Goal: Task Accomplishment & Management: Use online tool/utility

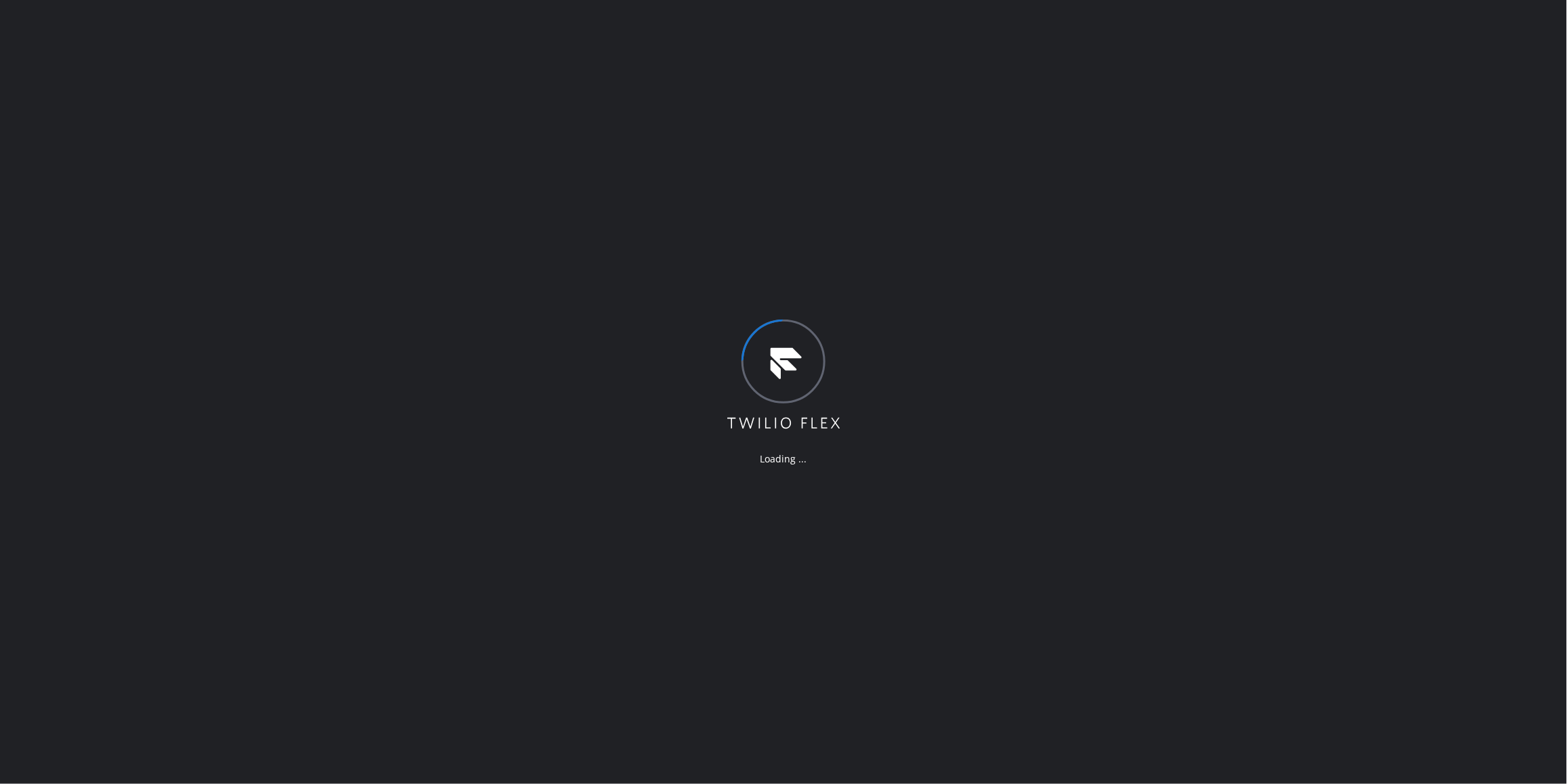
click at [211, 320] on div "Loading ..." at bounding box center [784, 392] width 1567 height 784
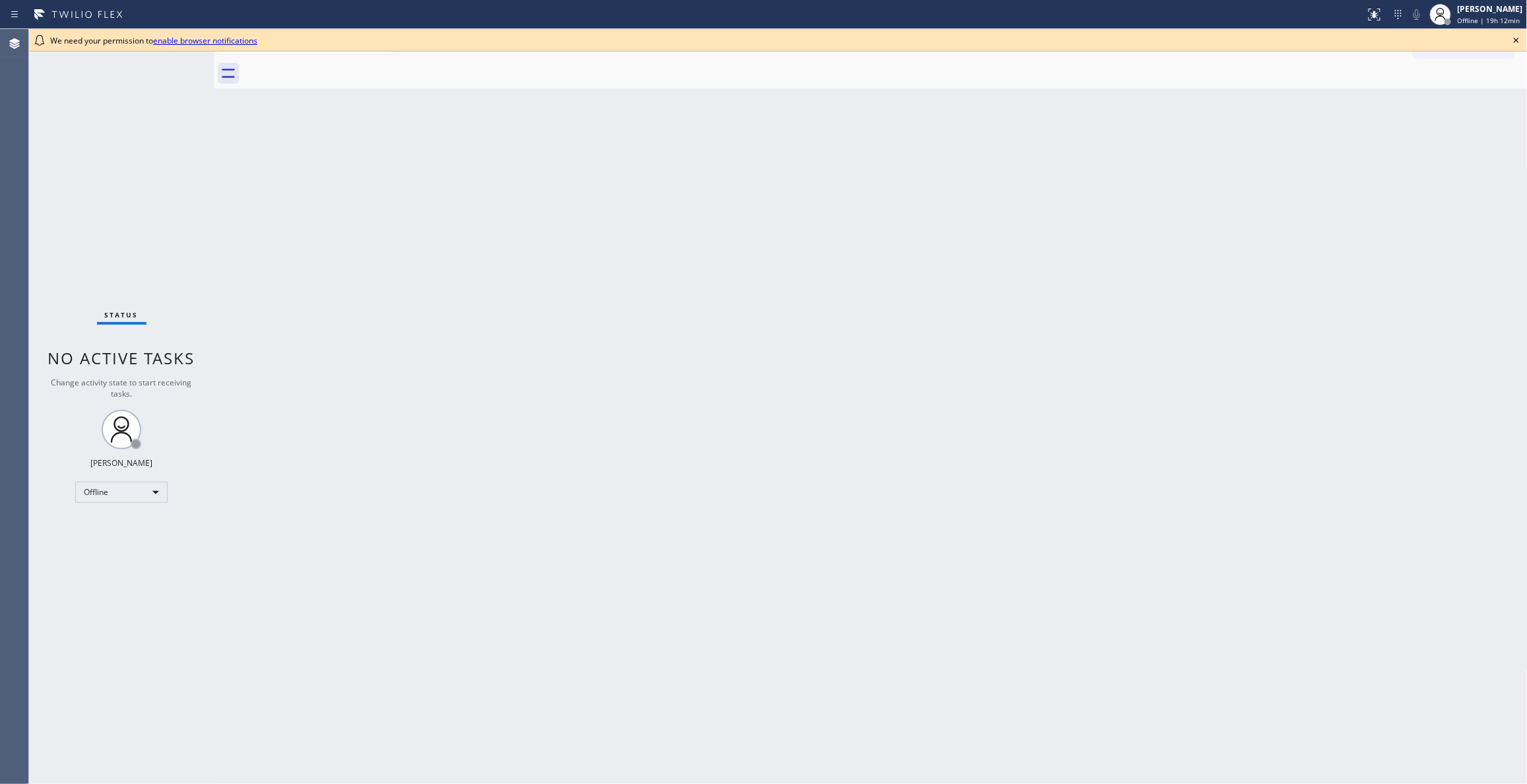
click at [230, 267] on div "Back to Dashboard Change Sender ID Customers Technicians Select a contact Outbo…" at bounding box center [870, 406] width 1314 height 754
click at [125, 494] on div "Offline" at bounding box center [121, 492] width 92 height 21
click at [112, 541] on li "Unavailable" at bounding box center [120, 543] width 89 height 15
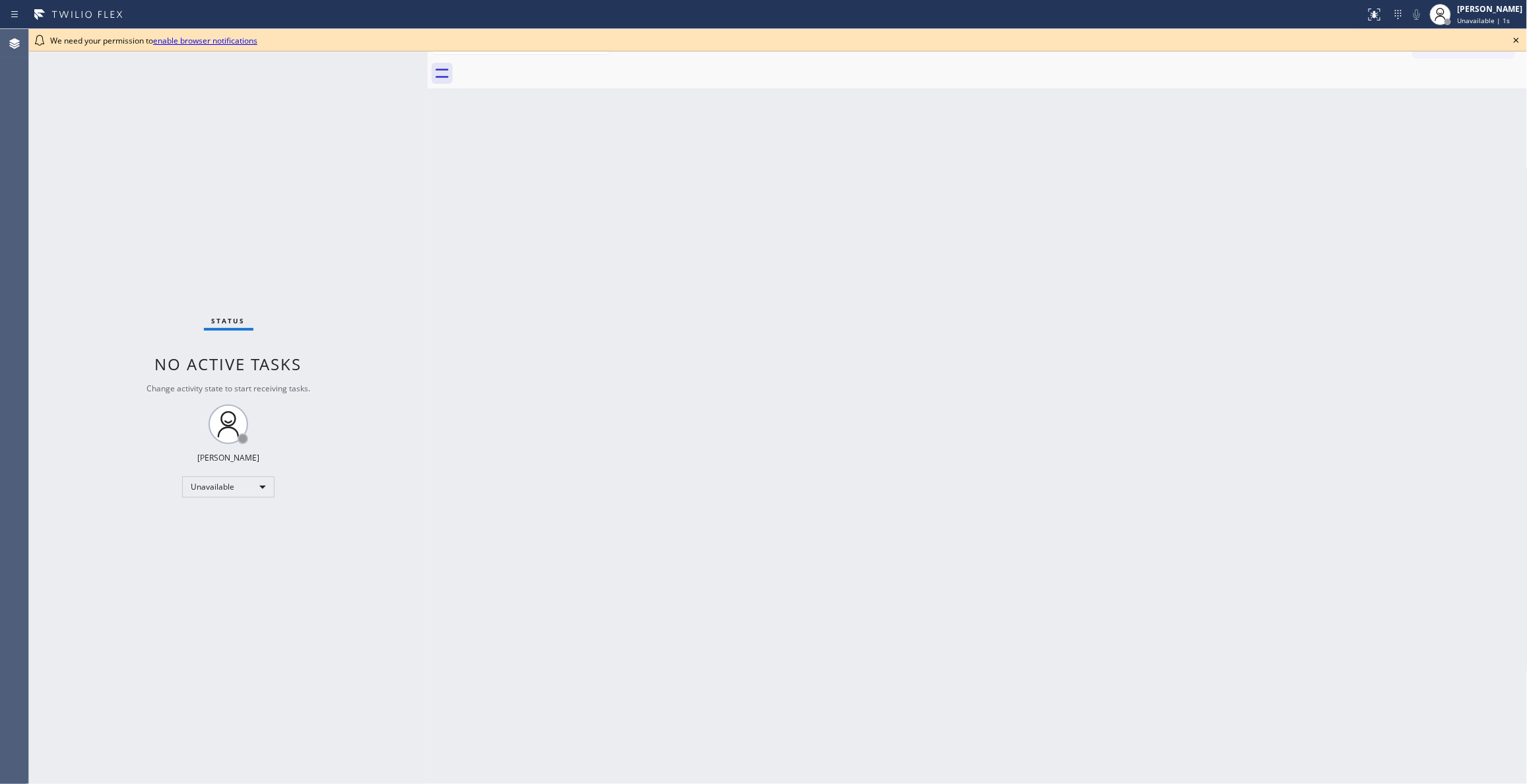
drag, startPoint x: 215, startPoint y: 84, endPoint x: 467, endPoint y: 100, distance: 252.5
click at [427, 123] on div at bounding box center [427, 406] width 0 height 754
click at [1513, 38] on icon at bounding box center [1515, 40] width 15 height 15
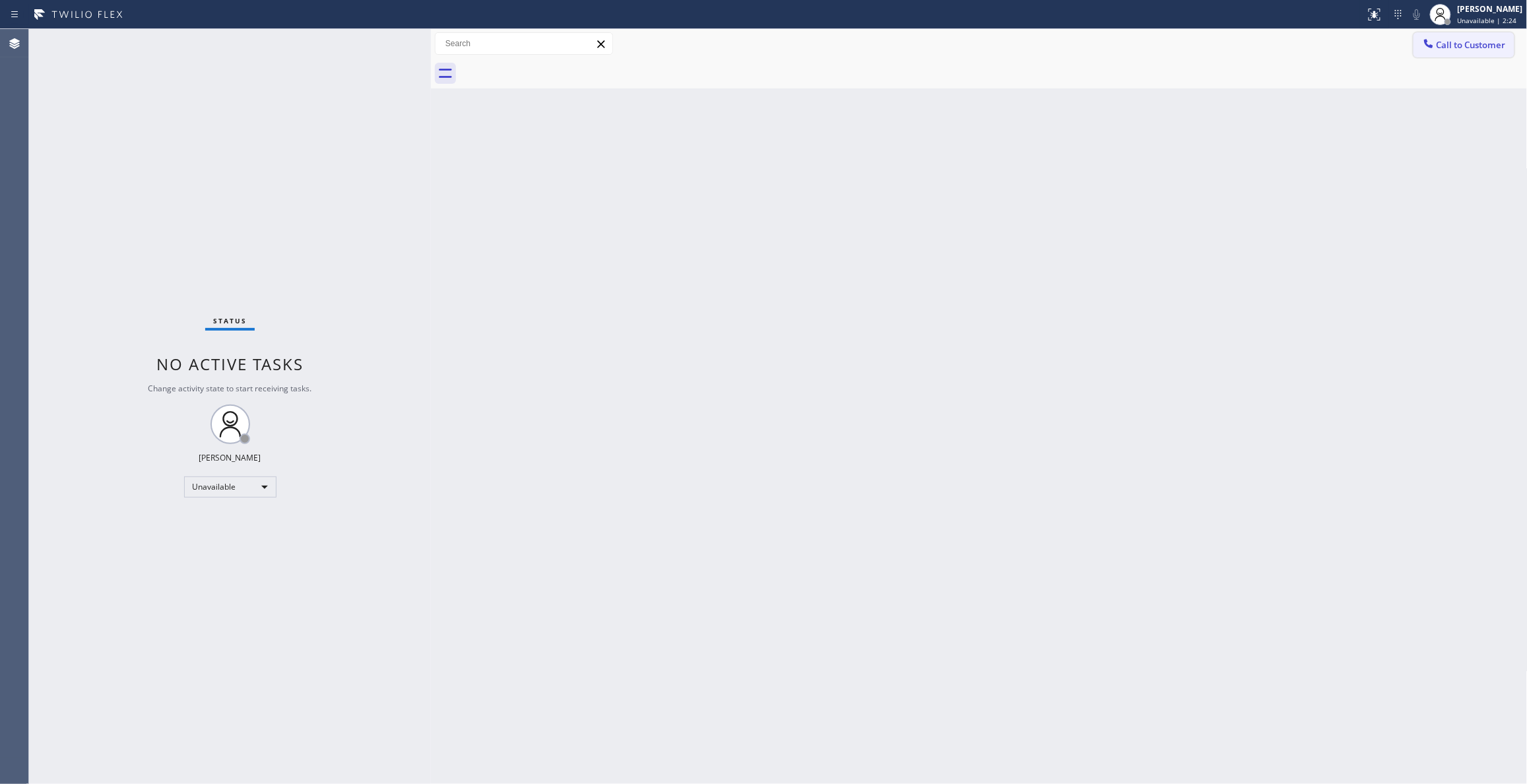
click at [1490, 55] on button "Call to Customer" at bounding box center [1464, 45] width 101 height 25
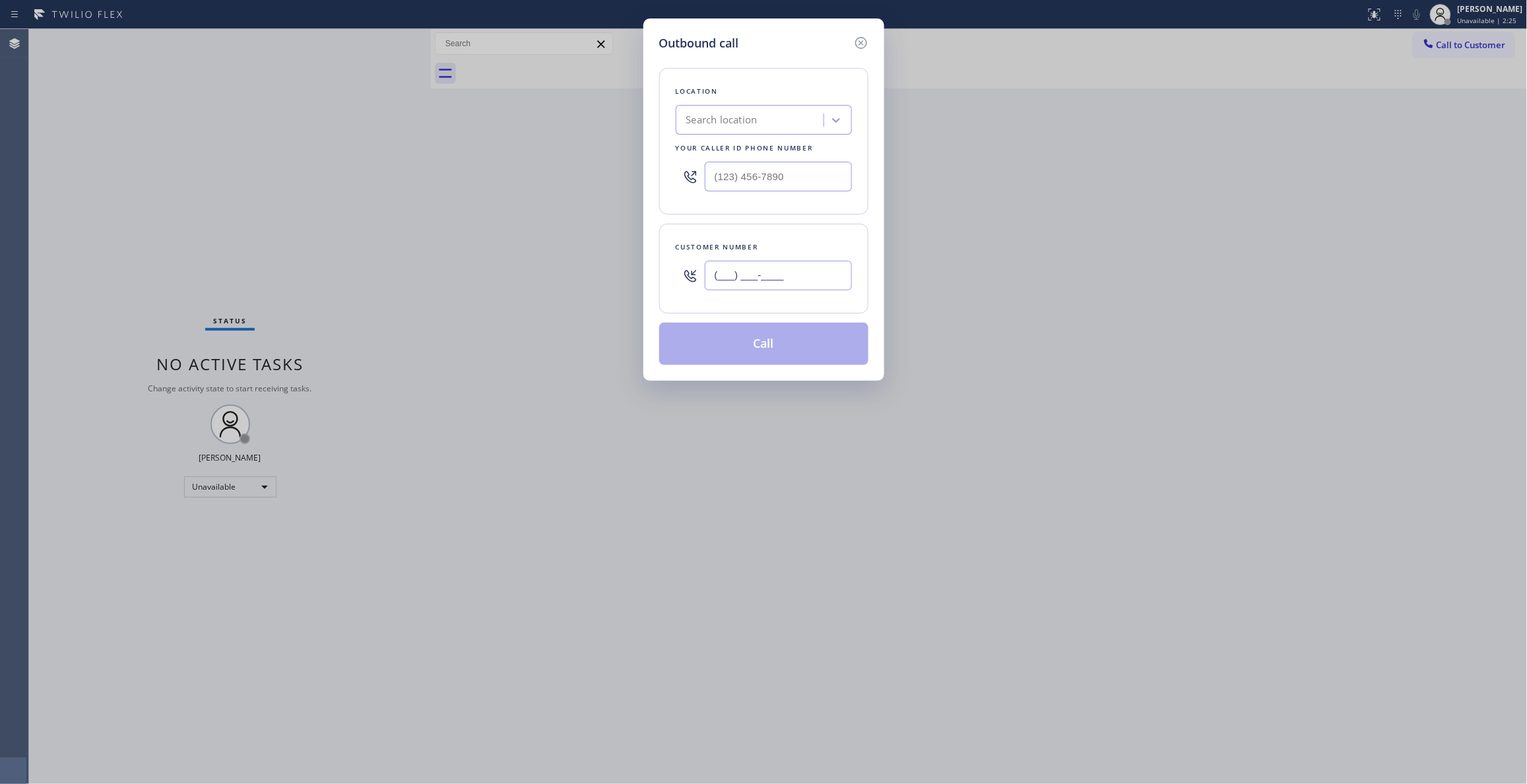
click at [747, 281] on input "(___) ___-____" at bounding box center [778, 275] width 147 height 30
paste input "360) 710-2018"
type input "[PHONE_NUMBER]"
click at [285, 734] on div "Outbound call Location Search location Your caller id phone number Customer num…" at bounding box center [764, 392] width 1527 height 784
click at [788, 174] on input "(___) ___-____" at bounding box center [778, 176] width 147 height 30
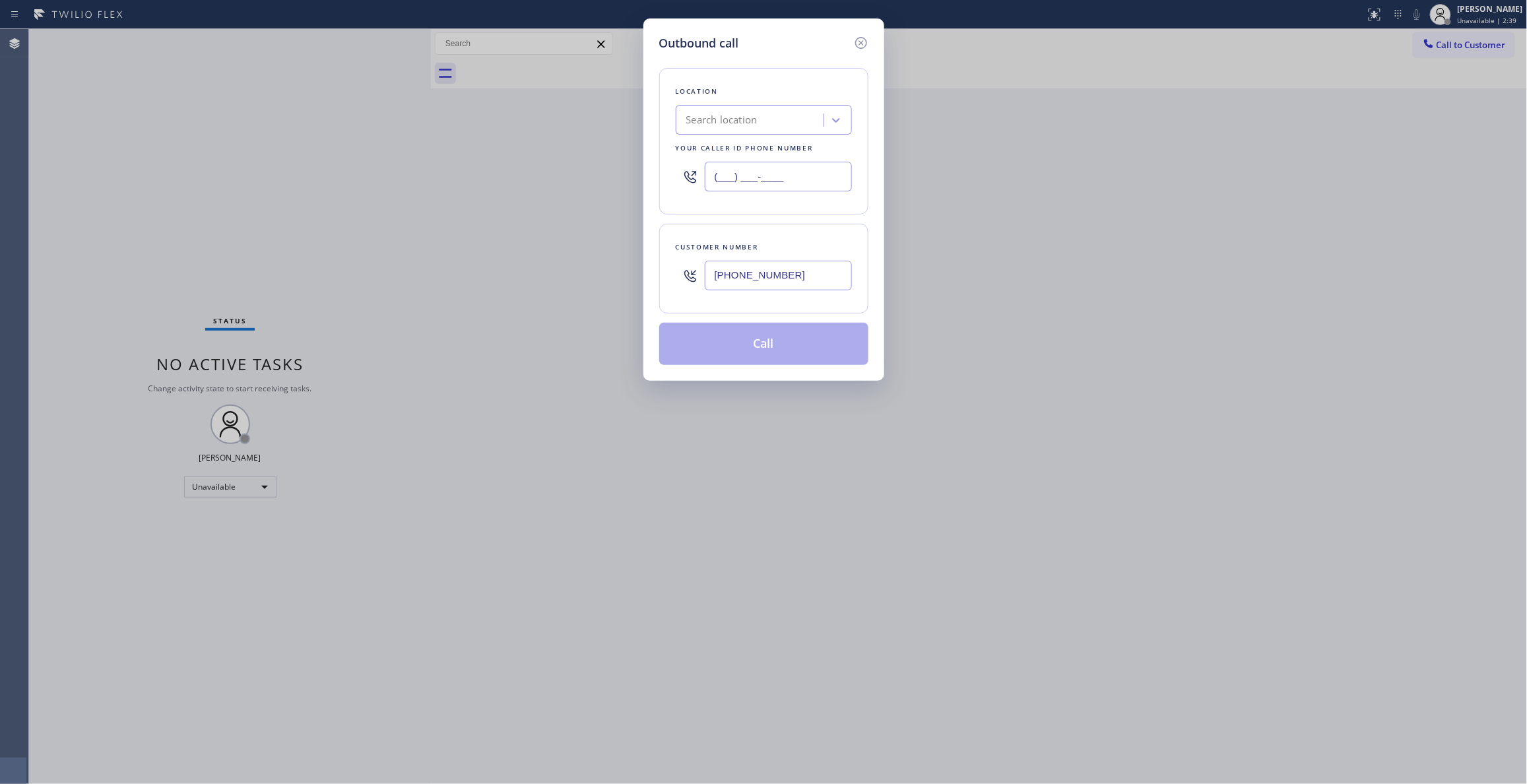
paste input "855) 731-4952"
type input "[PHONE_NUMBER]"
drag, startPoint x: 811, startPoint y: 278, endPoint x: 678, endPoint y: 273, distance: 133.1
click at [678, 273] on div "[PHONE_NUMBER]" at bounding box center [764, 274] width 177 height 43
click at [745, 349] on button "Call" at bounding box center [764, 343] width 209 height 43
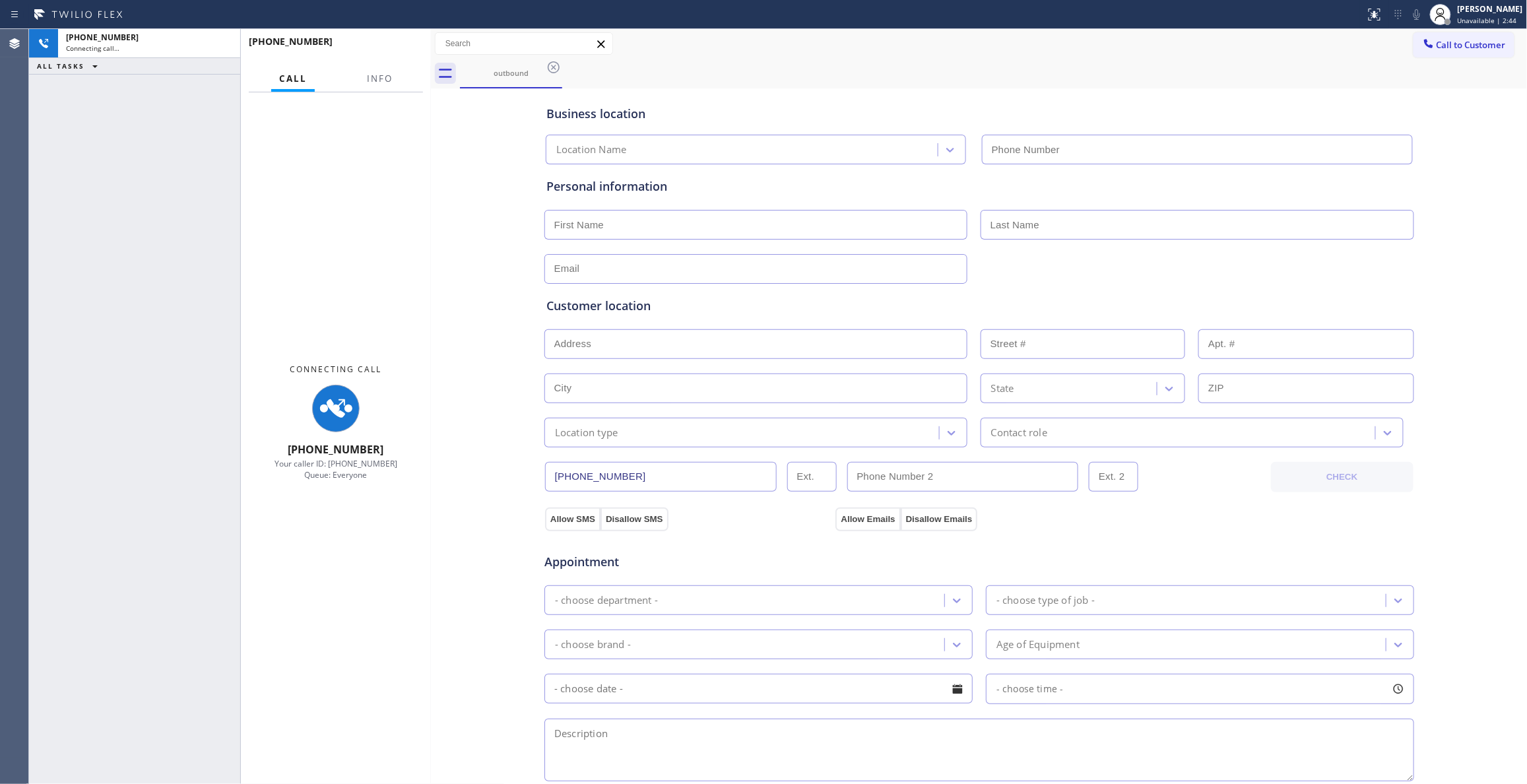
type input "[PHONE_NUMBER]"
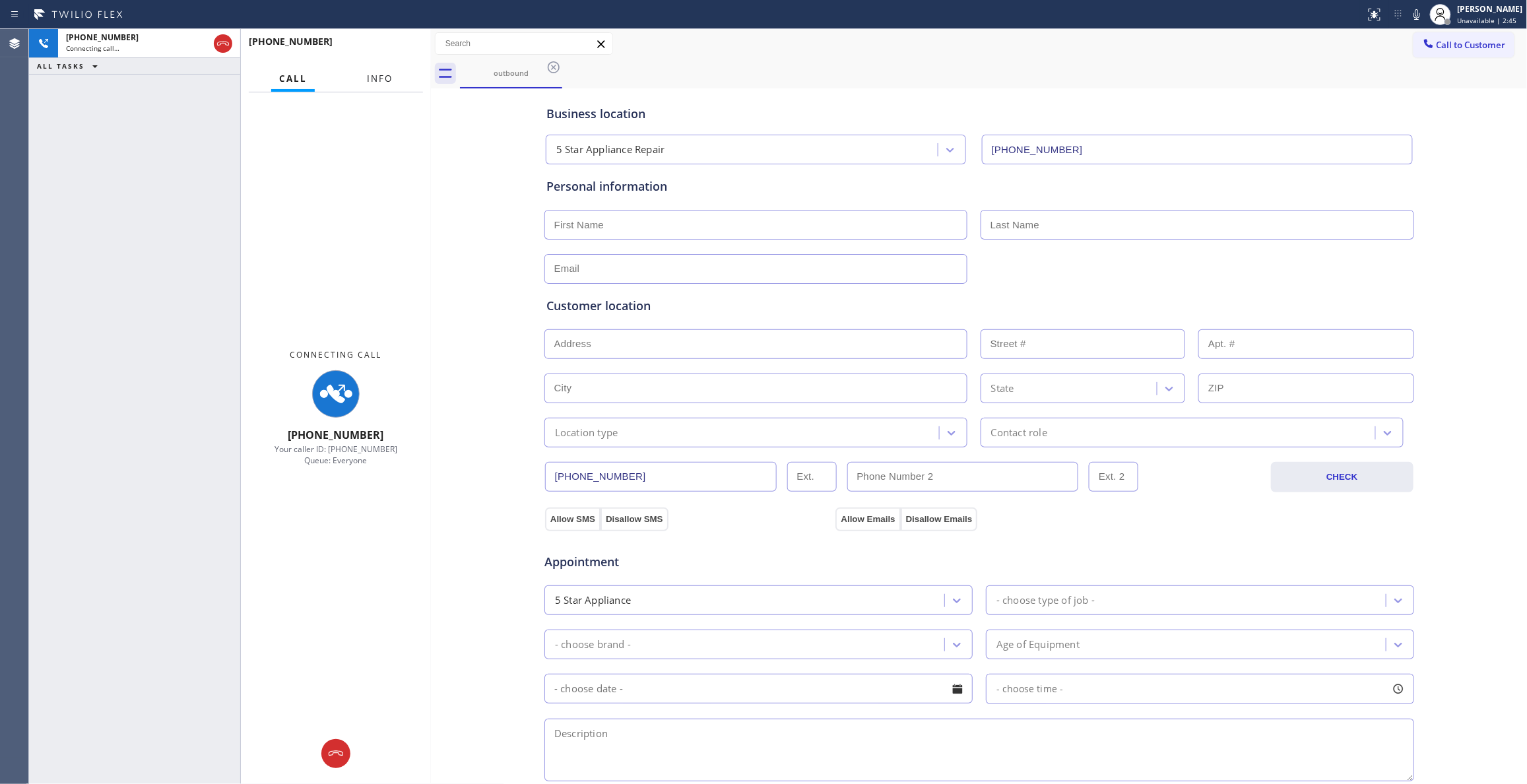
click at [376, 82] on span "Info" at bounding box center [379, 78] width 25 height 12
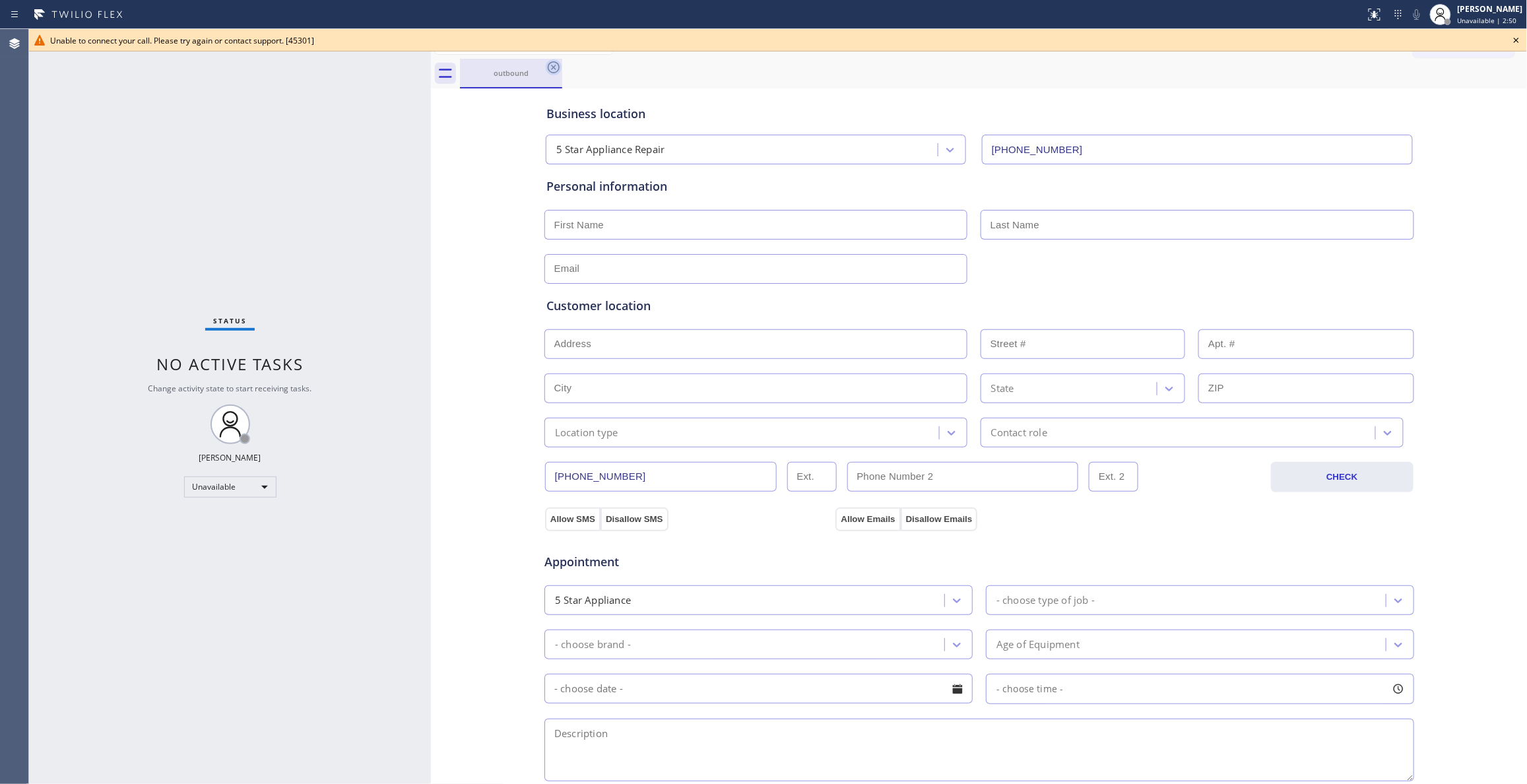
click at [554, 70] on icon at bounding box center [553, 67] width 15 height 15
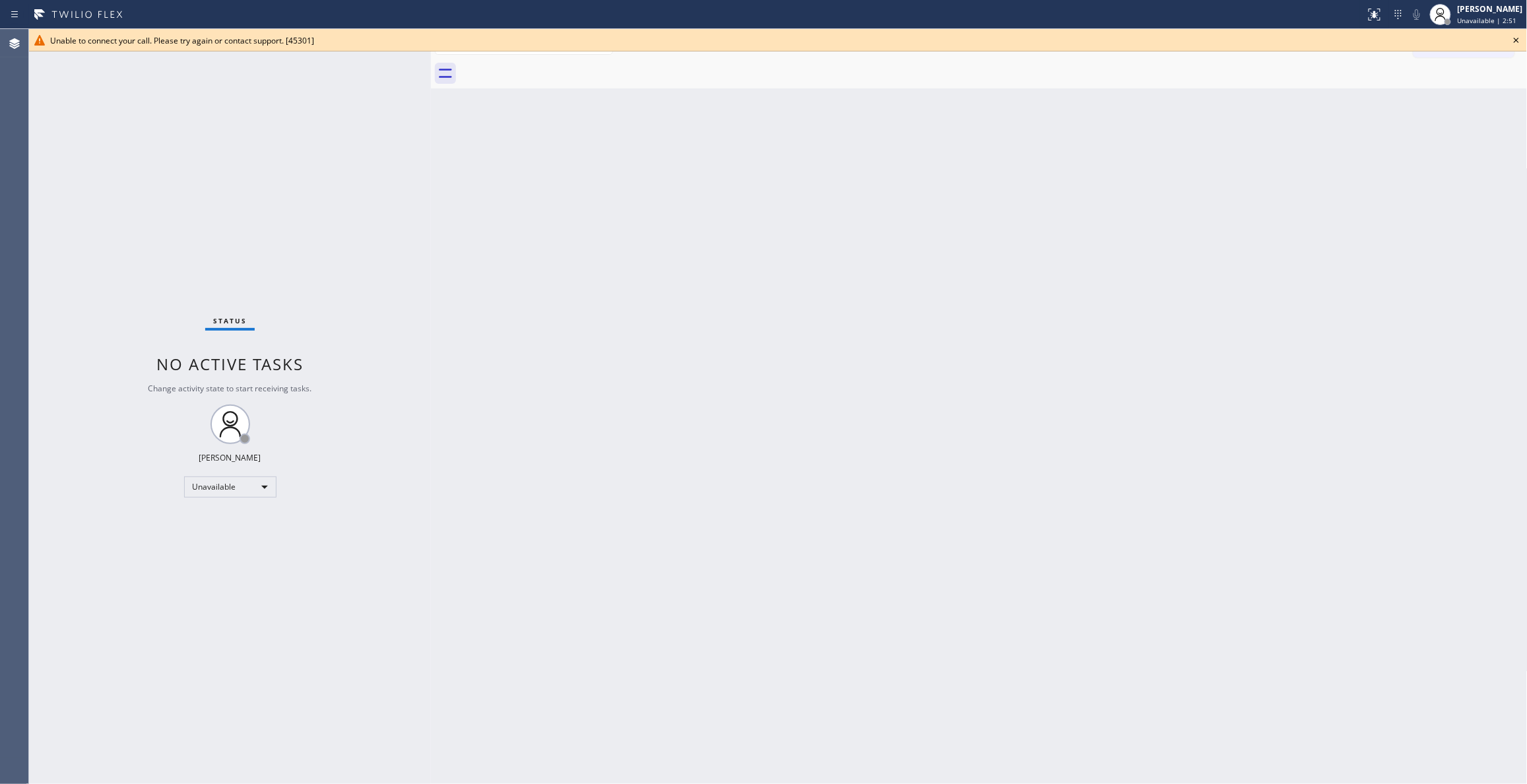
click at [1516, 38] on icon at bounding box center [1515, 40] width 15 height 15
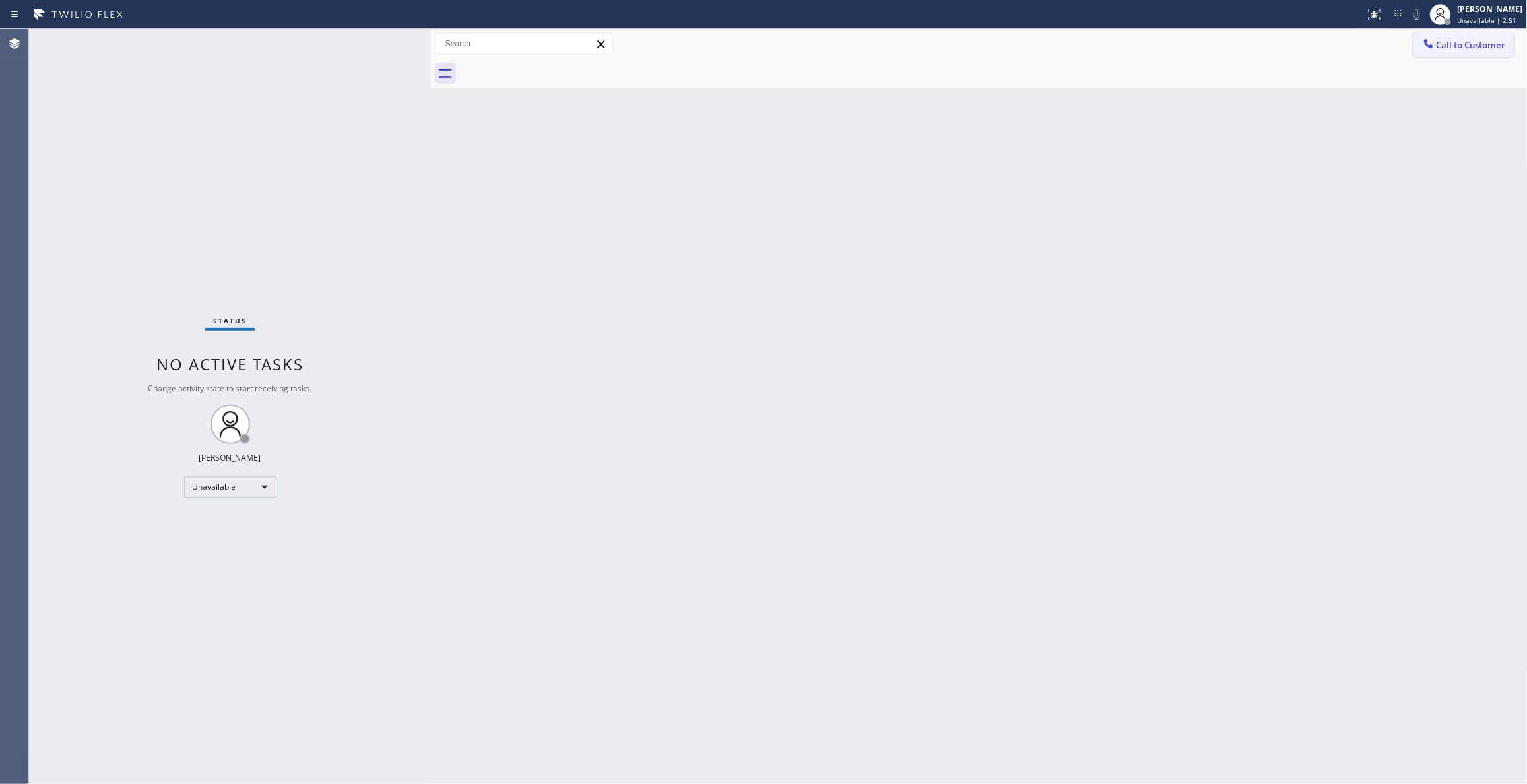
click at [1496, 46] on span "Call to Customer" at bounding box center [1471, 44] width 69 height 12
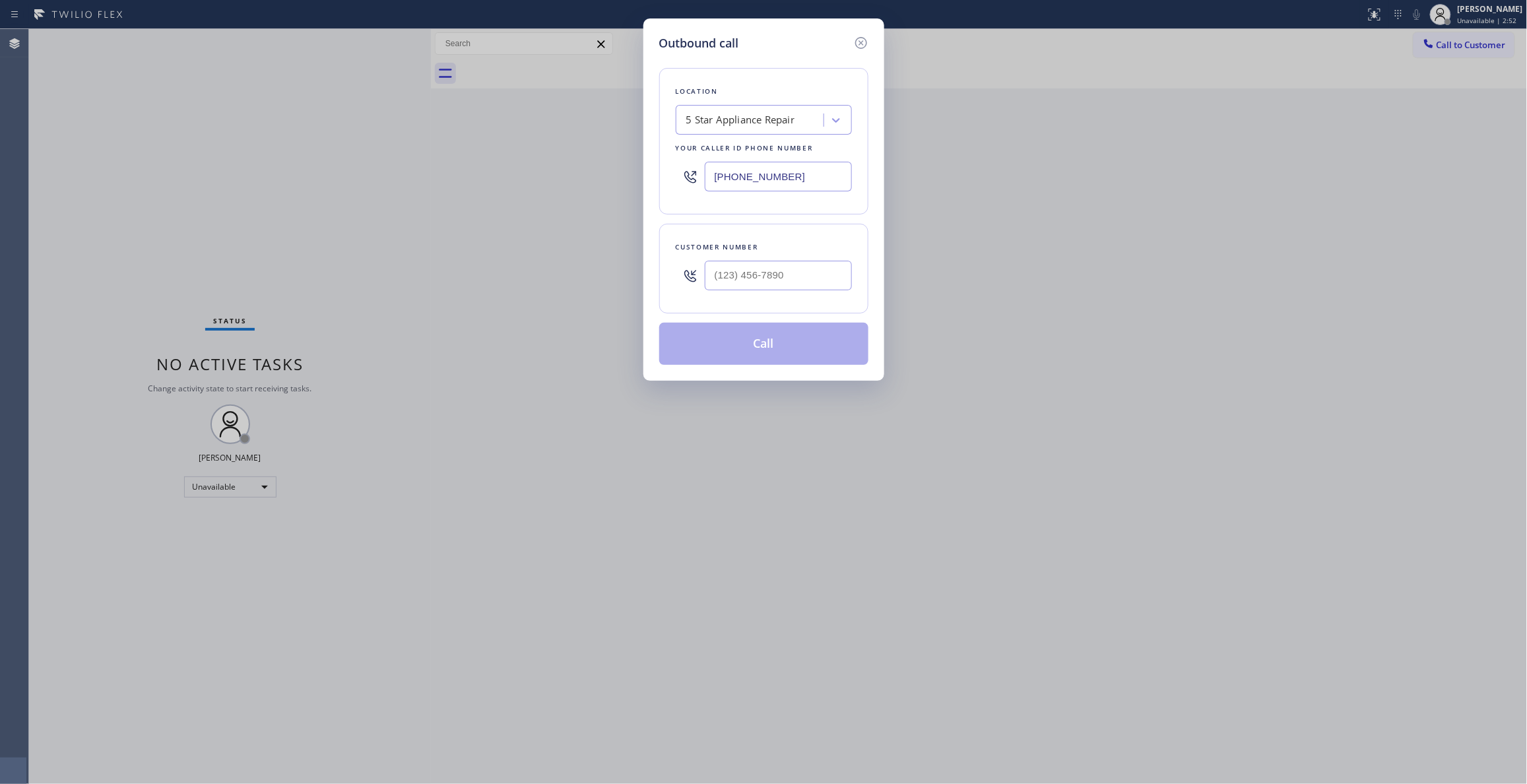
click at [722, 120] on div "5 Star Appliance Repair" at bounding box center [741, 120] width 109 height 15
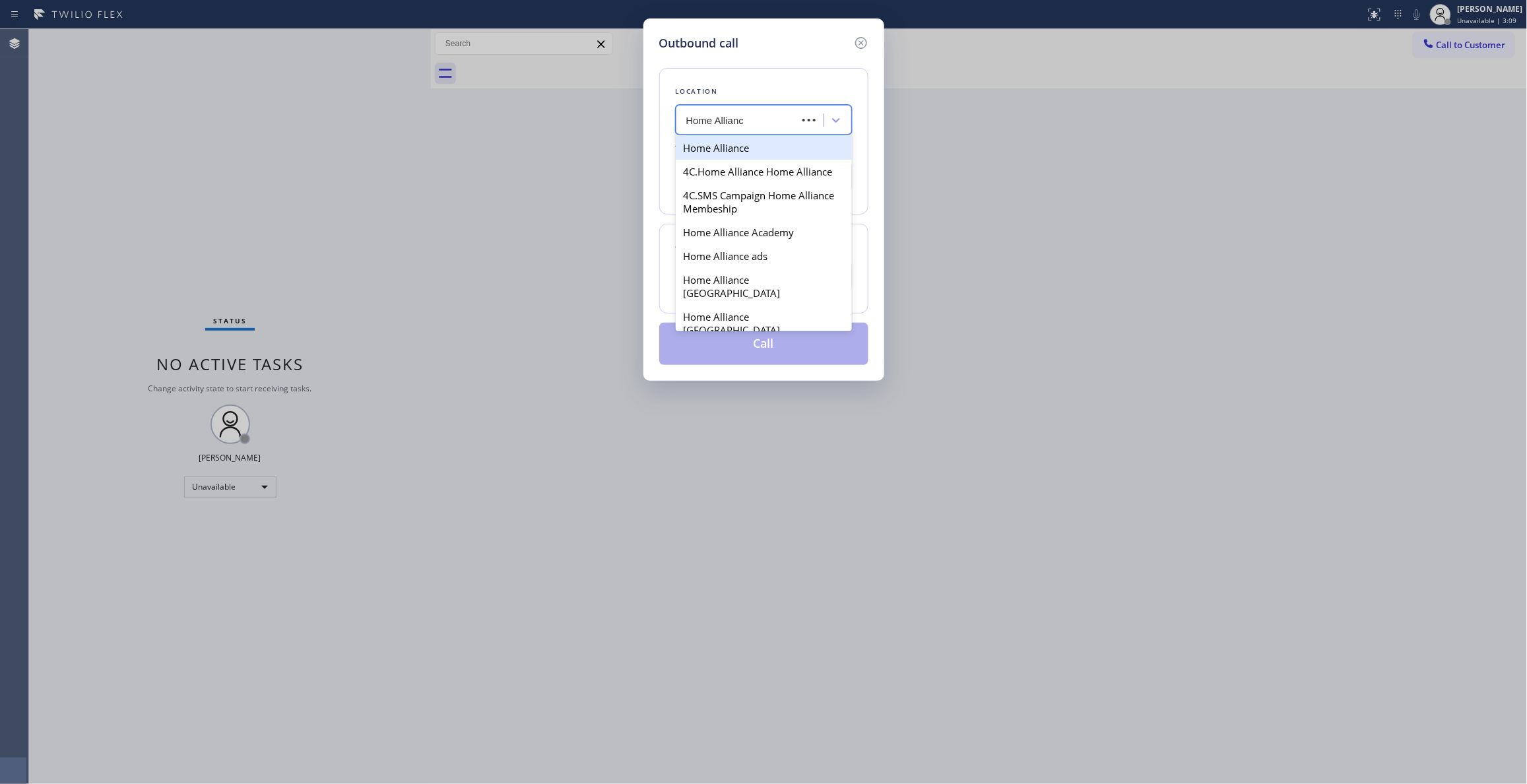
type input "Home Alliance"
click at [765, 153] on div "Home Alliance" at bounding box center [764, 148] width 177 height 24
type input "[PHONE_NUMBER]"
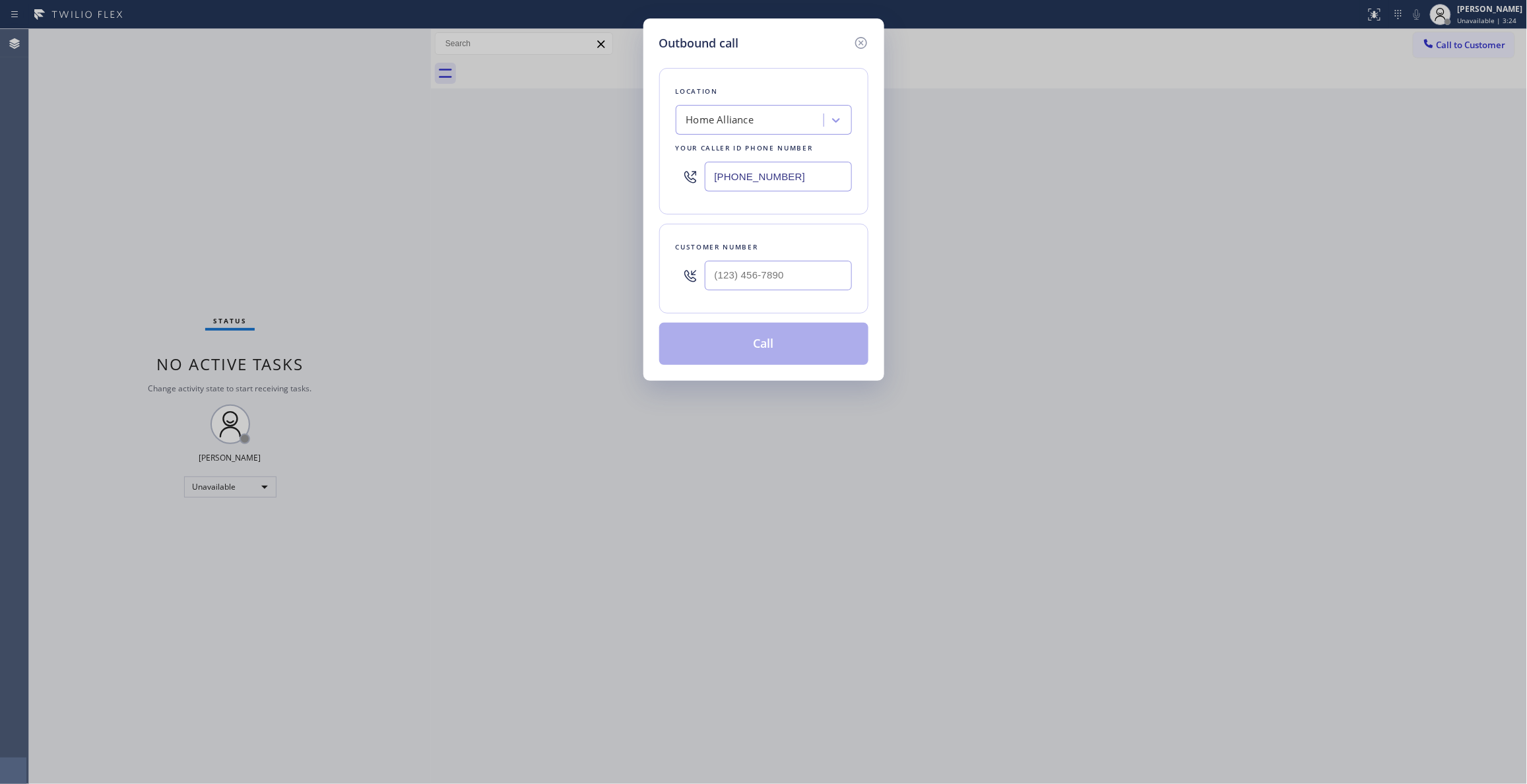
click at [72, 190] on div "Outbound call Location Home Alliance Your caller id phone number [PHONE_NUMBER]…" at bounding box center [764, 392] width 1527 height 784
click at [774, 274] on input "(___) ___-____" at bounding box center [778, 275] width 147 height 30
paste input "360) 710-2018"
type input "[PHONE_NUMBER]"
click at [753, 354] on button "Call" at bounding box center [764, 343] width 209 height 43
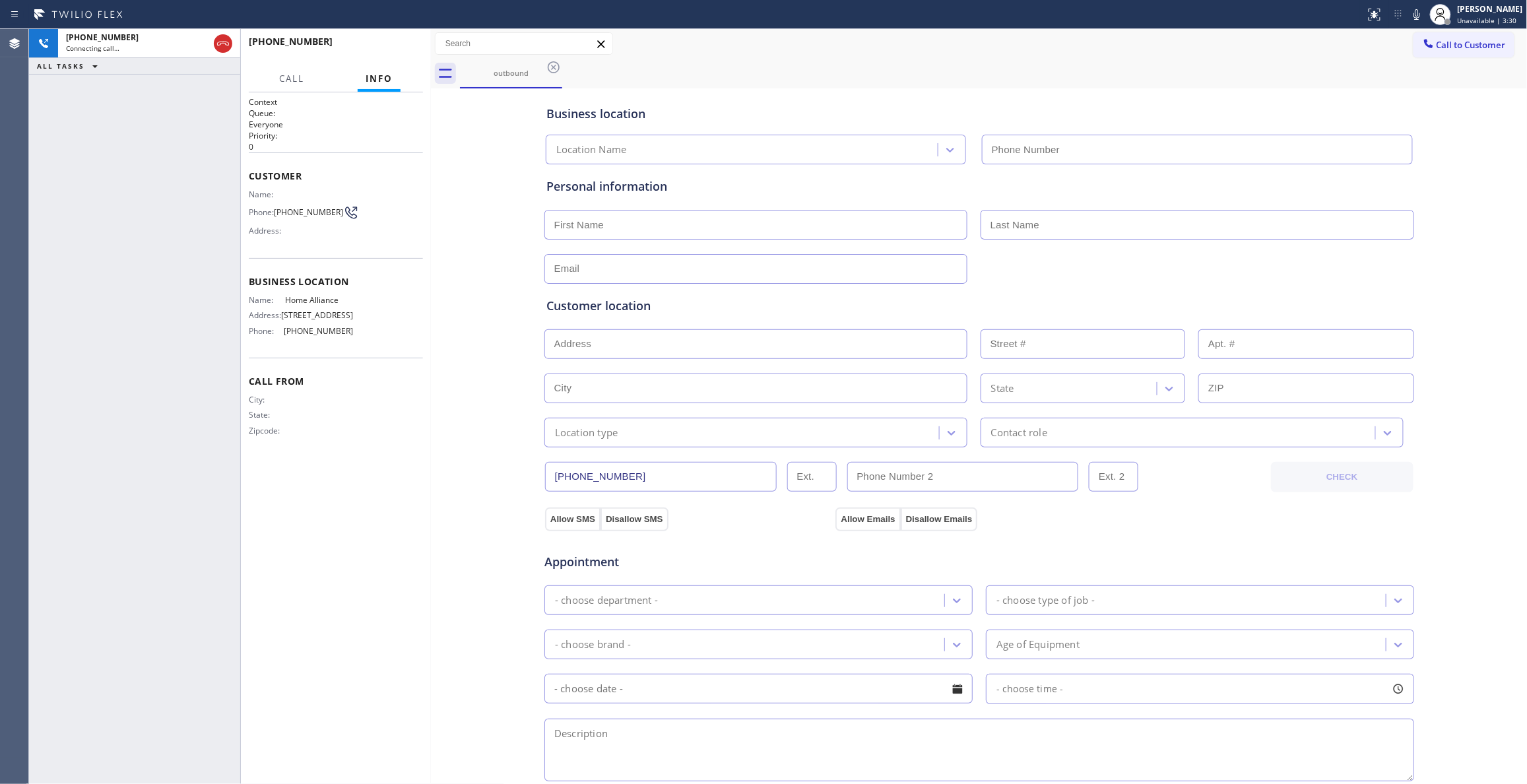
type input "[PHONE_NUMBER]"
click at [151, 670] on div "[PHONE_NUMBER] Live | 00:09 ALL TASKS ALL TASKS ACTIVE TASKS TASKS IN WRAP UP" at bounding box center [134, 406] width 211 height 754
click at [396, 49] on span "HANG UP" at bounding box center [392, 47] width 40 height 9
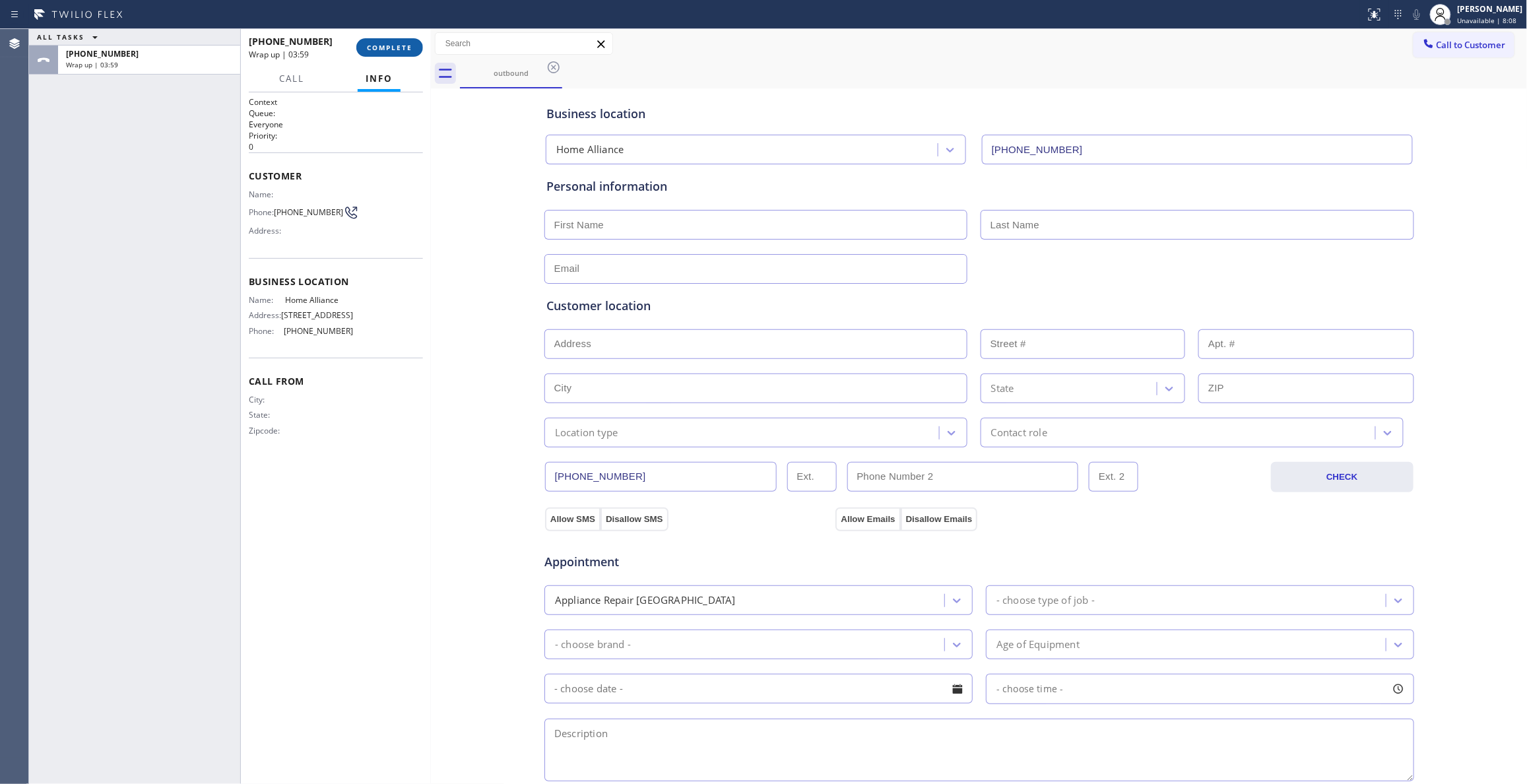
click at [390, 51] on span "COMPLETE" at bounding box center [389, 47] width 45 height 9
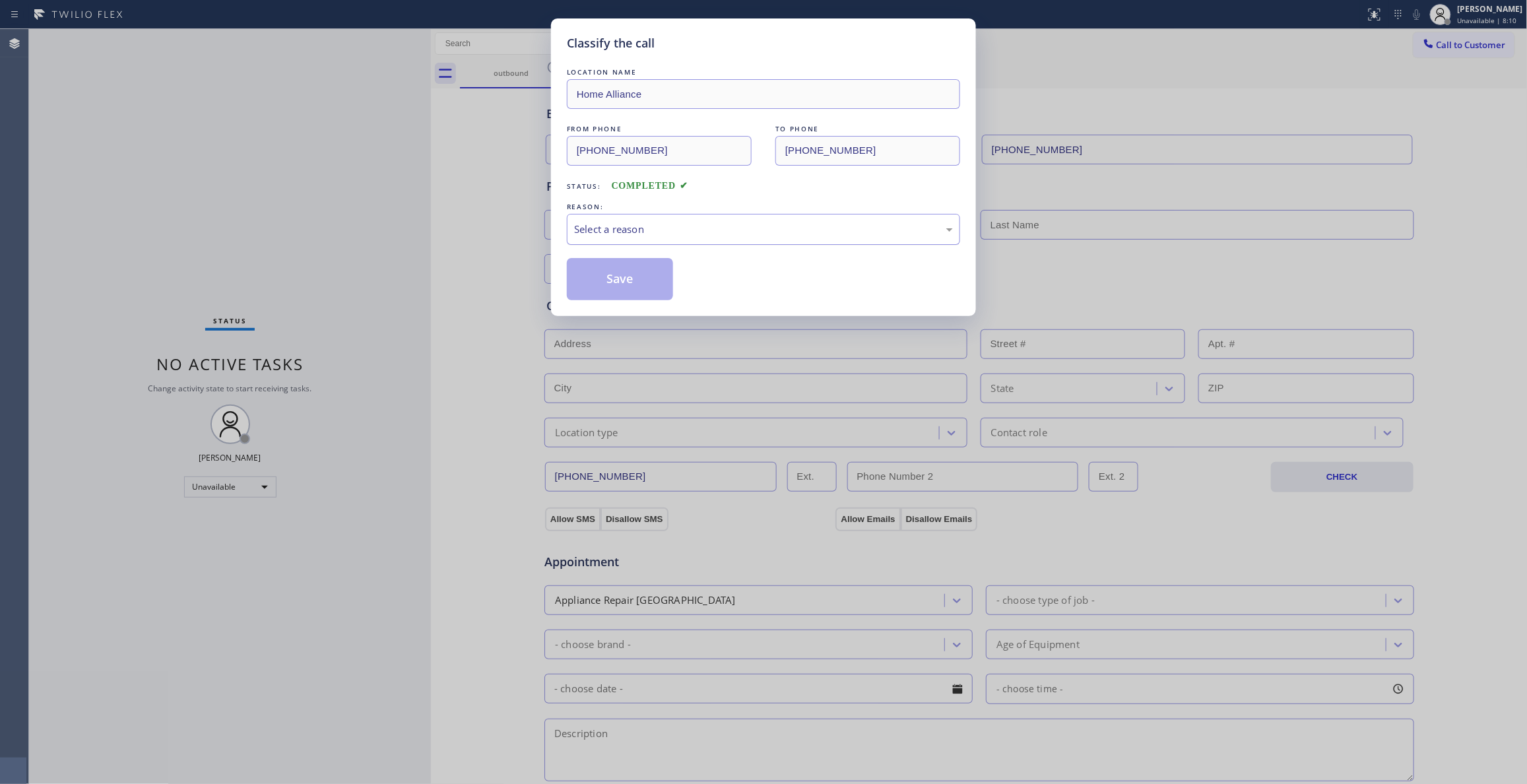
click at [653, 230] on div "Select a reason" at bounding box center [764, 229] width 379 height 15
click at [630, 289] on button "Save" at bounding box center [619, 279] width 106 height 43
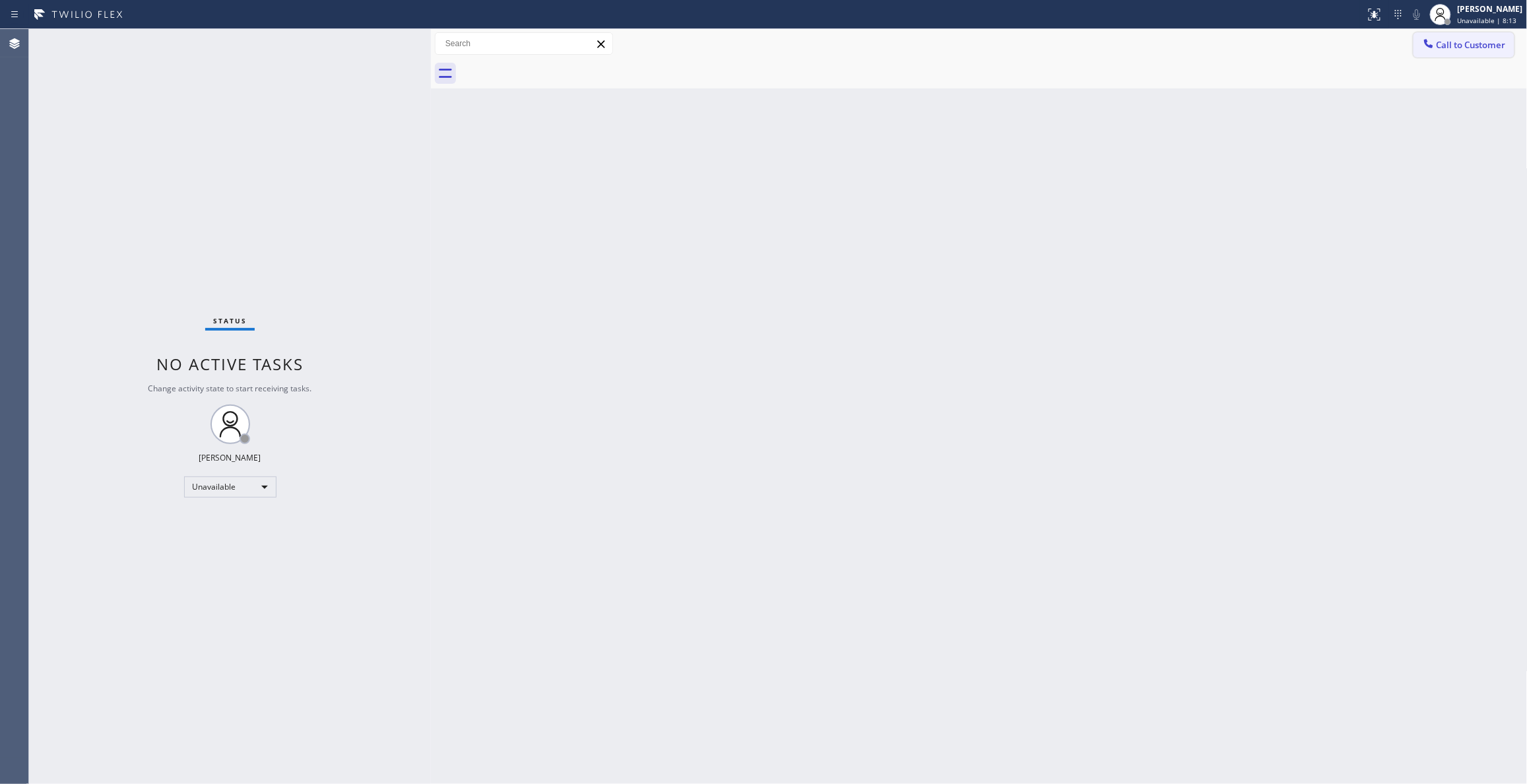
click at [1457, 43] on span "Call to Customer" at bounding box center [1471, 44] width 69 height 12
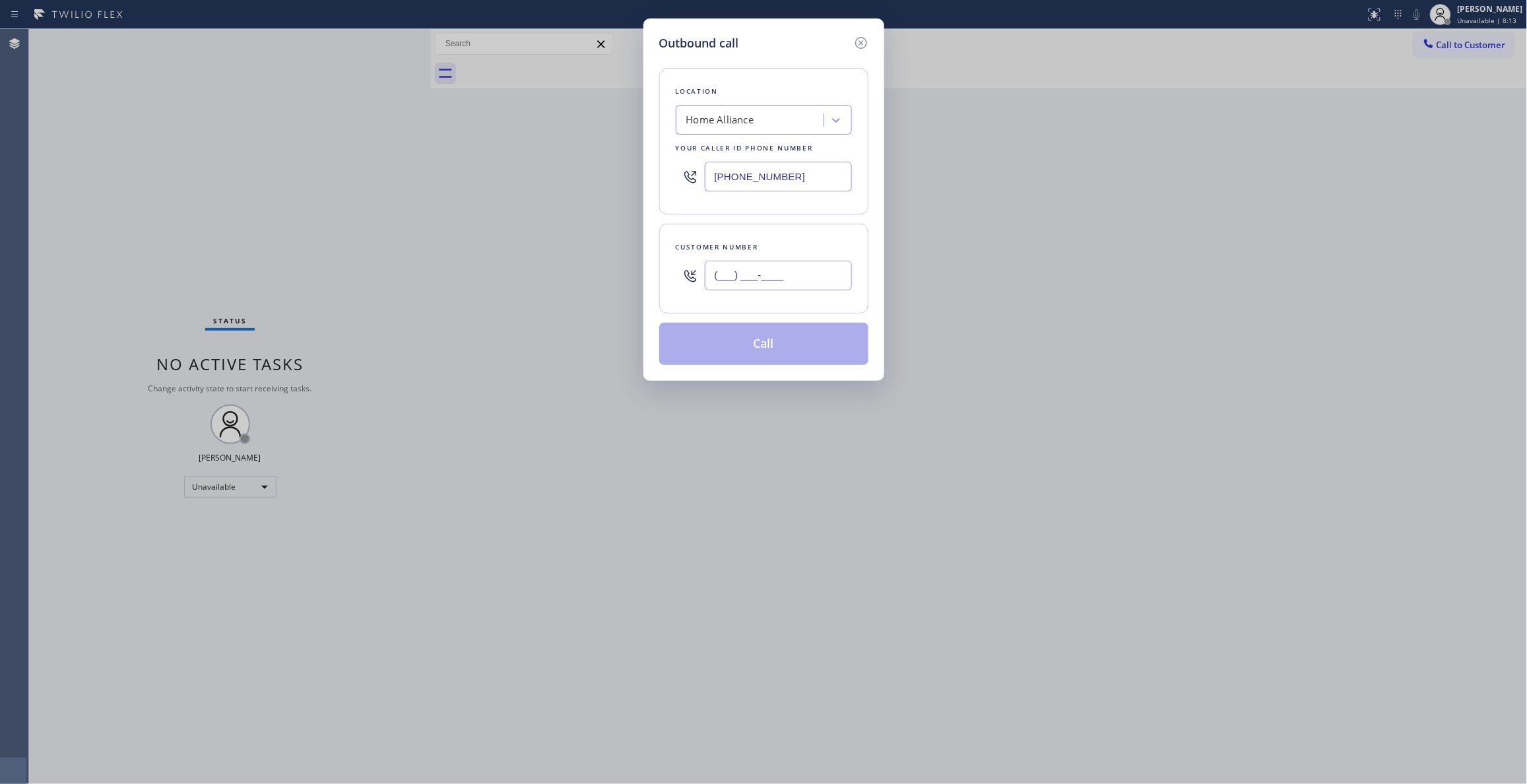
click at [760, 283] on input "(___) ___-____" at bounding box center [778, 275] width 147 height 30
paste input "303) 437-9343"
type input "[PHONE_NUMBER]"
drag, startPoint x: 823, startPoint y: 173, endPoint x: 212, endPoint y: 167, distance: 611.0
click at [212, 167] on div "Outbound call Location Home Alliance Your caller id phone number [PHONE_NUMBER]…" at bounding box center [764, 392] width 1527 height 784
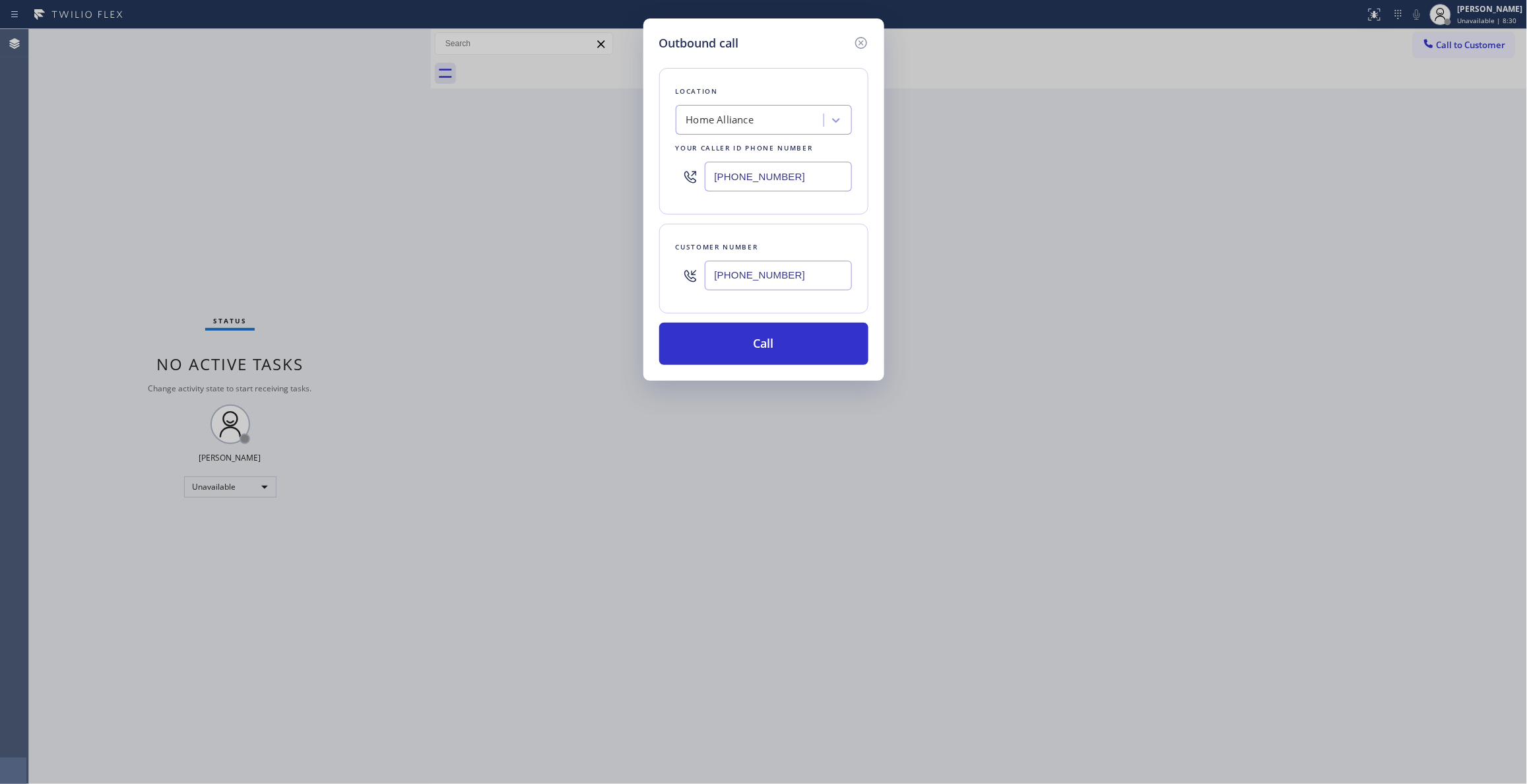
paste input "44) 988-0068"
type input "[PHONE_NUMBER]"
drag, startPoint x: 816, startPoint y: 277, endPoint x: 660, endPoint y: 277, distance: 156.0
click at [660, 277] on div "Customer number [PHONE_NUMBER]" at bounding box center [764, 268] width 209 height 90
click at [790, 349] on button "Call" at bounding box center [764, 343] width 209 height 43
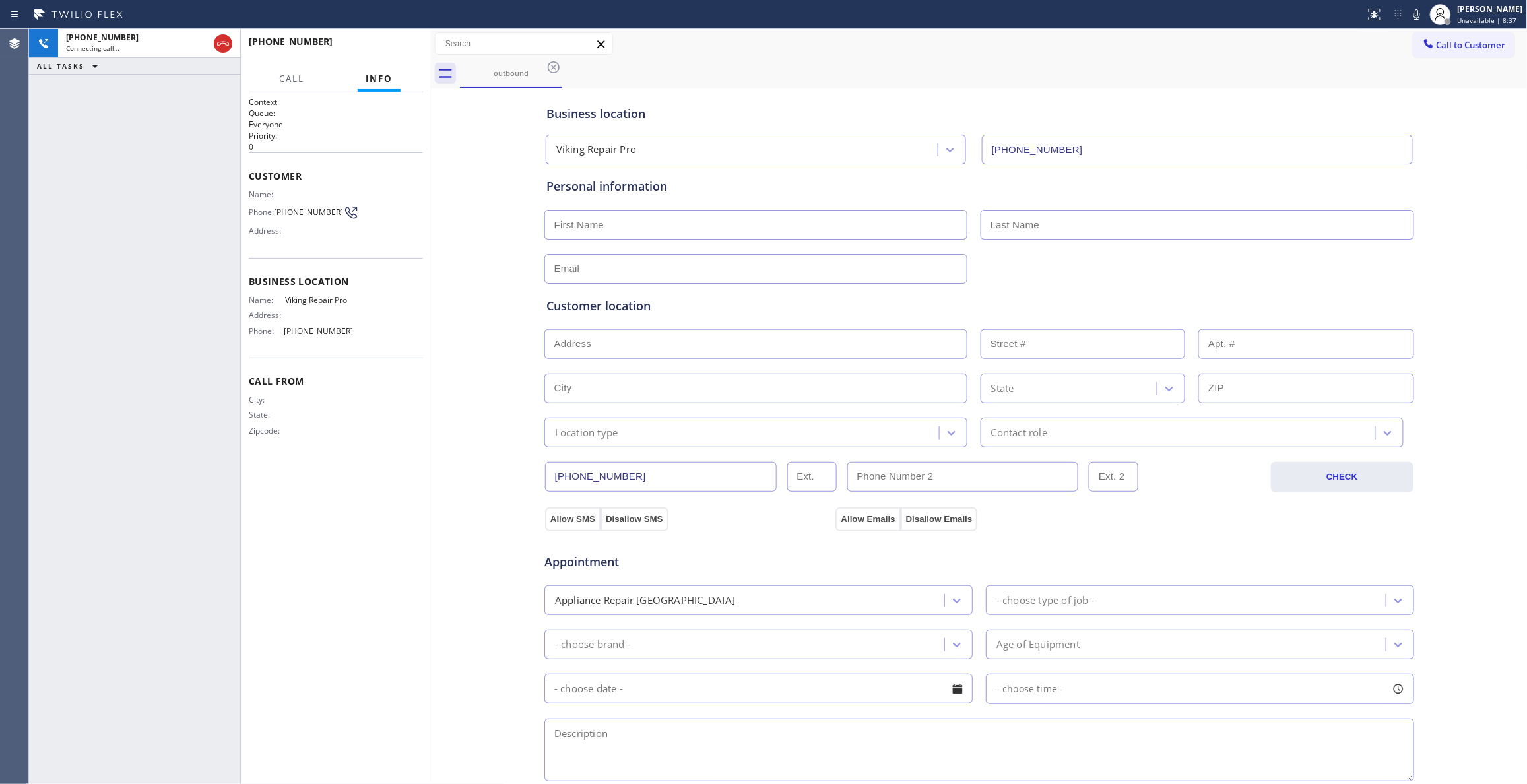
type input "[PHONE_NUMBER]"
drag, startPoint x: 482, startPoint y: 404, endPoint x: 497, endPoint y: 383, distance: 25.8
click at [482, 404] on div "Business location Viking Repair Pro [PHONE_NUMBER] Personal information Custome…" at bounding box center [979, 541] width 1090 height 901
drag, startPoint x: 167, startPoint y: 661, endPoint x: 167, endPoint y: 633, distance: 28.0
click at [167, 661] on div "[PHONE_NUMBER] Connecting call… ALL TASKS ALL TASKS ACTIVE TASKS TASKS IN WRAP …" at bounding box center [134, 406] width 211 height 754
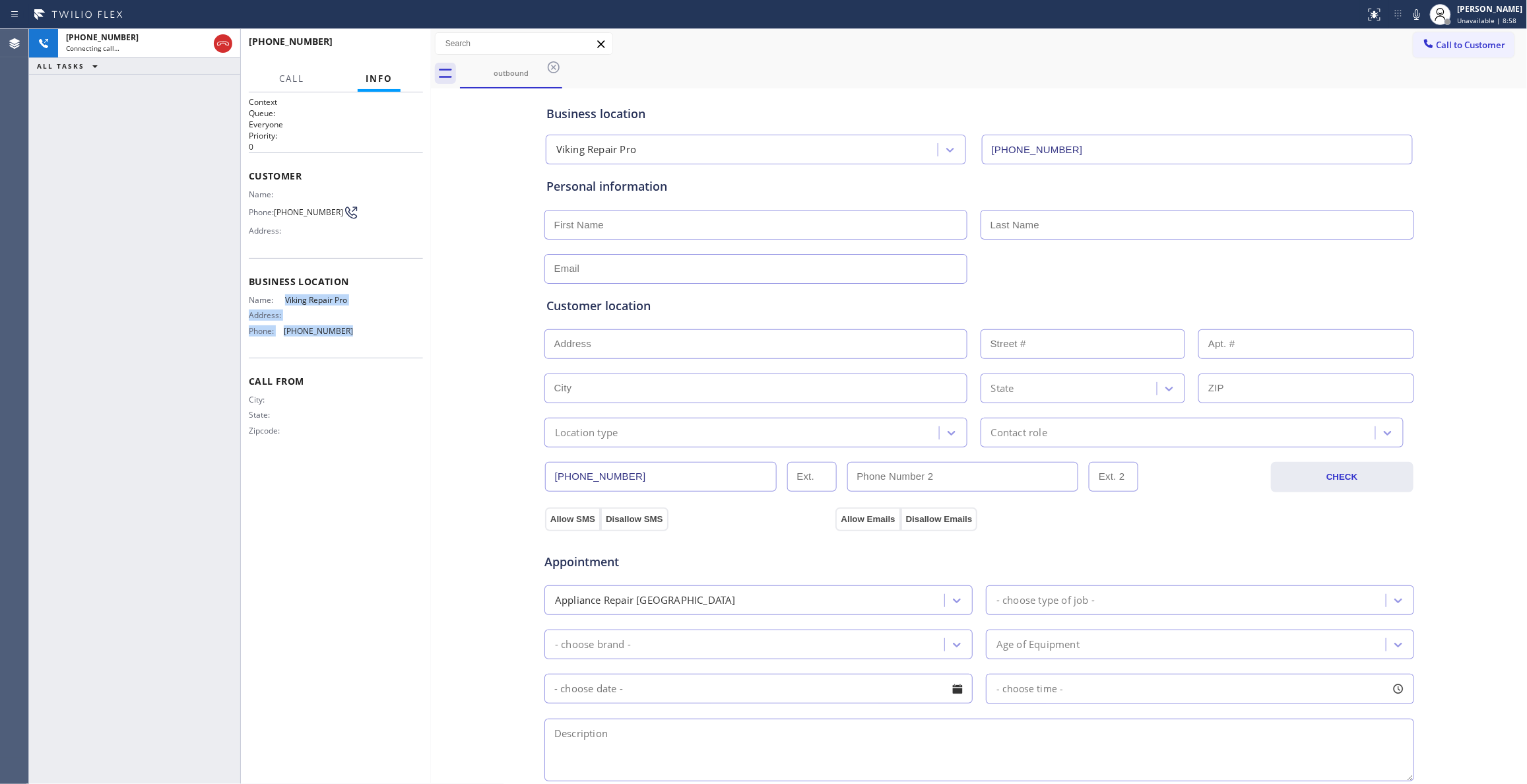
drag, startPoint x: 352, startPoint y: 338, endPoint x: 281, endPoint y: 300, distance: 80.5
click at [281, 300] on div "Name: Viking Repair Pro Address: Phone: [PHONE_NUMBER]" at bounding box center [336, 318] width 174 height 46
copy div "Viking Repair Pro Address: Phone: [PHONE_NUMBER]"
drag, startPoint x: 471, startPoint y: 335, endPoint x: 454, endPoint y: 101, distance: 234.6
click at [471, 306] on div "Business location Viking Repair Pro [PHONE_NUMBER] Personal information Custome…" at bounding box center [979, 541] width 1090 height 901
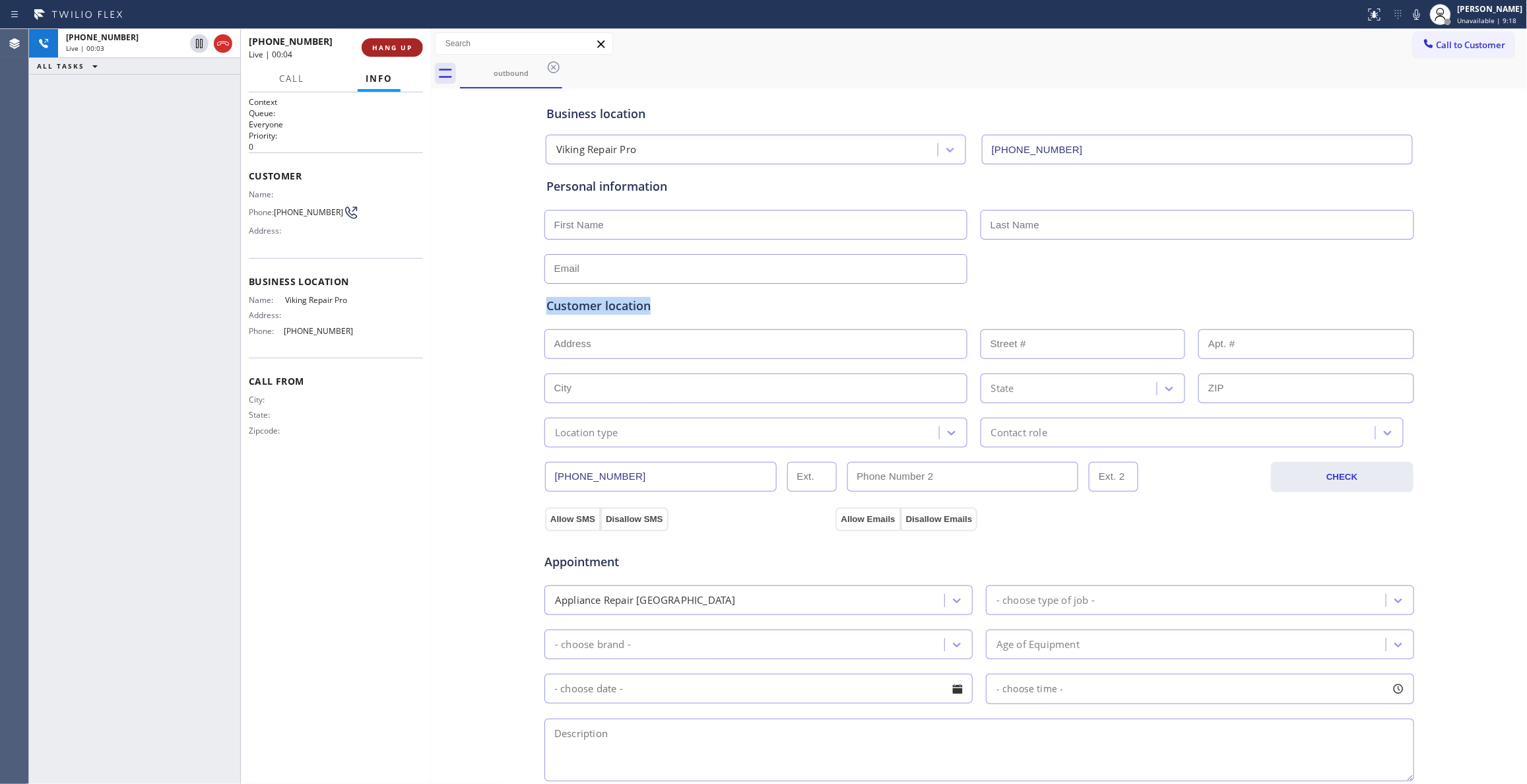
click at [412, 52] on button "HANG UP" at bounding box center [392, 47] width 62 height 18
click at [389, 43] on span "COMPLETE" at bounding box center [389, 47] width 45 height 9
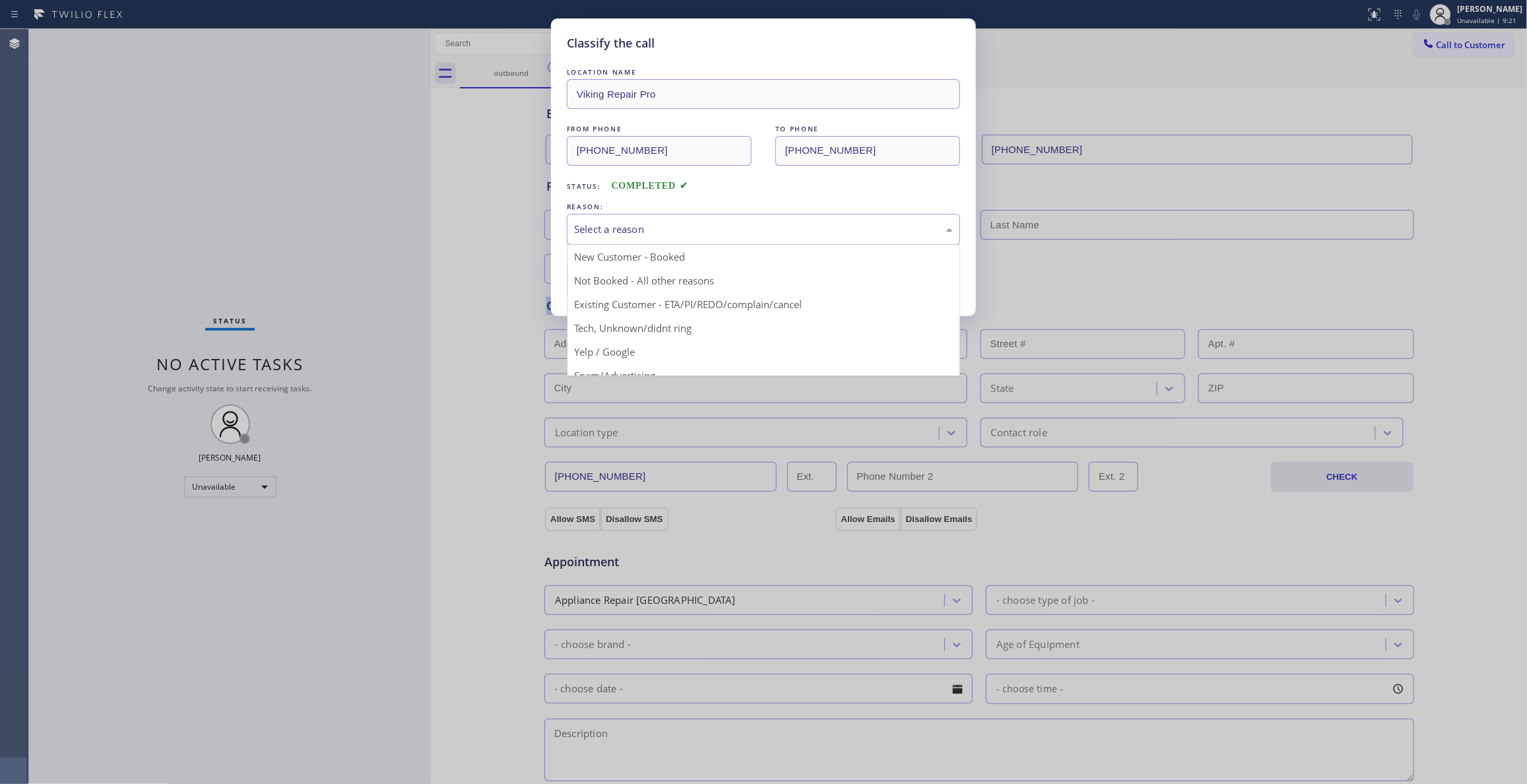
click at [678, 232] on div "Select a reason" at bounding box center [764, 229] width 379 height 15
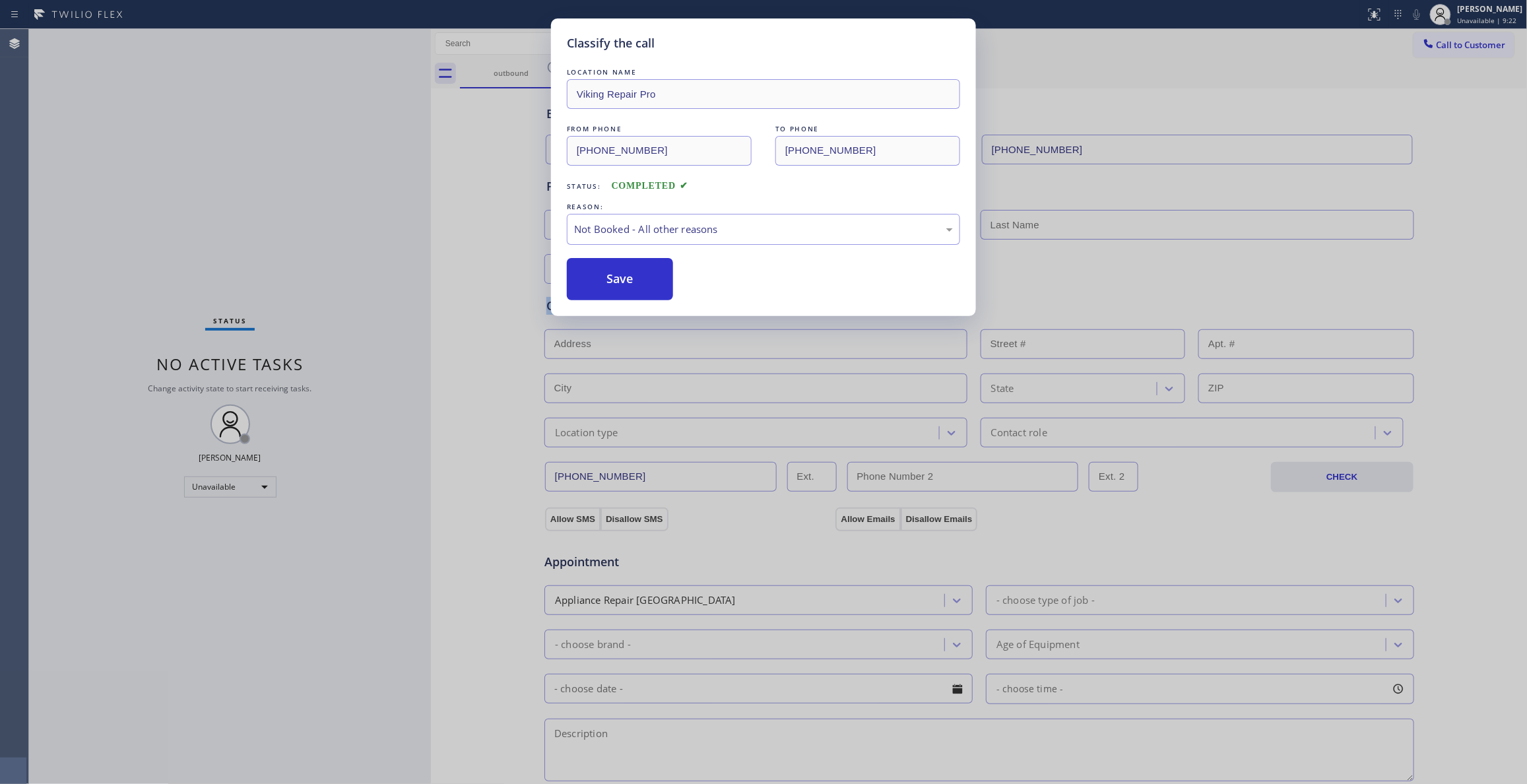
click at [618, 283] on button "Save" at bounding box center [619, 279] width 106 height 43
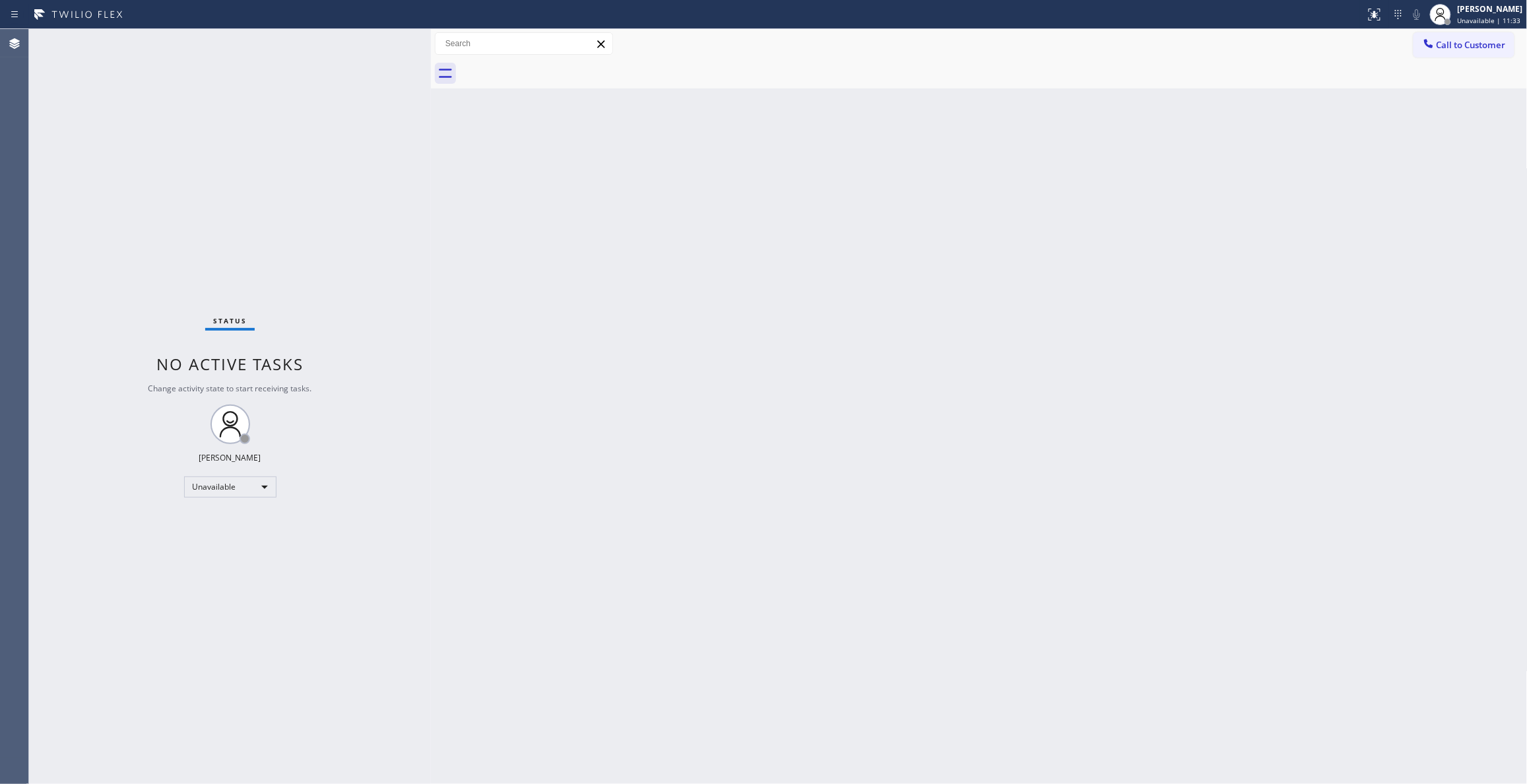
click at [164, 206] on div "Status No active tasks Change activity state to start receiving tasks. [PERSON_…" at bounding box center [230, 406] width 402 height 754
click at [1455, 40] on span "Call to Customer" at bounding box center [1471, 44] width 69 height 12
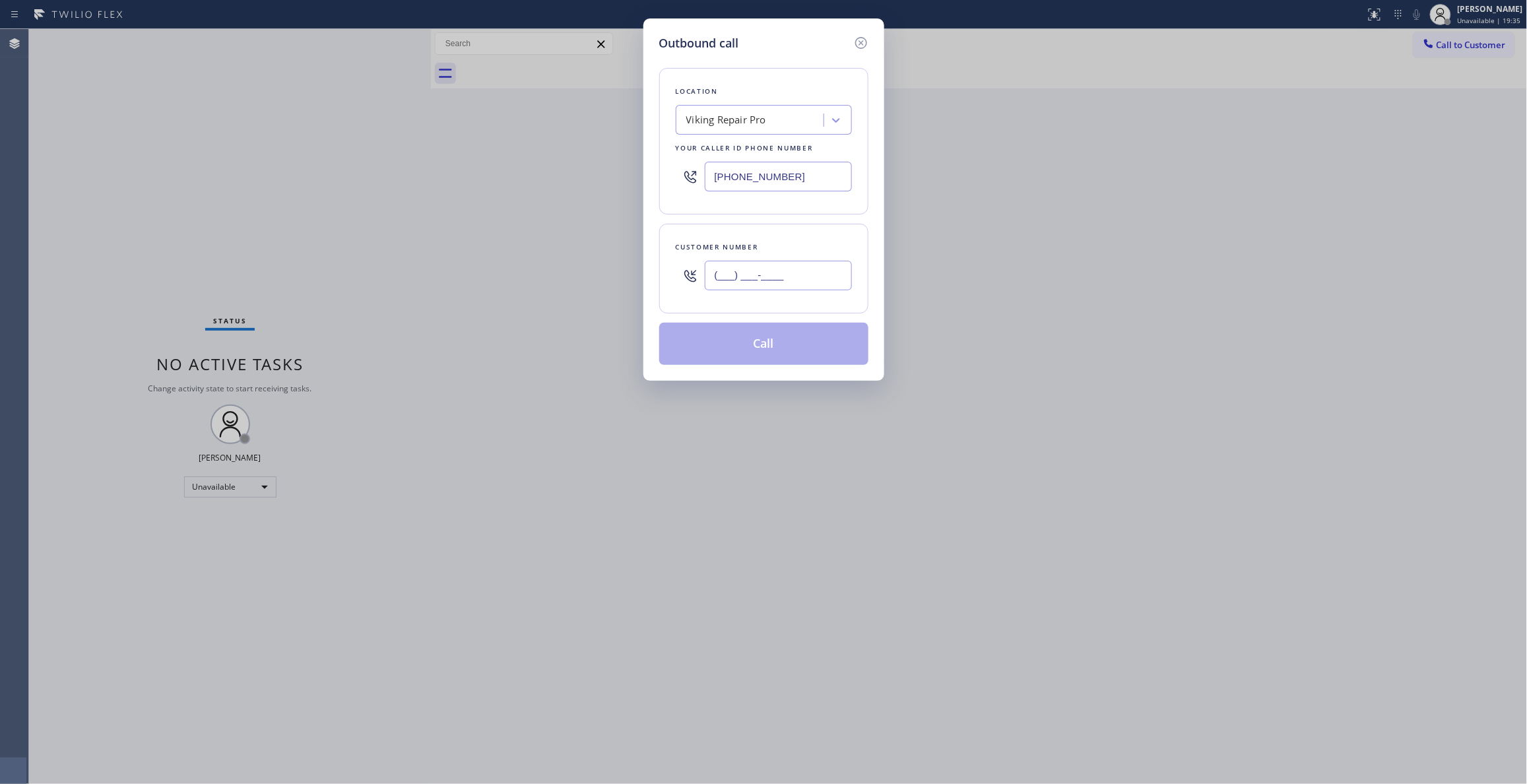
click at [808, 275] on input "(___) ___-____" at bounding box center [778, 275] width 147 height 30
paste input "303) 437-9343"
type input "[PHONE_NUMBER]"
click at [800, 344] on button "Call" at bounding box center [764, 343] width 209 height 43
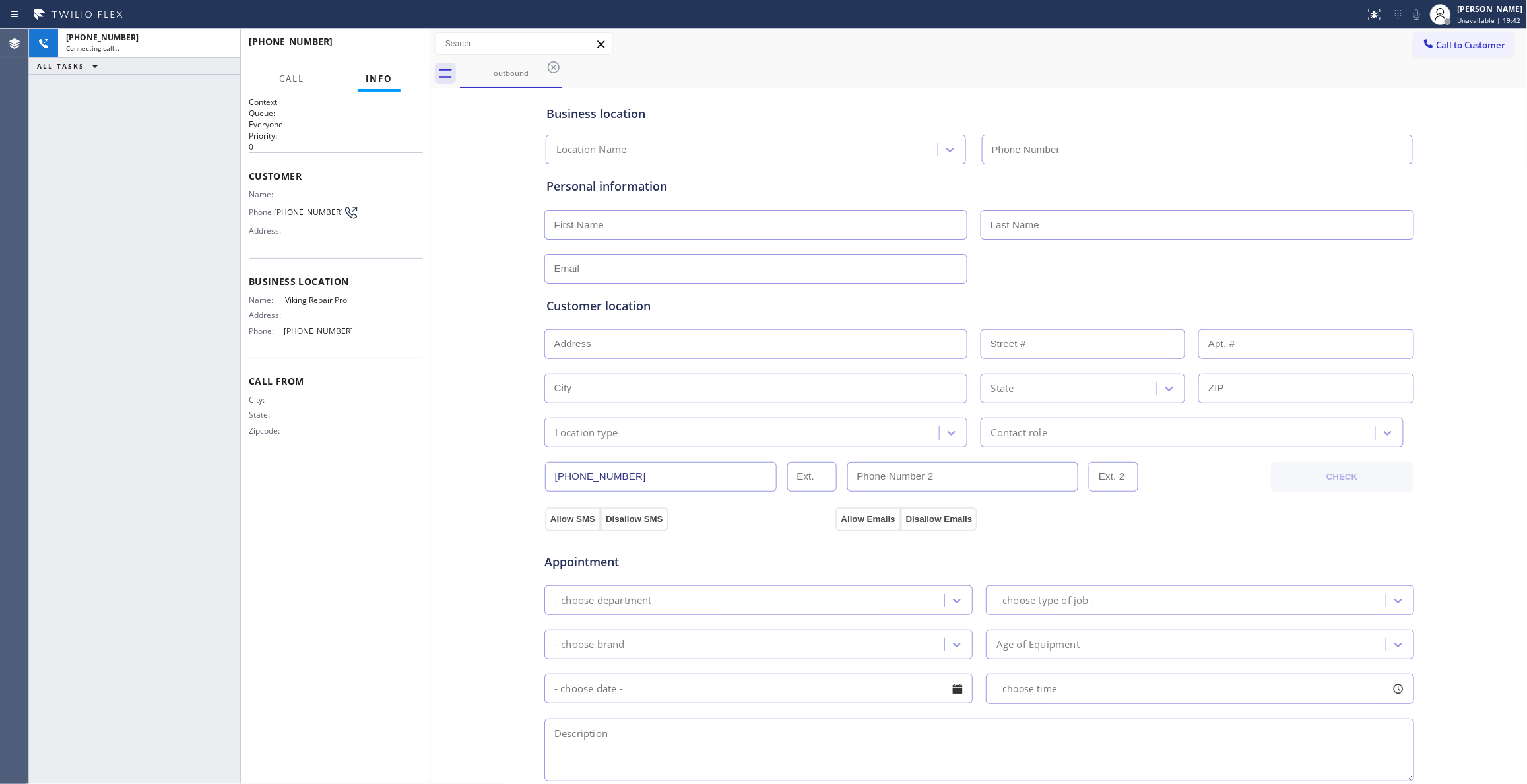
type input "[PHONE_NUMBER]"
click at [455, 436] on div "Business location Viking Repair Pro [PHONE_NUMBER] Personal information Custome…" at bounding box center [979, 541] width 1090 height 901
drag, startPoint x: 133, startPoint y: 652, endPoint x: 178, endPoint y: 176, distance: 478.1
click at [135, 652] on div "[PHONE_NUMBER] Live | 02:24 ALL TASKS ALL TASKS ACTIVE TASKS TASKS IN WRAP UP" at bounding box center [134, 406] width 211 height 754
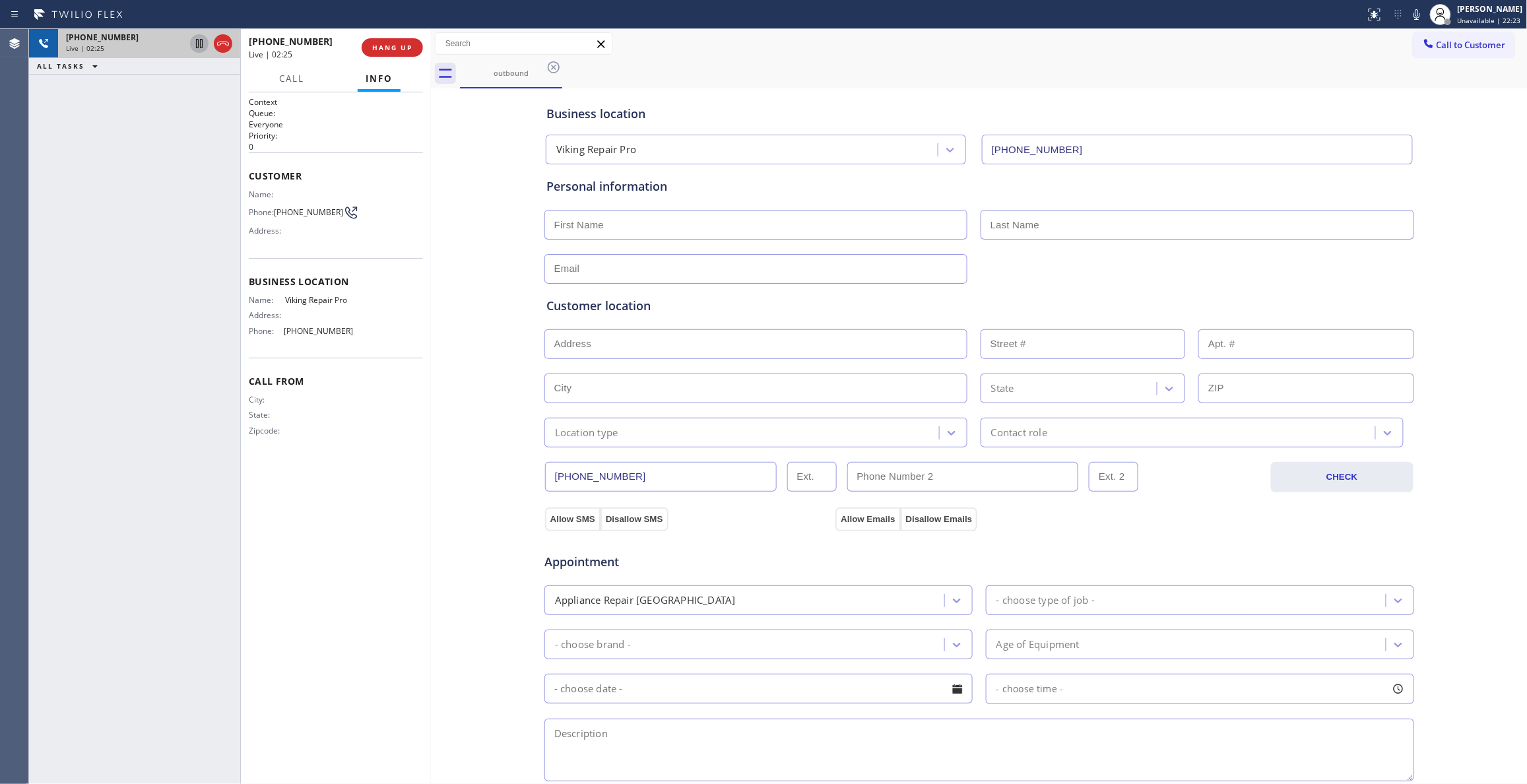
click at [194, 45] on icon at bounding box center [198, 43] width 15 height 15
click at [1414, 17] on icon at bounding box center [1417, 14] width 6 height 11
click at [168, 249] on div "[PHONE_NUMBER] Live | 02:30 ALL TASKS ALL TASKS ACTIVE TASKS TASKS IN WRAP UP" at bounding box center [134, 406] width 211 height 754
drag, startPoint x: 148, startPoint y: 415, endPoint x: 616, endPoint y: 12, distance: 617.6
click at [153, 402] on div "[PHONE_NUMBER] Live | 02:38 ALL TASKS ALL TASKS ACTIVE TASKS TASKS IN WRAP UP" at bounding box center [134, 406] width 211 height 754
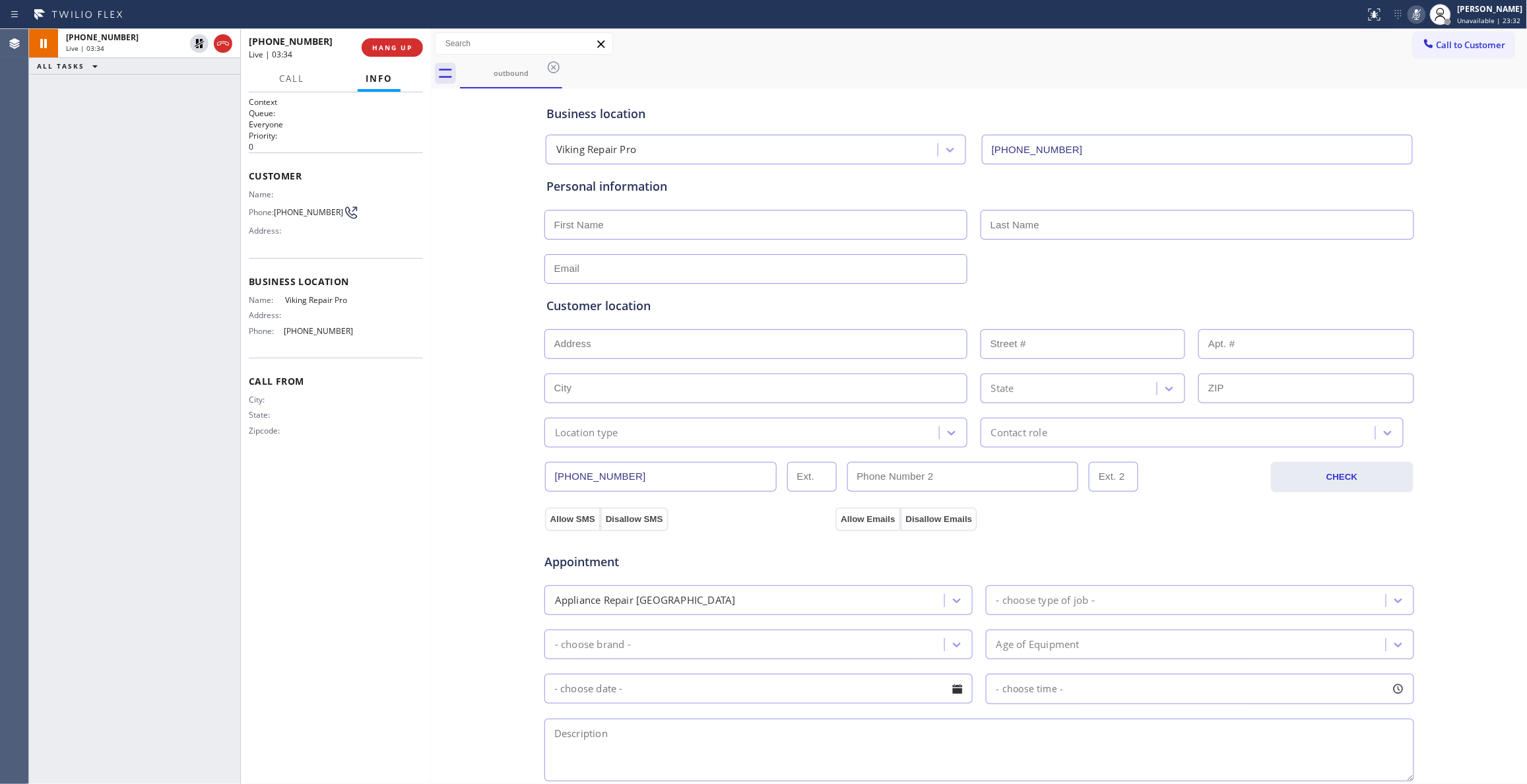
drag, startPoint x: 60, startPoint y: 120, endPoint x: 64, endPoint y: 114, distance: 7.2
click at [62, 118] on div "[PHONE_NUMBER] Live | 03:34 ALL TASKS ALL TASKS ACTIVE TASKS TASKS IN WRAP UP" at bounding box center [134, 406] width 211 height 754
drag, startPoint x: 98, startPoint y: 286, endPoint x: 99, endPoint y: 276, distance: 10.0
click at [99, 276] on div "[PHONE_NUMBER] Live | 04:27 ALL TASKS ALL TASKS ACTIVE TASKS TASKS IN WRAP UP" at bounding box center [134, 406] width 211 height 754
click at [199, 45] on icon at bounding box center [198, 43] width 15 height 15
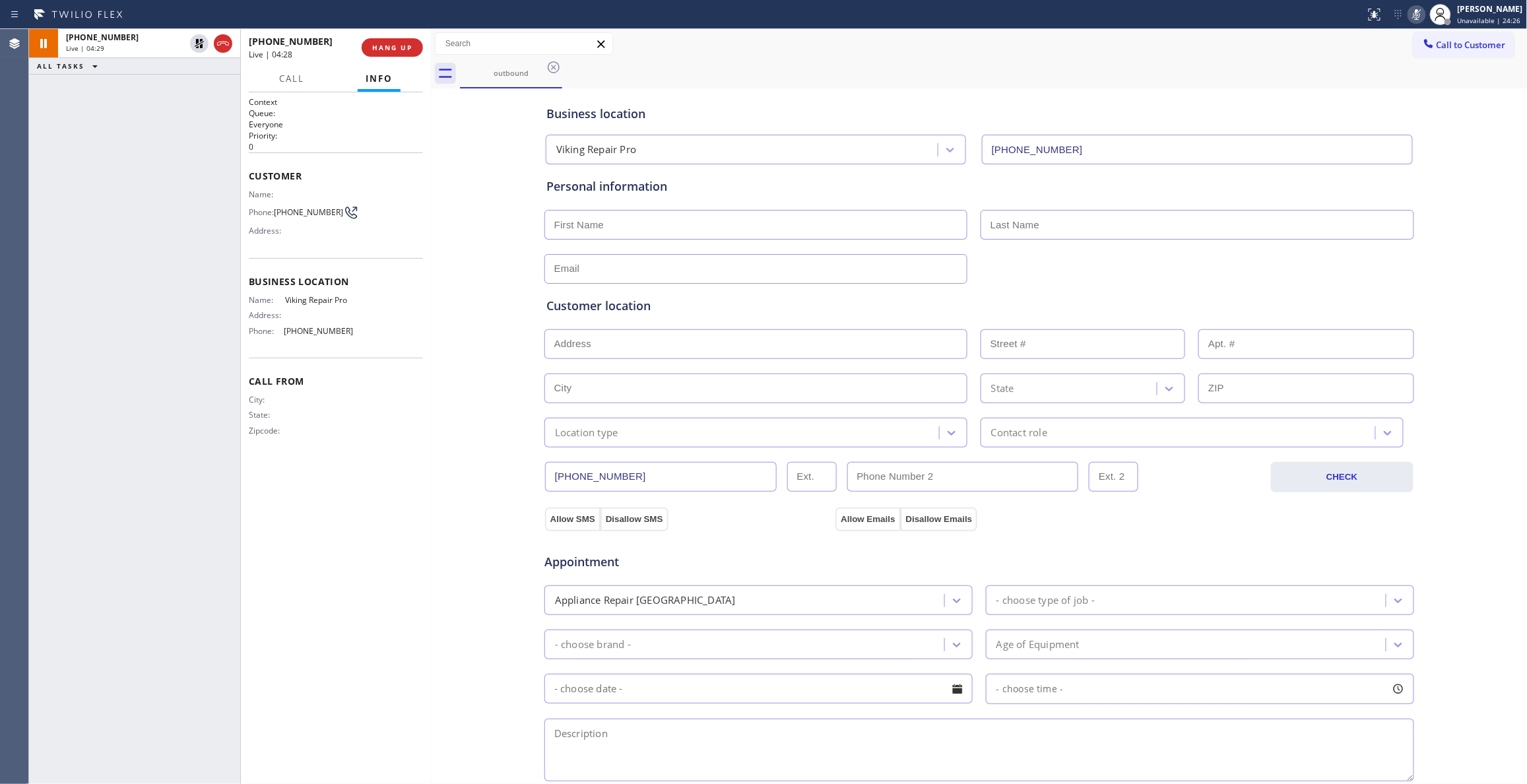
click at [1408, 14] on icon at bounding box center [1416, 14] width 15 height 15
click at [1408, 14] on icon at bounding box center [1416, 14] width 15 height 15
click at [178, 245] on div "[PHONE_NUMBER] Live | 08:06 ALL TASKS ALL TASKS ACTIVE TASKS TASKS IN WRAP UP" at bounding box center [134, 406] width 211 height 754
click at [1408, 14] on icon at bounding box center [1416, 14] width 15 height 15
click at [568, 237] on input "text" at bounding box center [755, 225] width 423 height 30
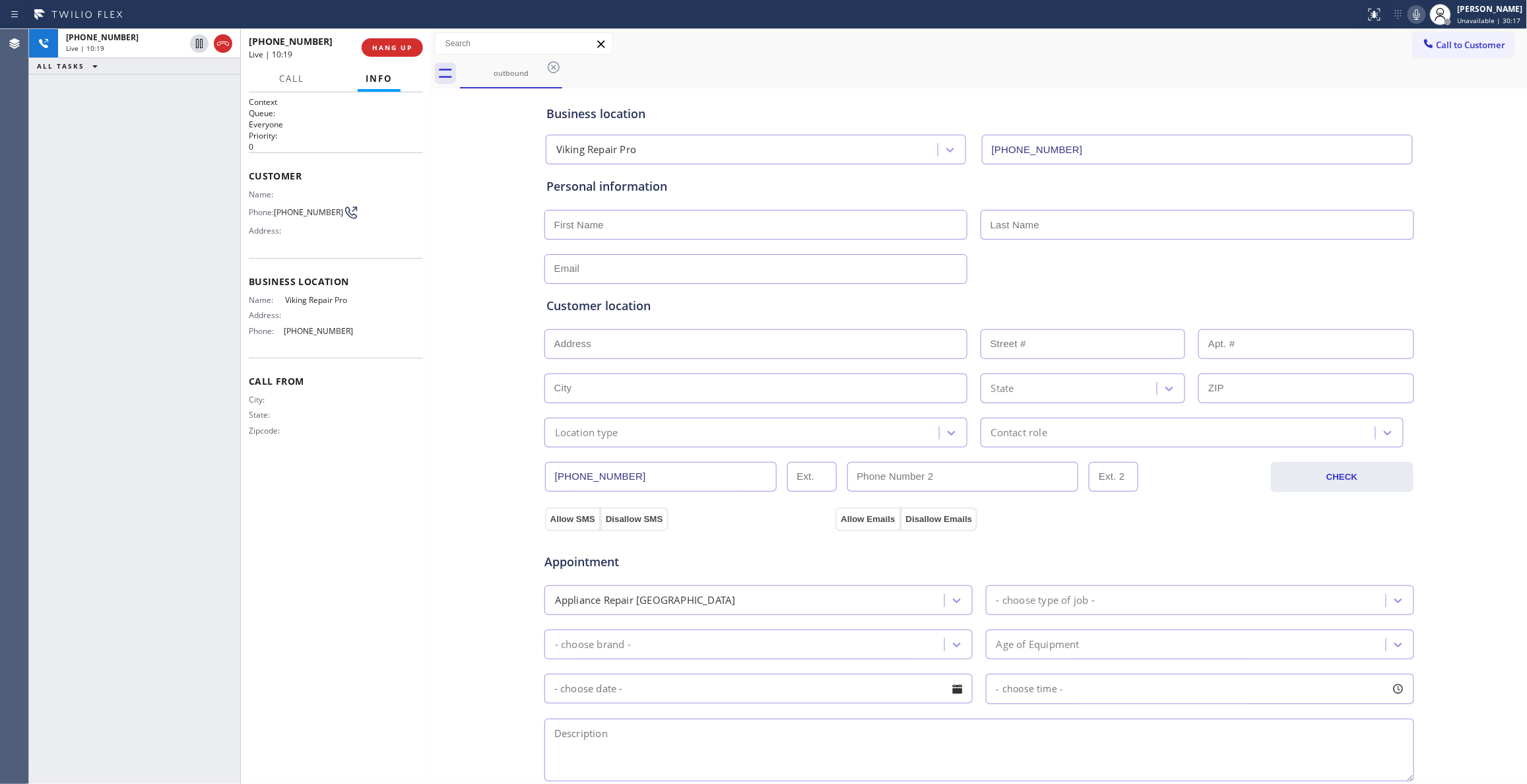
paste input "[PERSON_NAME]"
click at [602, 220] on input "[PERSON_NAME]" at bounding box center [755, 225] width 423 height 30
type input "[PERSON_NAME]"
click at [1033, 222] on input "text" at bounding box center [1197, 225] width 434 height 30
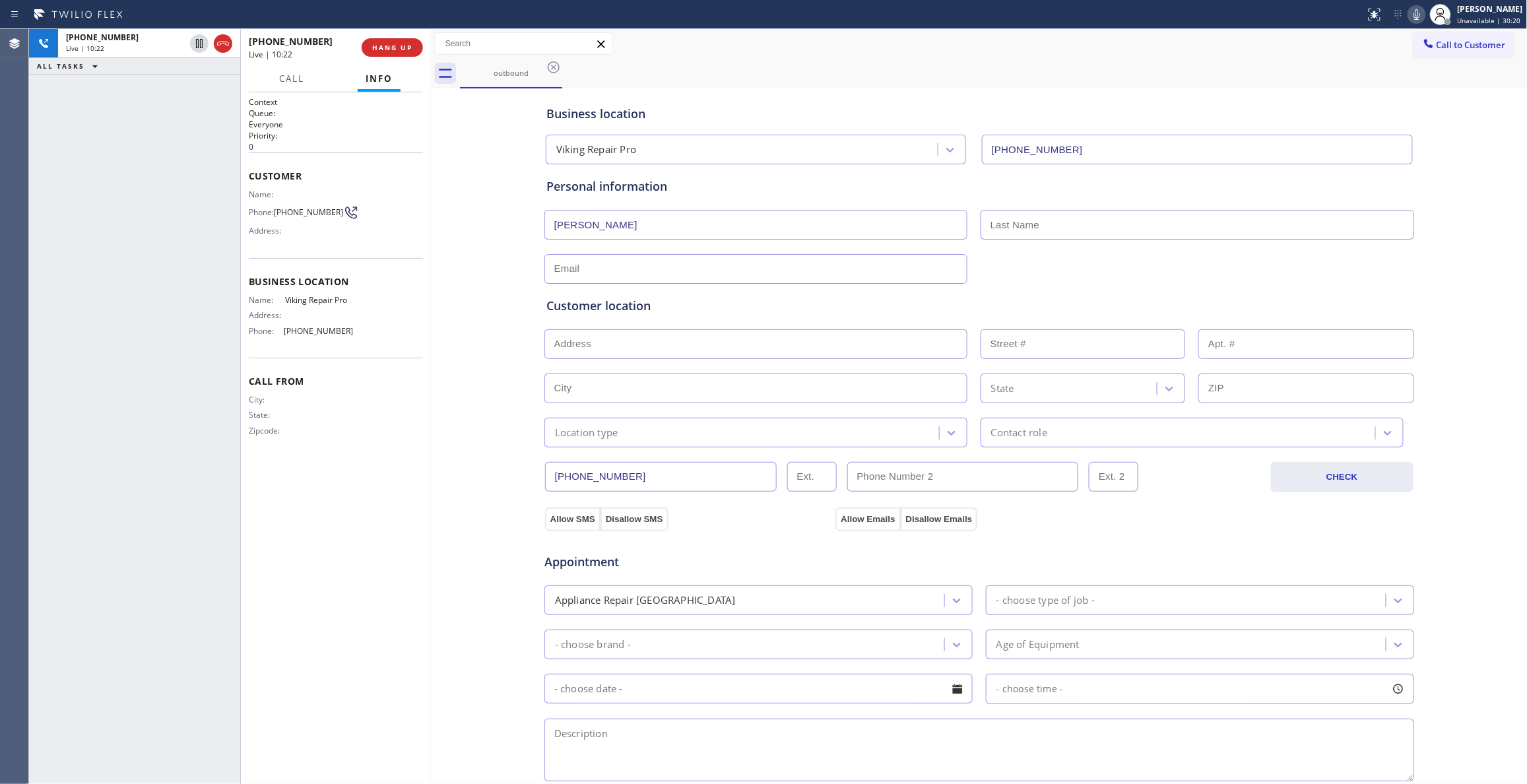
paste input "[PERSON_NAME]"
type input "[PERSON_NAME]"
drag, startPoint x: 643, startPoint y: 267, endPoint x: 644, endPoint y: 274, distance: 7.1
click at [643, 267] on input "text" at bounding box center [755, 268] width 423 height 30
paste input "[EMAIL_ADDRESS][DOMAIN_NAME]"
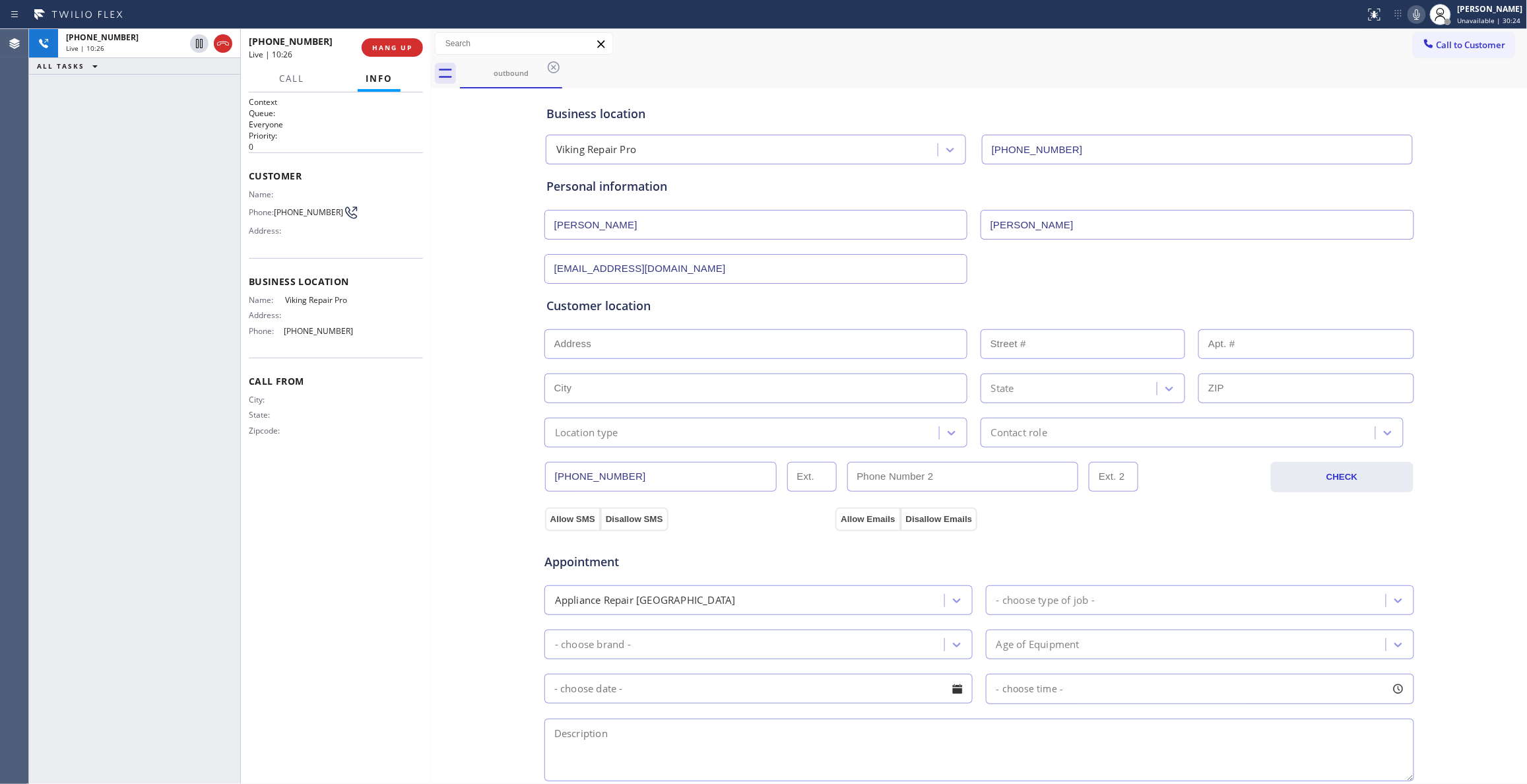
type input "[EMAIL_ADDRESS][DOMAIN_NAME]"
click at [447, 183] on div "Business location Viking Repair Pro [PHONE_NUMBER] Personal information [PERSON…" at bounding box center [979, 541] width 1090 height 901
click at [201, 43] on icon at bounding box center [198, 43] width 15 height 15
click at [1414, 16] on icon at bounding box center [1417, 14] width 6 height 11
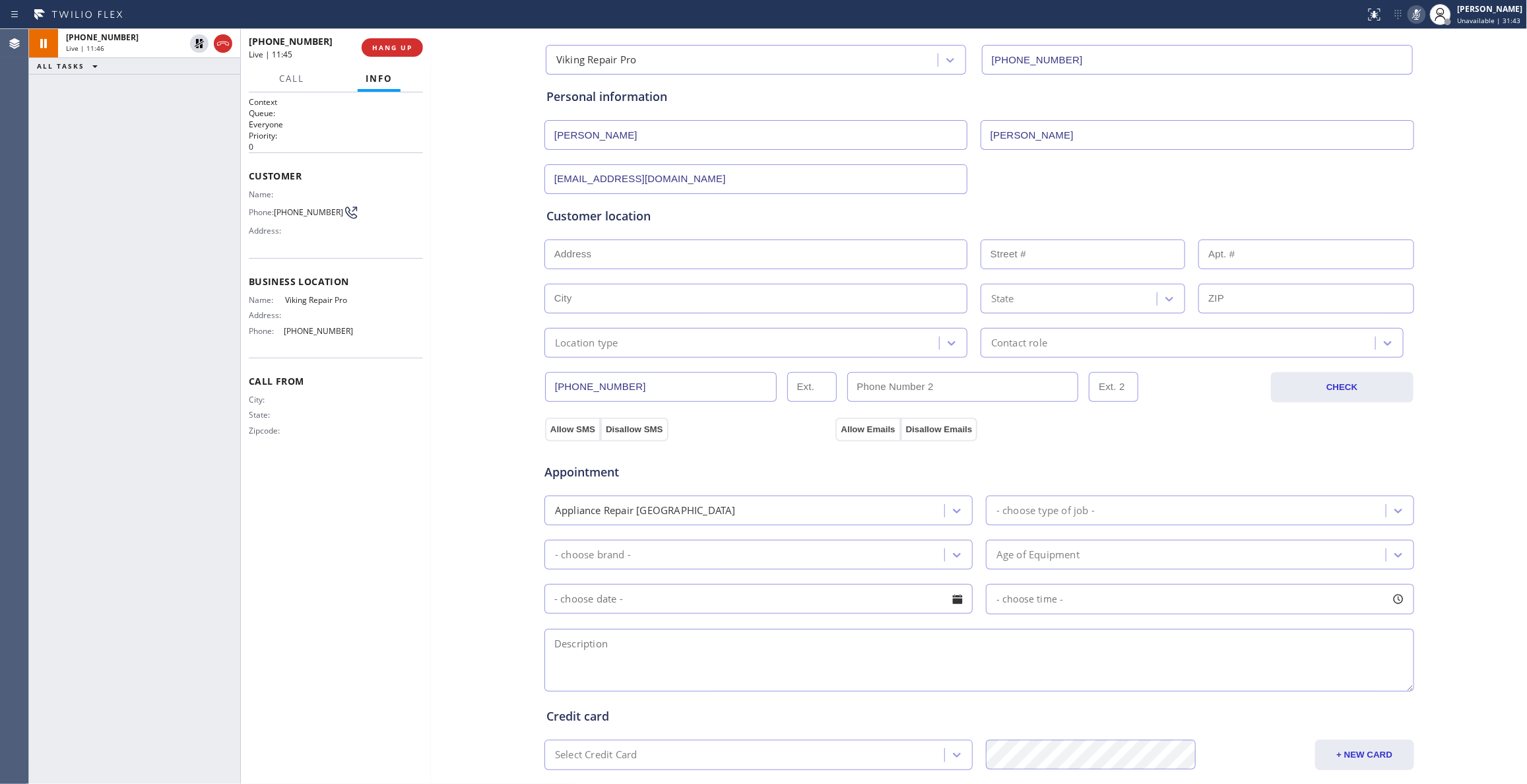
scroll to position [243, 0]
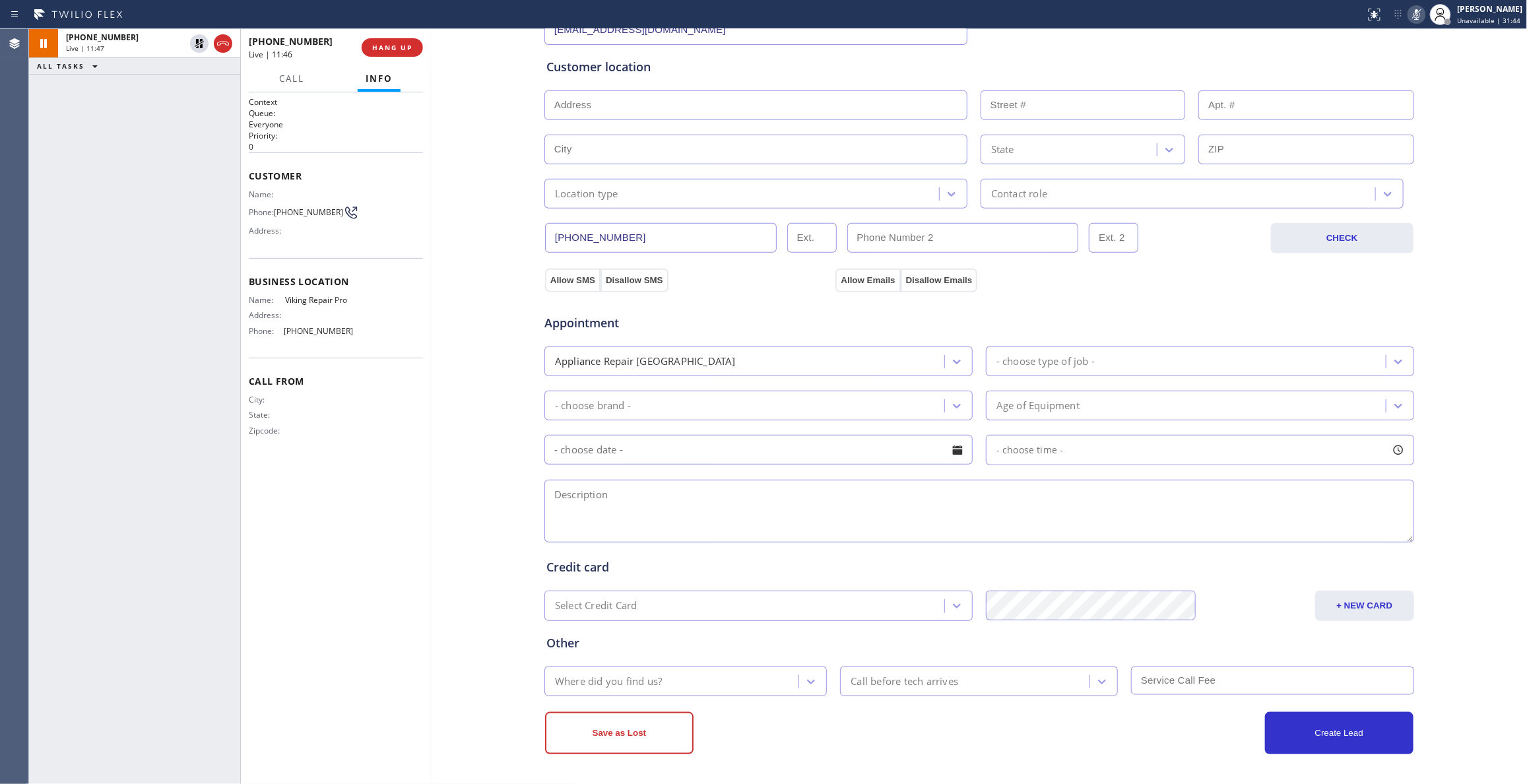
click at [592, 492] on textarea at bounding box center [979, 511] width 869 height 62
paste textarea "11:00MT / $MEMBER$ / Samsung / Fridge / Model#:RF28R7351SG Icemaker freezes up …"
type textarea "11:00MT / $MEMBER$ / Samsung / Fridge / Model#:RF28R7351SG Icemaker freezes up …"
click at [562, 100] on input "text" at bounding box center [755, 105] width 423 height 30
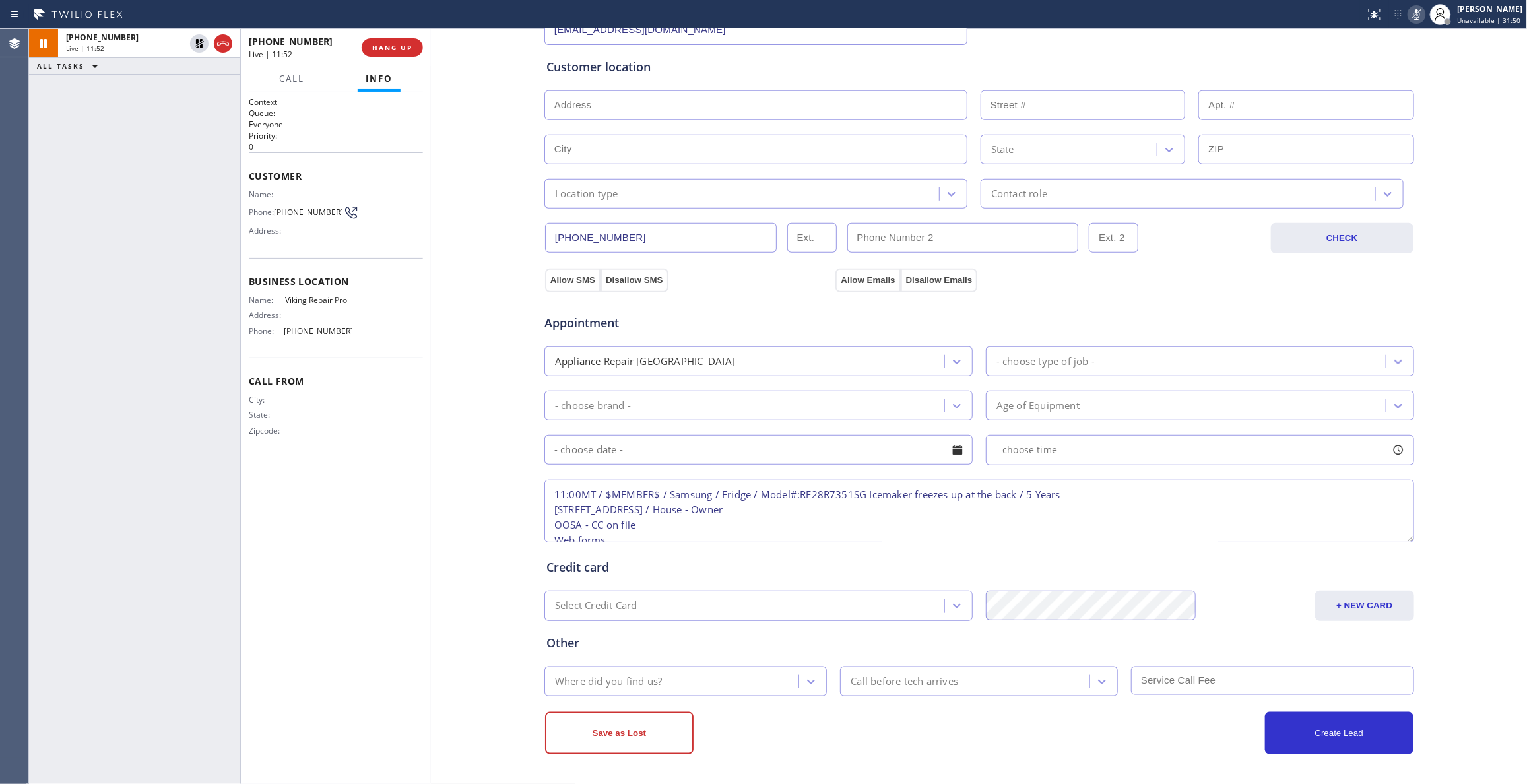
paste input "[STREET_ADDRESS]"
type input "[STREET_ADDRESS]"
type input "2619"
type input "Longmont"
type input "80503"
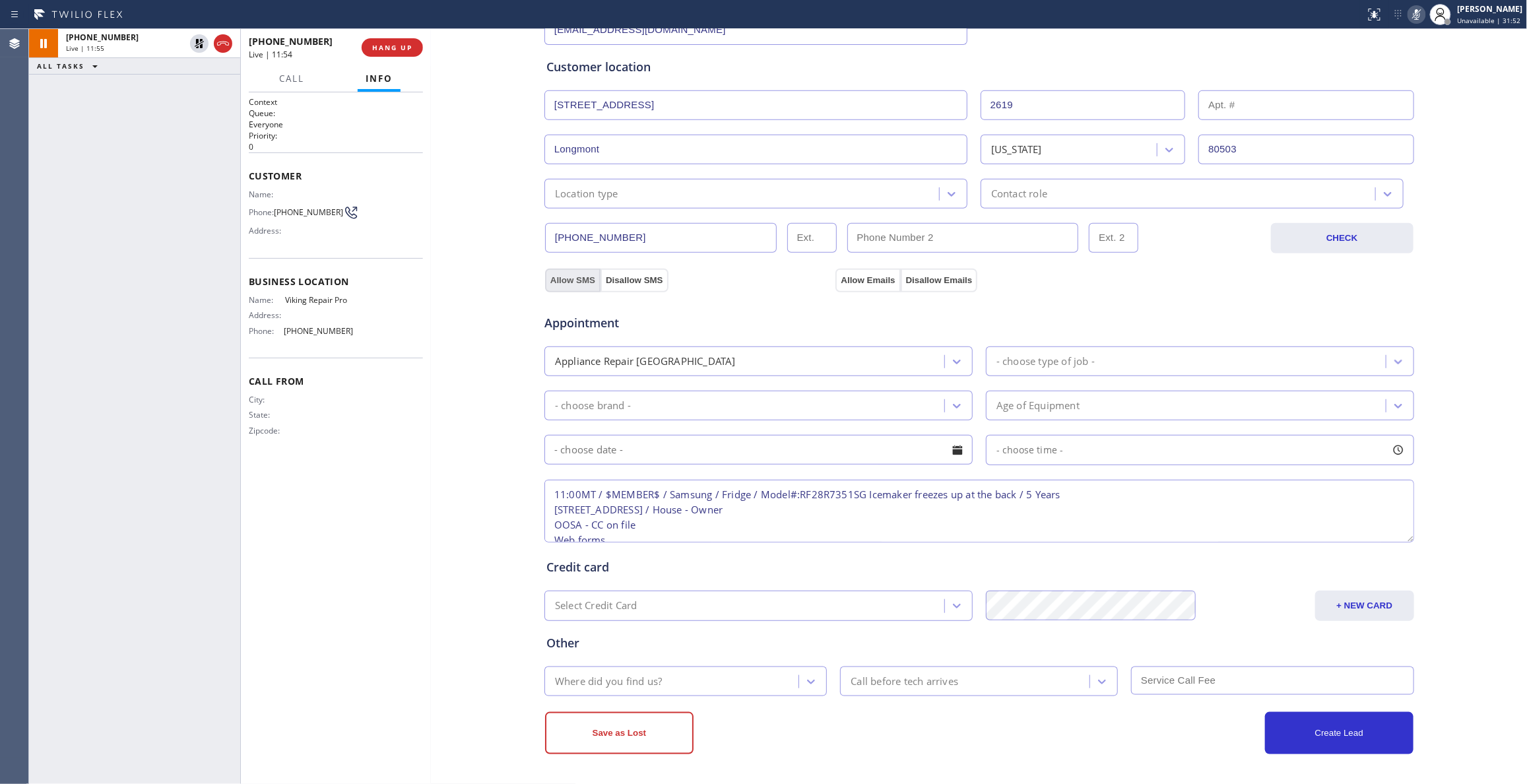
click at [560, 278] on button "Allow SMS" at bounding box center [572, 281] width 55 height 24
click at [846, 283] on button "Allow Emails" at bounding box center [867, 281] width 64 height 24
click at [725, 186] on div "Location type" at bounding box center [743, 193] width 390 height 23
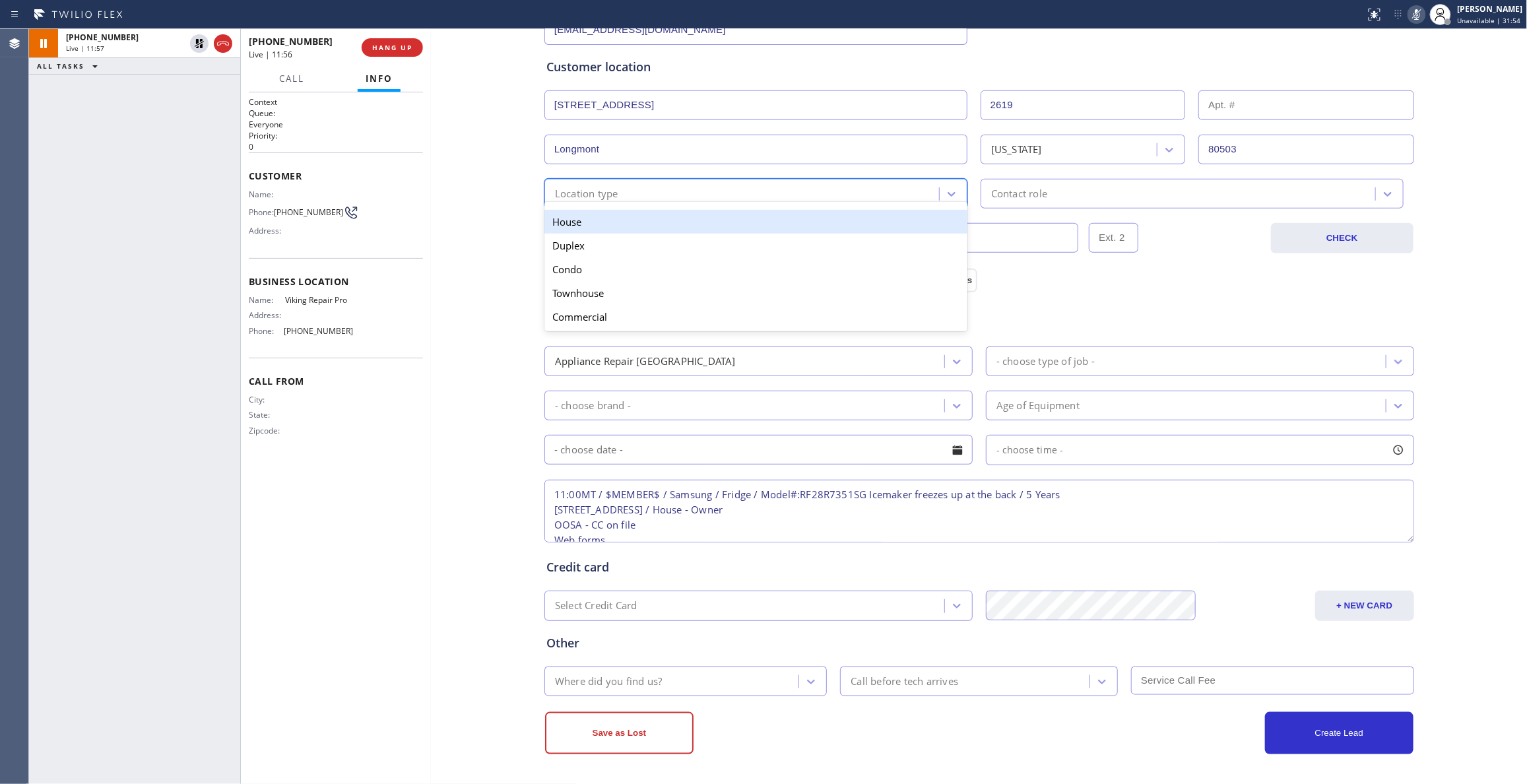
click at [687, 219] on div "House" at bounding box center [755, 222] width 423 height 24
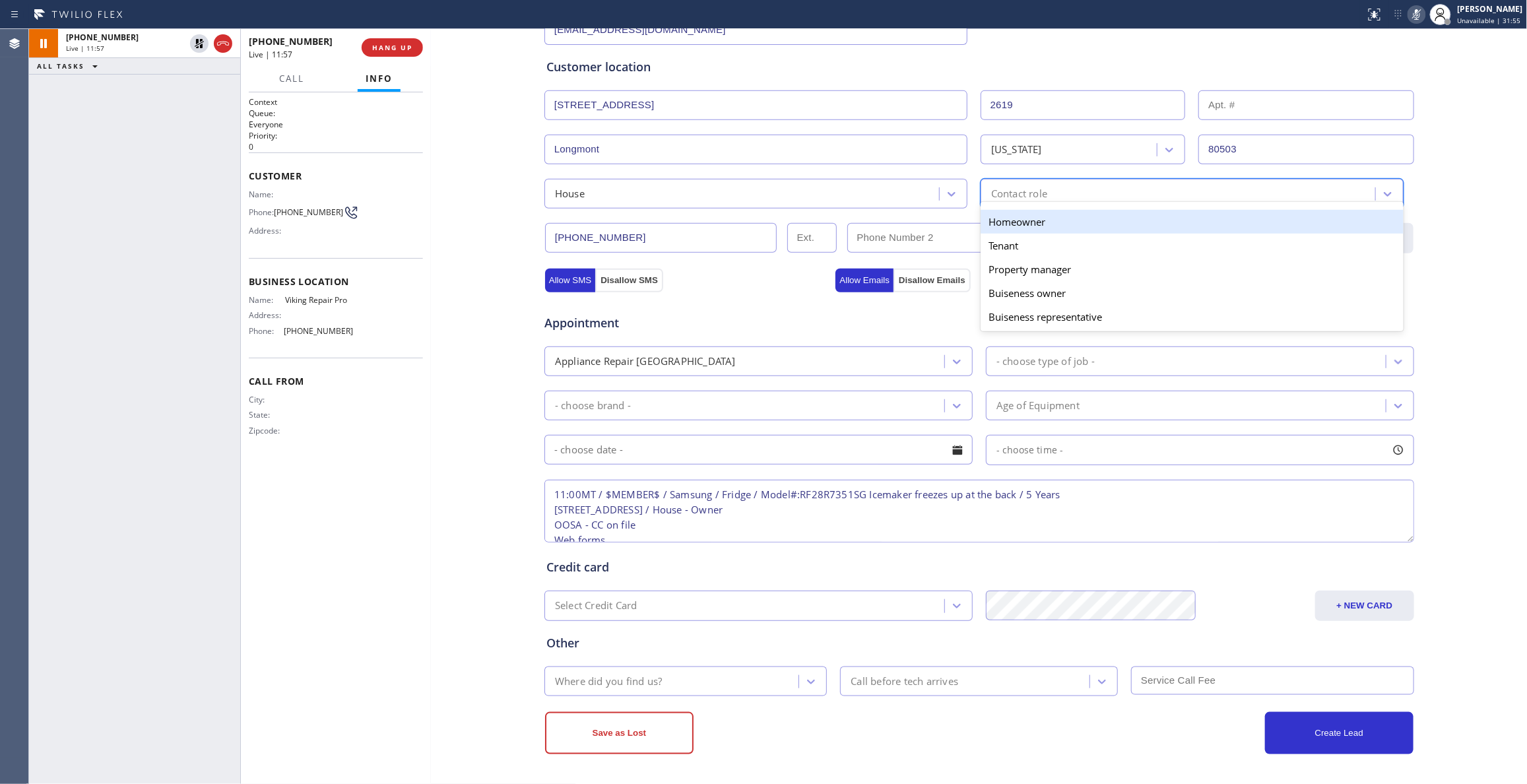
click at [1024, 194] on div "Contact role" at bounding box center [1019, 193] width 56 height 15
click at [1024, 222] on div "Homeowner" at bounding box center [1192, 222] width 423 height 24
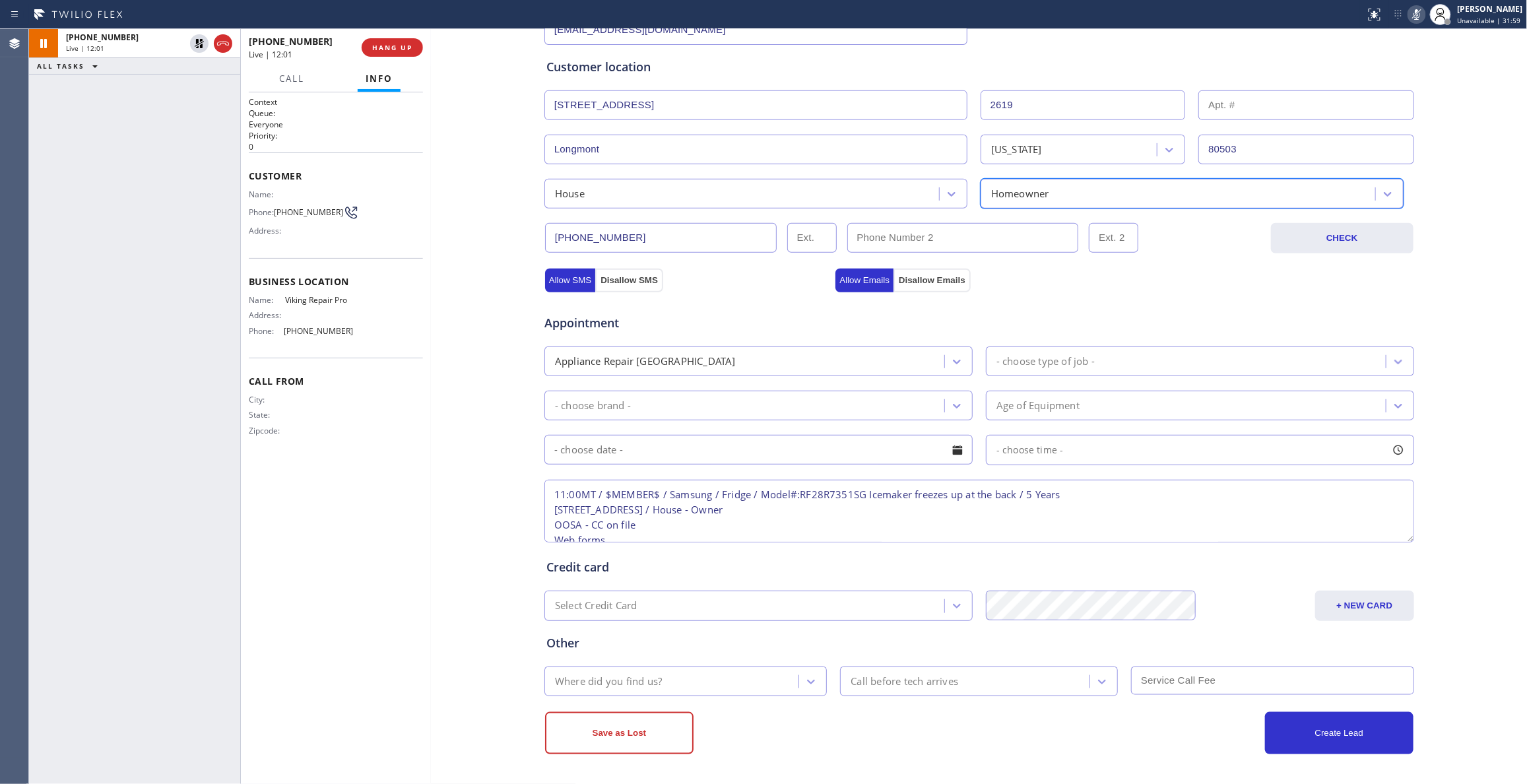
scroll to position [243, 0]
click at [644, 359] on div "Appliance Repair [GEOGRAPHIC_DATA]" at bounding box center [646, 361] width 181 height 15
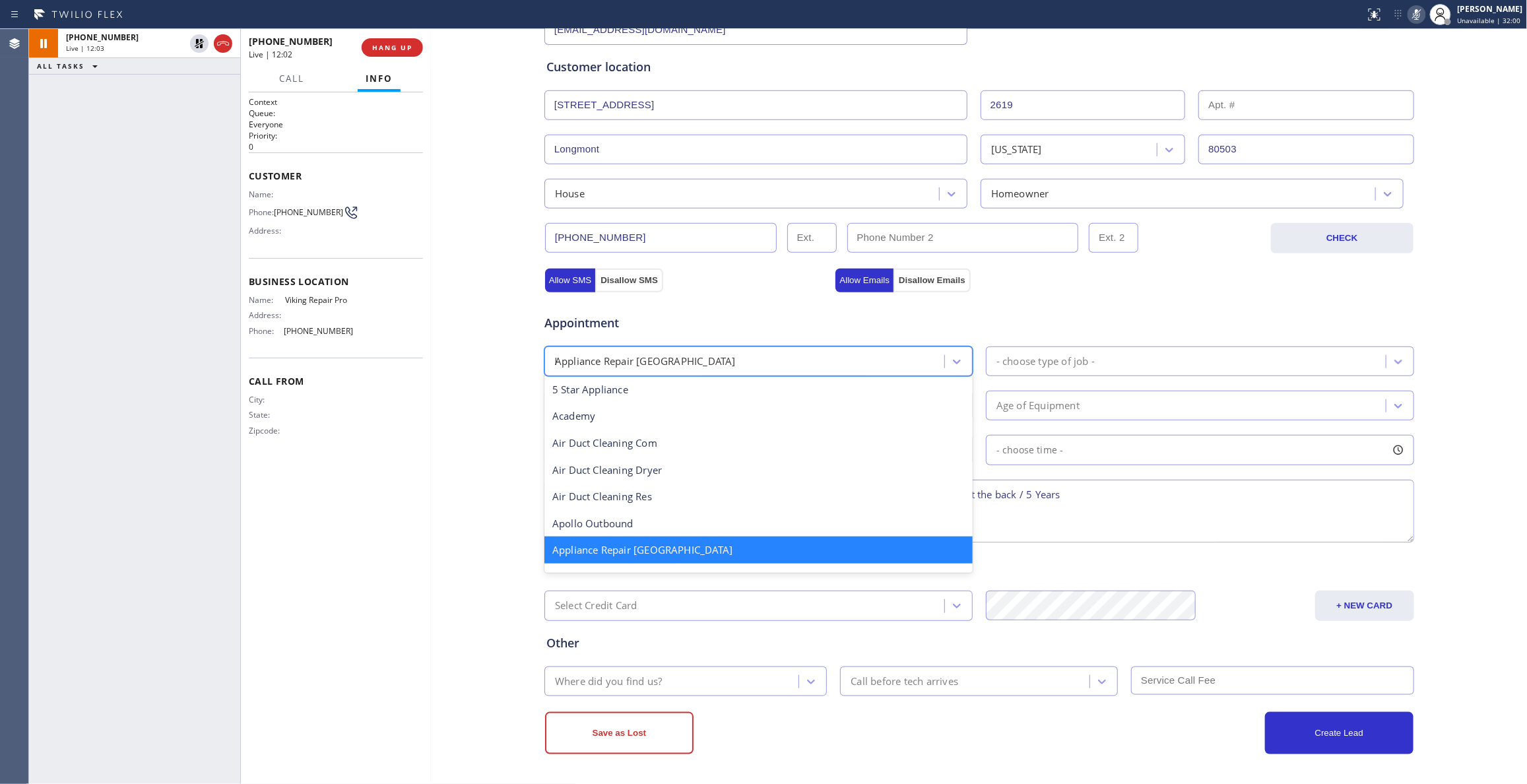
scroll to position [0, 0]
type input "hot"
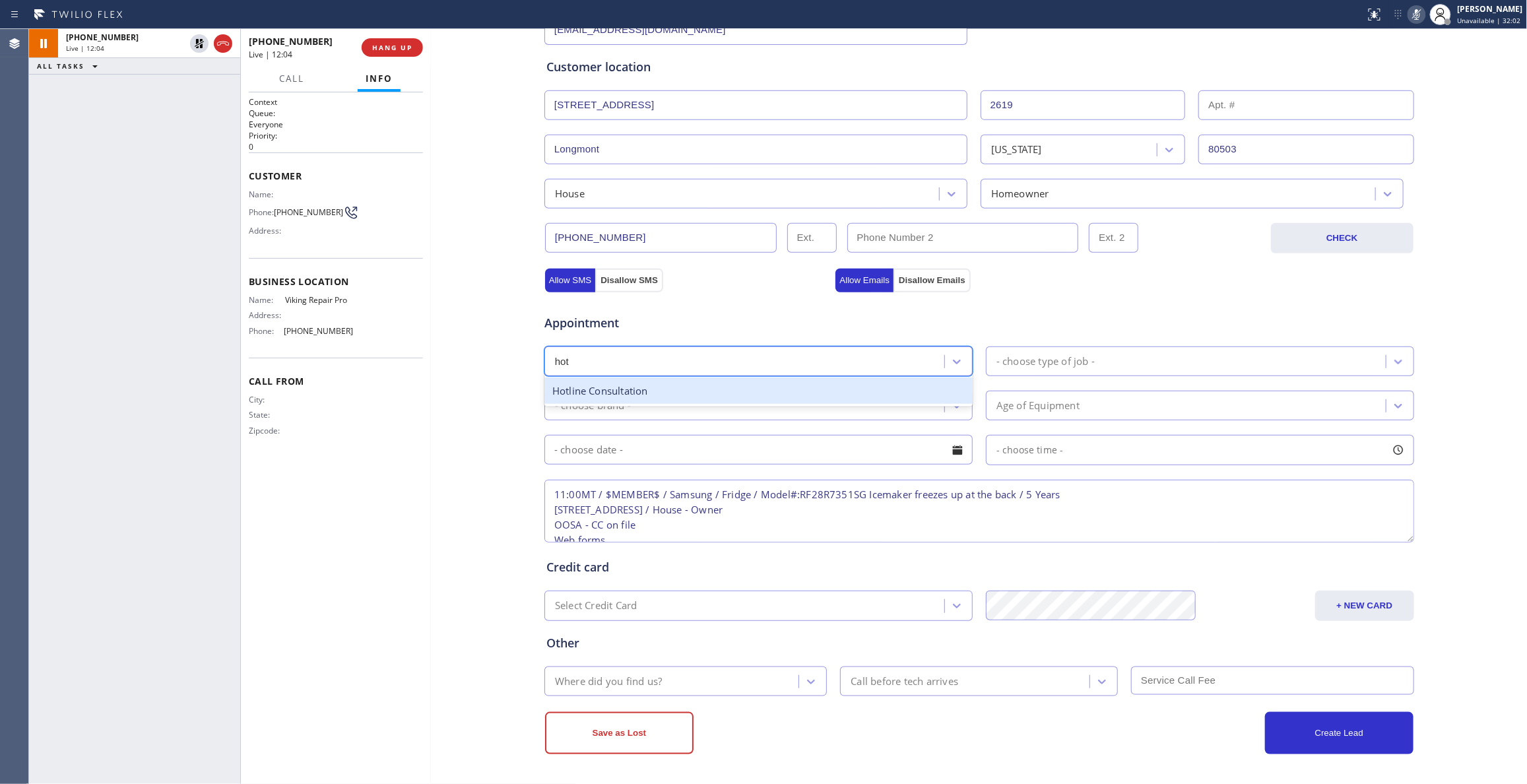
click at [653, 391] on div "Hotline Consultation" at bounding box center [758, 391] width 428 height 27
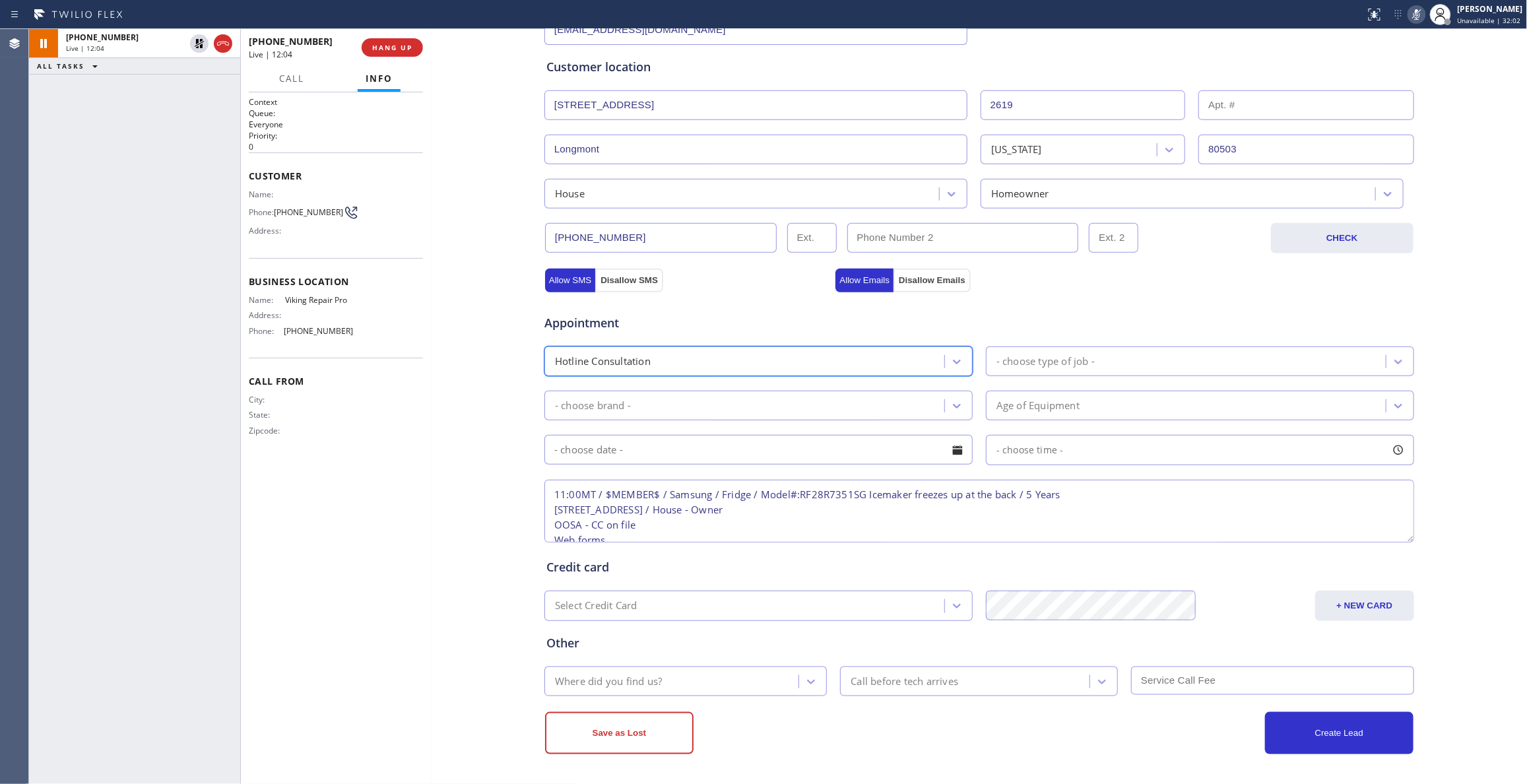
click at [1067, 361] on div "- choose type of job -" at bounding box center [1045, 361] width 99 height 15
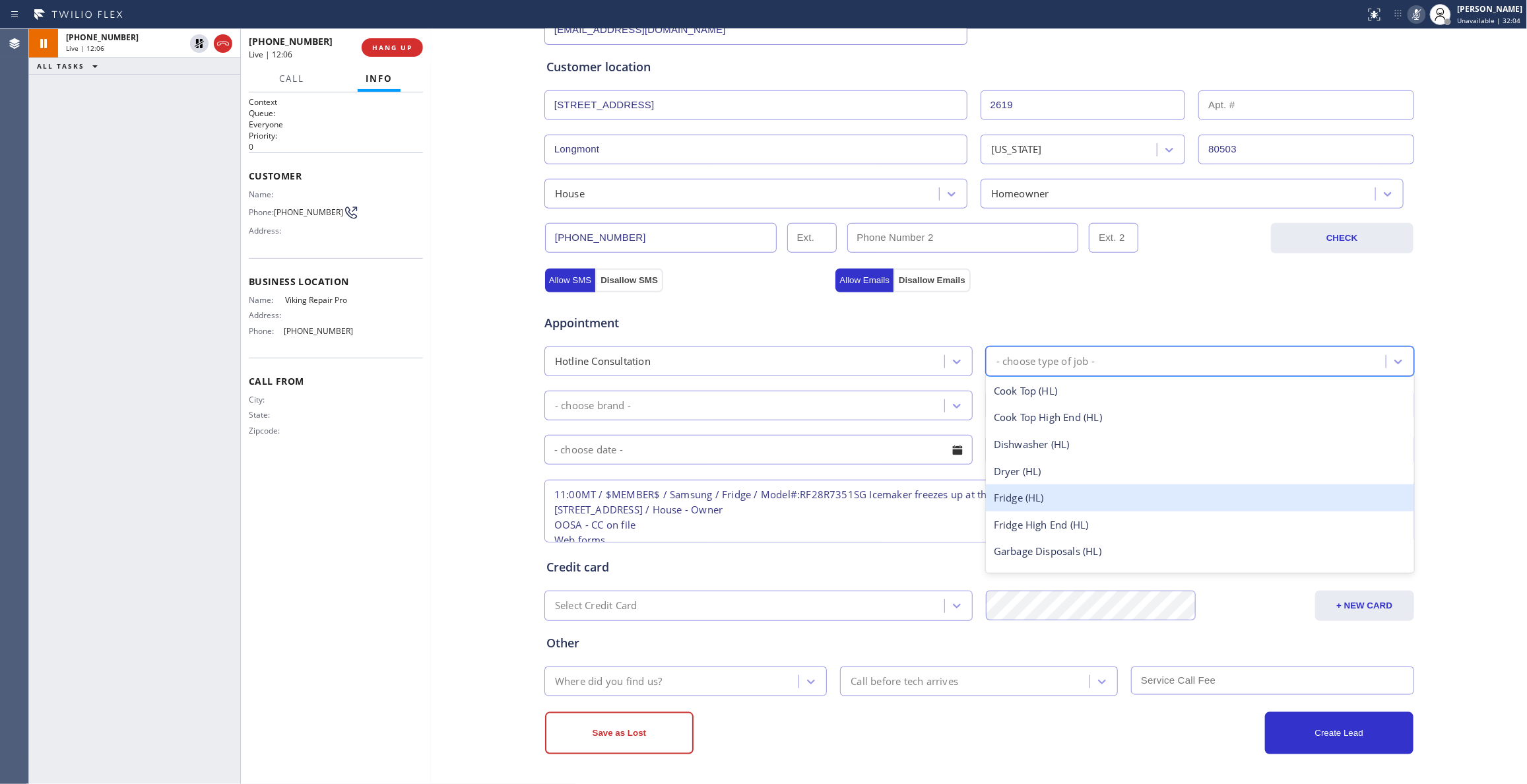
click at [1036, 502] on div "Fridge (HL)" at bounding box center [1199, 498] width 428 height 27
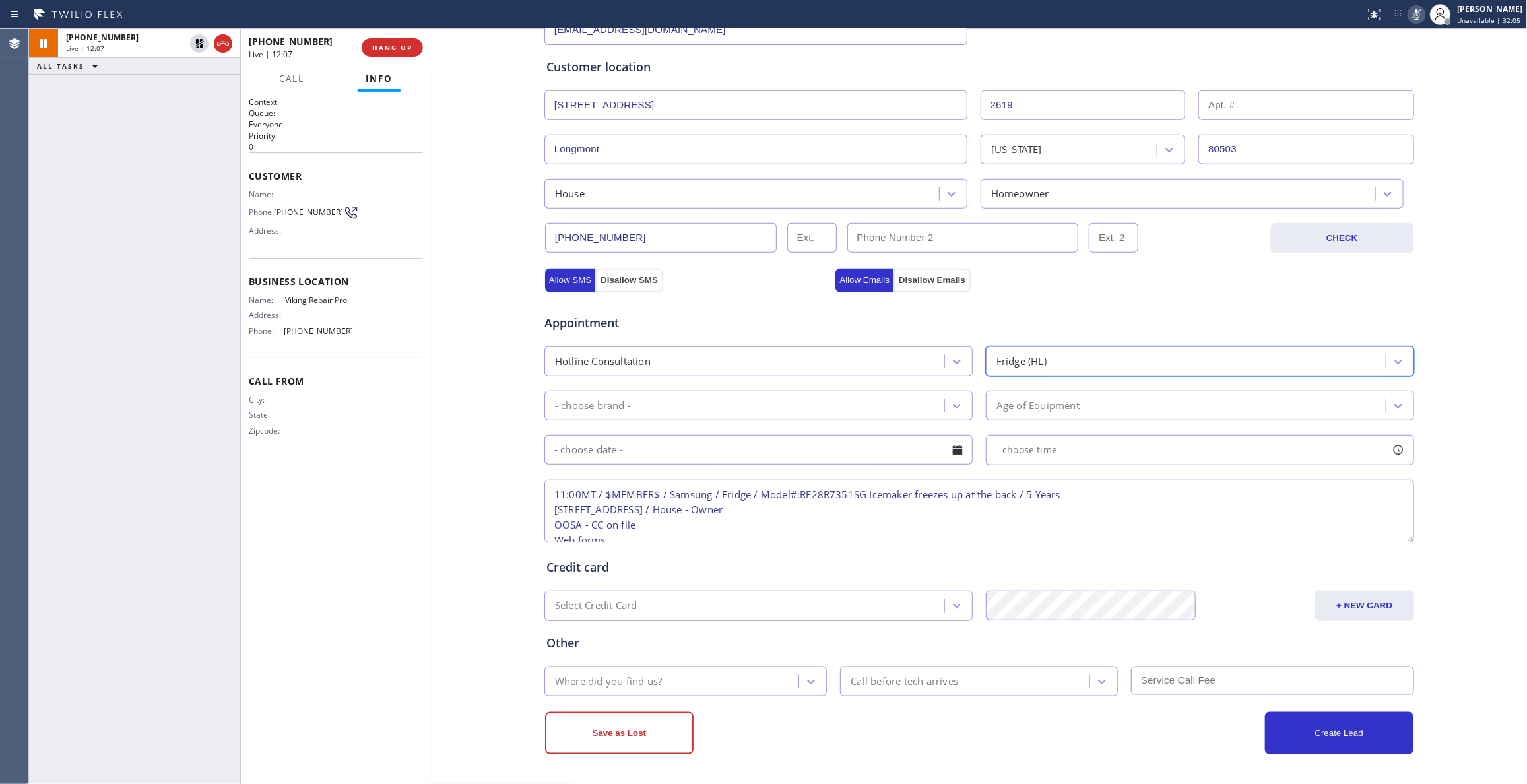
click at [743, 404] on div "- choose brand -" at bounding box center [745, 405] width 396 height 23
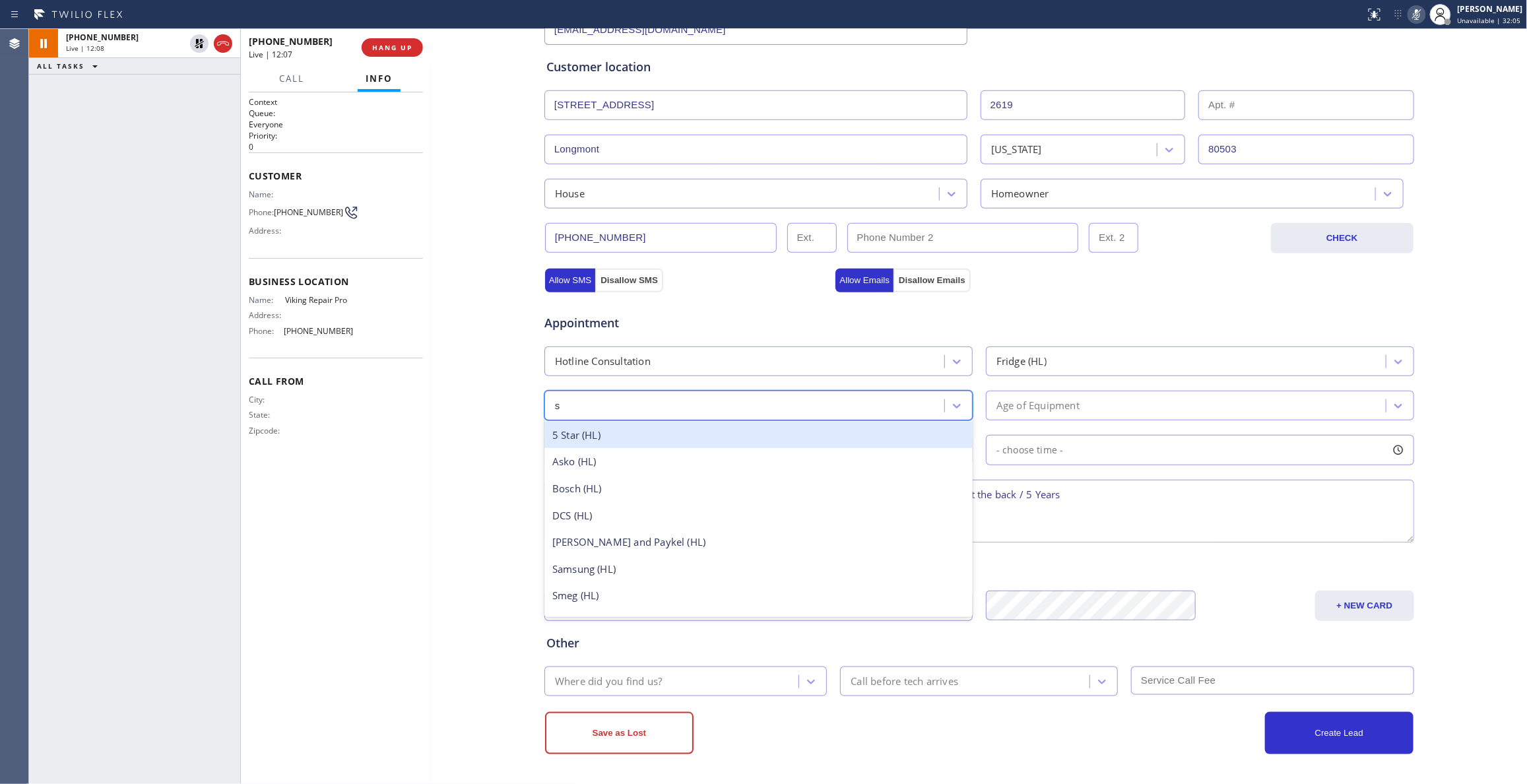
type input "sa"
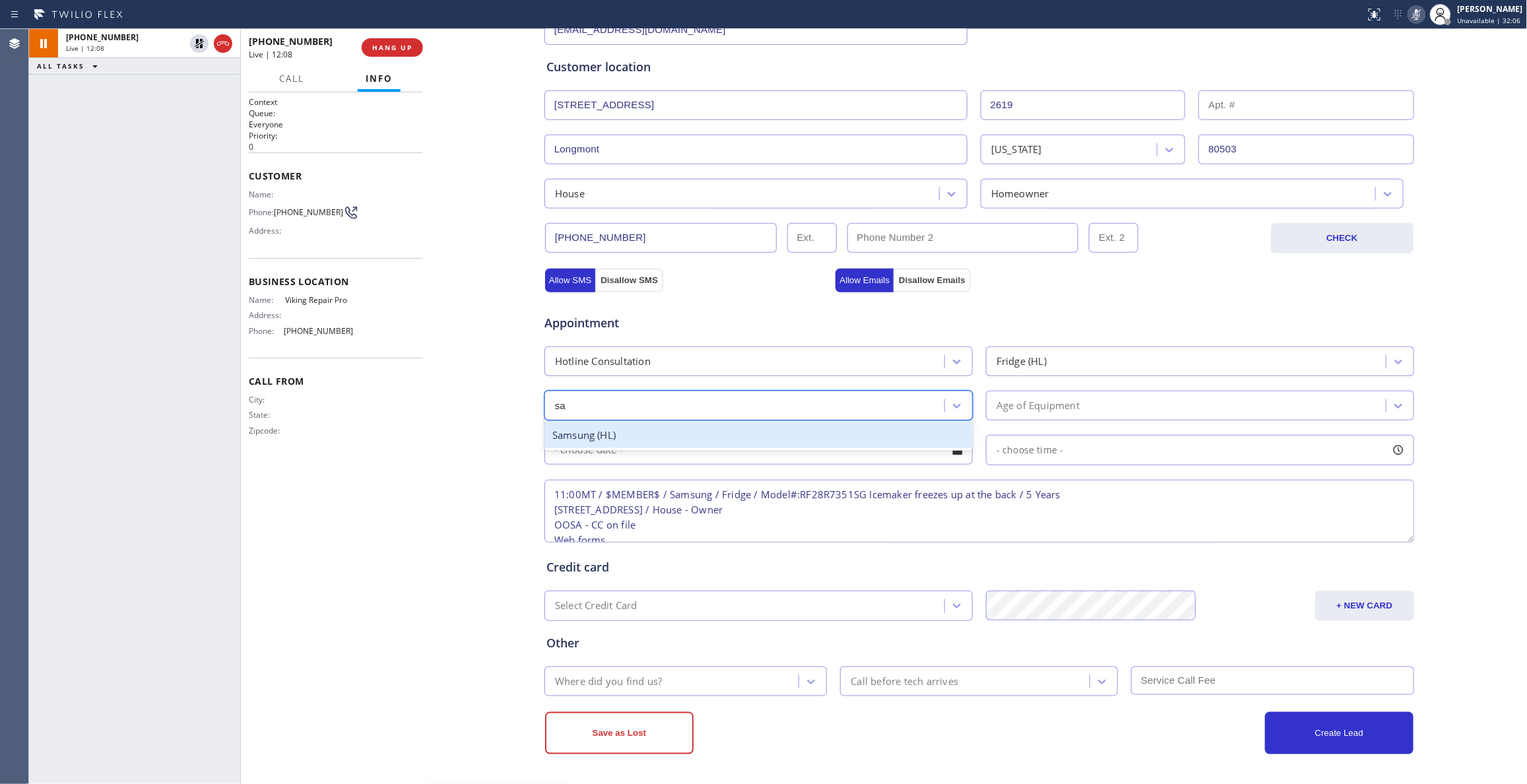
click at [614, 434] on div "Samsung (HL)" at bounding box center [758, 435] width 428 height 27
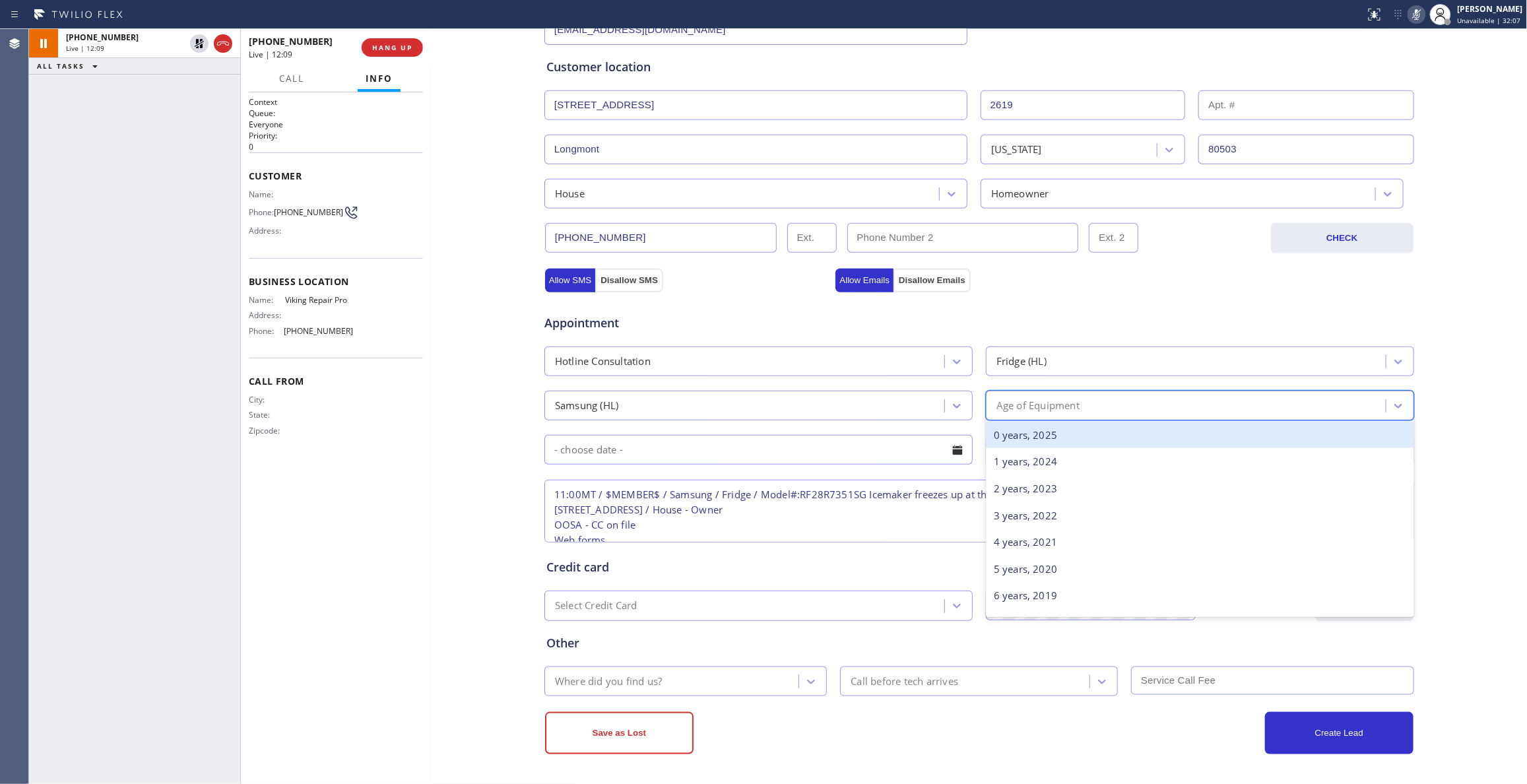
click at [1106, 405] on div "Age of Equipment" at bounding box center [1187, 405] width 396 height 23
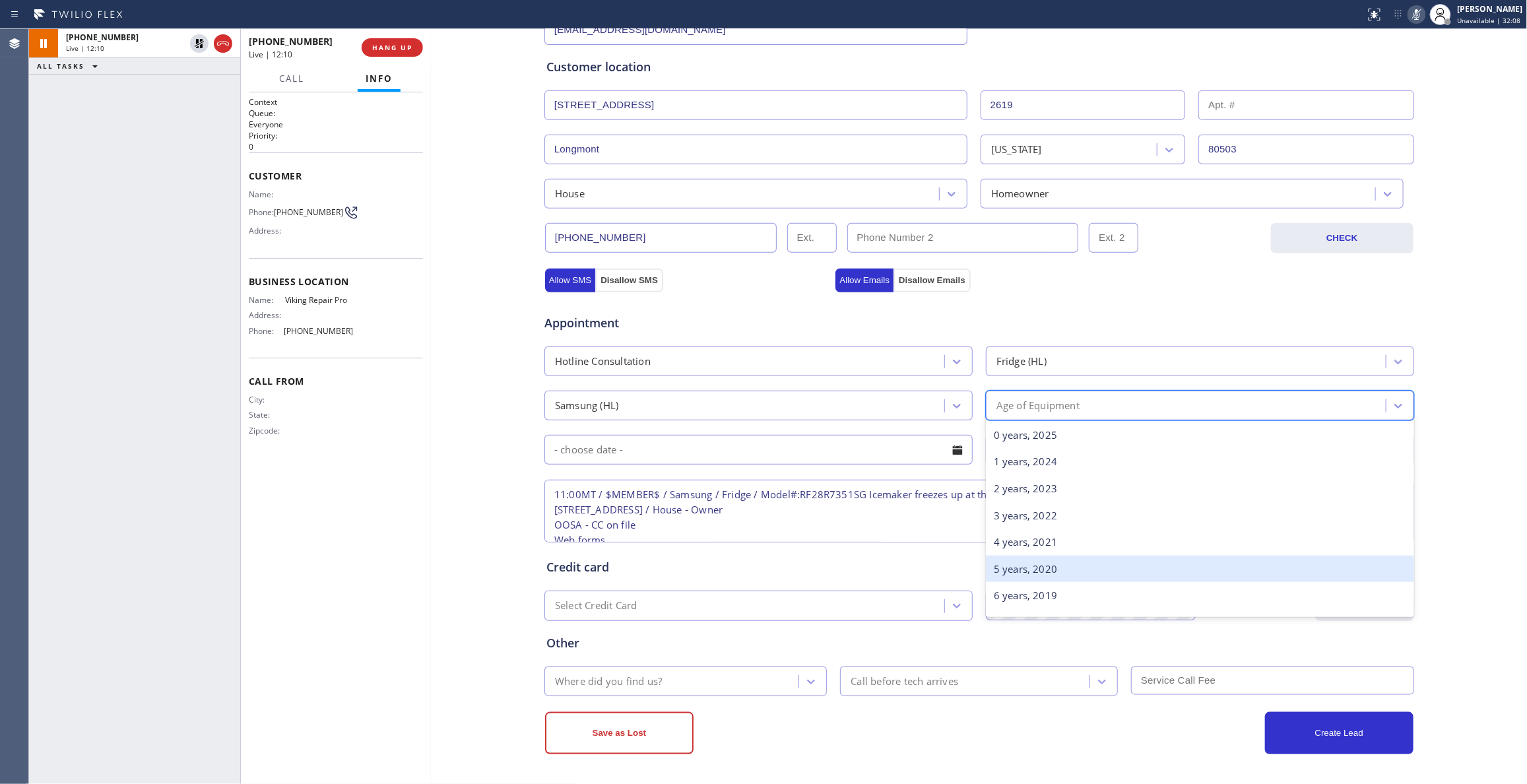
click at [1053, 562] on div "5 years, 2020" at bounding box center [1199, 569] width 428 height 27
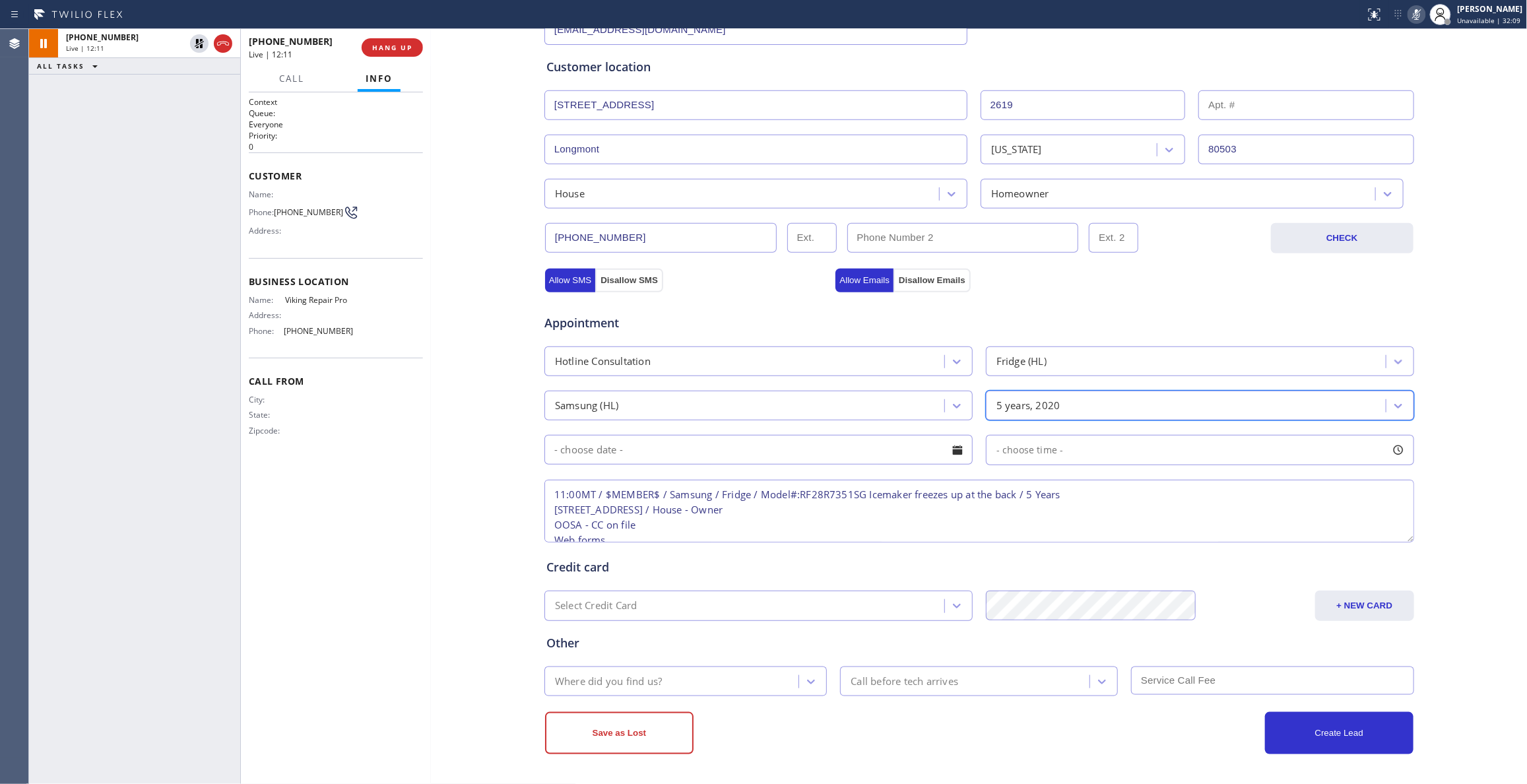
click at [792, 446] on input "text" at bounding box center [758, 449] width 428 height 30
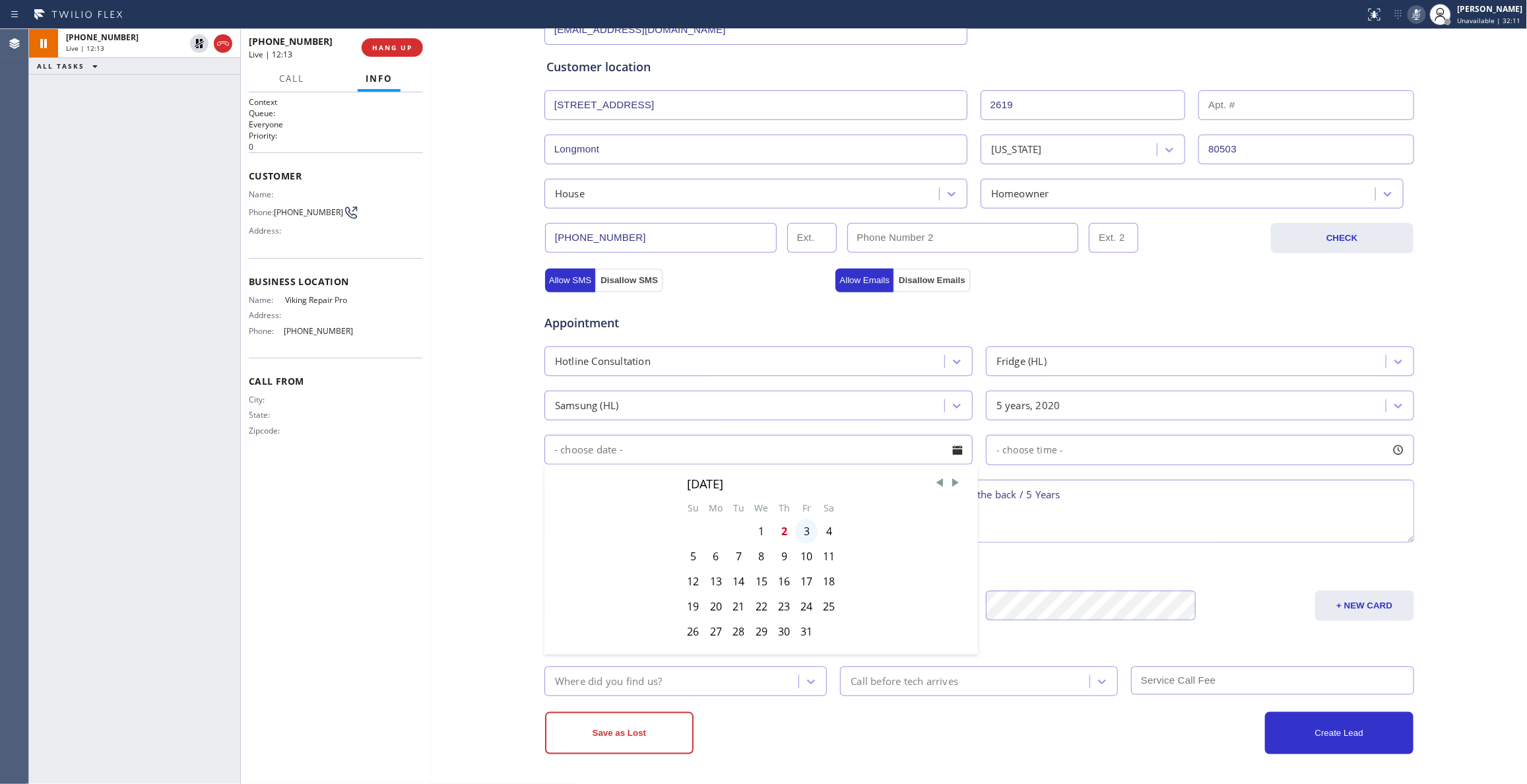
click at [801, 533] on div "3" at bounding box center [806, 531] width 23 height 25
type input "[DATE]"
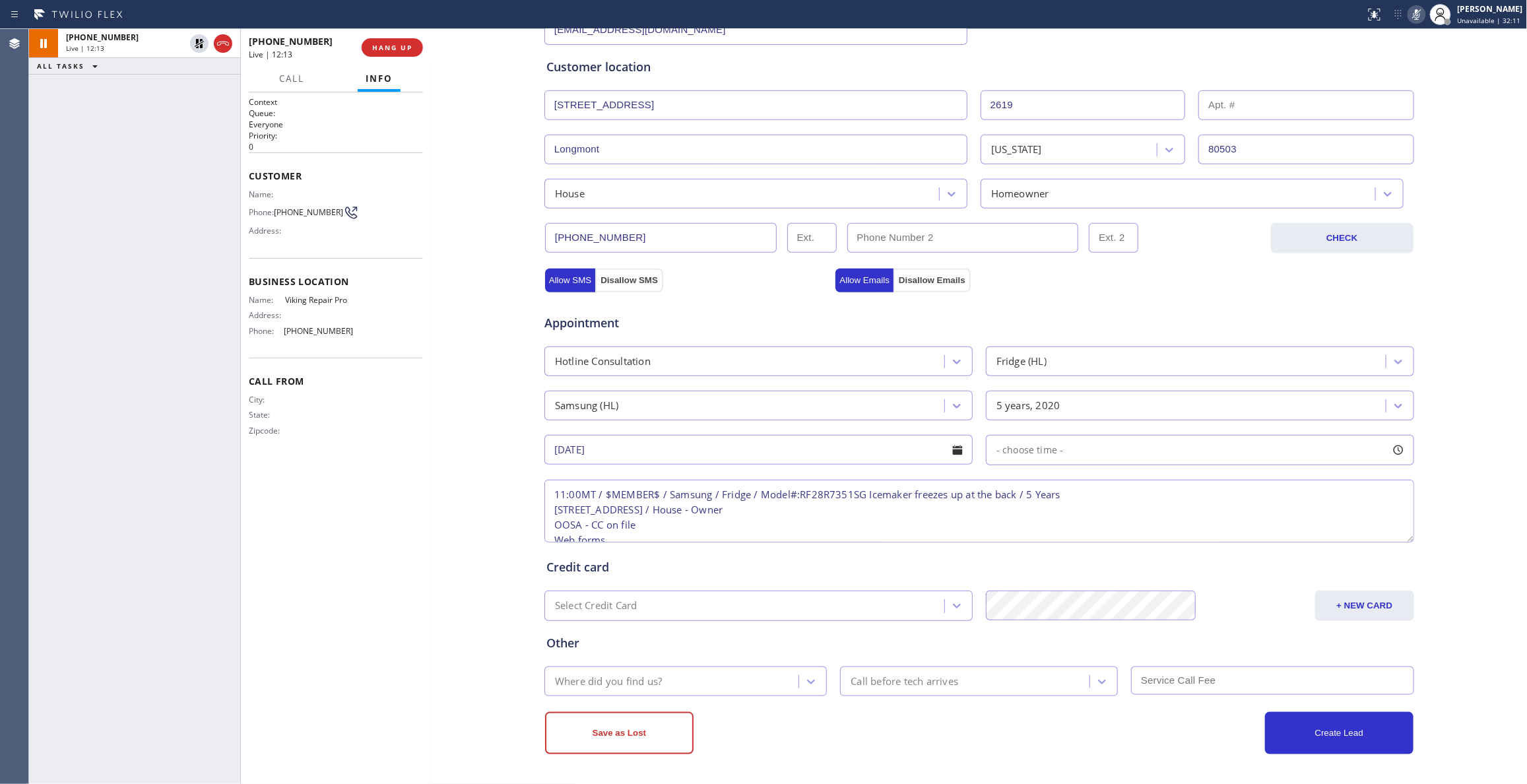
click at [1097, 452] on div "- choose time -" at bounding box center [1199, 450] width 428 height 31
drag, startPoint x: 993, startPoint y: 536, endPoint x: 1102, endPoint y: 539, distance: 109.0
click at [1102, 539] on div at bounding box center [1109, 530] width 15 height 28
drag, startPoint x: 994, startPoint y: 533, endPoint x: 1083, endPoint y: 536, distance: 89.1
click at [1085, 536] on div at bounding box center [1092, 530] width 15 height 28
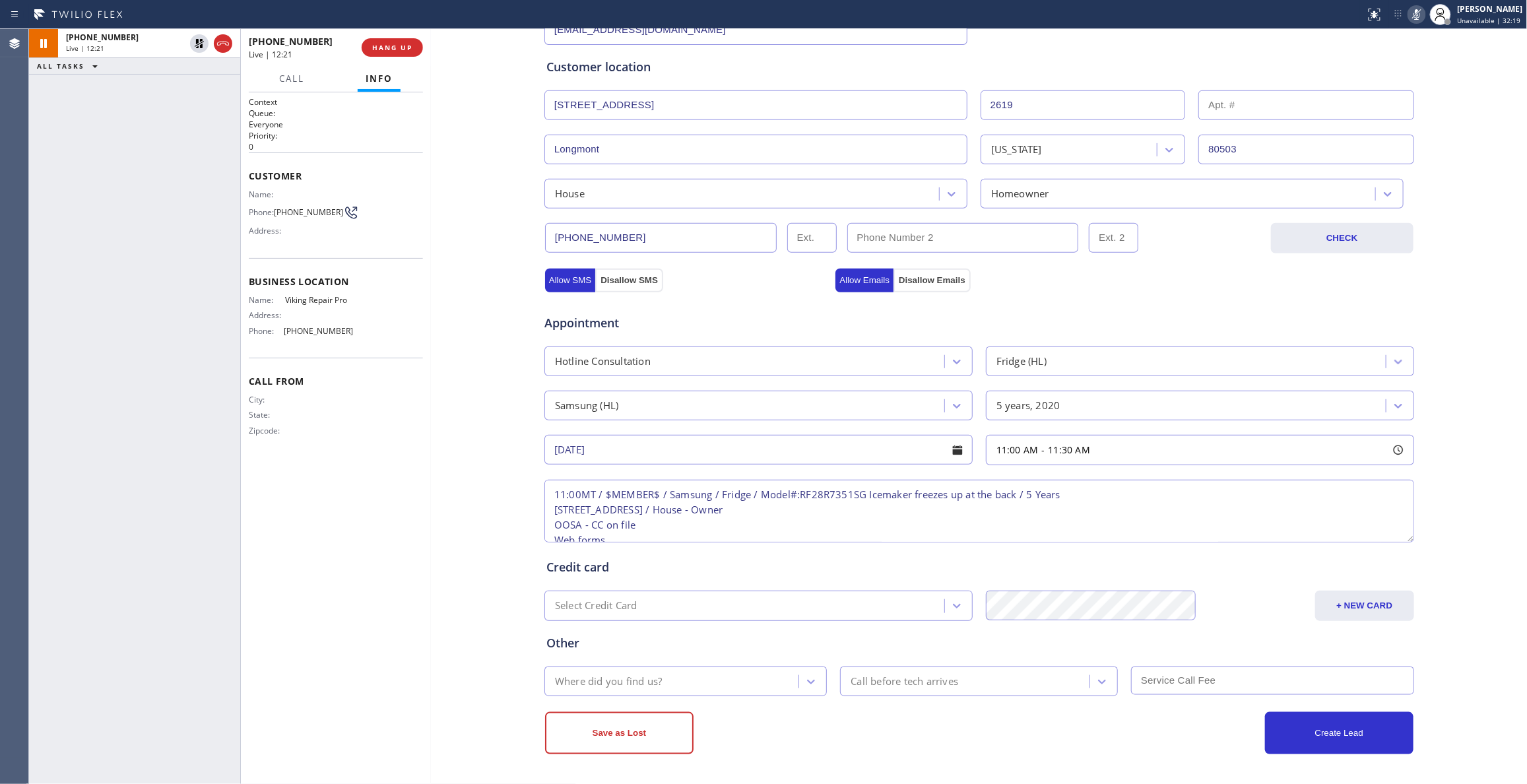
click at [753, 521] on textarea "11:00MT / $MEMBER$ / Samsung / Fridge / Model#:RF28R7351SG Icemaker freezes up …" at bounding box center [979, 511] width 869 height 62
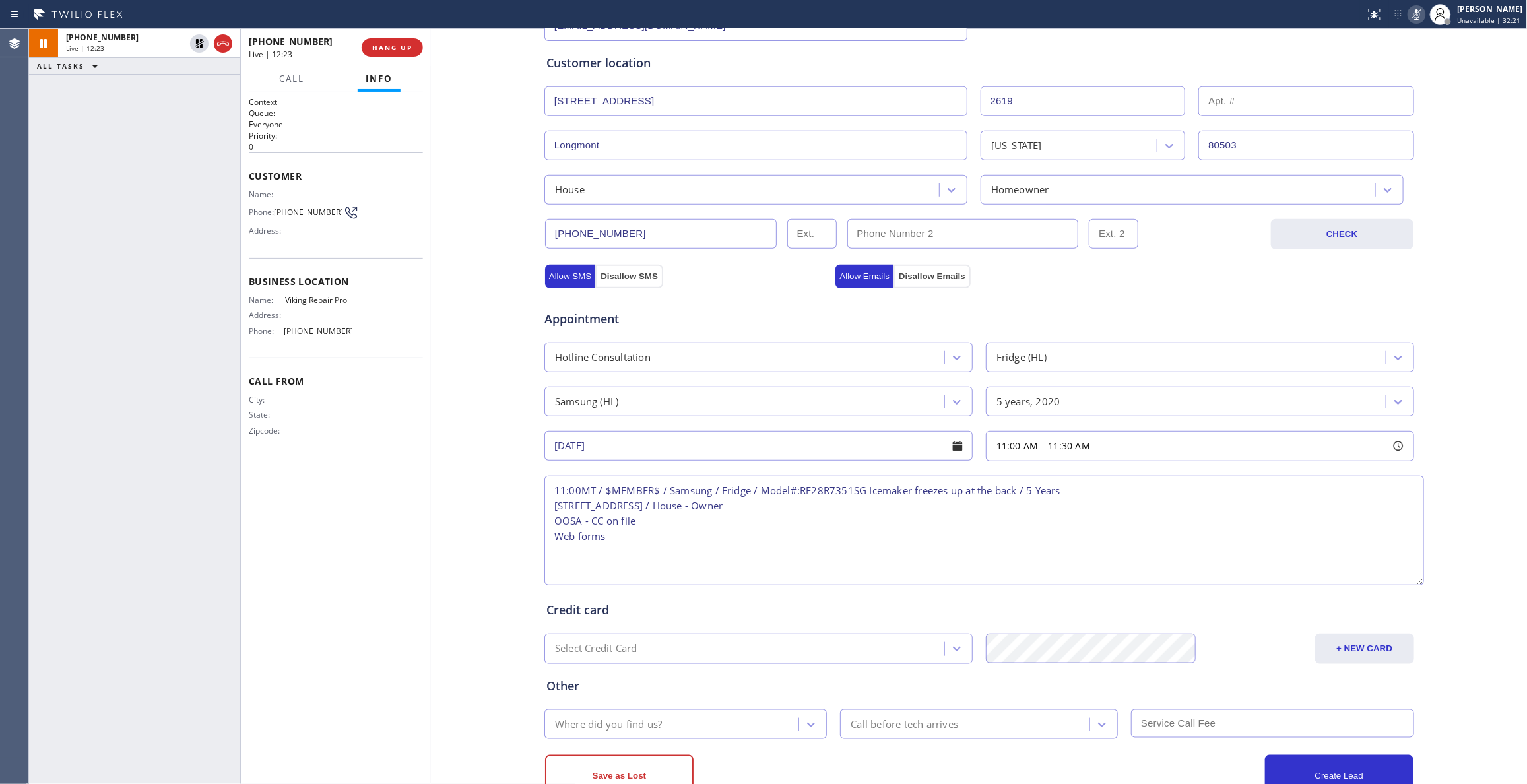
drag, startPoint x: 1400, startPoint y: 540, endPoint x: 1411, endPoint y: 587, distance: 48.3
click at [1411, 585] on textarea "11:00MT / $MEMBER$ / Samsung / Fridge / Model#:RF28R7351SG Icemaker freezes up …" at bounding box center [984, 530] width 879 height 110
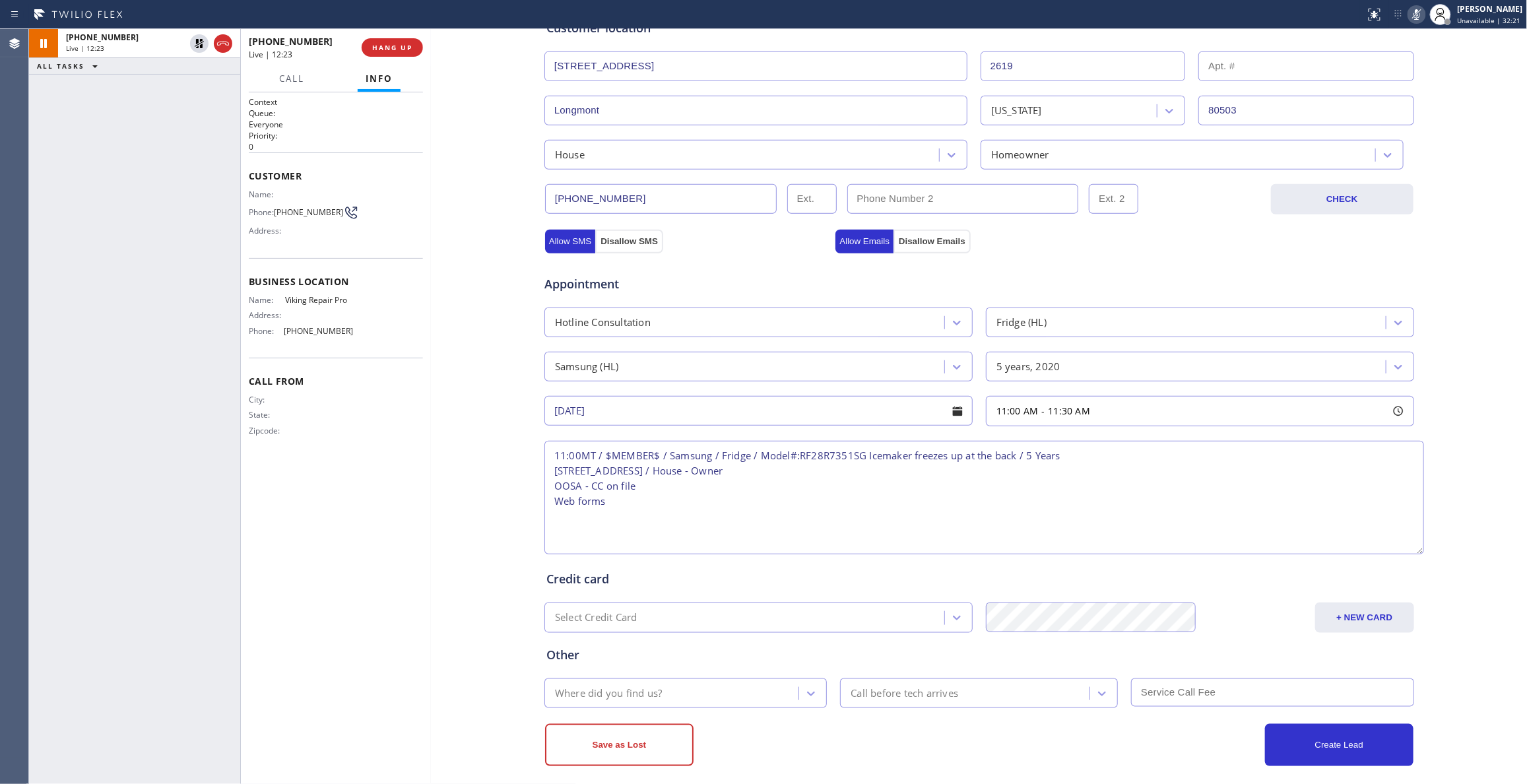
scroll to position [293, 0]
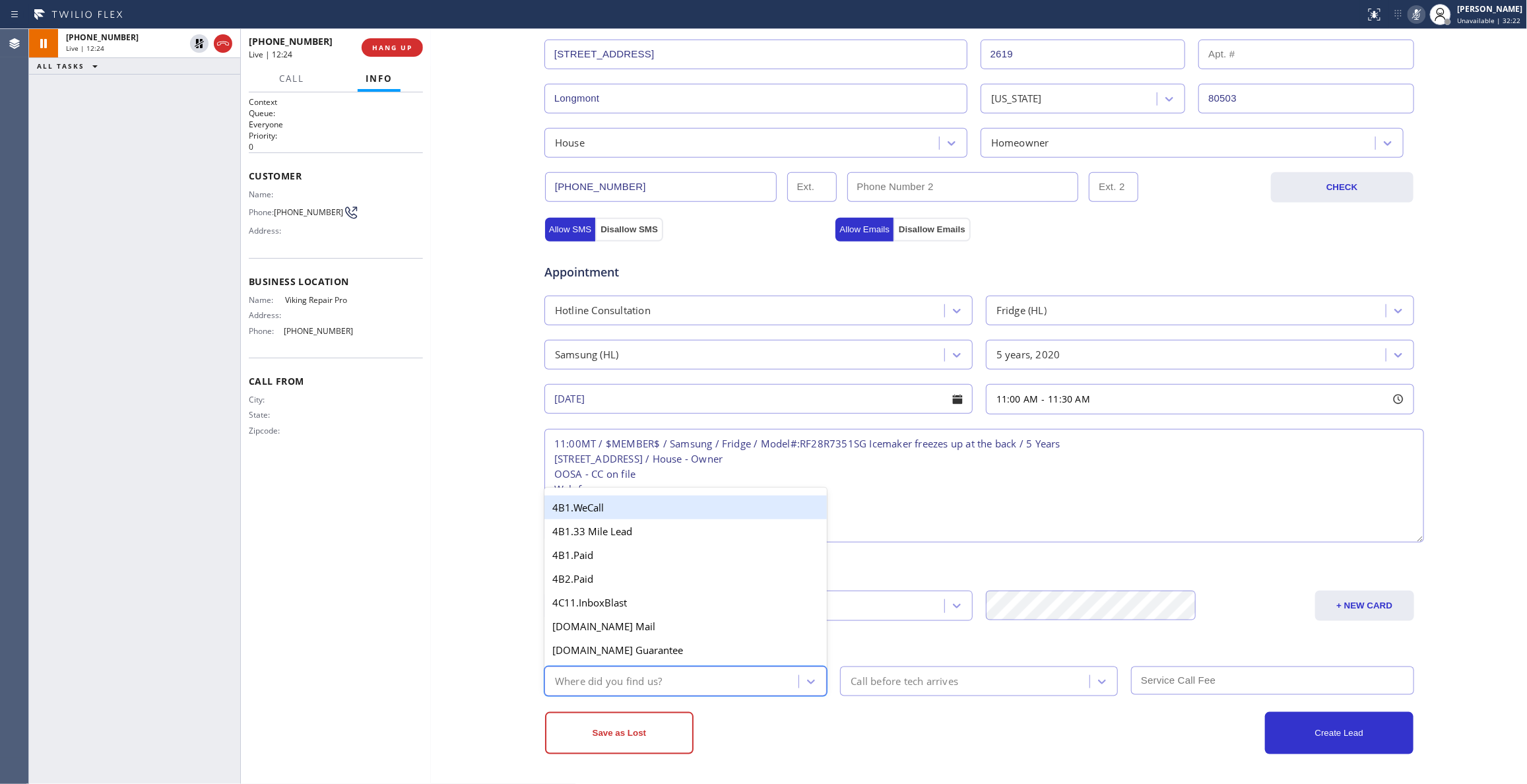
click at [719, 669] on div "Where did you find us?" at bounding box center [673, 680] width 251 height 23
type input "we"
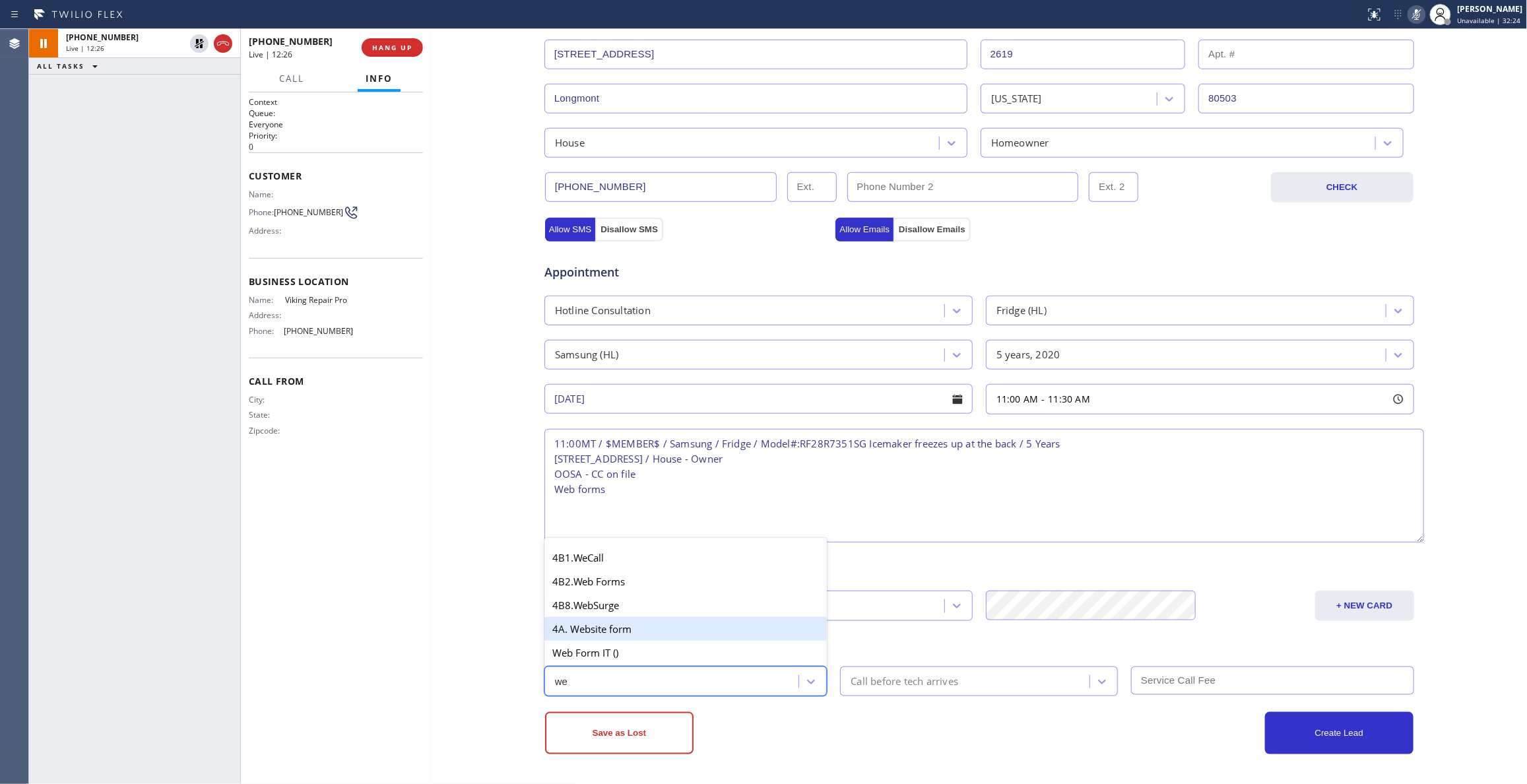
click at [591, 632] on div "4A. Website form" at bounding box center [686, 628] width 283 height 24
click at [898, 684] on div "Call before tech arrives" at bounding box center [904, 681] width 108 height 15
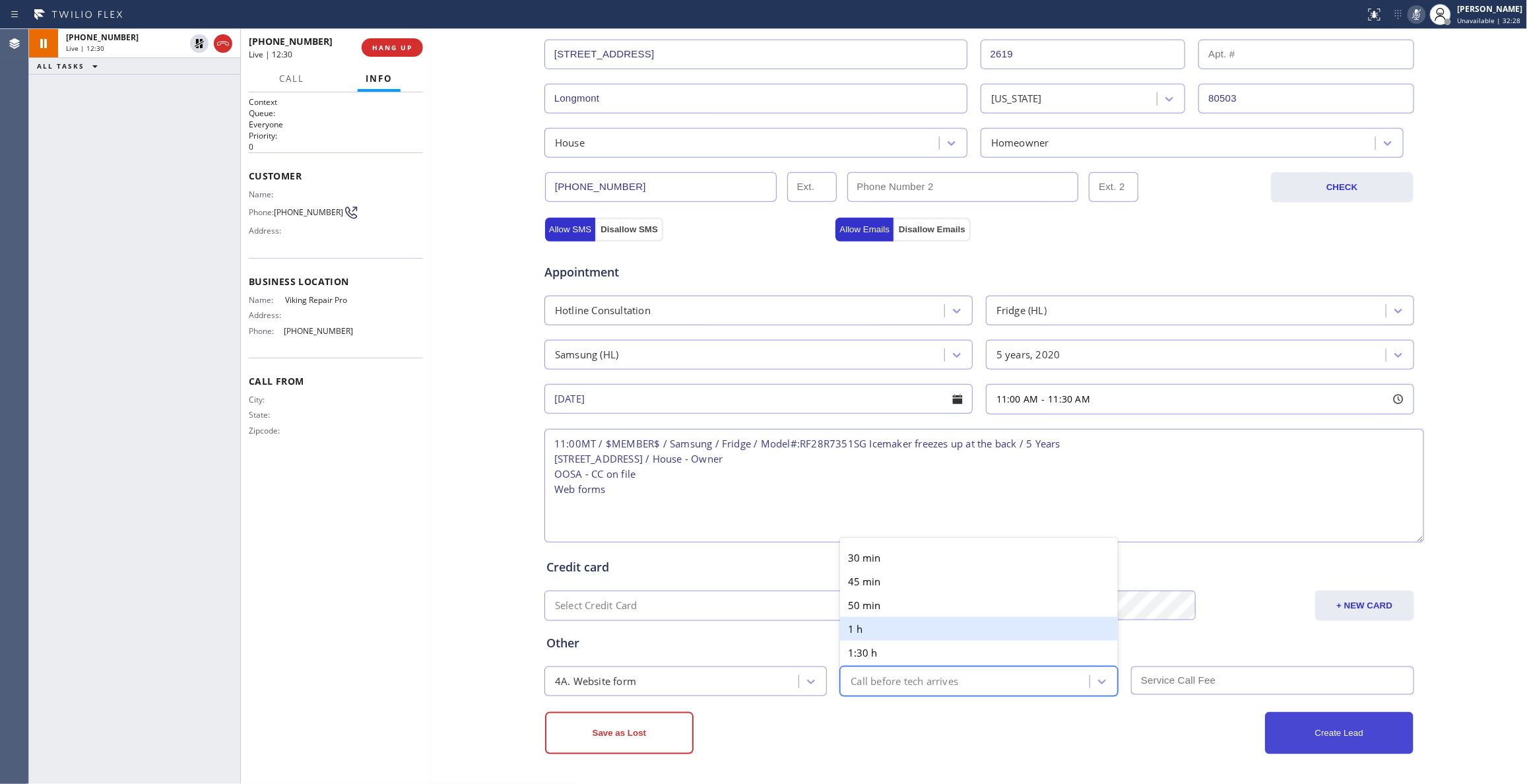
click at [1369, 722] on button "Create Lead" at bounding box center [1340, 732] width 149 height 43
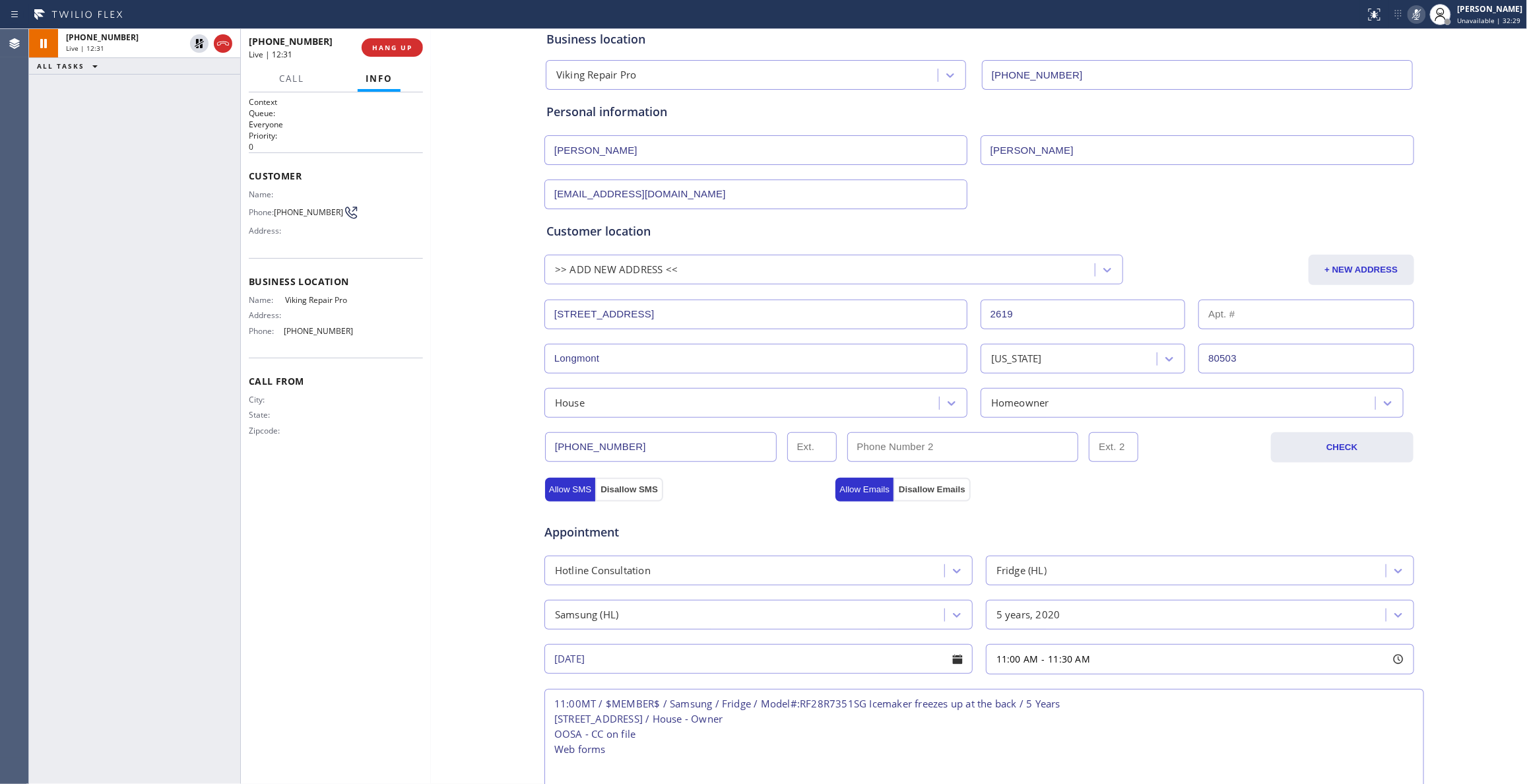
scroll to position [0, 0]
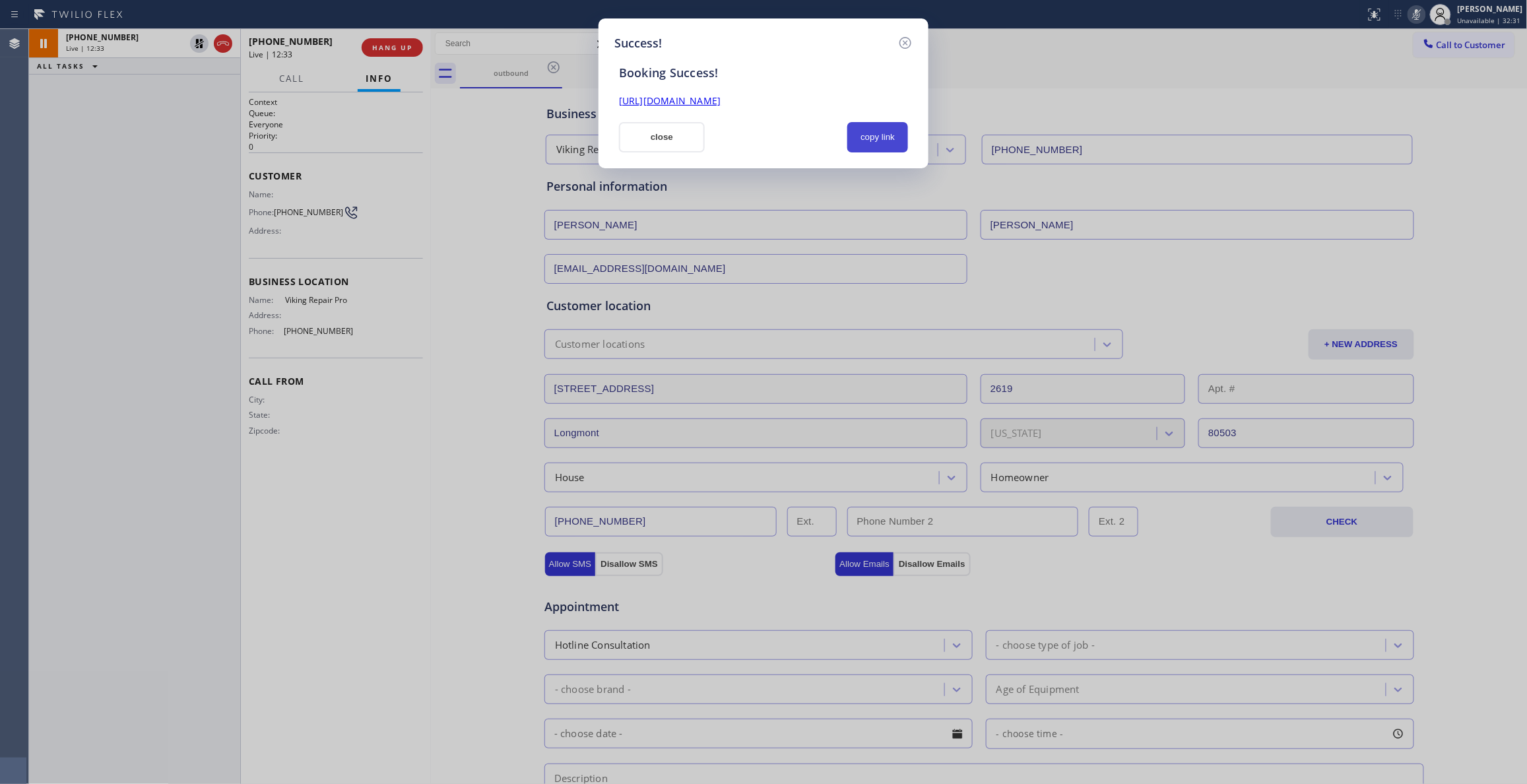
click at [883, 136] on button "copy link" at bounding box center [877, 138] width 61 height 31
click at [721, 99] on link "[URL][DOMAIN_NAME]" at bounding box center [669, 100] width 101 height 13
click at [196, 41] on div "Success! Booking Success! [URL][DOMAIN_NAME] close copy link" at bounding box center [764, 392] width 1527 height 784
click at [908, 45] on icon at bounding box center [905, 43] width 15 height 15
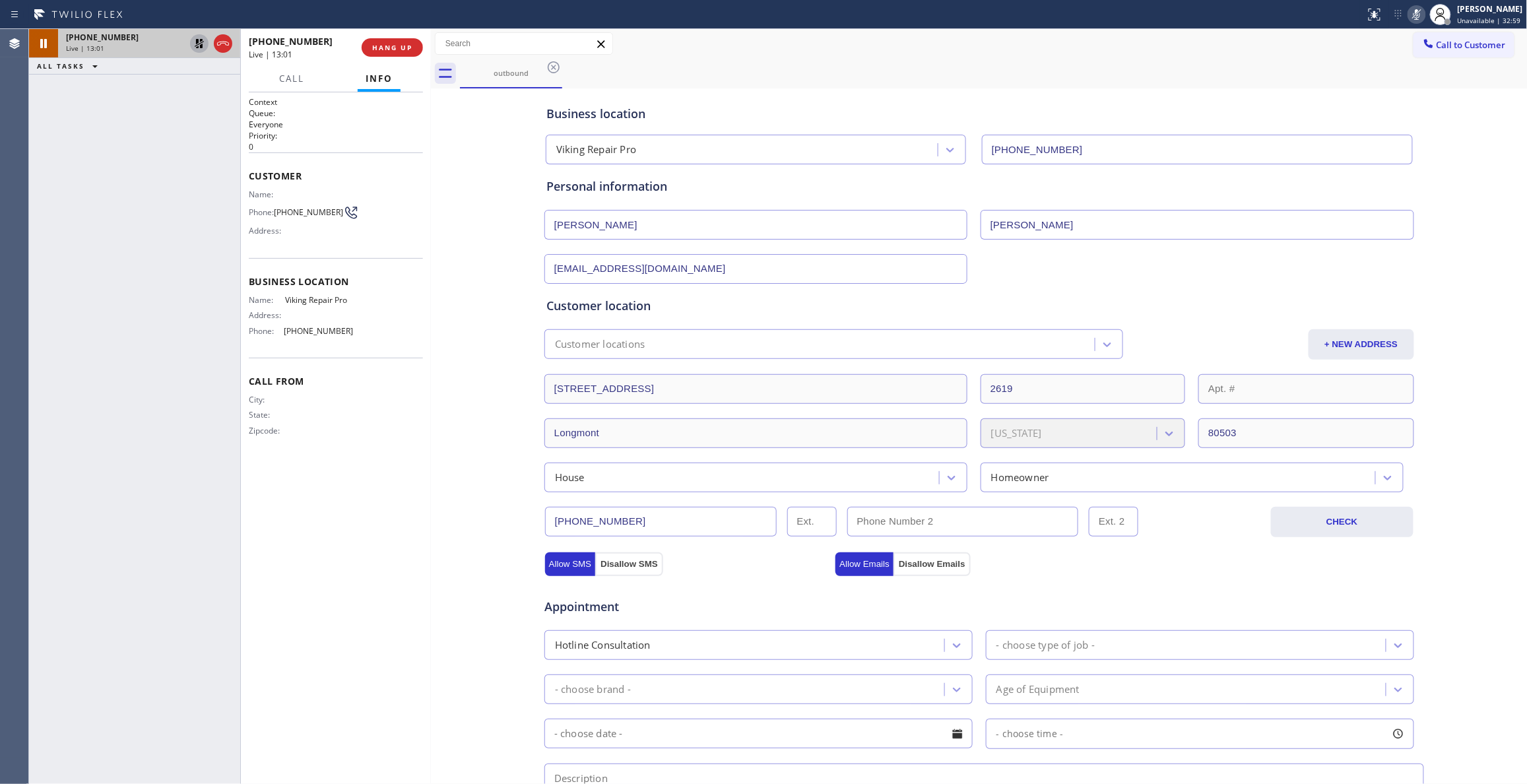
click at [200, 43] on icon at bounding box center [198, 43] width 15 height 15
click at [1408, 14] on icon at bounding box center [1416, 14] width 15 height 15
click at [465, 457] on div "Business location Viking Repair Pro [PHONE_NUMBER] Personal information [PERSON…" at bounding box center [979, 589] width 1090 height 997
click at [401, 43] on span "HANG UP" at bounding box center [392, 47] width 40 height 9
click at [383, 43] on span "COMPLETE" at bounding box center [389, 47] width 45 height 9
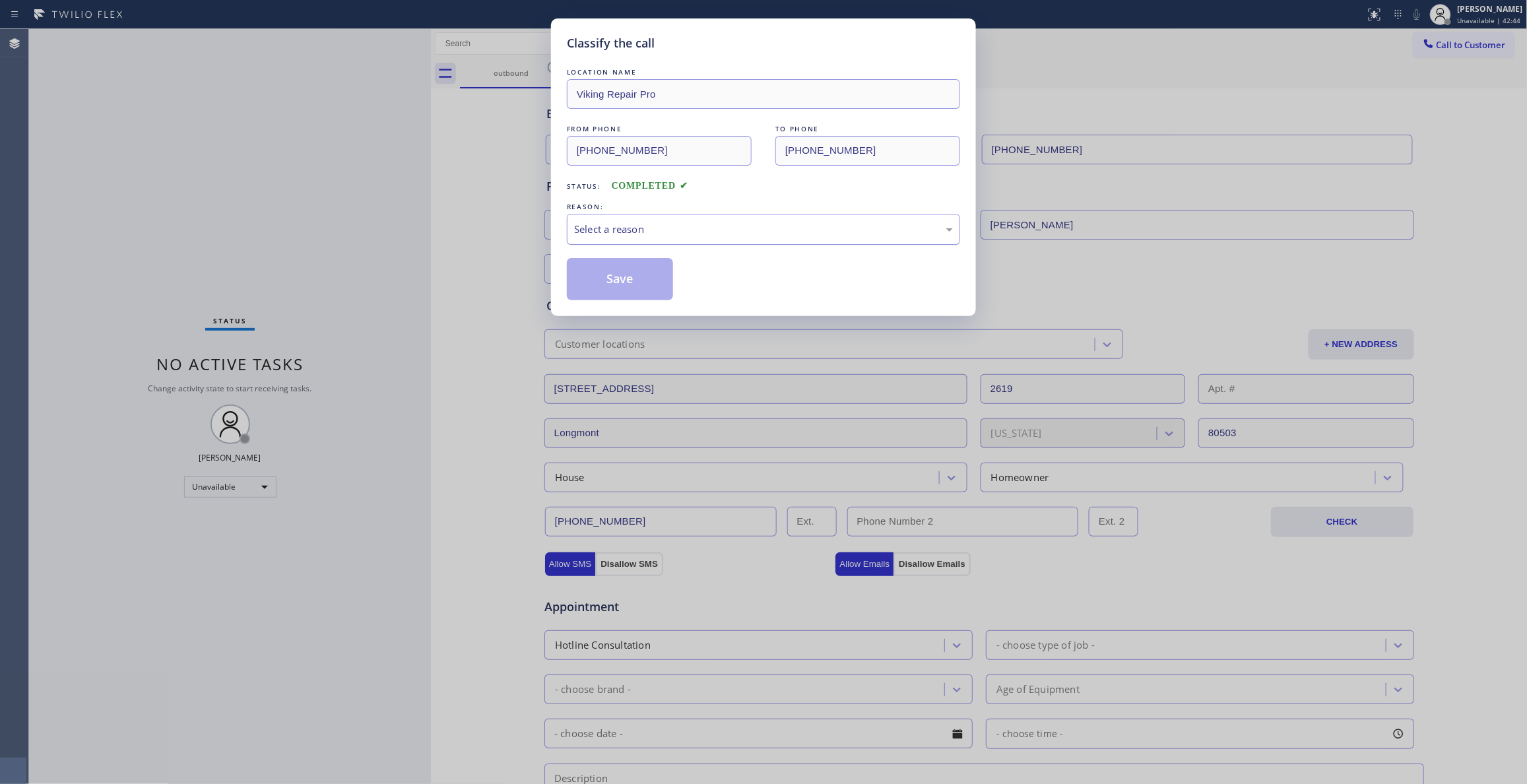
click at [579, 228] on div "Select a reason" at bounding box center [764, 229] width 379 height 15
click at [623, 275] on button "Save" at bounding box center [619, 279] width 106 height 43
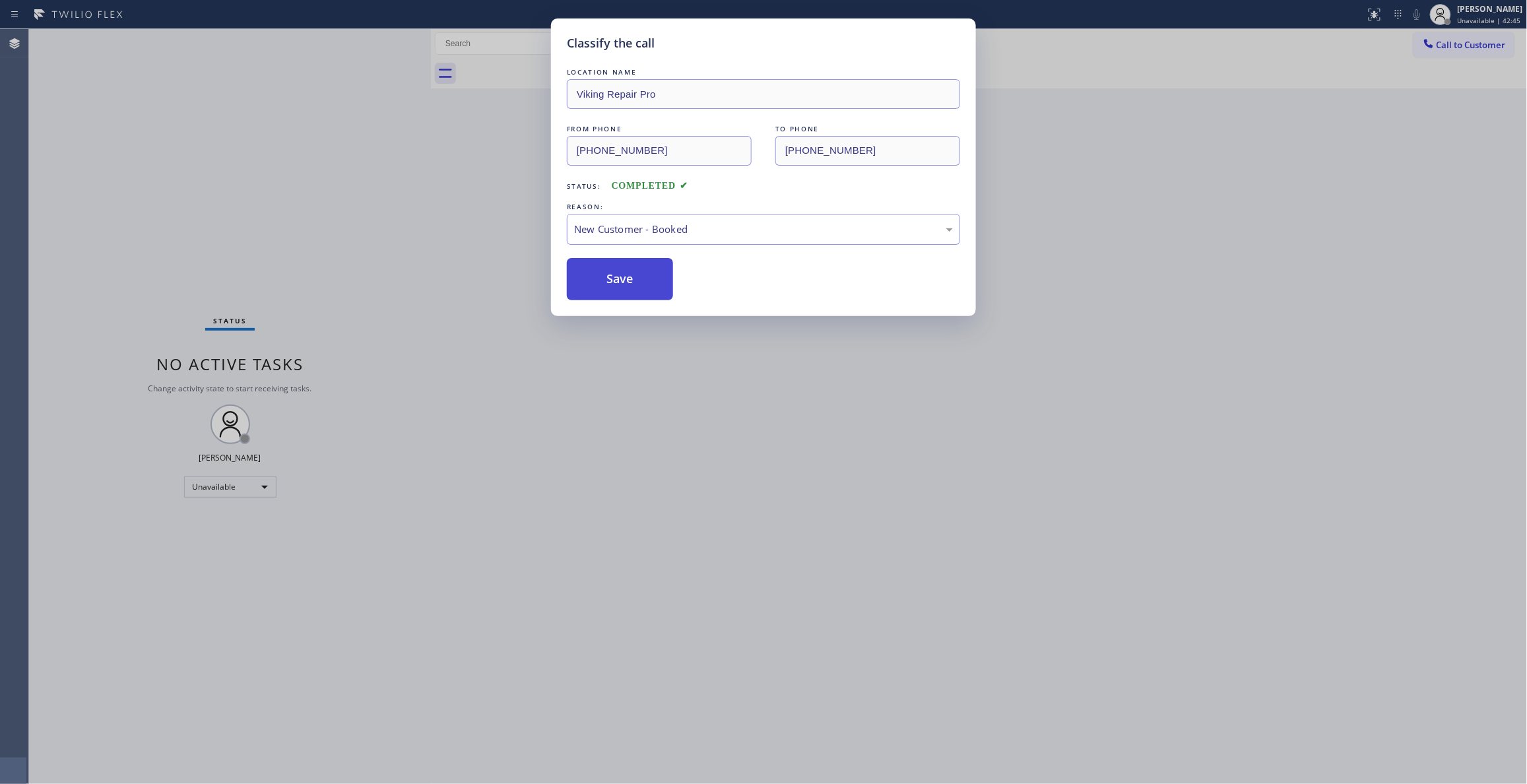
click at [623, 275] on button "Save" at bounding box center [619, 279] width 106 height 43
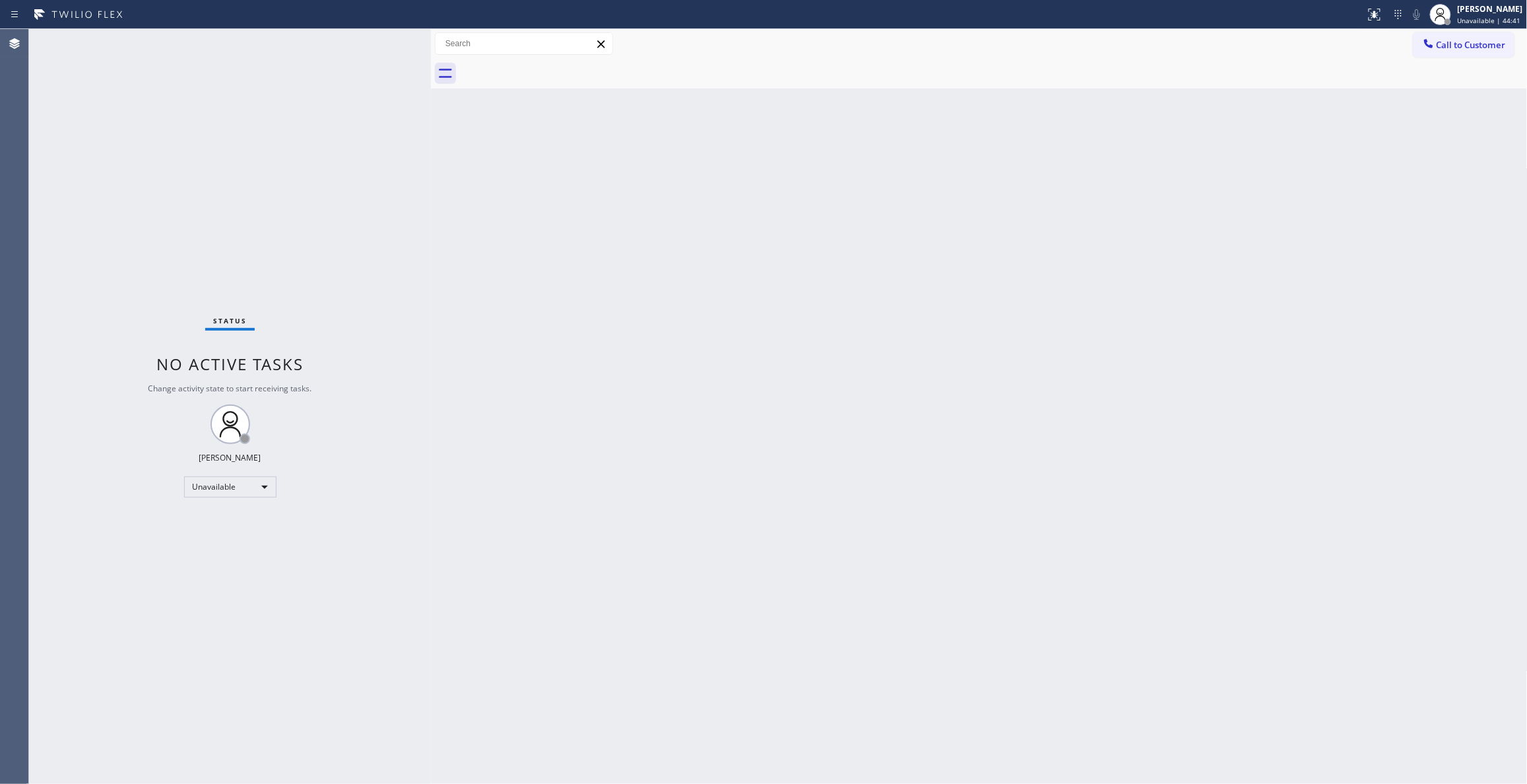
drag, startPoint x: 207, startPoint y: 196, endPoint x: 227, endPoint y: 116, distance: 82.5
click at [207, 196] on div "Status No active tasks Change activity state to start receiving tasks. [PERSON_…" at bounding box center [230, 406] width 402 height 754
click at [184, 273] on div "Status No active tasks Change activity state to start receiving tasks. [PERSON_…" at bounding box center [230, 406] width 402 height 754
drag, startPoint x: 1465, startPoint y: 51, endPoint x: 1457, endPoint y: 51, distance: 8.0
click at [1464, 49] on button "Call to Customer" at bounding box center [1464, 45] width 101 height 25
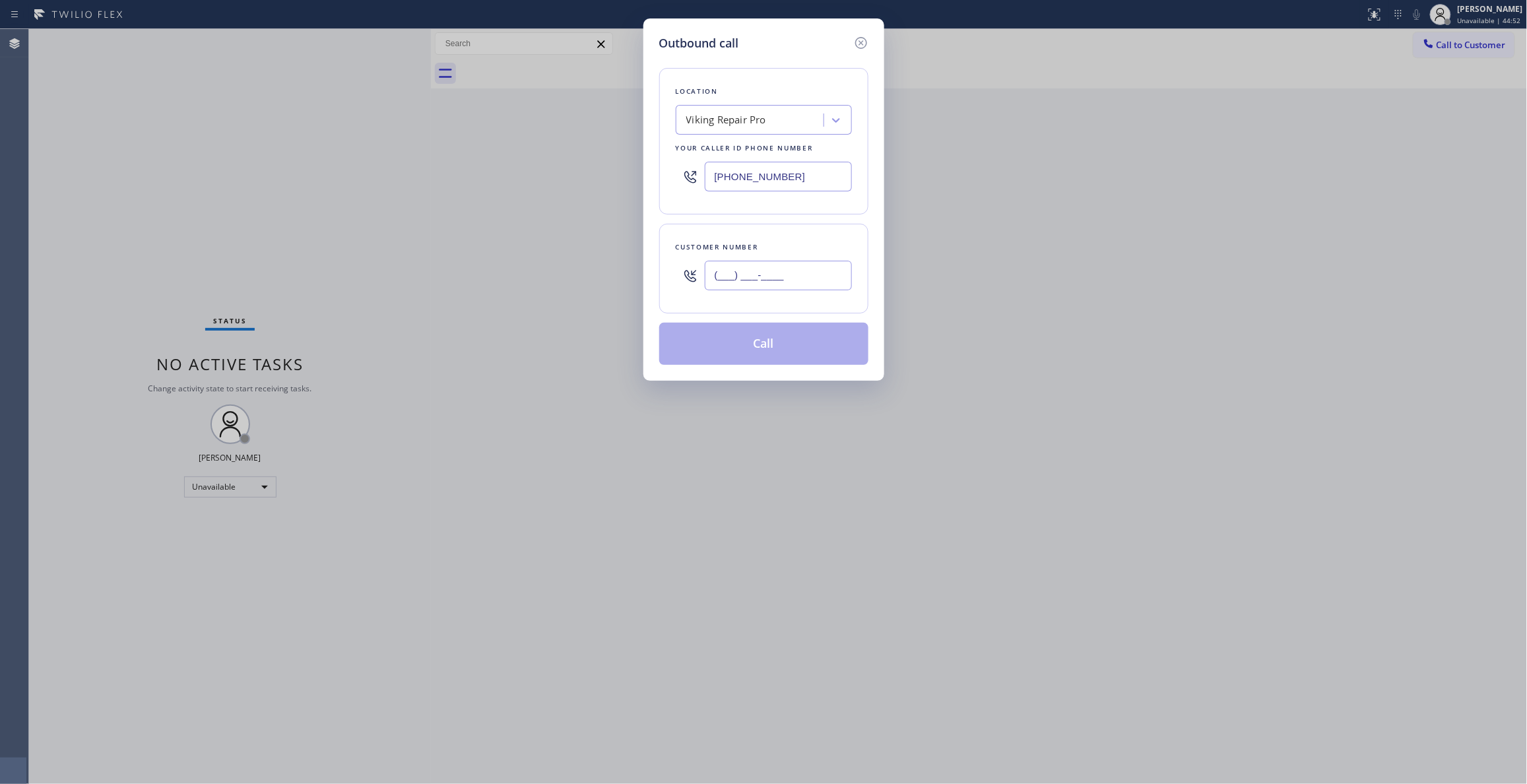
click at [796, 282] on input "(___) ___-____" at bounding box center [778, 275] width 147 height 30
paste input "415) 244-6717"
type input "[PHONE_NUMBER]"
click at [186, 204] on div "Outbound call Location Viking Repair Pro Your caller id phone number [PHONE_NUM…" at bounding box center [764, 392] width 1527 height 784
drag, startPoint x: 818, startPoint y: 181, endPoint x: 474, endPoint y: 185, distance: 344.0
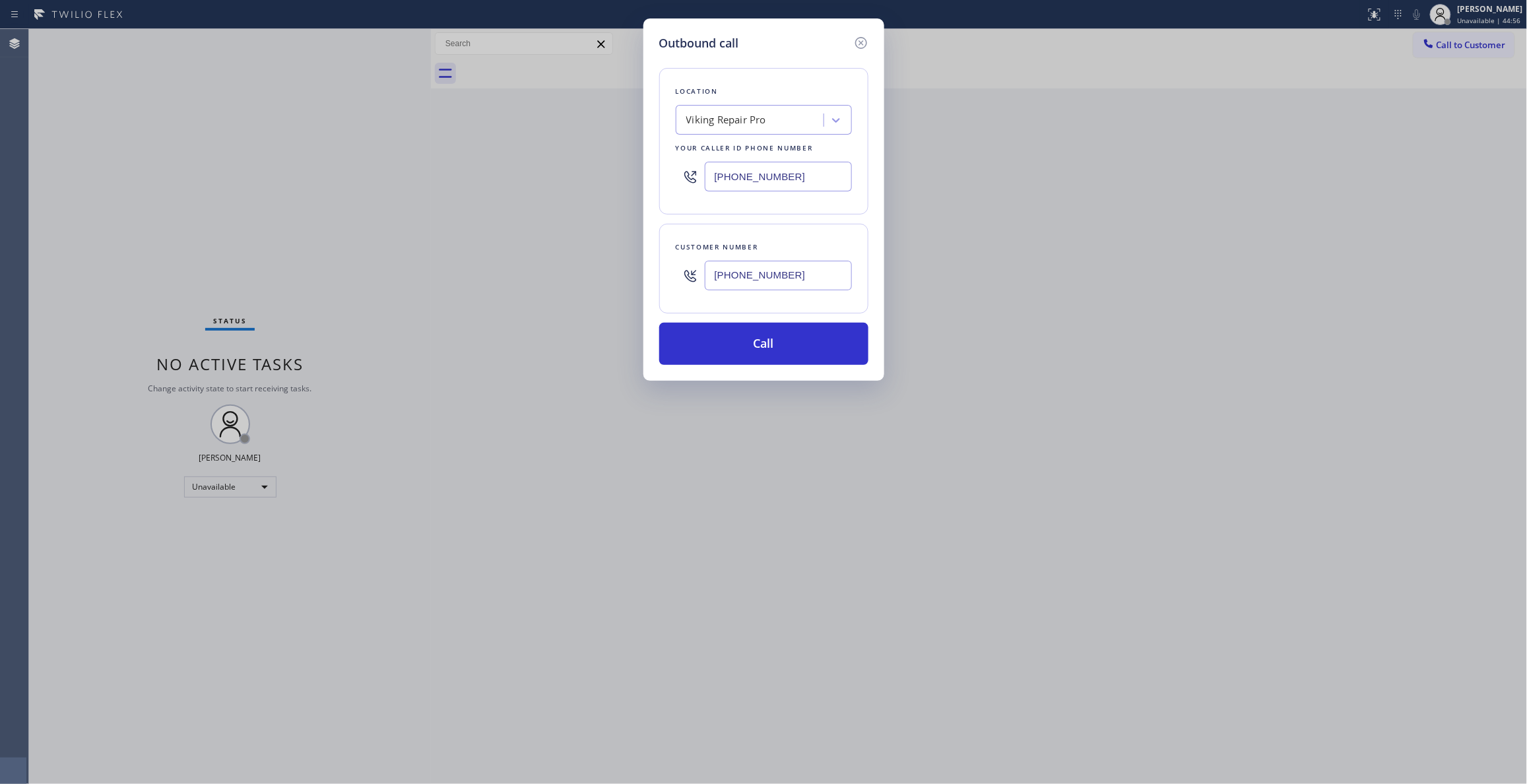
click at [455, 167] on div "Outbound call Location Viking Repair Pro Your caller id phone number [PHONE_NUM…" at bounding box center [764, 392] width 1527 height 784
paste input "650) 243-0322"
type input "[PHONE_NUMBER]"
click at [782, 344] on button "Call" at bounding box center [764, 343] width 209 height 43
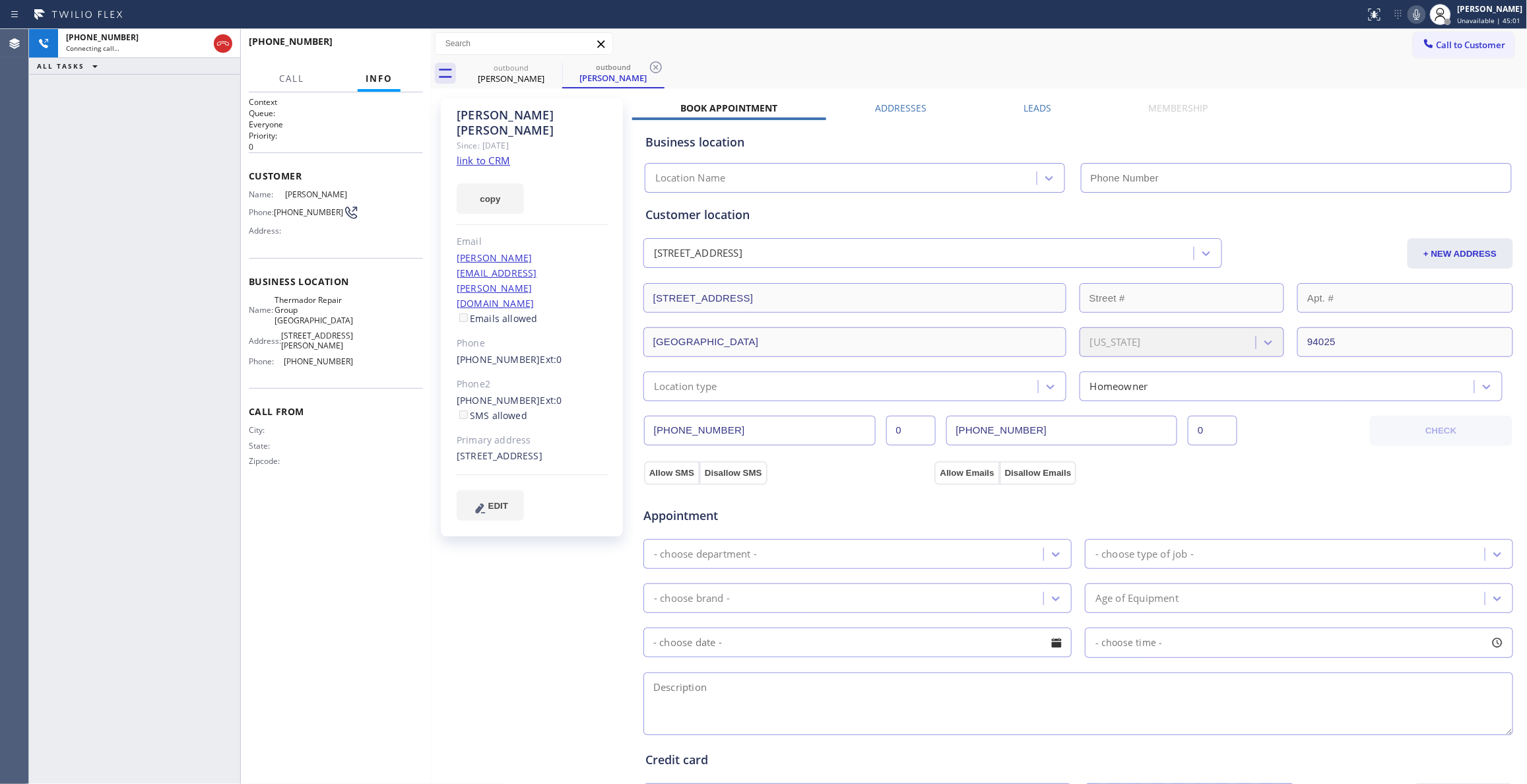
type input "[PHONE_NUMBER]"
click at [656, 64] on icon at bounding box center [655, 67] width 15 height 15
click at [497, 154] on link "link to CRM" at bounding box center [483, 160] width 53 height 14
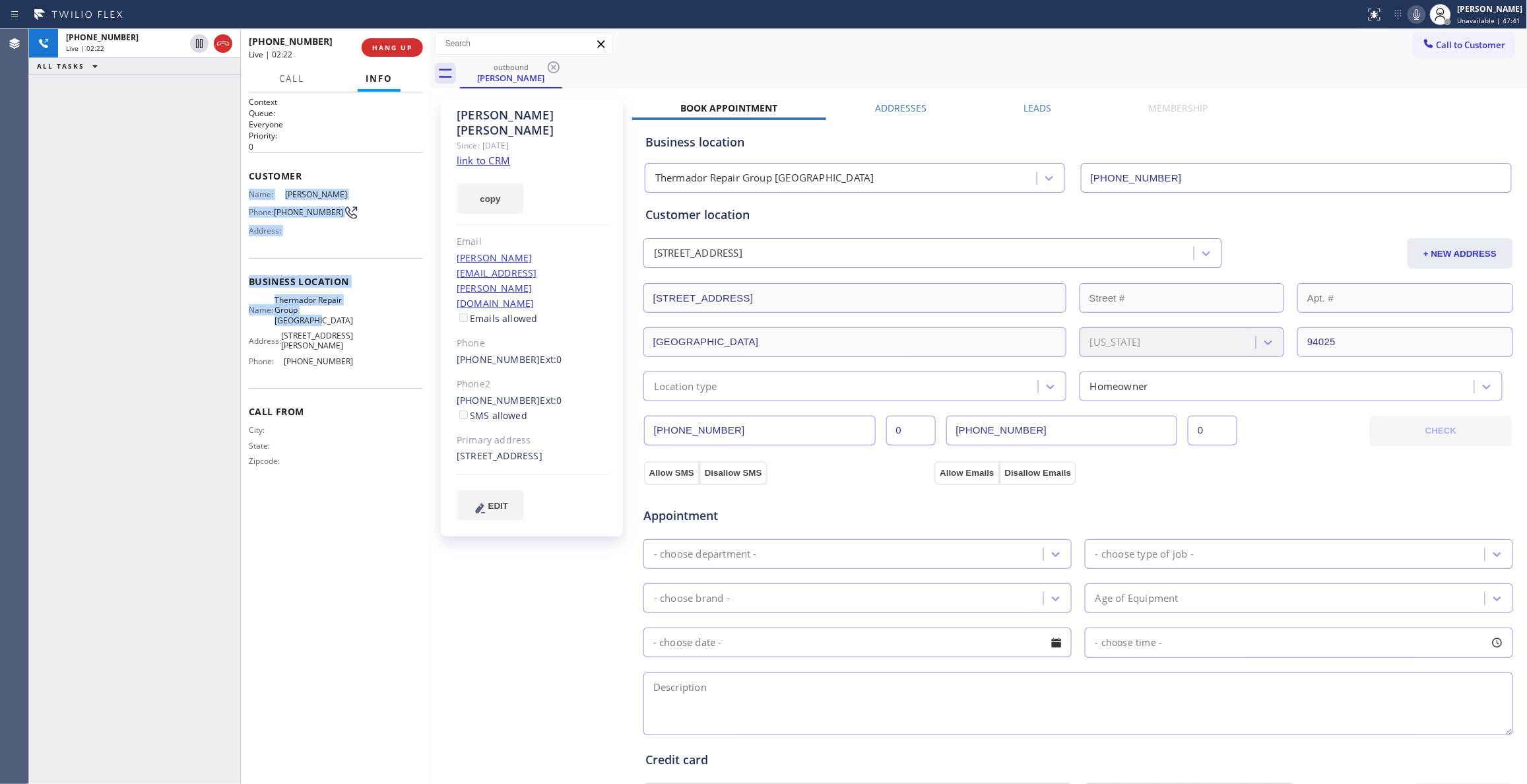
drag, startPoint x: 362, startPoint y: 309, endPoint x: 252, endPoint y: 199, distance: 155.6
click at [252, 199] on div "Context Queue: Everyone Priority: 0 Customer Name: [PERSON_NAME] Phone: [PHONE_…" at bounding box center [336, 292] width 174 height 392
copy div "Name: [PERSON_NAME] Phone: [PHONE_NUMBER] Address: Business location Name: Ther…"
click at [826, 64] on div "outbound [PERSON_NAME]" at bounding box center [994, 73] width 1068 height 30
click at [1414, 16] on icon at bounding box center [1417, 14] width 6 height 11
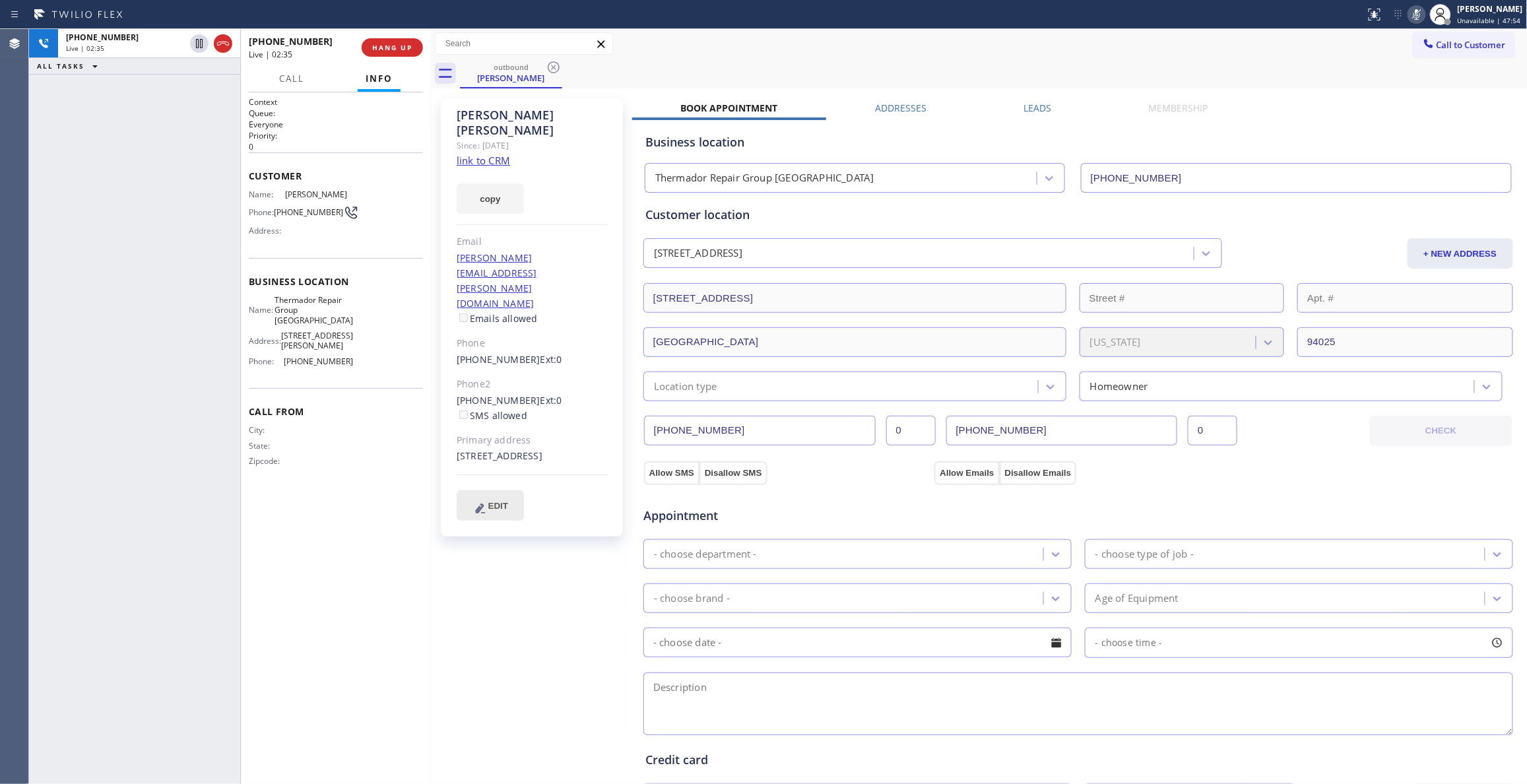
drag, startPoint x: 568, startPoint y: 633, endPoint x: 461, endPoint y: 463, distance: 200.9
click at [555, 609] on div "[PERSON_NAME] Since: [DATE] link to CRM copy Email [PERSON_NAME][EMAIL_ADDRESS]…" at bounding box center [533, 531] width 198 height 881
click at [196, 40] on icon at bounding box center [198, 43] width 6 height 9
drag, startPoint x: 347, startPoint y: 344, endPoint x: 283, endPoint y: 340, distance: 64.1
click at [283, 356] on div "Phone: [PHONE_NUMBER]" at bounding box center [301, 360] width 104 height 10
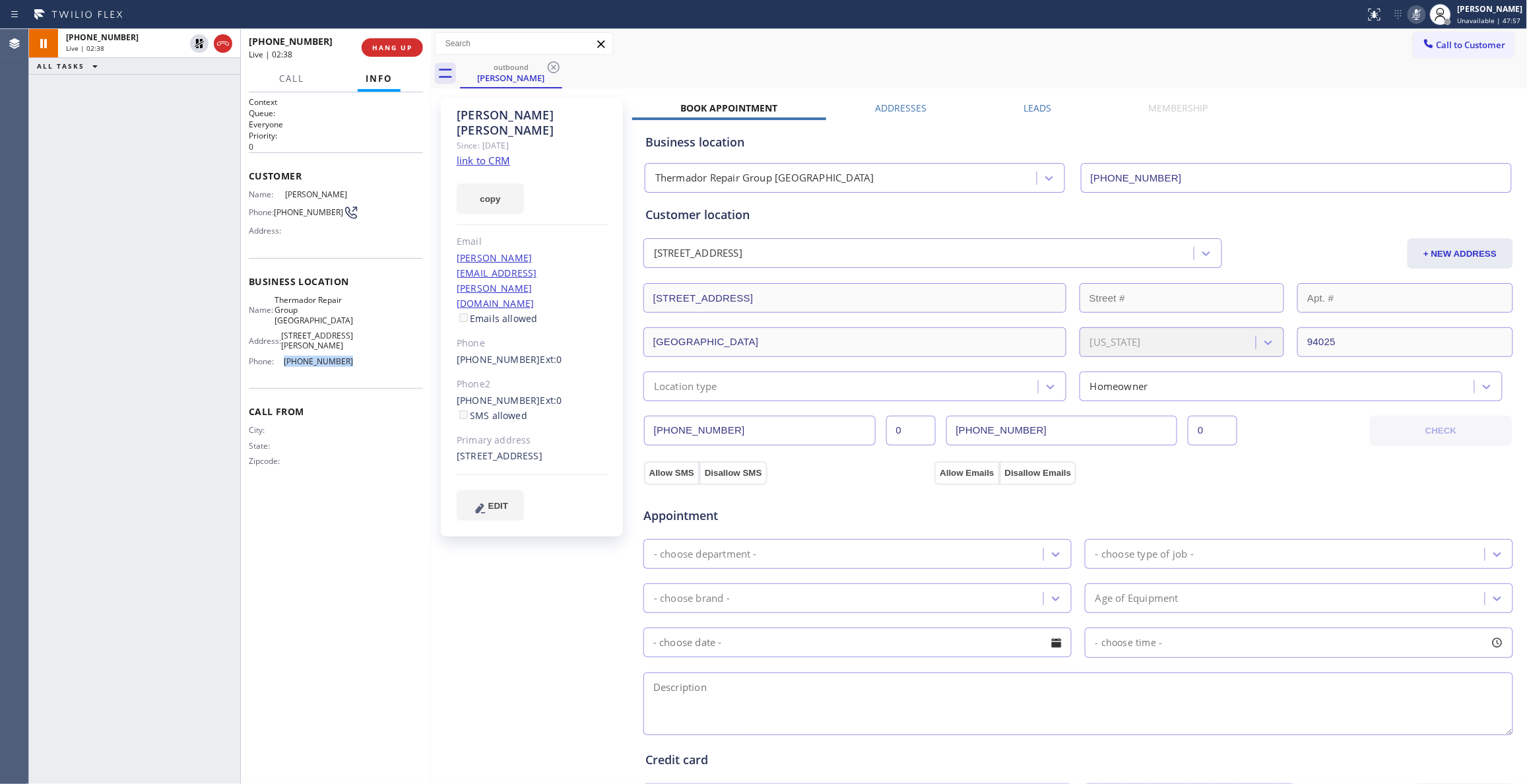
copy div "[PHONE_NUMBER]"
click at [198, 43] on icon at bounding box center [199, 43] width 9 height 9
click at [1408, 15] on icon at bounding box center [1416, 14] width 15 height 15
click at [509, 552] on div "[PERSON_NAME] Since: [DATE] link to CRM copy Email [PERSON_NAME][EMAIL_ADDRESS]…" at bounding box center [533, 531] width 198 height 881
drag, startPoint x: 566, startPoint y: 246, endPoint x: 456, endPoint y: 240, distance: 110.2
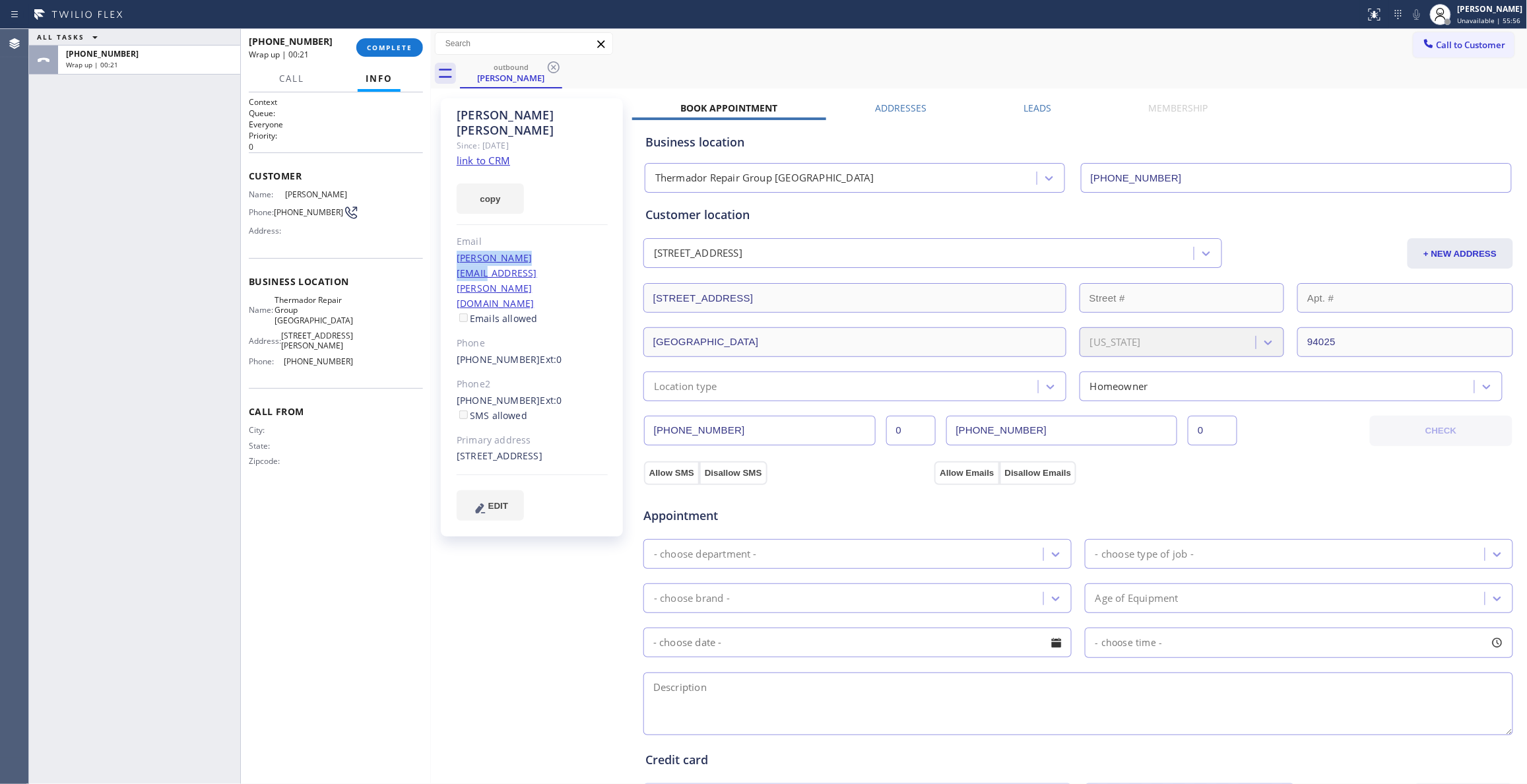
click at [456, 251] on div "[PERSON_NAME][EMAIL_ADDRESS][PERSON_NAME][DOMAIN_NAME] Emails allowed" at bounding box center [532, 289] width 151 height 76
copy link "[PERSON_NAME][EMAIL_ADDRESS][PERSON_NAME][DOMAIN_NAME]"
click at [485, 154] on link "link to CRM" at bounding box center [483, 160] width 53 height 14
click at [209, 158] on div "ALL TASKS ALL TASKS ACTIVE TASKS TASKS IN WRAP UP [PHONE_NUMBER] Wrap up | 10:35" at bounding box center [134, 406] width 211 height 754
click at [394, 40] on button "COMPLETE" at bounding box center [389, 47] width 67 height 18
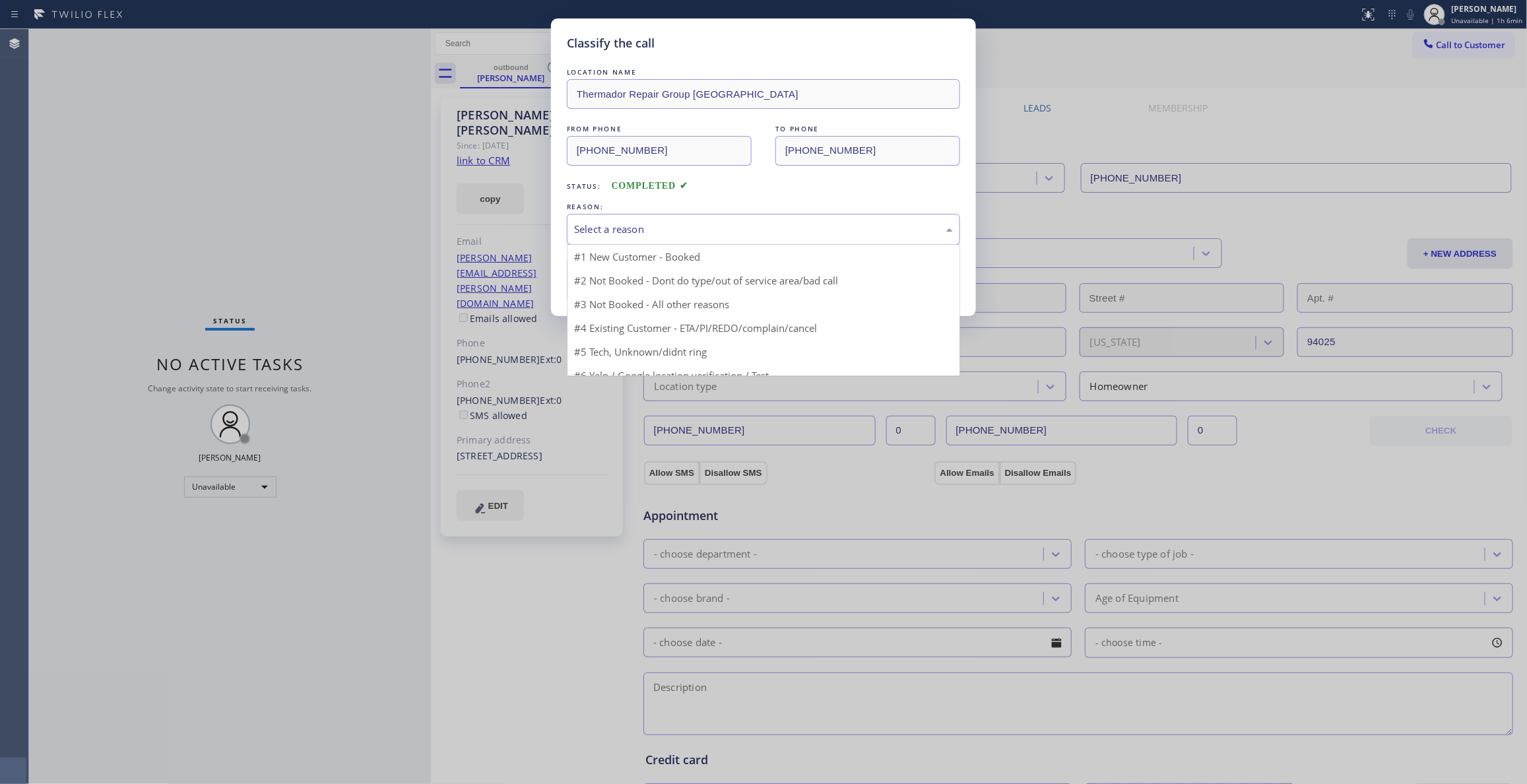
click at [618, 227] on div "Select a reason" at bounding box center [764, 229] width 379 height 15
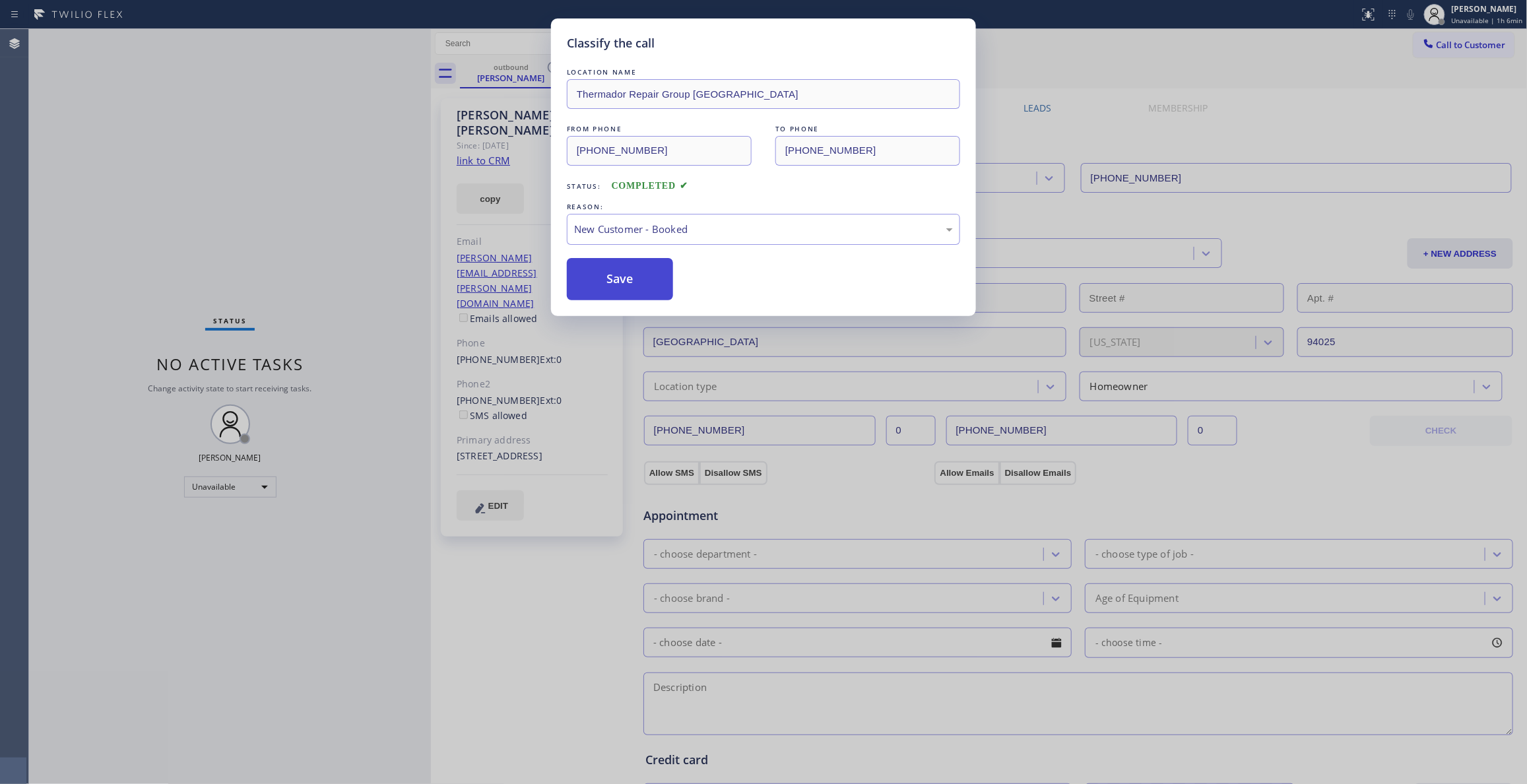
click at [620, 285] on button "Save" at bounding box center [619, 279] width 106 height 43
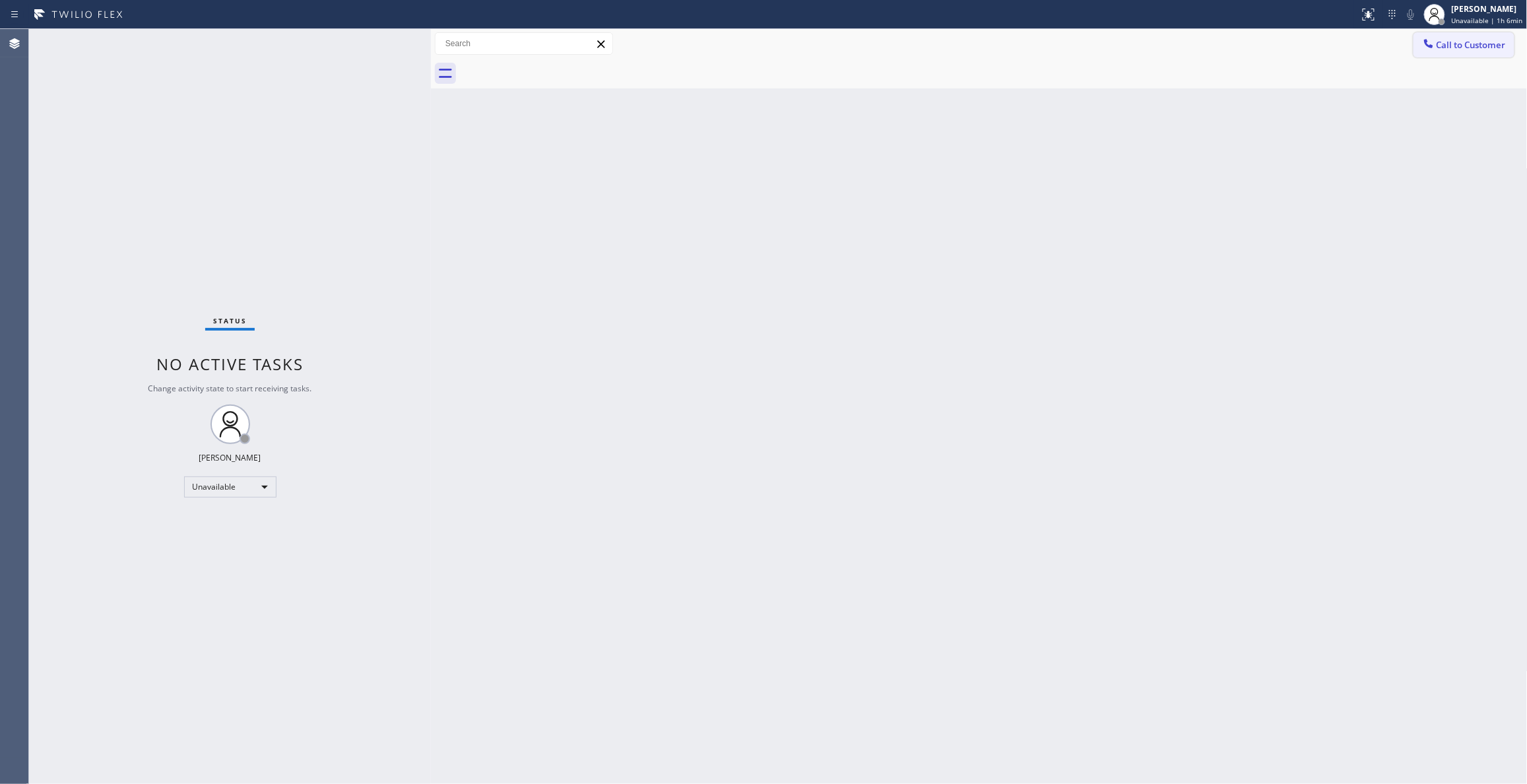
click at [1476, 49] on span "Call to Customer" at bounding box center [1471, 44] width 69 height 12
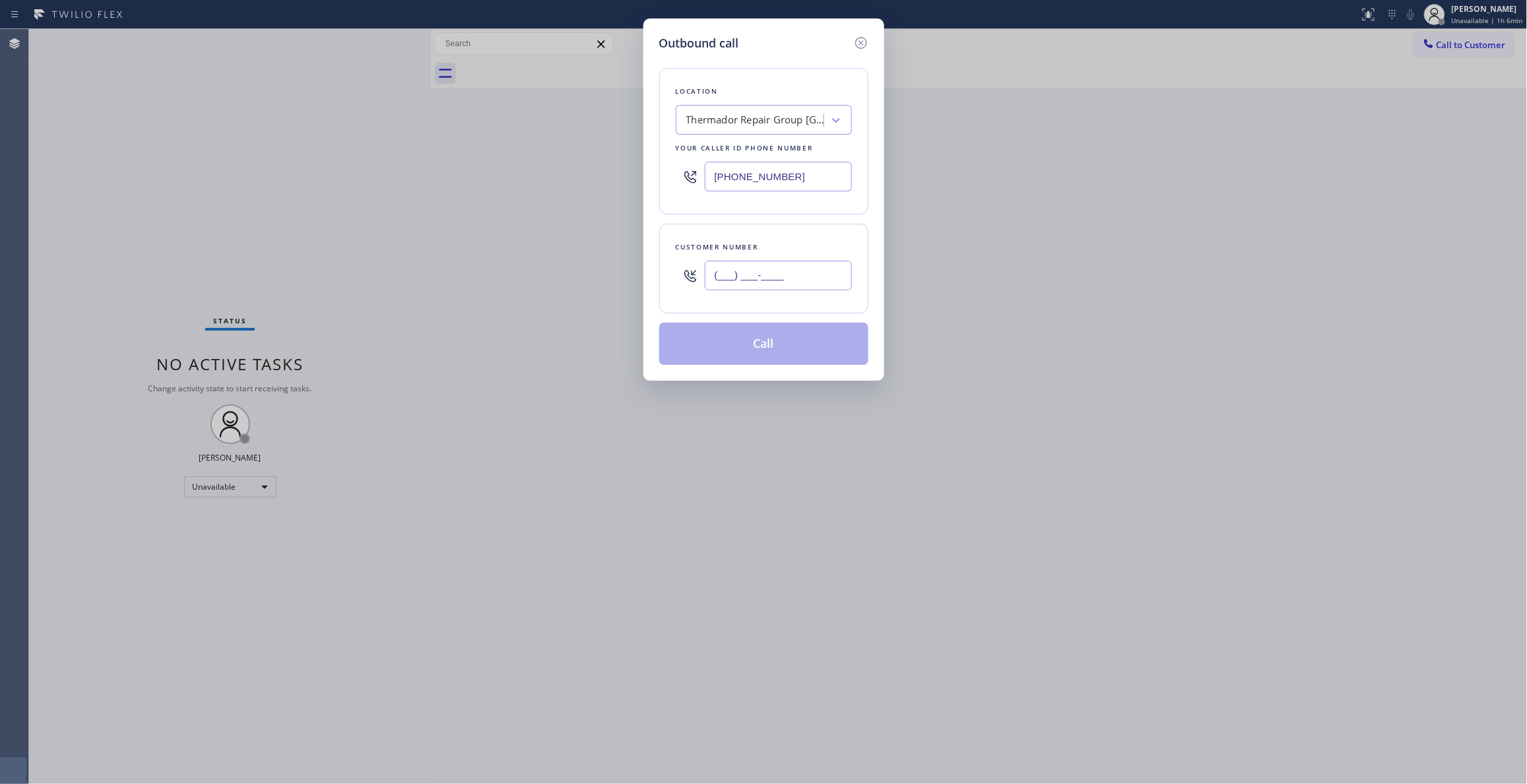
click at [730, 267] on input "(___) ___-____" at bounding box center [778, 275] width 147 height 30
paste input "213) 810-4786"
type input "[PHONE_NUMBER]"
click at [208, 135] on div "Outbound call Location Thermador Repair Group [GEOGRAPHIC_DATA] Your caller id …" at bounding box center [764, 392] width 1527 height 784
click at [755, 116] on div "Thermador Repair Group [GEOGRAPHIC_DATA]" at bounding box center [755, 120] width 139 height 15
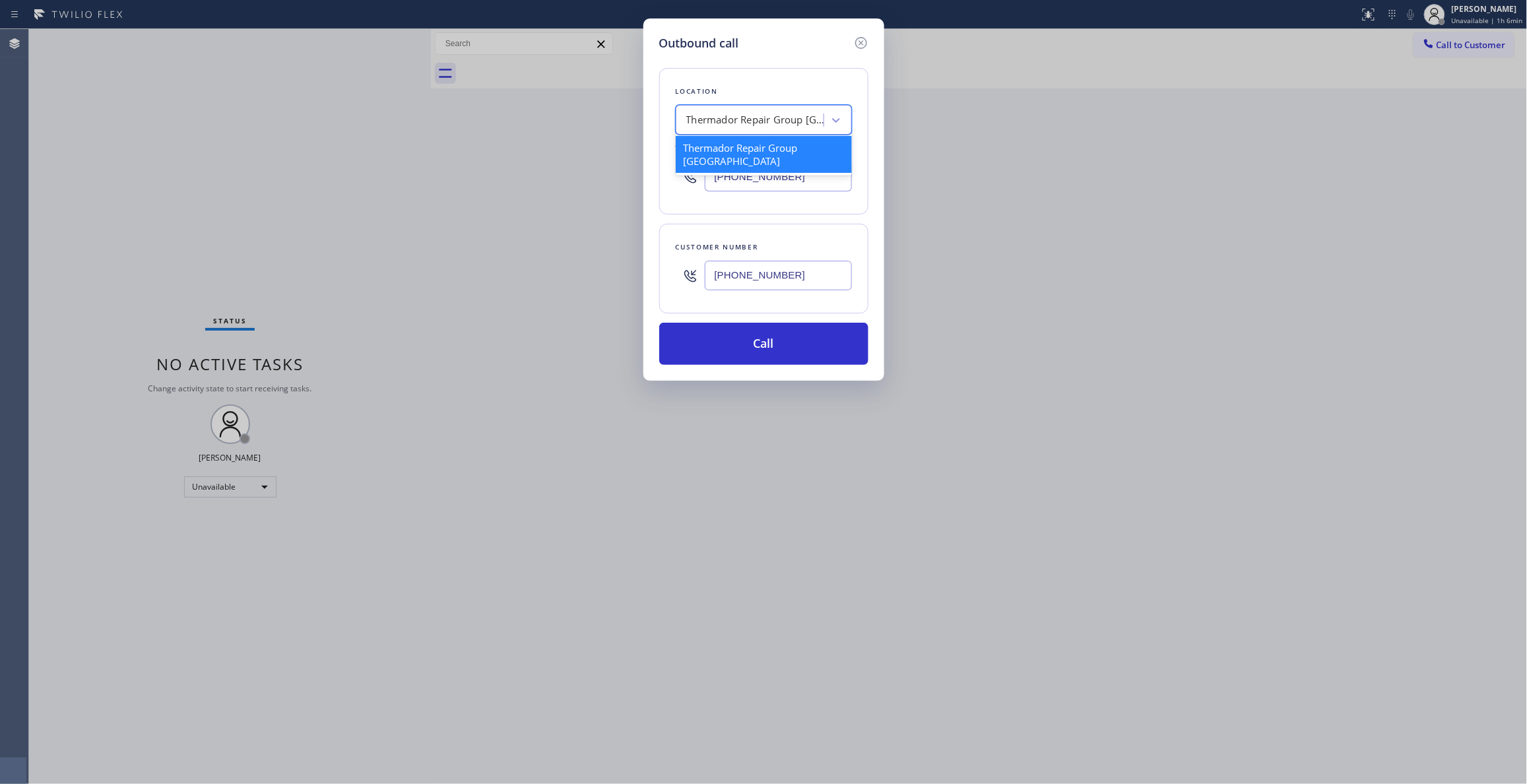
paste input "Zoom Electricians [GEOGRAPHIC_DATA][PERSON_NAME]"
type input "Zoom Electricians [GEOGRAPHIC_DATA][PERSON_NAME]"
click at [737, 153] on div "Zoom Electricians [GEOGRAPHIC_DATA][PERSON_NAME]" at bounding box center [764, 160] width 177 height 50
type input "[PHONE_NUMBER]"
drag, startPoint x: 803, startPoint y: 277, endPoint x: 598, endPoint y: 277, distance: 205.0
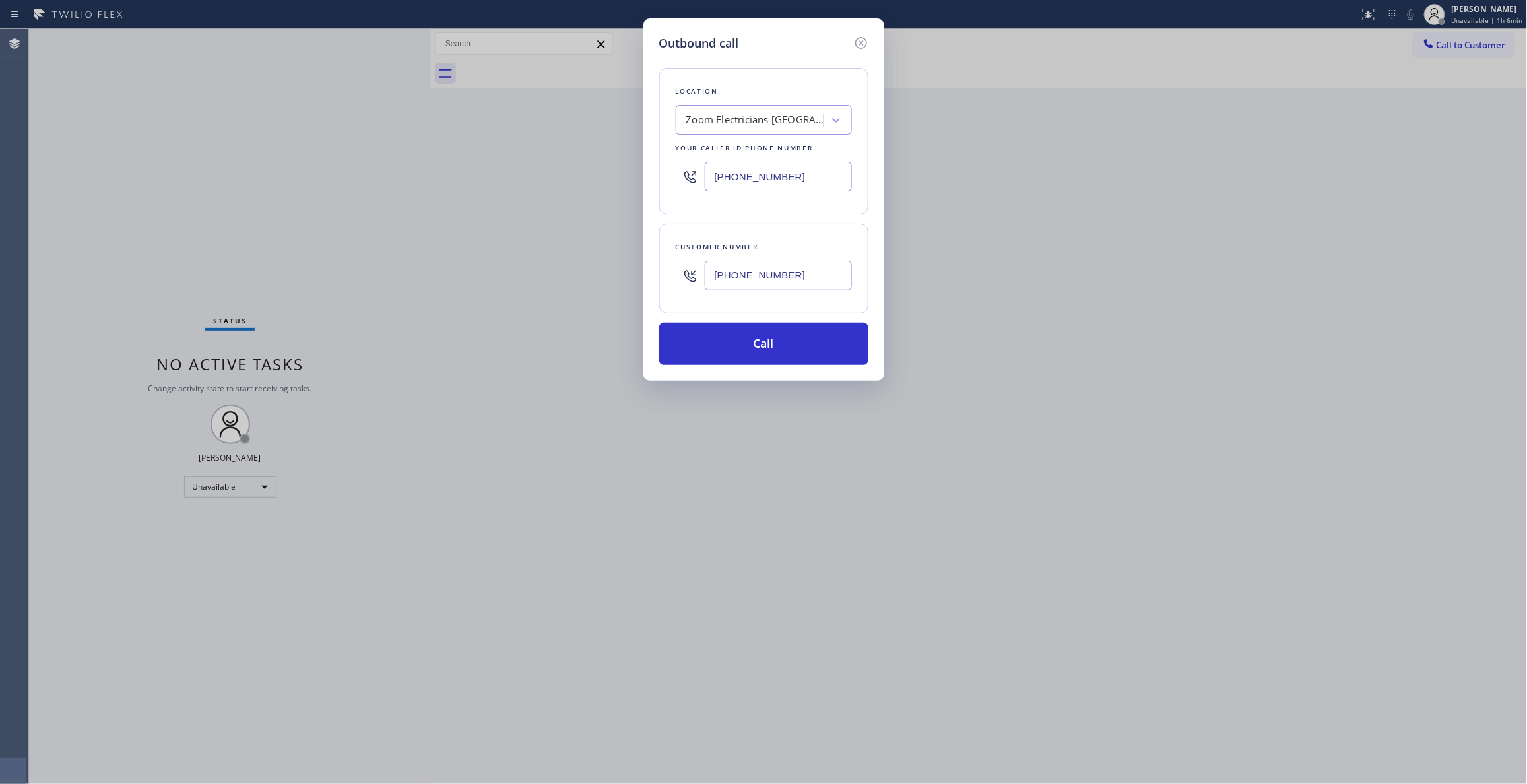
click at [598, 277] on div "Outbound call Location Zoom Electricians [GEOGRAPHIC_DATA][PERSON_NAME] Your ca…" at bounding box center [764, 392] width 1527 height 784
click at [753, 346] on button "Call" at bounding box center [764, 343] width 209 height 43
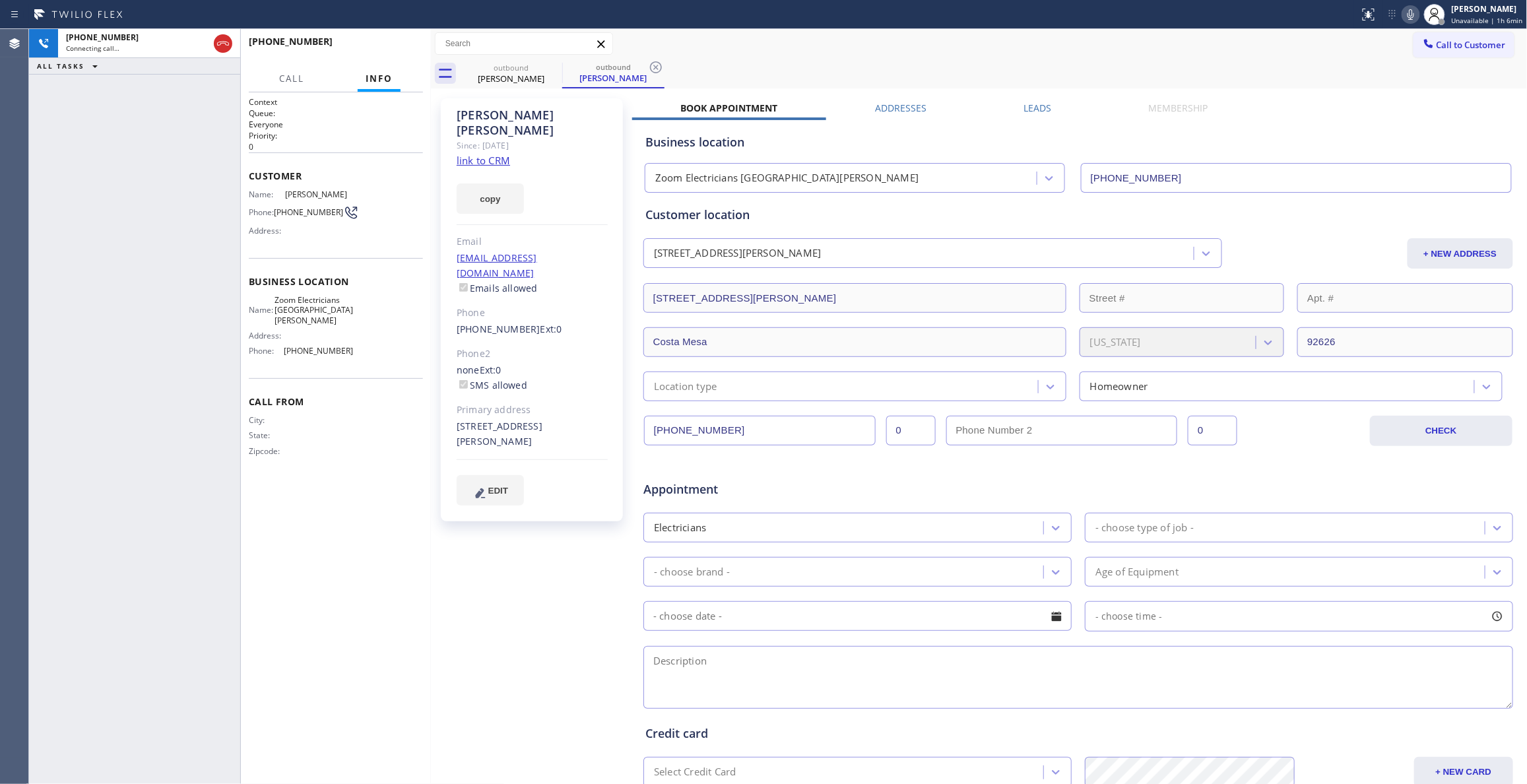
type input "[PHONE_NUMBER]"
click at [179, 188] on div "[PHONE_NUMBER] Connecting call… ALL TASKS ALL TASKS ACTIVE TASKS TASKS IN WRAP …" at bounding box center [134, 406] width 211 height 754
click at [655, 64] on icon at bounding box center [655, 67] width 15 height 15
click at [490, 631] on div "[PERSON_NAME] Since: [DATE] link to CRM copy Email [EMAIL_ADDRESS][DOMAIN_NAME]…" at bounding box center [533, 519] width 198 height 855
click at [492, 154] on link "link to CRM" at bounding box center [483, 160] width 53 height 14
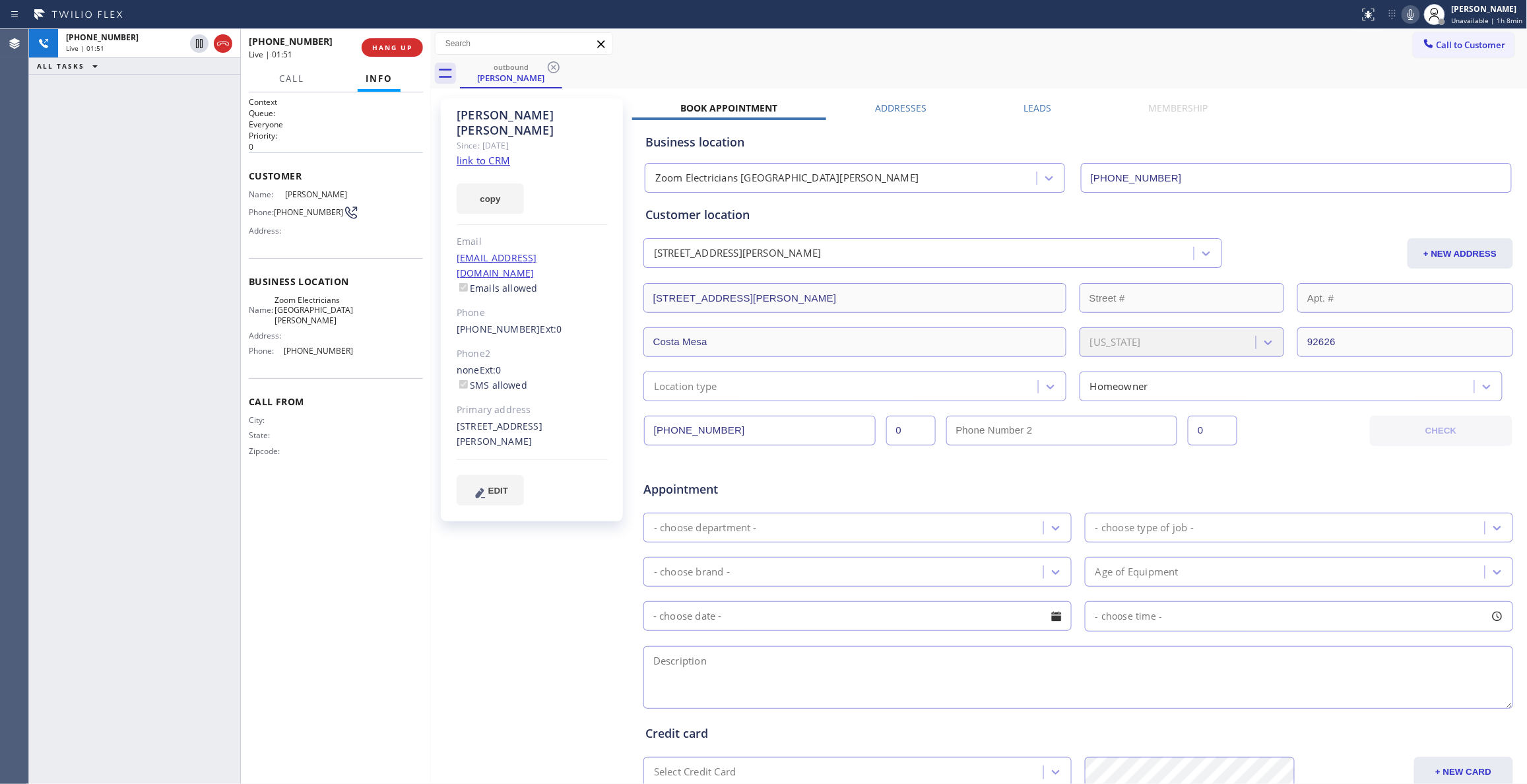
click at [507, 563] on div "[PERSON_NAME] Since: [DATE] link to CRM copy Email [EMAIL_ADDRESS][DOMAIN_NAME]…" at bounding box center [533, 519] width 198 height 855
click at [575, 555] on div "[PERSON_NAME] Since: [DATE] link to CRM copy Email [EMAIL_ADDRESS][DOMAIN_NAME]…" at bounding box center [533, 519] width 198 height 855
click at [401, 48] on span "COMPLETE" at bounding box center [389, 47] width 45 height 9
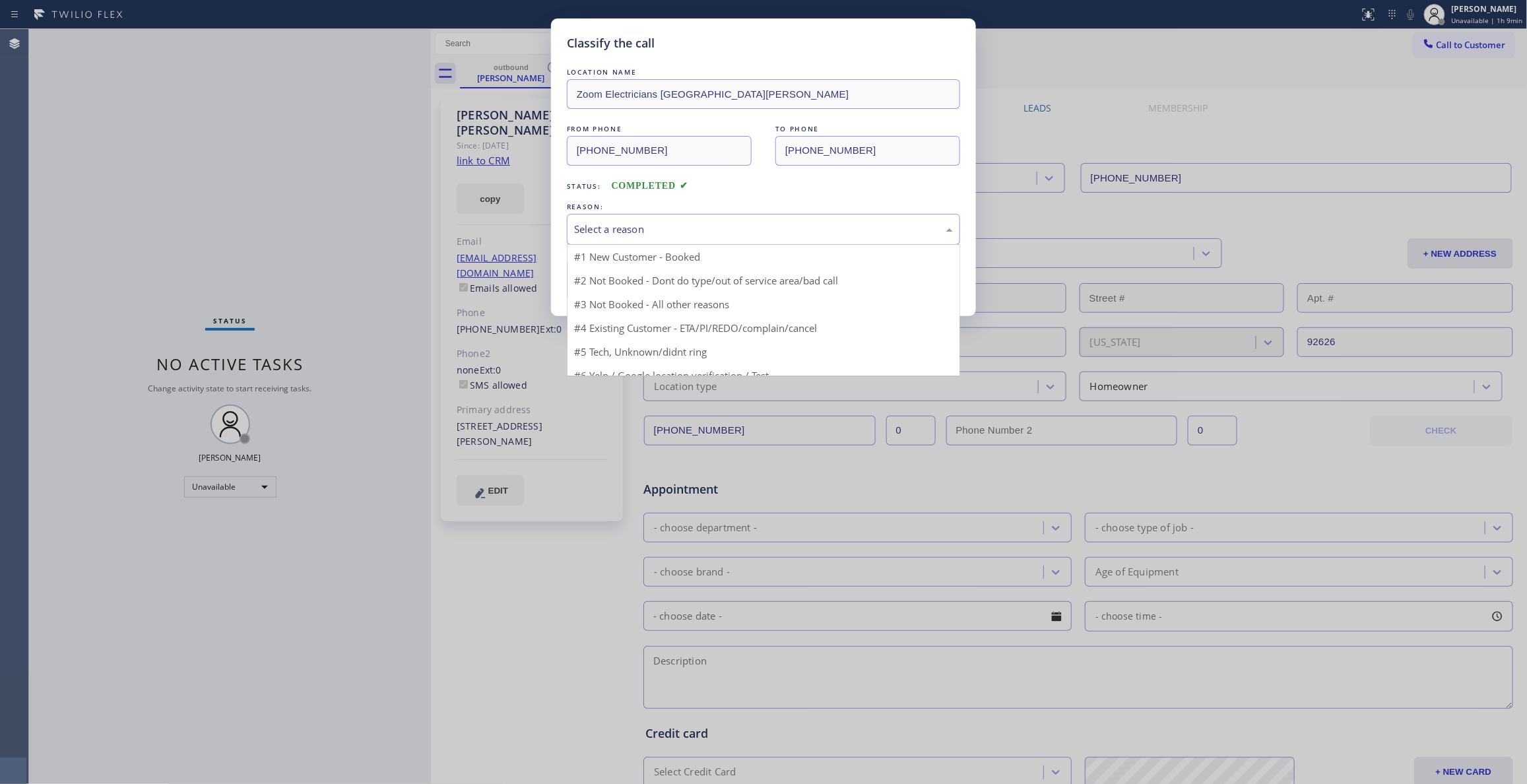
click at [574, 234] on div "Select a reason" at bounding box center [764, 229] width 393 height 31
click at [597, 280] on button "Save" at bounding box center [619, 279] width 106 height 43
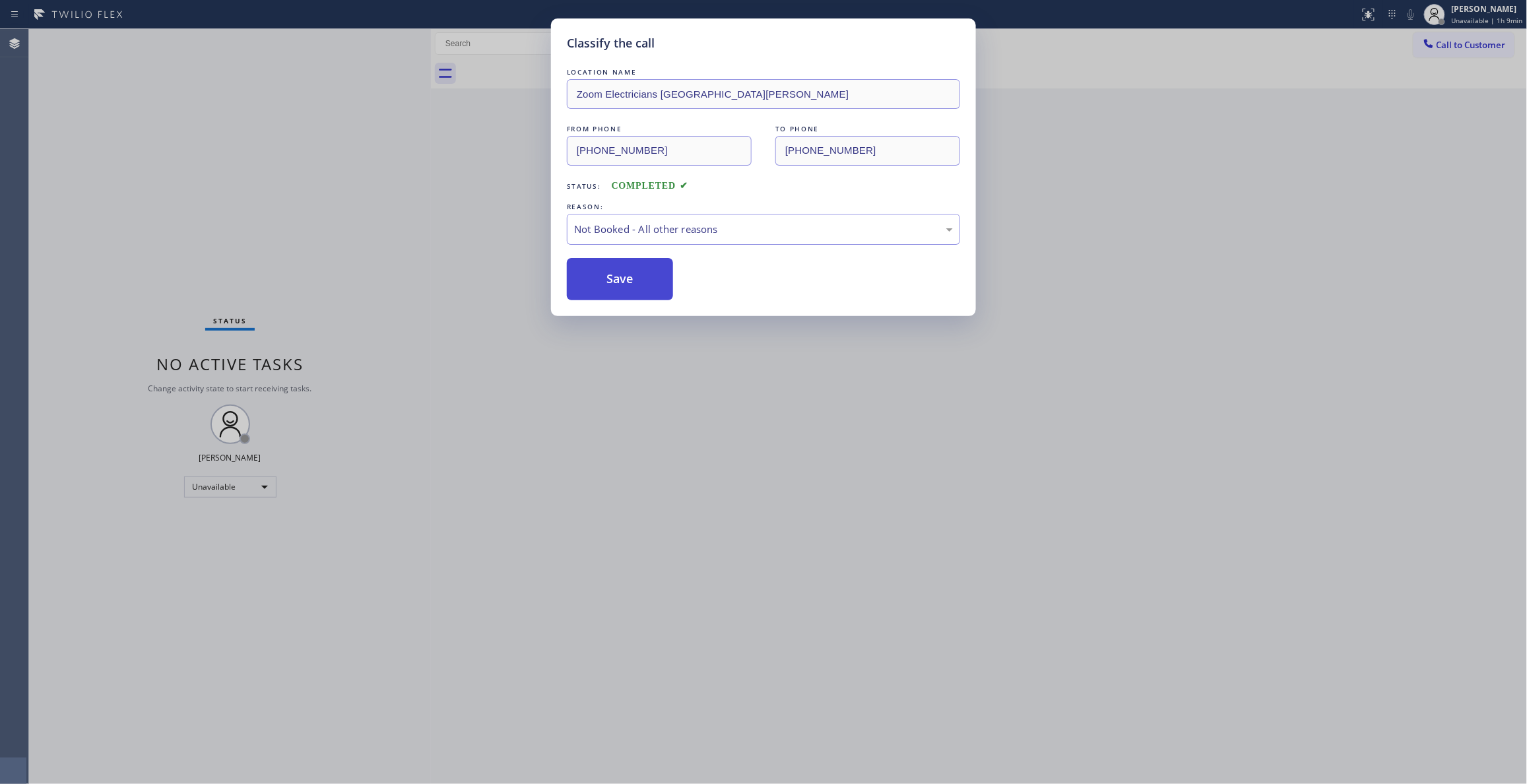
click at [597, 278] on button "Save" at bounding box center [619, 279] width 106 height 43
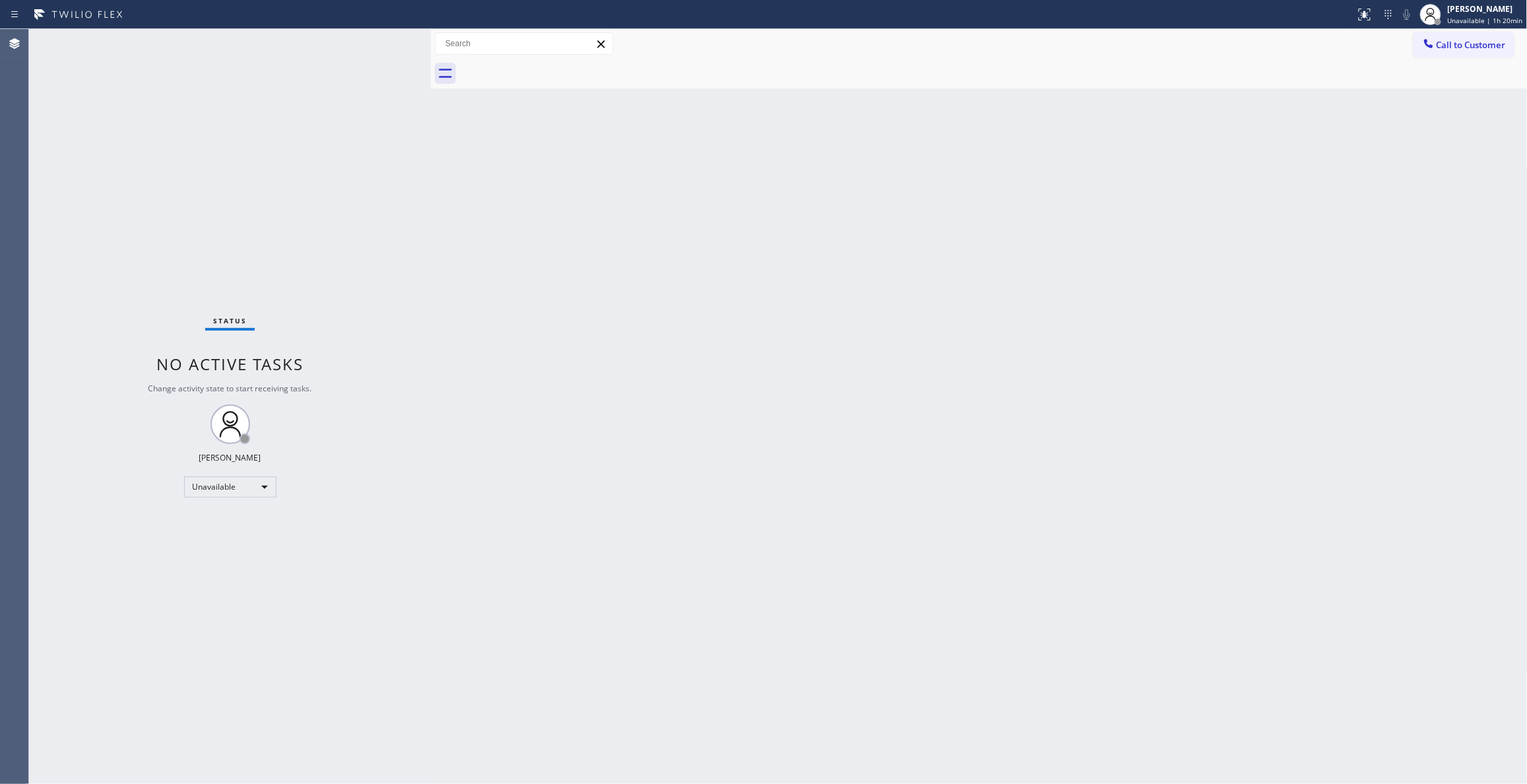
drag, startPoint x: 660, startPoint y: 543, endPoint x: 679, endPoint y: 533, distance: 21.5
click at [660, 543] on div "Back to Dashboard Change Sender ID Customers Technicians Select a contact Outbo…" at bounding box center [979, 406] width 1097 height 754
click at [159, 199] on div "Status No active tasks Change activity state to start receiving tasks. [PERSON_…" at bounding box center [230, 406] width 402 height 754
click at [521, 314] on div "Back to Dashboard Change Sender ID Customers Technicians Select a contact Outbo…" at bounding box center [979, 406] width 1097 height 754
click at [1492, 33] on button "Call to Customer" at bounding box center [1464, 45] width 101 height 25
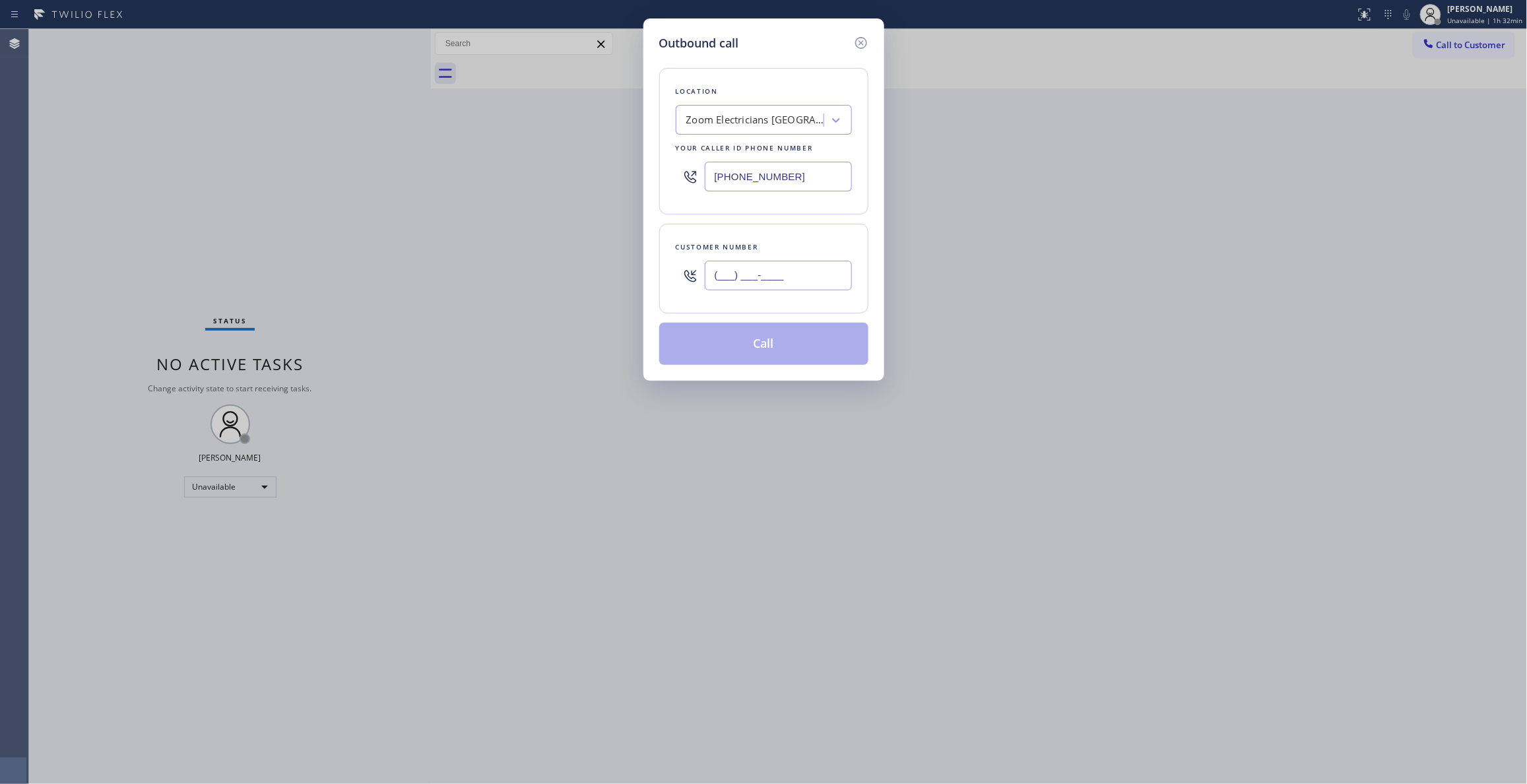
click at [783, 270] on input "(___) ___-____" at bounding box center [778, 275] width 147 height 30
paste input "310) 921-5660"
type input "[PHONE_NUMBER]"
drag, startPoint x: 801, startPoint y: 171, endPoint x: 630, endPoint y: 196, distance: 172.8
click at [573, 167] on div "Outbound call Location Zoom Electricians [GEOGRAPHIC_DATA][PERSON_NAME] Your ca…" at bounding box center [764, 392] width 1527 height 784
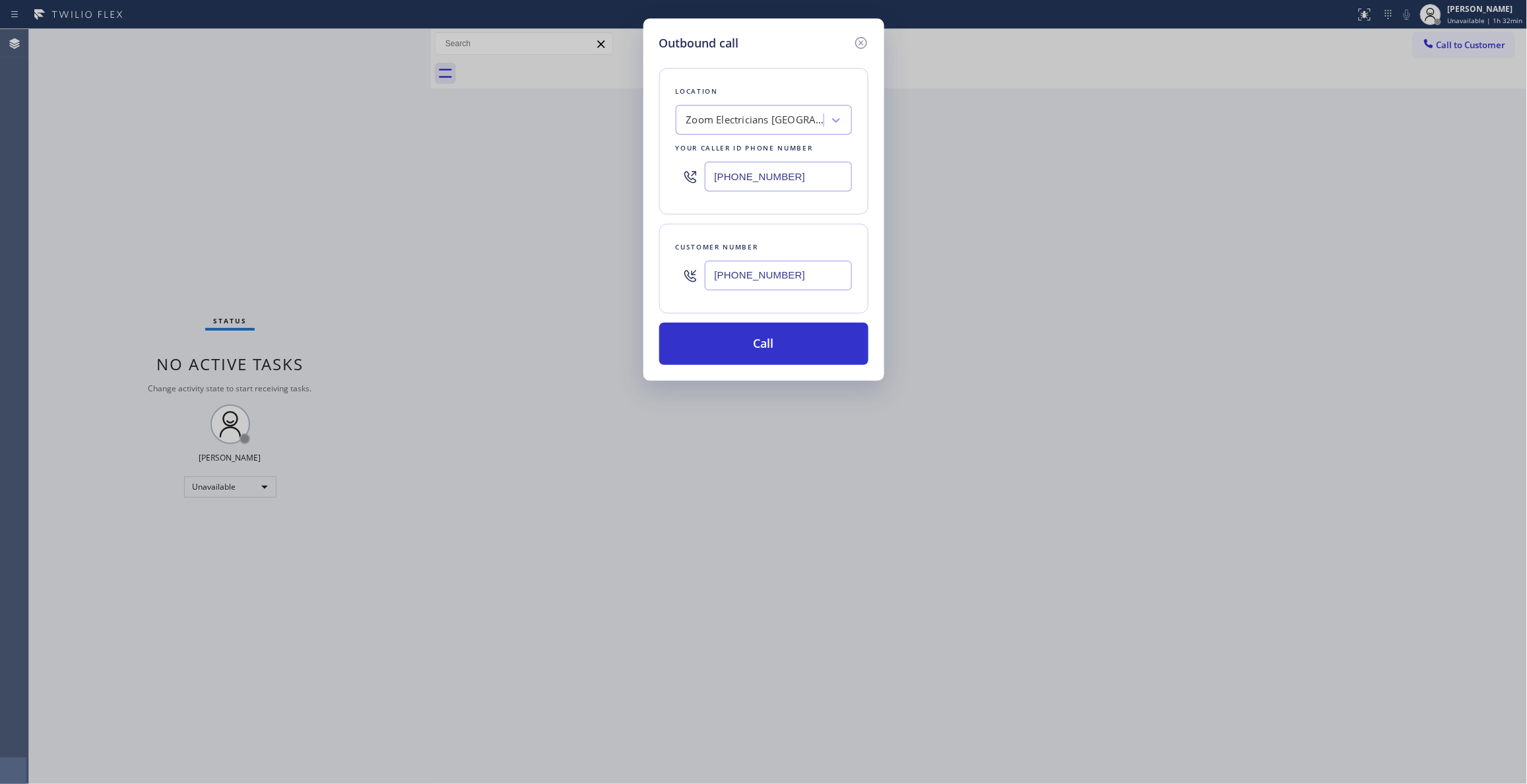
paste input "310) 868-0820"
type input "[PHONE_NUMBER]"
drag, startPoint x: 825, startPoint y: 285, endPoint x: 592, endPoint y: 265, distance: 233.9
click at [587, 262] on div "Outbound call Location Alliance HVAC [GEOGRAPHIC_DATA] Your caller id phone num…" at bounding box center [764, 392] width 1527 height 784
click at [753, 349] on button "Call" at bounding box center [764, 343] width 209 height 43
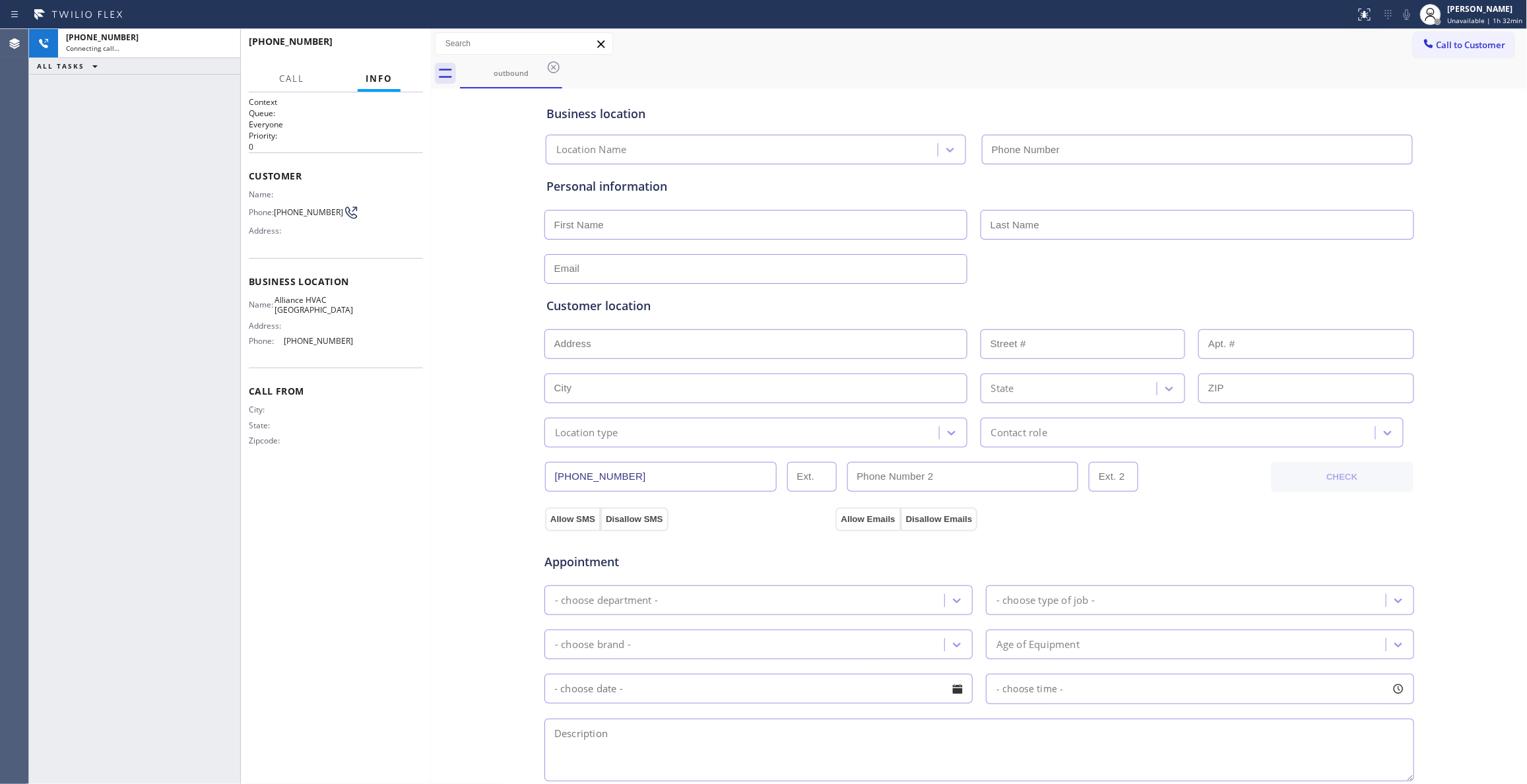
type input "[PHONE_NUMBER]"
click at [397, 45] on span "HANG UP" at bounding box center [392, 47] width 40 height 9
click at [396, 45] on span "HANG UP" at bounding box center [392, 47] width 40 height 9
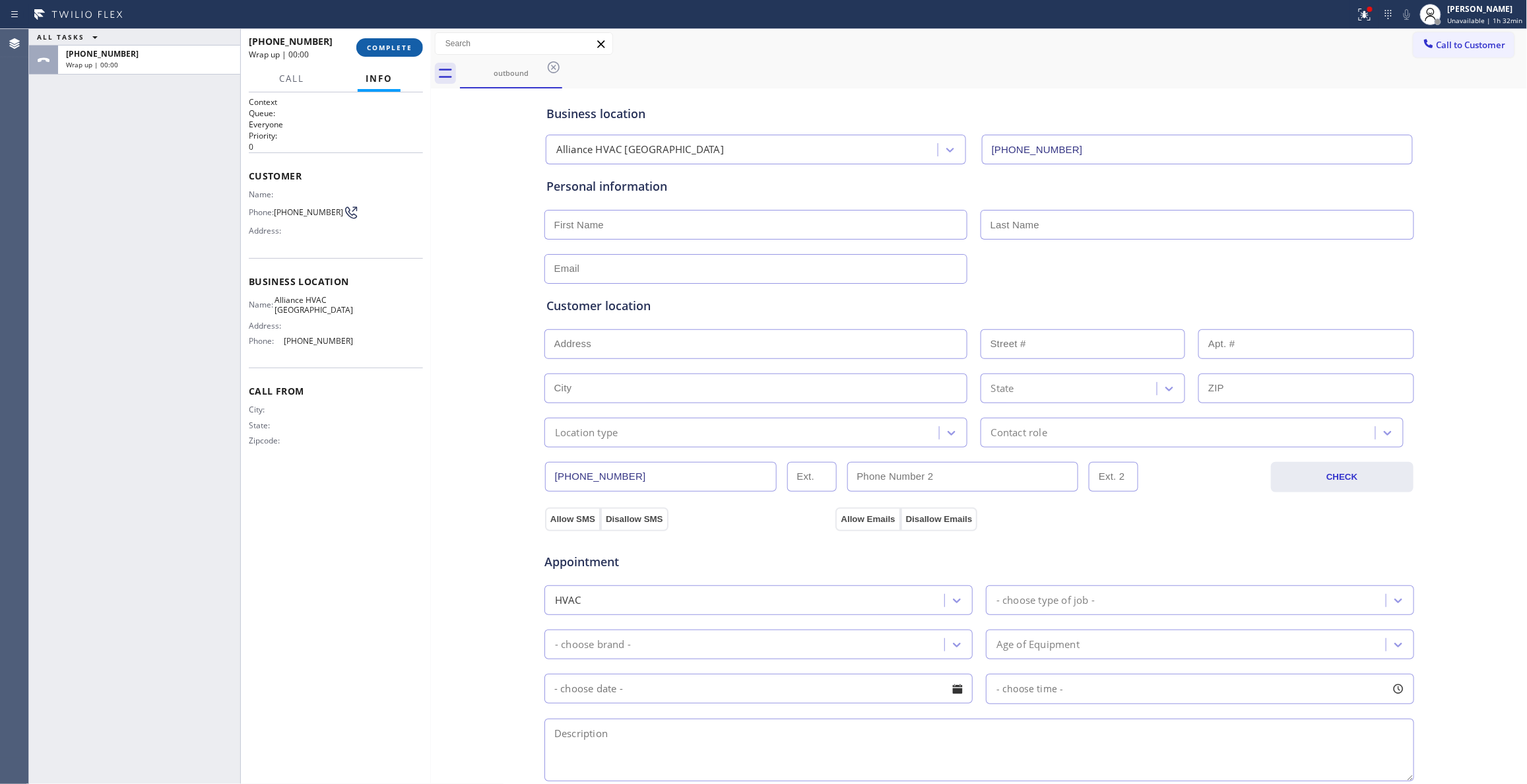
click at [396, 45] on span "COMPLETE" at bounding box center [389, 47] width 45 height 9
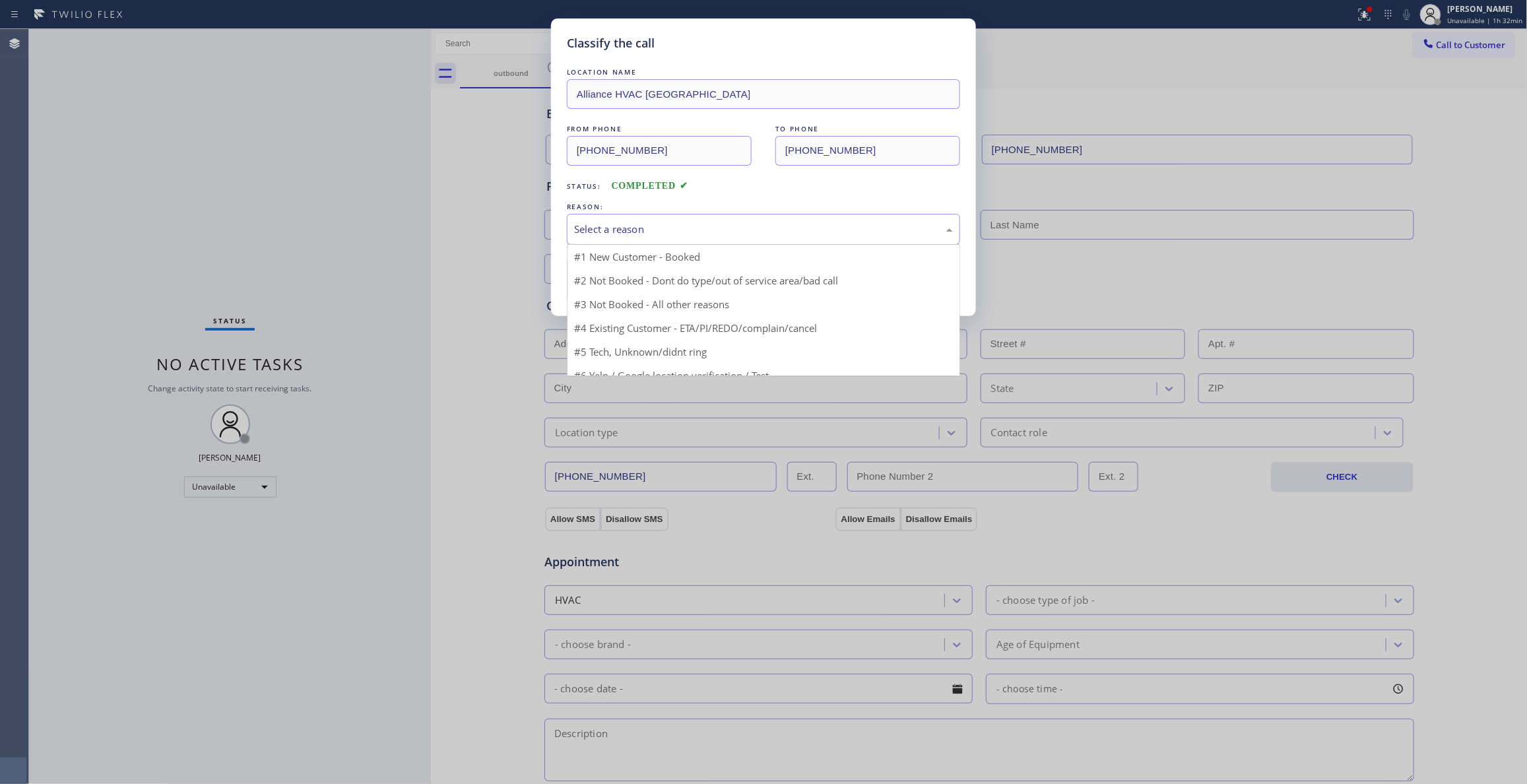
click at [595, 237] on div "Select a reason" at bounding box center [764, 229] width 379 height 15
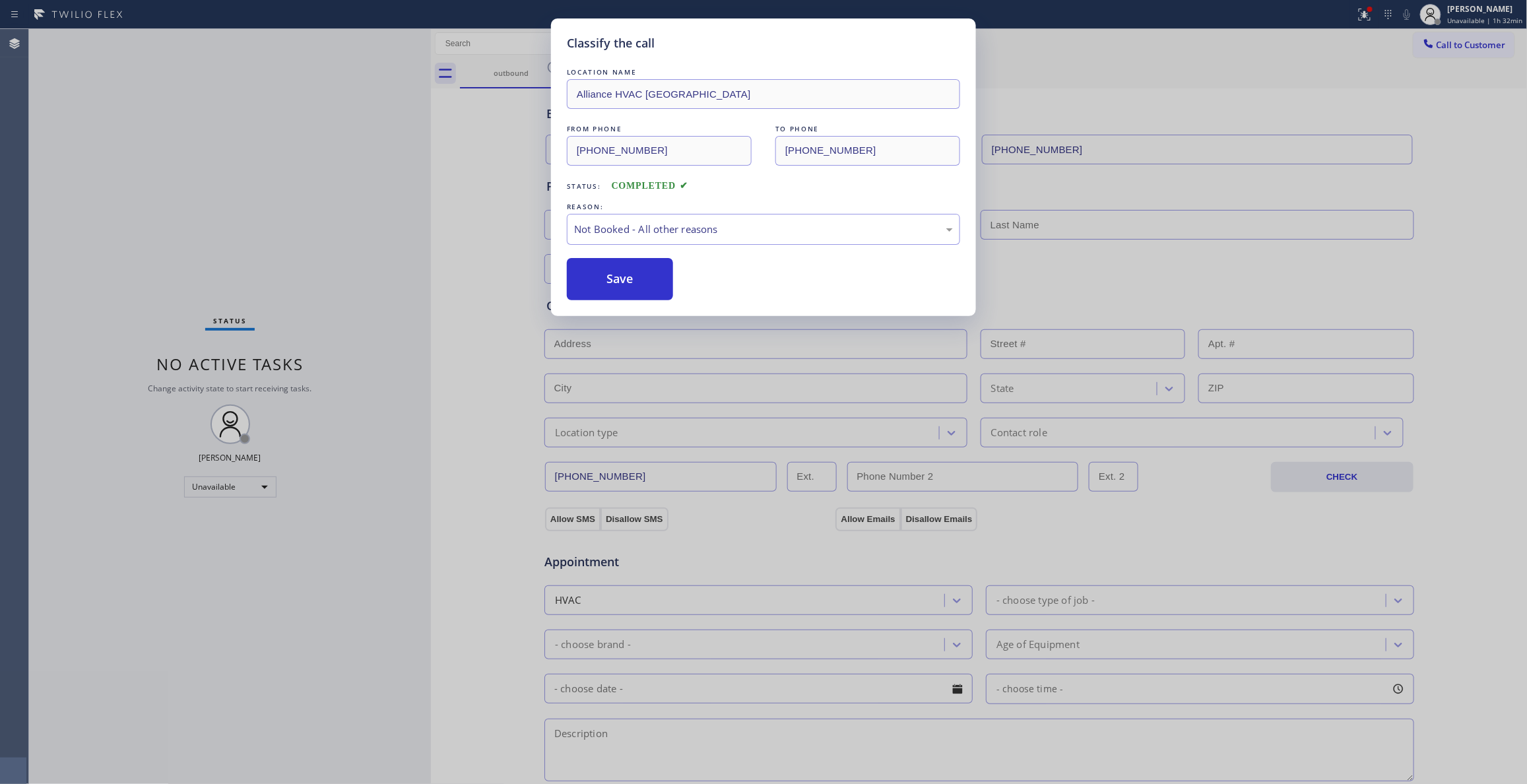
click at [613, 270] on button "Save" at bounding box center [619, 279] width 106 height 43
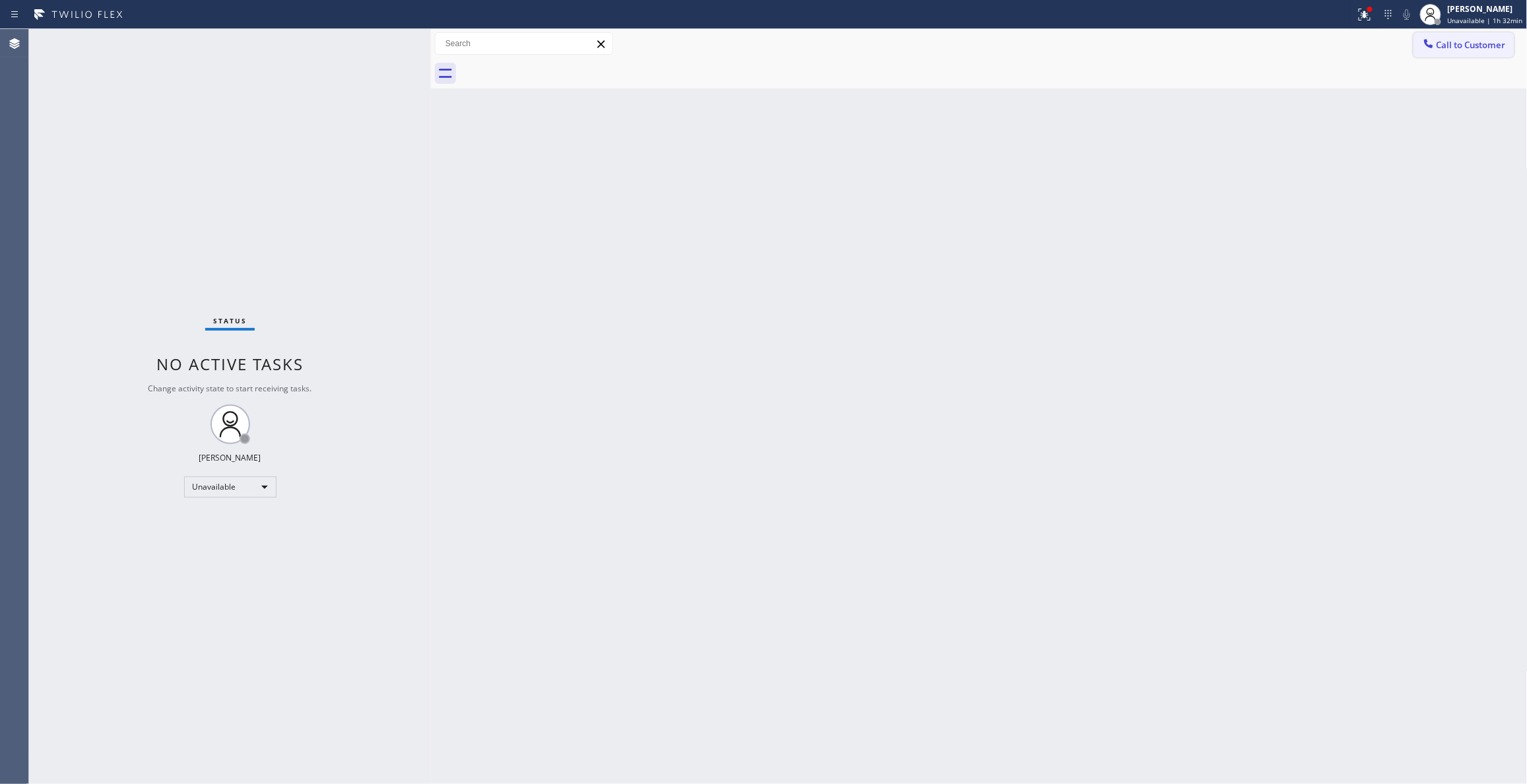
click at [1463, 45] on span "Call to Customer" at bounding box center [1471, 44] width 69 height 12
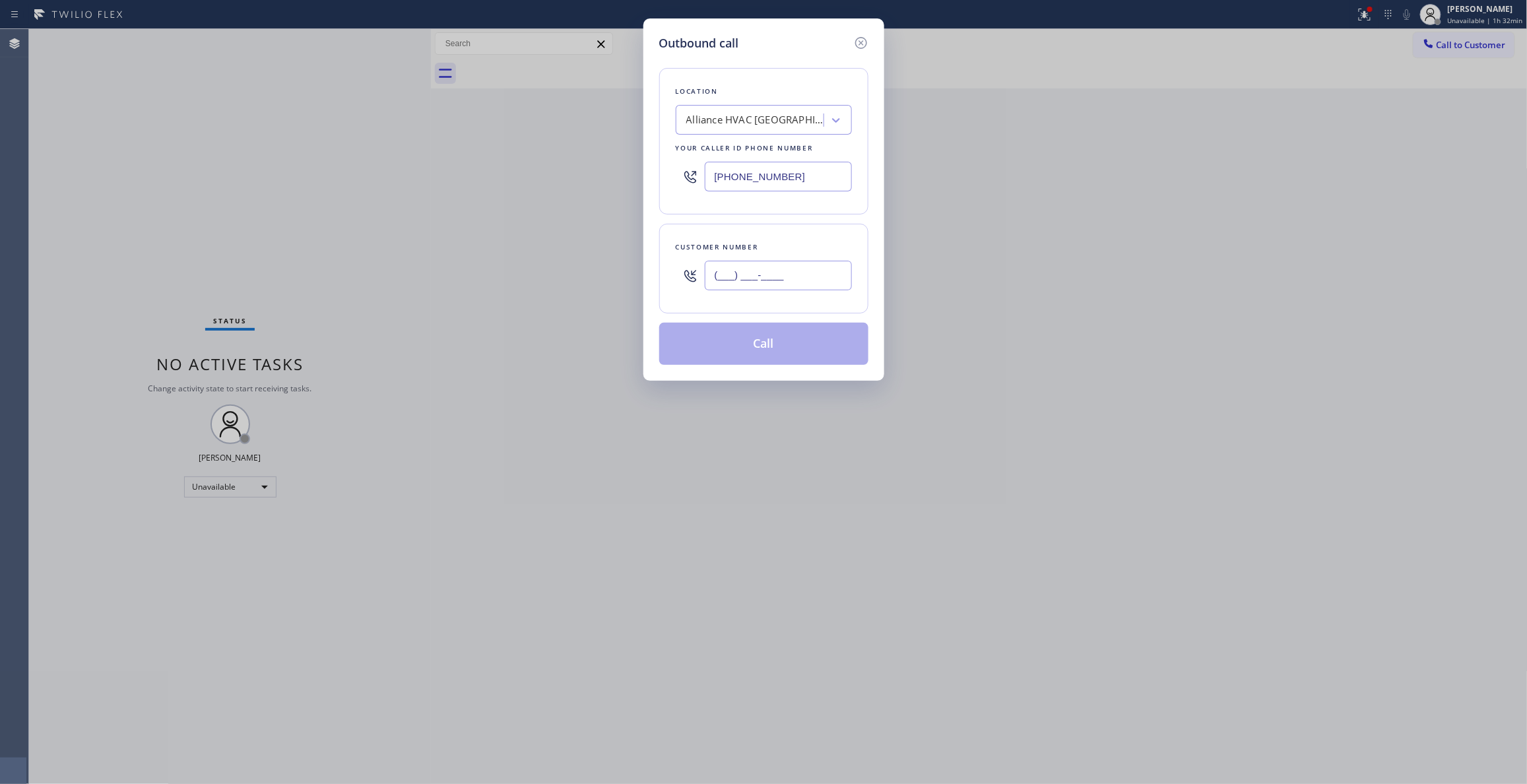
click at [820, 269] on input "(___) ___-____" at bounding box center [778, 275] width 147 height 30
paste input "310) 921-5660"
type input "[PHONE_NUMBER]"
click at [772, 346] on button "Call" at bounding box center [764, 343] width 209 height 43
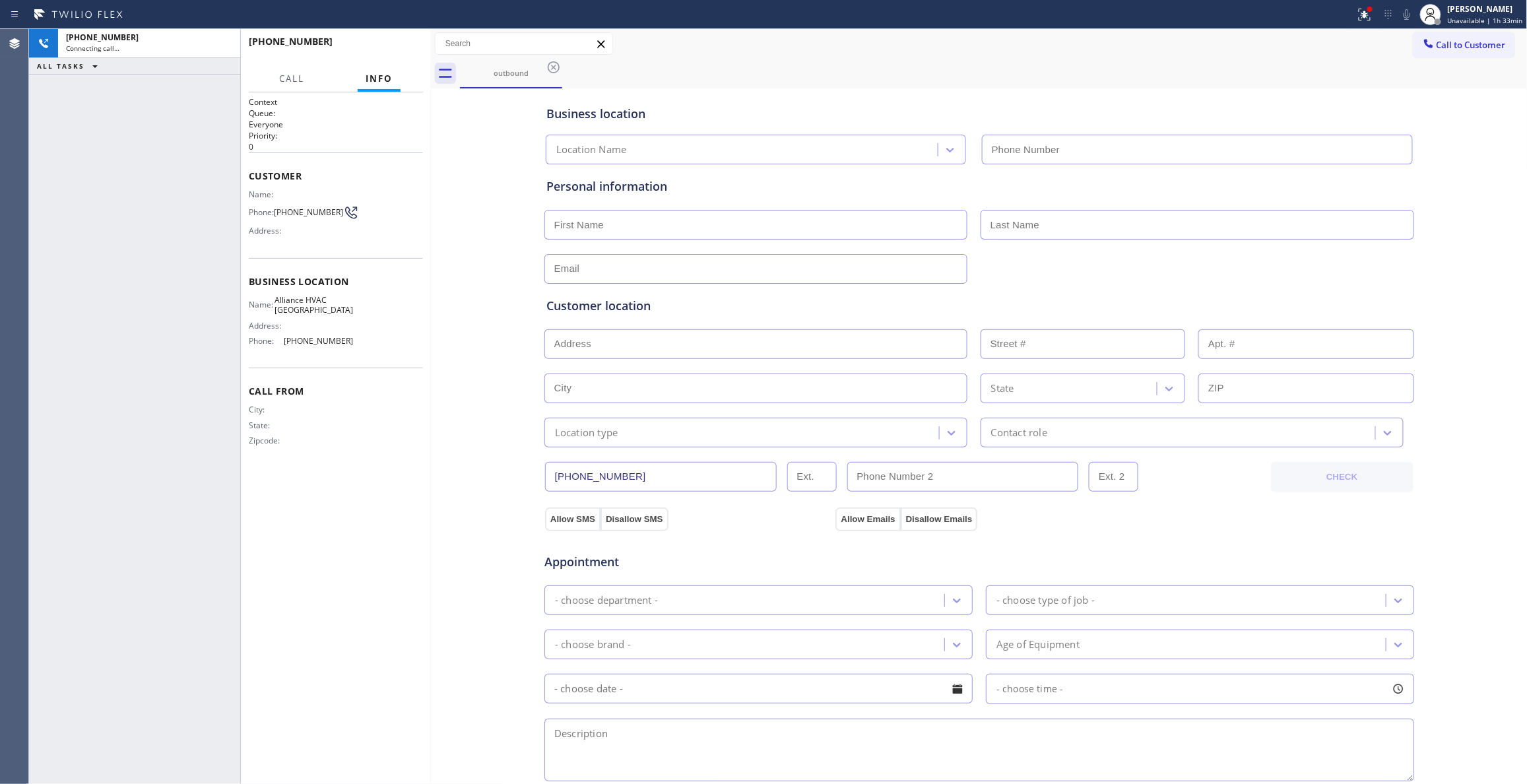
type input "[PHONE_NUMBER]"
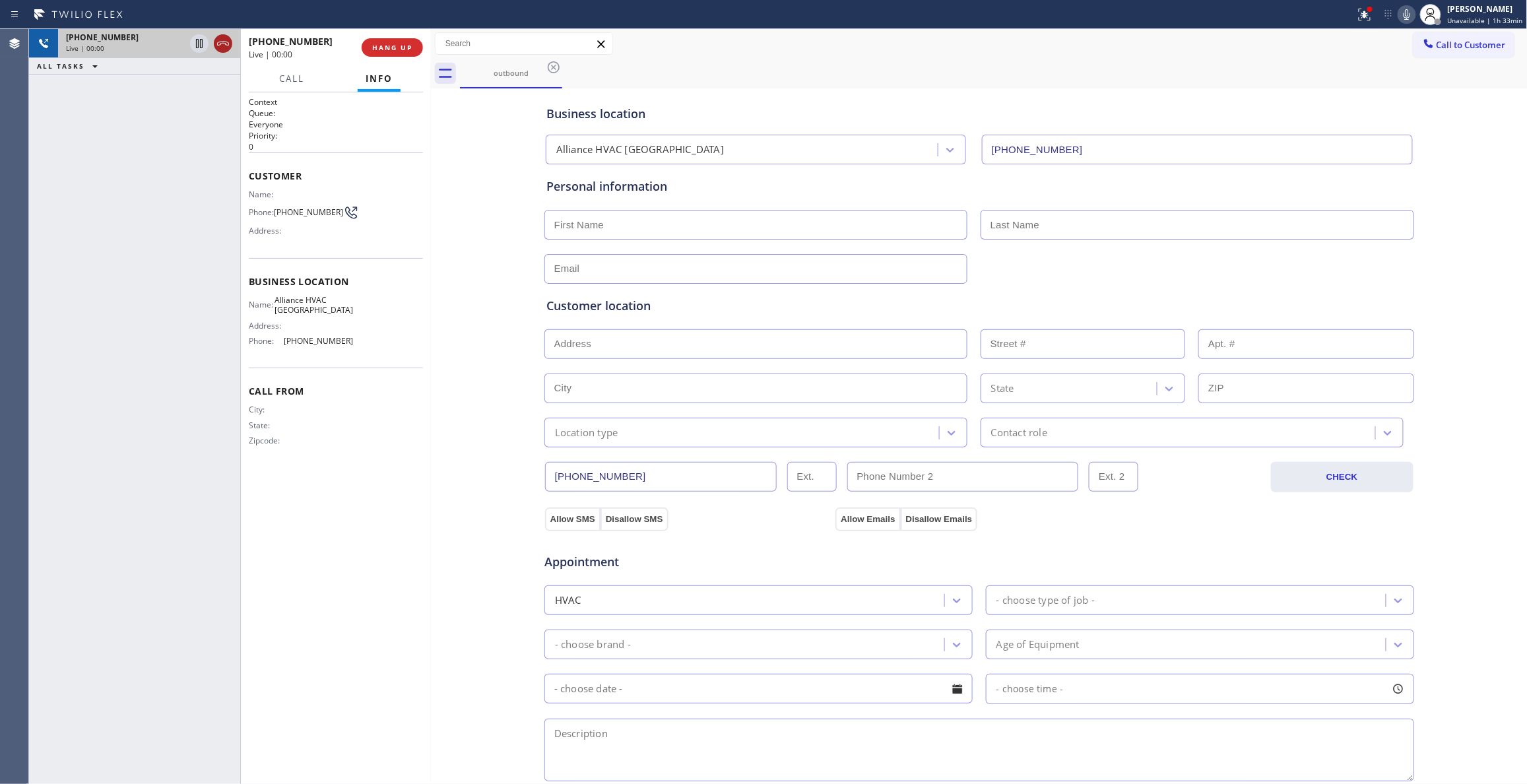
click at [222, 40] on icon at bounding box center [223, 43] width 15 height 15
click at [385, 45] on span "COMPLETE" at bounding box center [389, 47] width 45 height 9
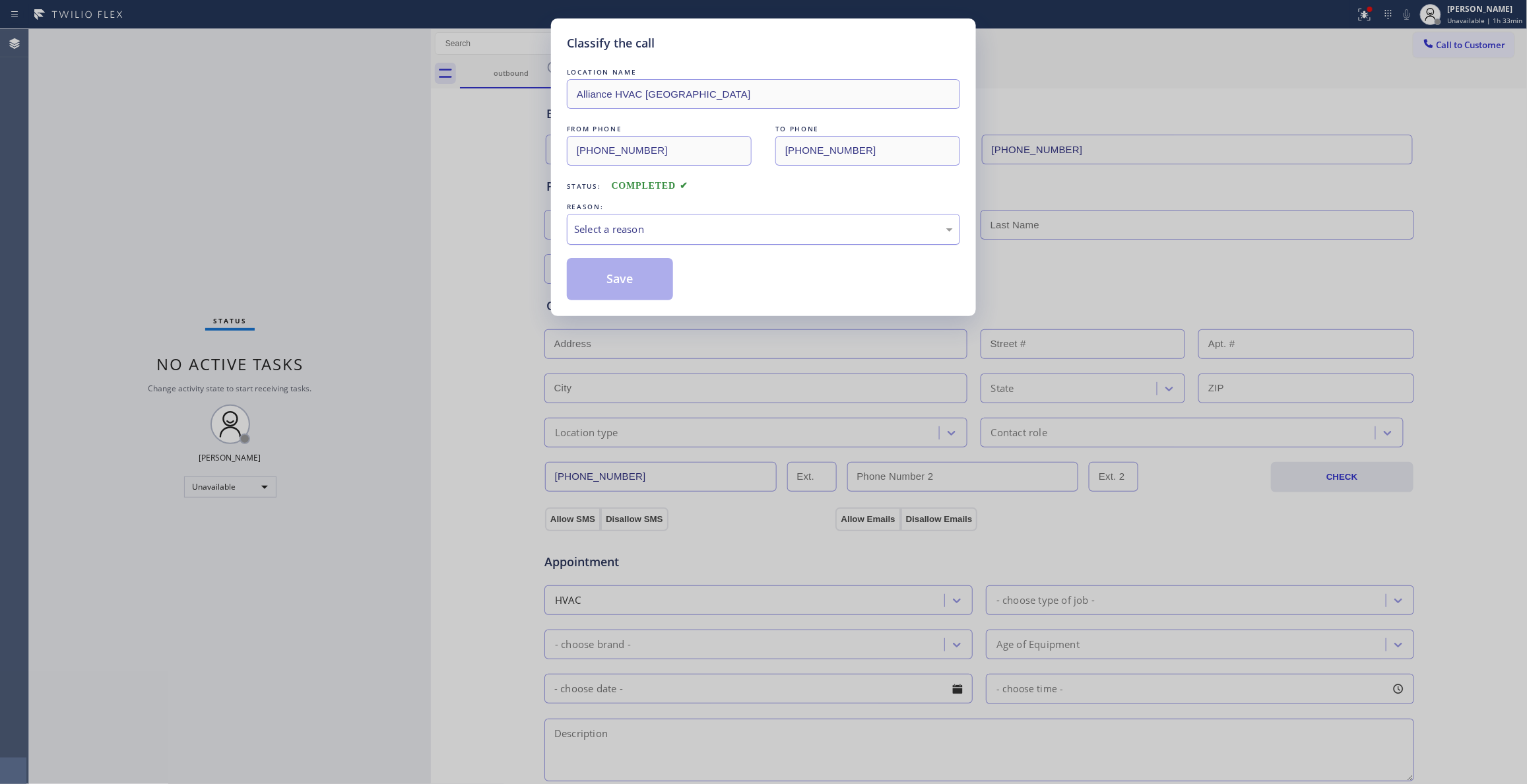
click at [603, 223] on div "Select a reason" at bounding box center [764, 229] width 379 height 15
click at [615, 282] on button "Save" at bounding box center [619, 279] width 106 height 43
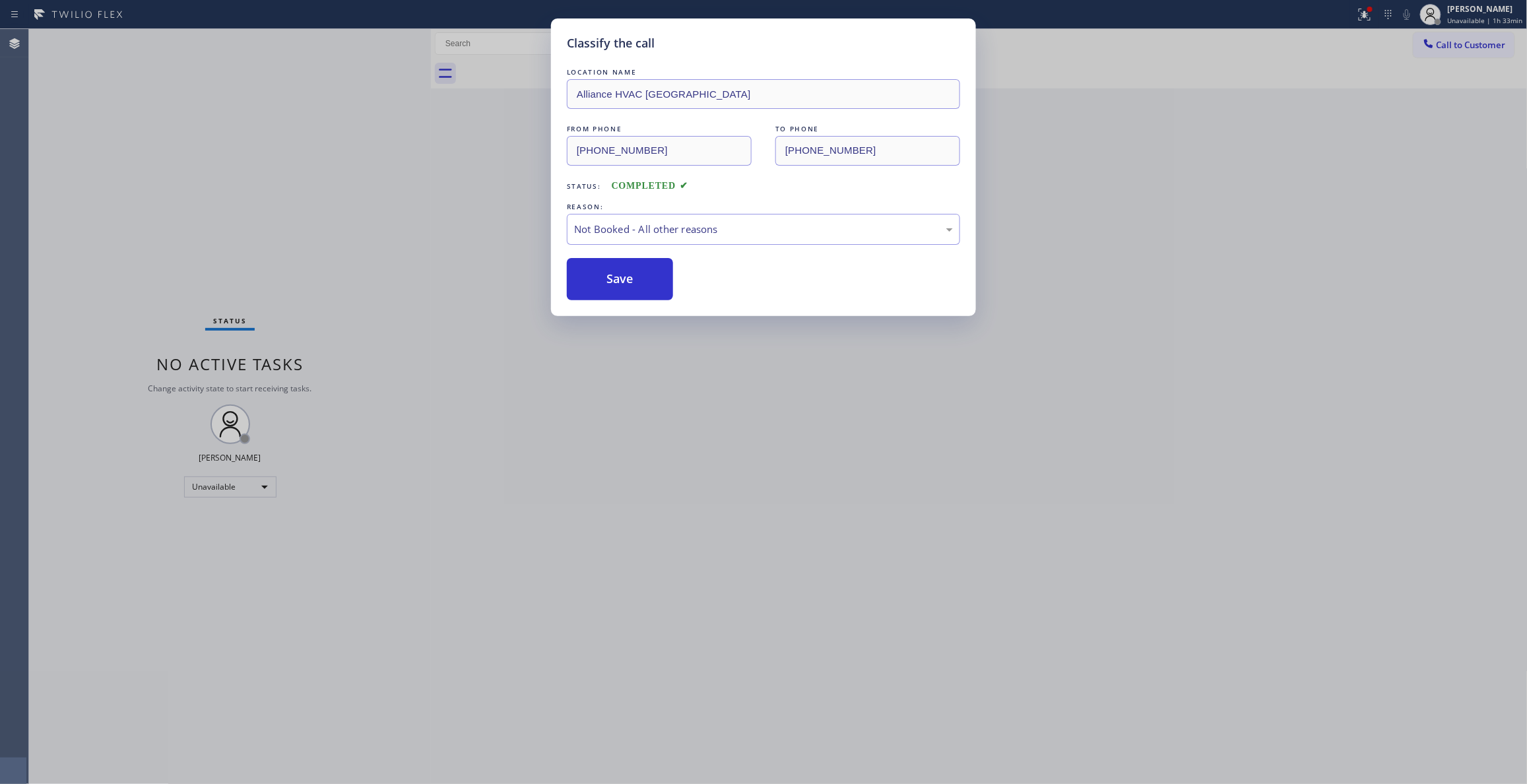
click at [615, 282] on button "Save" at bounding box center [619, 279] width 106 height 43
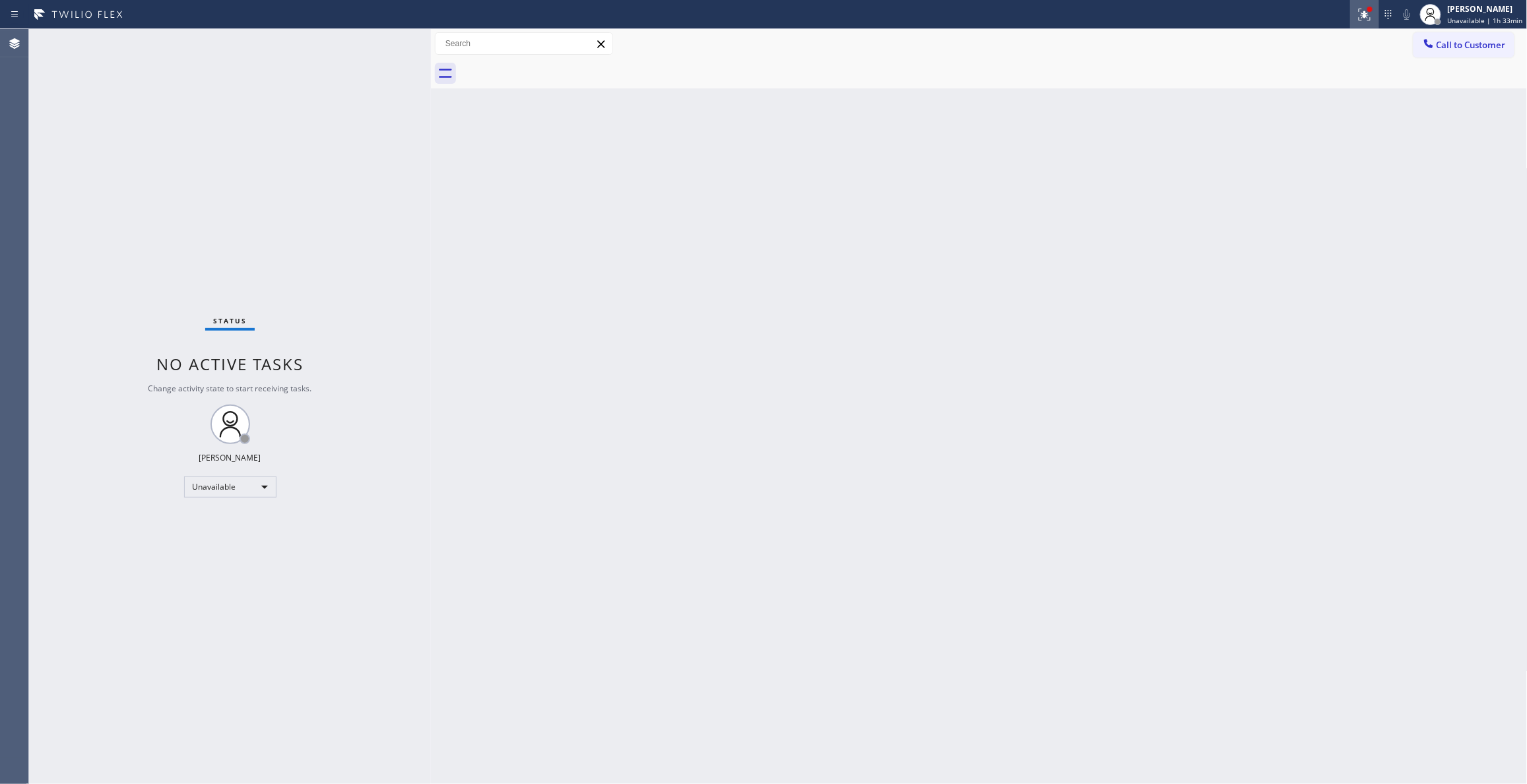
click at [1357, 17] on icon at bounding box center [1364, 14] width 15 height 15
click at [1297, 173] on span "Clear issues" at bounding box center [1288, 173] width 62 height 9
click at [1455, 53] on button "Call to Customer" at bounding box center [1464, 45] width 101 height 25
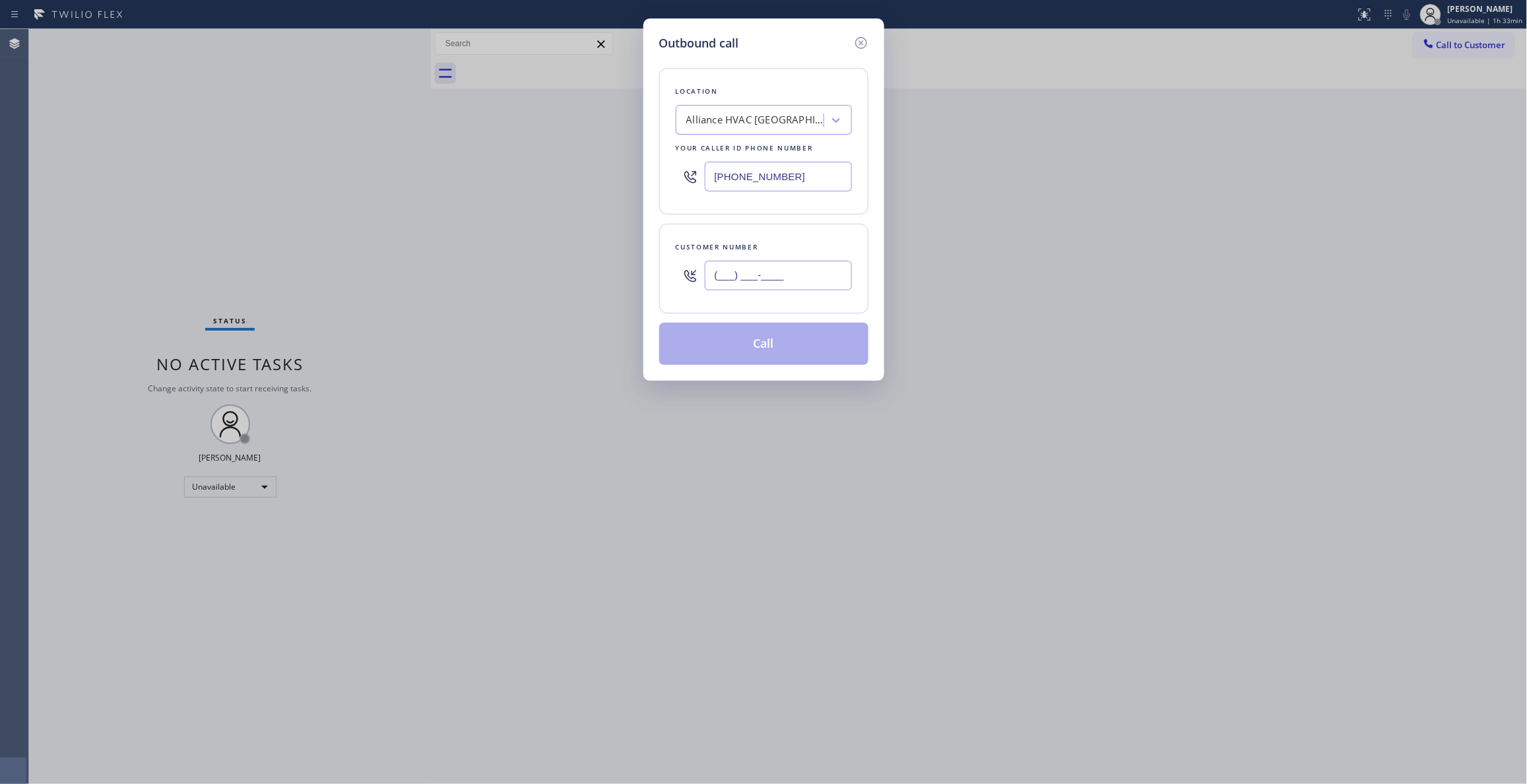
click at [827, 285] on input "(___) ___-____" at bounding box center [778, 275] width 147 height 30
paste input "310) 921-5660"
type input "[PHONE_NUMBER]"
click at [765, 351] on button "Call" at bounding box center [764, 343] width 209 height 43
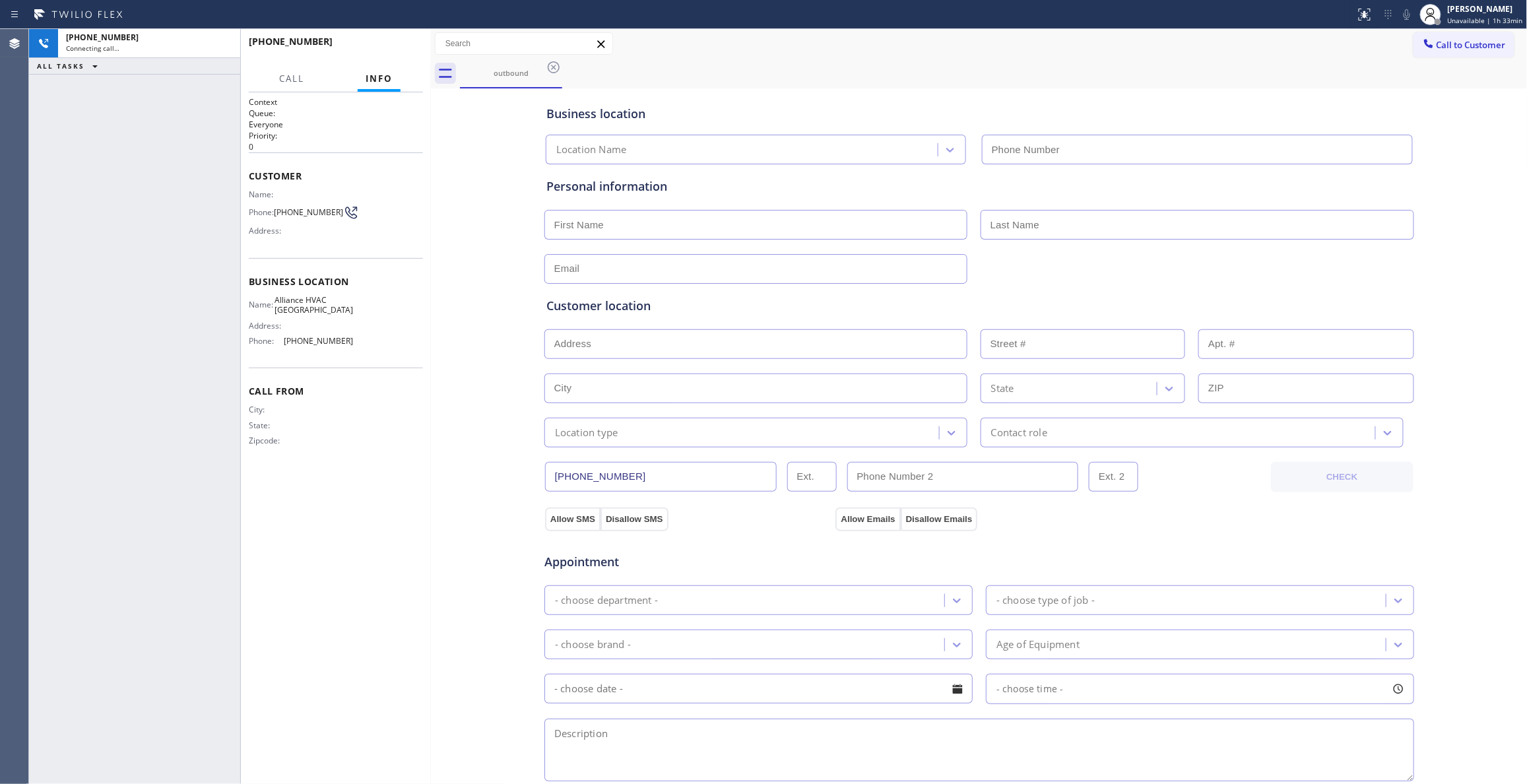
type input "[PHONE_NUMBER]"
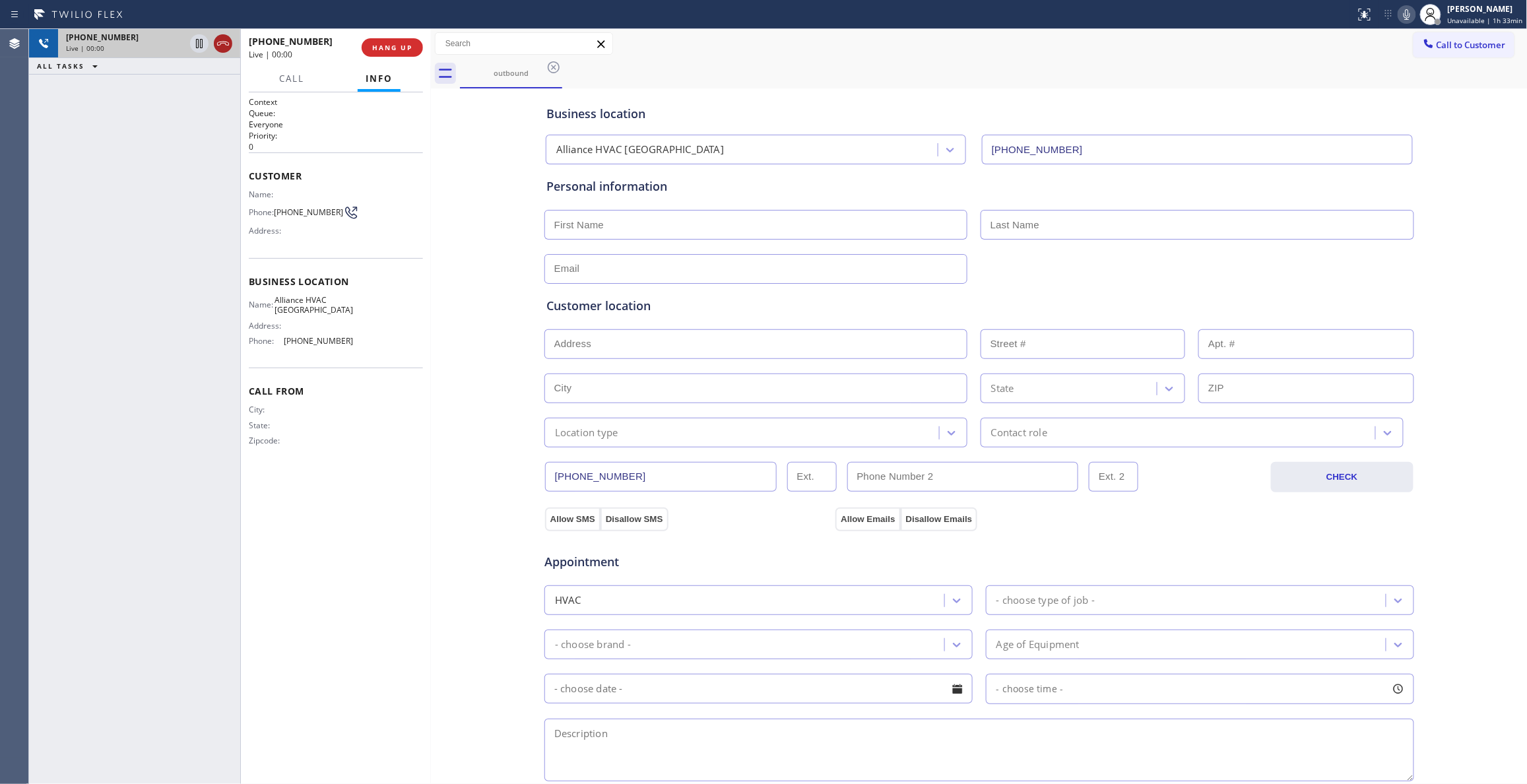
click at [220, 38] on icon at bounding box center [223, 43] width 15 height 15
click at [387, 53] on button "HANG UP" at bounding box center [392, 47] width 62 height 18
click at [370, 37] on div "[PHONE_NUMBER] Wrap up | 00:00 COMPLETE" at bounding box center [336, 48] width 174 height 34
click at [376, 41] on button "COMPLETE" at bounding box center [389, 47] width 67 height 18
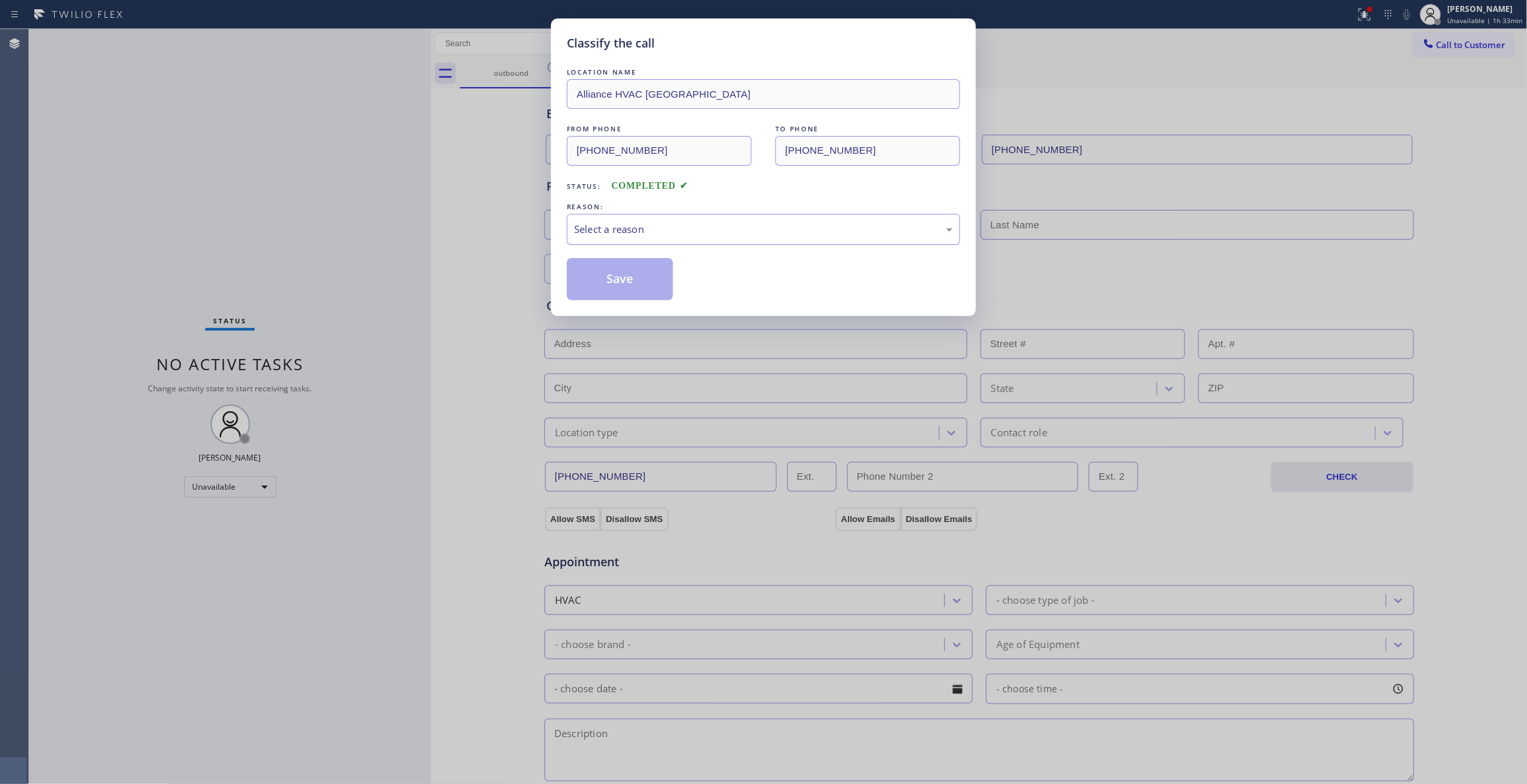
click at [610, 230] on div "Select a reason" at bounding box center [764, 229] width 379 height 15
click at [629, 289] on button "Save" at bounding box center [619, 279] width 106 height 43
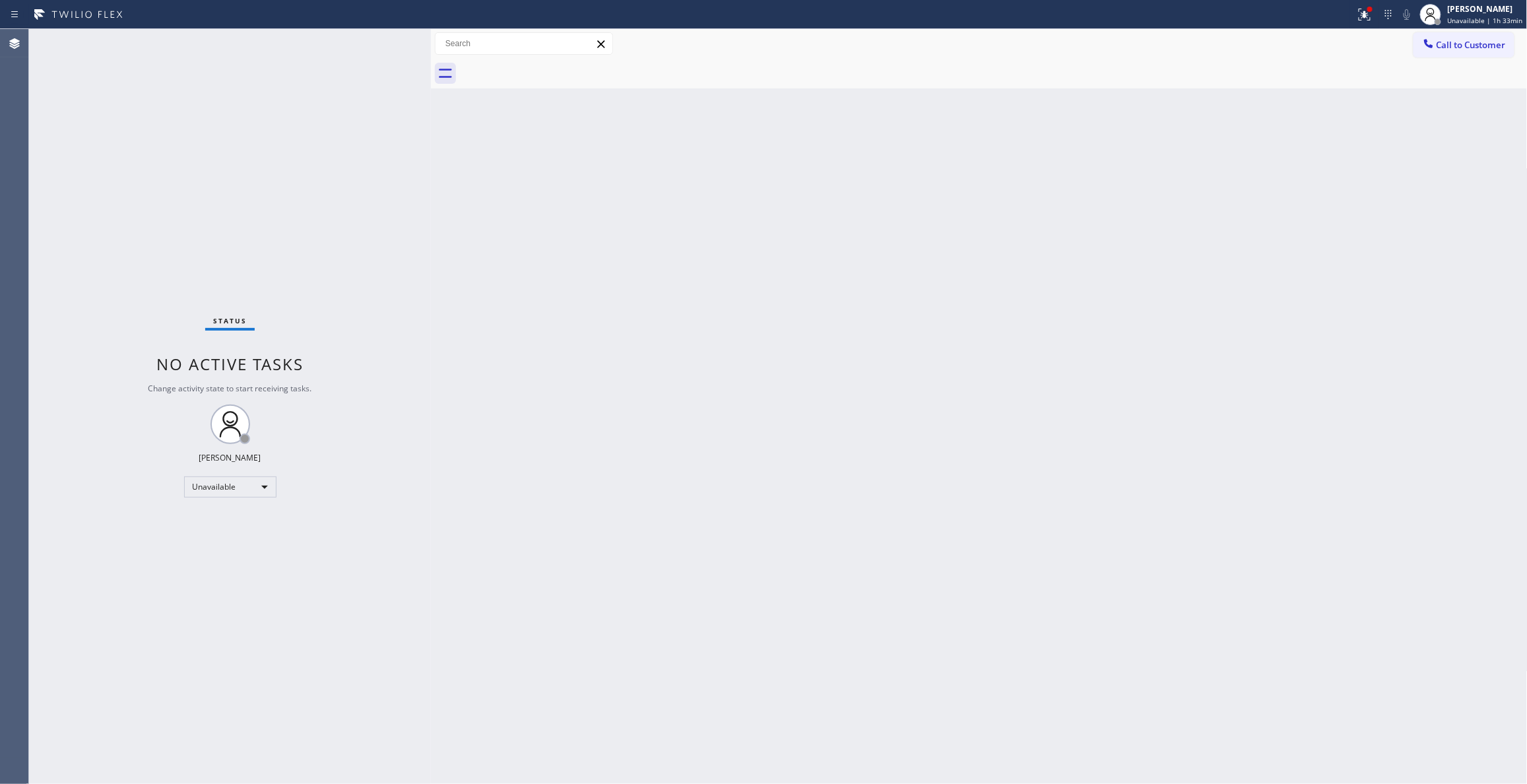
drag, startPoint x: 1462, startPoint y: 45, endPoint x: 1343, endPoint y: 98, distance: 130.3
click at [1461, 45] on span "Call to Customer" at bounding box center [1471, 44] width 69 height 12
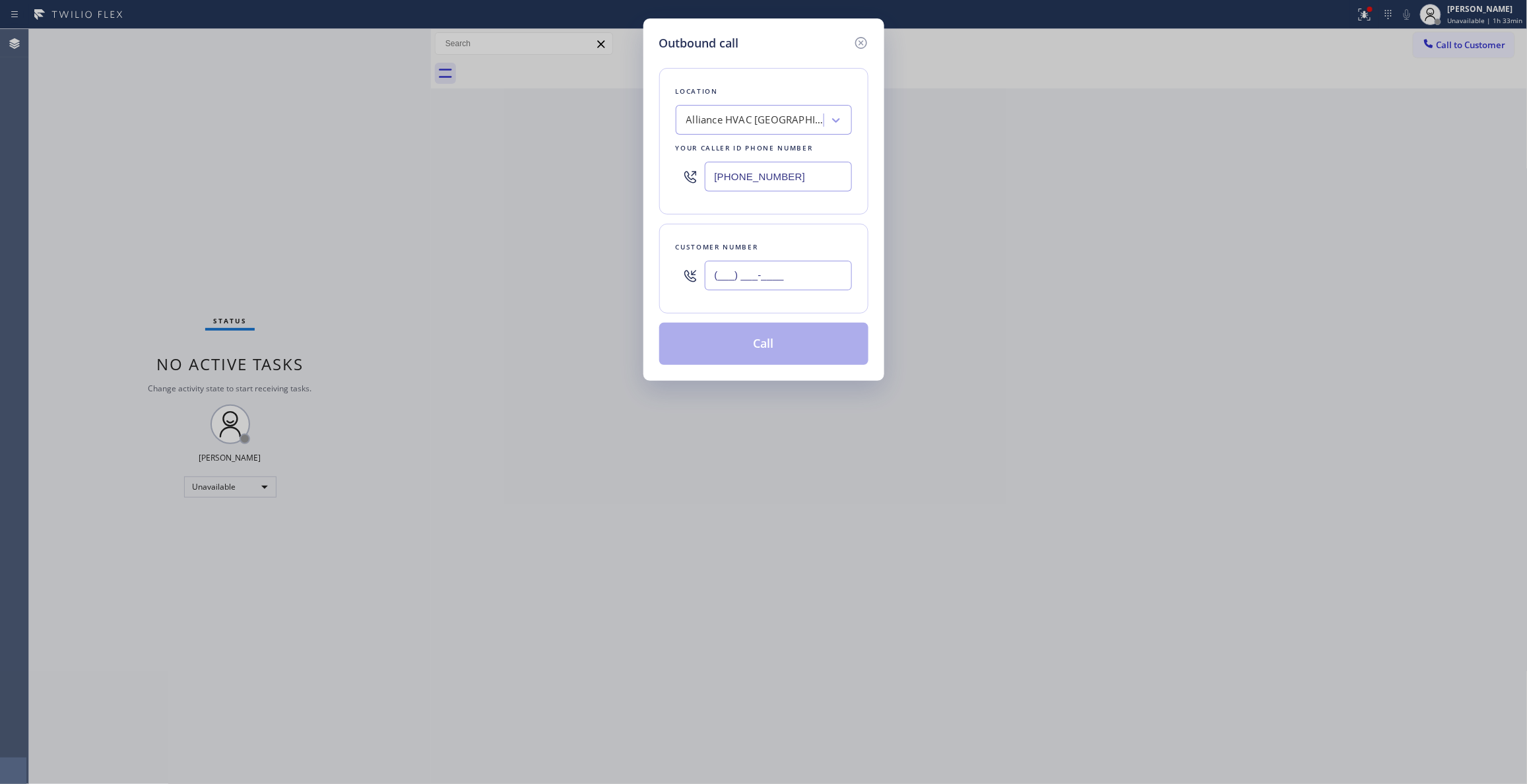
click at [798, 273] on input "(___) ___-____" at bounding box center [778, 275] width 147 height 30
paste input "310) 921-5660"
type input "[PHONE_NUMBER]"
click at [765, 358] on button "Call" at bounding box center [764, 343] width 209 height 43
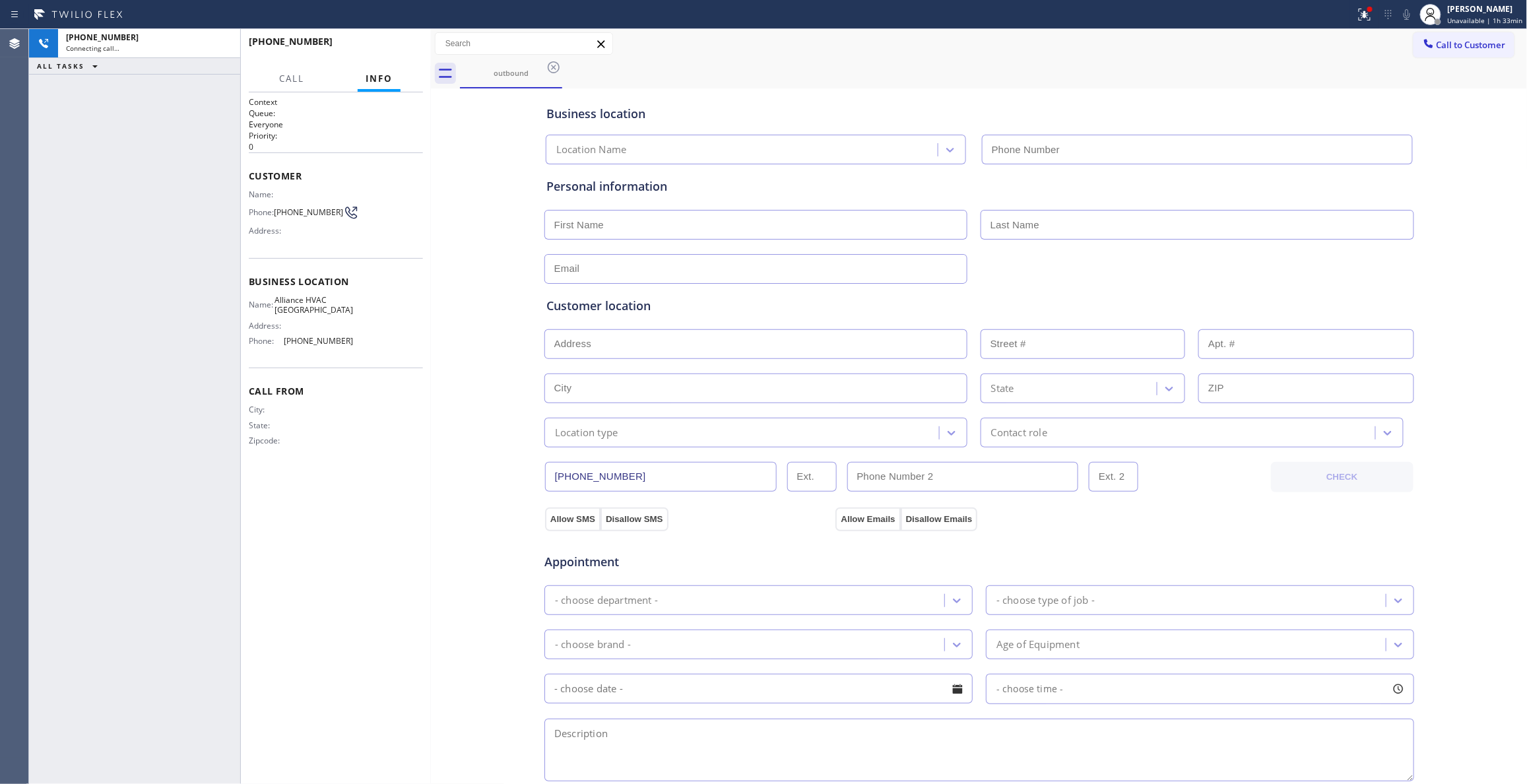
type input "[PHONE_NUMBER]"
click at [1357, 17] on icon at bounding box center [1364, 14] width 15 height 15
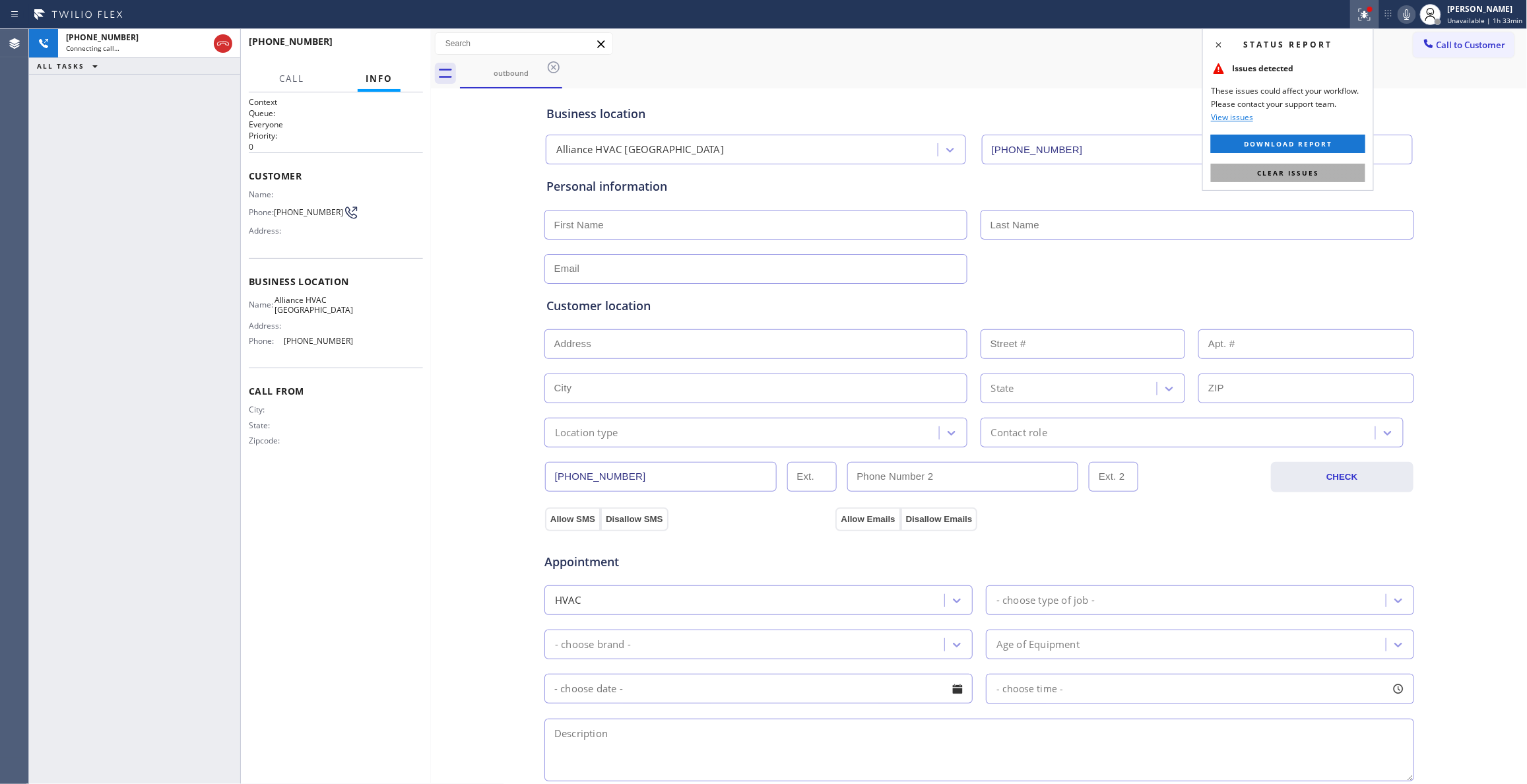
click at [1336, 171] on button "Clear issues" at bounding box center [1288, 173] width 154 height 18
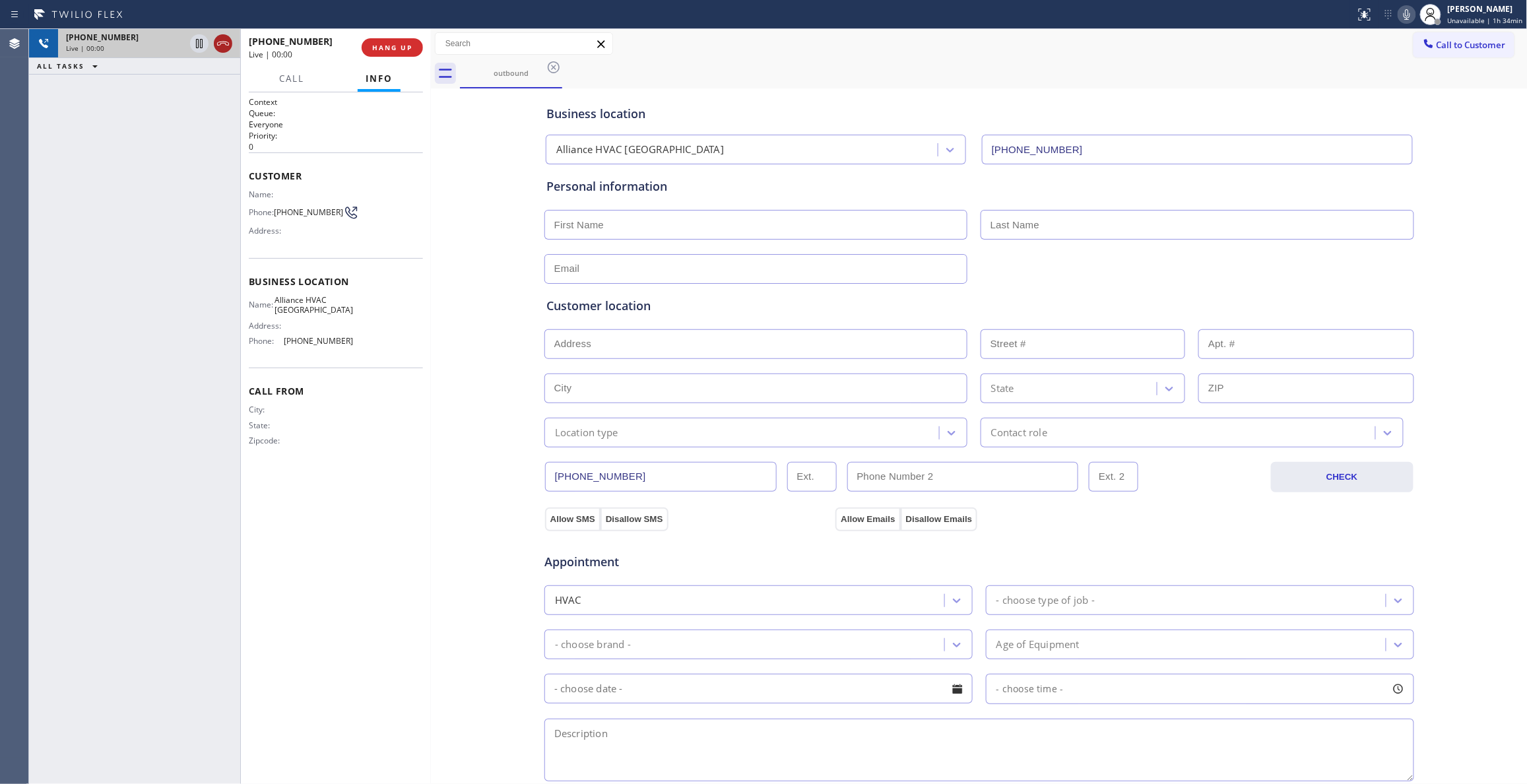
click at [223, 47] on icon at bounding box center [223, 43] width 15 height 15
click at [400, 45] on span "HANG UP" at bounding box center [392, 47] width 40 height 9
click at [400, 45] on span "COMPLETE" at bounding box center [389, 47] width 45 height 9
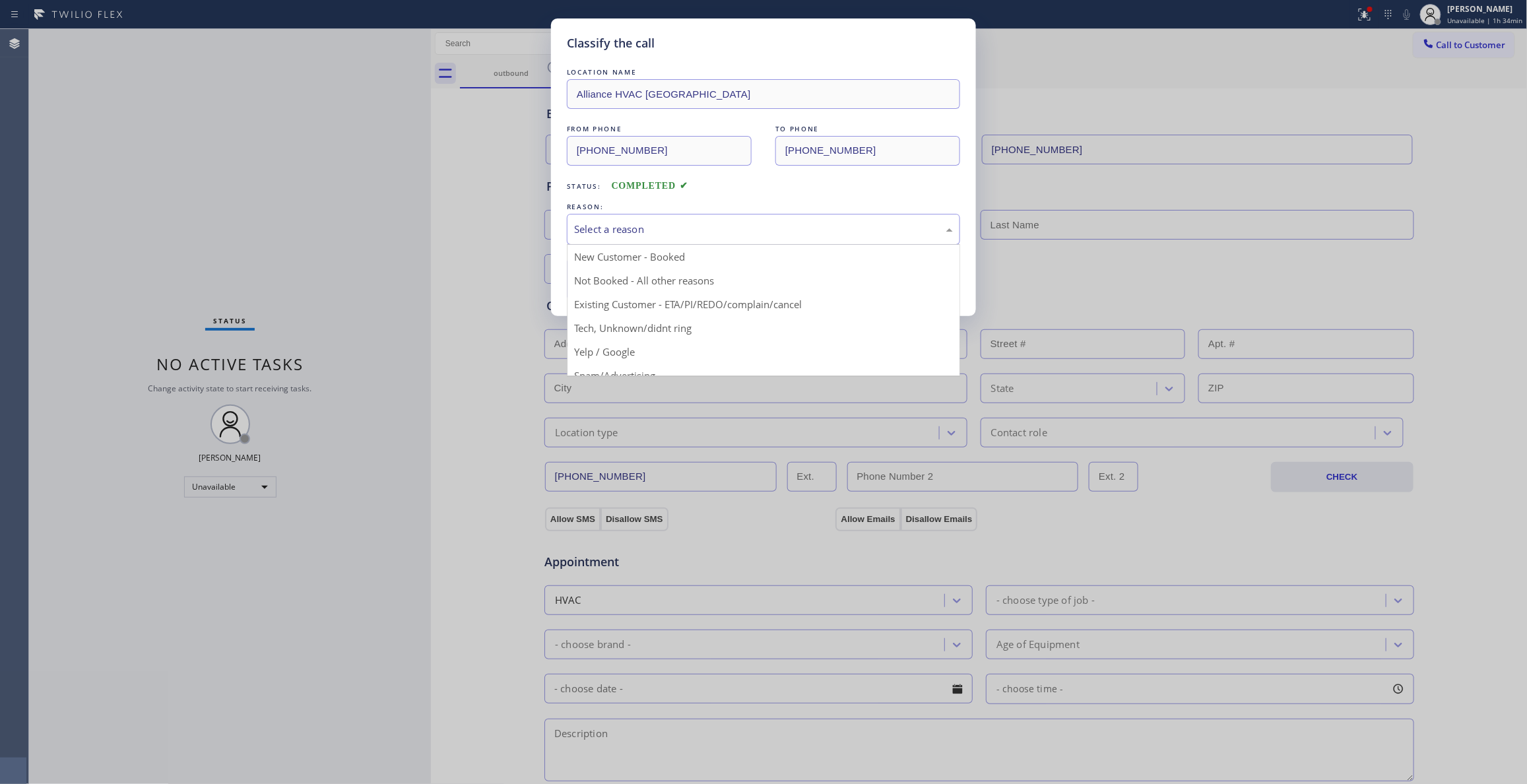
click at [648, 233] on div "Select a reason" at bounding box center [764, 229] width 379 height 15
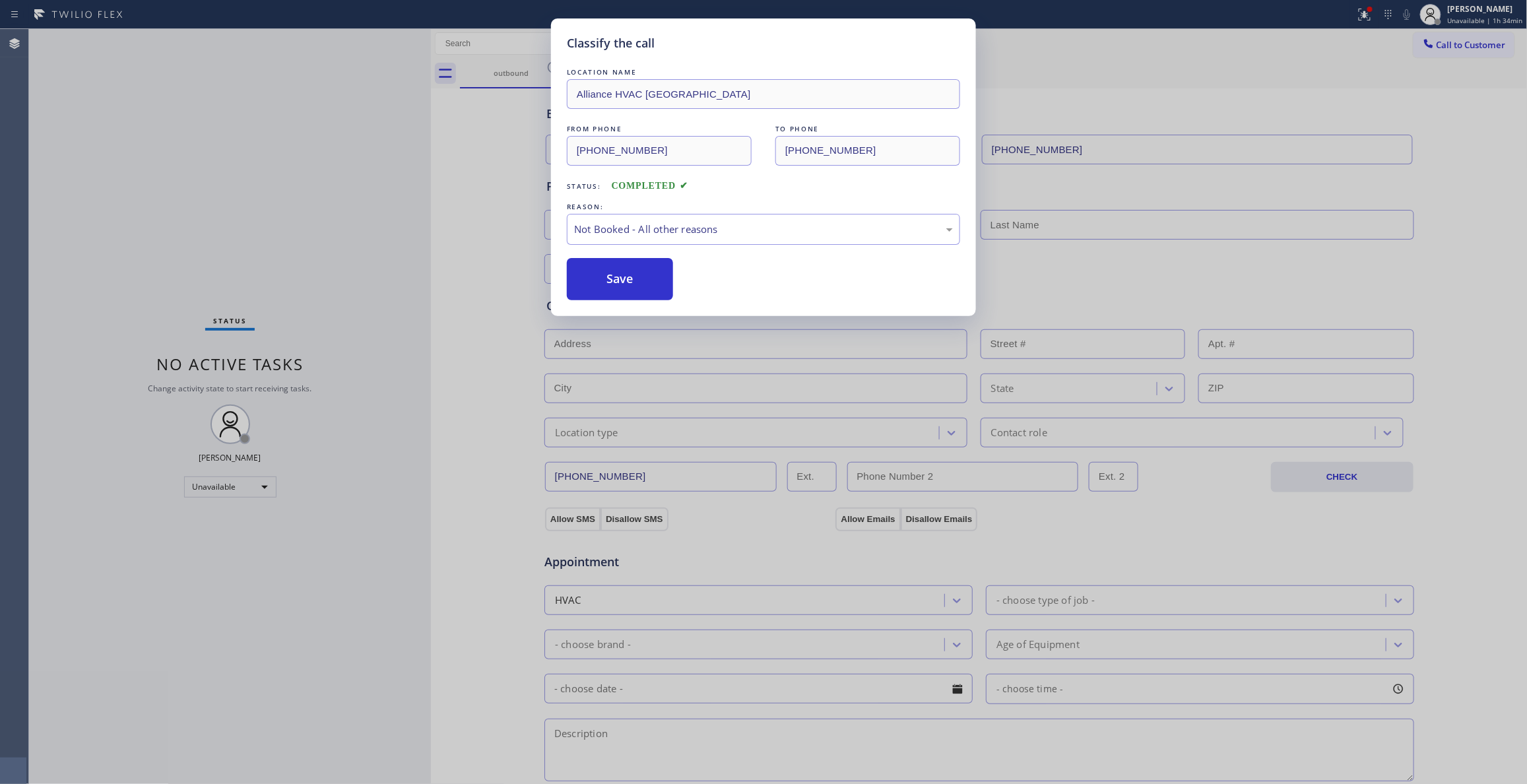
click at [648, 281] on button "Save" at bounding box center [619, 279] width 106 height 43
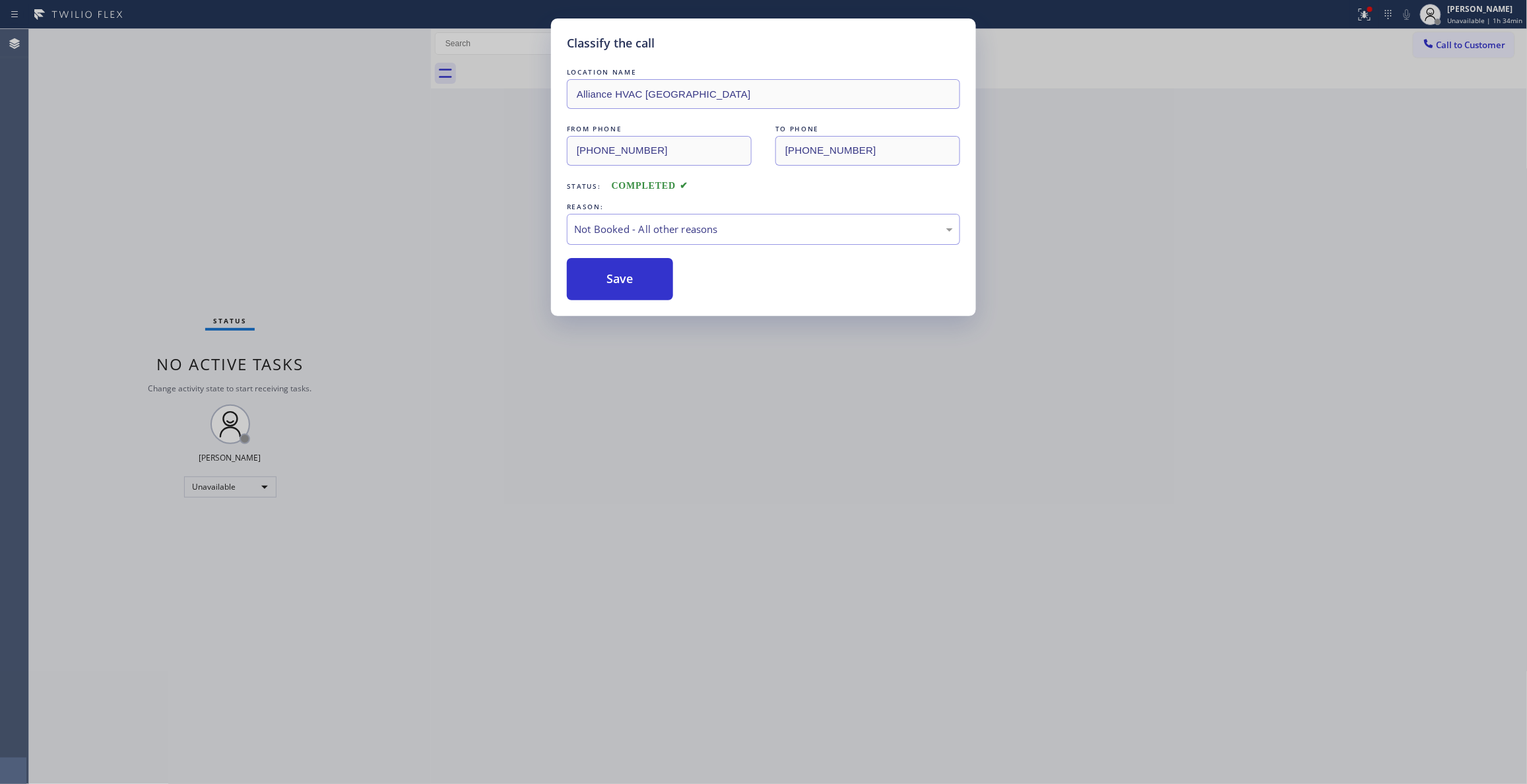
click at [648, 281] on button "Save" at bounding box center [619, 279] width 106 height 43
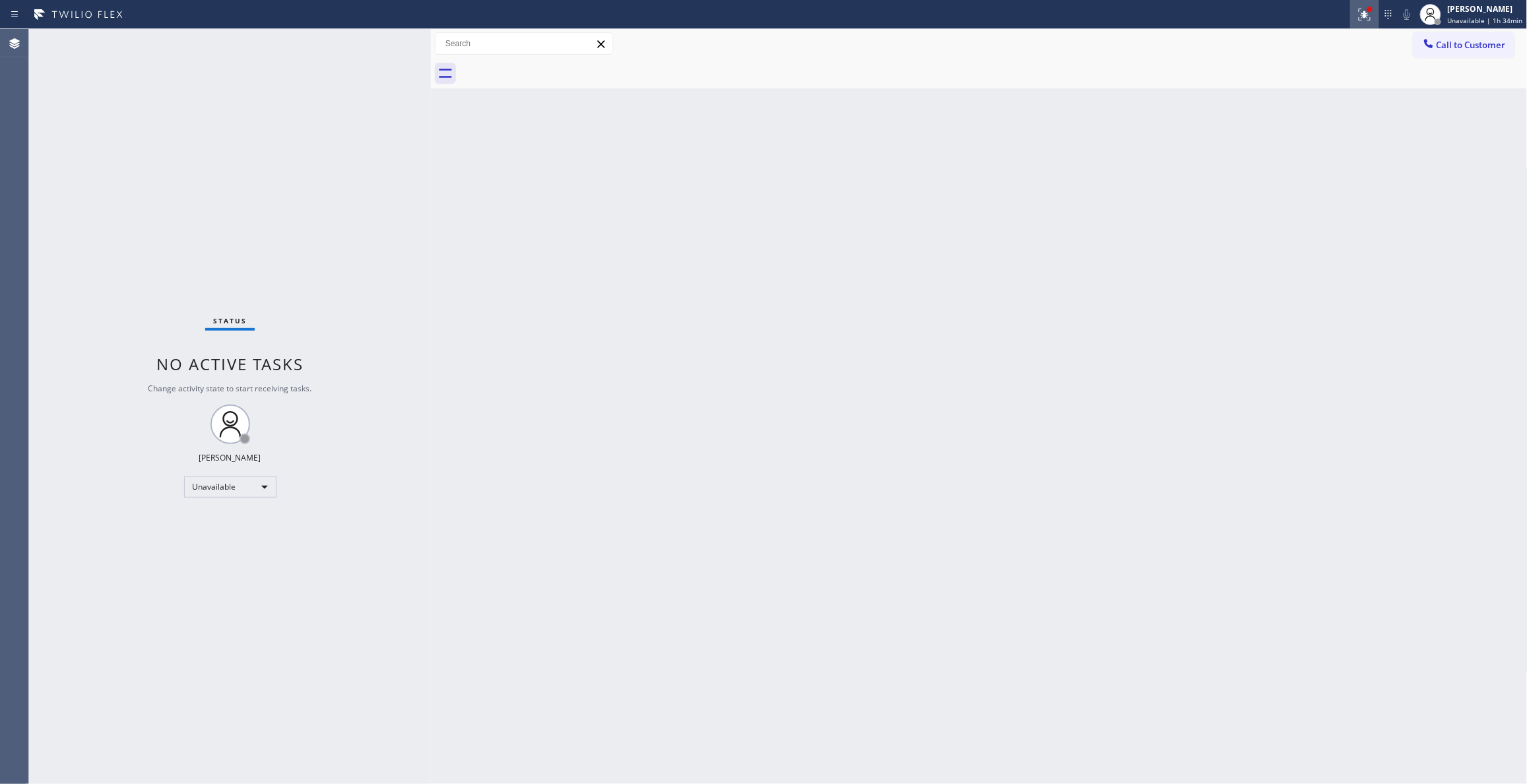
click at [1363, 14] on icon at bounding box center [1364, 14] width 15 height 15
click at [1340, 170] on button "Clear issues" at bounding box center [1288, 173] width 154 height 18
click at [1487, 40] on span "Call to Customer" at bounding box center [1471, 44] width 69 height 12
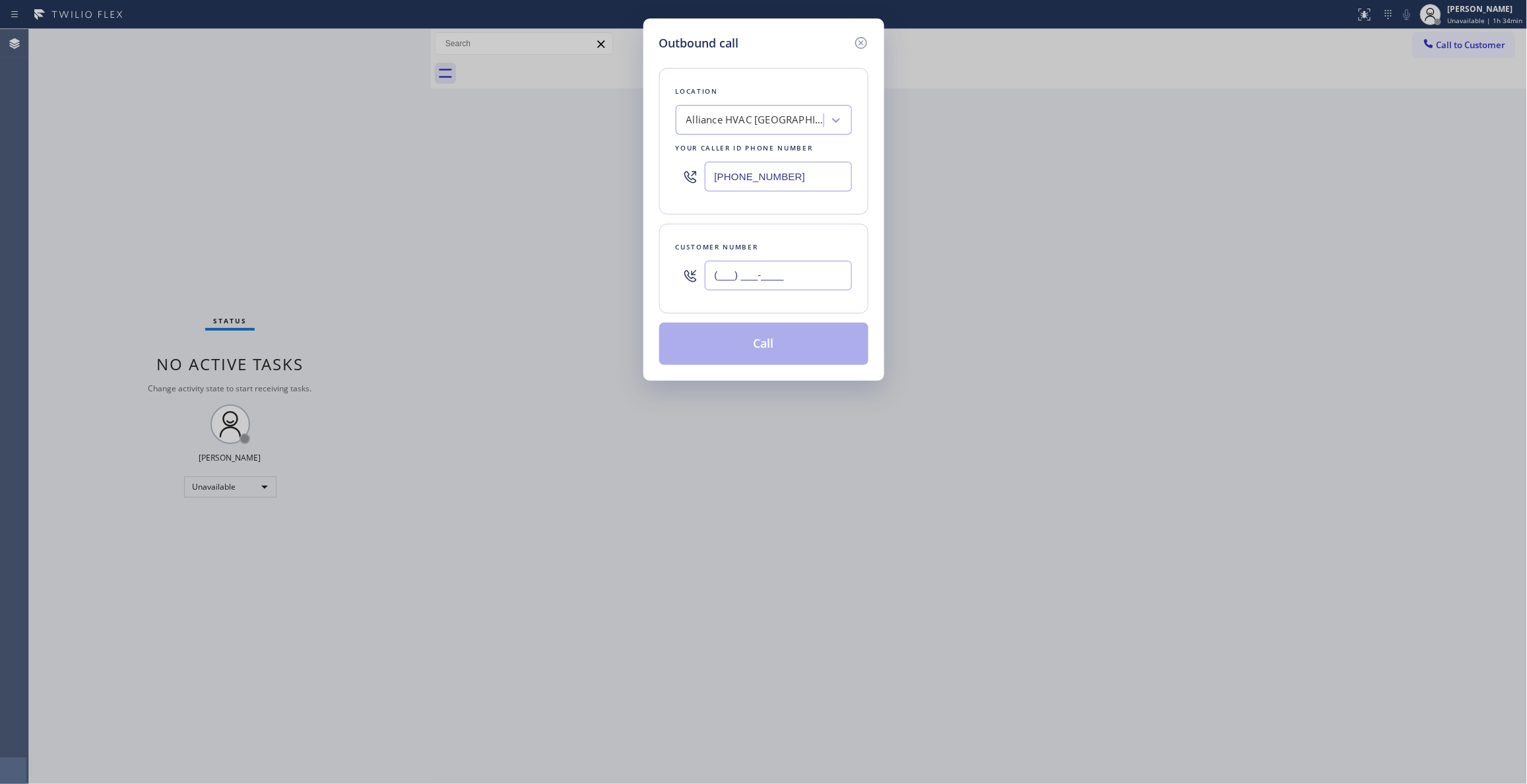
click at [748, 278] on input "(___) ___-____" at bounding box center [778, 275] width 147 height 30
paste input "310) 921-5660"
type input "[PHONE_NUMBER]"
click at [782, 349] on button "Call" at bounding box center [764, 343] width 209 height 43
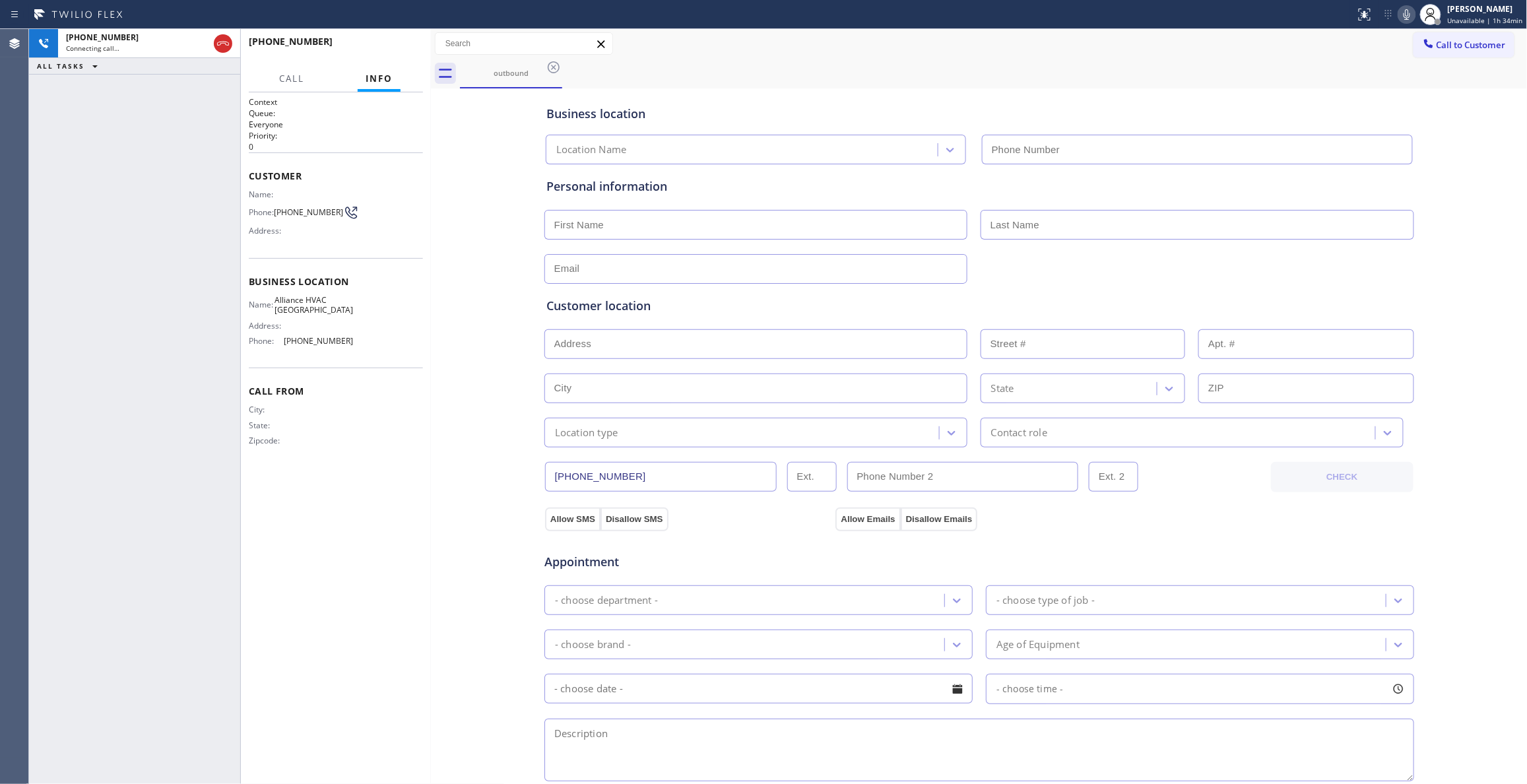
type input "[PHONE_NUMBER]"
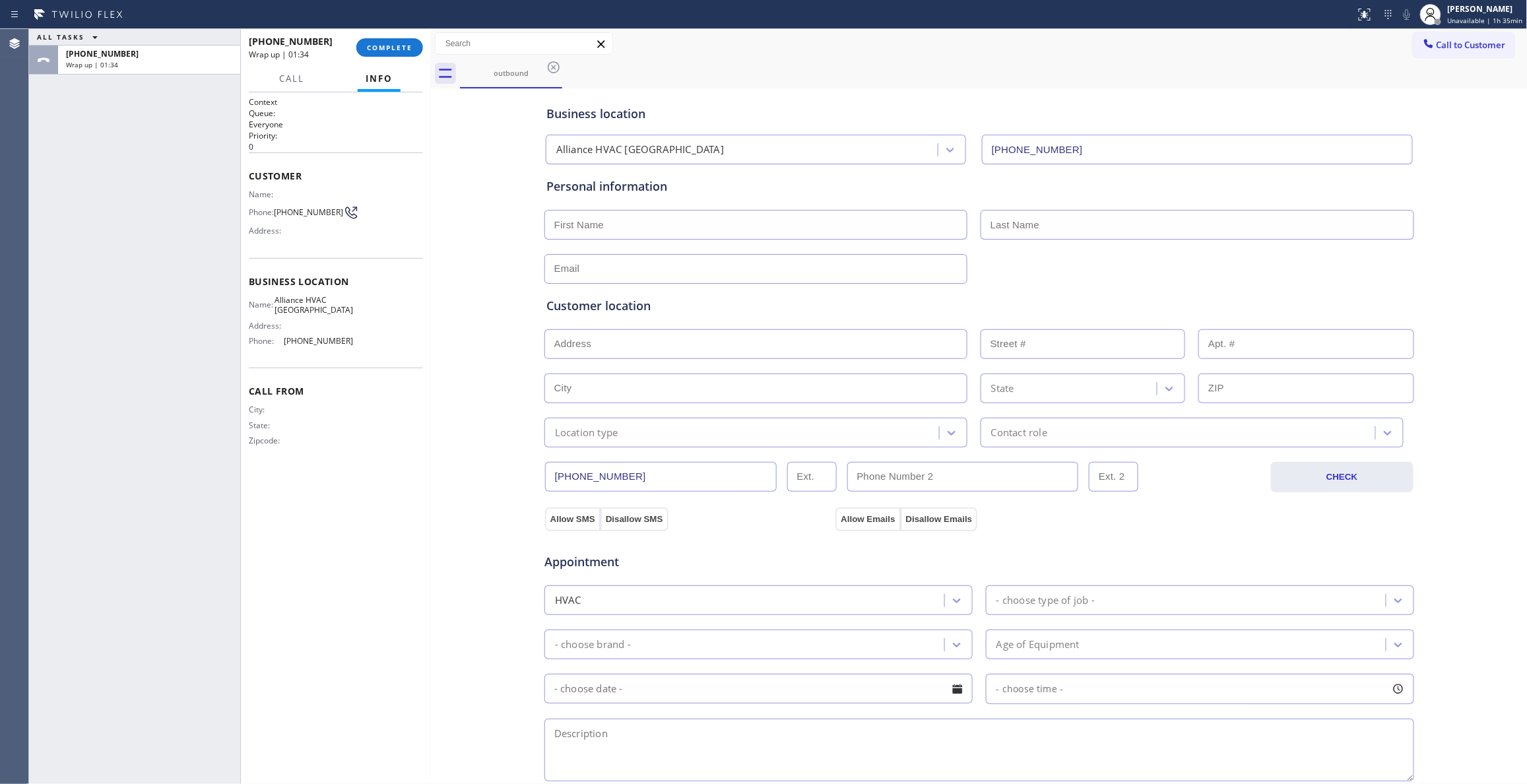
click at [315, 211] on span "[PHONE_NUMBER]" at bounding box center [308, 212] width 69 height 10
click at [315, 209] on span "[PHONE_NUMBER]" at bounding box center [308, 212] width 69 height 10
copy div "[PHONE_NUMBER]"
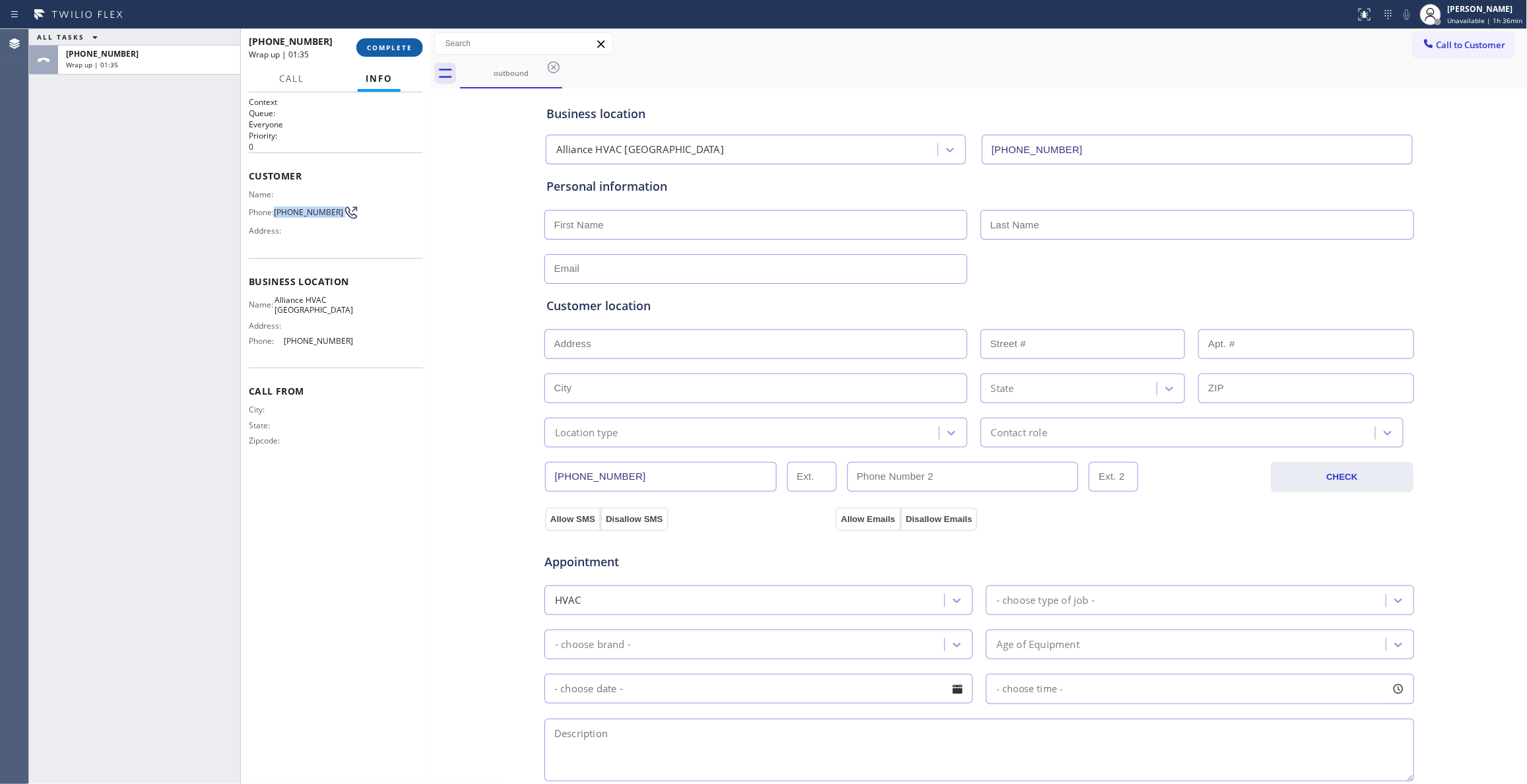
click at [404, 38] on button "COMPLETE" at bounding box center [389, 47] width 67 height 18
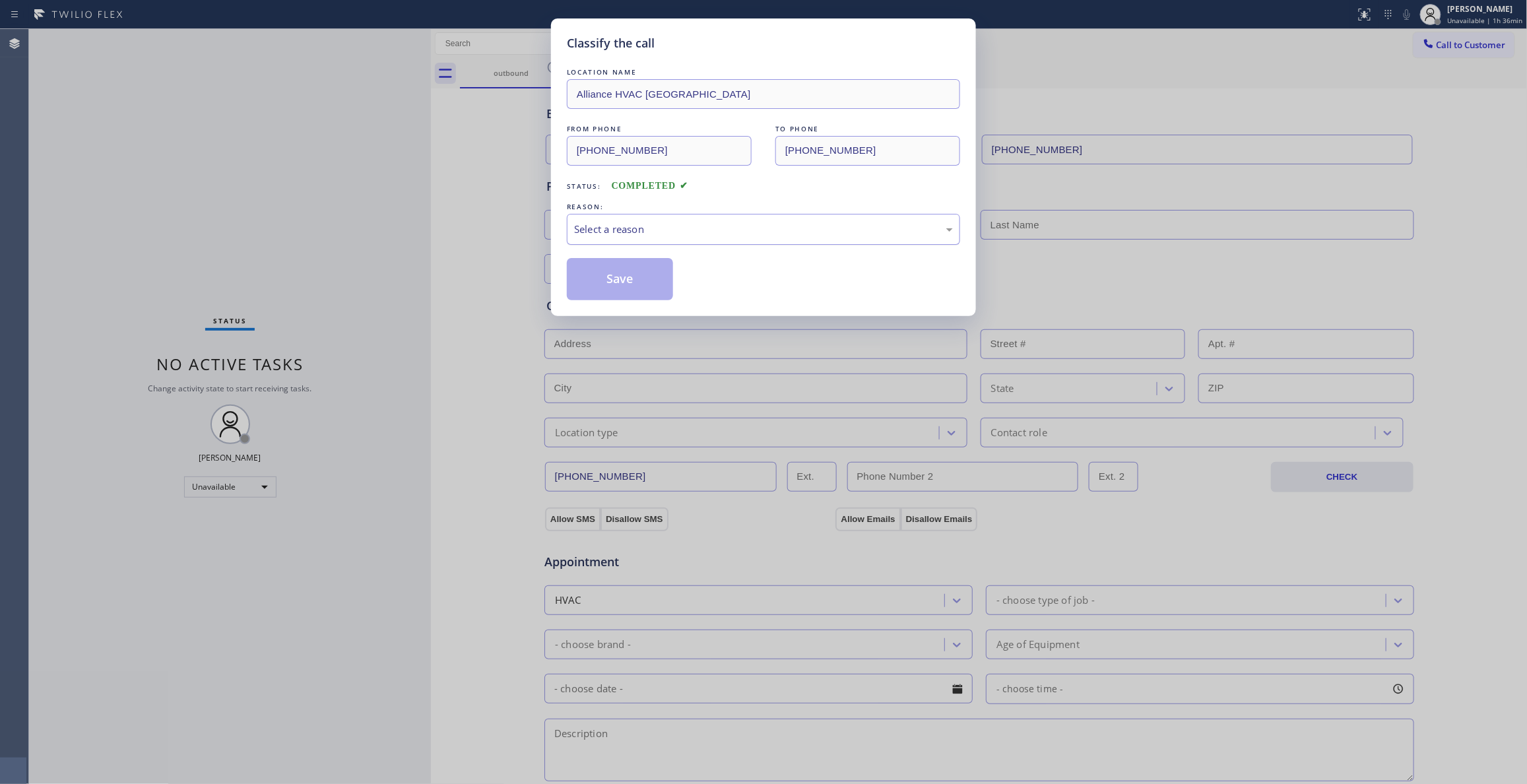
drag, startPoint x: 631, startPoint y: 233, endPoint x: 624, endPoint y: 236, distance: 7.6
click at [629, 227] on div "Select a reason" at bounding box center [764, 229] width 379 height 15
click at [613, 282] on button "Save" at bounding box center [619, 279] width 106 height 43
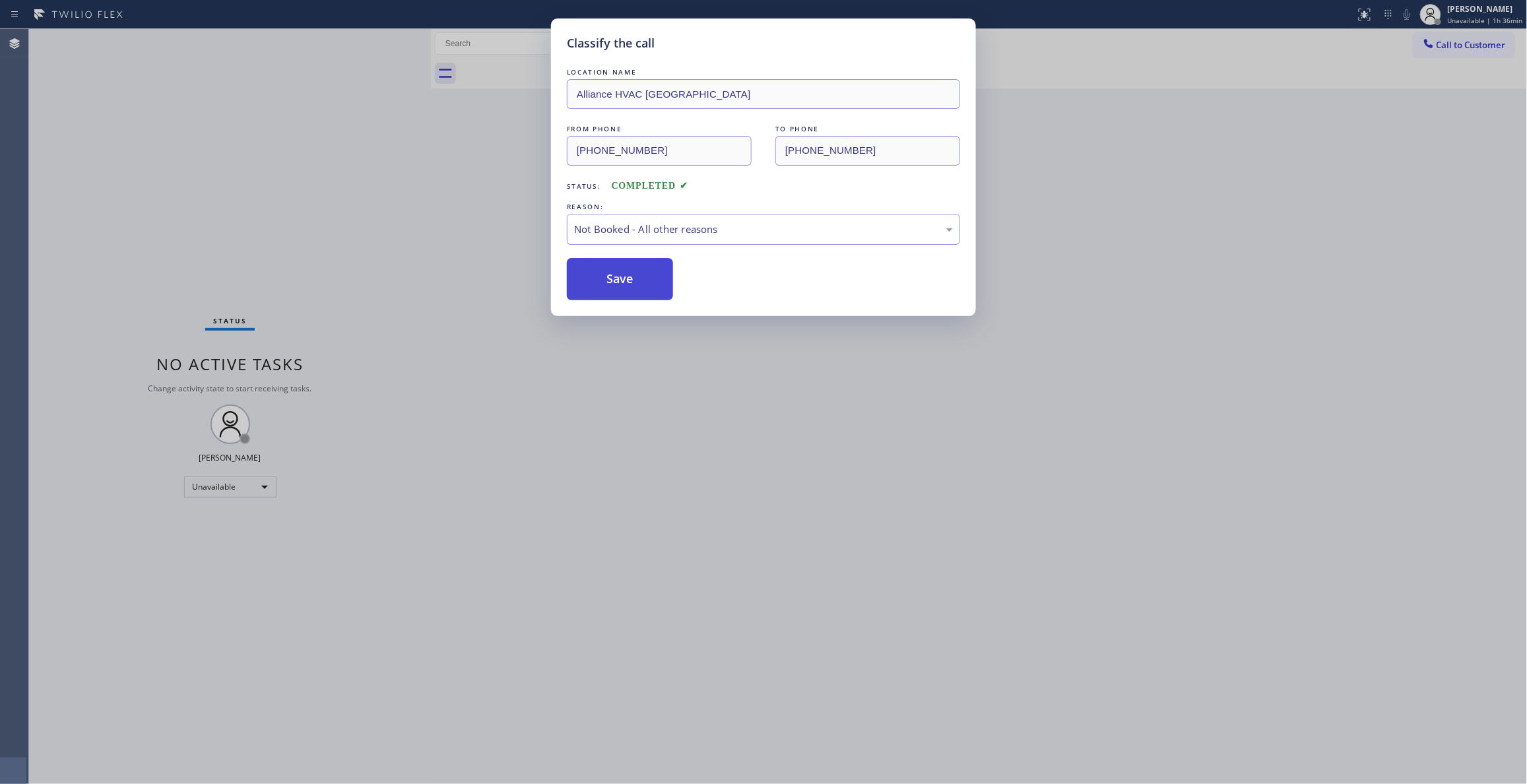
click at [613, 281] on button "Save" at bounding box center [619, 279] width 106 height 43
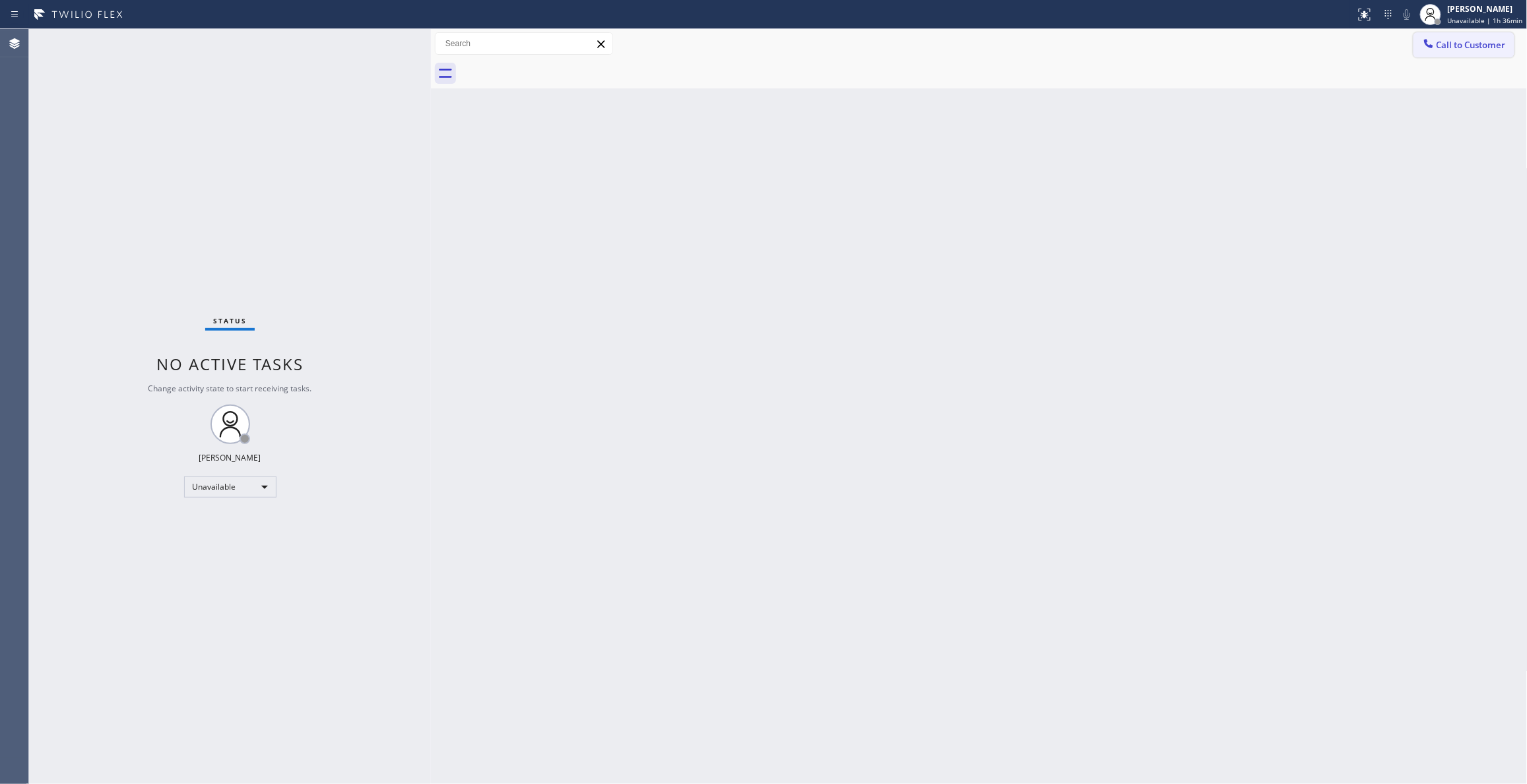
click at [1453, 52] on button "Call to Customer" at bounding box center [1464, 45] width 101 height 25
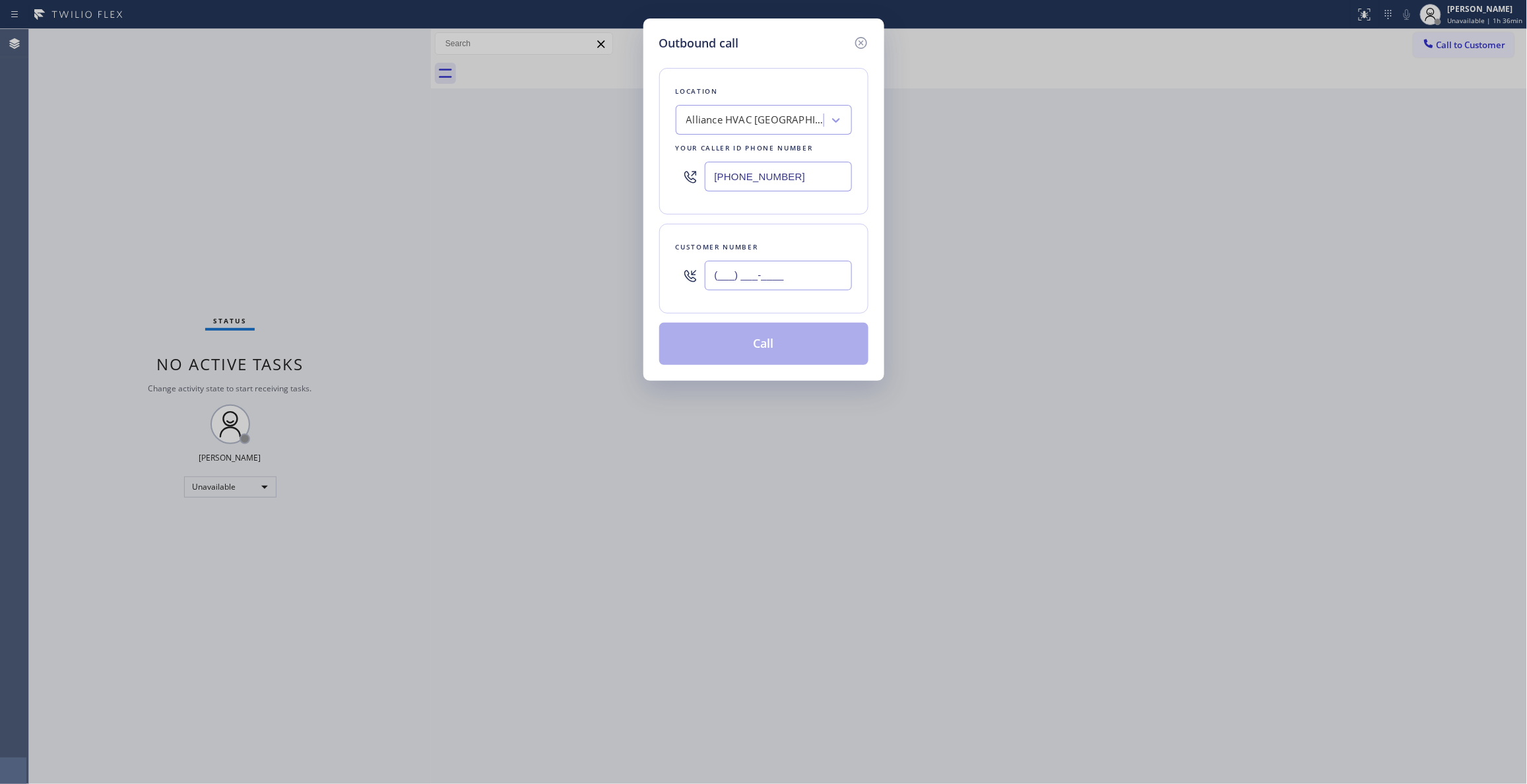
click at [792, 270] on input "(___) ___-____" at bounding box center [778, 275] width 147 height 30
paste input "310) 921-5660"
type input "[PHONE_NUMBER]"
click at [750, 346] on button "Call" at bounding box center [764, 343] width 209 height 43
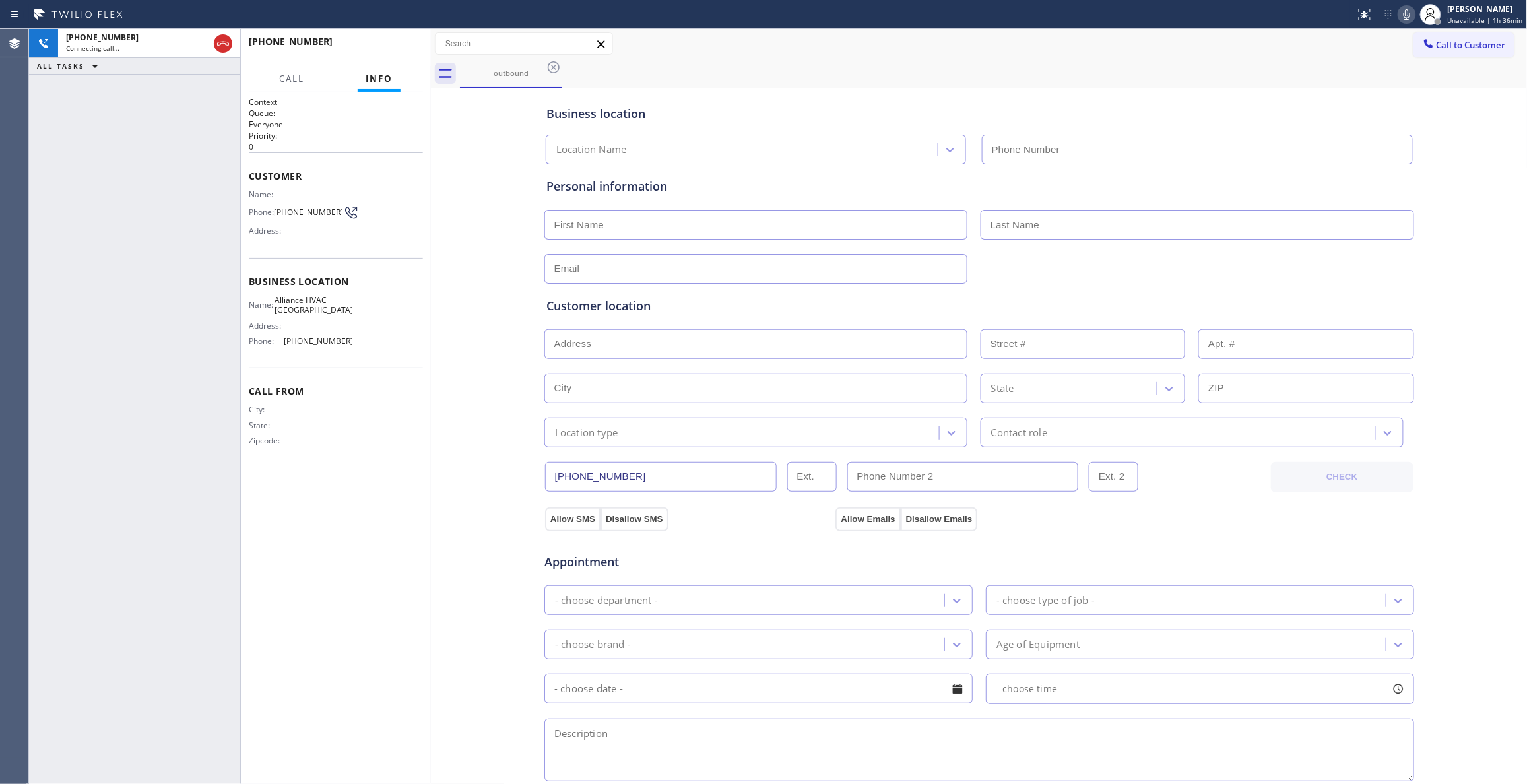
type input "[PHONE_NUMBER]"
click at [349, 31] on div "[PHONE_NUMBER] Live | 00:01" at bounding box center [305, 48] width 113 height 34
click at [378, 43] on span "HANG UP" at bounding box center [392, 47] width 40 height 9
click at [379, 43] on span "HANG UP" at bounding box center [392, 47] width 40 height 9
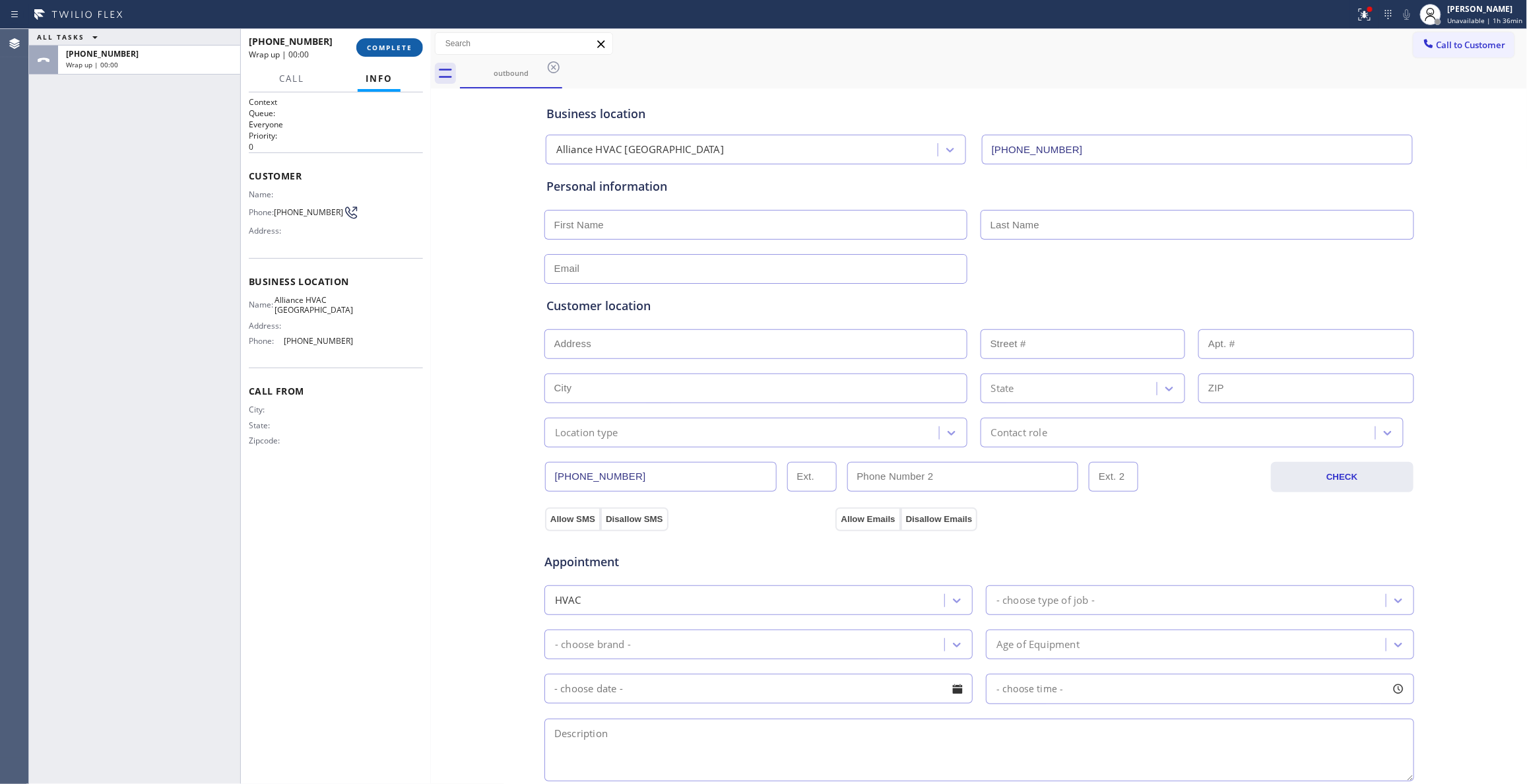
click at [399, 41] on button "COMPLETE" at bounding box center [389, 47] width 67 height 18
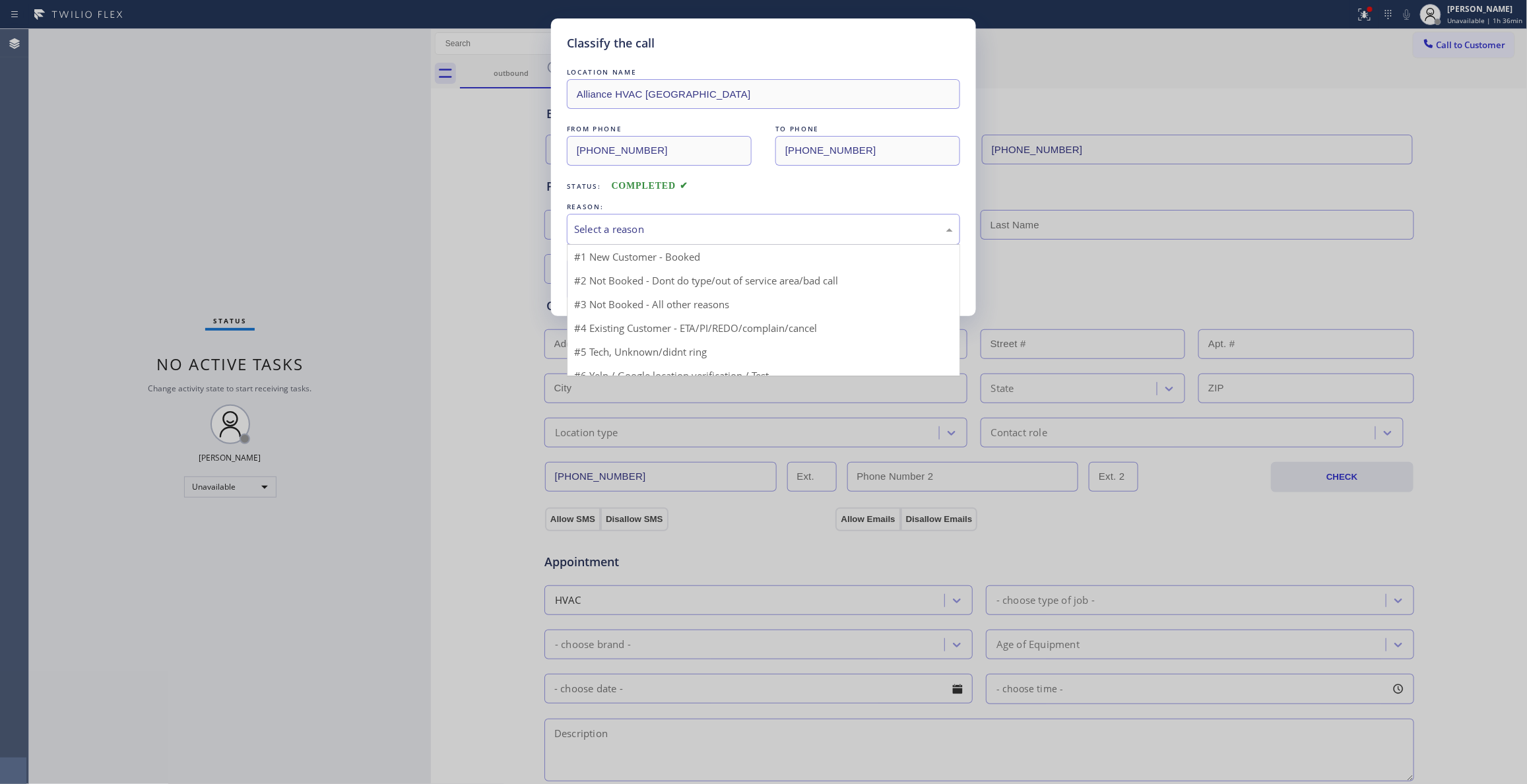
click at [614, 227] on div "Select a reason" at bounding box center [764, 229] width 379 height 15
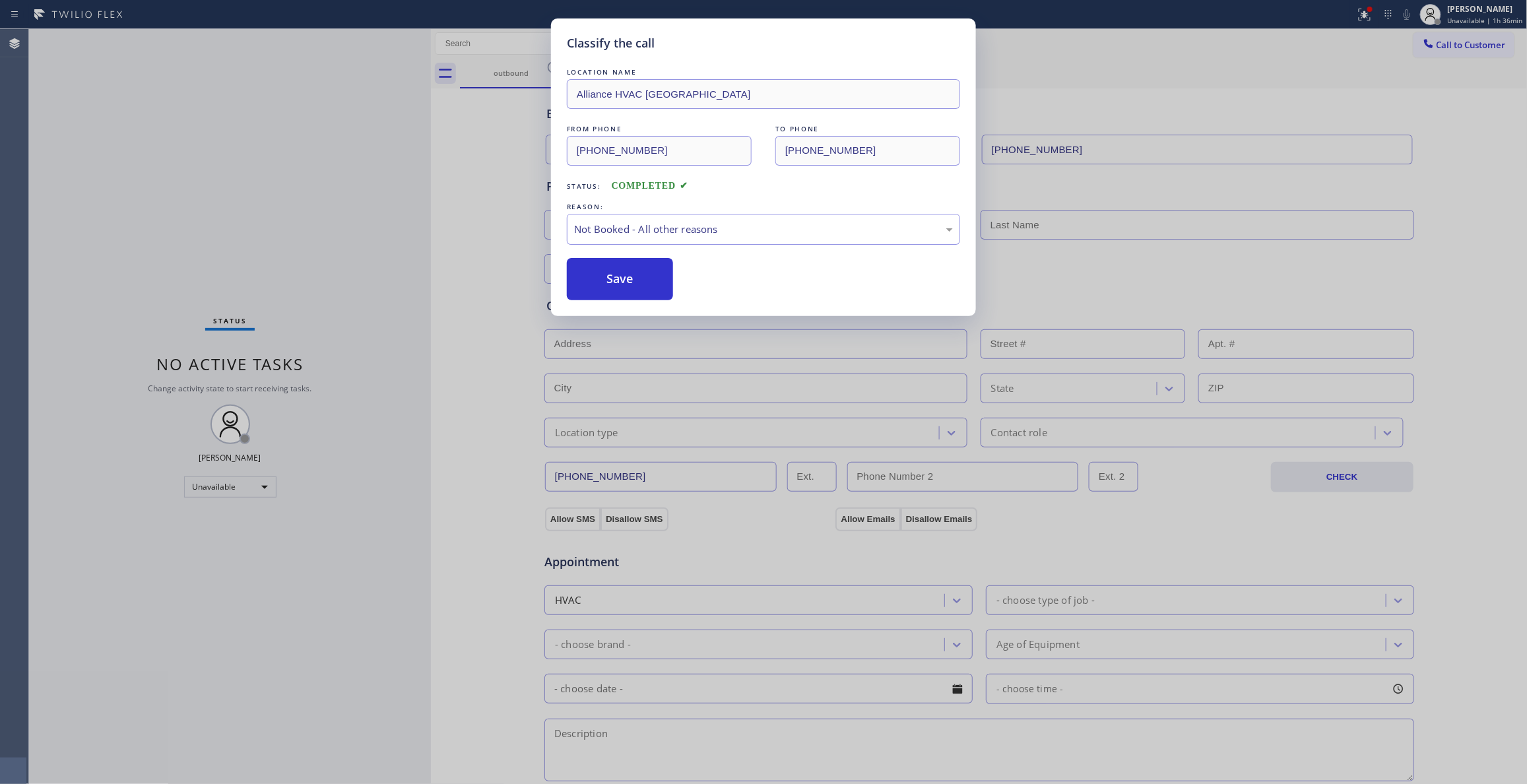
click at [618, 278] on button "Save" at bounding box center [619, 279] width 106 height 43
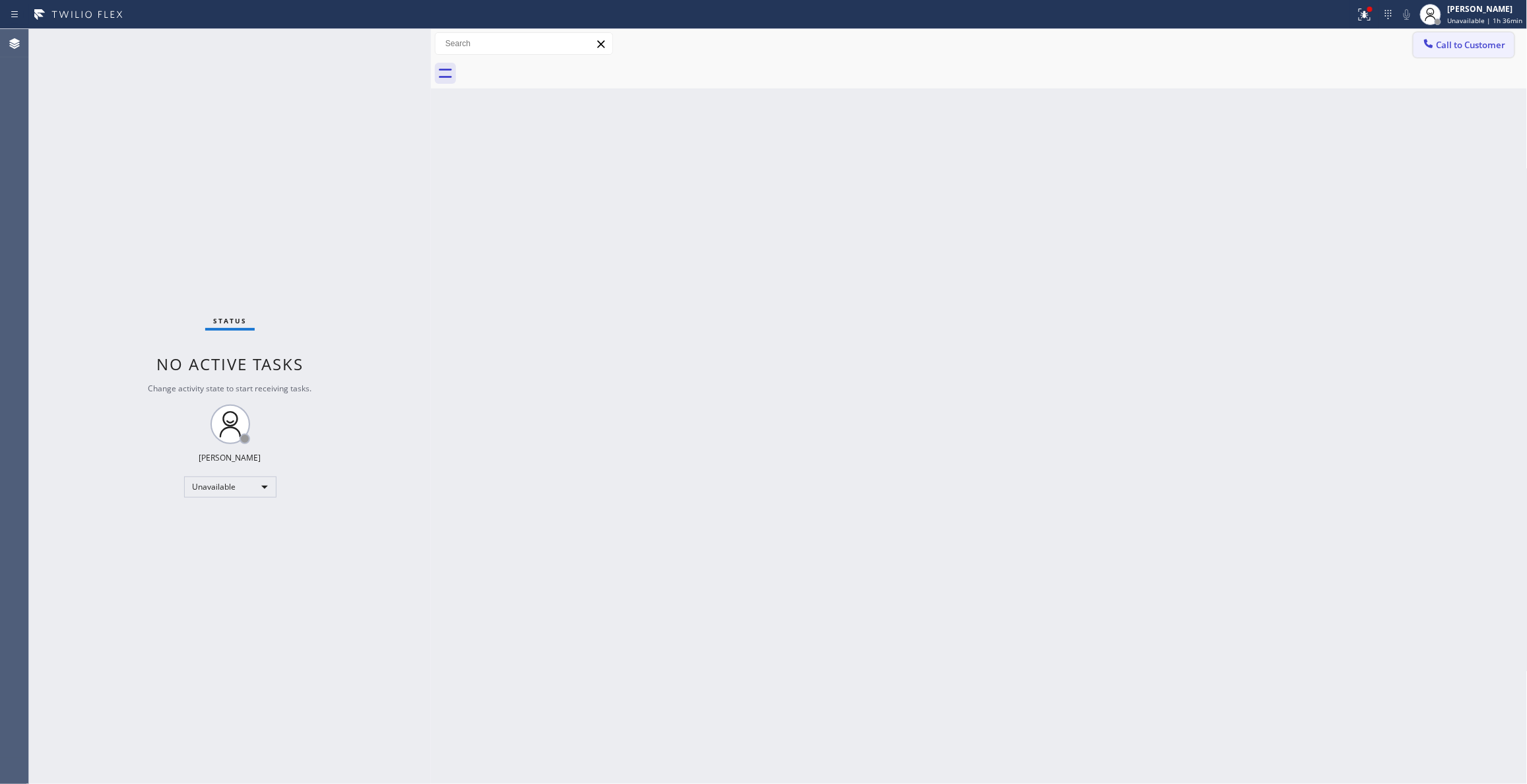
click at [1493, 43] on span "Call to Customer" at bounding box center [1471, 44] width 69 height 12
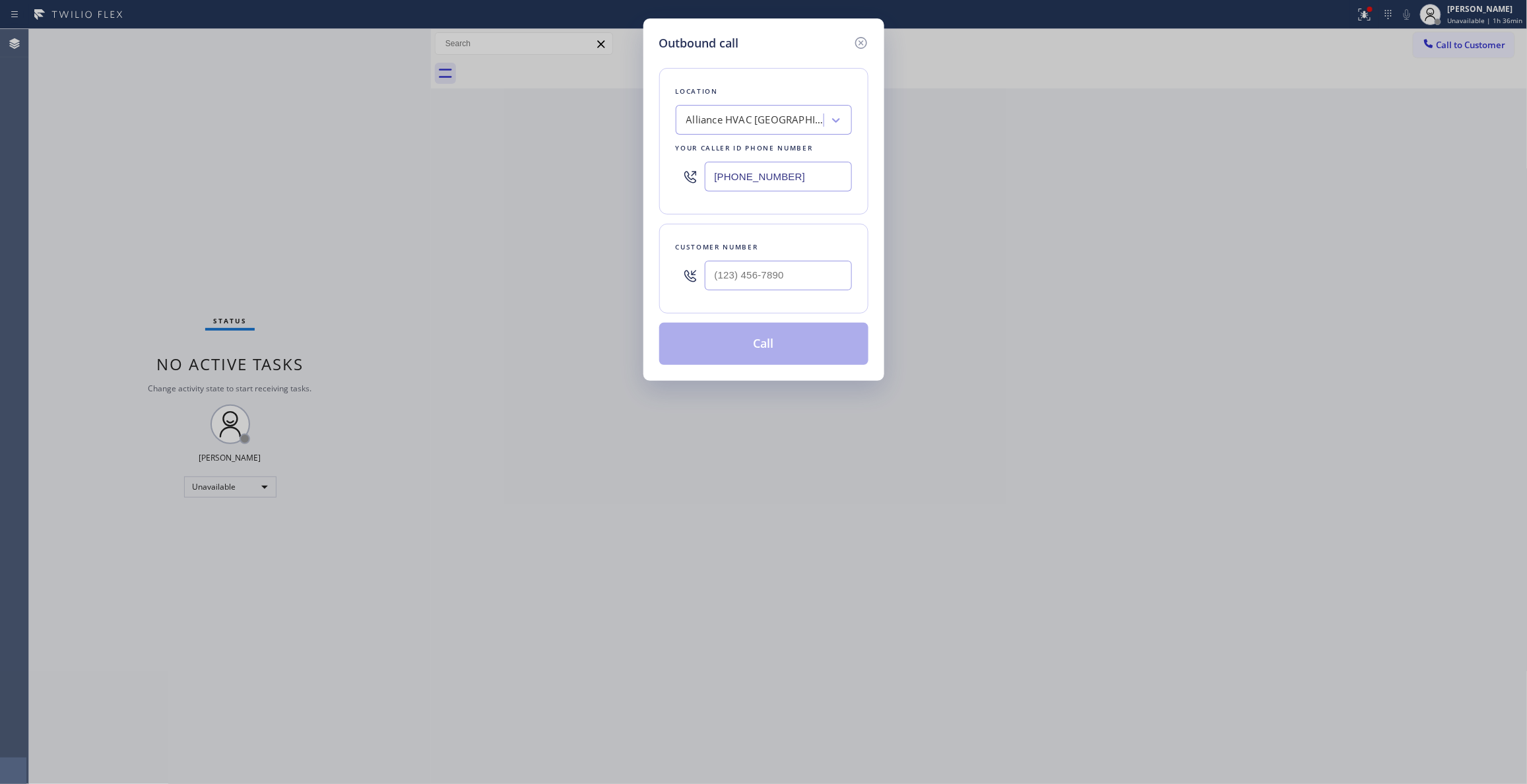
drag, startPoint x: 837, startPoint y: 179, endPoint x: 500, endPoint y: 182, distance: 337.0
click at [512, 182] on div "Outbound call Location Alliance HVAC [GEOGRAPHIC_DATA] Your caller id phone num…" at bounding box center [764, 392] width 1527 height 784
paste input "760) 388-980"
type input "[PHONE_NUMBER]"
click at [739, 272] on input "(___) ___-____" at bounding box center [778, 275] width 147 height 30
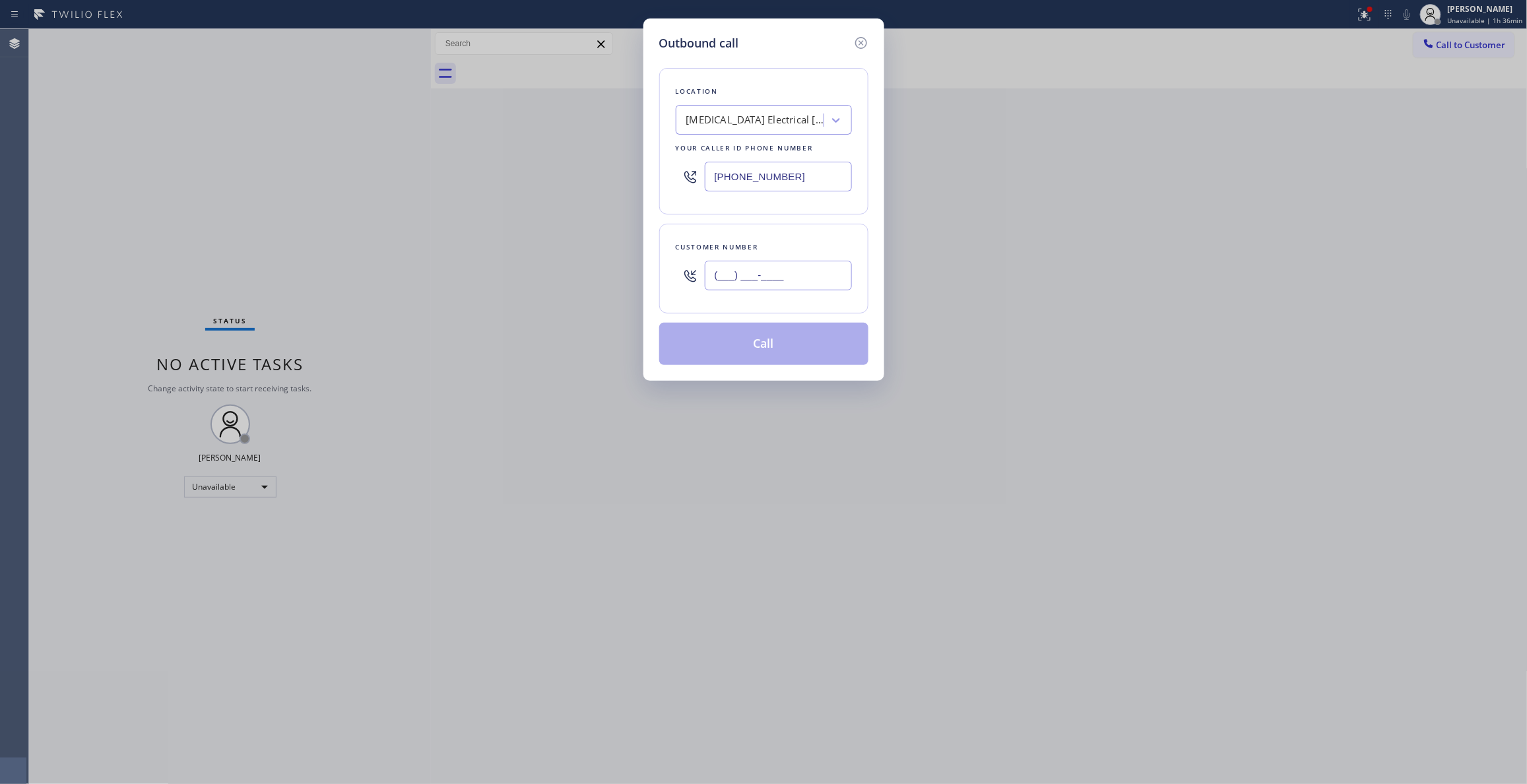
paste input "442) 241-9300"
type input "[PHONE_NUMBER]"
click at [780, 349] on button "Call" at bounding box center [764, 343] width 209 height 43
click at [779, 347] on button "Call" at bounding box center [764, 343] width 209 height 43
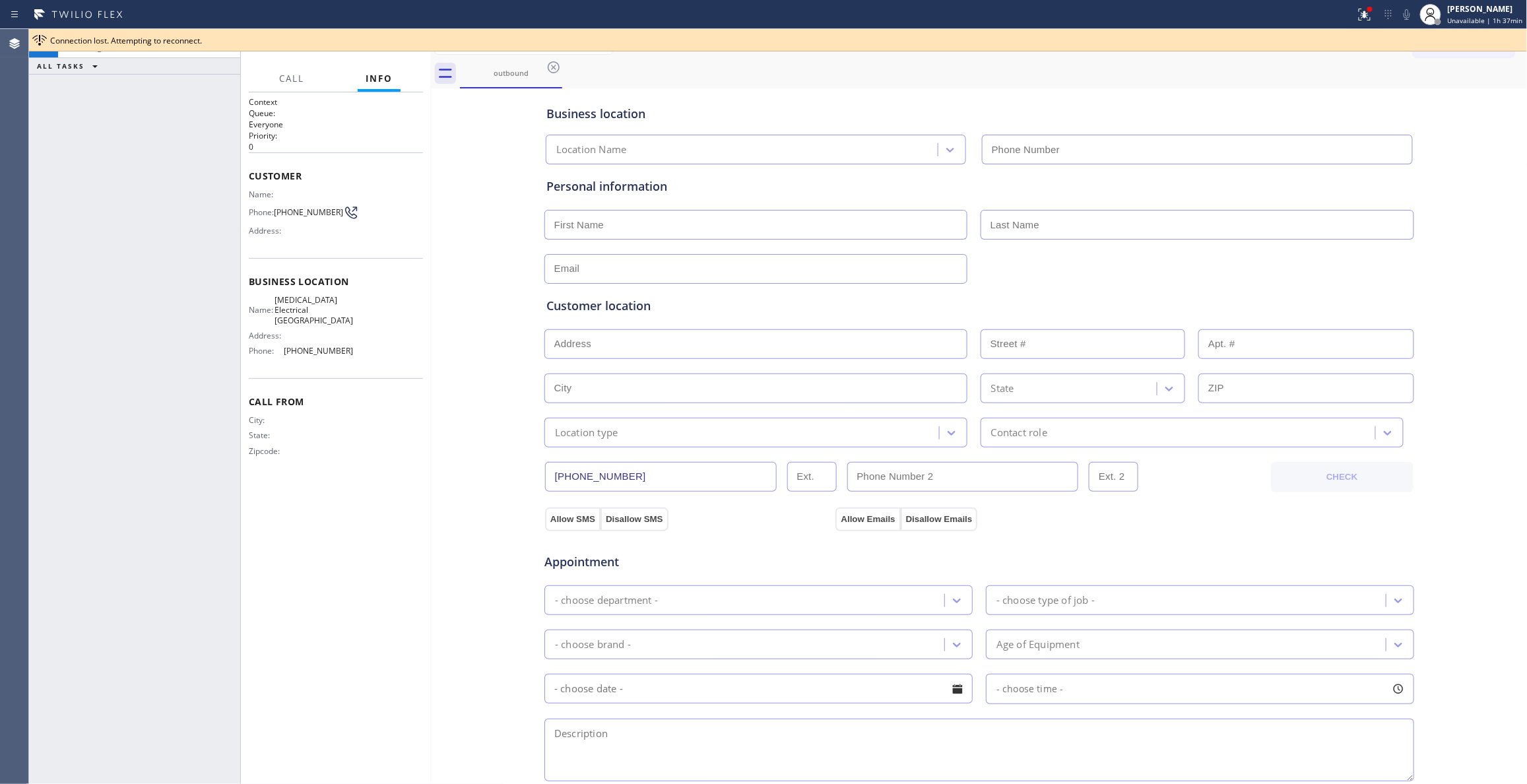
type input "[PHONE_NUMBER]"
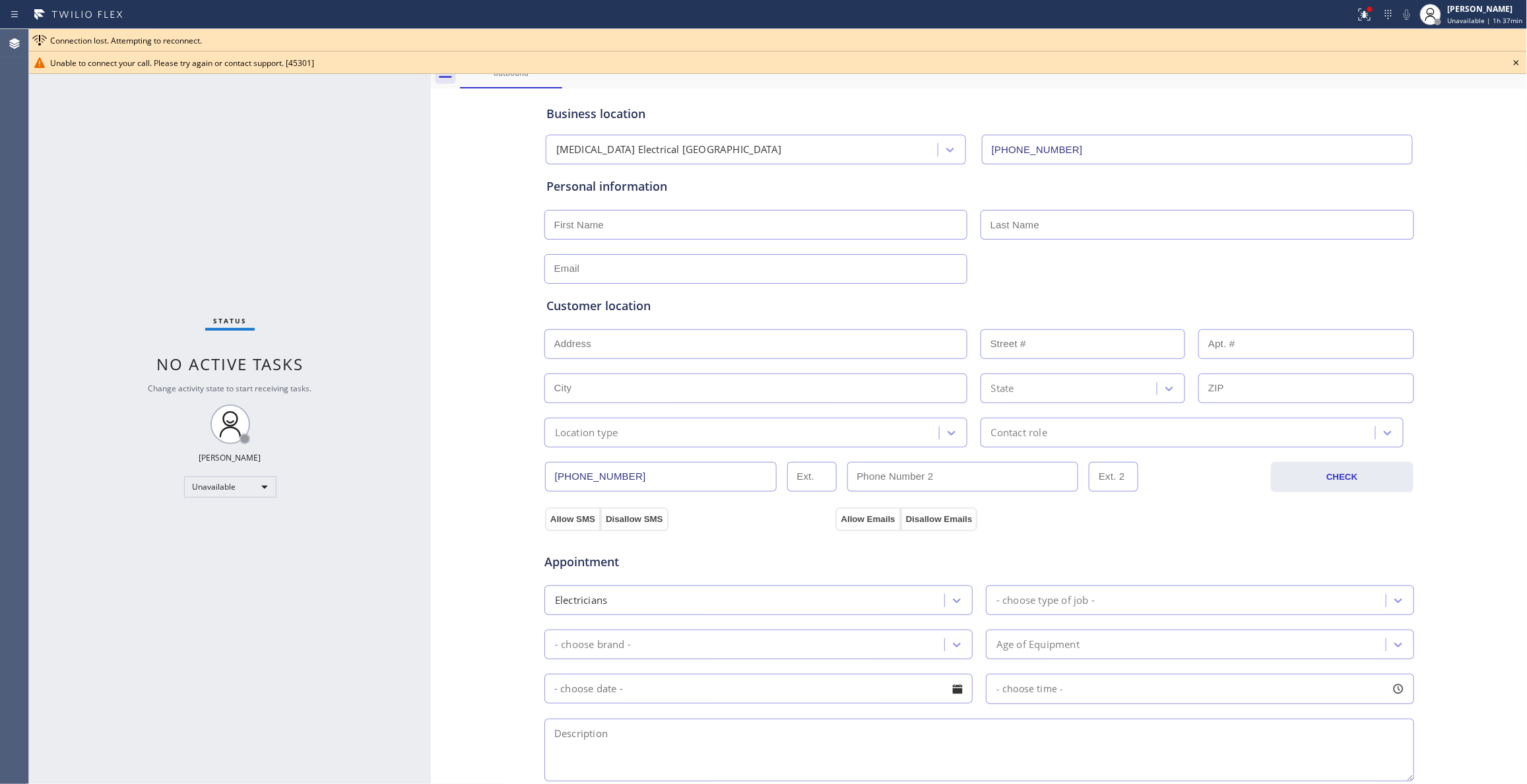
click at [1518, 62] on icon at bounding box center [1515, 62] width 15 height 15
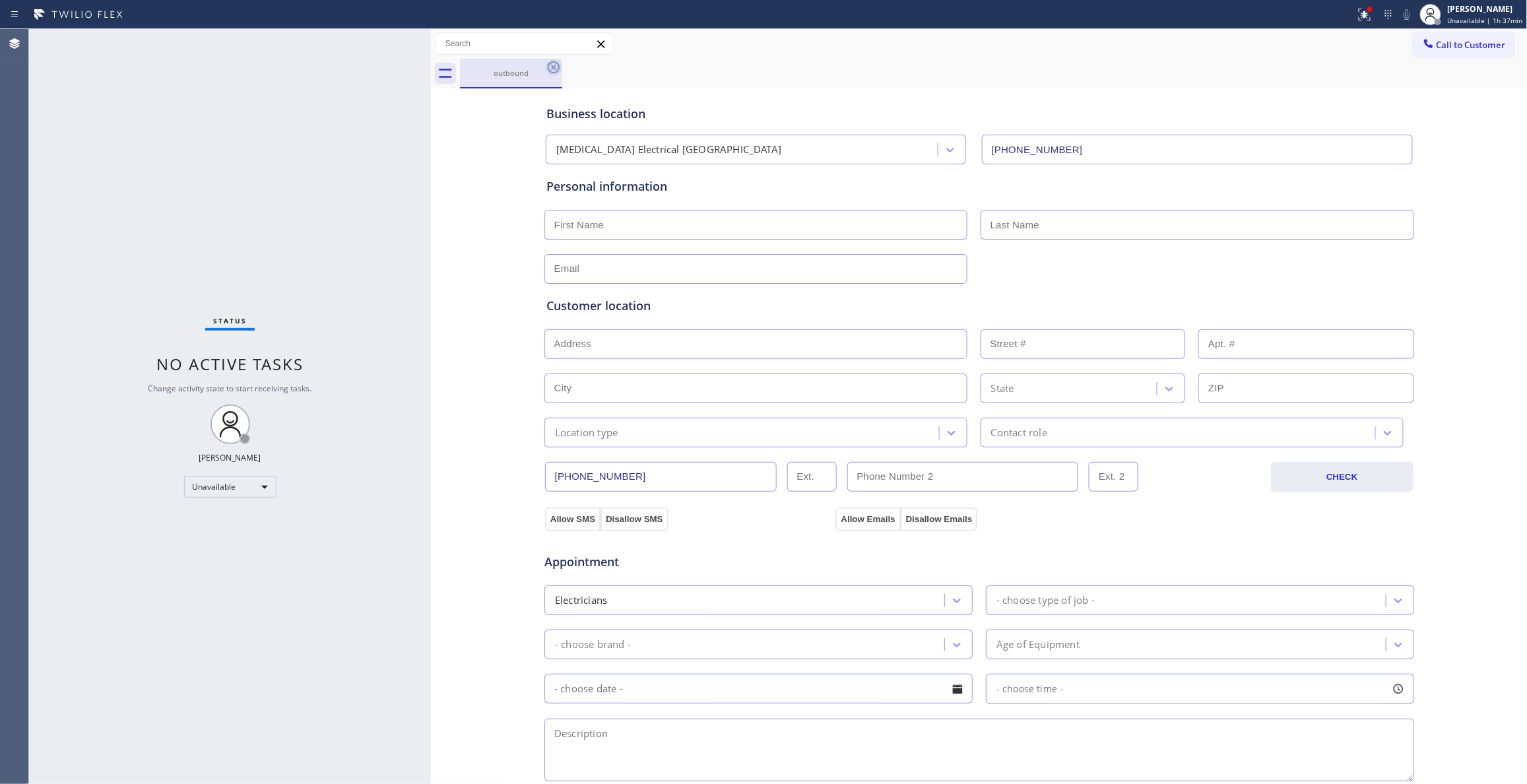
click at [552, 66] on icon at bounding box center [553, 67] width 12 height 12
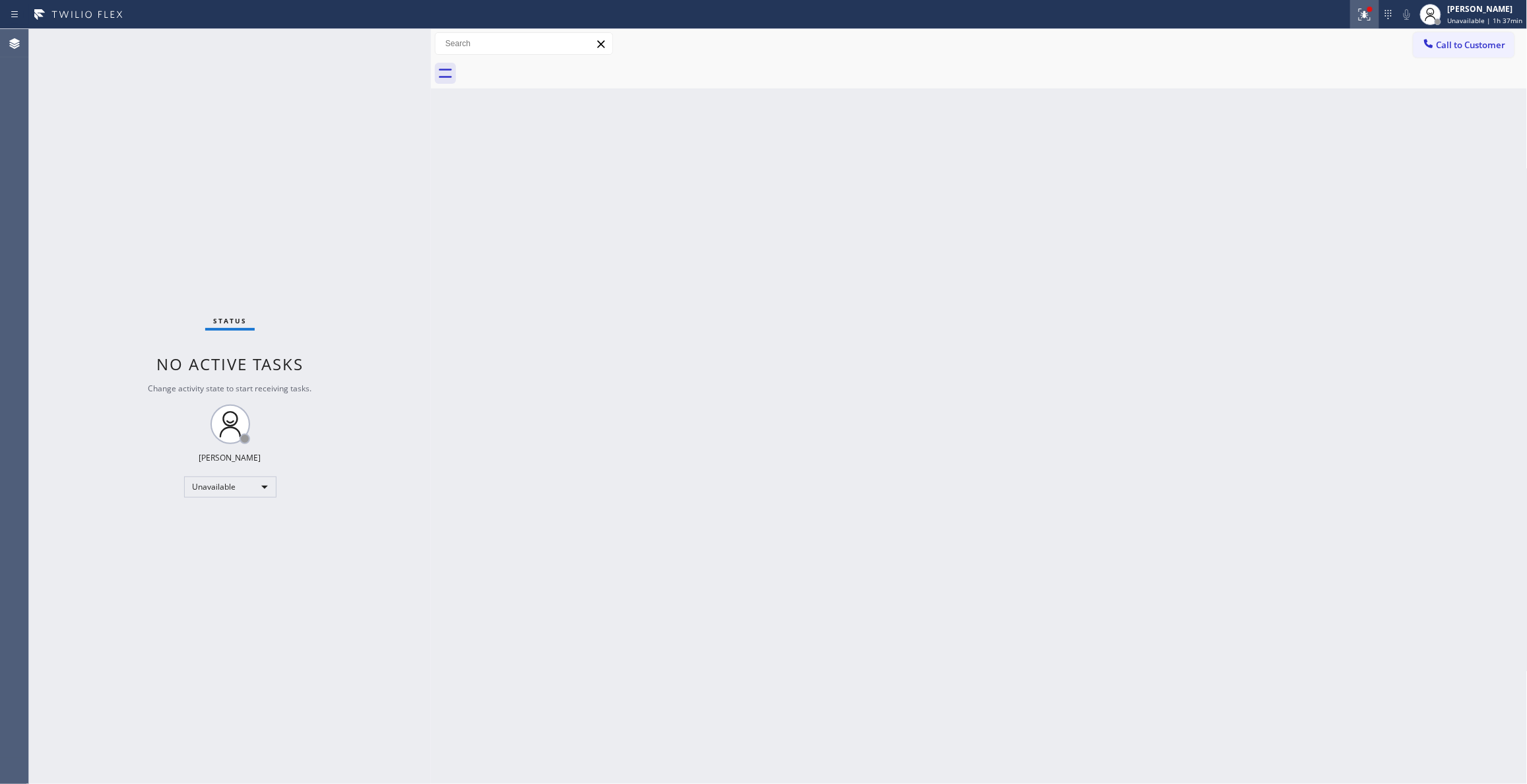
click at [1368, 18] on div at bounding box center [1365, 14] width 29 height 15
drag, startPoint x: 1294, startPoint y: 188, endPoint x: 1292, endPoint y: 177, distance: 11.2
click at [1292, 179] on div "Status report Issues detected These issues could affect your workflow. Please c…" at bounding box center [1287, 109] width 171 height 162
drag, startPoint x: 1292, startPoint y: 173, endPoint x: 1397, endPoint y: 91, distance: 133.2
click at [1292, 170] on span "Clear issues" at bounding box center [1288, 173] width 62 height 9
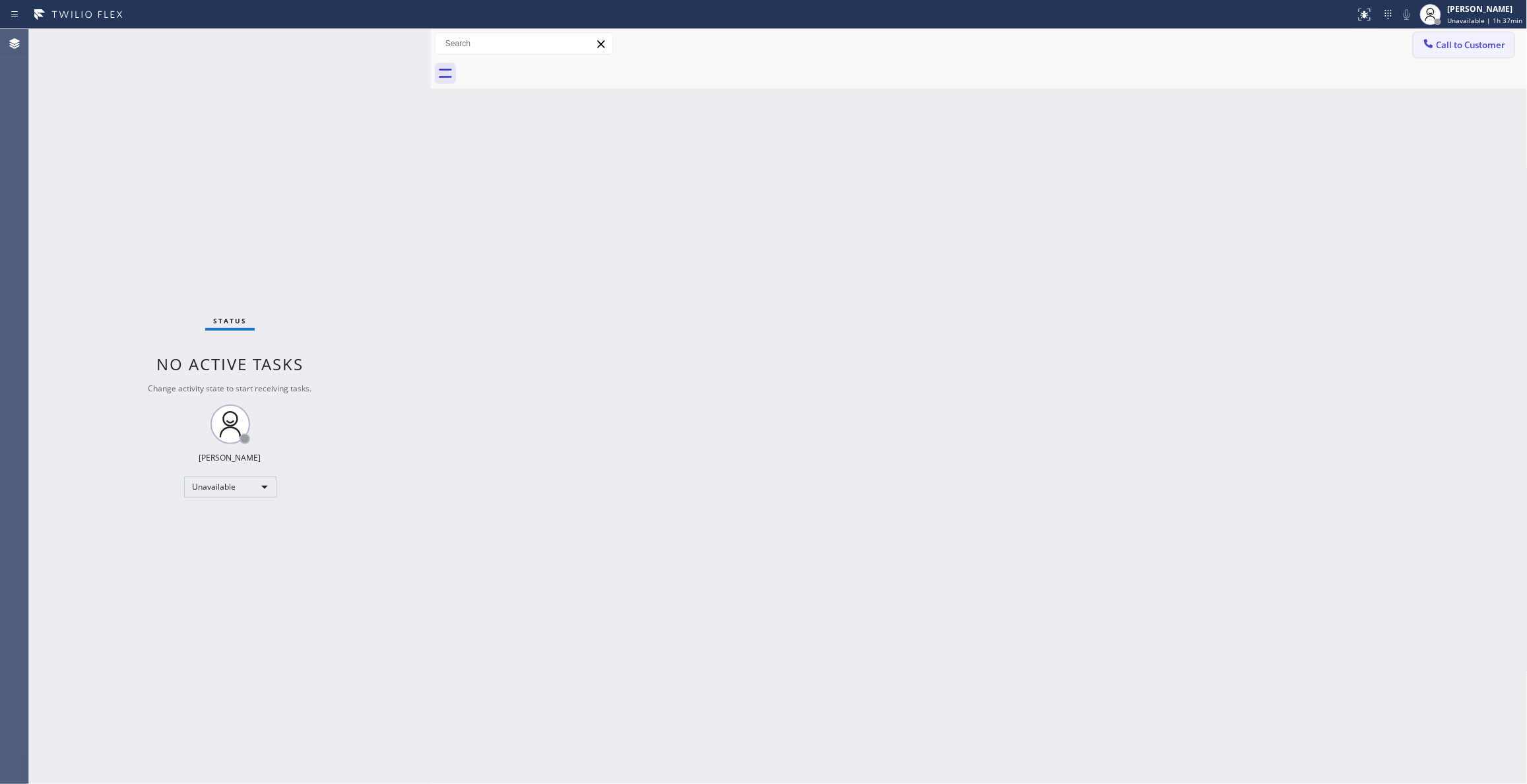
click at [1464, 51] on button "Call to Customer" at bounding box center [1464, 45] width 101 height 25
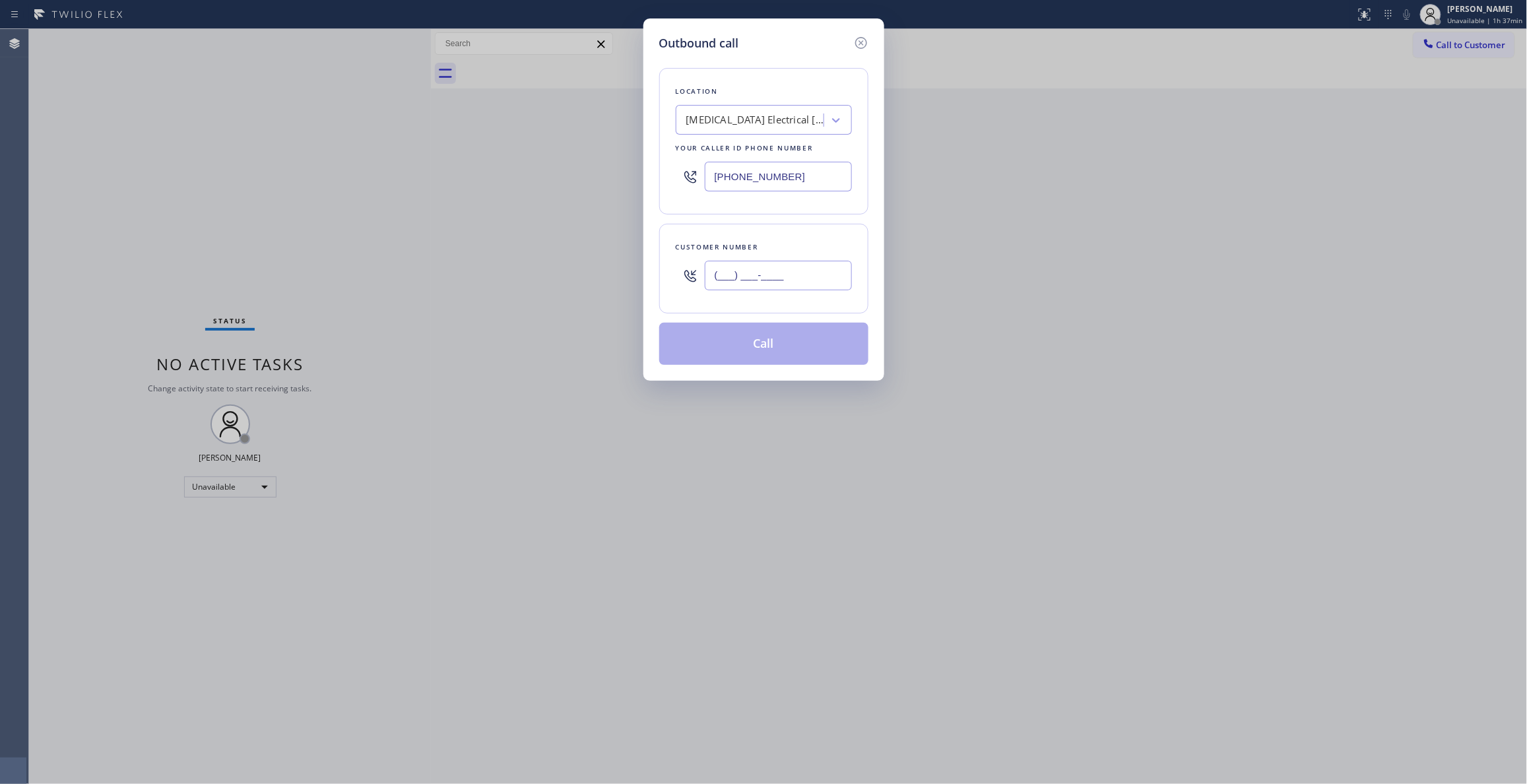
click at [765, 265] on input "(___) ___-____" at bounding box center [778, 275] width 147 height 30
paste input "442) 241-9300"
type input "[PHONE_NUMBER]"
click at [740, 351] on button "Call" at bounding box center [764, 343] width 209 height 43
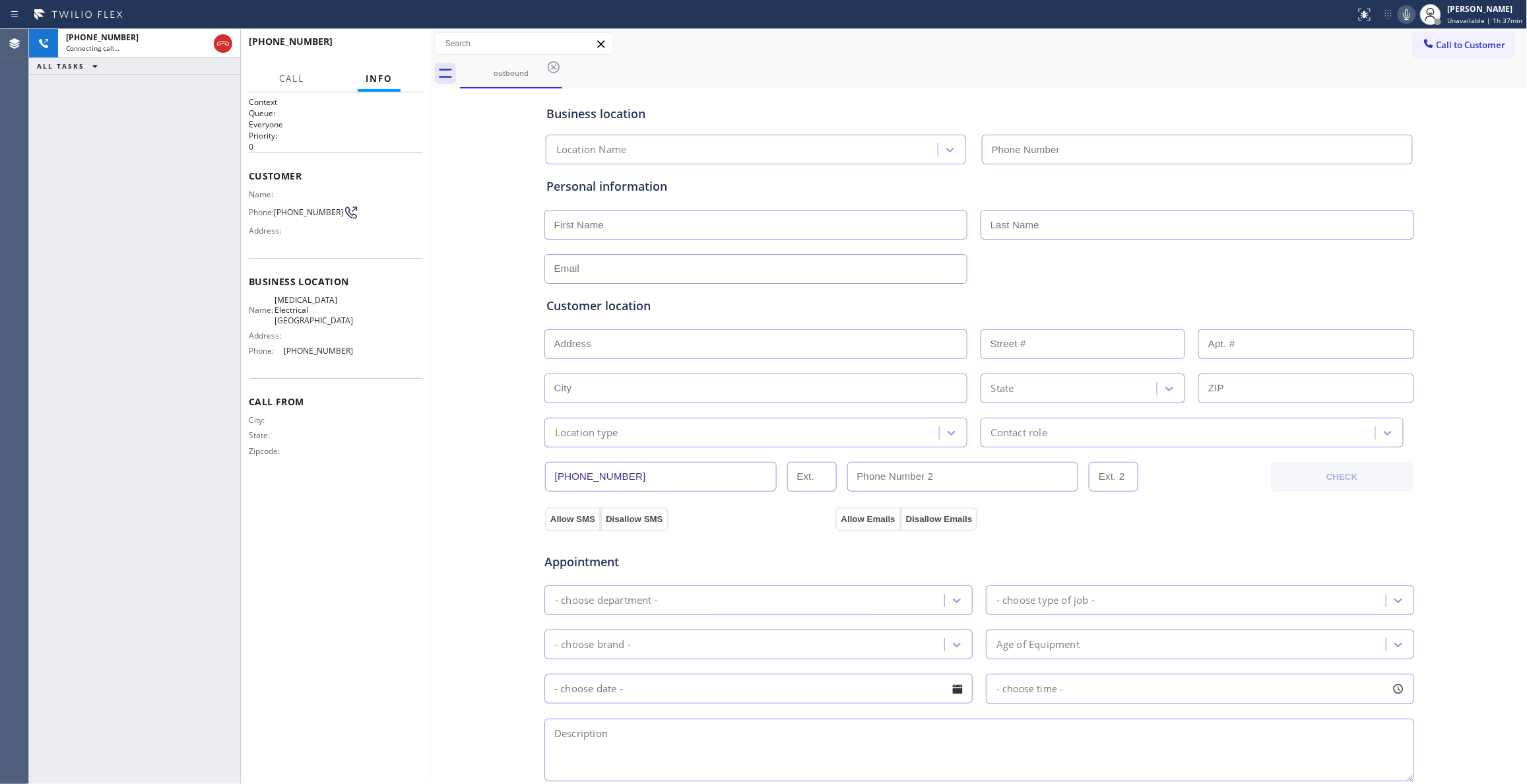
type input "[PHONE_NUMBER]"
click at [379, 45] on span "HANG UP" at bounding box center [392, 47] width 40 height 9
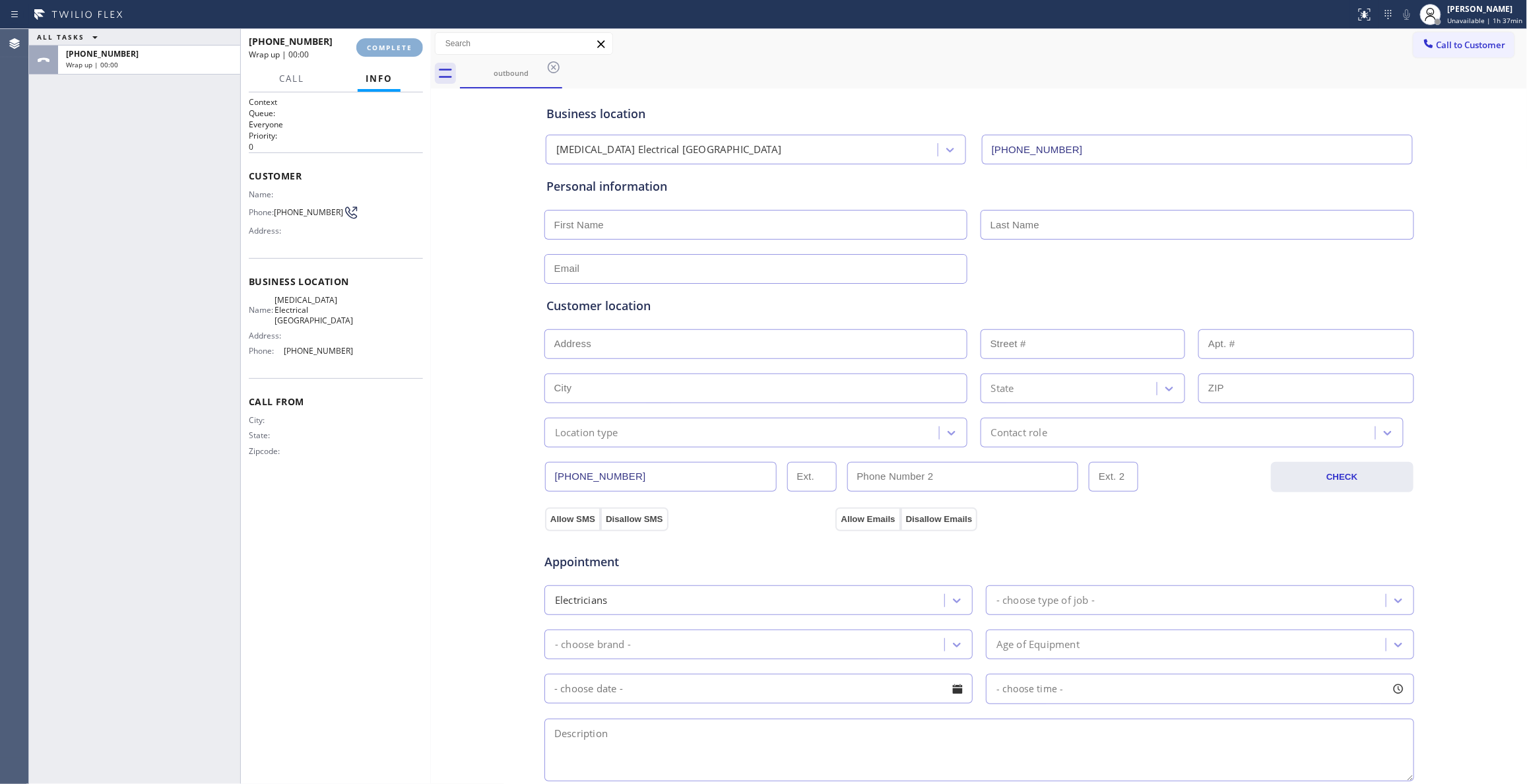
click at [379, 45] on span "COMPLETE" at bounding box center [389, 47] width 45 height 9
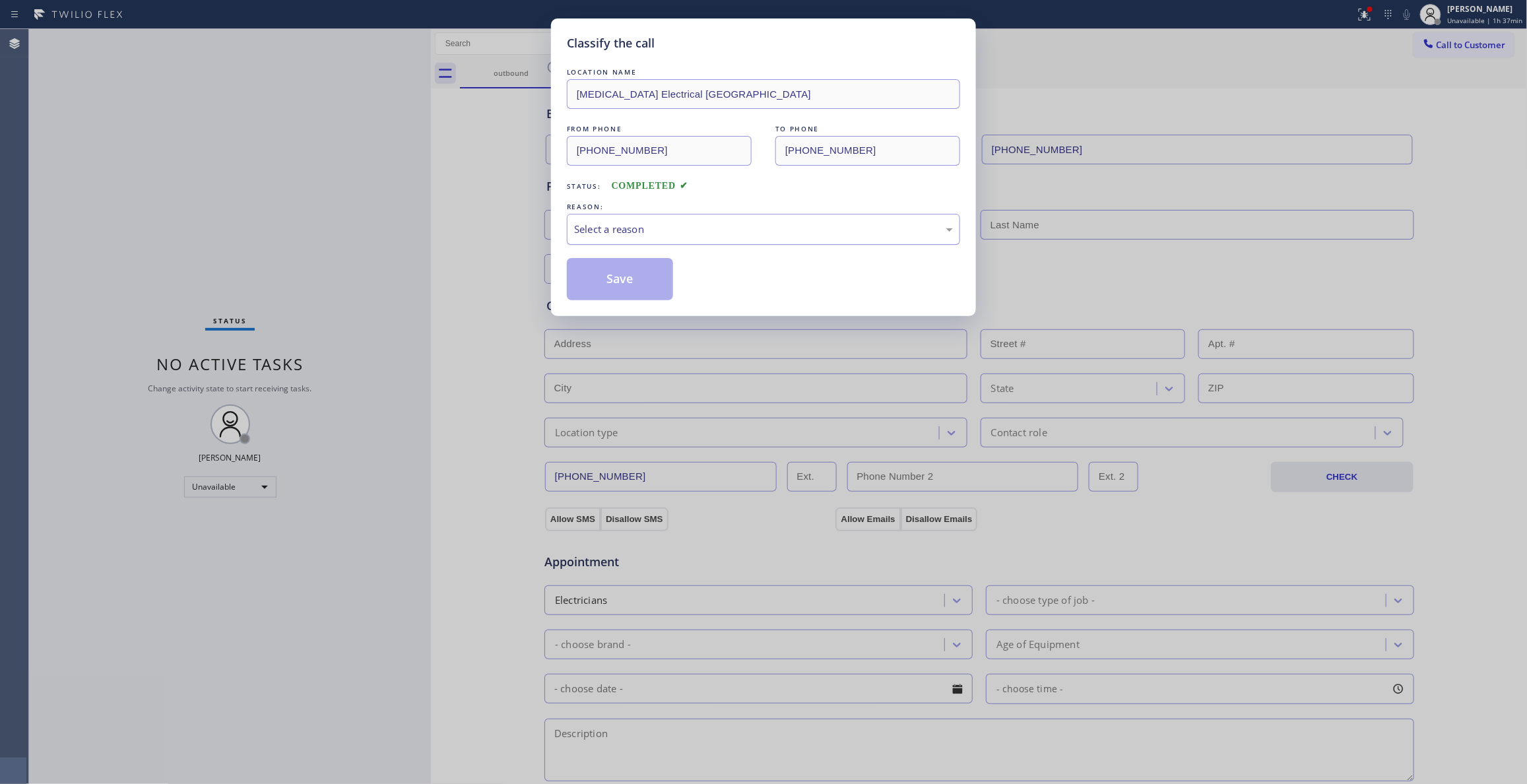
click at [611, 237] on div "Select a reason" at bounding box center [764, 229] width 379 height 15
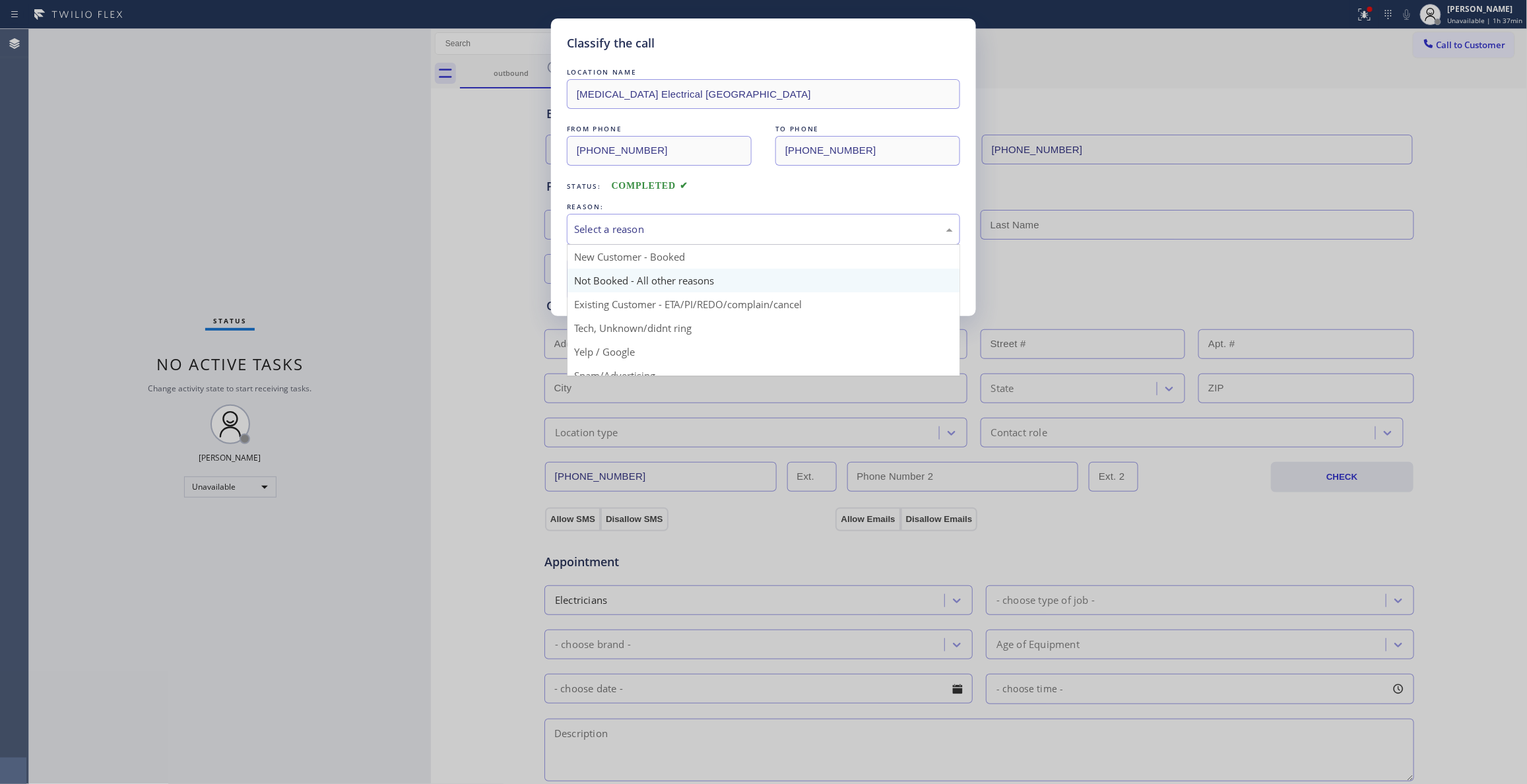
click at [613, 281] on button "Save" at bounding box center [619, 279] width 106 height 43
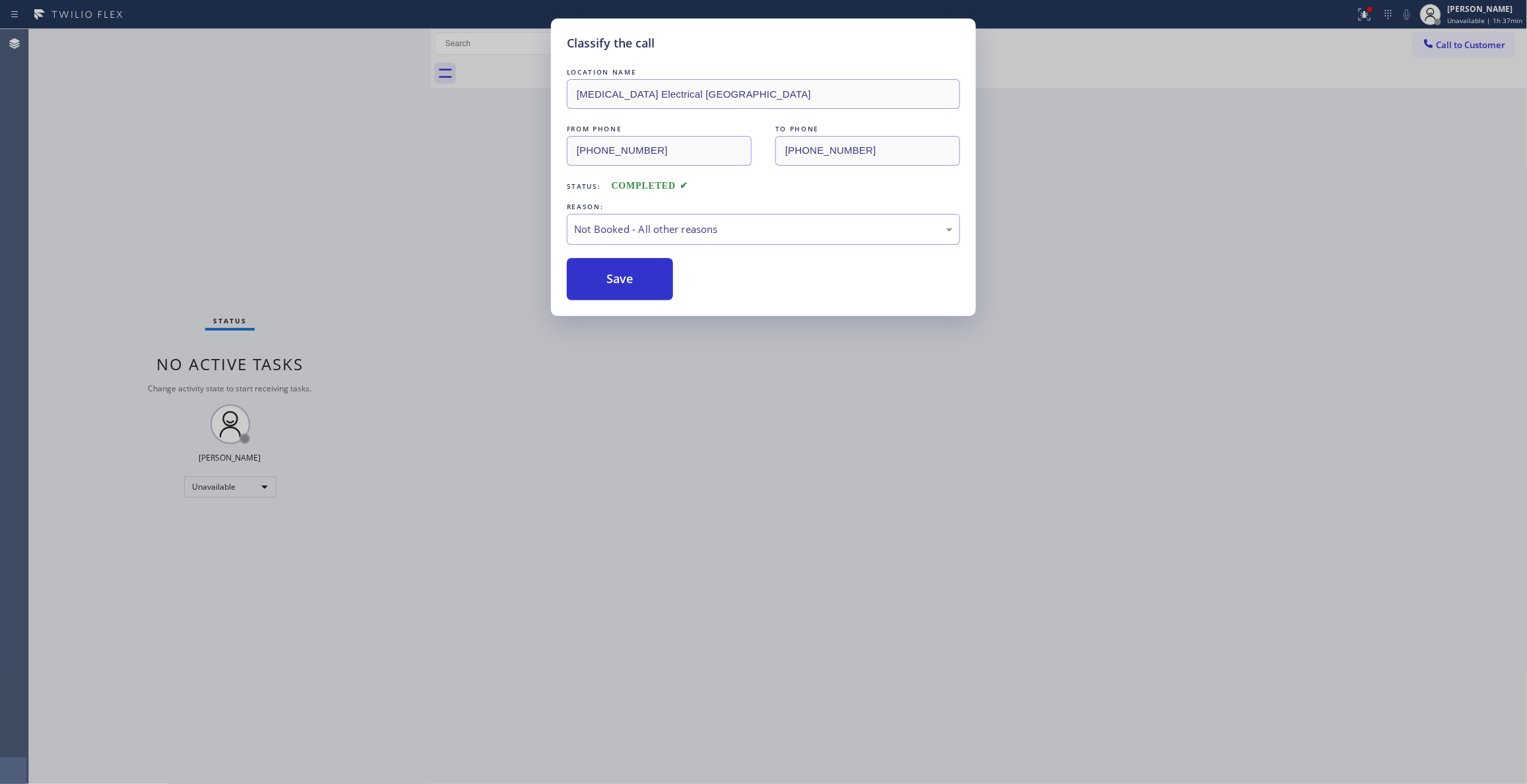
click at [613, 281] on button "Save" at bounding box center [619, 279] width 106 height 43
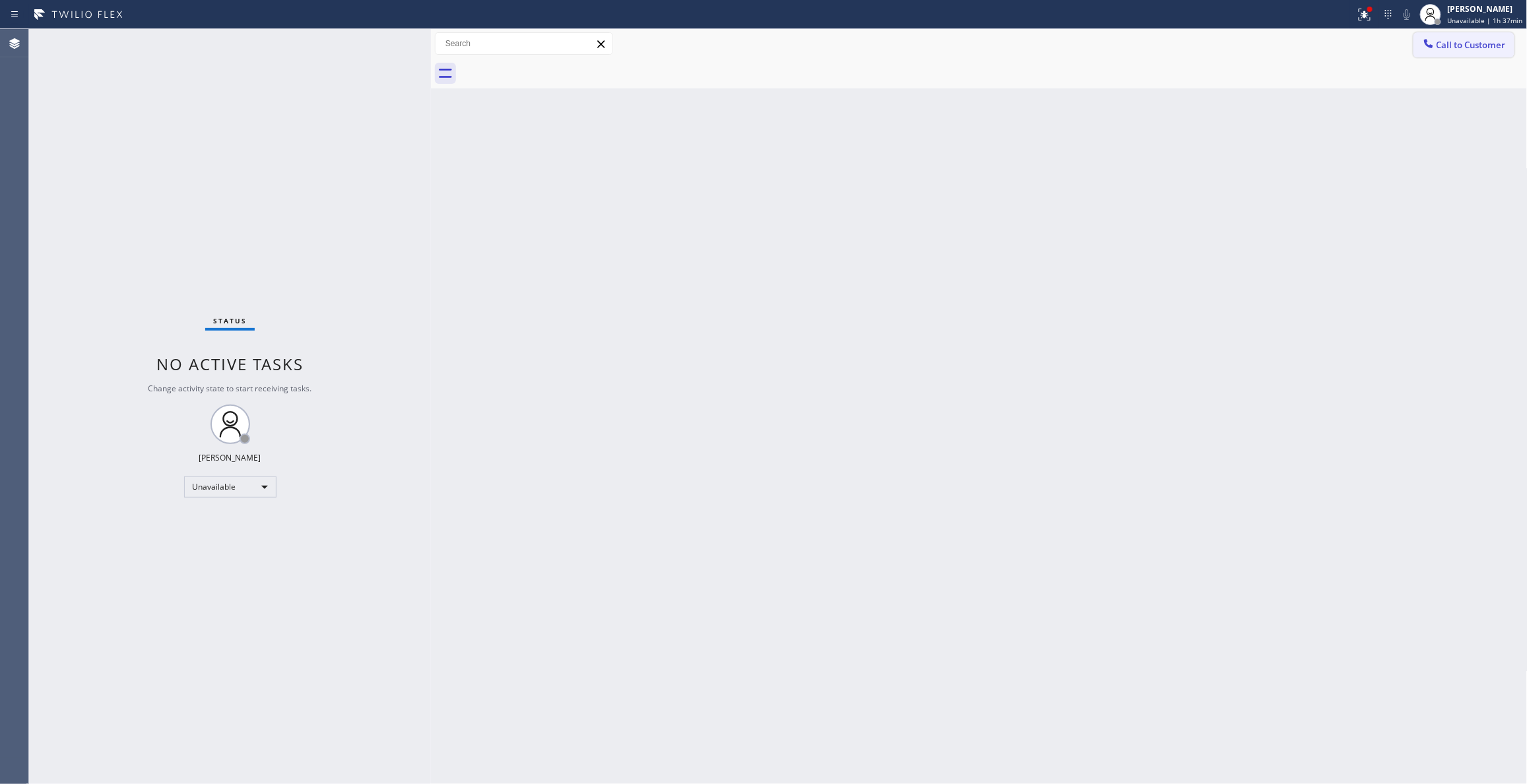
click at [1461, 45] on span "Call to Customer" at bounding box center [1471, 44] width 69 height 12
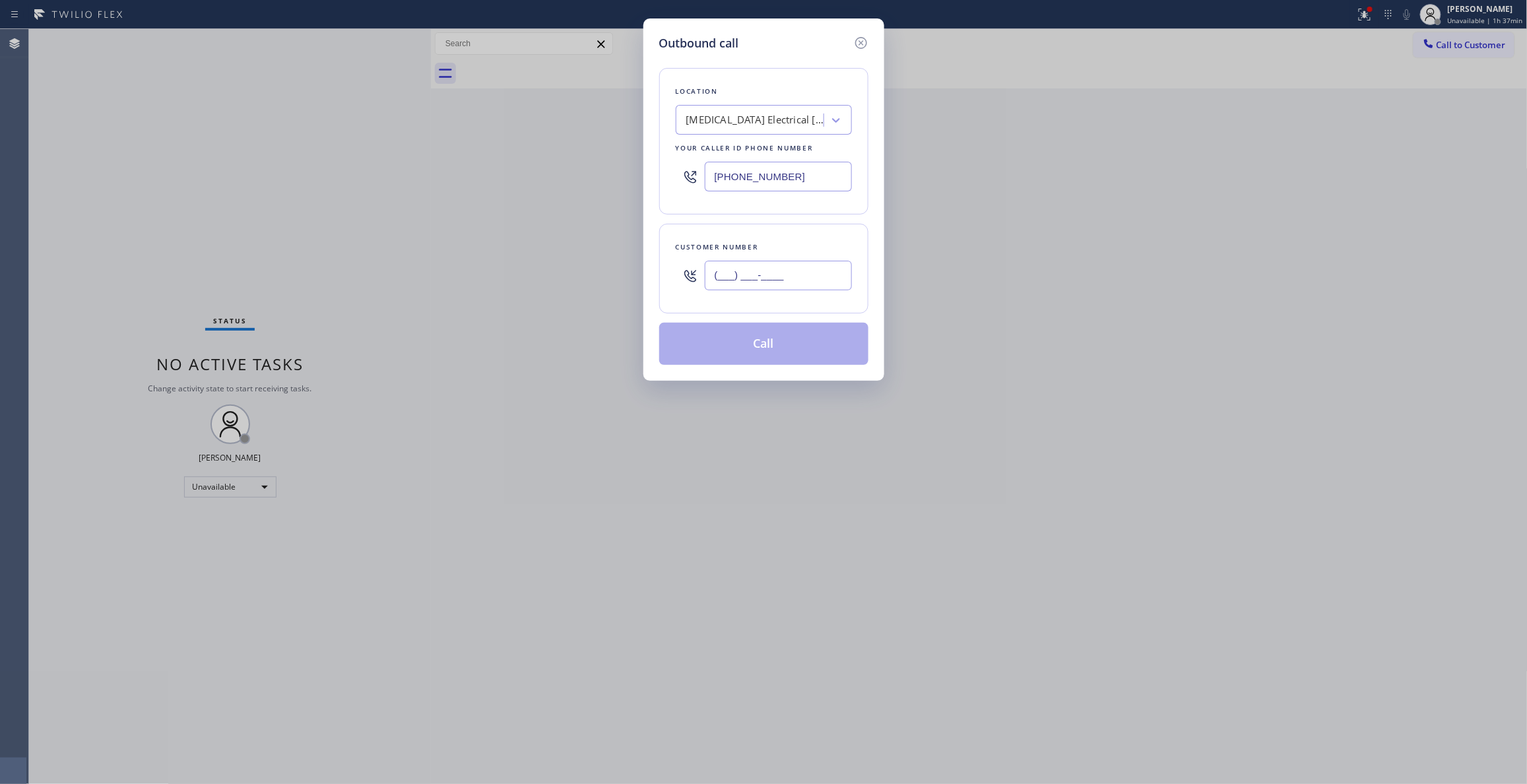
click at [806, 275] on input "(___) ___-____" at bounding box center [778, 275] width 147 height 30
paste input "442) 241-9300"
type input "[PHONE_NUMBER]"
click at [714, 354] on button "Call" at bounding box center [764, 343] width 209 height 43
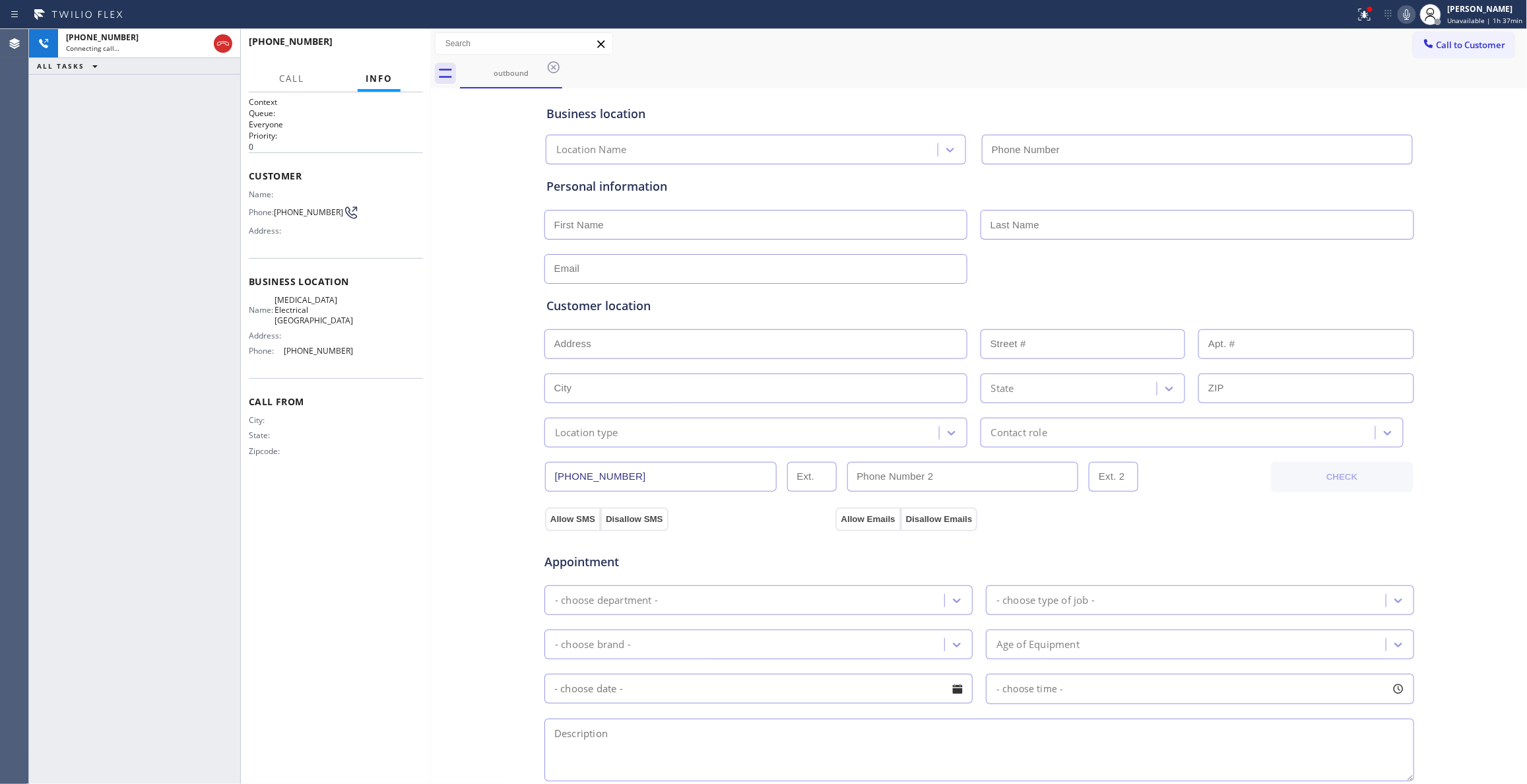
type input "[PHONE_NUMBER]"
drag, startPoint x: 373, startPoint y: 29, endPoint x: 380, endPoint y: 48, distance: 20.2
click at [375, 32] on div "[PHONE_NUMBER] Live | 00:01 HANG UP" at bounding box center [336, 47] width 190 height 37
click at [380, 48] on span "HANG UP" at bounding box center [392, 47] width 40 height 9
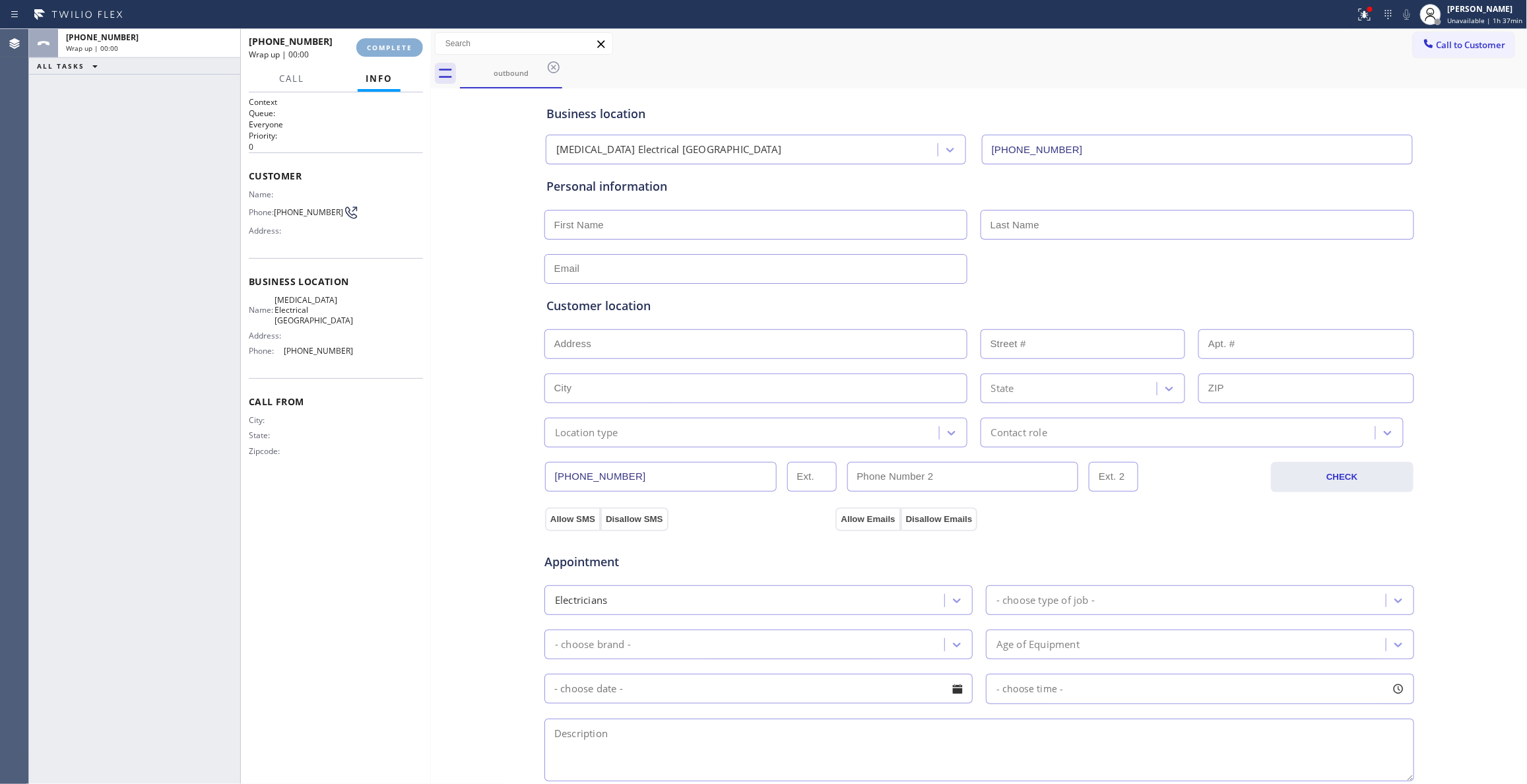
click at [380, 48] on span "COMPLETE" at bounding box center [389, 47] width 45 height 9
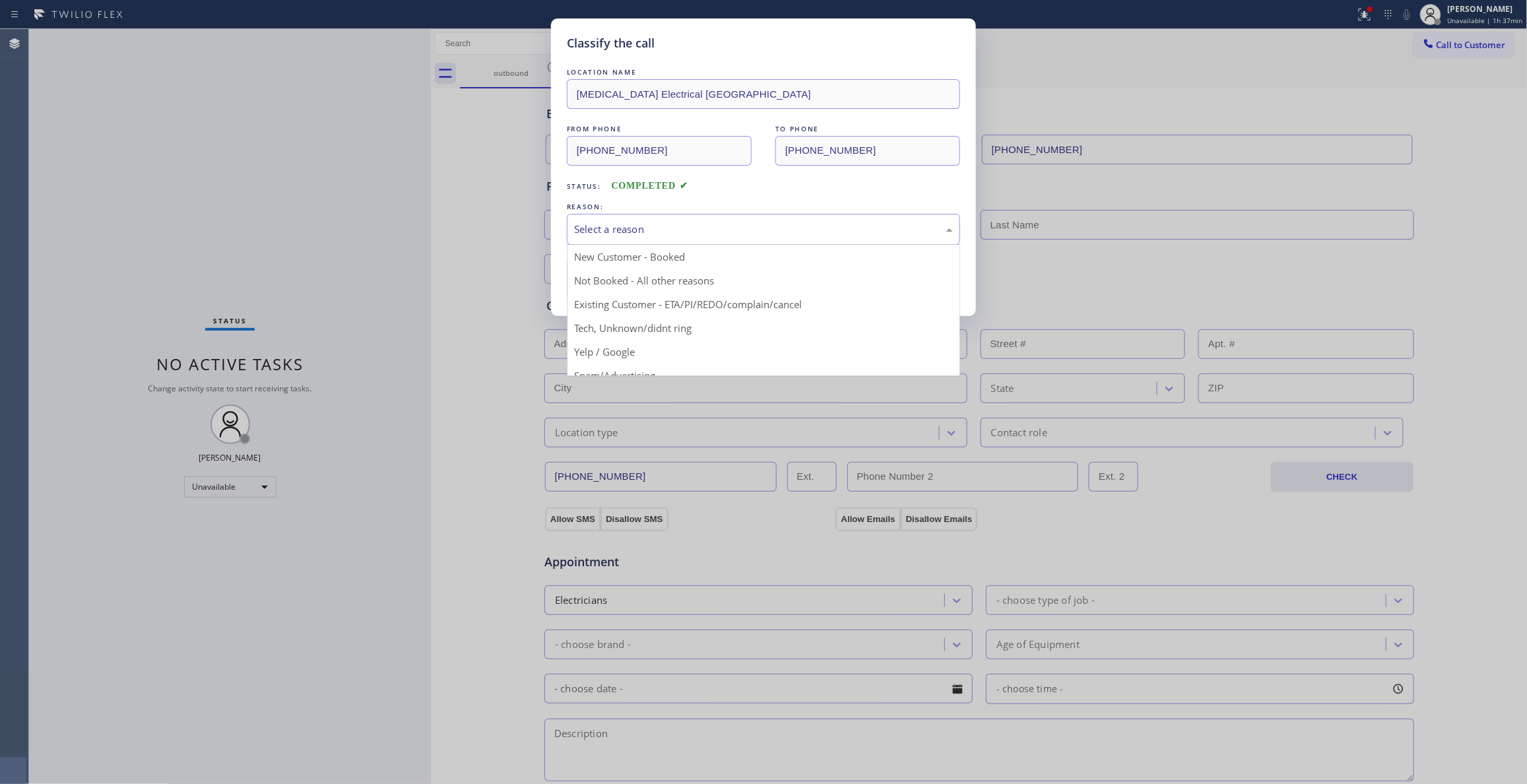
drag, startPoint x: 655, startPoint y: 233, endPoint x: 648, endPoint y: 239, distance: 9.2
click at [650, 230] on div "Select a reason" at bounding box center [764, 229] width 379 height 15
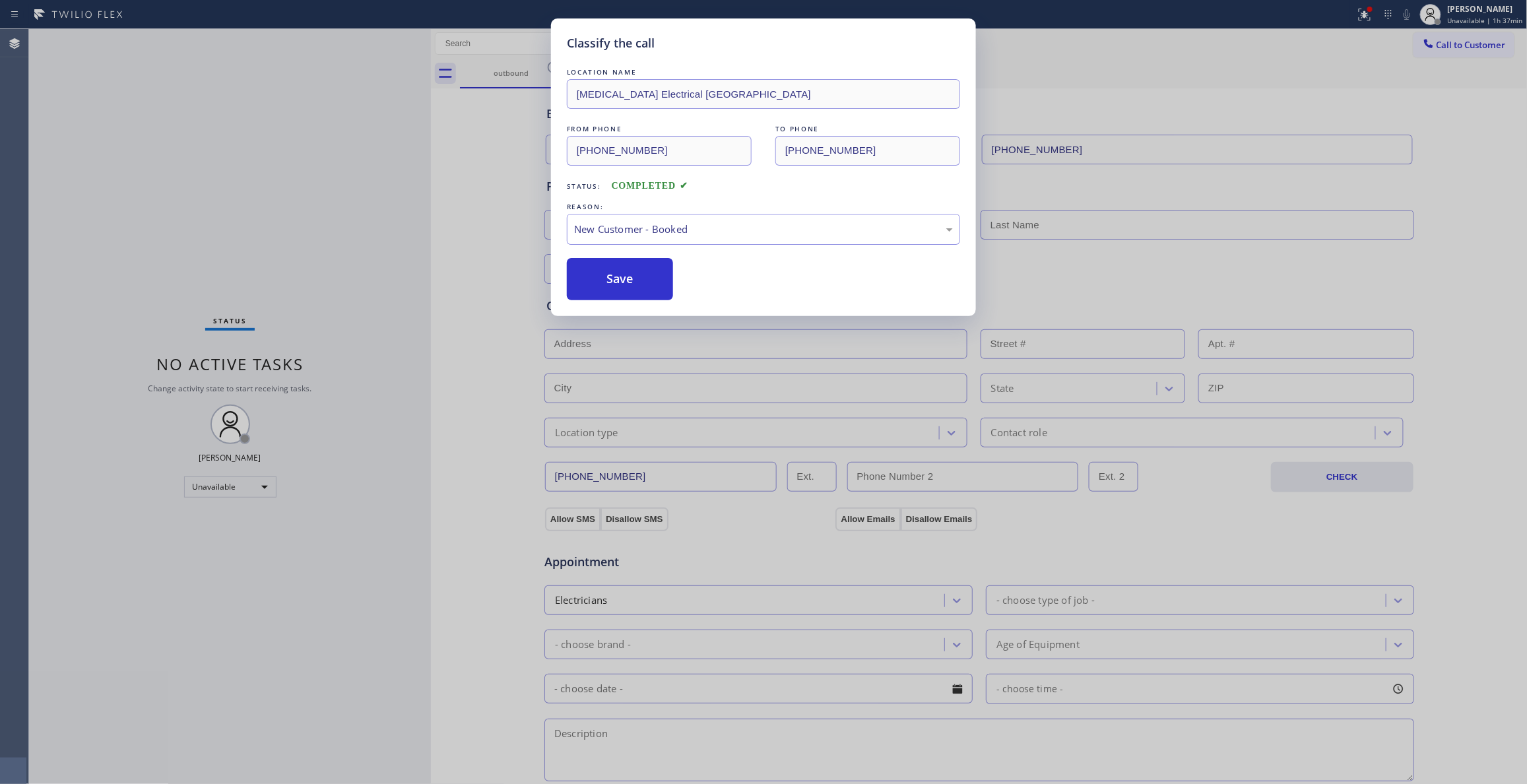
click at [637, 268] on button "Save" at bounding box center [619, 279] width 106 height 43
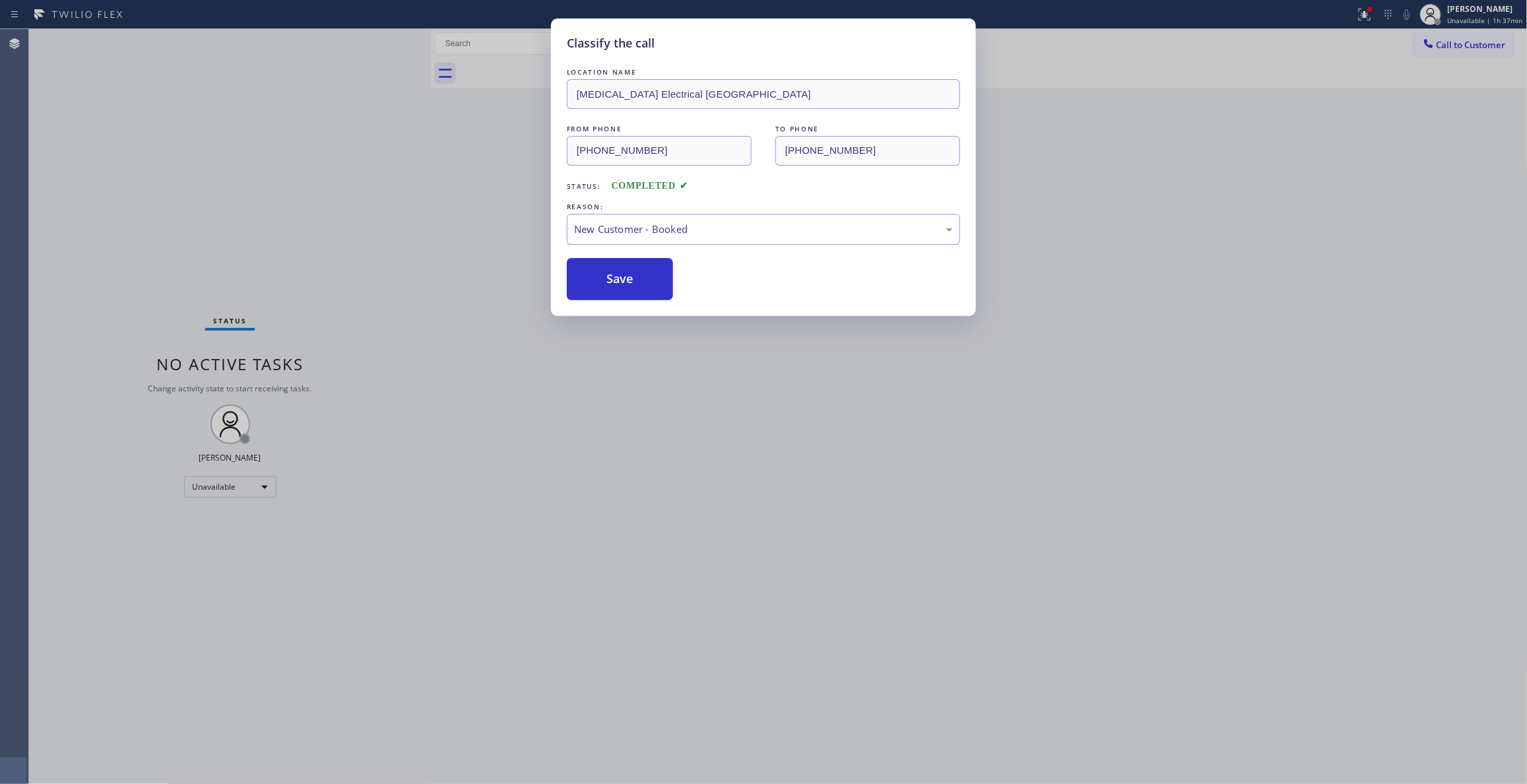
click at [637, 268] on button "Save" at bounding box center [619, 279] width 106 height 43
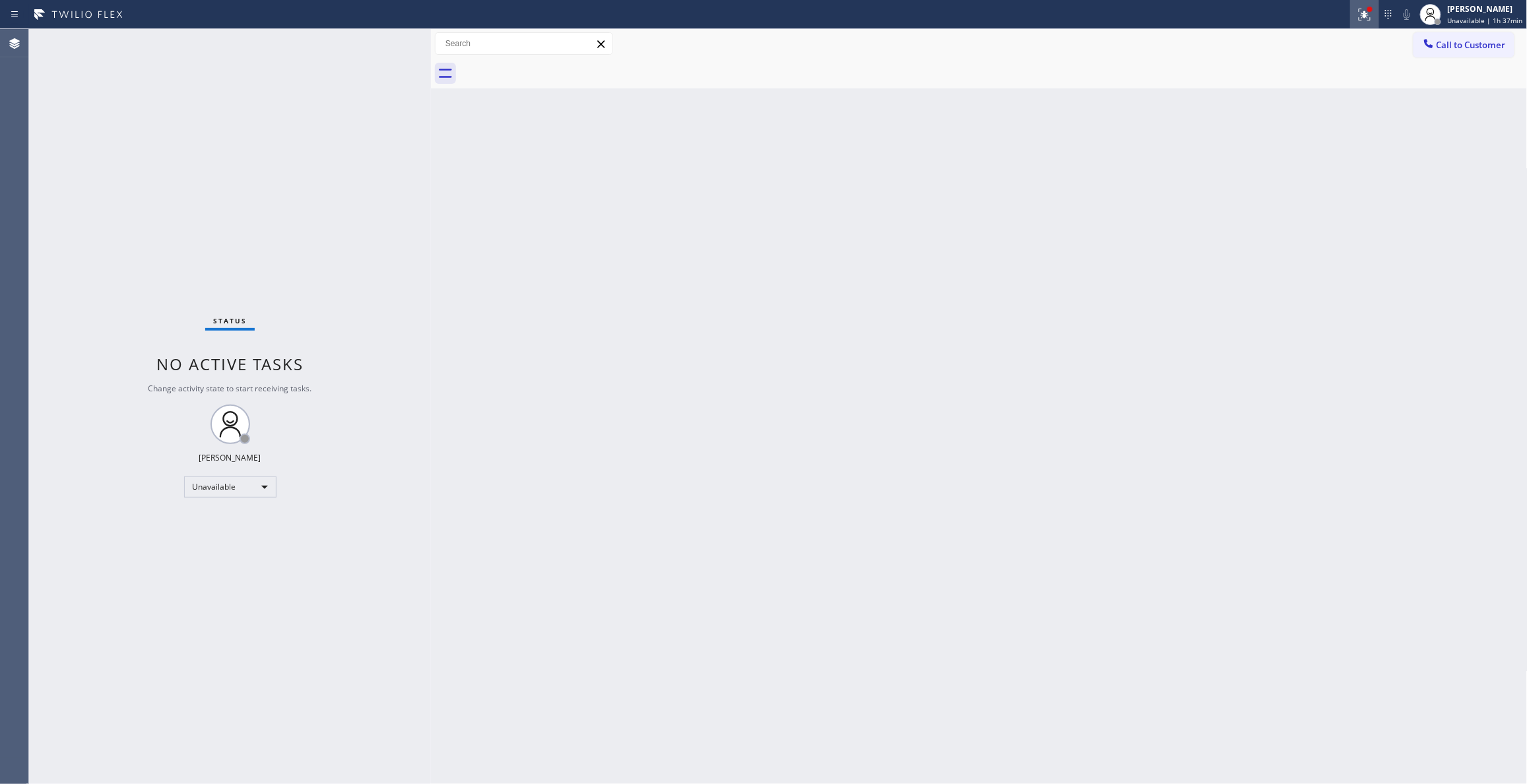
click at [1360, 14] on icon at bounding box center [1364, 14] width 15 height 15
click at [1299, 179] on button "Clear issues" at bounding box center [1288, 173] width 154 height 18
click at [1461, 39] on span "Call to Customer" at bounding box center [1471, 44] width 69 height 12
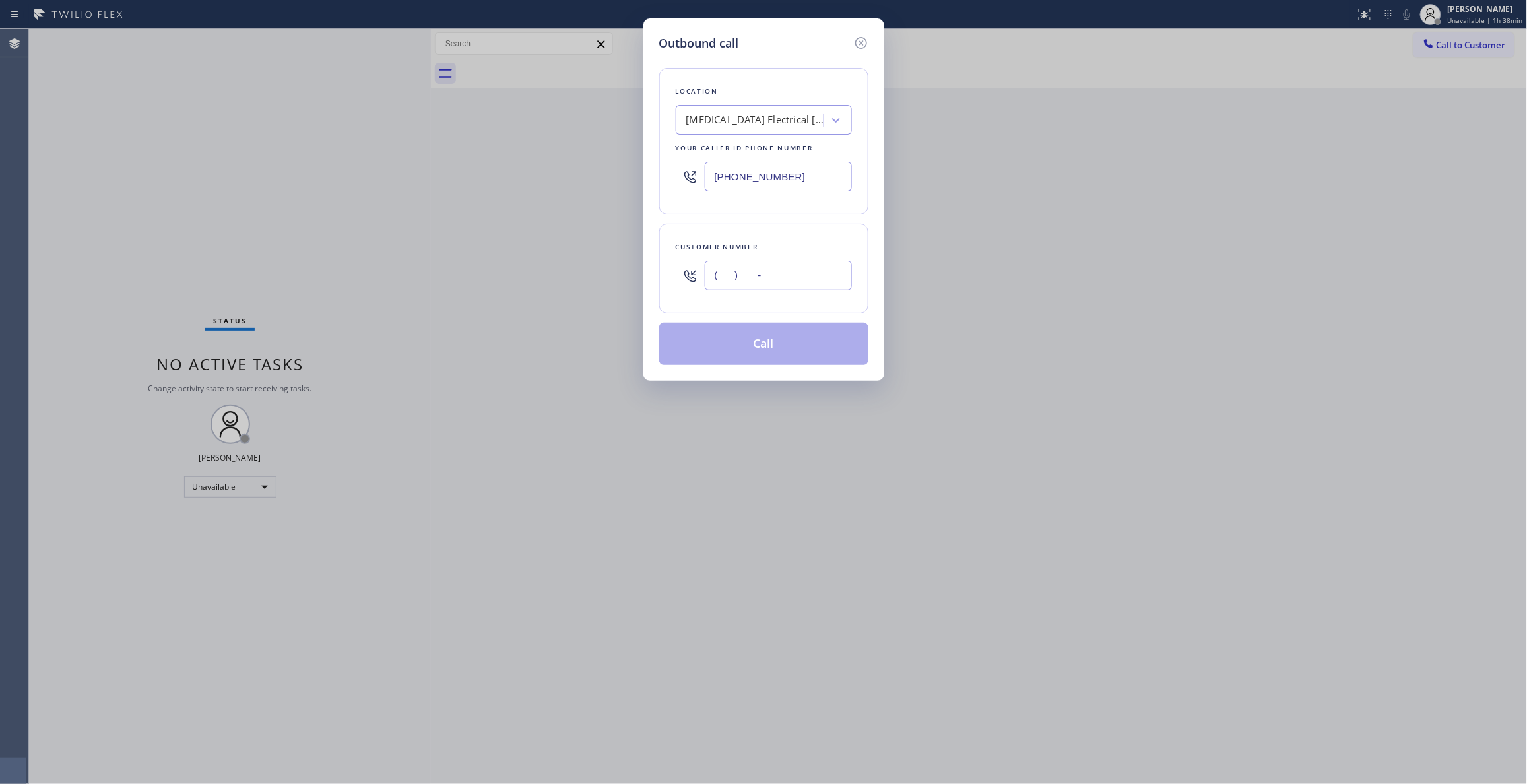
click at [753, 262] on input "(___) ___-____" at bounding box center [778, 275] width 147 height 30
paste input "442) 241-9300"
type input "[PHONE_NUMBER]"
click at [760, 343] on button "Call" at bounding box center [764, 343] width 209 height 43
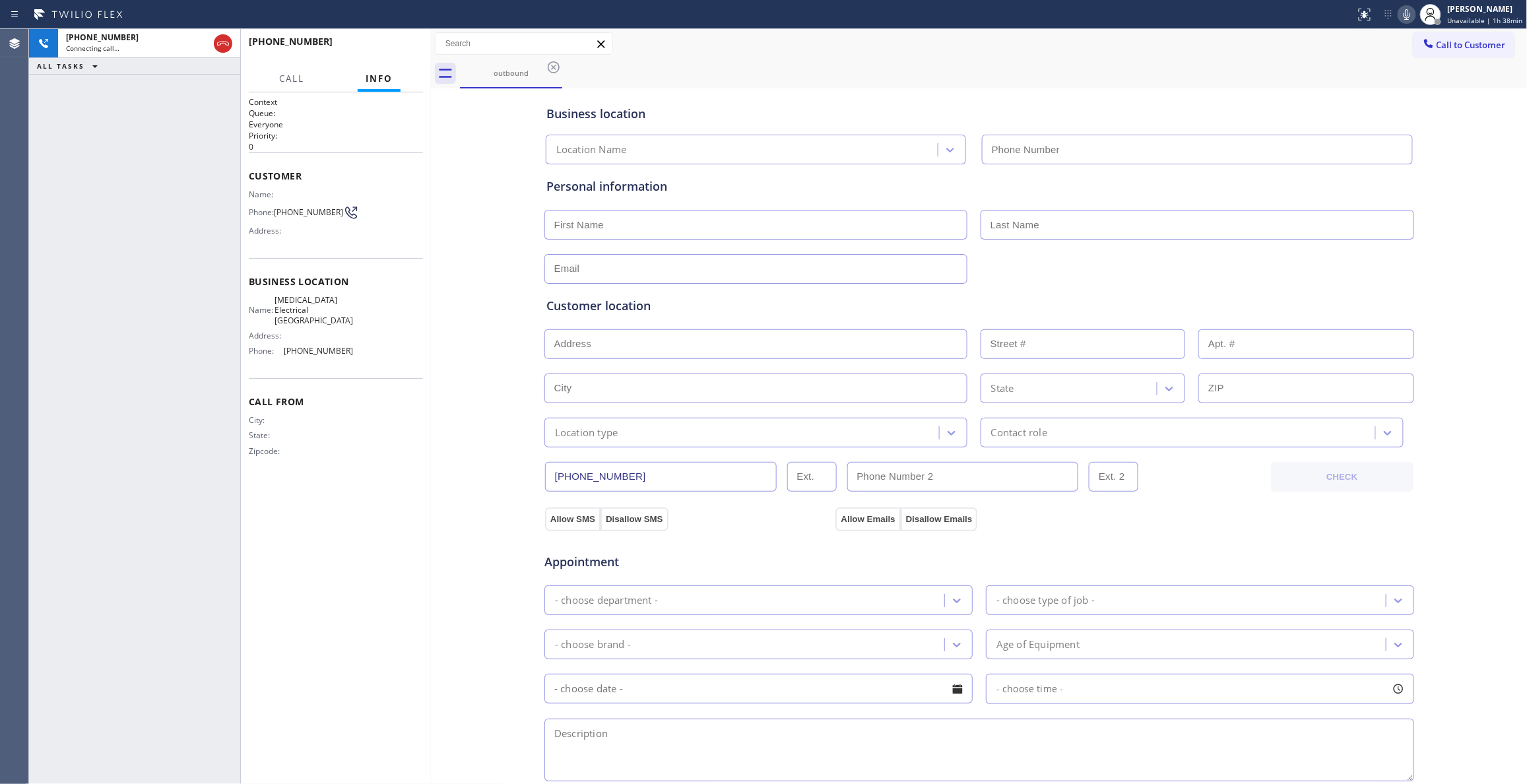
type input "[PHONE_NUMBER]"
drag, startPoint x: 237, startPoint y: 54, endPoint x: 412, endPoint y: 48, distance: 175.1
click at [412, 48] on span "HANG UP" at bounding box center [392, 47] width 40 height 9
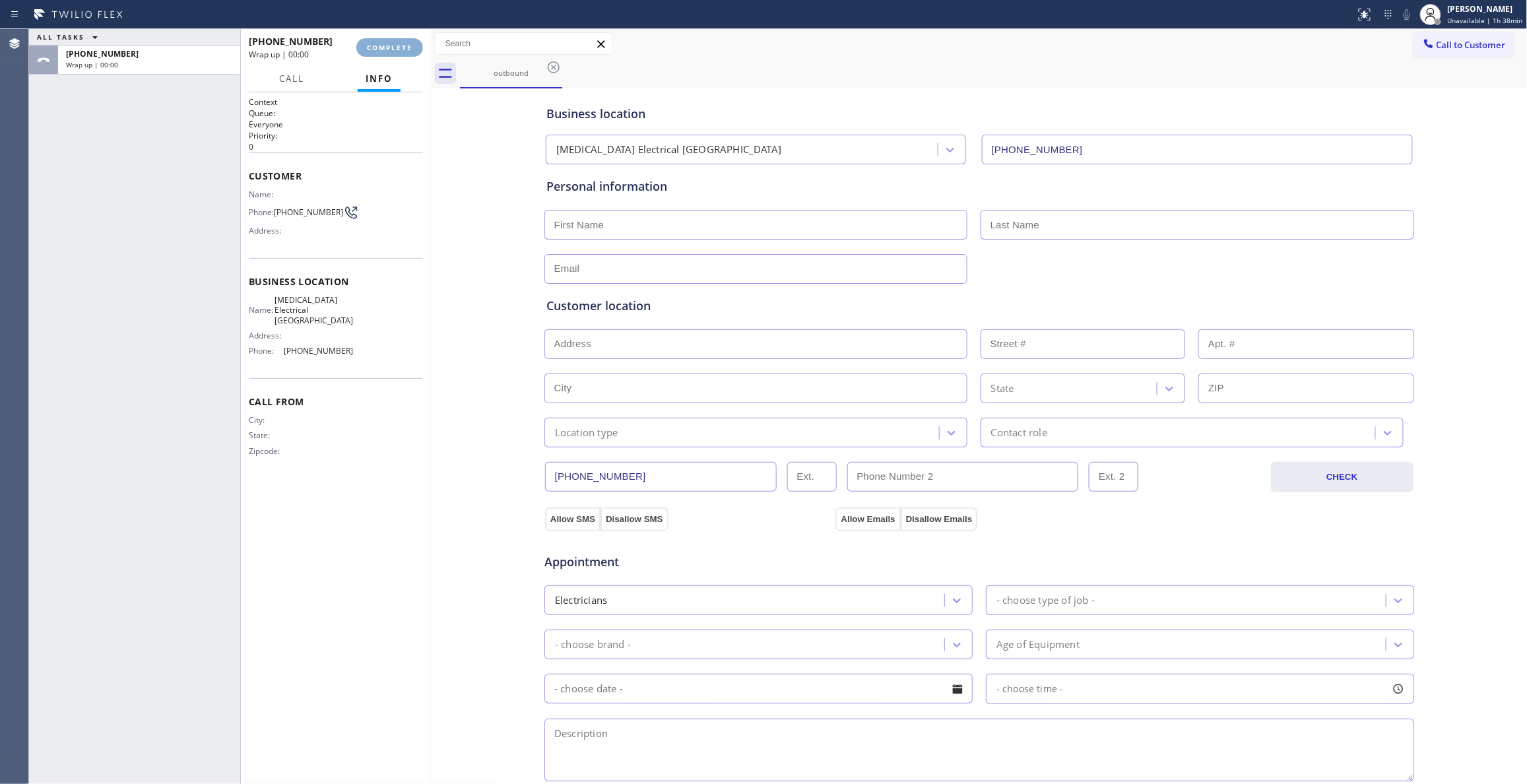
click at [412, 48] on span "COMPLETE" at bounding box center [389, 47] width 45 height 9
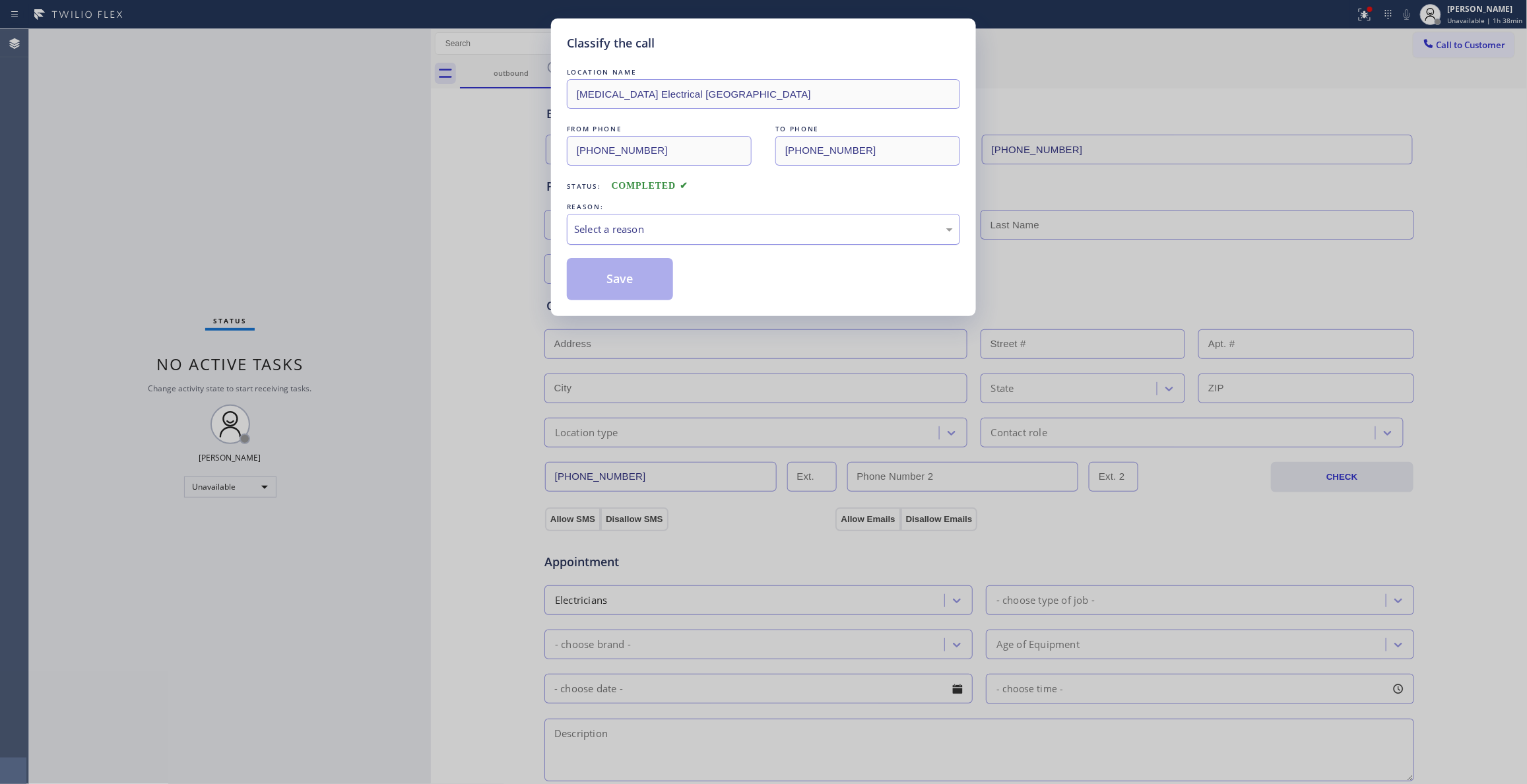
click at [648, 225] on div "Select a reason" at bounding box center [764, 229] width 379 height 15
click at [606, 278] on button "Save" at bounding box center [619, 279] width 106 height 43
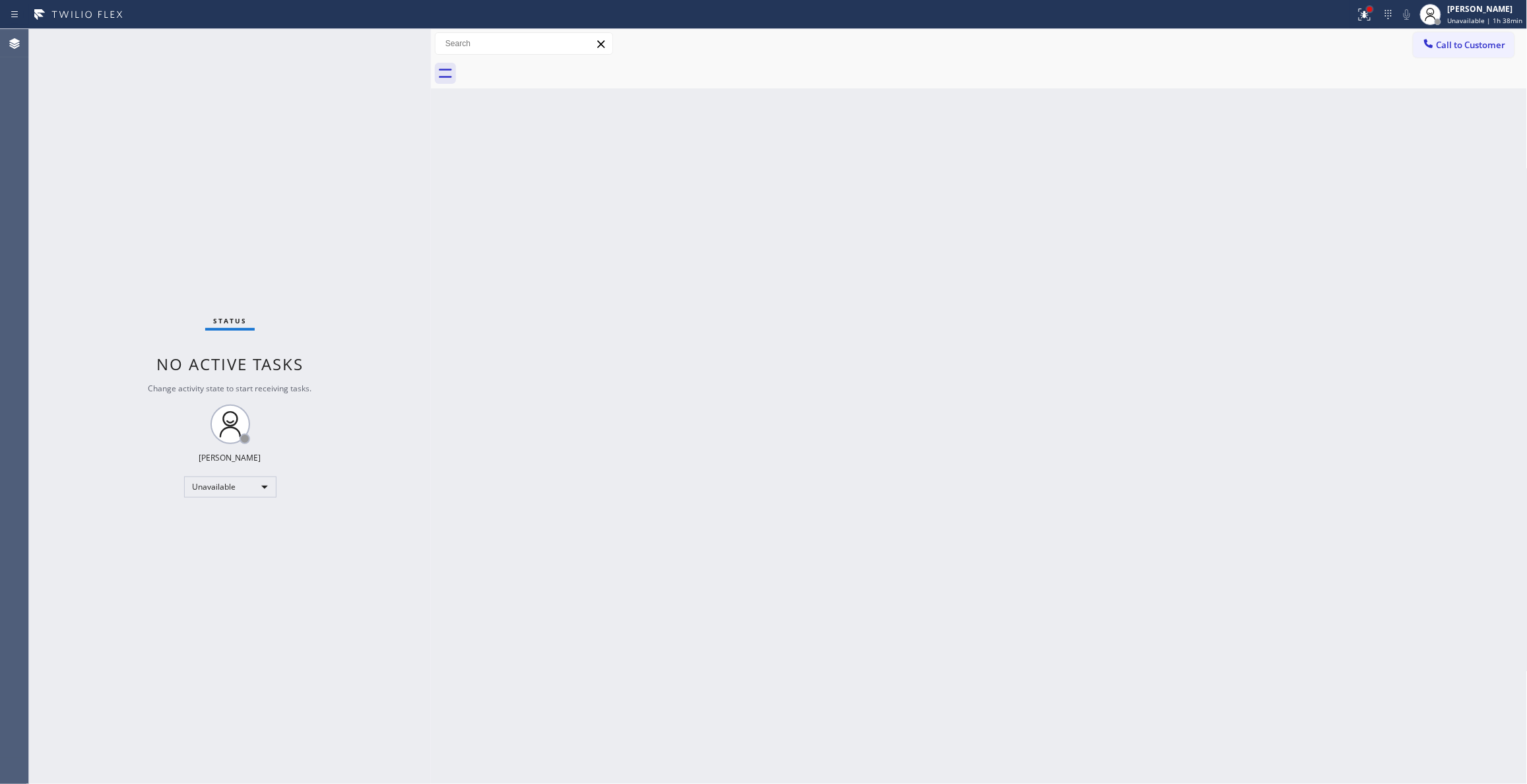
click at [1368, 8] on div at bounding box center [1370, 9] width 5 height 5
click at [1321, 186] on div "Status report Issues detected These issues could affect your workflow. Please c…" at bounding box center [1287, 109] width 171 height 162
click at [1317, 180] on button "Clear issues" at bounding box center [1288, 173] width 154 height 18
click at [1439, 15] on div at bounding box center [1430, 14] width 29 height 29
click at [560, 248] on div "Back to Dashboard Change Sender ID Customers Technicians Select a contact Outbo…" at bounding box center [979, 406] width 1097 height 754
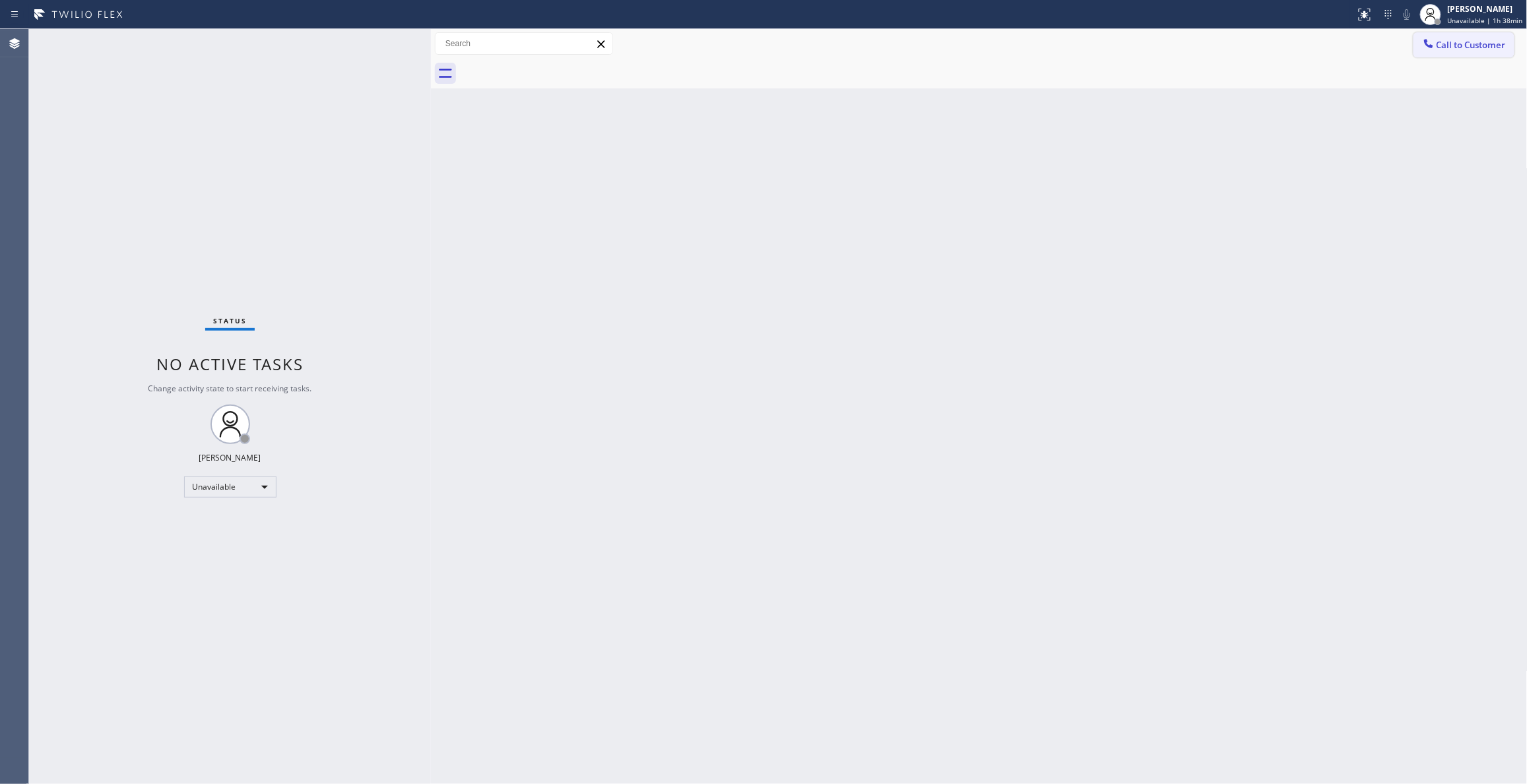
click at [1482, 43] on span "Call to Customer" at bounding box center [1471, 44] width 69 height 12
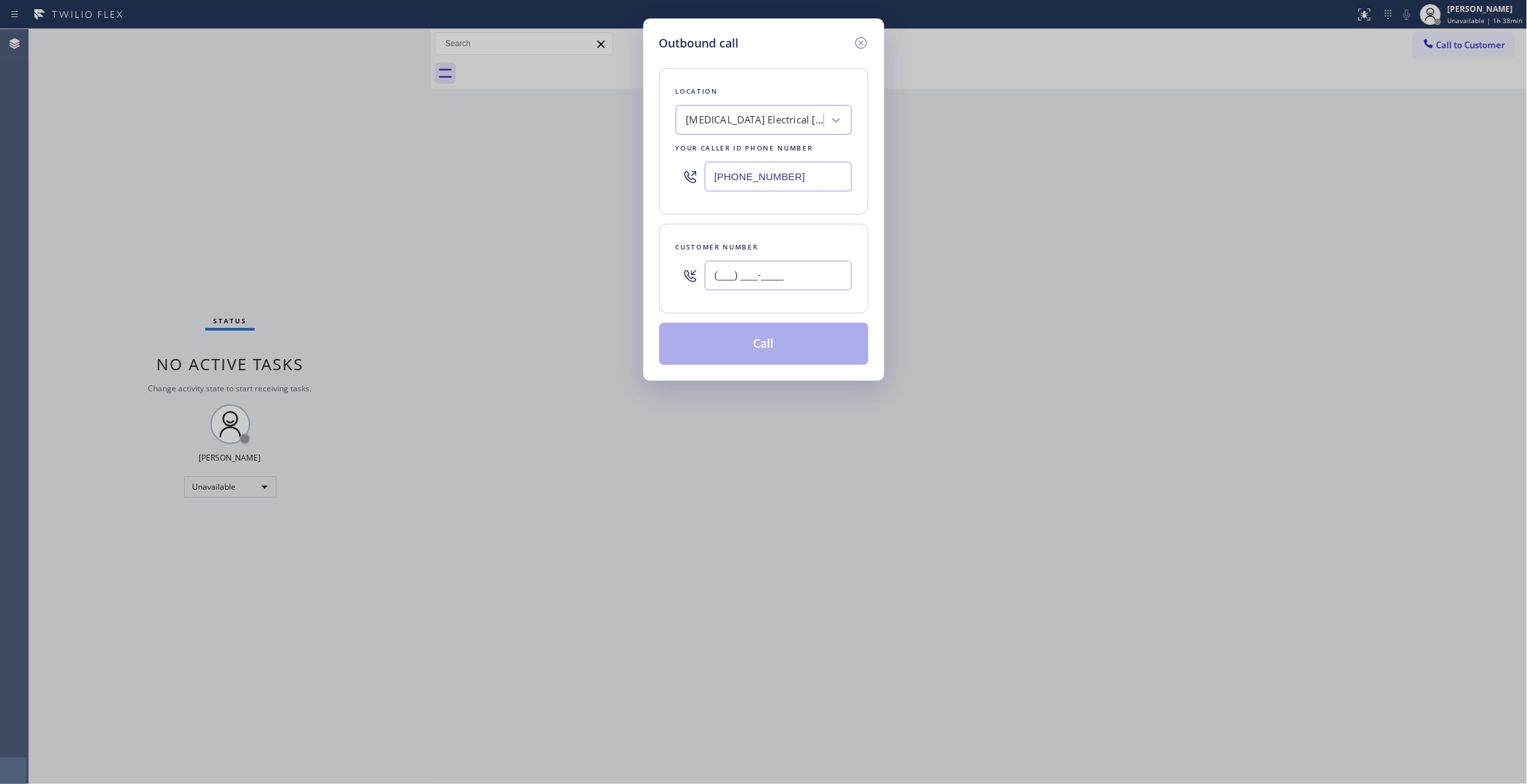
click at [727, 267] on input "(___) ___-____" at bounding box center [778, 275] width 147 height 30
paste input "442) 241-9300"
type input "[PHONE_NUMBER]"
click at [756, 349] on button "Call" at bounding box center [764, 343] width 209 height 43
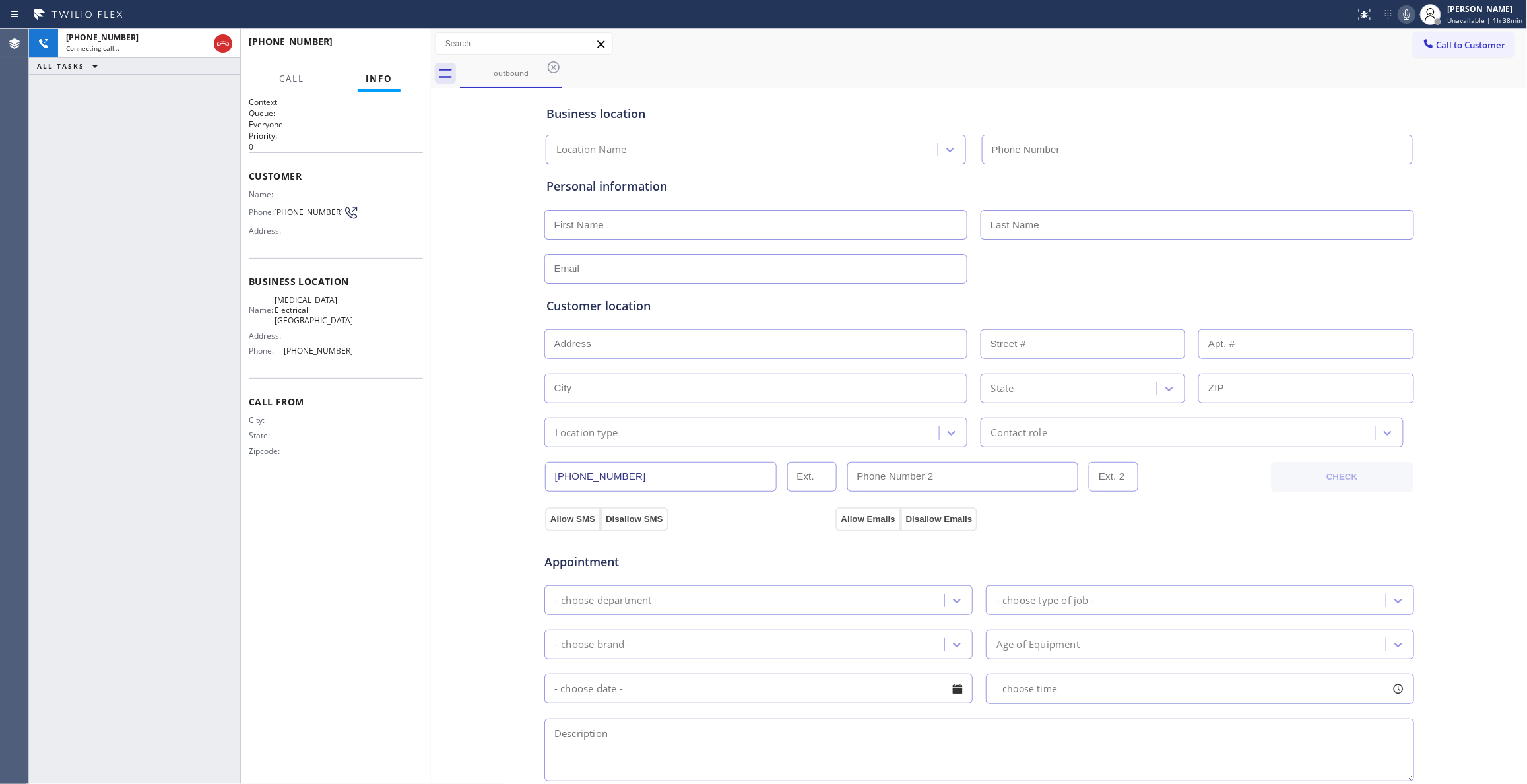
type input "[PHONE_NUMBER]"
click at [410, 43] on span "HANG UP" at bounding box center [392, 47] width 40 height 9
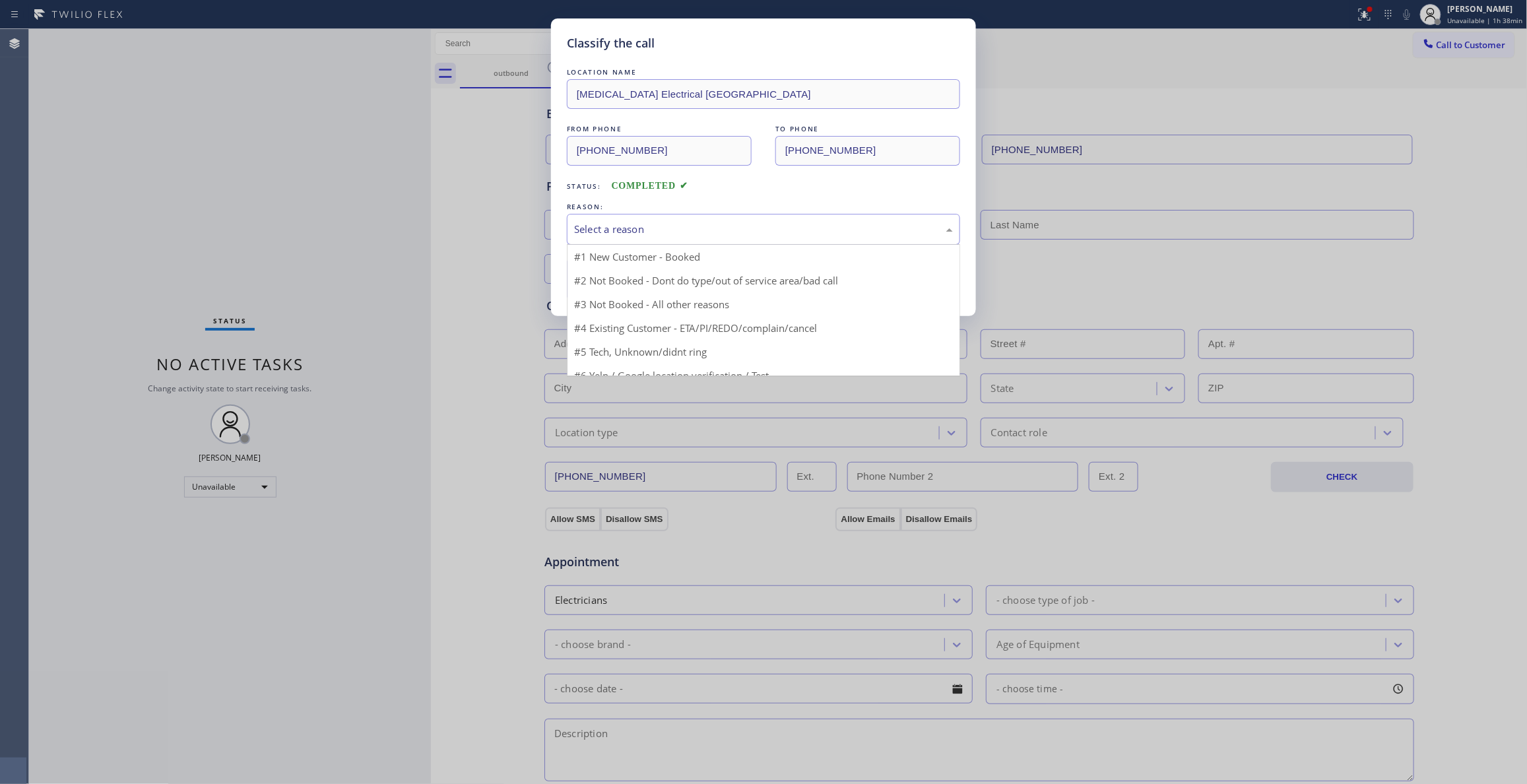
click at [629, 220] on div "Select a reason" at bounding box center [764, 229] width 393 height 31
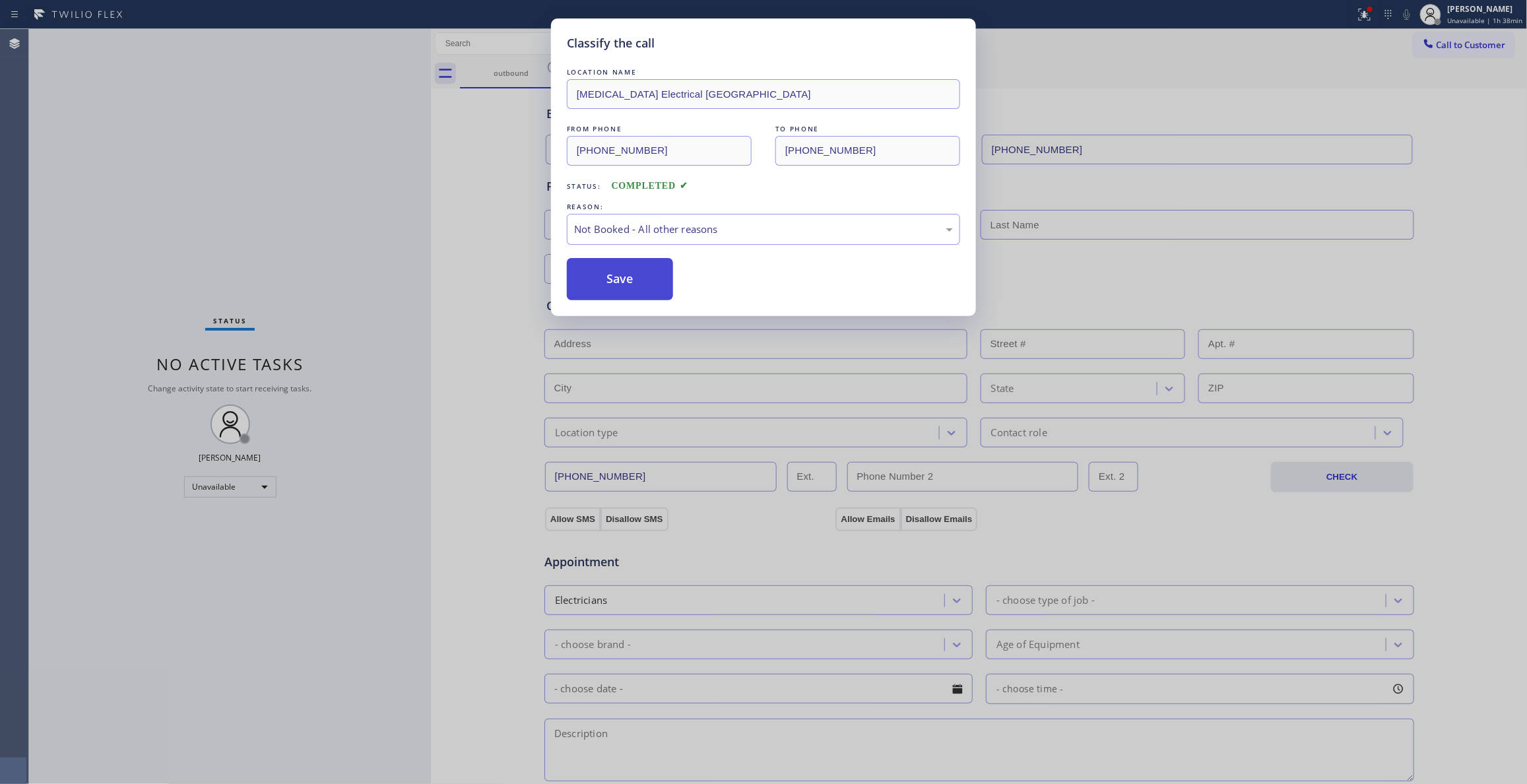
click at [621, 275] on button "Save" at bounding box center [619, 279] width 106 height 43
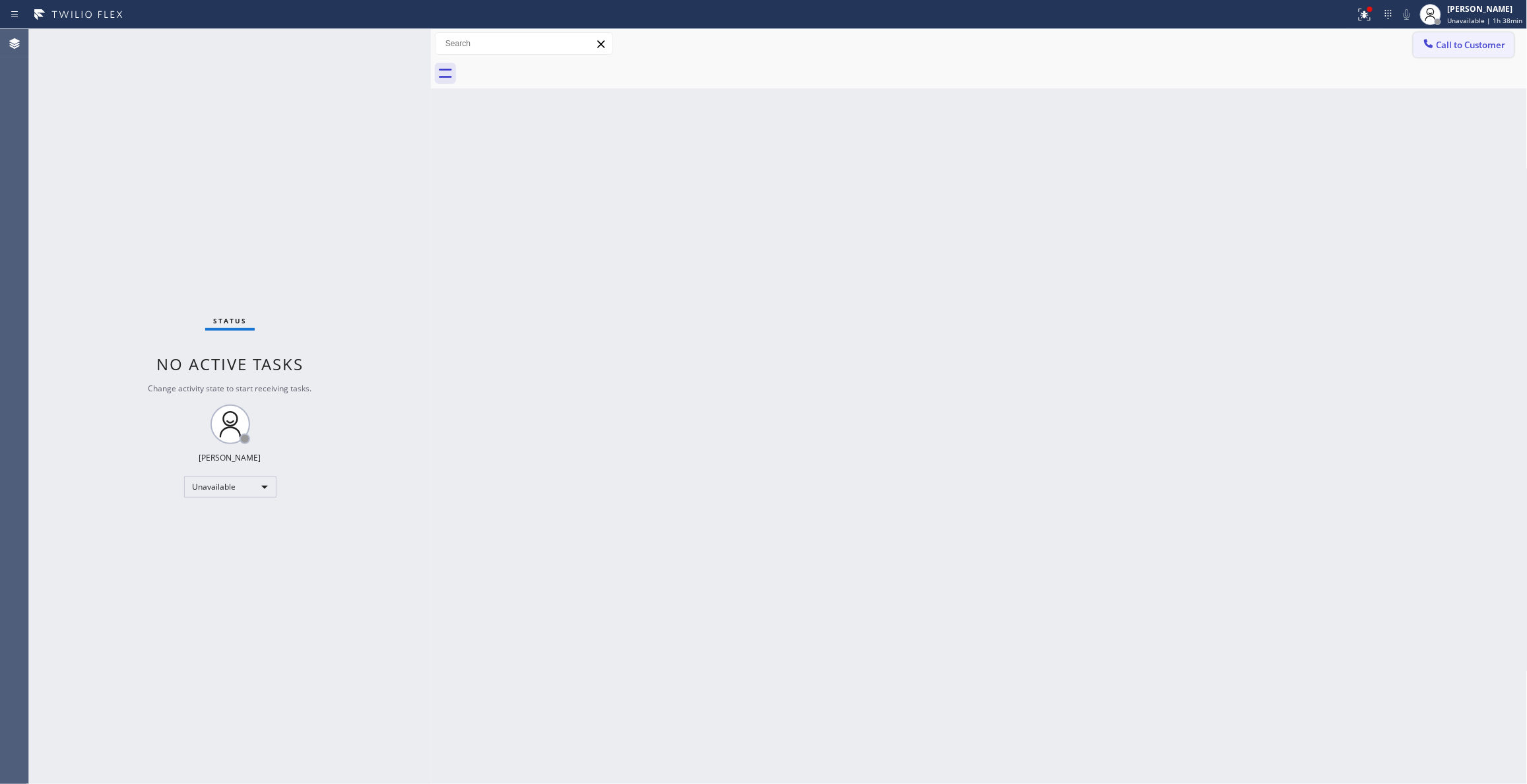
click at [1443, 48] on span "Call to Customer" at bounding box center [1471, 44] width 69 height 12
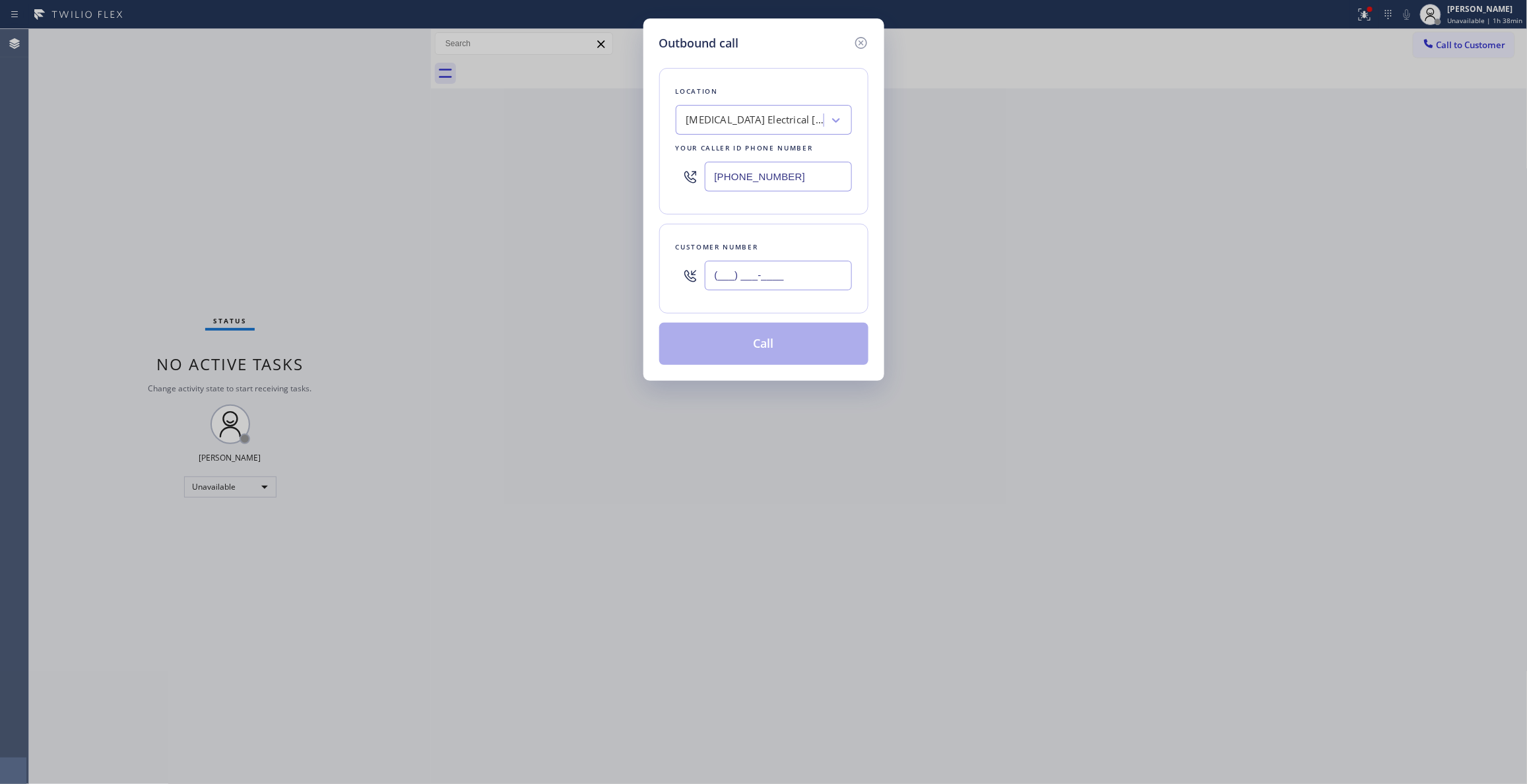
click at [763, 278] on input "(___) ___-____" at bounding box center [778, 275] width 147 height 30
paste input "442) 241-9300"
type input "[PHONE_NUMBER]"
click at [738, 351] on button "Call" at bounding box center [764, 343] width 209 height 43
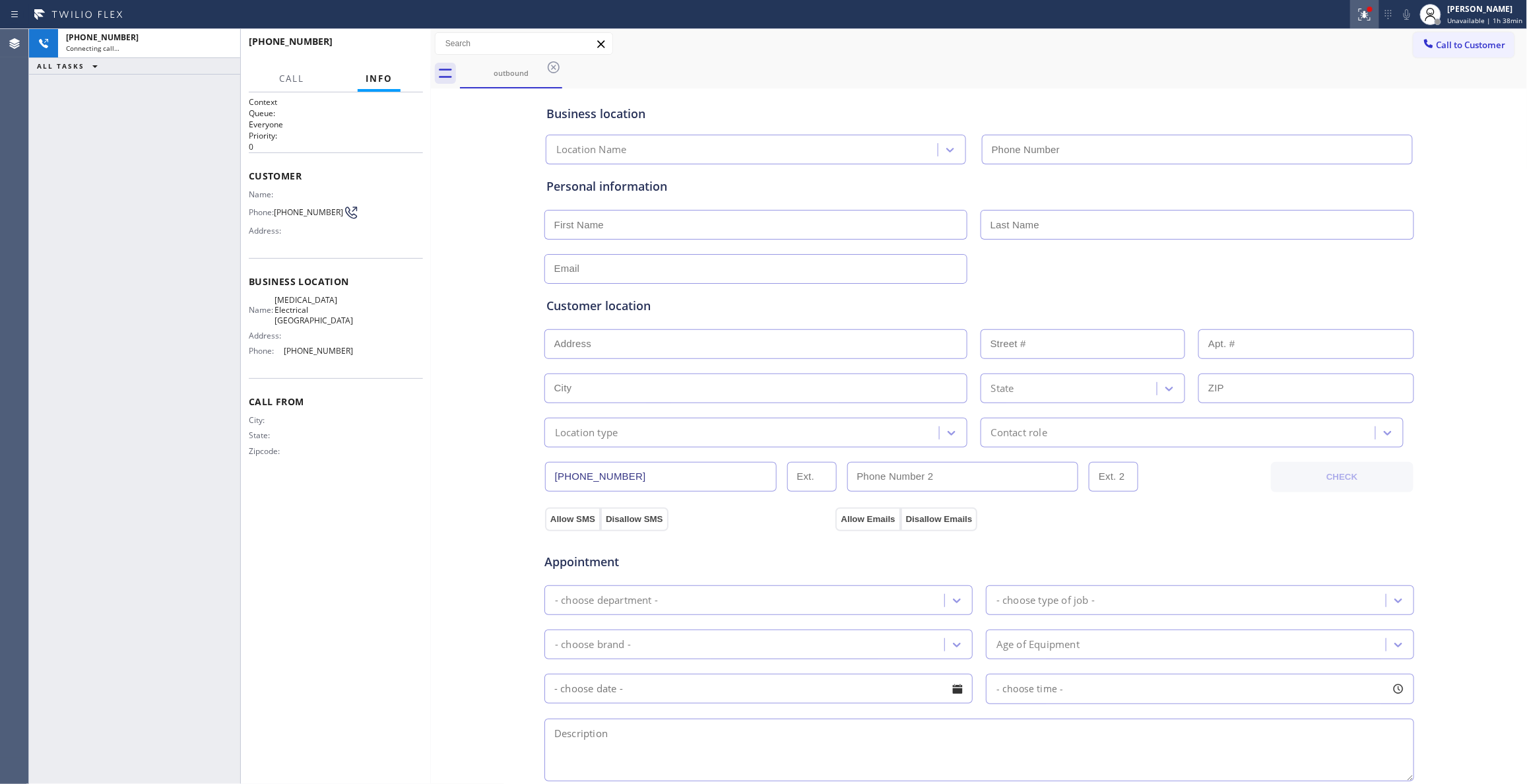
click at [1360, 16] on icon at bounding box center [1364, 14] width 15 height 15
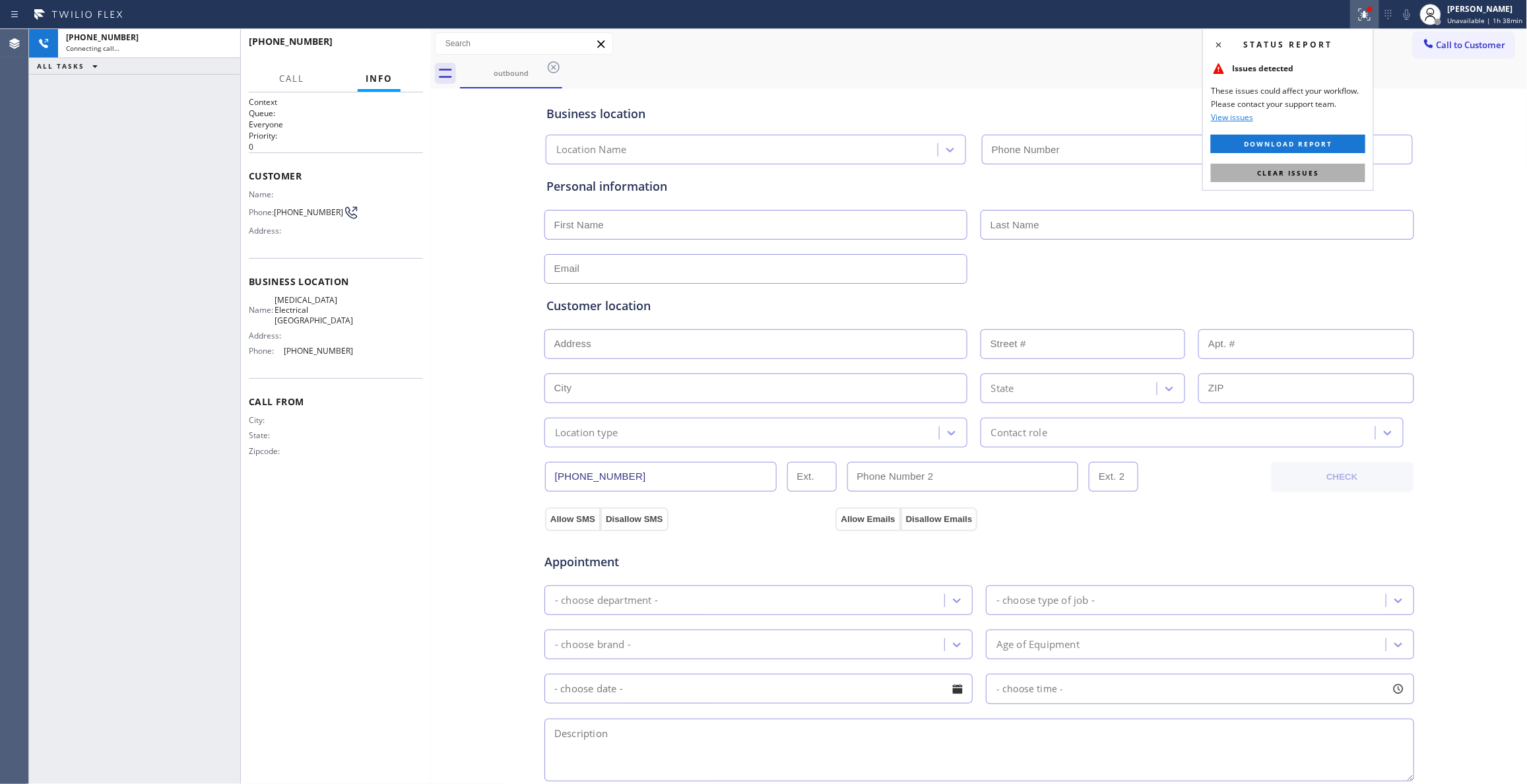
type input "[PHONE_NUMBER]"
click at [1320, 169] on button "Clear issues" at bounding box center [1288, 173] width 154 height 18
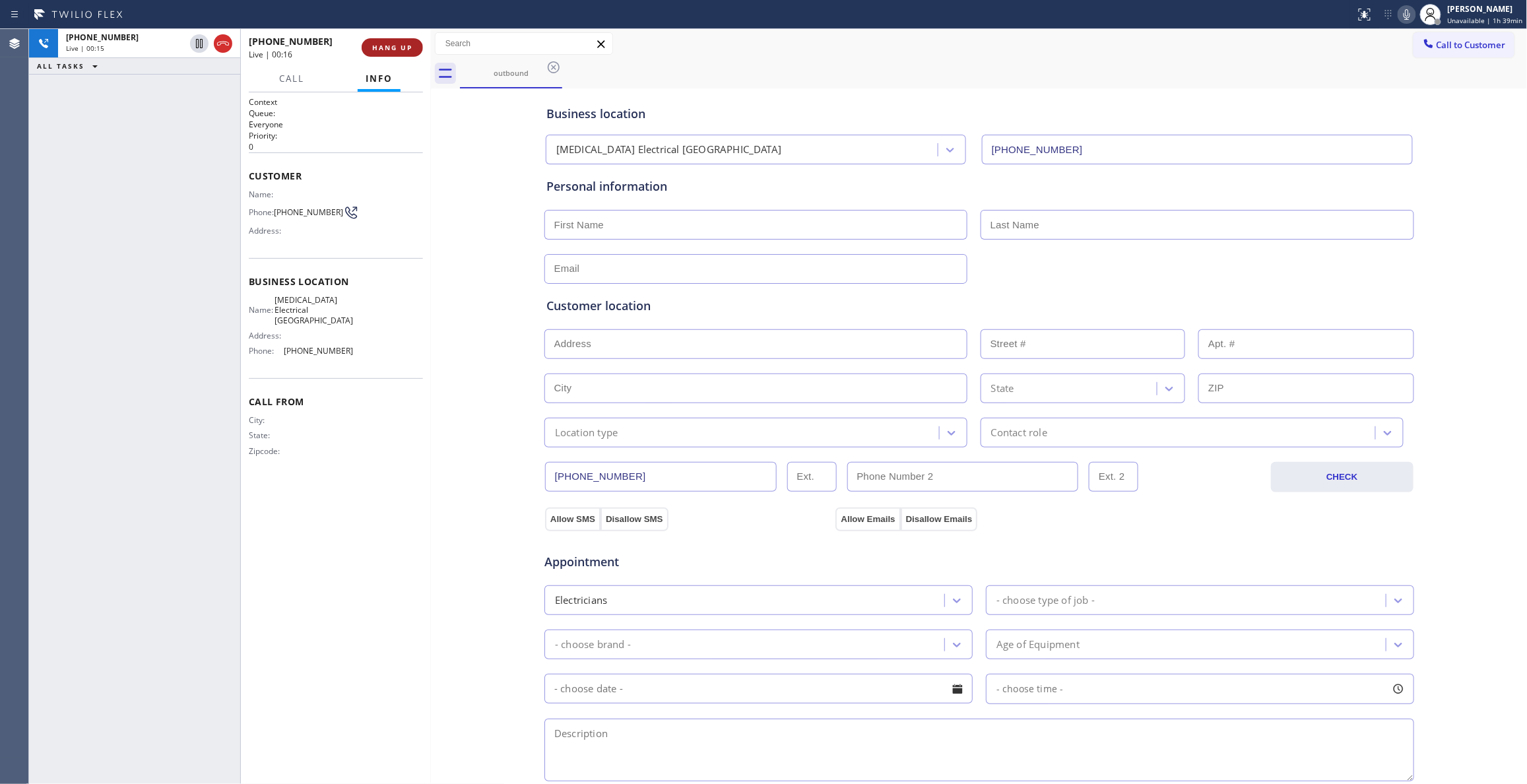
click at [407, 47] on span "HANG UP" at bounding box center [392, 47] width 40 height 9
click at [405, 45] on span "HANG UP" at bounding box center [392, 47] width 40 height 9
click at [363, 49] on button "COMPLETE" at bounding box center [389, 47] width 67 height 18
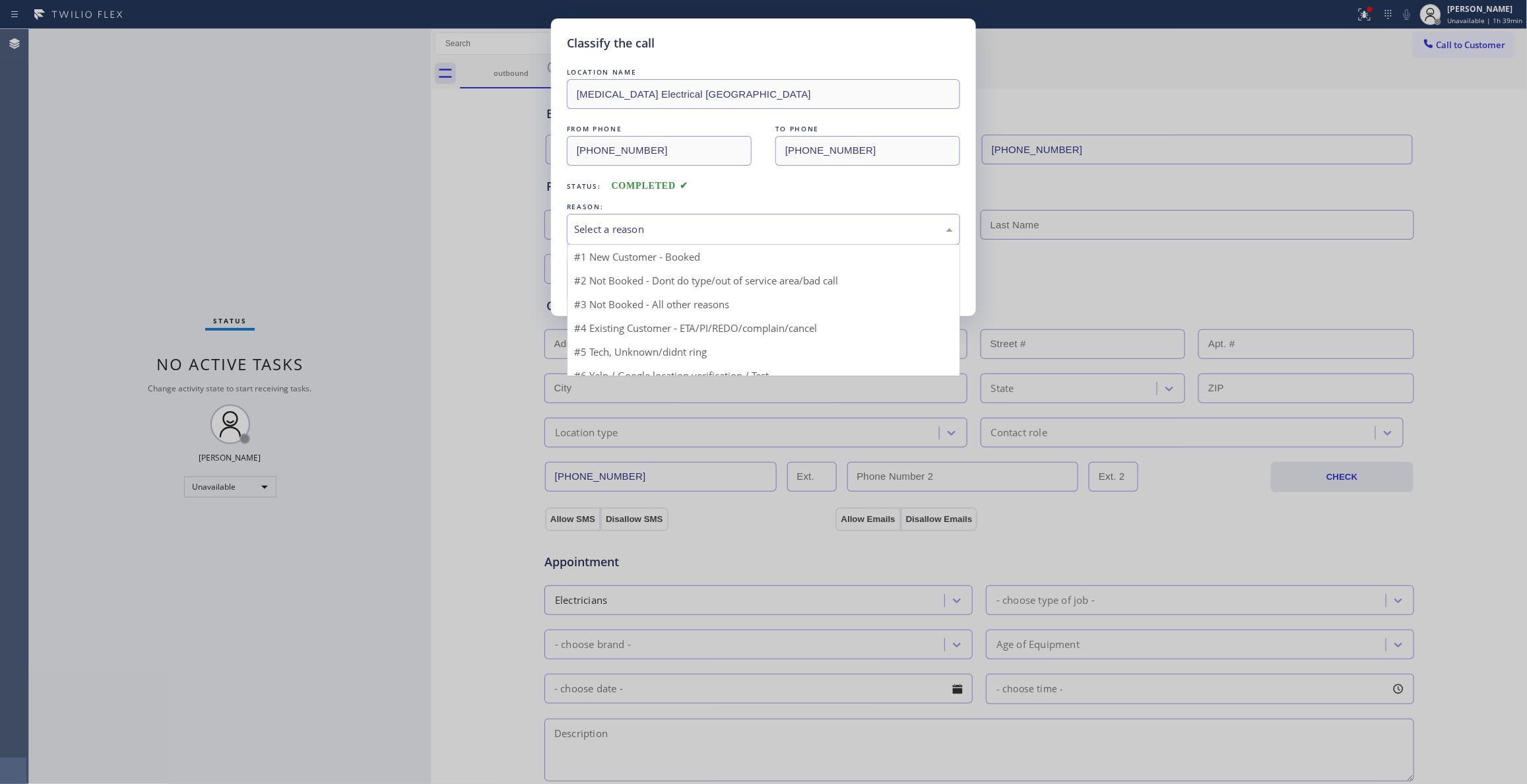
click at [614, 222] on div "Select a reason" at bounding box center [764, 229] width 379 height 15
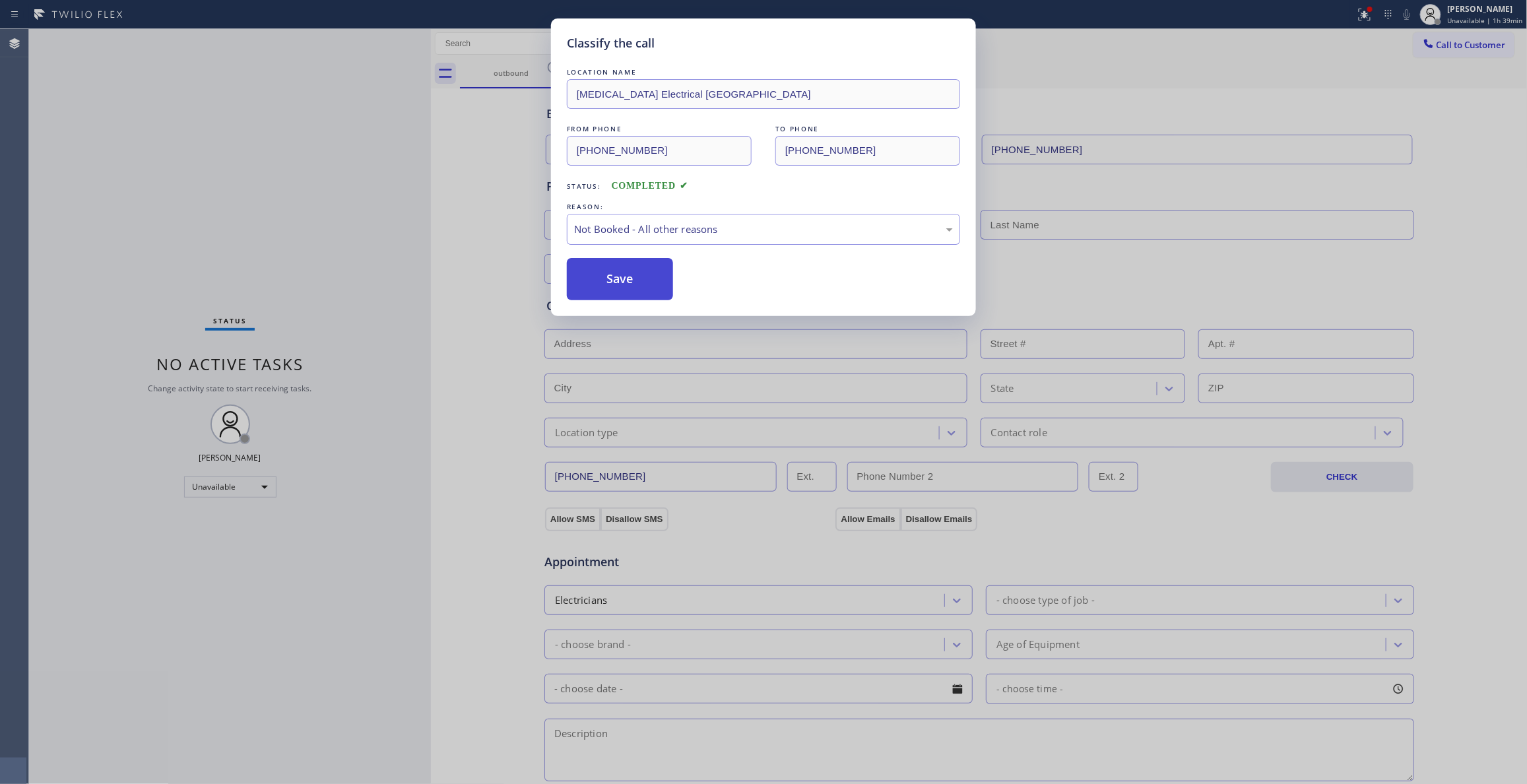
click at [621, 273] on button "Save" at bounding box center [619, 279] width 106 height 43
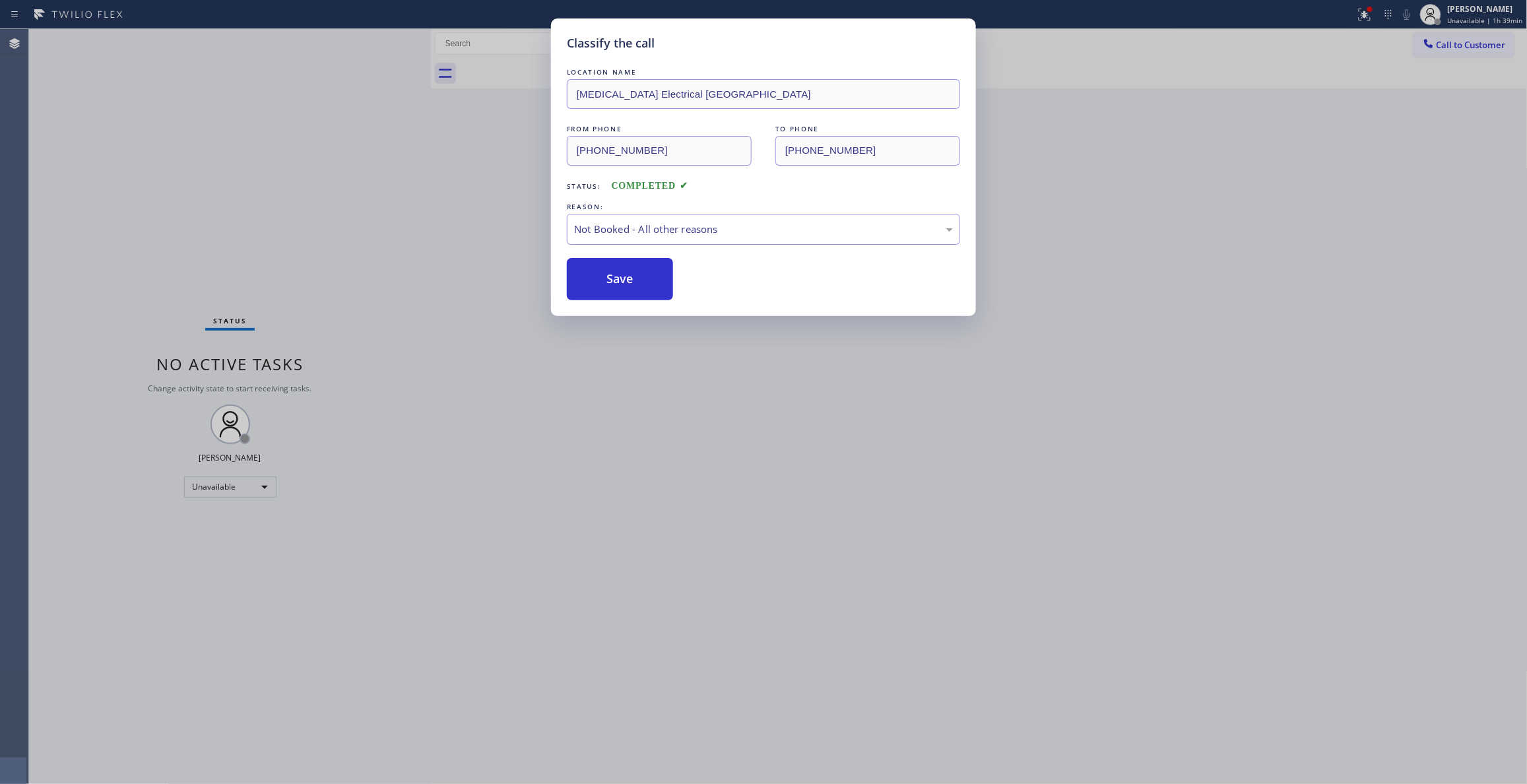
drag, startPoint x: 621, startPoint y: 273, endPoint x: 50, endPoint y: 476, distance: 606.0
click at [620, 272] on button "Save" at bounding box center [619, 279] width 106 height 43
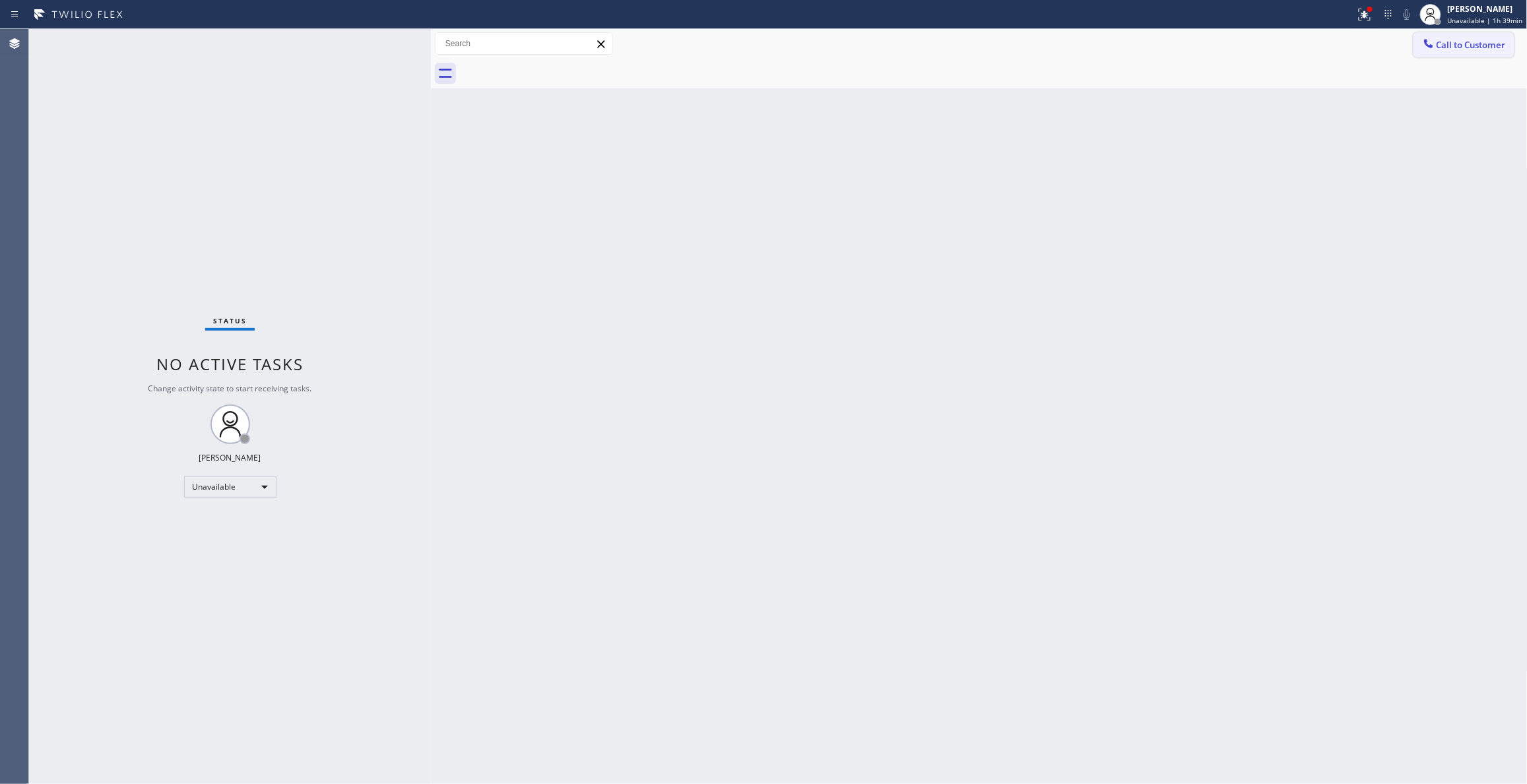
click at [1464, 51] on button "Call to Customer" at bounding box center [1464, 45] width 101 height 25
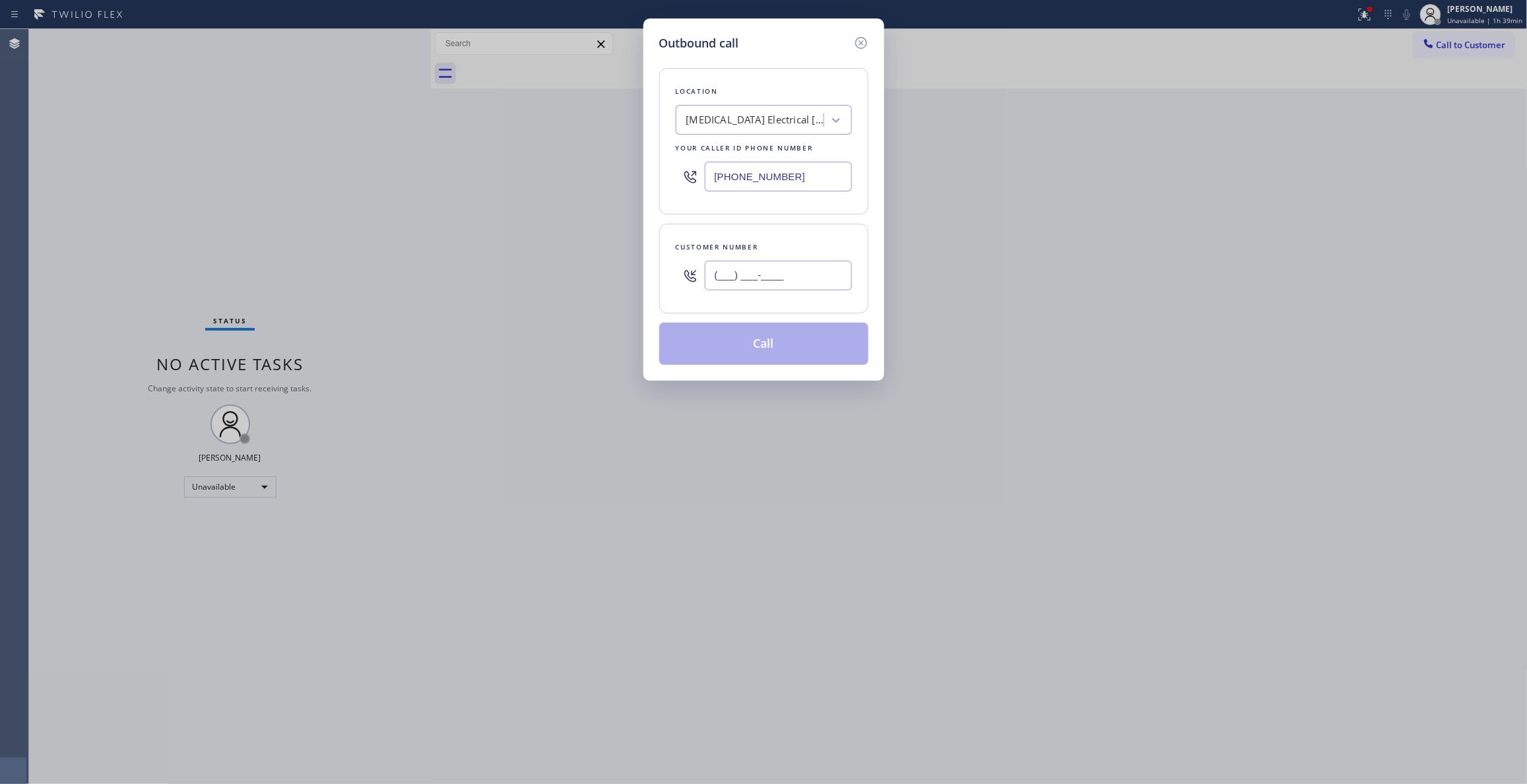
click at [803, 291] on input "(___) ___-____" at bounding box center [778, 275] width 147 height 30
paste input "442) 241-9300"
drag, startPoint x: 815, startPoint y: 276, endPoint x: 153, endPoint y: 275, distance: 662.0
click at [174, 275] on div "Outbound call Location [MEDICAL_DATA] Electrical [GEOGRAPHIC_DATA] Your caller …" at bounding box center [764, 392] width 1527 height 784
paste input "954) 676-7903"
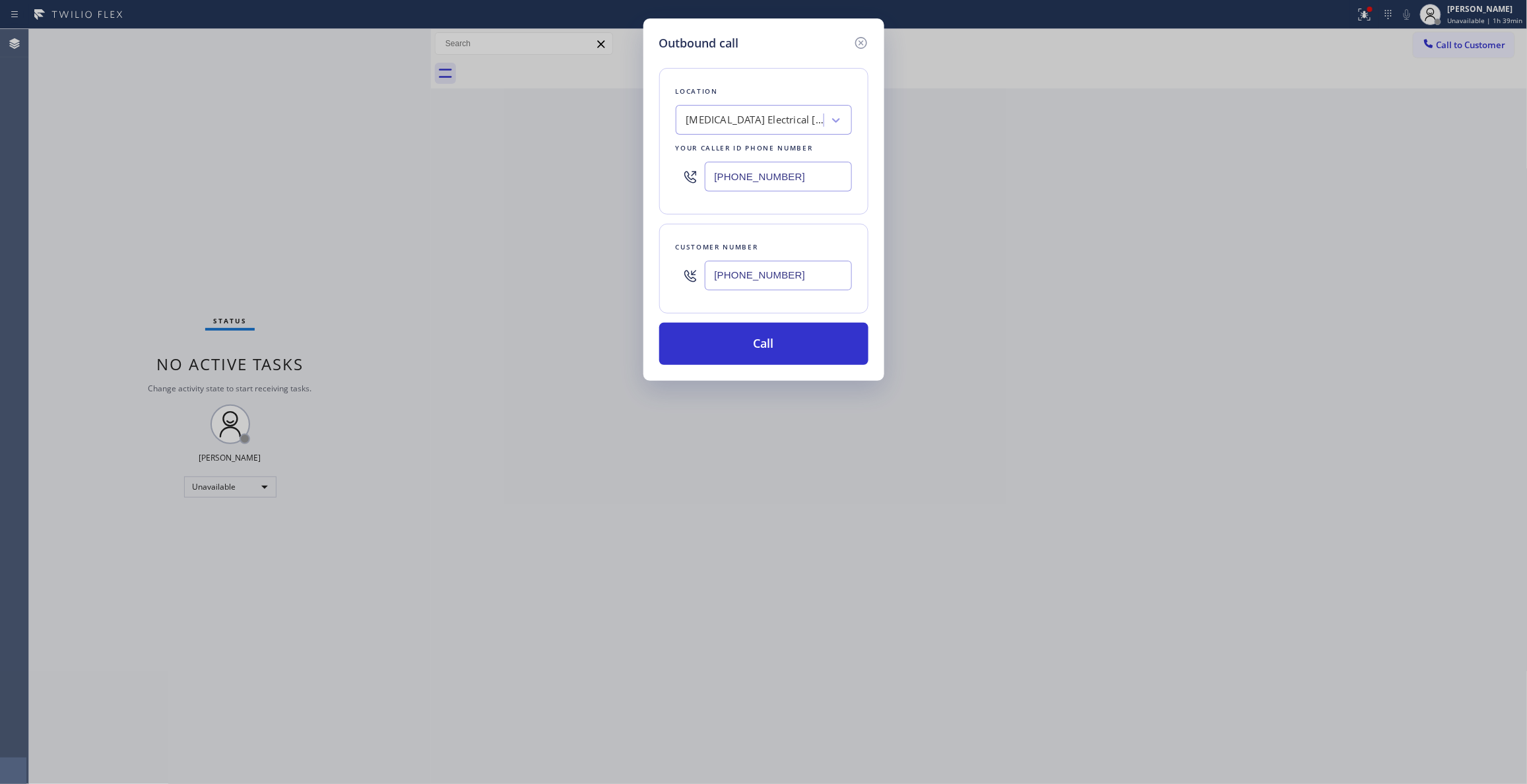
type input "[PHONE_NUMBER]"
drag, startPoint x: 830, startPoint y: 186, endPoint x: 507, endPoint y: 185, distance: 323.0
click at [509, 184] on div "Outbound call Location [MEDICAL_DATA] Electrical [GEOGRAPHIC_DATA] Your caller …" at bounding box center [764, 392] width 1527 height 784
paste input "954) 799-3474"
type input "[PHONE_NUMBER]"
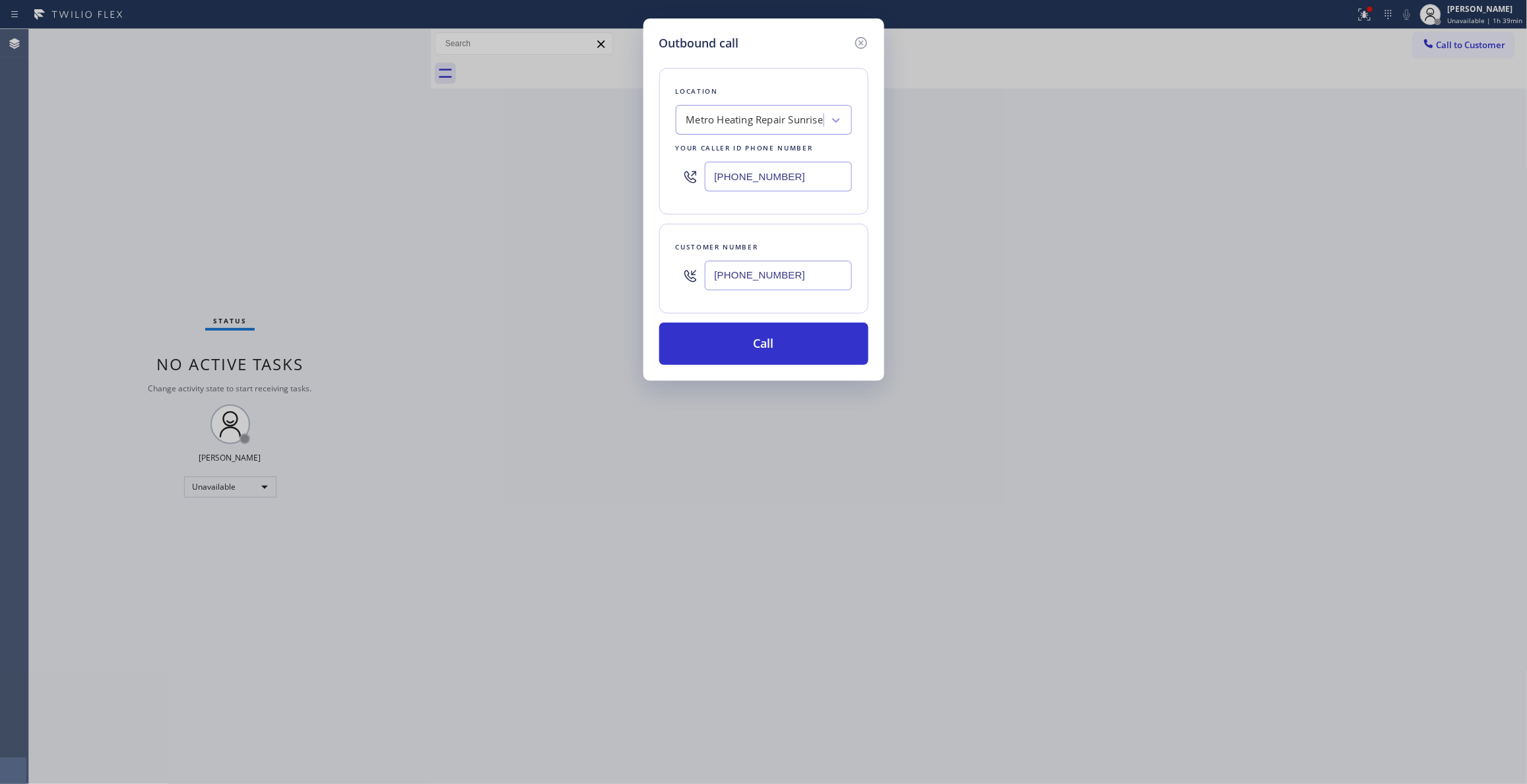
drag, startPoint x: 811, startPoint y: 283, endPoint x: 561, endPoint y: 277, distance: 250.1
click at [569, 269] on div "Outbound call Location Metro Heating Repair Sunrise Your caller id phone number…" at bounding box center [764, 392] width 1527 height 784
click at [677, 346] on button "Call" at bounding box center [764, 343] width 209 height 43
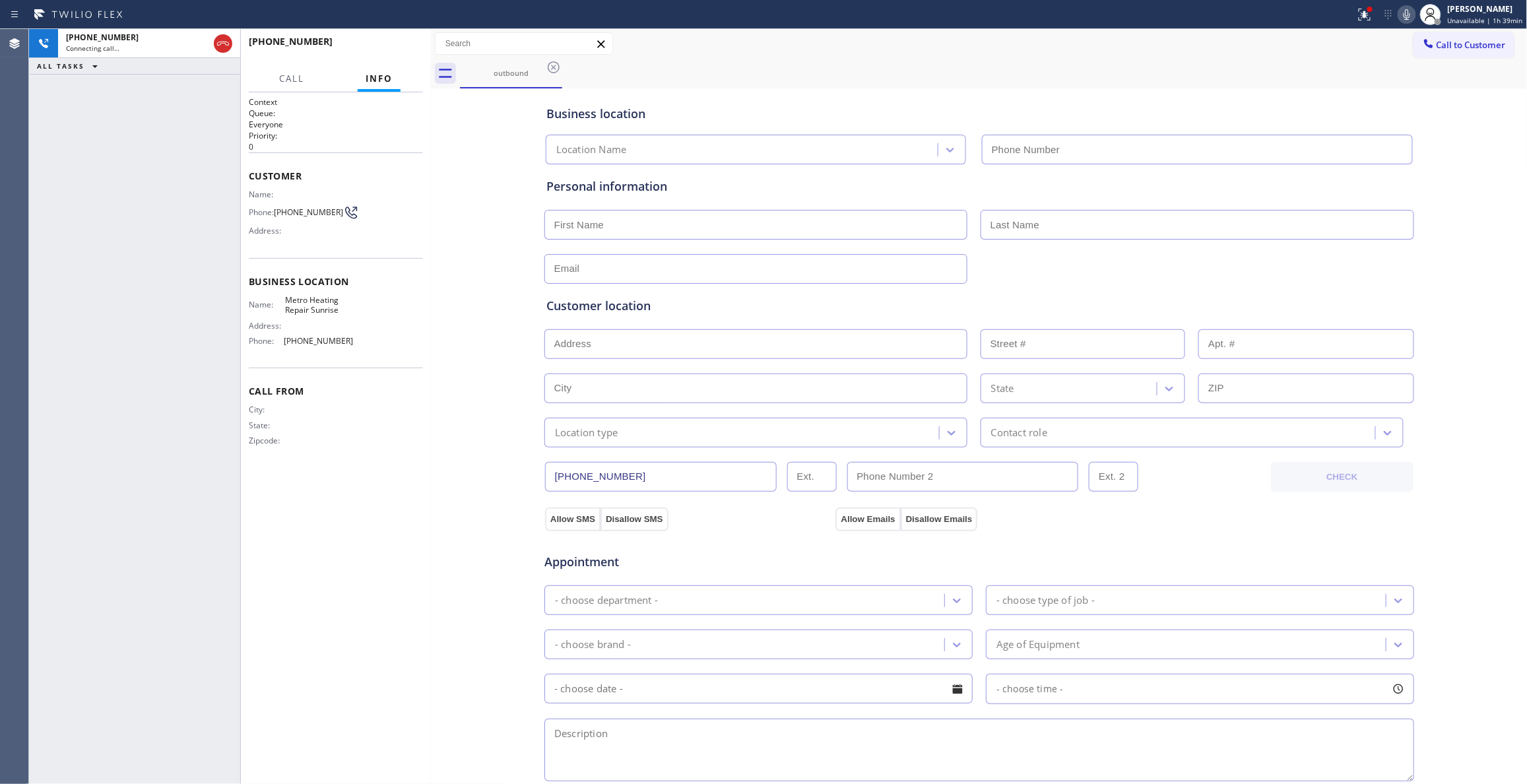
type input "[PHONE_NUMBER]"
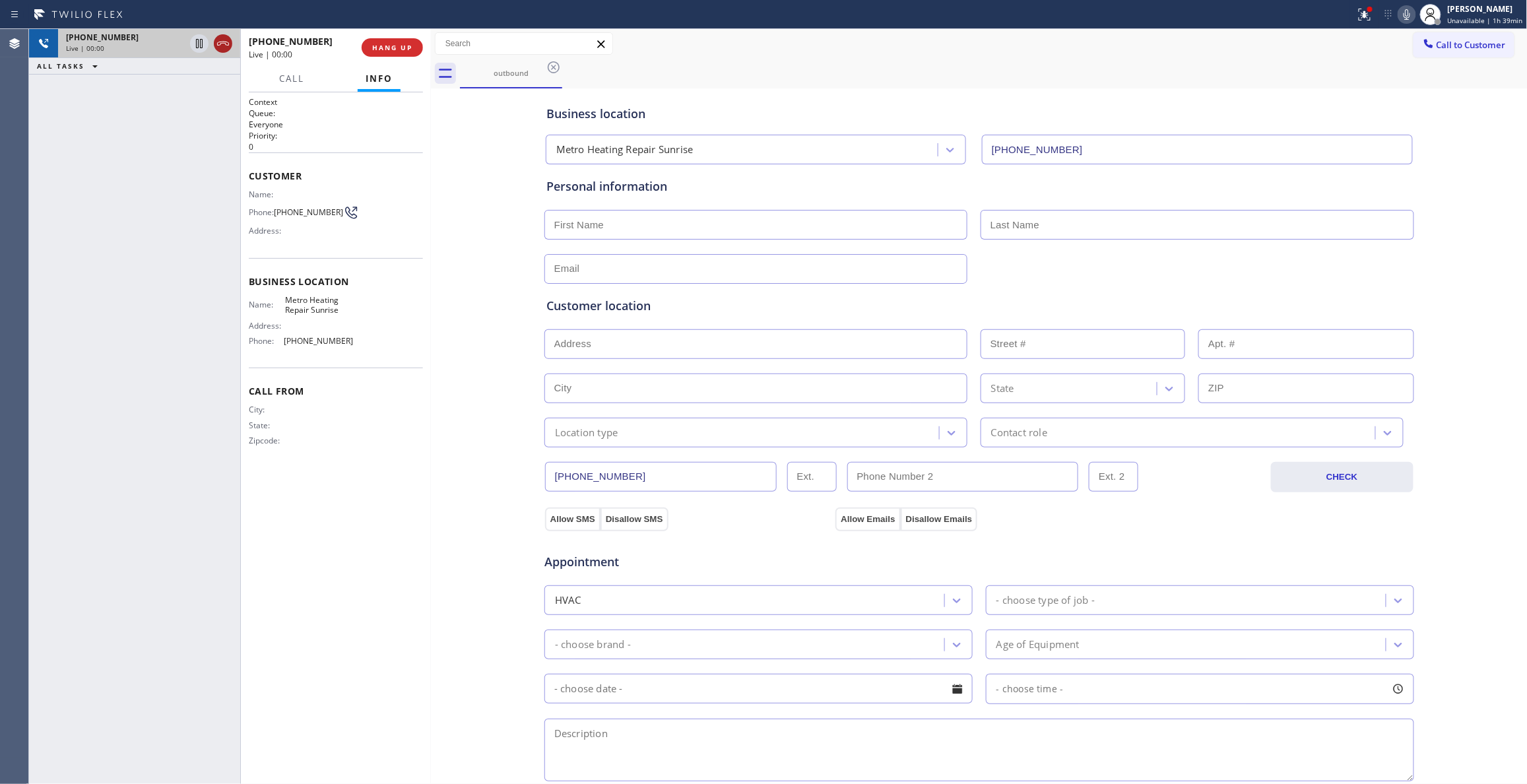
click at [225, 37] on icon at bounding box center [223, 43] width 15 height 15
click at [397, 53] on button "COMPLETE" at bounding box center [389, 47] width 67 height 18
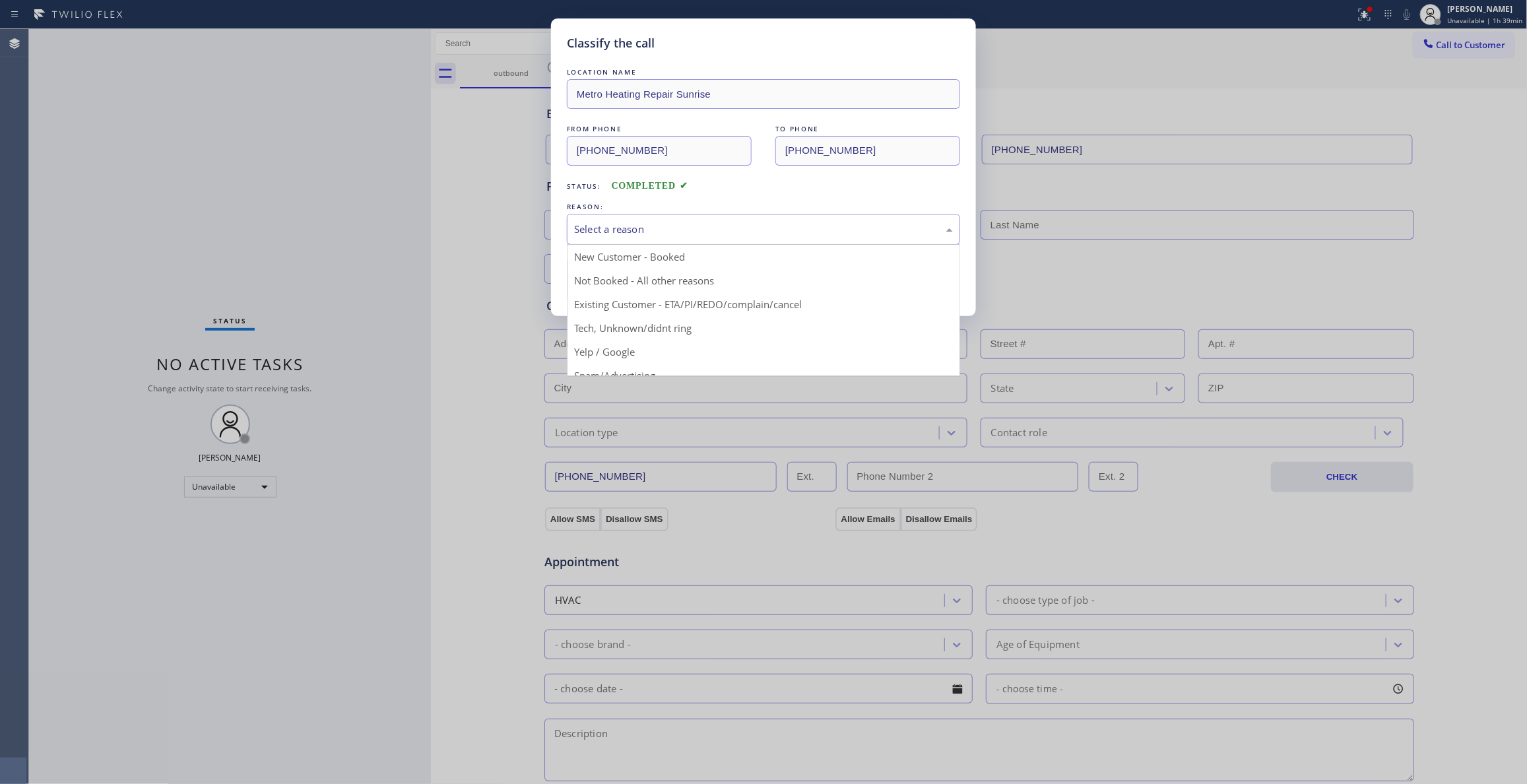
click at [612, 231] on div "Select a reason" at bounding box center [764, 229] width 379 height 15
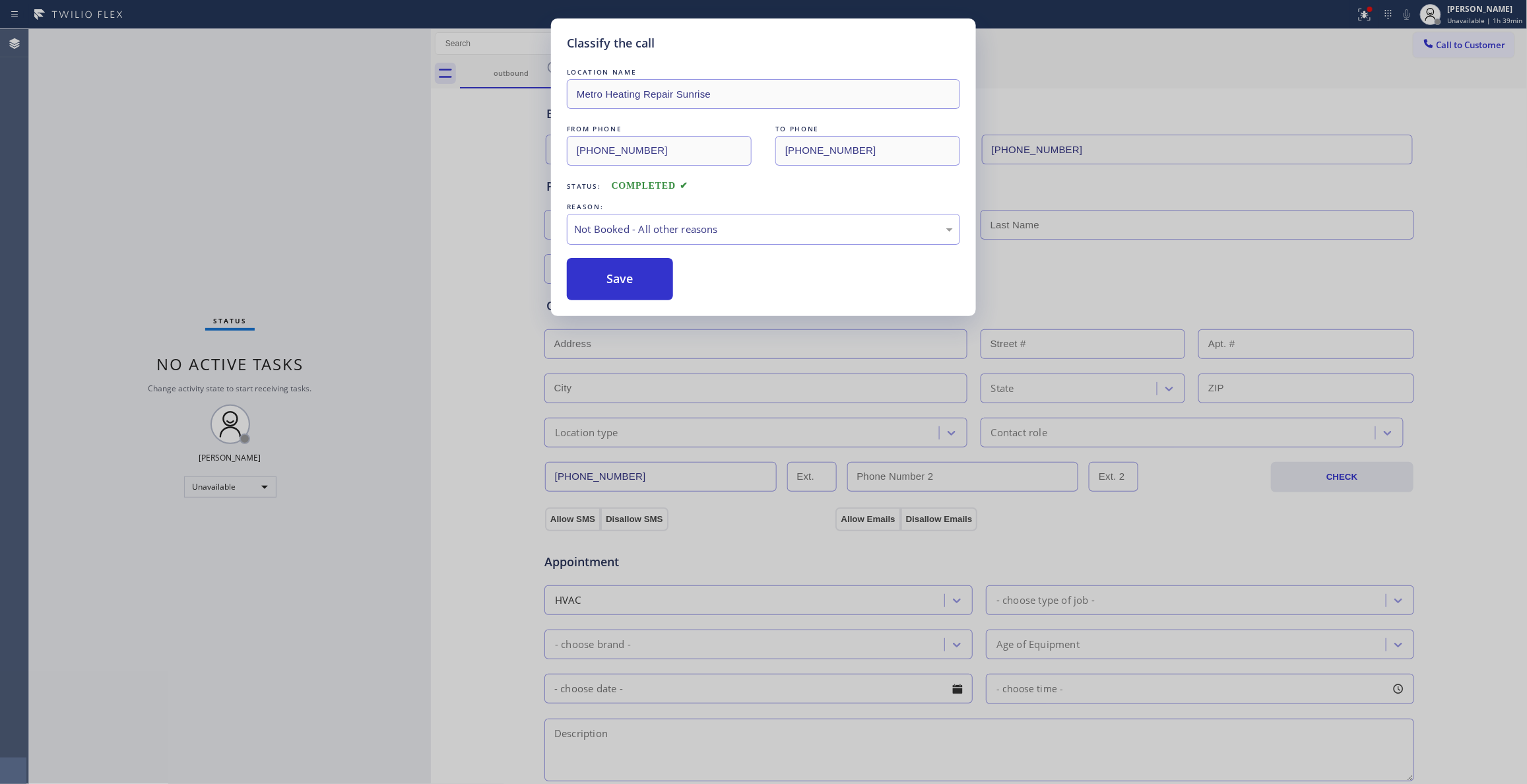
click at [608, 288] on button "Save" at bounding box center [619, 279] width 106 height 43
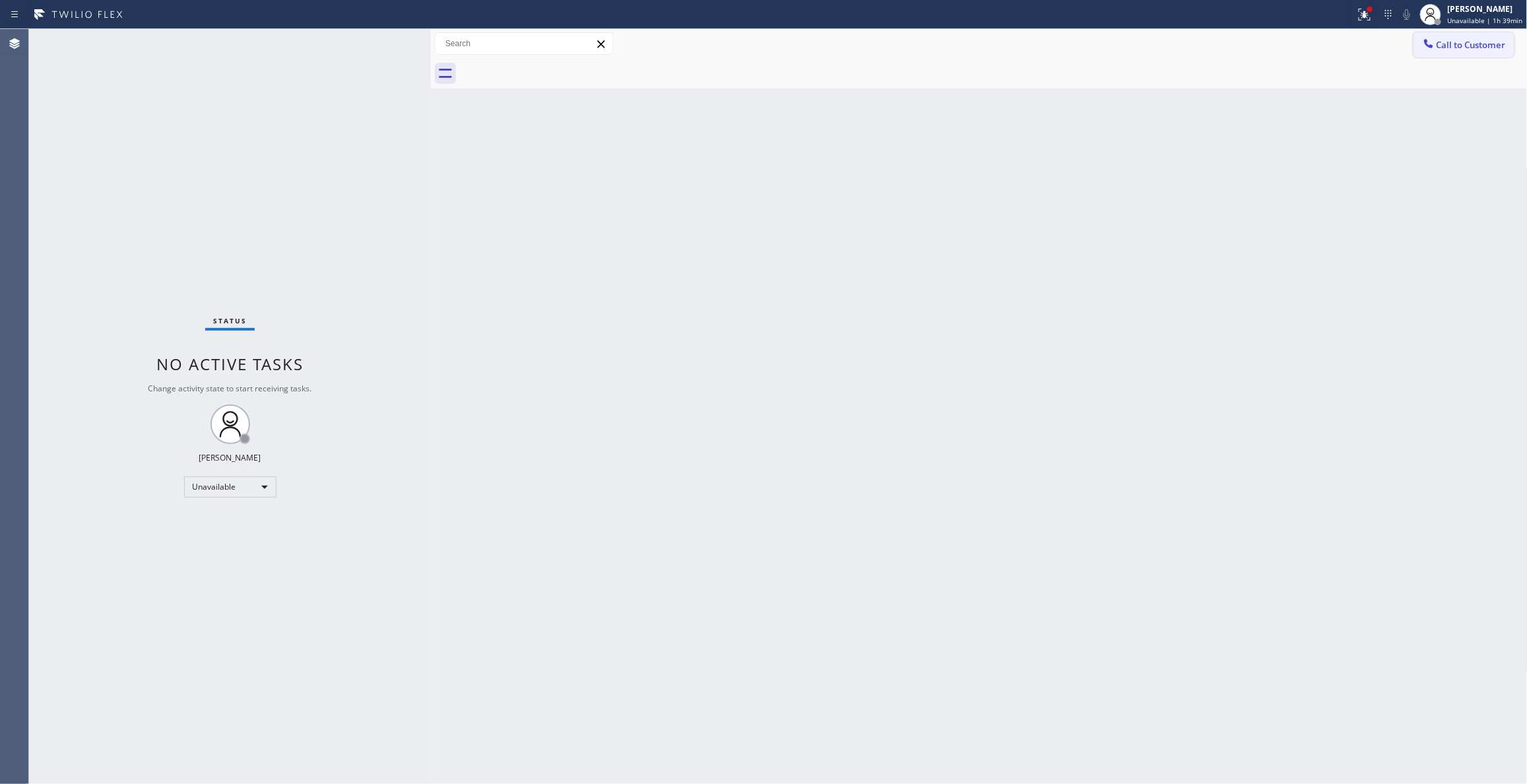
click at [1452, 54] on button "Call to Customer" at bounding box center [1464, 45] width 101 height 25
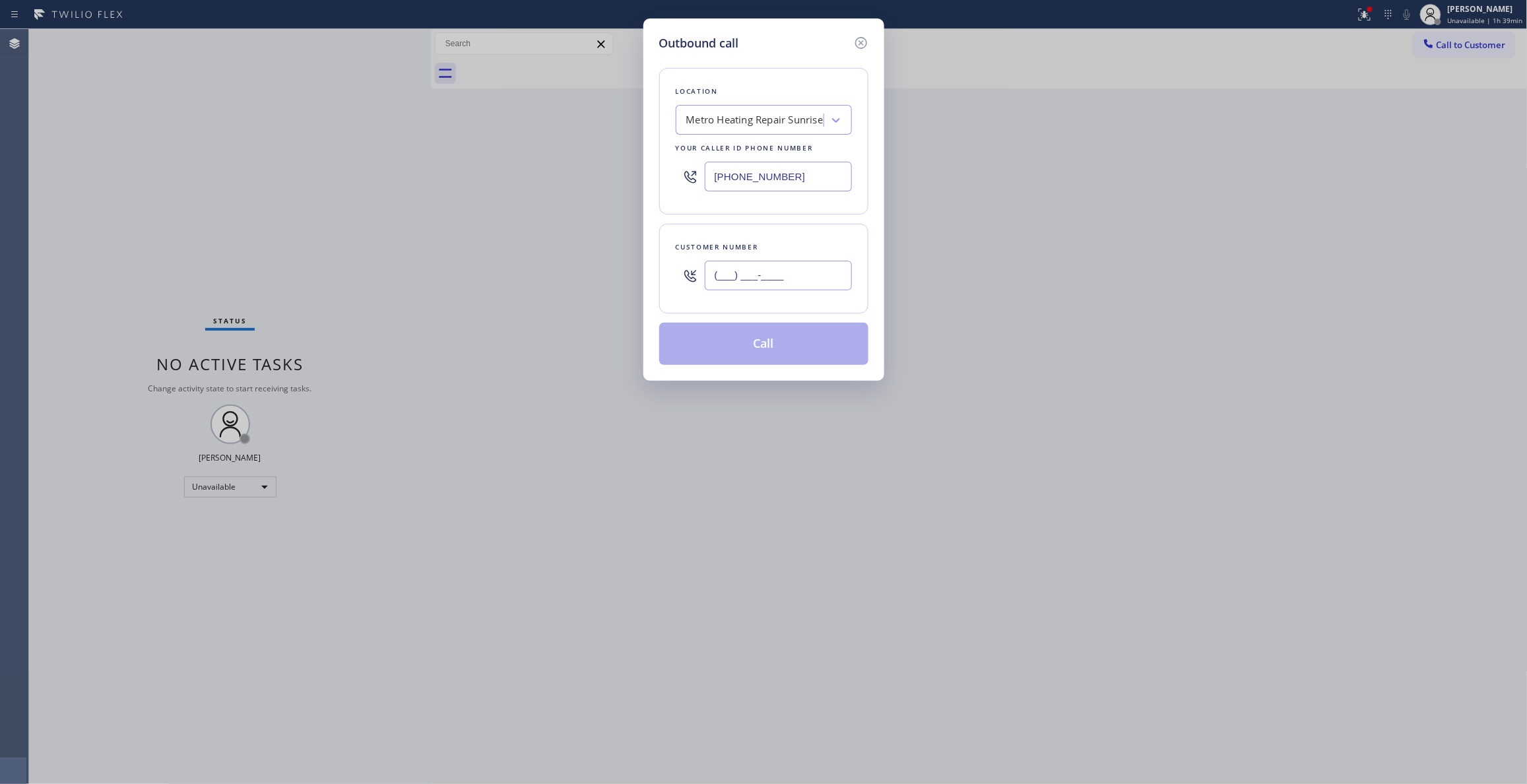
click at [726, 285] on input "(___) ___-____" at bounding box center [778, 275] width 147 height 30
paste input "954) 676-7903"
type input "[PHONE_NUMBER]"
click at [762, 349] on button "Call" at bounding box center [764, 343] width 209 height 43
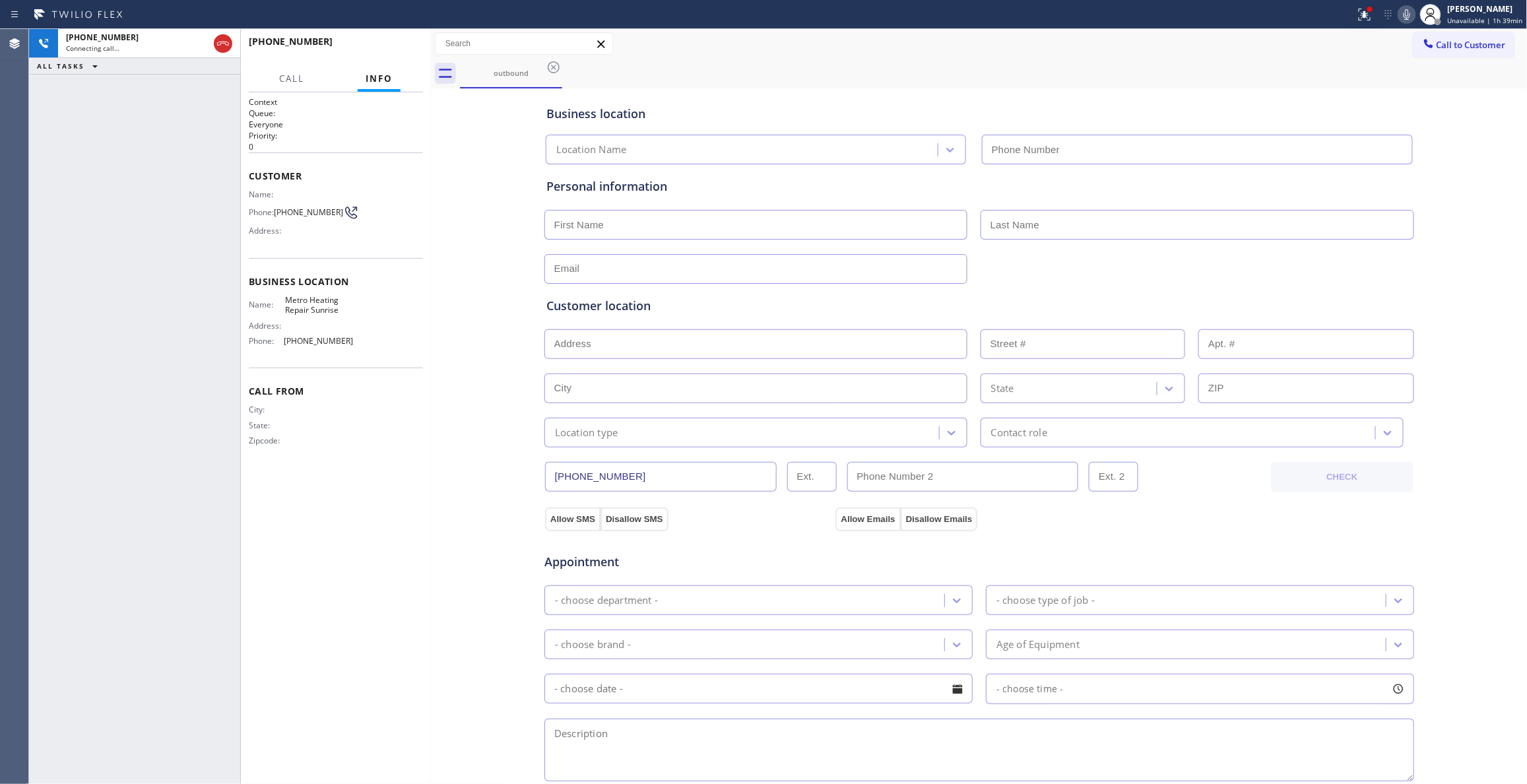
type input "[PHONE_NUMBER]"
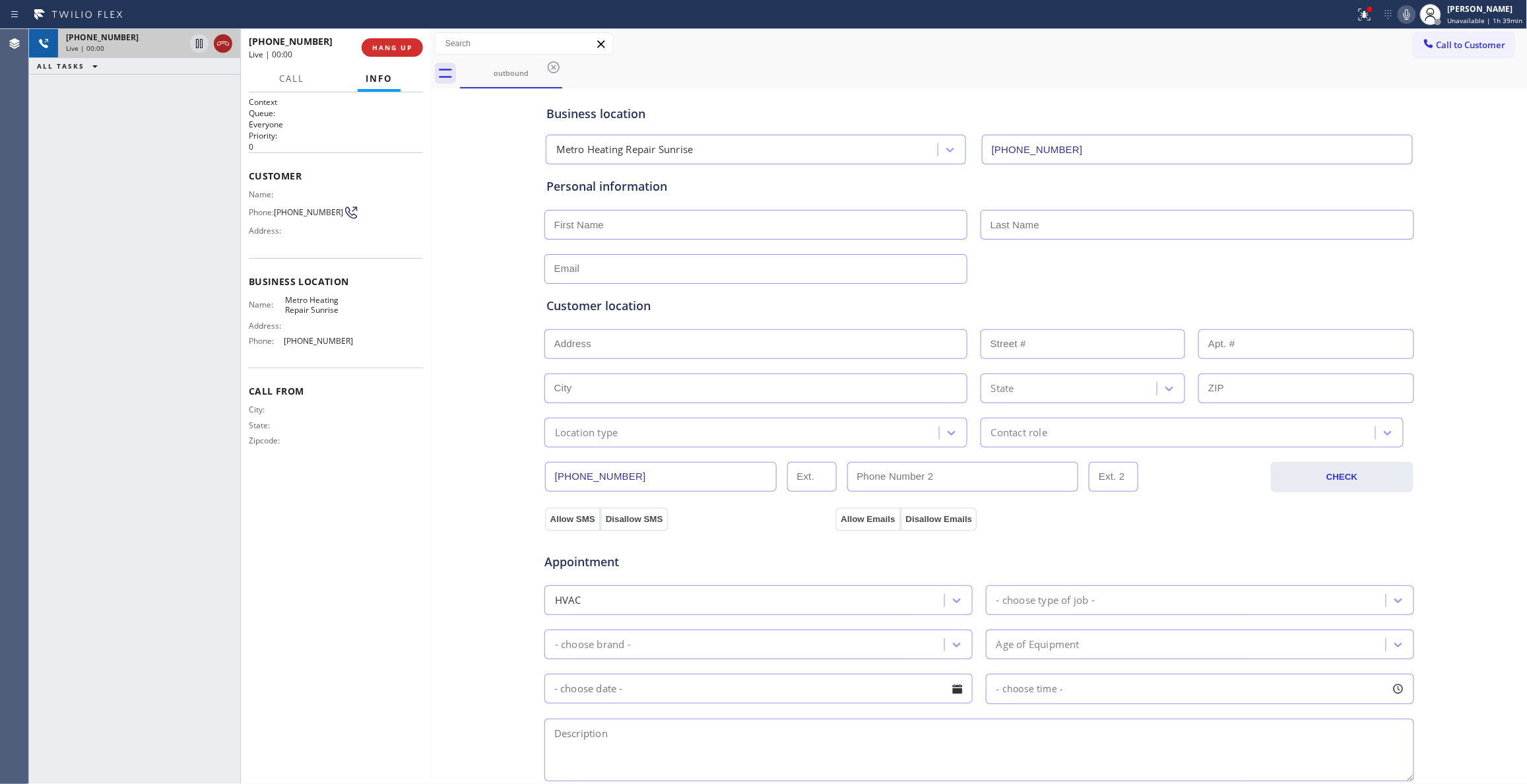
click at [225, 43] on icon at bounding box center [223, 43] width 15 height 15
click at [389, 53] on button "HANG UP" at bounding box center [392, 47] width 62 height 18
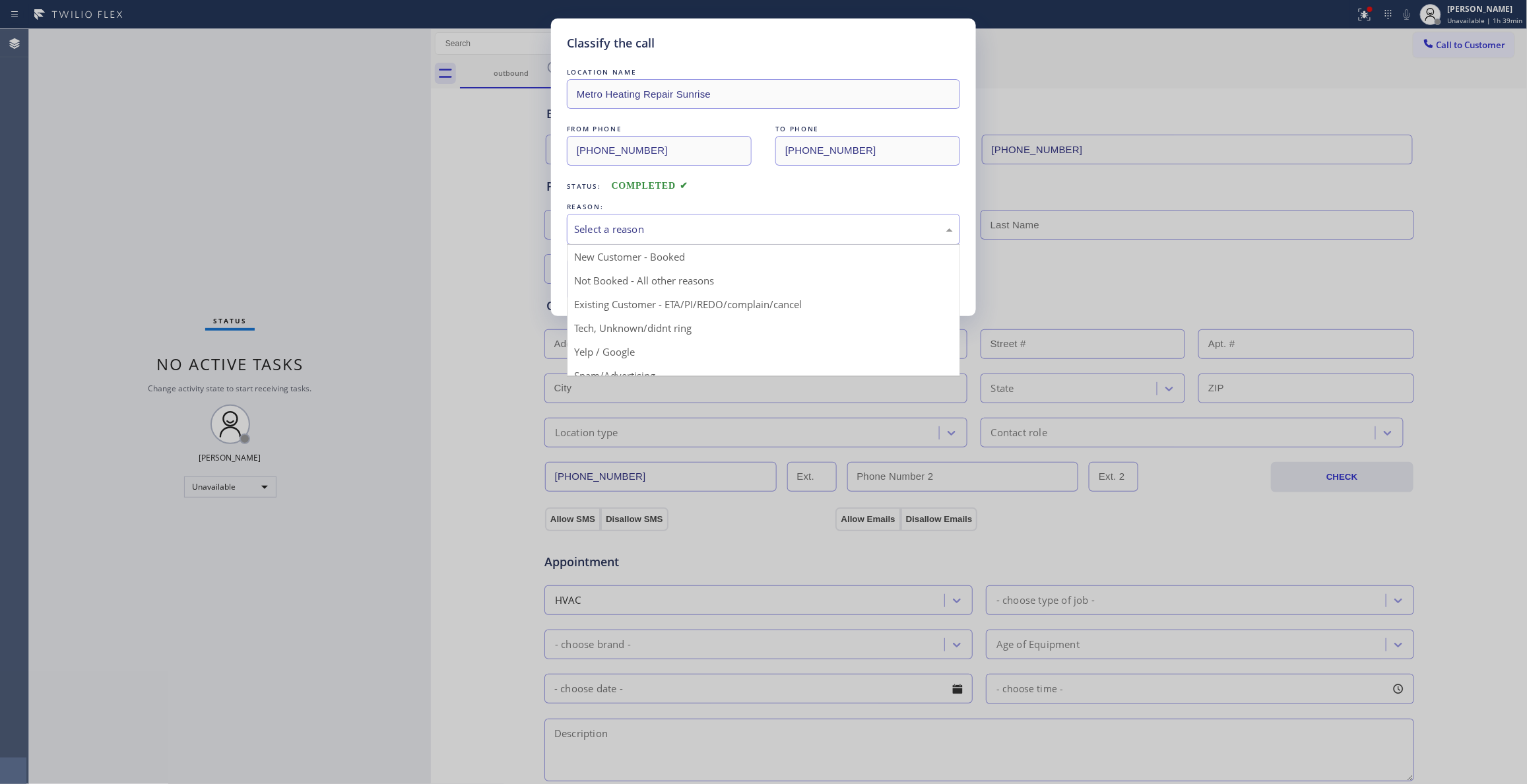
drag, startPoint x: 716, startPoint y: 232, endPoint x: 706, endPoint y: 232, distance: 10.0
click at [711, 230] on div "Select a reason" at bounding box center [764, 229] width 379 height 15
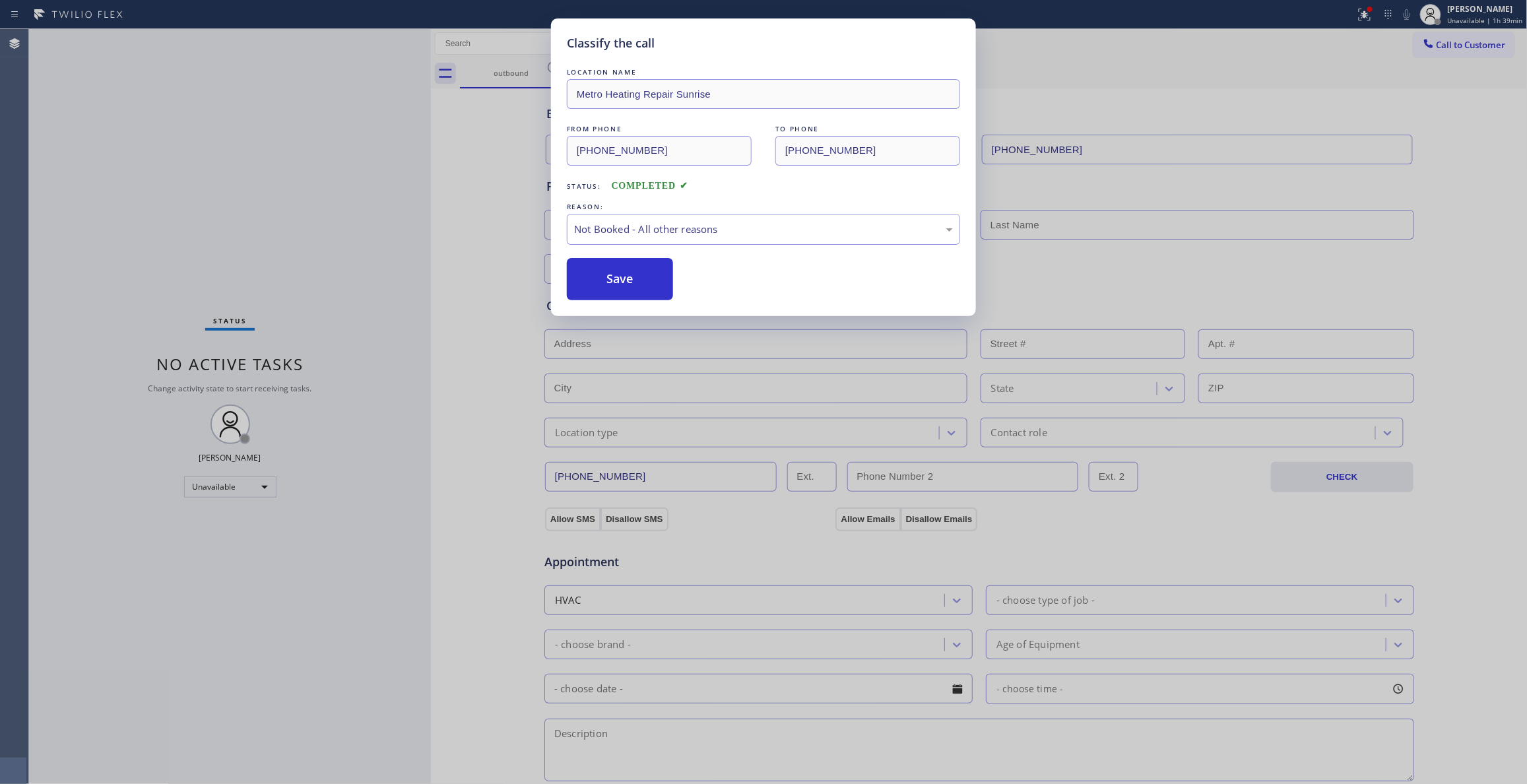
click at [630, 278] on button "Save" at bounding box center [619, 279] width 106 height 43
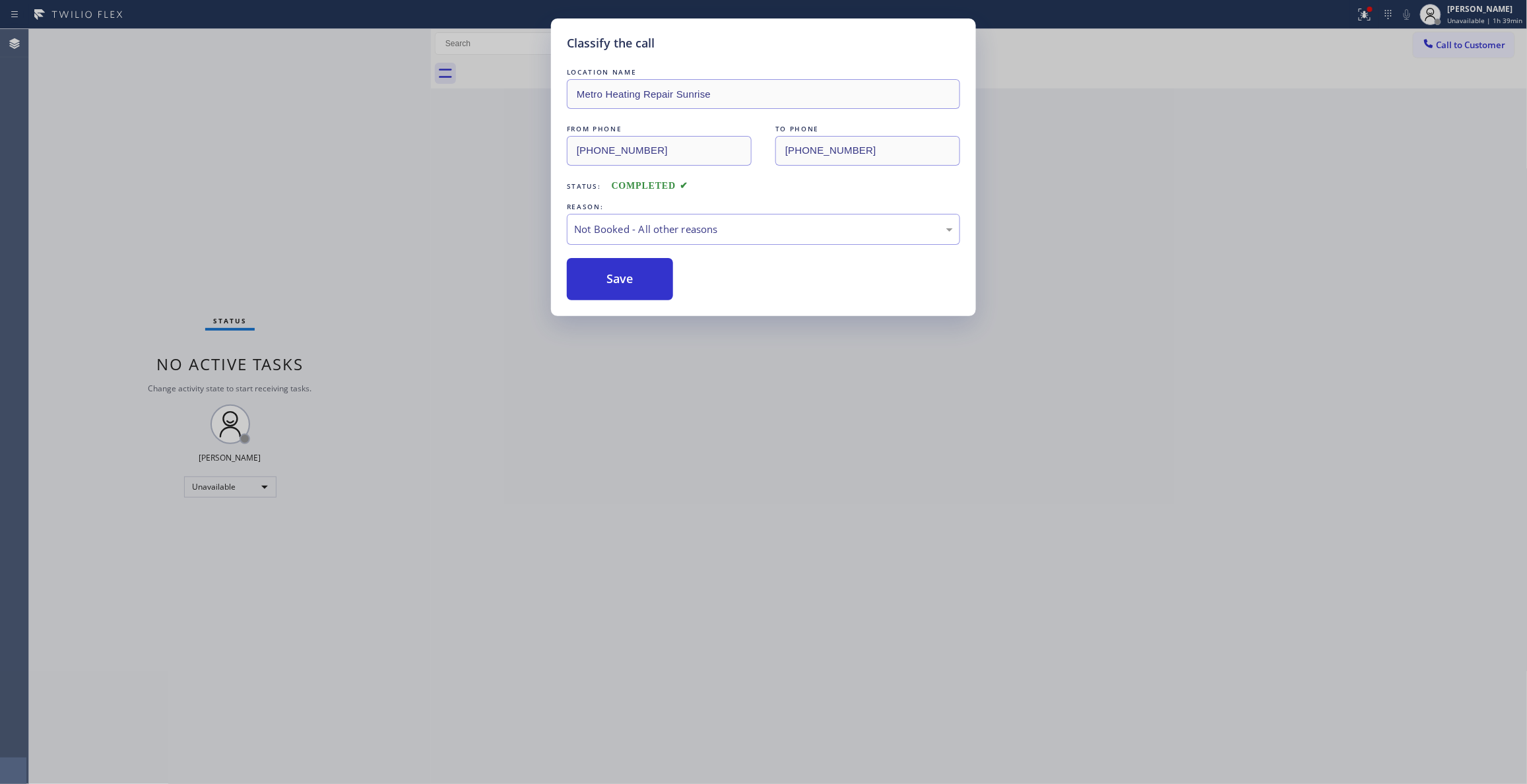
click at [630, 278] on button "Save" at bounding box center [619, 279] width 106 height 43
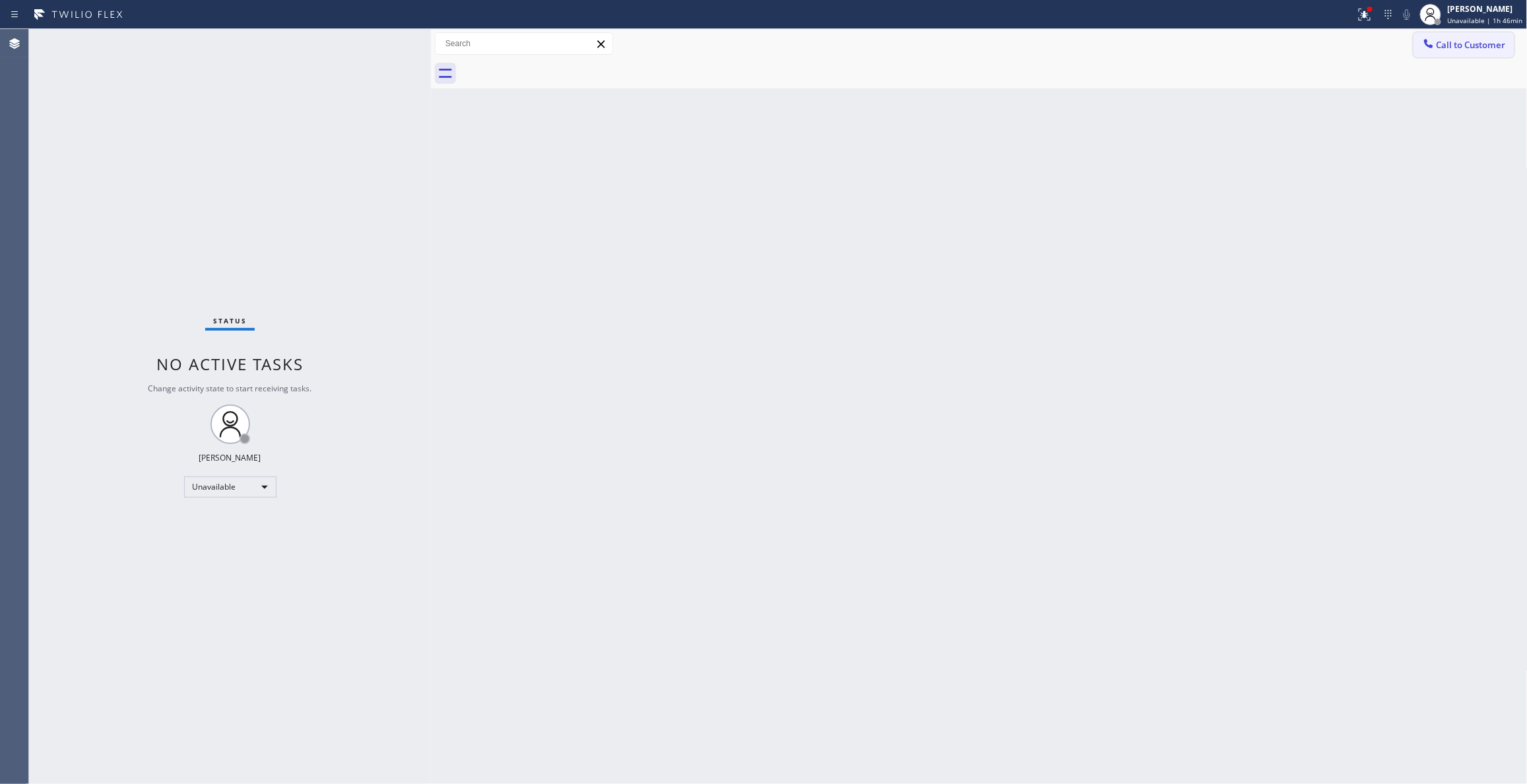
click at [1474, 45] on span "Call to Customer" at bounding box center [1471, 44] width 69 height 12
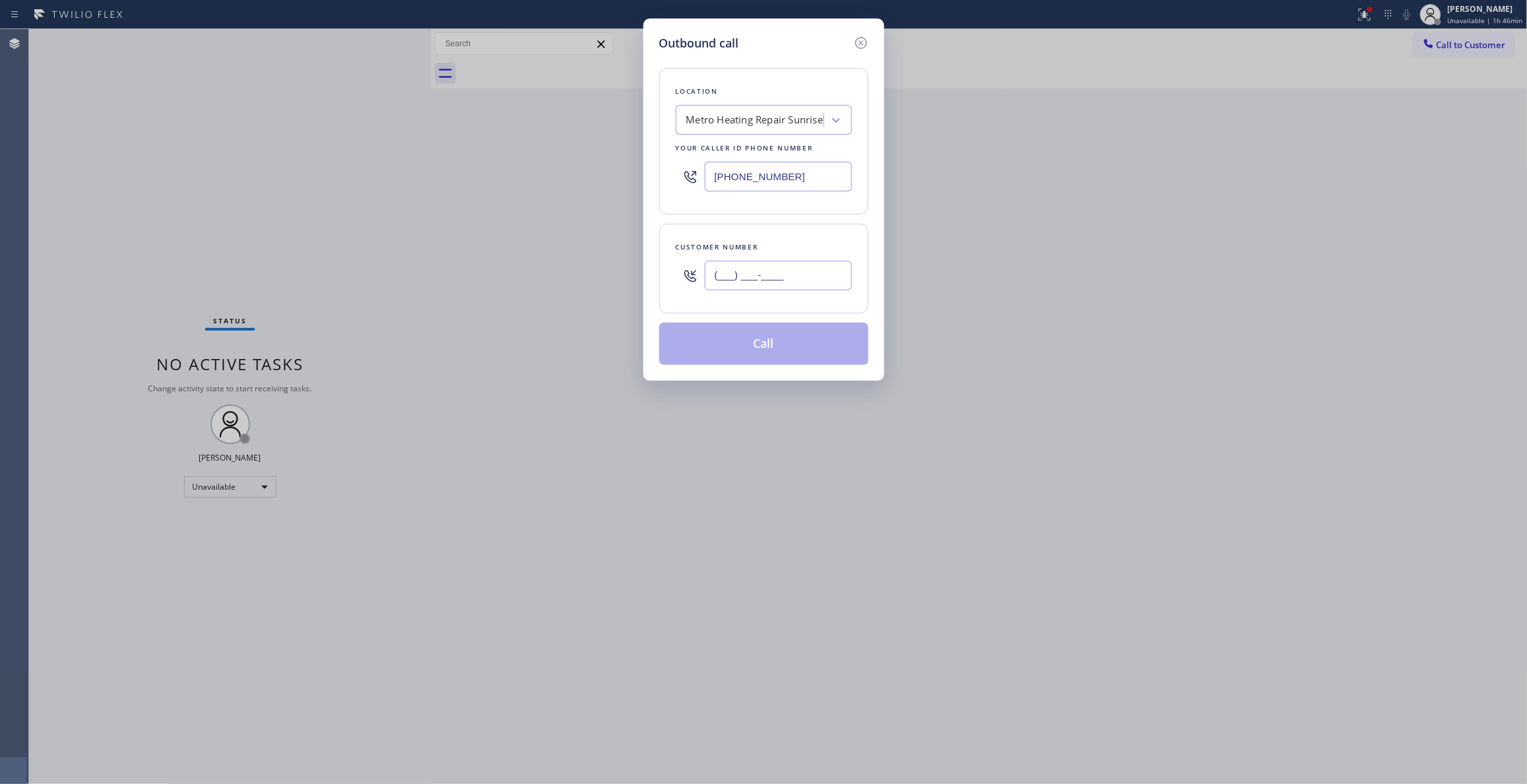
click at [803, 286] on input "(___) ___-____" at bounding box center [778, 275] width 147 height 30
paste input "415) 969-8401"
type input "[PHONE_NUMBER]"
drag, startPoint x: 813, startPoint y: 176, endPoint x: 416, endPoint y: 196, distance: 397.5
click at [416, 196] on div "Outbound call Location Metro Heating Repair Sunrise Your caller id phone number…" at bounding box center [764, 392] width 1527 height 784
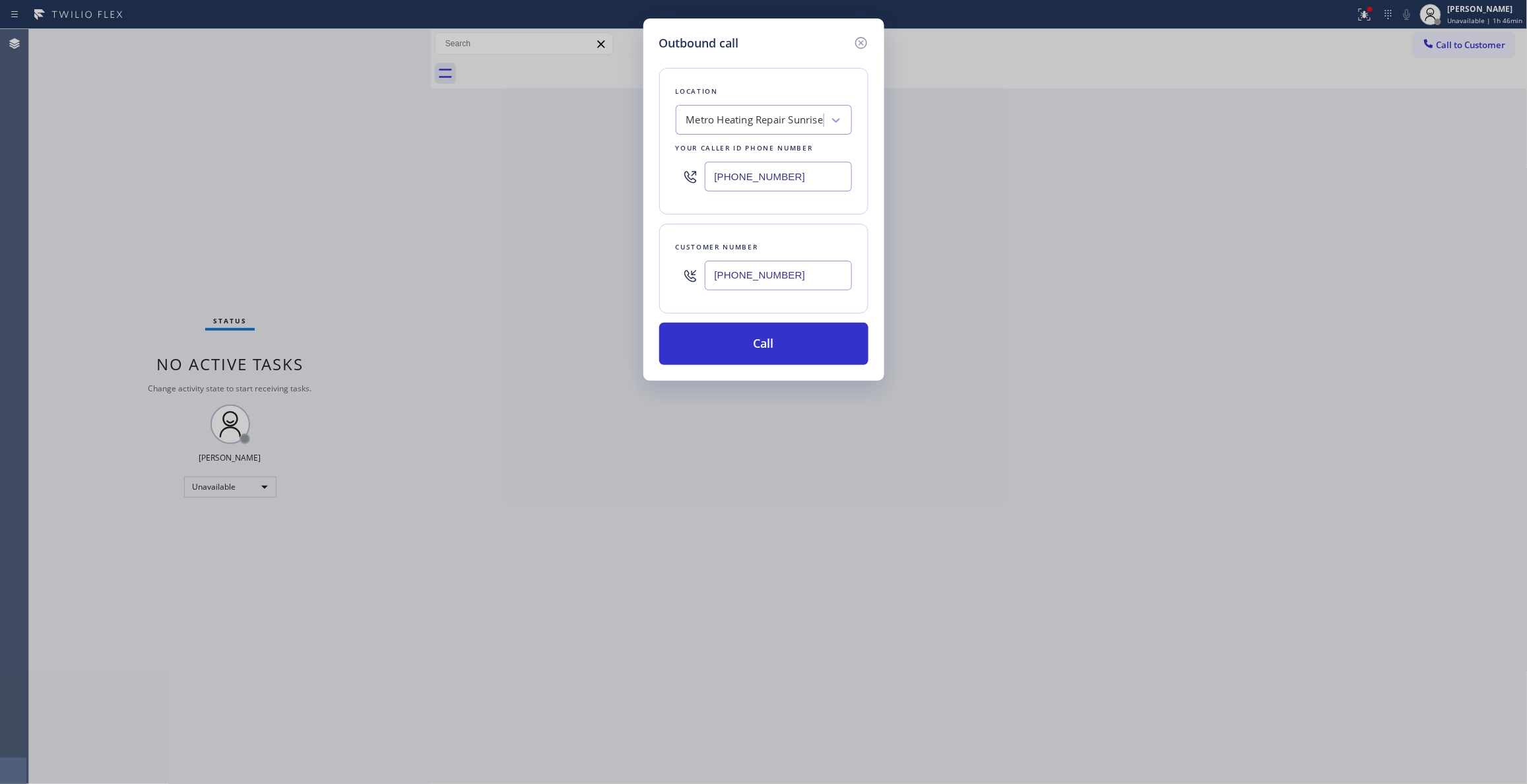
paste input "657) 845-8170"
type input "[PHONE_NUMBER]"
drag, startPoint x: 840, startPoint y: 274, endPoint x: 470, endPoint y: 276, distance: 370.0
click at [468, 274] on div "Outbound call Location [PERSON_NAME] Plumbing & Electrical Repair Works Your ca…" at bounding box center [764, 392] width 1527 height 784
click at [685, 341] on button "Call" at bounding box center [764, 343] width 209 height 43
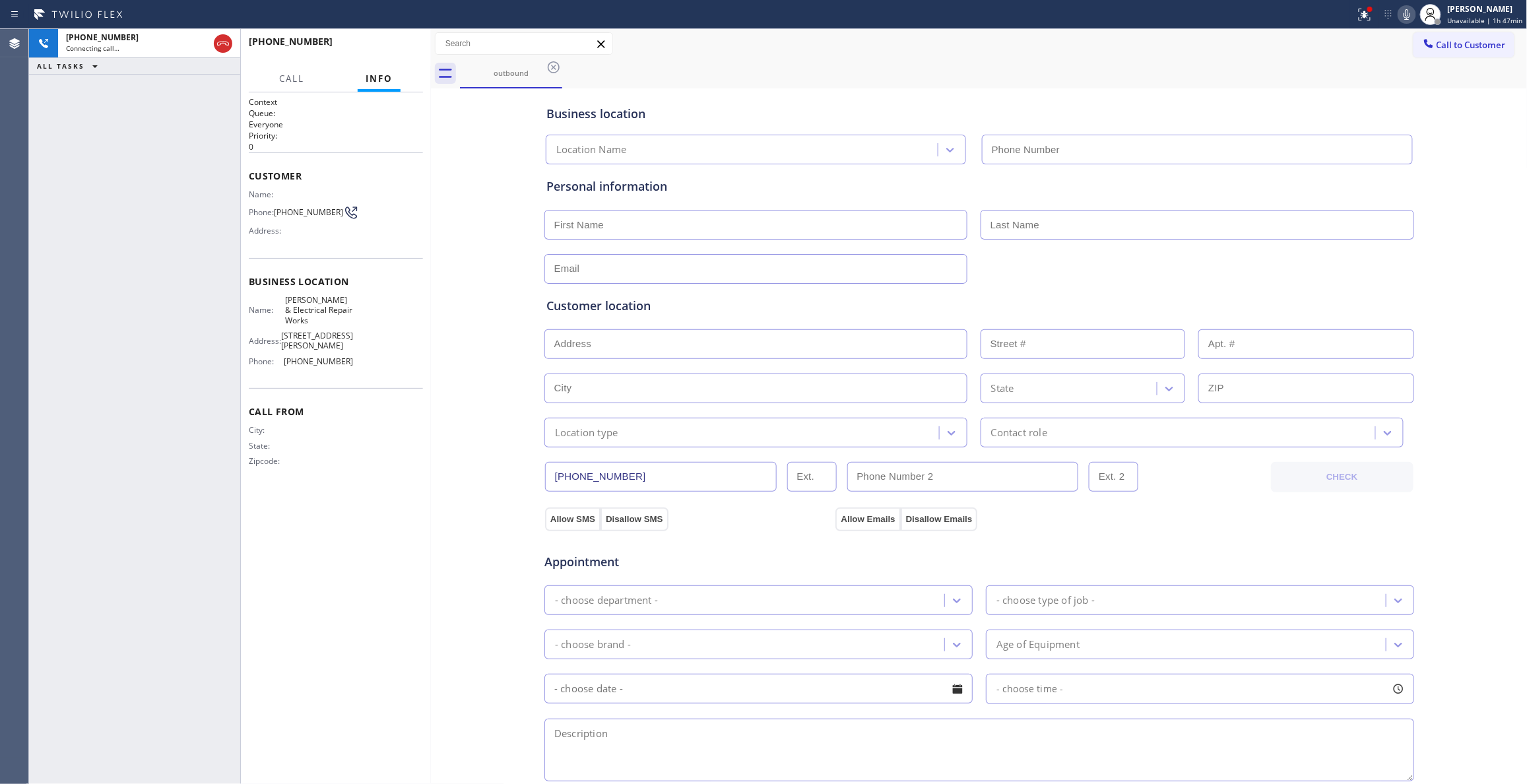
type input "[PHONE_NUMBER]"
click at [396, 49] on span "HANG UP" at bounding box center [392, 47] width 40 height 9
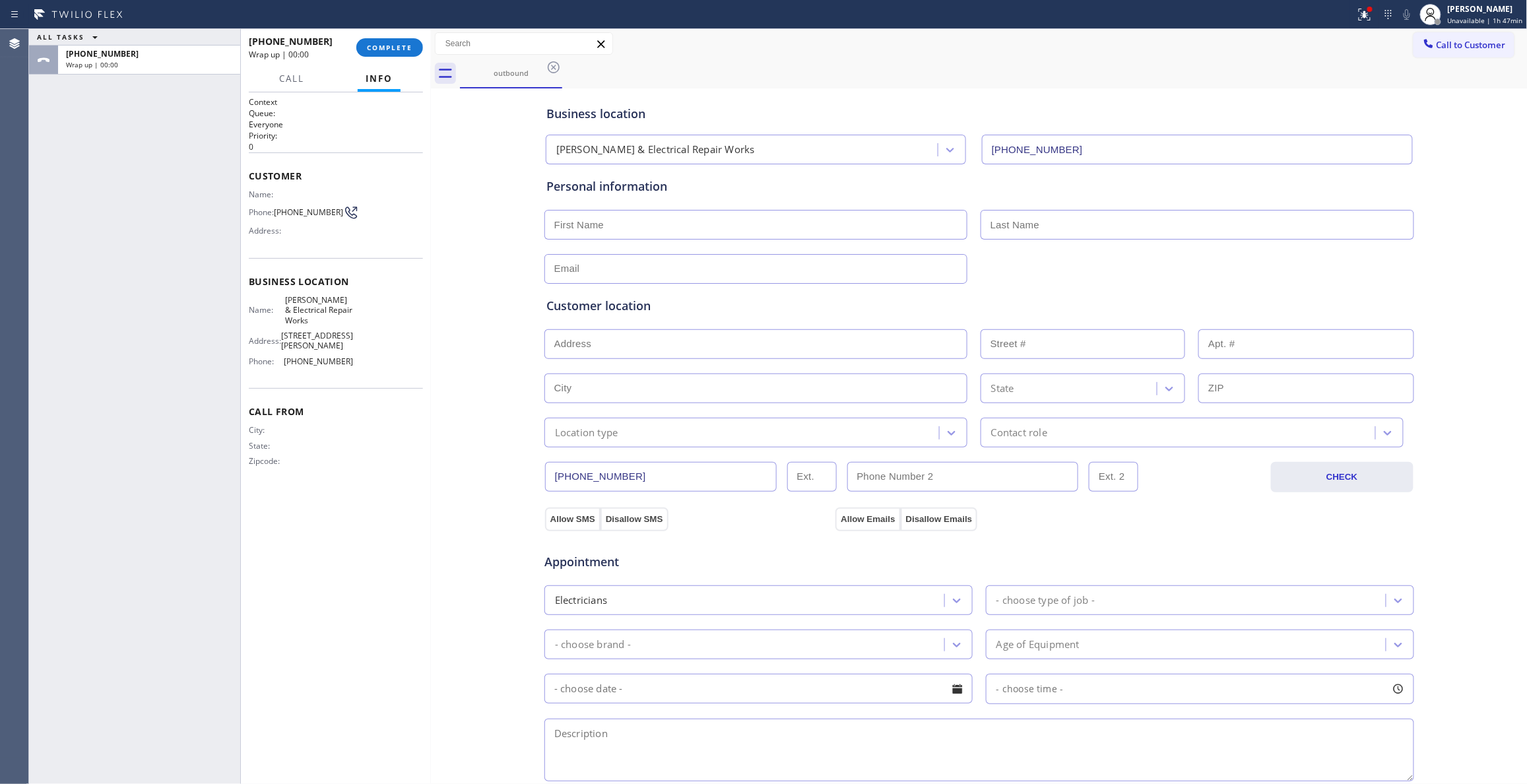
click at [303, 212] on span "[PHONE_NUMBER]" at bounding box center [308, 212] width 69 height 10
copy div "[PHONE_NUMBER]"
click at [393, 43] on span "COMPLETE" at bounding box center [389, 47] width 45 height 9
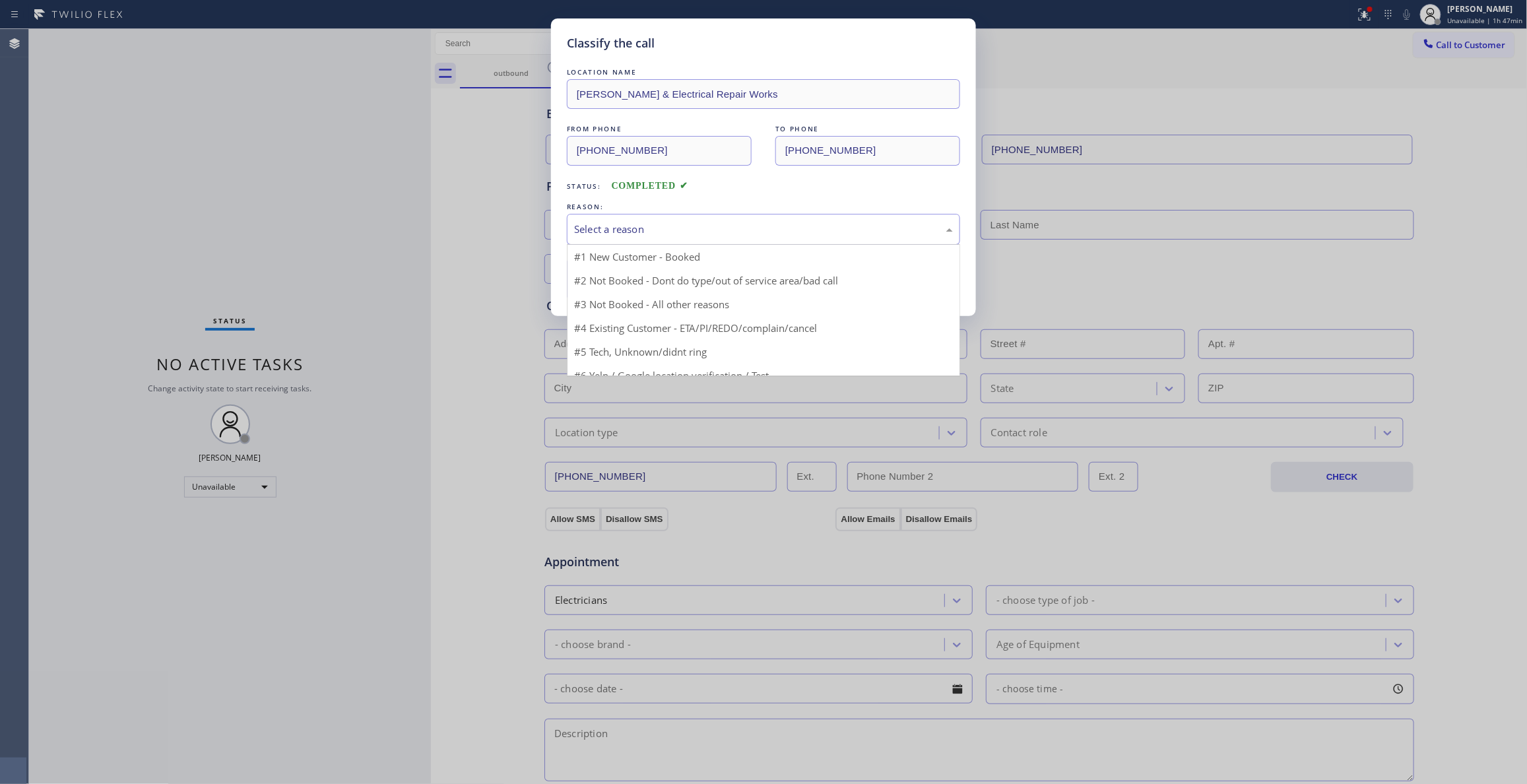
click at [627, 227] on div "Select a reason" at bounding box center [764, 229] width 379 height 15
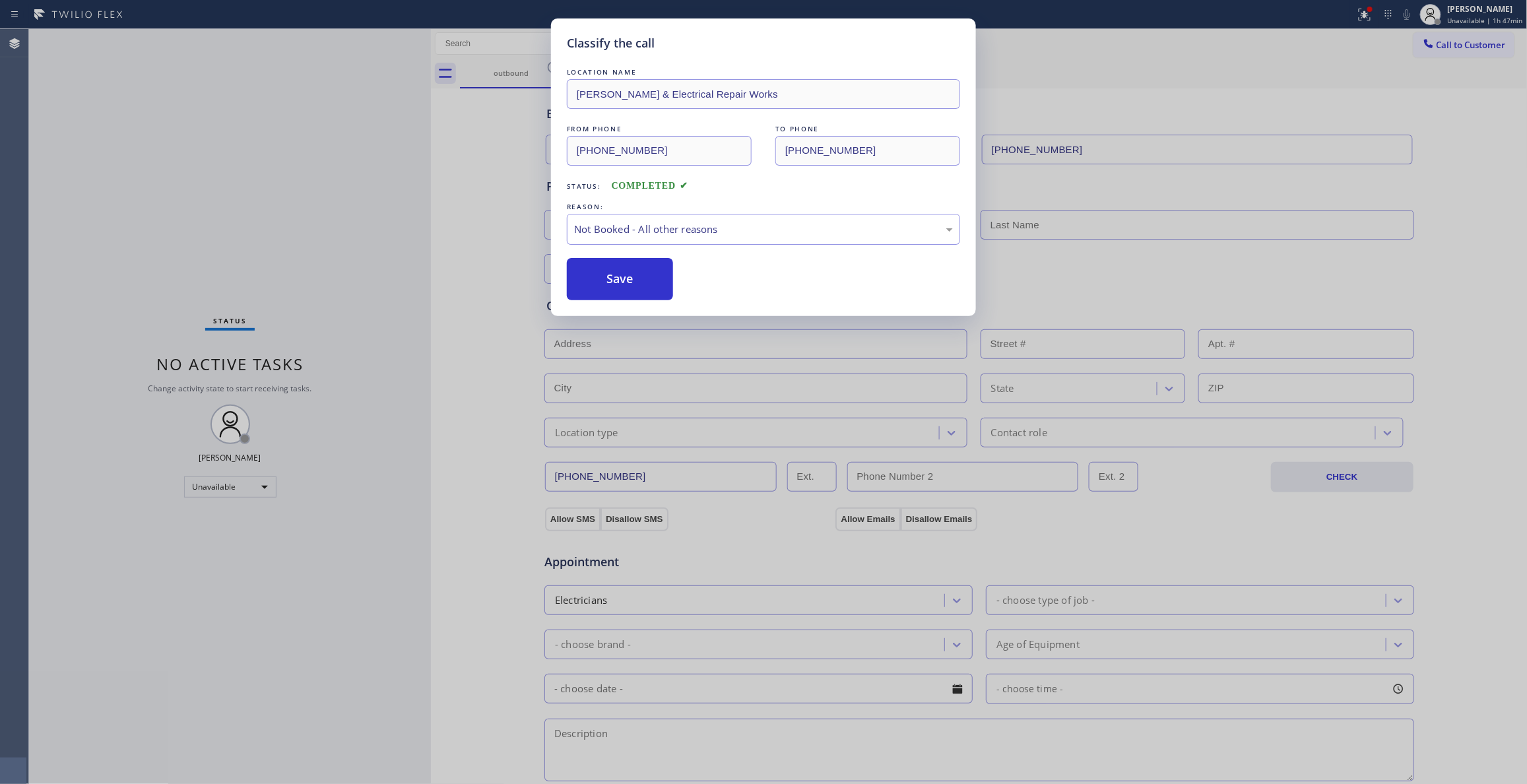
click at [615, 283] on button "Save" at bounding box center [619, 279] width 106 height 43
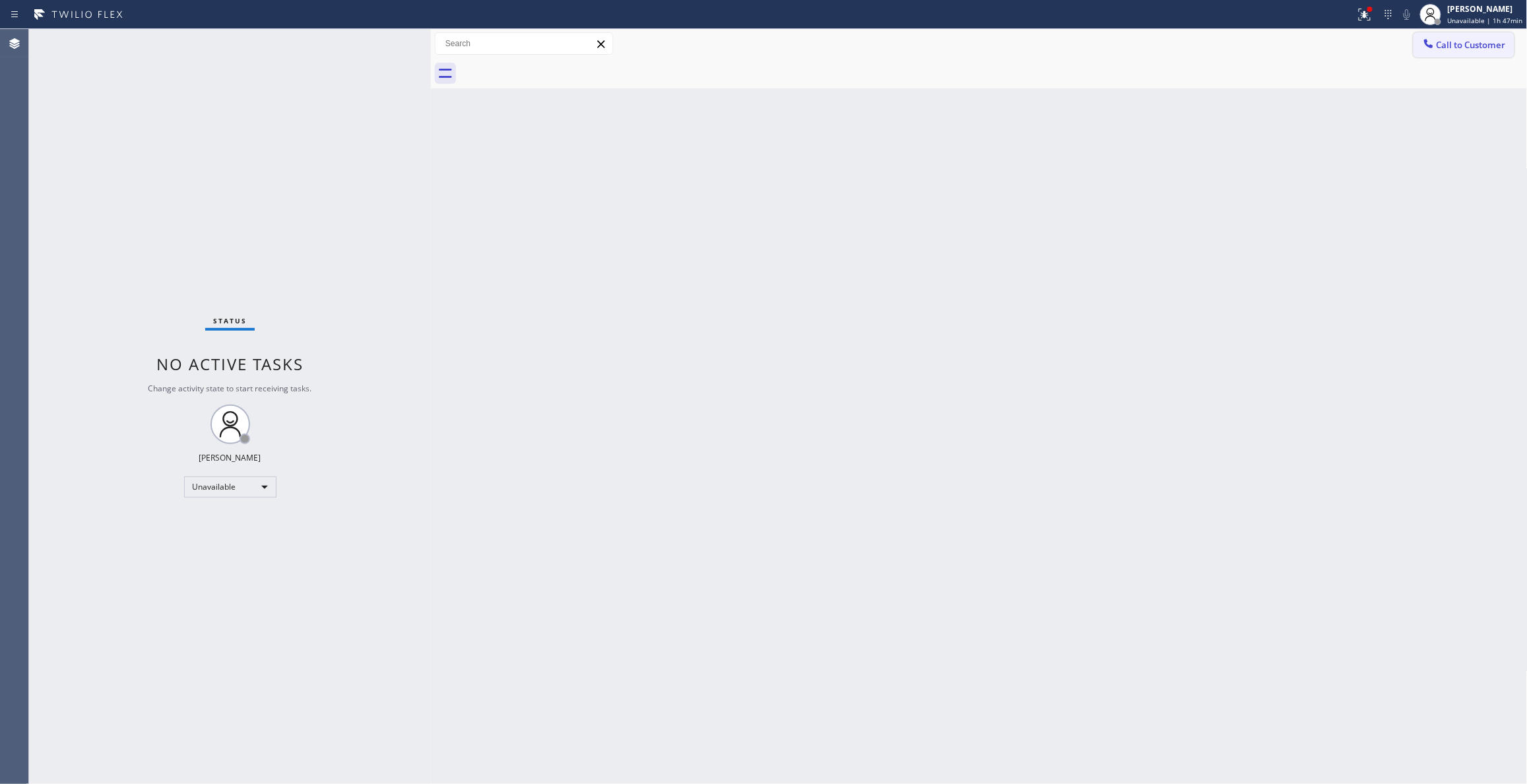
click at [1463, 45] on span "Call to Customer" at bounding box center [1471, 44] width 69 height 12
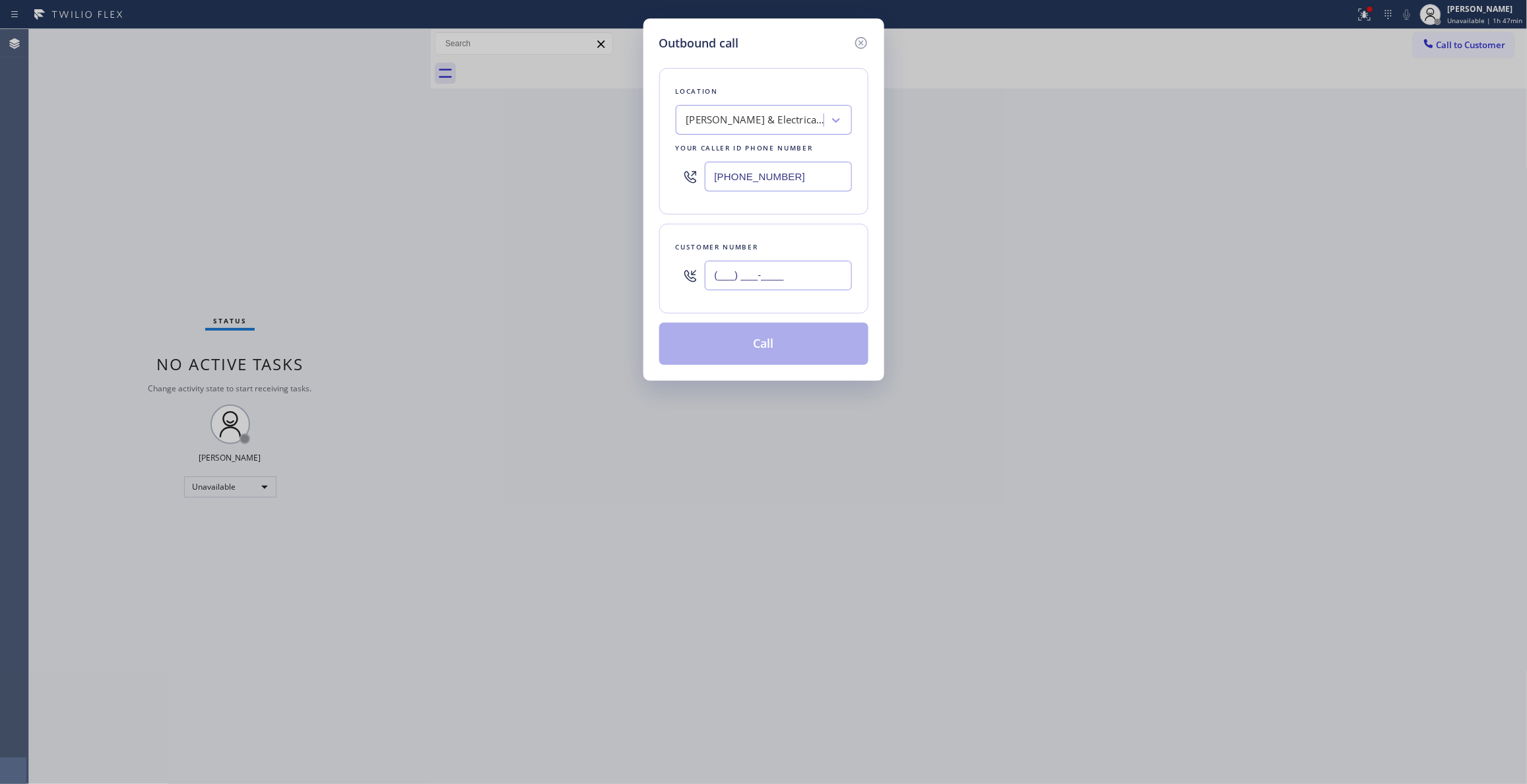
click at [806, 269] on input "(___) ___-____" at bounding box center [778, 275] width 147 height 30
paste input "415) 969-8401"
type input "[PHONE_NUMBER]"
click at [794, 349] on button "Call" at bounding box center [764, 343] width 209 height 43
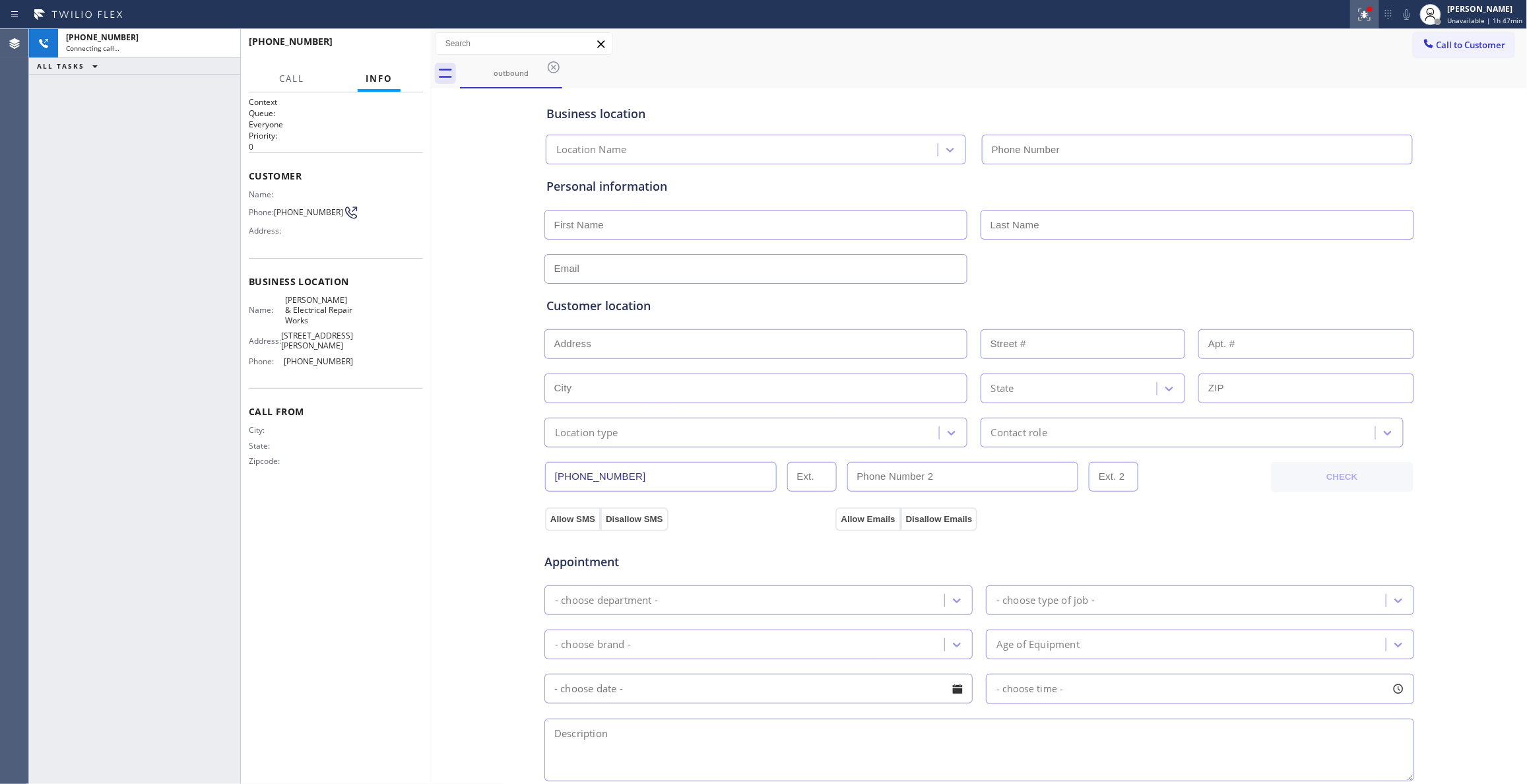
click at [1360, 14] on icon at bounding box center [1362, 13] width 8 height 9
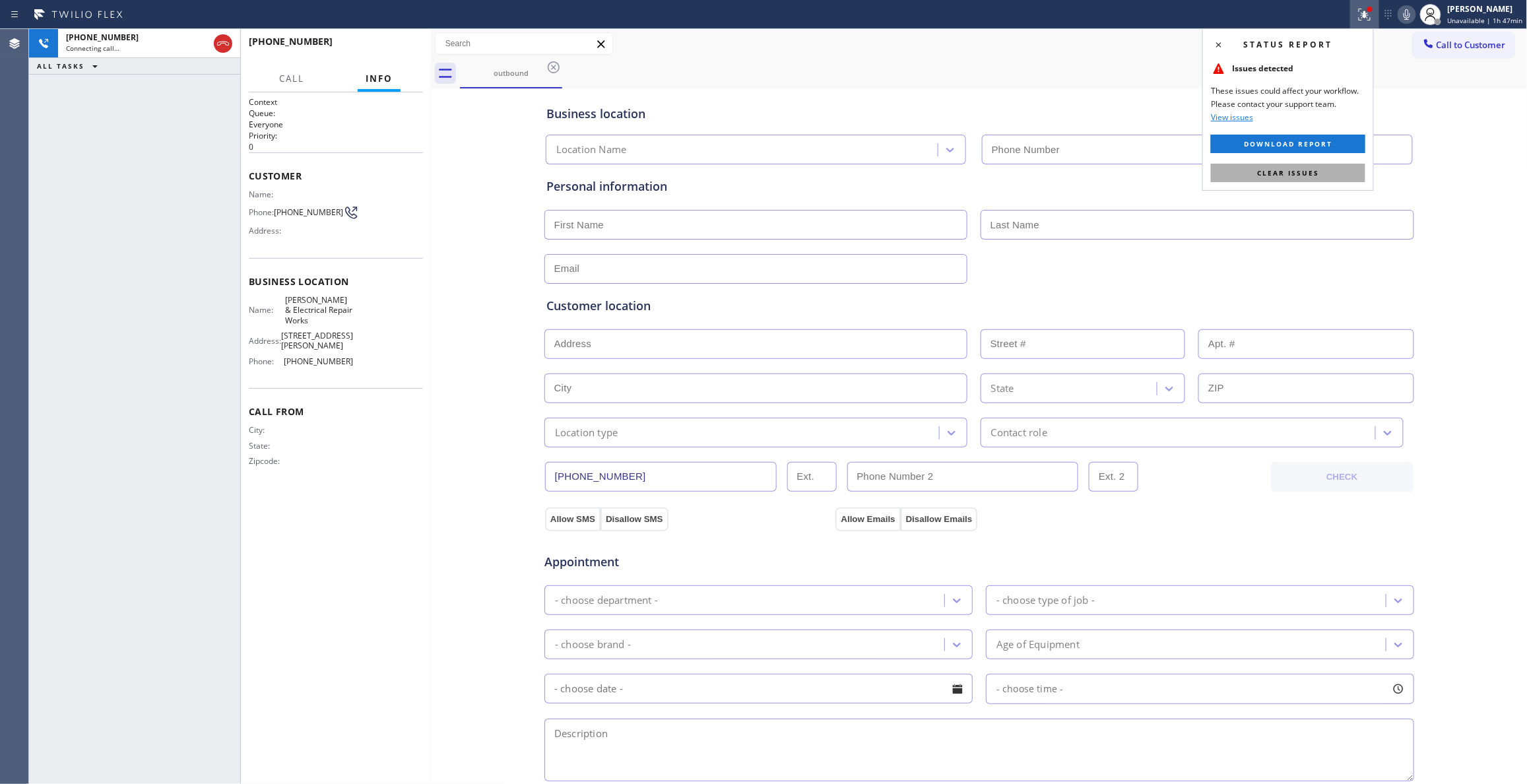
click at [1311, 175] on span "Clear issues" at bounding box center [1288, 173] width 62 height 9
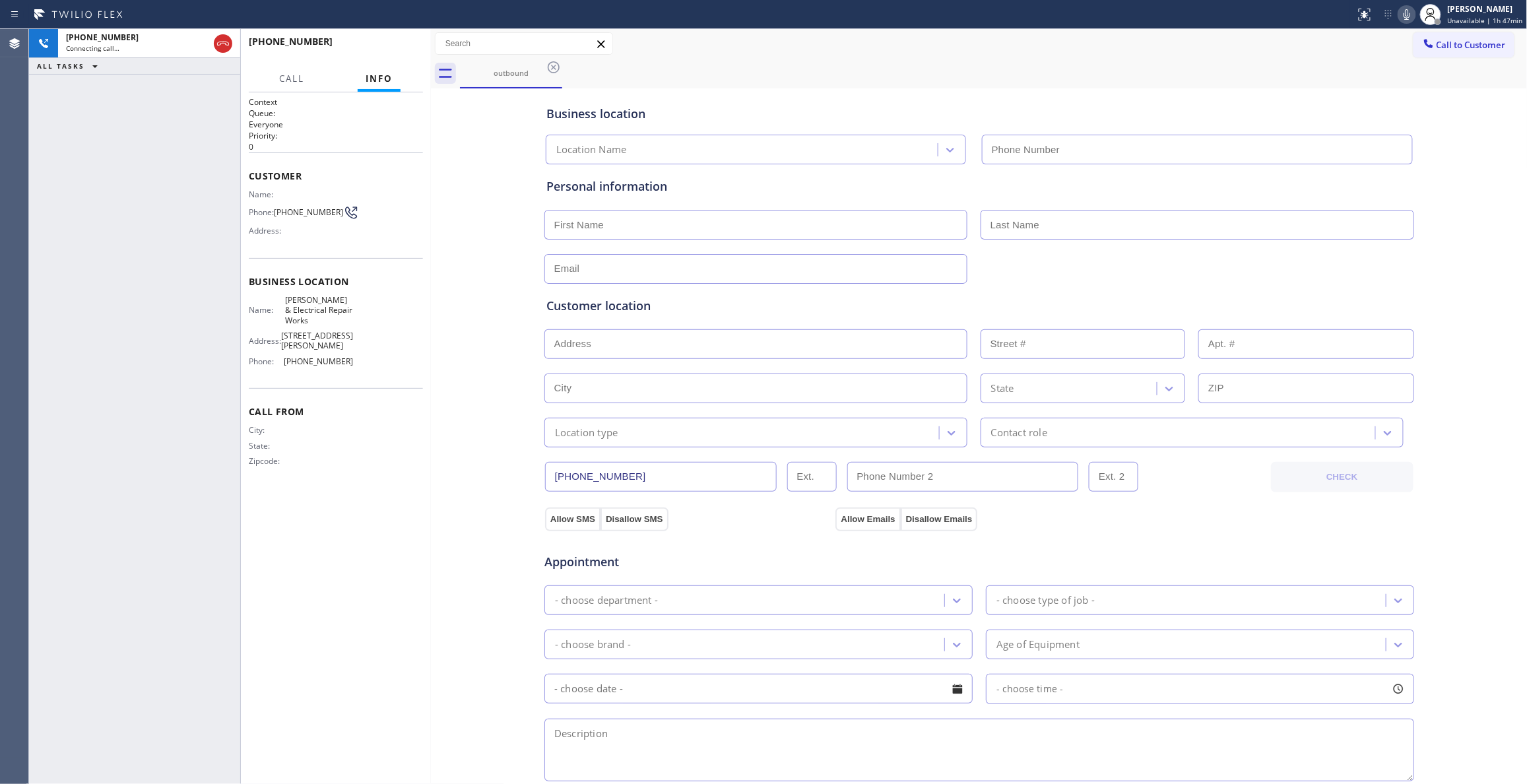
type input "[PHONE_NUMBER]"
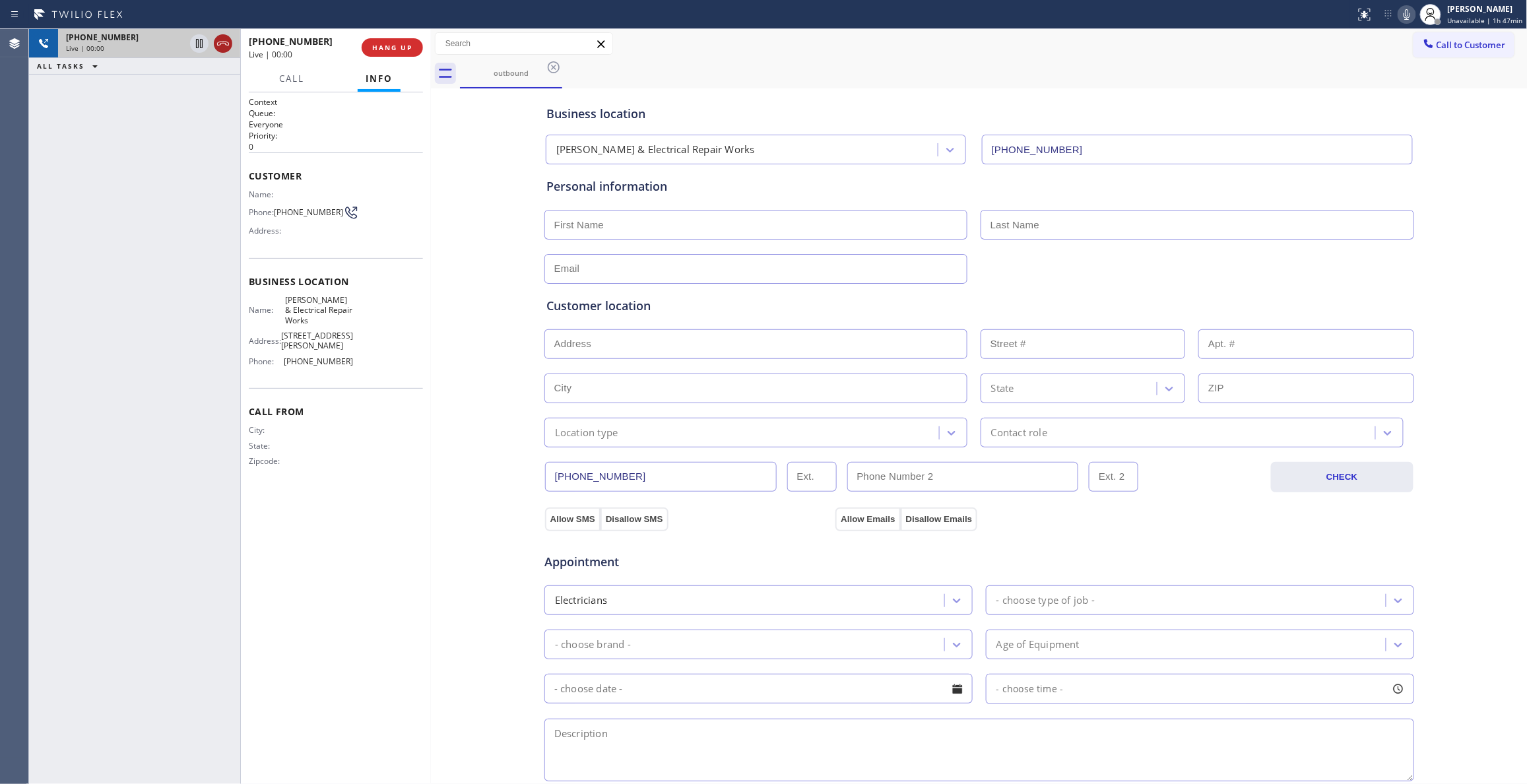
click at [220, 45] on icon at bounding box center [223, 43] width 15 height 15
click at [378, 45] on span "HANG UP" at bounding box center [392, 47] width 40 height 9
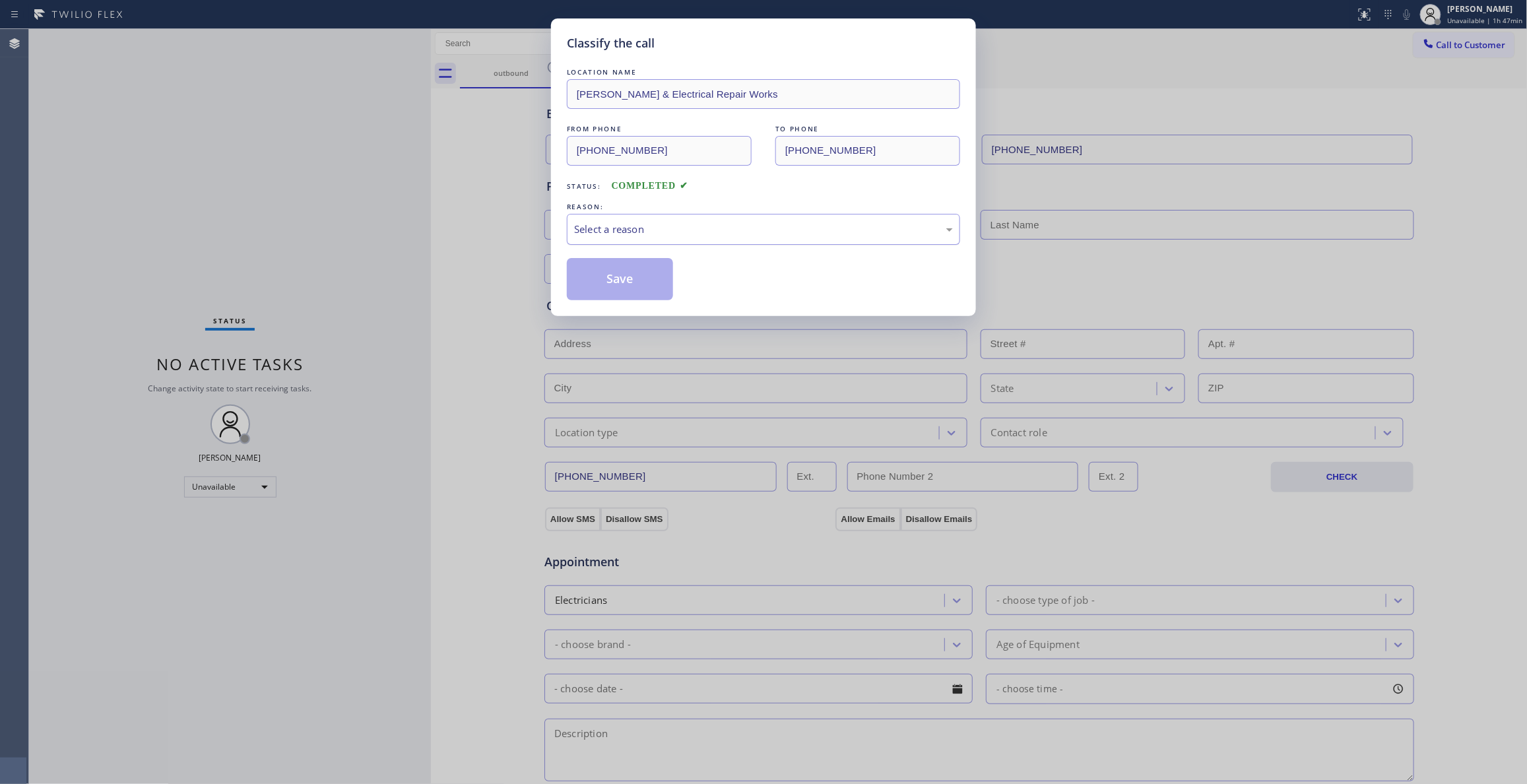
click at [619, 232] on div "Select a reason" at bounding box center [764, 229] width 379 height 15
click at [616, 282] on button "Save" at bounding box center [619, 279] width 106 height 43
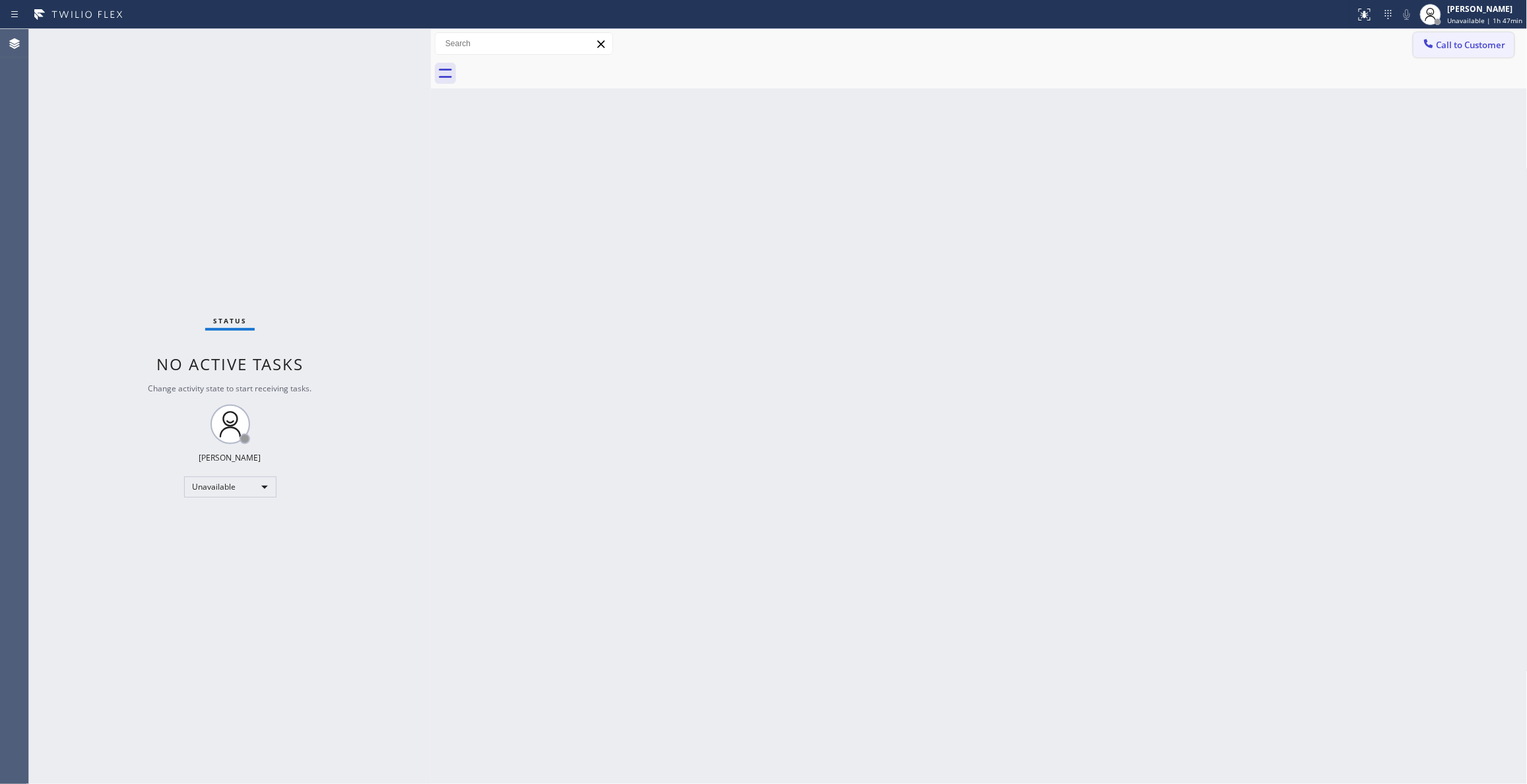
click at [1460, 45] on span "Call to Customer" at bounding box center [1471, 44] width 69 height 12
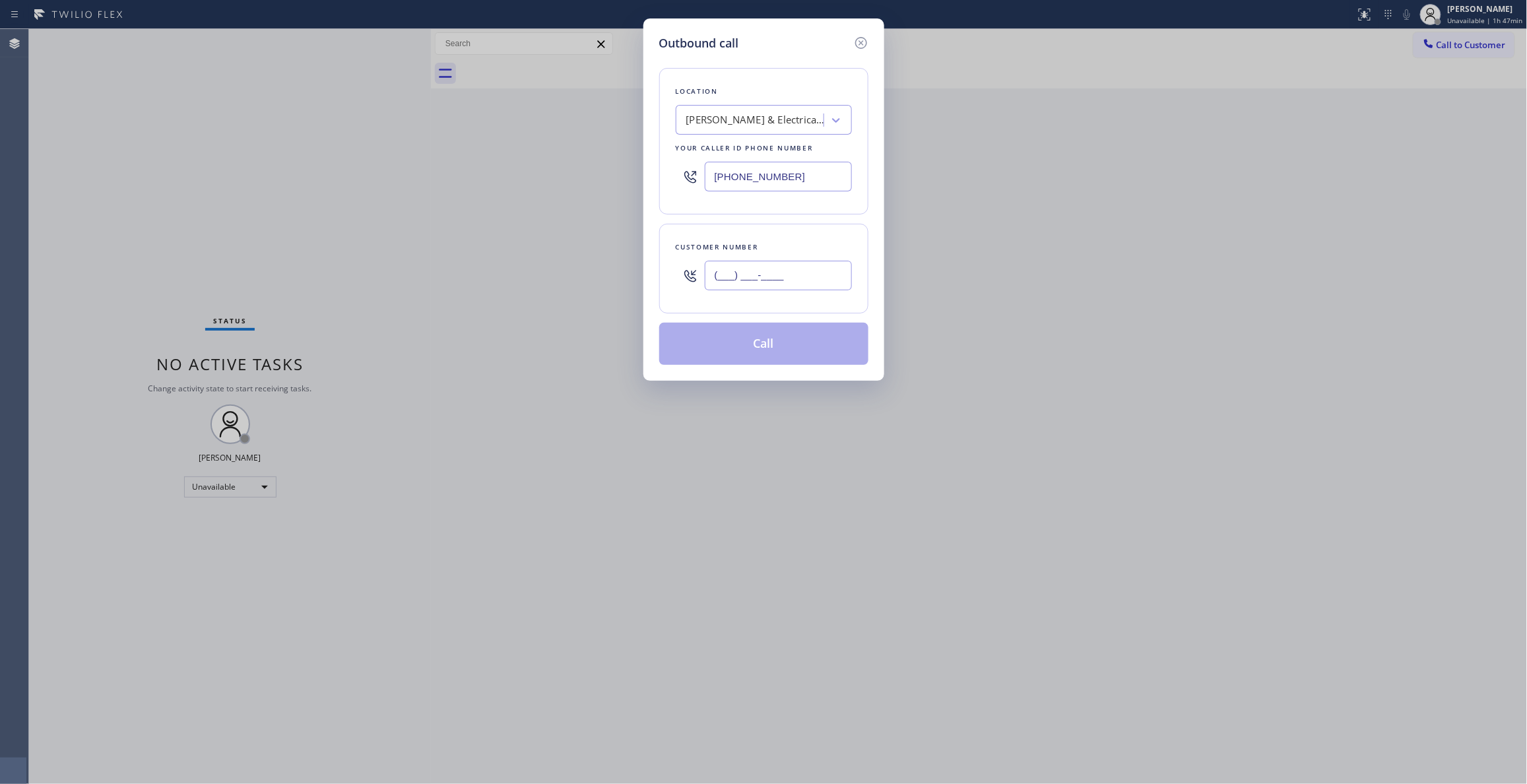
click at [756, 268] on input "(___) ___-____" at bounding box center [778, 275] width 147 height 30
paste input "415) 969-8401"
type input "[PHONE_NUMBER]"
click at [780, 355] on button "Call" at bounding box center [764, 343] width 209 height 43
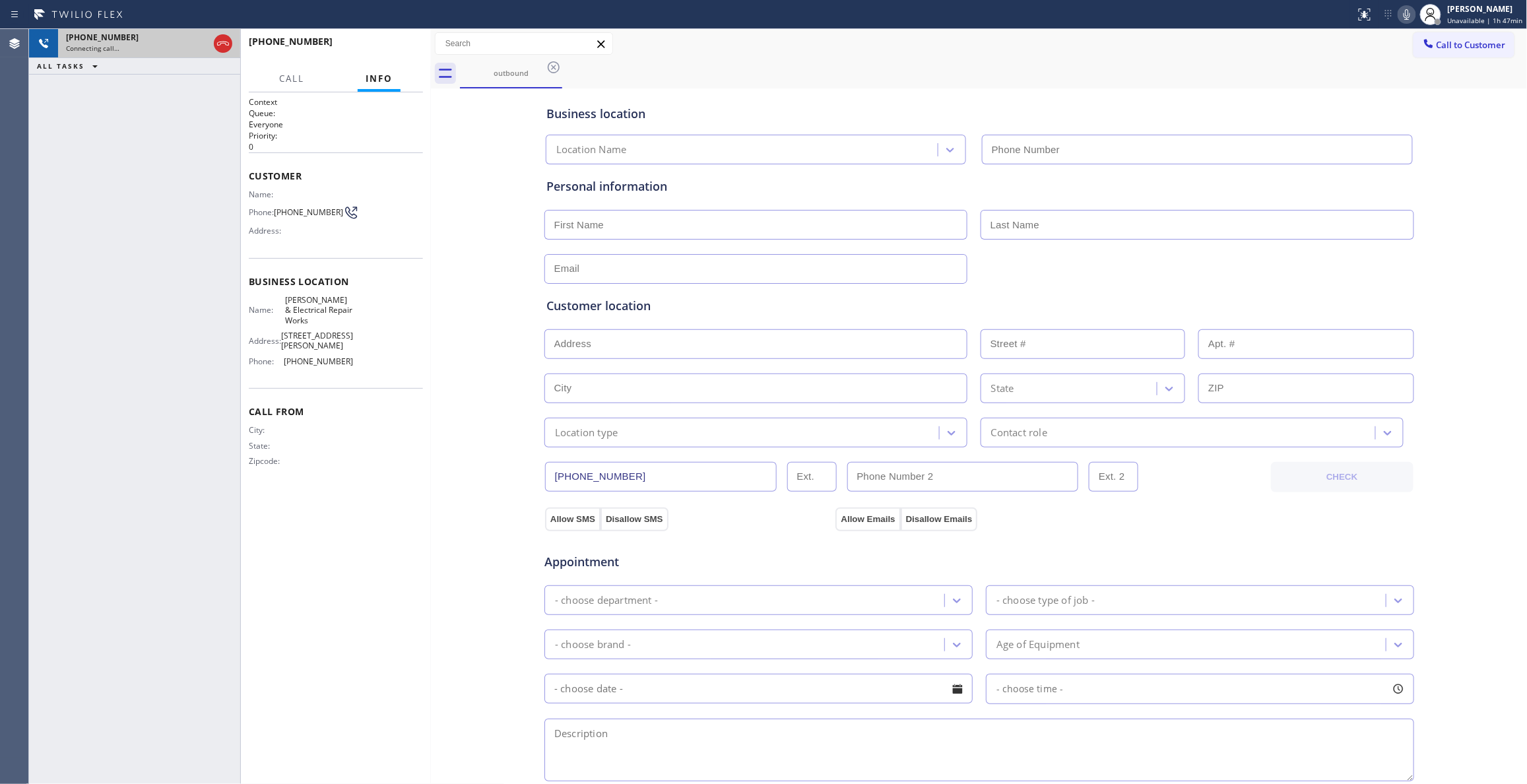
type input "[PHONE_NUMBER]"
click at [220, 46] on icon at bounding box center [223, 43] width 15 height 15
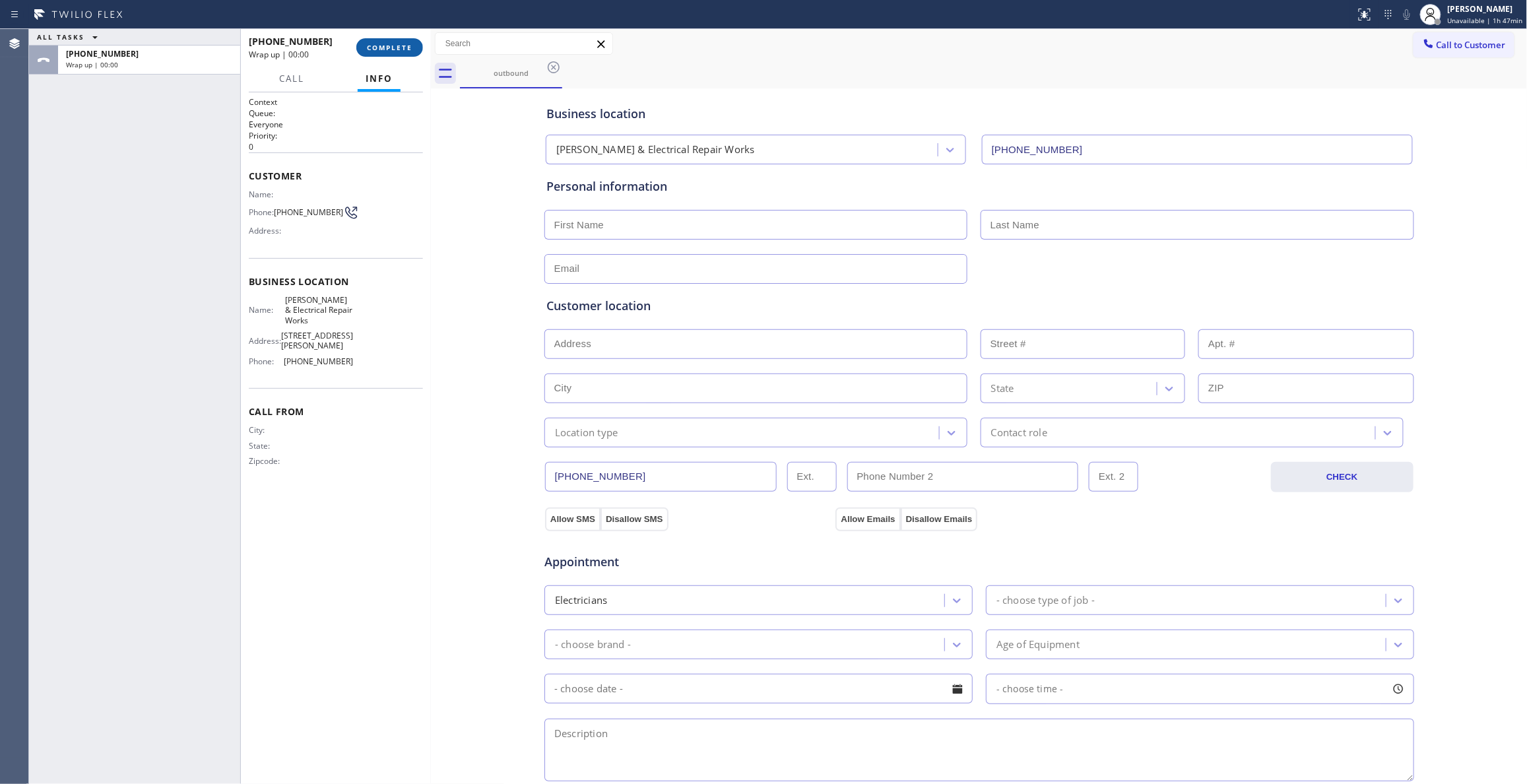
click at [389, 43] on span "COMPLETE" at bounding box center [389, 47] width 45 height 9
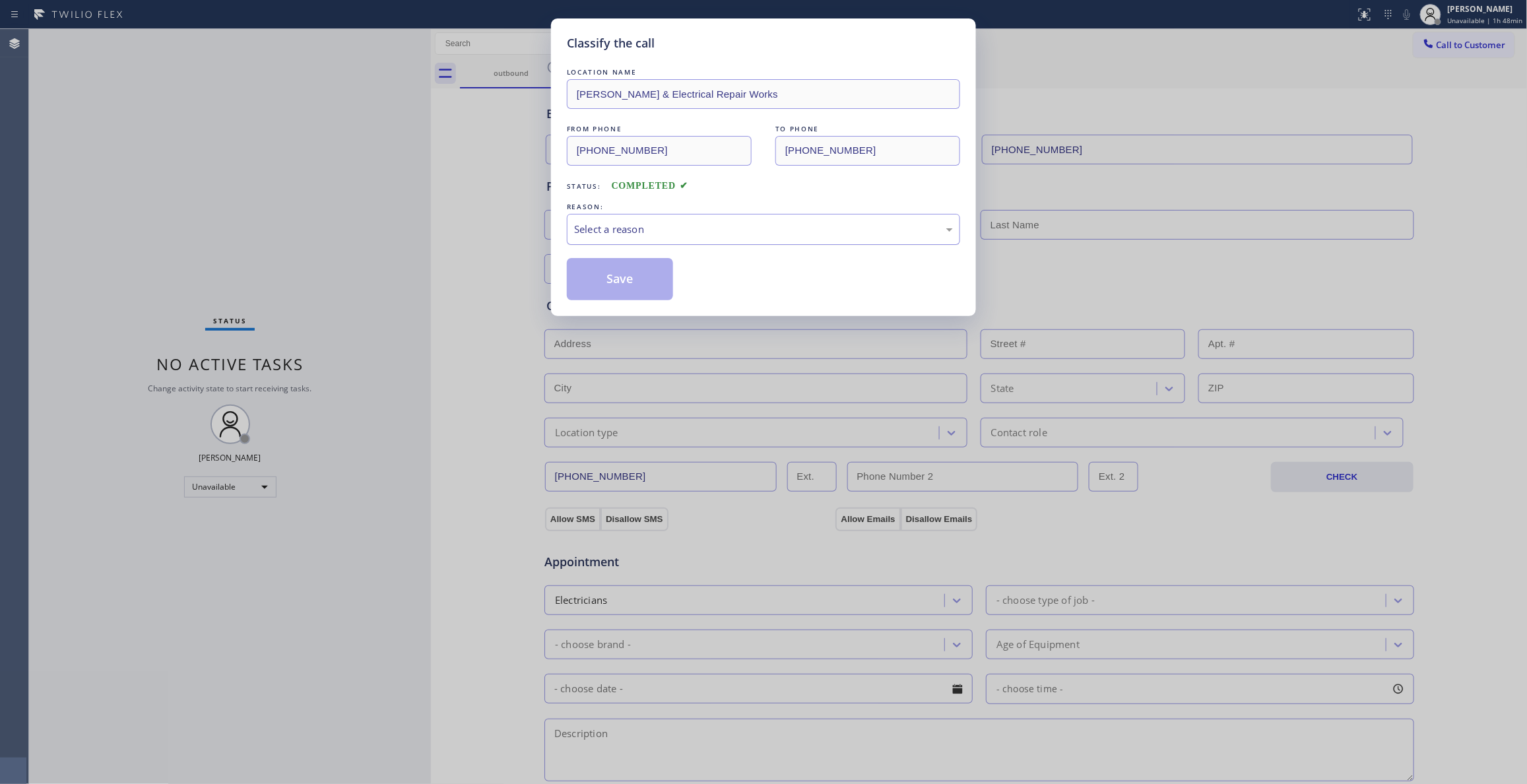
click at [606, 230] on div "Select a reason" at bounding box center [764, 229] width 379 height 15
click at [606, 283] on button "Save" at bounding box center [619, 279] width 106 height 43
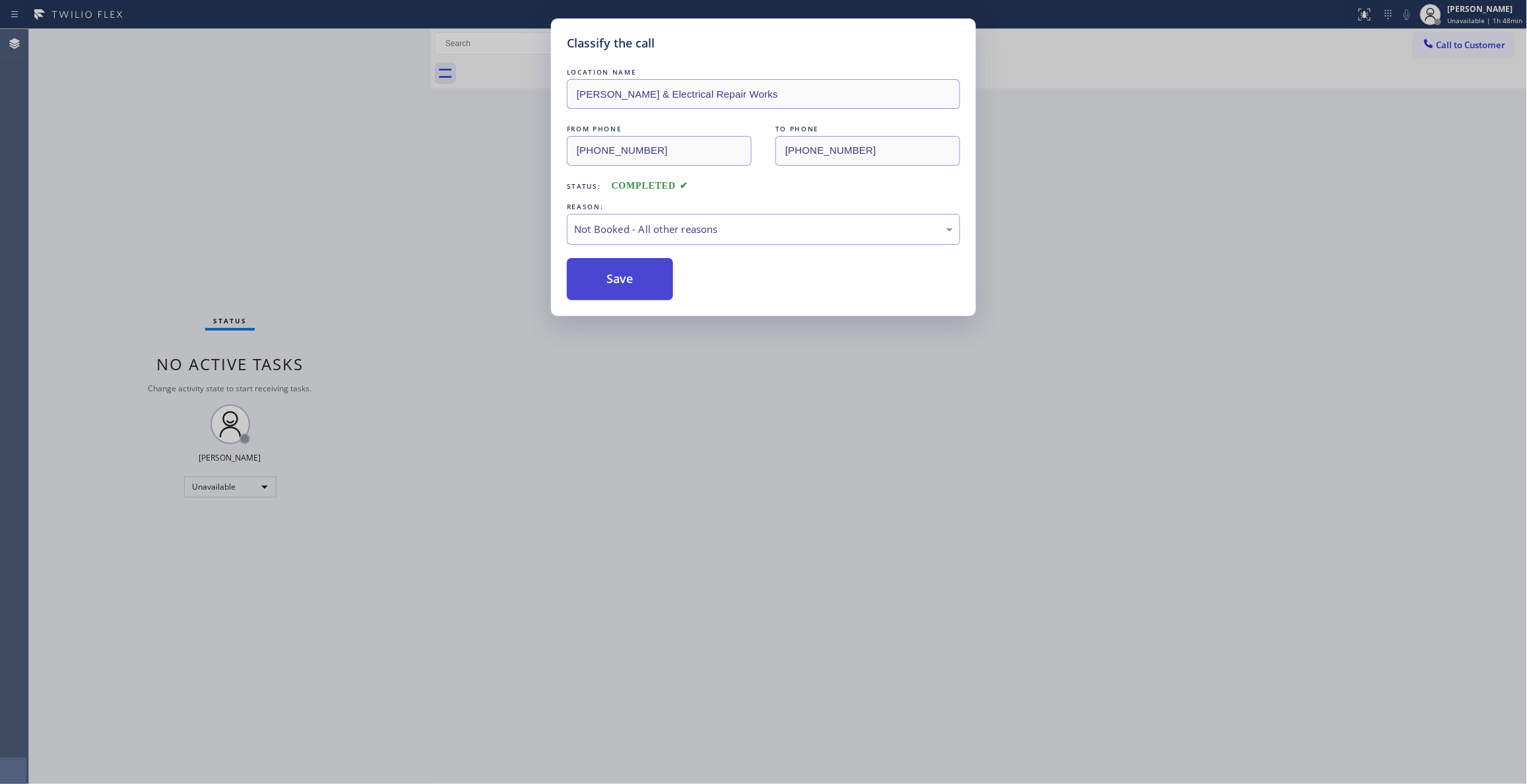
click at [606, 283] on button "Save" at bounding box center [619, 279] width 106 height 43
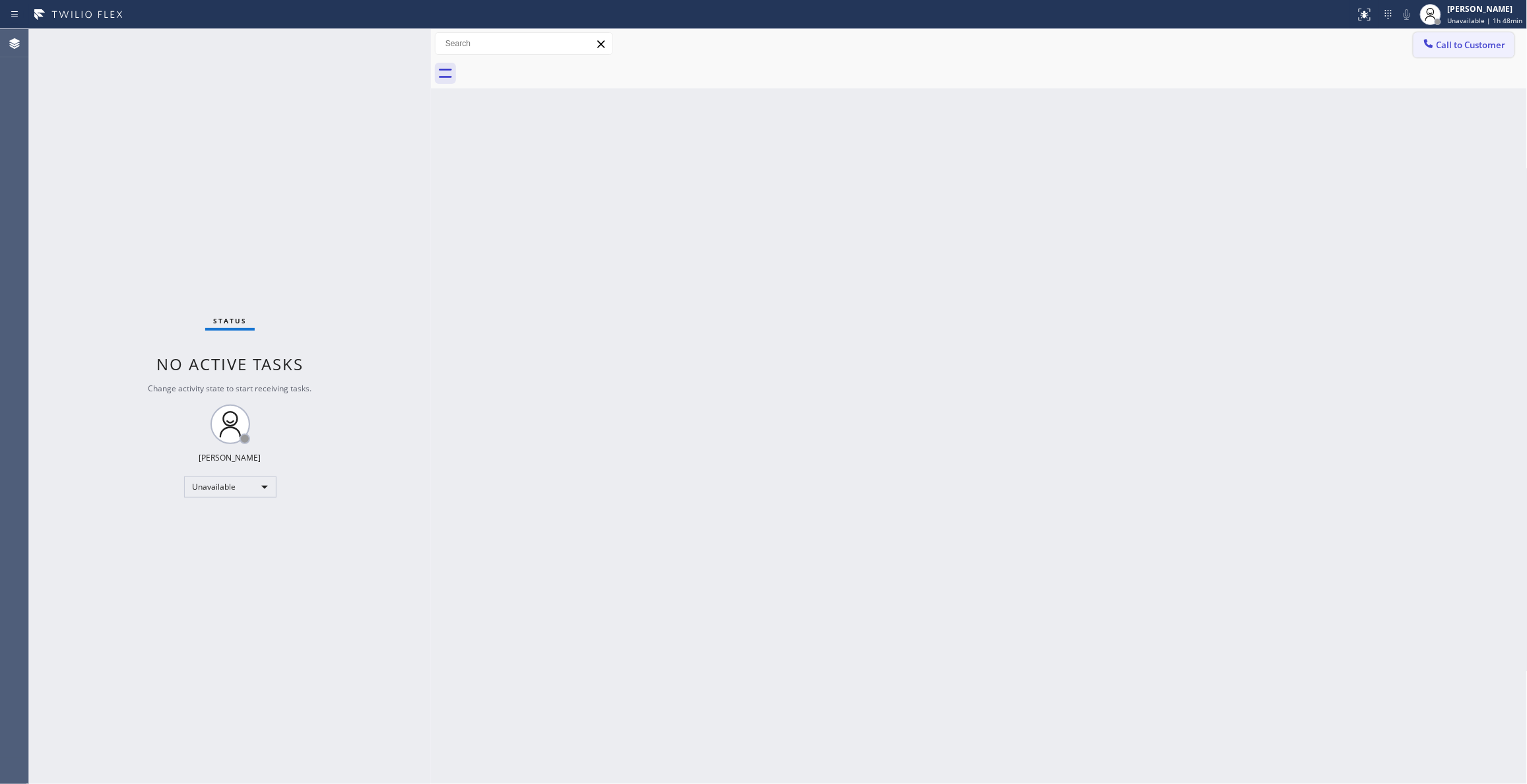
click at [1466, 53] on button "Call to Customer" at bounding box center [1464, 45] width 101 height 25
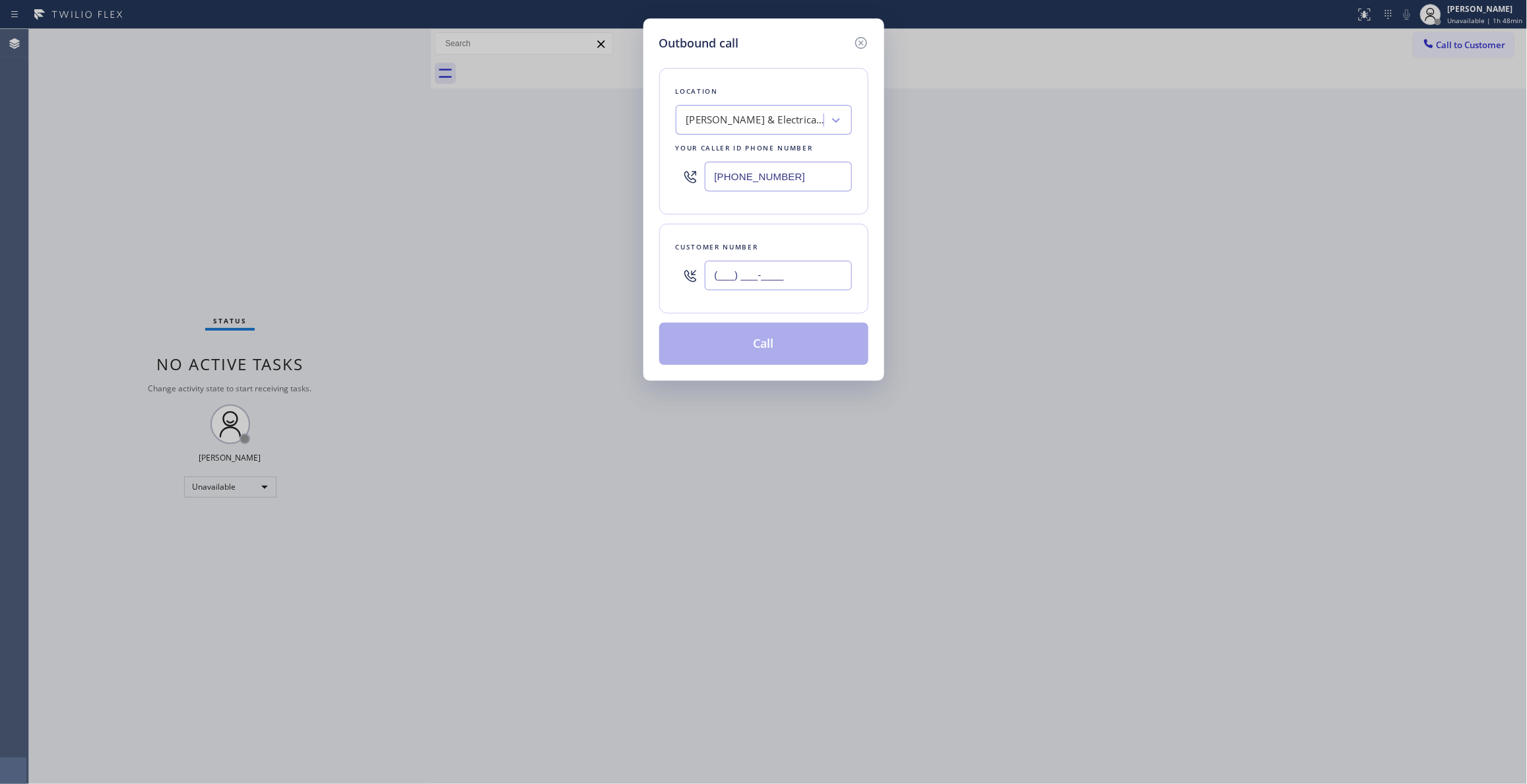
click at [762, 285] on input "(___) ___-____" at bounding box center [778, 275] width 147 height 30
paste input "415) 969-8401"
type input "[PHONE_NUMBER]"
click at [764, 365] on button "Call" at bounding box center [764, 343] width 209 height 43
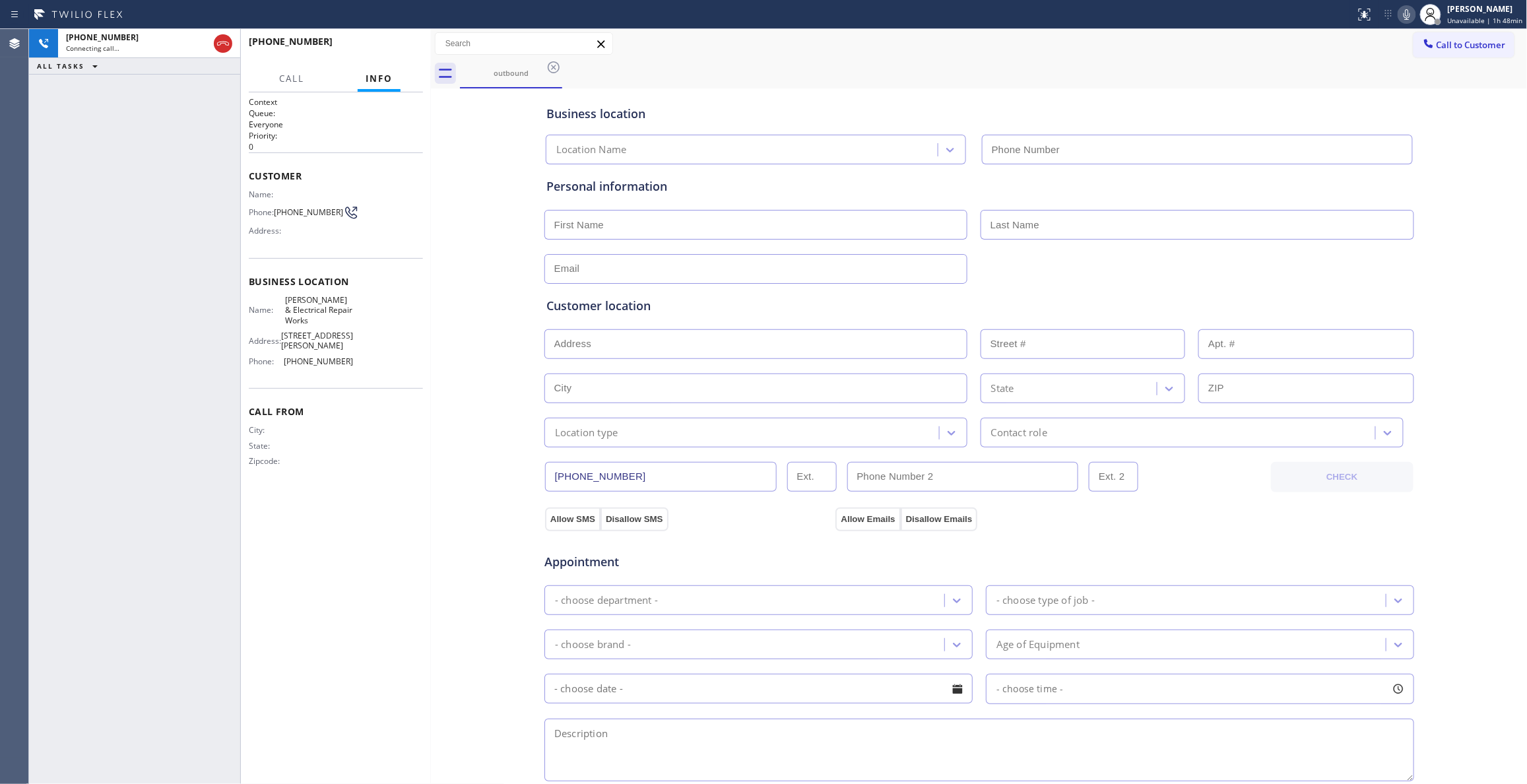
type input "[PHONE_NUMBER]"
drag, startPoint x: 687, startPoint y: 248, endPoint x: 364, endPoint y: 47, distance: 380.4
click at [364, 47] on button "HANG UP" at bounding box center [392, 47] width 62 height 18
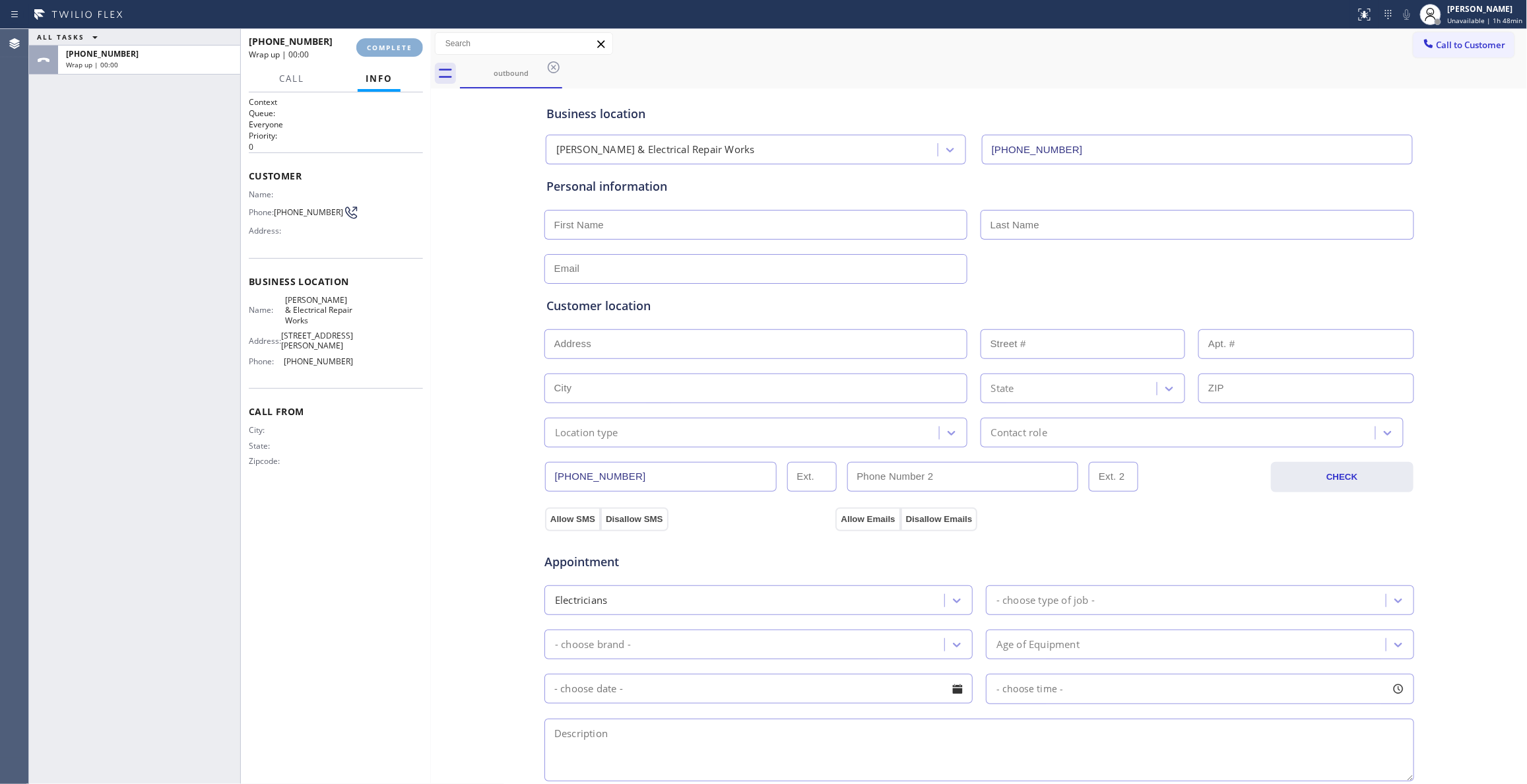
click at [364, 47] on button "COMPLETE" at bounding box center [389, 47] width 67 height 18
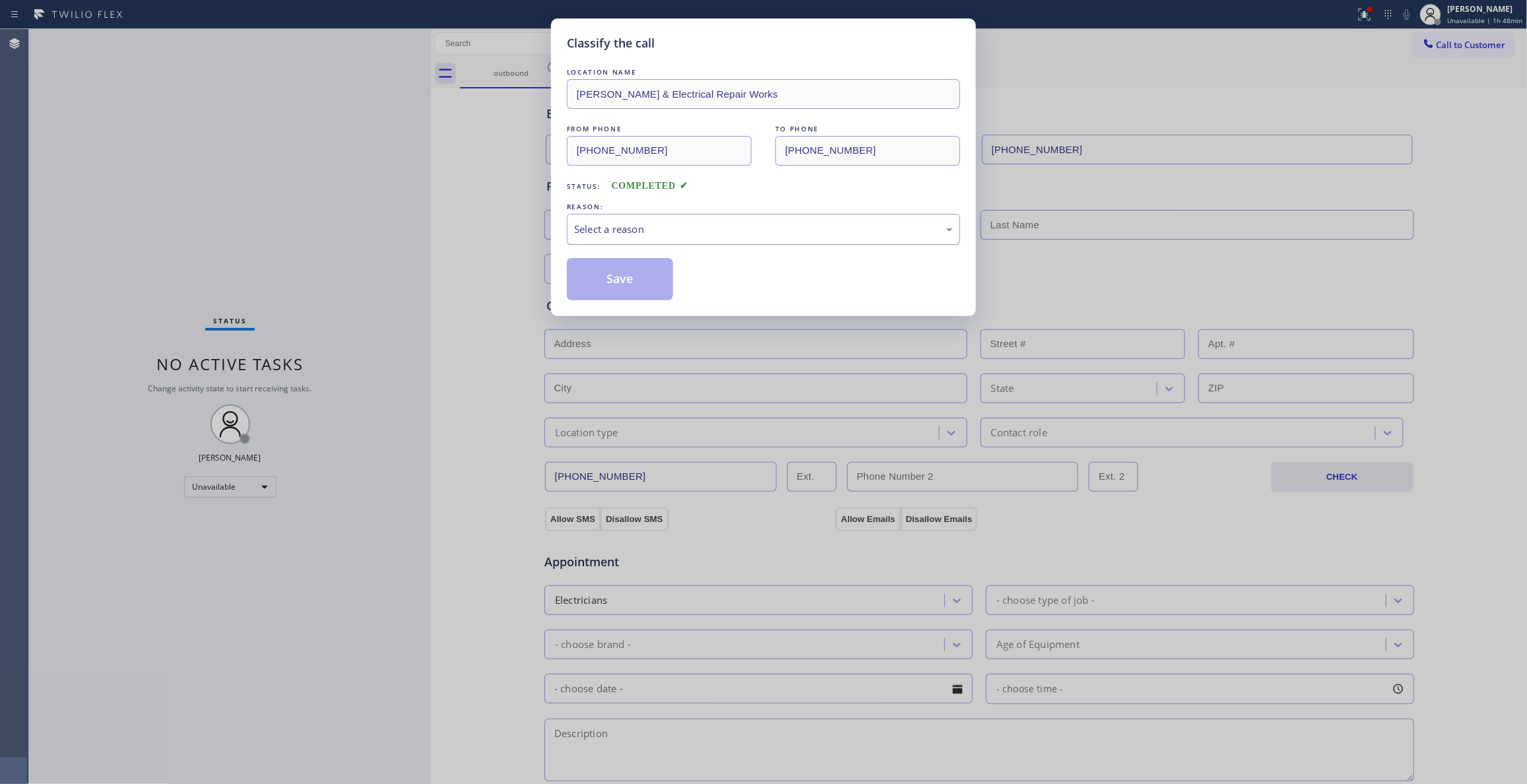
click at [679, 225] on div "Select a reason" at bounding box center [764, 229] width 379 height 15
click at [602, 282] on button "Save" at bounding box center [619, 279] width 106 height 43
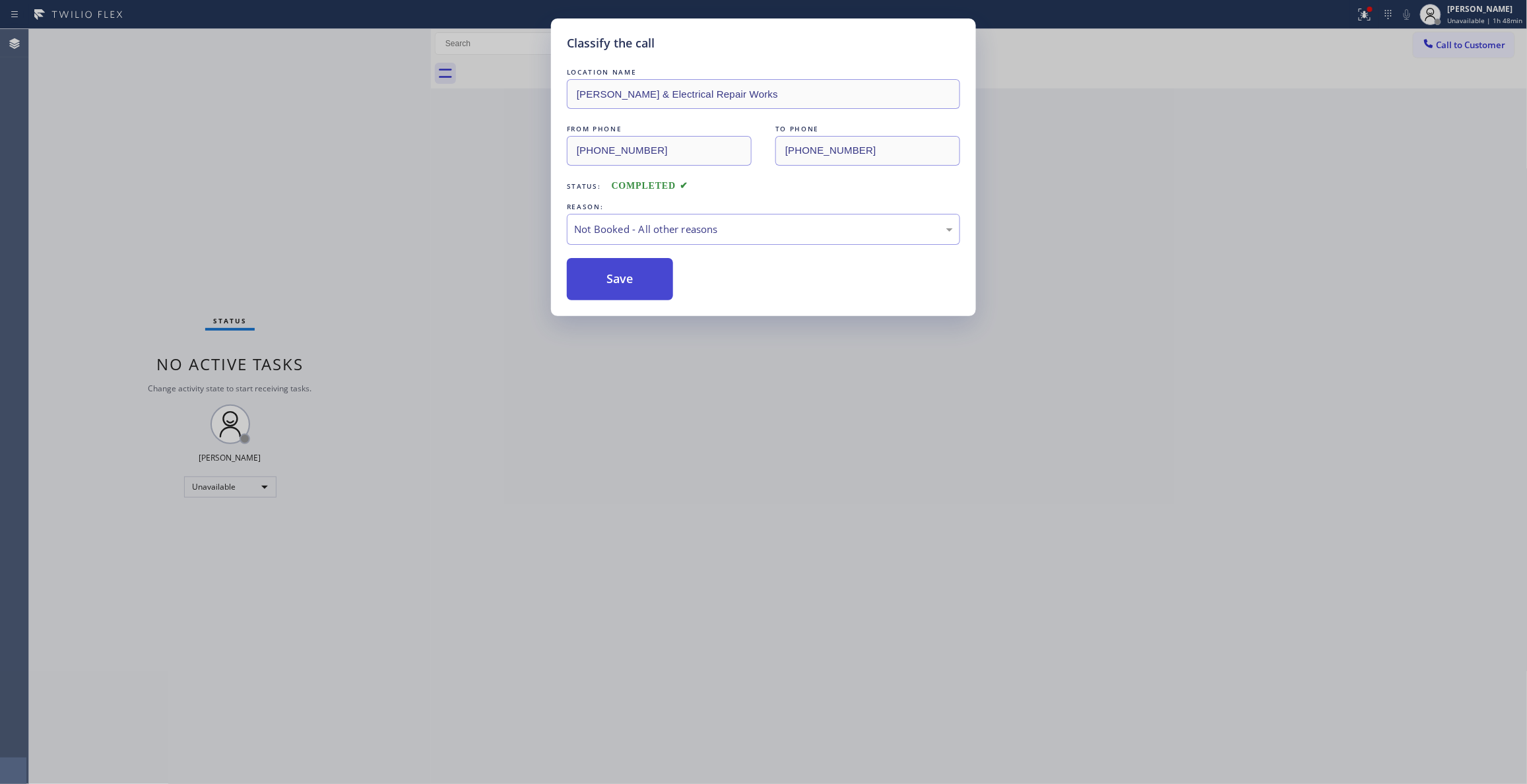
click at [602, 282] on button "Save" at bounding box center [619, 279] width 106 height 43
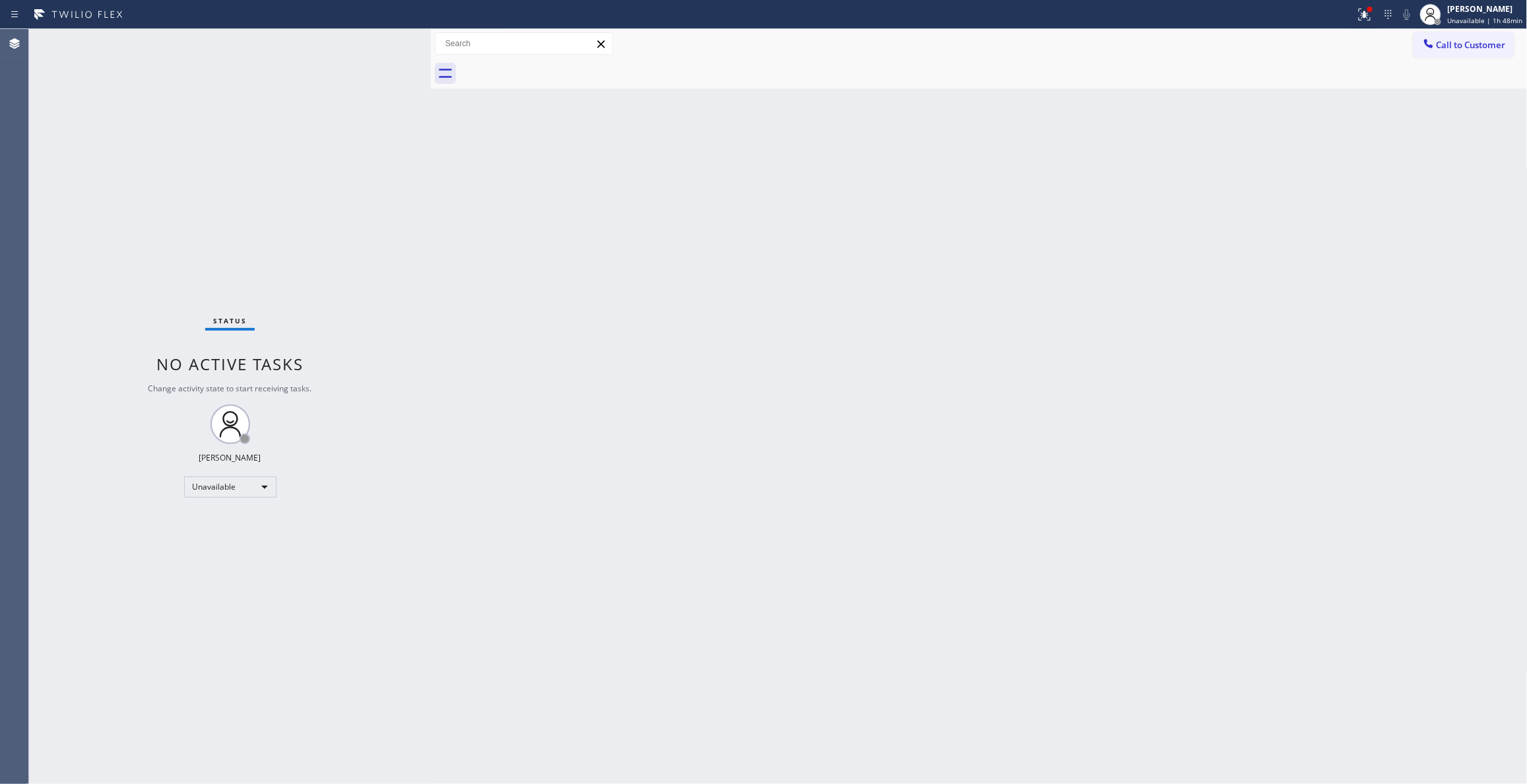
drag, startPoint x: 1497, startPoint y: 43, endPoint x: 1177, endPoint y: 98, distance: 324.7
click at [1496, 45] on span "Call to Customer" at bounding box center [1471, 44] width 69 height 12
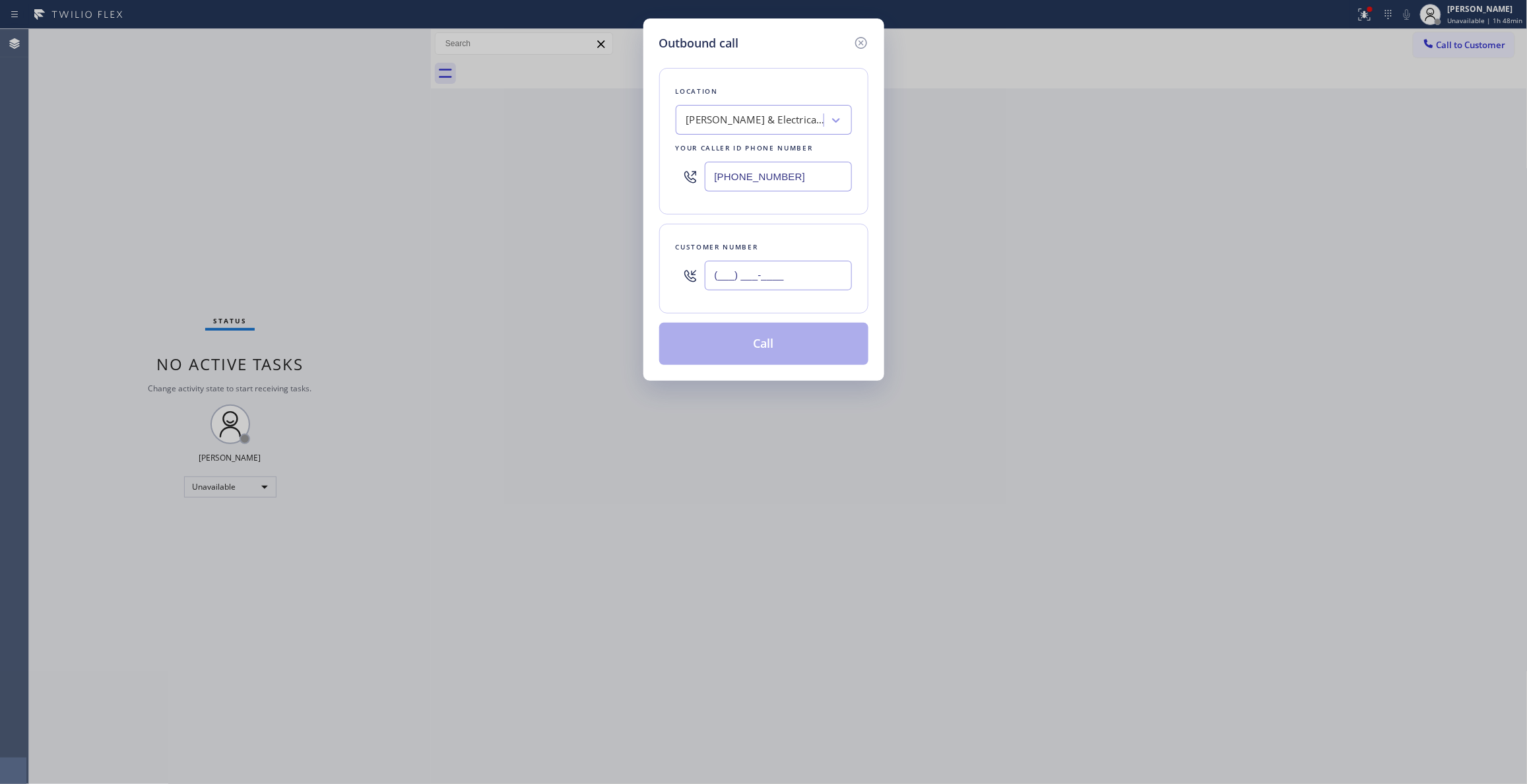
click at [769, 274] on input "(___) ___-____" at bounding box center [778, 275] width 147 height 30
drag, startPoint x: 769, startPoint y: 274, endPoint x: 715, endPoint y: 388, distance: 126.1
drag, startPoint x: 715, startPoint y: 388, endPoint x: 784, endPoint y: 274, distance: 133.3
click at [784, 274] on input "(___) ___-____" at bounding box center [778, 275] width 147 height 30
drag, startPoint x: 809, startPoint y: 269, endPoint x: 681, endPoint y: 268, distance: 128.0
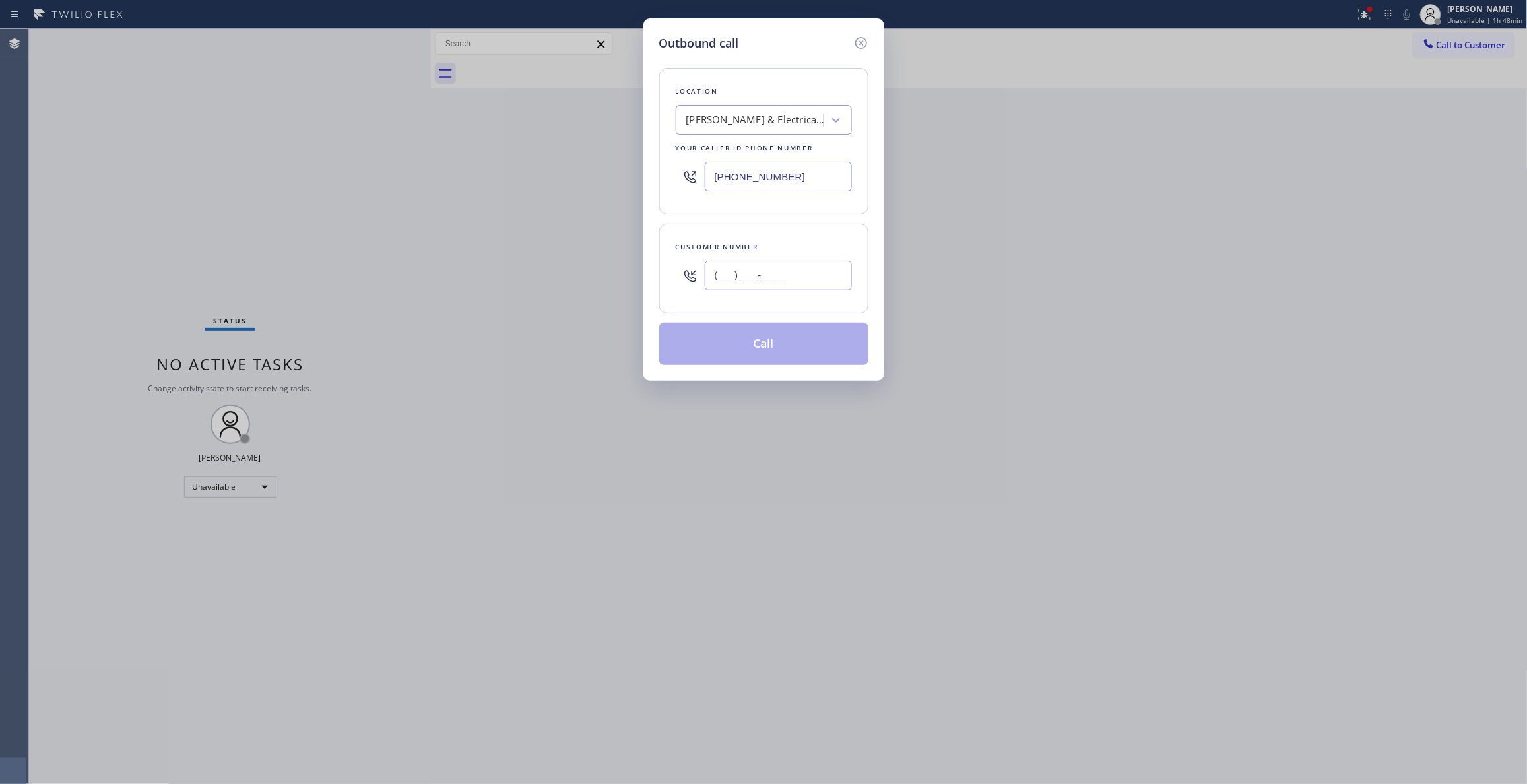
click at [681, 268] on div "(___) ___-____" at bounding box center [764, 274] width 177 height 43
paste input "415) 969-8401"
type input "[PHONE_NUMBER]"
click at [735, 346] on button "Call" at bounding box center [764, 343] width 209 height 43
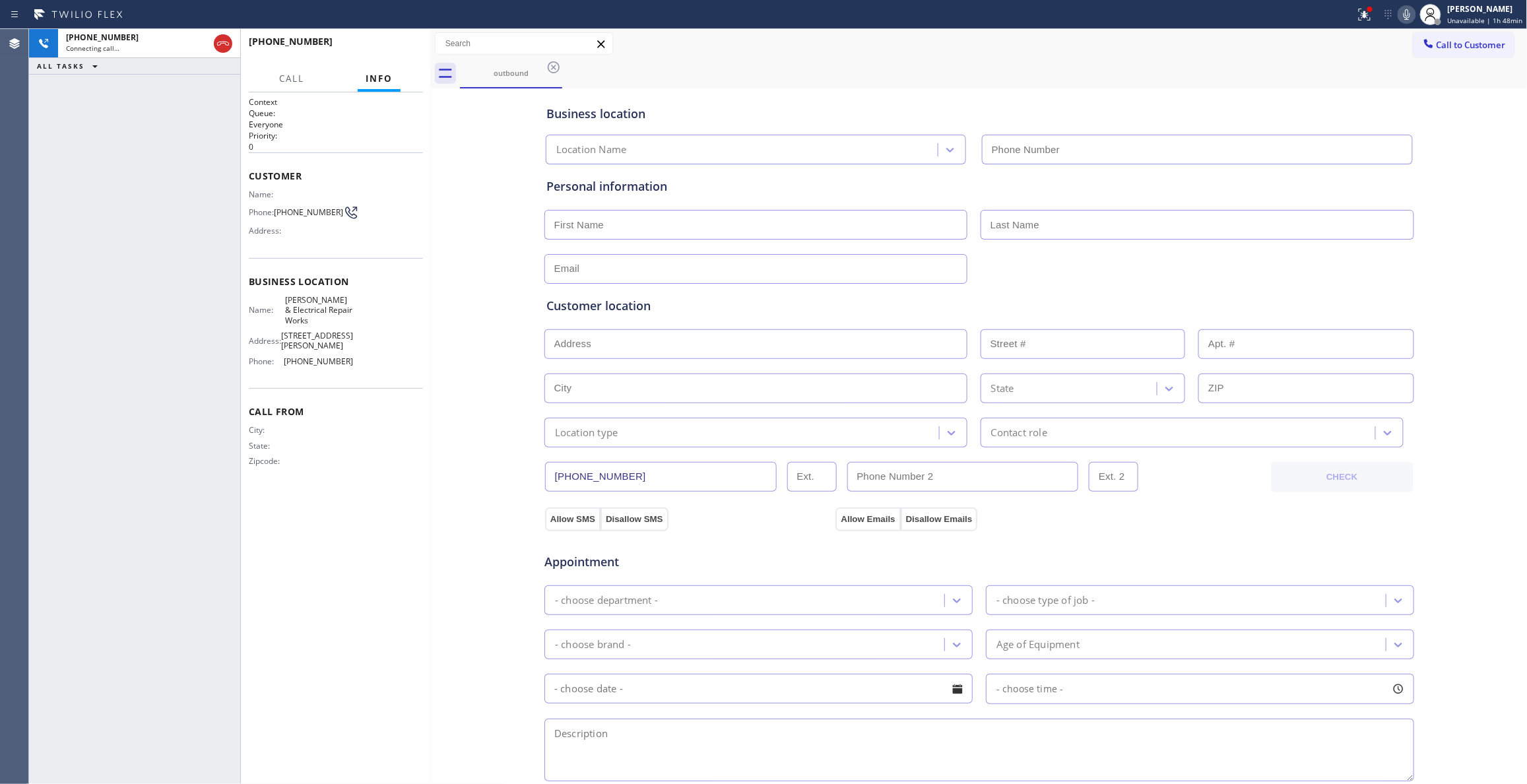
type input "[PHONE_NUMBER]"
click at [370, 48] on button "HANG UP" at bounding box center [392, 47] width 62 height 18
click at [370, 47] on button "HANG UP" at bounding box center [392, 47] width 62 height 18
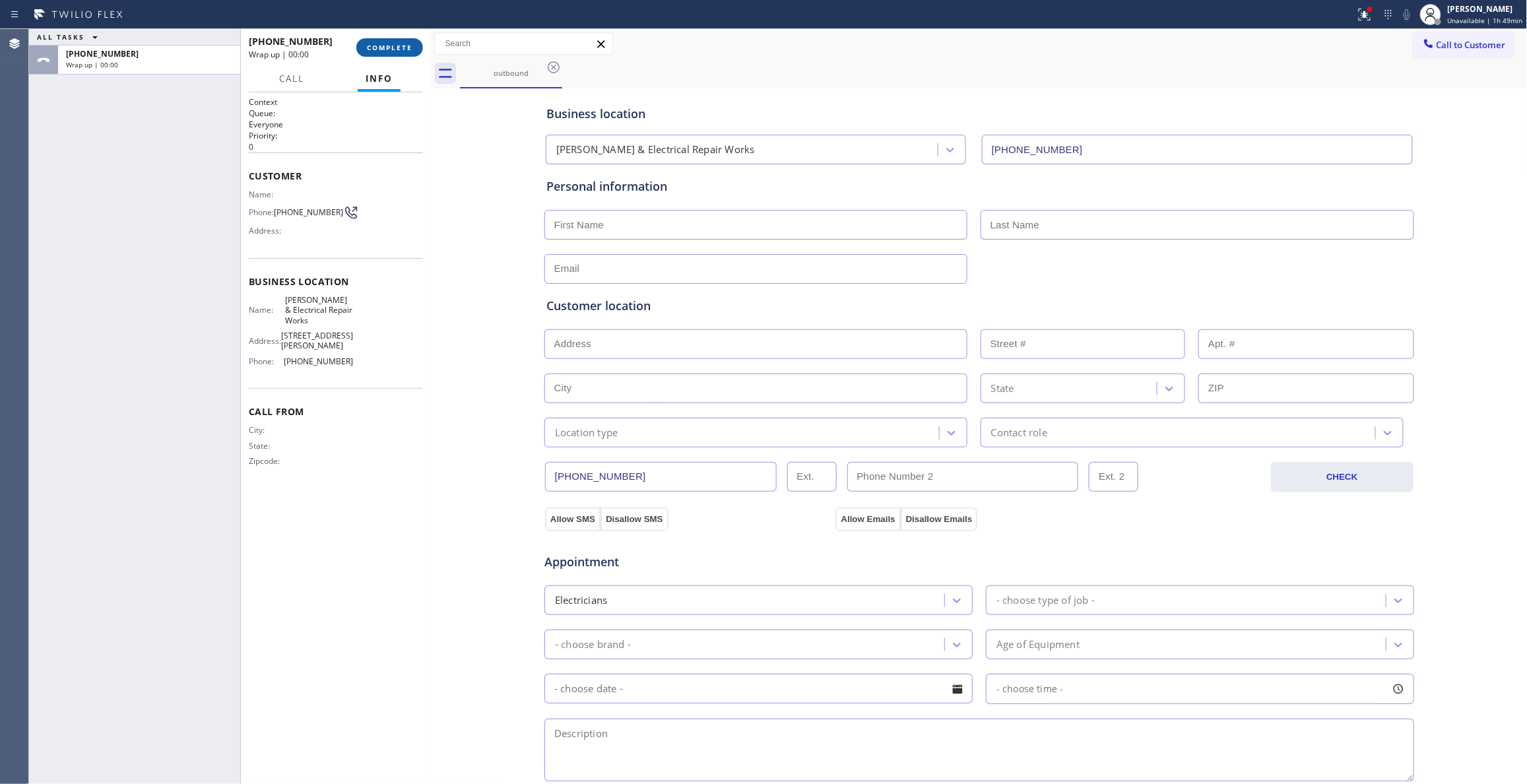
click at [369, 46] on span "COMPLETE" at bounding box center [389, 47] width 45 height 9
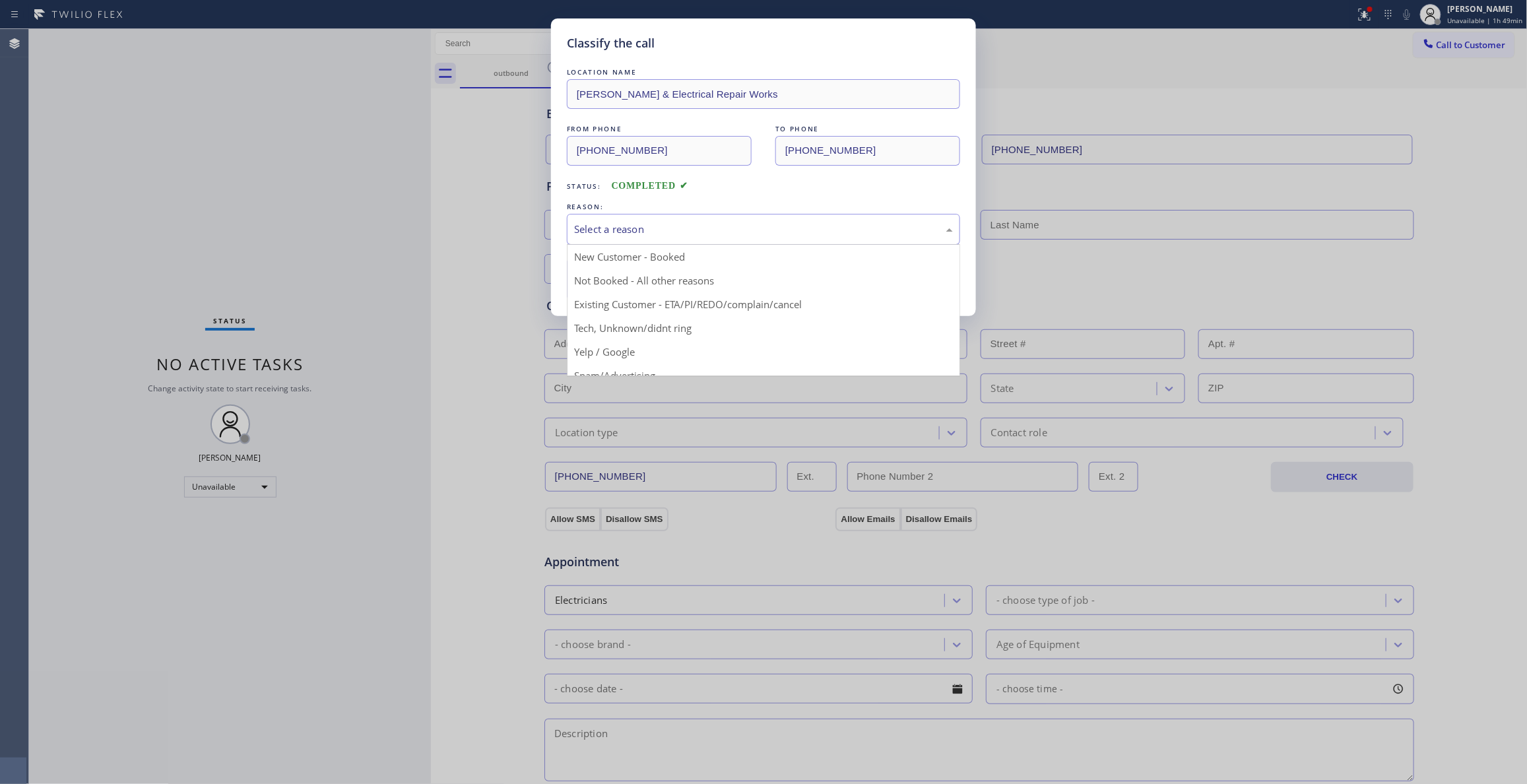
click at [690, 237] on div "Select a reason" at bounding box center [764, 229] width 379 height 15
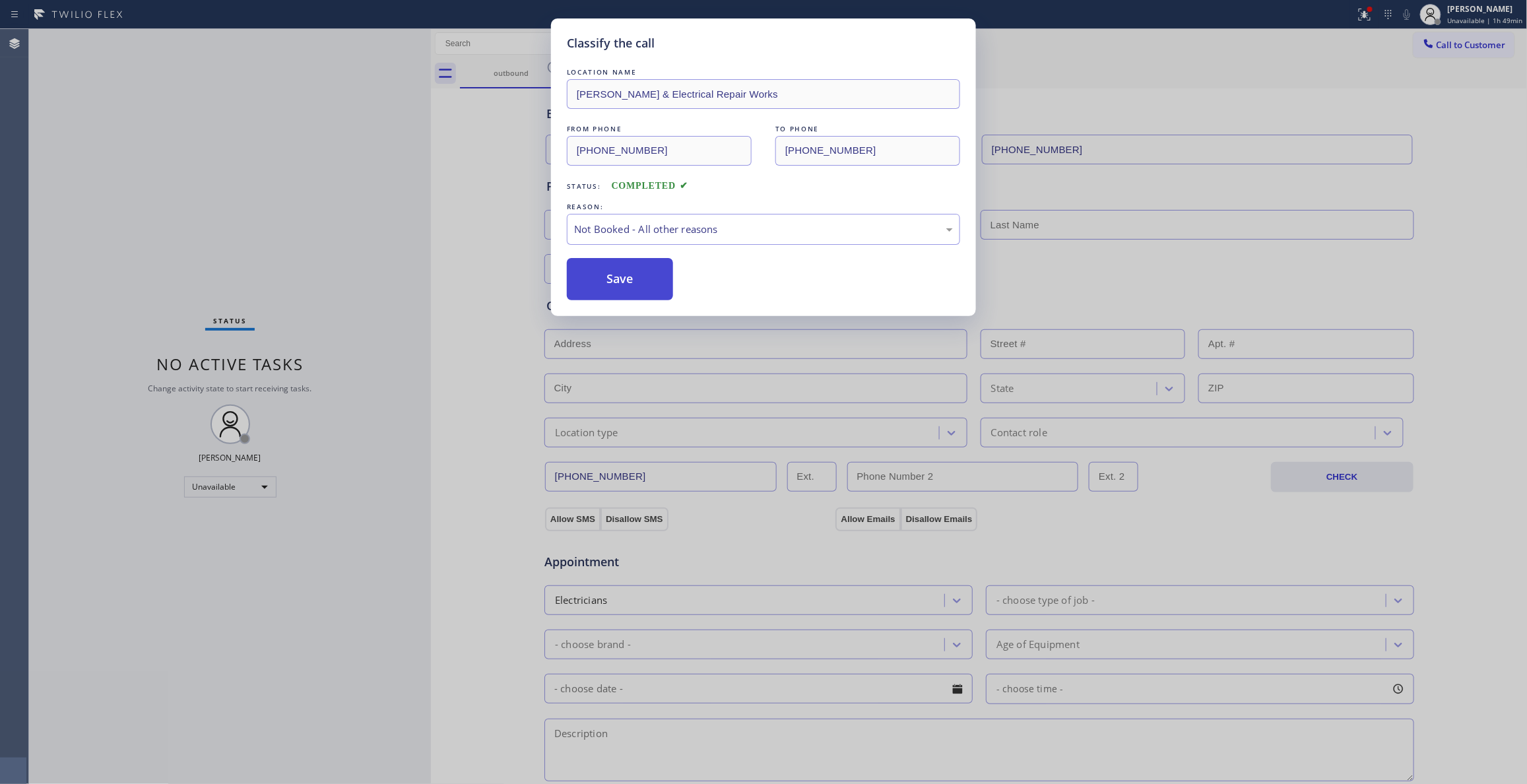
click at [650, 283] on button "Save" at bounding box center [619, 279] width 106 height 43
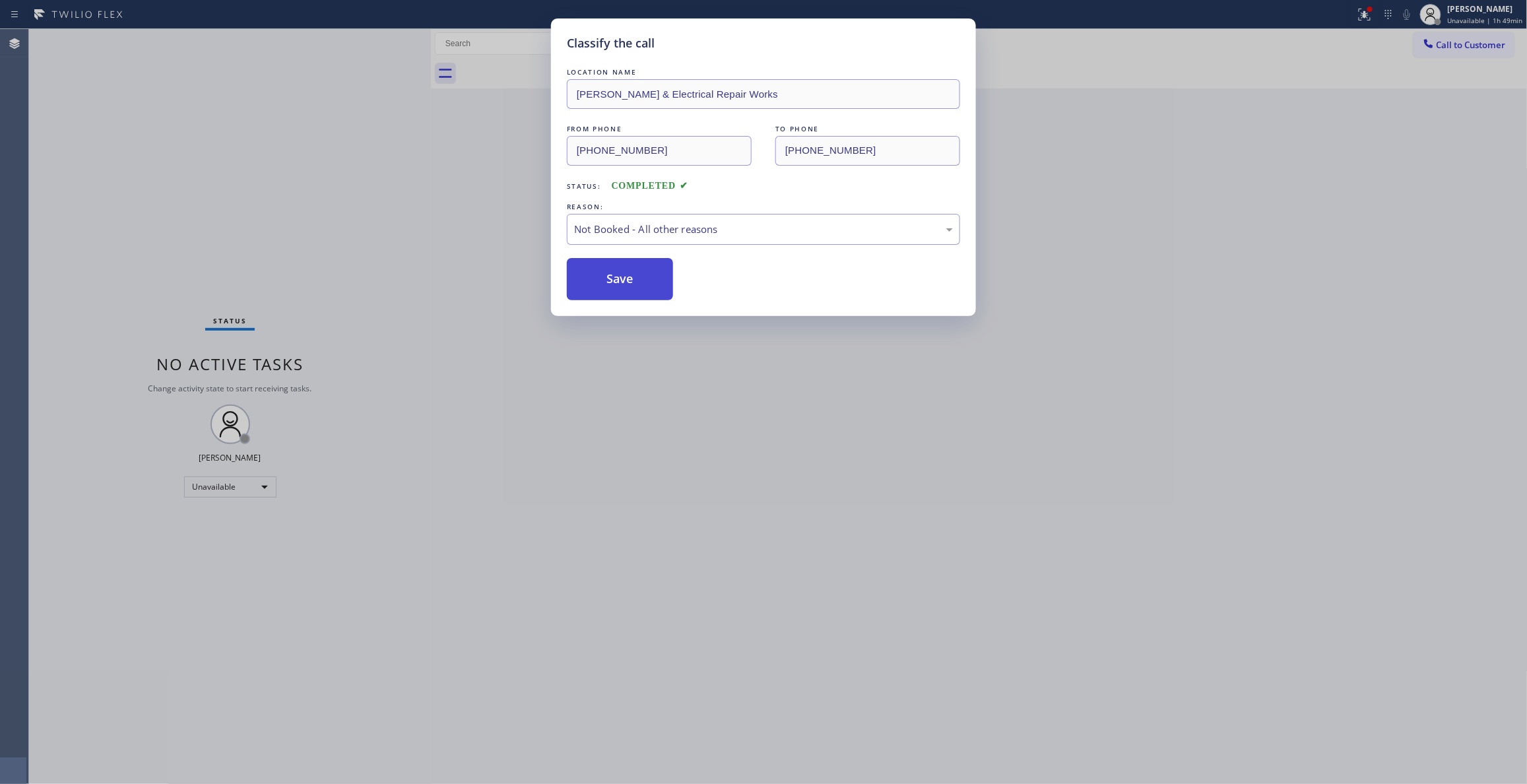
click at [650, 283] on button "Save" at bounding box center [619, 279] width 106 height 43
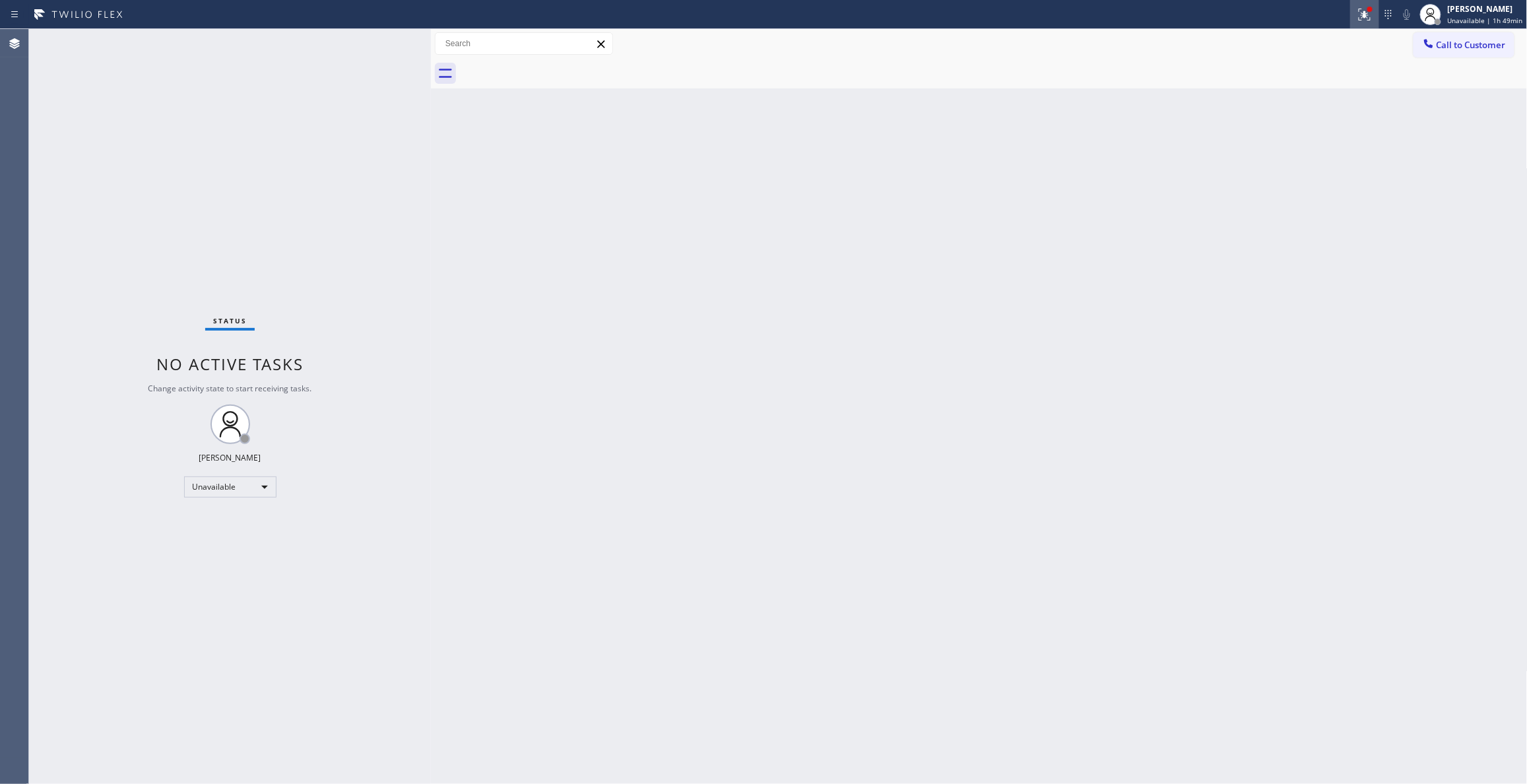
click at [1360, 15] on icon at bounding box center [1364, 14] width 15 height 15
drag, startPoint x: 1318, startPoint y: 176, endPoint x: 1468, endPoint y: 72, distance: 182.5
click at [1317, 174] on span "Clear issues" at bounding box center [1288, 173] width 62 height 9
click at [1469, 46] on span "Call to Customer" at bounding box center [1471, 44] width 69 height 12
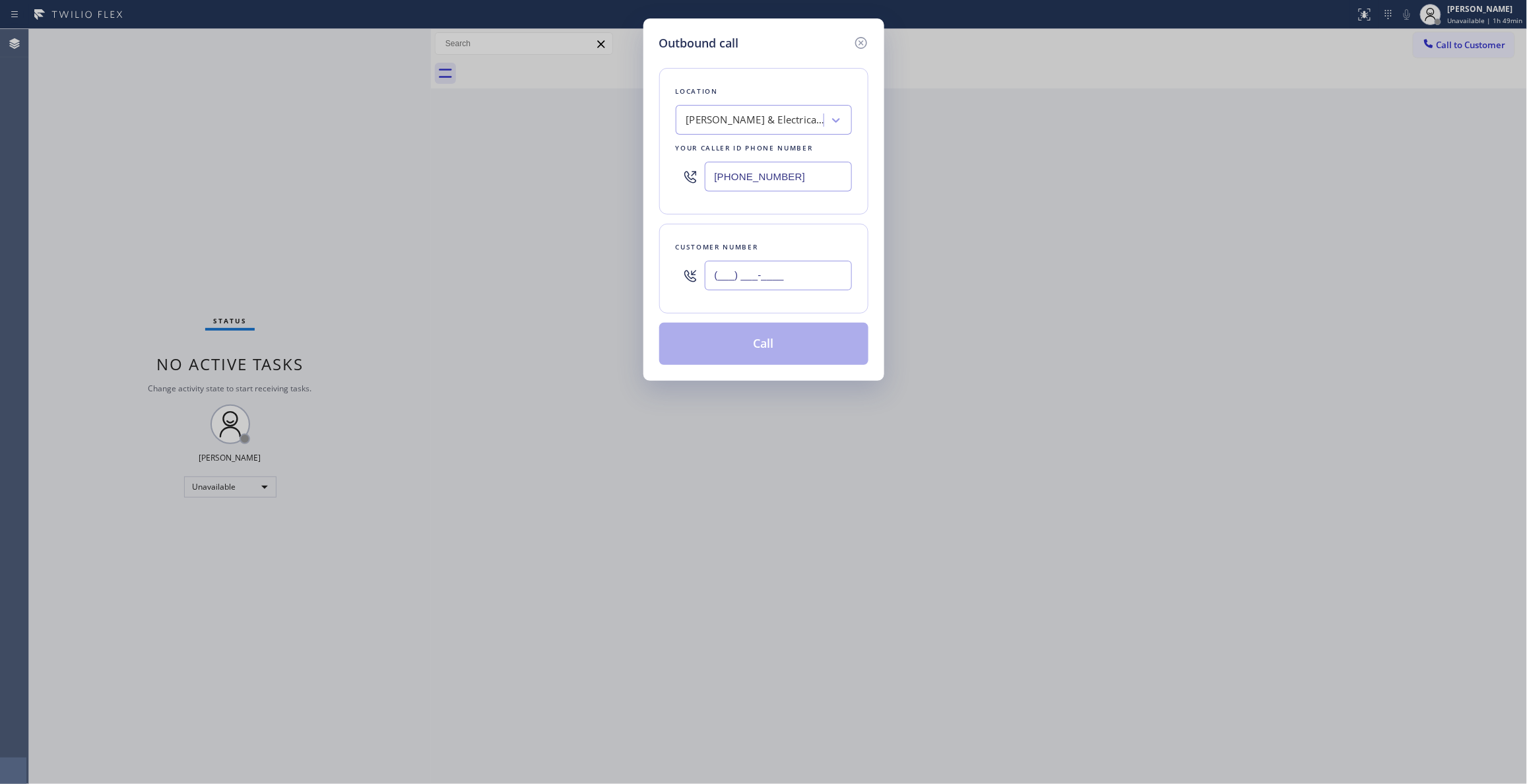
click at [774, 281] on input "(___) ___-____" at bounding box center [778, 275] width 147 height 30
paste input "415) 969-8401"
type input "[PHONE_NUMBER]"
click at [774, 354] on button "Call" at bounding box center [764, 343] width 209 height 43
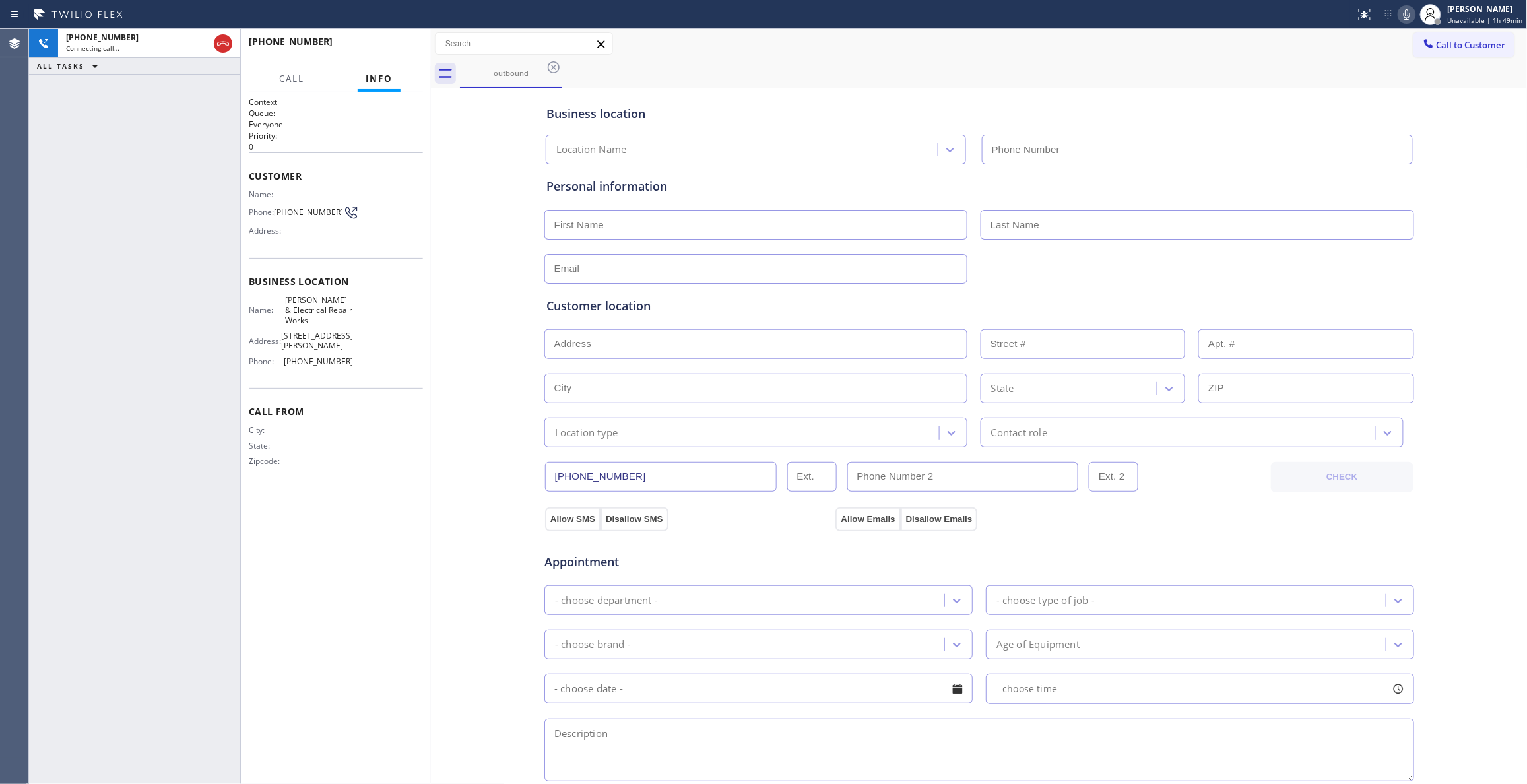
type input "[PHONE_NUMBER]"
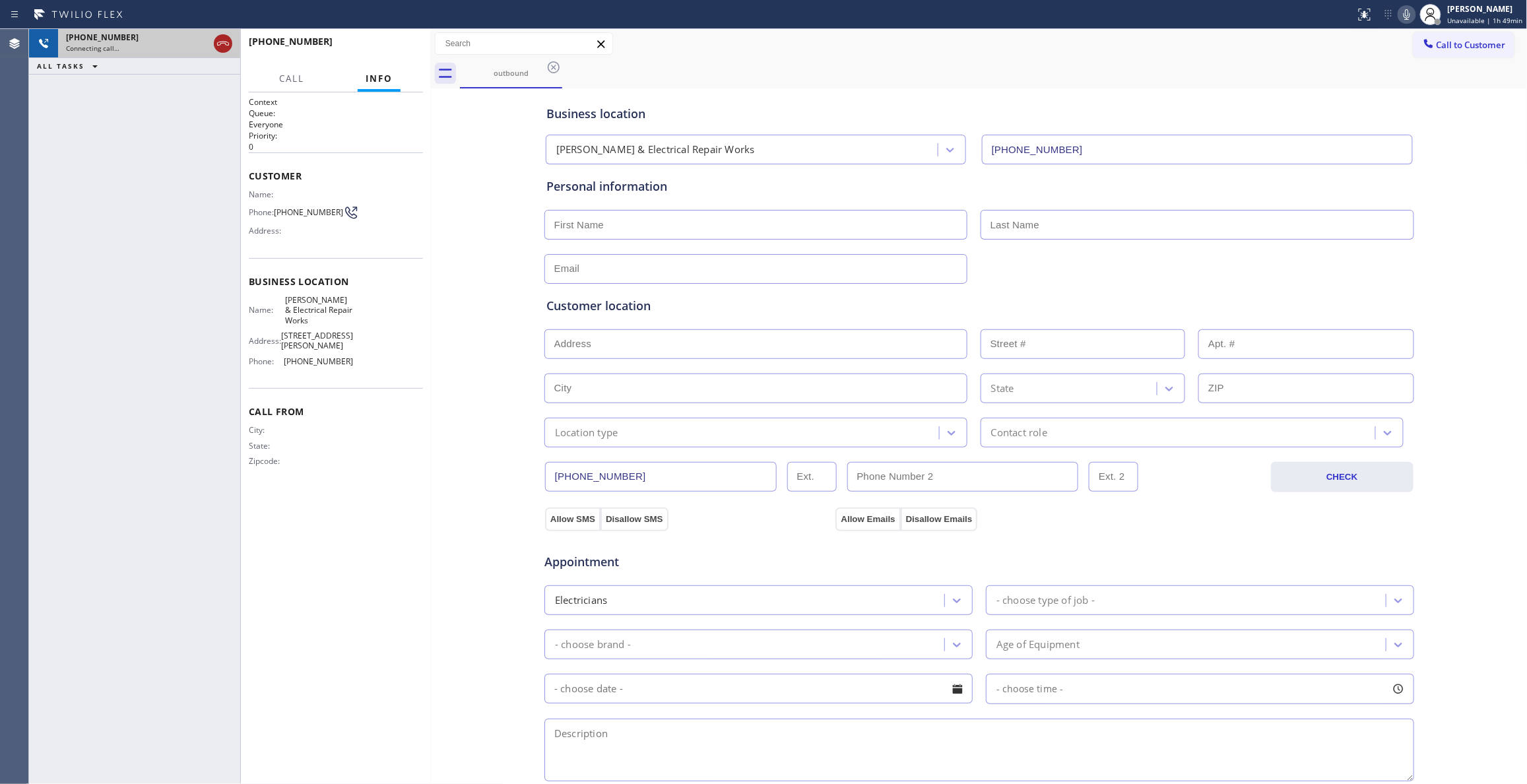
click at [225, 35] on icon at bounding box center [223, 43] width 15 height 15
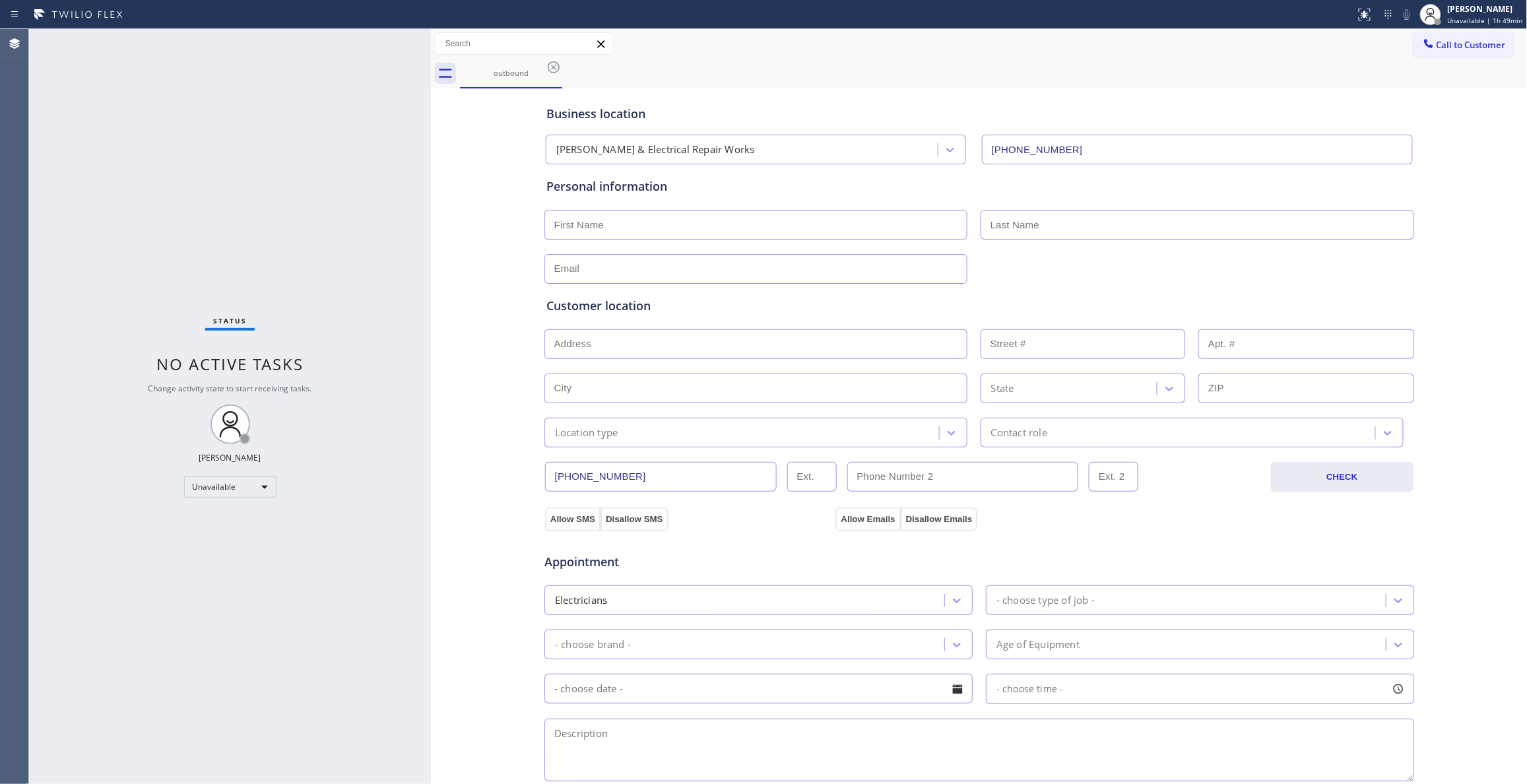
click at [558, 67] on icon at bounding box center [553, 67] width 15 height 15
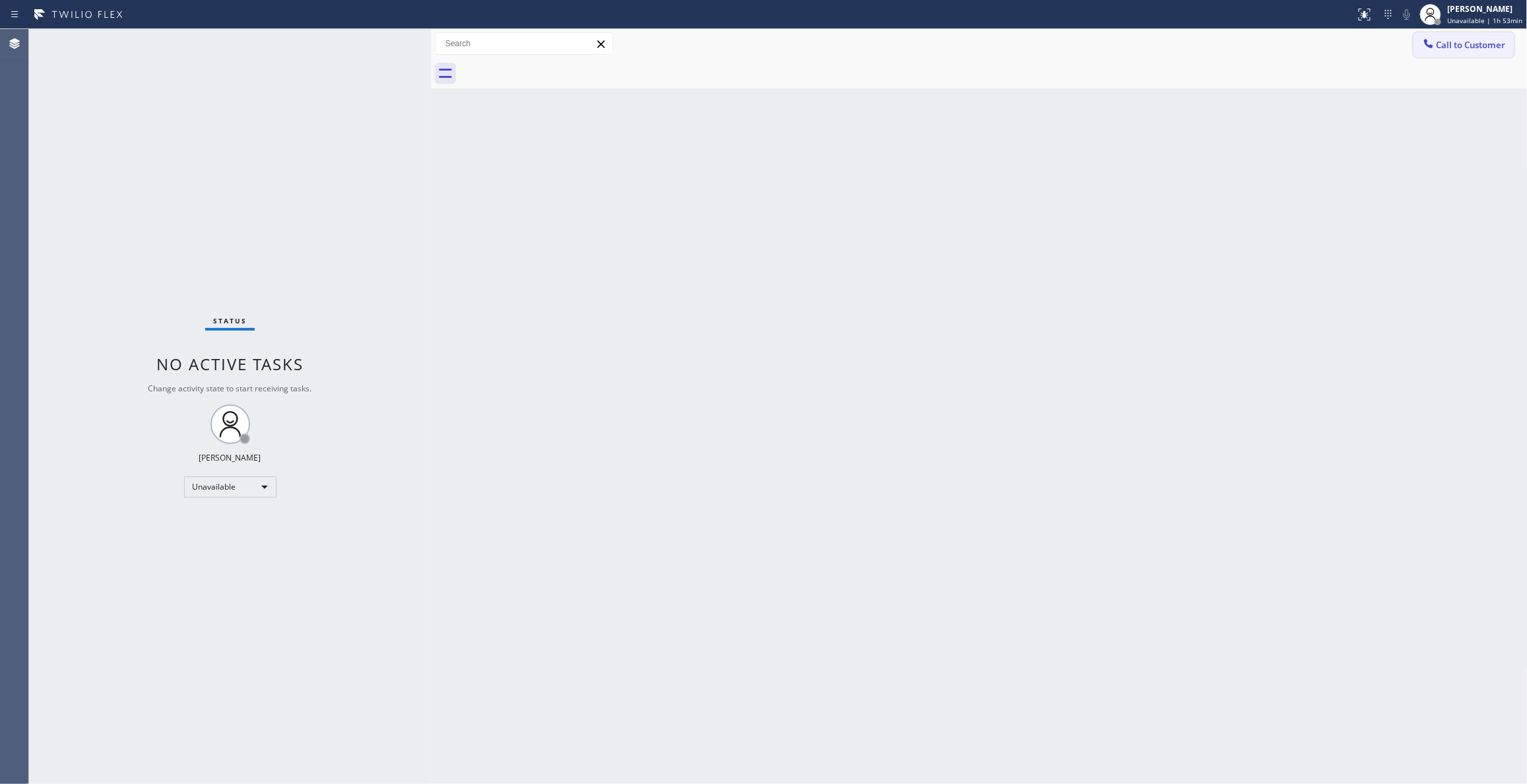
click at [1460, 48] on span "Call to Customer" at bounding box center [1471, 44] width 69 height 12
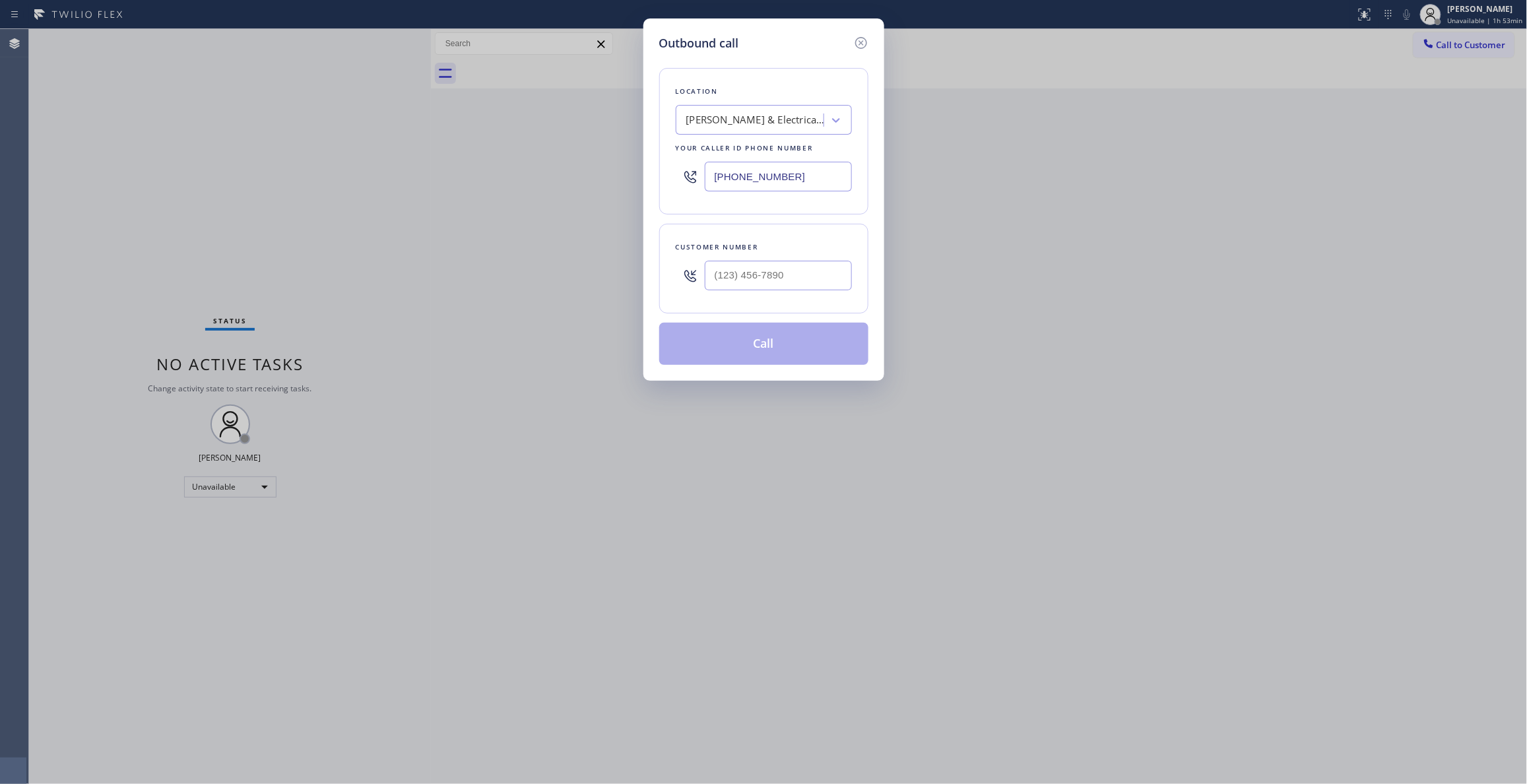
drag, startPoint x: 831, startPoint y: 179, endPoint x: 335, endPoint y: 178, distance: 496.0
click at [335, 178] on div "Outbound call Location [PERSON_NAME] Plumbing & Electrical Repair Works Your ca…" at bounding box center [764, 392] width 1527 height 784
paste input "760) 330-2668"
type input "[PHONE_NUMBER]"
drag, startPoint x: 795, startPoint y: 295, endPoint x: 779, endPoint y: 278, distance: 23.3
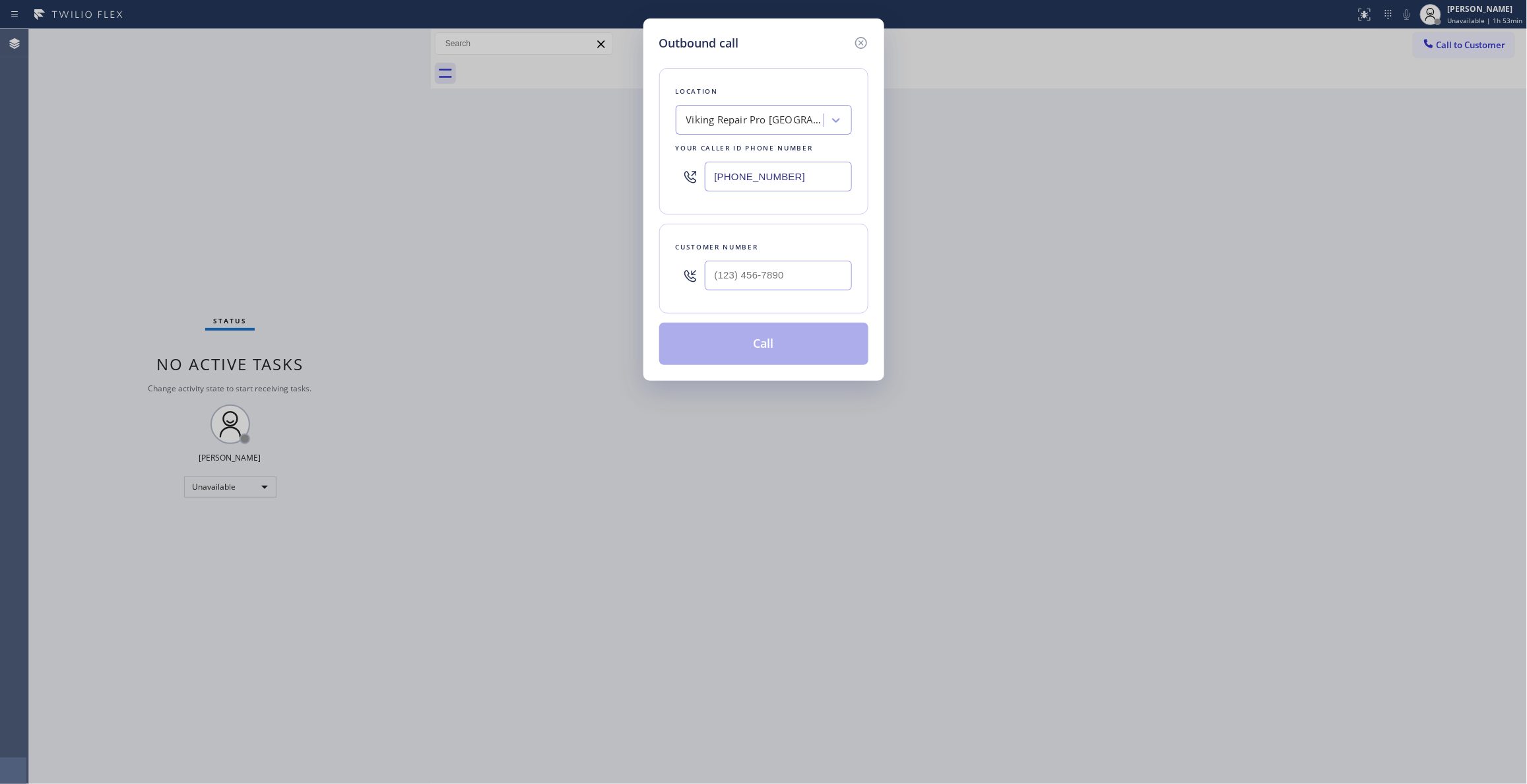
click at [790, 291] on div at bounding box center [778, 274] width 147 height 43
click at [777, 275] on input "(___) ___-____" at bounding box center [778, 275] width 147 height 30
paste input "564) 234-9103"
type input "[PHONE_NUMBER]"
click at [736, 349] on button "Call" at bounding box center [764, 343] width 209 height 43
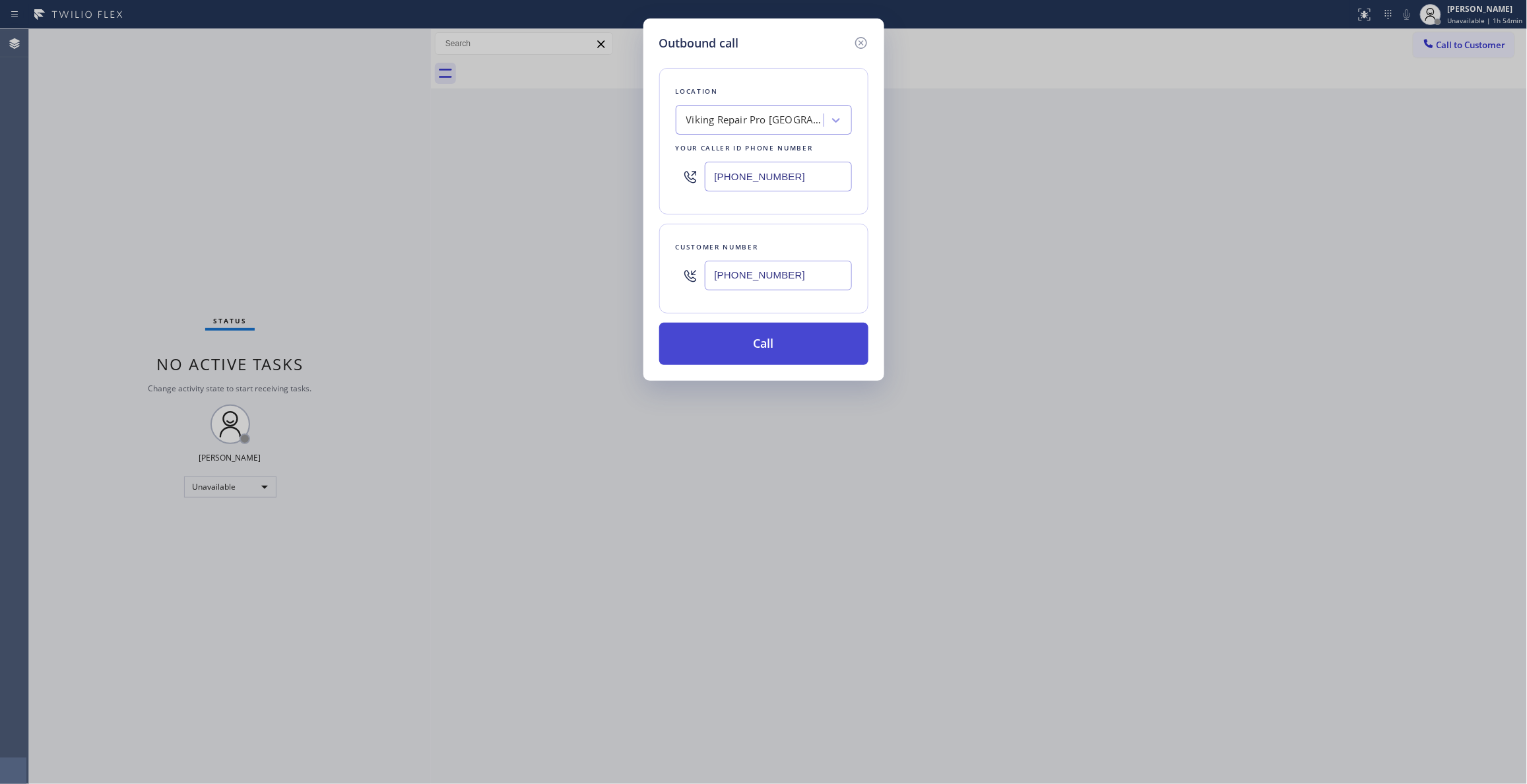
click at [735, 344] on button "Call" at bounding box center [764, 343] width 209 height 43
click at [925, 67] on div "Outbound call Location Viking Repair Pro [GEOGRAPHIC_DATA] Your caller id phone…" at bounding box center [764, 392] width 1527 height 784
click at [796, 349] on button "Call" at bounding box center [764, 343] width 209 height 43
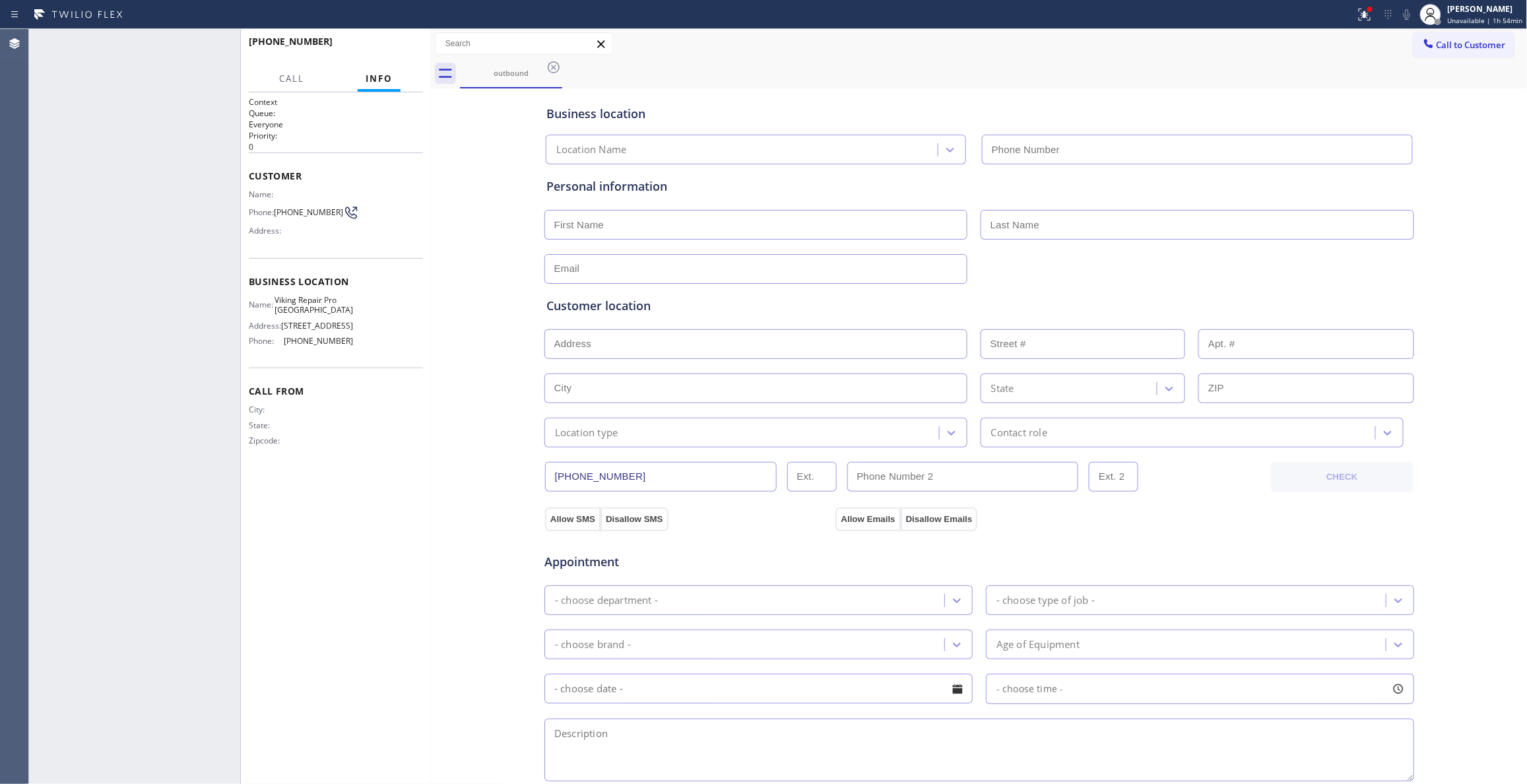
click at [801, 341] on input "text" at bounding box center [755, 344] width 423 height 30
click at [787, 332] on input "text" at bounding box center [755, 344] width 423 height 30
drag, startPoint x: 449, startPoint y: 493, endPoint x: 479, endPoint y: 422, distance: 77.1
click at [457, 467] on div "Business location Location Name Personal information Customer location >> ADD N…" at bounding box center [979, 541] width 1090 height 901
click at [1368, 16] on div at bounding box center [1365, 14] width 29 height 15
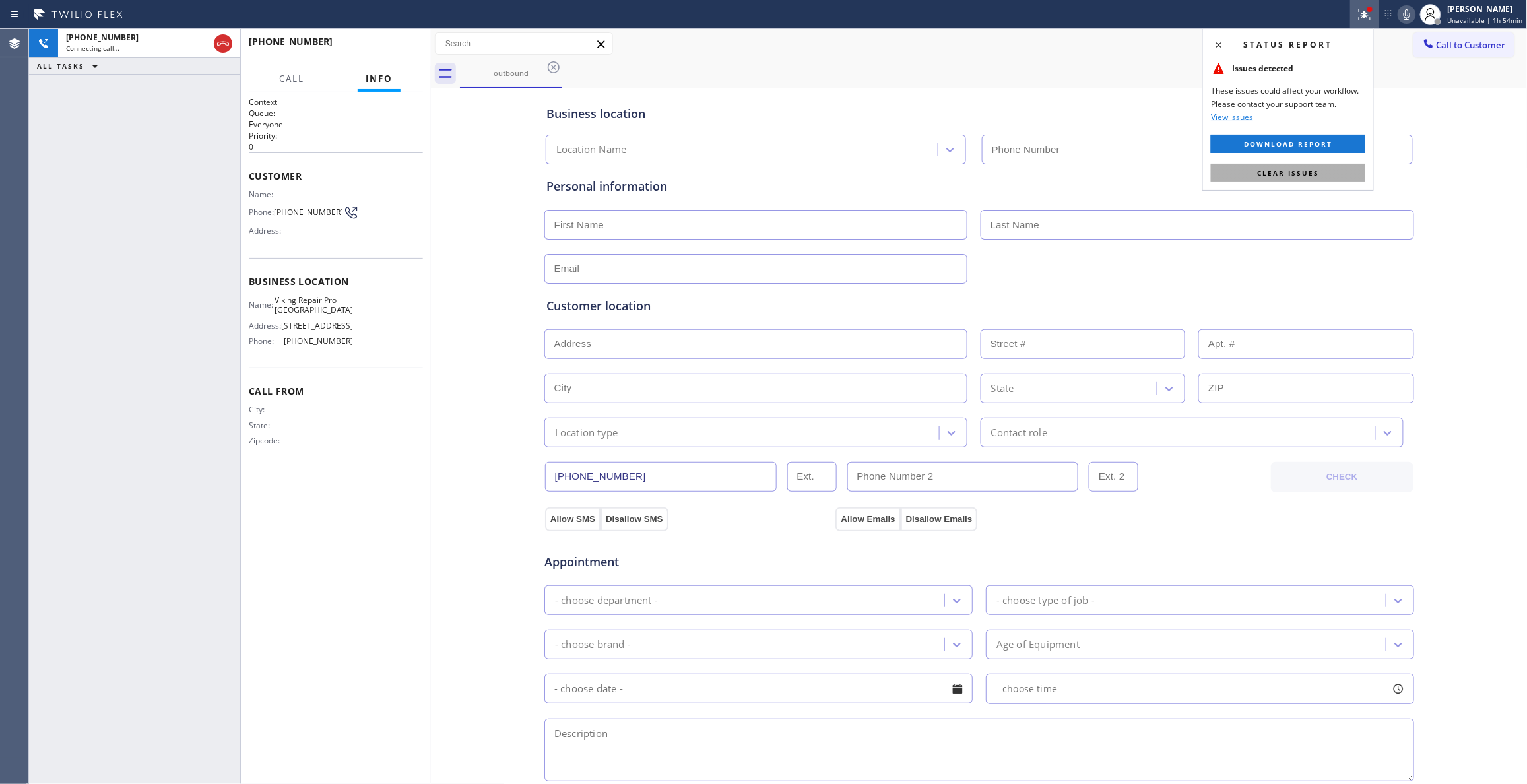
type input "[PHONE_NUMBER]"
click at [1333, 184] on div "Status report Issues detected These issues could affect your workflow. Please c…" at bounding box center [1287, 109] width 171 height 162
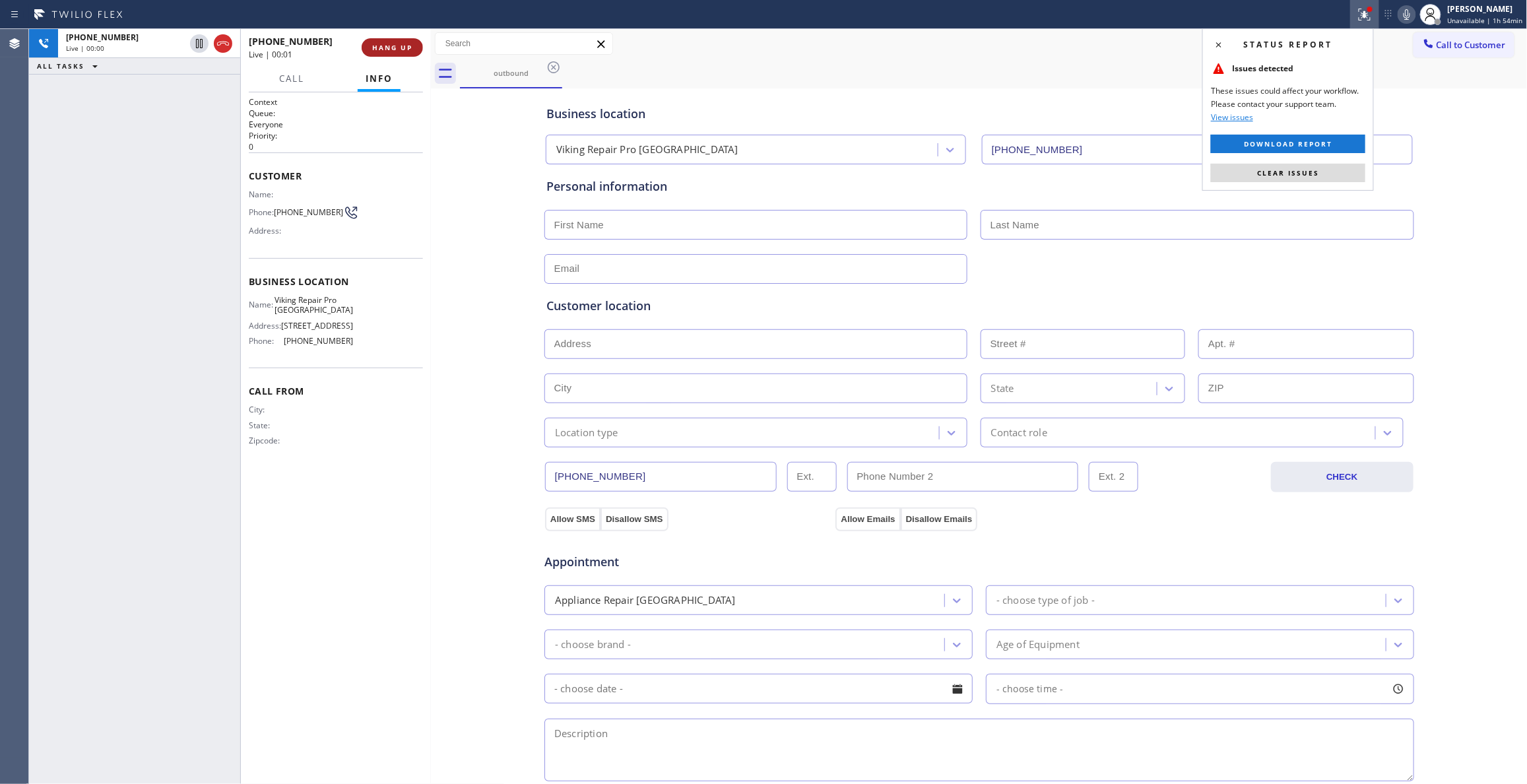
click at [402, 46] on span "HANG UP" at bounding box center [392, 47] width 40 height 9
click at [1311, 172] on span "Clear issues" at bounding box center [1288, 173] width 62 height 9
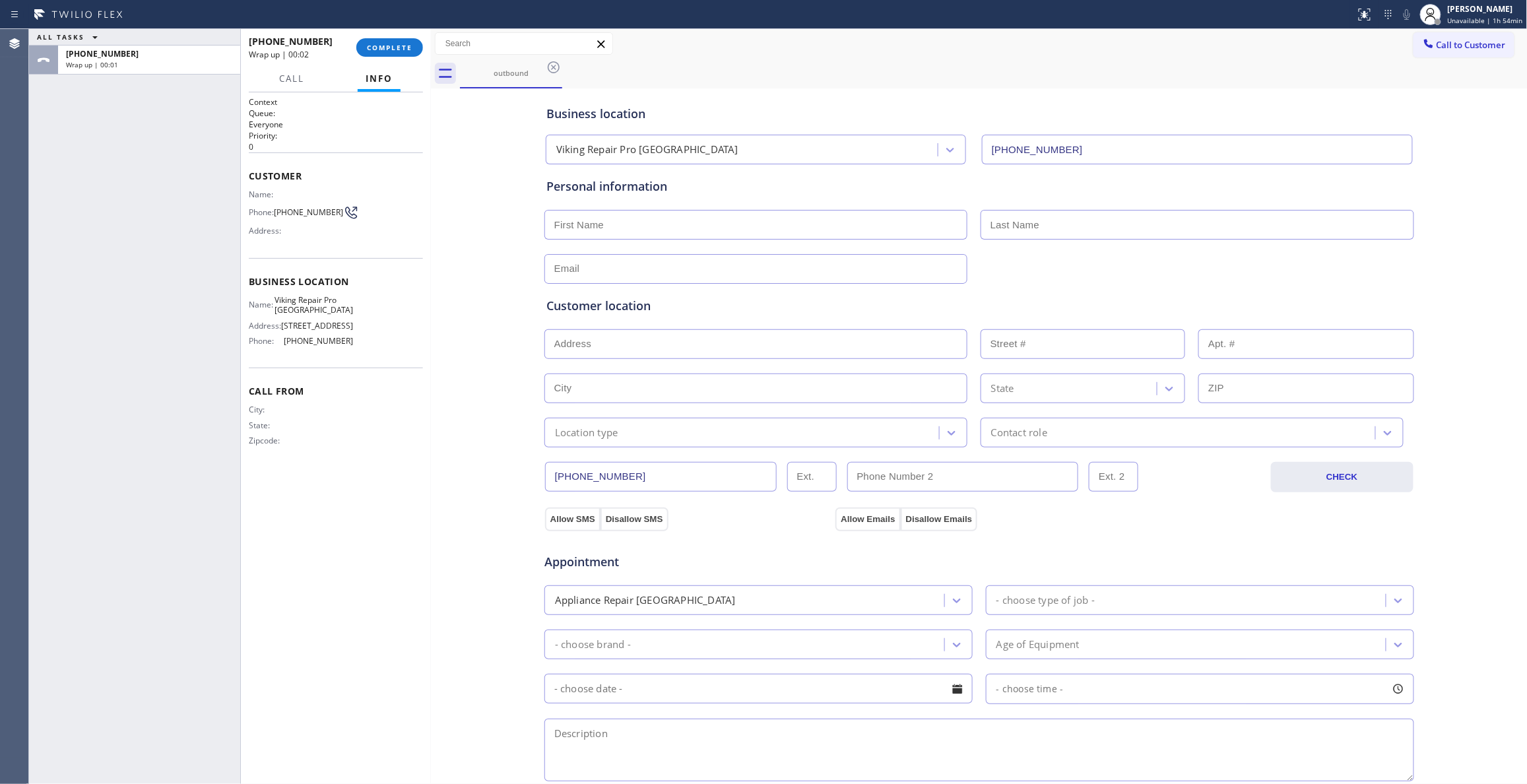
click at [306, 206] on div "Phone: [PHONE_NUMBER]" at bounding box center [301, 212] width 104 height 15
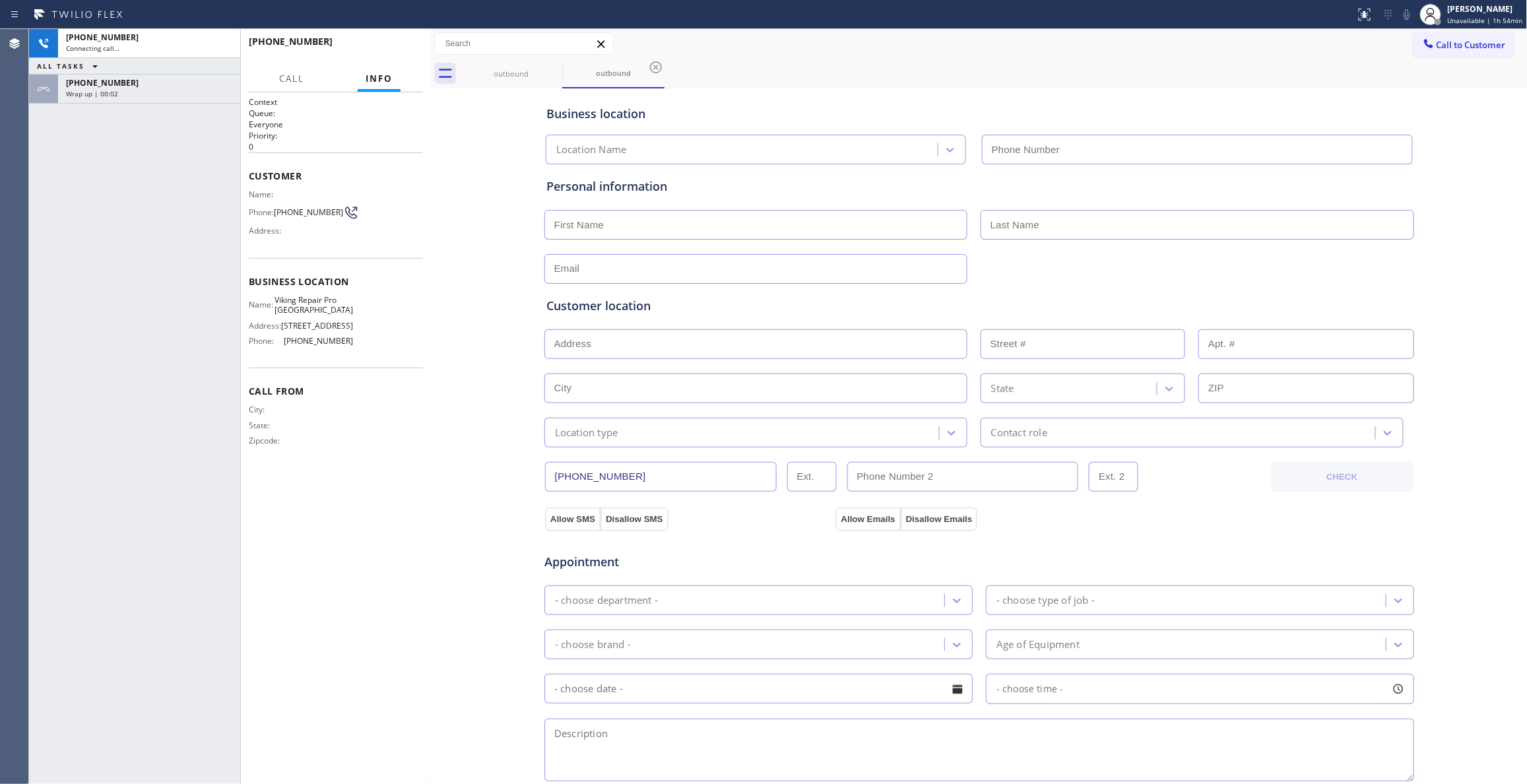
click at [306, 206] on div "Phone: [PHONE_NUMBER]" at bounding box center [301, 212] width 104 height 15
type input "[PHONE_NUMBER]"
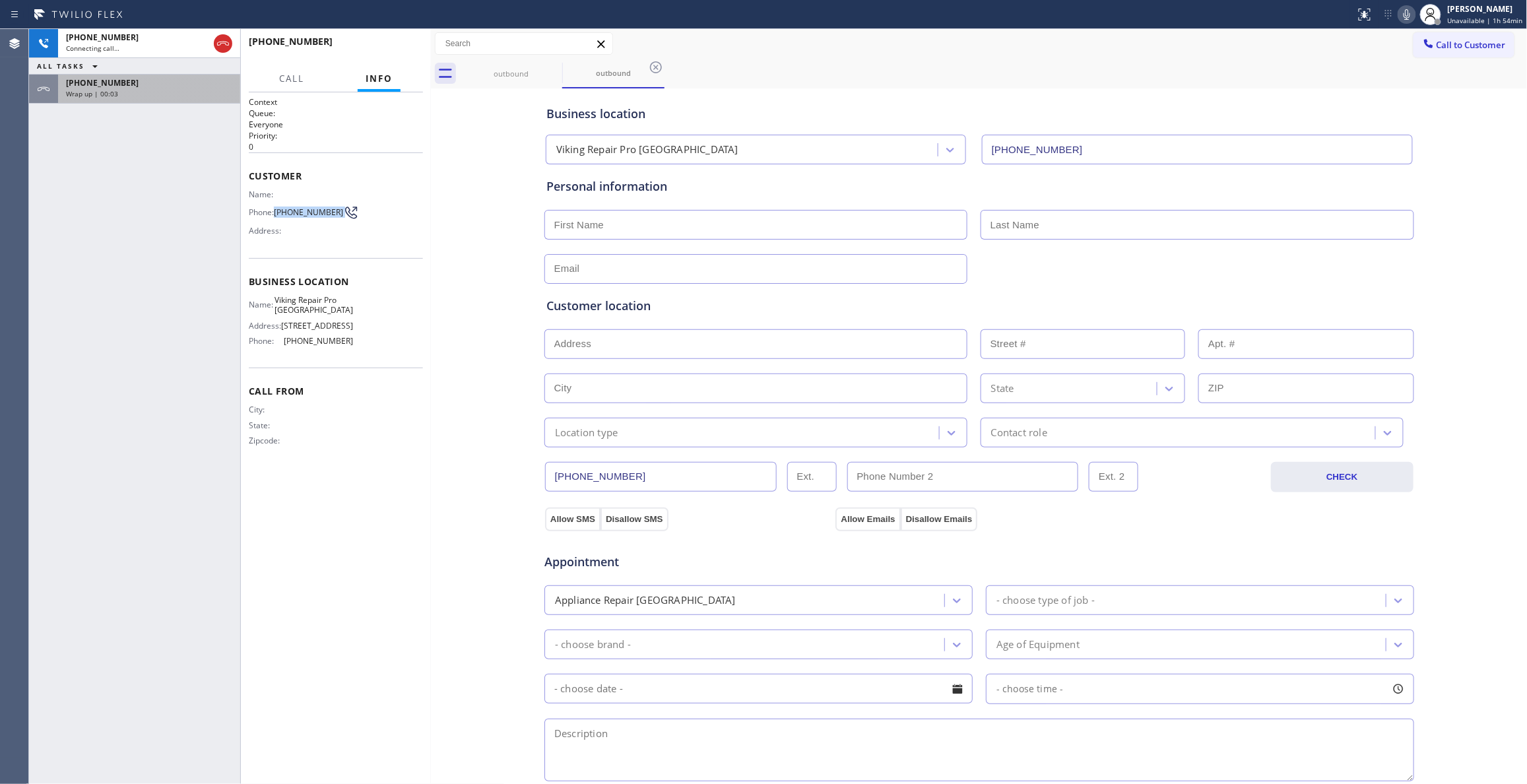
click at [174, 86] on div "[PHONE_NUMBER]" at bounding box center [149, 82] width 167 height 11
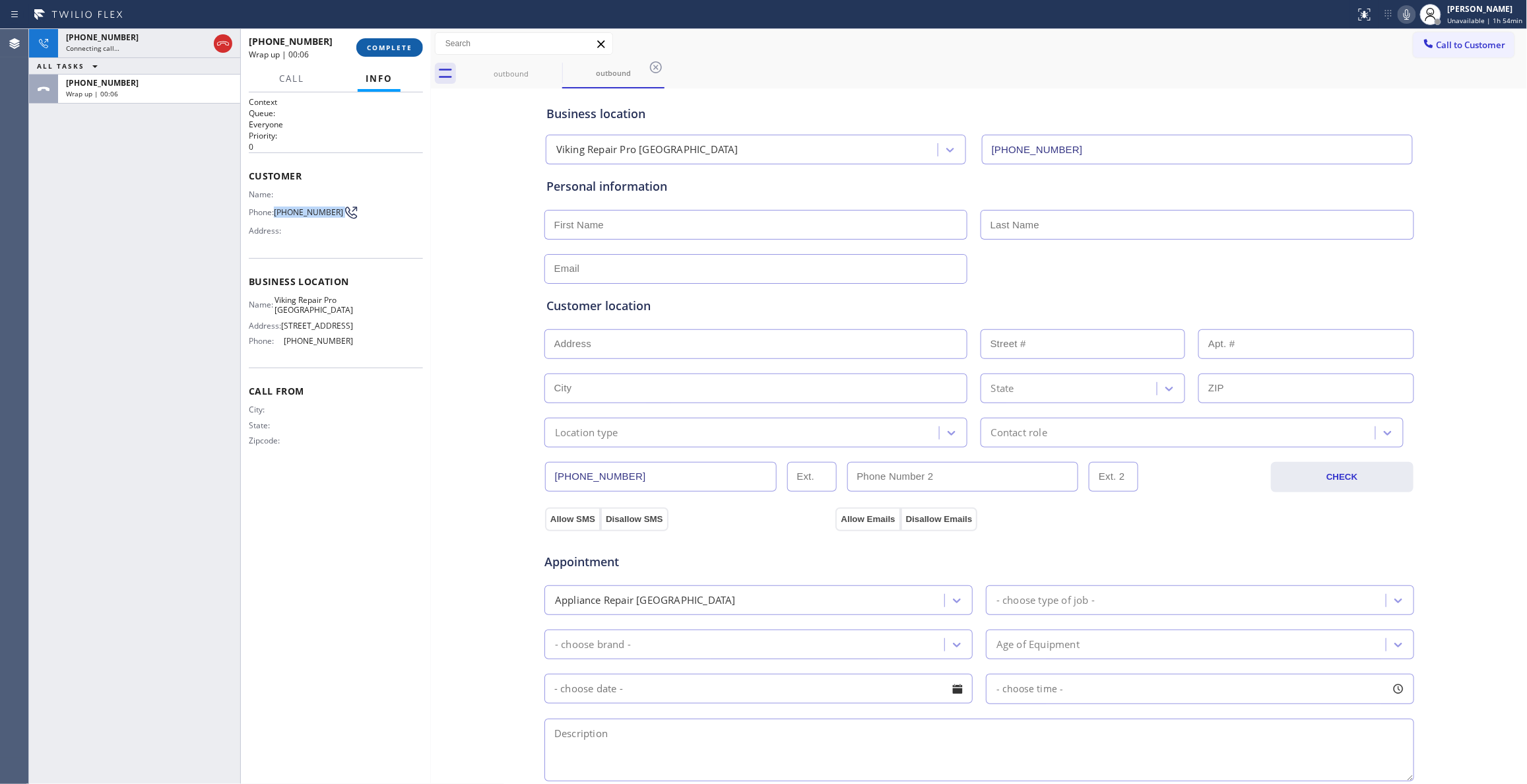
click at [398, 43] on span "COMPLETE" at bounding box center [389, 47] width 45 height 9
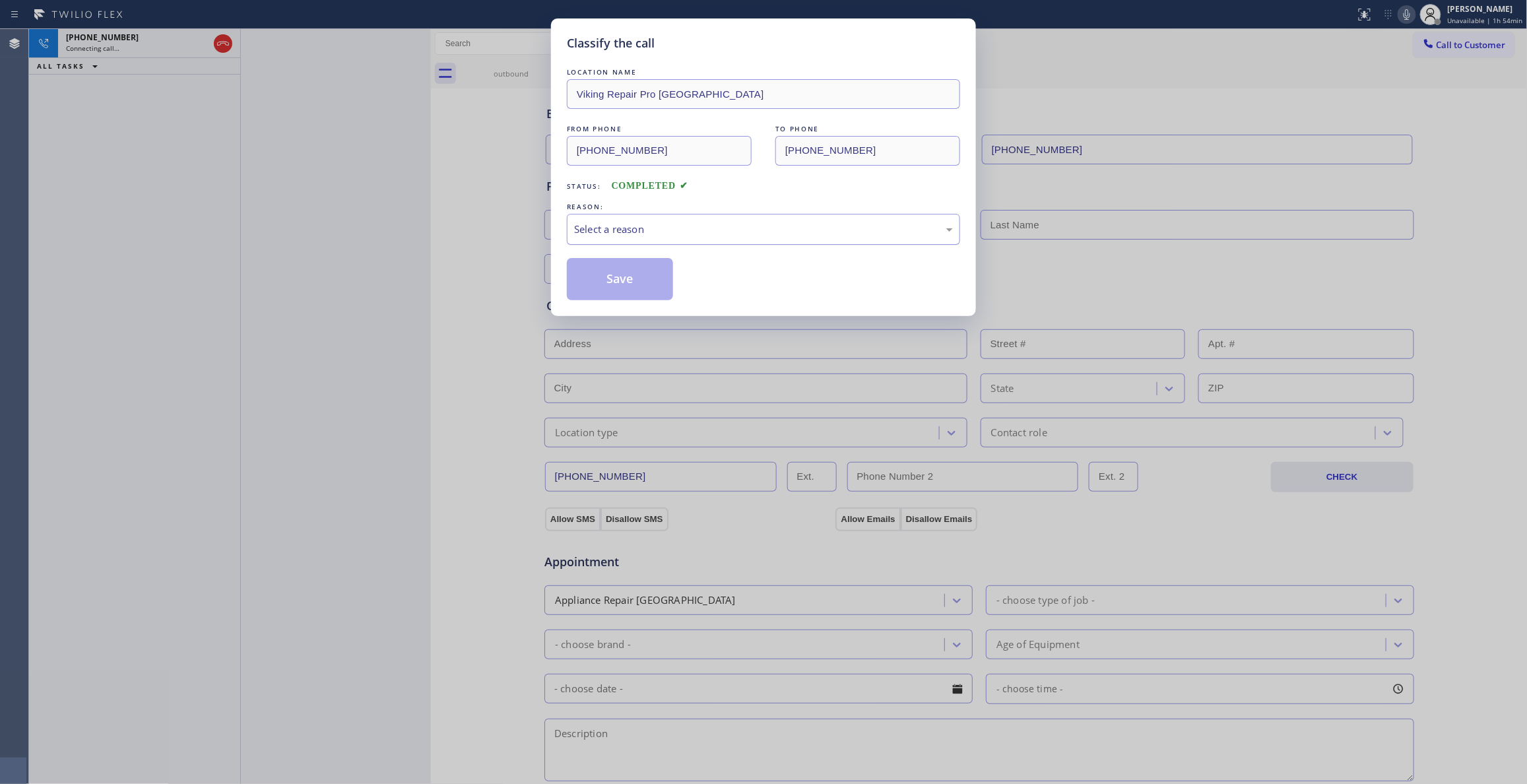
click at [616, 244] on div "Select a reason" at bounding box center [764, 229] width 393 height 31
click at [608, 278] on button "Save" at bounding box center [619, 279] width 106 height 43
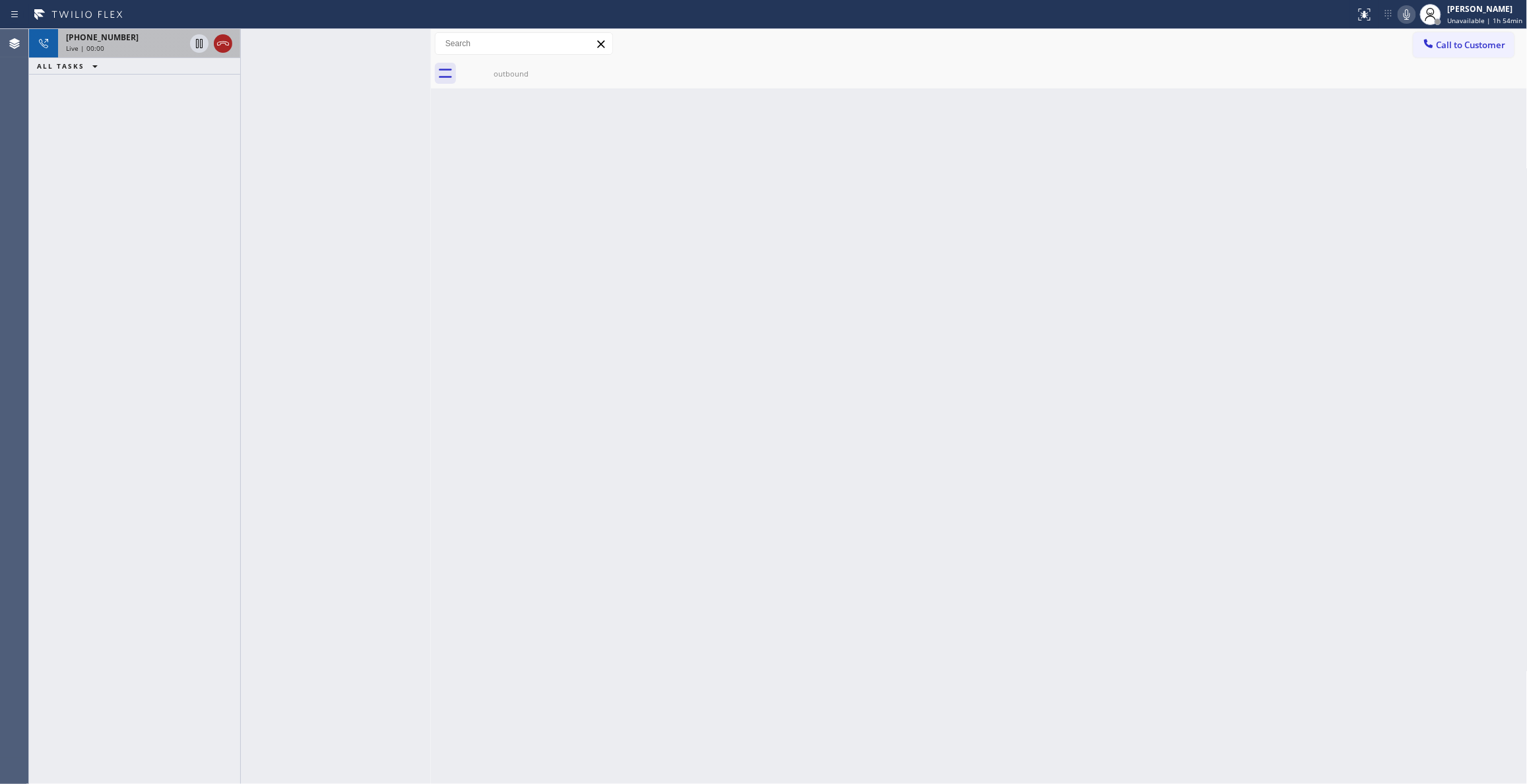
click at [223, 40] on icon at bounding box center [223, 43] width 15 height 15
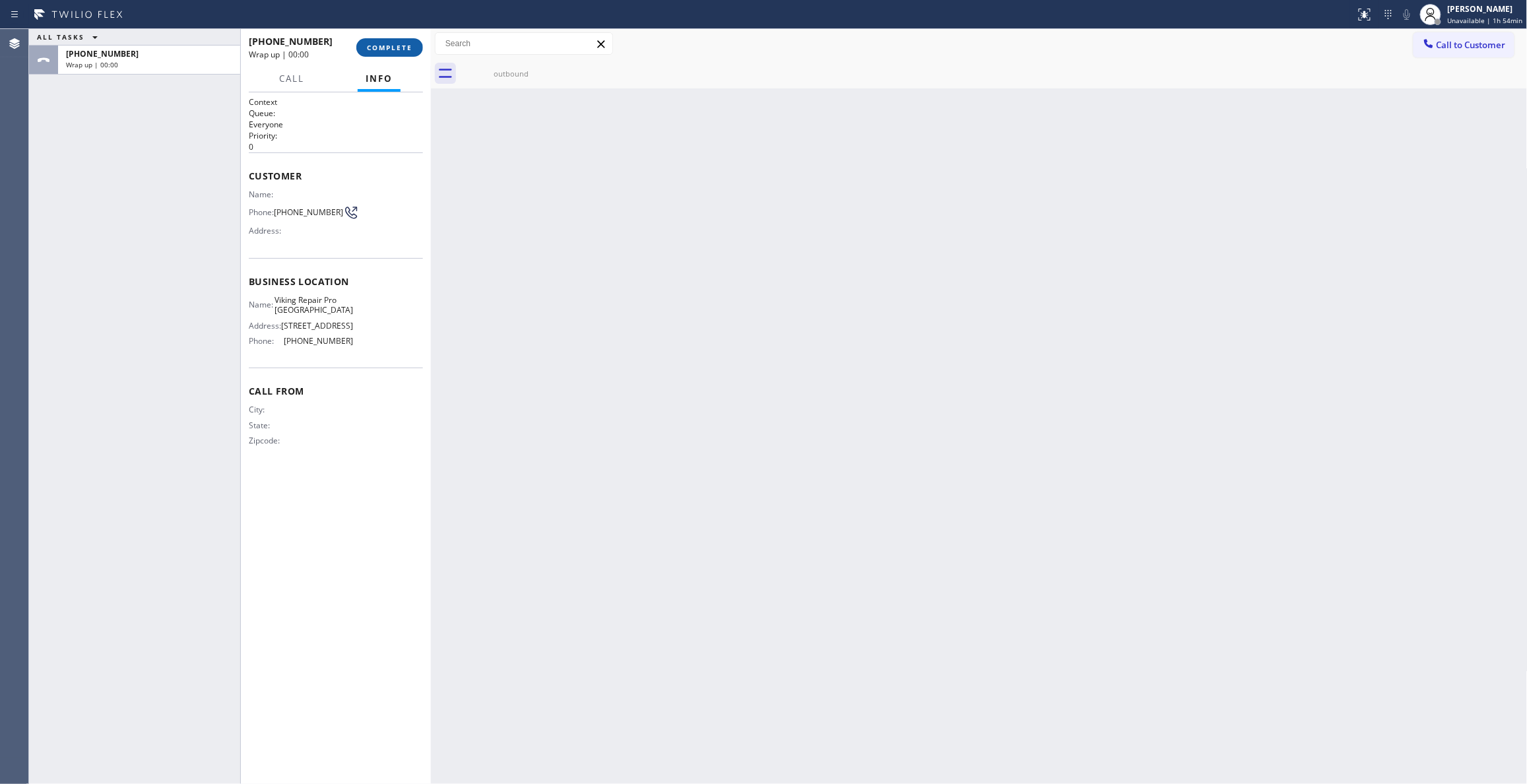
click at [405, 48] on span "COMPLETE" at bounding box center [389, 47] width 45 height 9
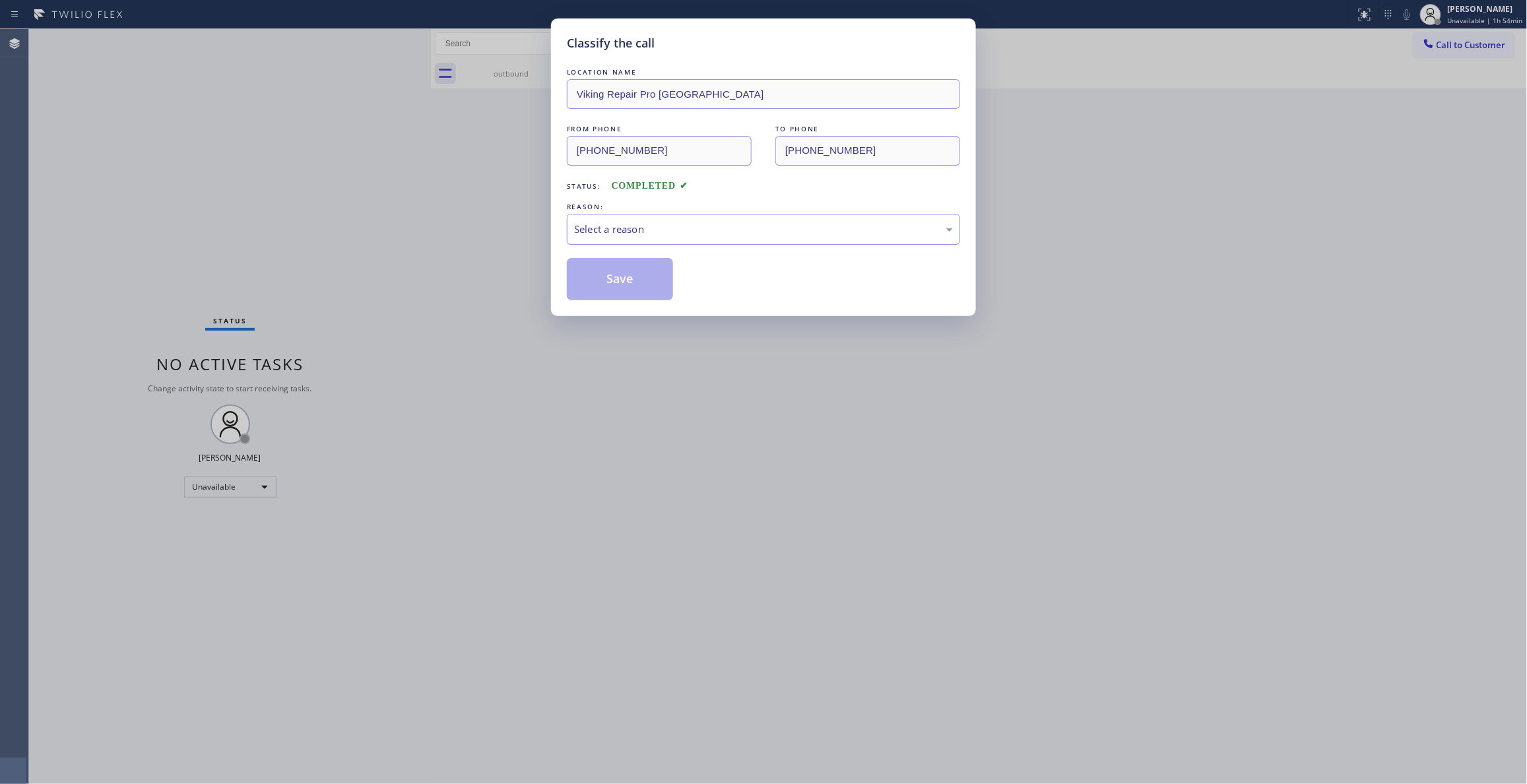
click at [632, 220] on div "Select a reason" at bounding box center [764, 229] width 393 height 31
click at [609, 280] on button "Save" at bounding box center [619, 279] width 106 height 43
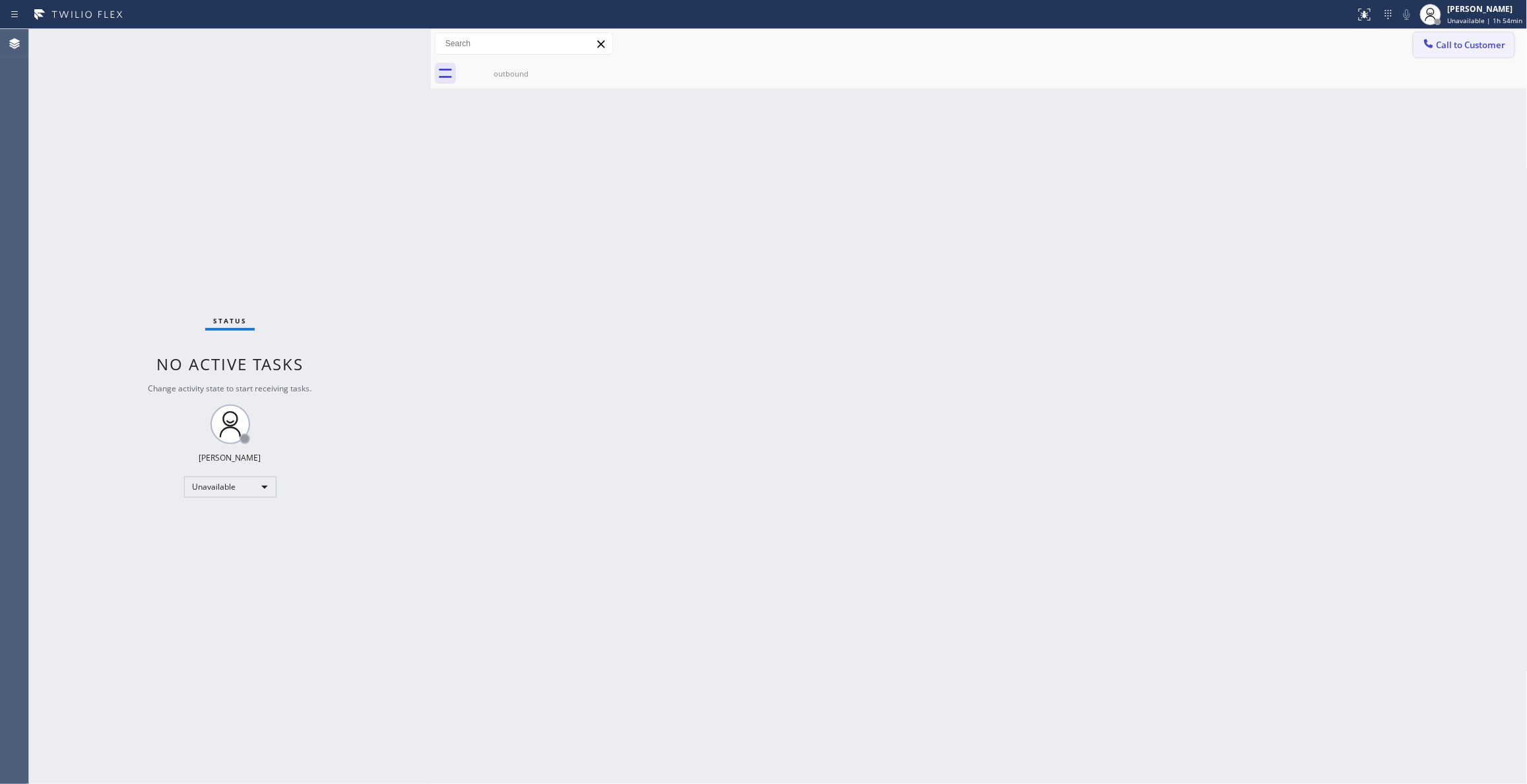
click at [1453, 45] on span "Call to Customer" at bounding box center [1471, 44] width 69 height 12
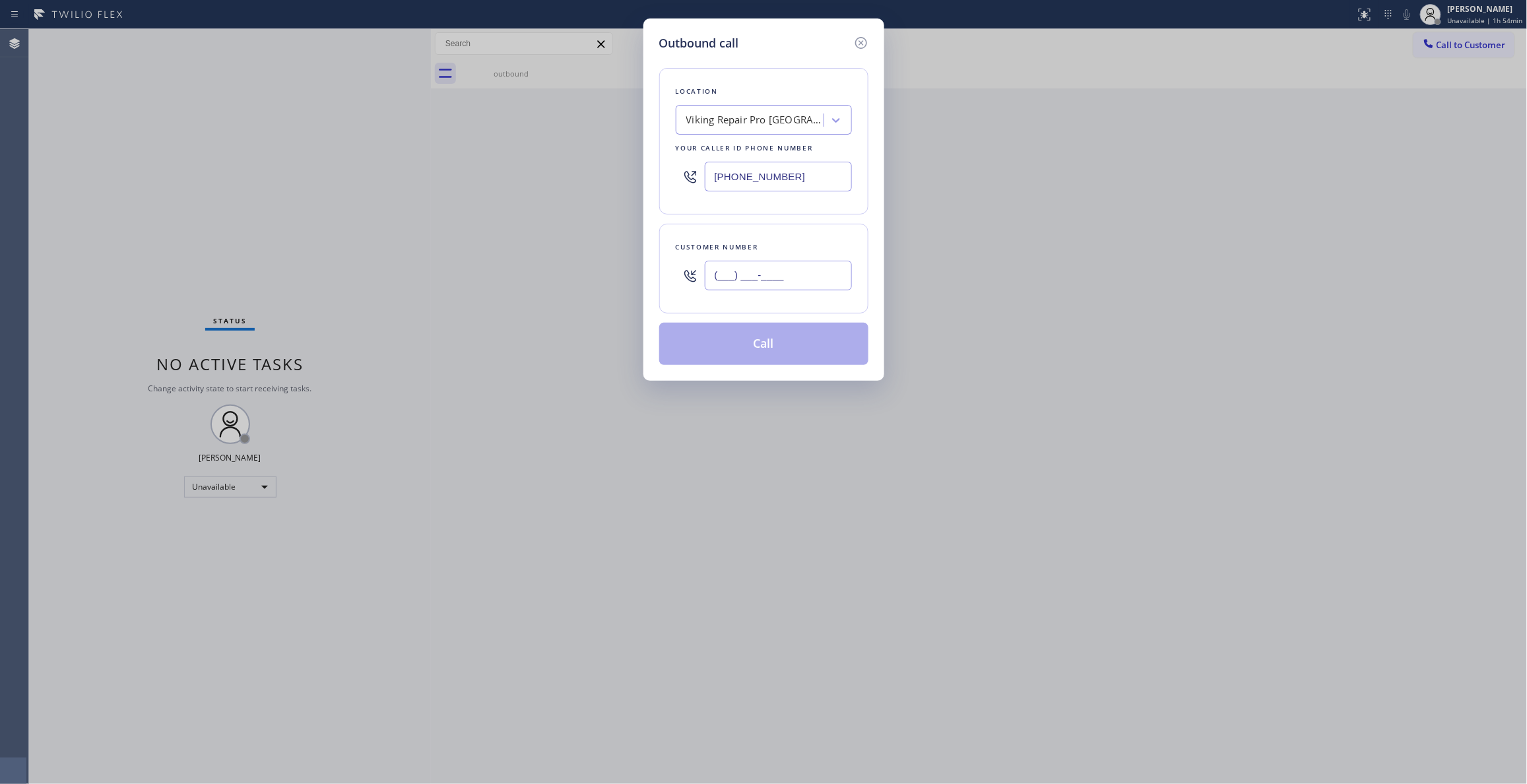
click at [768, 270] on input "(___) ___-____" at bounding box center [778, 275] width 147 height 30
paste input "564) 234-9103"
type input "[PHONE_NUMBER]"
click at [759, 339] on button "Call" at bounding box center [764, 343] width 209 height 43
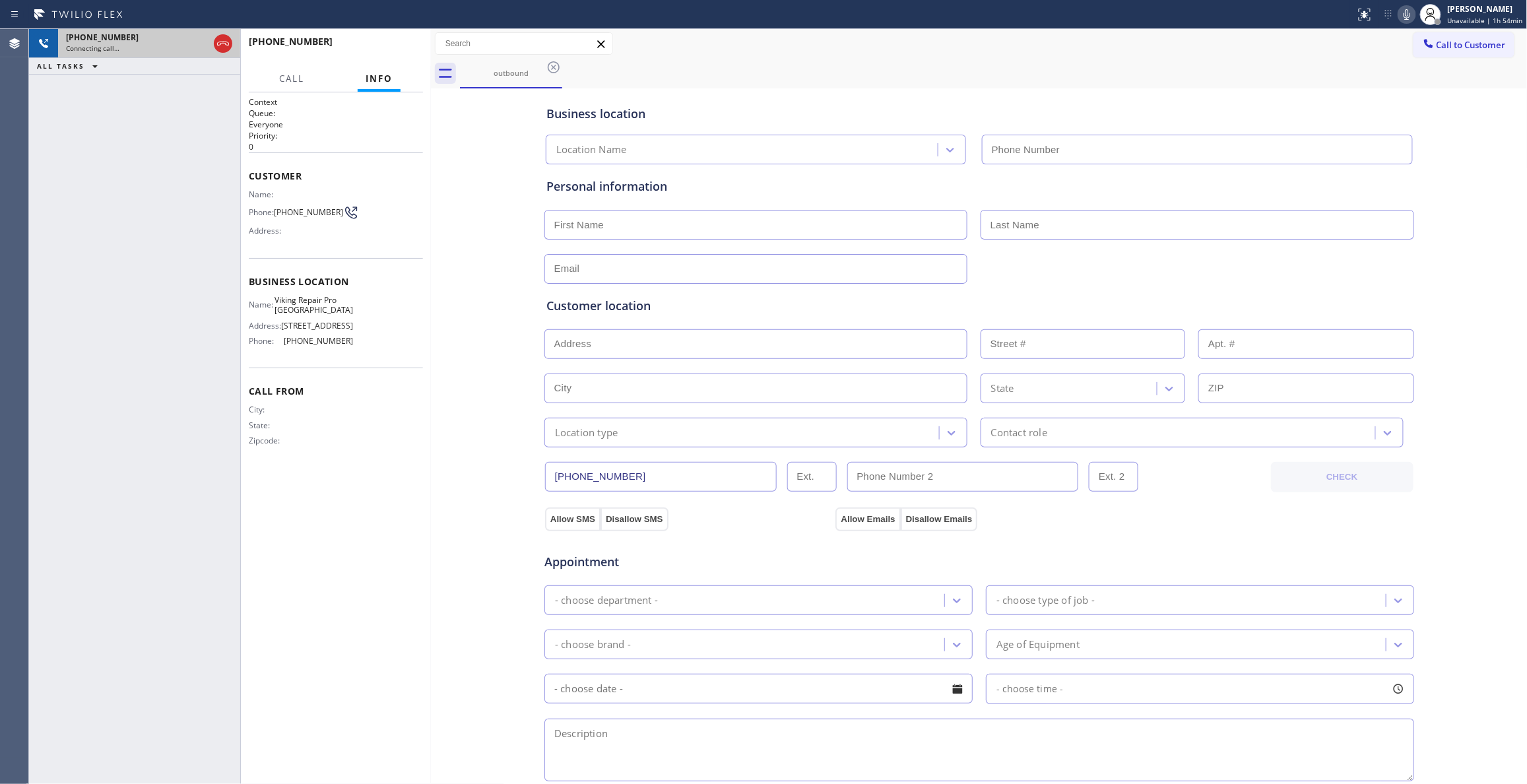
type input "[PHONE_NUMBER]"
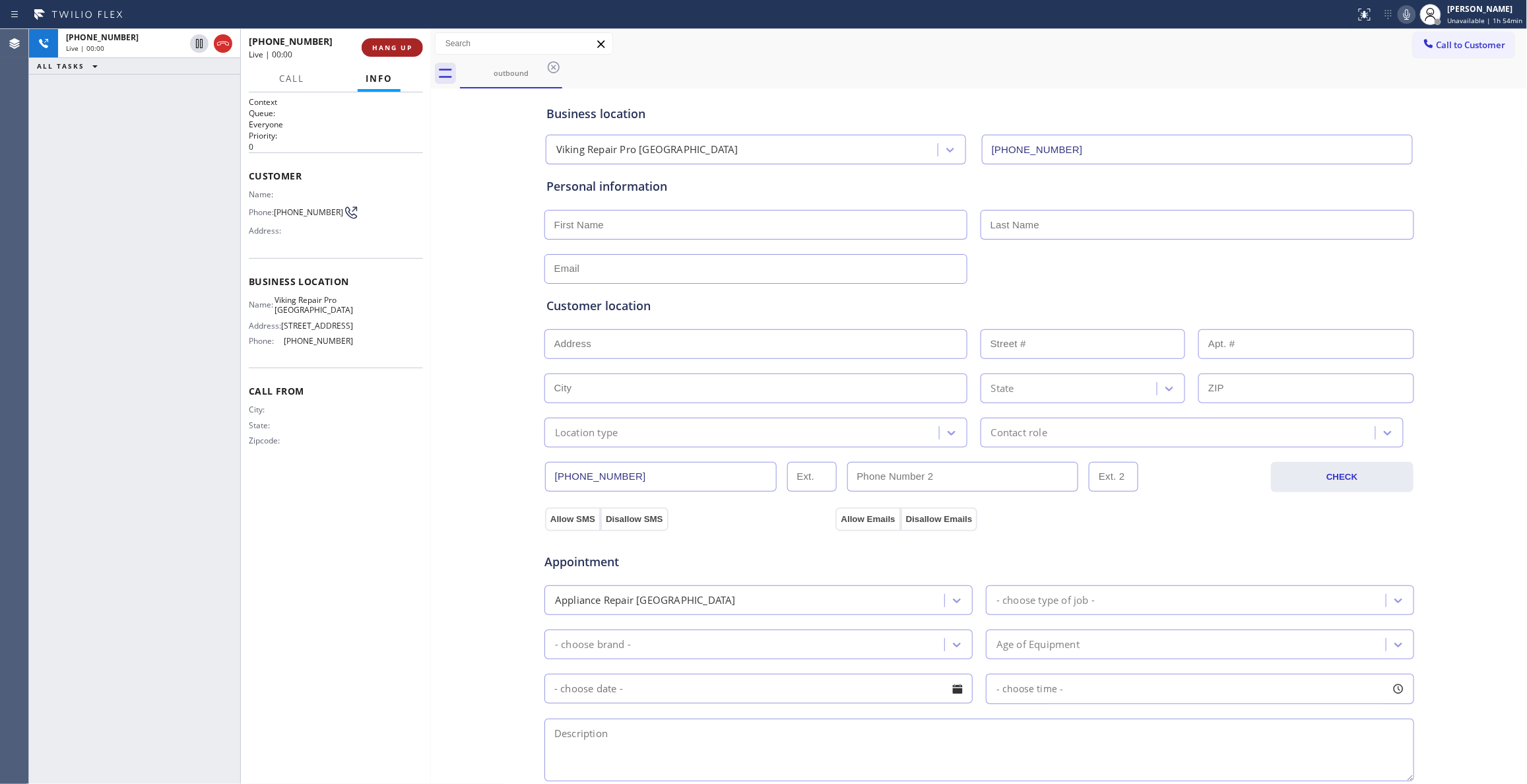
drag, startPoint x: 228, startPoint y: 43, endPoint x: 415, endPoint y: 50, distance: 187.1
click at [228, 43] on icon at bounding box center [223, 43] width 12 height 4
click at [400, 45] on span "HANG UP" at bounding box center [392, 47] width 40 height 9
click at [394, 52] on button "COMPLETE" at bounding box center [389, 47] width 67 height 18
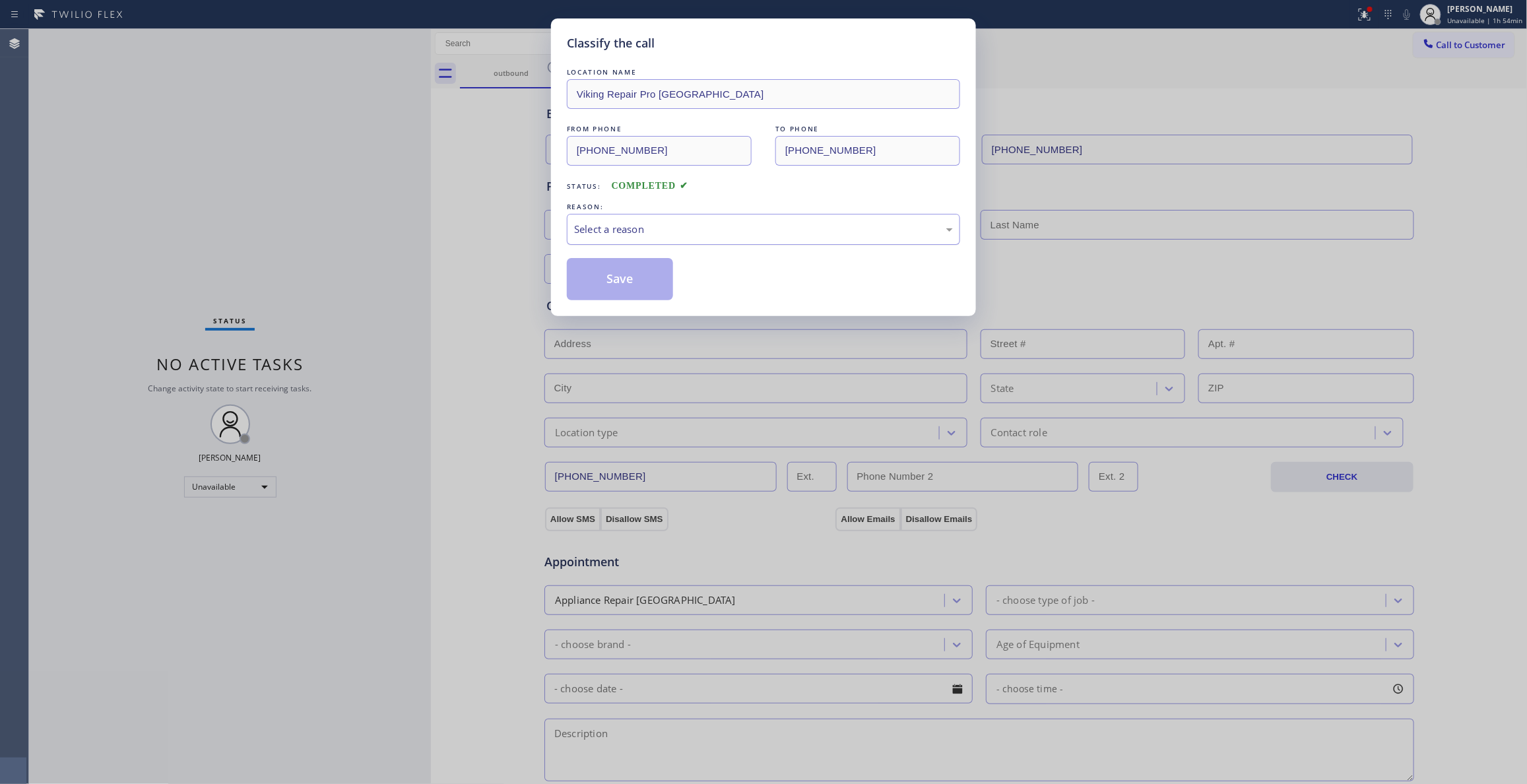
click at [602, 227] on div "Select a reason" at bounding box center [764, 229] width 379 height 15
click at [611, 285] on button "Save" at bounding box center [619, 279] width 106 height 43
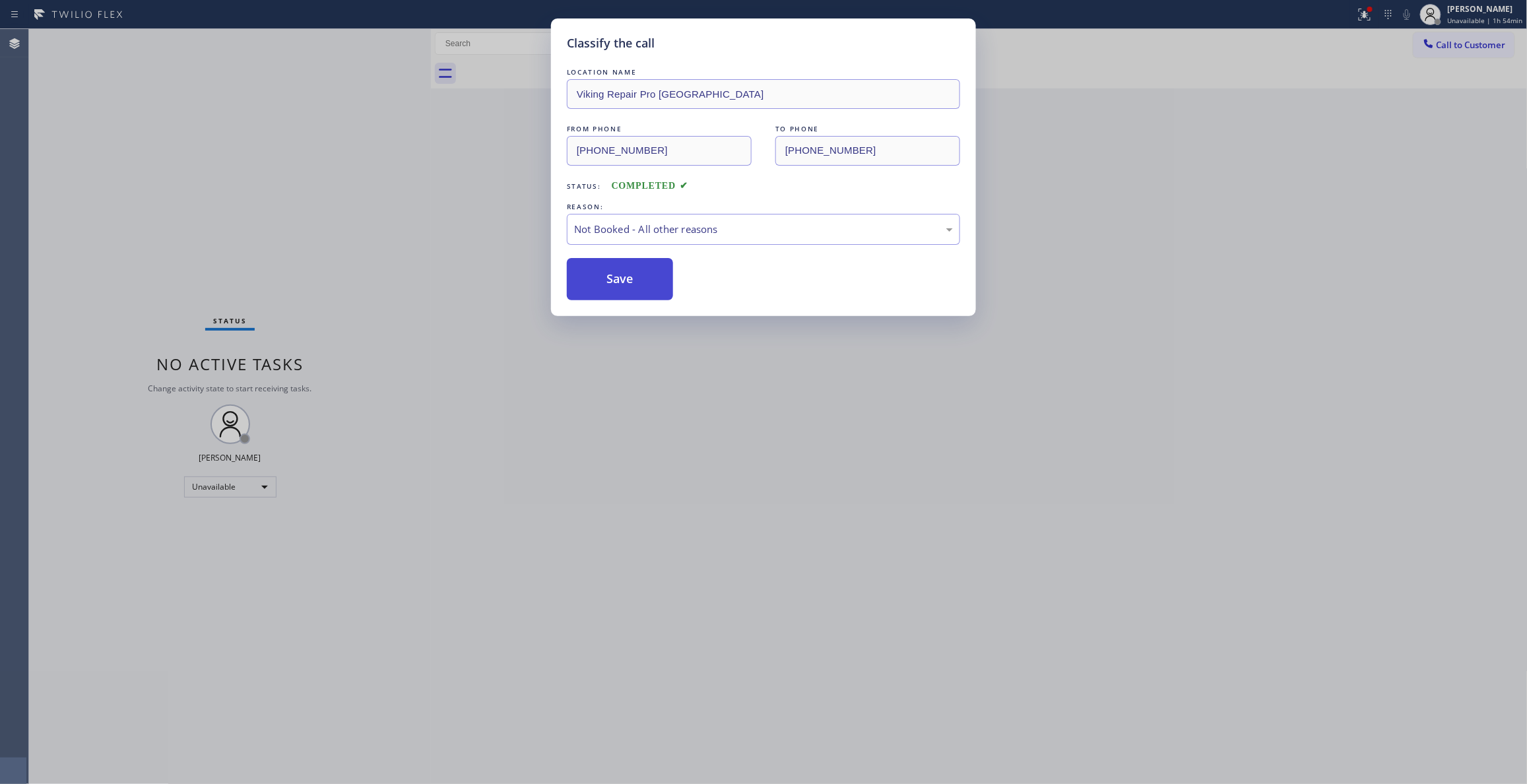
click at [611, 285] on button "Save" at bounding box center [619, 279] width 106 height 43
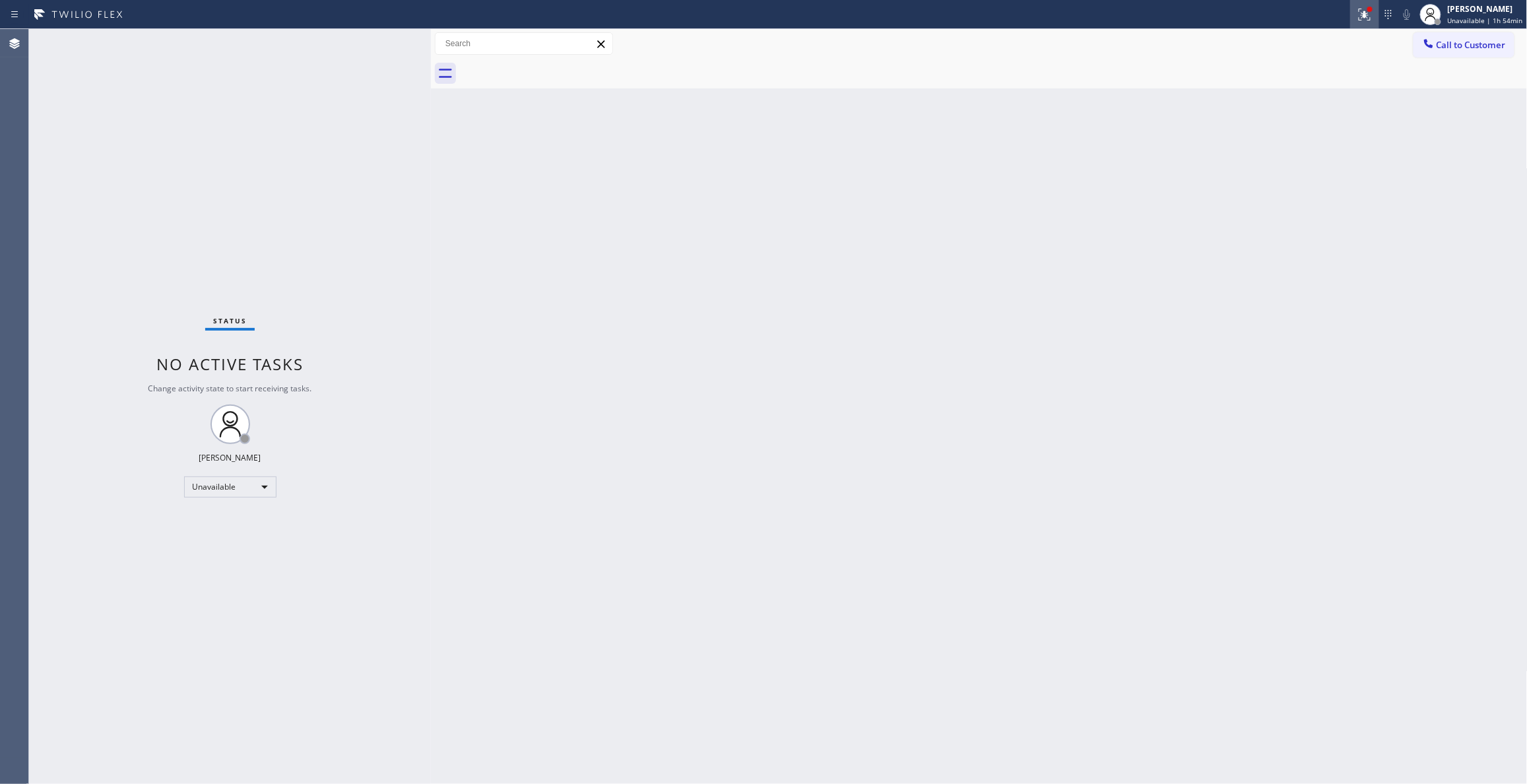
click at [1357, 16] on icon at bounding box center [1364, 14] width 15 height 15
click at [1326, 177] on button "Clear issues" at bounding box center [1288, 173] width 154 height 18
click at [1469, 50] on span "Call to Customer" at bounding box center [1471, 44] width 69 height 12
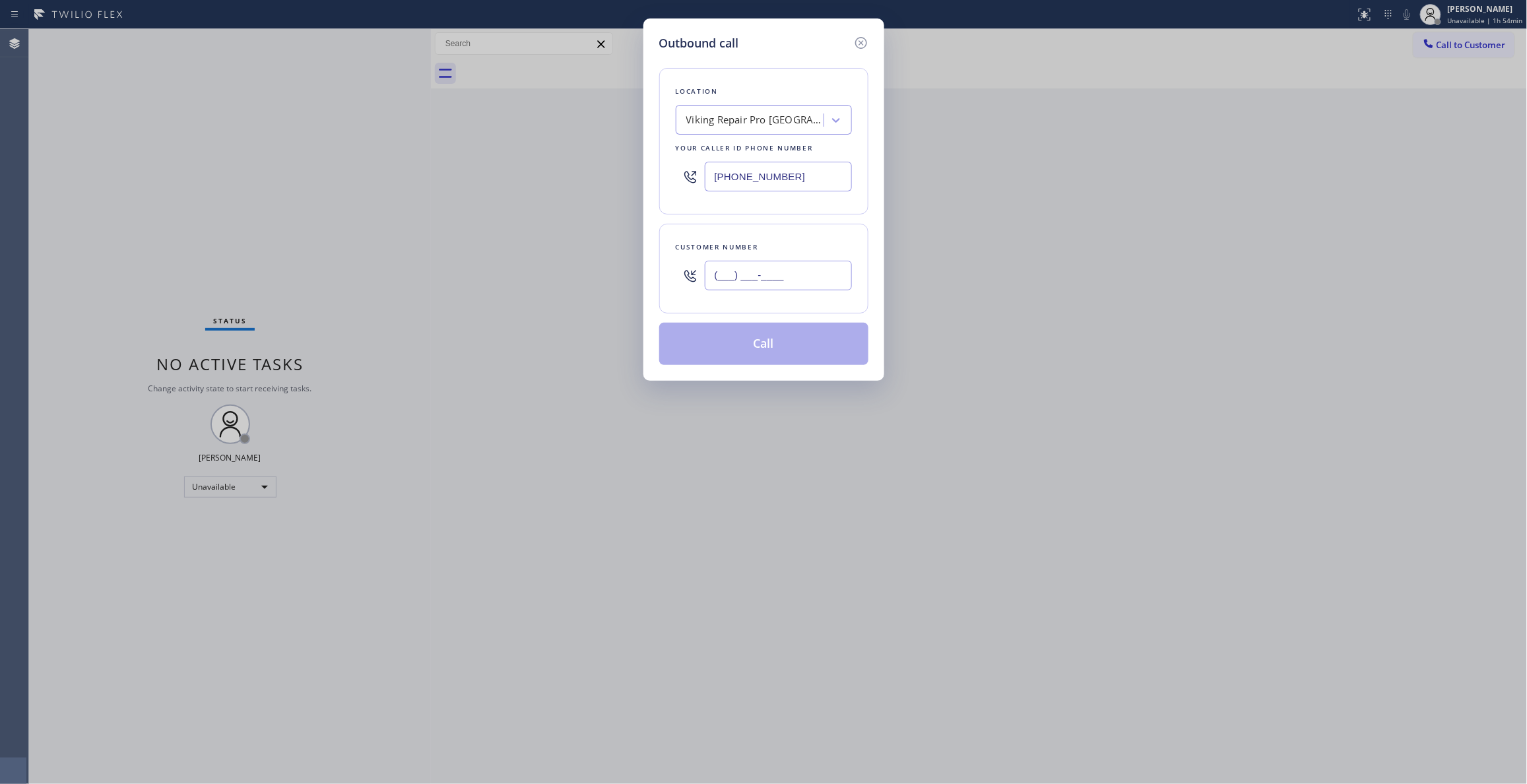
click at [743, 281] on input "(___) ___-____" at bounding box center [778, 275] width 147 height 30
paste input "564) 234-9103"
type input "[PHONE_NUMBER]"
click at [834, 351] on button "Call" at bounding box center [764, 343] width 209 height 43
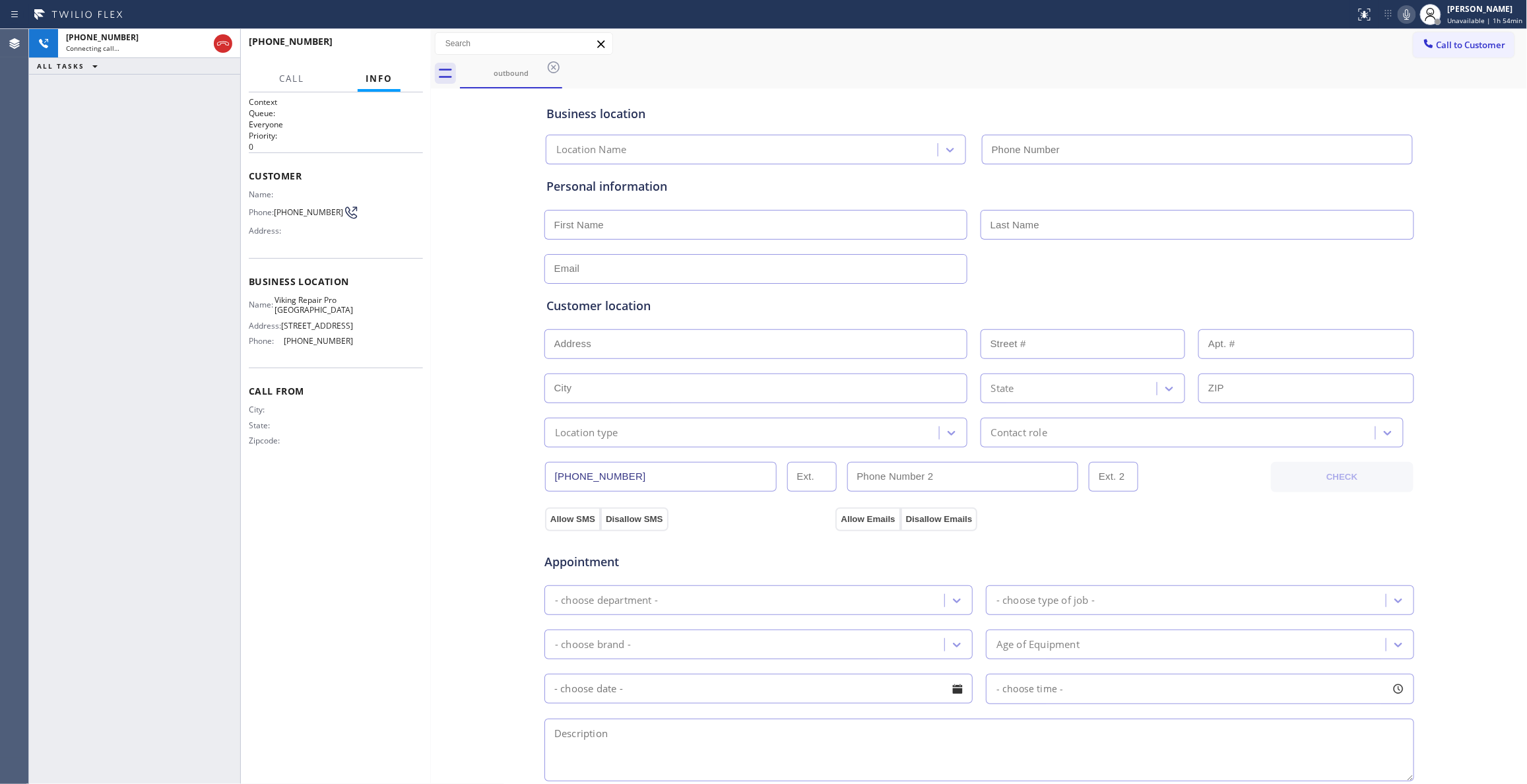
type input "[PHONE_NUMBER]"
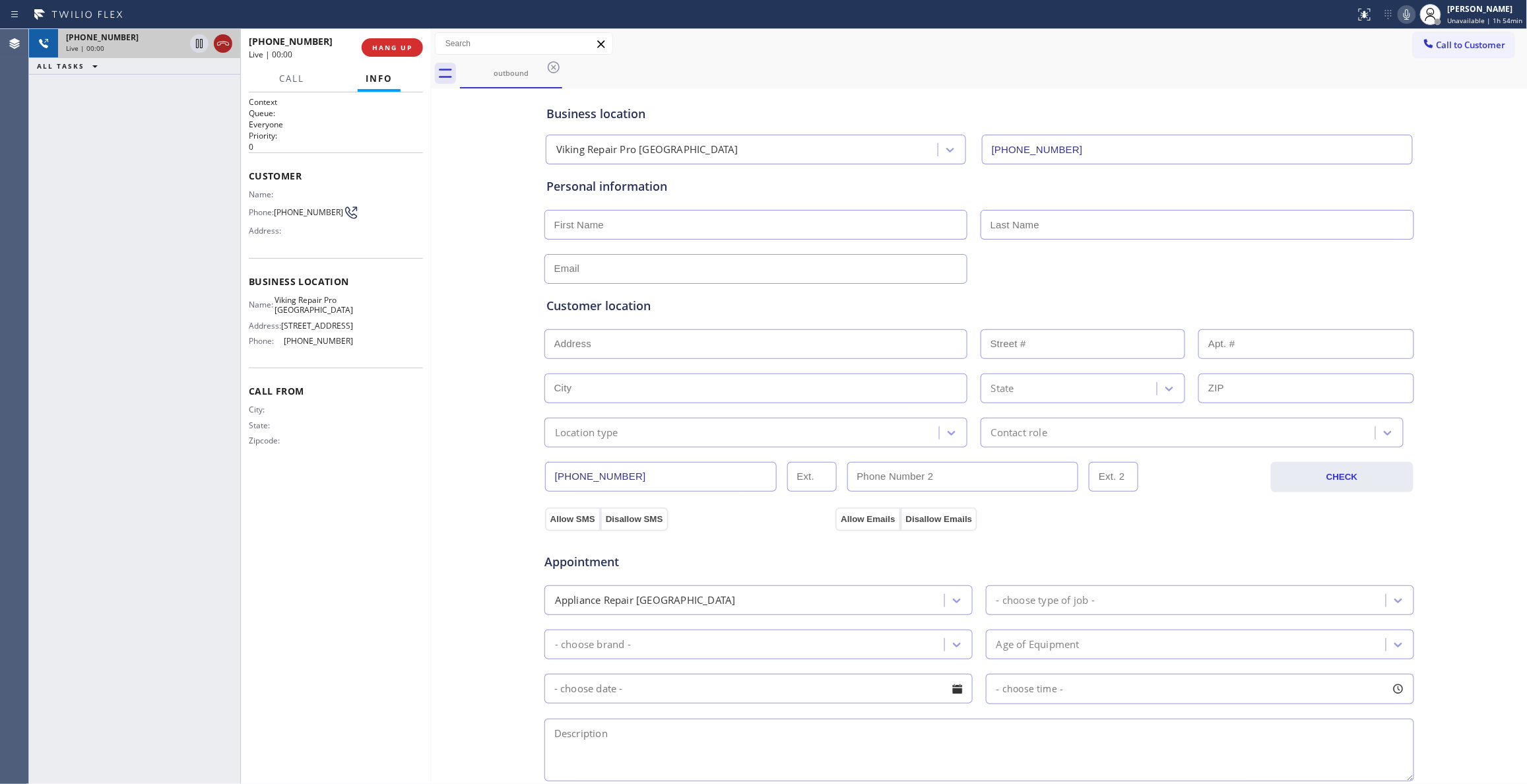
click at [225, 45] on icon at bounding box center [223, 43] width 15 height 15
click at [407, 43] on span "HANG UP" at bounding box center [392, 47] width 40 height 9
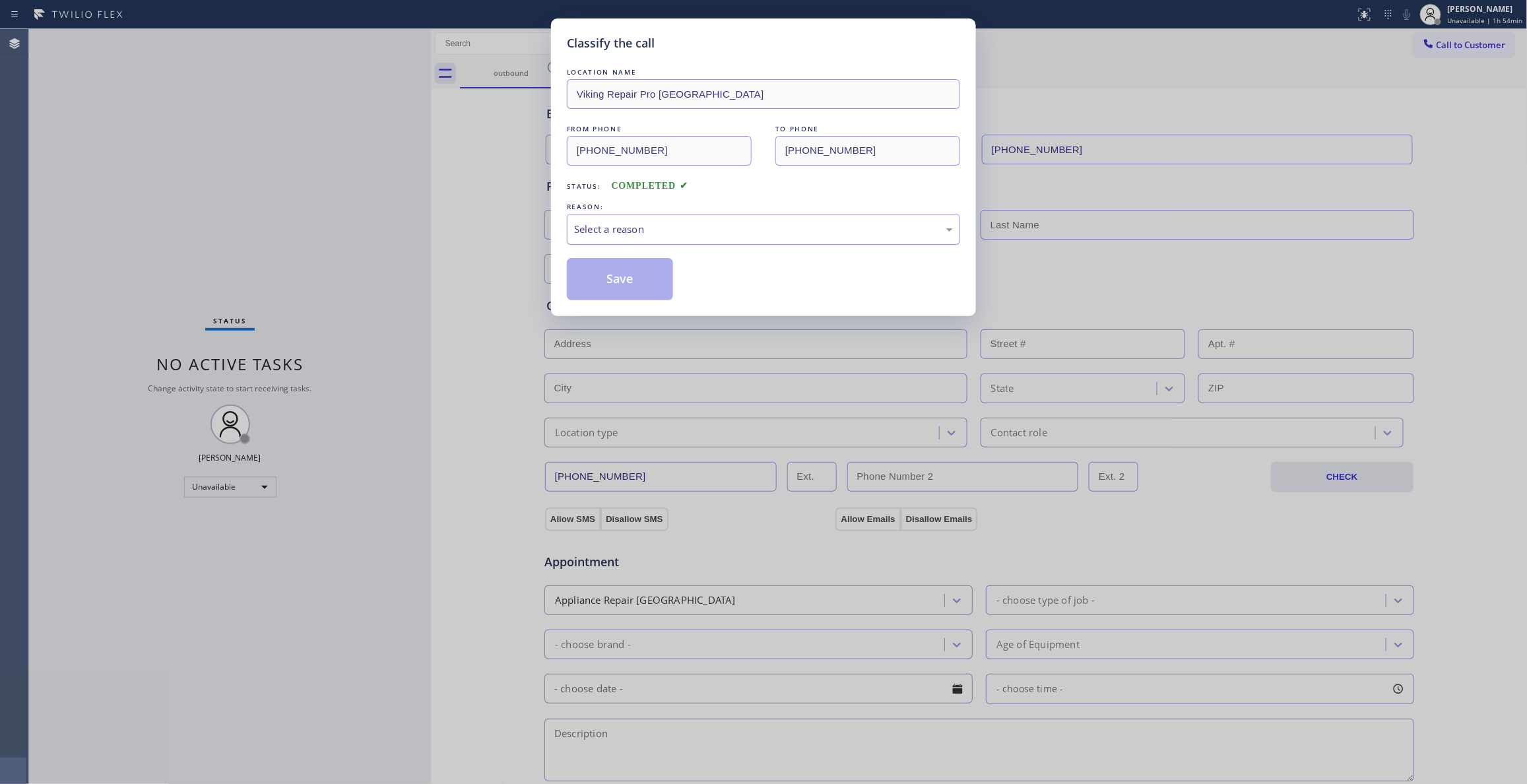
click at [597, 234] on div "Select a reason" at bounding box center [764, 229] width 379 height 15
click at [605, 278] on button "Save" at bounding box center [619, 279] width 106 height 43
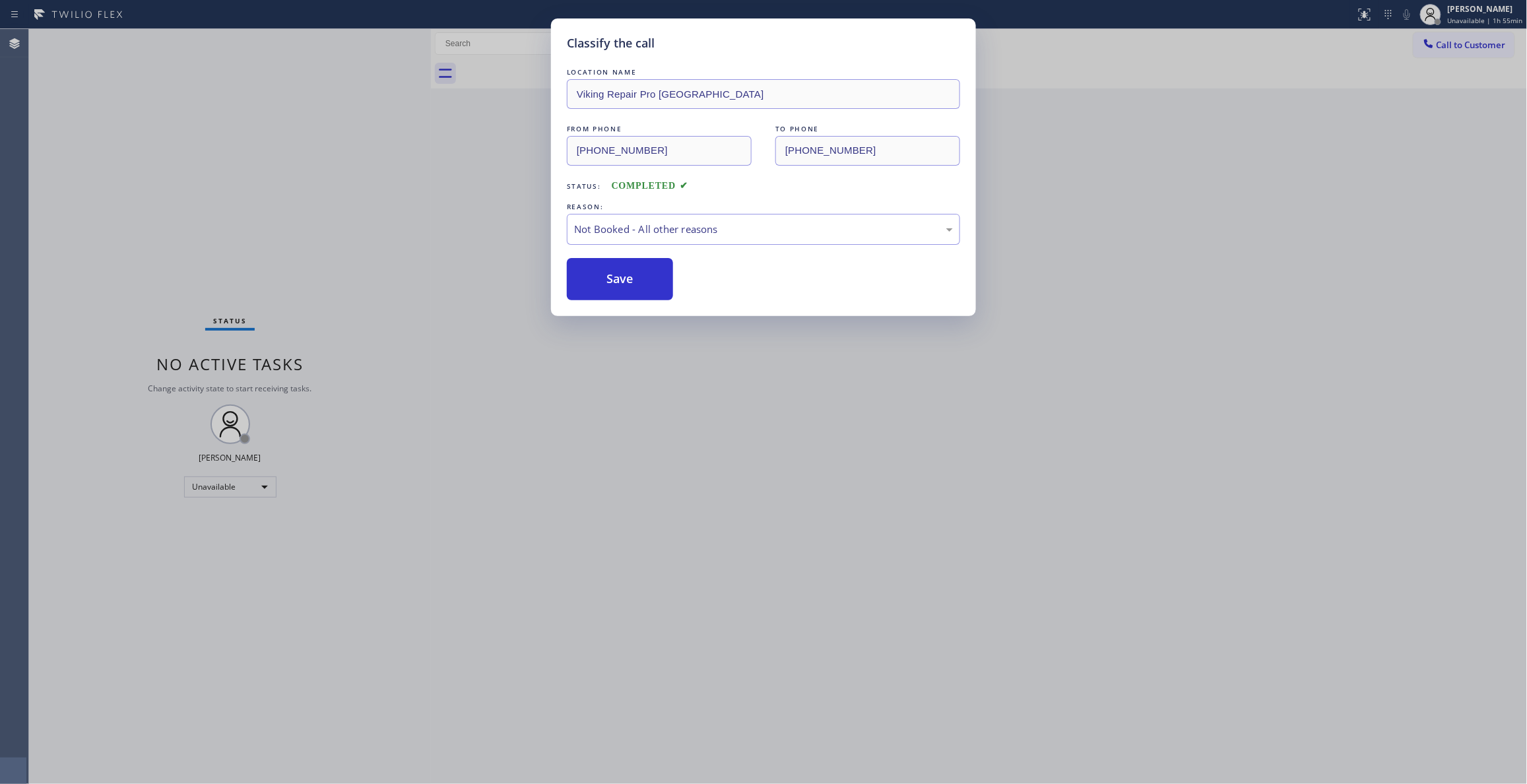
click at [605, 278] on button "Save" at bounding box center [619, 279] width 106 height 43
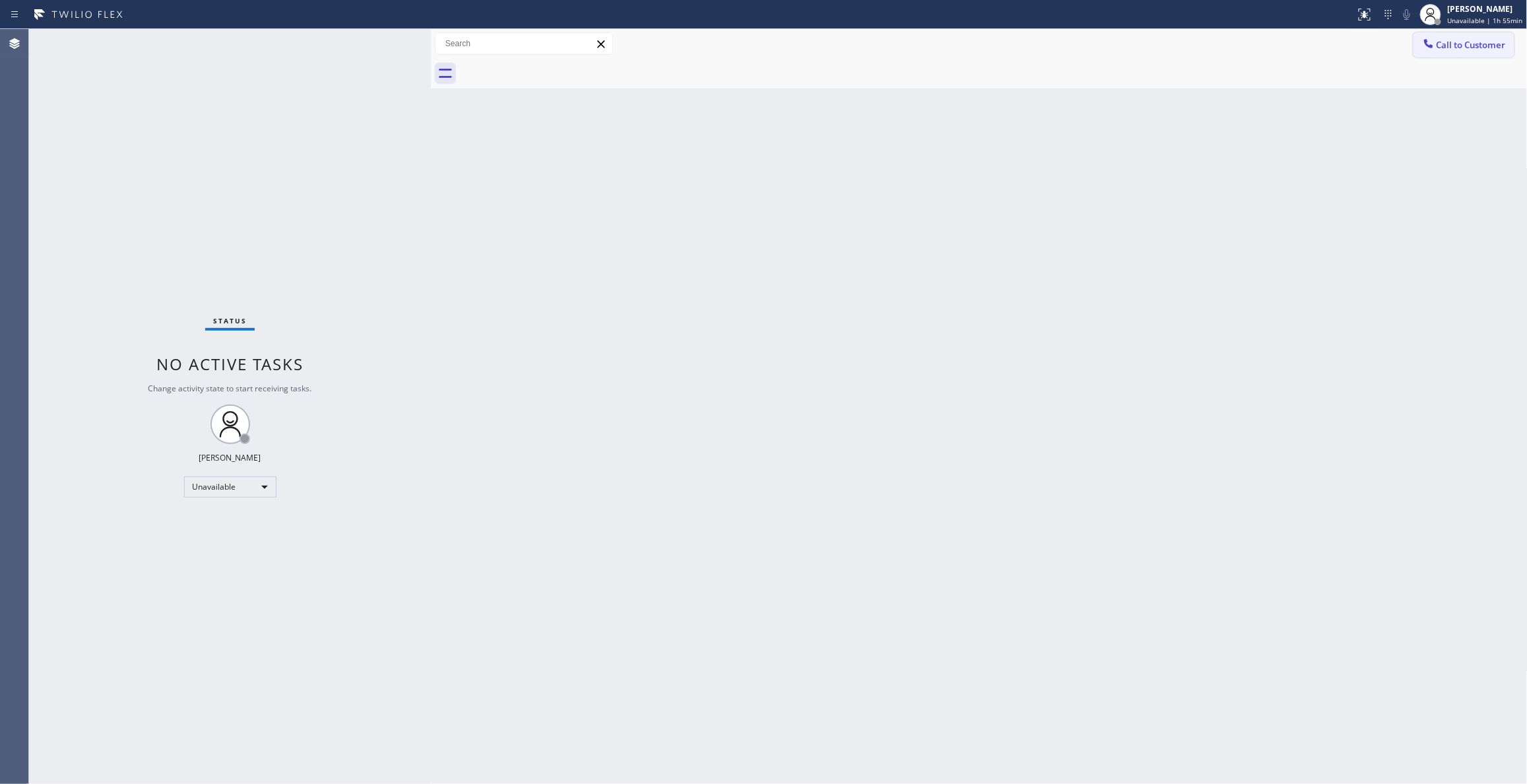
click at [1470, 46] on span "Call to Customer" at bounding box center [1471, 44] width 69 height 12
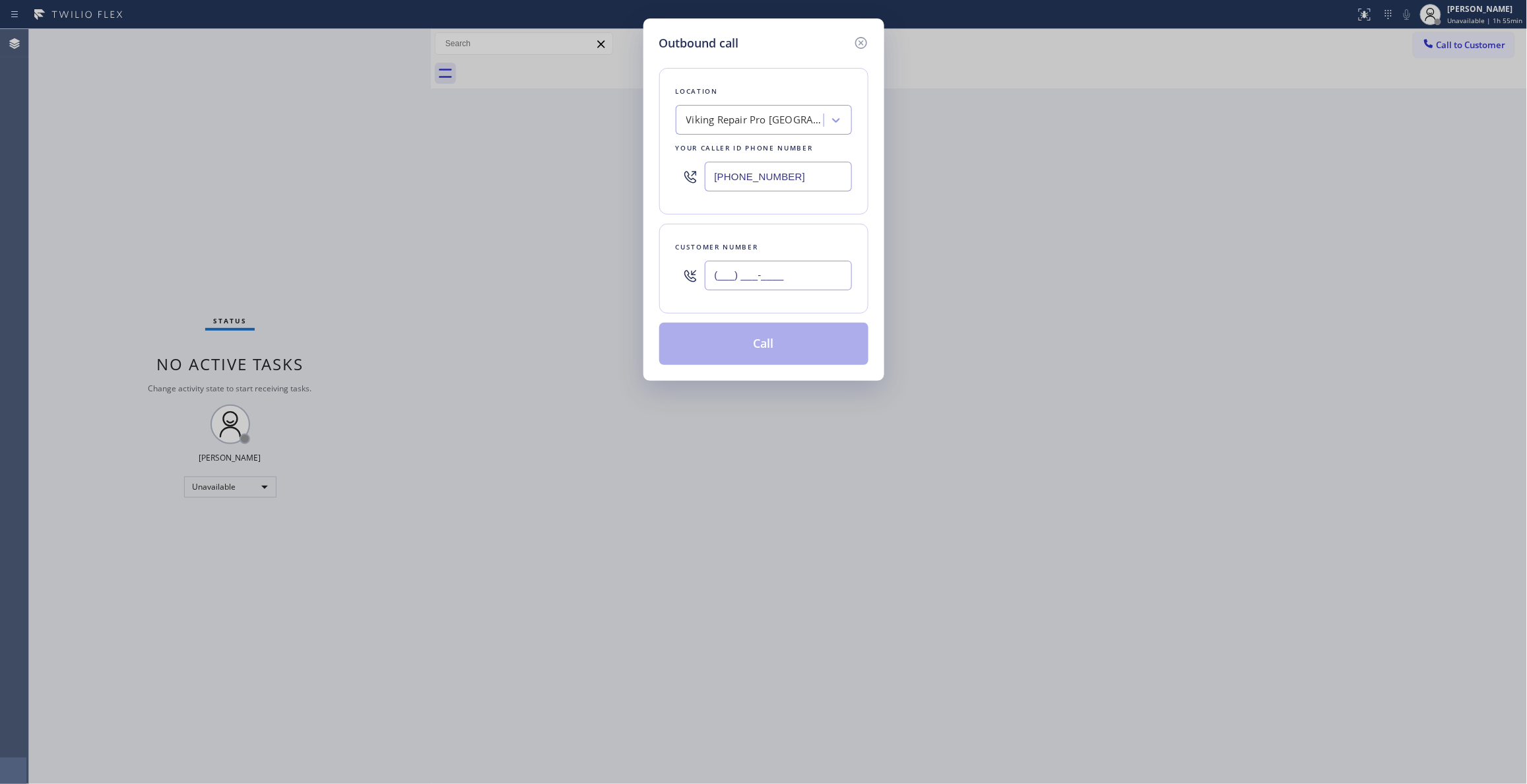
click at [797, 272] on input "(___) ___-____" at bounding box center [778, 275] width 147 height 30
paste input "564) 234-9103"
type input "[PHONE_NUMBER]"
click at [774, 349] on button "Call" at bounding box center [764, 343] width 209 height 43
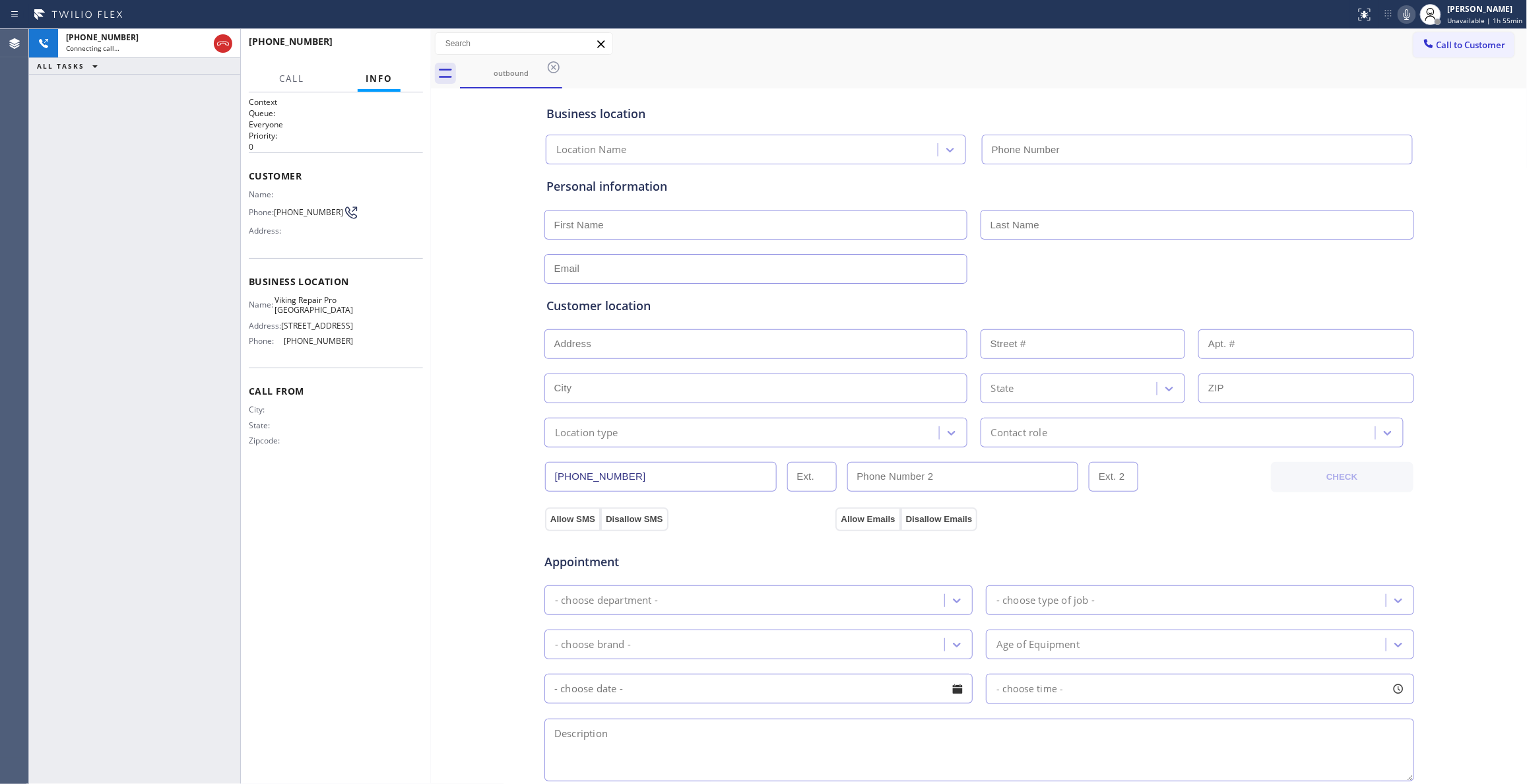
type input "[PHONE_NUMBER]"
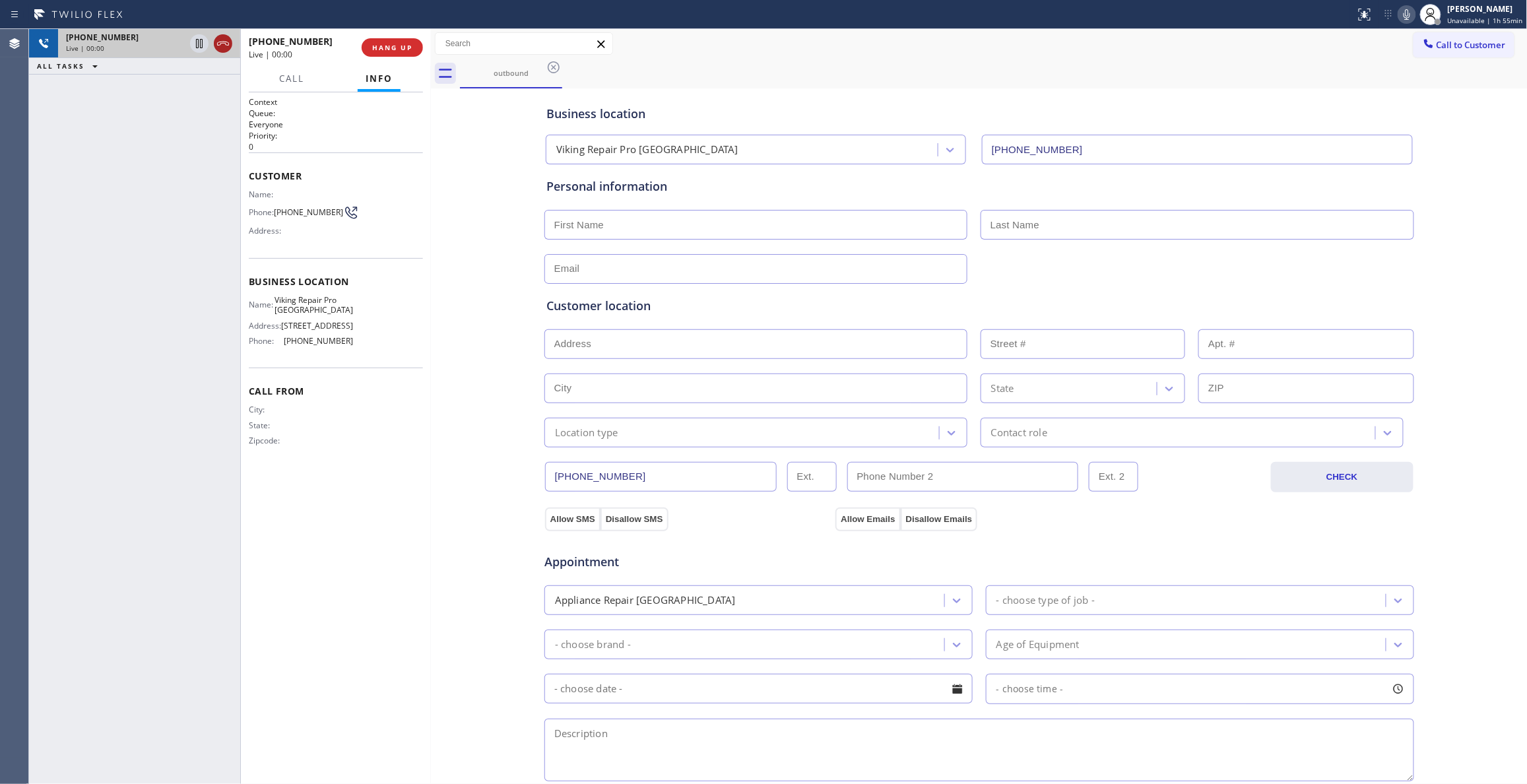
click at [220, 46] on icon at bounding box center [223, 43] width 15 height 15
click at [405, 47] on span "HANG UP" at bounding box center [392, 47] width 40 height 9
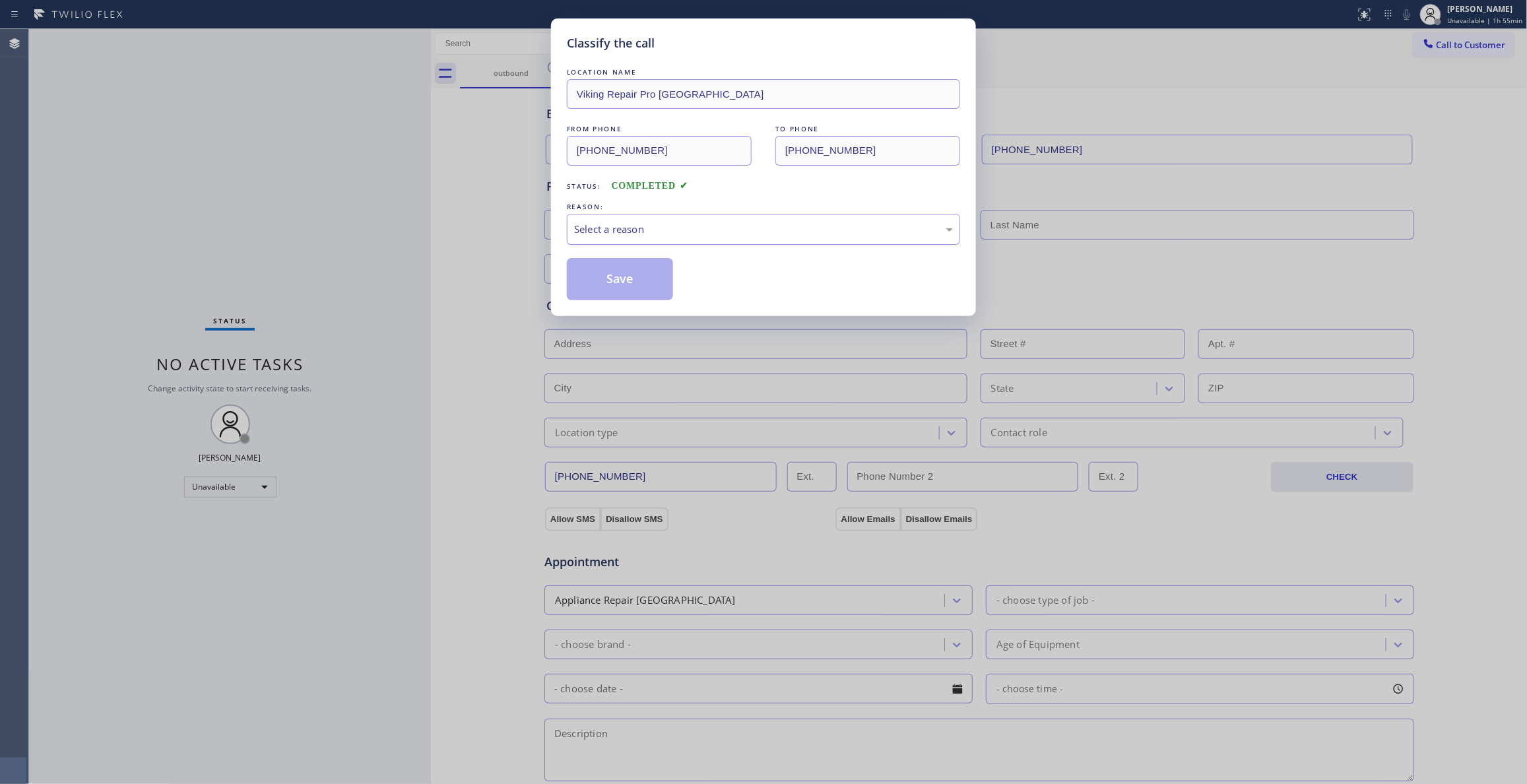
click at [694, 227] on div "Select a reason" at bounding box center [764, 229] width 379 height 15
click at [652, 283] on button "Save" at bounding box center [619, 279] width 106 height 43
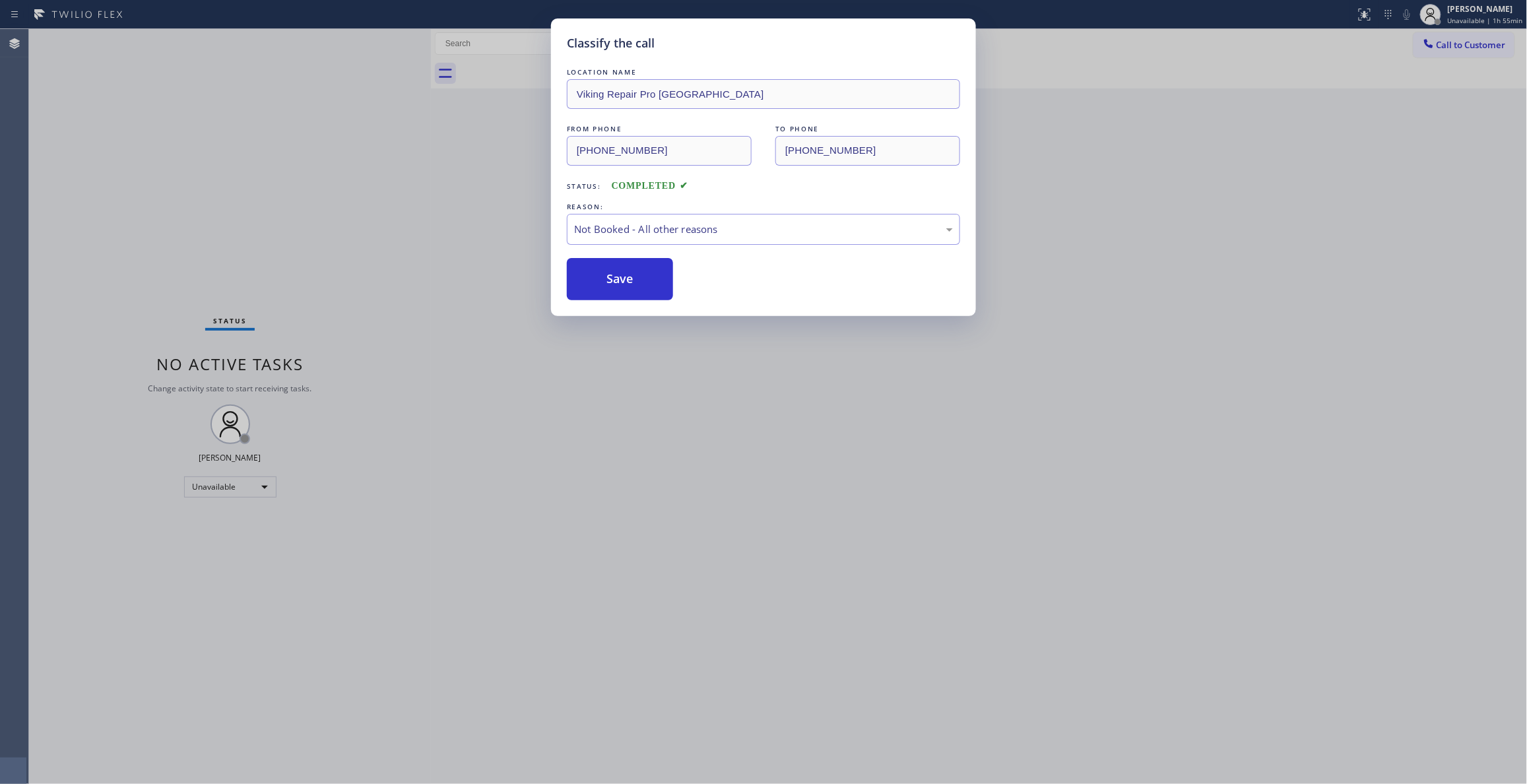
click at [652, 283] on button "Save" at bounding box center [619, 279] width 106 height 43
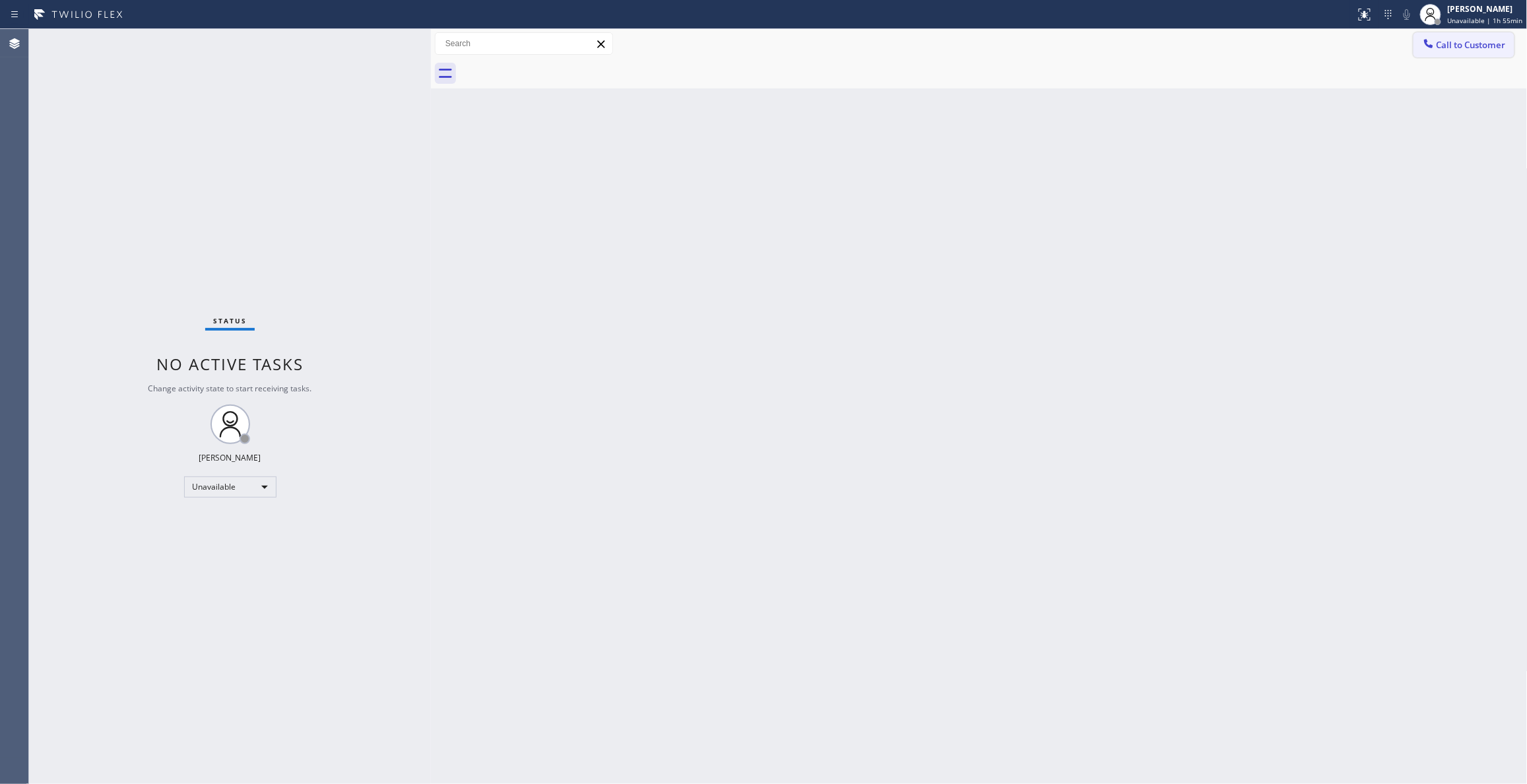
click at [1469, 51] on button "Call to Customer" at bounding box center [1464, 45] width 101 height 25
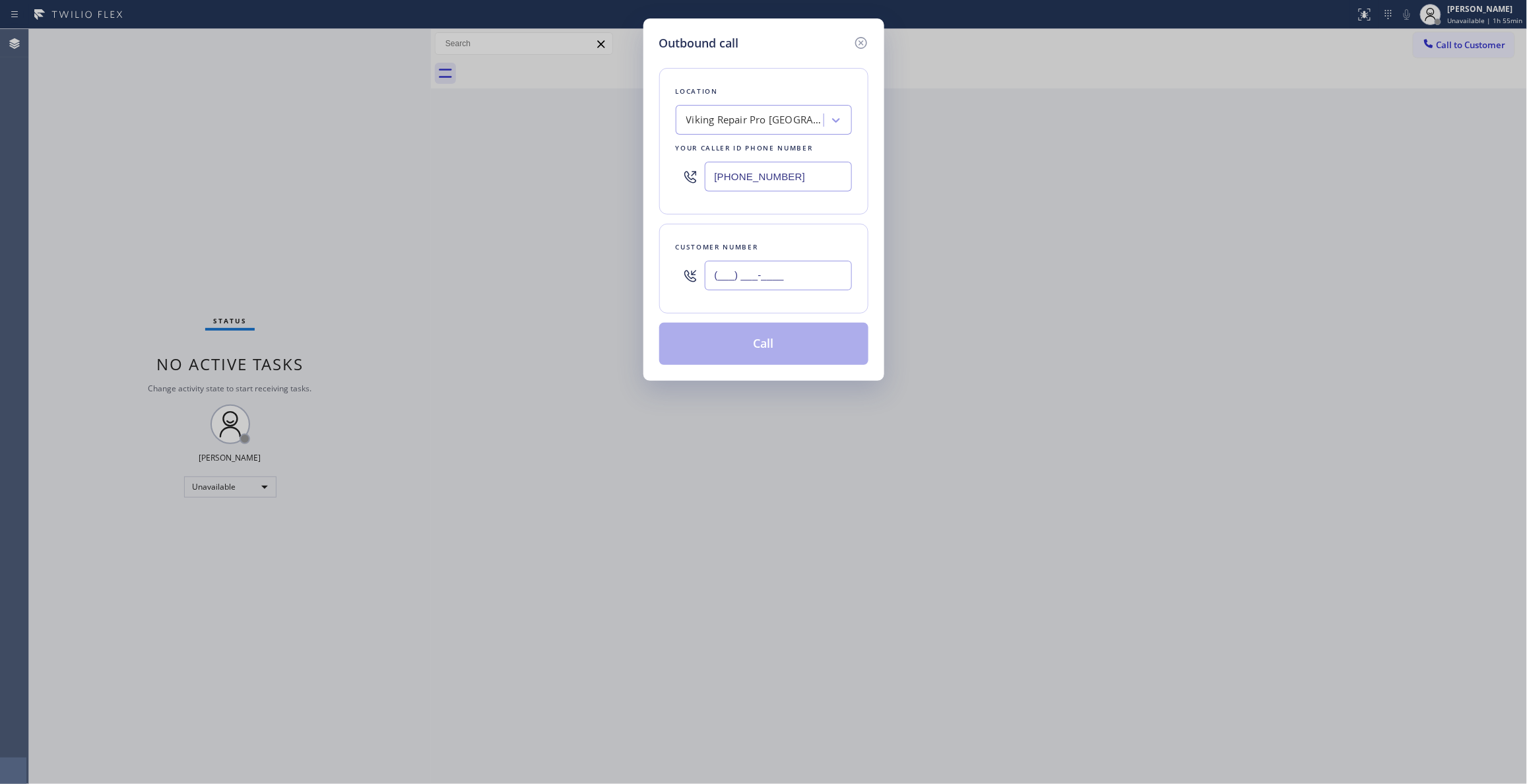
click at [753, 288] on input "(___) ___-____" at bounding box center [778, 275] width 147 height 30
paste input "564) 234-9103"
type input "[PHONE_NUMBER]"
click at [755, 344] on button "Call" at bounding box center [764, 343] width 209 height 43
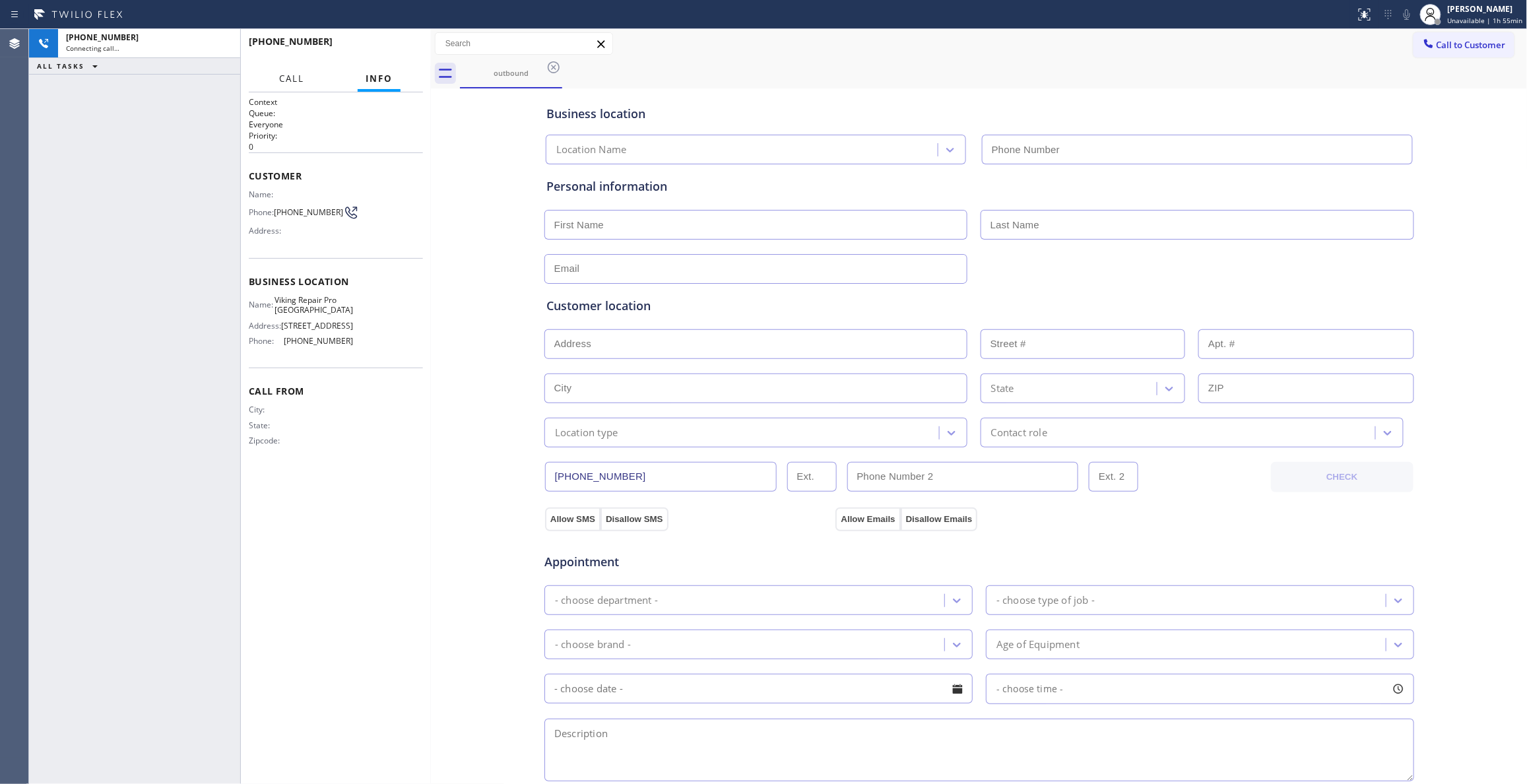
type input "[PHONE_NUMBER]"
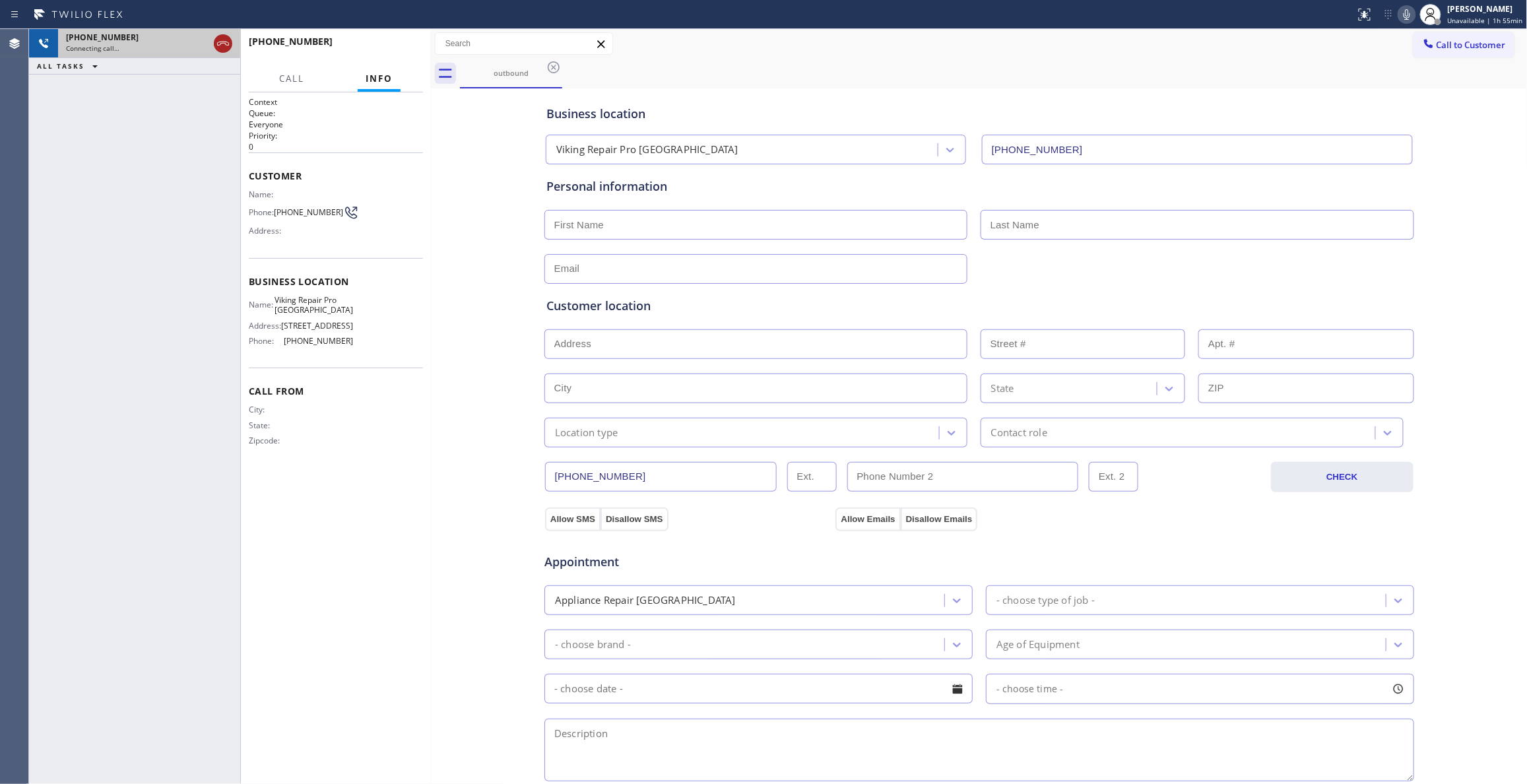
click at [217, 41] on icon at bounding box center [223, 43] width 15 height 15
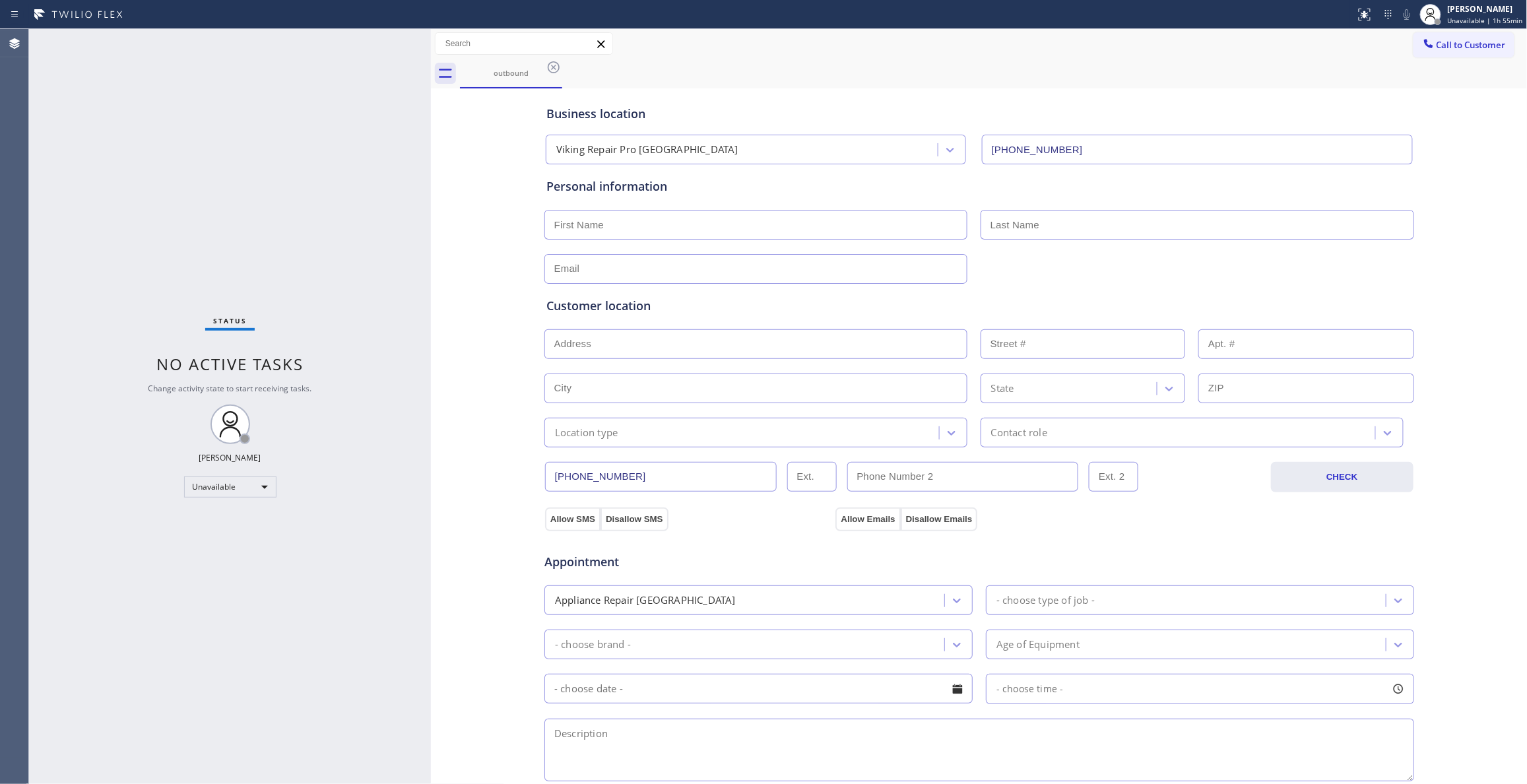
drag, startPoint x: 551, startPoint y: 66, endPoint x: 548, endPoint y: 84, distance: 18.2
click at [551, 66] on icon at bounding box center [553, 67] width 15 height 15
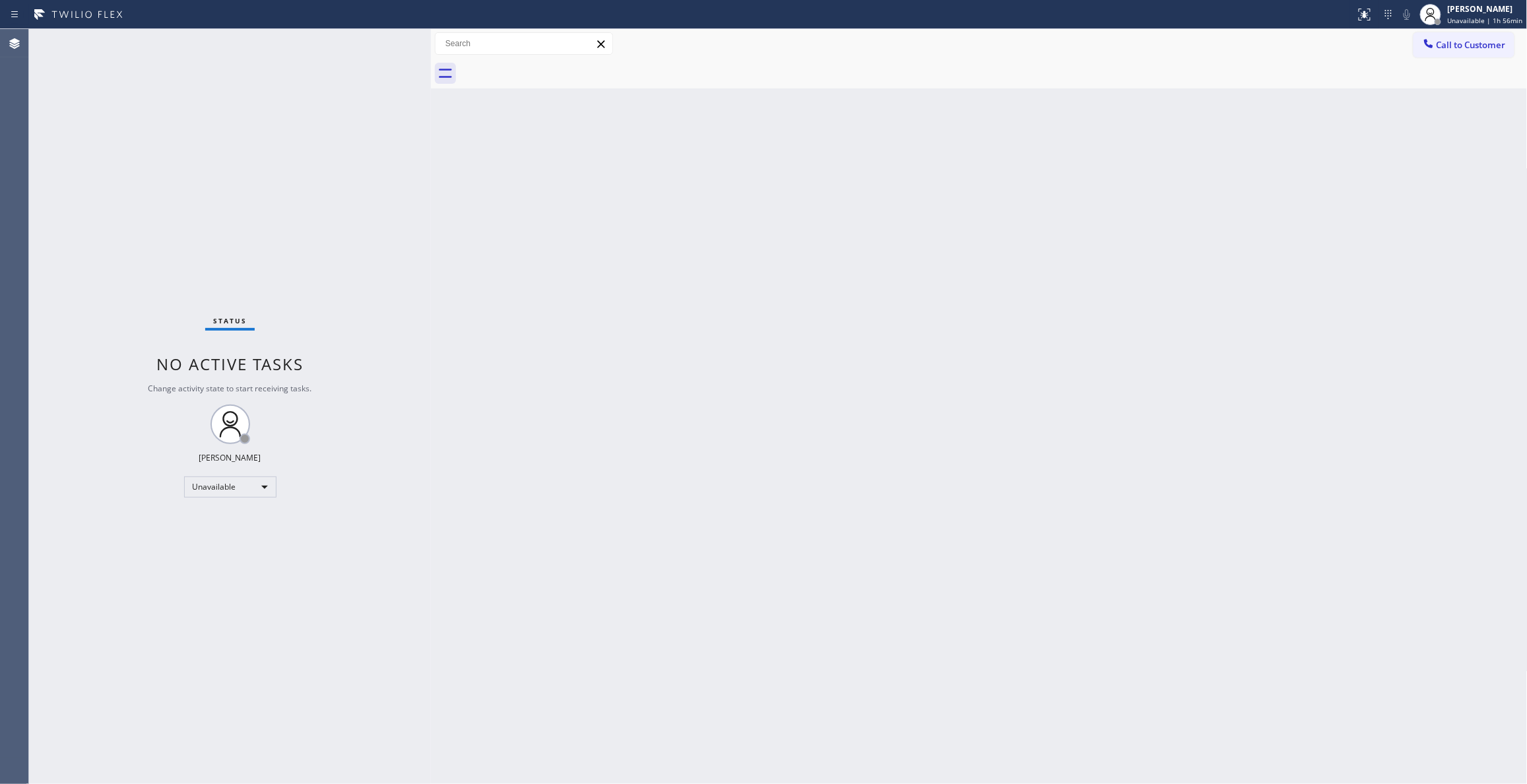
click at [193, 206] on div "Status No active tasks Change activity state to start receiving tasks. [PERSON_…" at bounding box center [230, 406] width 402 height 754
click at [1474, 55] on button "Call to Customer" at bounding box center [1464, 45] width 101 height 25
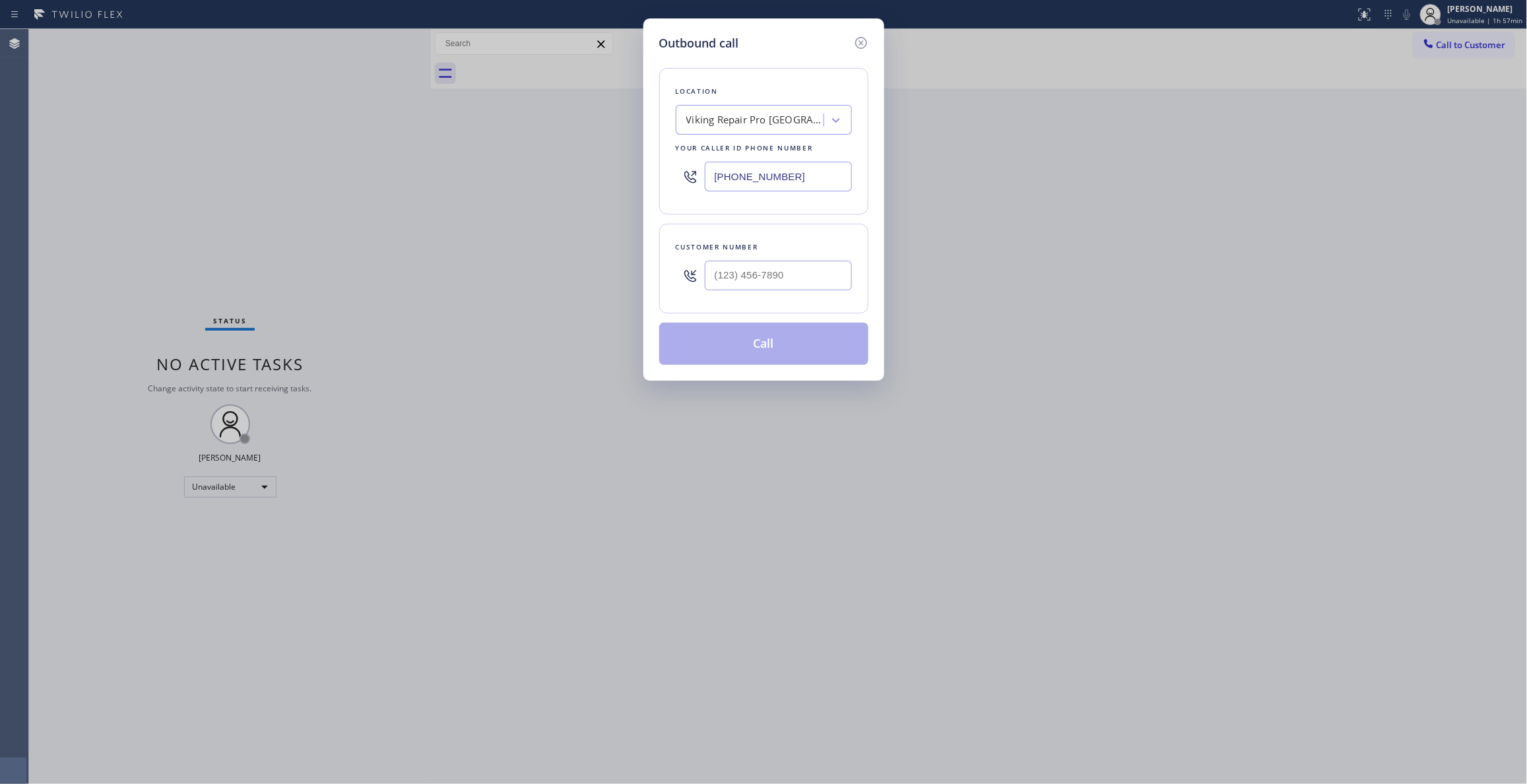
paste input "949) 565-4262"
drag, startPoint x: 815, startPoint y: 176, endPoint x: 376, endPoint y: 170, distance: 439.0
click at [378, 169] on div "Outbound call Location Viking Repair Pro [GEOGRAPHIC_DATA] Your caller id phone…" at bounding box center [764, 392] width 1527 height 784
type input "[PHONE_NUMBER]"
click at [788, 269] on input "(___) ___-____" at bounding box center [778, 275] width 147 height 30
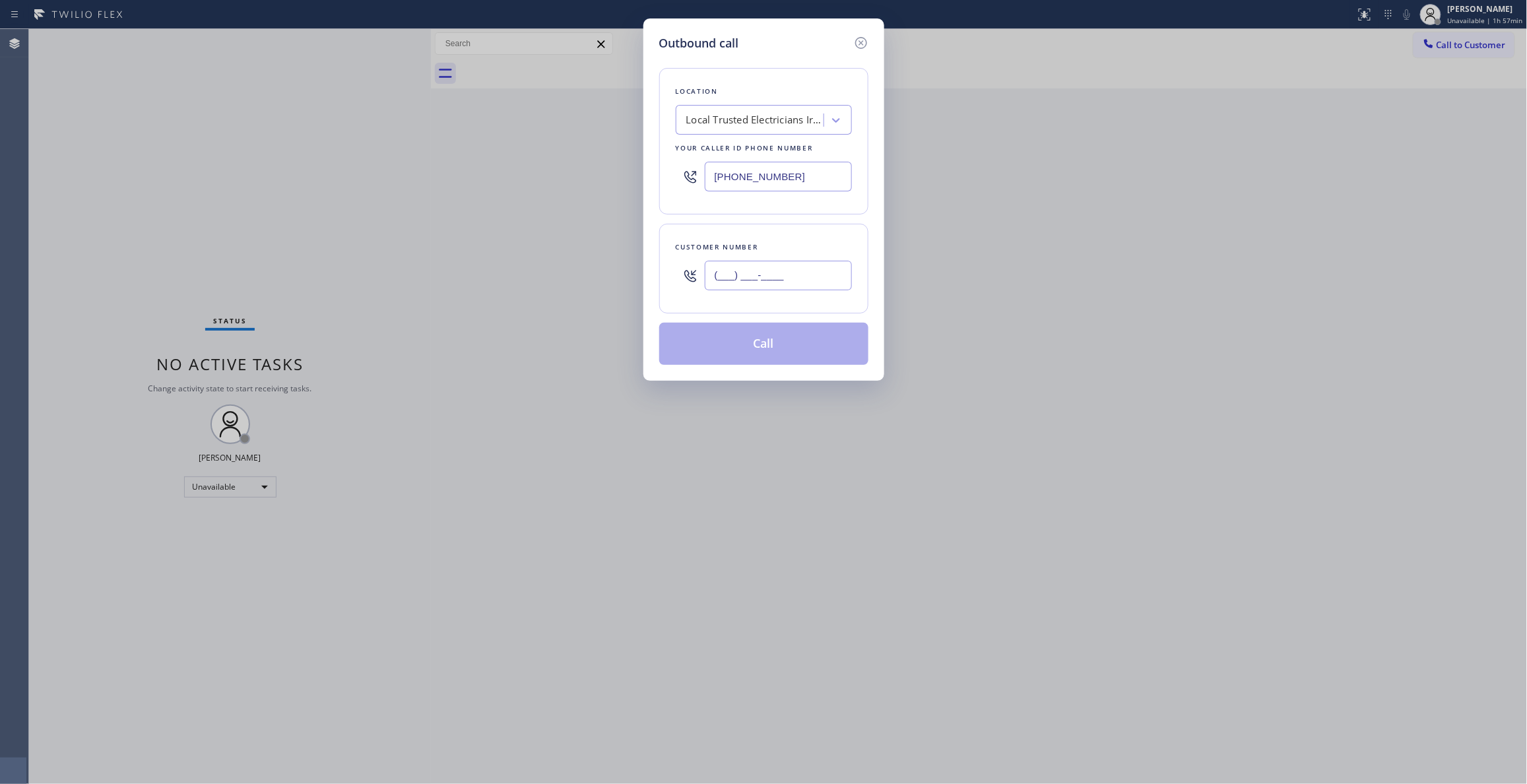
paste input "470) 828-4172"
type input "[PHONE_NUMBER]"
click at [769, 344] on button "Call" at bounding box center [764, 343] width 209 height 43
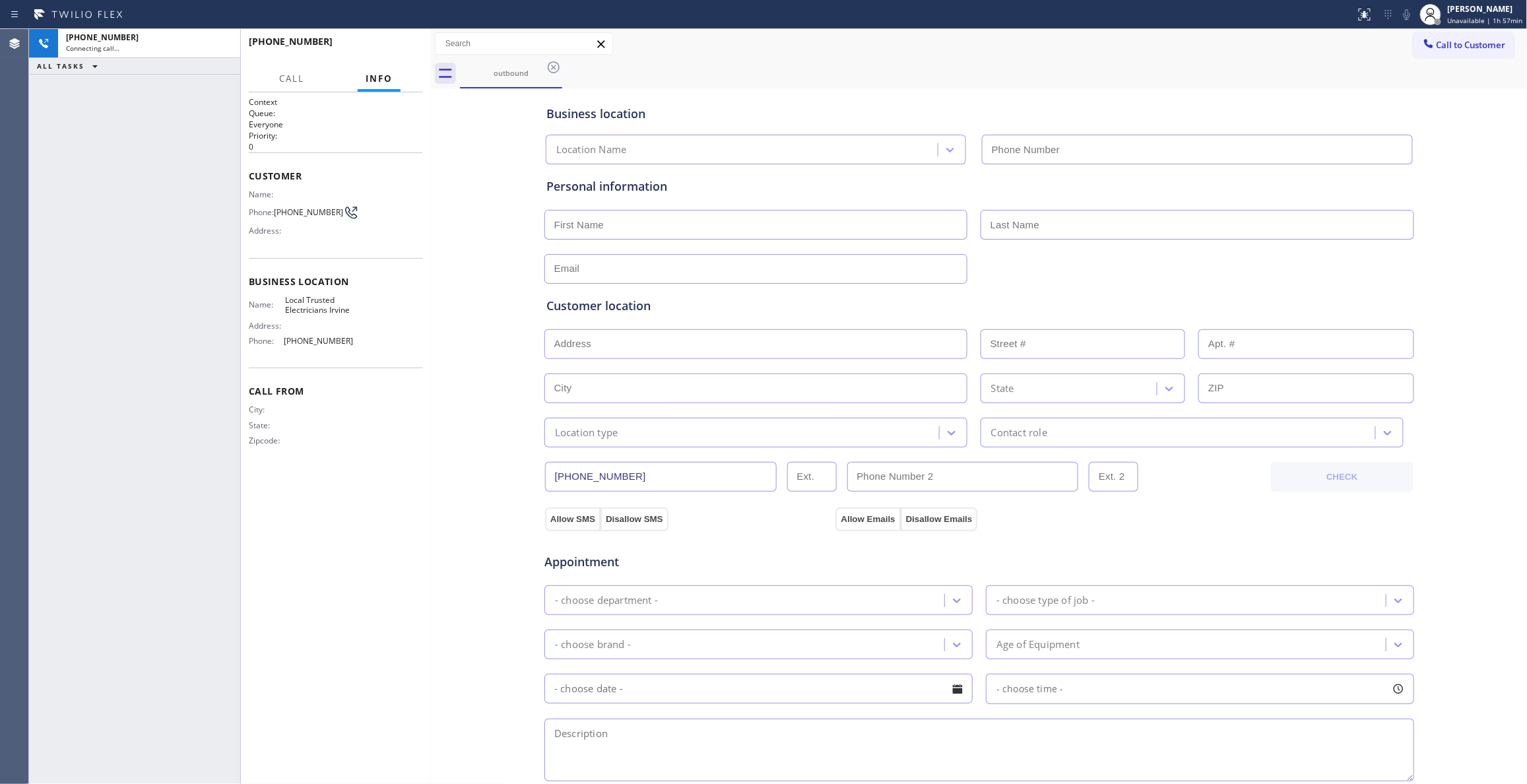
type input "[PHONE_NUMBER]"
drag, startPoint x: 103, startPoint y: 191, endPoint x: 185, endPoint y: 111, distance: 114.6
click at [103, 191] on div "[PHONE_NUMBER] Live | 00:01 ALL TASKS ALL TASKS ACTIVE TASKS TASKS IN WRAP UP" at bounding box center [134, 406] width 211 height 754
click at [391, 43] on span "HANG UP" at bounding box center [392, 47] width 40 height 9
click at [317, 210] on span "[PHONE_NUMBER]" at bounding box center [308, 212] width 69 height 10
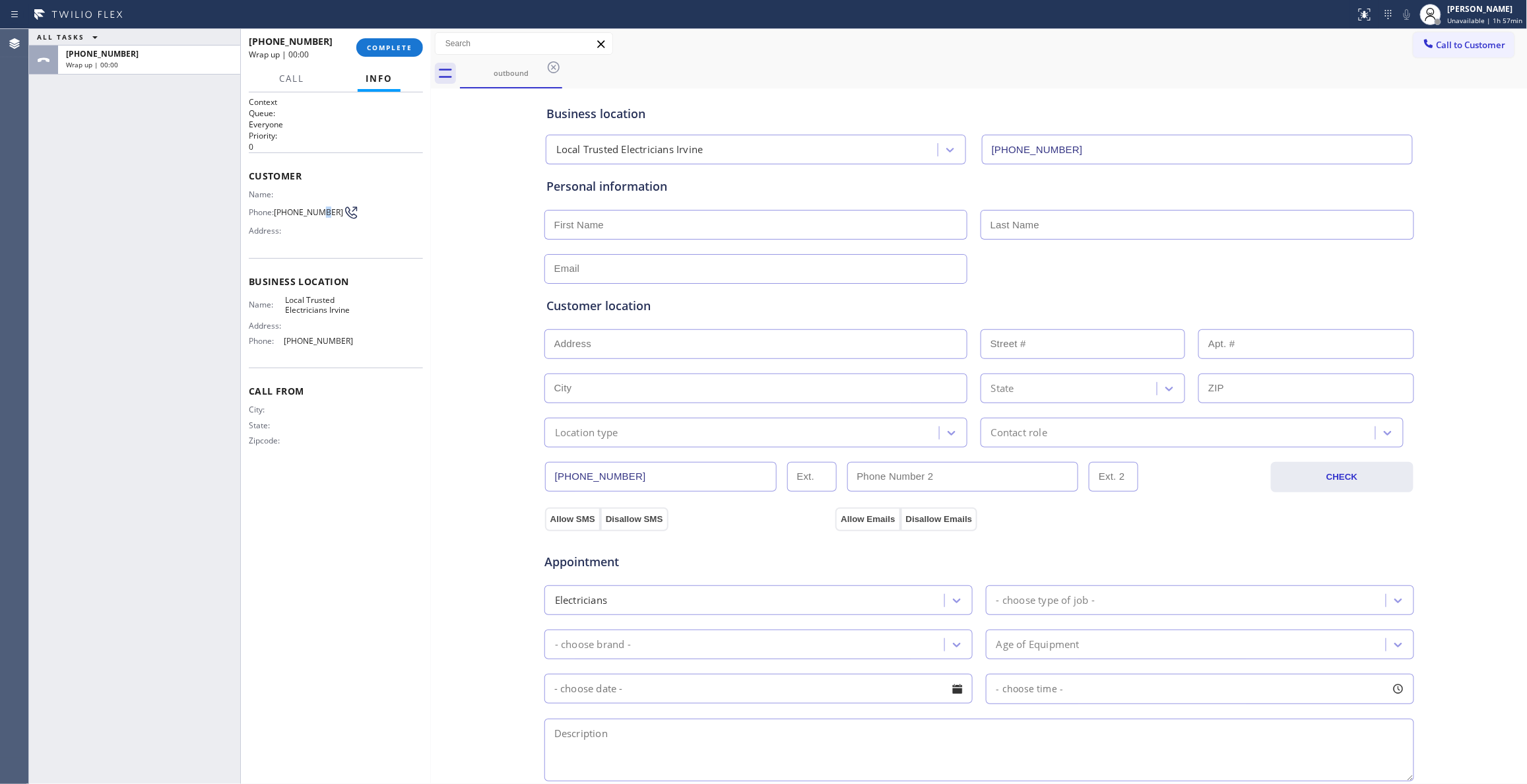
click at [317, 210] on span "[PHONE_NUMBER]" at bounding box center [308, 212] width 69 height 10
click at [317, 211] on span "[PHONE_NUMBER]" at bounding box center [308, 212] width 69 height 10
copy div "[PHONE_NUMBER]"
click at [404, 40] on button "COMPLETE" at bounding box center [389, 47] width 67 height 18
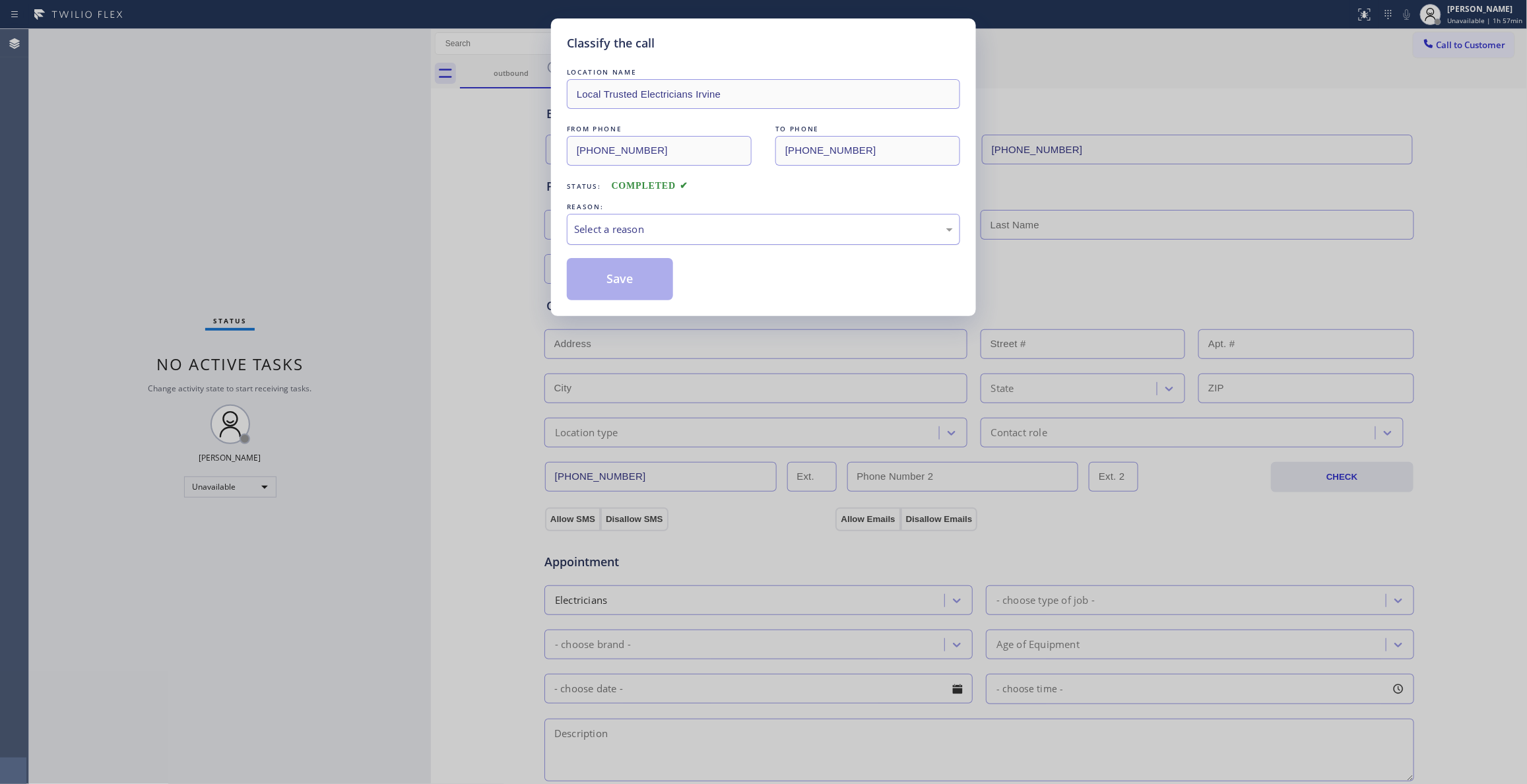
click at [584, 223] on div "Select a reason" at bounding box center [764, 229] width 379 height 15
click at [614, 282] on button "Save" at bounding box center [619, 279] width 106 height 43
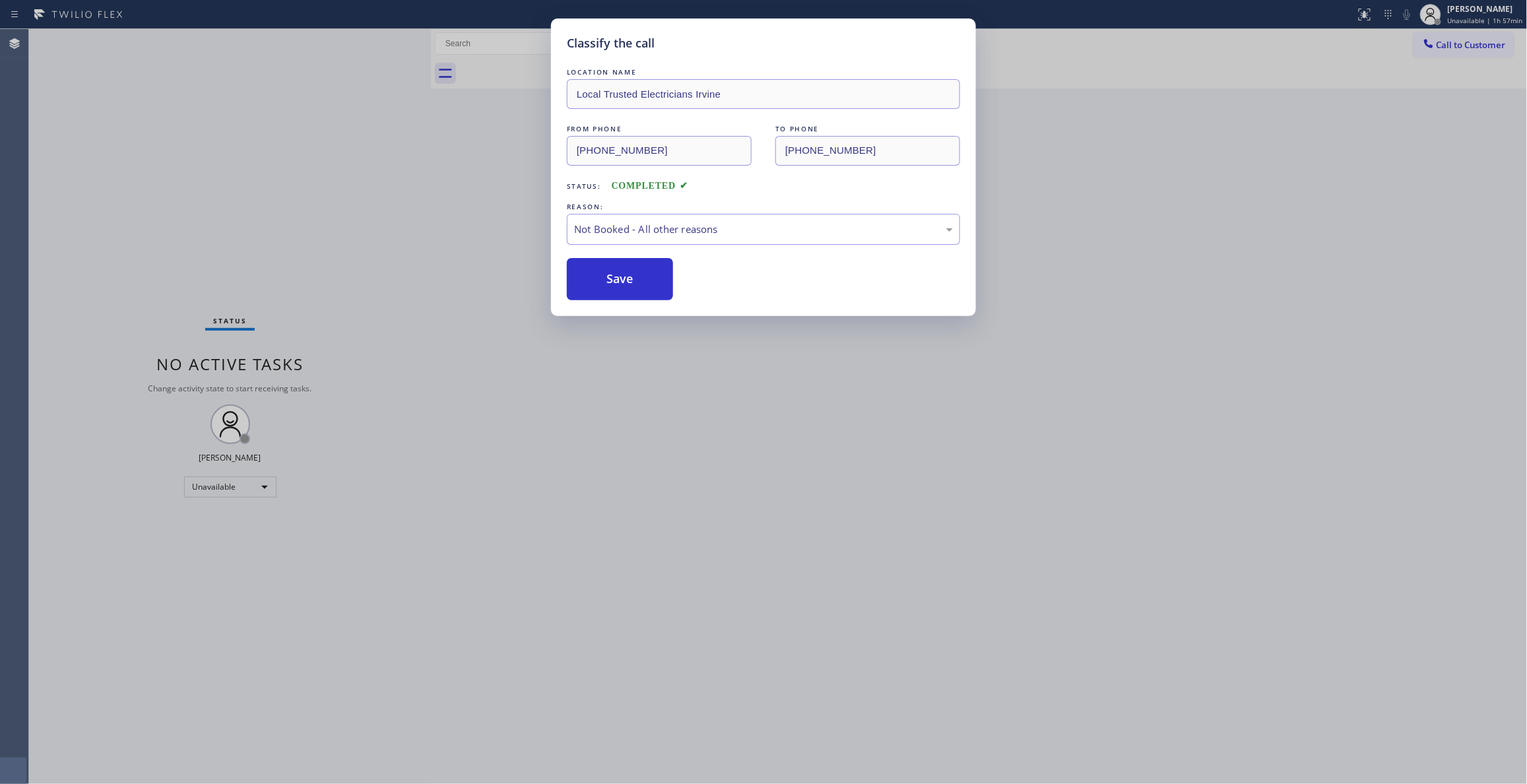
click at [614, 282] on button "Save" at bounding box center [619, 279] width 106 height 43
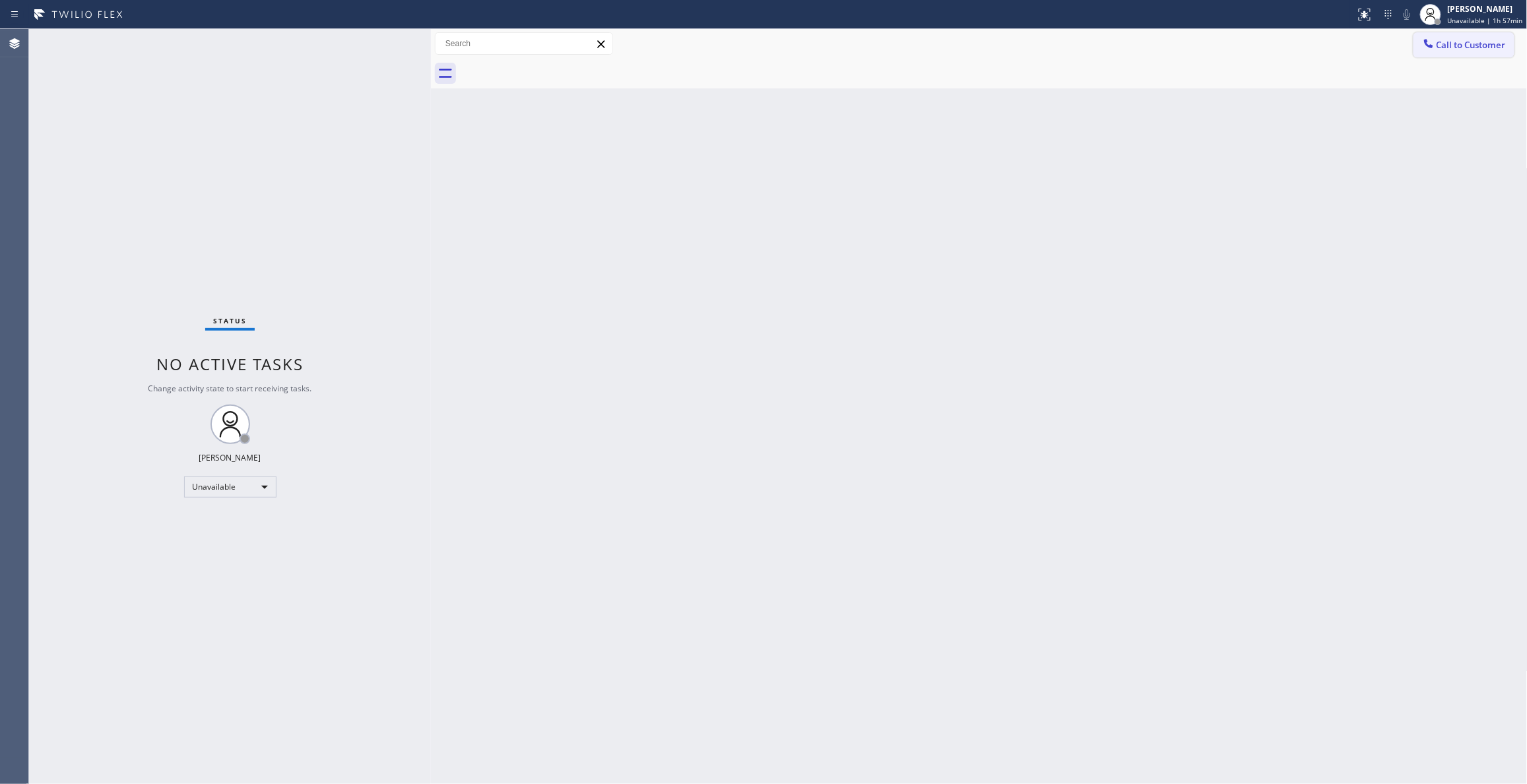
click at [1474, 45] on span "Call to Customer" at bounding box center [1471, 44] width 69 height 12
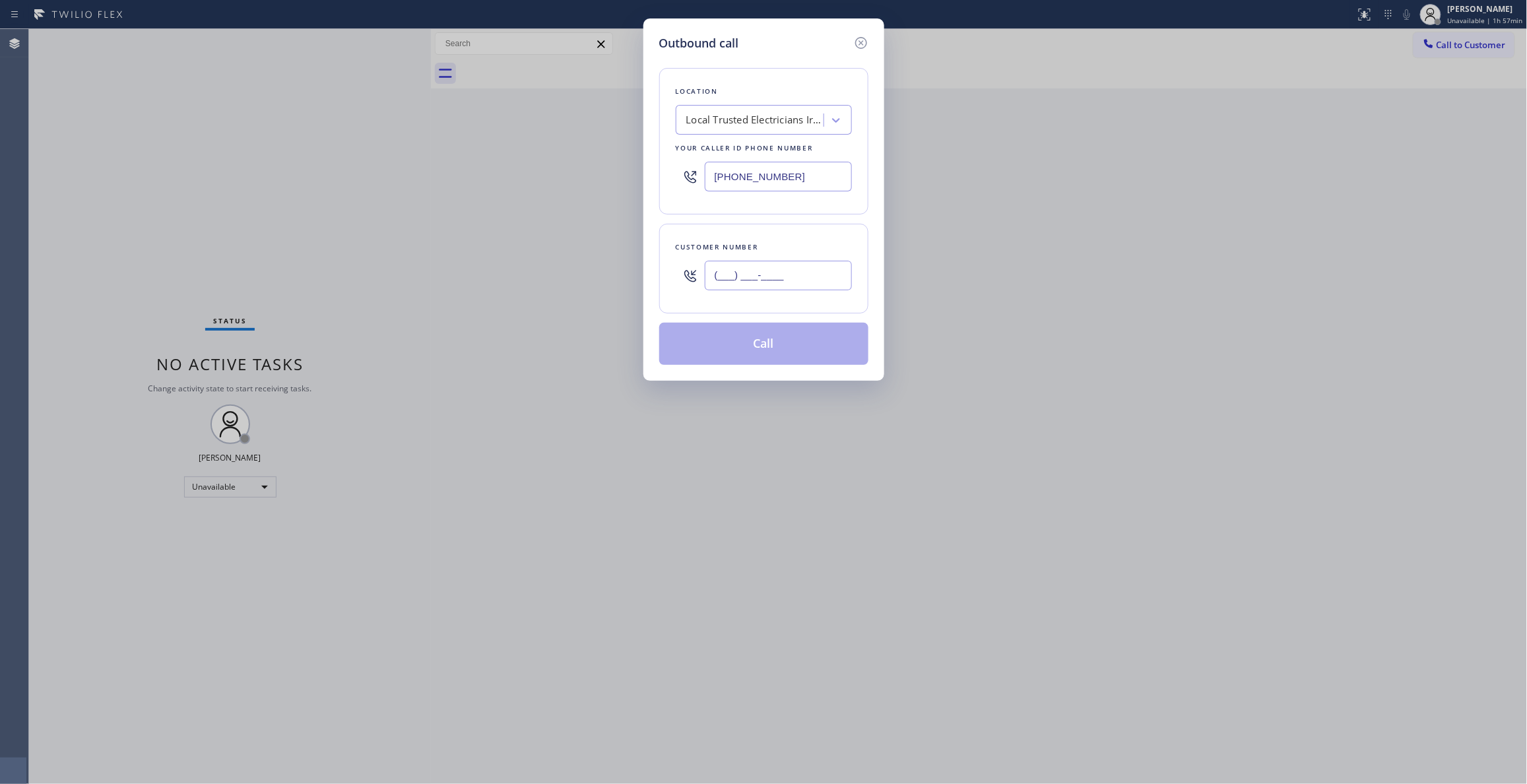
click at [788, 278] on input "(___) ___-____" at bounding box center [778, 275] width 147 height 30
paste input "470) 828-4172"
type input "[PHONE_NUMBER]"
click at [726, 351] on button "Call" at bounding box center [764, 343] width 209 height 43
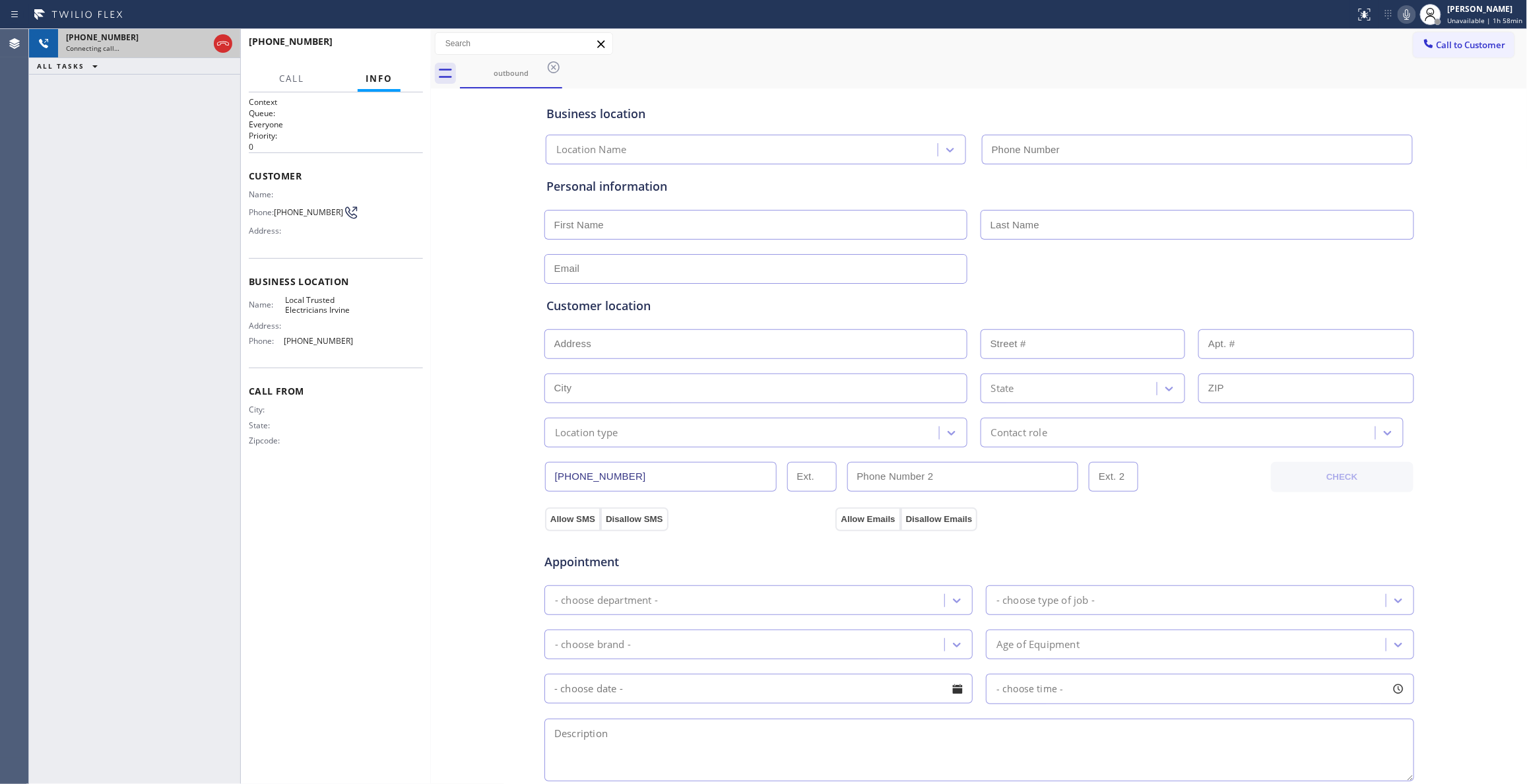
type input "[PHONE_NUMBER]"
click at [217, 45] on icon at bounding box center [223, 43] width 15 height 15
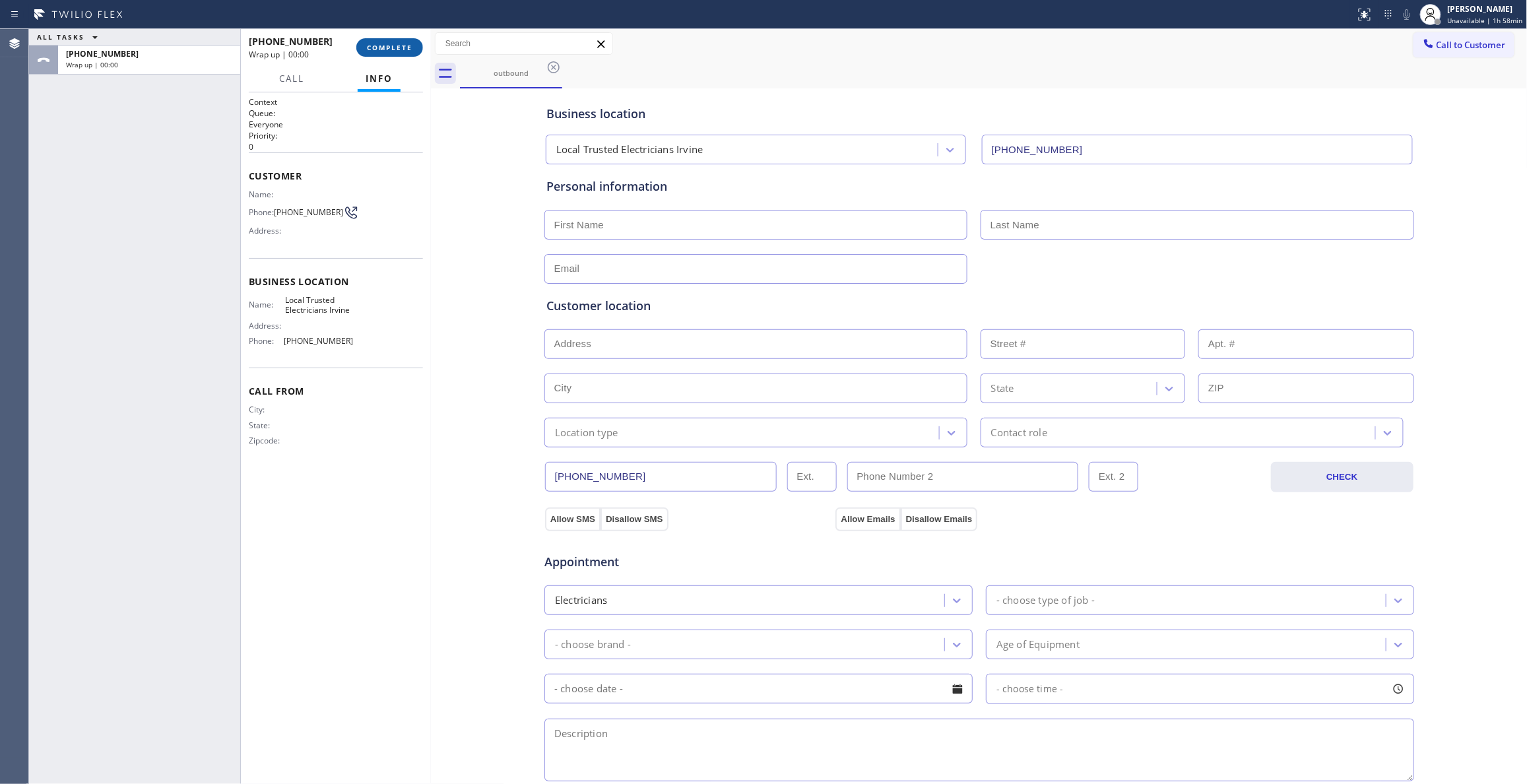
click at [397, 40] on button "COMPLETE" at bounding box center [389, 47] width 67 height 18
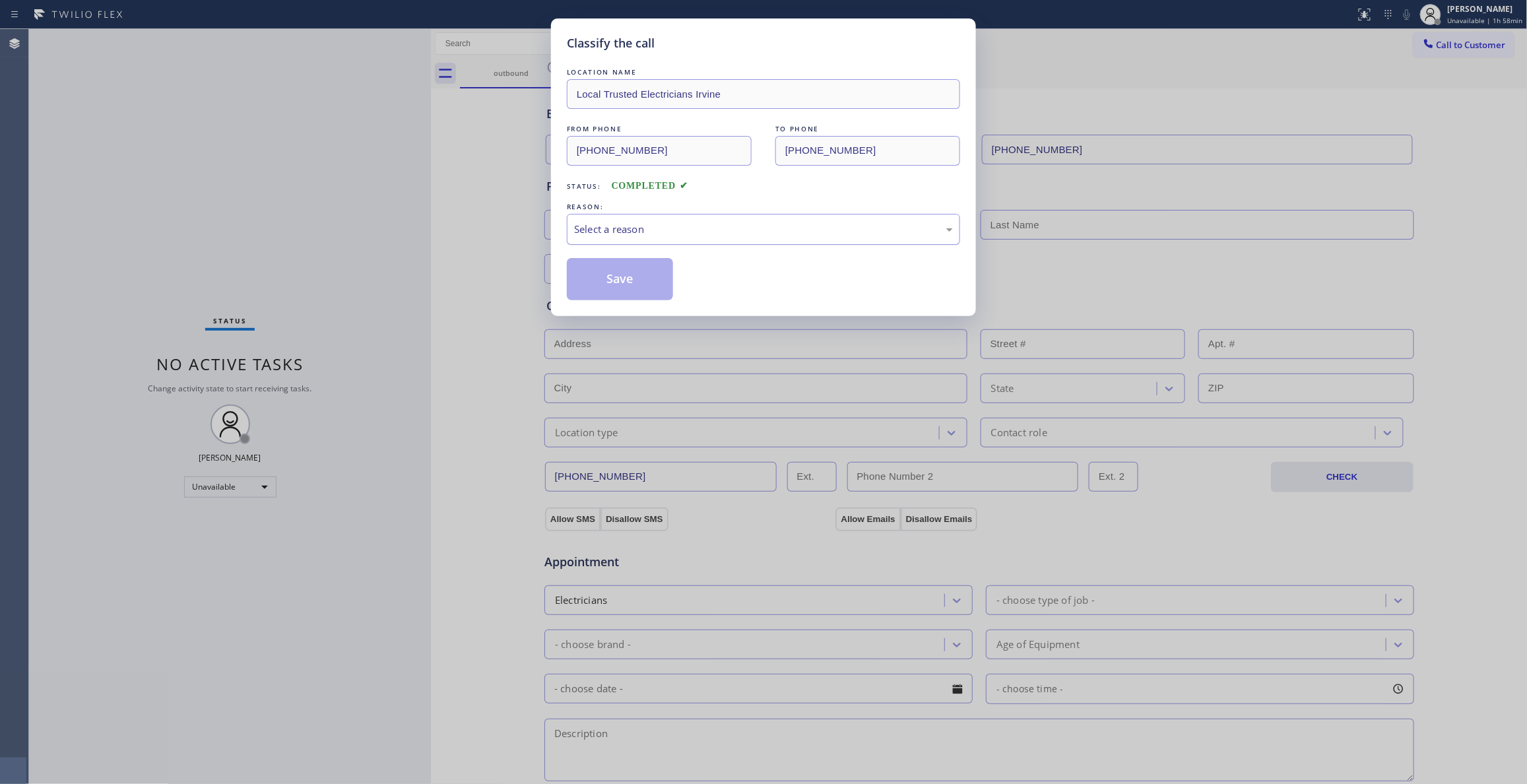
click at [612, 231] on div "Select a reason" at bounding box center [764, 229] width 379 height 15
click at [594, 288] on button "Save" at bounding box center [619, 279] width 106 height 43
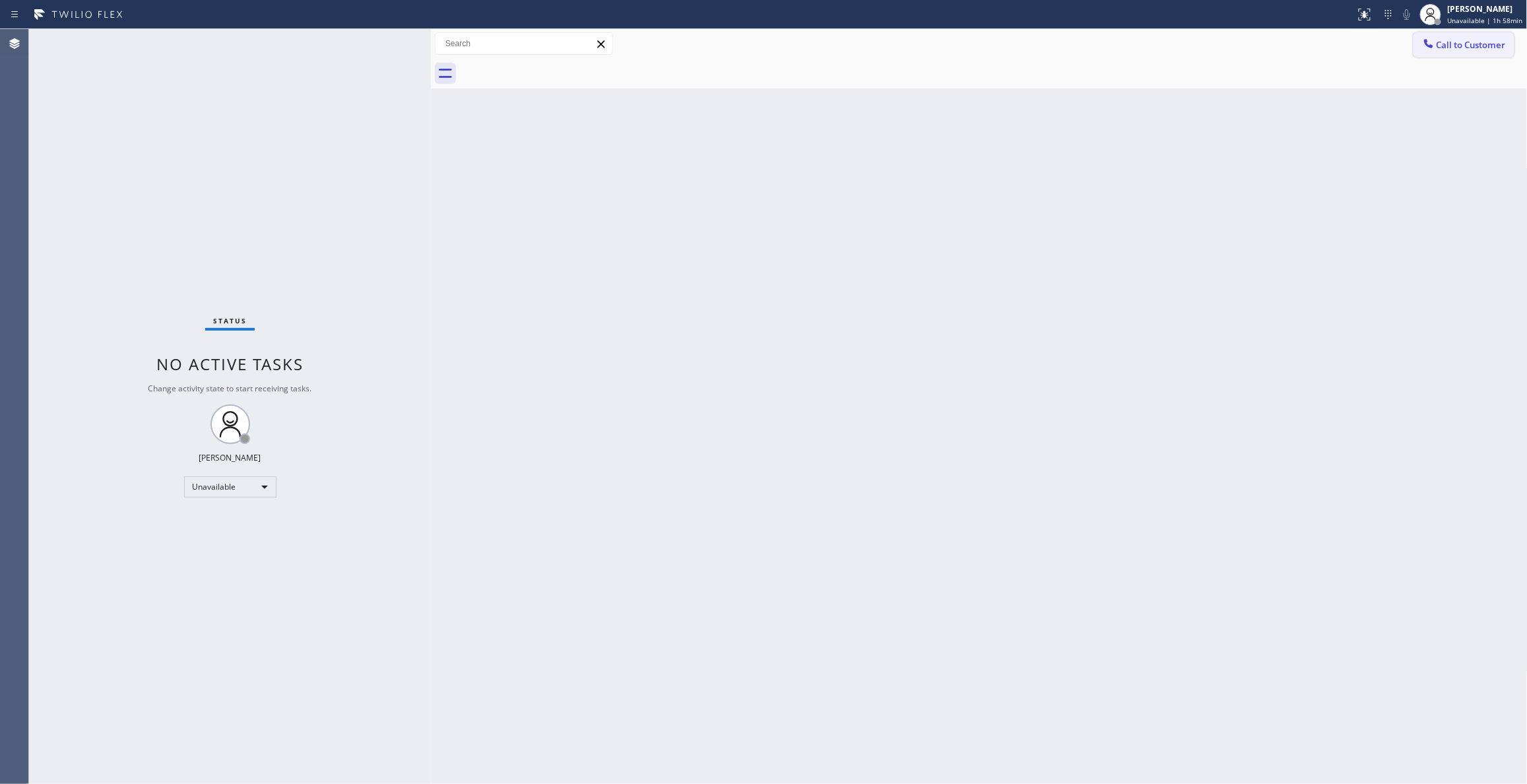
click at [1464, 51] on button "Call to Customer" at bounding box center [1464, 45] width 101 height 25
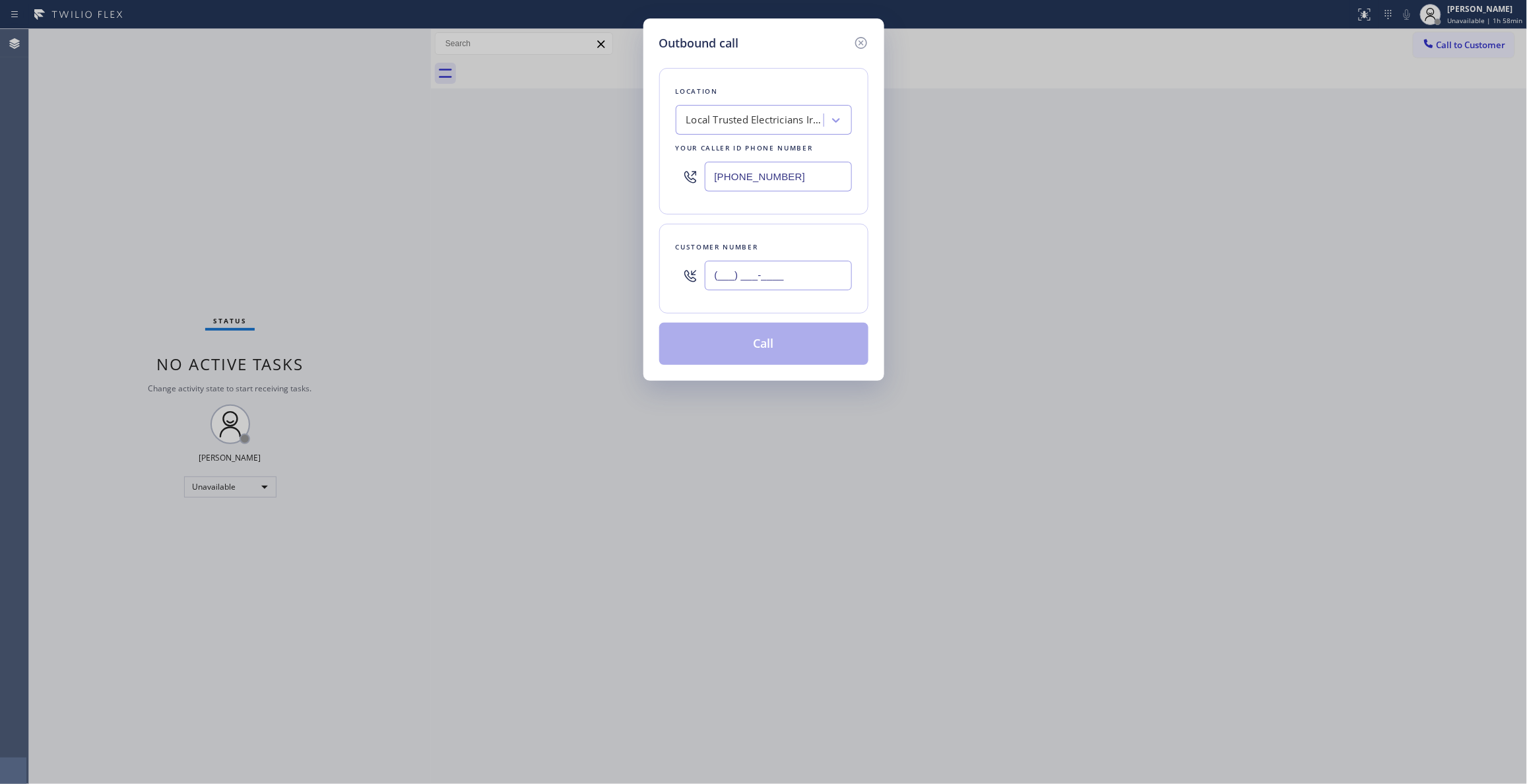
click at [730, 283] on input "(___) ___-____" at bounding box center [778, 275] width 147 height 30
paste input "470) 828-4172"
type input "[PHONE_NUMBER]"
click at [735, 358] on button "Call" at bounding box center [764, 343] width 209 height 43
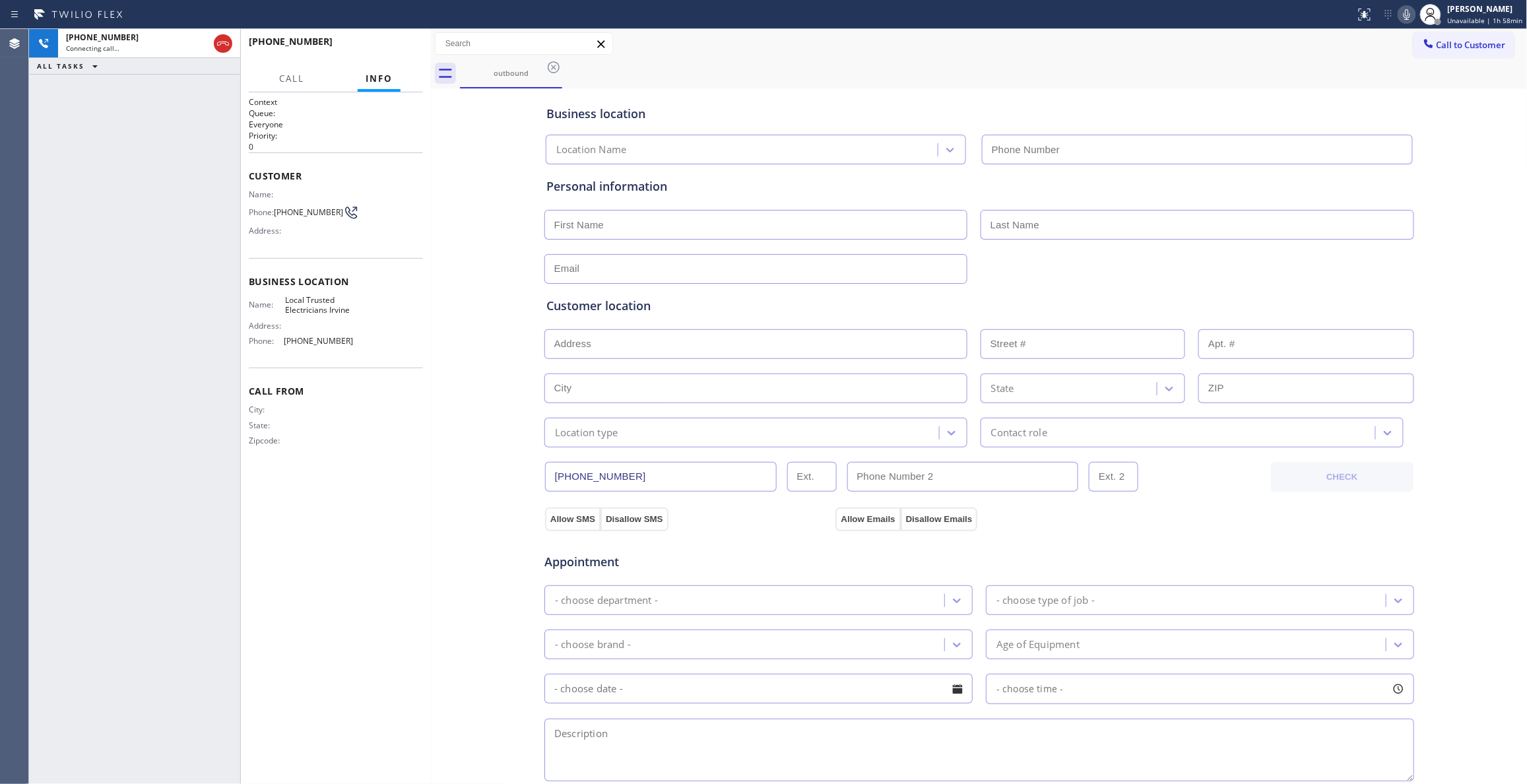
type input "[PHONE_NUMBER]"
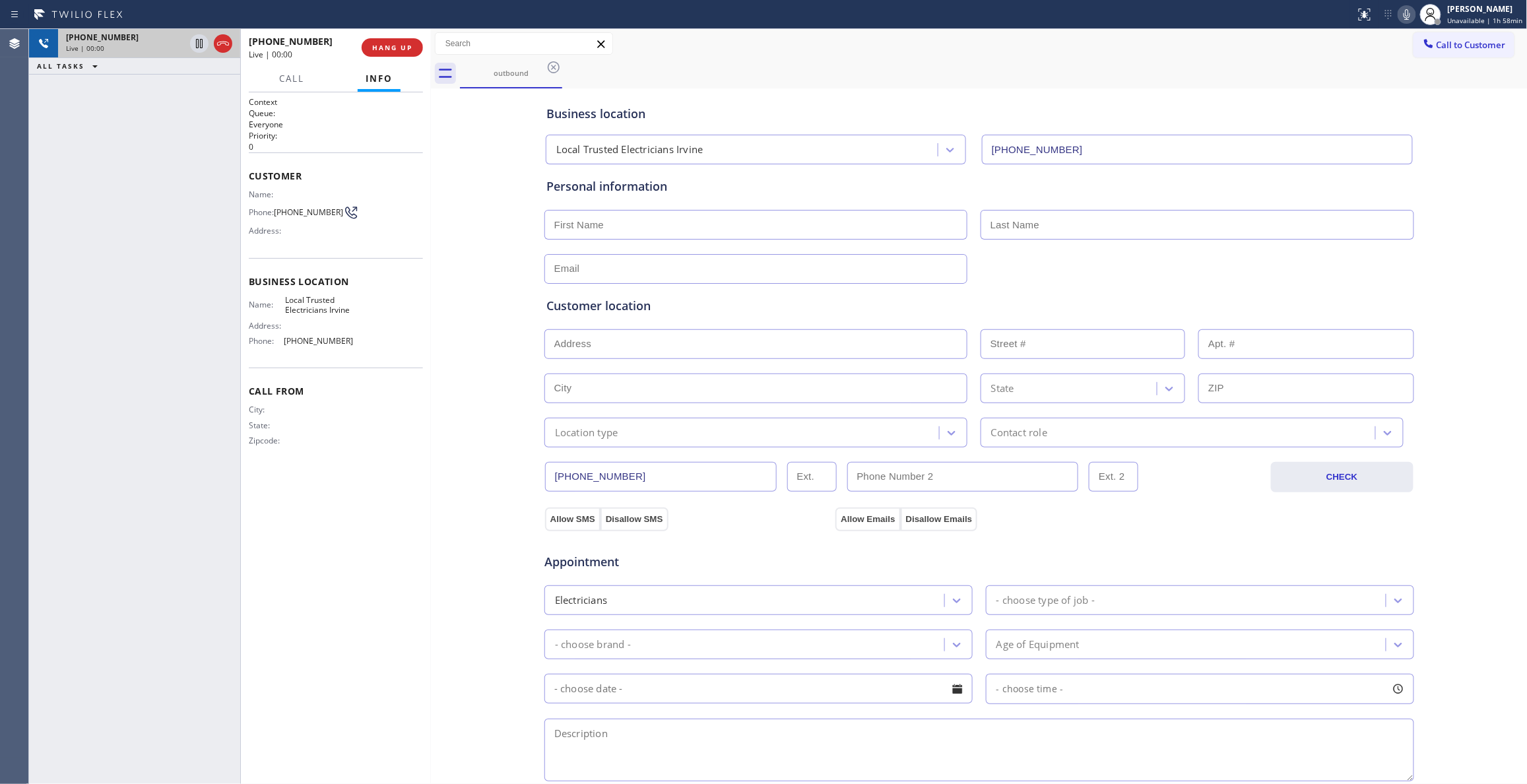
drag, startPoint x: 219, startPoint y: 46, endPoint x: 235, endPoint y: 46, distance: 16.0
click at [219, 46] on icon at bounding box center [223, 43] width 15 height 15
click at [404, 54] on button "COMPLETE" at bounding box center [389, 47] width 67 height 18
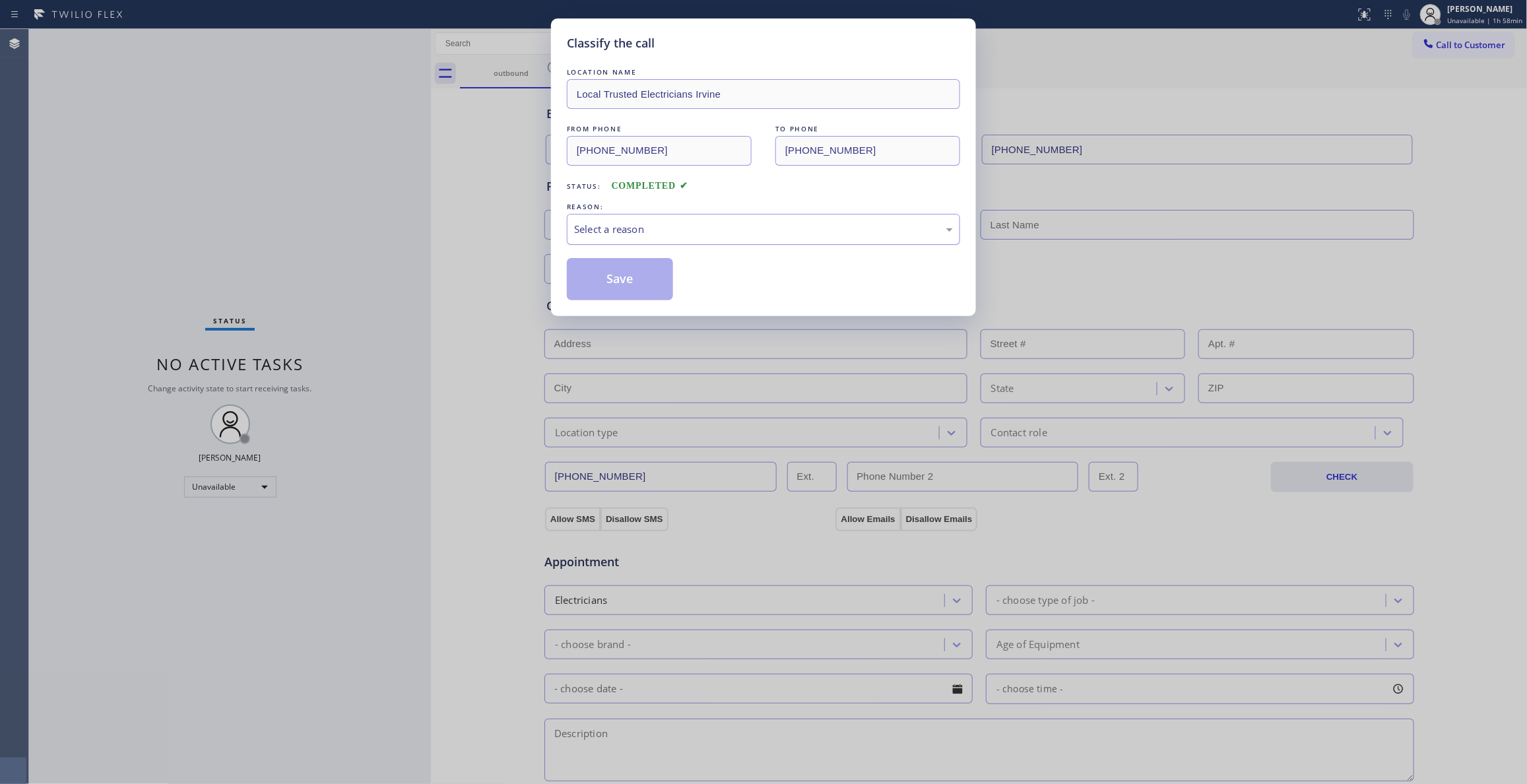
click at [597, 222] on div "Select a reason" at bounding box center [764, 229] width 379 height 15
click at [615, 291] on button "Save" at bounding box center [619, 279] width 106 height 43
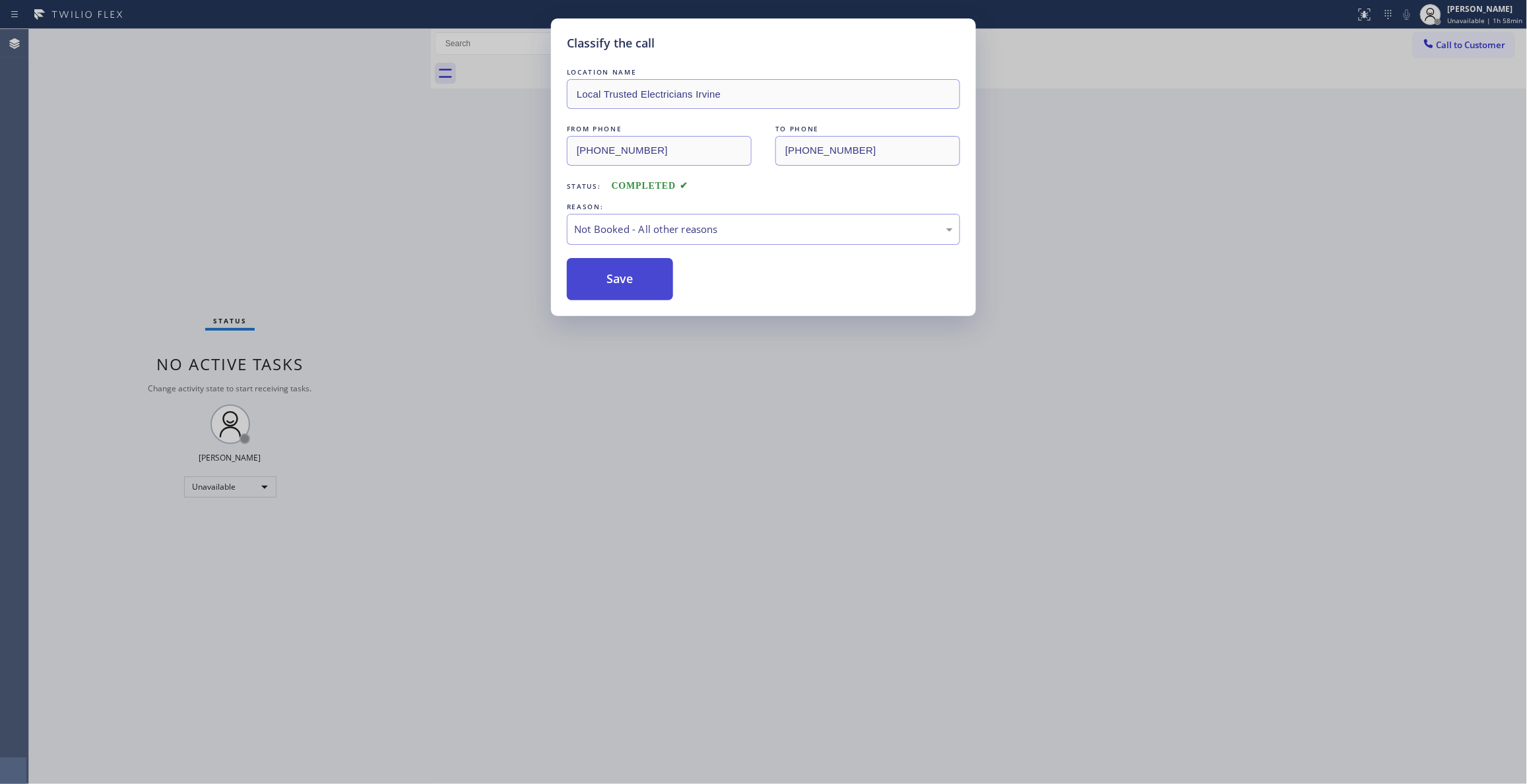
click at [615, 291] on button "Save" at bounding box center [619, 279] width 106 height 43
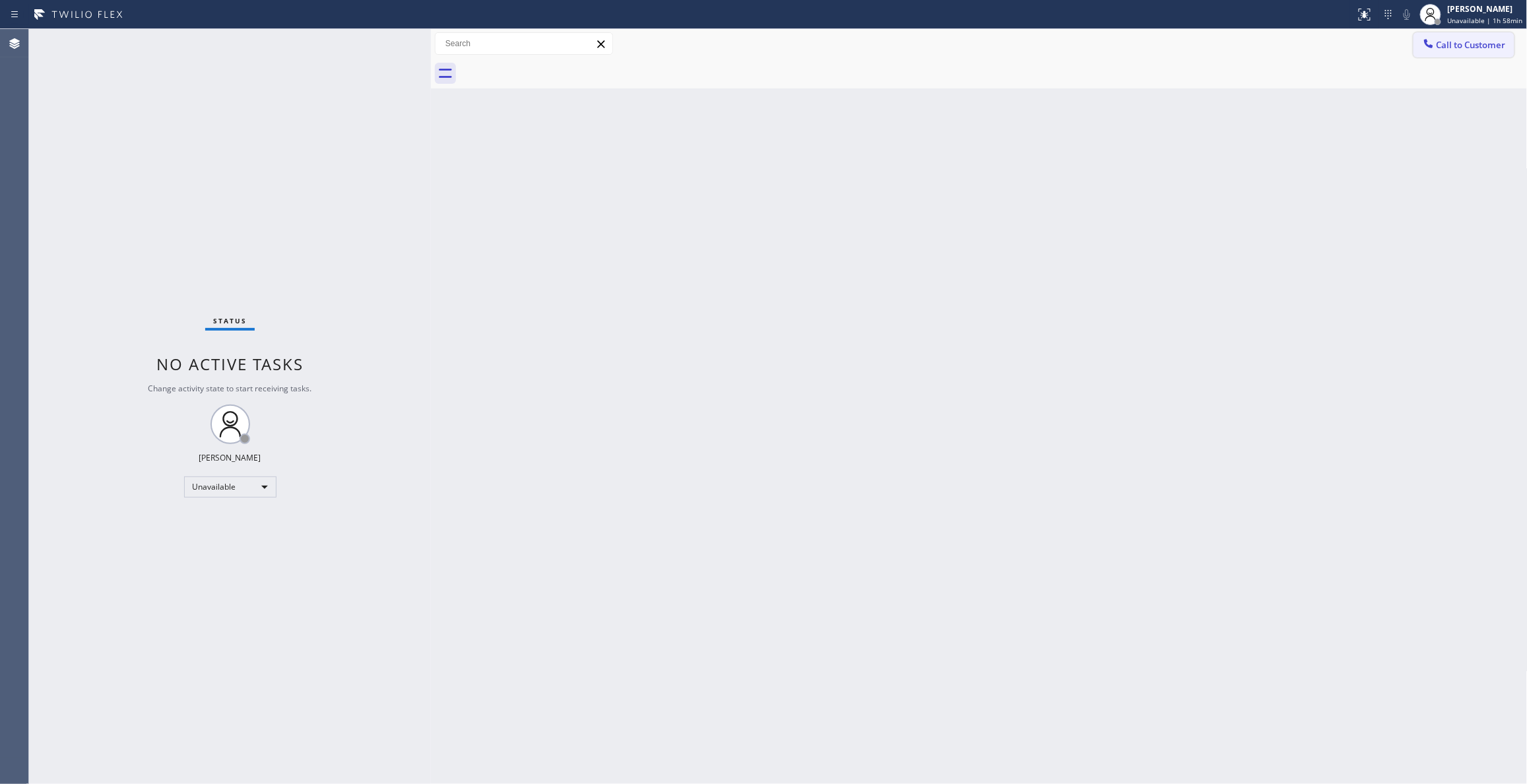
click at [1479, 47] on span "Call to Customer" at bounding box center [1471, 44] width 69 height 12
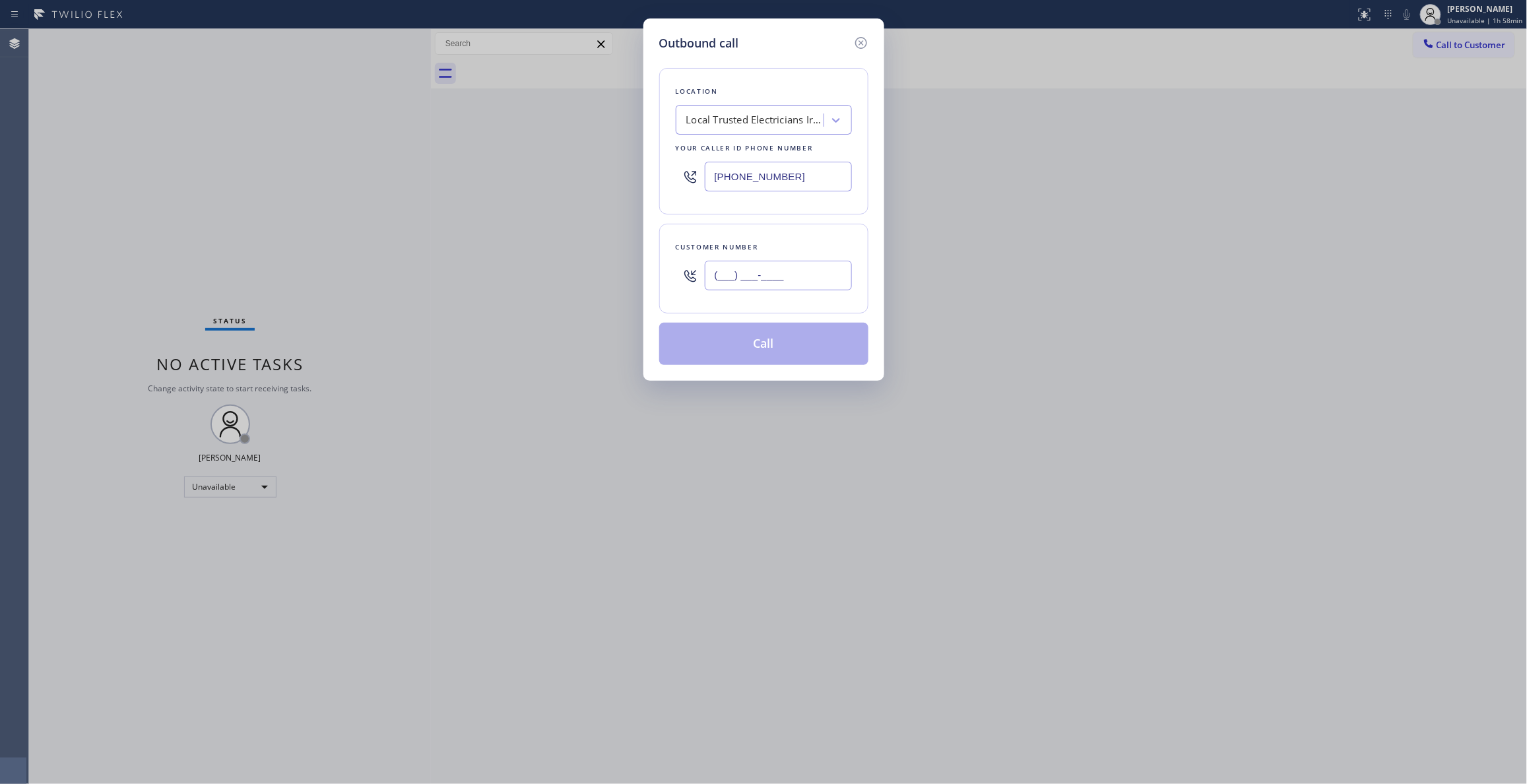
click at [786, 278] on input "(___) ___-____" at bounding box center [778, 275] width 147 height 30
paste input "470) 828-4172"
type input "[PHONE_NUMBER]"
click at [753, 349] on button "Call" at bounding box center [764, 343] width 209 height 43
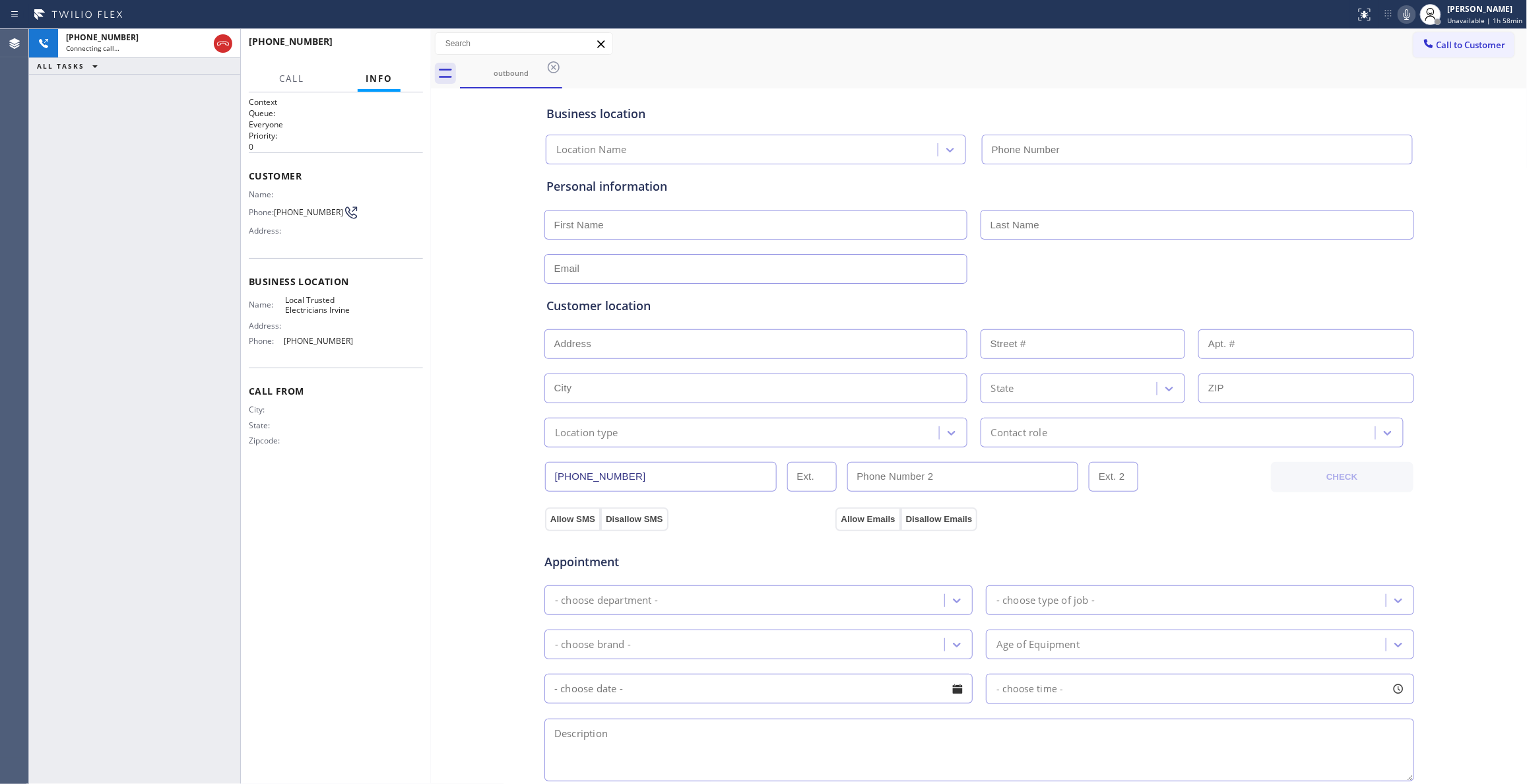
type input "[PHONE_NUMBER]"
click at [392, 47] on span "HANG UP" at bounding box center [392, 47] width 40 height 9
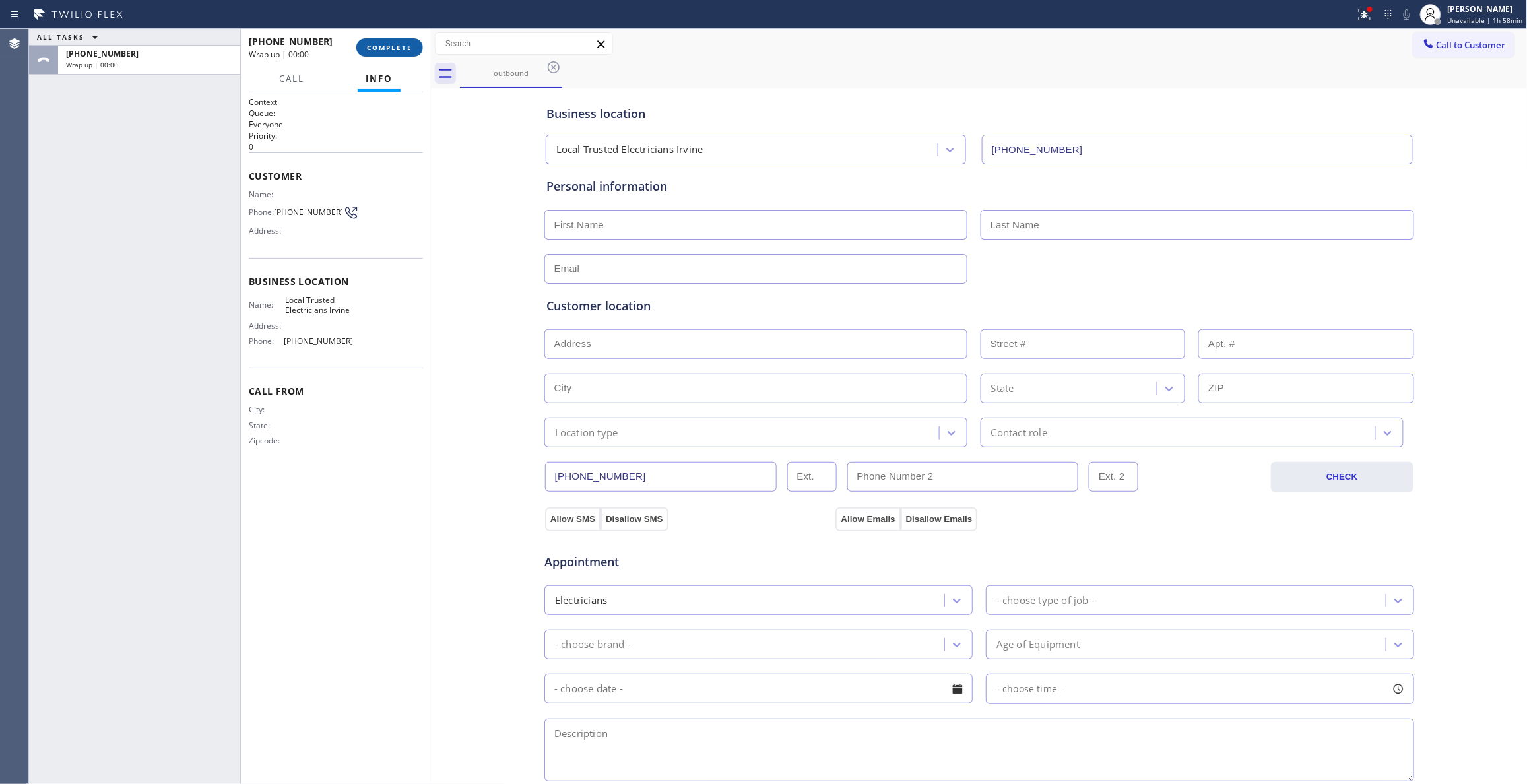
click at [392, 47] on span "COMPLETE" at bounding box center [389, 47] width 45 height 9
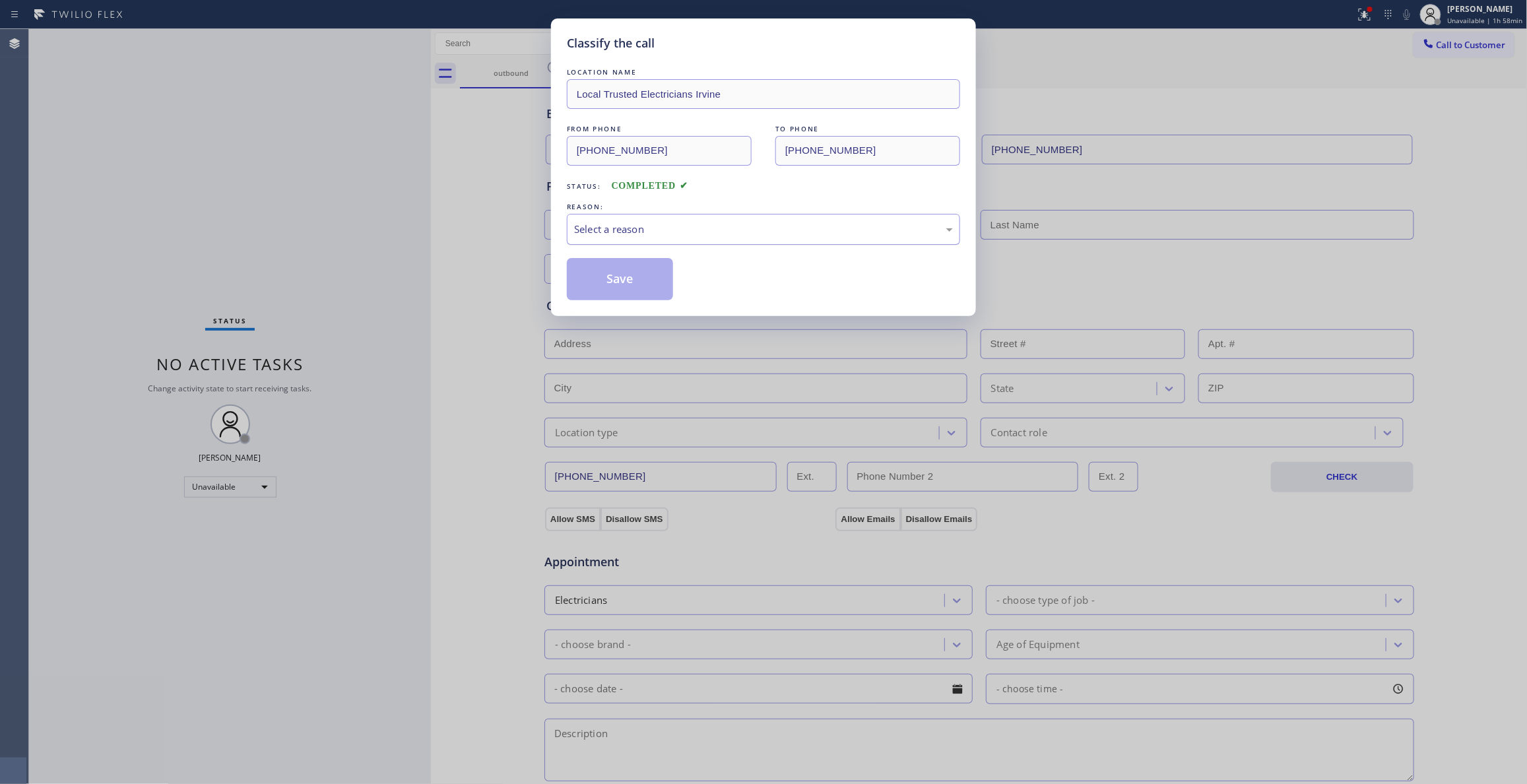
click at [629, 230] on div "Select a reason" at bounding box center [764, 229] width 379 height 15
click at [623, 281] on button "Save" at bounding box center [619, 279] width 106 height 43
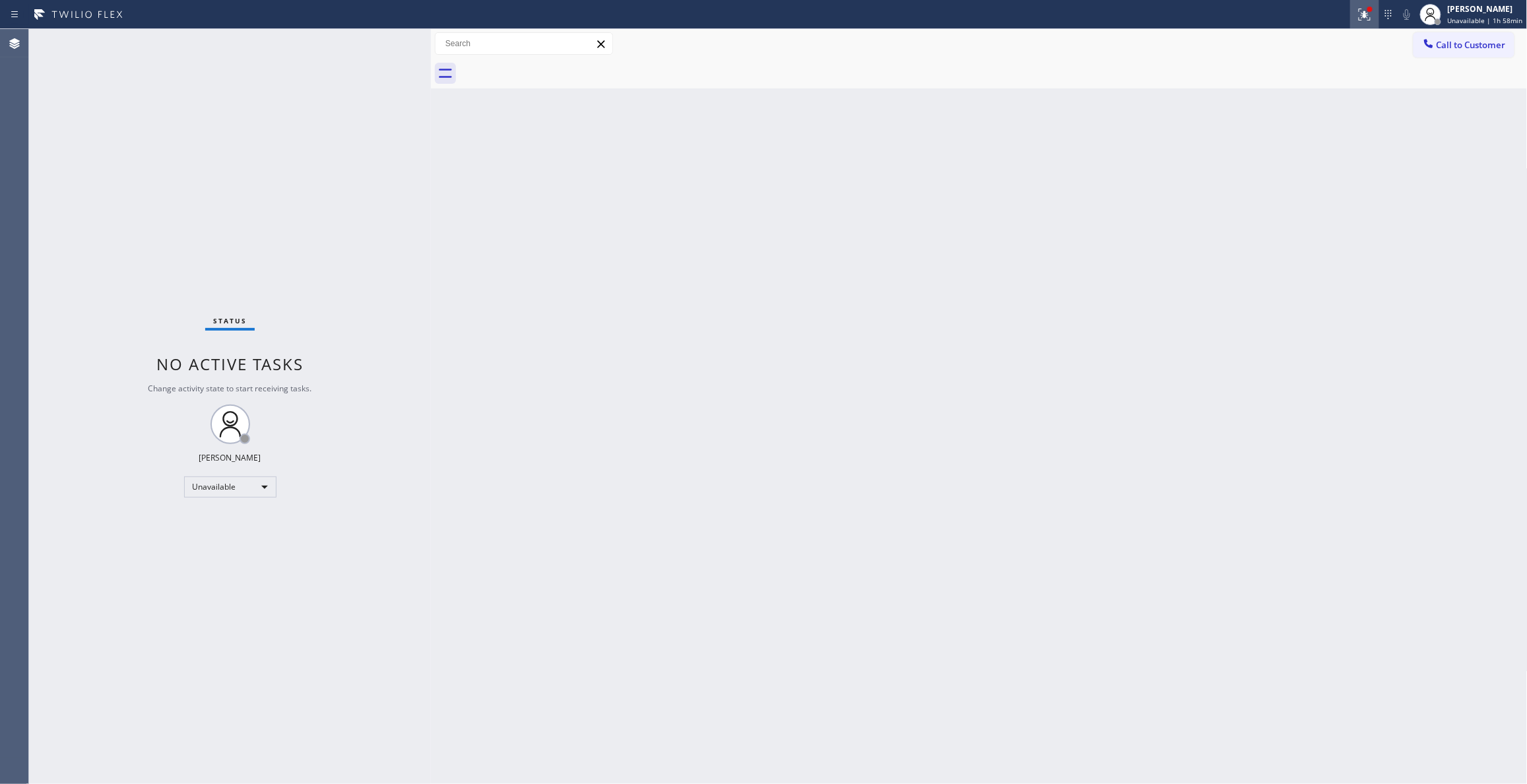
click at [1360, 24] on button at bounding box center [1365, 14] width 29 height 29
click at [1343, 169] on button "Clear issues" at bounding box center [1288, 173] width 154 height 18
click at [1465, 35] on button "Call to Customer" at bounding box center [1464, 45] width 101 height 25
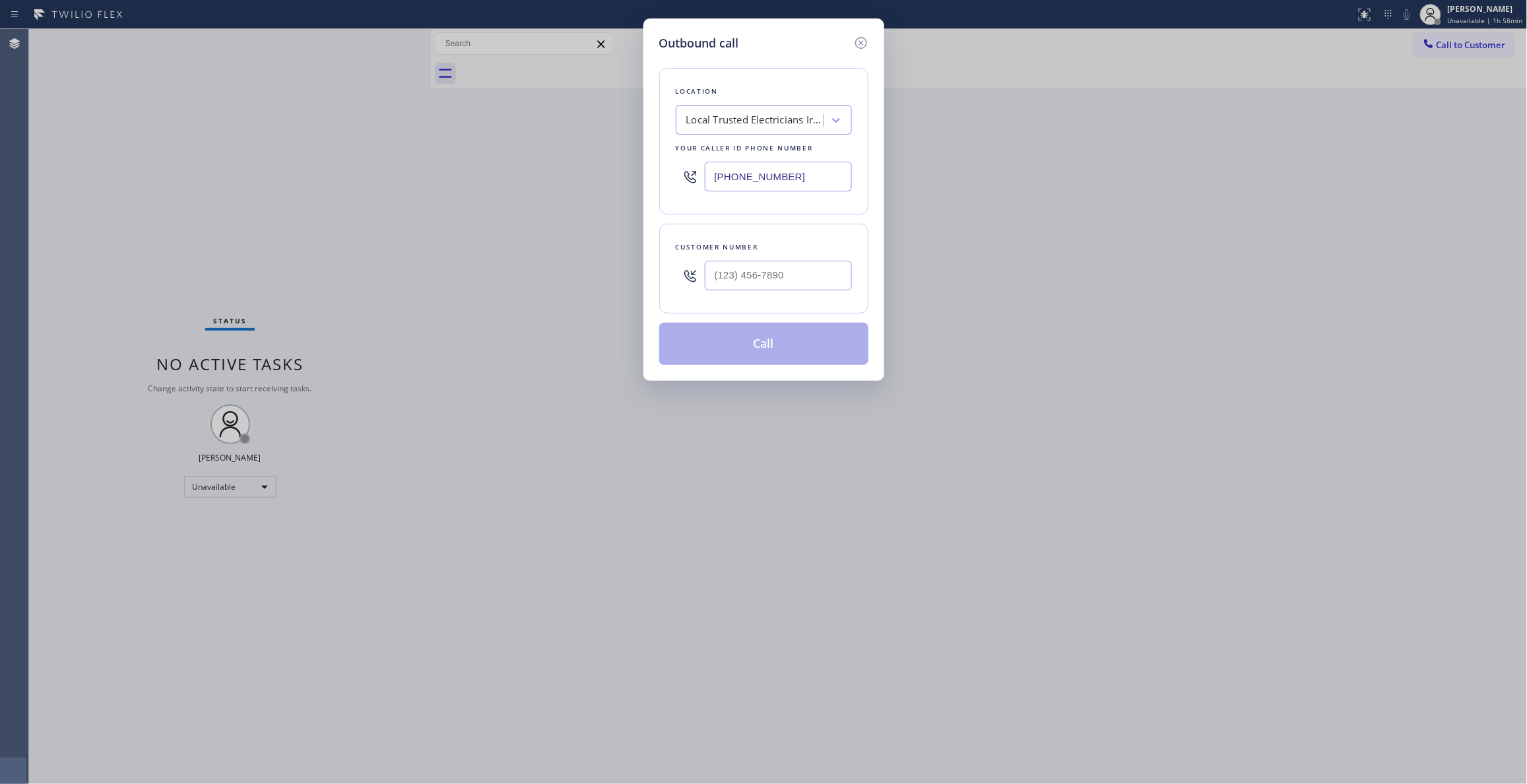
click at [842, 259] on div at bounding box center [778, 274] width 147 height 43
click at [813, 274] on input "(___) ___-____" at bounding box center [778, 275] width 147 height 30
paste input "470) 828-4172"
type input "[PHONE_NUMBER]"
click at [776, 347] on button "Call" at bounding box center [764, 343] width 209 height 43
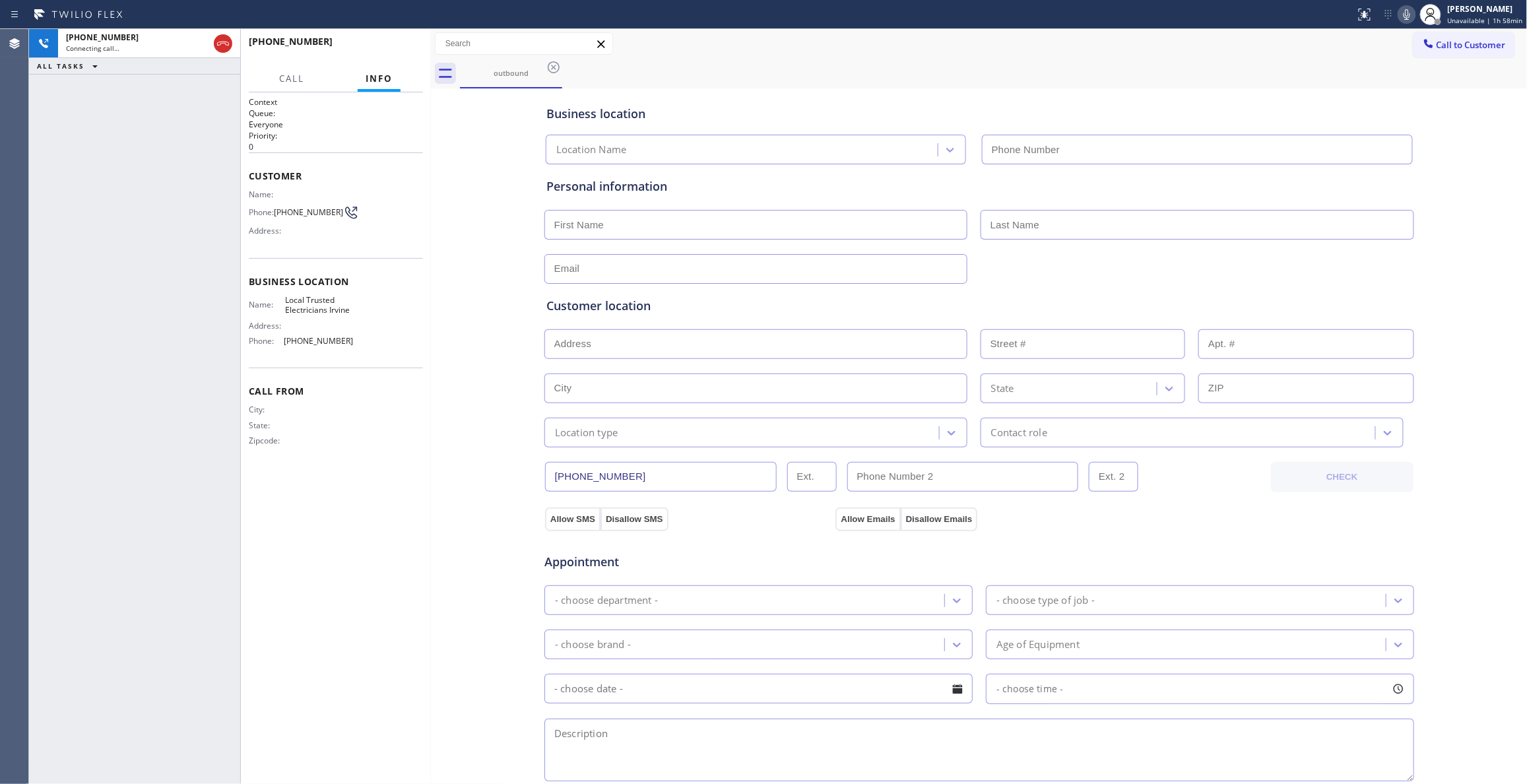
type input "[PHONE_NUMBER]"
drag, startPoint x: 429, startPoint y: 47, endPoint x: 412, endPoint y: 51, distance: 17.5
click at [431, 49] on div at bounding box center [431, 406] width 0 height 754
click at [408, 52] on button "HANG UP" at bounding box center [389, 47] width 62 height 18
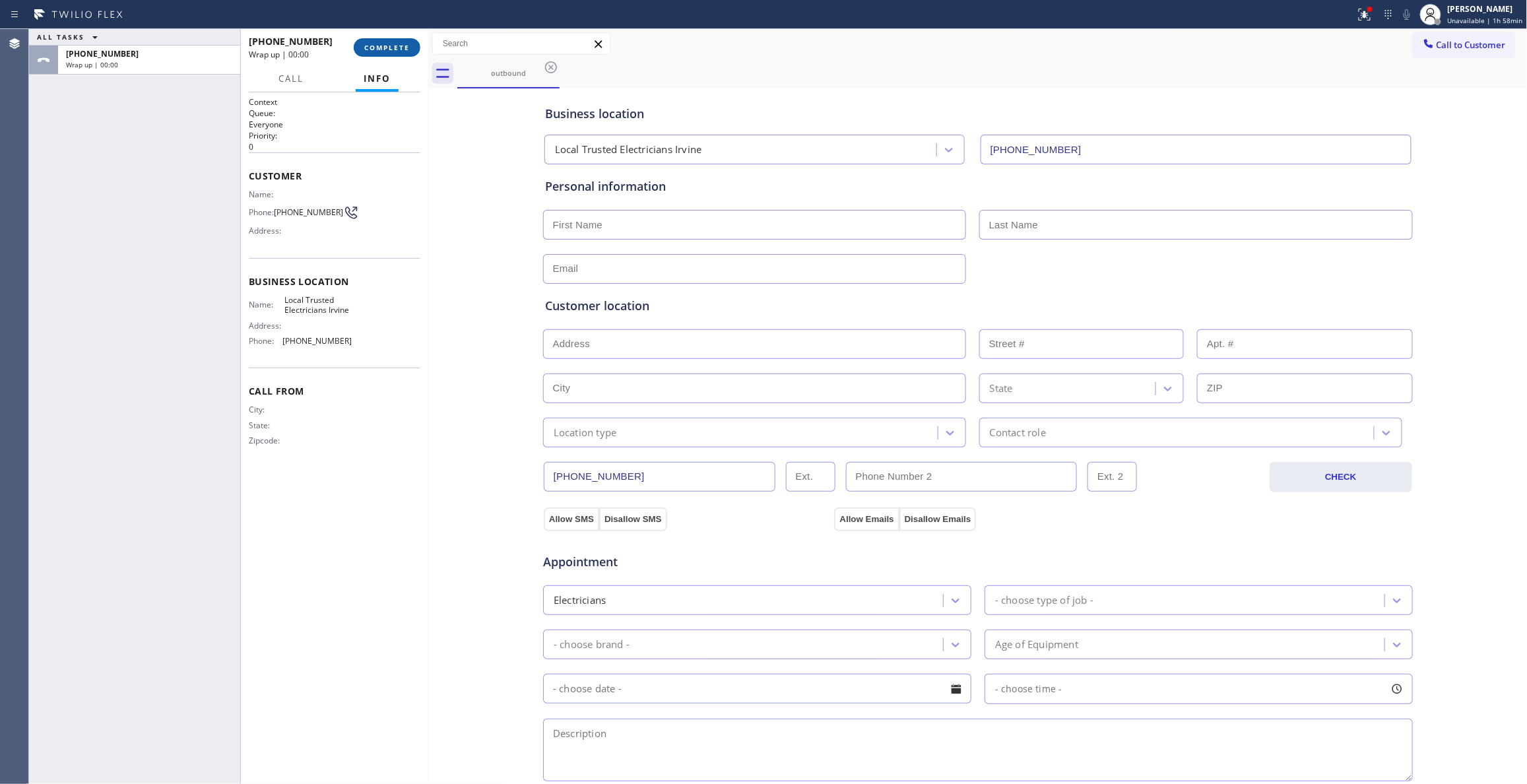
click at [408, 52] on button "COMPLETE" at bounding box center [388, 47] width 67 height 18
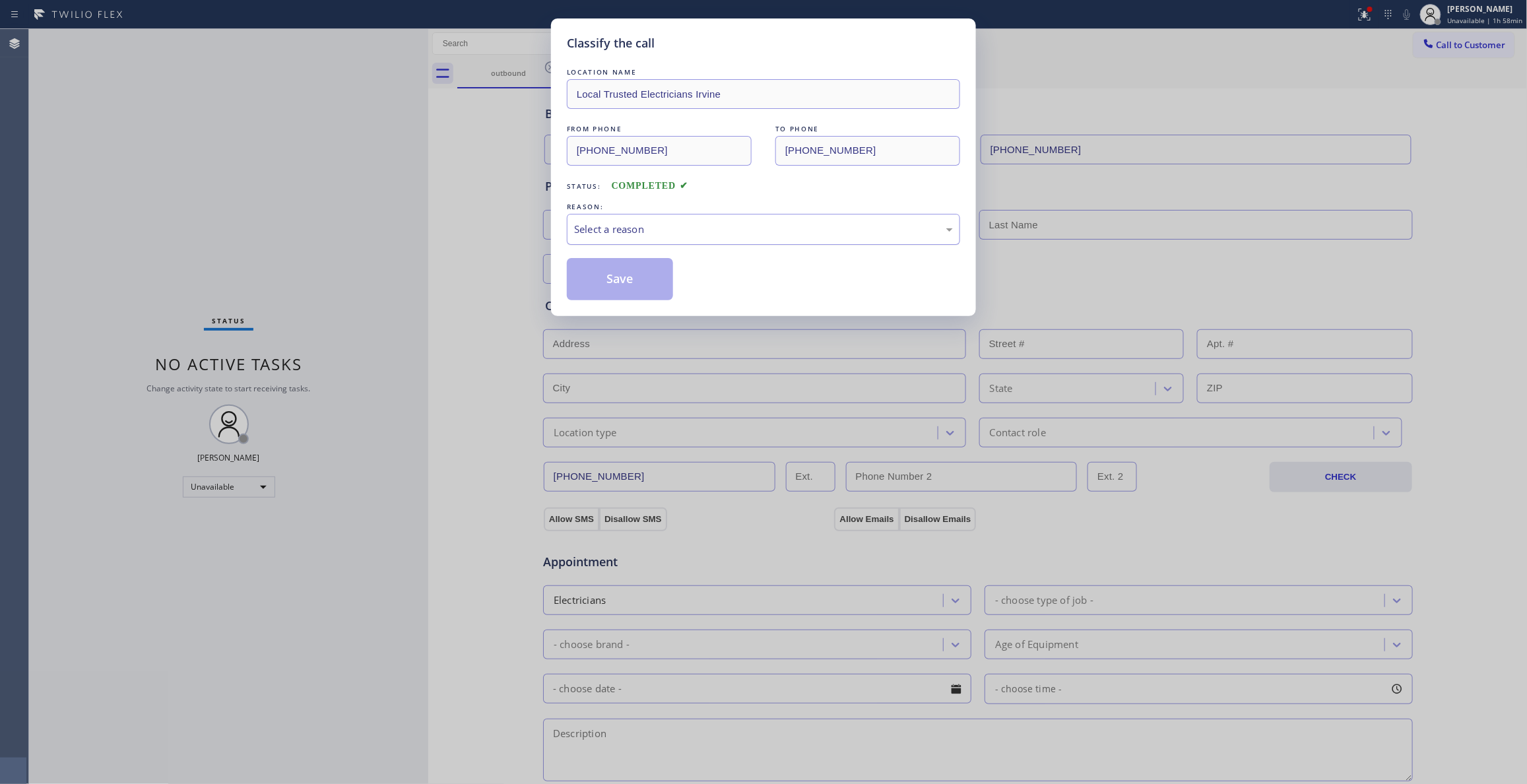
click at [653, 225] on div "Select a reason" at bounding box center [764, 229] width 379 height 15
click at [623, 285] on button "Save" at bounding box center [619, 279] width 106 height 43
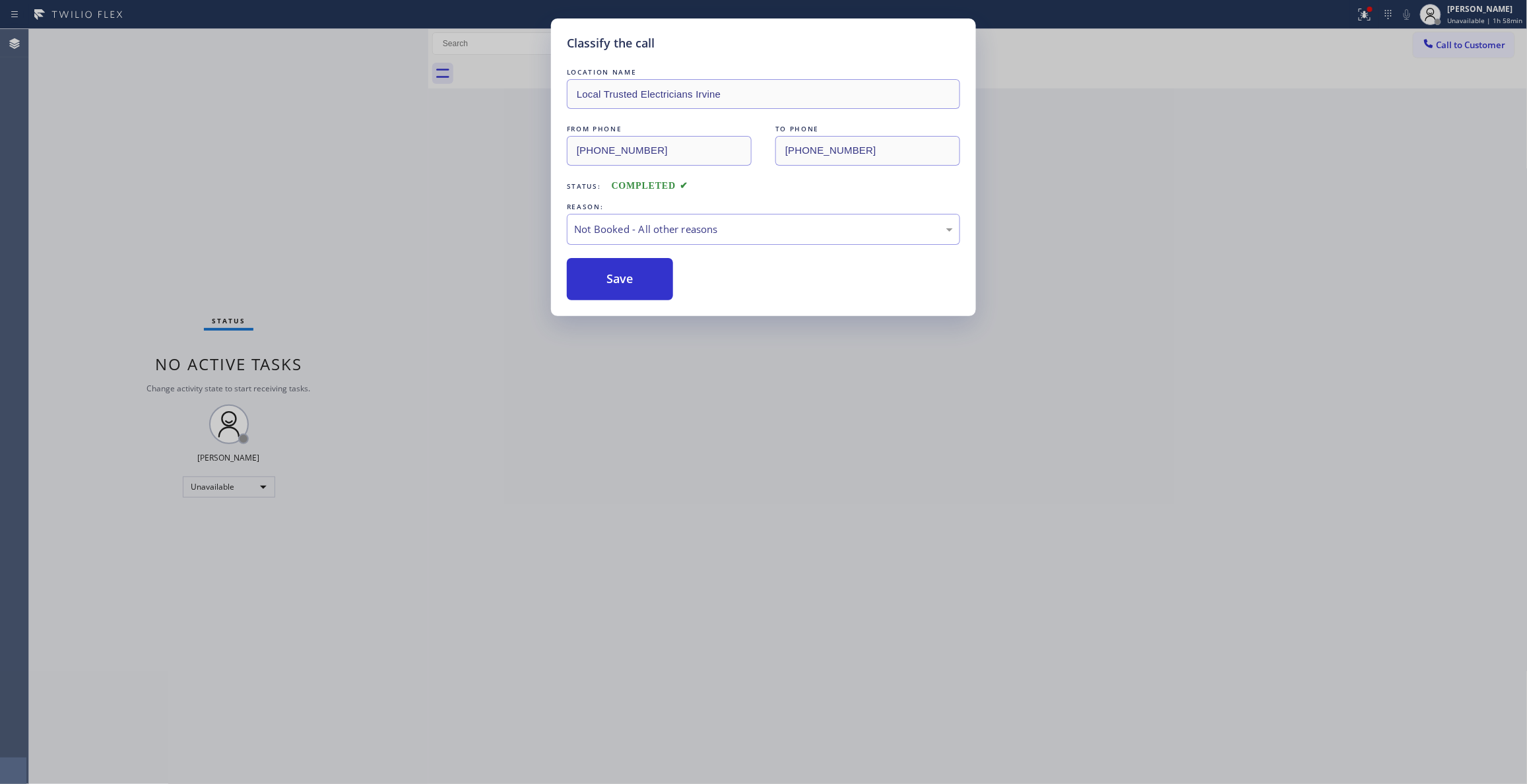
click at [623, 285] on button "Save" at bounding box center [619, 279] width 106 height 43
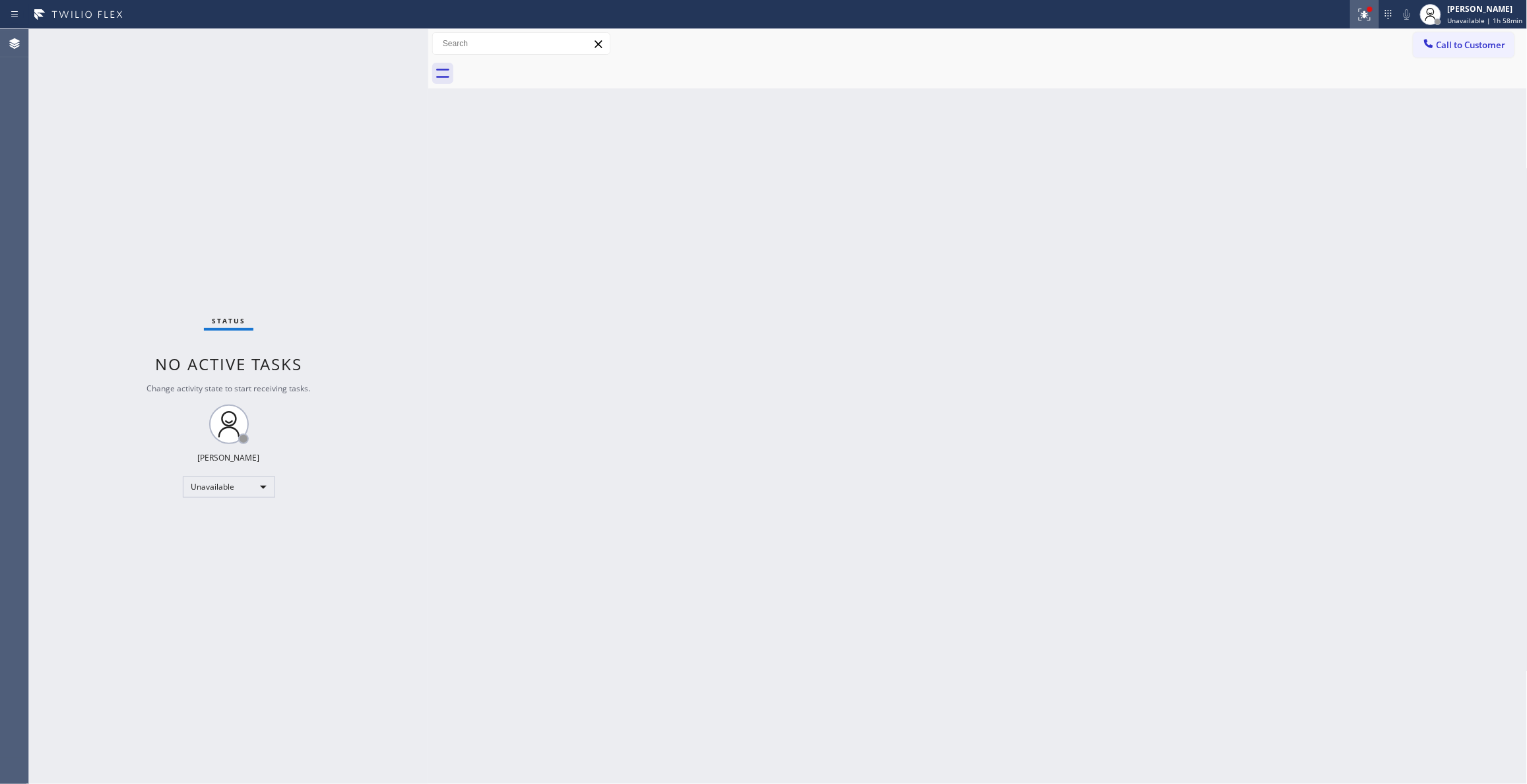
drag, startPoint x: 1355, startPoint y: 12, endPoint x: 1320, endPoint y: 133, distance: 126.0
click at [1357, 14] on icon at bounding box center [1364, 14] width 15 height 15
click at [1292, 173] on span "Clear issues" at bounding box center [1288, 173] width 62 height 9
click at [1449, 43] on span "Call to Customer" at bounding box center [1471, 44] width 69 height 12
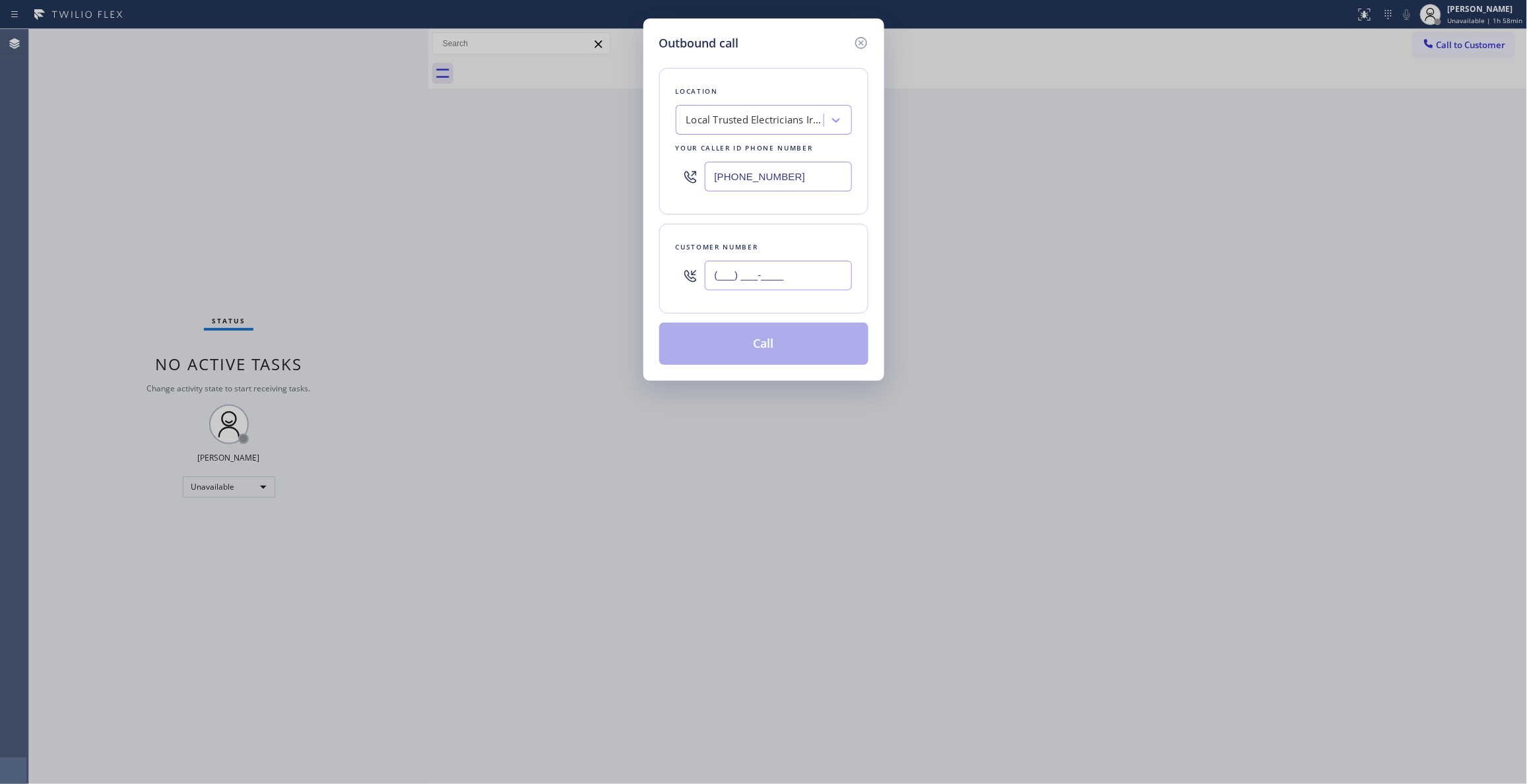
click at [830, 267] on input "(___) ___-____" at bounding box center [778, 275] width 147 height 30
paste input "470) 828-4172"
type input "[PHONE_NUMBER]"
click at [776, 343] on button "Call" at bounding box center [764, 343] width 209 height 43
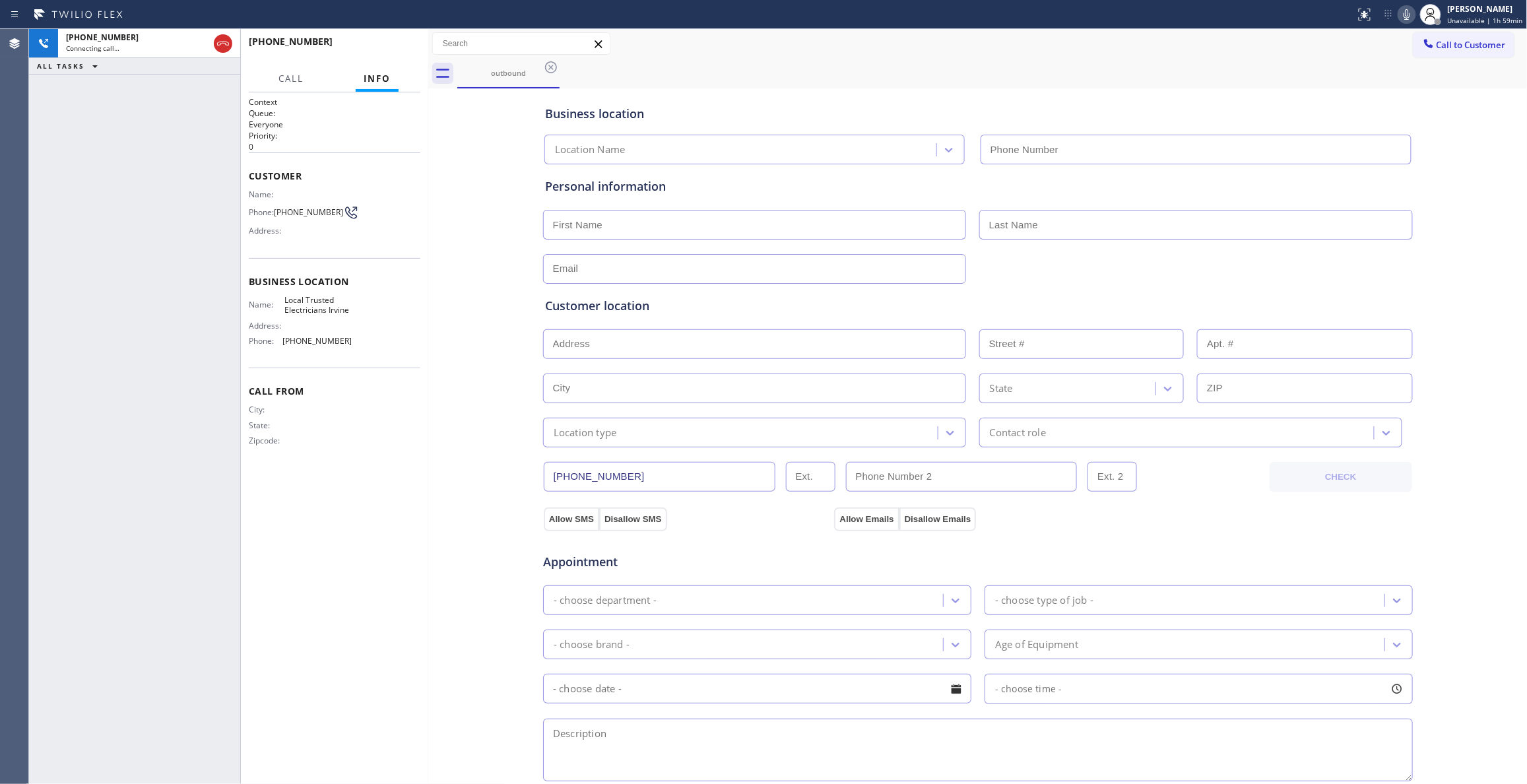
type input "[PHONE_NUMBER]"
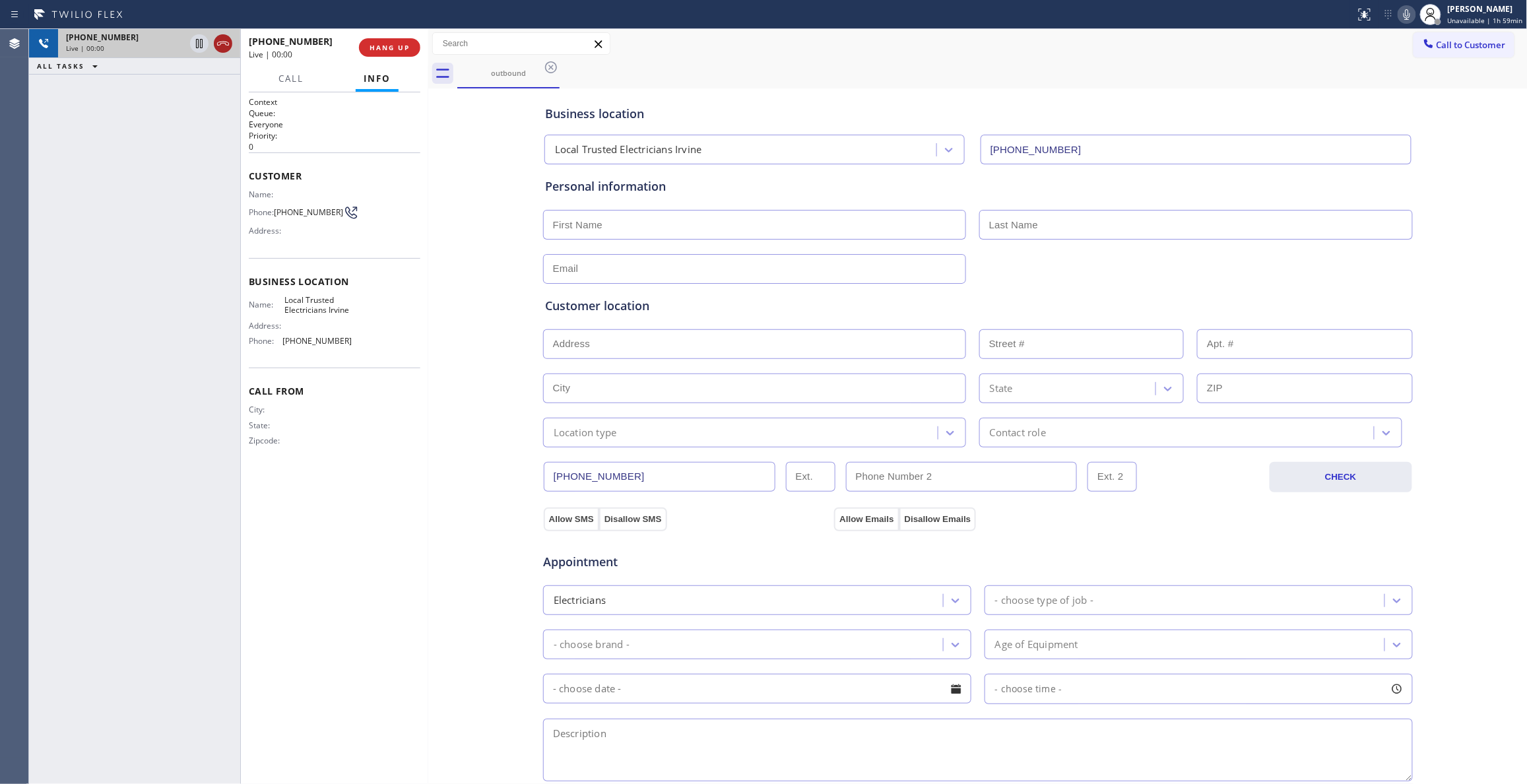
click at [223, 40] on icon at bounding box center [223, 43] width 15 height 15
click at [428, 50] on div at bounding box center [428, 406] width 0 height 754
click at [415, 57] on div "[PHONE_NUMBER] Wrap up | 00:00 COMPLETE" at bounding box center [332, 48] width 167 height 34
click at [405, 49] on span "COMPLETE" at bounding box center [382, 47] width 45 height 9
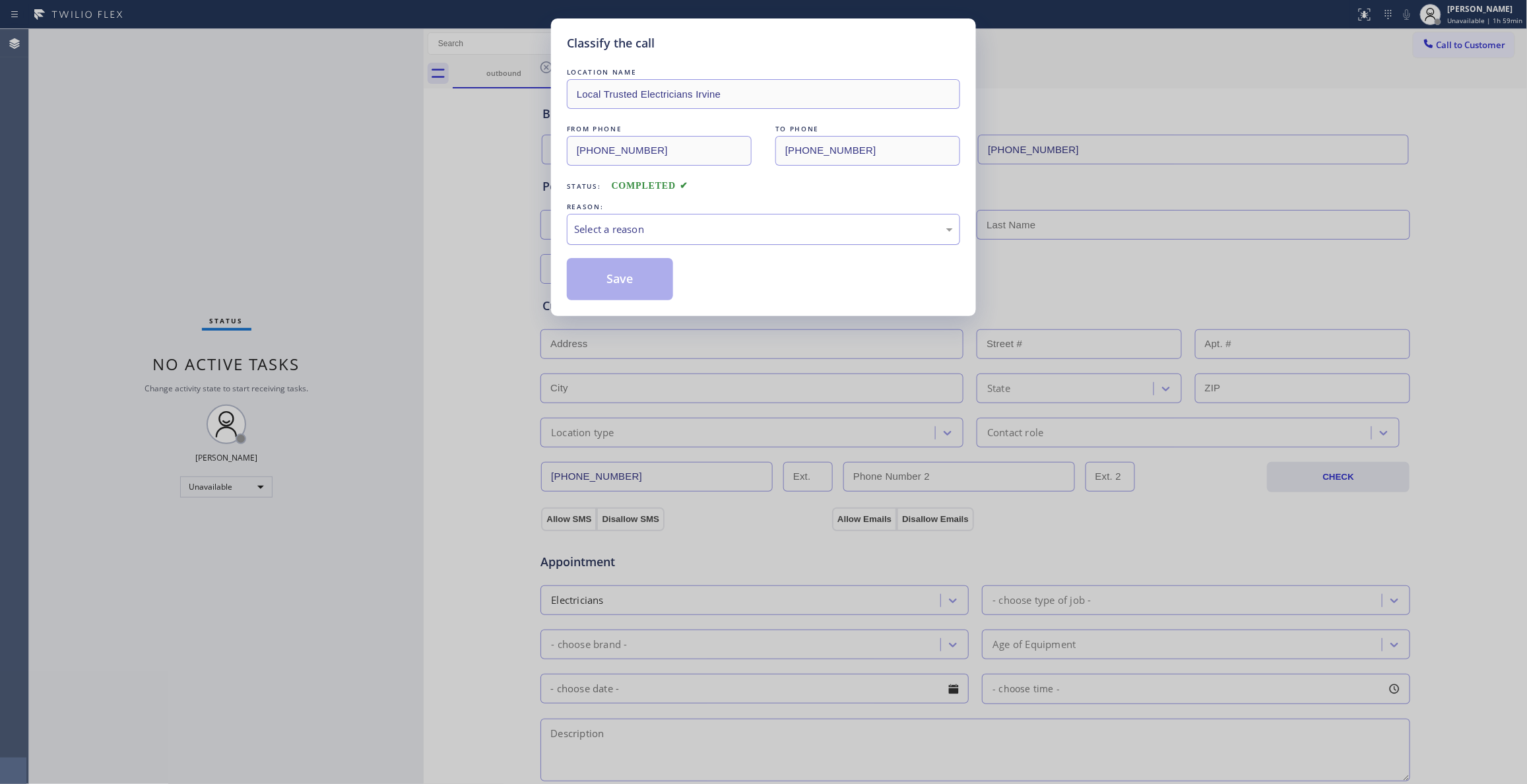
click at [621, 231] on div "Select a reason" at bounding box center [764, 229] width 379 height 15
click at [635, 292] on button "Save" at bounding box center [619, 279] width 106 height 43
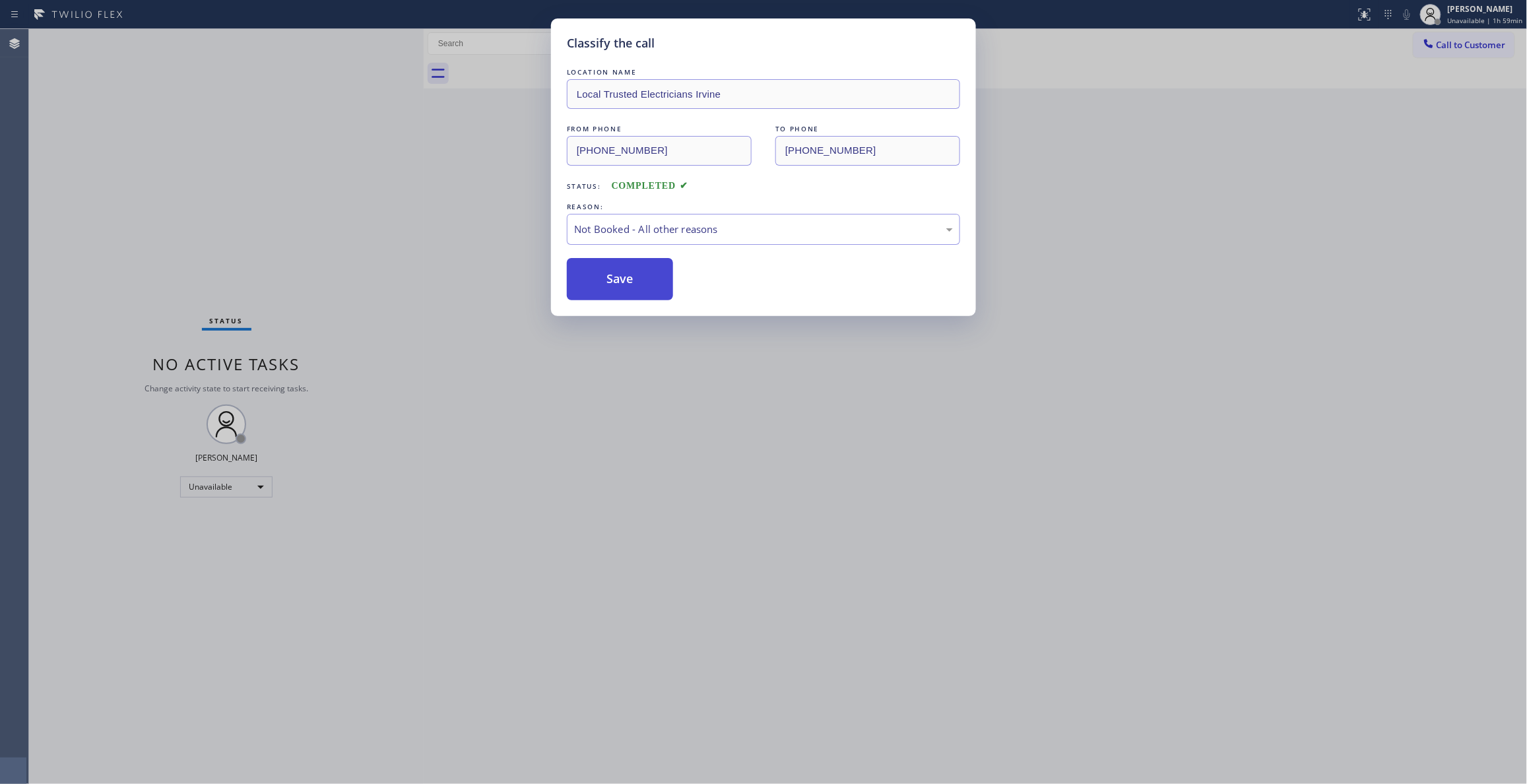
click at [635, 292] on button "Save" at bounding box center [619, 279] width 106 height 43
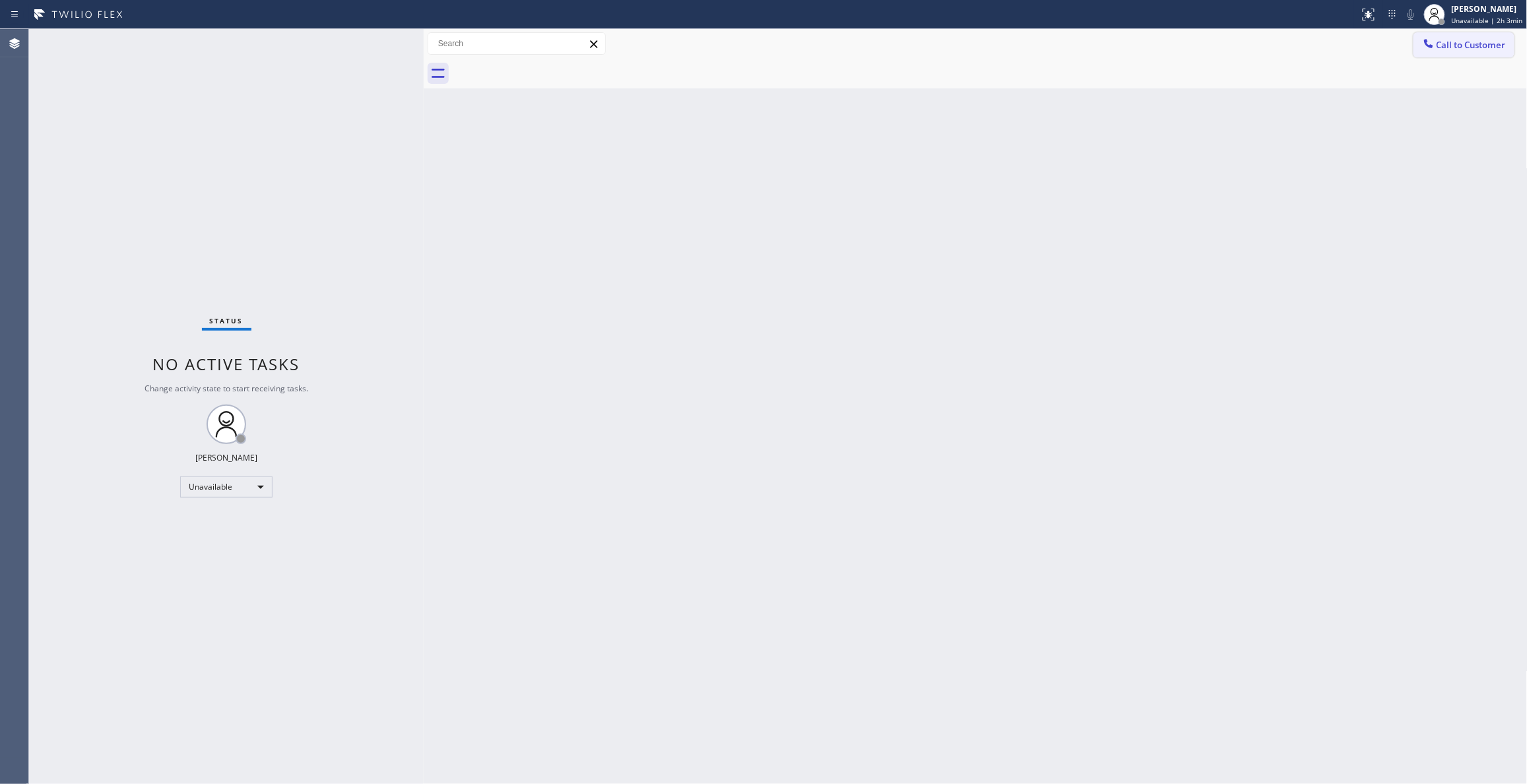
click at [1474, 45] on span "Call to Customer" at bounding box center [1471, 44] width 69 height 12
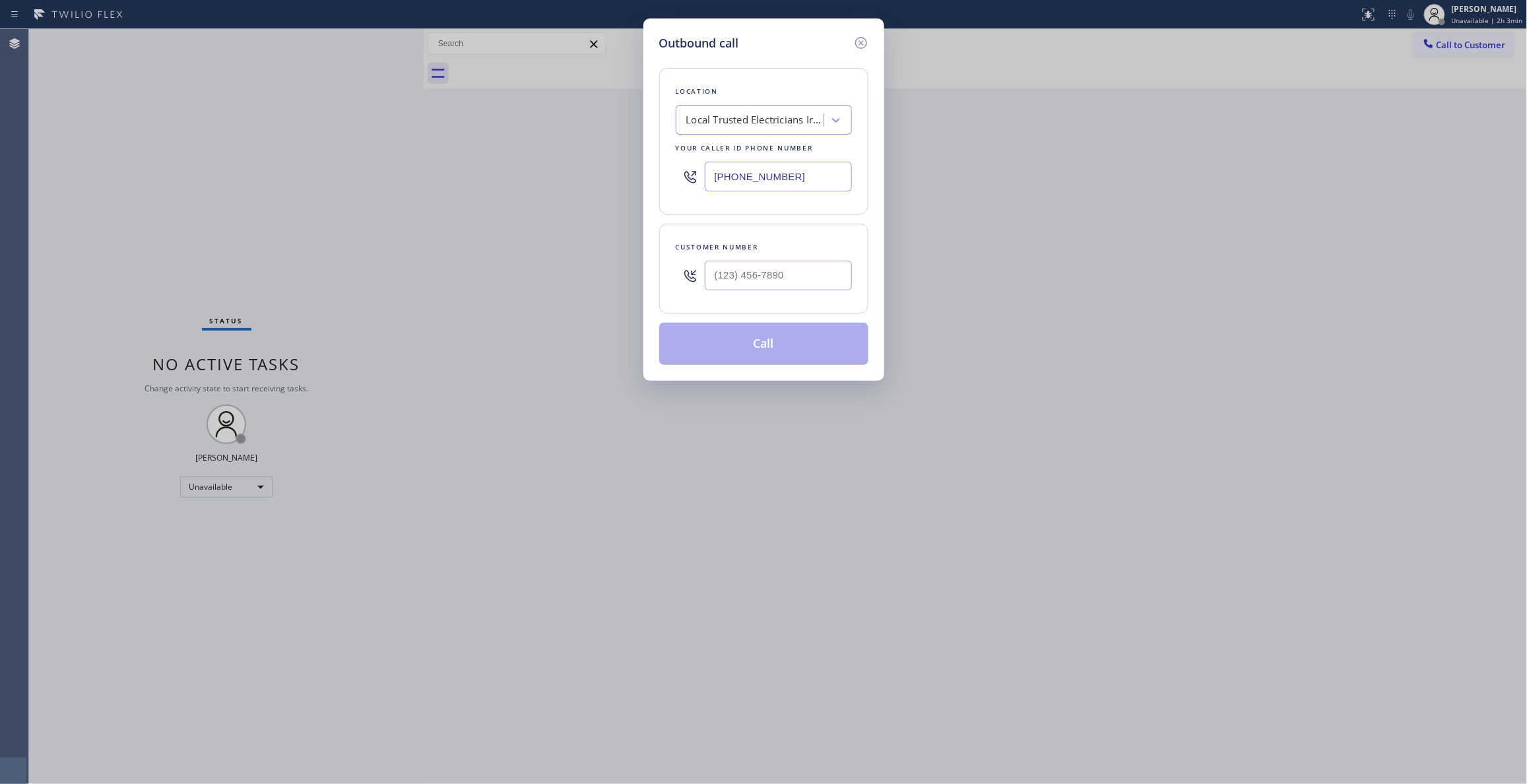
drag, startPoint x: 798, startPoint y: 177, endPoint x: 453, endPoint y: 181, distance: 345.0
click at [536, 161] on div "Outbound call Location Local Trusted Electricians [GEOGRAPHIC_DATA] Your caller…" at bounding box center [764, 392] width 1527 height 784
paste input "215) 929-7023"
type input "[PHONE_NUMBER]"
click at [748, 278] on input "(___) ___-____" at bounding box center [778, 275] width 147 height 30
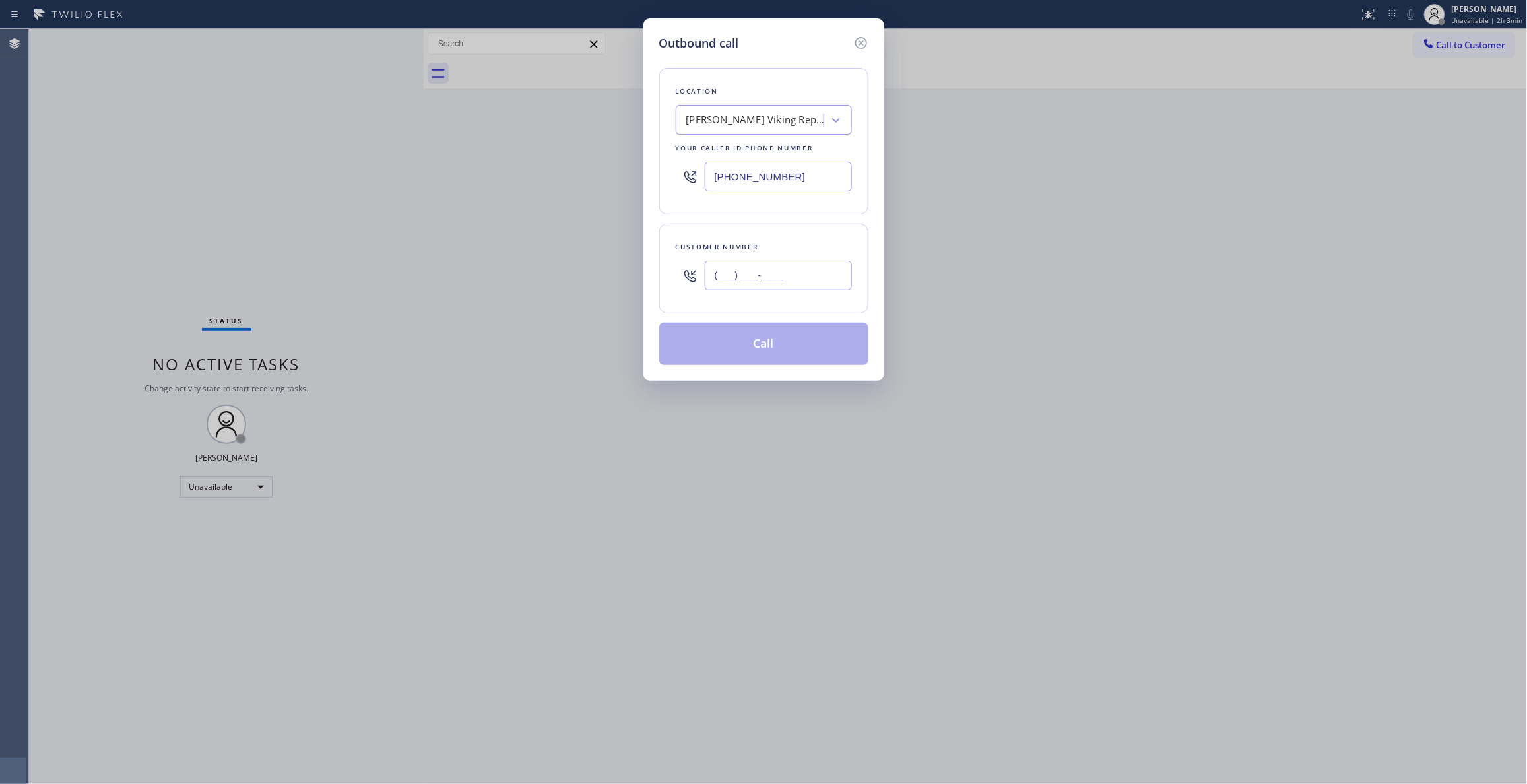
paste input "215) 929-7023"
click at [788, 283] on input "[PHONE_NUMBER]" at bounding box center [778, 275] width 147 height 30
drag, startPoint x: 797, startPoint y: 278, endPoint x: 522, endPoint y: 293, distance: 275.4
click at [468, 266] on div "Outbound call Location [PERSON_NAME] Viking Repair [GEOGRAPHIC_DATA] Your calle…" at bounding box center [764, 392] width 1527 height 784
paste input "717) 237-1058"
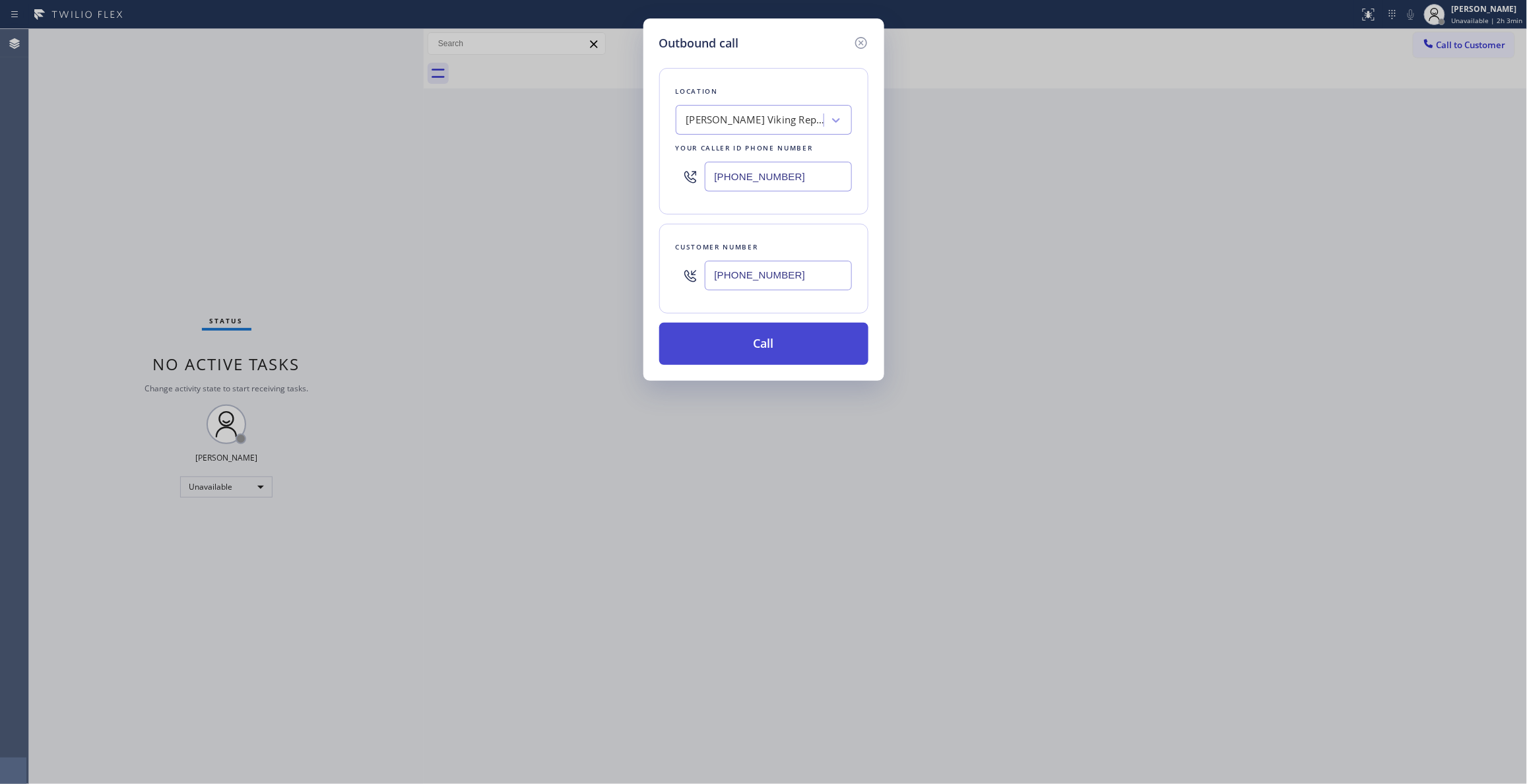
type input "[PHONE_NUMBER]"
click at [784, 336] on button "Call" at bounding box center [764, 343] width 209 height 43
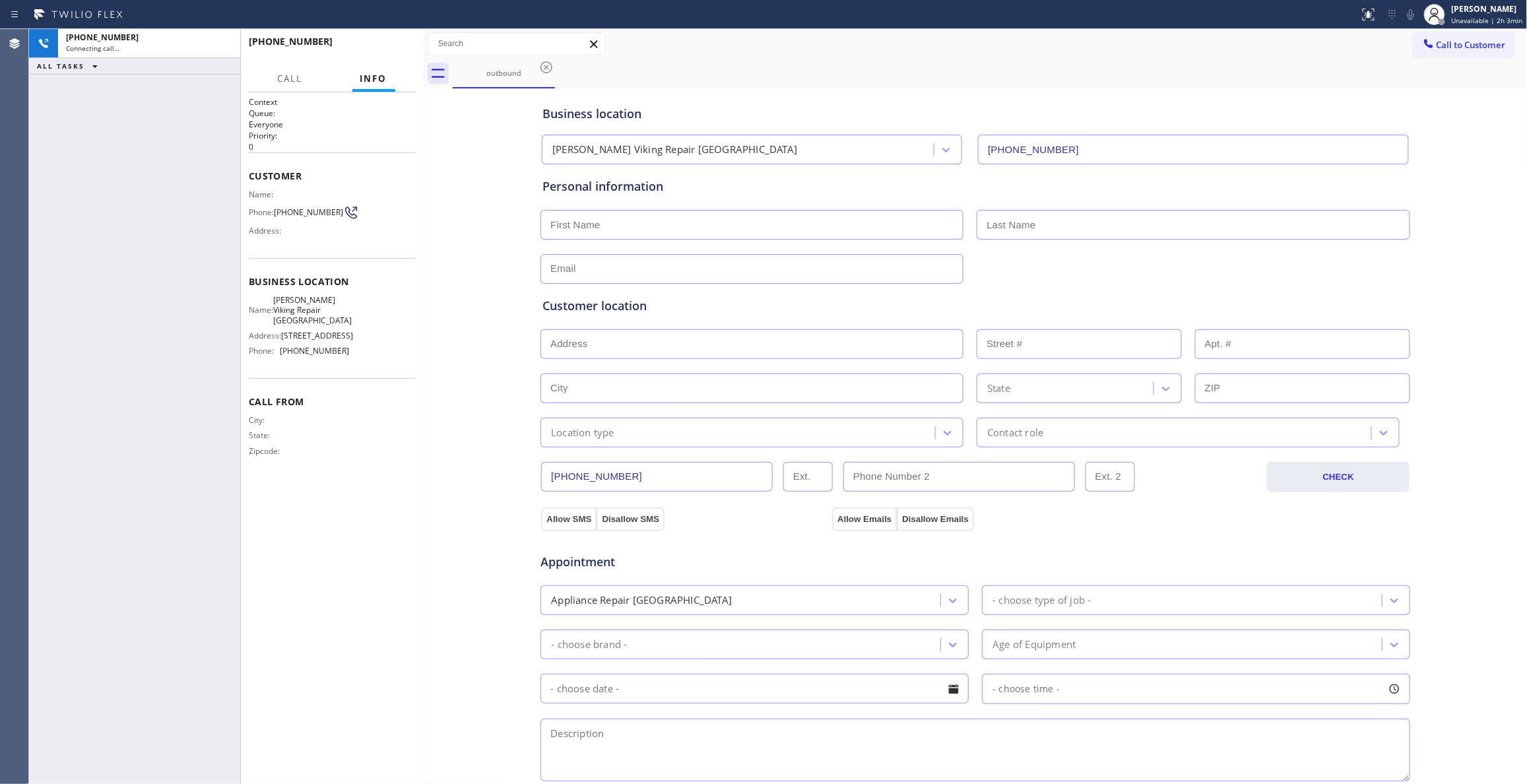
type input "[PHONE_NUMBER]"
click at [298, 212] on span "[PHONE_NUMBER]" at bounding box center [308, 212] width 69 height 10
copy div "[PHONE_NUMBER]"
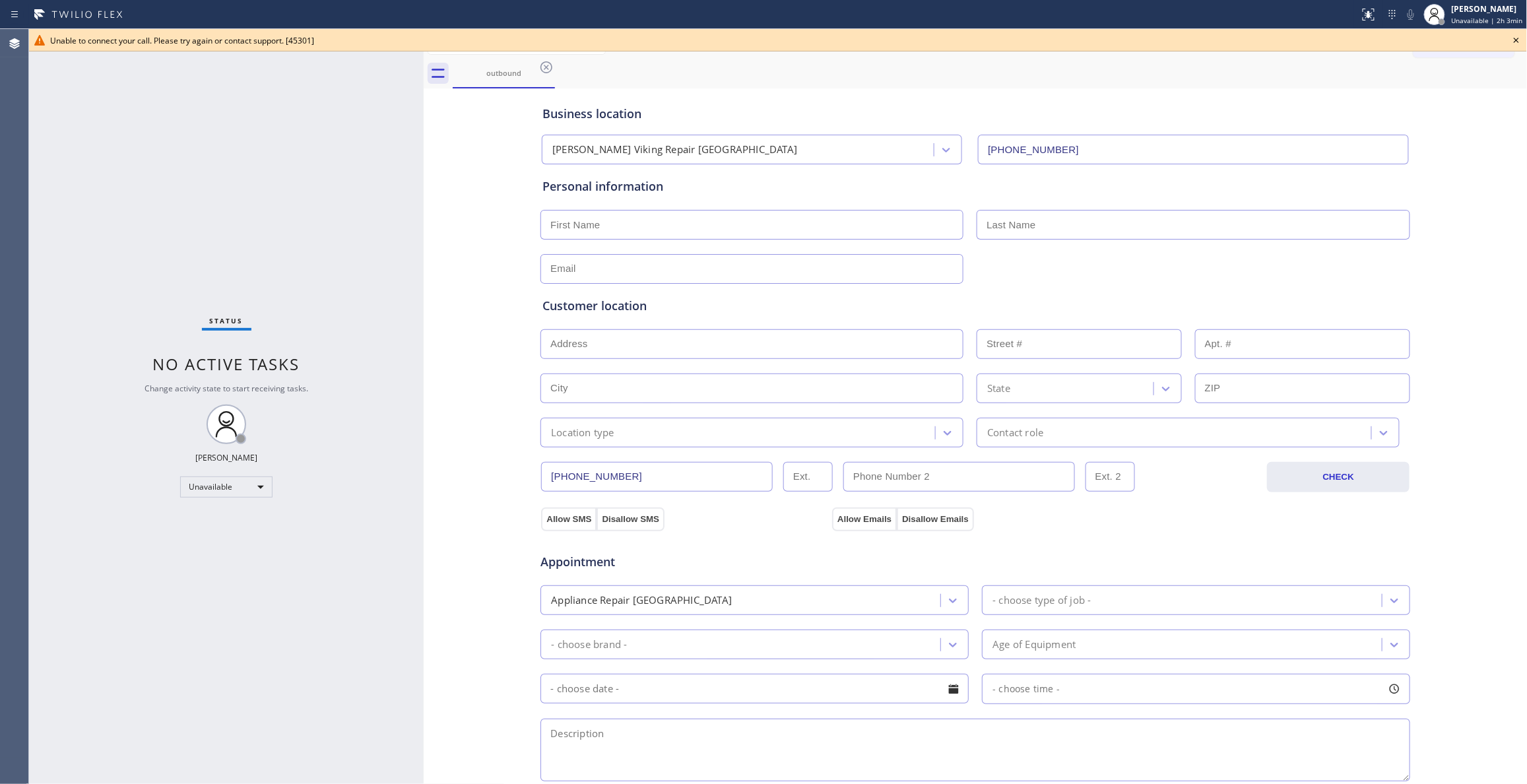
click at [1518, 40] on icon at bounding box center [1515, 40] width 15 height 15
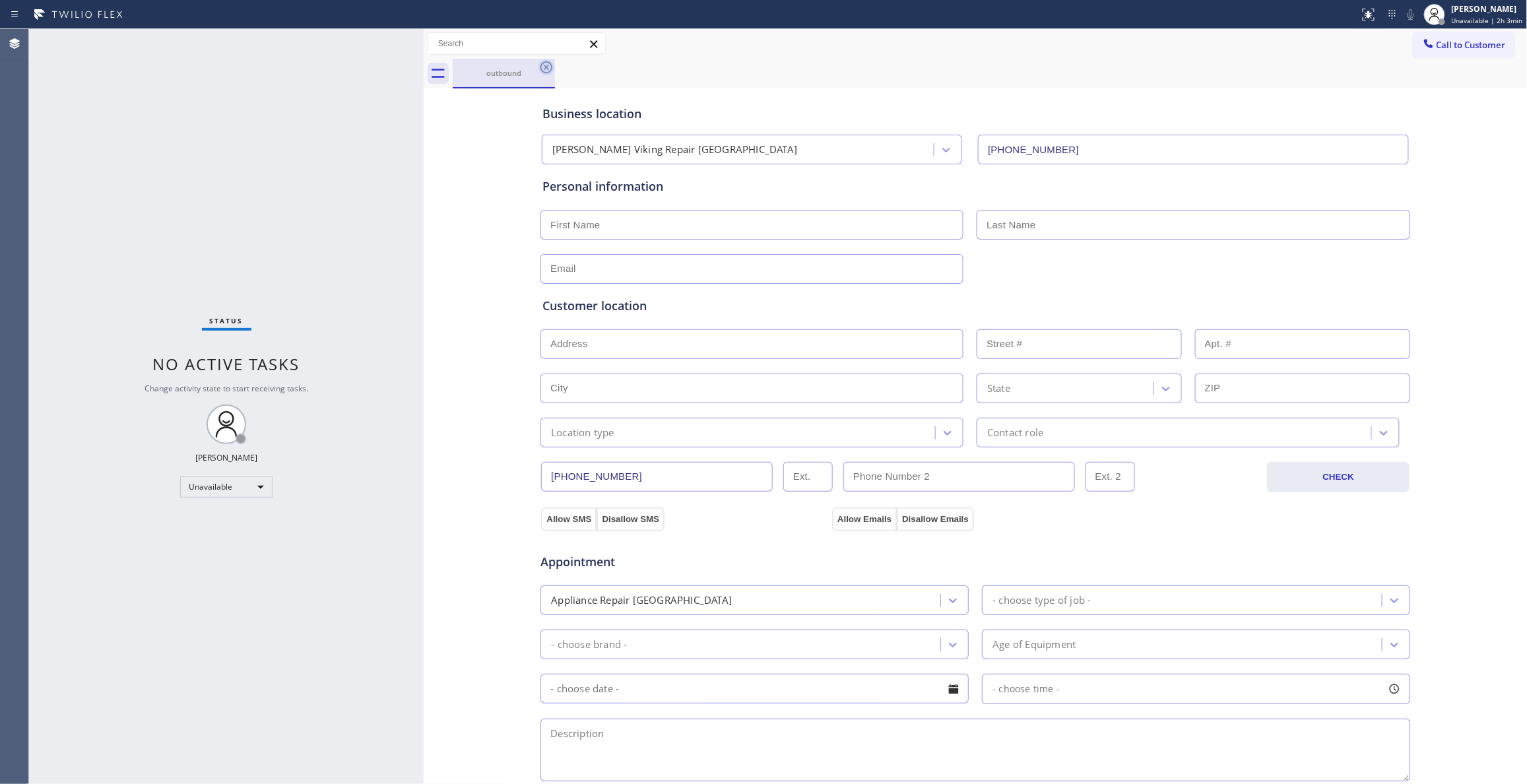
click at [548, 66] on icon at bounding box center [545, 67] width 15 height 15
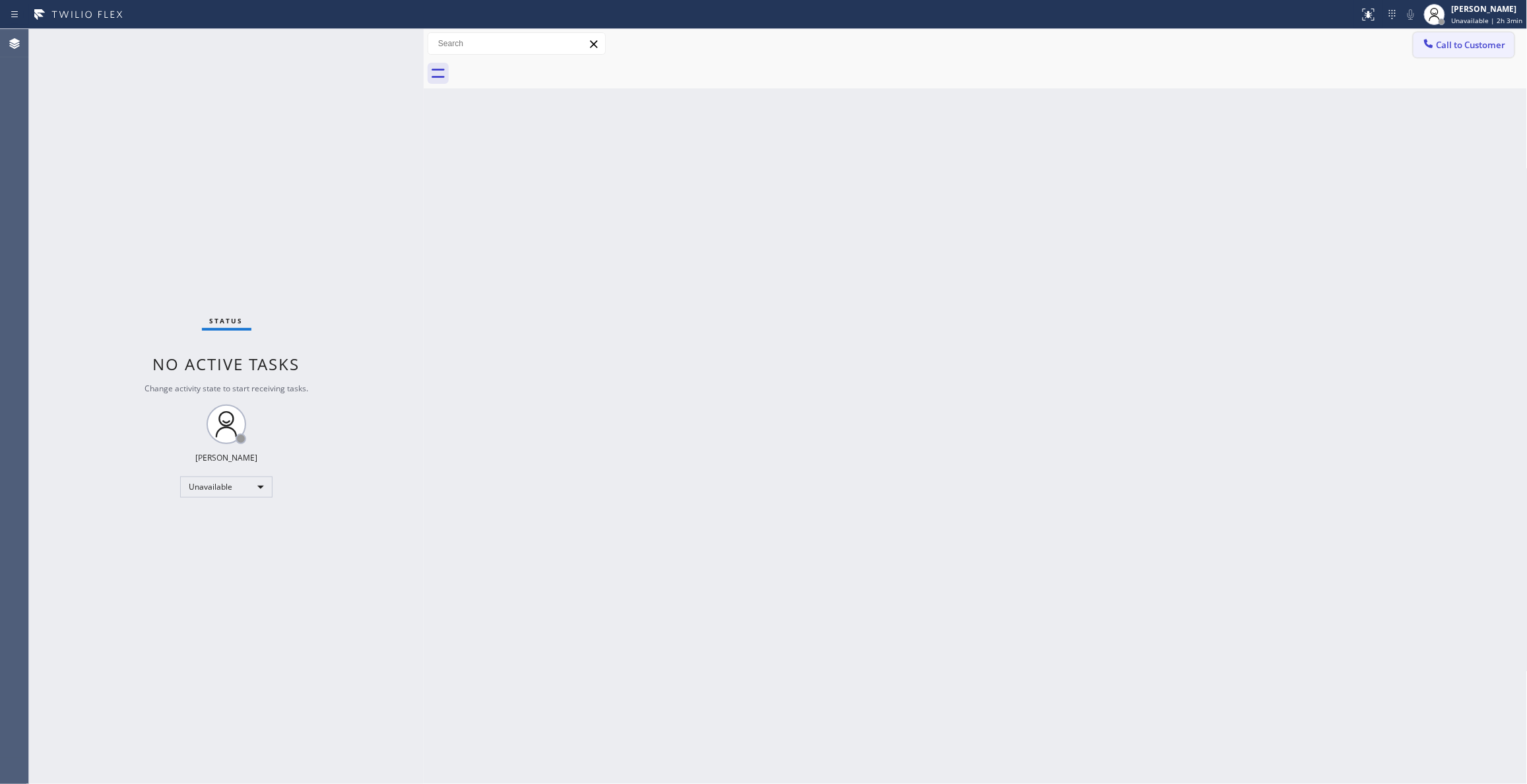
click at [1441, 35] on button "Call to Customer" at bounding box center [1464, 45] width 101 height 25
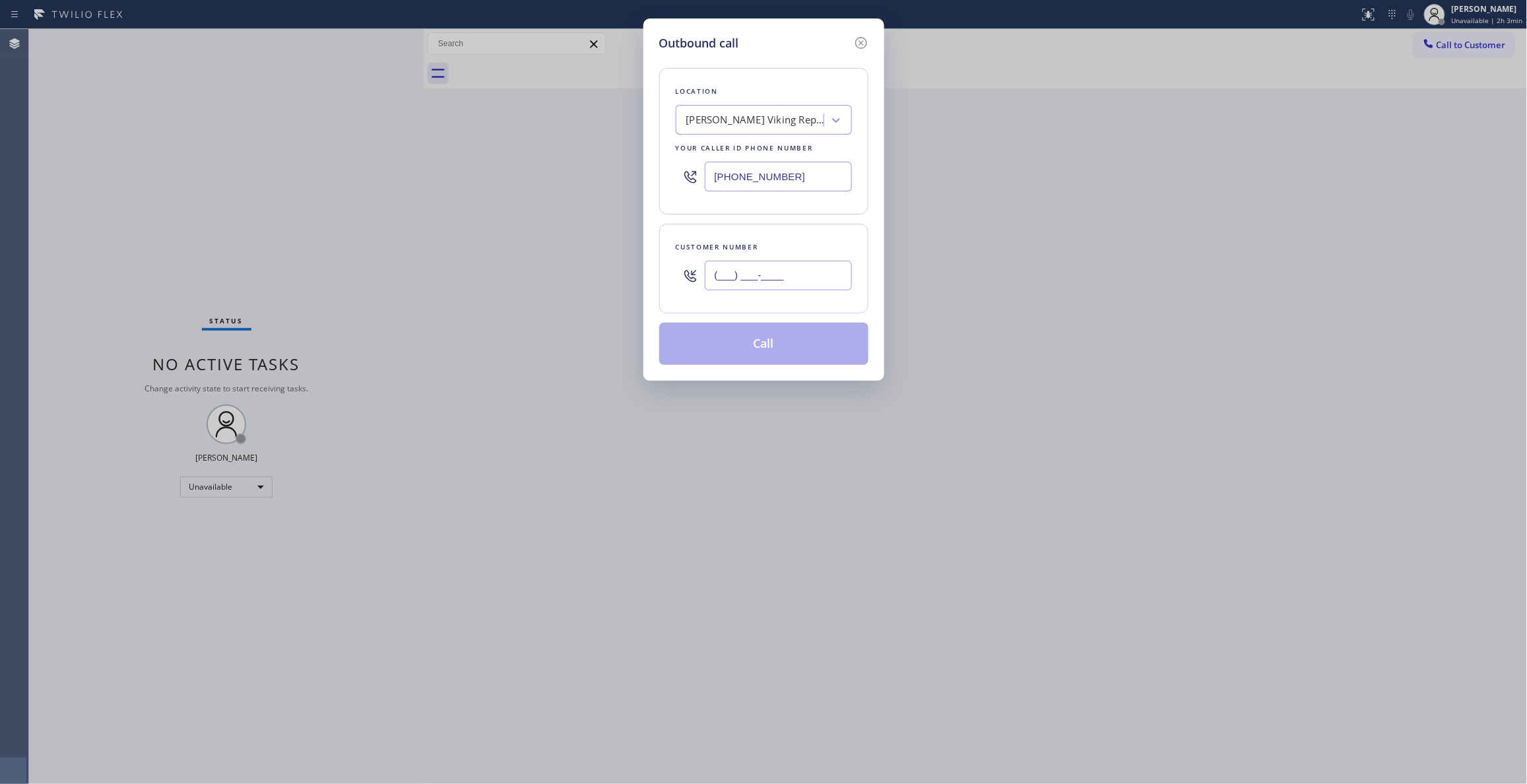
drag, startPoint x: 738, startPoint y: 277, endPoint x: 769, endPoint y: 326, distance: 58.0
click at [737, 277] on input "(___) ___-____" at bounding box center [778, 275] width 147 height 30
paste input "215) 929-7023"
type input "[PHONE_NUMBER]"
click at [766, 343] on button "Call" at bounding box center [764, 343] width 209 height 43
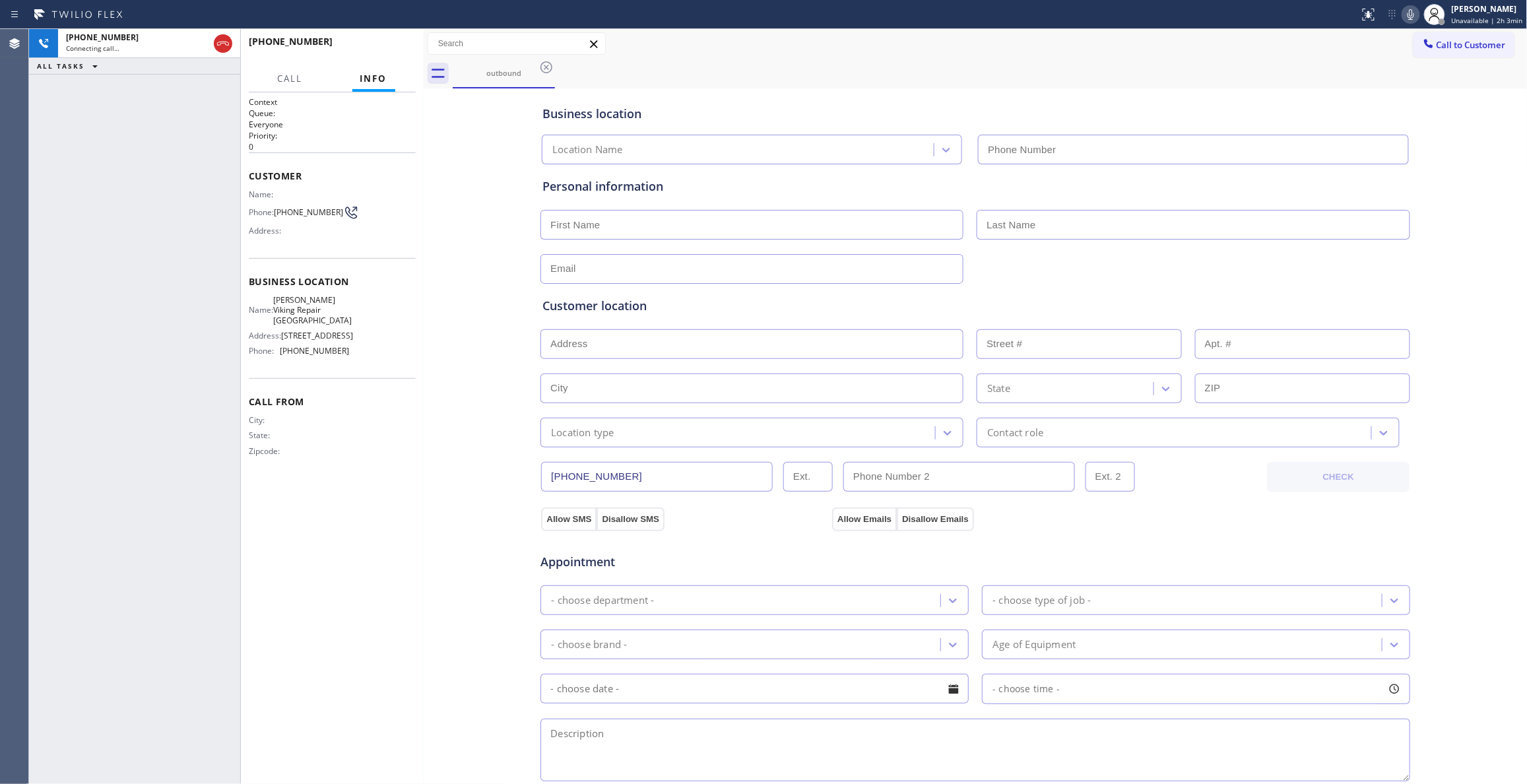
type input "[PHONE_NUMBER]"
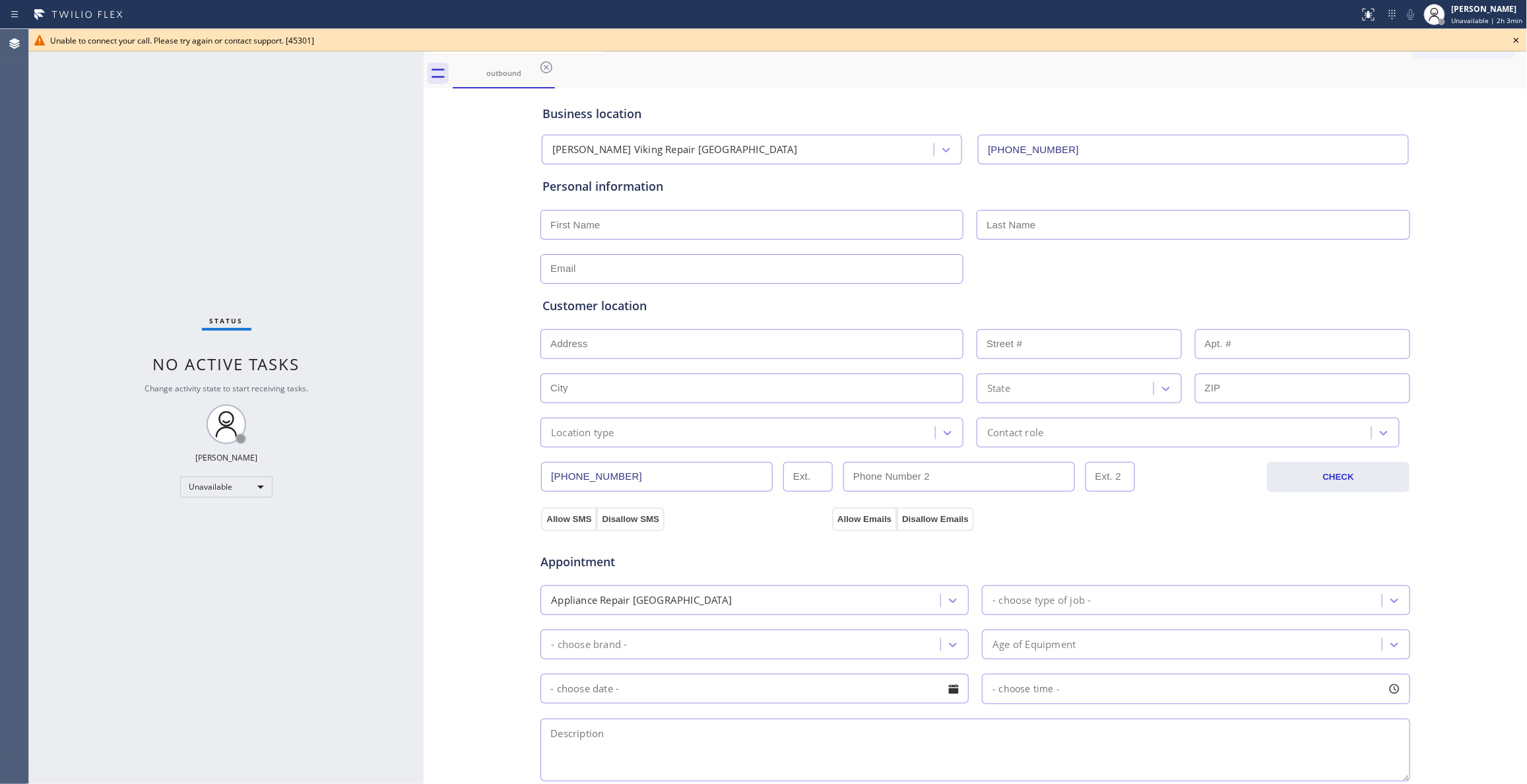
click at [1521, 38] on icon at bounding box center [1515, 40] width 15 height 15
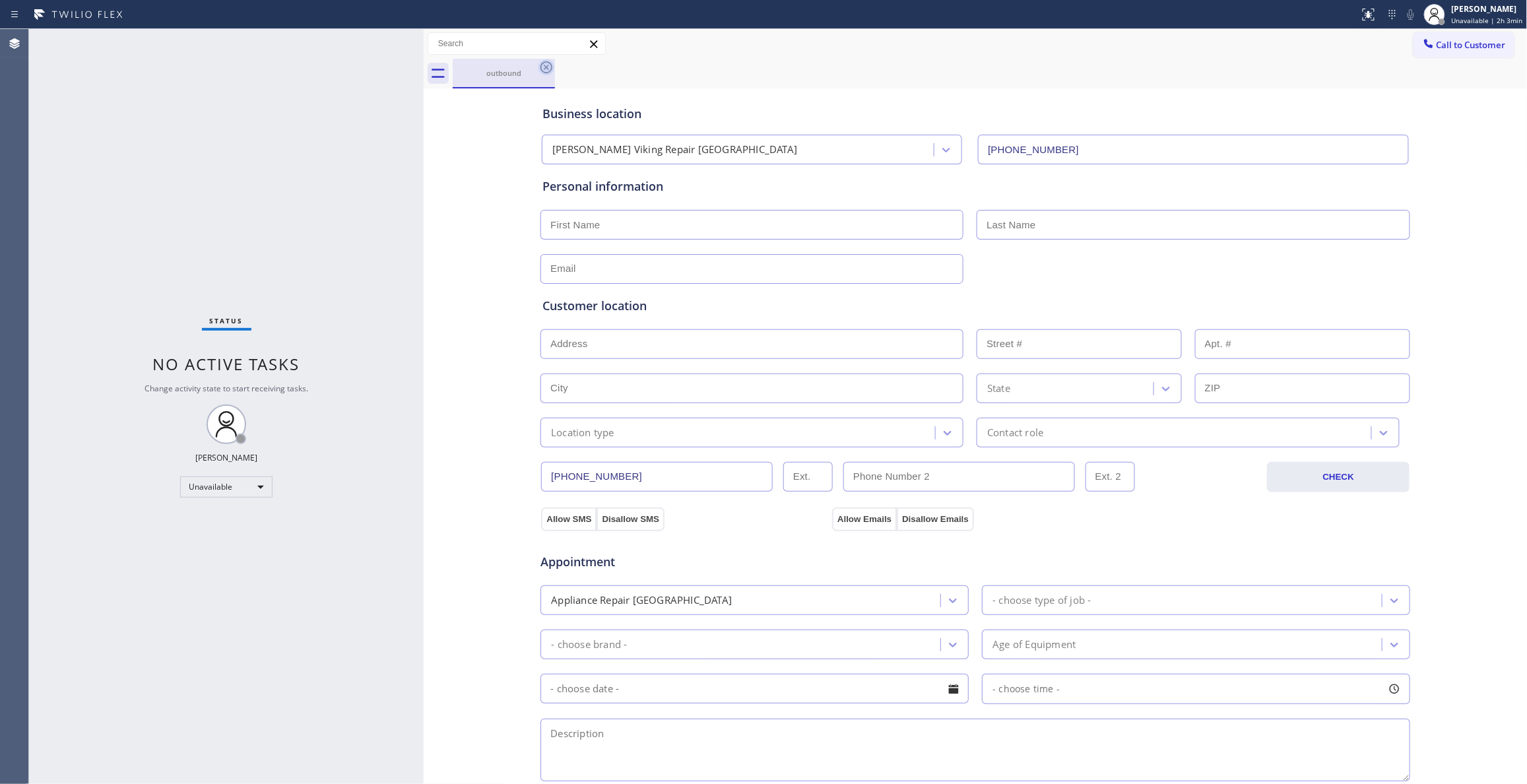
click at [549, 67] on icon at bounding box center [545, 67] width 15 height 15
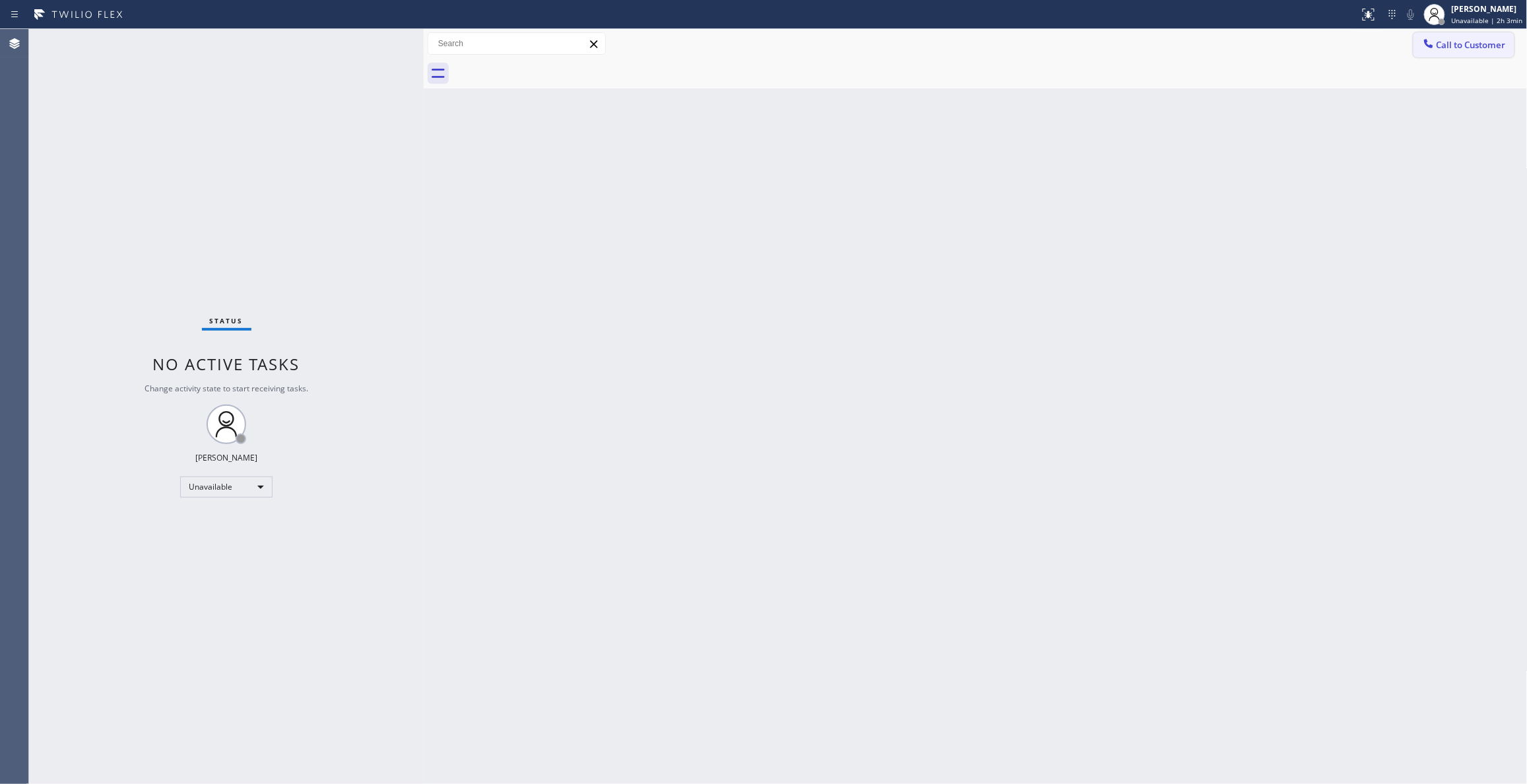
click at [1467, 48] on span "Call to Customer" at bounding box center [1471, 44] width 69 height 12
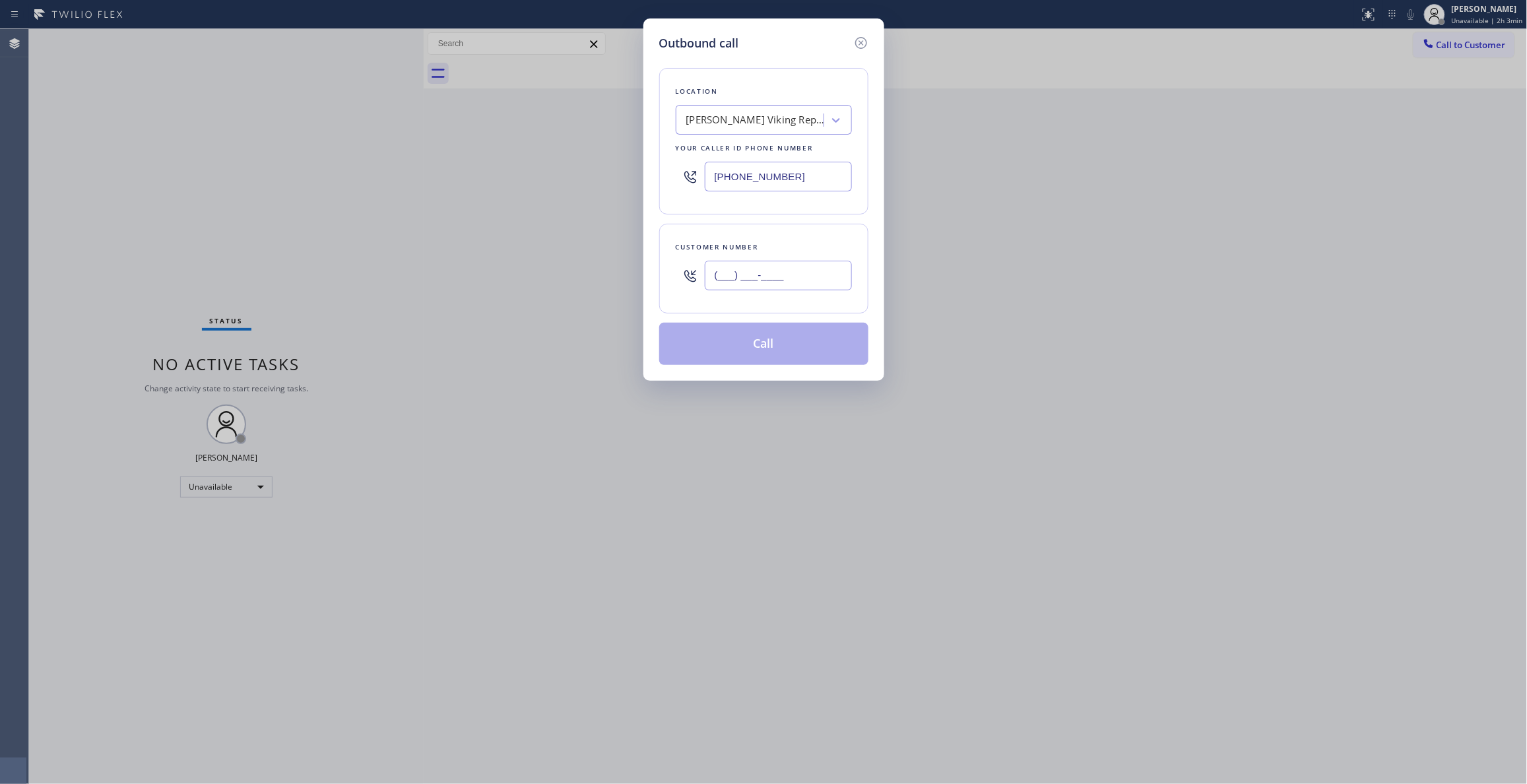
click at [743, 291] on input "(___) ___-____" at bounding box center [778, 275] width 147 height 30
paste input "215) 929-7023"
type input "[PHONE_NUMBER]"
click at [794, 351] on button "Call" at bounding box center [764, 343] width 209 height 43
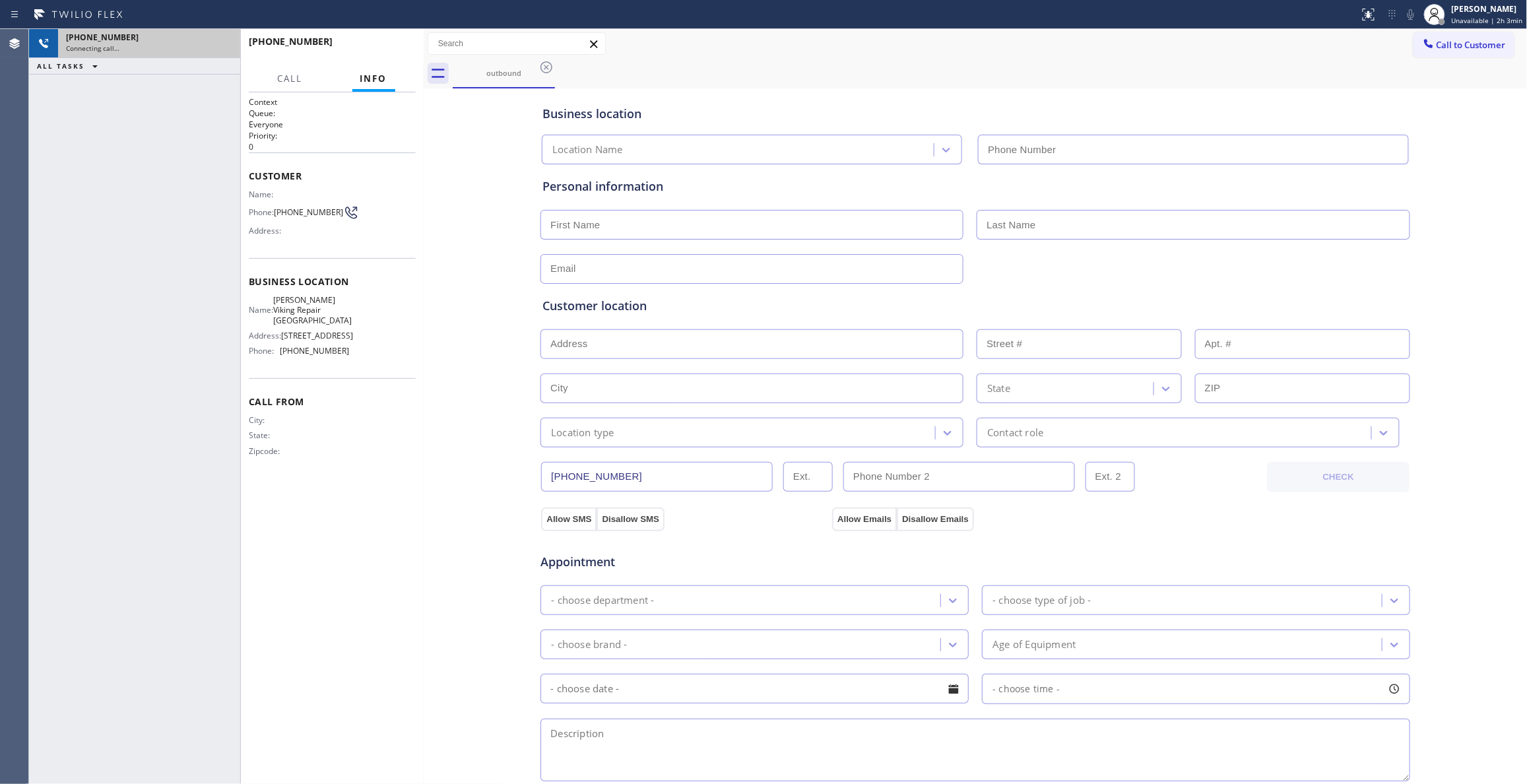
type input "[PHONE_NUMBER]"
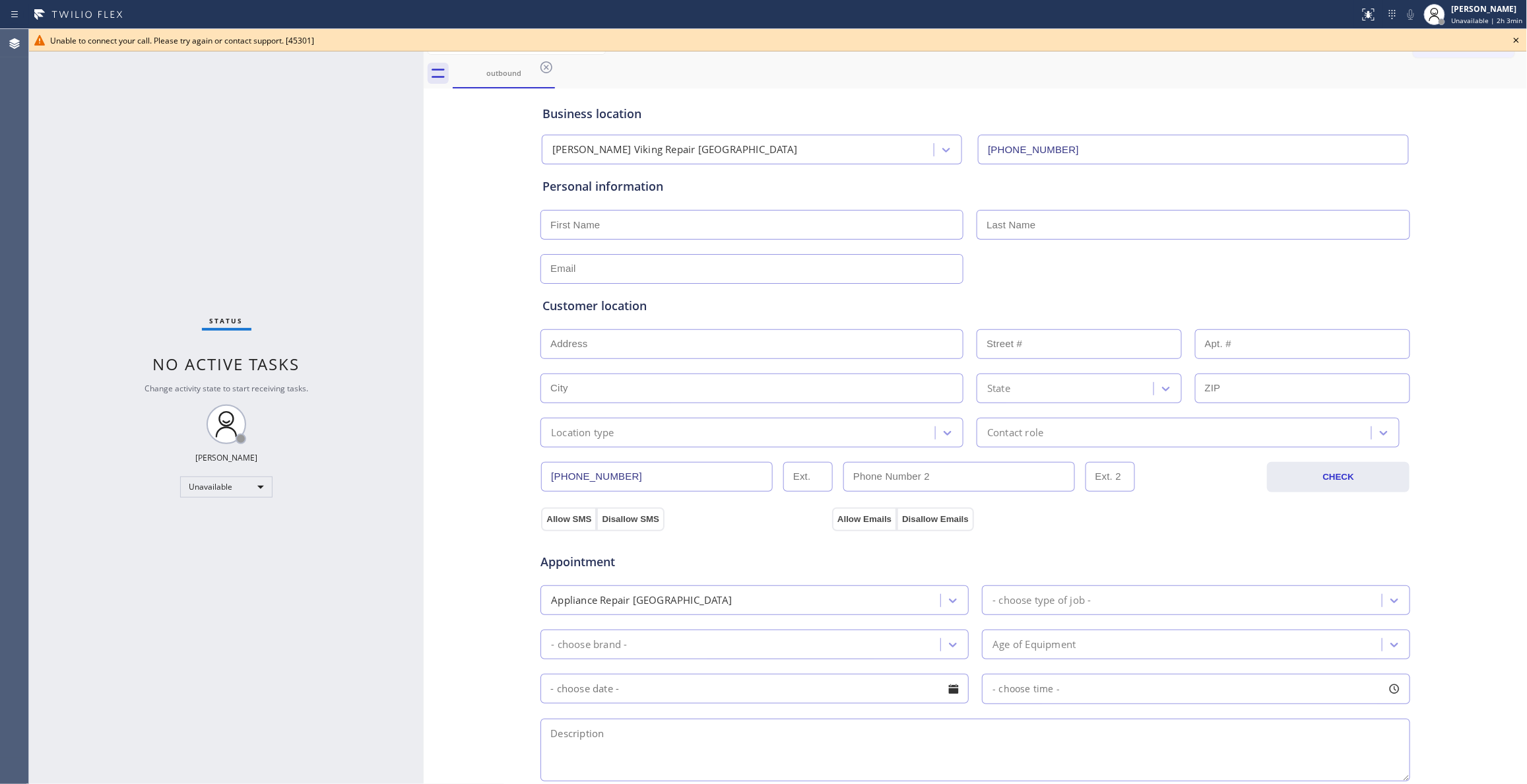
click at [1518, 40] on icon at bounding box center [1515, 40] width 15 height 15
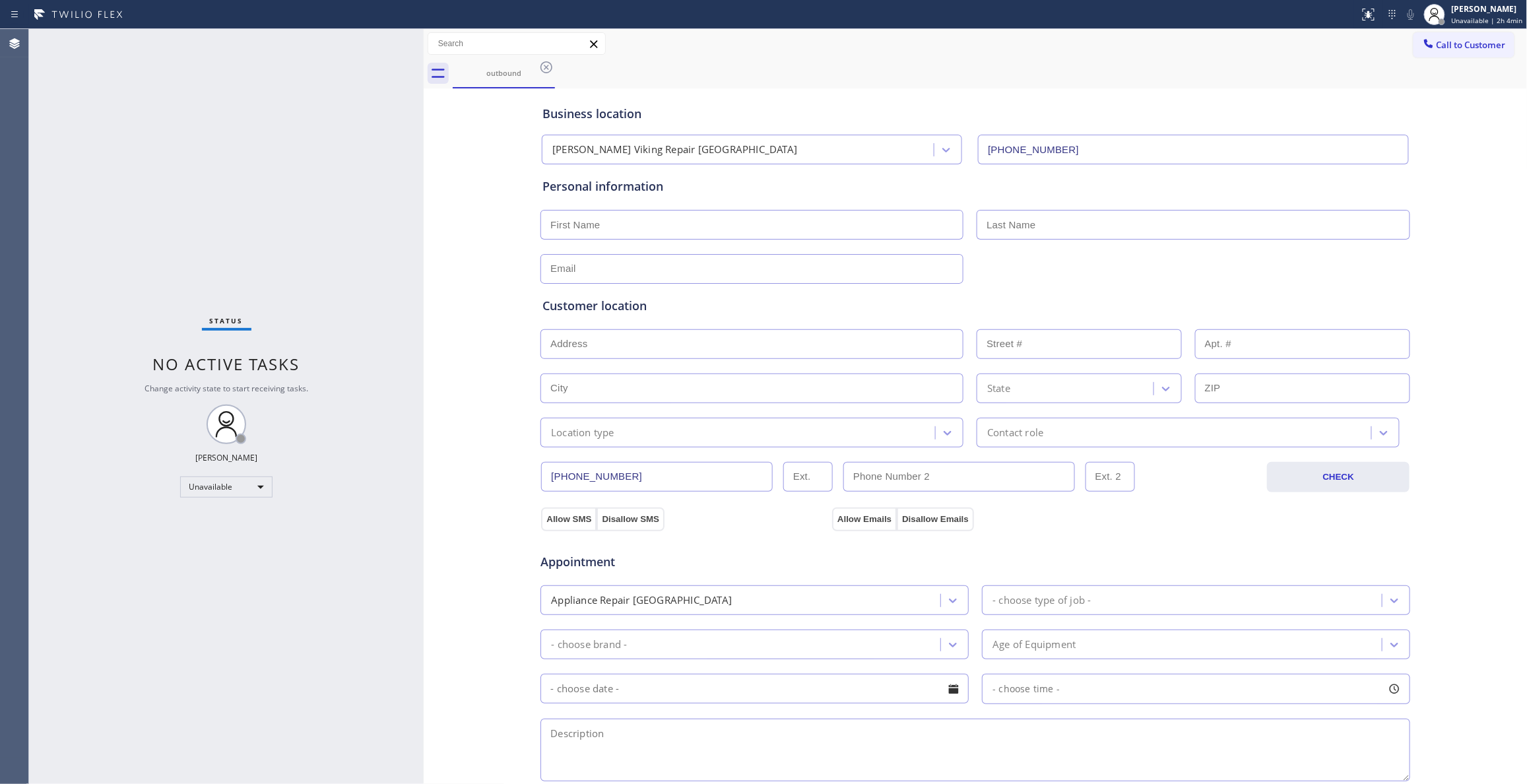
click at [302, 184] on div "Status No active tasks Change activity state to start receiving tasks. [PERSON_…" at bounding box center [226, 406] width 395 height 754
click at [1472, 51] on button "Call to Customer" at bounding box center [1464, 45] width 101 height 25
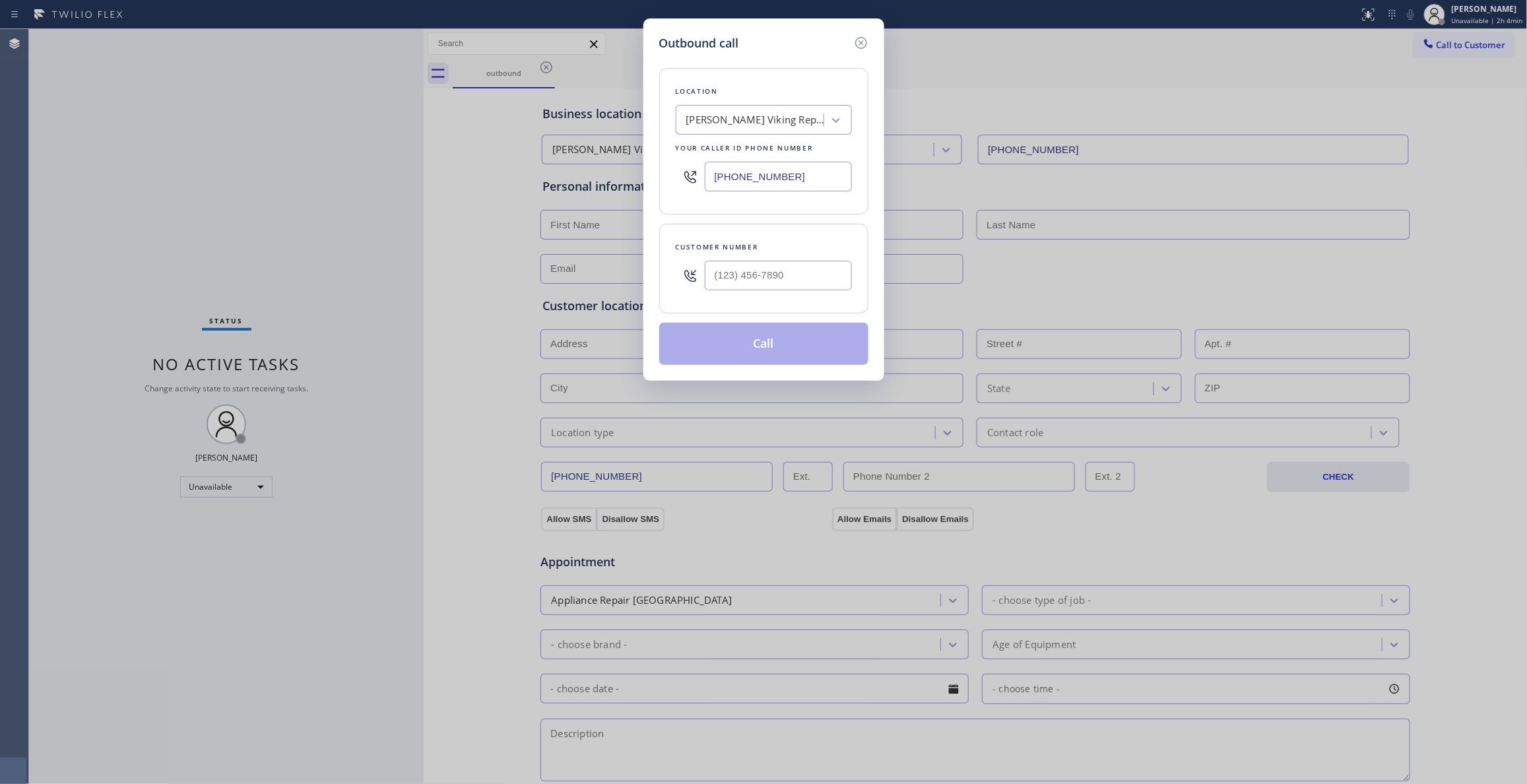
drag, startPoint x: 802, startPoint y: 174, endPoint x: 620, endPoint y: 191, distance: 182.8
click at [620, 188] on div "Outbound call Location [PERSON_NAME] Viking Repair [GEOGRAPHIC_DATA] Your calle…" at bounding box center [764, 392] width 1527 height 784
paste input "3) 397-0028"
type input "[PHONE_NUMBER]"
drag, startPoint x: 798, startPoint y: 275, endPoint x: 364, endPoint y: 266, distance: 434.1
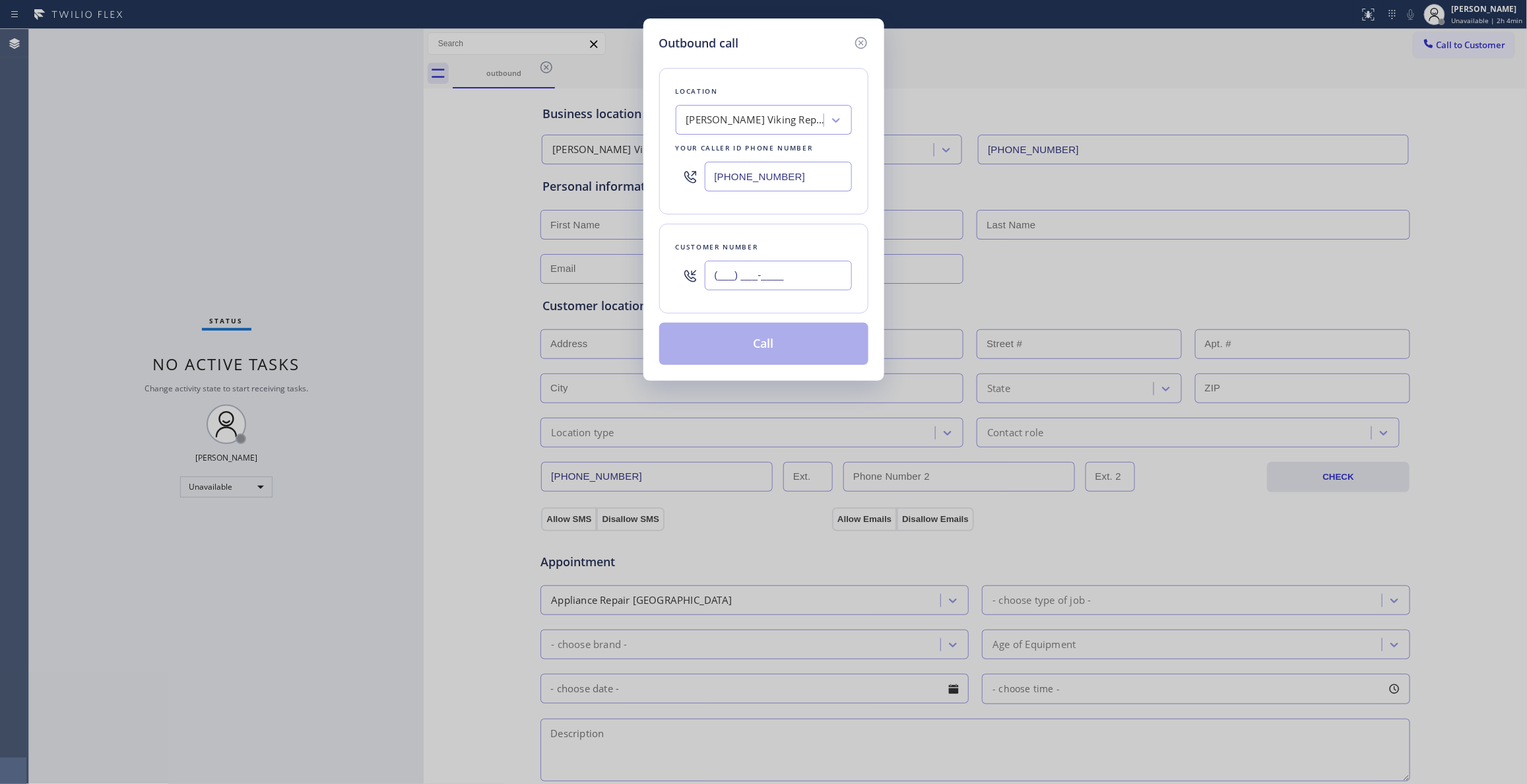
click at [429, 266] on div "Outbound call Location [PERSON_NAME] Viking Repair [GEOGRAPHIC_DATA] Your calle…" at bounding box center [764, 392] width 1527 height 784
paste input "716) 816-9024"
type input "[PHONE_NUMBER]"
click at [787, 344] on button "Call" at bounding box center [764, 343] width 209 height 43
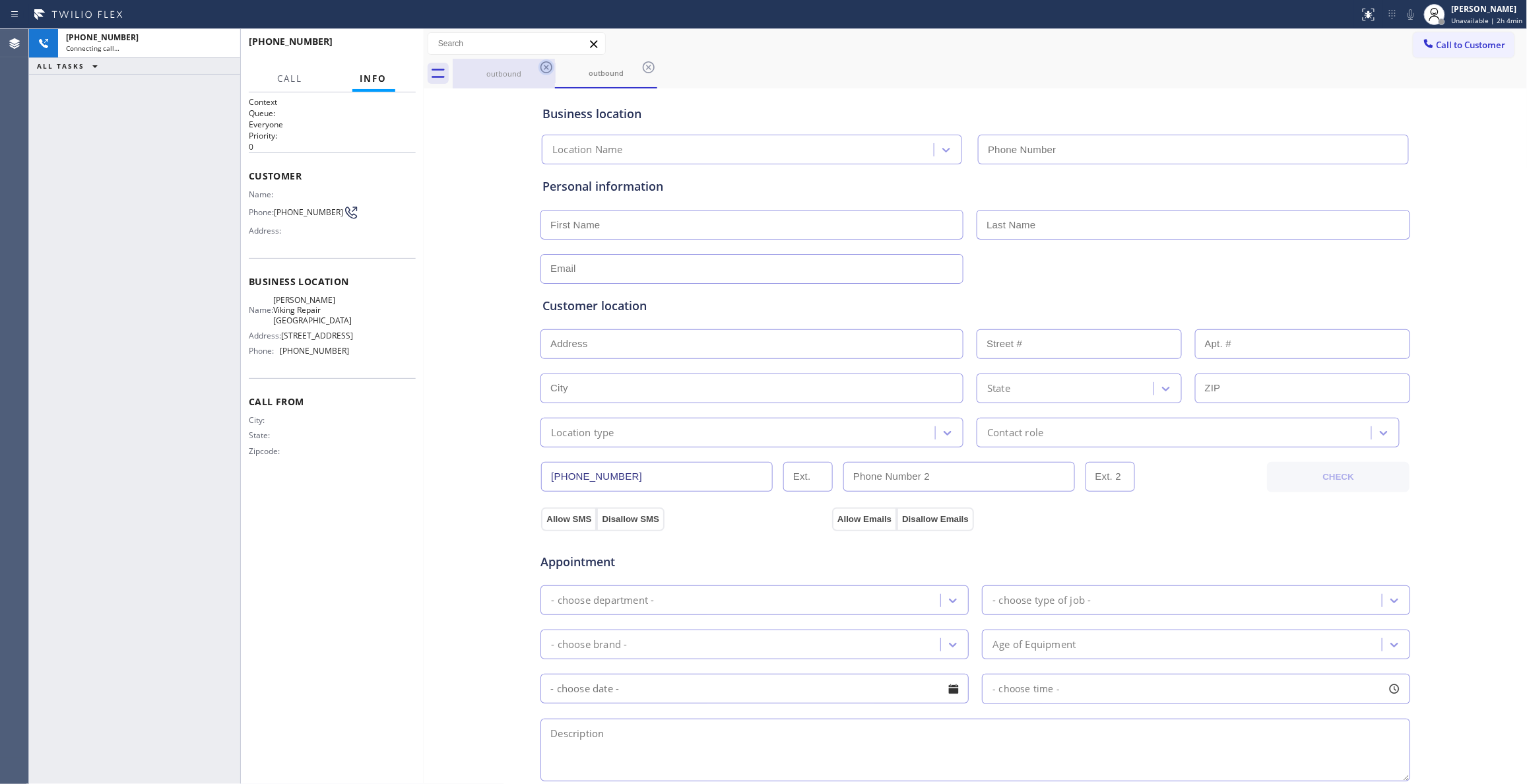
type input "[PHONE_NUMBER]"
click at [539, 69] on icon at bounding box center [545, 67] width 15 height 15
click at [508, 78] on div "outbound" at bounding box center [504, 73] width 100 height 10
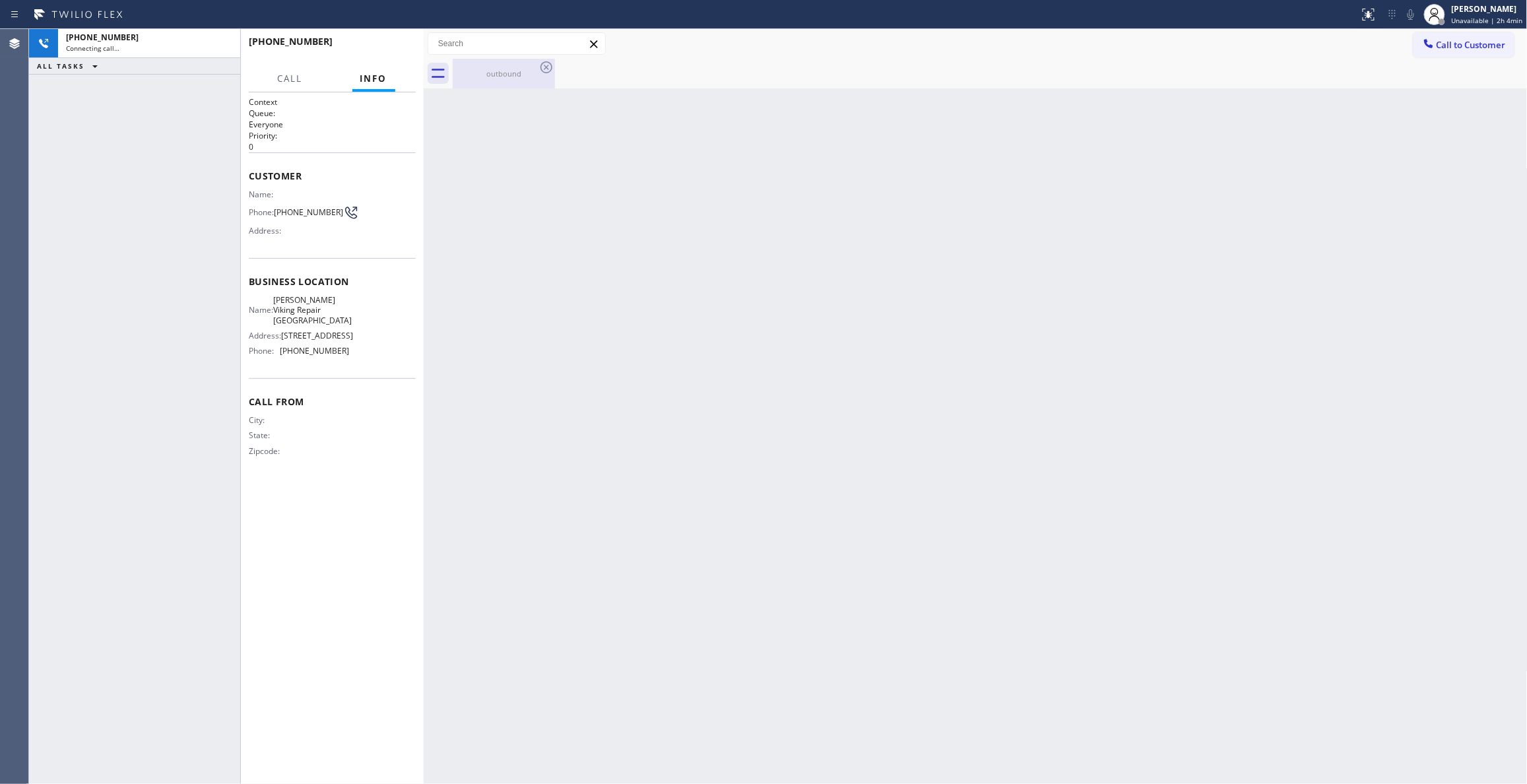
click at [525, 72] on div "outbound" at bounding box center [504, 73] width 100 height 10
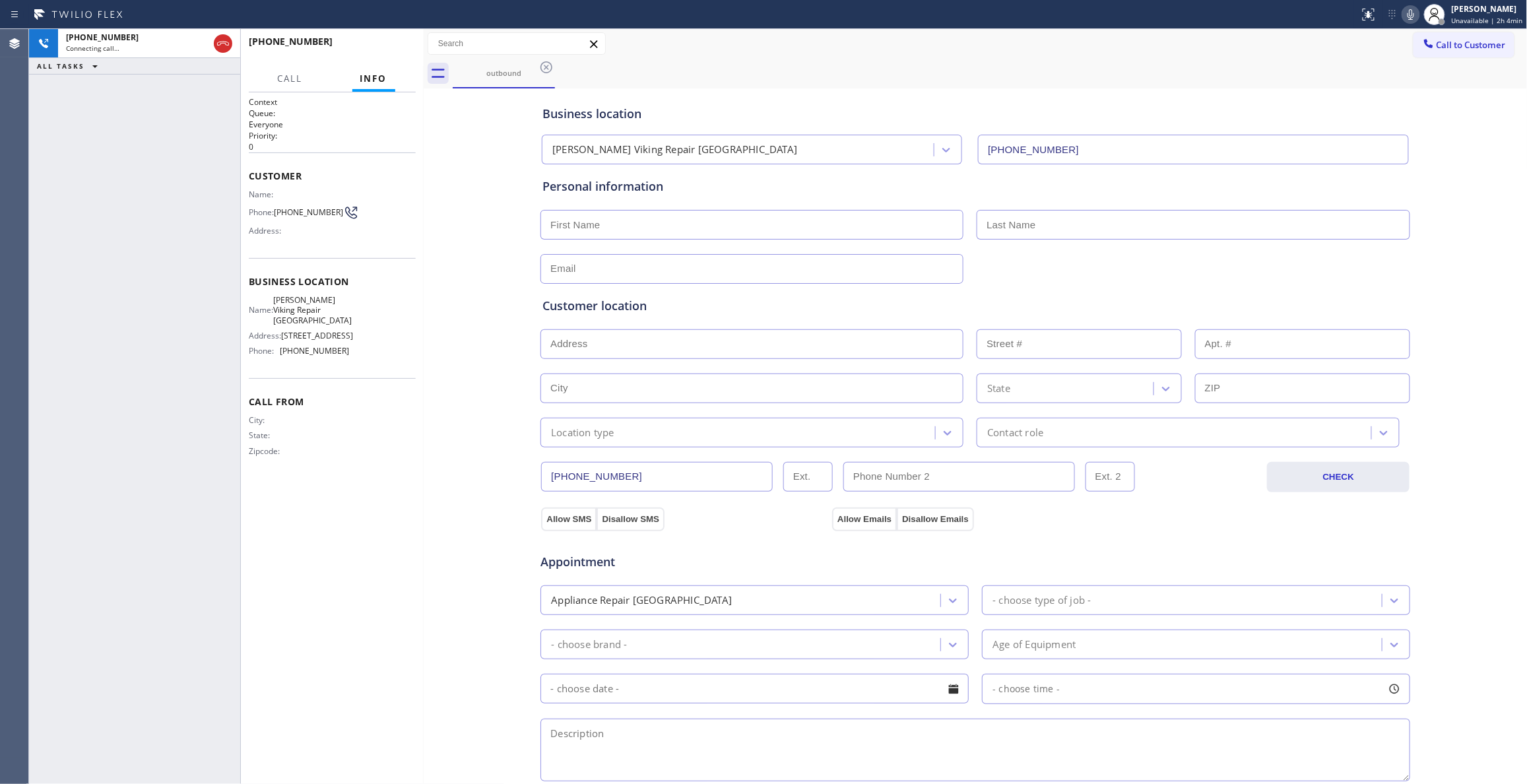
drag, startPoint x: 543, startPoint y: 63, endPoint x: 347, endPoint y: 129, distance: 206.8
click at [543, 63] on icon at bounding box center [545, 67] width 15 height 15
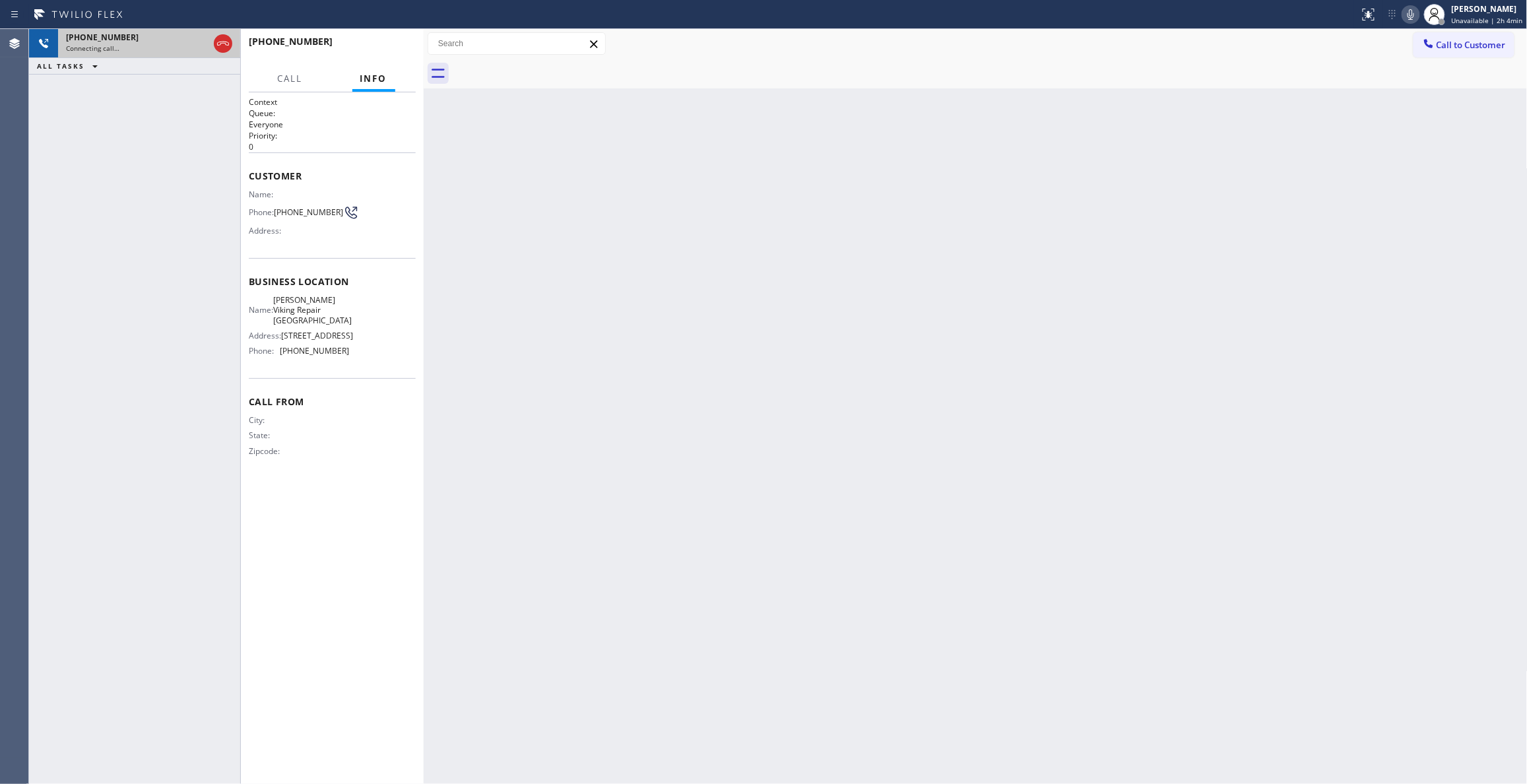
click at [148, 52] on div "Connecting call…" at bounding box center [137, 48] width 142 height 9
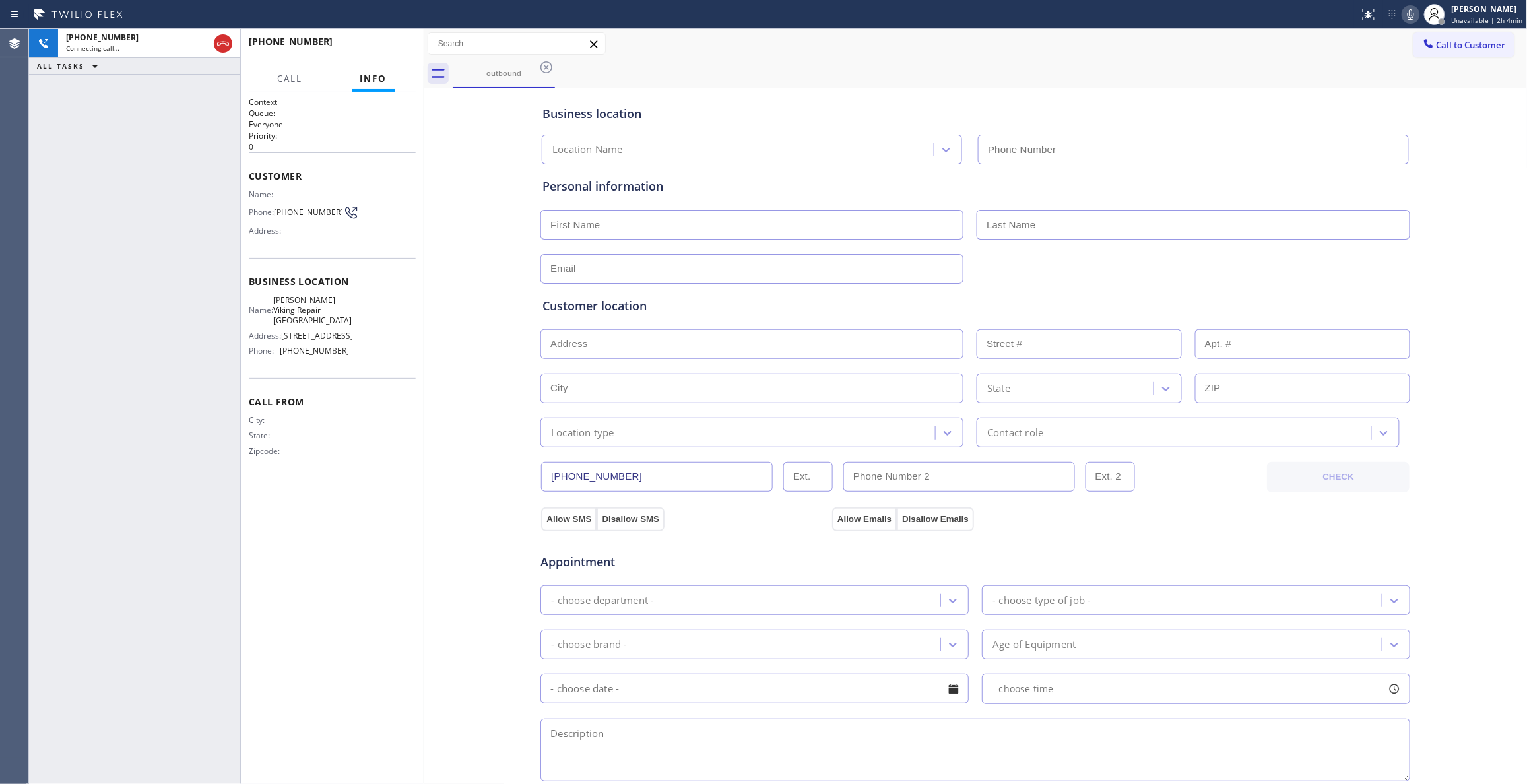
type input "[PHONE_NUMBER]"
drag, startPoint x: 341, startPoint y: 164, endPoint x: 315, endPoint y: 122, distance: 49.4
click at [341, 159] on div "Customer Name: Phone: [PHONE_NUMBER] Address:" at bounding box center [332, 205] width 167 height 106
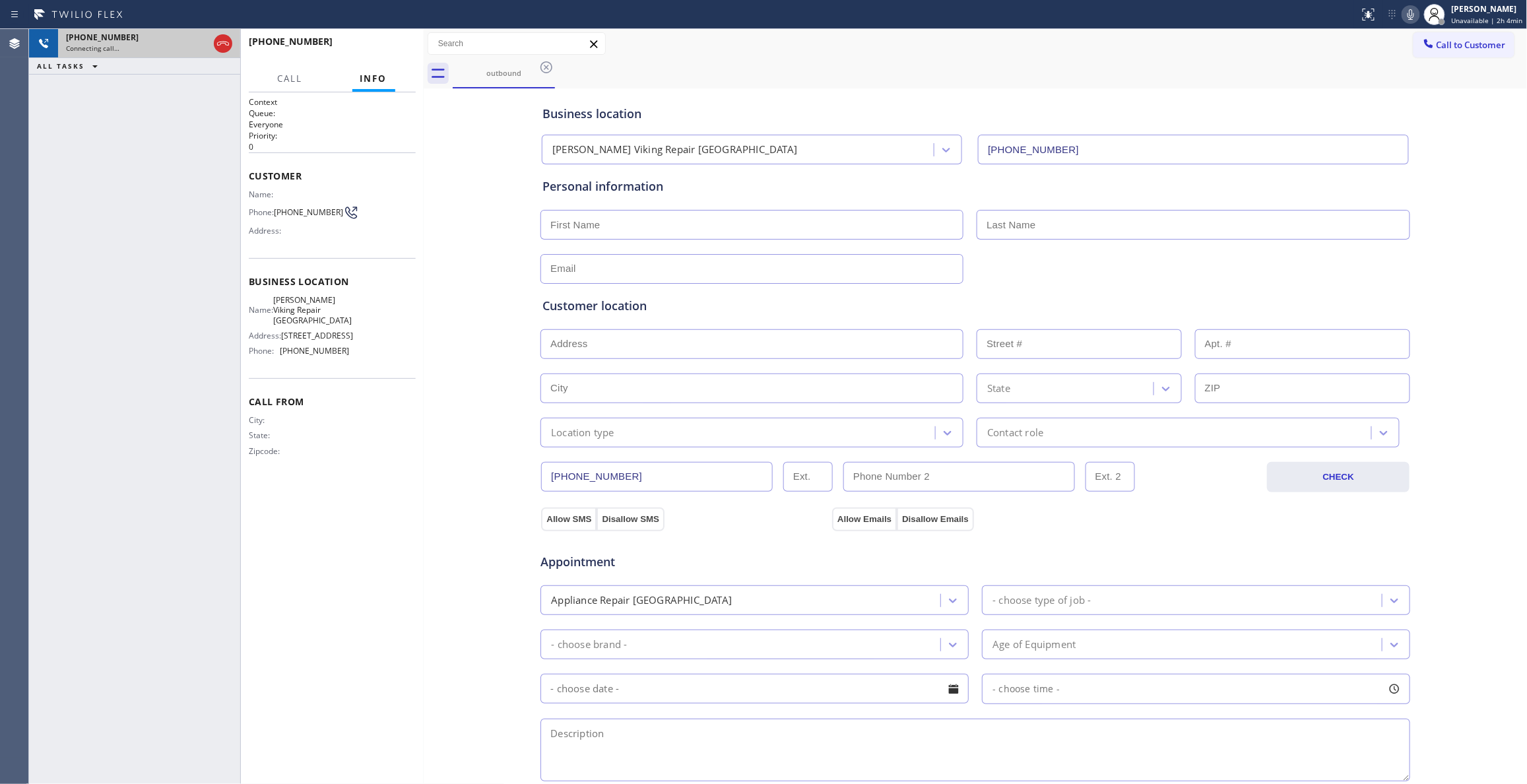
drag, startPoint x: 225, startPoint y: 32, endPoint x: 223, endPoint y: 43, distance: 11.2
click at [223, 32] on div at bounding box center [223, 43] width 24 height 29
click at [223, 43] on icon at bounding box center [223, 43] width 15 height 15
click at [551, 70] on icon at bounding box center [546, 67] width 12 height 12
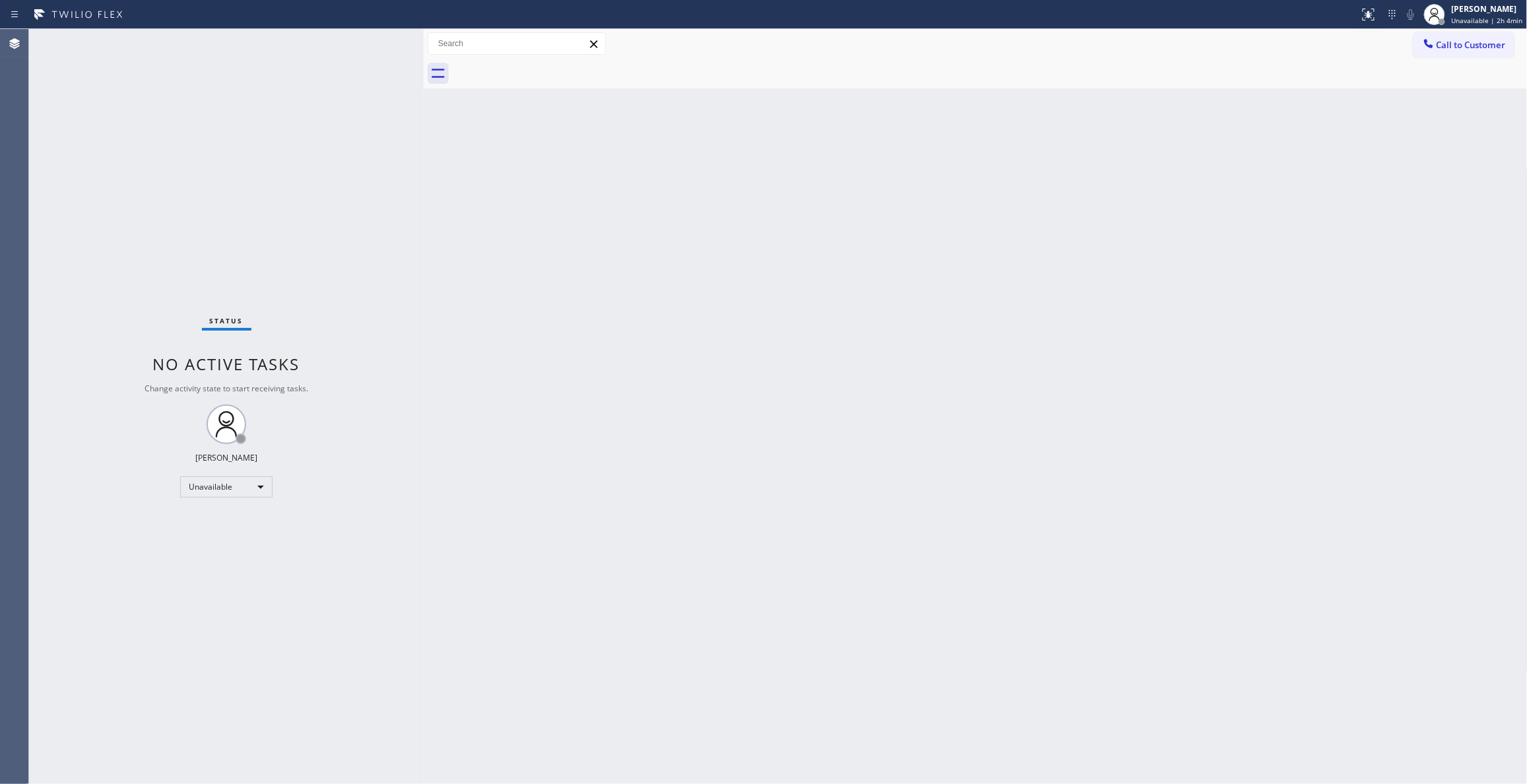
click at [805, 251] on div "Back to Dashboard Change Sender ID Customers Technicians Select a contact Outbo…" at bounding box center [975, 406] width 1104 height 754
click at [1504, 43] on span "Call to Customer" at bounding box center [1471, 44] width 69 height 12
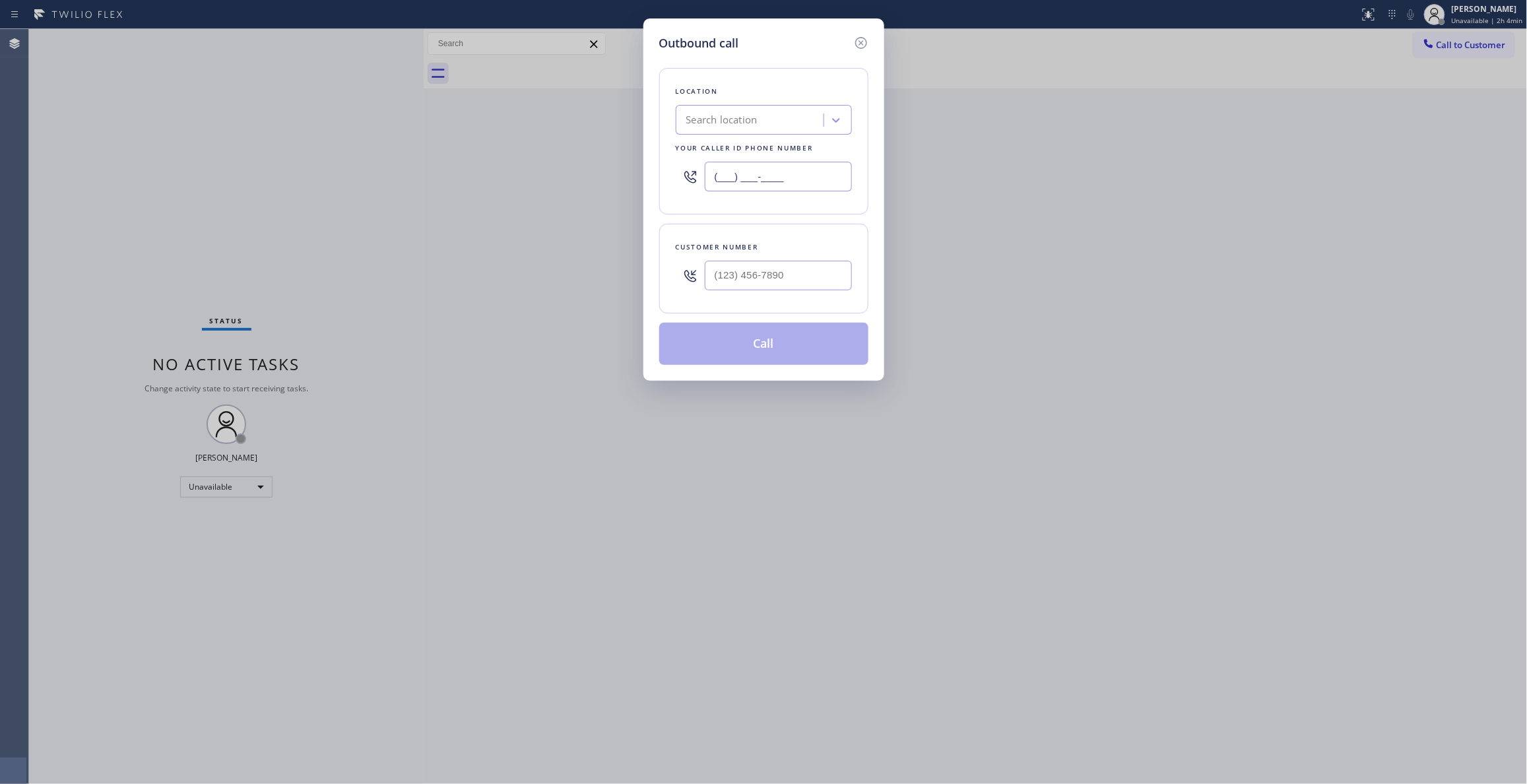
drag, startPoint x: 765, startPoint y: 175, endPoint x: 384, endPoint y: 178, distance: 381.0
click at [400, 174] on div "Outbound call Location Search location Your caller id phone number (___) ___-__…" at bounding box center [764, 392] width 1527 height 784
paste input "323) 458-5382"
type input "[PHONE_NUMBER]"
click at [756, 271] on input "(___) ___-____" at bounding box center [778, 275] width 147 height 30
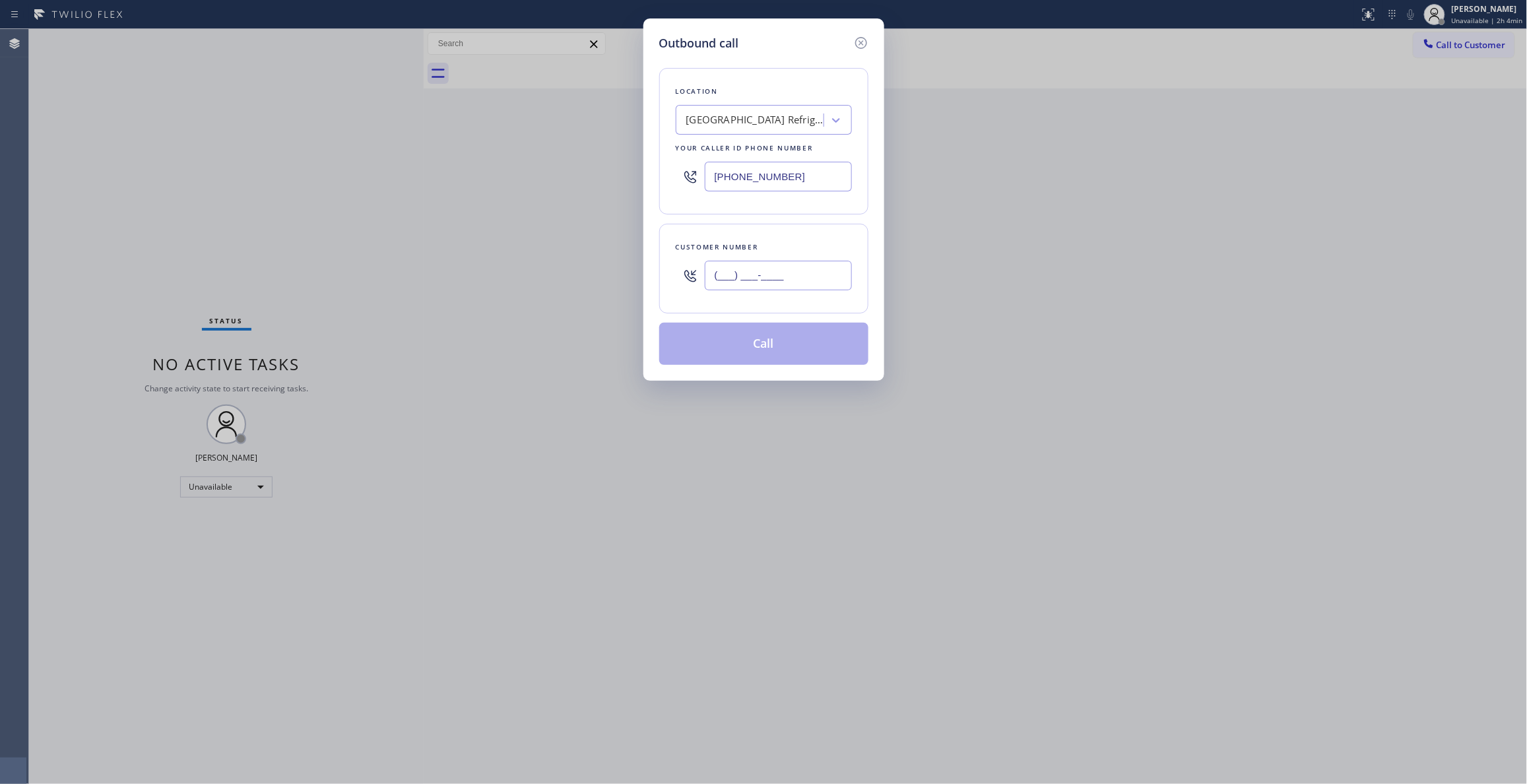
paste input "747) 677-7325"
type input "[PHONE_NUMBER]"
click at [790, 349] on button "Call" at bounding box center [764, 343] width 209 height 43
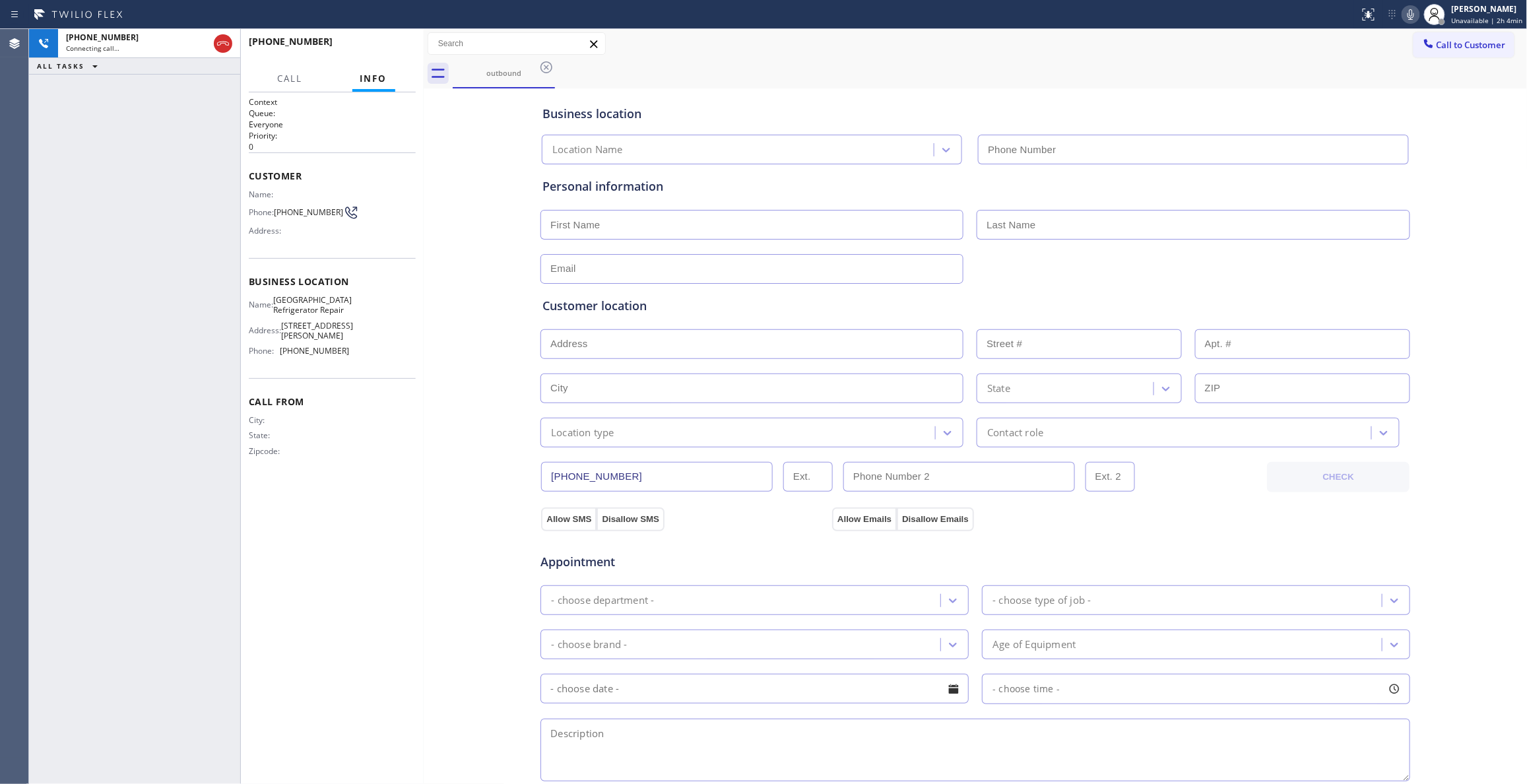
type input "[PHONE_NUMBER]"
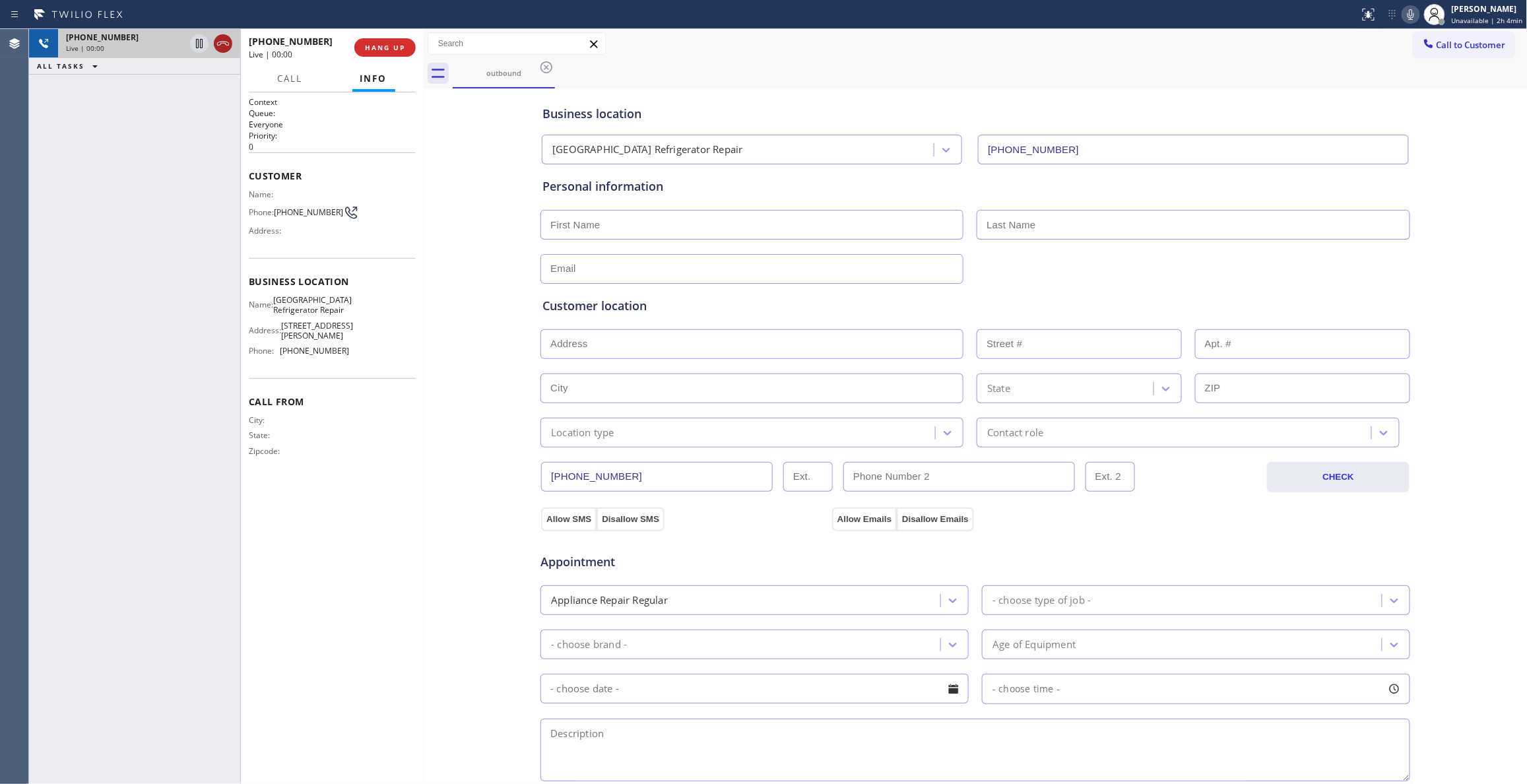
click at [223, 45] on icon at bounding box center [223, 43] width 15 height 15
click at [376, 46] on span "COMPLETE" at bounding box center [382, 47] width 45 height 9
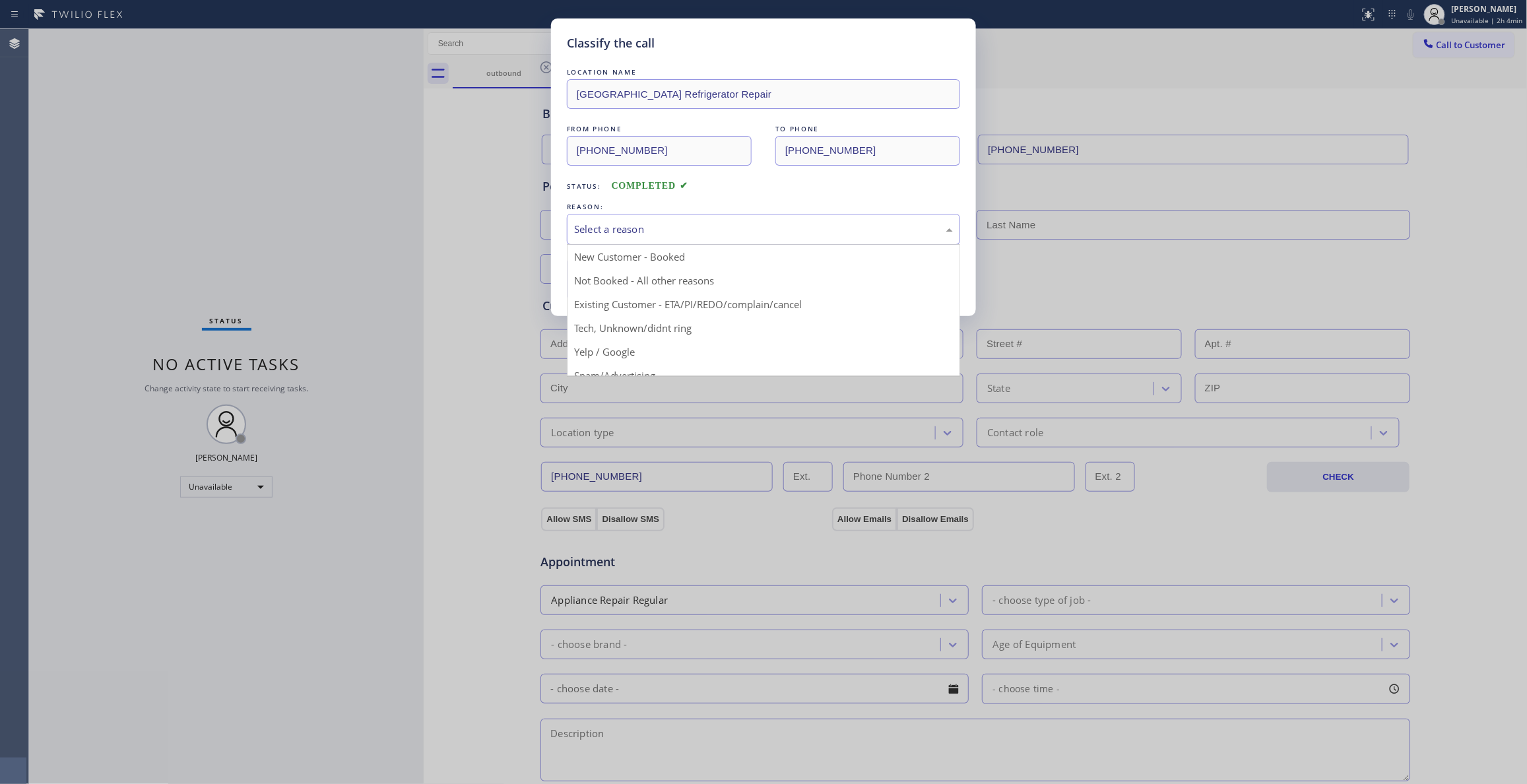
click at [621, 233] on div "Select a reason" at bounding box center [764, 229] width 379 height 15
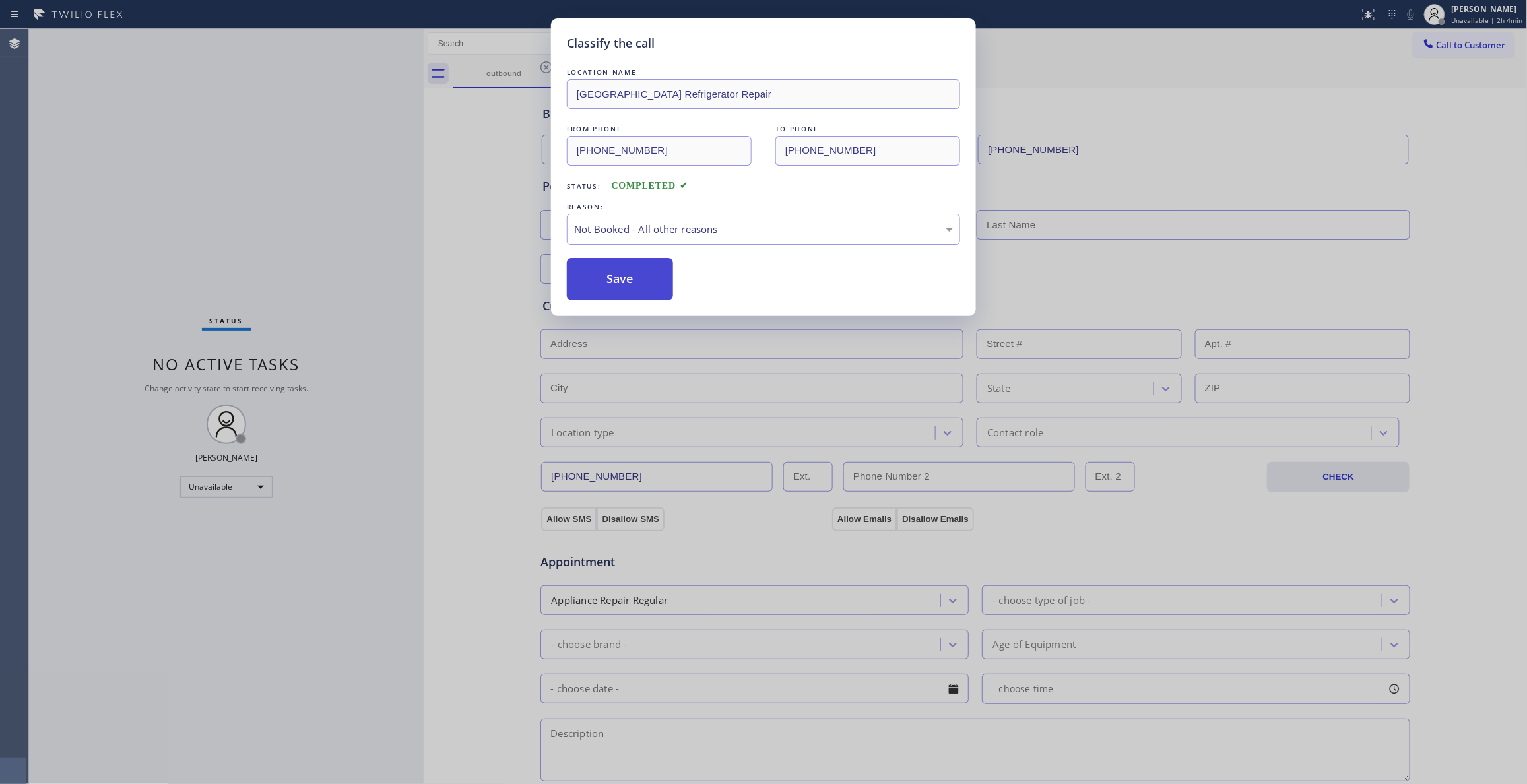
click at [621, 289] on button "Save" at bounding box center [619, 279] width 106 height 43
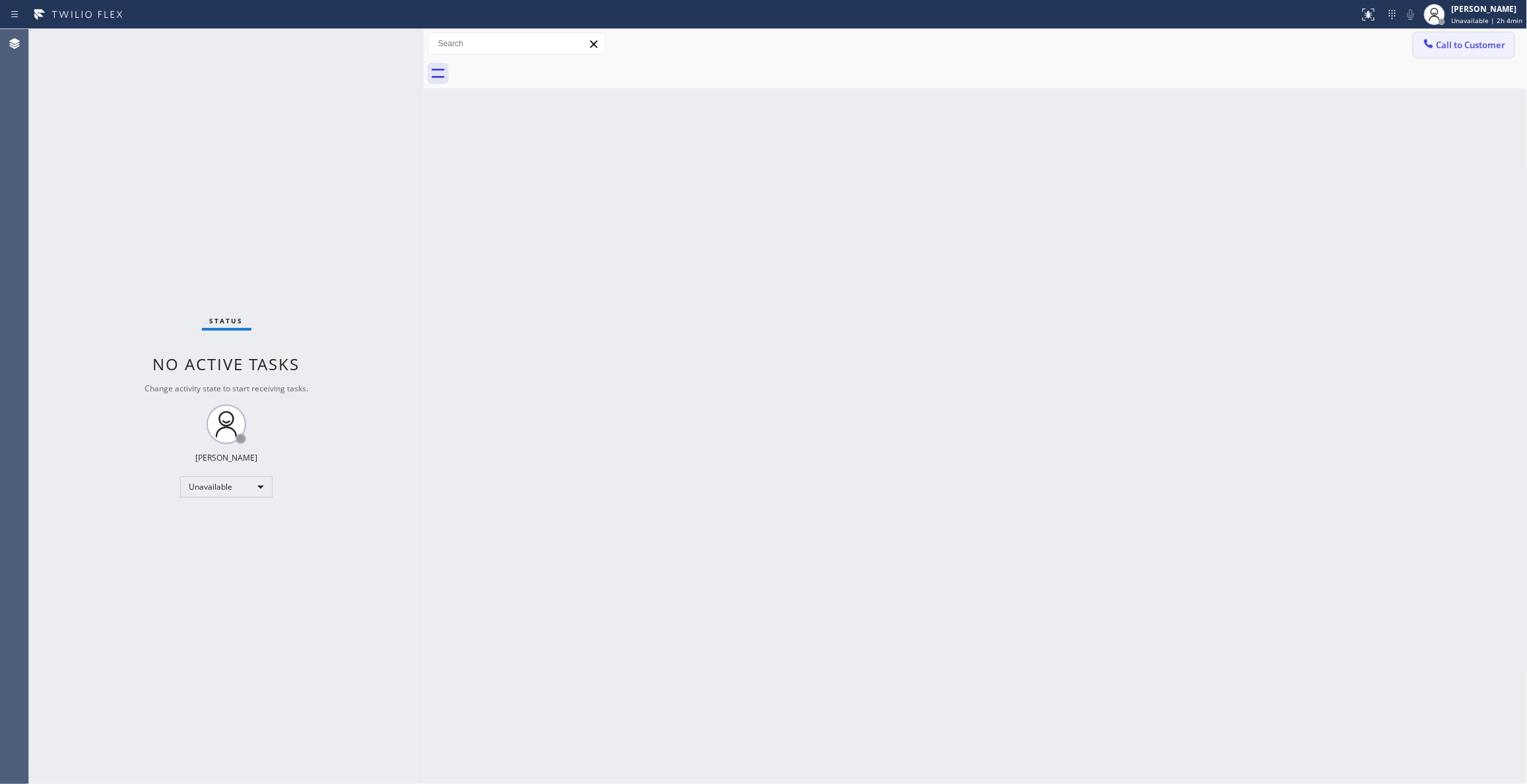
click at [1484, 45] on span "Call to Customer" at bounding box center [1471, 44] width 69 height 12
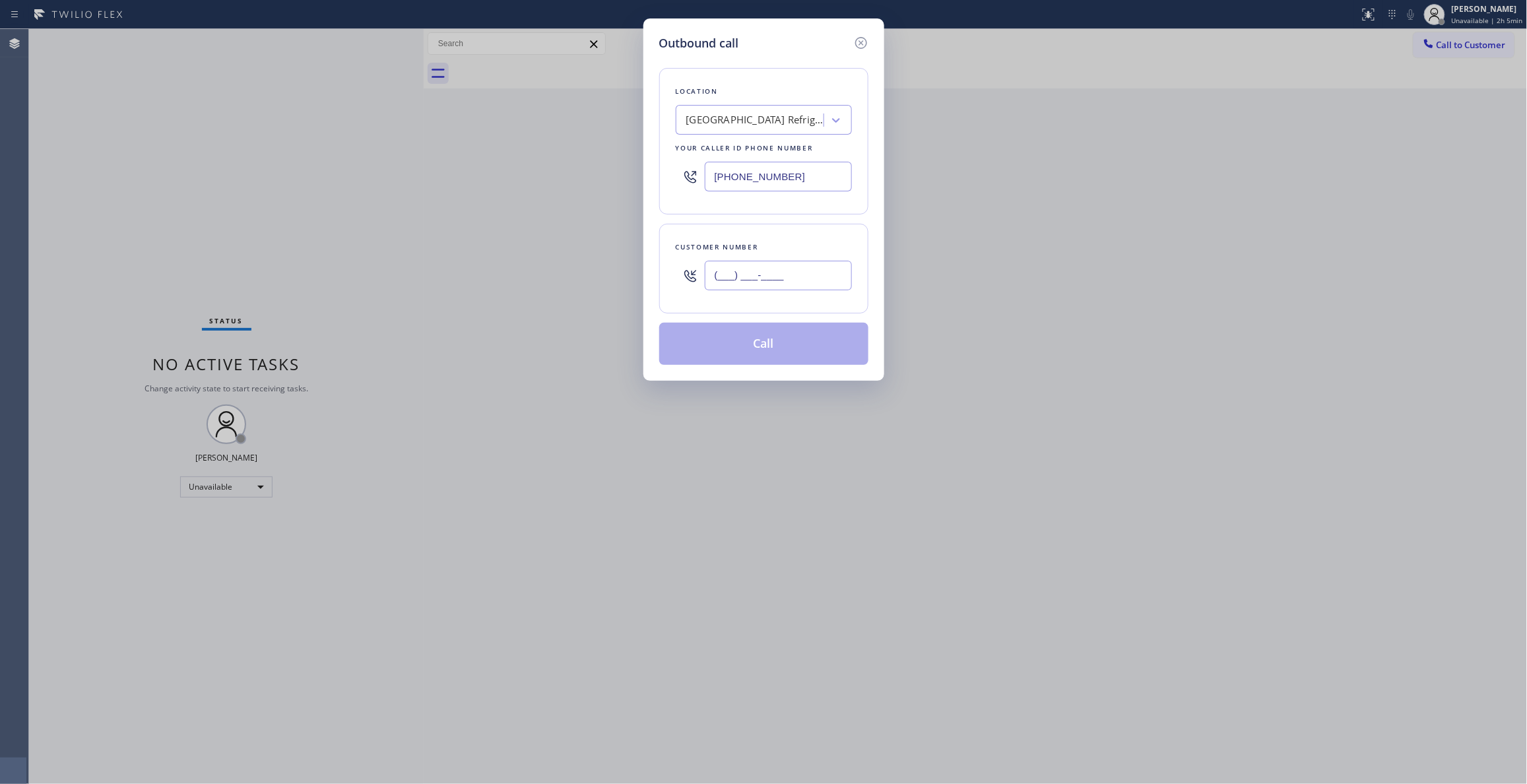
click at [754, 283] on input "(___) ___-____" at bounding box center [778, 275] width 147 height 30
paste input "747) 677-7325"
type input "[PHONE_NUMBER]"
click at [812, 349] on button "Call" at bounding box center [764, 343] width 209 height 43
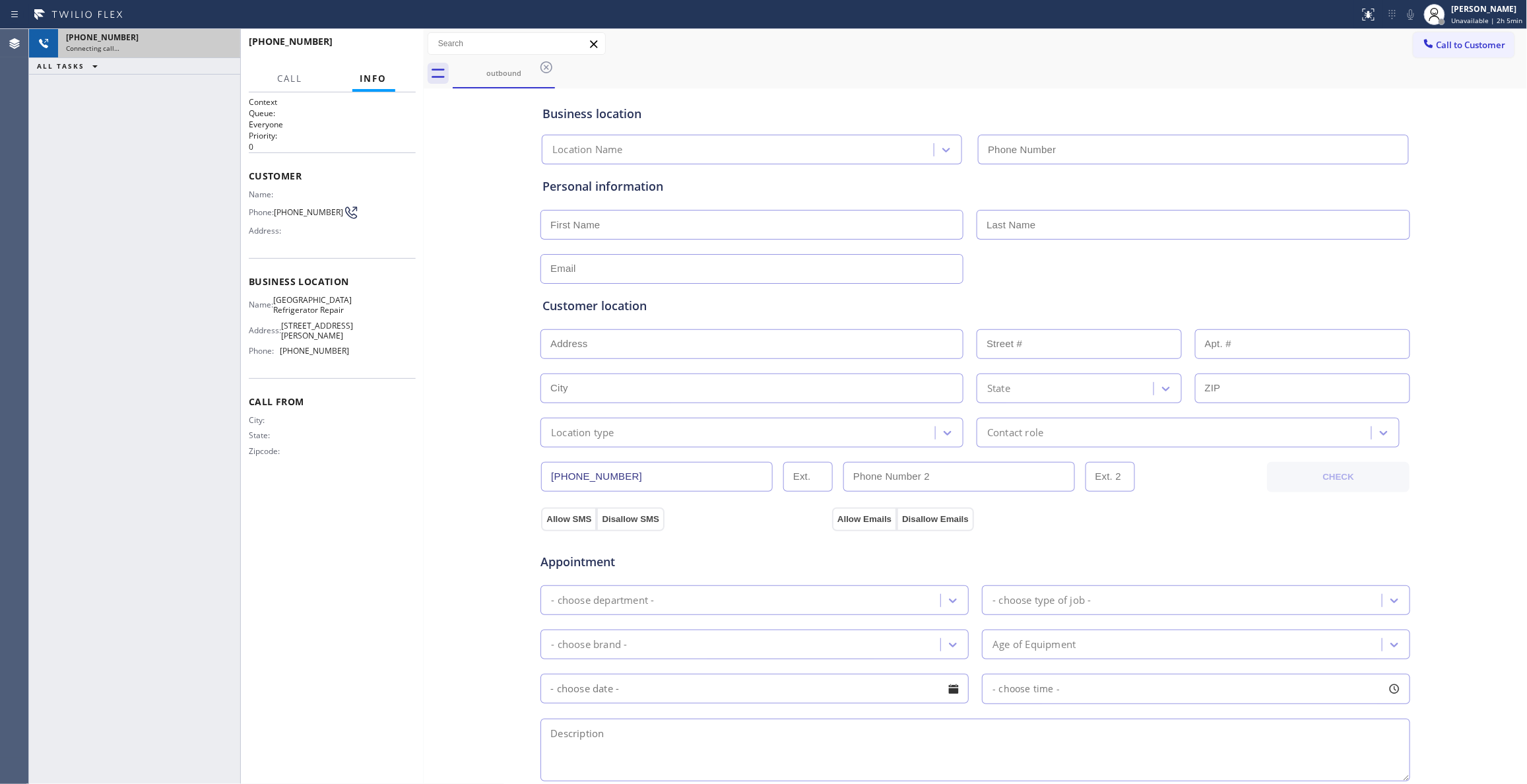
type input "[PHONE_NUMBER]"
click at [222, 46] on icon at bounding box center [223, 43] width 15 height 15
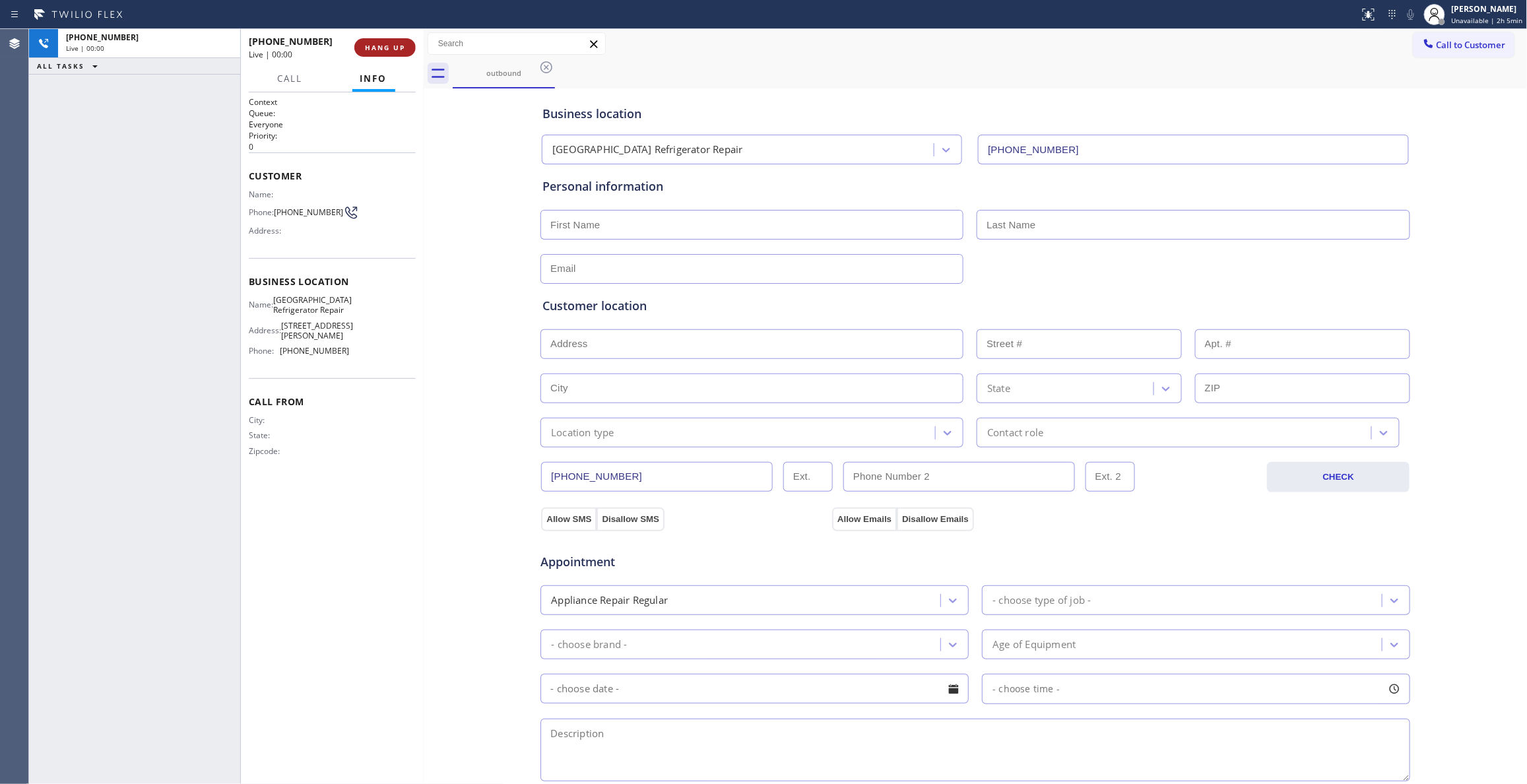
click at [401, 52] on button "HANG UP" at bounding box center [385, 47] width 62 height 18
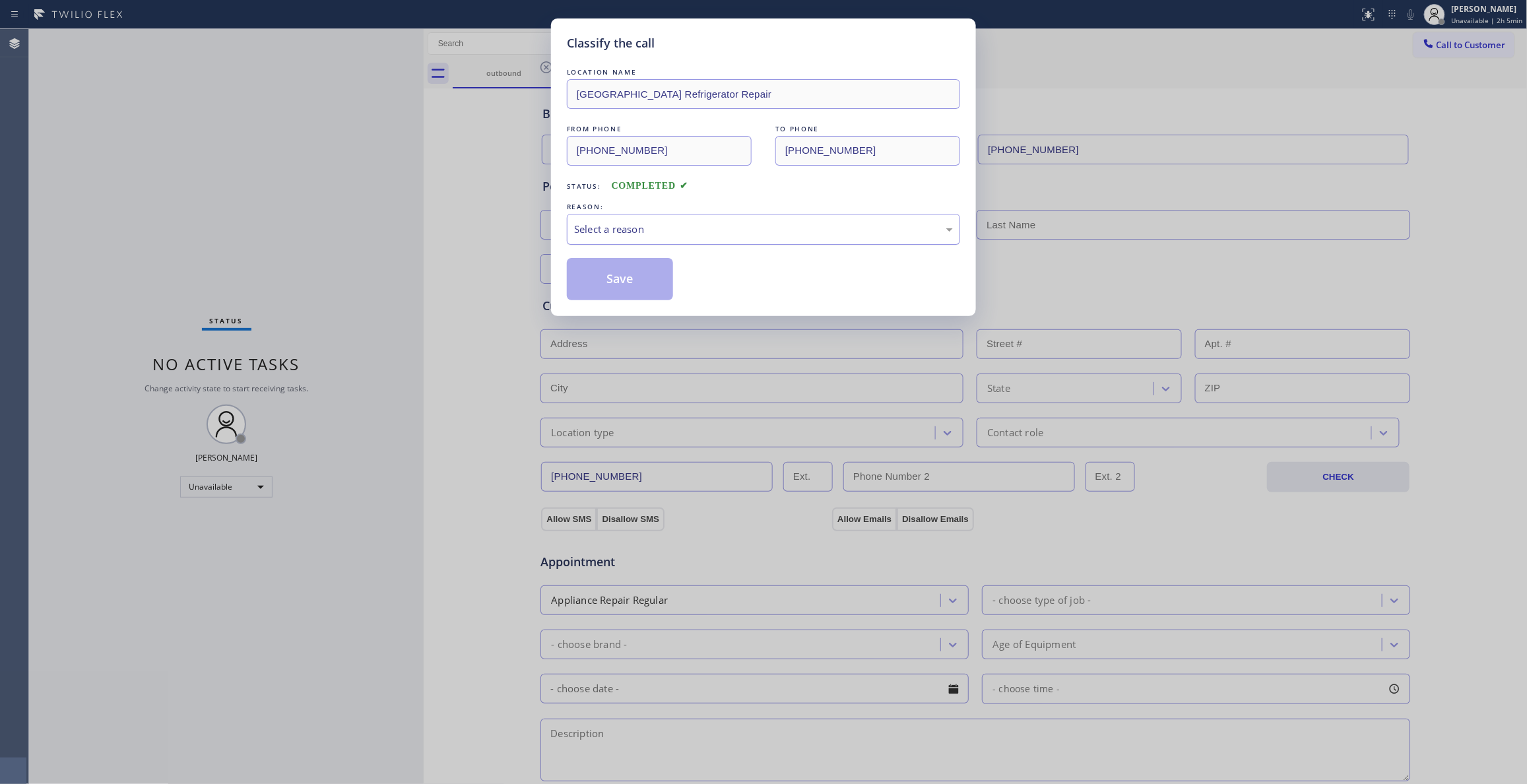
click at [738, 234] on div "Select a reason" at bounding box center [764, 229] width 379 height 15
click at [605, 275] on button "Save" at bounding box center [619, 279] width 106 height 43
drag, startPoint x: 605, startPoint y: 275, endPoint x: 1096, endPoint y: 125, distance: 513.4
click at [639, 267] on button "Save" at bounding box center [619, 279] width 106 height 43
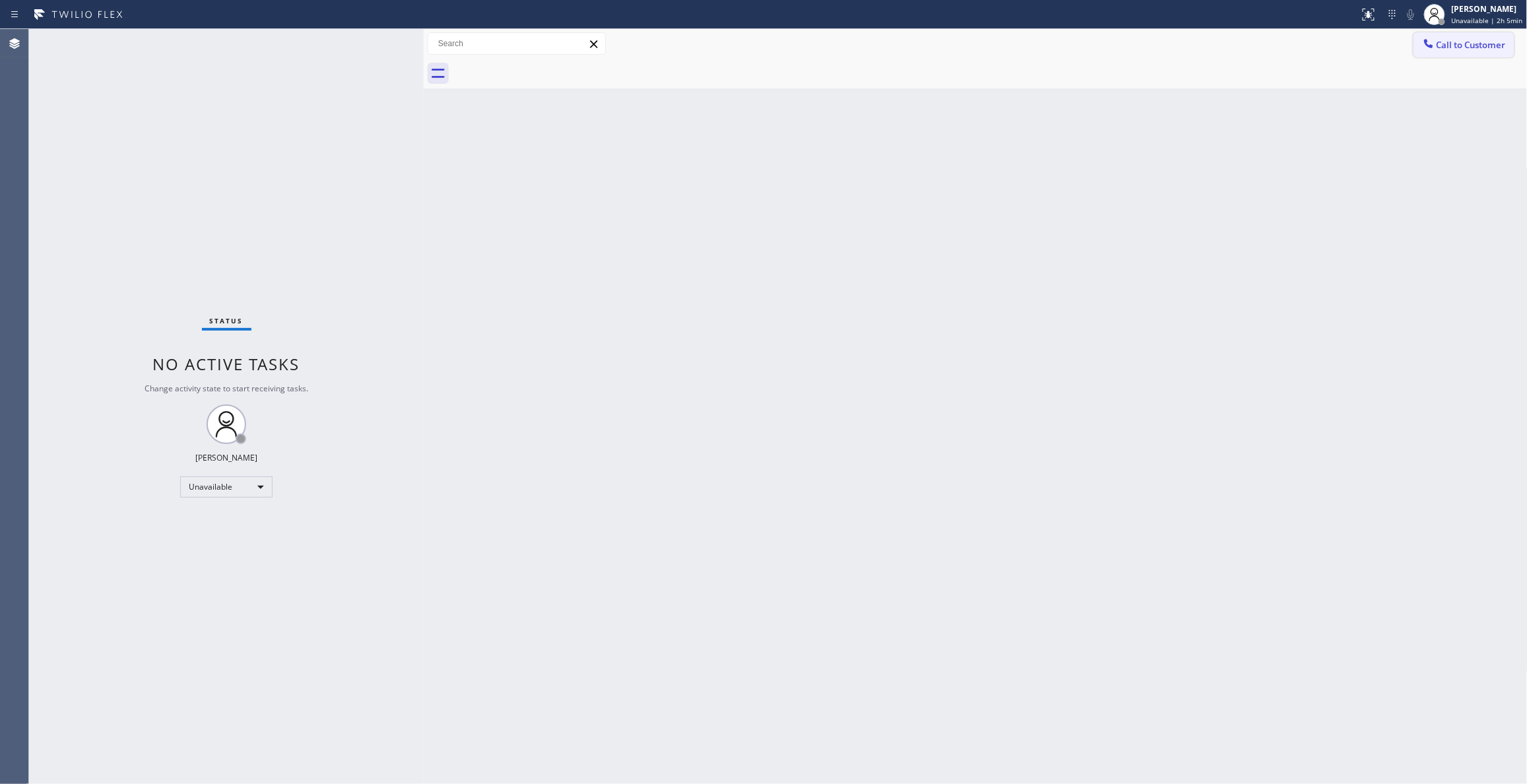
click at [1474, 50] on span "Call to Customer" at bounding box center [1471, 44] width 69 height 12
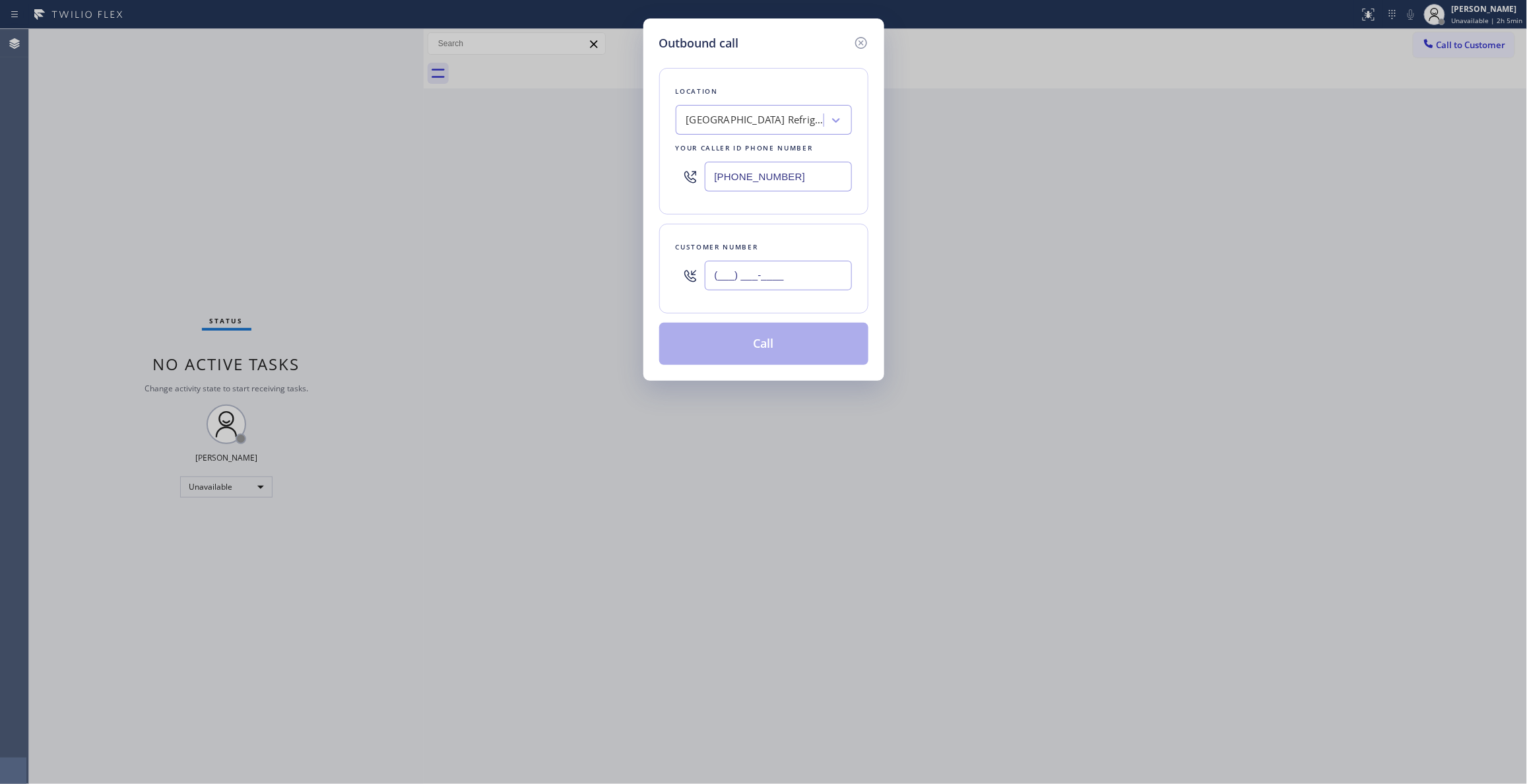
click at [830, 276] on input "(___) ___-____" at bounding box center [778, 275] width 147 height 30
paste input "747) 677-7325"
type input "[PHONE_NUMBER]"
click at [790, 359] on button "Call" at bounding box center [764, 343] width 209 height 43
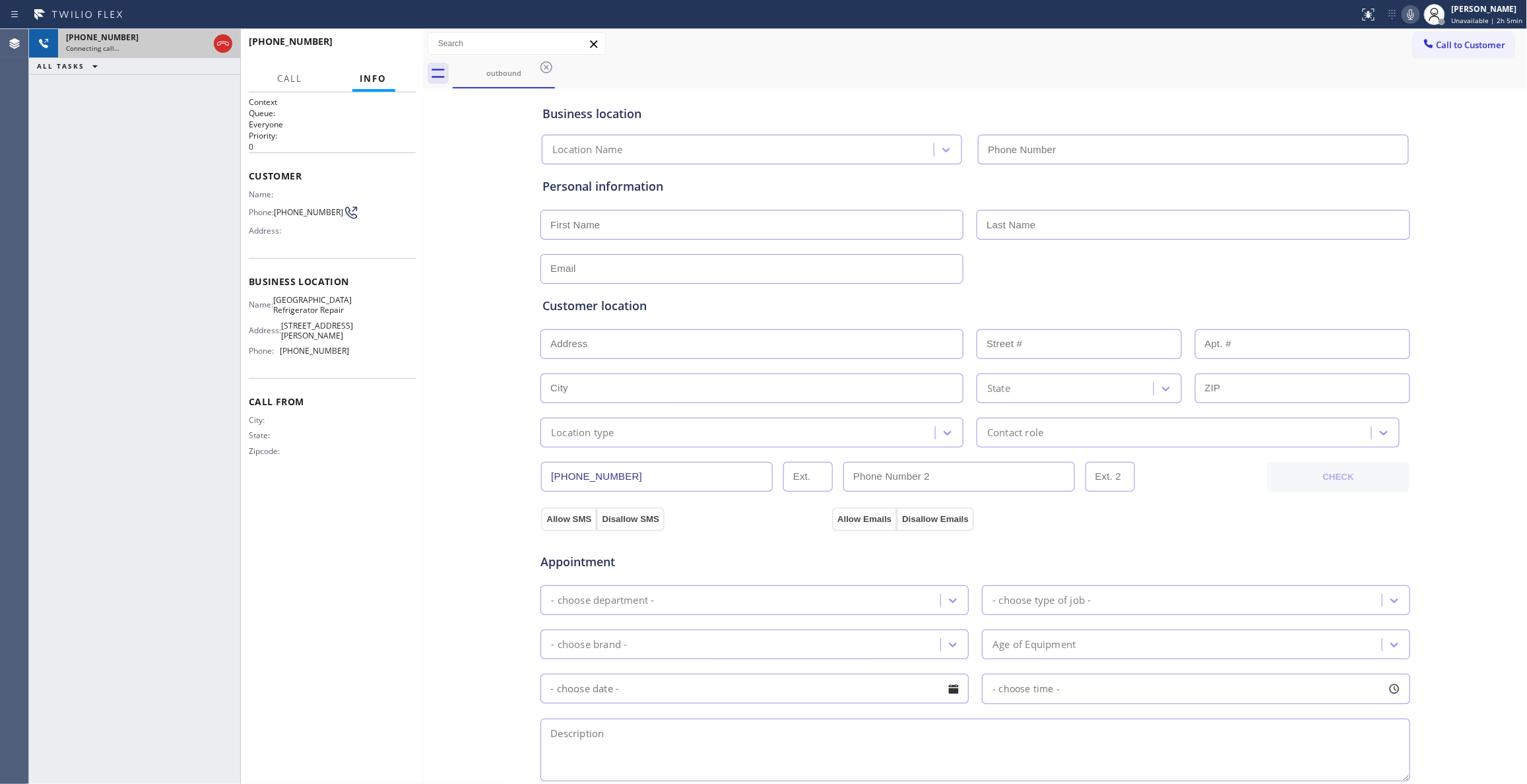
type input "[PHONE_NUMBER]"
click at [223, 45] on icon at bounding box center [223, 43] width 15 height 15
click at [384, 41] on button "HANG UP" at bounding box center [385, 47] width 62 height 18
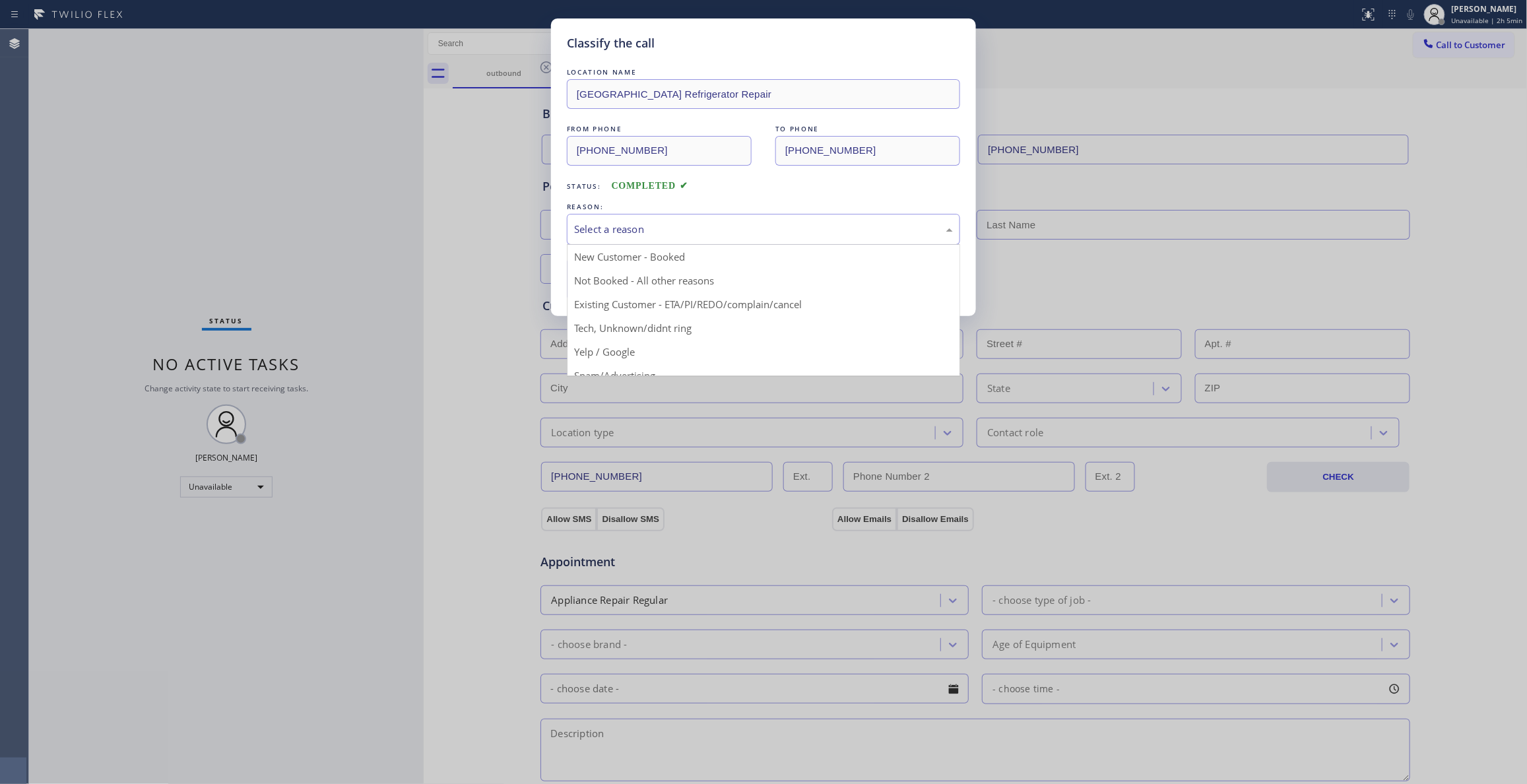
click at [704, 231] on div "Select a reason" at bounding box center [764, 229] width 379 height 15
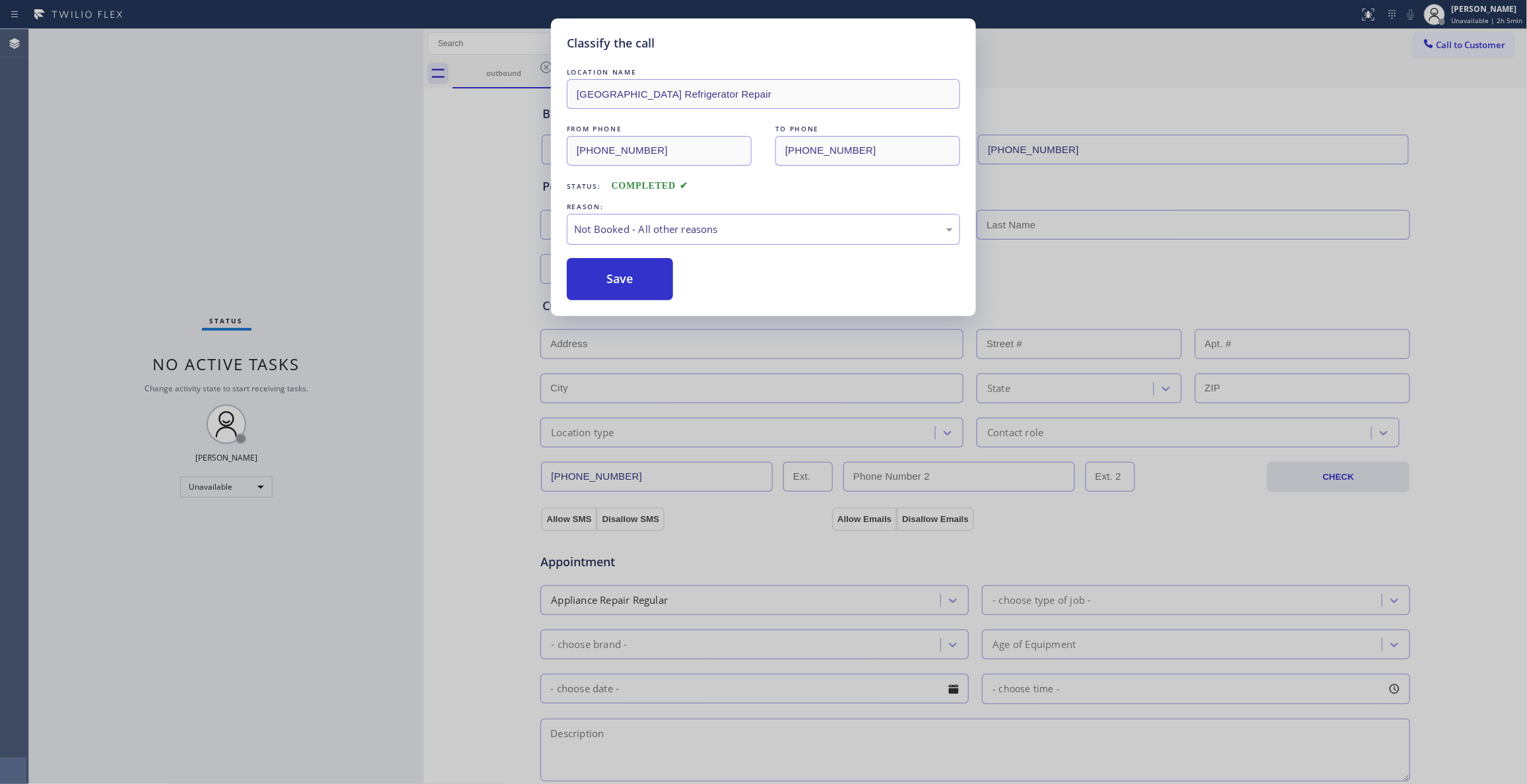
click at [674, 285] on div "Save" at bounding box center [764, 279] width 393 height 43
click at [660, 274] on button "Save" at bounding box center [619, 279] width 106 height 43
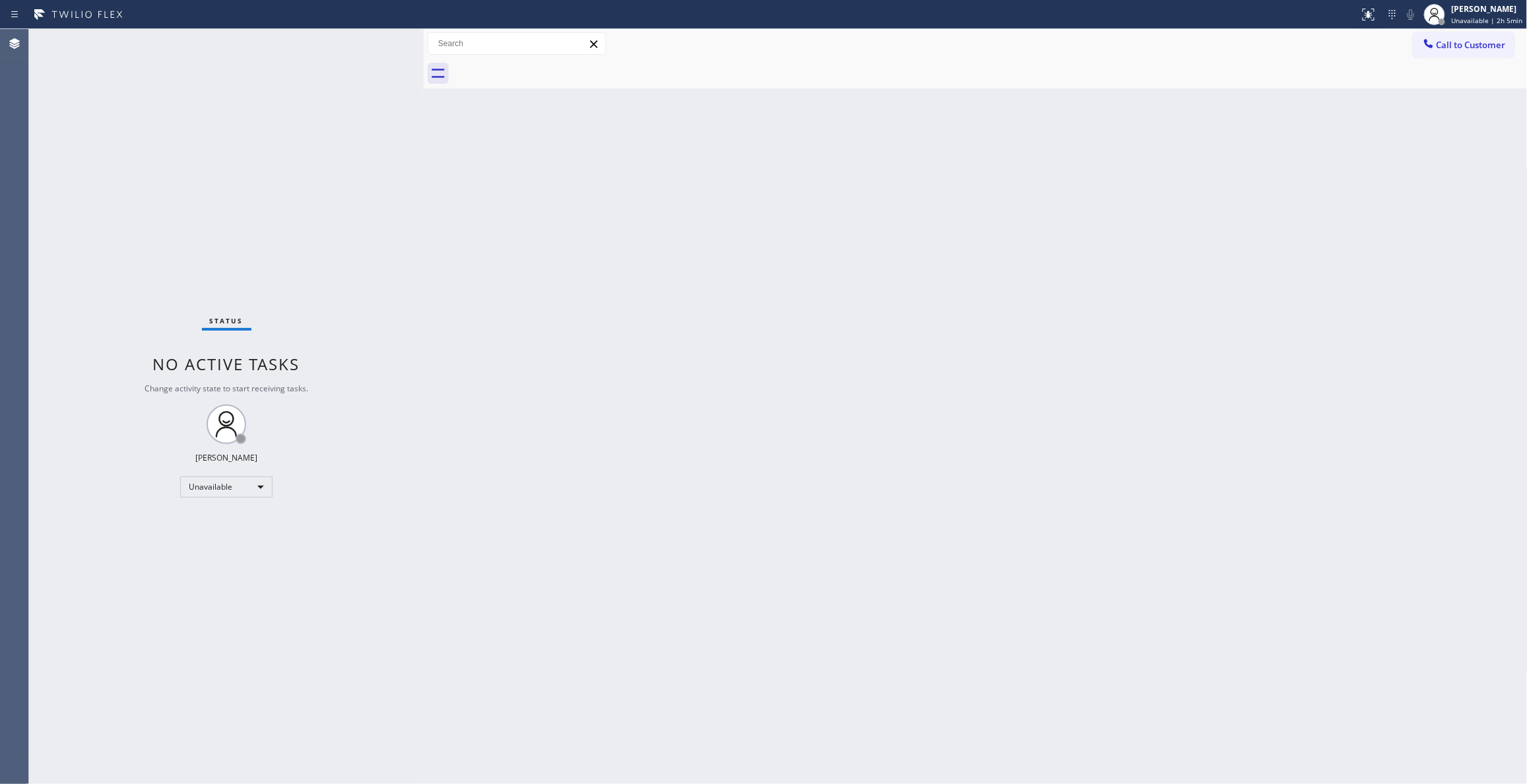
drag, startPoint x: 1461, startPoint y: 45, endPoint x: 880, endPoint y: 91, distance: 582.8
click at [1462, 46] on span "Call to Customer" at bounding box center [1471, 44] width 69 height 12
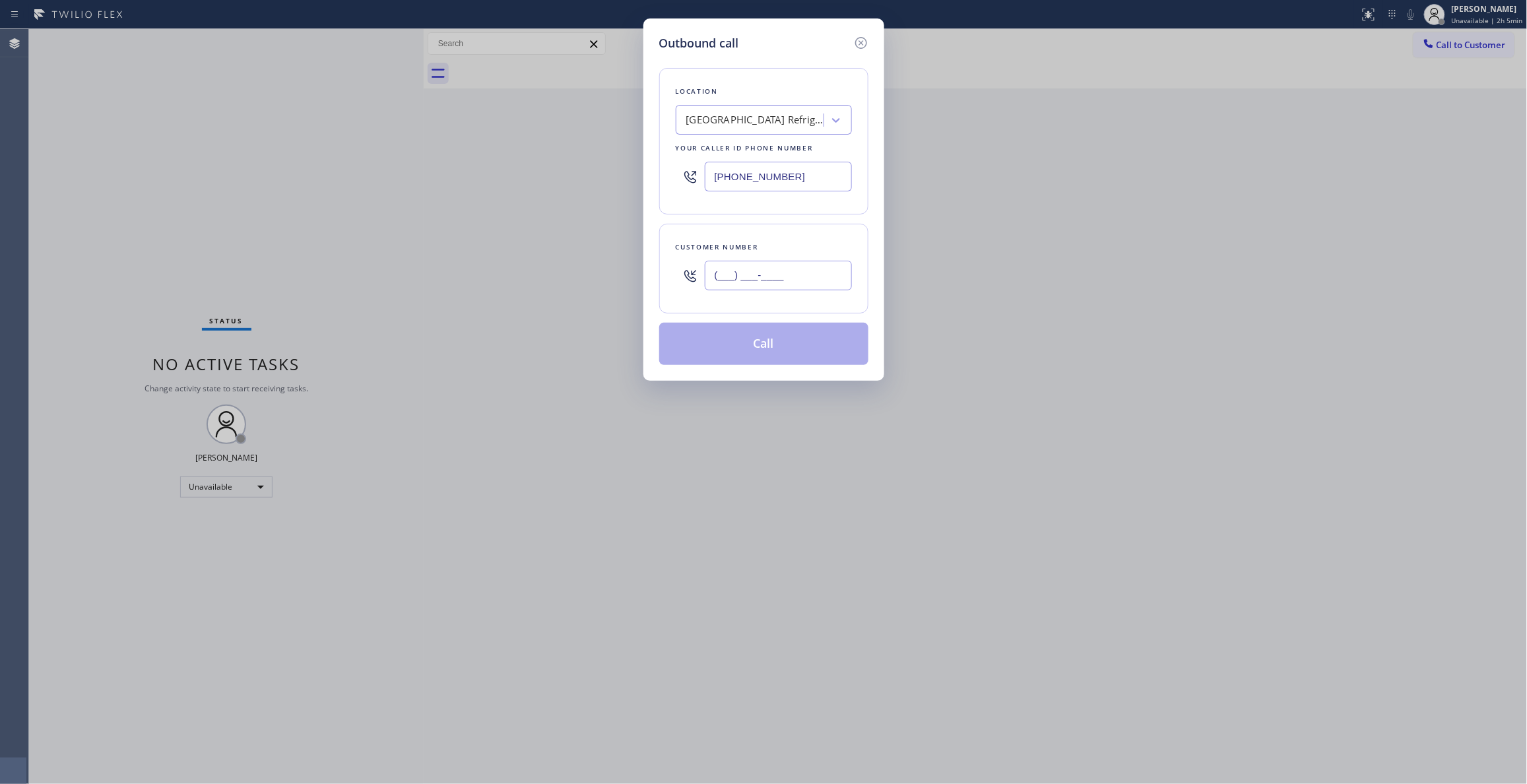
click at [725, 283] on input "(___) ___-____" at bounding box center [778, 275] width 147 height 30
paste input "747) 677-7325"
type input "[PHONE_NUMBER]"
click at [776, 349] on button "Call" at bounding box center [764, 343] width 209 height 43
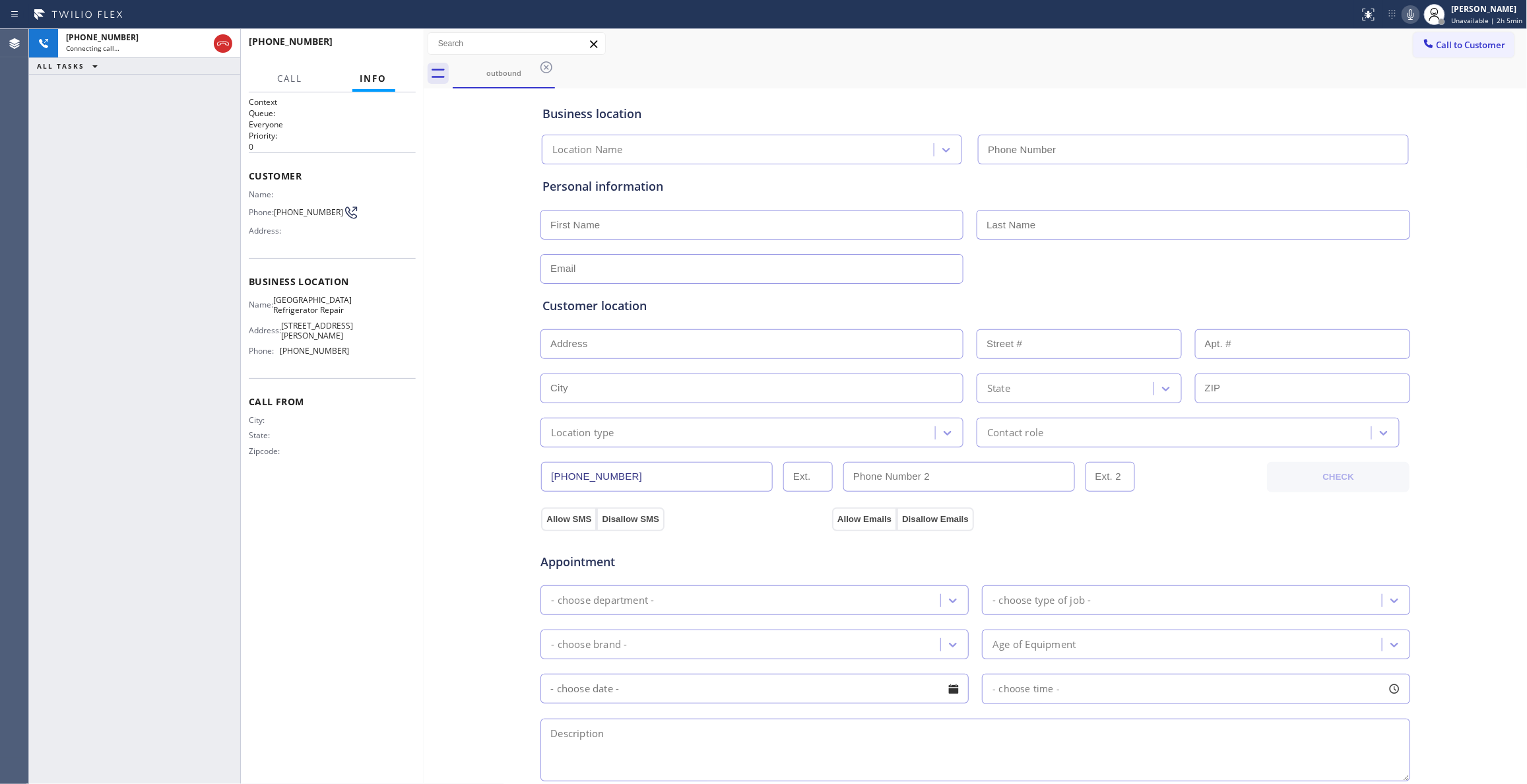
type input "[PHONE_NUMBER]"
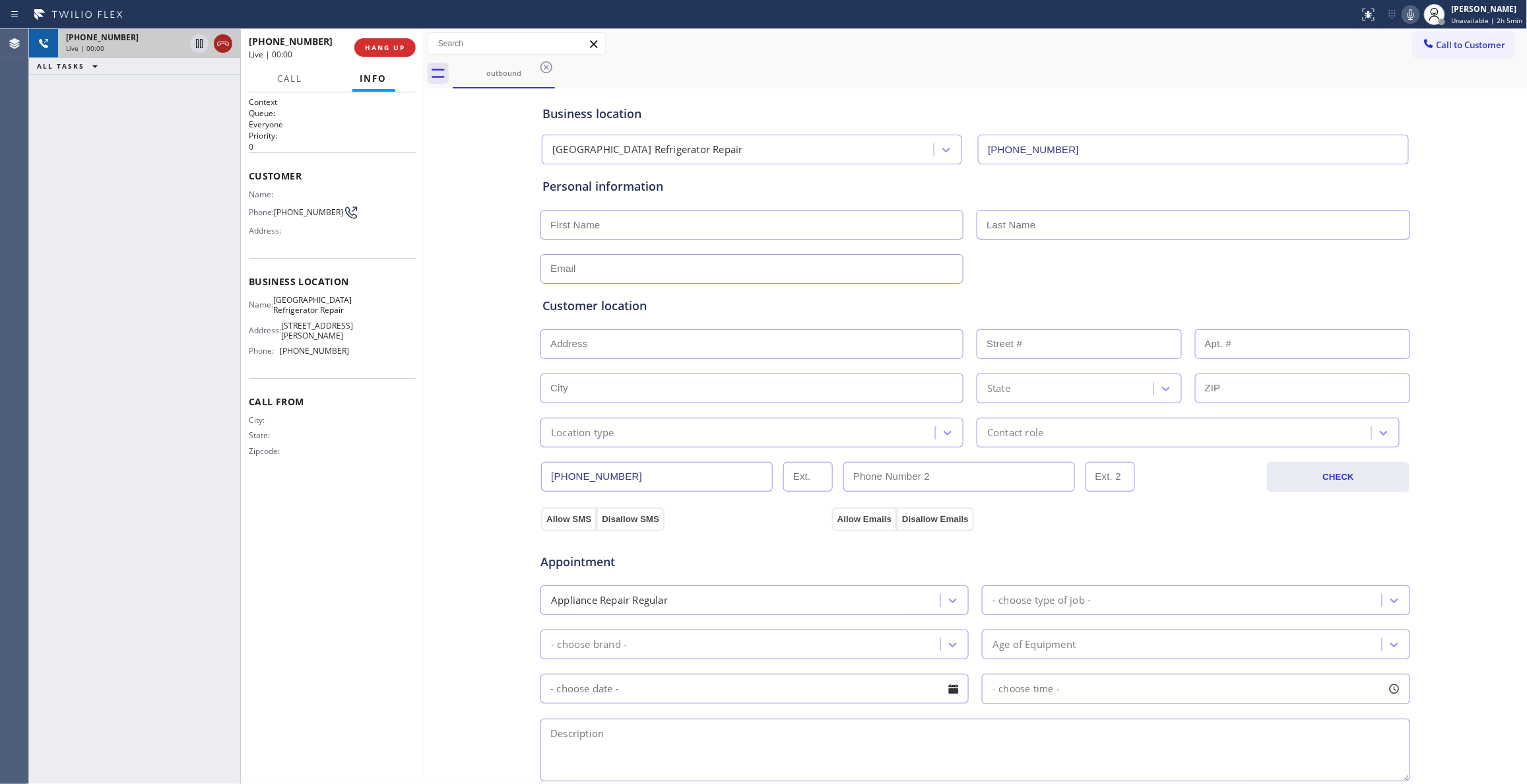
click at [225, 40] on icon at bounding box center [223, 43] width 15 height 15
click at [365, 51] on span "COMPLETE" at bounding box center [382, 47] width 45 height 9
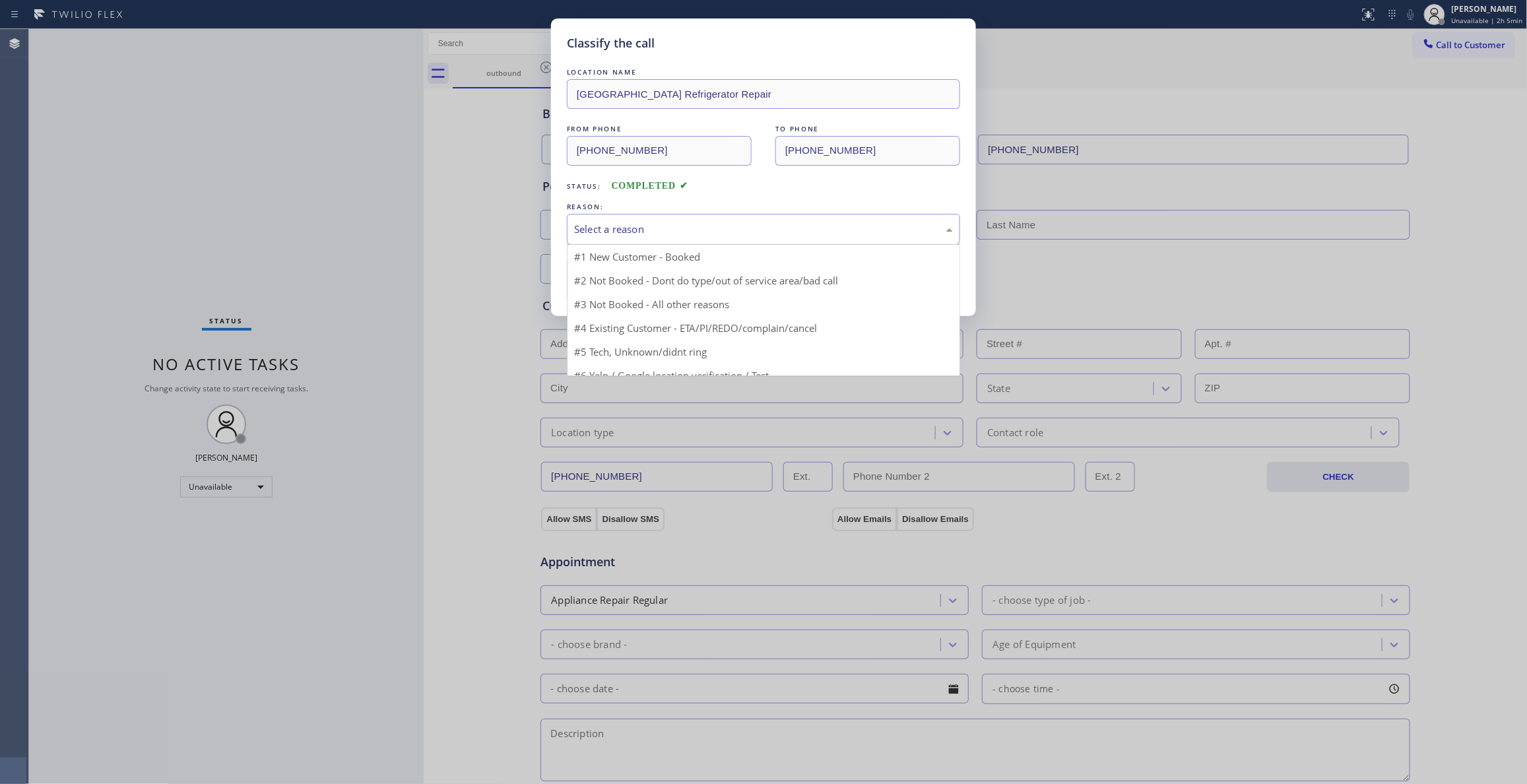
click at [609, 223] on div "Select a reason" at bounding box center [764, 229] width 379 height 15
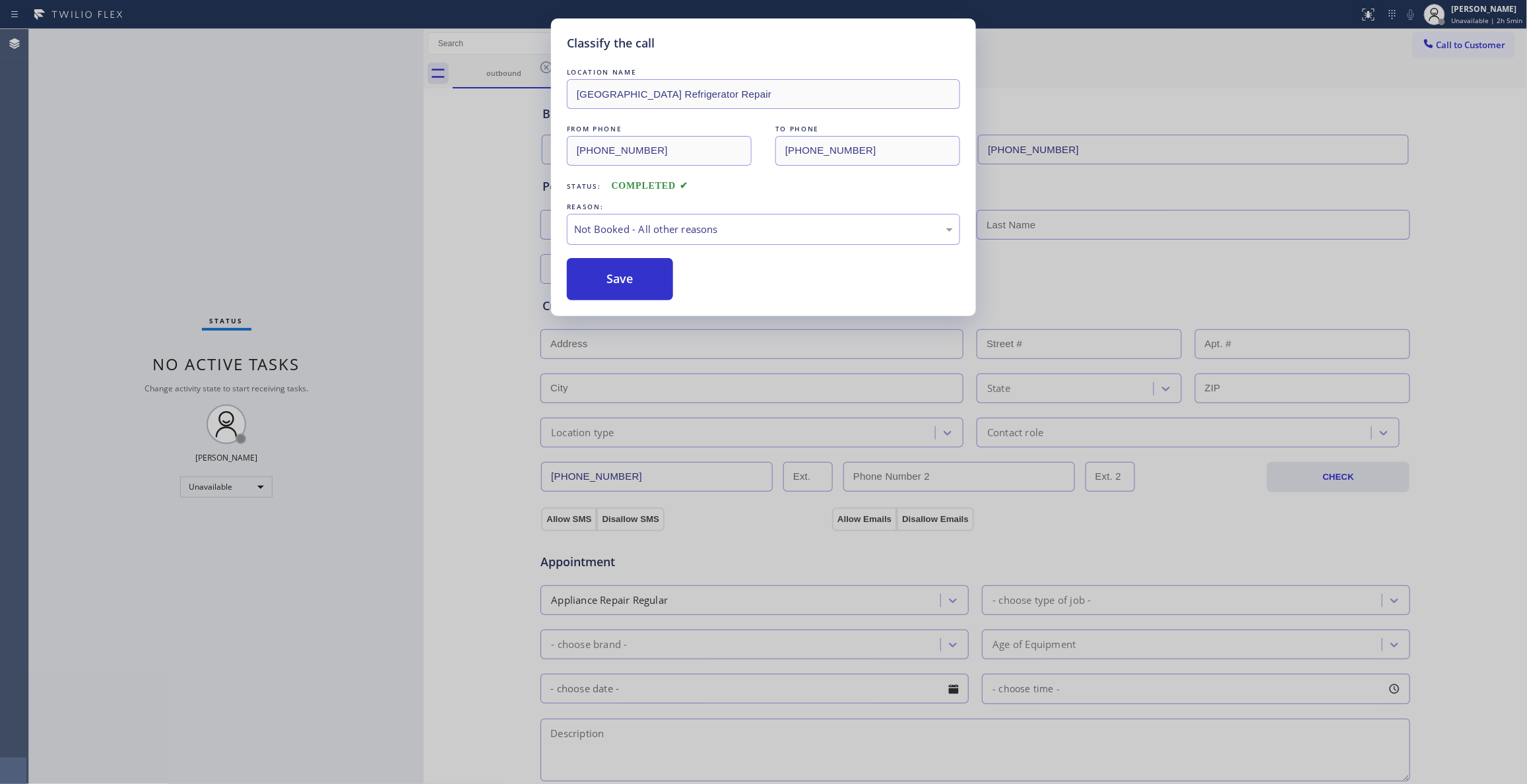
click at [613, 282] on button "Save" at bounding box center [619, 279] width 106 height 43
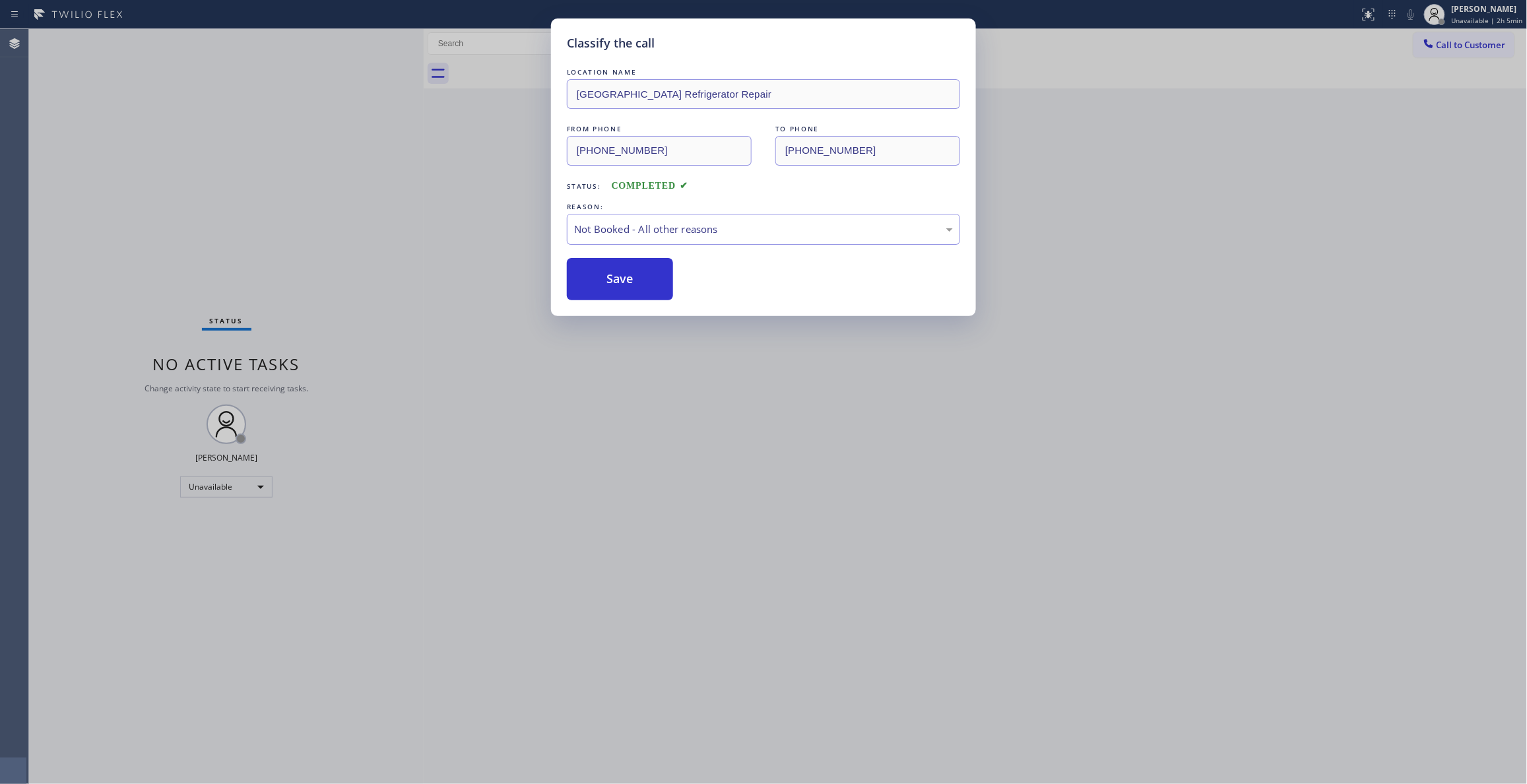
click at [613, 282] on button "Save" at bounding box center [619, 279] width 106 height 43
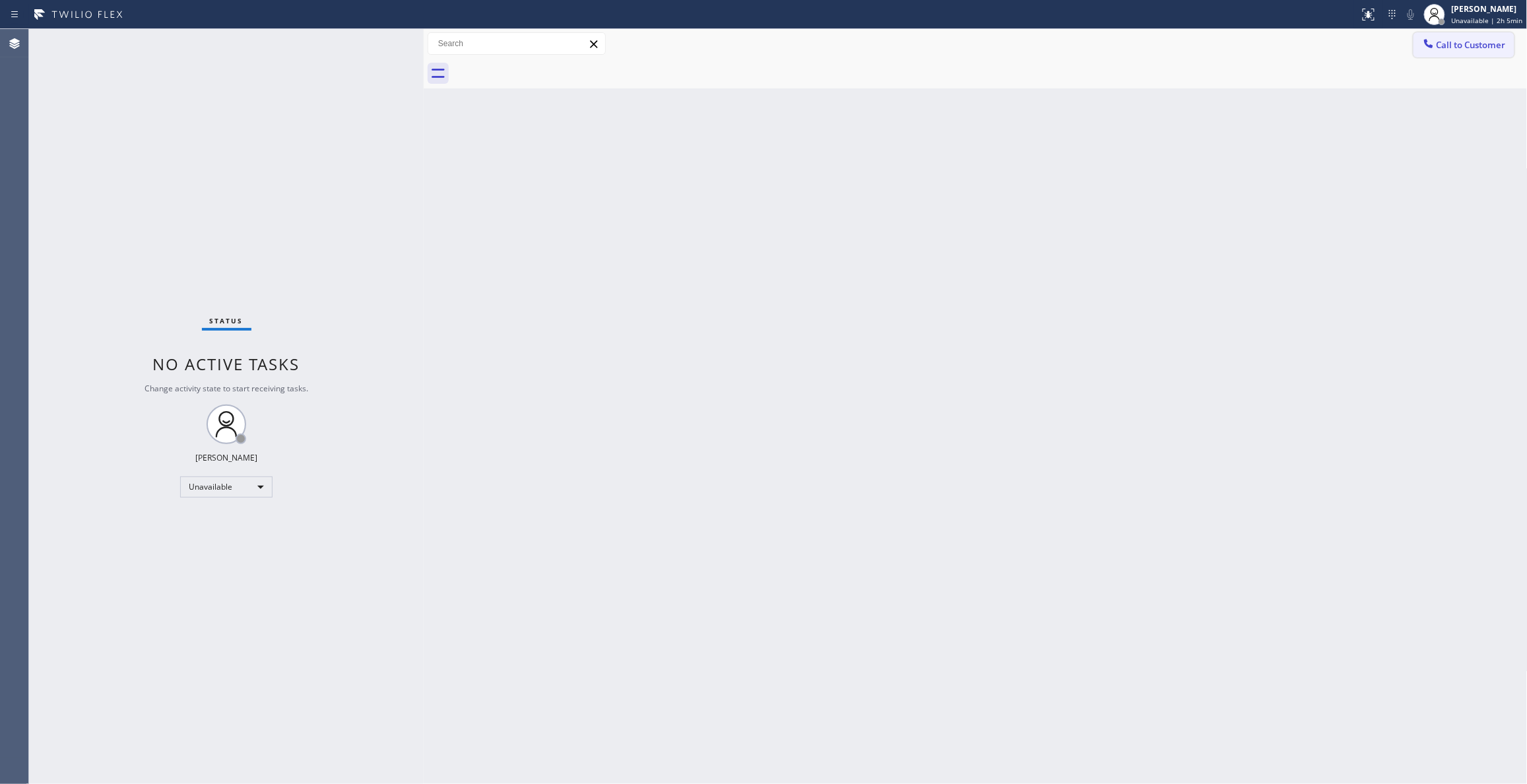
click at [1484, 43] on span "Call to Customer" at bounding box center [1471, 44] width 69 height 12
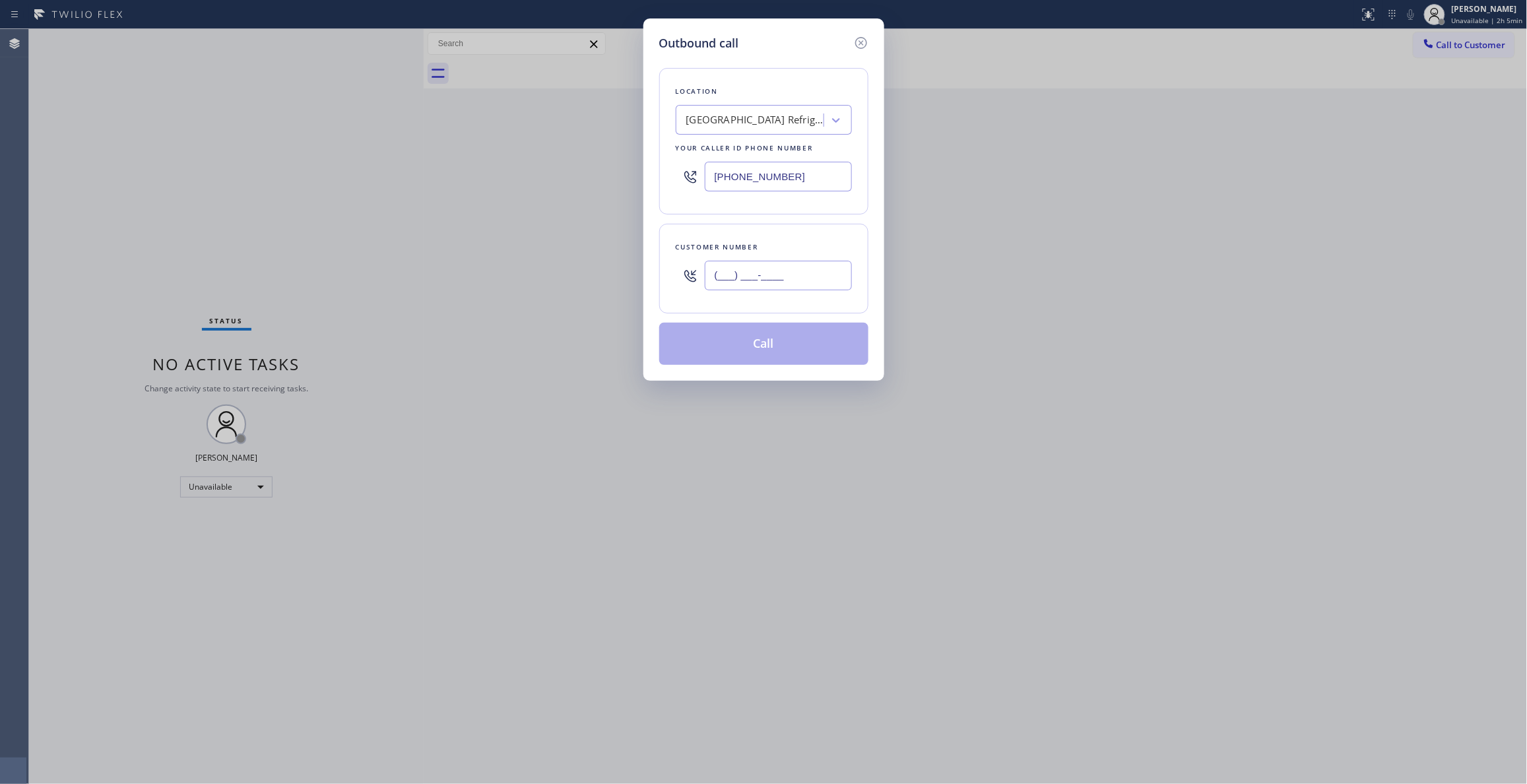
click at [779, 276] on input "(___) ___-____" at bounding box center [778, 275] width 147 height 30
paste input "747) 677-7325"
type input "[PHONE_NUMBER]"
click at [748, 347] on button "Call" at bounding box center [764, 343] width 209 height 43
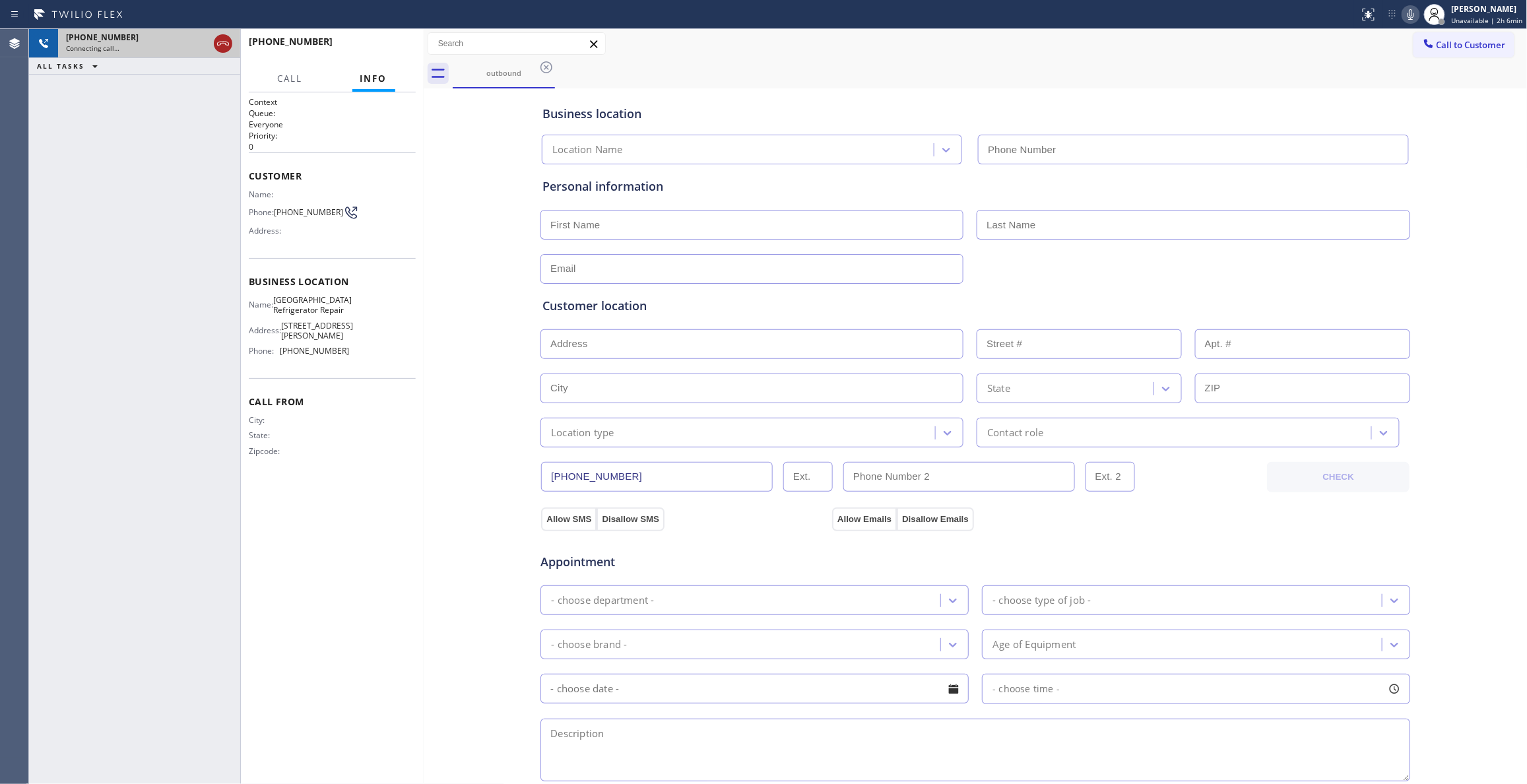
type input "[PHONE_NUMBER]"
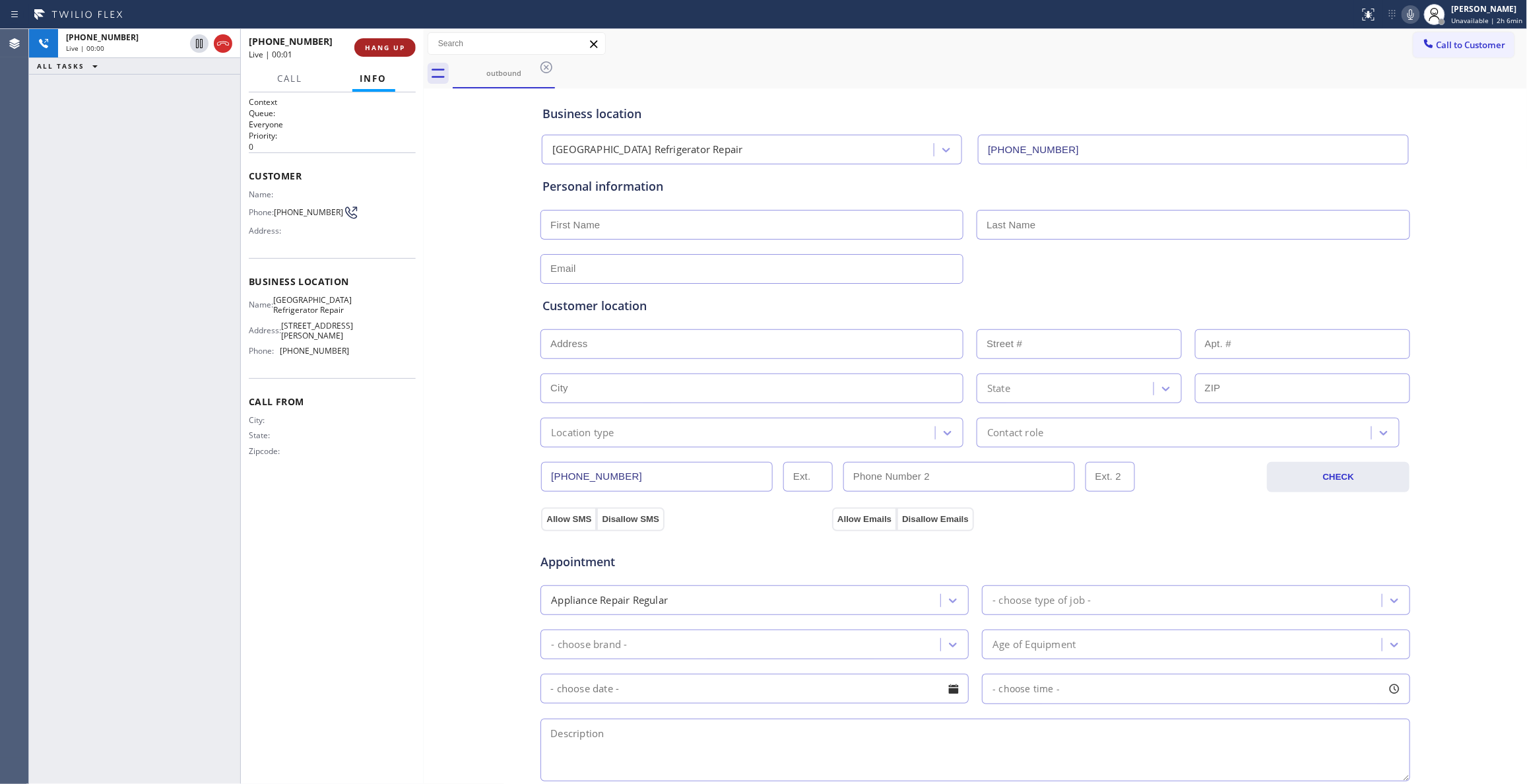
click at [388, 46] on span "HANG UP" at bounding box center [385, 47] width 40 height 9
click at [388, 46] on span "COMPLETE" at bounding box center [382, 47] width 45 height 9
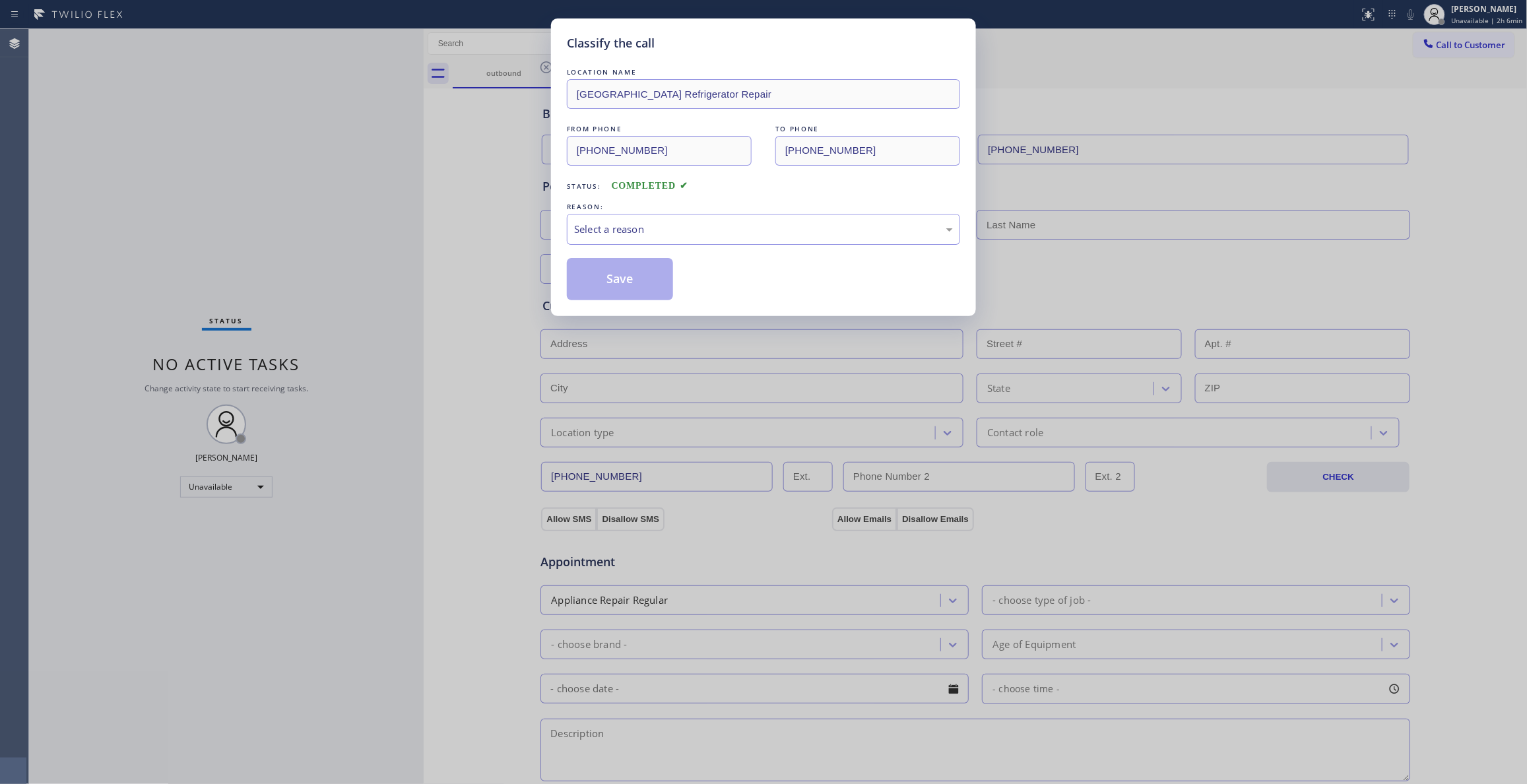
click at [633, 233] on div "Select a reason" at bounding box center [764, 229] width 379 height 15
click at [618, 282] on button "Save" at bounding box center [619, 279] width 106 height 43
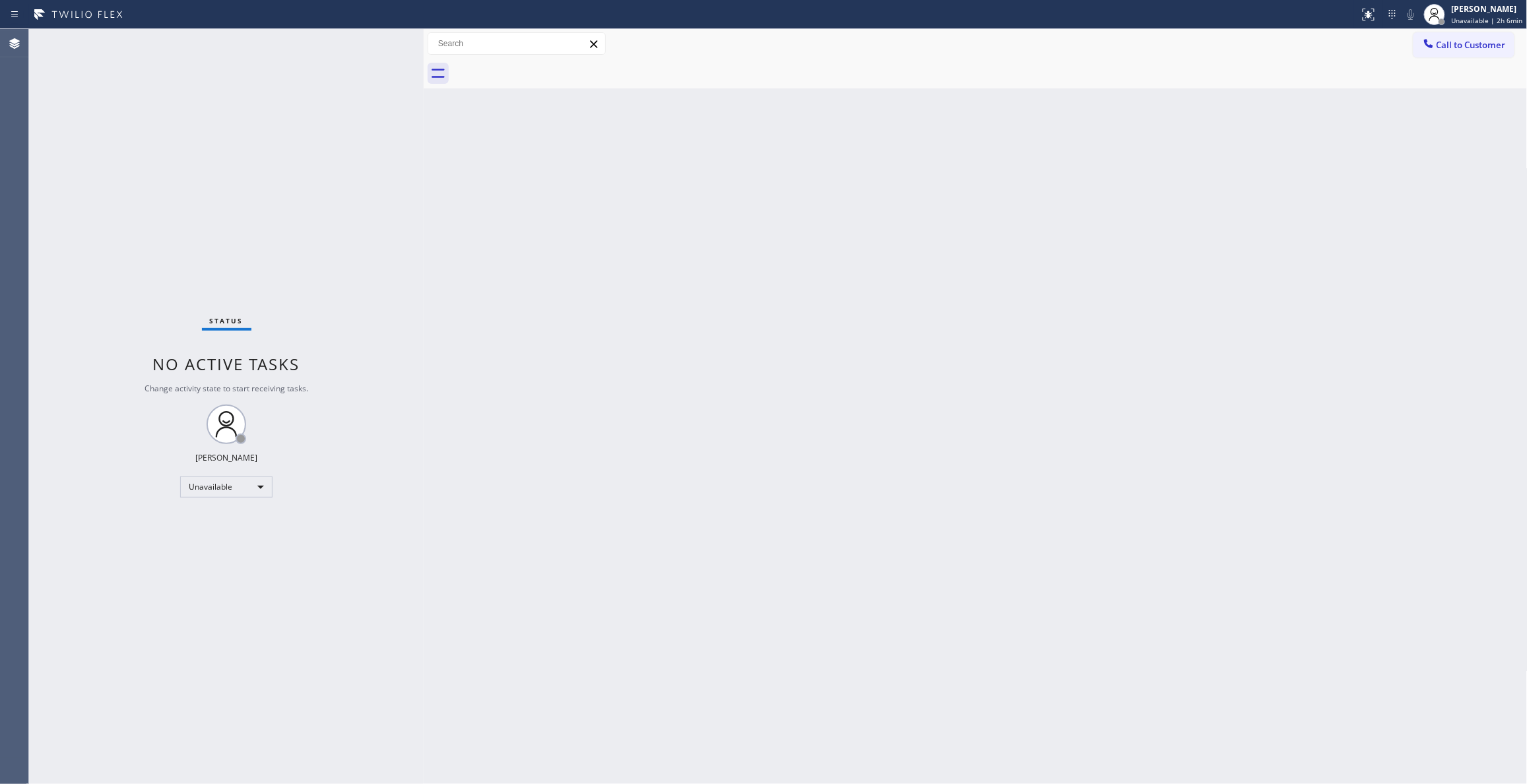
click at [648, 436] on div "Back to Dashboard Change Sender ID Customers Technicians Select a contact Outbo…" at bounding box center [975, 406] width 1104 height 754
click at [8, 763] on div at bounding box center [13, 770] width 26 height 26
click at [948, 243] on div "Back to Dashboard Change Sender ID Customers Technicians Select a contact Outbo…" at bounding box center [975, 406] width 1104 height 754
click at [1462, 40] on span "Call to Customer" at bounding box center [1471, 44] width 69 height 12
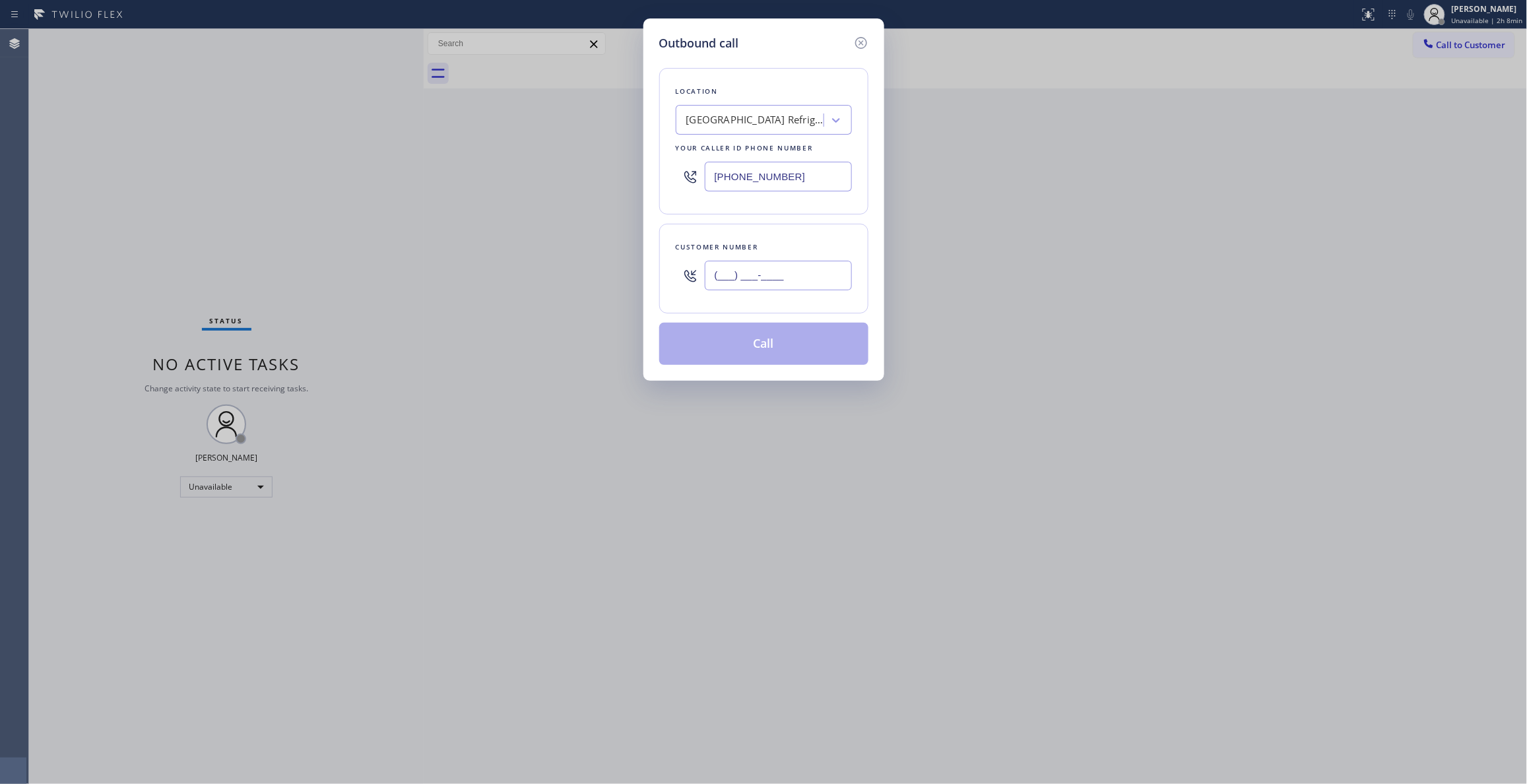
click at [782, 280] on input "(___) ___-____" at bounding box center [778, 275] width 147 height 30
paste input "818) 887-1581"
type input "[PHONE_NUMBER]"
drag, startPoint x: 828, startPoint y: 182, endPoint x: 339, endPoint y: 191, distance: 489.1
click at [347, 190] on div "Outbound call Location [GEOGRAPHIC_DATA] Refrigerator Repair Your caller id pho…" at bounding box center [764, 392] width 1527 height 784
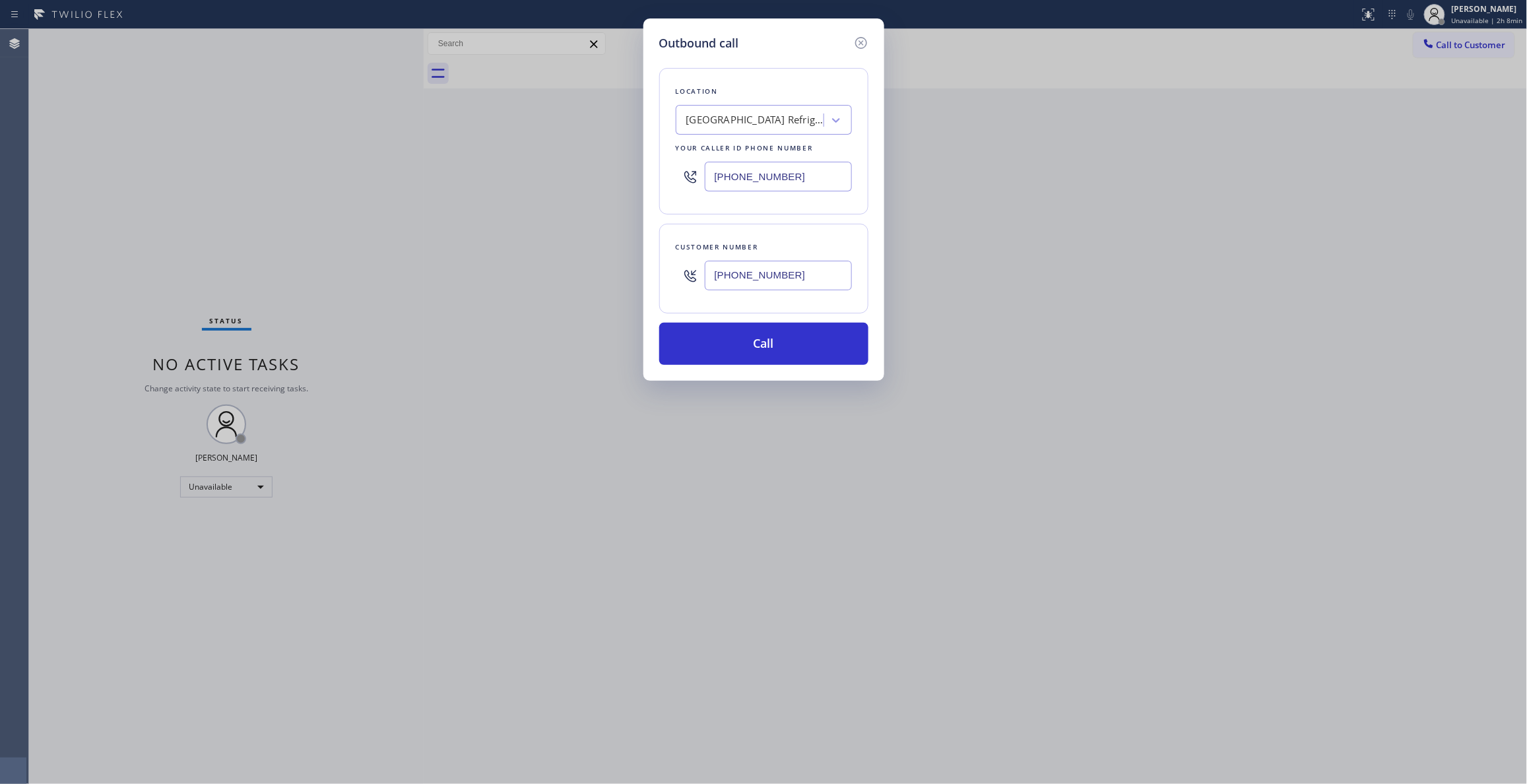
paste input "818) 926-4987"
type input "[PHONE_NUMBER]"
drag, startPoint x: 814, startPoint y: 274, endPoint x: 616, endPoint y: 283, distance: 198.2
click at [616, 278] on div "Outbound call Location [GEOGRAPHIC_DATA] Appliance Repair Service Your caller i…" at bounding box center [764, 392] width 1527 height 784
click at [713, 329] on button "Call" at bounding box center [764, 343] width 209 height 43
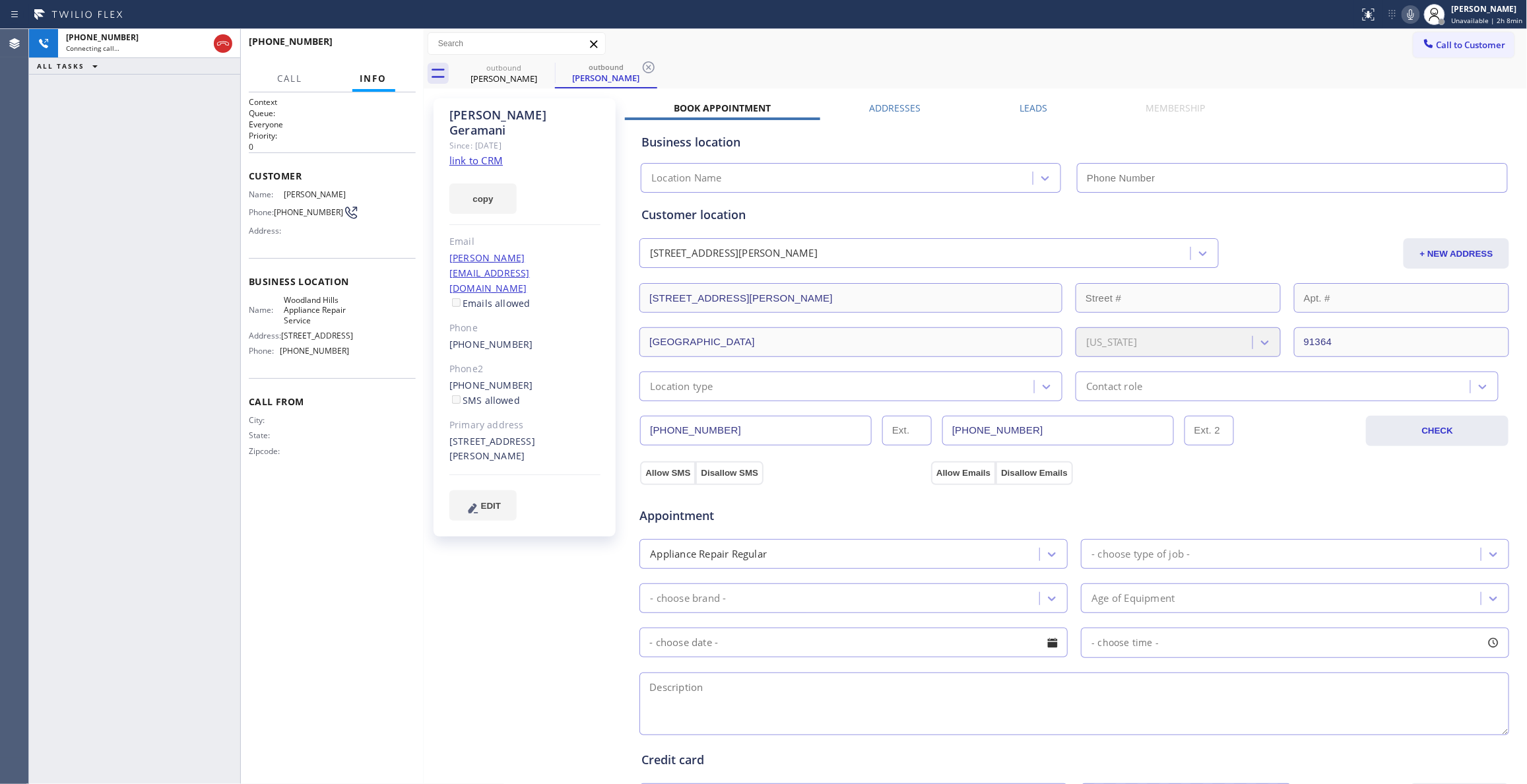
type input "[PHONE_NUMBER]"
drag, startPoint x: 645, startPoint y: 70, endPoint x: 393, endPoint y: 45, distance: 253.2
click at [646, 70] on icon at bounding box center [648, 67] width 15 height 15
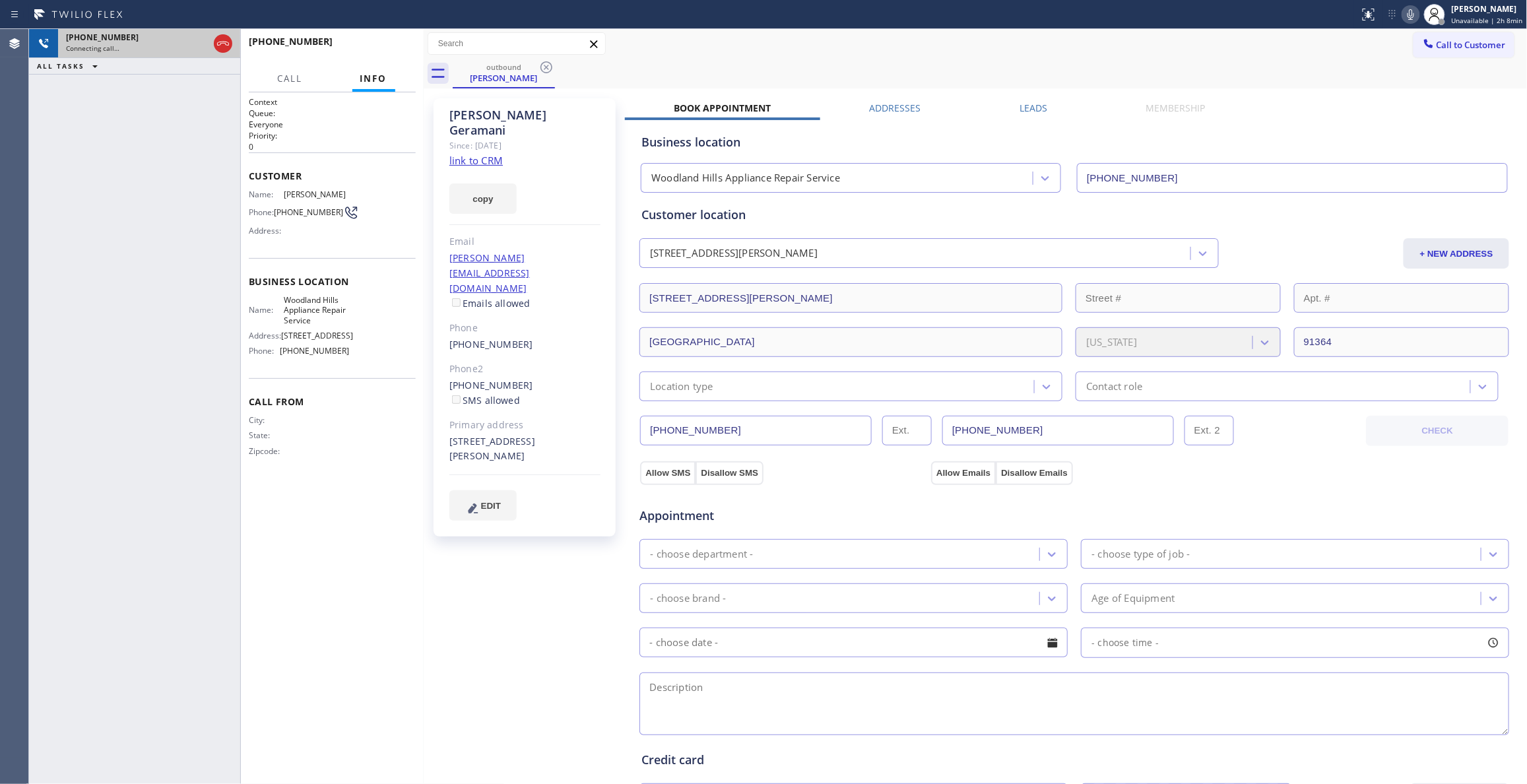
click at [220, 38] on icon at bounding box center [223, 43] width 15 height 15
click at [220, 40] on div "[PHONE_NUMBER]" at bounding box center [149, 37] width 167 height 11
click at [223, 43] on div "[PHONE_NUMBER] Connecting call…" at bounding box center [146, 43] width 177 height 29
click at [223, 43] on div "Connecting call…" at bounding box center [149, 48] width 167 height 9
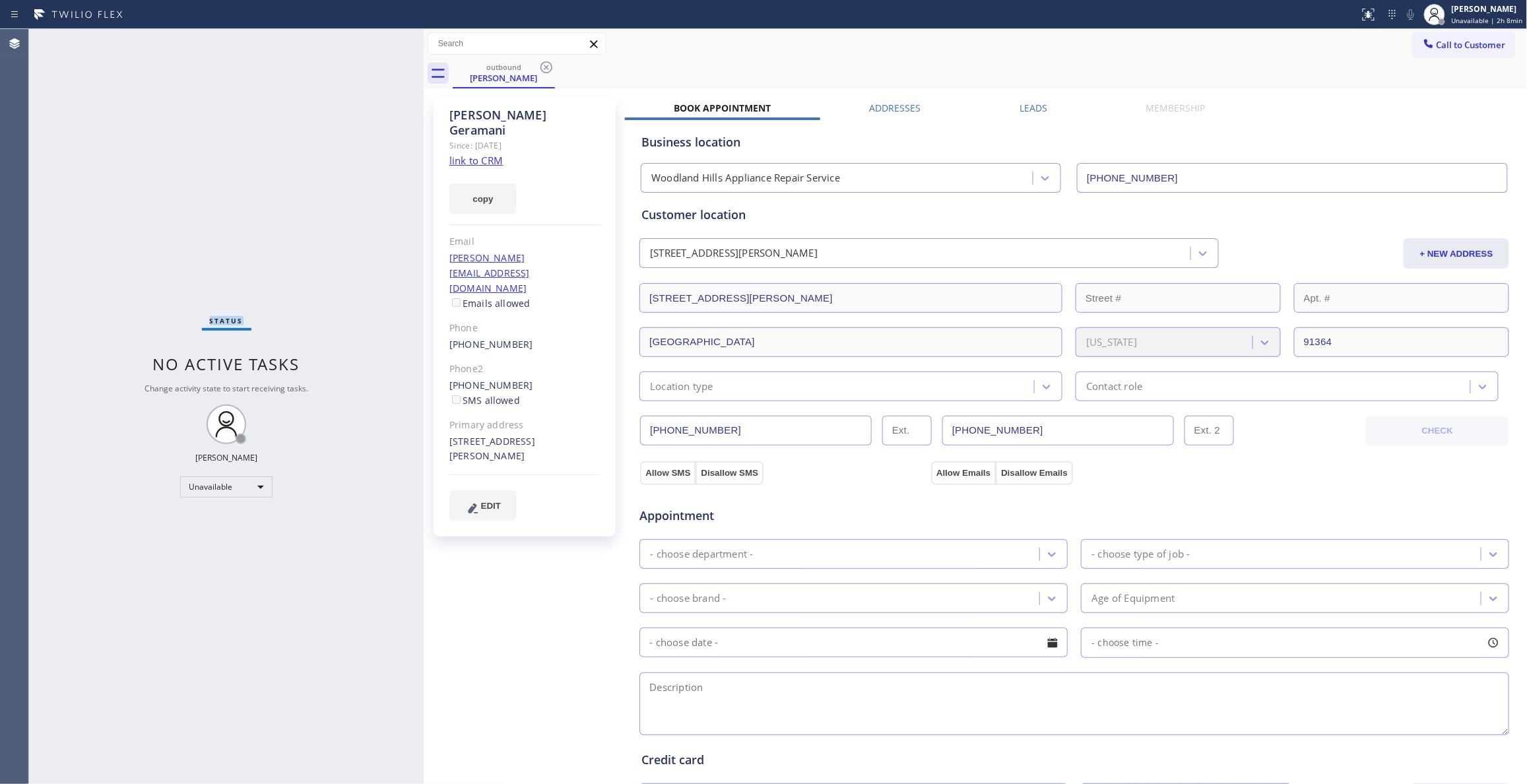
click at [223, 43] on div "Status No active tasks Change activity state to start receiving tasks. [PERSON_…" at bounding box center [226, 406] width 395 height 754
click at [543, 69] on icon at bounding box center [545, 67] width 15 height 15
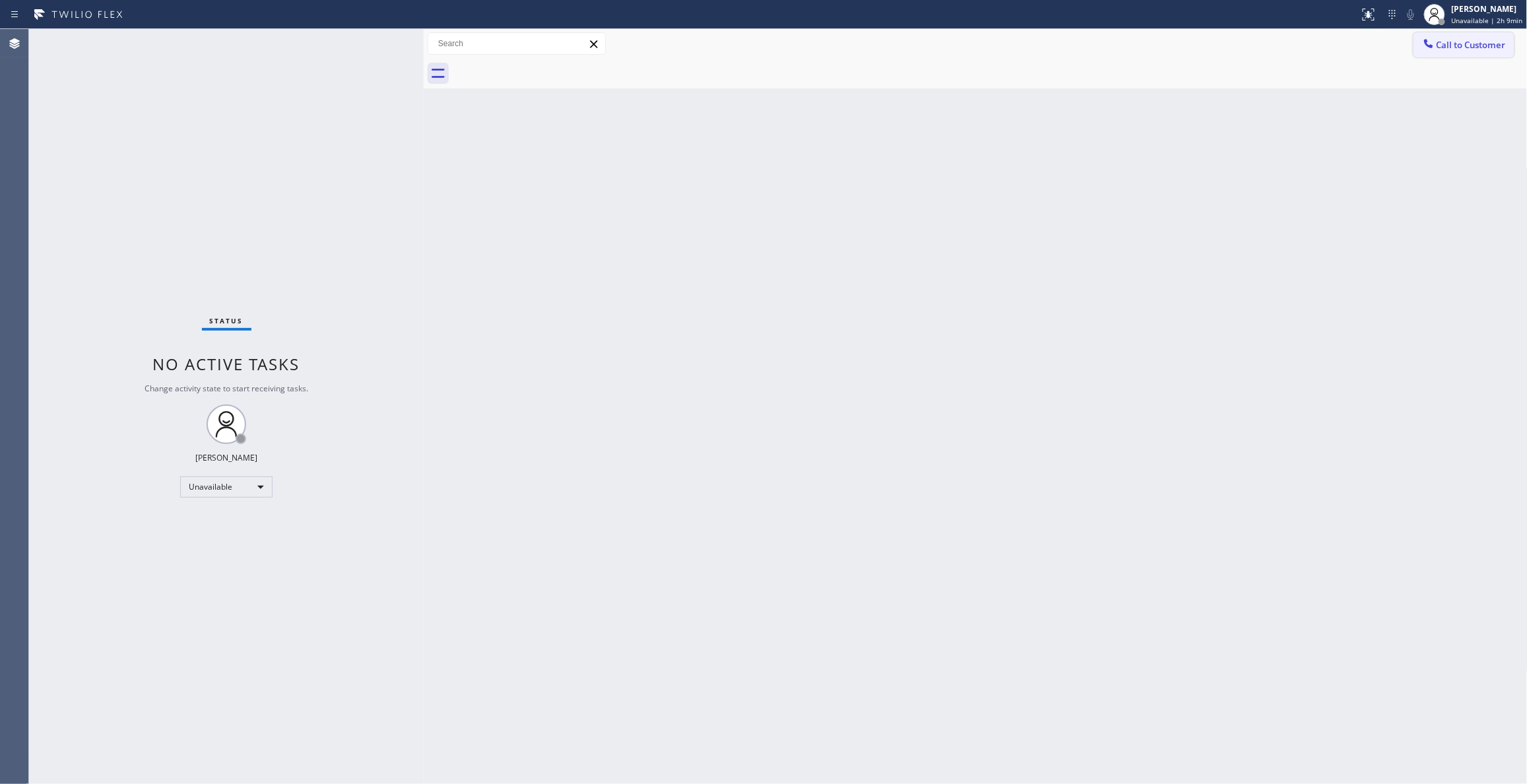
click at [1497, 56] on button "Call to Customer" at bounding box center [1464, 45] width 101 height 25
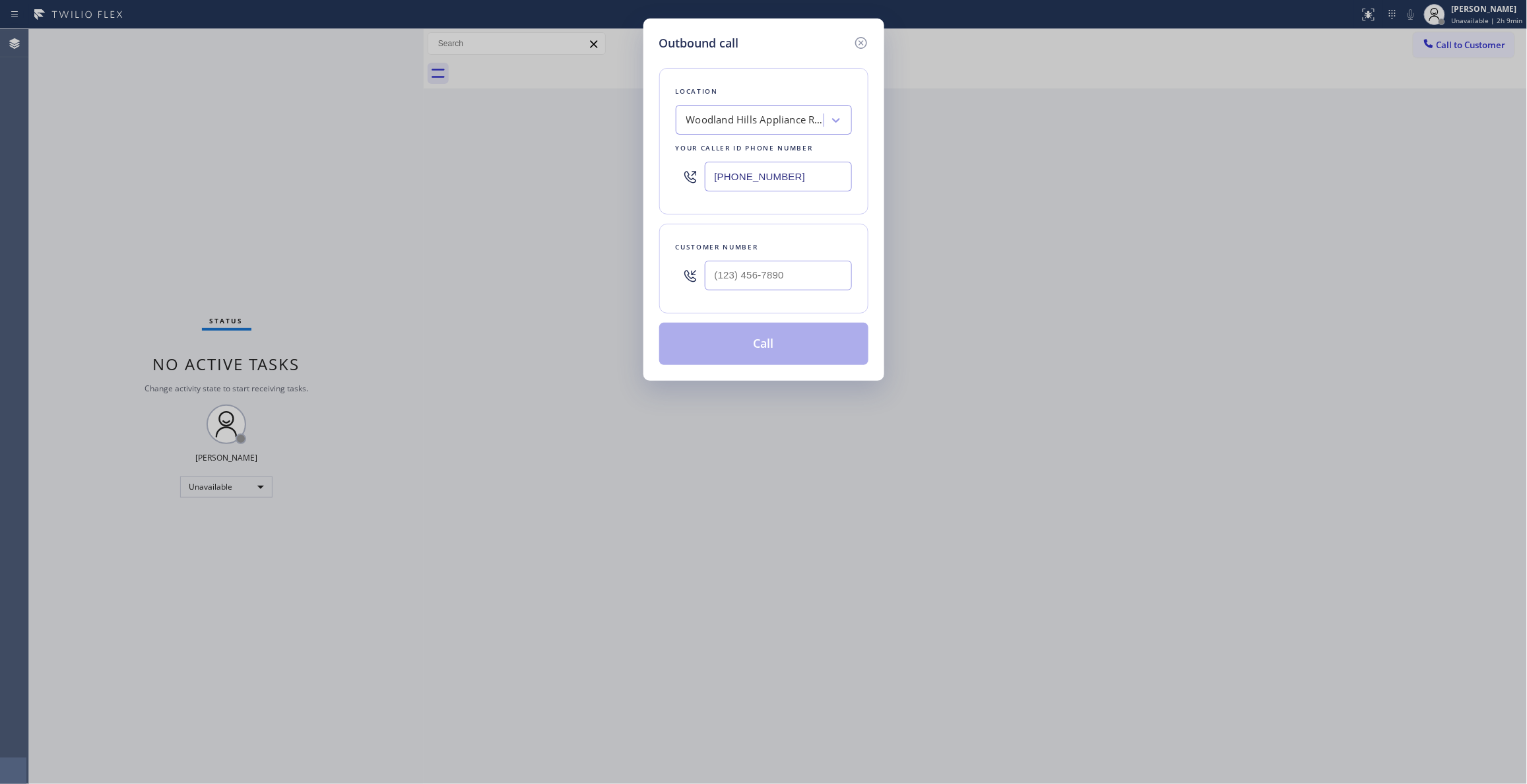
drag, startPoint x: 812, startPoint y: 165, endPoint x: 81, endPoint y: 165, distance: 731.0
click at [132, 165] on div "Outbound call Location [GEOGRAPHIC_DATA] Appliance Repair Service Your caller i…" at bounding box center [764, 392] width 1527 height 784
paste input "312) 241-1219"
type input "[PHONE_NUMBER]"
click at [765, 281] on input "(___) ___-____" at bounding box center [778, 275] width 147 height 30
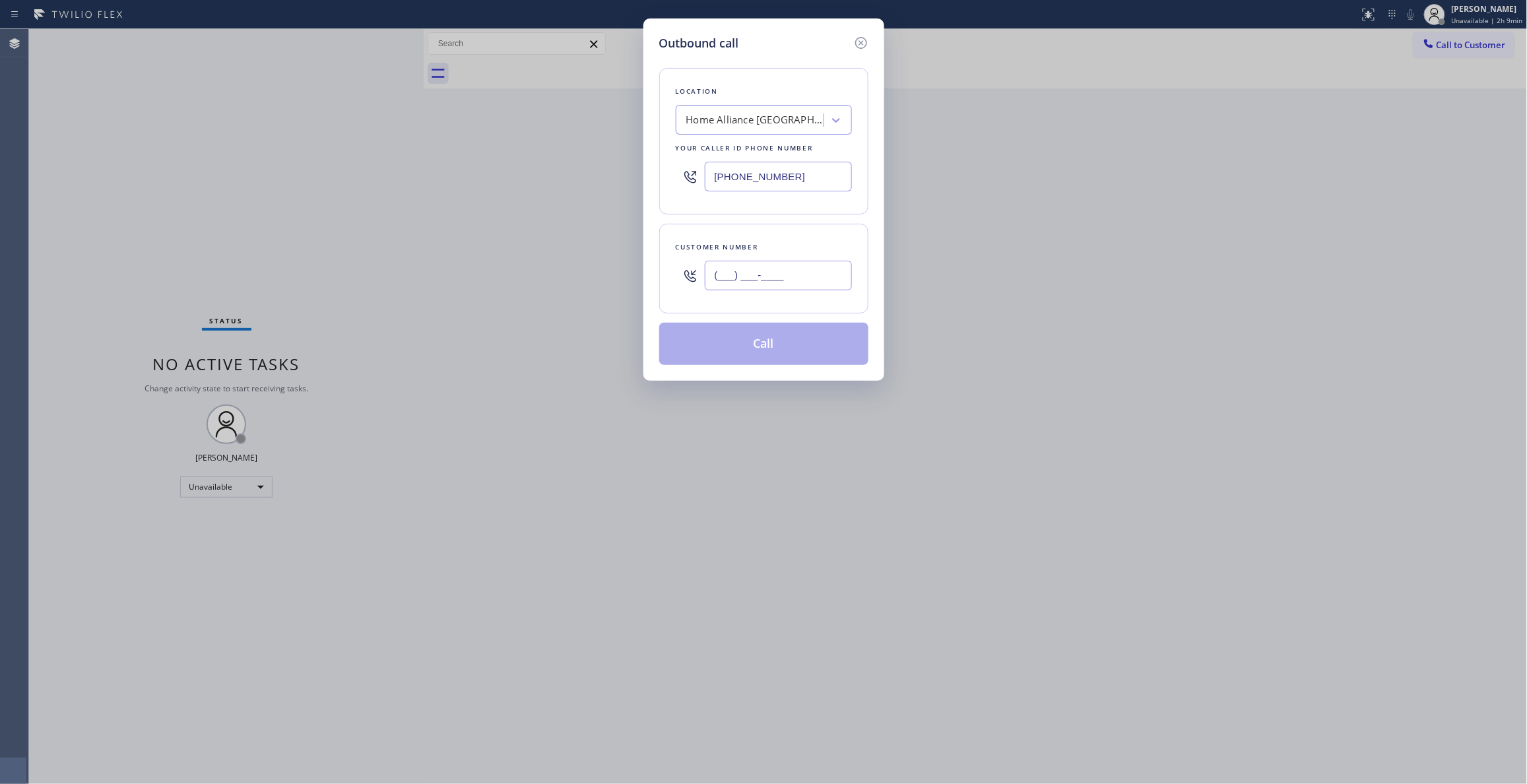
paste input "312) 824-8174"
type input "[PHONE_NUMBER]"
click at [751, 352] on button "Call" at bounding box center [764, 343] width 209 height 43
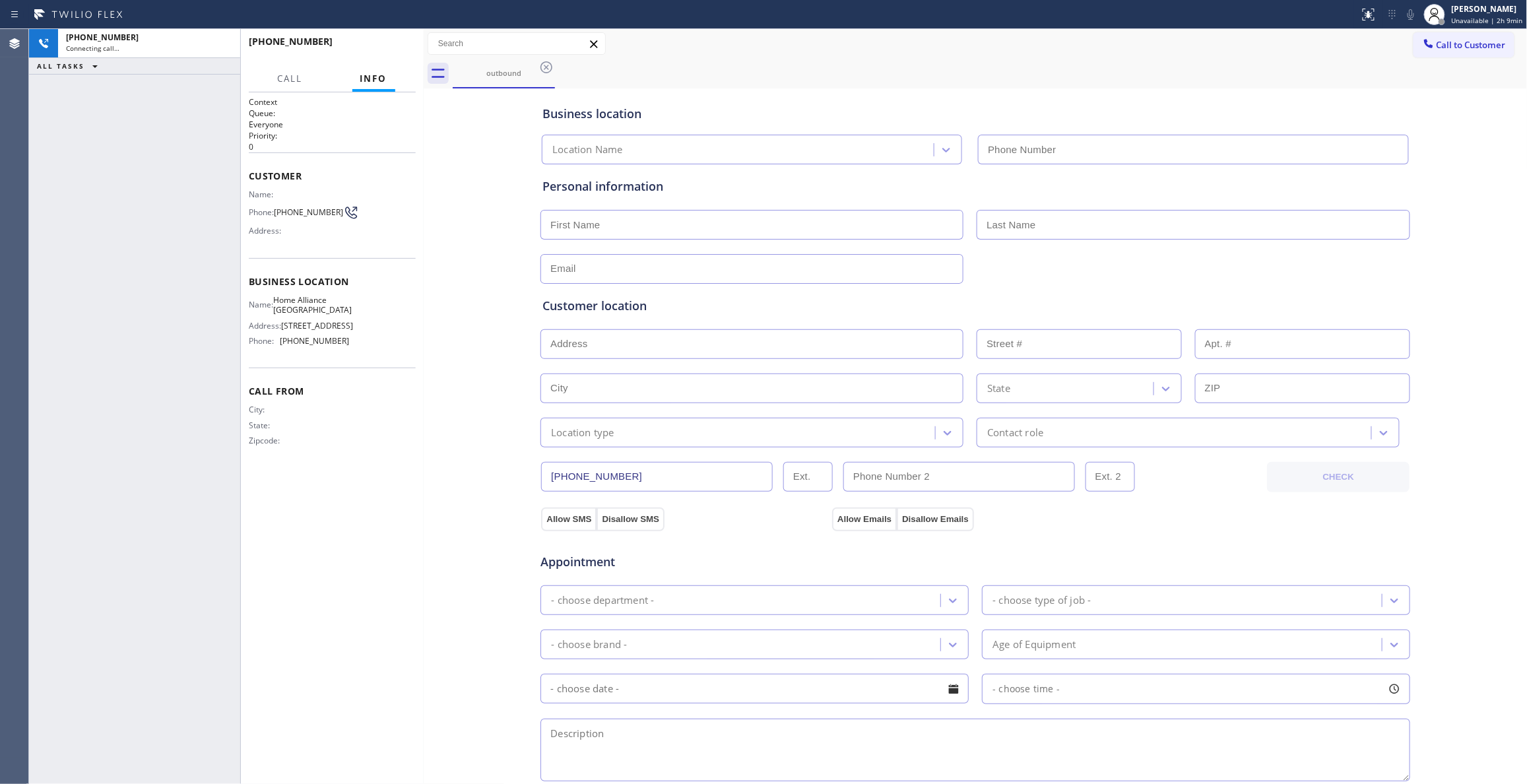
type input "[PHONE_NUMBER]"
click at [370, 488] on div "Context Queue: Everyone Priority: 0 Customer Name: Phone: [PHONE_NUMBER] Addres…" at bounding box center [332, 437] width 167 height 684
drag, startPoint x: 356, startPoint y: 38, endPoint x: 361, endPoint y: 43, distance: 7.1
click at [361, 43] on div "[PHONE_NUMBER] Live | 00:00 HANG UP" at bounding box center [332, 48] width 167 height 34
click at [367, 50] on span "HANG UP" at bounding box center [385, 47] width 40 height 9
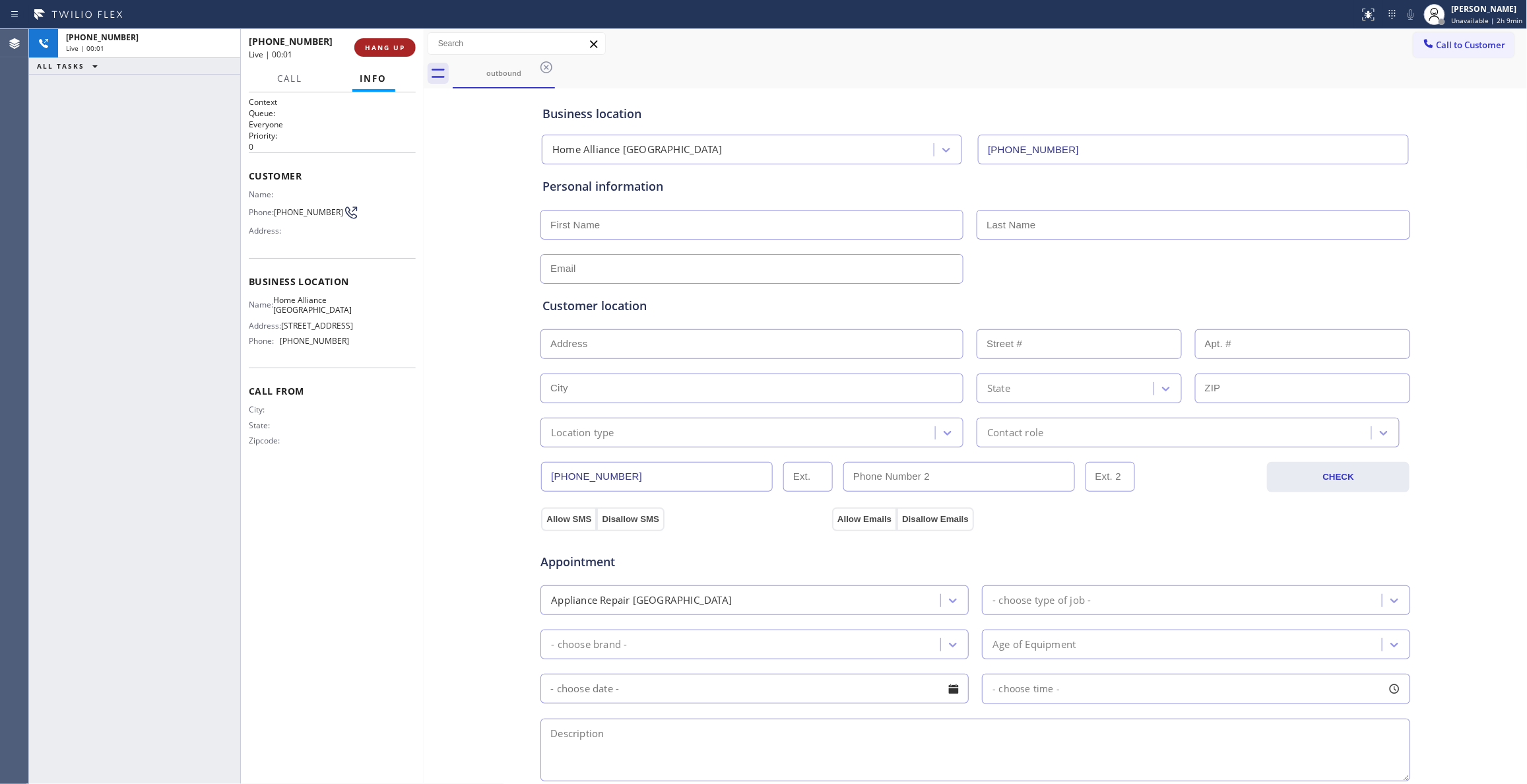
click at [367, 50] on span "HANG UP" at bounding box center [385, 47] width 40 height 9
click at [367, 50] on span "COMPLETE" at bounding box center [382, 47] width 45 height 9
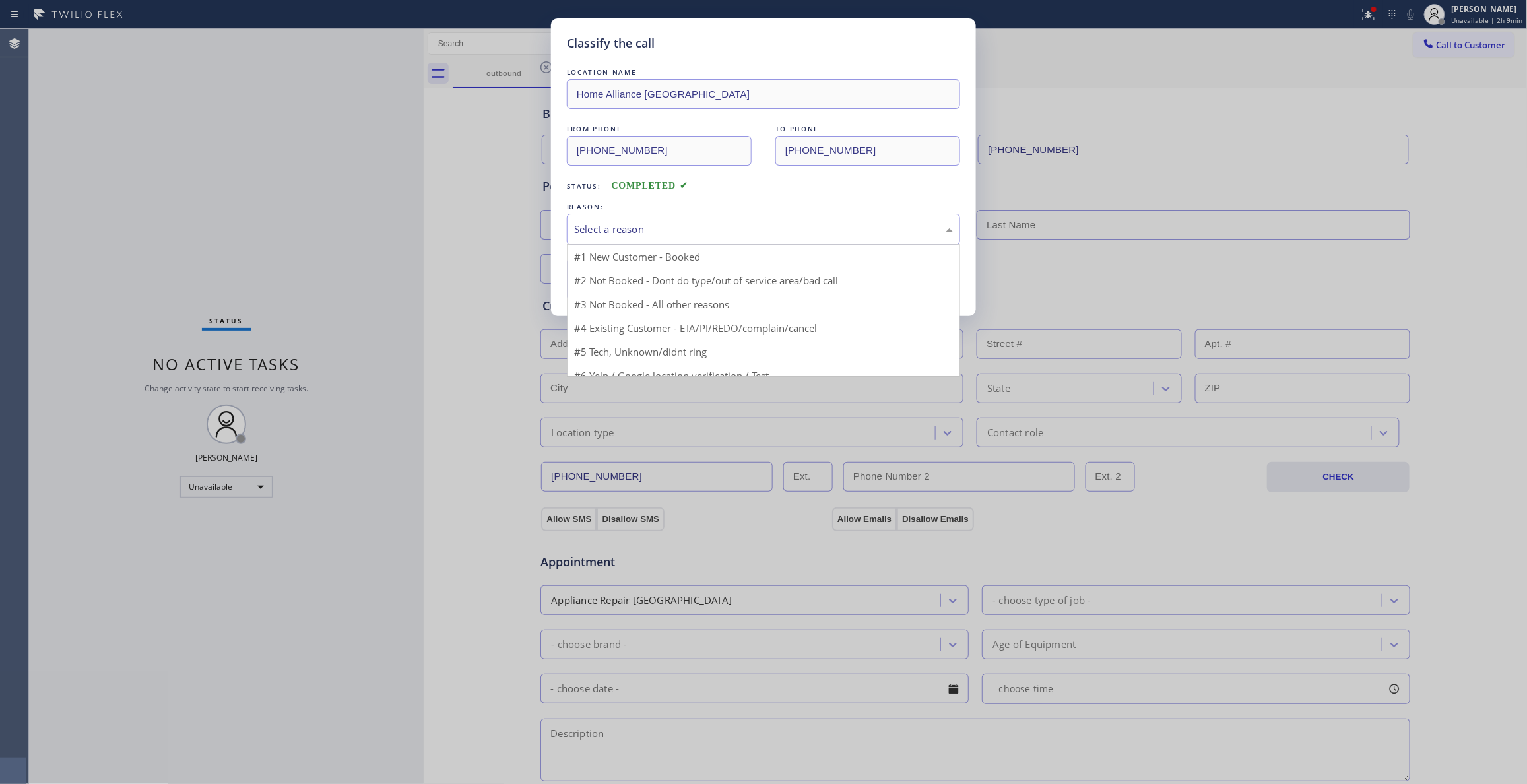
click at [587, 231] on div "Select a reason" at bounding box center [764, 229] width 379 height 15
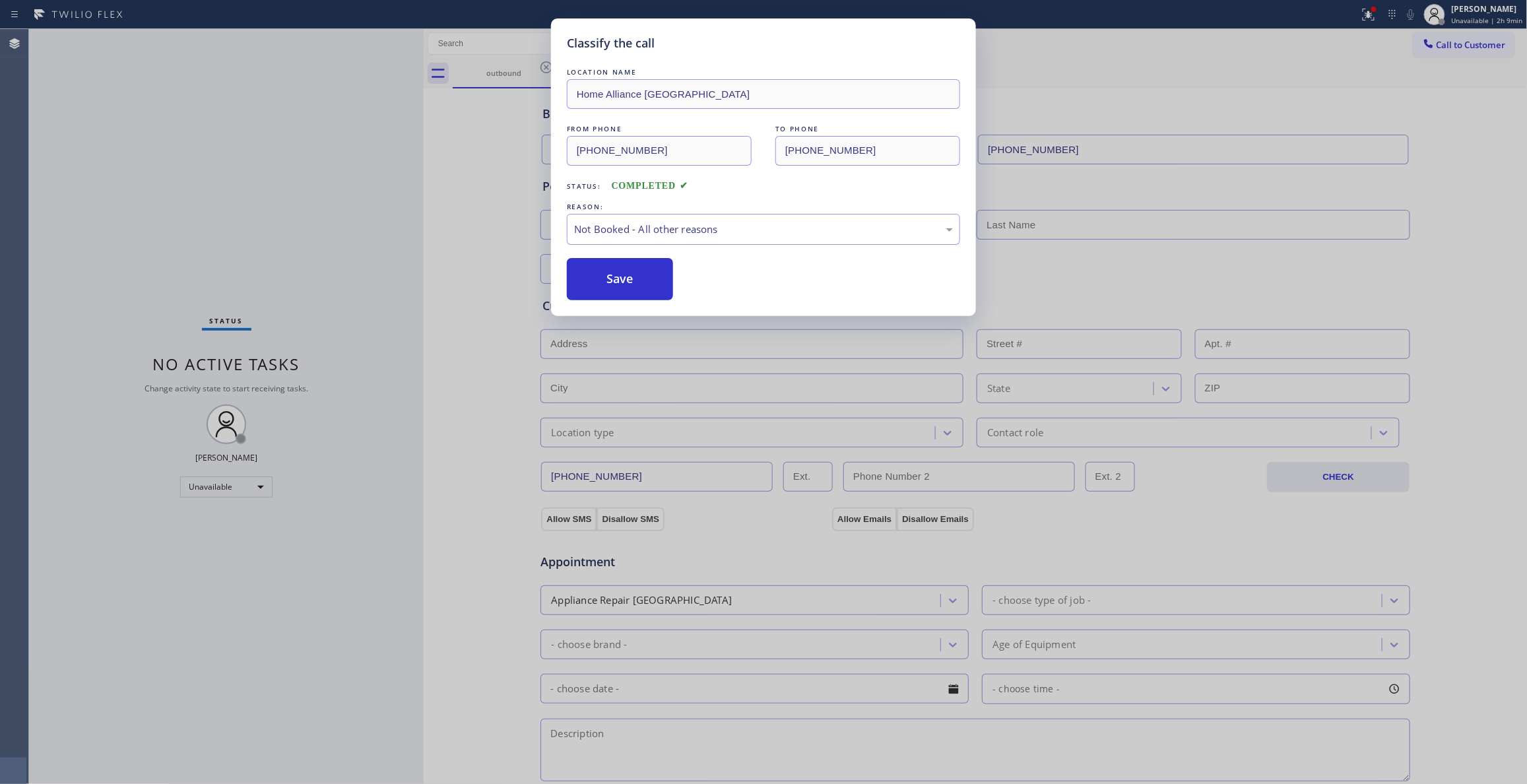
click at [600, 282] on button "Save" at bounding box center [619, 279] width 106 height 43
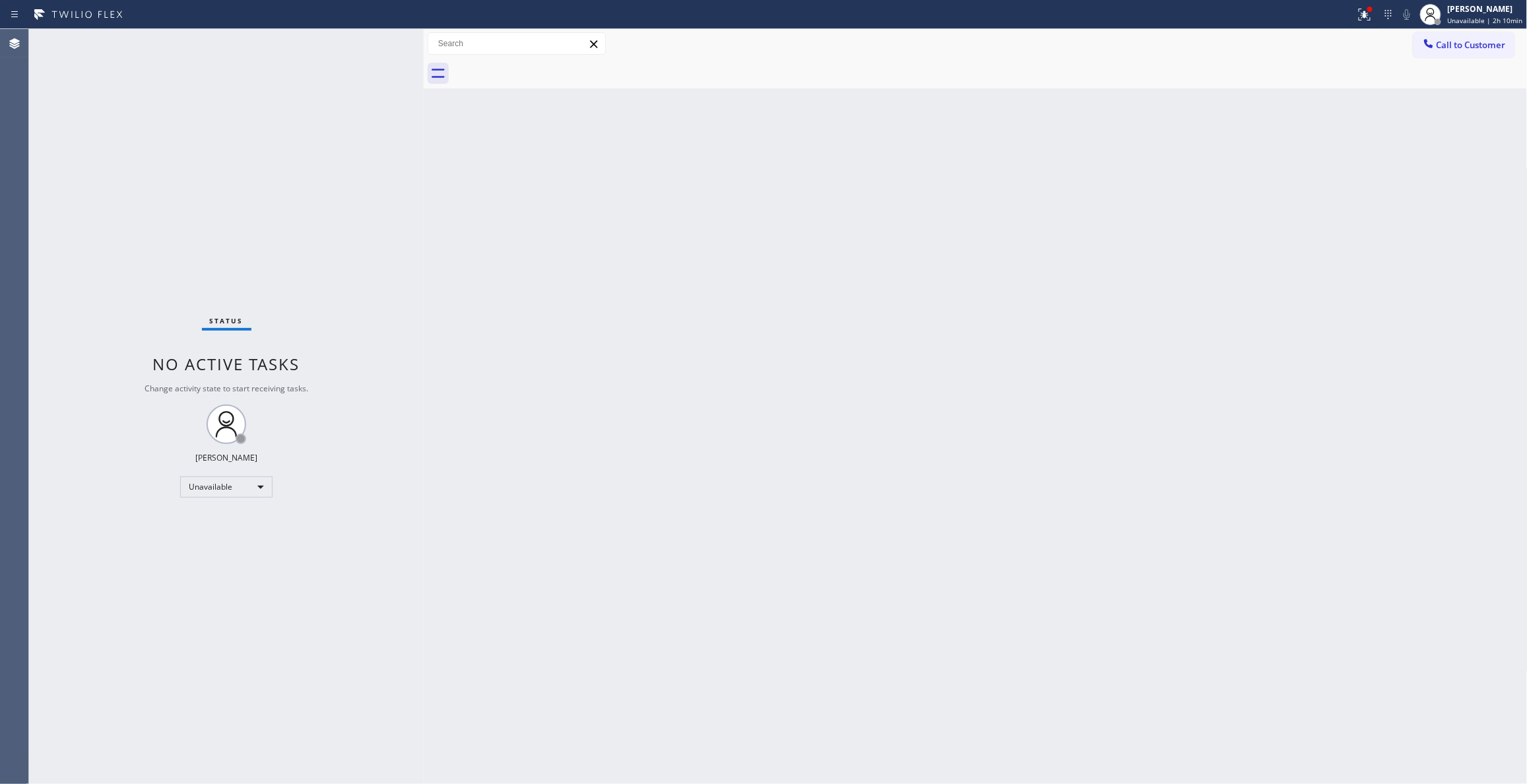
click at [607, 412] on div "Back to Dashboard Change Sender ID Customers Technicians Select a contact Outbo…" at bounding box center [975, 406] width 1104 height 754
click at [1498, 43] on span "Call to Customer" at bounding box center [1471, 44] width 69 height 12
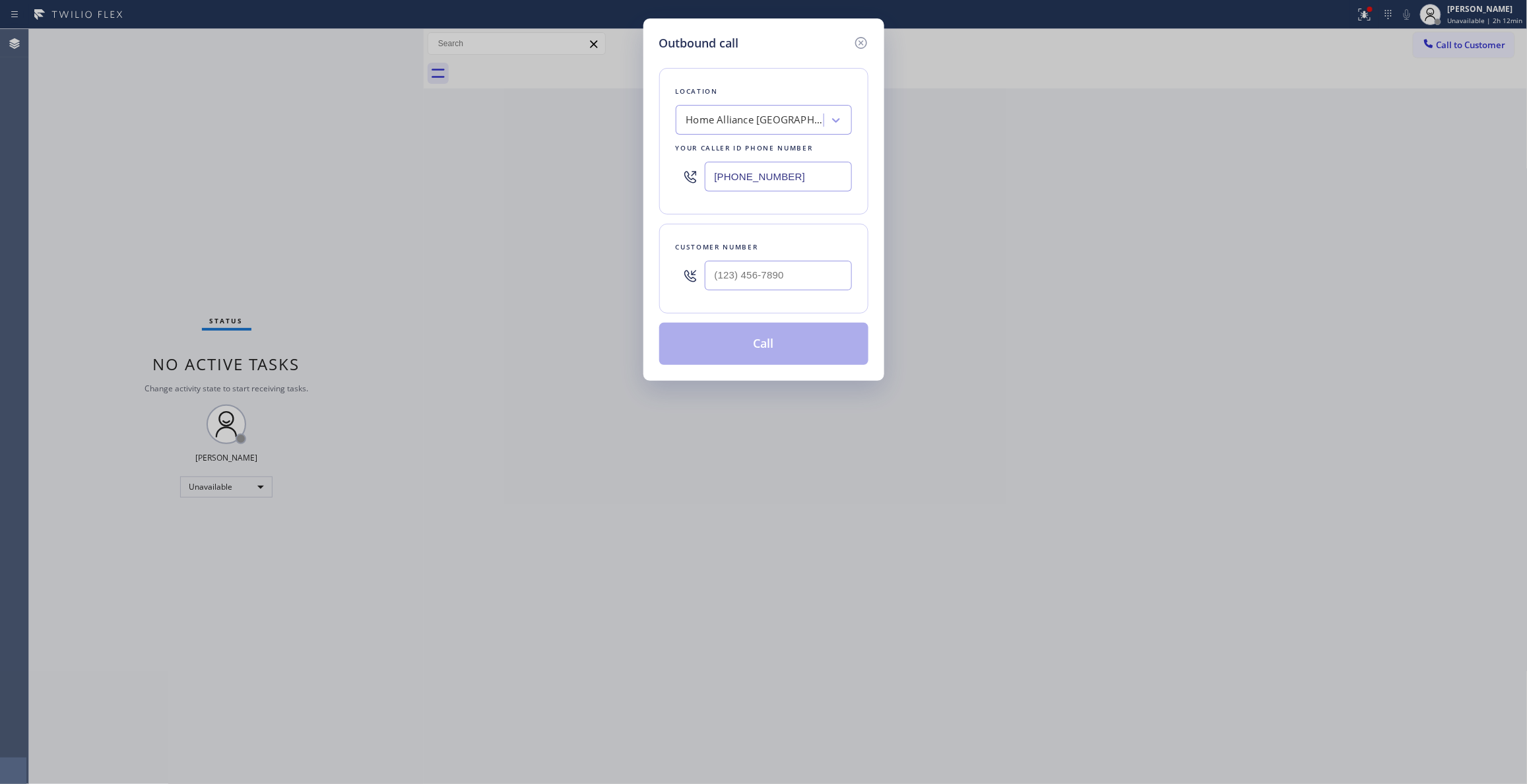
drag, startPoint x: 792, startPoint y: 177, endPoint x: 590, endPoint y: 8, distance: 263.4
click at [204, 170] on div "Outbound call Location Home Alliance [GEOGRAPHIC_DATA] Your caller id phone num…" at bounding box center [764, 392] width 1527 height 784
paste input "619) 304-2508"
type input "[PHONE_NUMBER]"
click at [747, 281] on input "(___) ___-____" at bounding box center [778, 275] width 147 height 30
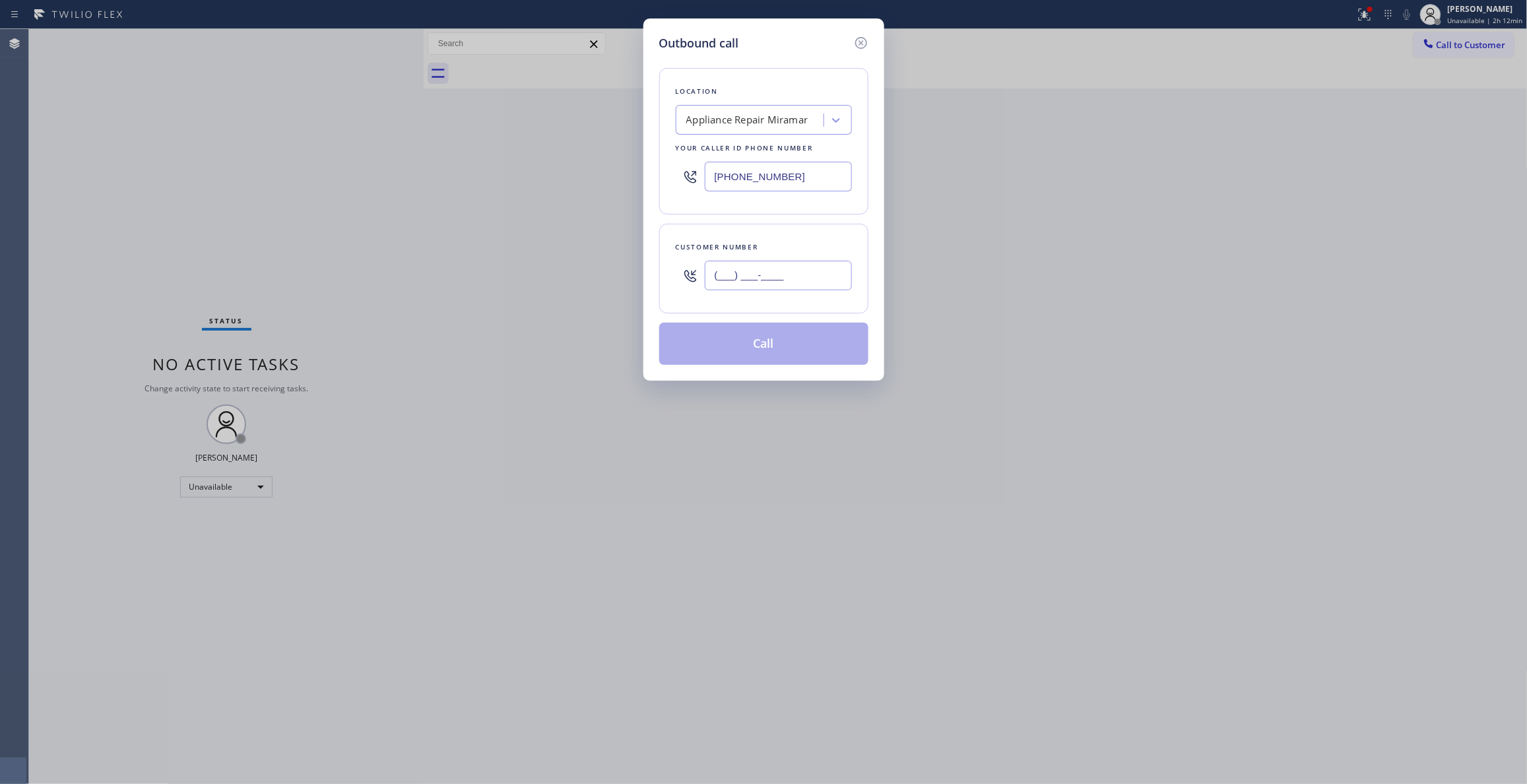
paste input "619) 820-6928"
type input "[PHONE_NUMBER]"
click at [736, 349] on button "Call" at bounding box center [764, 343] width 209 height 43
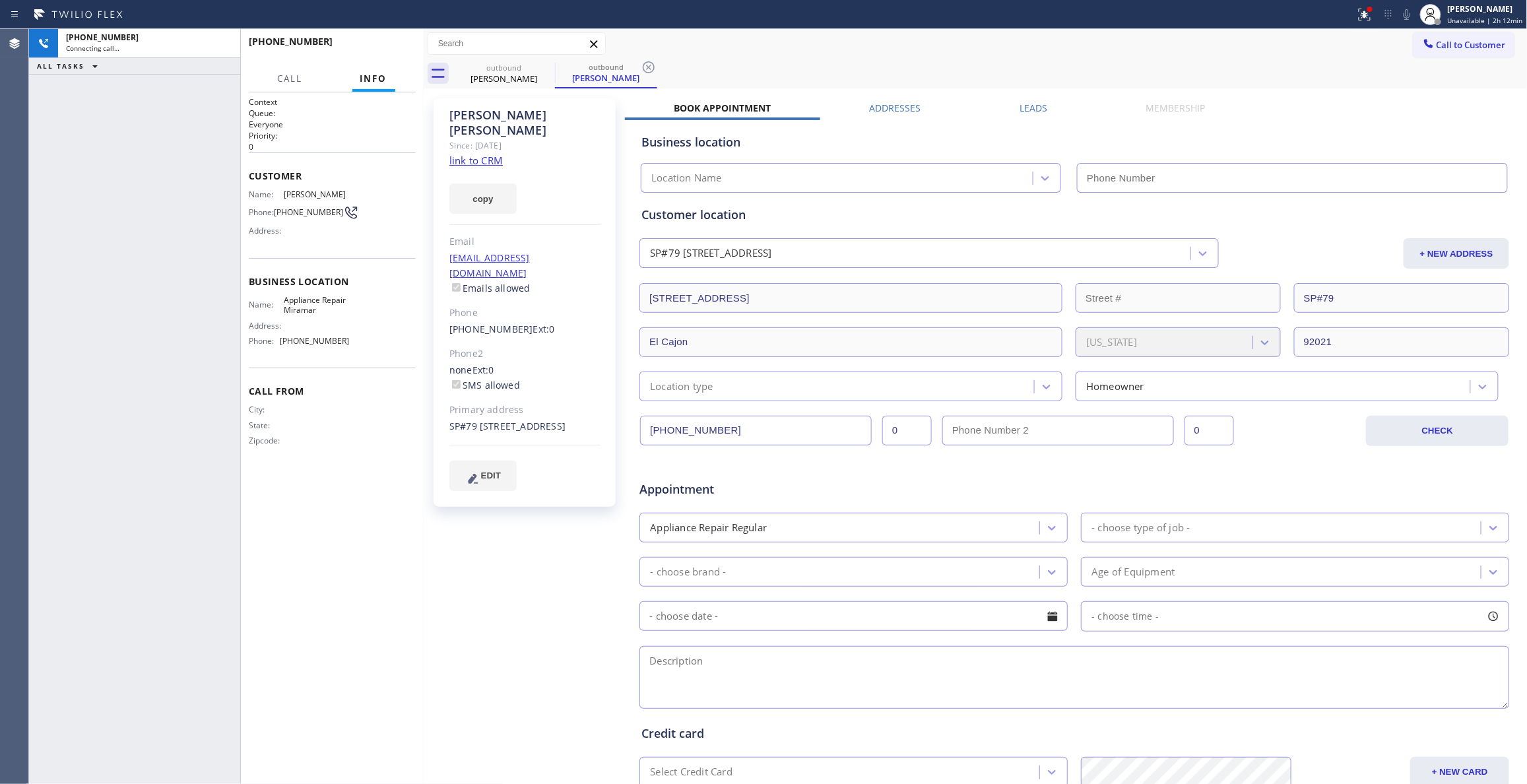
type input "[PHONE_NUMBER]"
click at [649, 69] on icon at bounding box center [648, 67] width 15 height 15
click at [396, 47] on span "HANG UP" at bounding box center [385, 47] width 40 height 9
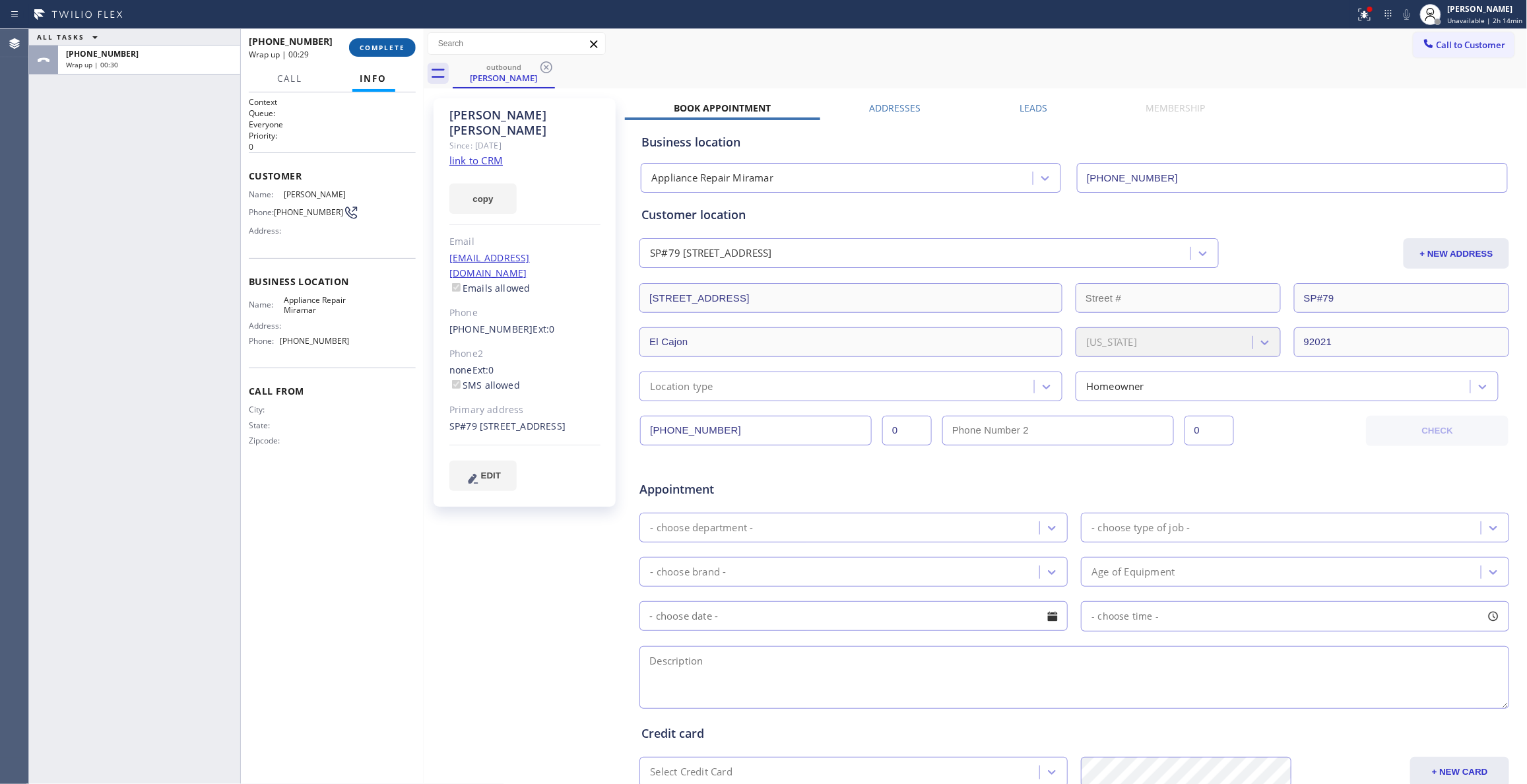
click at [370, 45] on span "COMPLETE" at bounding box center [382, 47] width 45 height 9
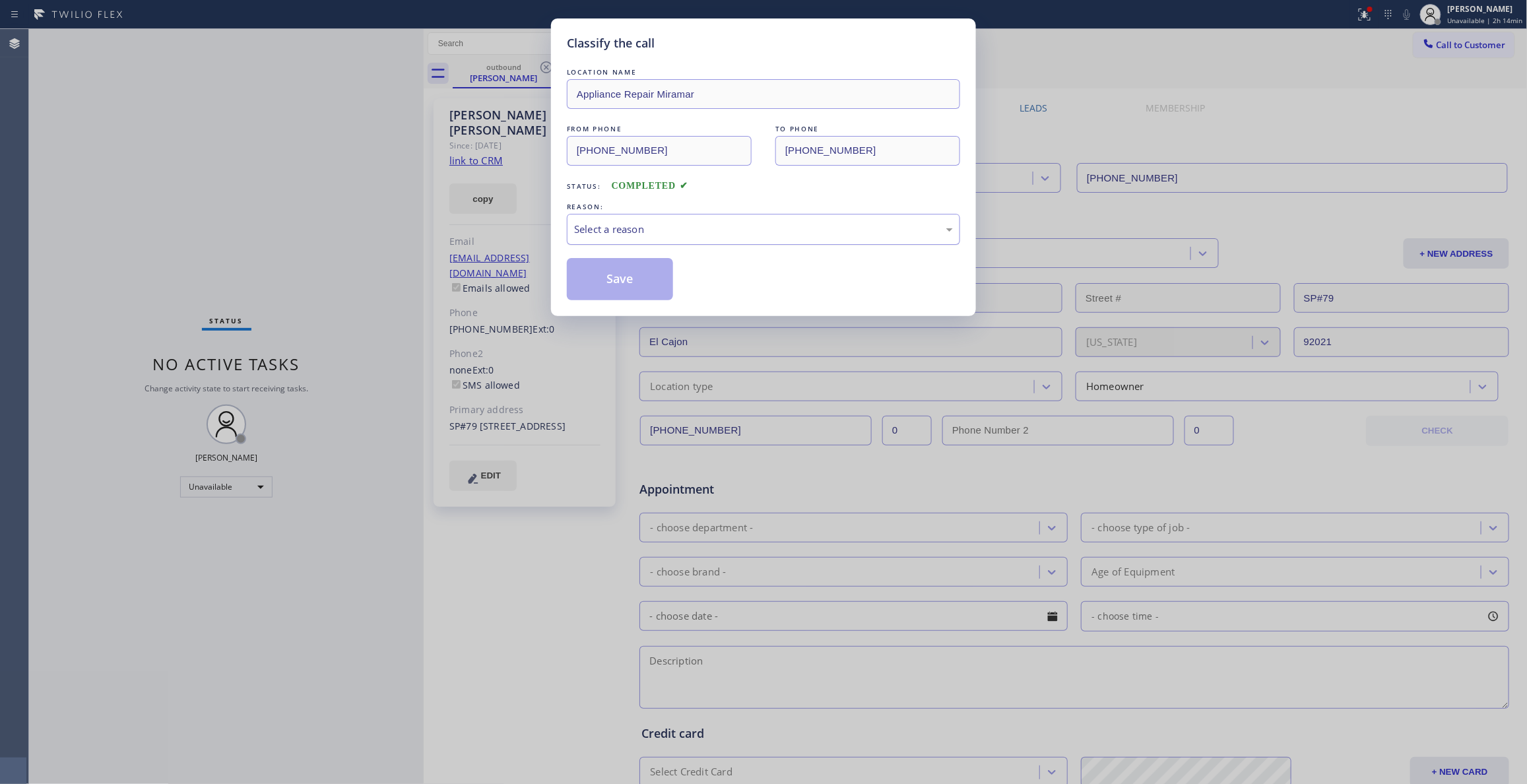
click at [677, 231] on div "Select a reason" at bounding box center [764, 229] width 379 height 15
click at [607, 231] on div "Select a reason" at bounding box center [764, 229] width 379 height 15
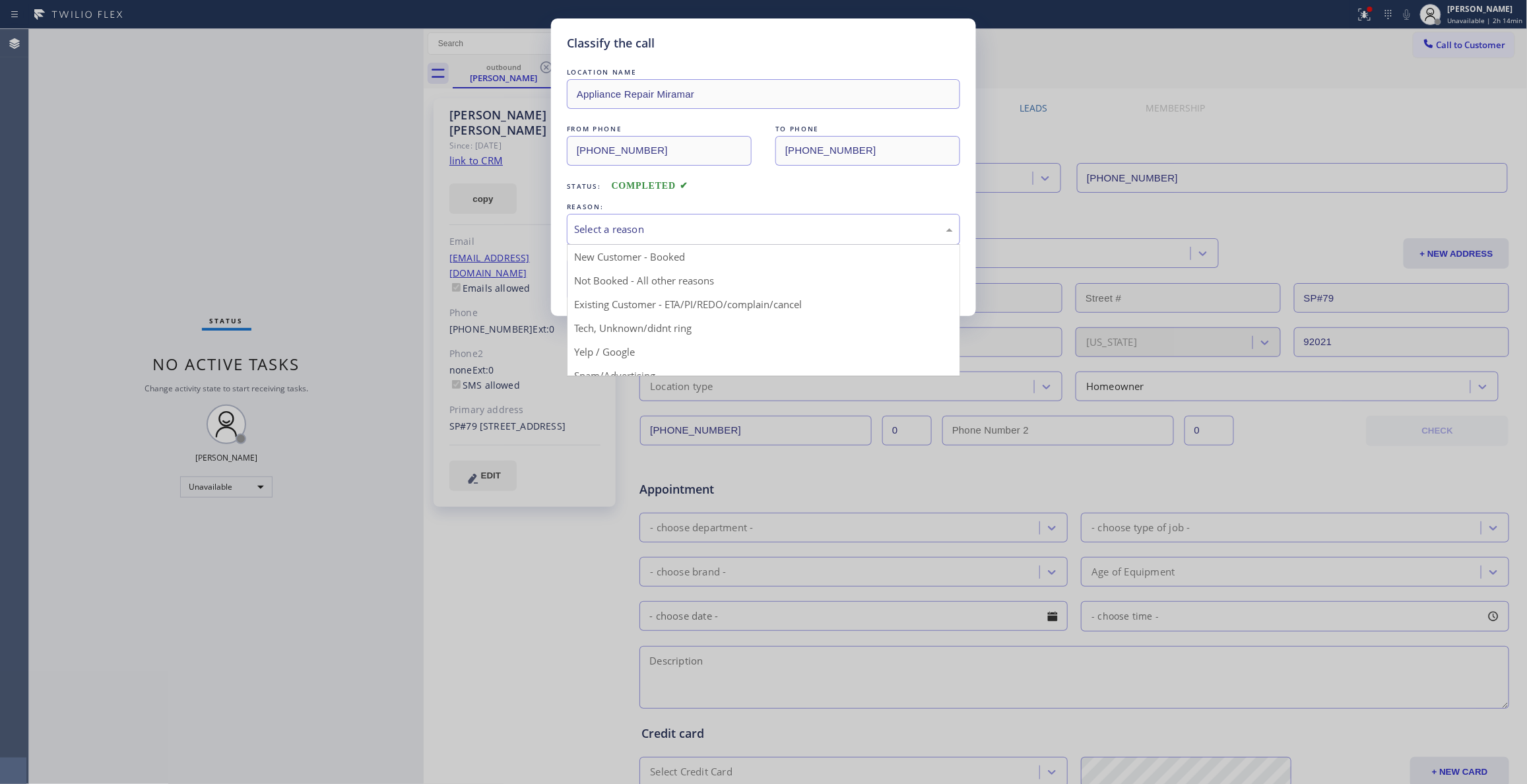
click at [743, 225] on div "Select a reason" at bounding box center [764, 229] width 379 height 15
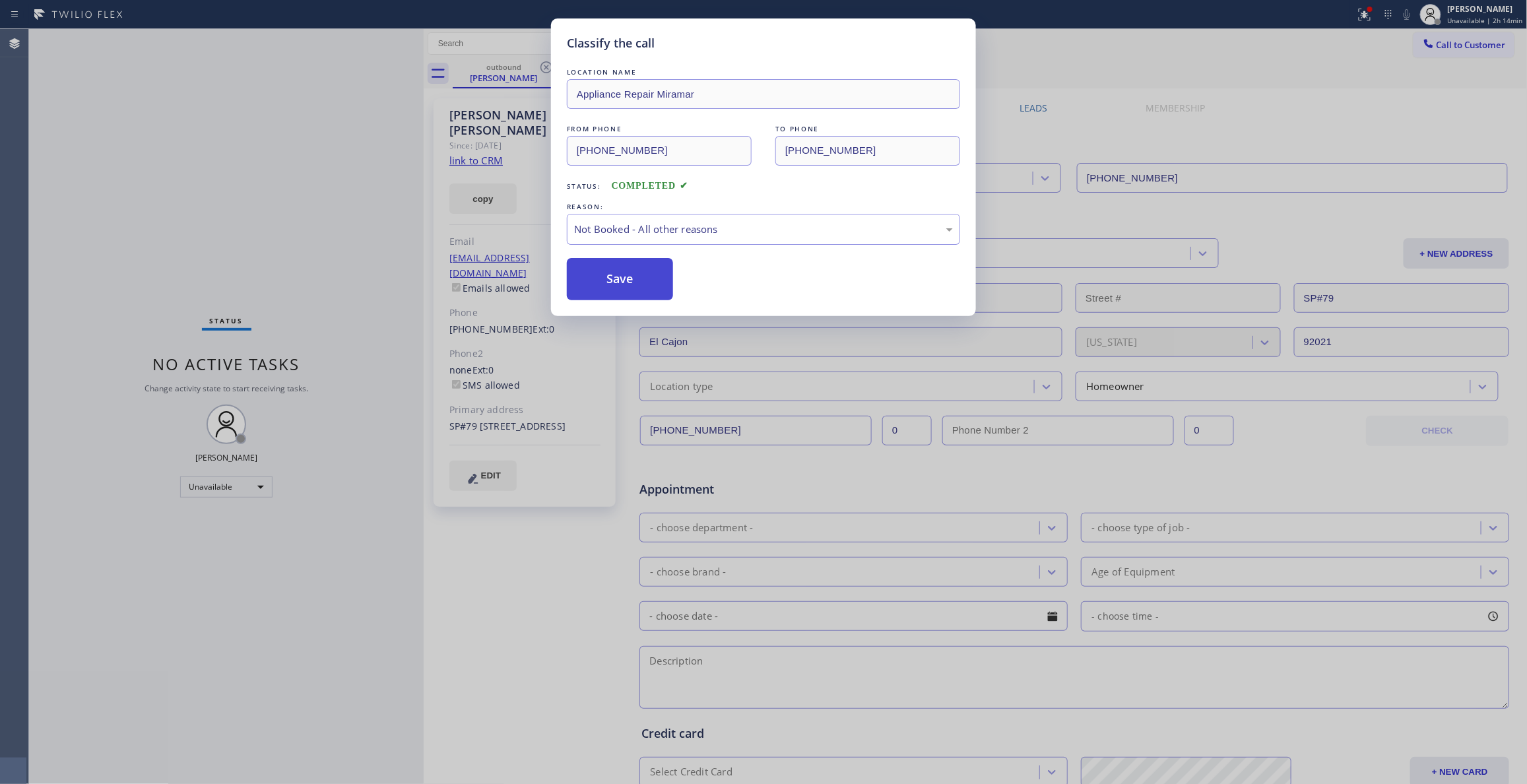
click at [668, 273] on button "Save" at bounding box center [619, 279] width 106 height 43
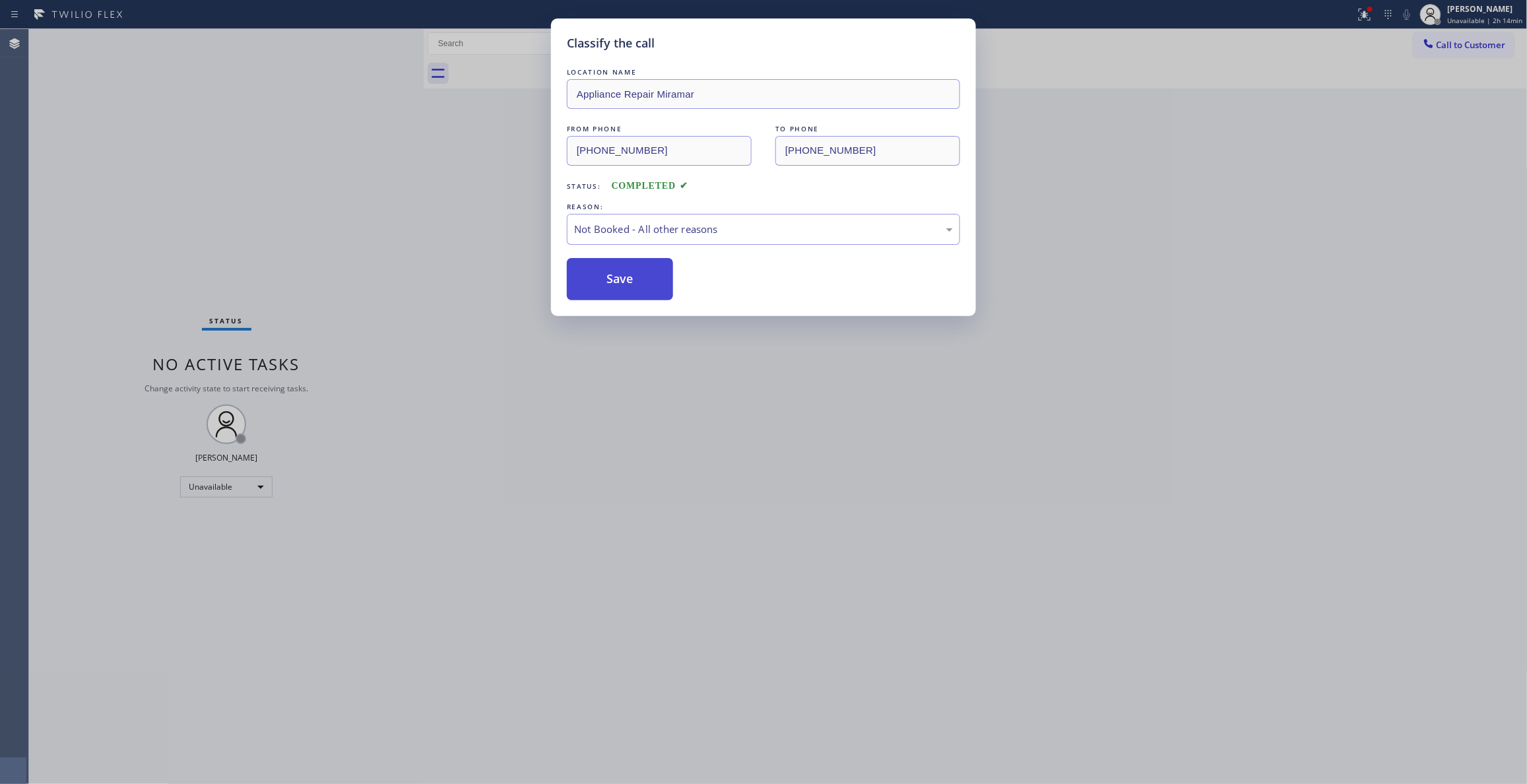
click at [665, 274] on button "Save" at bounding box center [619, 279] width 106 height 43
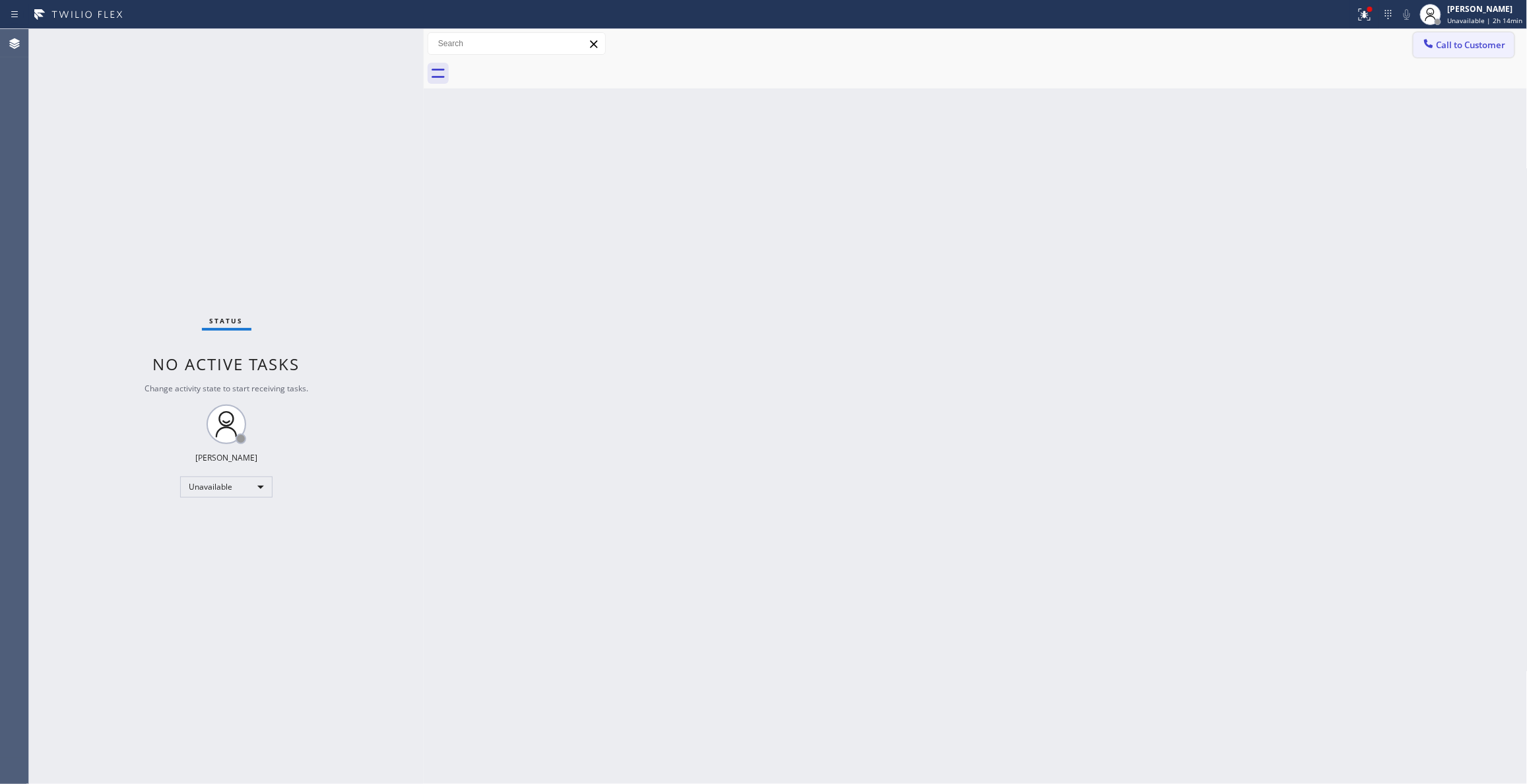
click at [1484, 50] on span "Call to Customer" at bounding box center [1471, 44] width 69 height 12
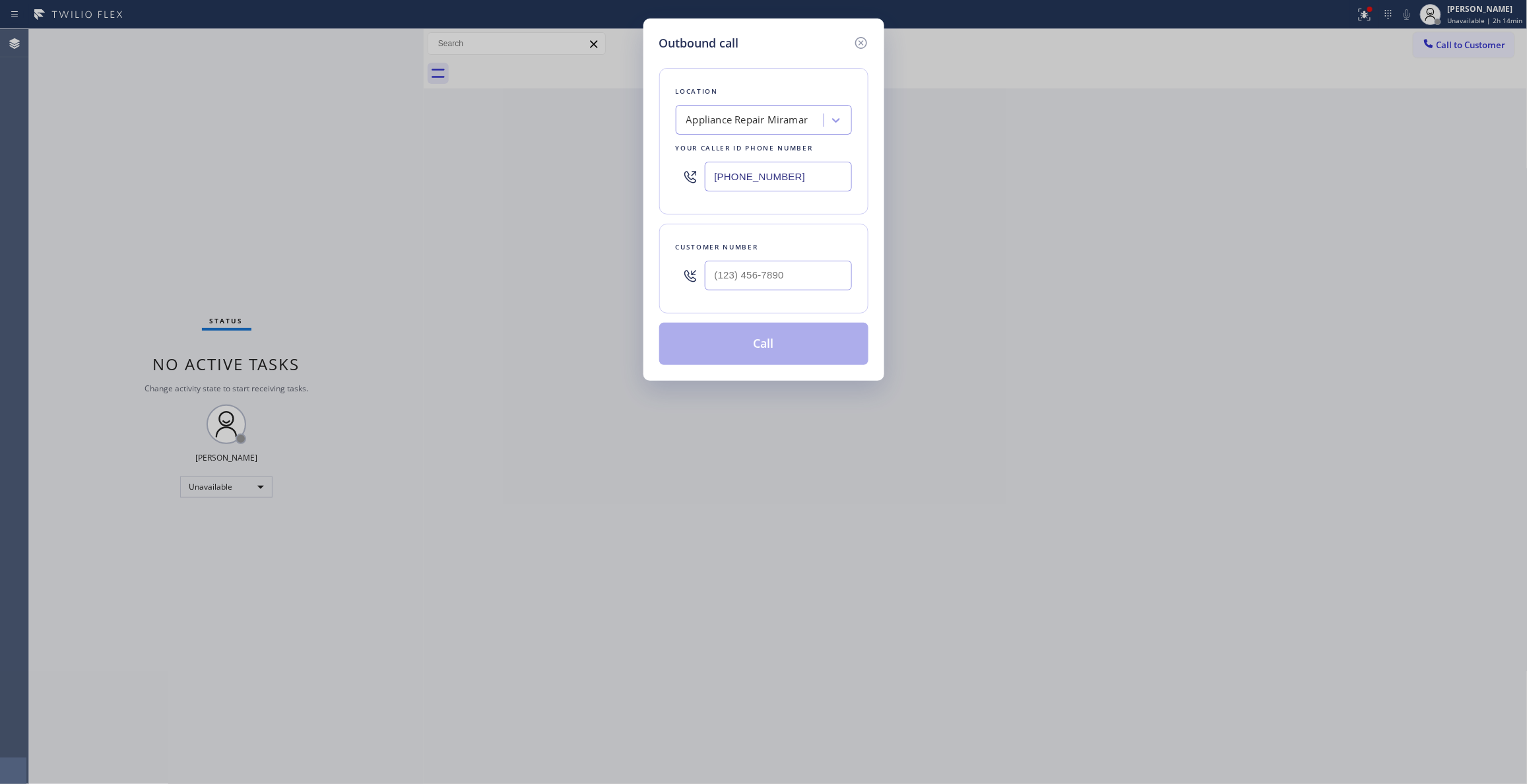
drag, startPoint x: 798, startPoint y: 177, endPoint x: 421, endPoint y: 182, distance: 377.0
click at [431, 184] on div "Outbound call Location Appliance Repair [GEOGRAPHIC_DATA] Your caller id phone …" at bounding box center [764, 392] width 1527 height 784
paste input "820-692"
type input "[PHONE_NUMBER]"
click at [795, 278] on input "(___) ___-____" at bounding box center [778, 275] width 147 height 30
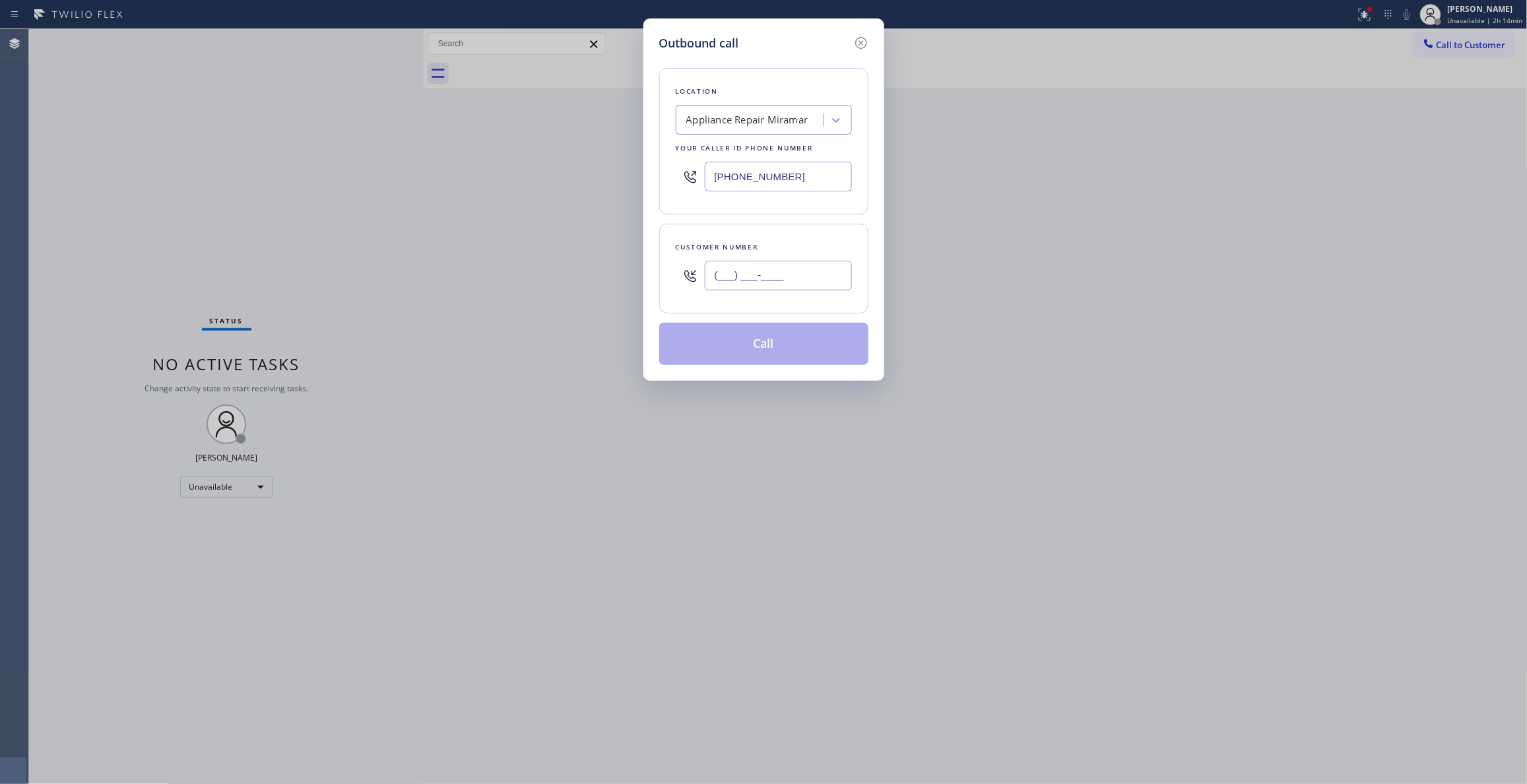
paste input "619) 820-6928"
type input "[PHONE_NUMBER]"
click at [745, 344] on button "Call" at bounding box center [764, 343] width 209 height 43
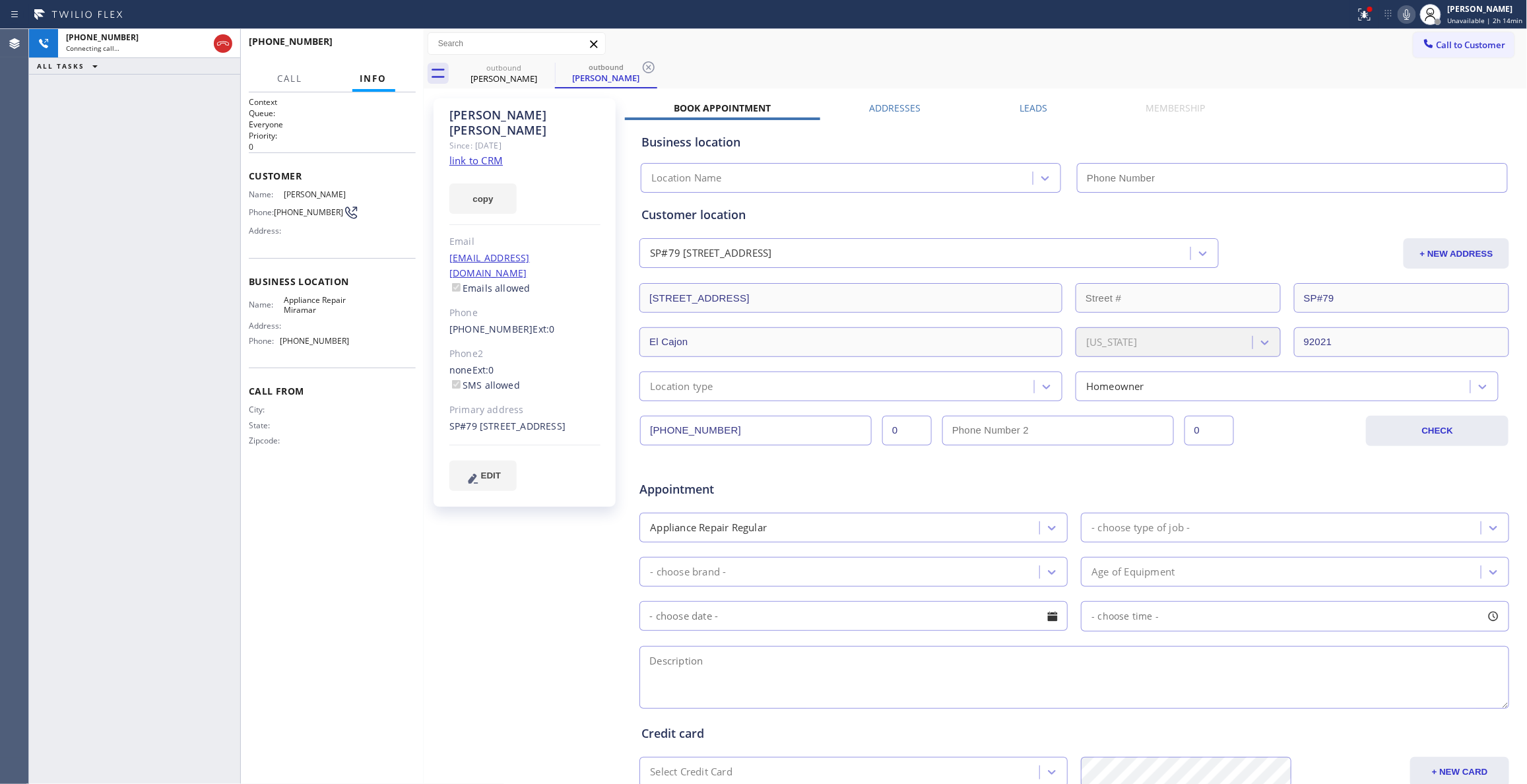
type input "[PHONE_NUMBER]"
click at [648, 69] on icon at bounding box center [648, 67] width 12 height 12
click at [312, 340] on span "[PHONE_NUMBER]" at bounding box center [314, 340] width 69 height 10
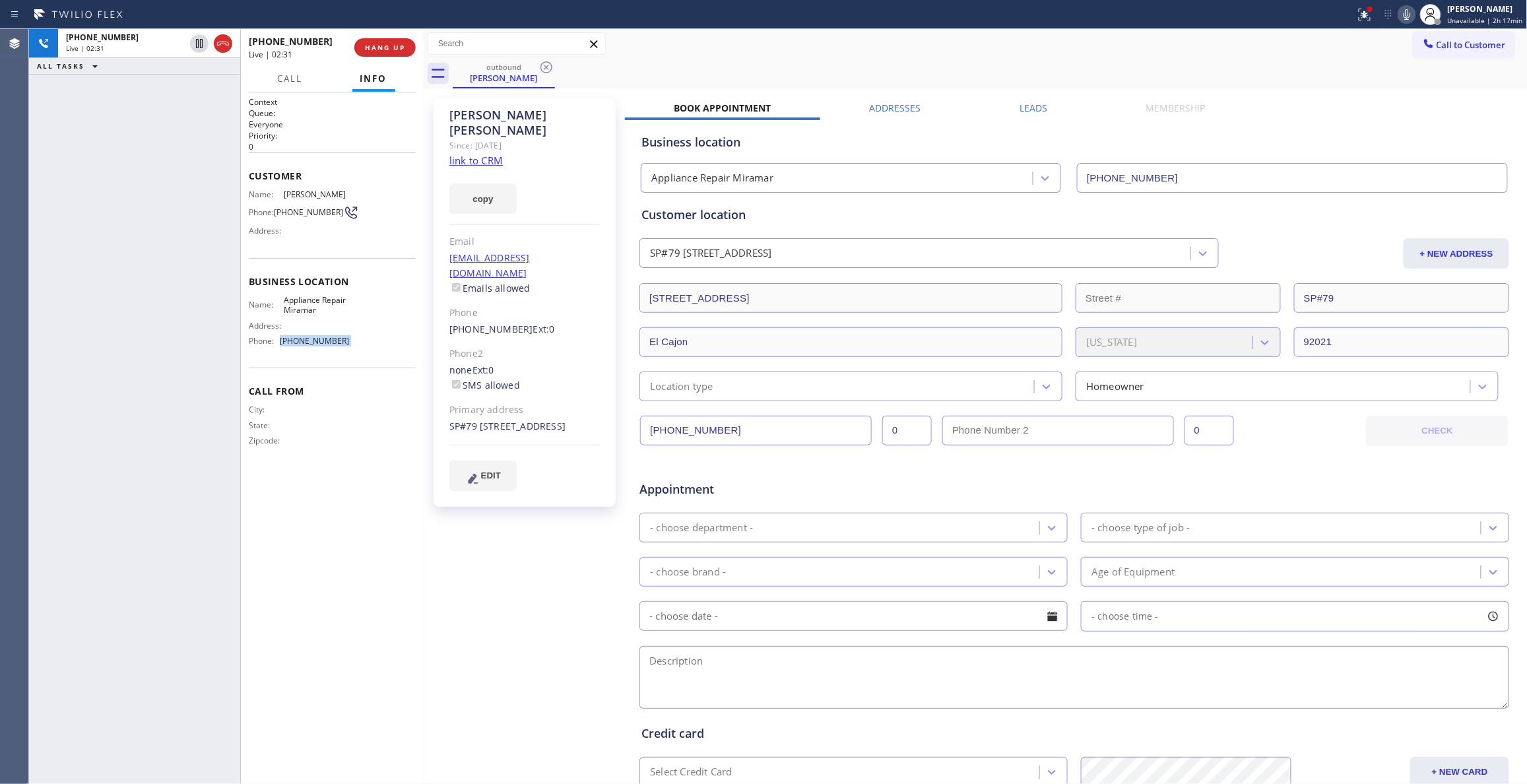
copy span "[PHONE_NUMBER]"
click at [379, 55] on button "COMPLETE" at bounding box center [382, 47] width 67 height 18
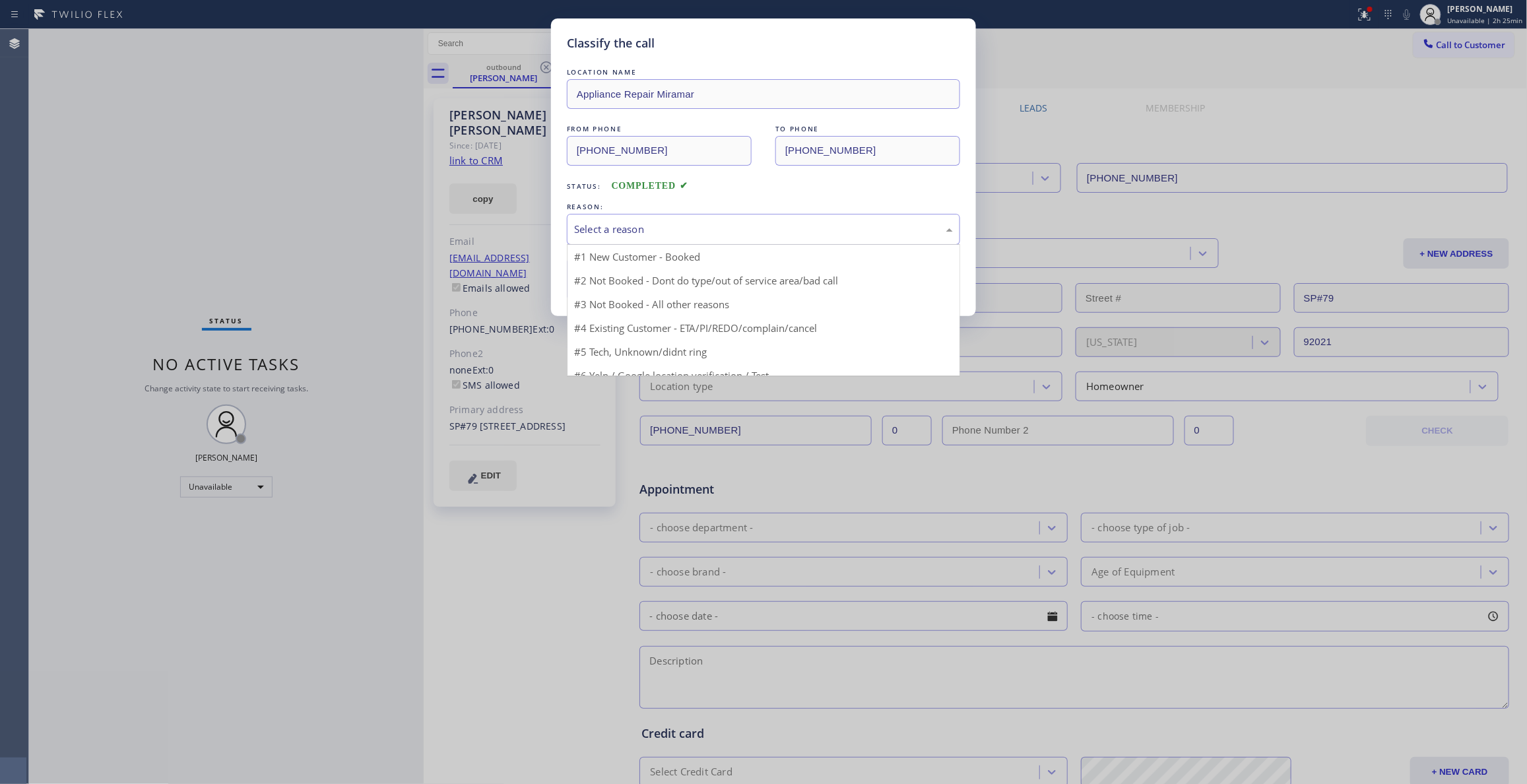
click at [615, 223] on div "Select a reason" at bounding box center [764, 229] width 379 height 15
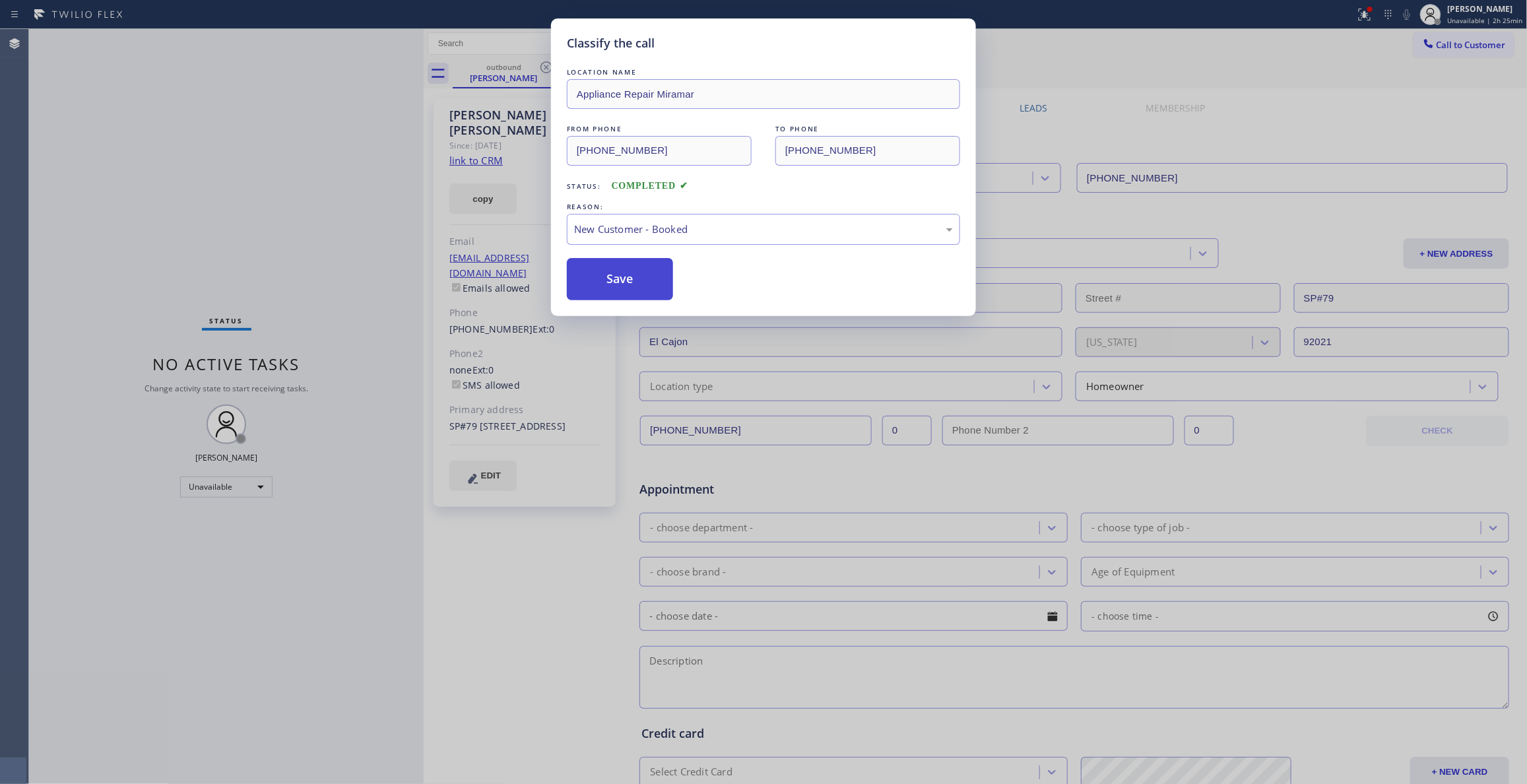
click at [619, 270] on button "Save" at bounding box center [619, 279] width 106 height 43
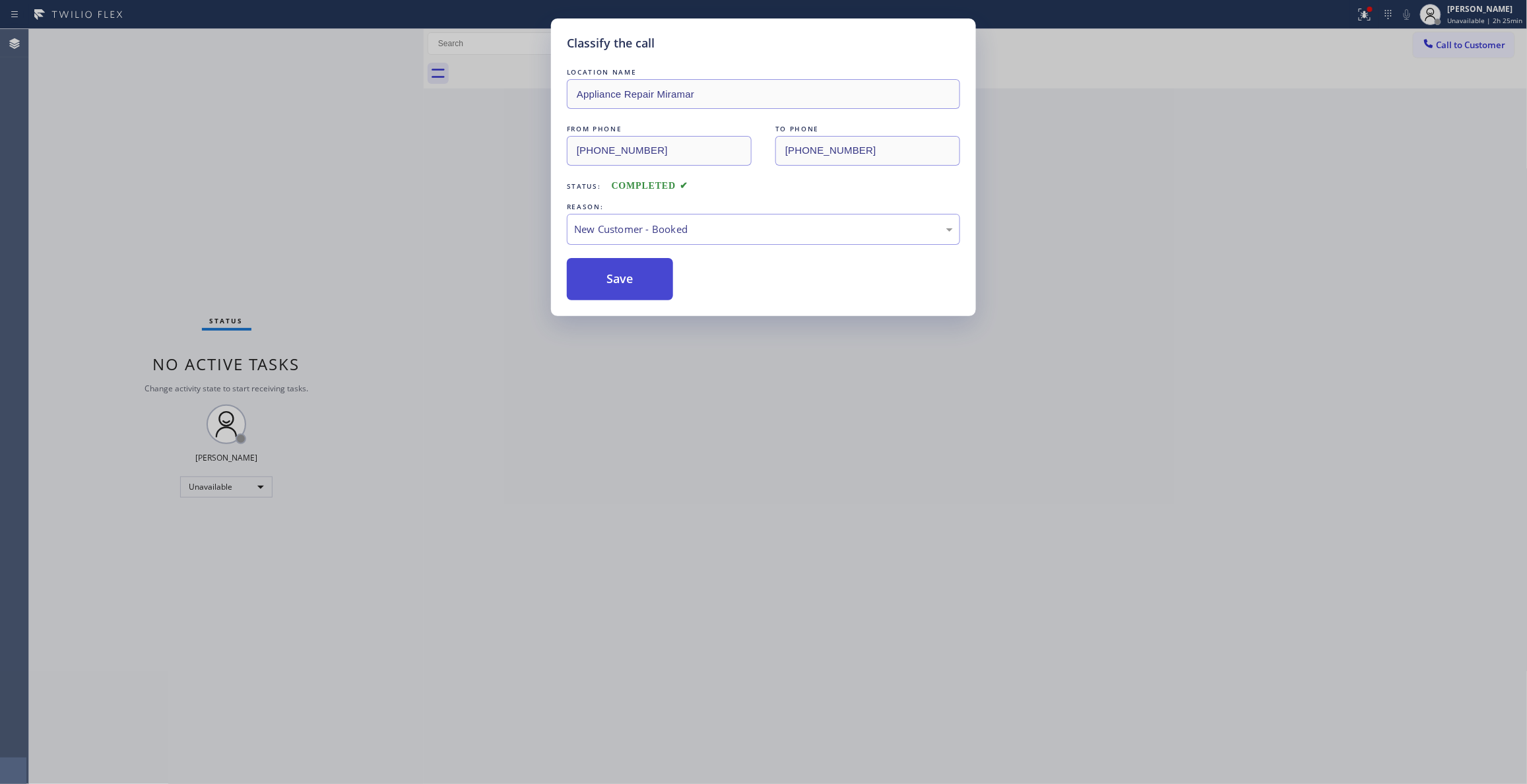
click at [619, 271] on button "Save" at bounding box center [619, 279] width 106 height 43
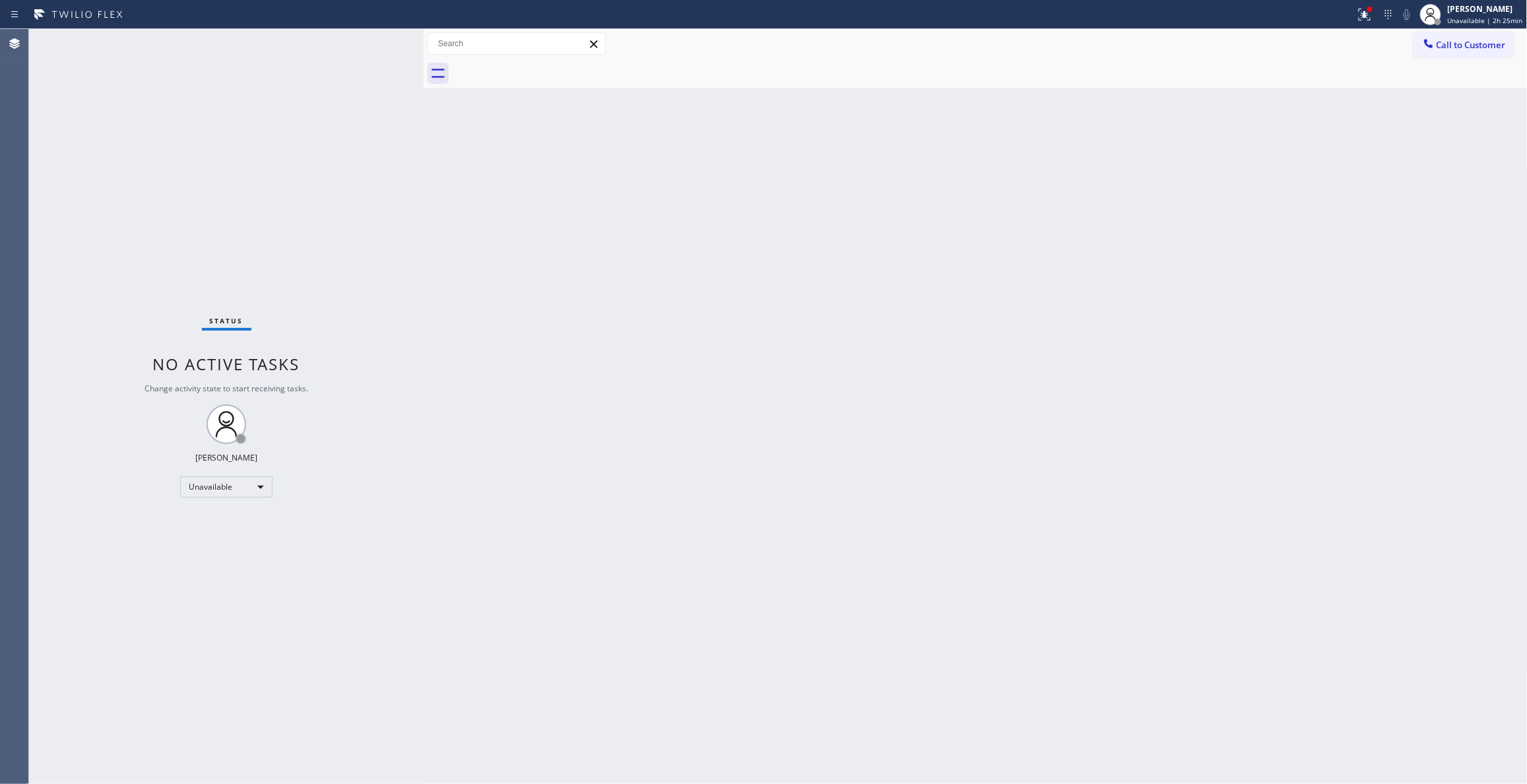
drag, startPoint x: 1348, startPoint y: 268, endPoint x: 1444, endPoint y: 110, distance: 184.9
click at [1355, 253] on div "Back to Dashboard Change Sender ID Customers Technicians Select a contact Outbo…" at bounding box center [975, 406] width 1104 height 754
click at [1482, 41] on span "Call to Customer" at bounding box center [1471, 44] width 69 height 12
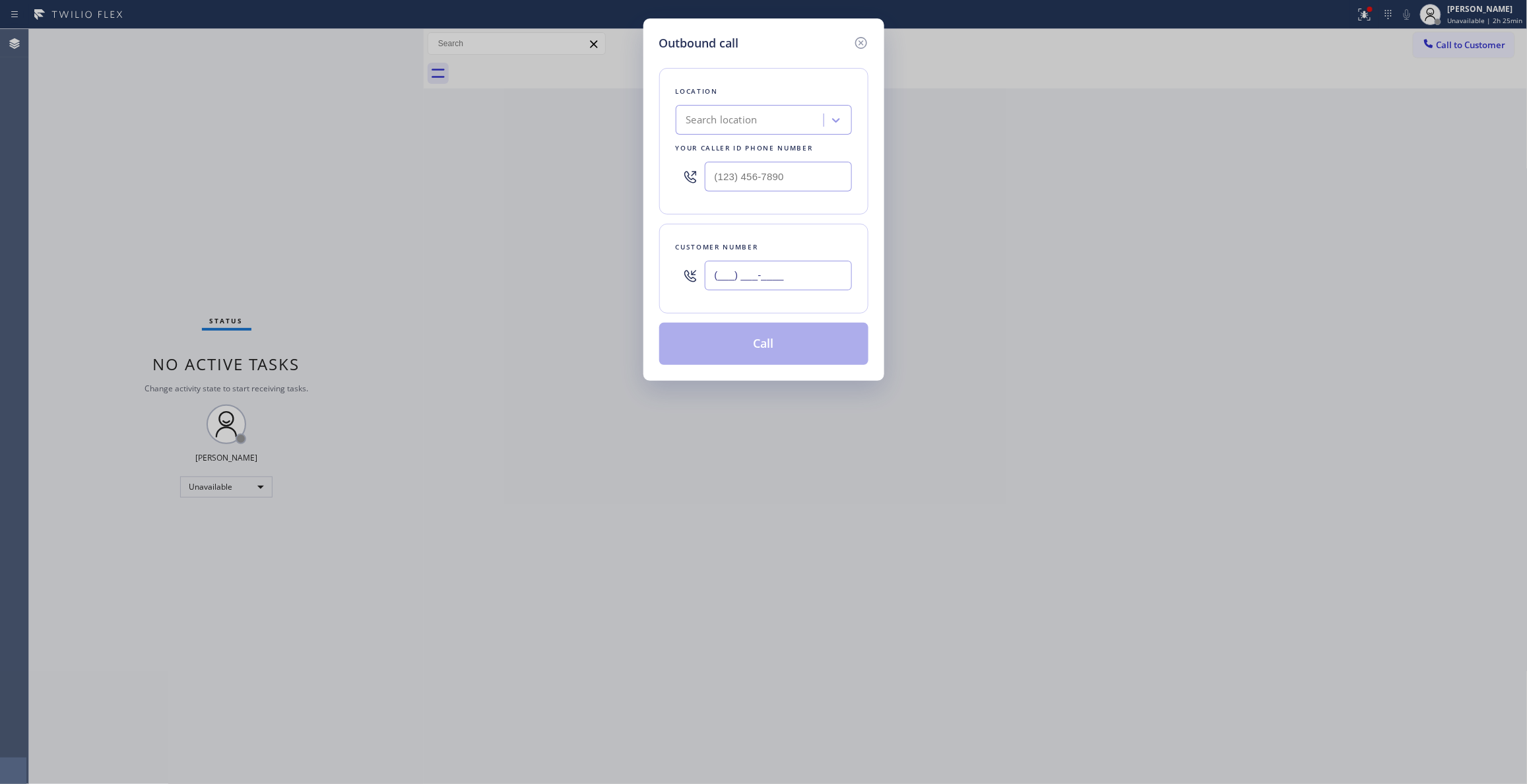
click at [747, 272] on input "(___) ___-____" at bounding box center [778, 275] width 147 height 30
paste input "858) 444-7630"
type input "[PHONE_NUMBER]"
drag, startPoint x: 177, startPoint y: 148, endPoint x: 397, endPoint y: 125, distance: 221.2
click at [177, 145] on div "Outbound call Location Search location Your caller id phone number Customer num…" at bounding box center [764, 392] width 1527 height 784
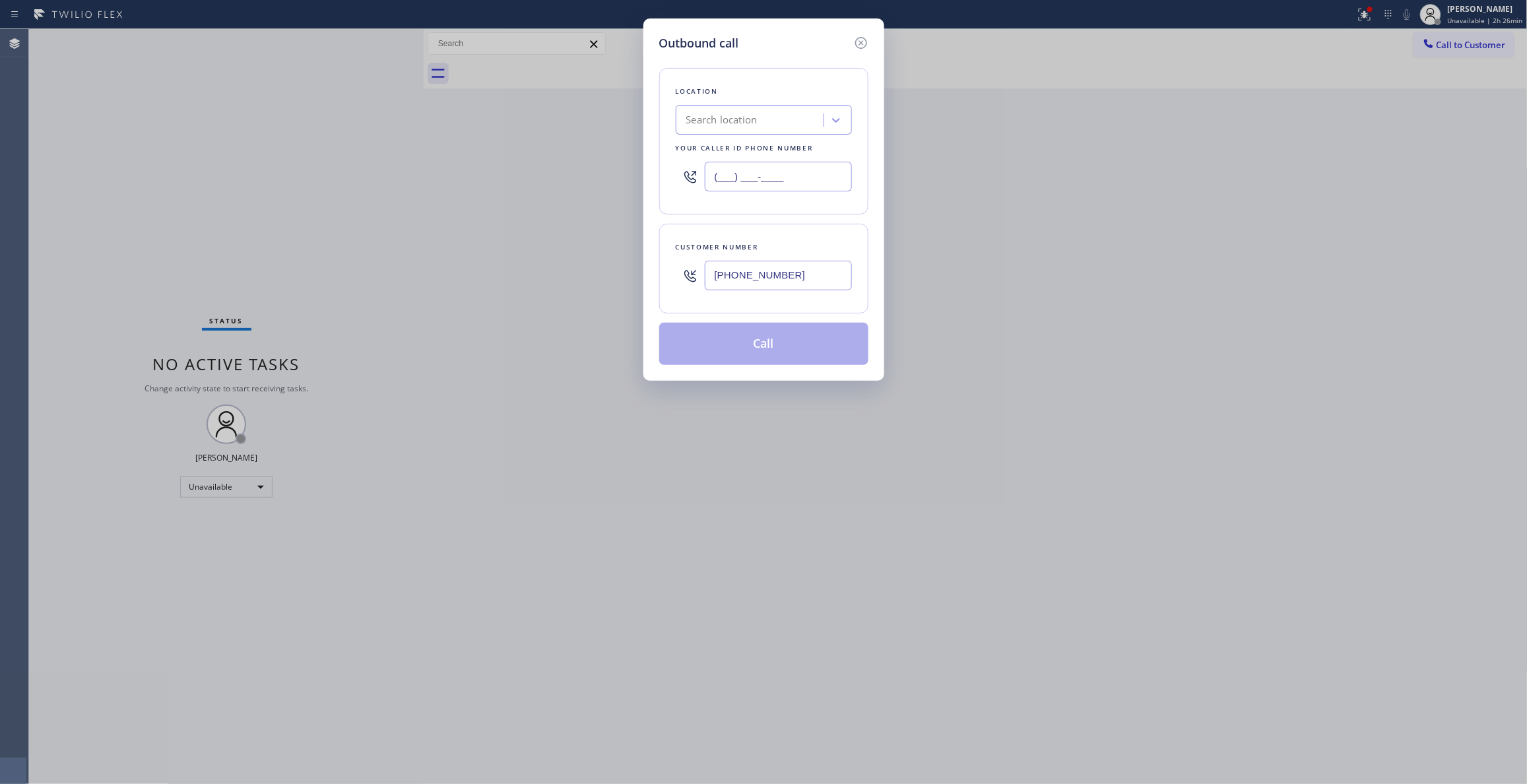
drag, startPoint x: 816, startPoint y: 174, endPoint x: 426, endPoint y: 173, distance: 390.0
click at [426, 173] on div "Outbound call Location Search location Your caller id phone number (___) ___-__…" at bounding box center [764, 392] width 1527 height 784
paste input "833) 692-2271"
type input "[PHONE_NUMBER]"
click at [782, 340] on button "Call" at bounding box center [764, 343] width 209 height 43
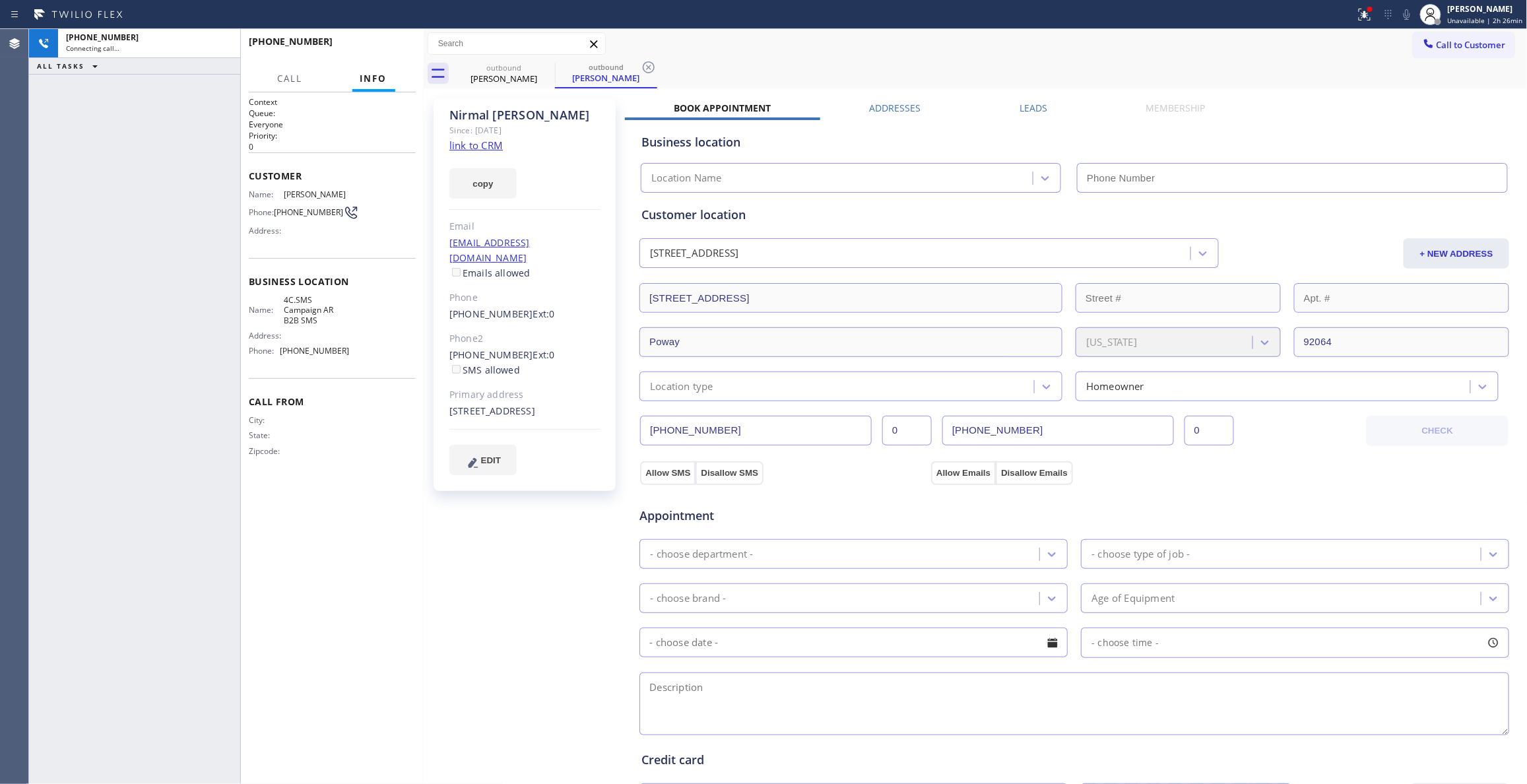
click at [648, 64] on icon at bounding box center [648, 67] width 15 height 15
click at [487, 145] on link "link to CRM" at bounding box center [475, 145] width 53 height 14
type input "[PHONE_NUMBER]"
drag, startPoint x: 351, startPoint y: 354, endPoint x: 278, endPoint y: 355, distance: 73.0
click at [278, 355] on div "Name: 4C.SMS Campaign AR B2B SMS Address: Phone: [PHONE_NUMBER]" at bounding box center [332, 329] width 167 height 67
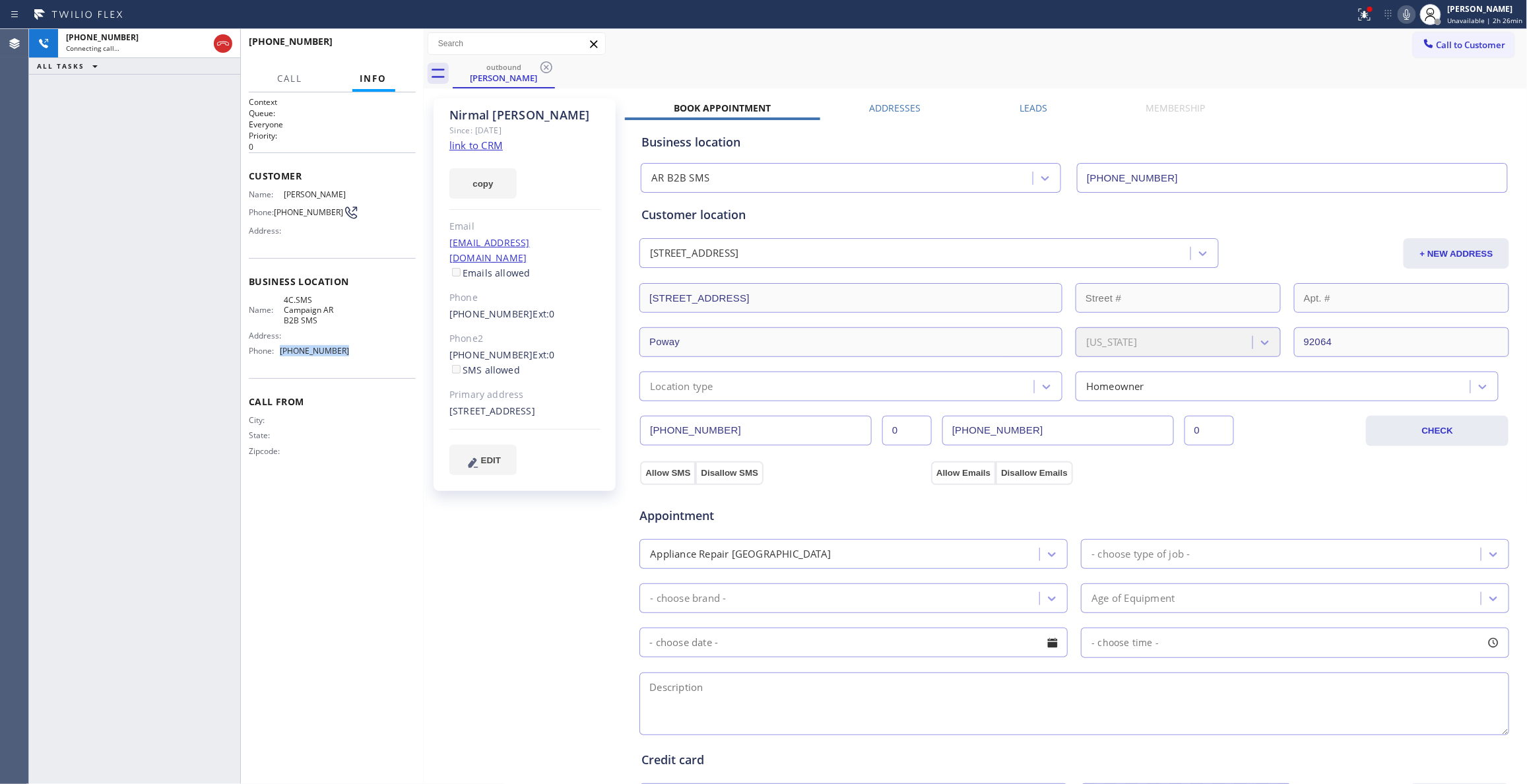
copy div "[PHONE_NUMBER]"
click at [875, 41] on div "Call to Customer Outbound call Location AR B2B SMS Your caller id phone number …" at bounding box center [975, 43] width 1104 height 23
drag, startPoint x: 128, startPoint y: 675, endPoint x: 217, endPoint y: 282, distance: 403.0
click at [128, 664] on div "[PHONE_NUMBER] Live | 00:50 ALL TASKS ALL TASKS ACTIVE TASKS TASKS IN WRAP UP" at bounding box center [134, 406] width 211 height 754
click at [380, 45] on span "HANG UP" at bounding box center [385, 47] width 40 height 9
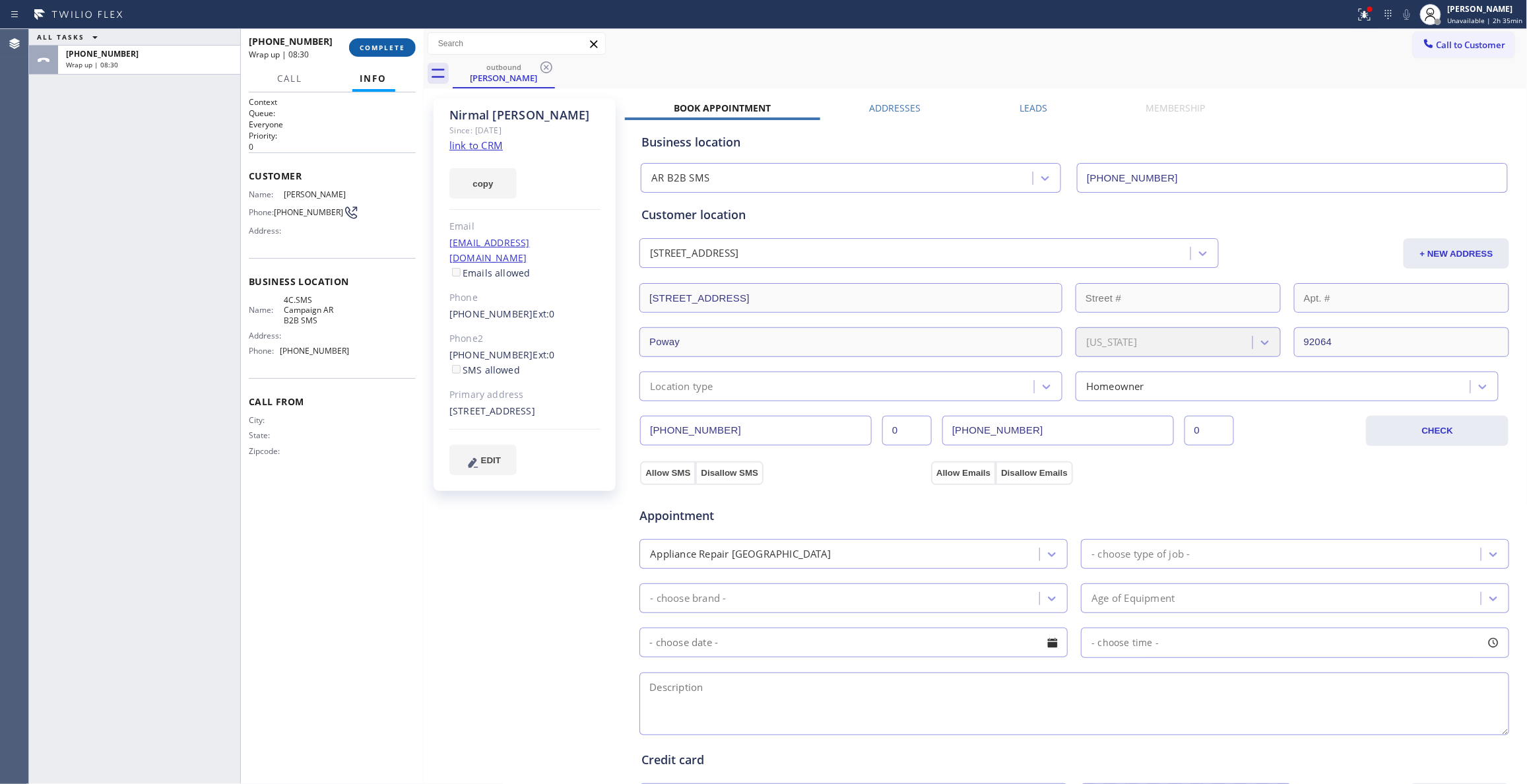
click at [367, 46] on span "COMPLETE" at bounding box center [382, 47] width 45 height 9
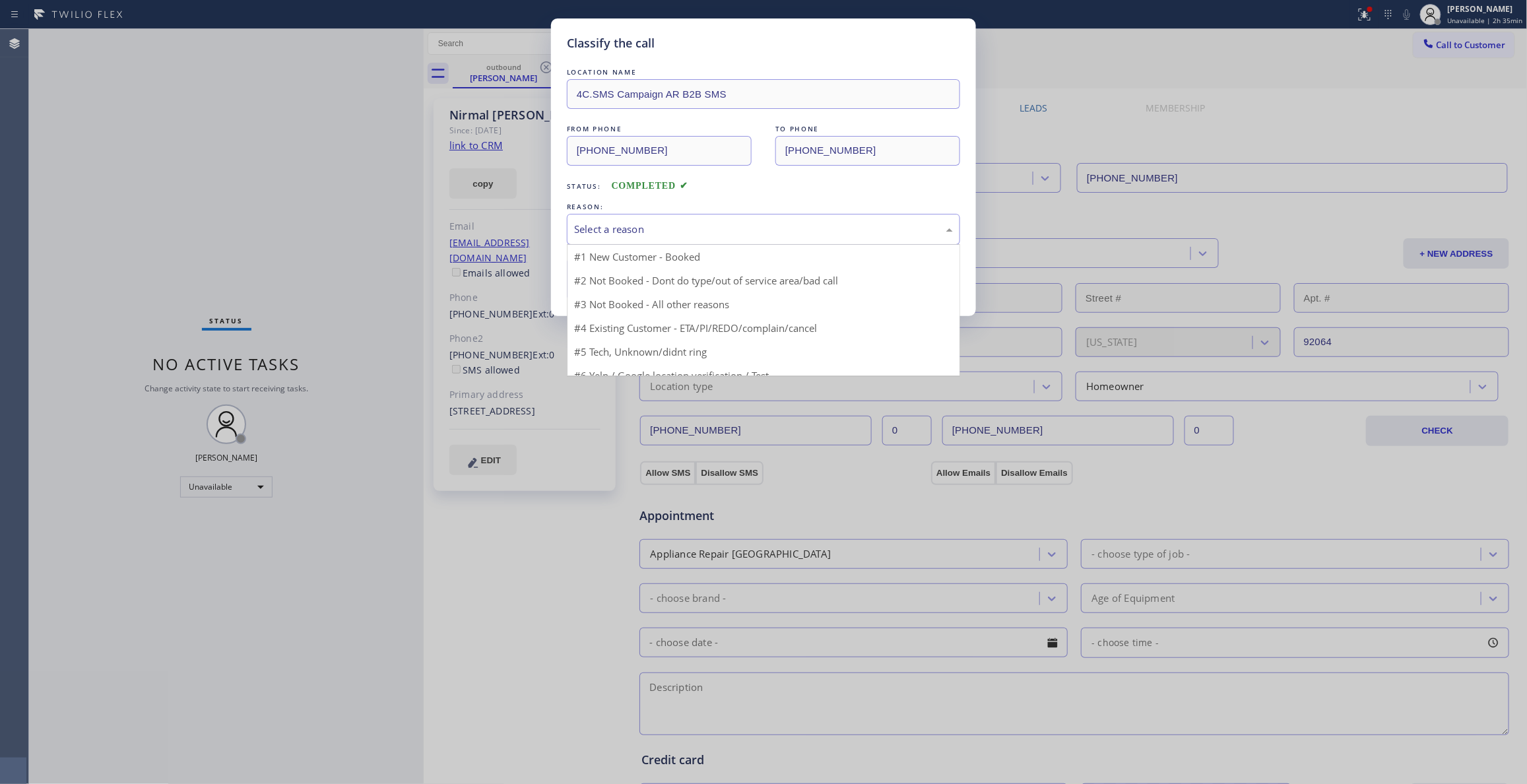
click at [643, 235] on div "Select a reason" at bounding box center [764, 229] width 379 height 15
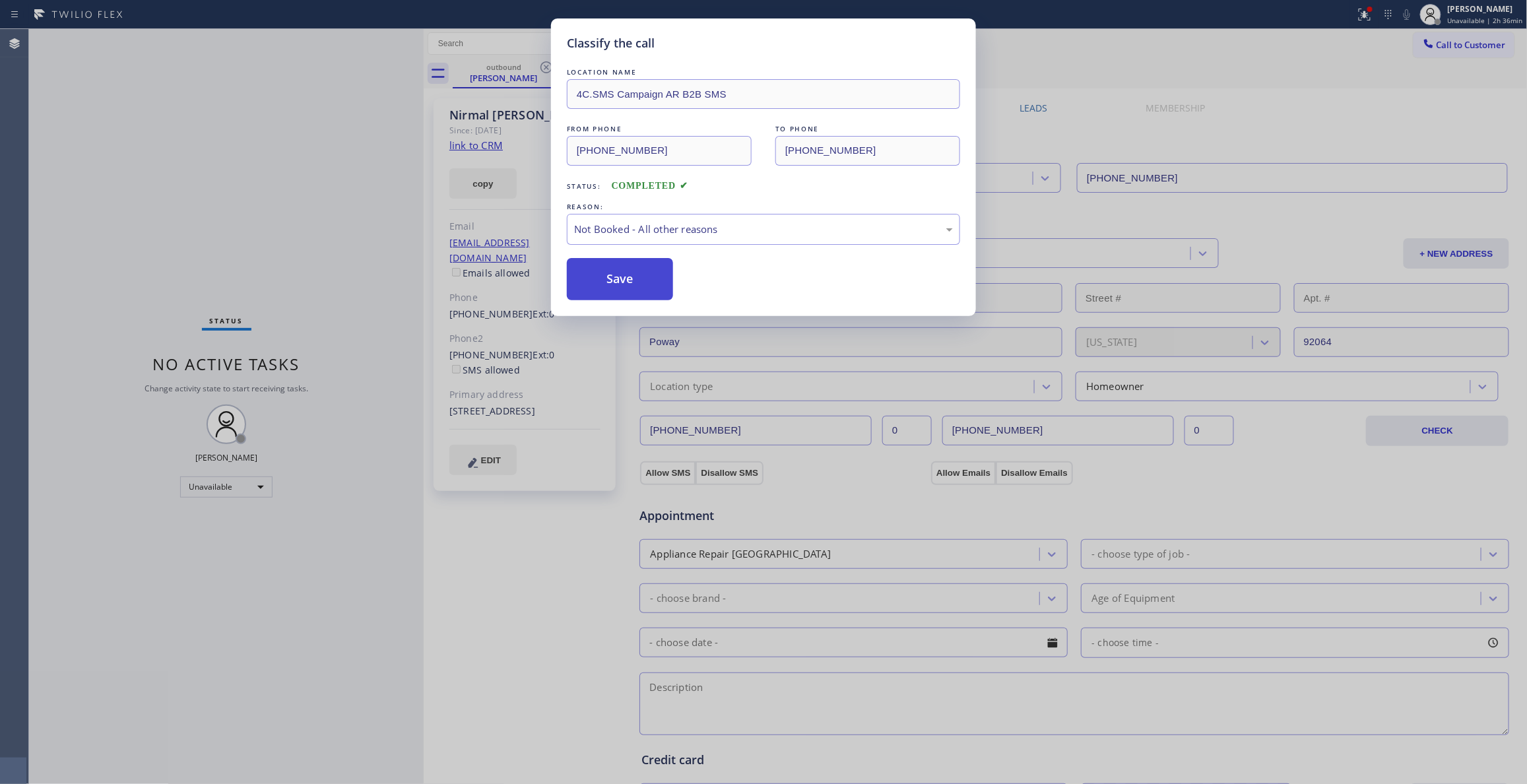
click at [623, 282] on button "Save" at bounding box center [619, 279] width 106 height 43
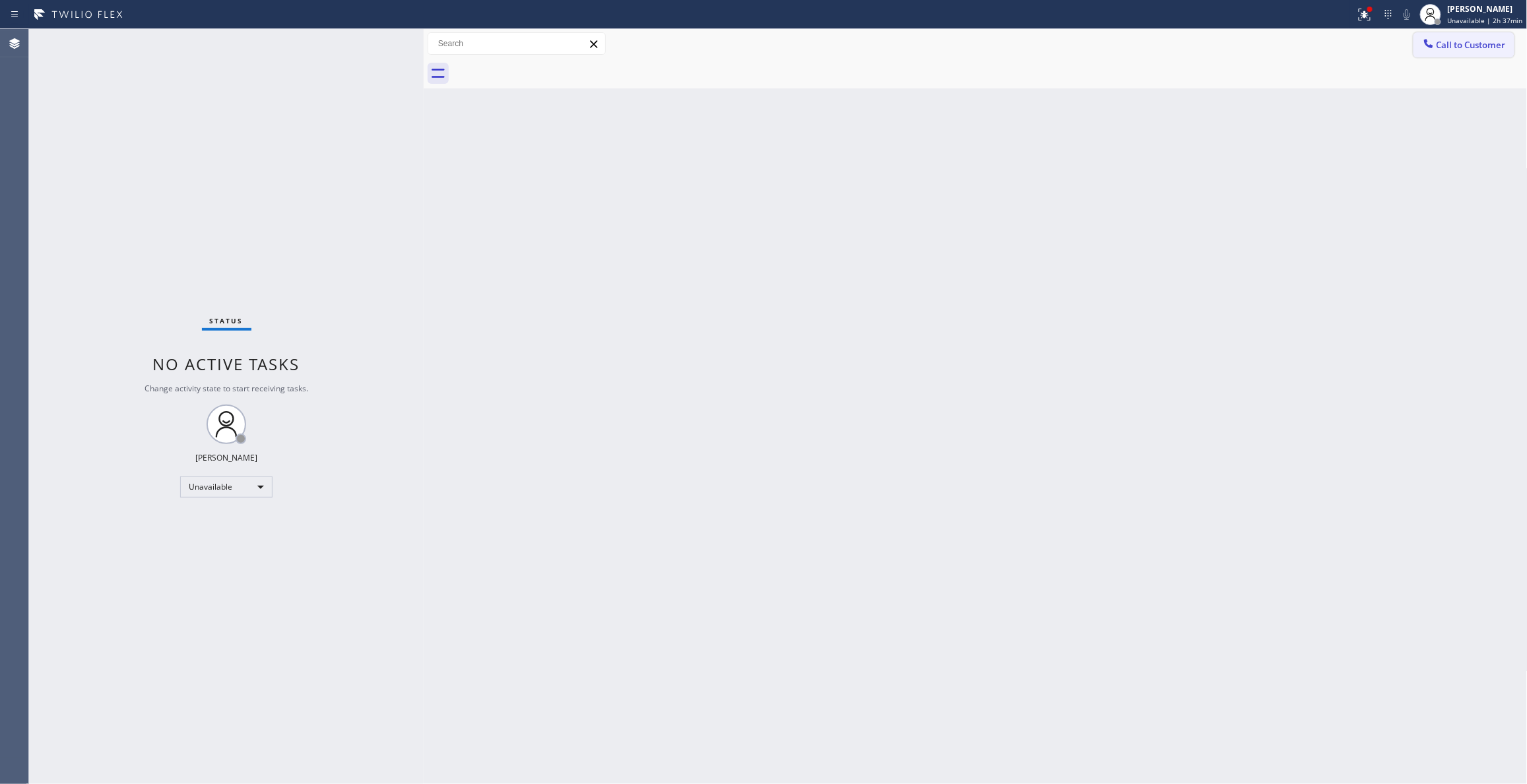
click at [1463, 52] on button "Call to Customer" at bounding box center [1464, 45] width 101 height 25
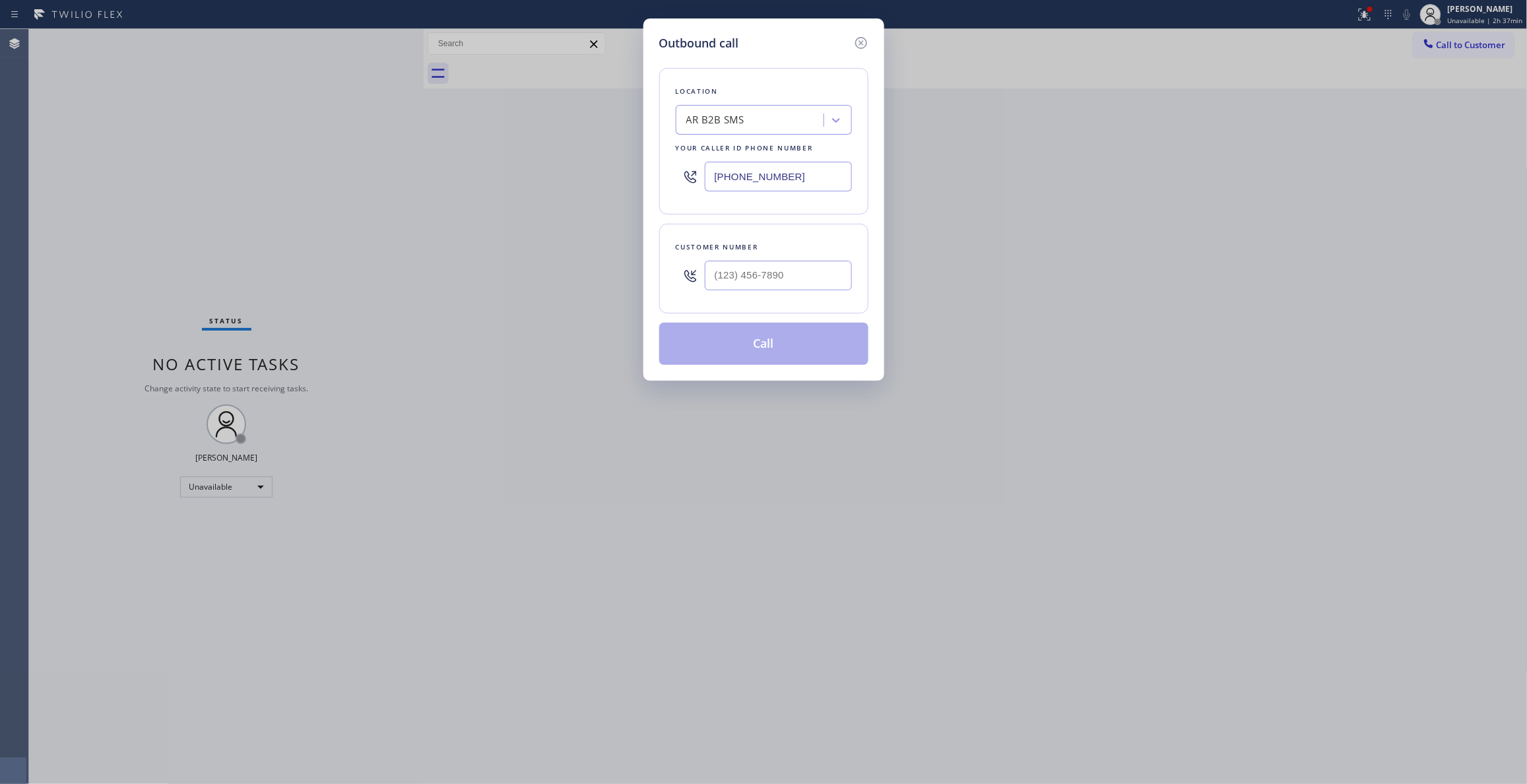
drag, startPoint x: 819, startPoint y: 178, endPoint x: 548, endPoint y: 101, distance: 281.7
click at [592, 154] on div "Outbound call Location AR B2B SMS Your caller id phone number [PHONE_NUMBER] Cu…" at bounding box center [764, 392] width 1527 height 784
paste input "510) 880-3442"
type input "[PHONE_NUMBER]"
click at [773, 272] on input "(___) ___-____" at bounding box center [778, 275] width 147 height 30
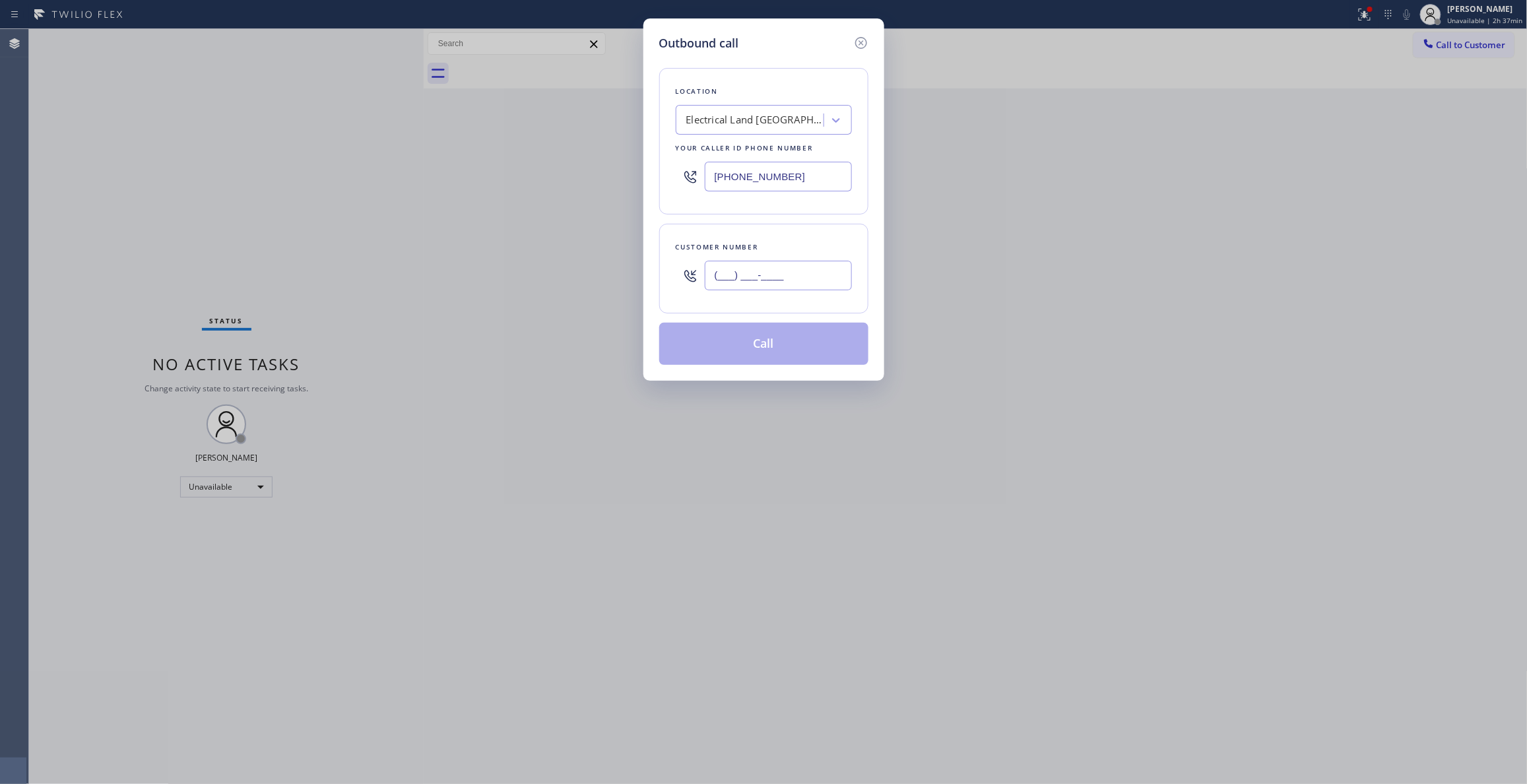
paste input "479) 381-2777"
type input "[PHONE_NUMBER]"
click at [747, 351] on button "Call" at bounding box center [764, 343] width 209 height 43
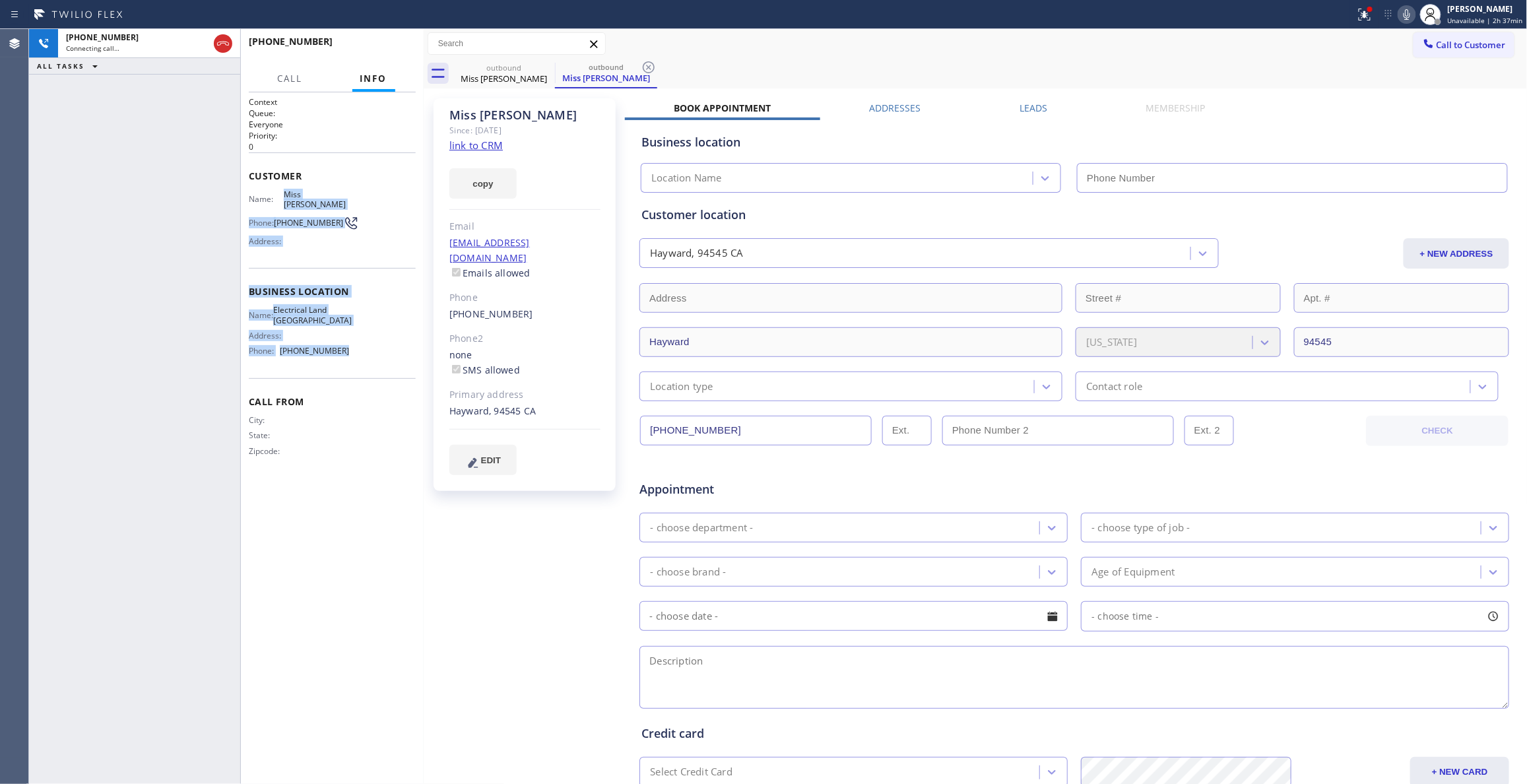
drag, startPoint x: 344, startPoint y: 339, endPoint x: 283, endPoint y: 191, distance: 160.1
click at [283, 191] on div "Context Queue: Everyone Priority: 0 Customer Name: Miss [PERSON_NAME] Phone: [P…" at bounding box center [332, 287] width 167 height 382
type input "[PHONE_NUMBER]"
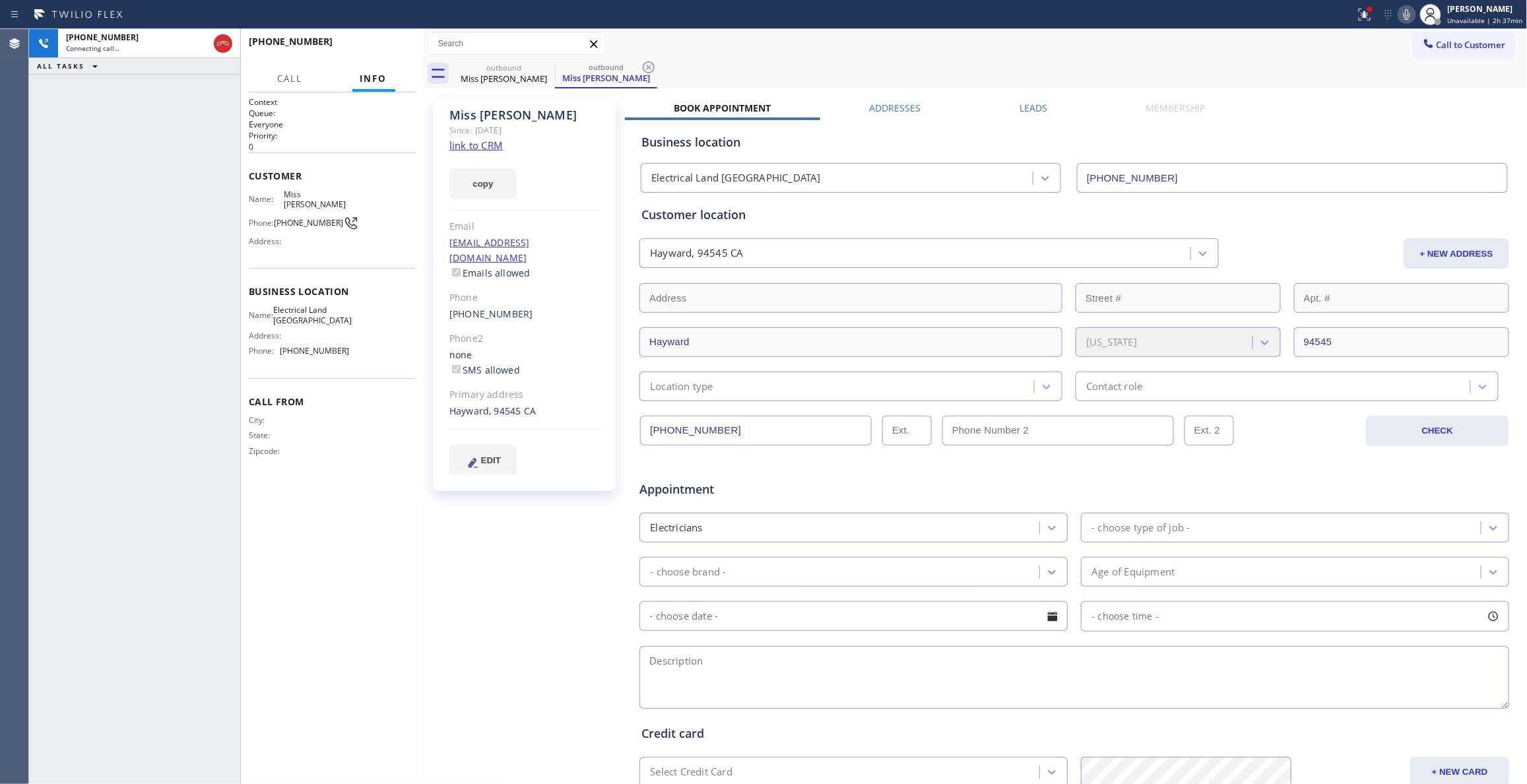
drag, startPoint x: 525, startPoint y: 572, endPoint x: 561, endPoint y: 278, distance: 296.2
click at [526, 570] on div "Miss [PERSON_NAME] Since: [DATE] link to CRM copy Email [EMAIL_ADDRESS][DOMAIN_…" at bounding box center [525, 519] width 198 height 855
click at [652, 67] on icon at bounding box center [648, 67] width 15 height 15
click at [511, 516] on div "Miss [PERSON_NAME] Since: [DATE] link to CRM copy Email [EMAIL_ADDRESS][DOMAIN_…" at bounding box center [525, 519] width 198 height 855
click at [395, 50] on span "HANG UP" at bounding box center [385, 47] width 40 height 9
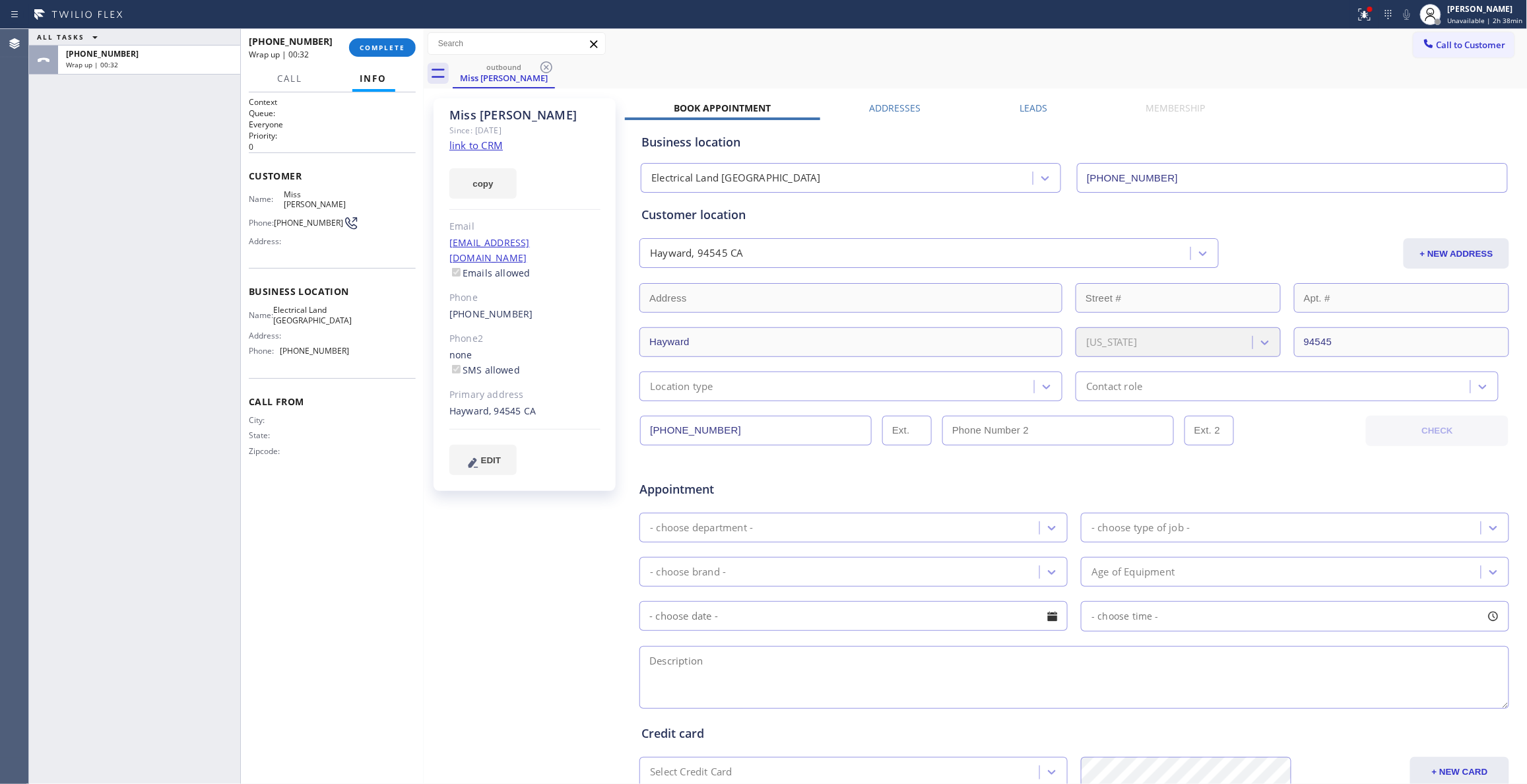
click at [312, 217] on span "[PHONE_NUMBER]" at bounding box center [308, 222] width 69 height 10
click at [378, 45] on span "COMPLETE" at bounding box center [382, 47] width 45 height 9
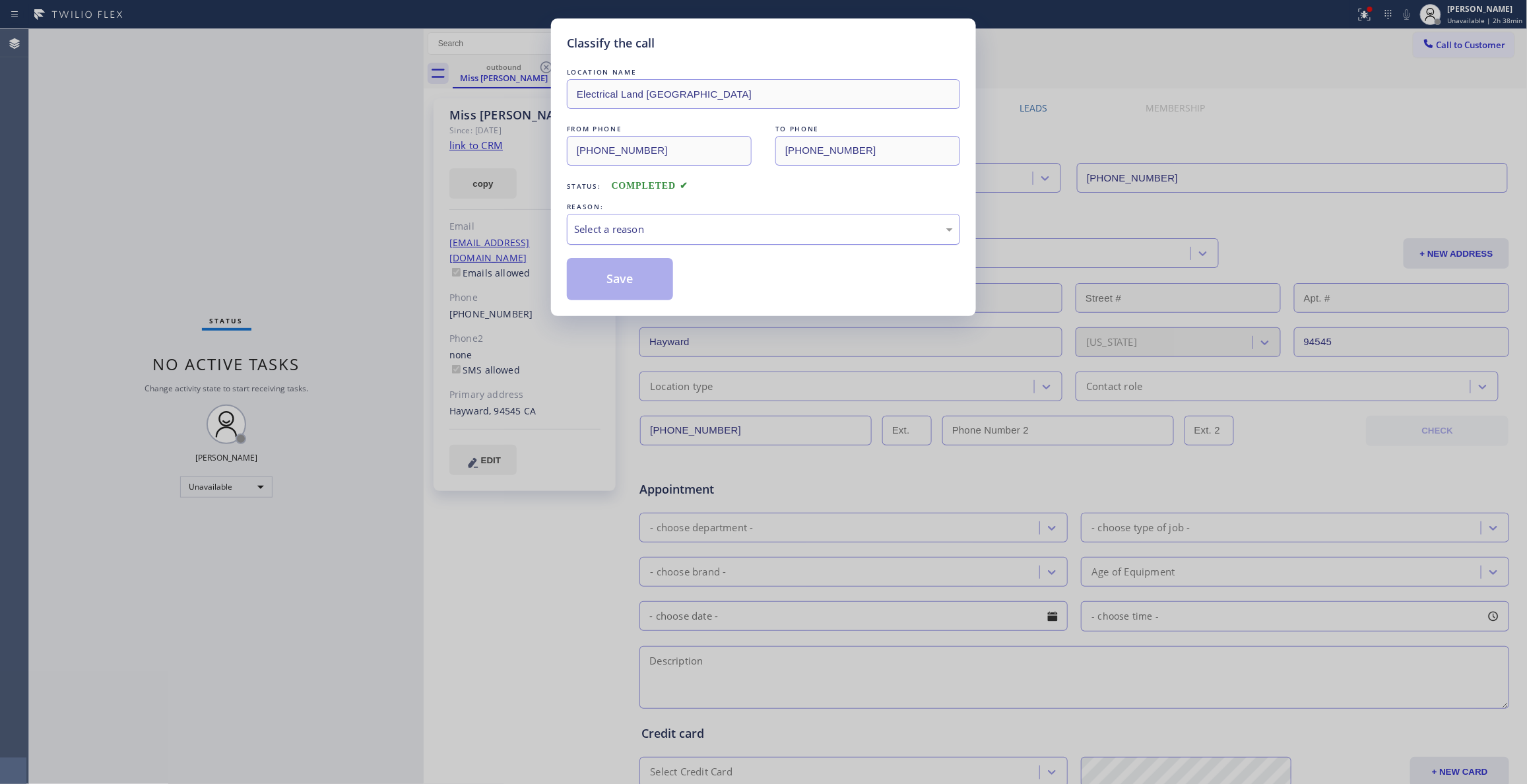
click at [597, 233] on div "Select a reason" at bounding box center [764, 229] width 379 height 15
click at [615, 288] on button "Save" at bounding box center [619, 279] width 106 height 43
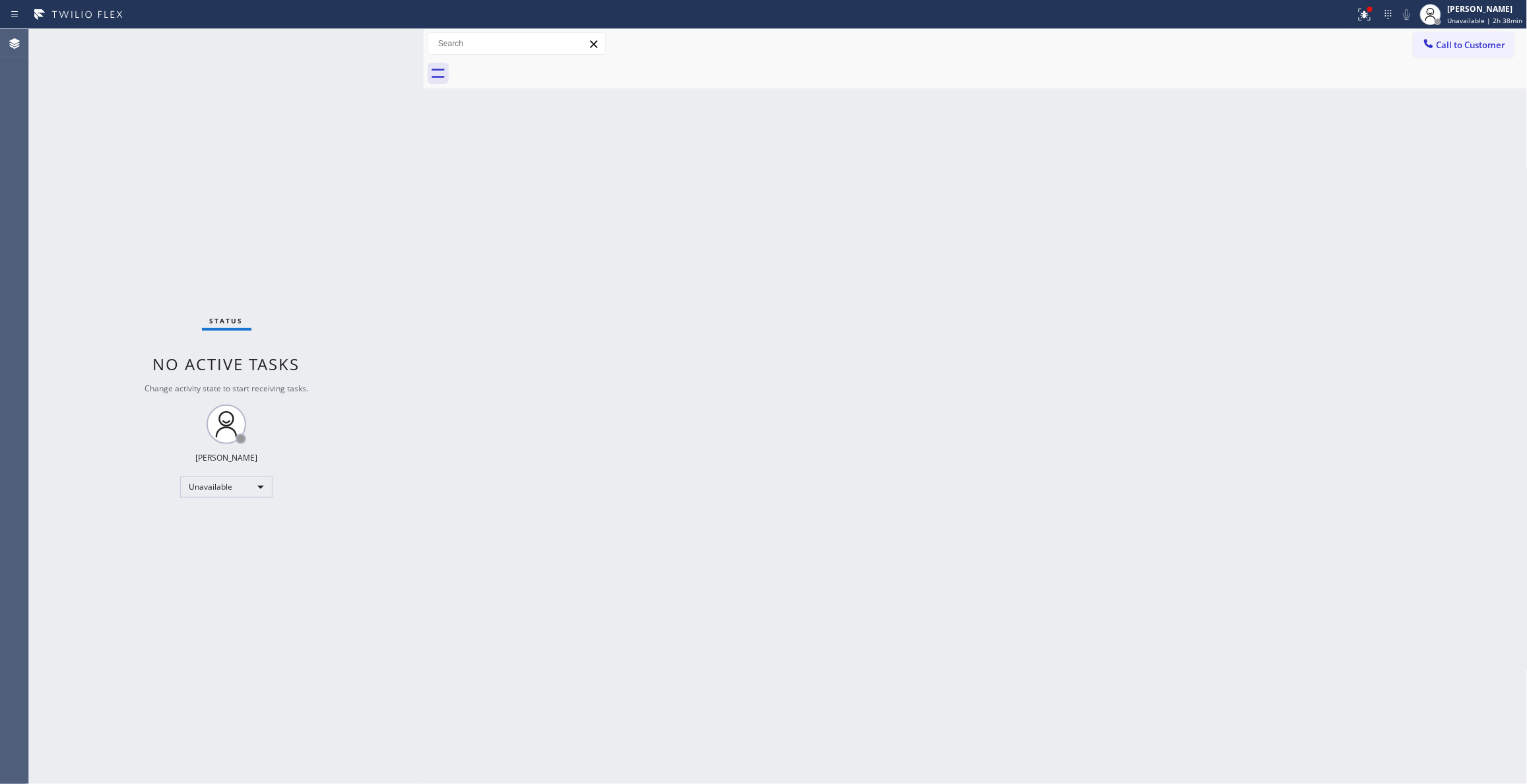
click at [1360, 14] on icon at bounding box center [1364, 13] width 8 height 5
click at [1255, 167] on button "Clear issues" at bounding box center [1288, 173] width 154 height 18
click at [1468, 45] on span "Call to Customer" at bounding box center [1471, 44] width 69 height 12
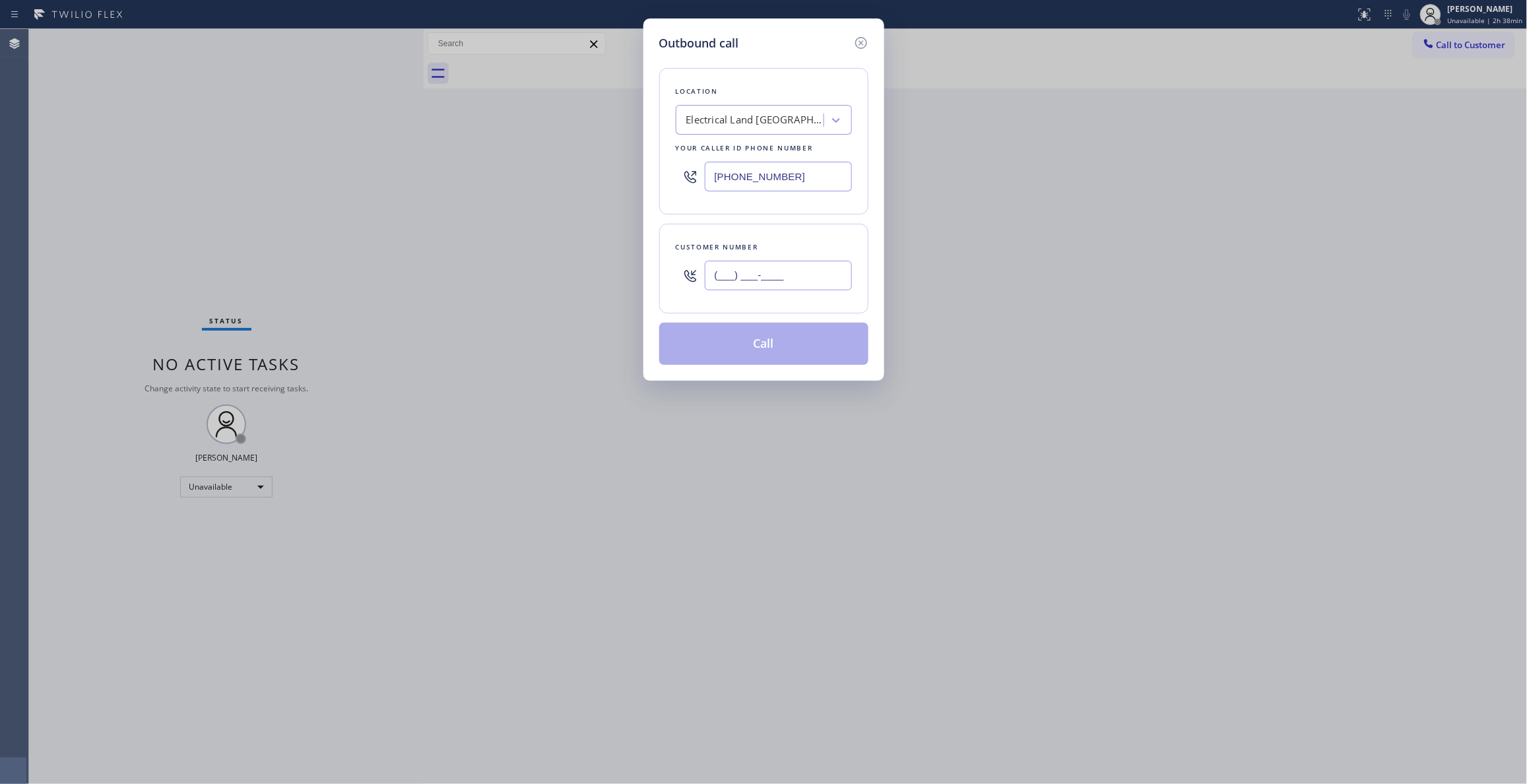
click at [718, 263] on input "(___) ___-____" at bounding box center [778, 275] width 147 height 30
paste input "479) 381-2777"
type input "[PHONE_NUMBER]"
click at [764, 346] on button "Call" at bounding box center [764, 343] width 209 height 43
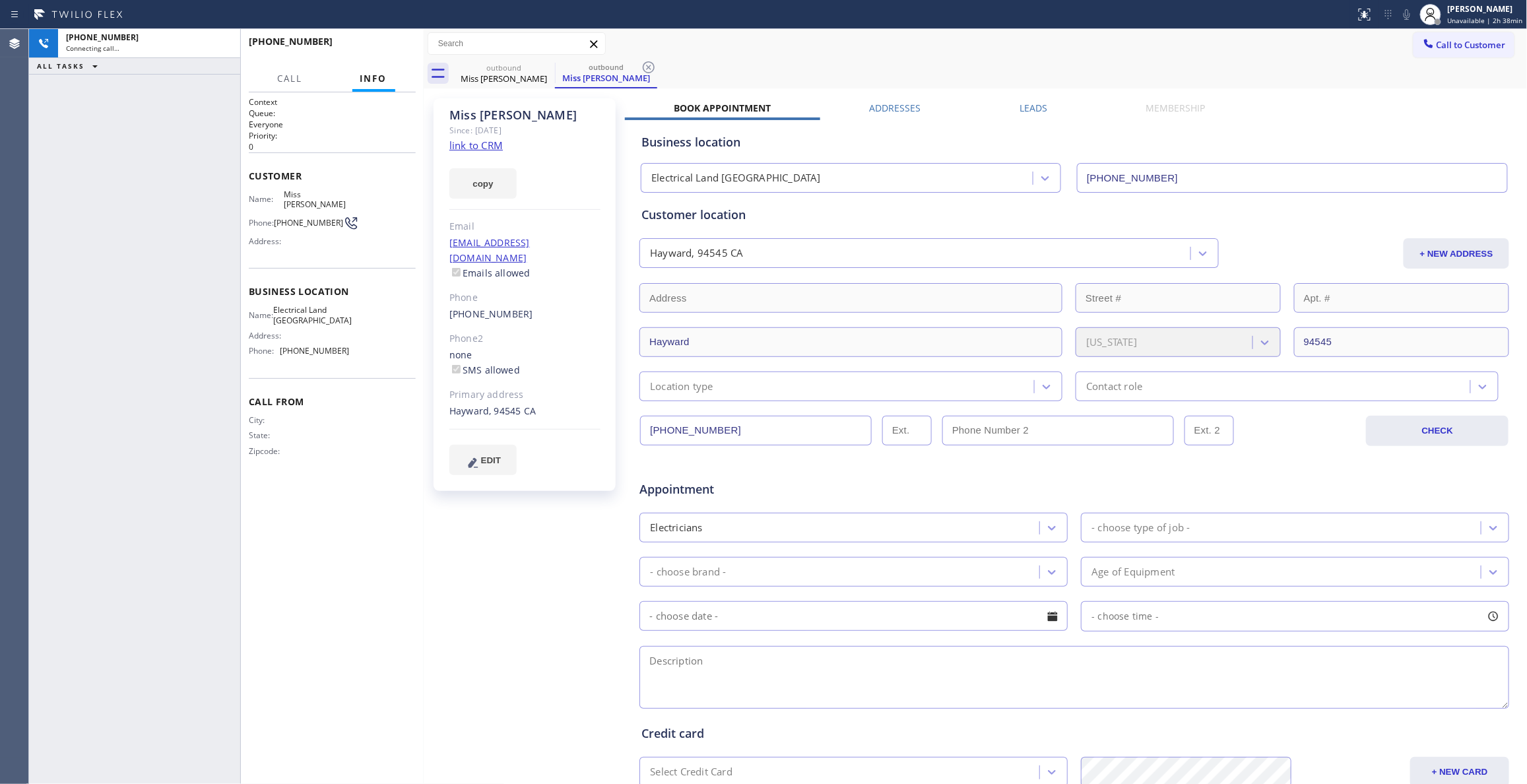
type input "[PHONE_NUMBER]"
click at [652, 66] on icon at bounding box center [648, 67] width 15 height 15
click at [82, 470] on div "[PHONE_NUMBER] Connecting call… ALL TASKS ALL TASKS ACTIVE TASKS TASKS IN WRAP …" at bounding box center [134, 406] width 211 height 754
click at [369, 45] on span "HANG UP" at bounding box center [385, 47] width 40 height 9
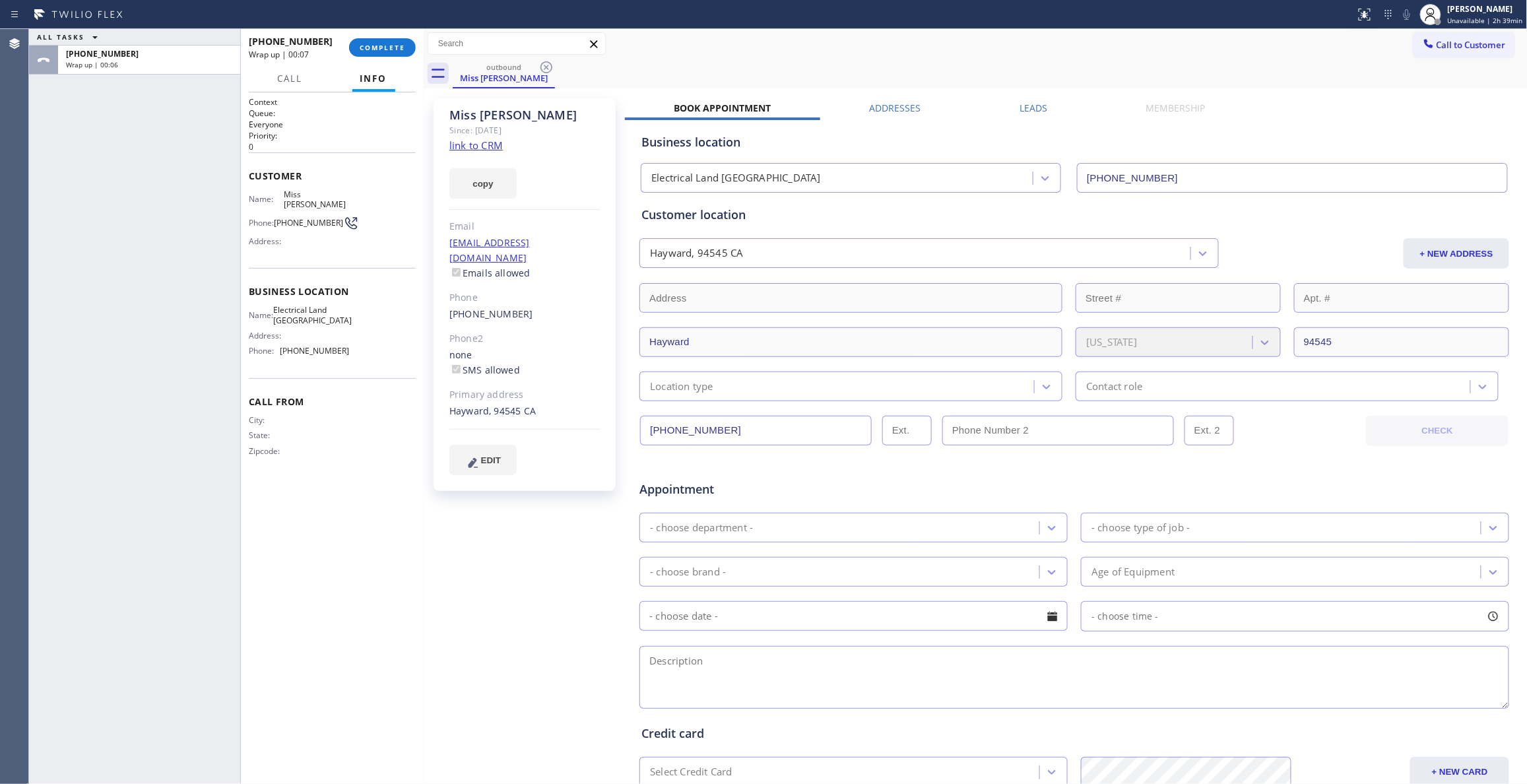
drag, startPoint x: 574, startPoint y: 589, endPoint x: 475, endPoint y: 267, distance: 336.9
click at [572, 584] on div "Miss [PERSON_NAME] Since: [DATE] link to CRM copy Email [EMAIL_ADDRESS][DOMAIN_…" at bounding box center [525, 519] width 198 height 855
click at [395, 53] on button "COMPLETE" at bounding box center [382, 47] width 67 height 18
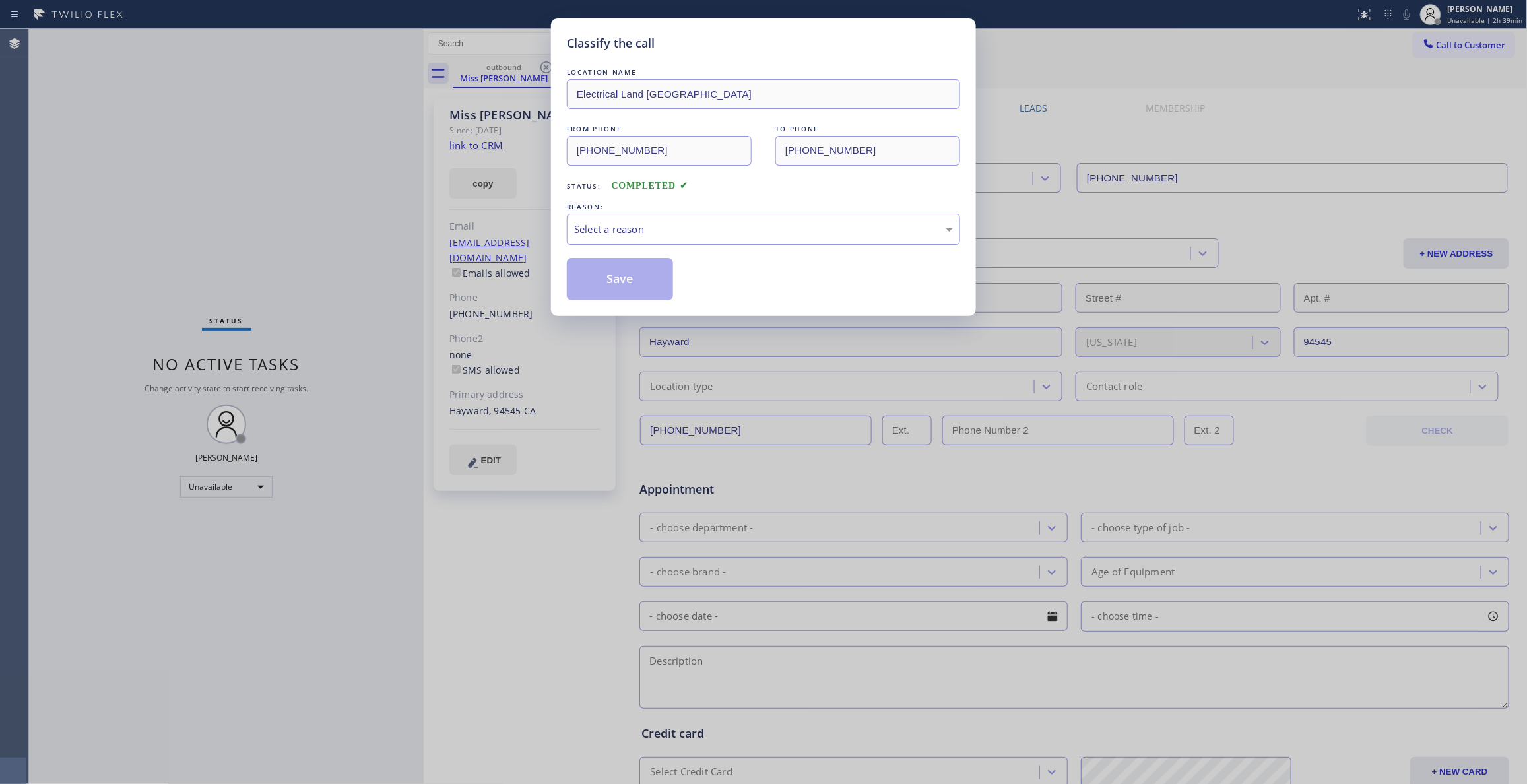
drag, startPoint x: 725, startPoint y: 234, endPoint x: 718, endPoint y: 238, distance: 8.1
click at [725, 234] on div "Select a reason" at bounding box center [764, 229] width 379 height 15
click at [589, 281] on button "Save" at bounding box center [619, 279] width 106 height 43
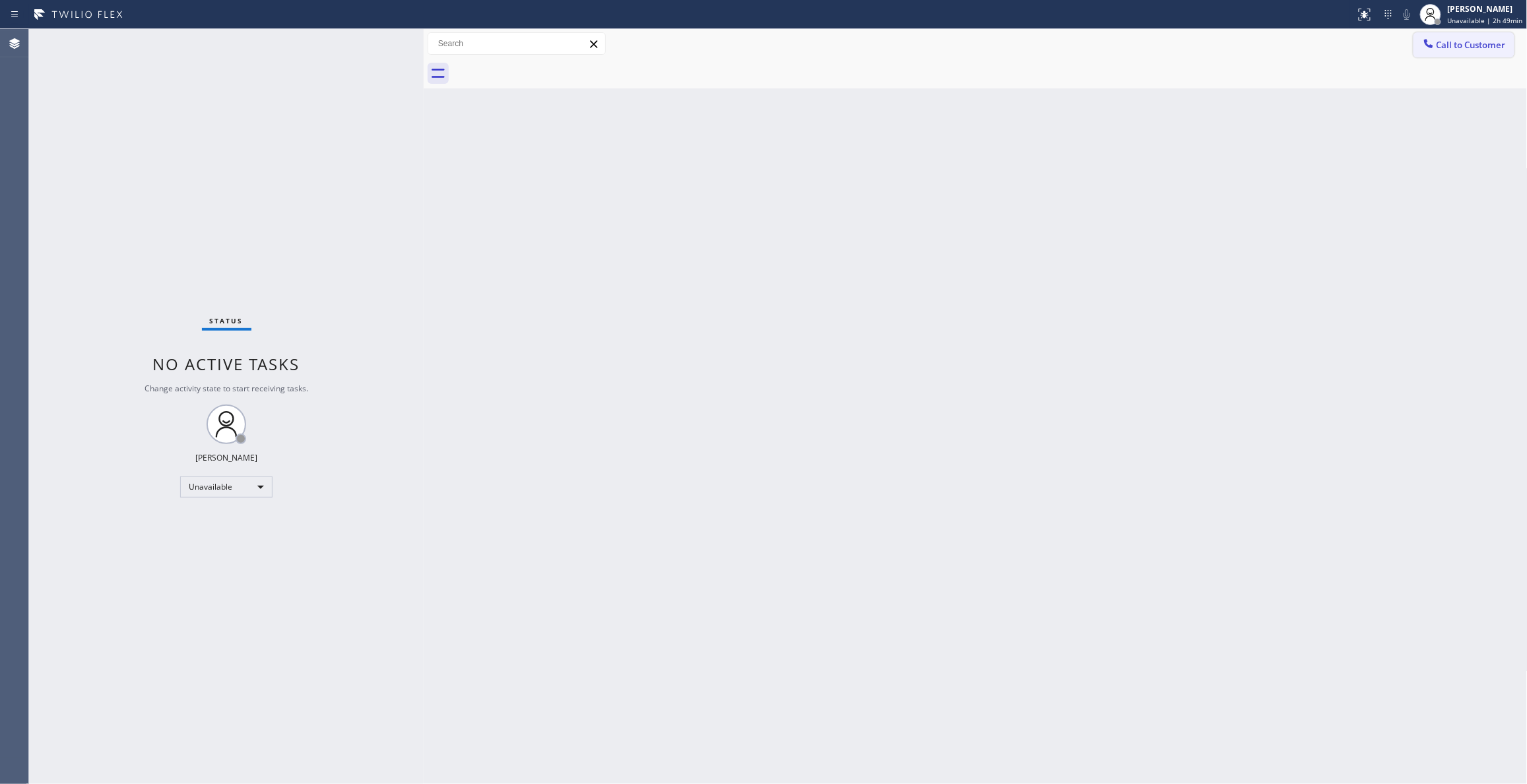
click at [1493, 46] on span "Call to Customer" at bounding box center [1471, 44] width 69 height 12
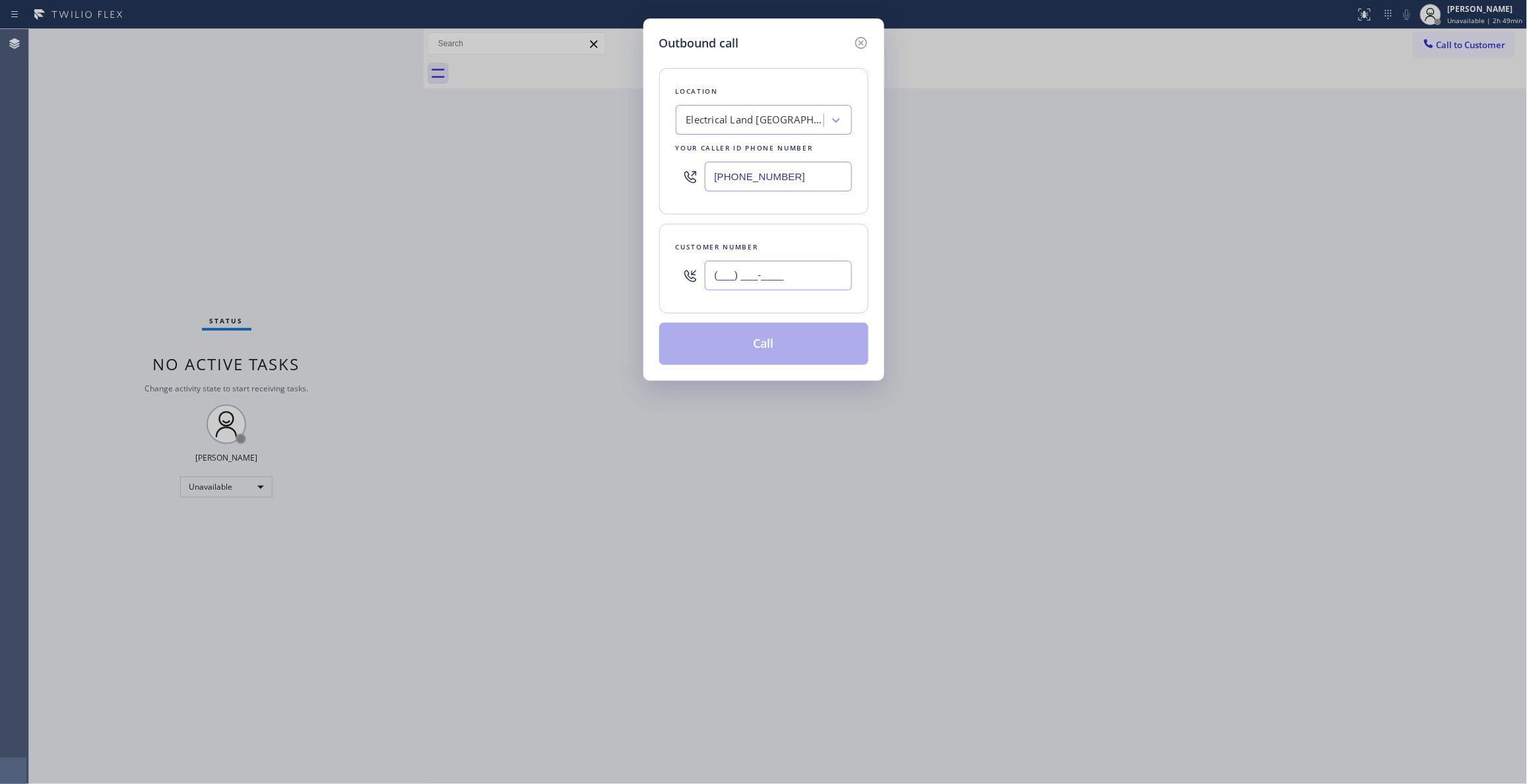
click at [779, 272] on input "(___) ___-____" at bounding box center [778, 275] width 147 height 30
paste input "213) 810-4786"
type input "[PHONE_NUMBER]"
drag, startPoint x: 815, startPoint y: 173, endPoint x: 232, endPoint y: 184, distance: 583.1
click at [243, 184] on div "Outbound call Location Electrical Land [GEOGRAPHIC_DATA] Your caller id phone n…" at bounding box center [764, 392] width 1527 height 784
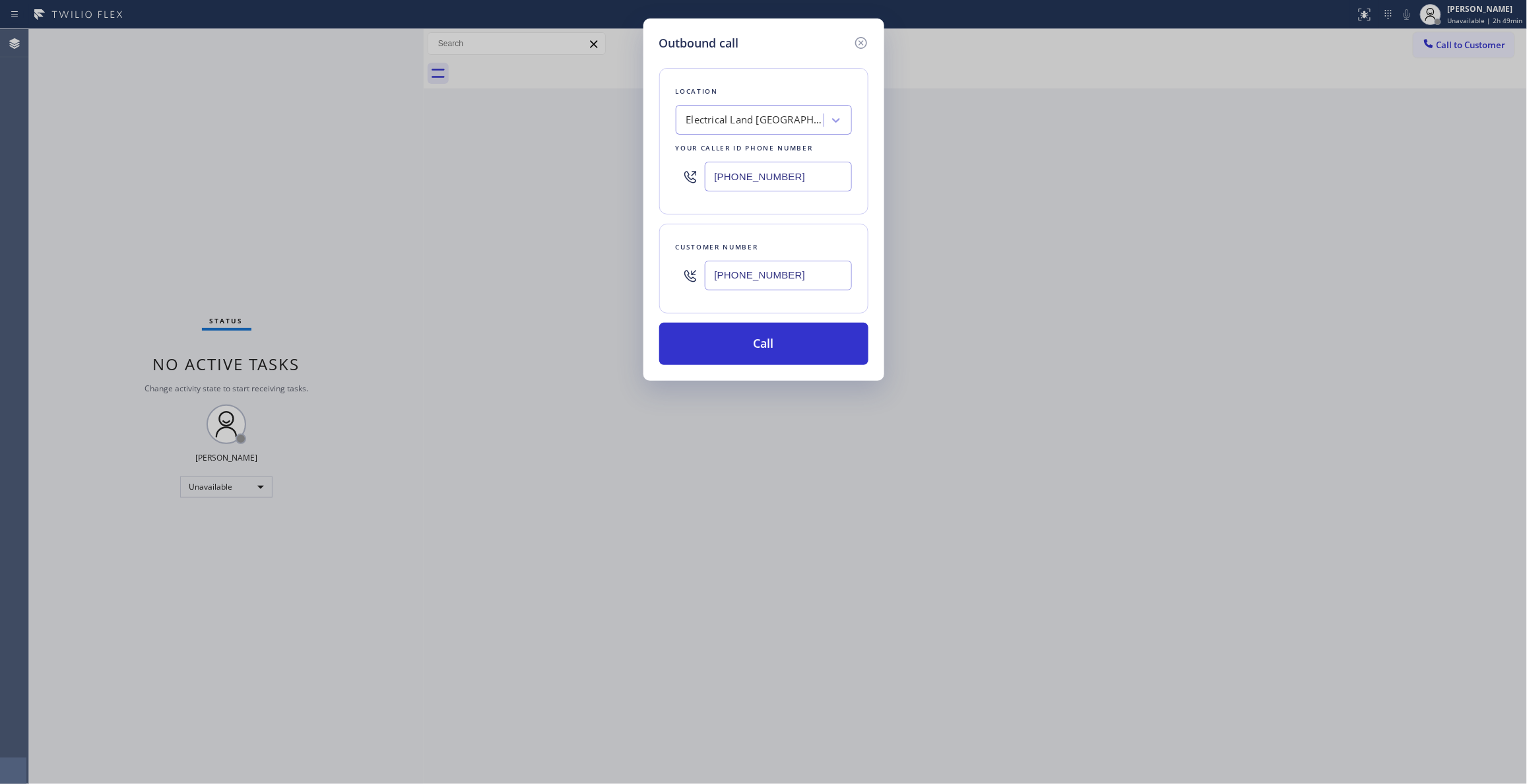
paste input "714) 786-1027"
type input "[PHONE_NUMBER]"
drag, startPoint x: 808, startPoint y: 278, endPoint x: 522, endPoint y: 289, distance: 286.2
click at [522, 289] on div "Outbound call Location Zoom Electricians [GEOGRAPHIC_DATA][PERSON_NAME] Your ca…" at bounding box center [764, 392] width 1527 height 784
click at [754, 351] on button "Call" at bounding box center [764, 343] width 209 height 43
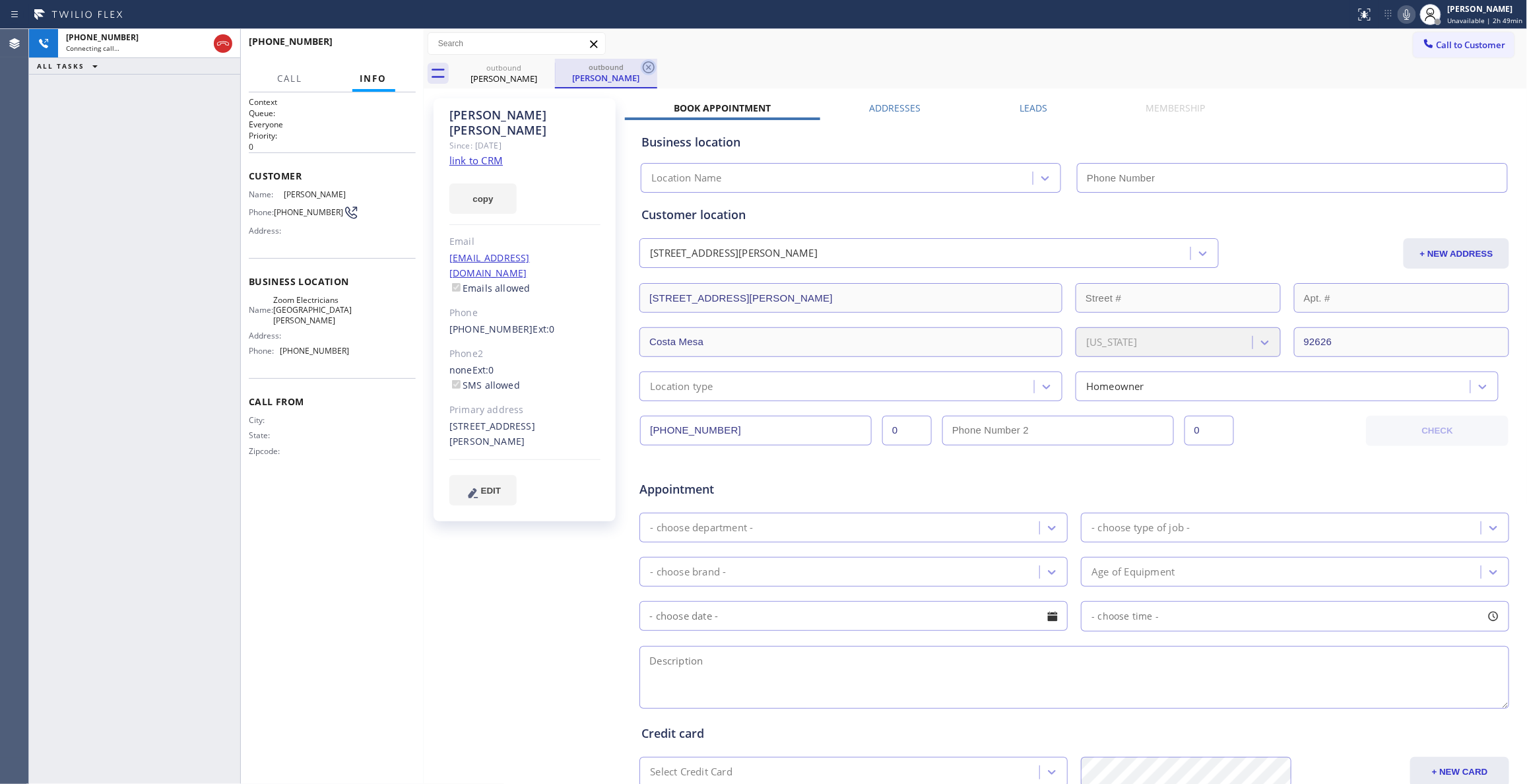
type input "[PHONE_NUMBER]"
click at [647, 67] on icon at bounding box center [648, 67] width 15 height 15
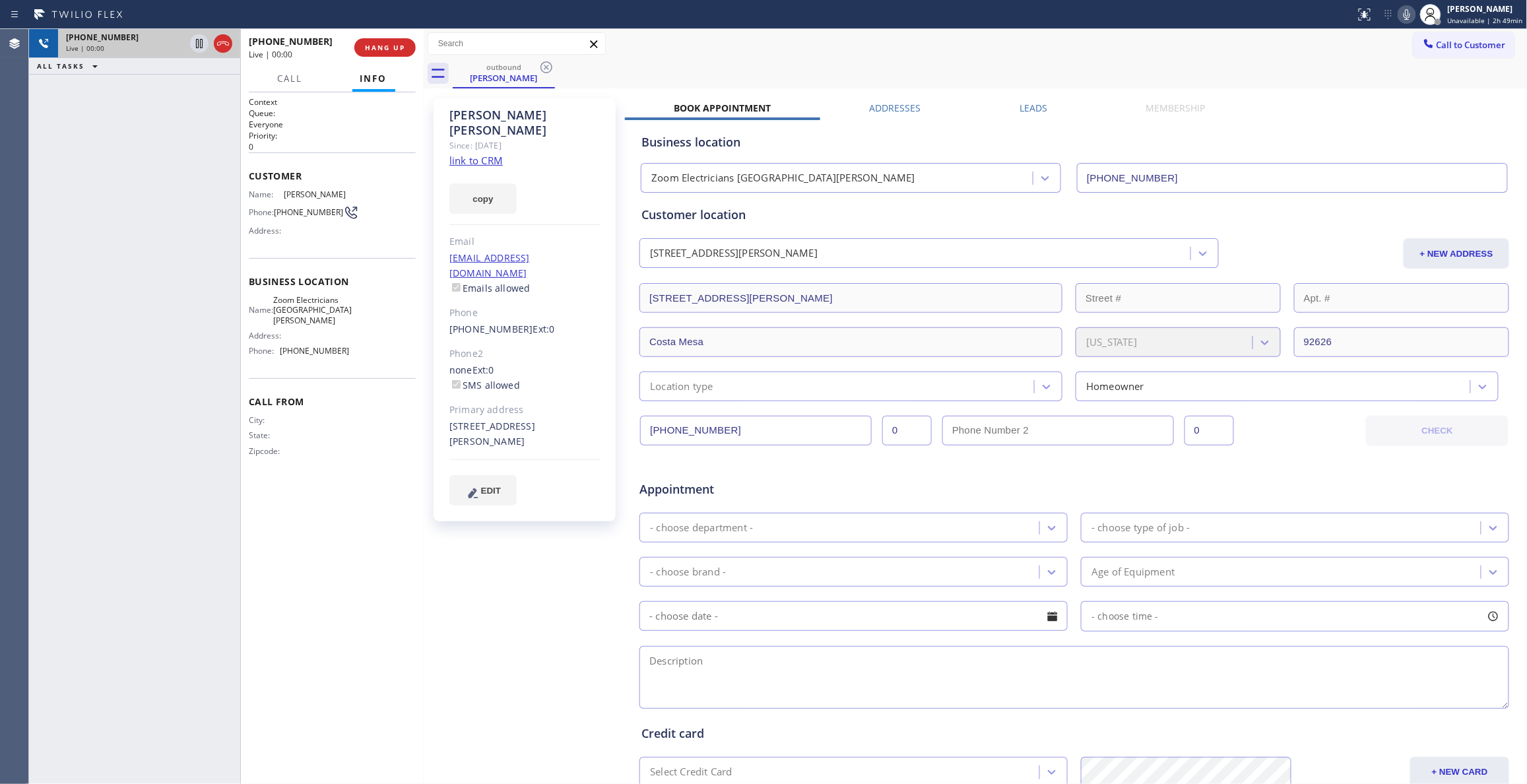
click at [223, 45] on icon at bounding box center [223, 43] width 15 height 15
click at [373, 53] on button "COMPLETE" at bounding box center [382, 47] width 67 height 18
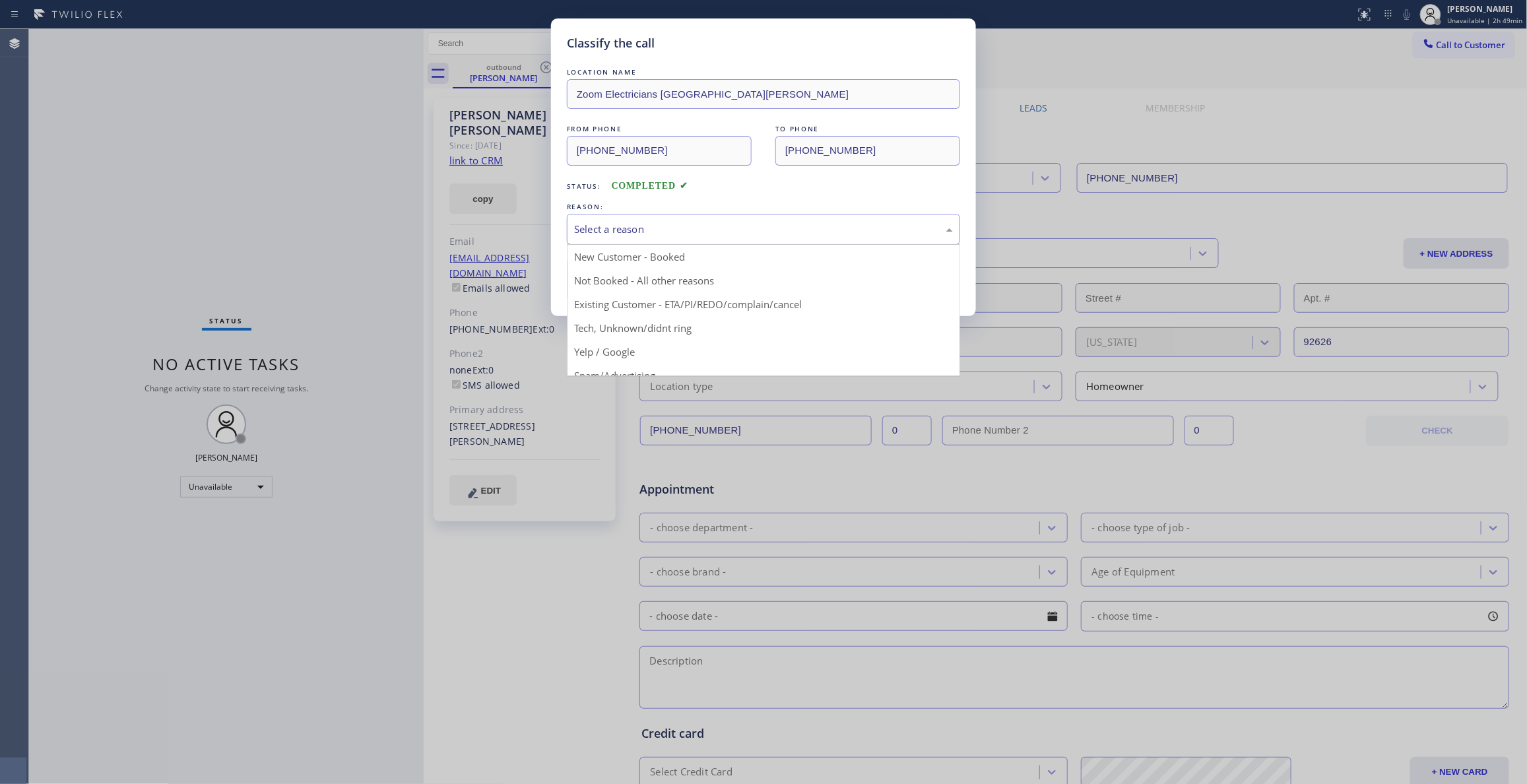
click at [747, 223] on div "Select a reason" at bounding box center [764, 229] width 379 height 15
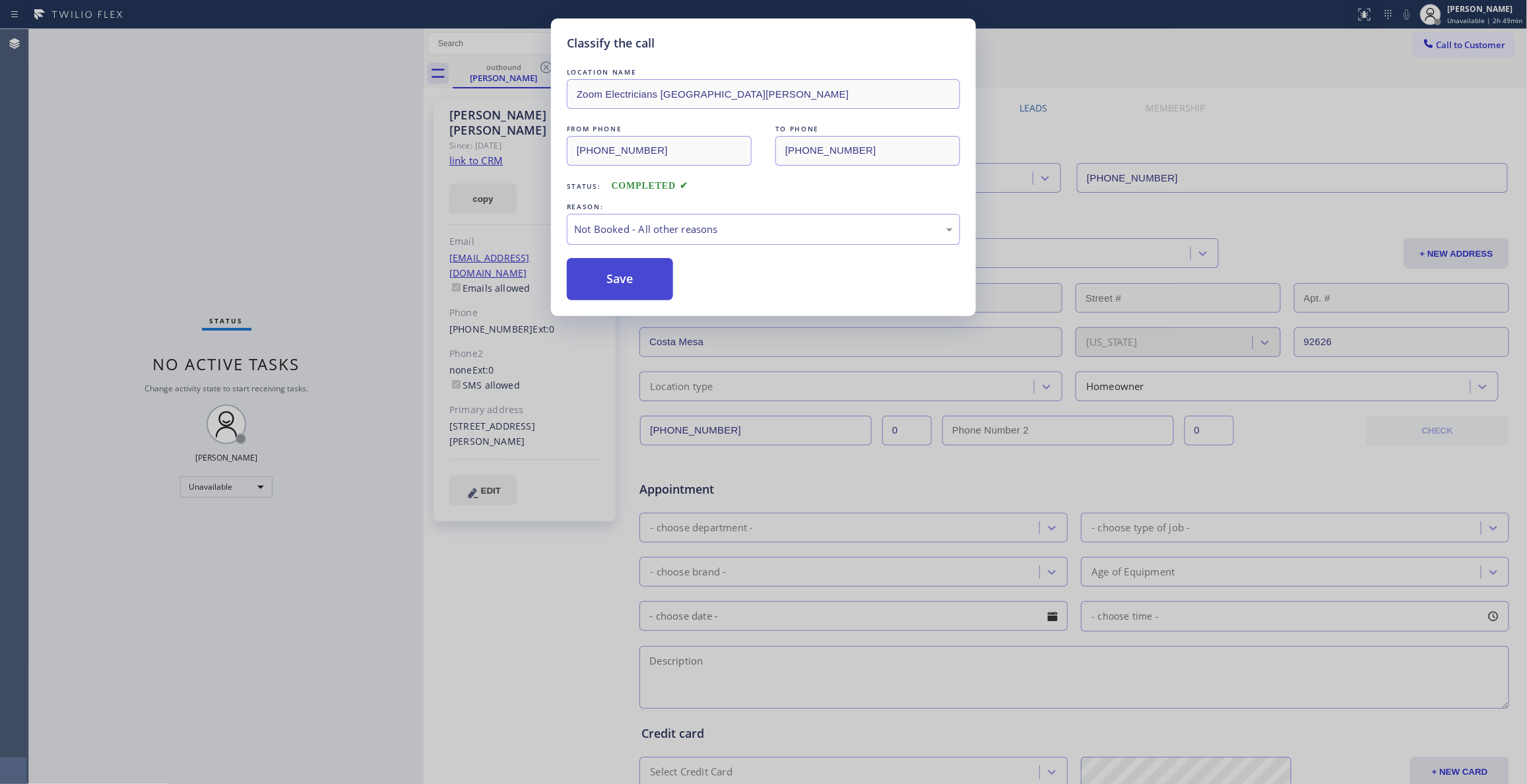
click at [635, 289] on button "Save" at bounding box center [619, 279] width 106 height 43
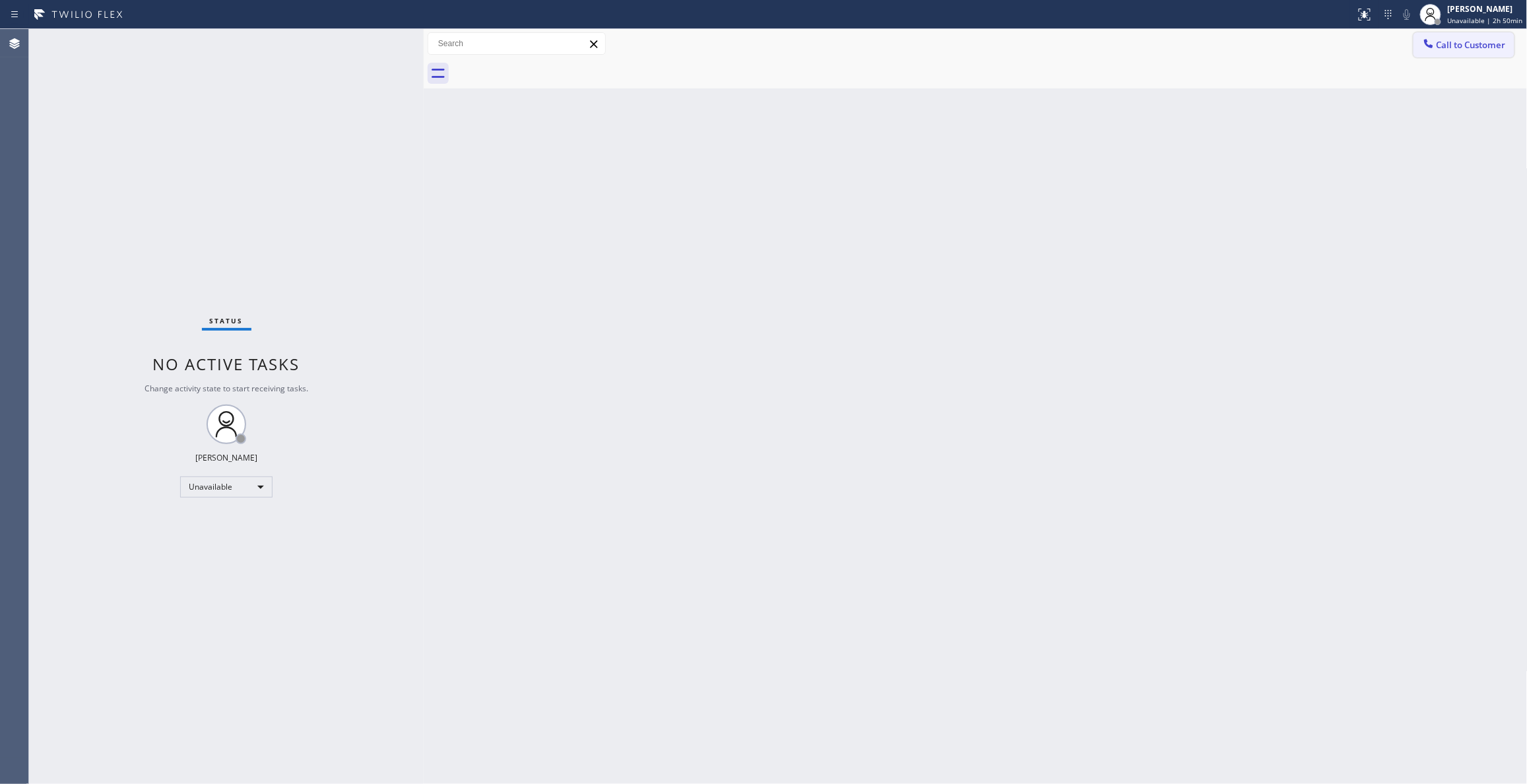
click at [1452, 43] on span "Call to Customer" at bounding box center [1471, 44] width 69 height 12
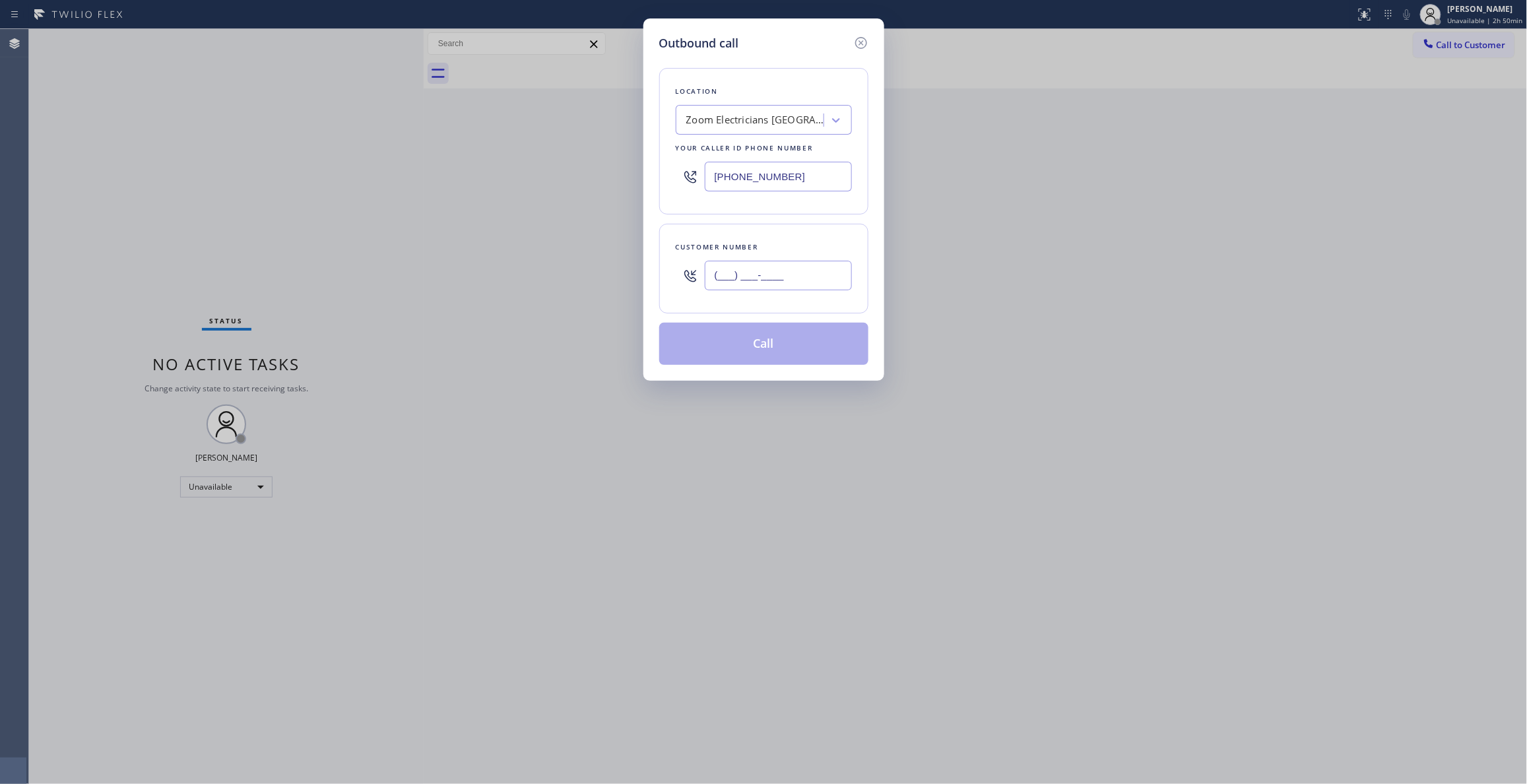
click at [751, 281] on input "(___) ___-____" at bounding box center [778, 275] width 147 height 30
paste input "213) 810-4786"
type input "[PHONE_NUMBER]"
drag, startPoint x: 747, startPoint y: 355, endPoint x: 634, endPoint y: 11, distance: 362.1
click at [747, 349] on button "Call" at bounding box center [764, 343] width 209 height 43
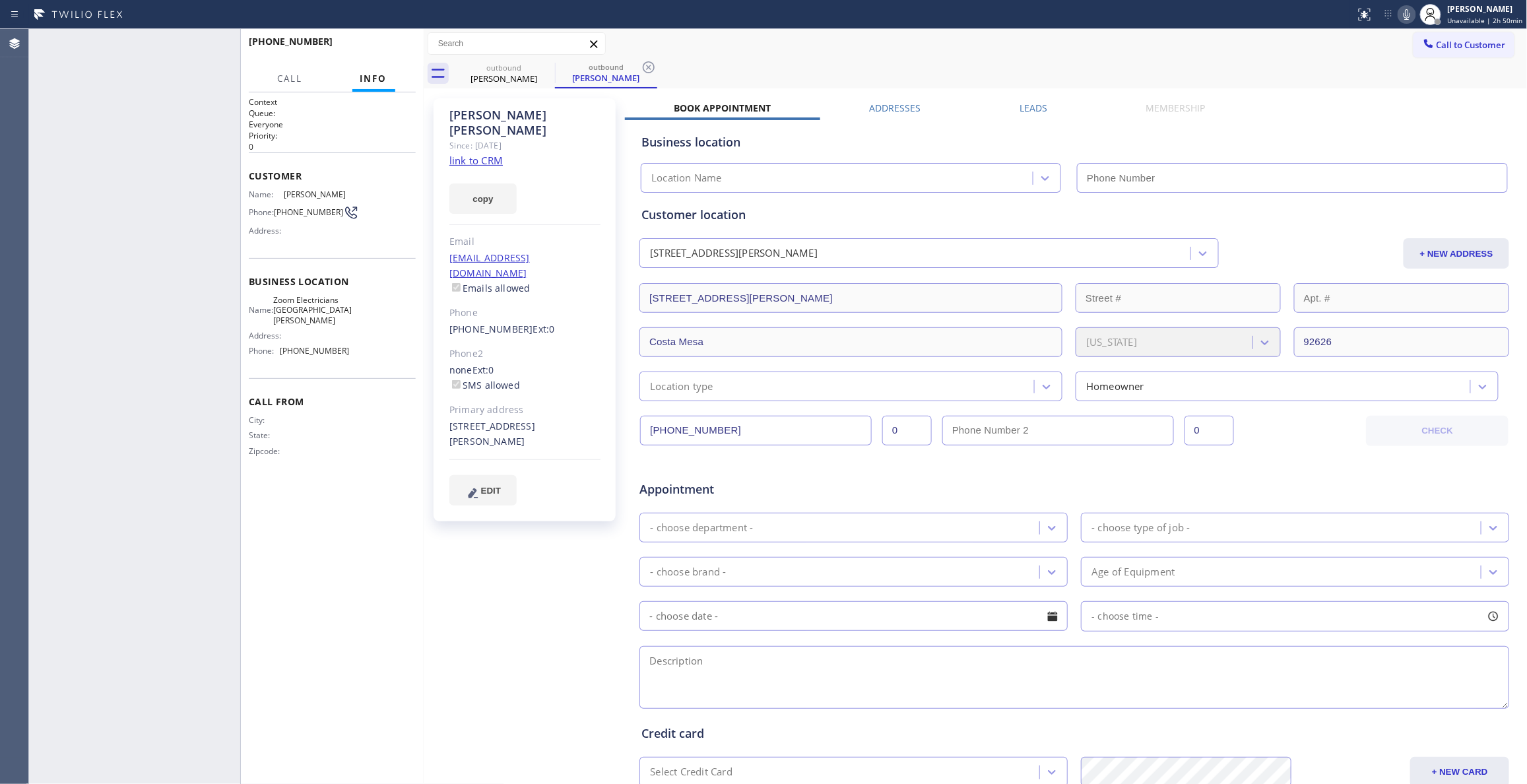
type input "[PHONE_NUMBER]"
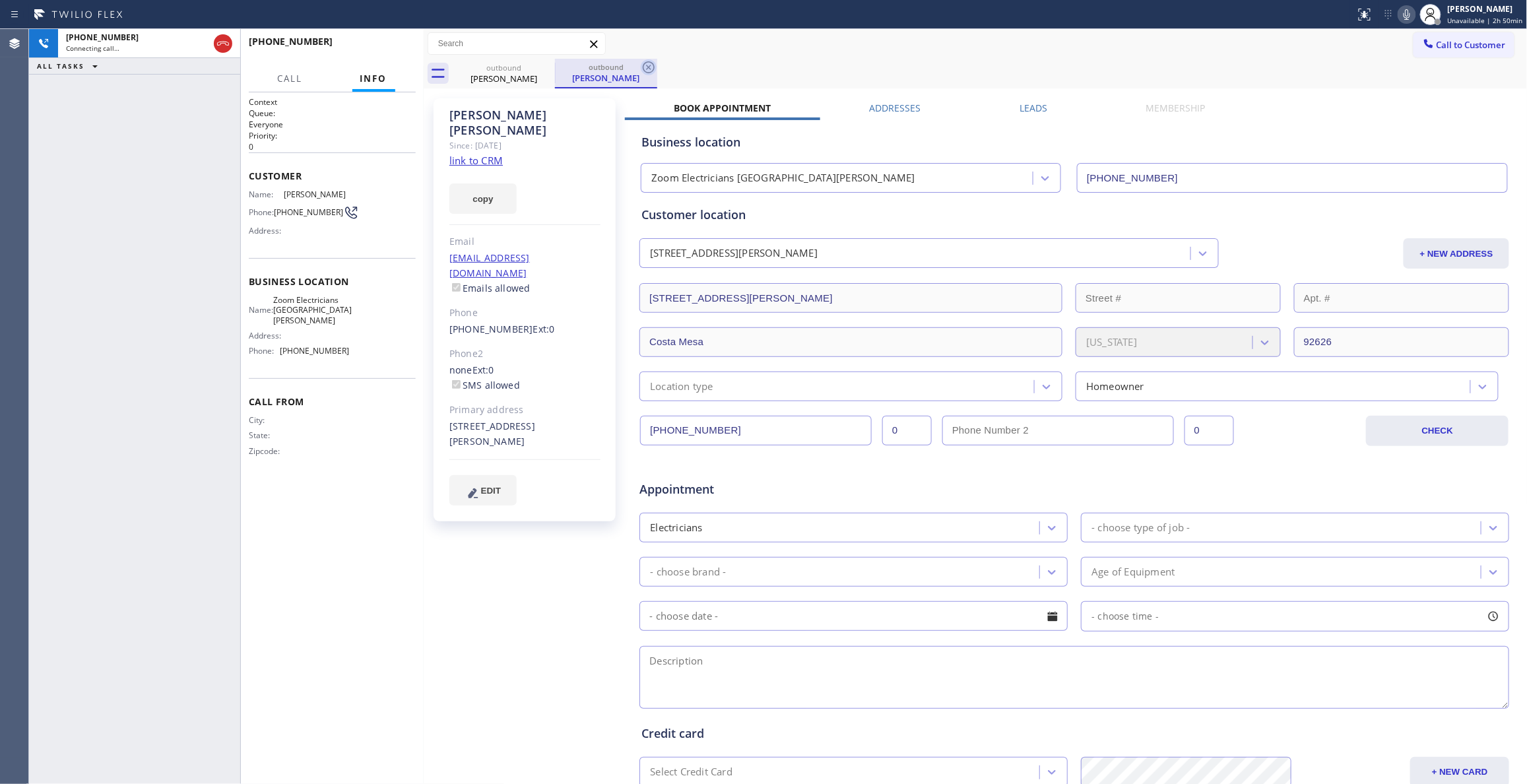
click at [645, 67] on icon at bounding box center [648, 67] width 15 height 15
click at [461, 154] on link "link to CRM" at bounding box center [475, 160] width 53 height 14
click at [389, 49] on span "HANG UP" at bounding box center [385, 47] width 40 height 9
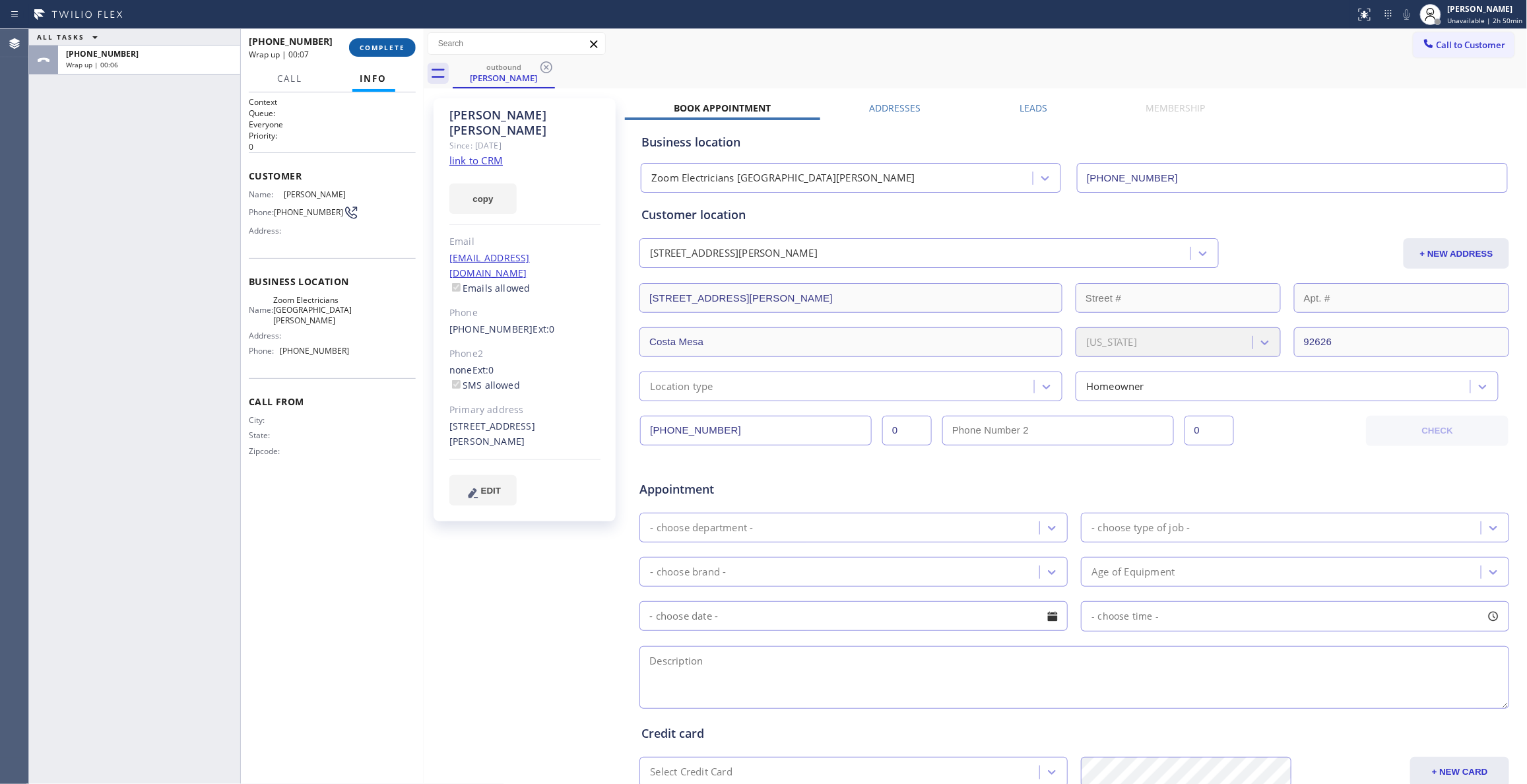
click at [389, 43] on button "COMPLETE" at bounding box center [382, 47] width 67 height 18
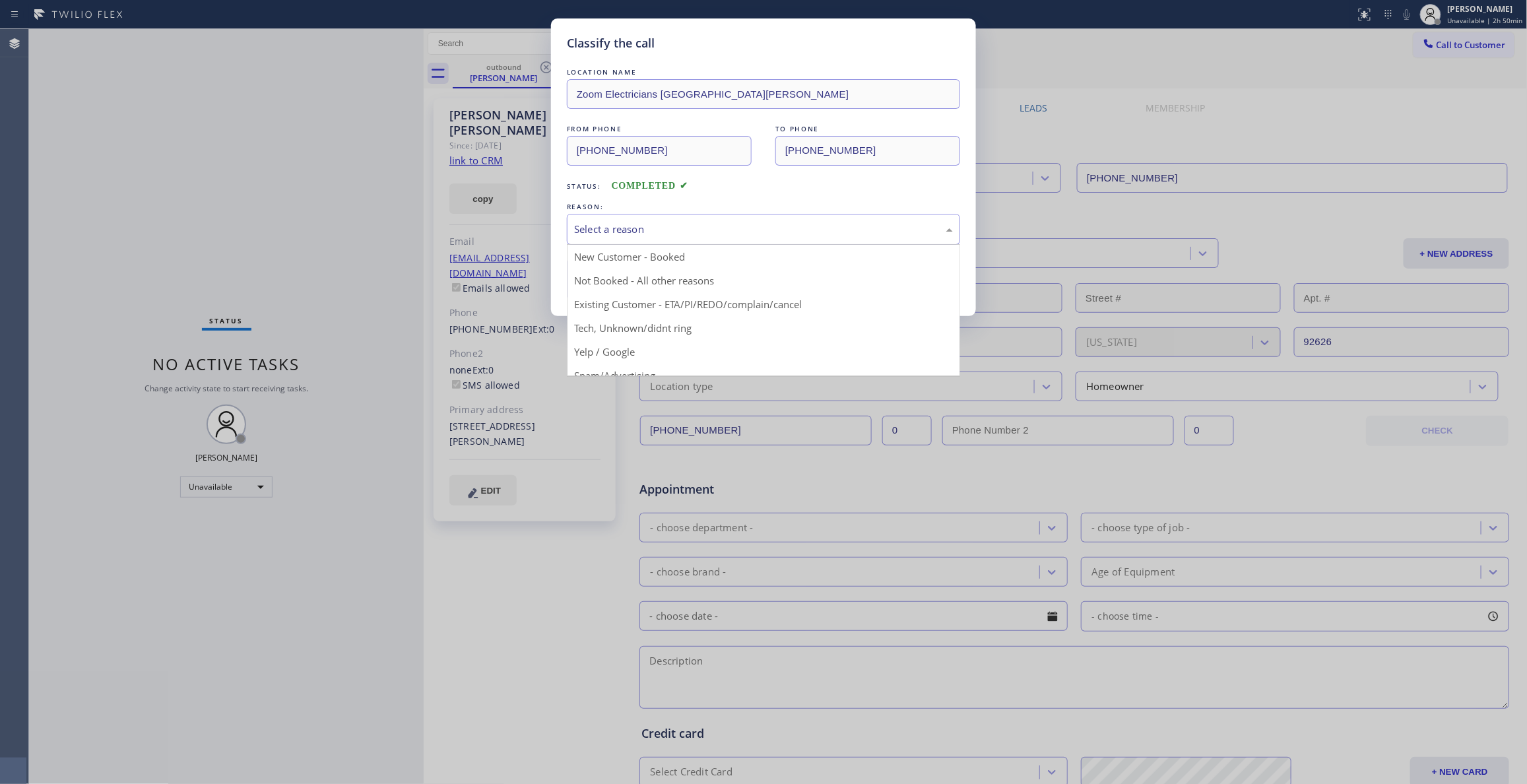
click at [681, 232] on div "Select a reason" at bounding box center [764, 229] width 379 height 15
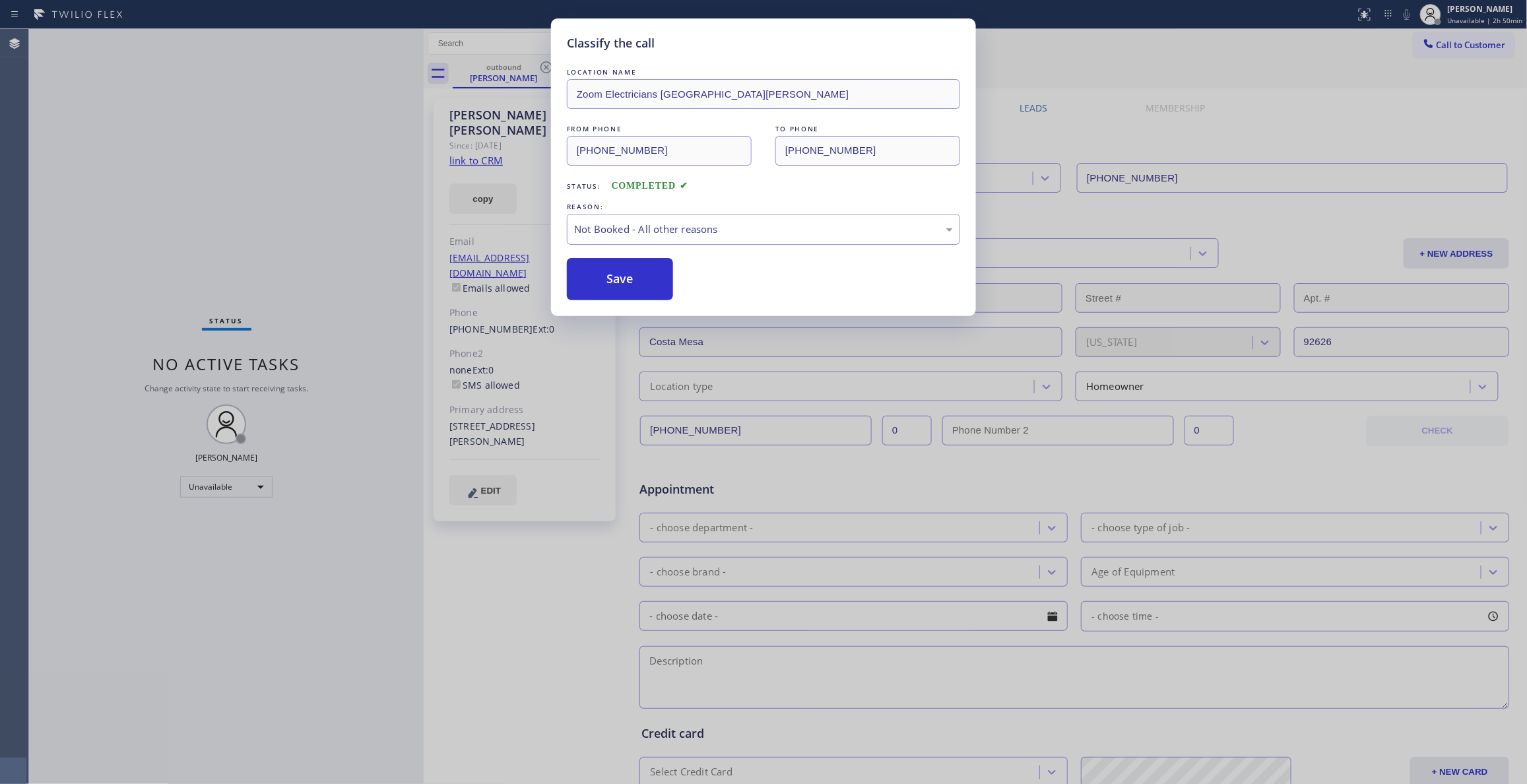
click at [624, 285] on button "Save" at bounding box center [619, 279] width 106 height 43
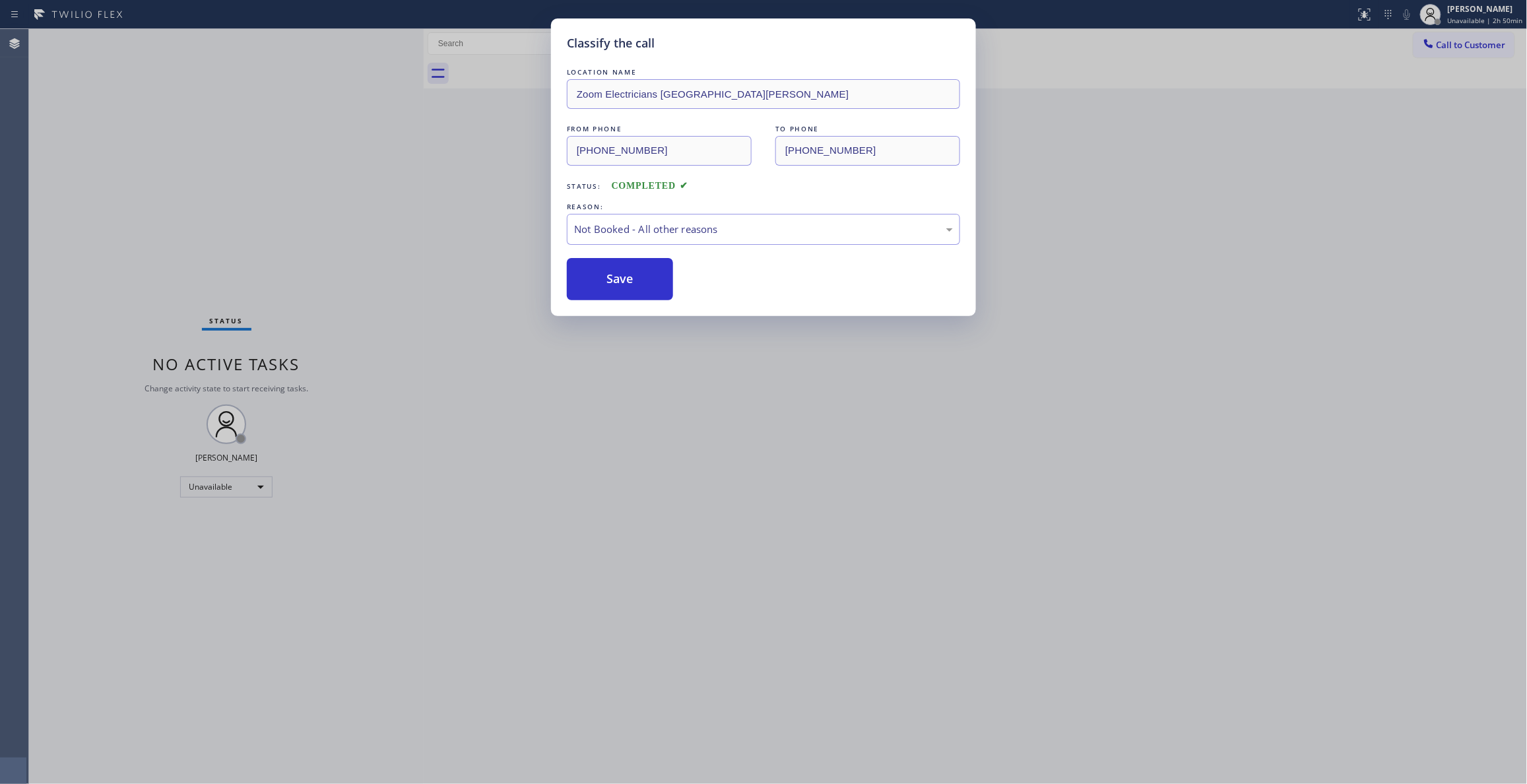
click at [624, 285] on button "Save" at bounding box center [619, 279] width 106 height 43
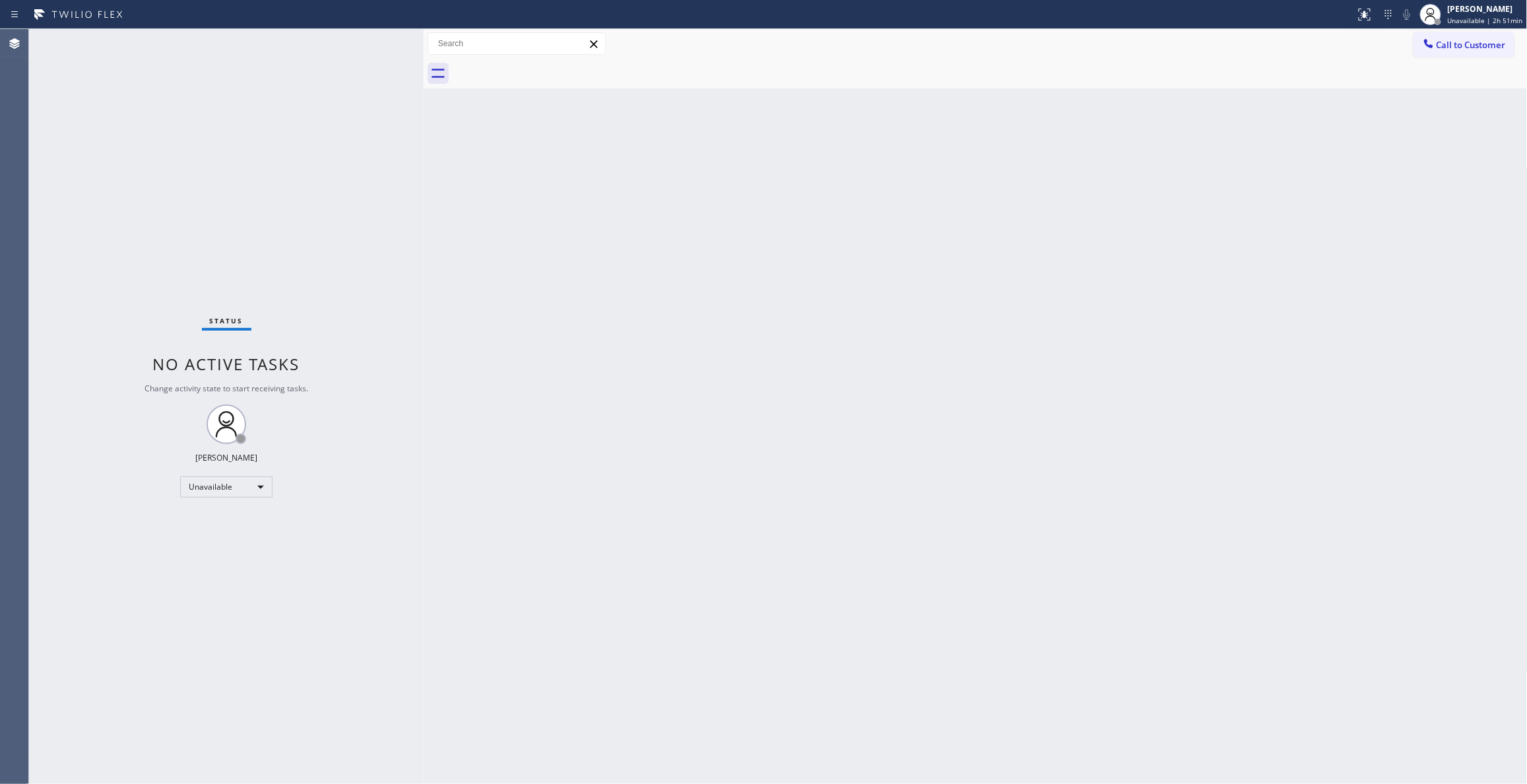
click at [4, 558] on div "Agent Desktop" at bounding box center [14, 406] width 28 height 754
click at [203, 707] on div "Status No active tasks Change activity state to start receiving tasks. [PERSON_…" at bounding box center [226, 406] width 395 height 754
click at [1460, 49] on span "Call to Customer" at bounding box center [1471, 44] width 69 height 12
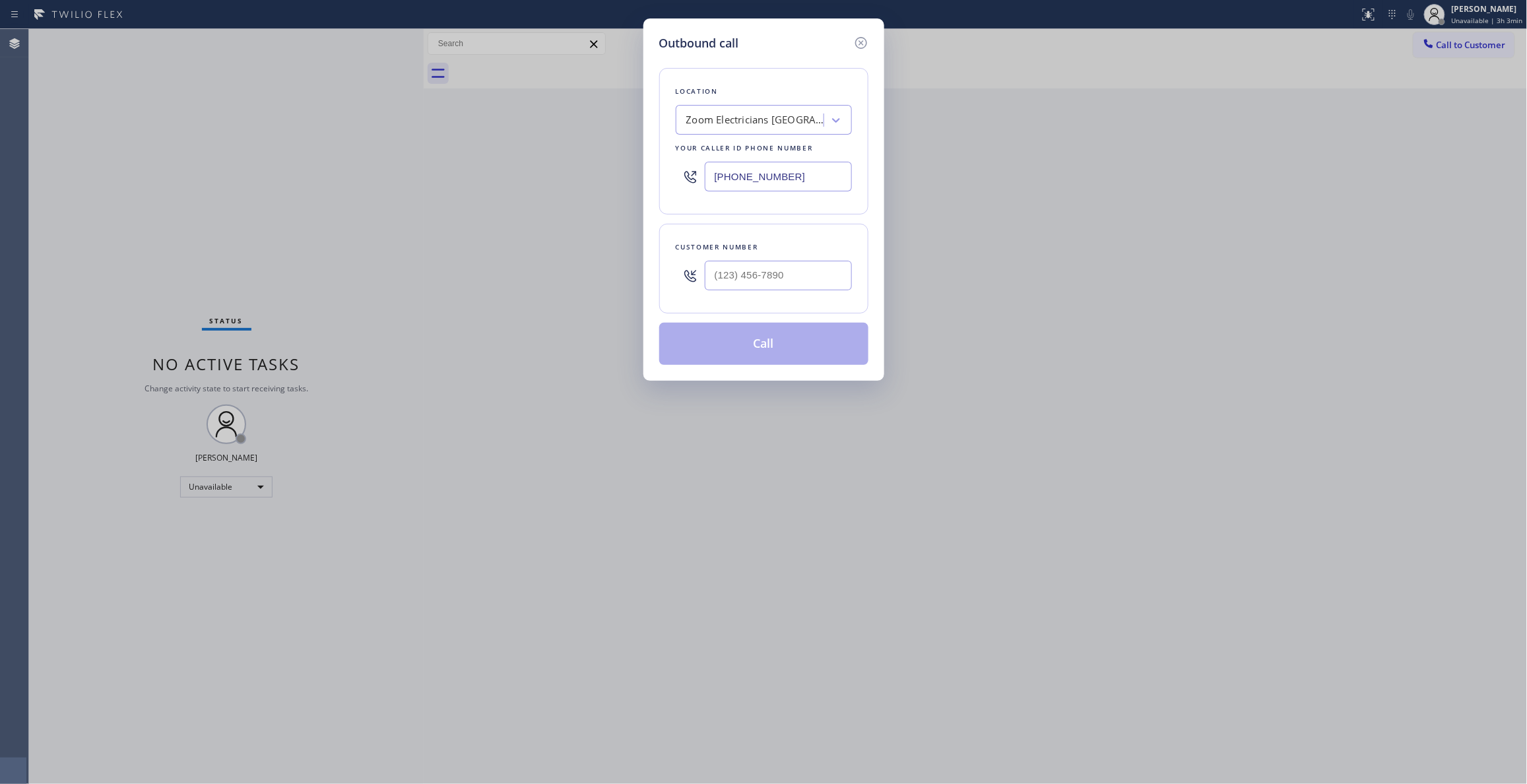
drag, startPoint x: 800, startPoint y: 176, endPoint x: 336, endPoint y: 161, distance: 464.2
click at [336, 161] on div "Outbound call Location Zoom Electricians [GEOGRAPHIC_DATA][PERSON_NAME] Your ca…" at bounding box center [764, 392] width 1527 height 784
paste input "619) 773-0925"
type input "[PHONE_NUMBER]"
click at [782, 278] on input "(___) ___-____" at bounding box center [778, 275] width 147 height 30
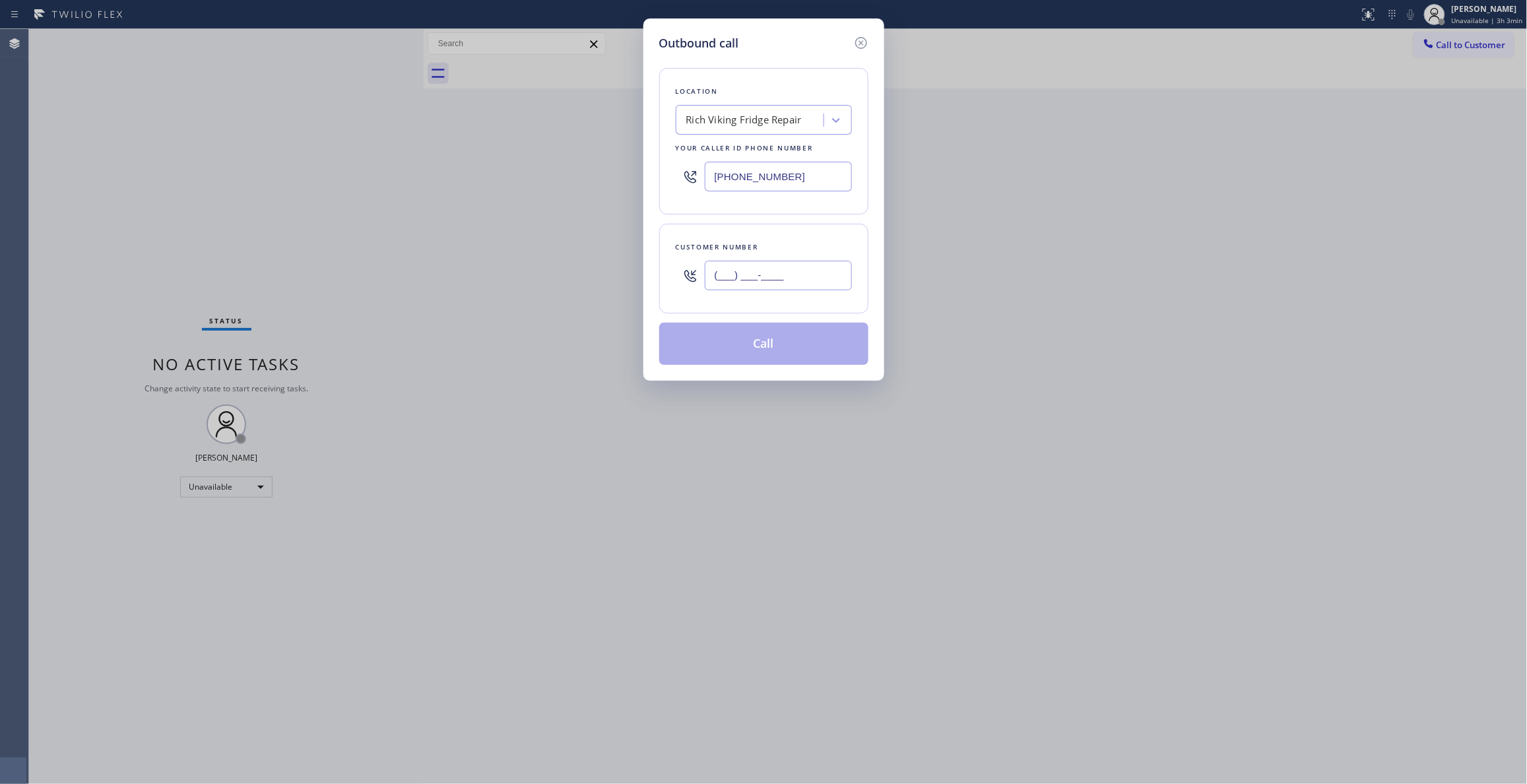
paste input "619) 495-6661"
type input "[PHONE_NUMBER]"
click at [731, 354] on button "Call" at bounding box center [764, 343] width 209 height 43
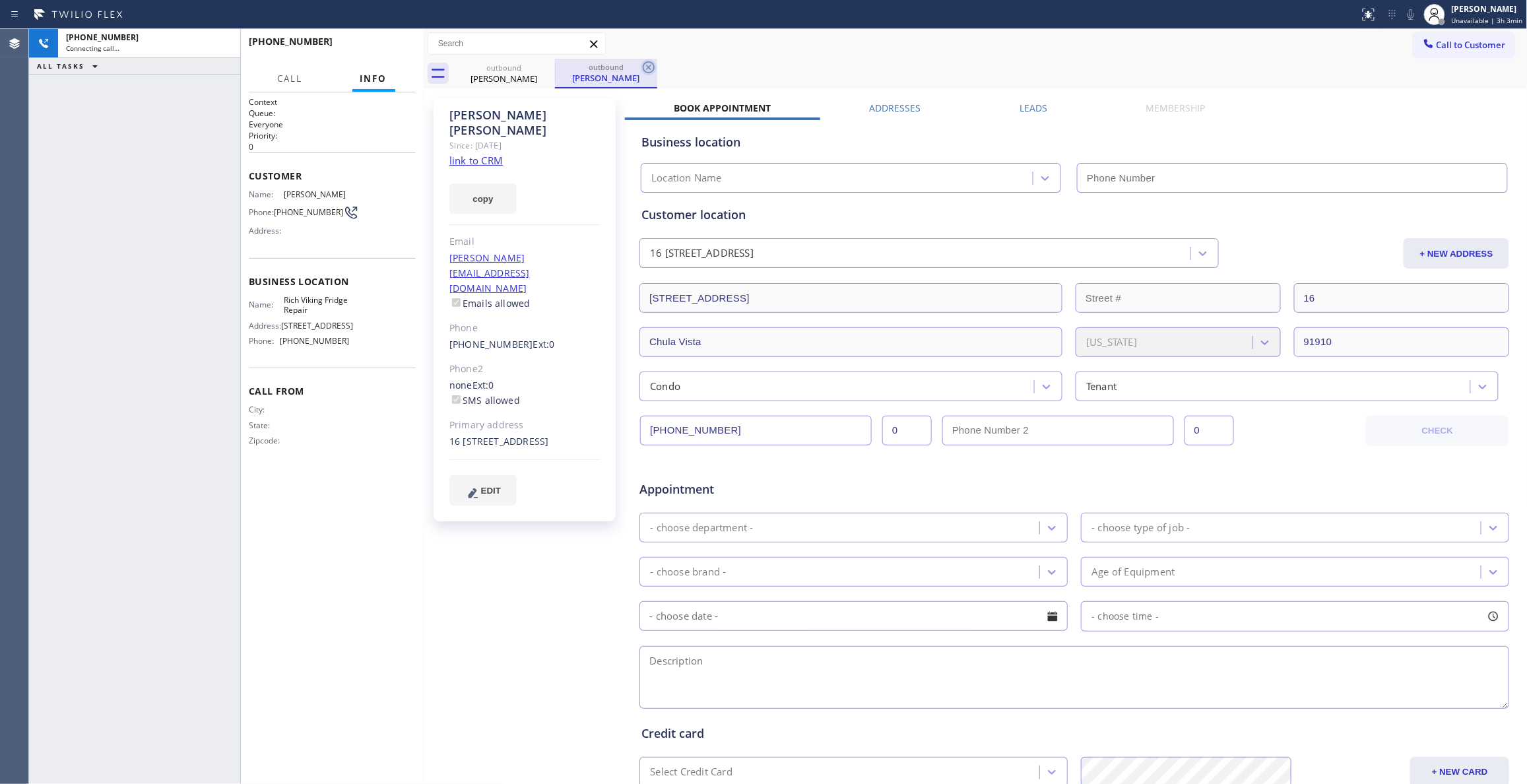
click at [645, 66] on icon at bounding box center [648, 67] width 15 height 15
type input "[PHONE_NUMBER]"
click at [293, 209] on span "[PHONE_NUMBER]" at bounding box center [308, 212] width 69 height 10
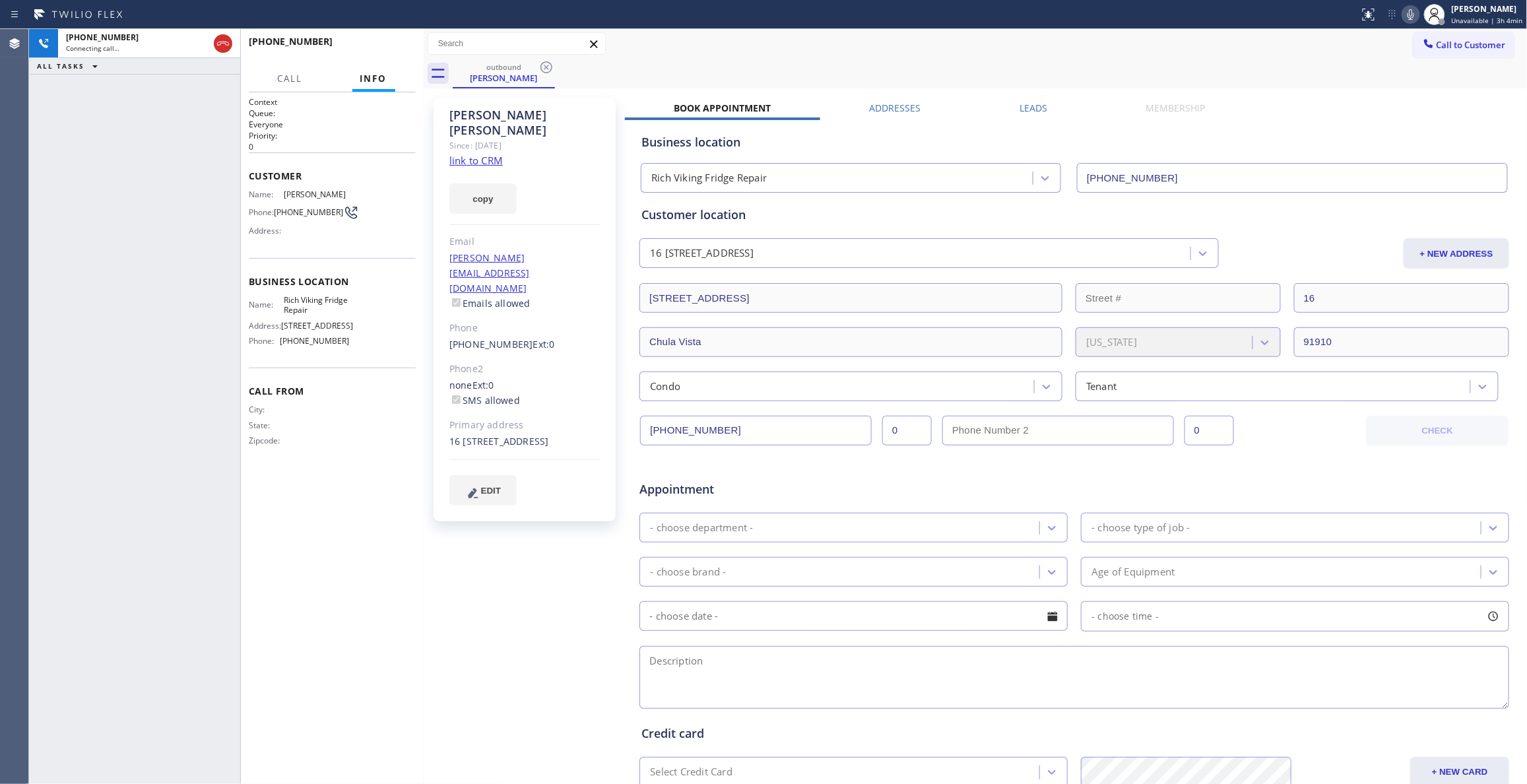
click at [164, 369] on div "[PHONE_NUMBER] Connecting call… ALL TASKS ALL TASKS ACTIVE TASKS TASKS IN WRAP …" at bounding box center [134, 406] width 211 height 754
click at [391, 43] on span "HANG UP" at bounding box center [385, 47] width 40 height 9
click at [301, 211] on span "[PHONE_NUMBER]" at bounding box center [308, 212] width 69 height 10
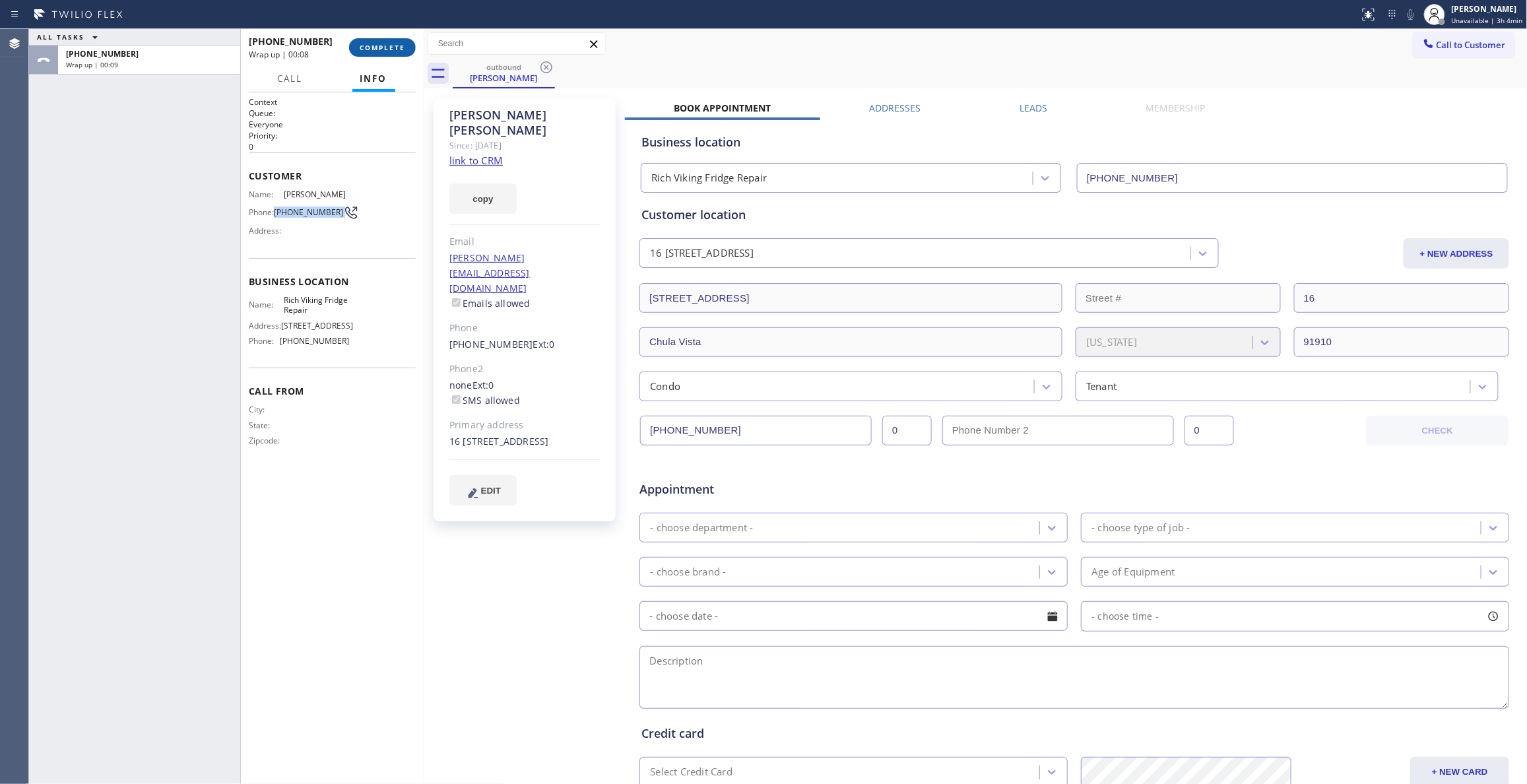
click at [376, 52] on button "COMPLETE" at bounding box center [382, 47] width 67 height 18
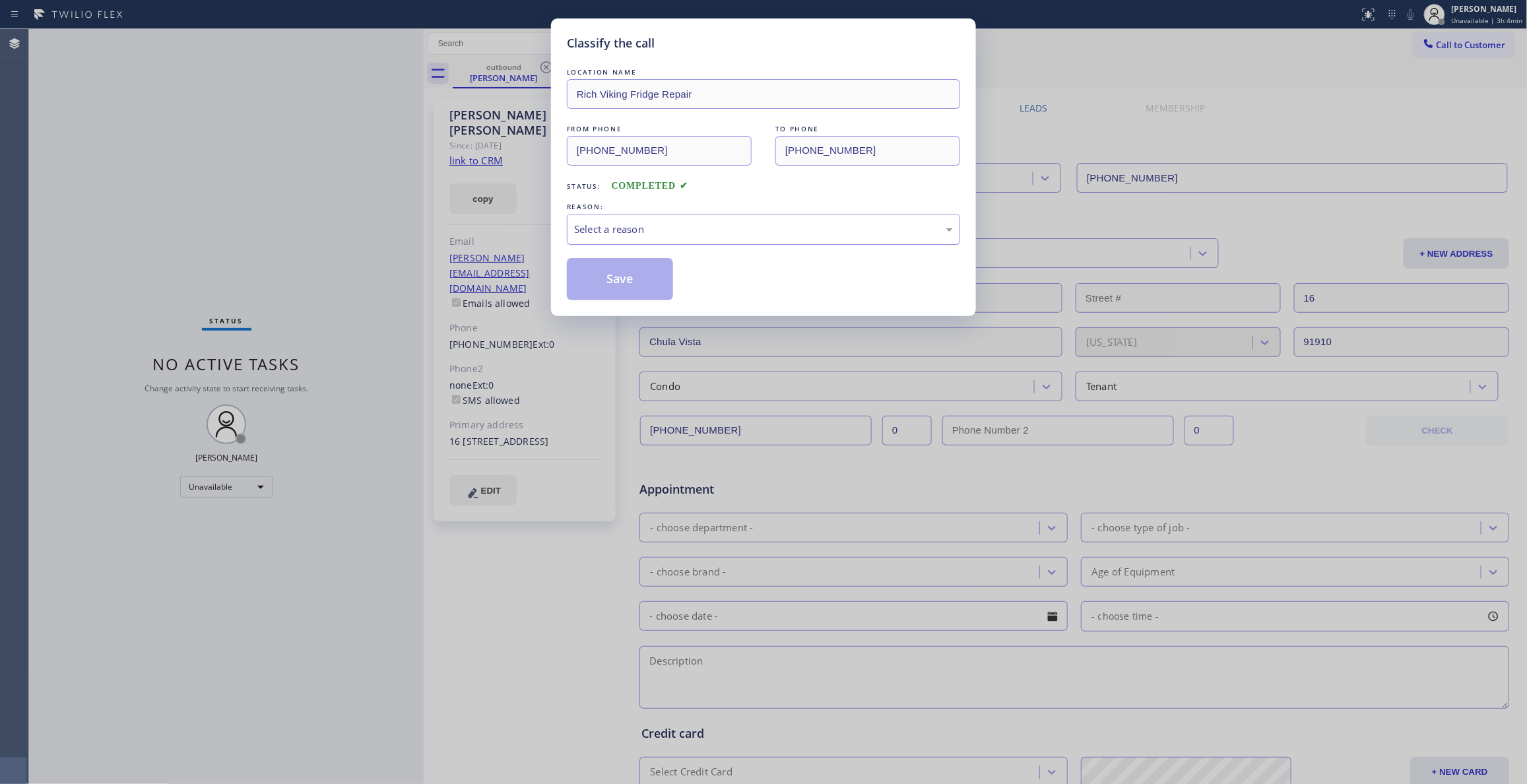
click at [676, 233] on div "Select a reason" at bounding box center [764, 229] width 379 height 15
click at [630, 237] on div "Select a reason" at bounding box center [764, 229] width 379 height 15
click at [949, 225] on div "Select a reason" at bounding box center [764, 229] width 379 height 15
click at [629, 277] on button "Save" at bounding box center [619, 279] width 106 height 43
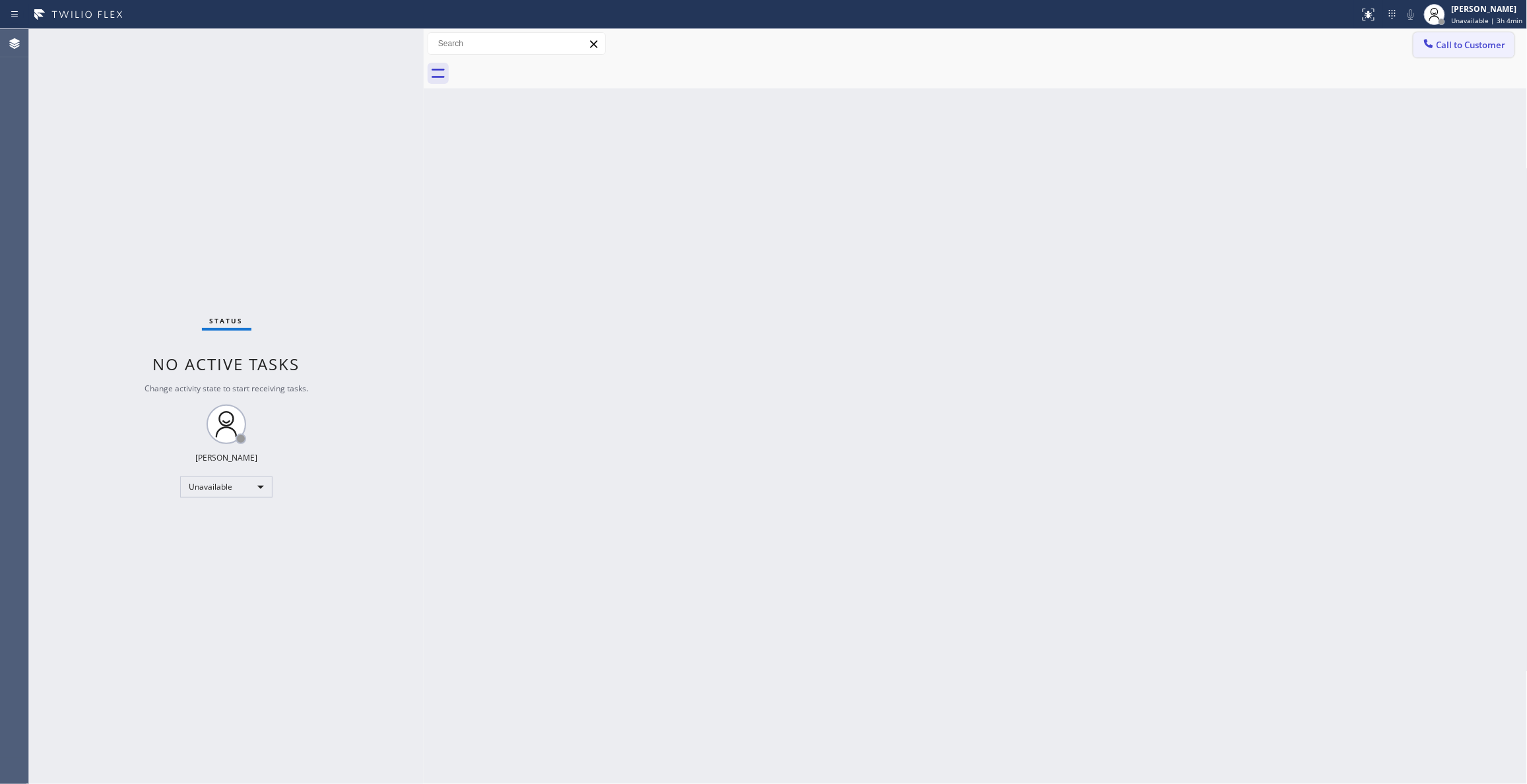
click at [1473, 34] on button "Call to Customer" at bounding box center [1464, 45] width 101 height 25
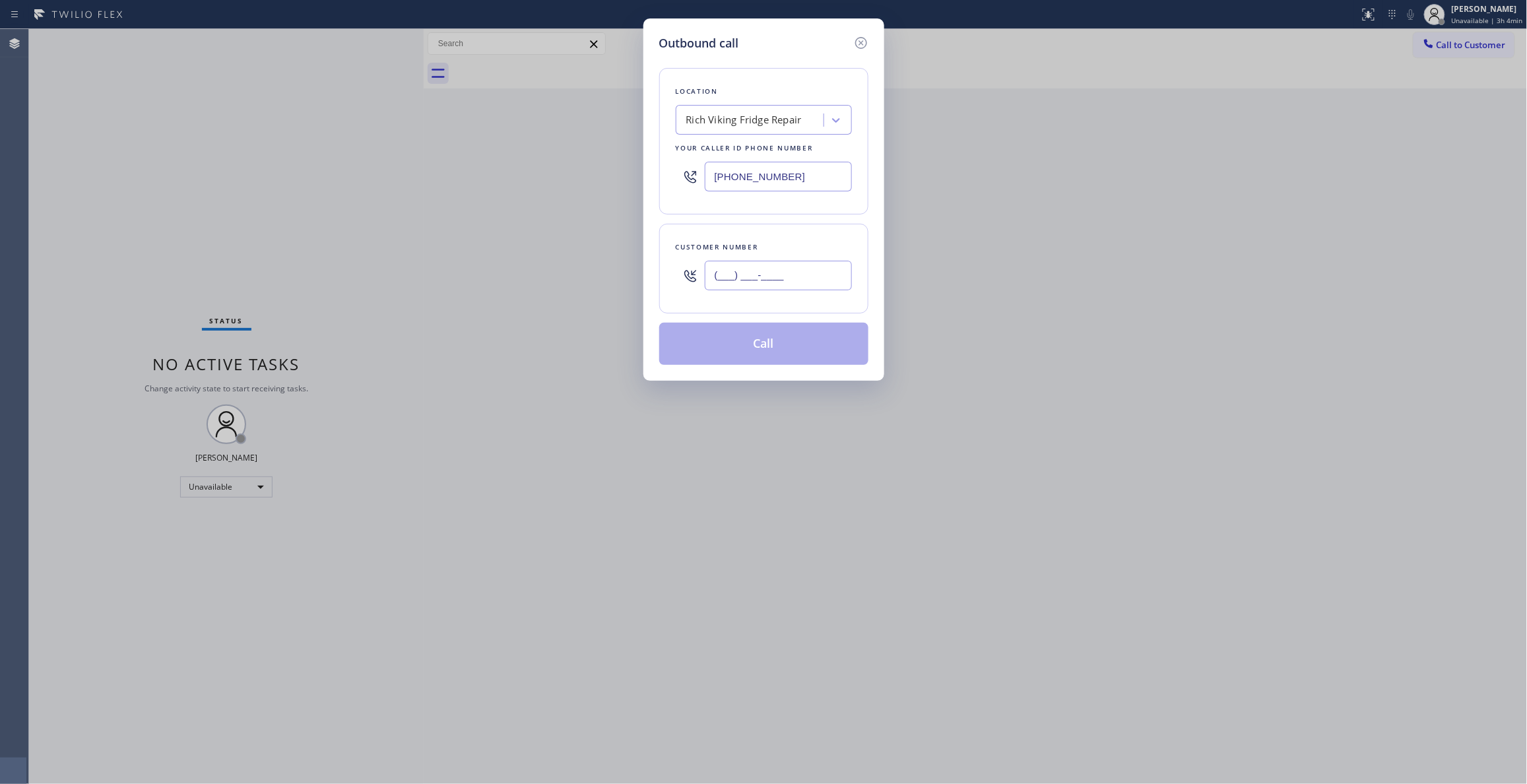
click at [793, 278] on input "(___) ___-____" at bounding box center [778, 275] width 147 height 30
paste input "619) 495-6661"
type input "[PHONE_NUMBER]"
click at [768, 370] on div "Outbound call Location Rich Viking Fridge Repair Your caller id phone number [P…" at bounding box center [764, 199] width 241 height 362
click at [760, 351] on button "Call" at bounding box center [764, 343] width 209 height 43
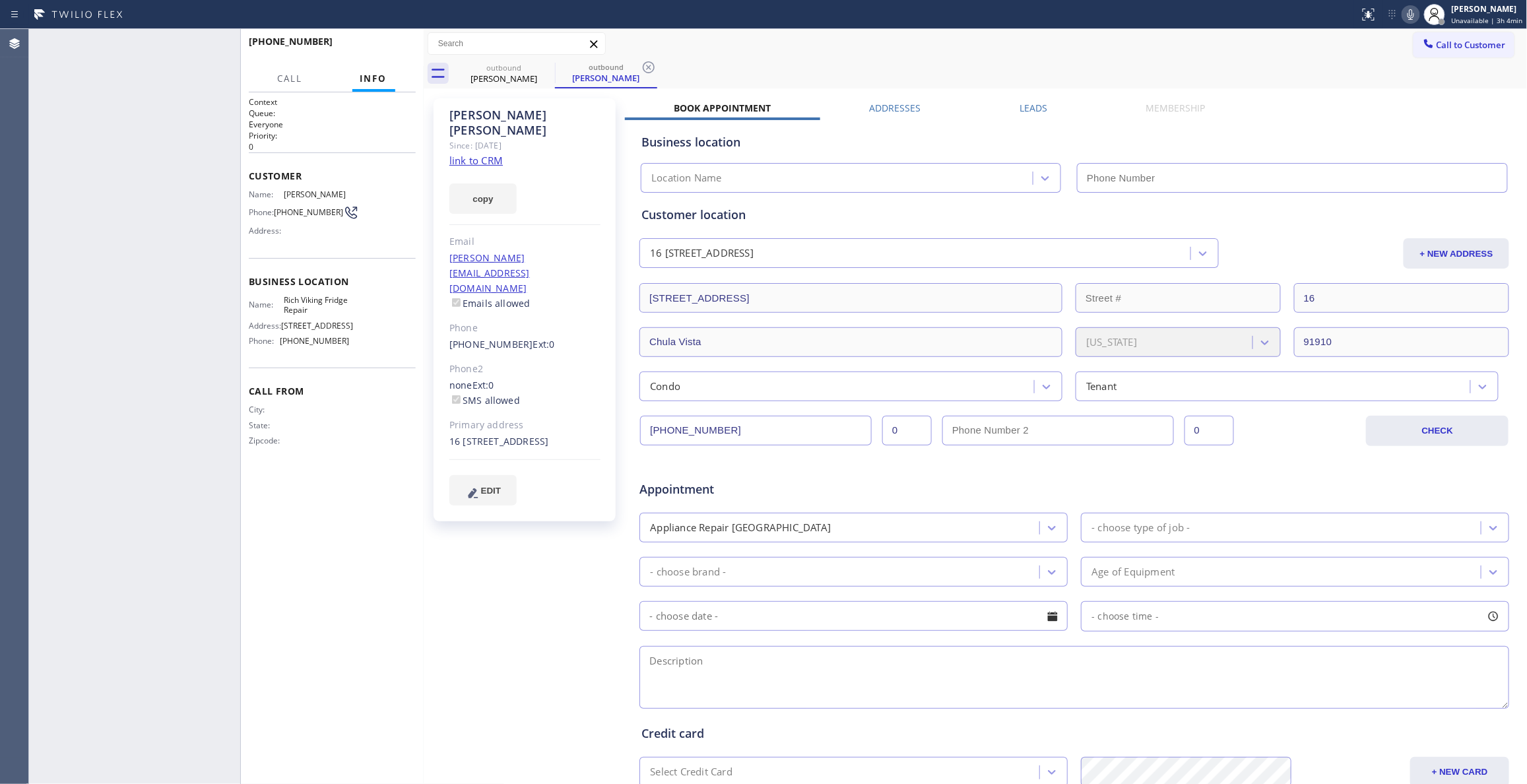
type input "[PHONE_NUMBER]"
click at [646, 69] on icon at bounding box center [648, 67] width 15 height 15
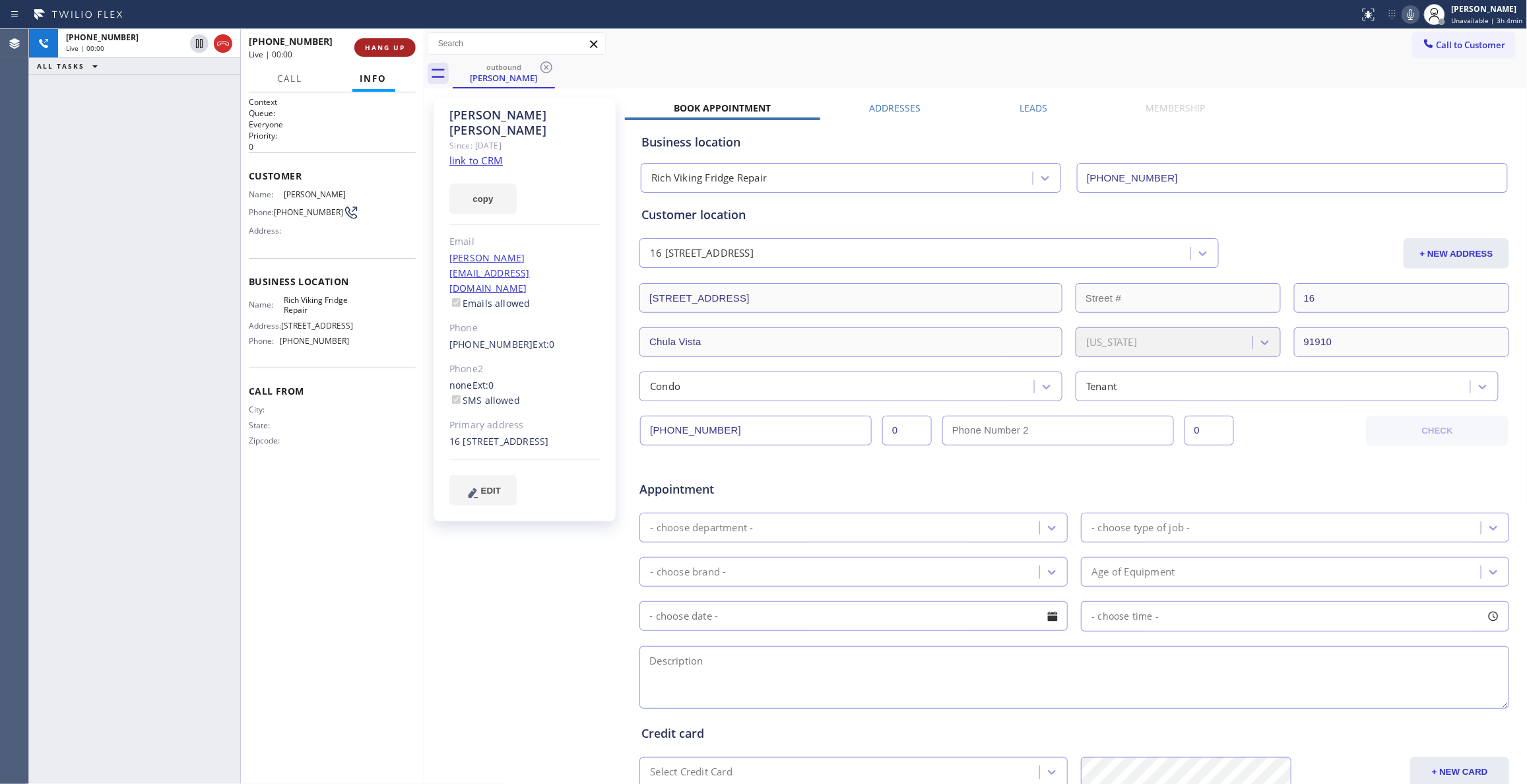
click at [373, 48] on span "HANG UP" at bounding box center [385, 47] width 40 height 9
click at [375, 48] on span "HANG UP" at bounding box center [385, 47] width 40 height 9
click at [1365, 14] on icon at bounding box center [1368, 14] width 15 height 15
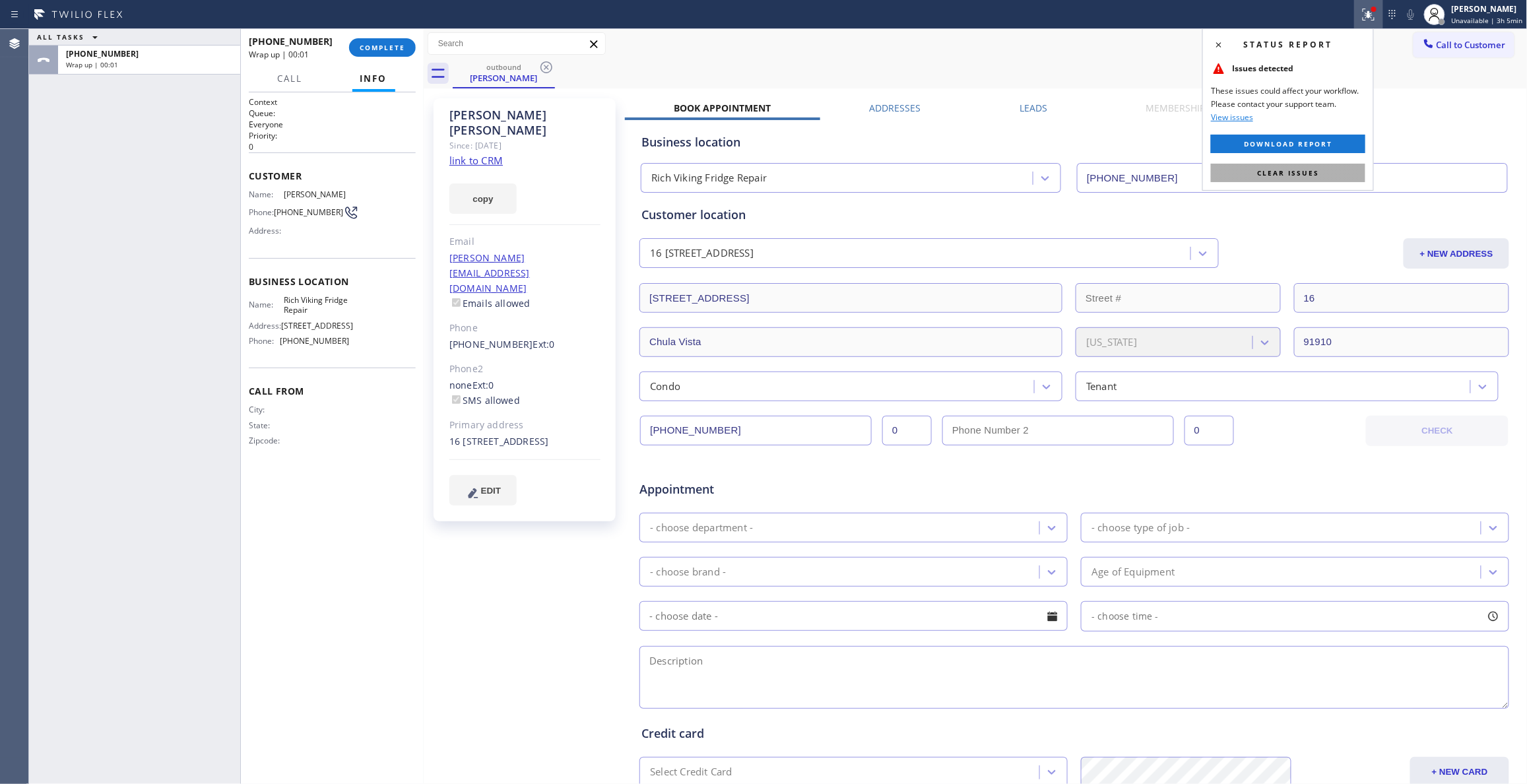
click at [1278, 176] on span "Clear issues" at bounding box center [1288, 173] width 62 height 9
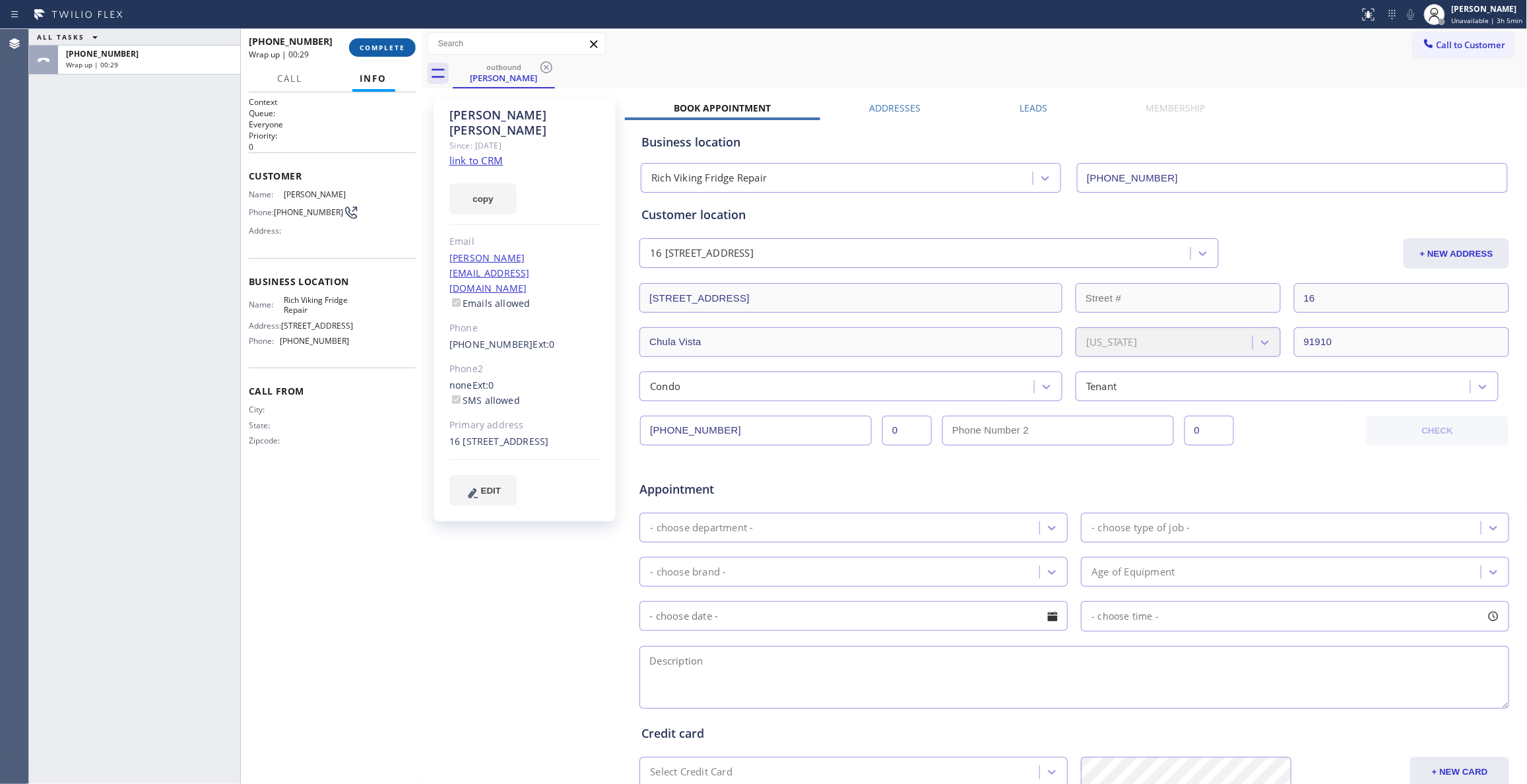
click at [389, 43] on button "COMPLETE" at bounding box center [382, 47] width 67 height 18
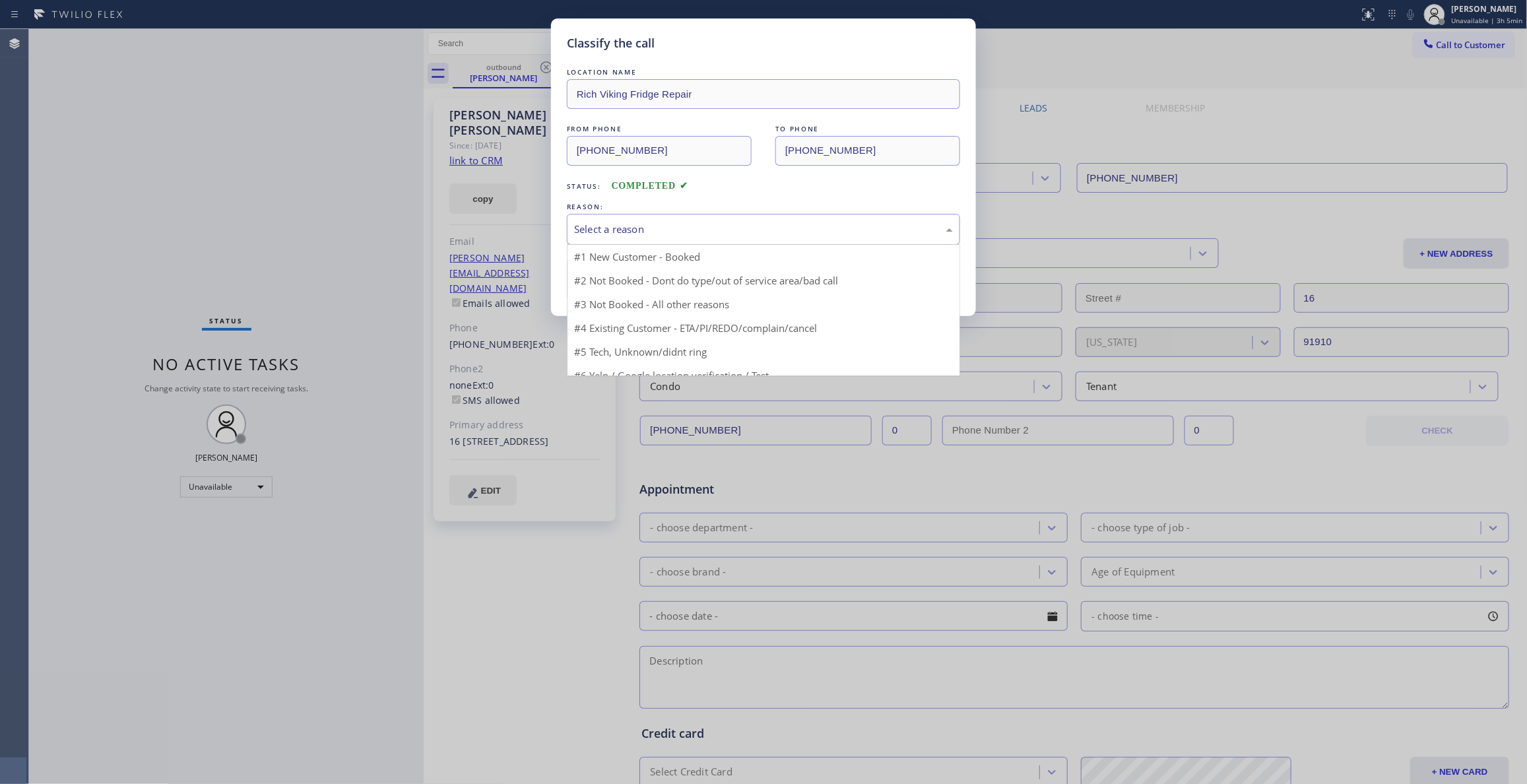
click at [631, 232] on div "Select a reason" at bounding box center [764, 229] width 379 height 15
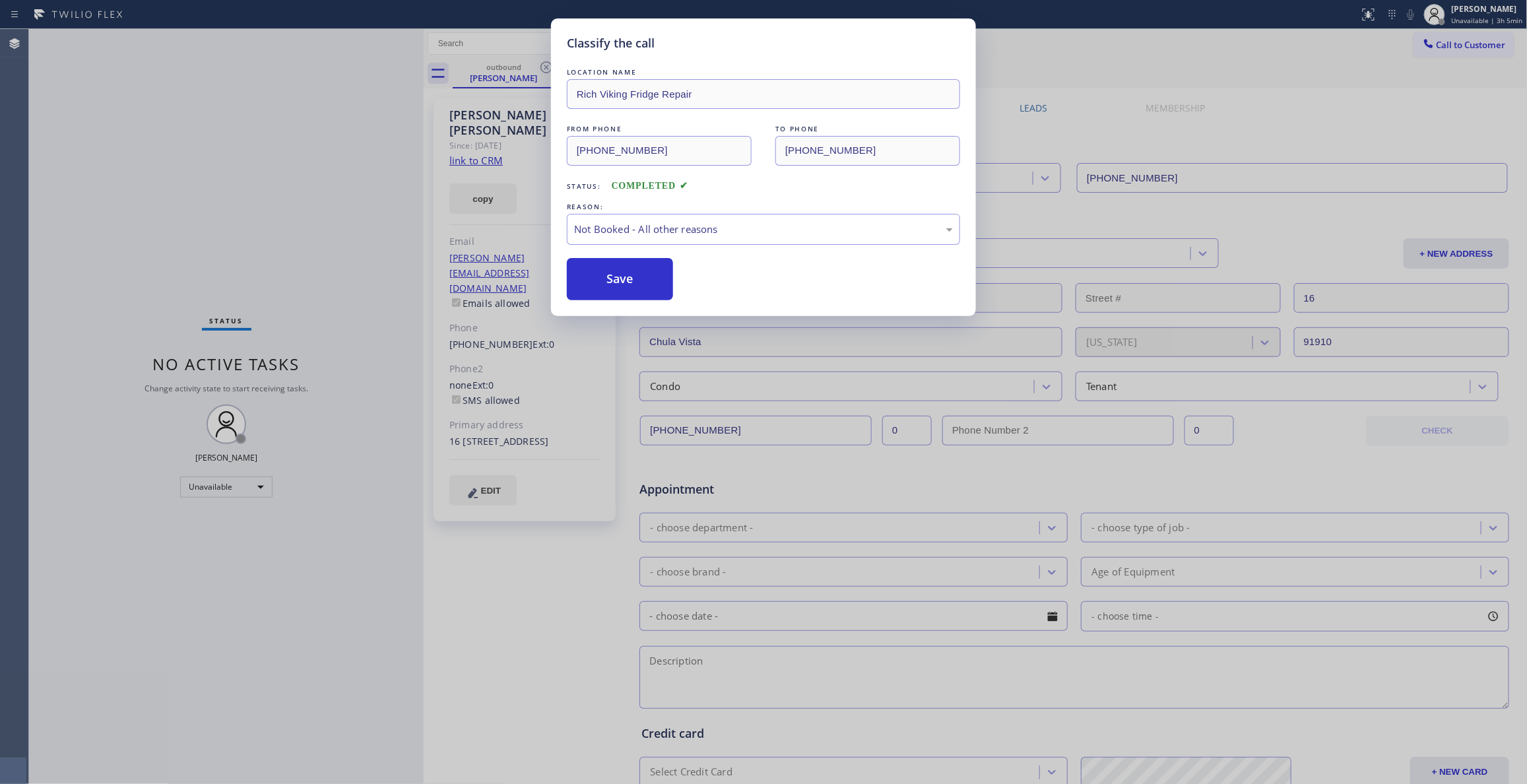
click at [621, 286] on button "Save" at bounding box center [619, 279] width 106 height 43
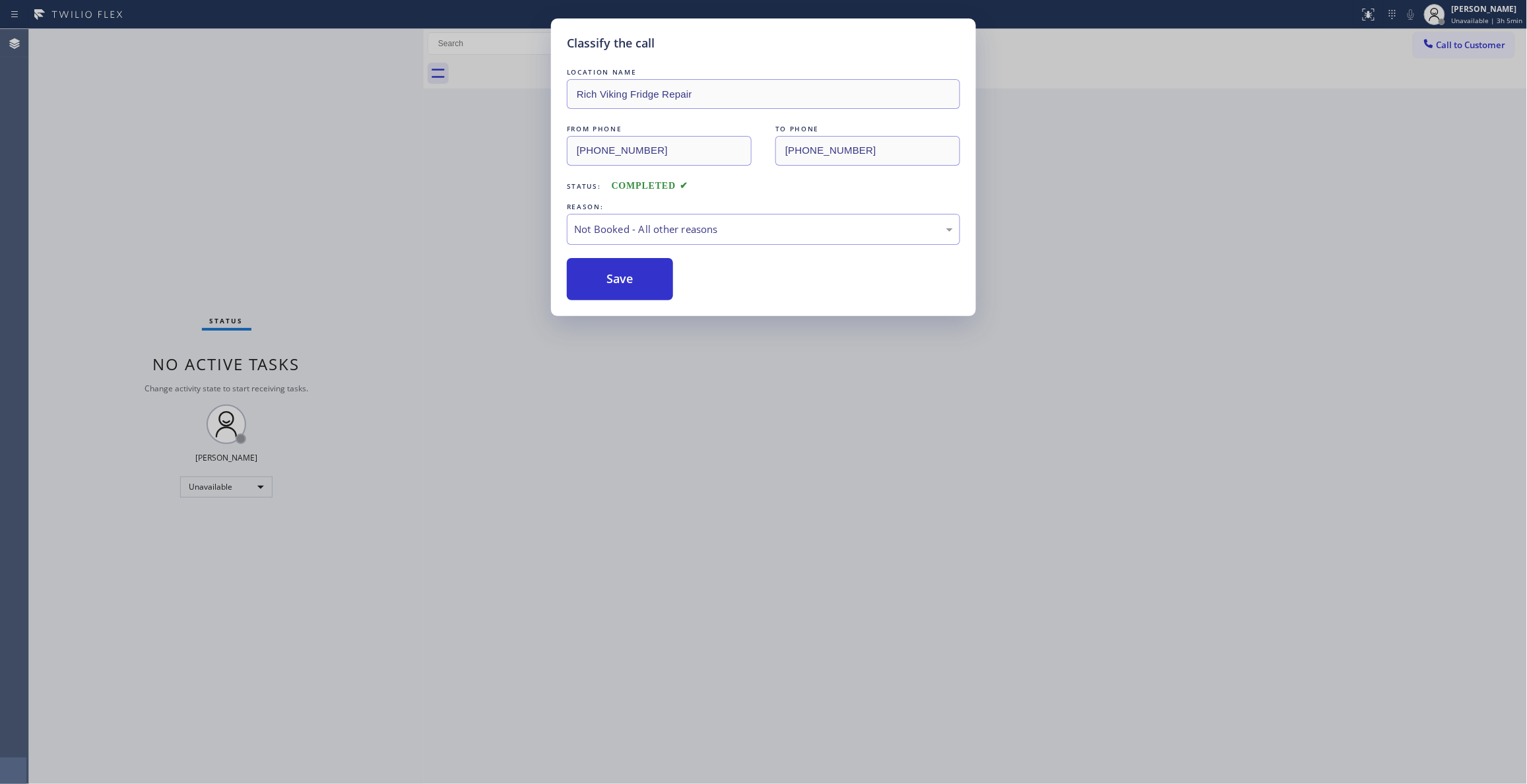
click at [621, 286] on button "Save" at bounding box center [619, 279] width 106 height 43
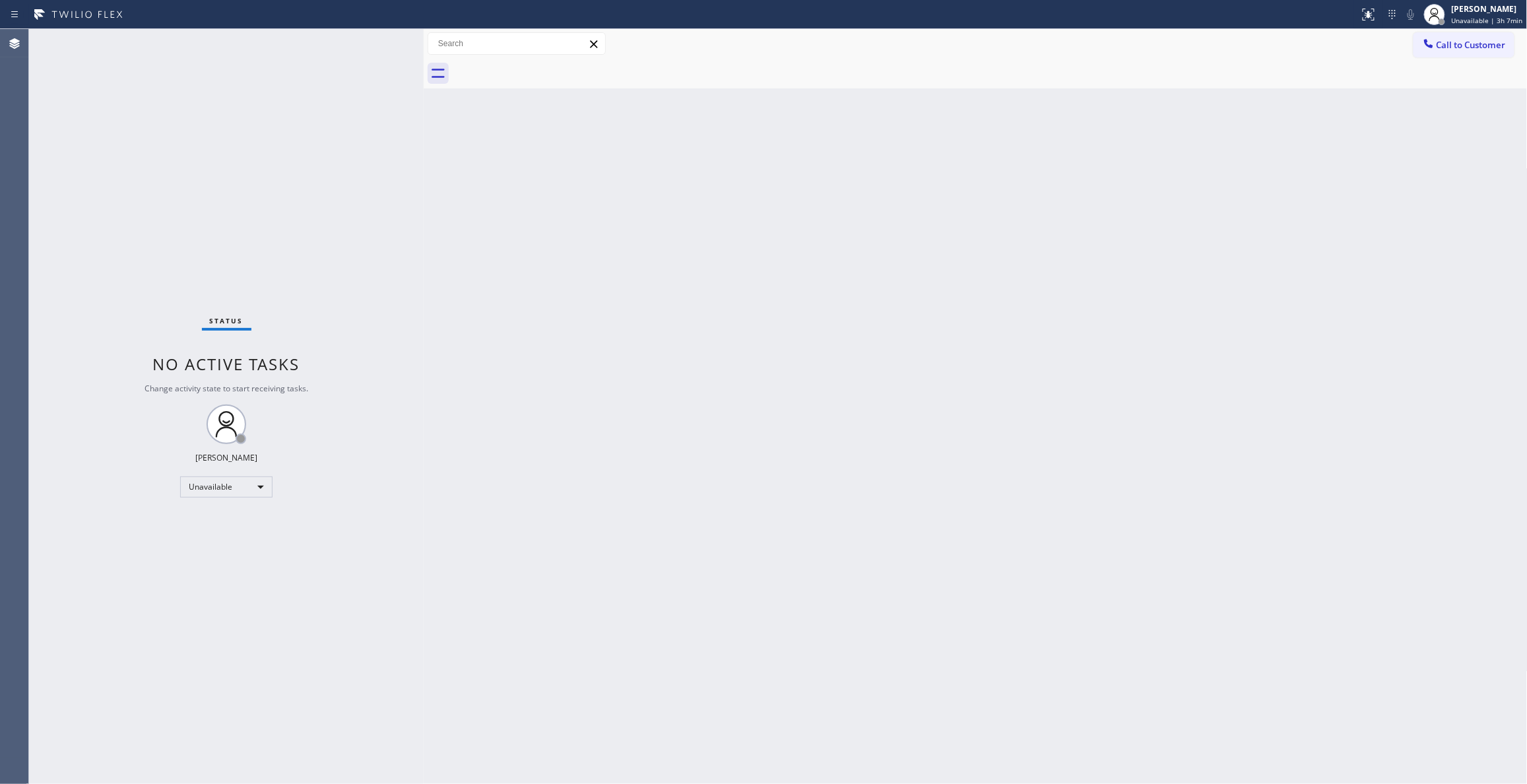
click at [191, 225] on div "Status No active tasks Change activity state to start receiving tasks. [PERSON_…" at bounding box center [226, 406] width 395 height 754
click at [104, 220] on div "Status No active tasks Change activity state to start receiving tasks. [PERSON_…" at bounding box center [226, 406] width 395 height 754
click at [210, 244] on div "Status No active tasks Change activity state to start receiving tasks. [PERSON_…" at bounding box center [226, 406] width 395 height 754
click at [1493, 33] on button "Call to Customer" at bounding box center [1464, 45] width 101 height 25
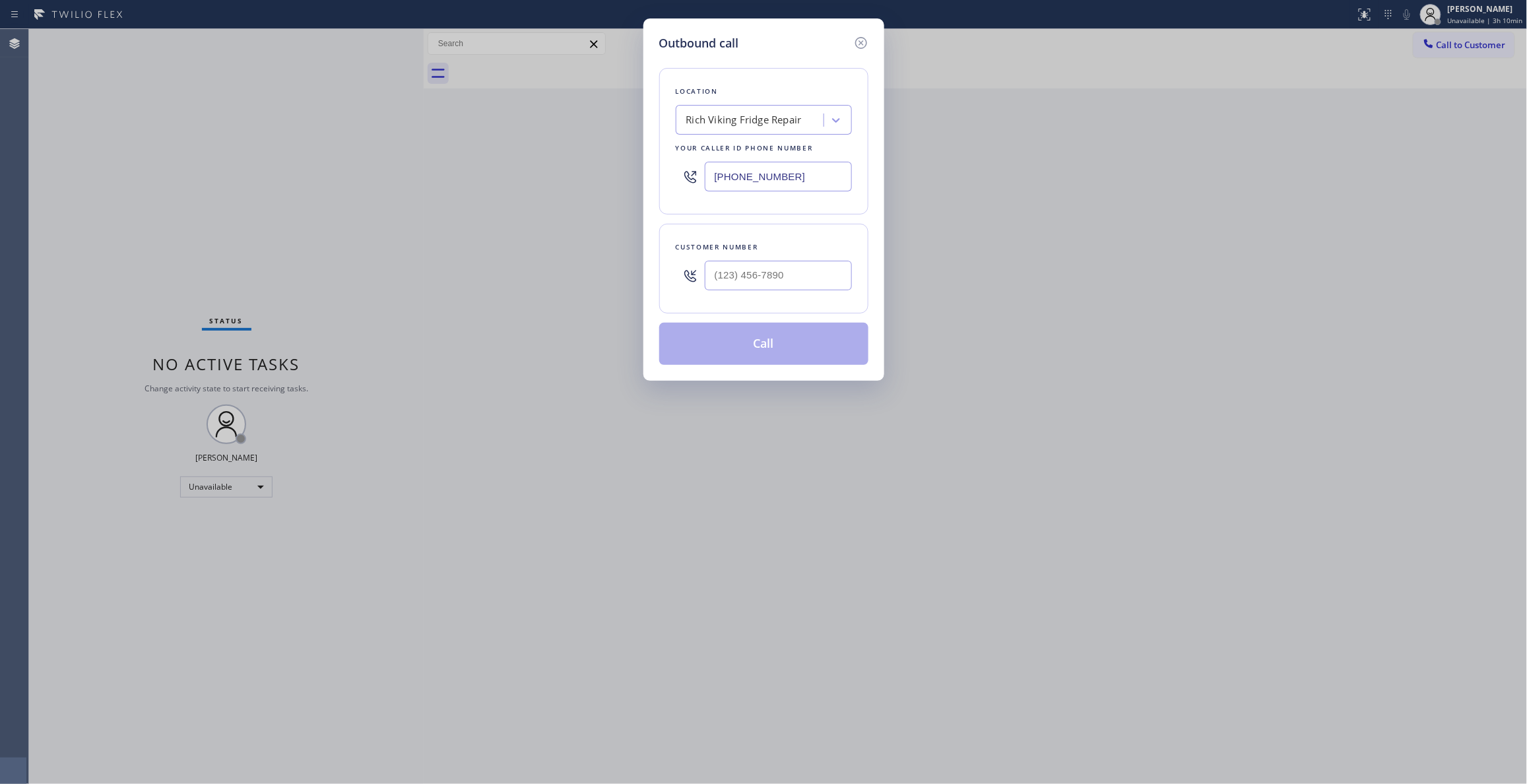
drag, startPoint x: 789, startPoint y: 182, endPoint x: 561, endPoint y: 4, distance: 289.3
click at [487, 180] on div "Outbound call Location Rich Viking Fridge Repair Your caller id phone number [P…" at bounding box center [764, 392] width 1527 height 784
paste input "855) 731-4952"
type input "[PHONE_NUMBER]"
click at [745, 268] on input "(___) ___-____" at bounding box center [778, 275] width 147 height 30
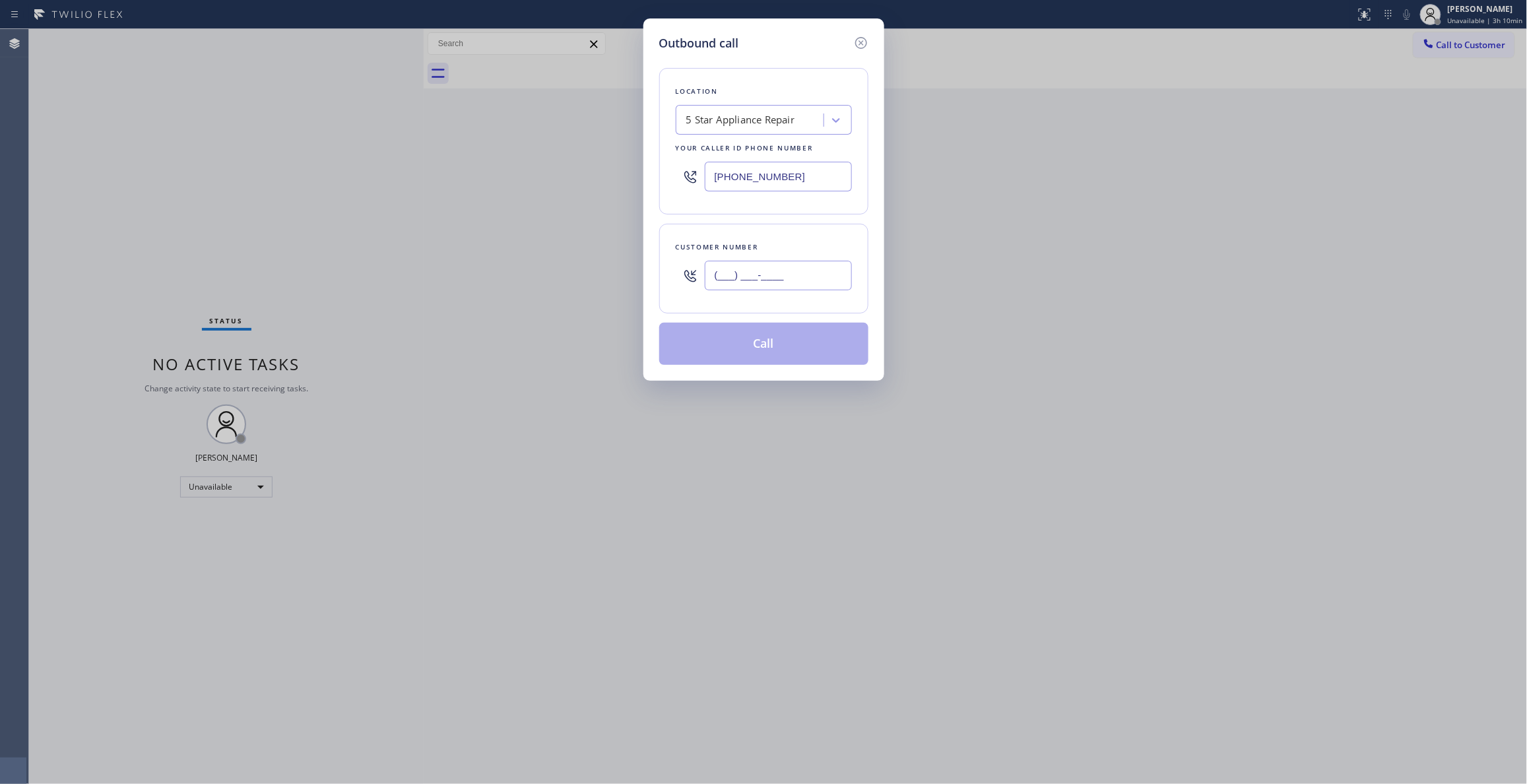
paste input "415) 819-7924"
type input "[PHONE_NUMBER]"
click at [764, 351] on button "Call" at bounding box center [764, 343] width 209 height 43
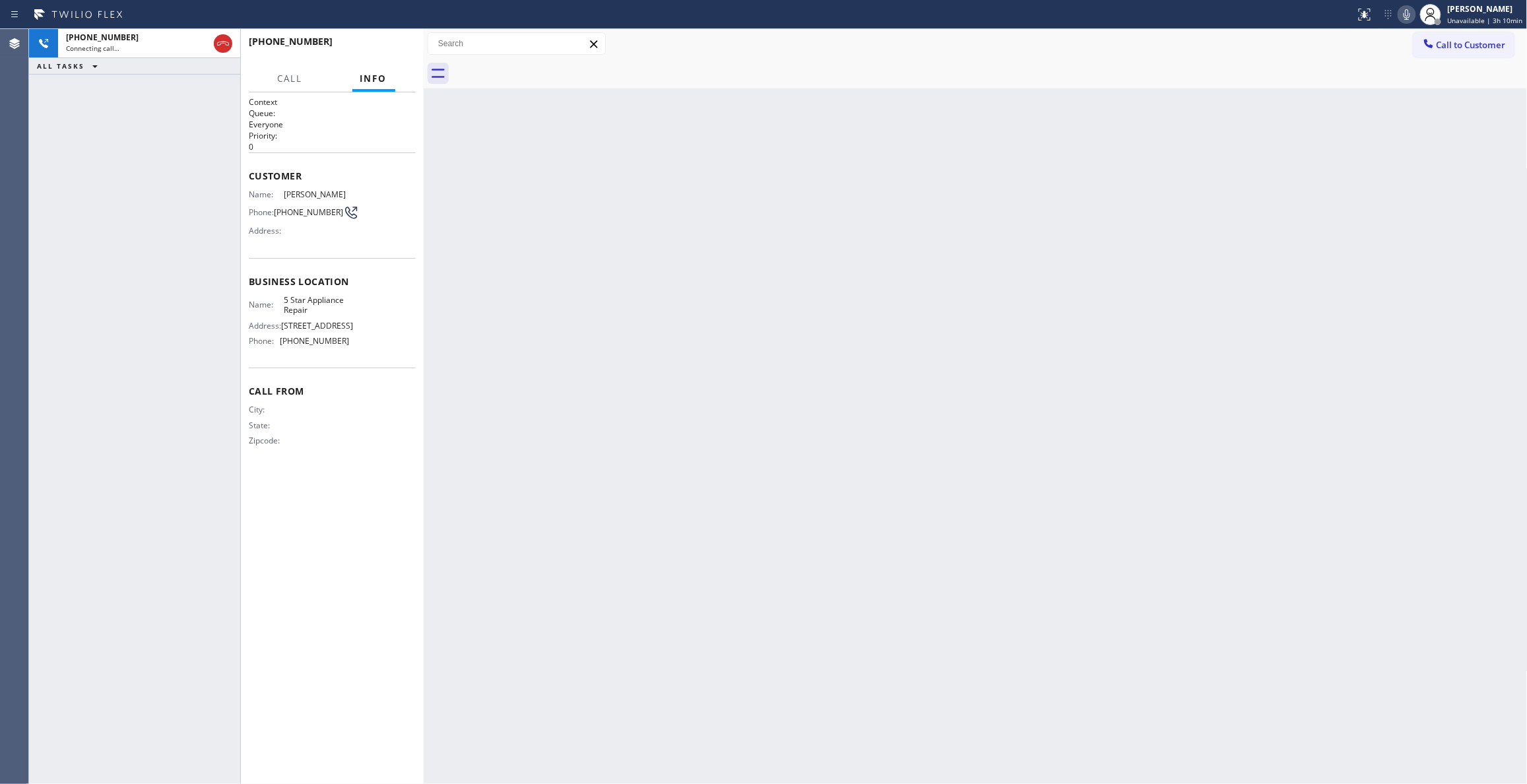
drag, startPoint x: 176, startPoint y: 289, endPoint x: 168, endPoint y: 266, distance: 24.4
click at [176, 289] on div "[PHONE_NUMBER] Connecting call… ALL TASKS ALL TASKS ACTIVE TASKS TASKS IN WRAP …" at bounding box center [134, 406] width 211 height 754
click at [857, 376] on div "Back to Dashboard Change Sender ID Customers Technicians Select a contact Outbo…" at bounding box center [975, 406] width 1104 height 754
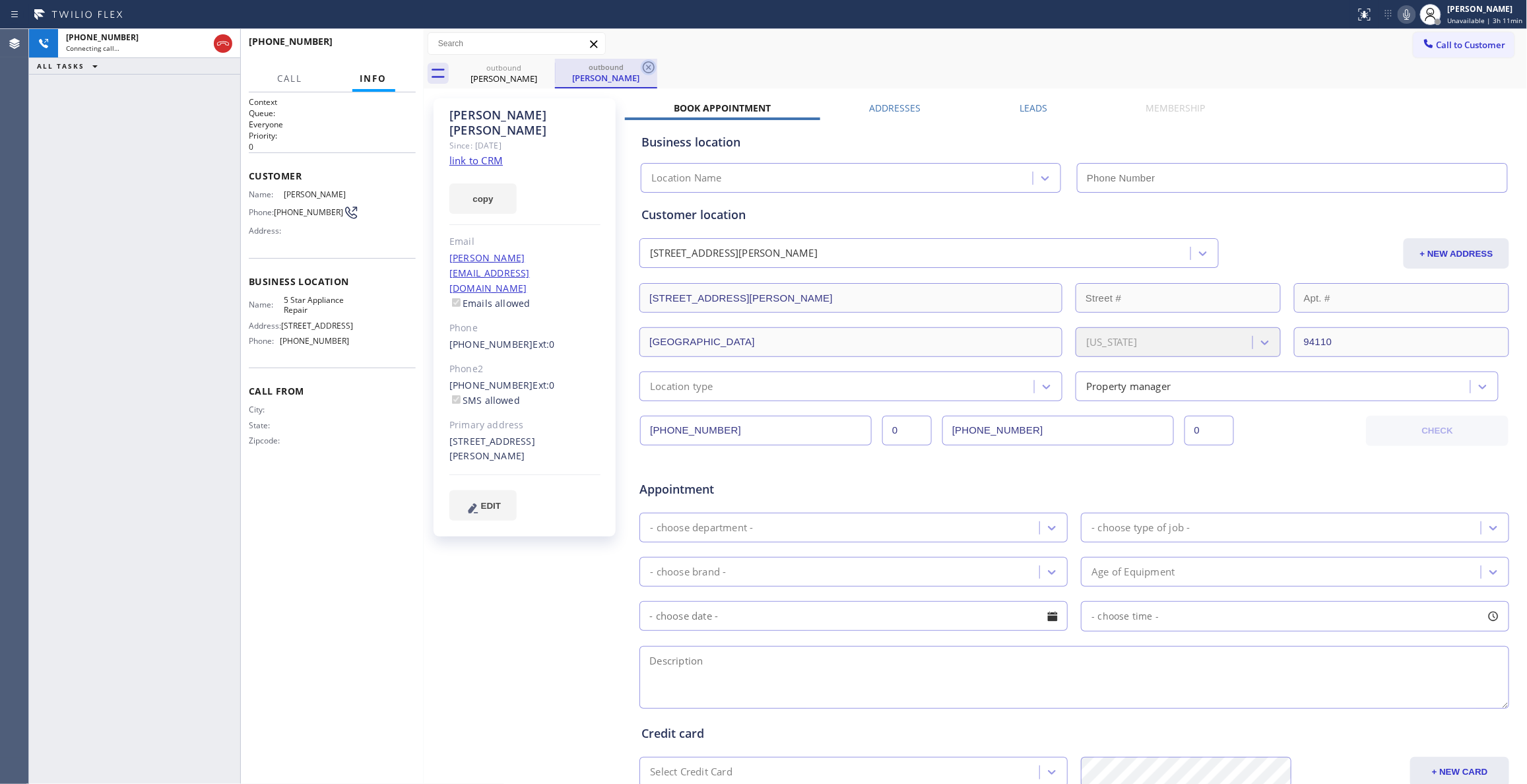
click at [644, 64] on icon at bounding box center [648, 67] width 12 height 12
type input "[PHONE_NUMBER]"
click at [391, 51] on span "HANG UP" at bounding box center [385, 47] width 40 height 9
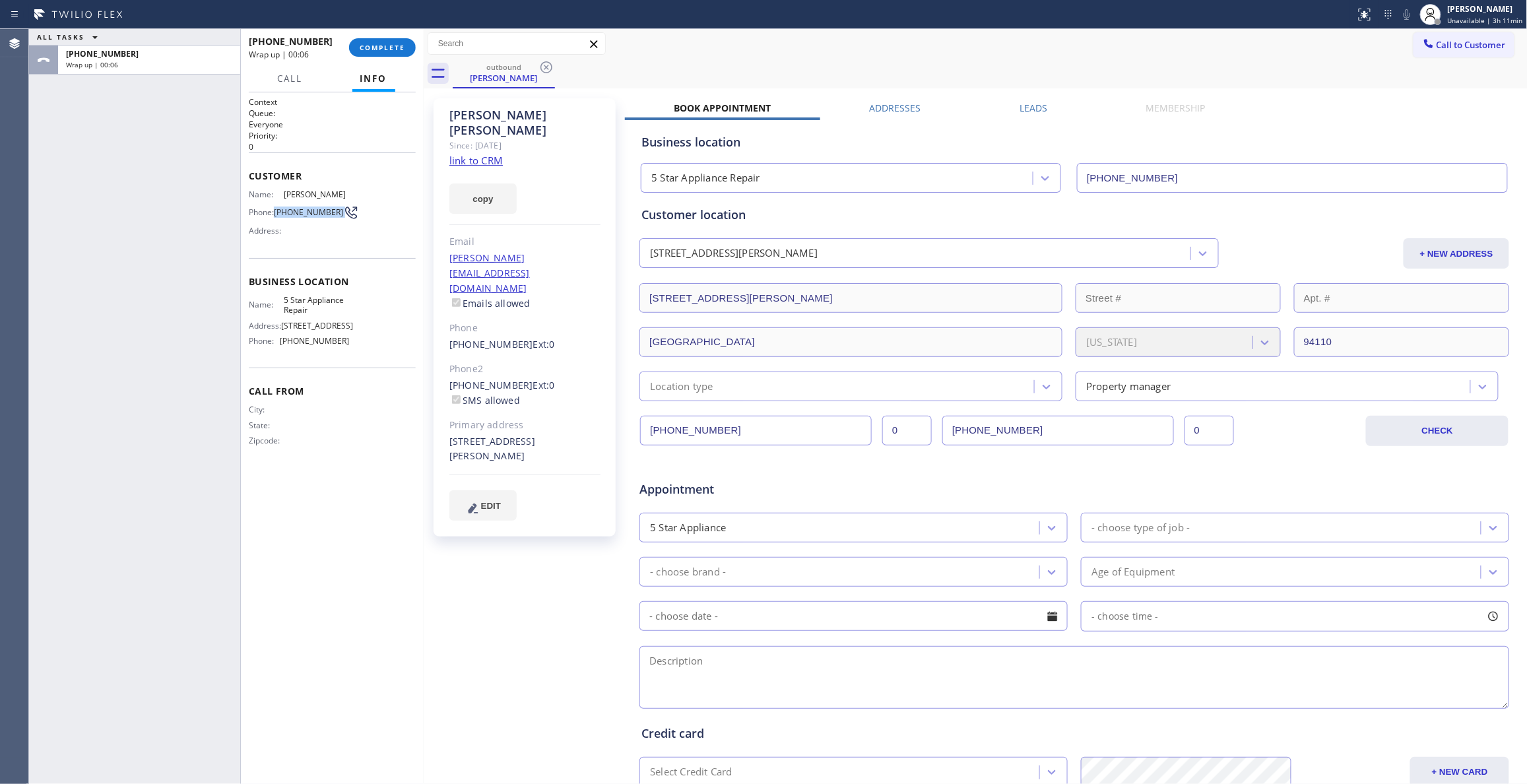
drag, startPoint x: 333, startPoint y: 217, endPoint x: 335, endPoint y: 106, distance: 111.0
click at [280, 217] on div "Phone: [PHONE_NUMBER]" at bounding box center [299, 212] width 101 height 15
click at [383, 38] on button "COMPLETE" at bounding box center [382, 47] width 67 height 18
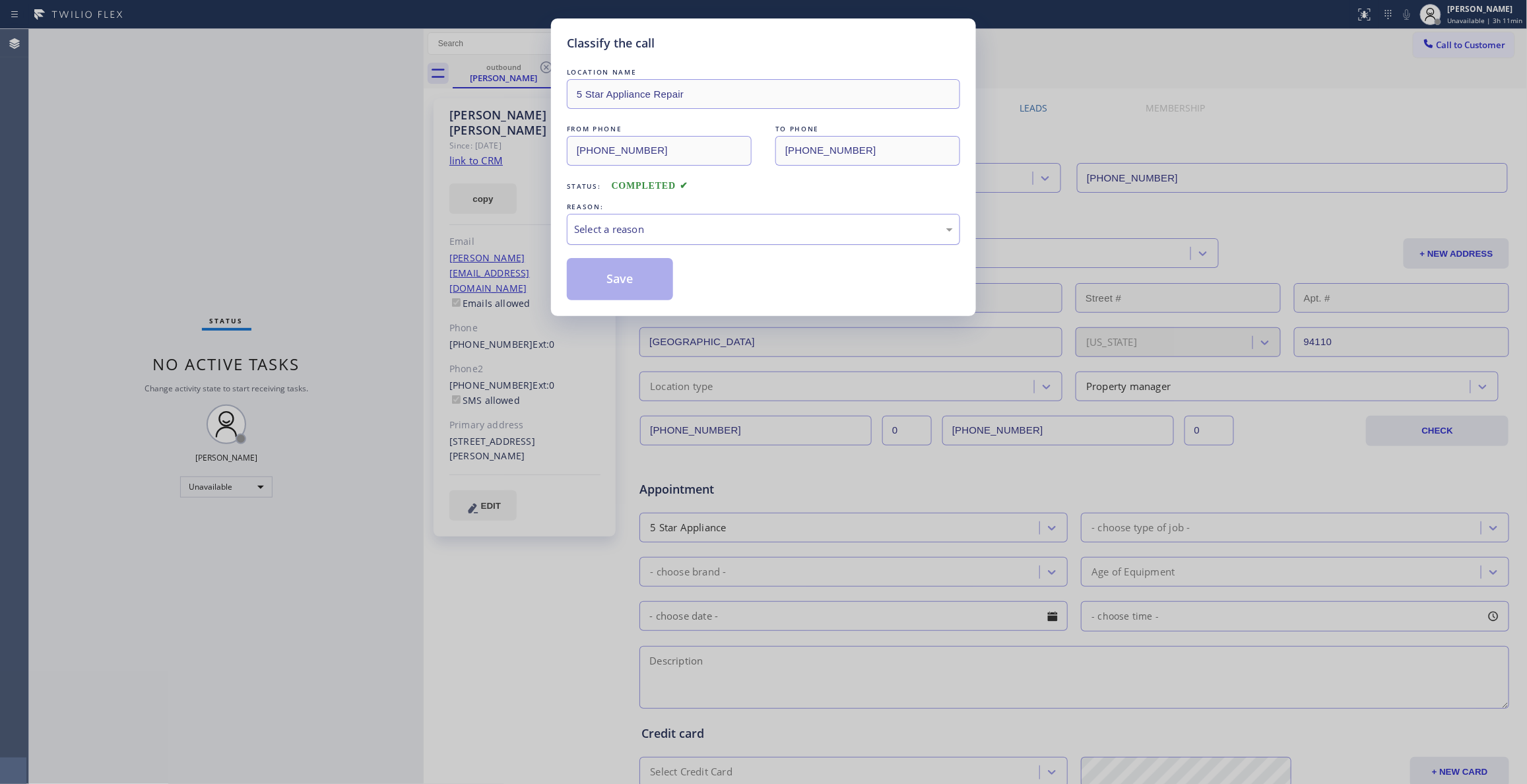
click at [690, 215] on div "Select a reason" at bounding box center [764, 229] width 393 height 31
click at [658, 283] on button "Save" at bounding box center [619, 279] width 106 height 43
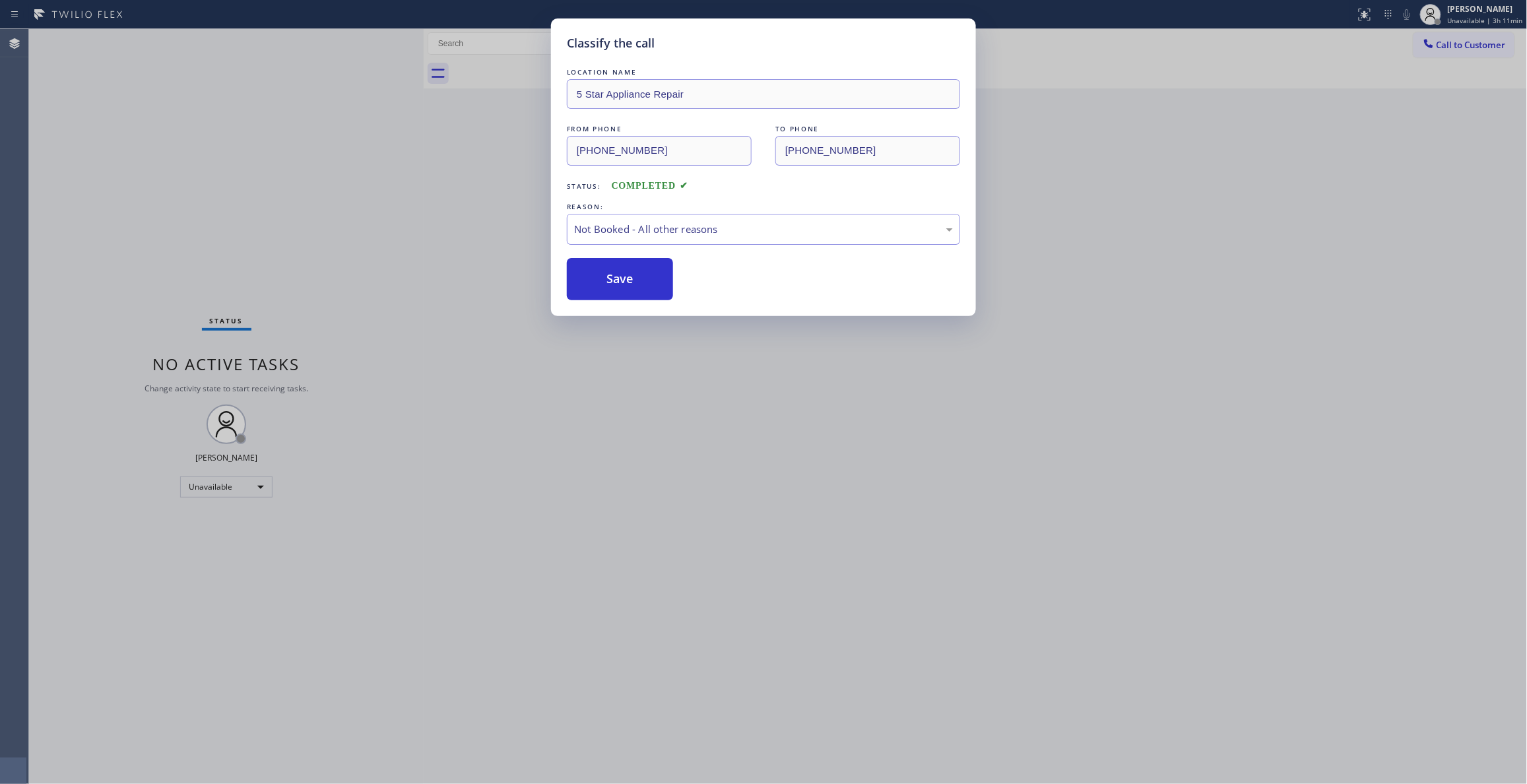
click at [658, 283] on button "Save" at bounding box center [619, 279] width 106 height 43
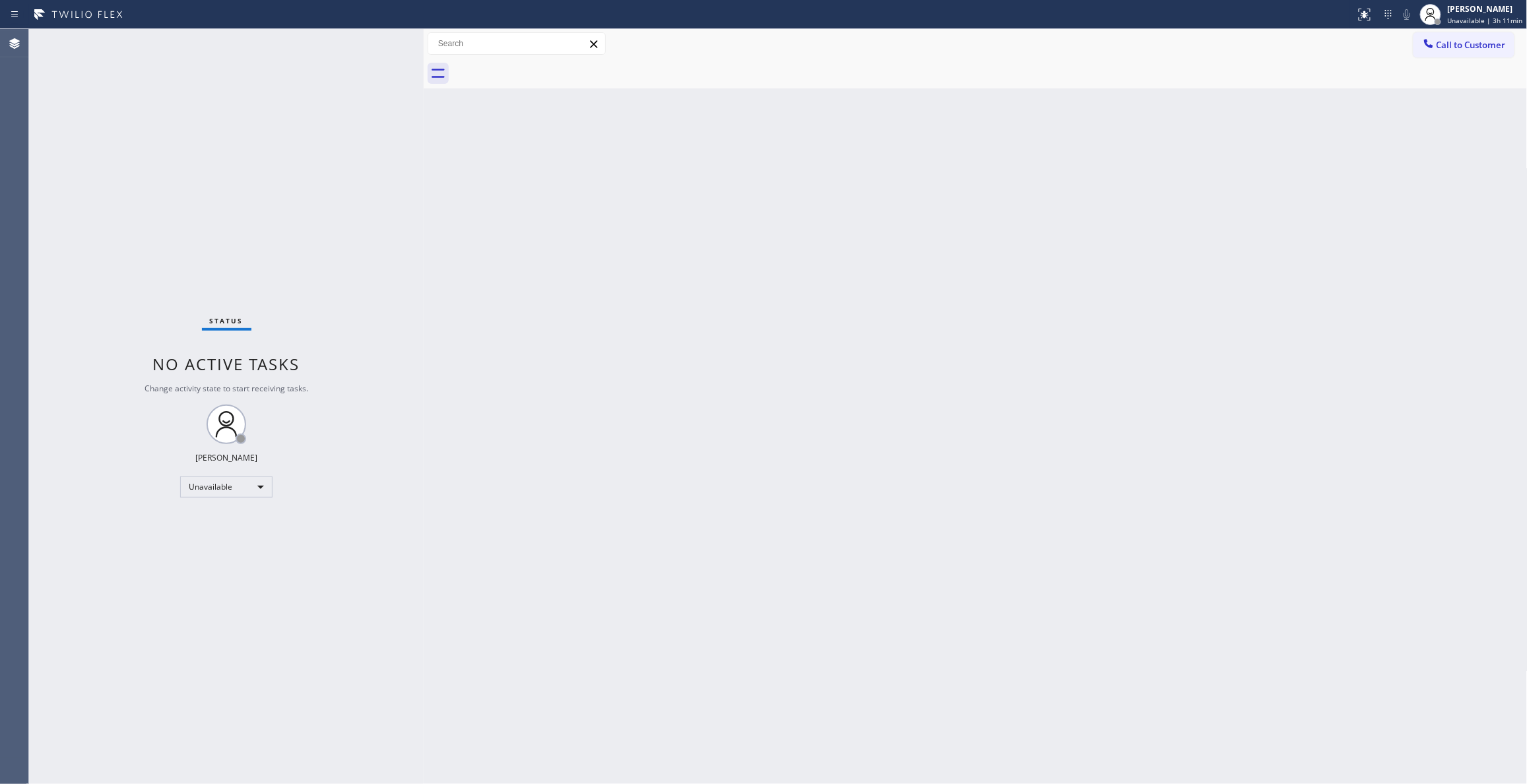
click at [1474, 45] on span "Call to Customer" at bounding box center [1471, 44] width 69 height 12
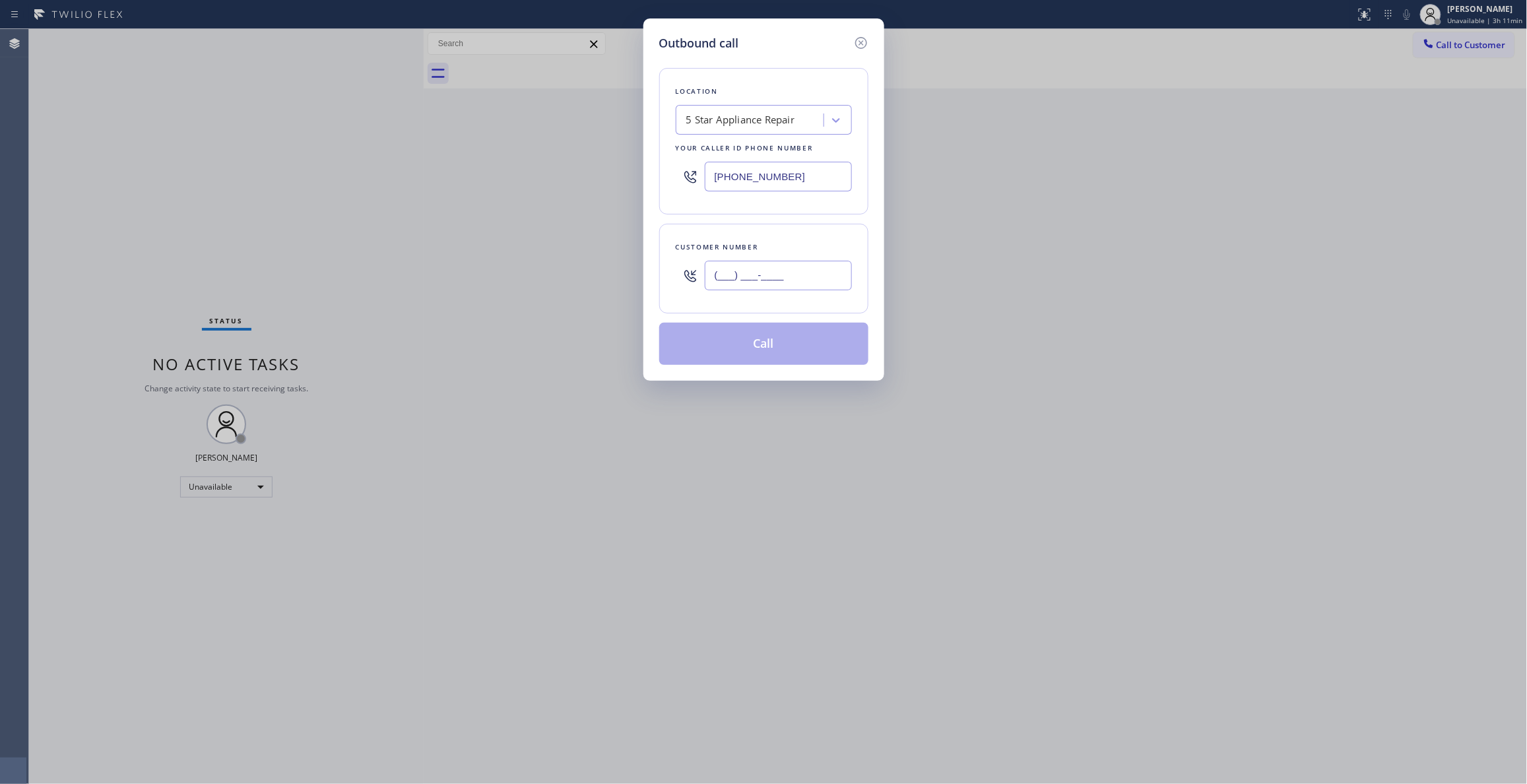
click at [760, 277] on input "(___) ___-____" at bounding box center [778, 275] width 147 height 30
paste input "415) 819-7924"
type input "[PHONE_NUMBER]"
click at [768, 351] on button "Call" at bounding box center [764, 343] width 209 height 43
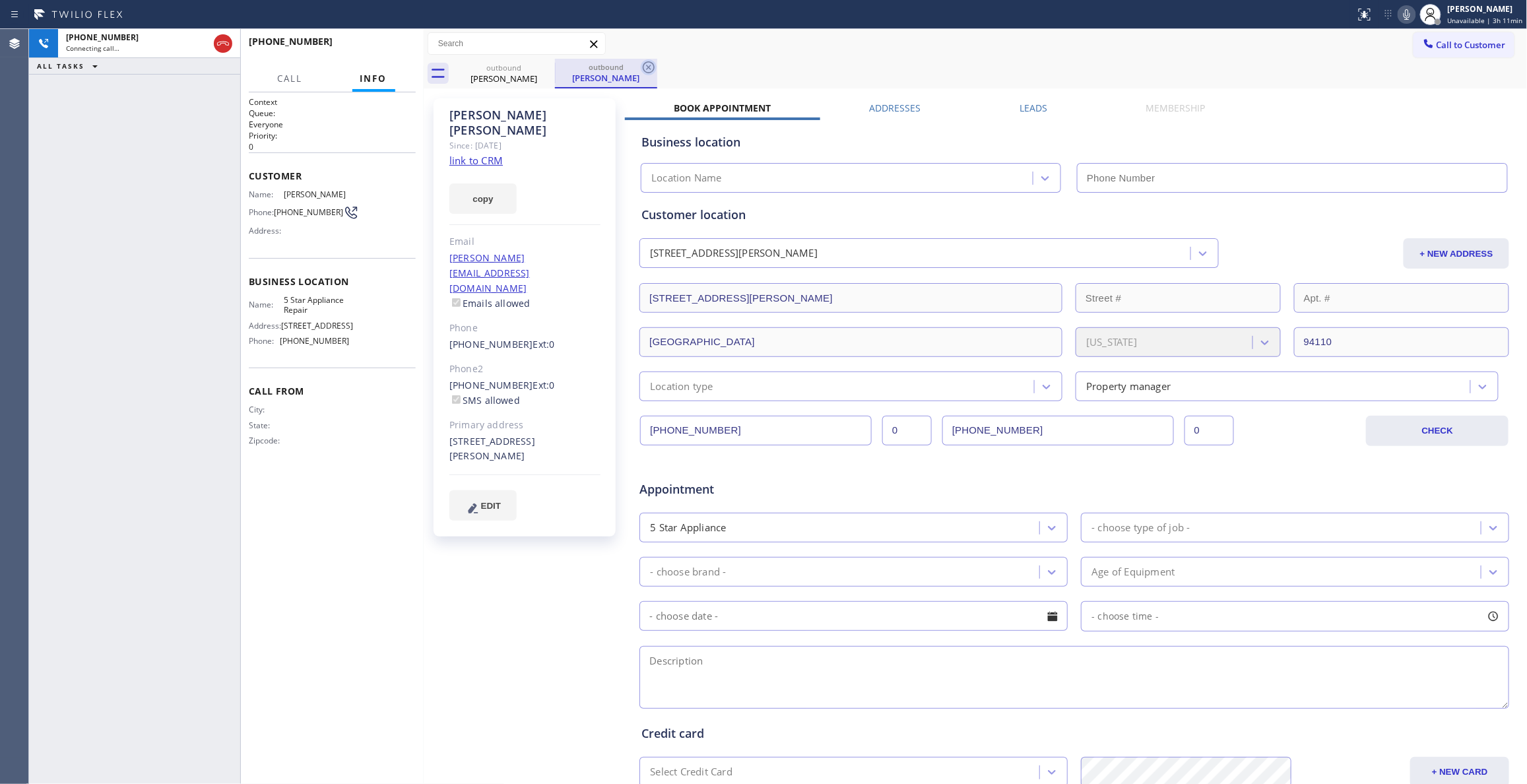
type input "[PHONE_NUMBER]"
click at [648, 64] on icon at bounding box center [648, 67] width 15 height 15
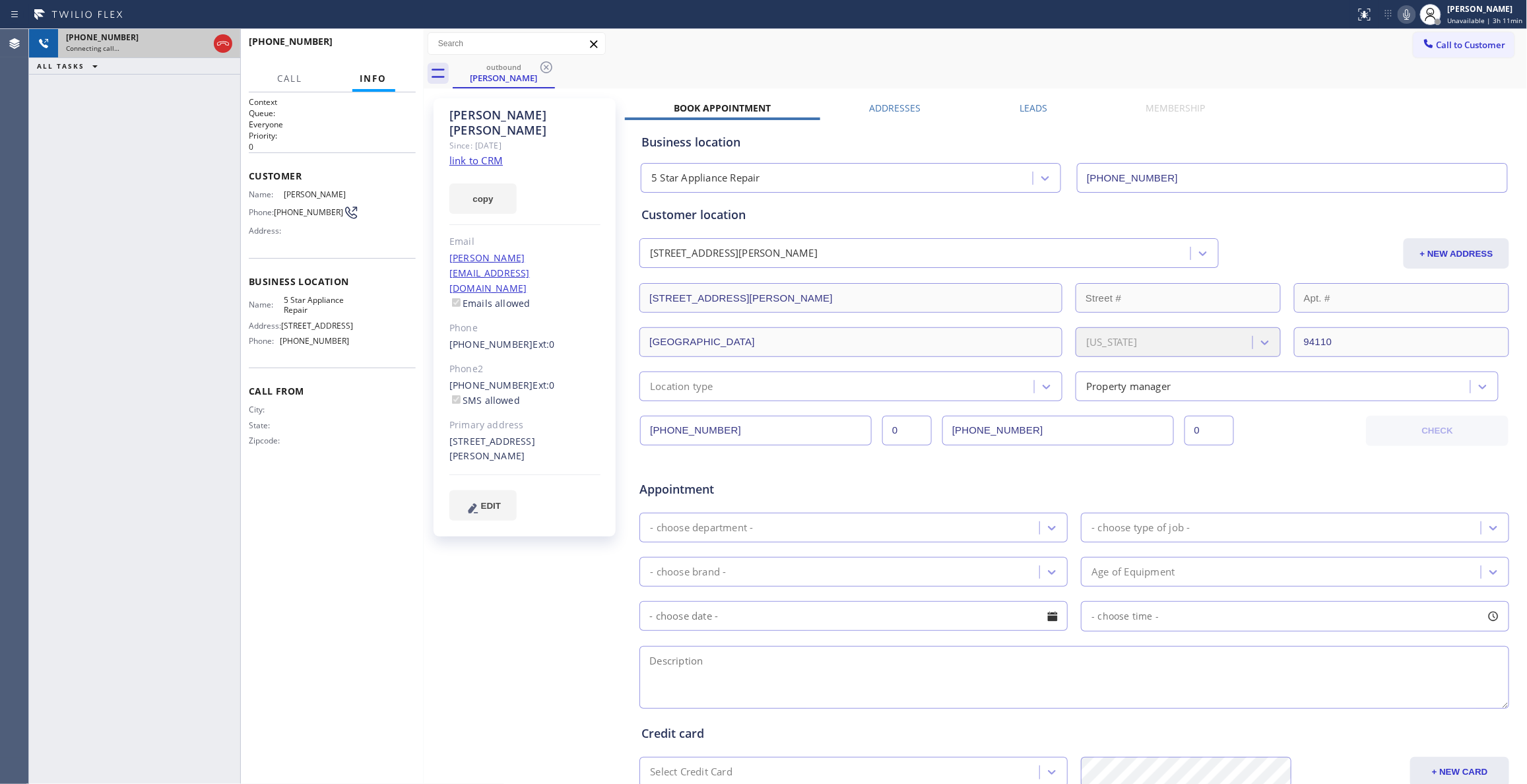
click at [174, 47] on div "Connecting call…" at bounding box center [137, 48] width 142 height 9
click at [222, 45] on icon at bounding box center [223, 43] width 15 height 15
click at [312, 213] on span "[PHONE_NUMBER]" at bounding box center [308, 212] width 69 height 10
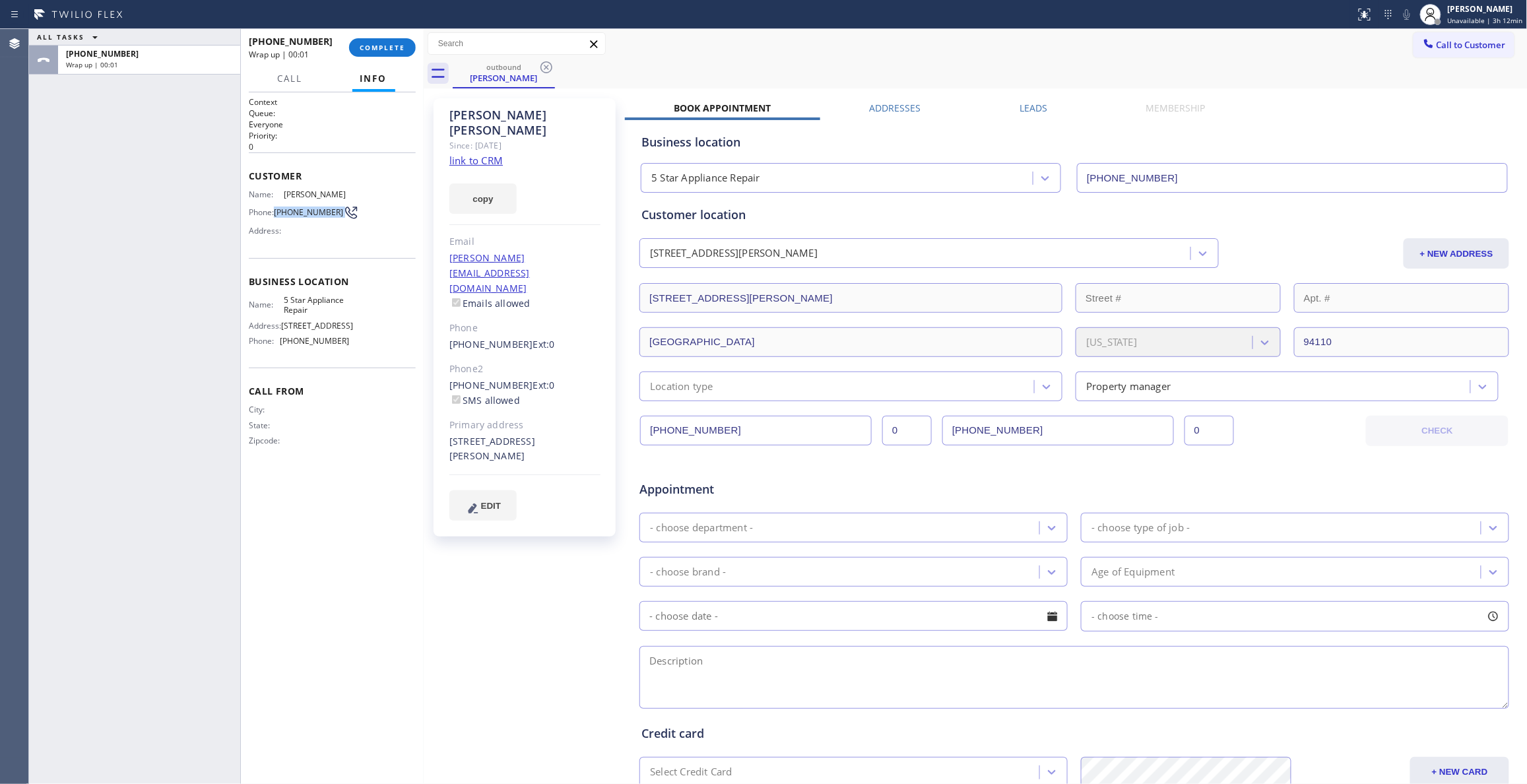
click at [312, 214] on span "[PHONE_NUMBER]" at bounding box center [308, 212] width 69 height 10
click at [312, 217] on span "[PHONE_NUMBER]" at bounding box center [308, 212] width 69 height 10
click at [310, 216] on span "[PHONE_NUMBER]" at bounding box center [308, 212] width 69 height 10
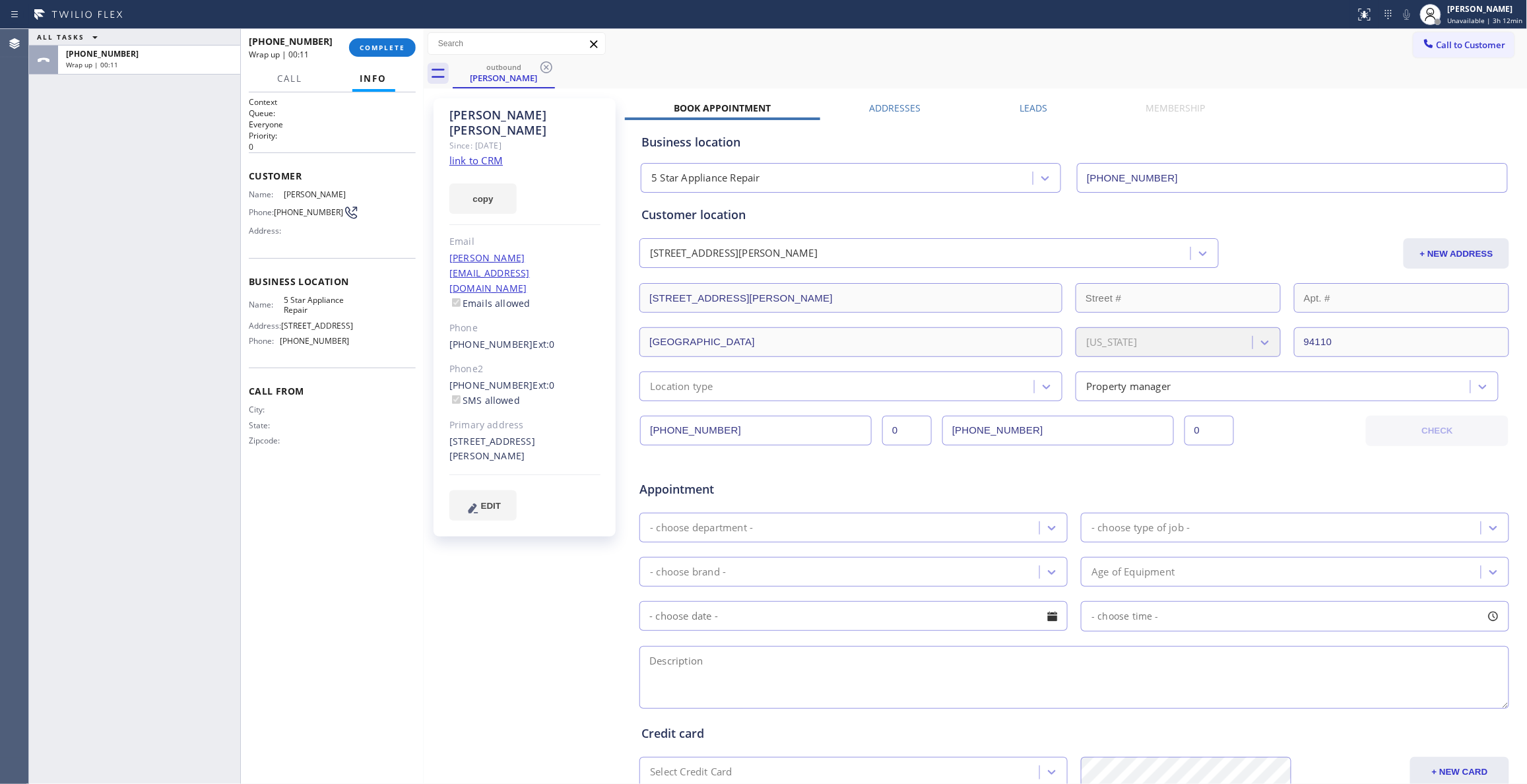
click at [379, 58] on div "[PHONE_NUMBER] Wrap up | 00:11 COMPLETE" at bounding box center [332, 48] width 167 height 34
click at [379, 43] on span "COMPLETE" at bounding box center [382, 47] width 45 height 9
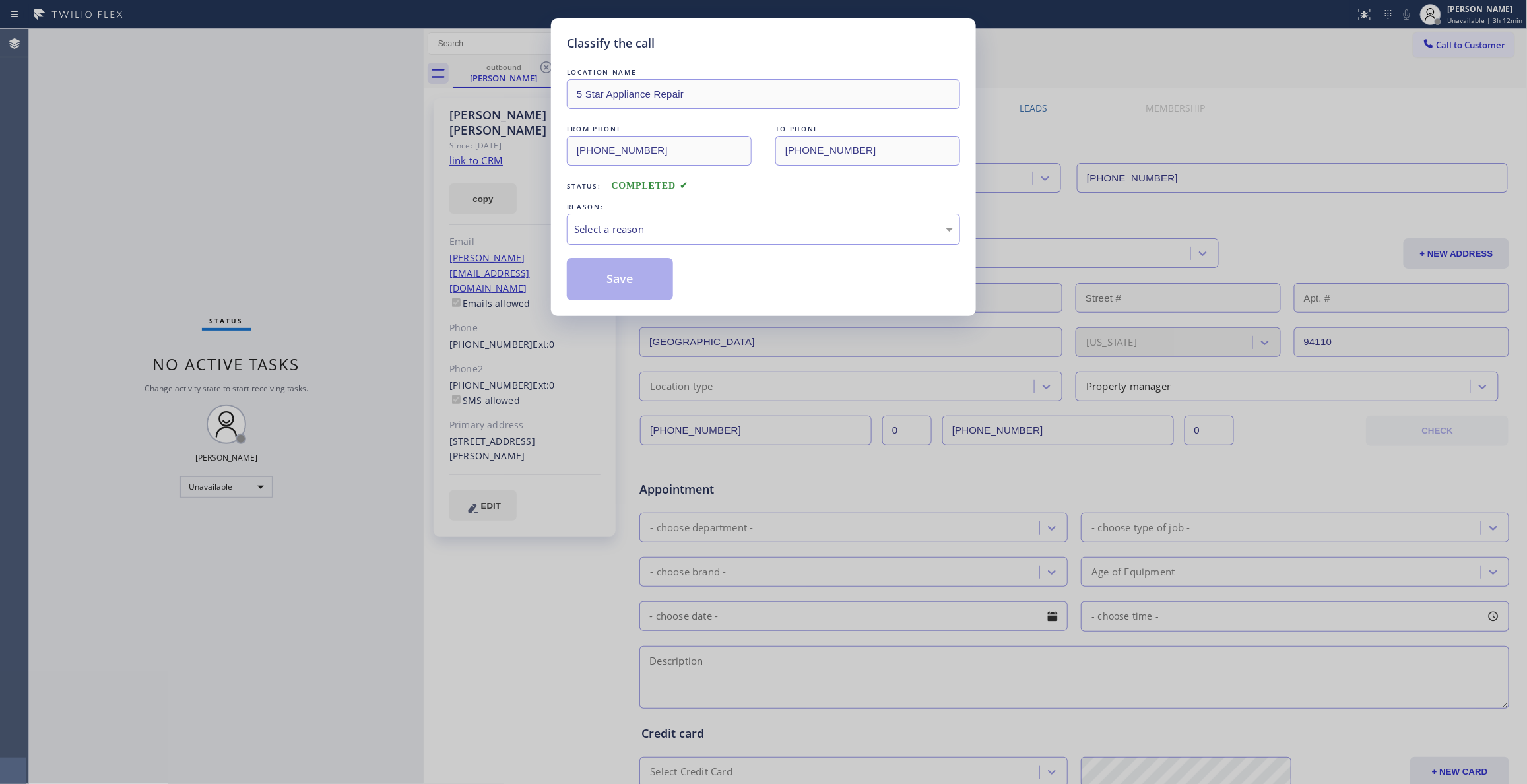
click at [766, 232] on div "Select a reason" at bounding box center [764, 229] width 379 height 15
click at [627, 288] on button "Save" at bounding box center [619, 279] width 106 height 43
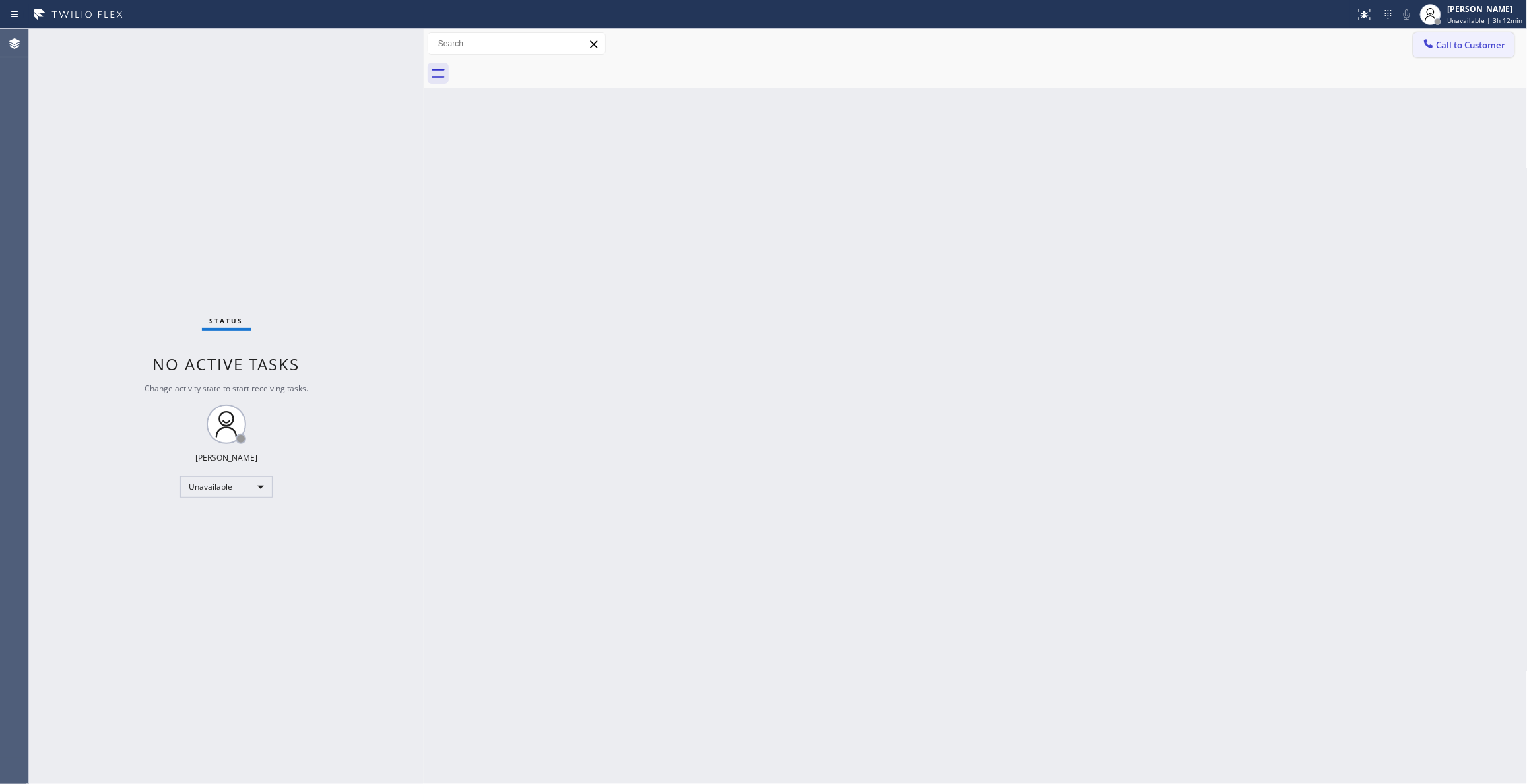
click at [1482, 43] on span "Call to Customer" at bounding box center [1471, 44] width 69 height 12
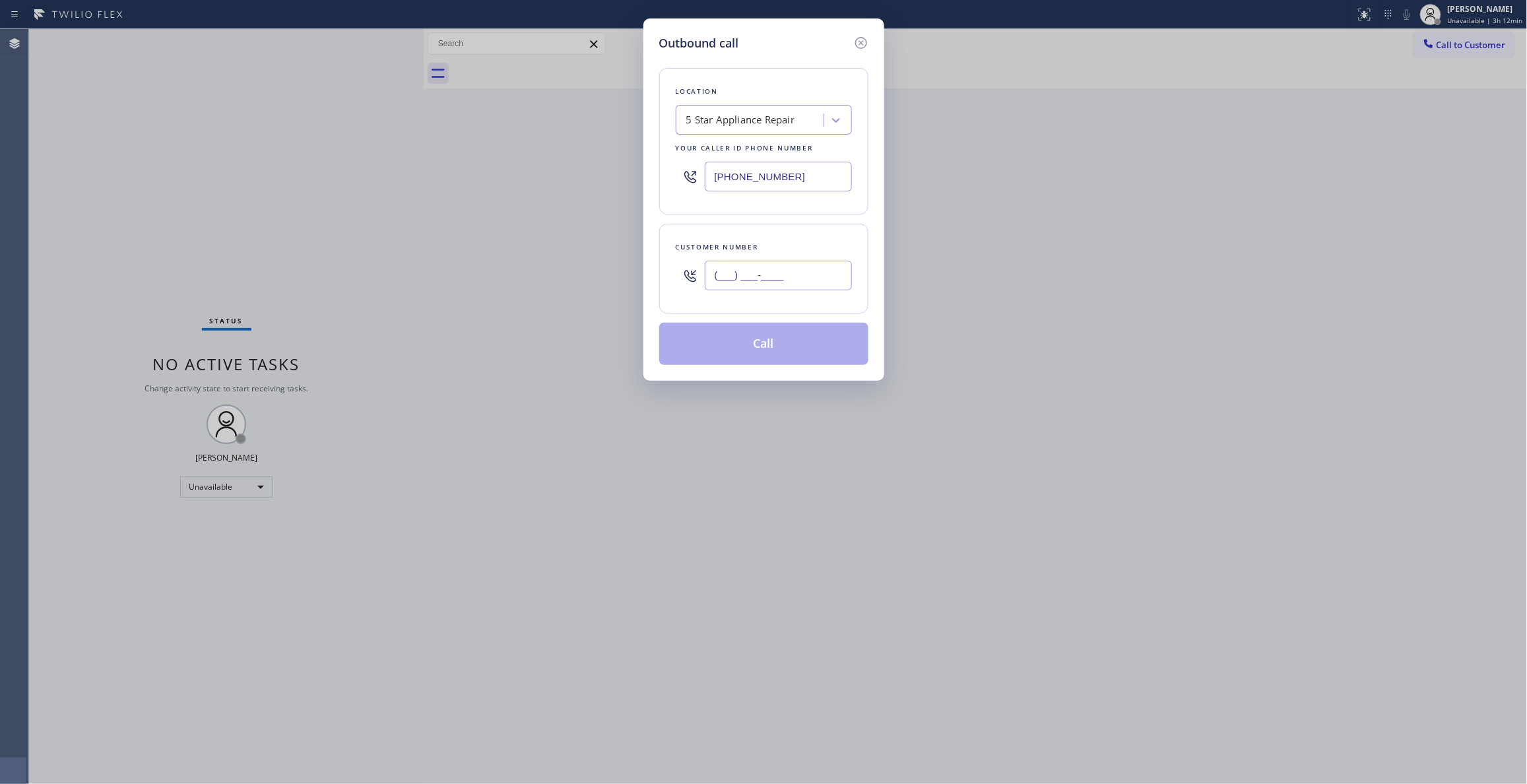
click at [767, 277] on input "(___) ___-____" at bounding box center [778, 275] width 147 height 30
paste input "415) 819-7924"
type input "[PHONE_NUMBER]"
click at [764, 337] on button "Call" at bounding box center [764, 343] width 209 height 43
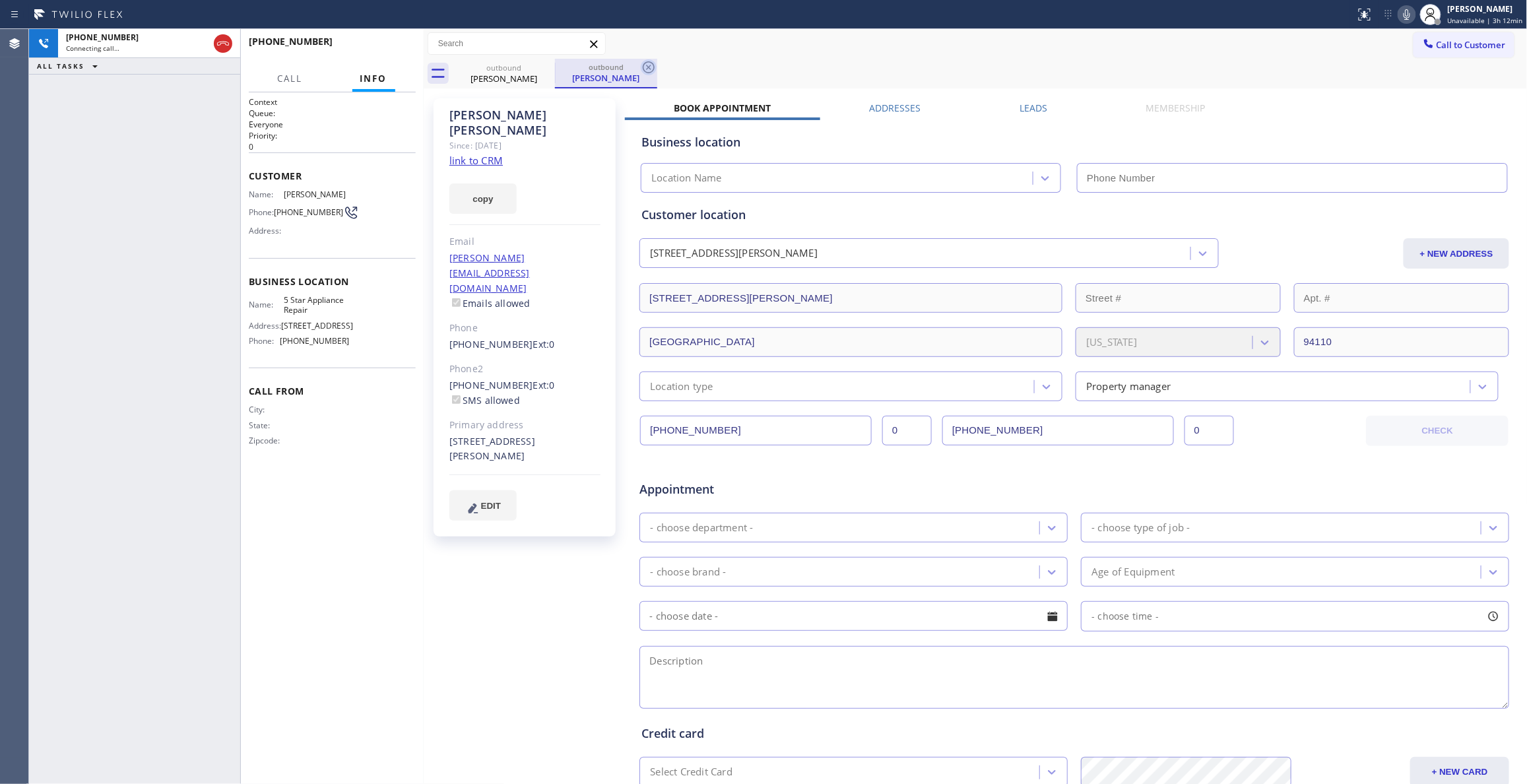
type input "[PHONE_NUMBER]"
click at [649, 67] on icon at bounding box center [648, 67] width 12 height 12
click at [405, 35] on div "[PHONE_NUMBER] Live | 00:02 HANG UP" at bounding box center [332, 48] width 167 height 34
click at [399, 48] on span "HANG UP" at bounding box center [385, 47] width 40 height 9
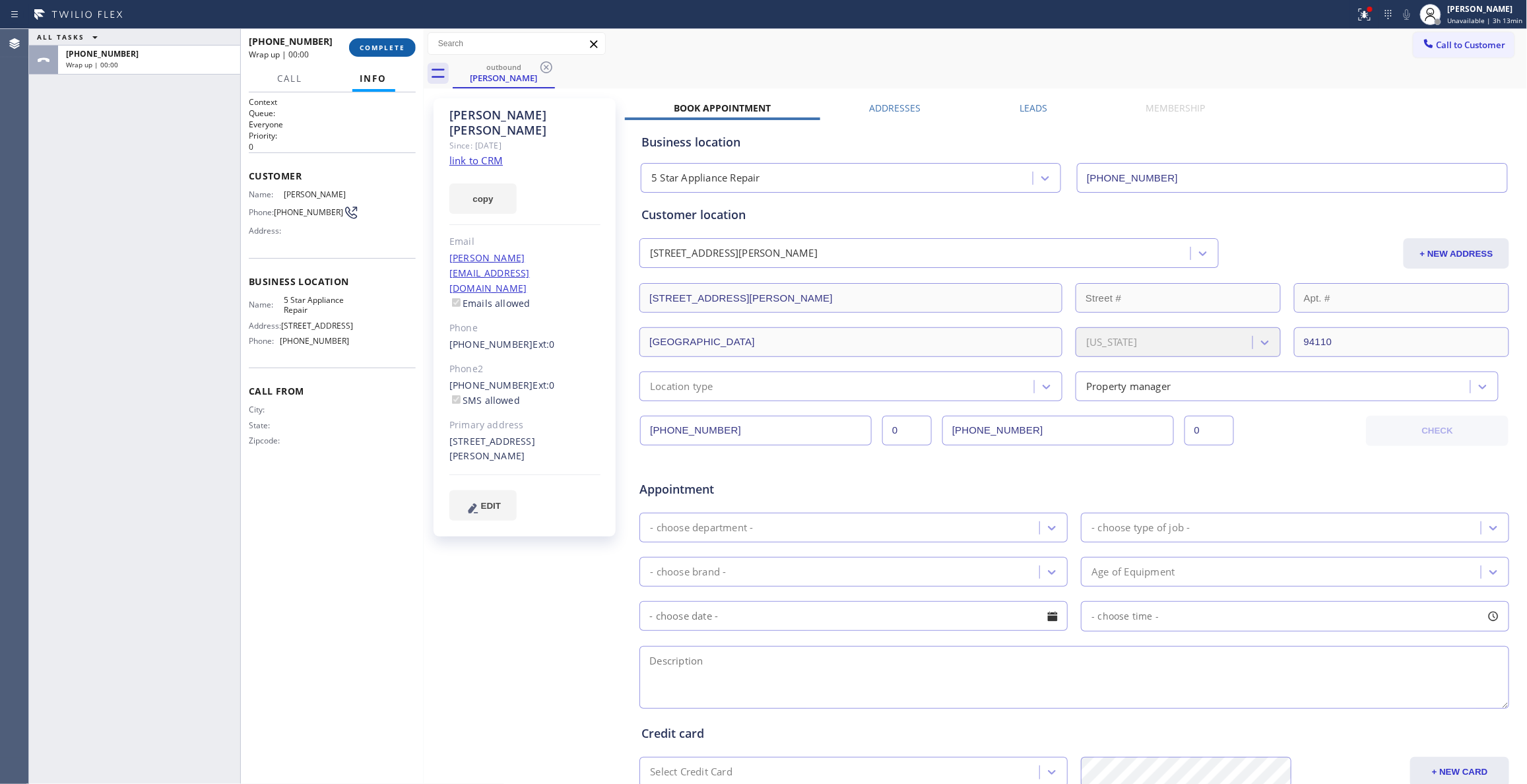
click at [387, 53] on button "COMPLETE" at bounding box center [382, 47] width 67 height 18
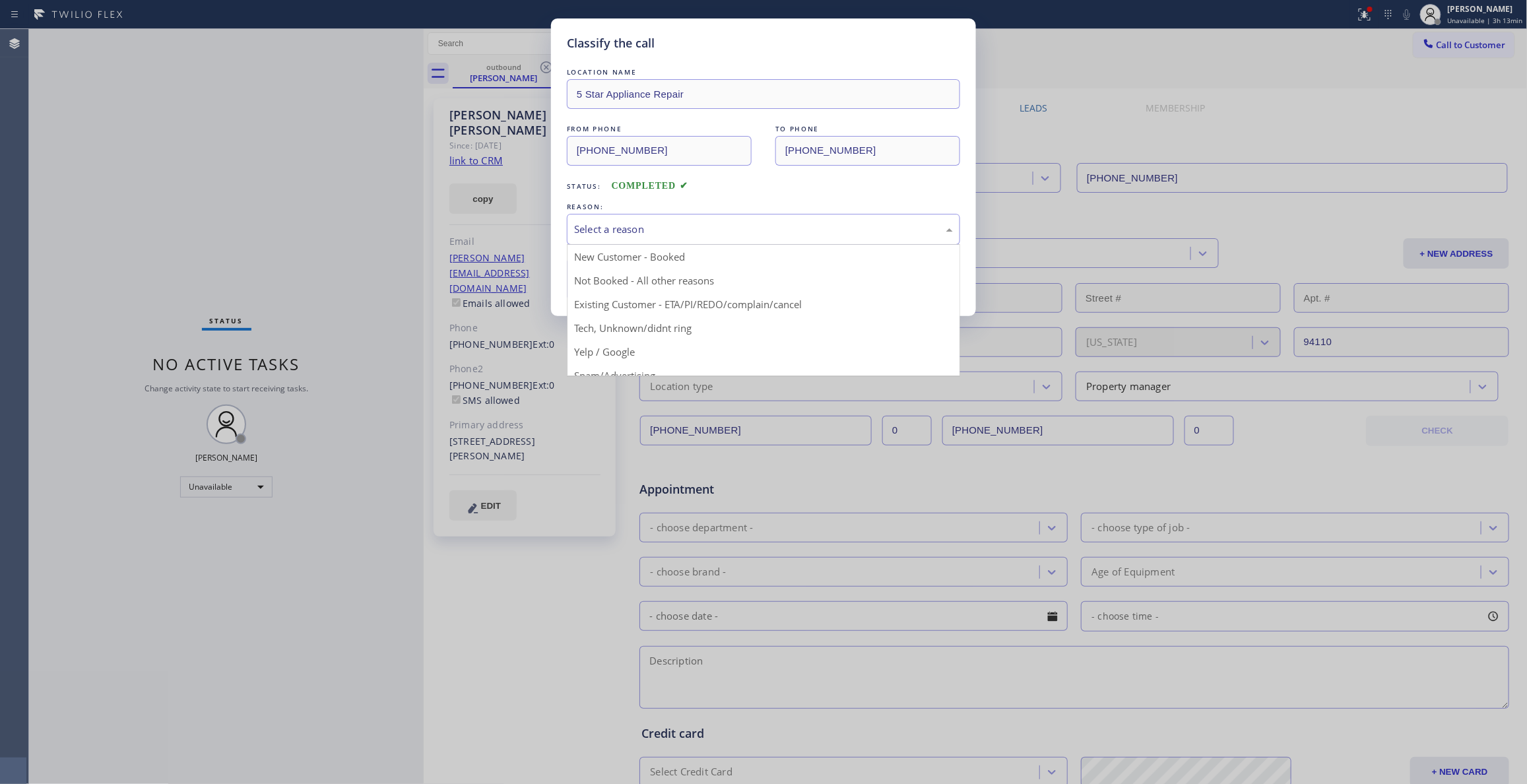
click at [624, 233] on div "Select a reason" at bounding box center [764, 229] width 379 height 15
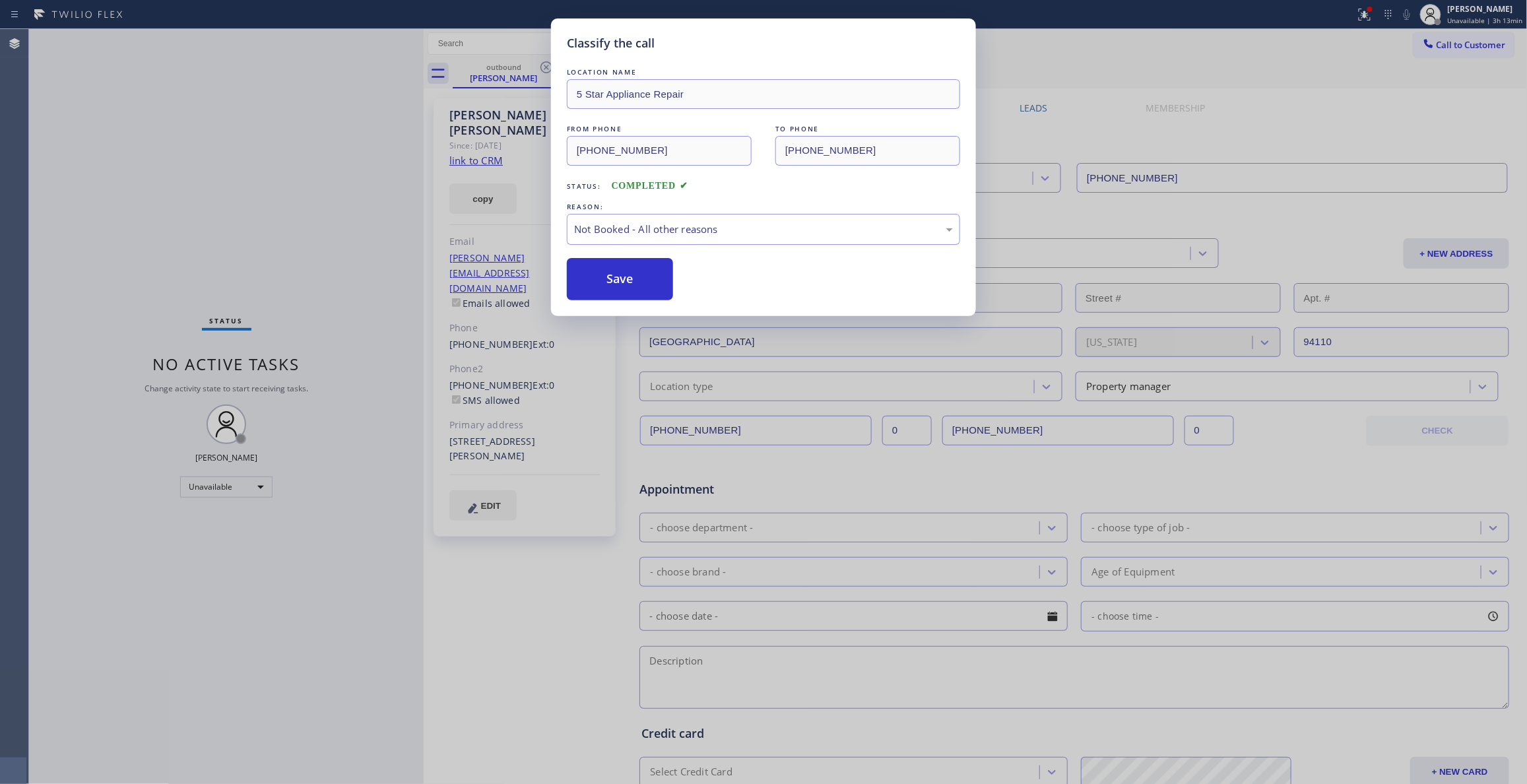
click at [621, 285] on button "Save" at bounding box center [619, 279] width 106 height 43
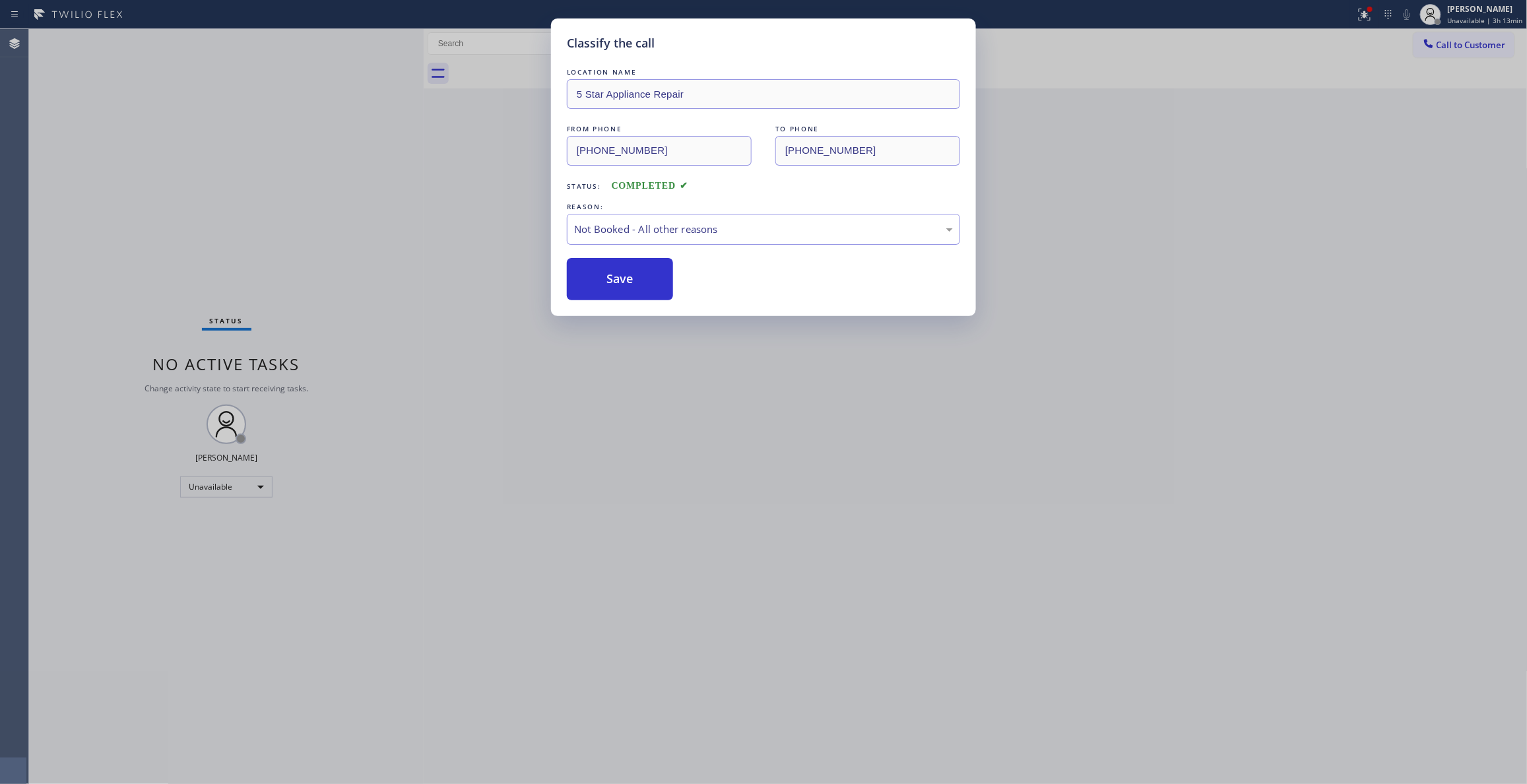
click at [621, 285] on button "Save" at bounding box center [619, 279] width 106 height 43
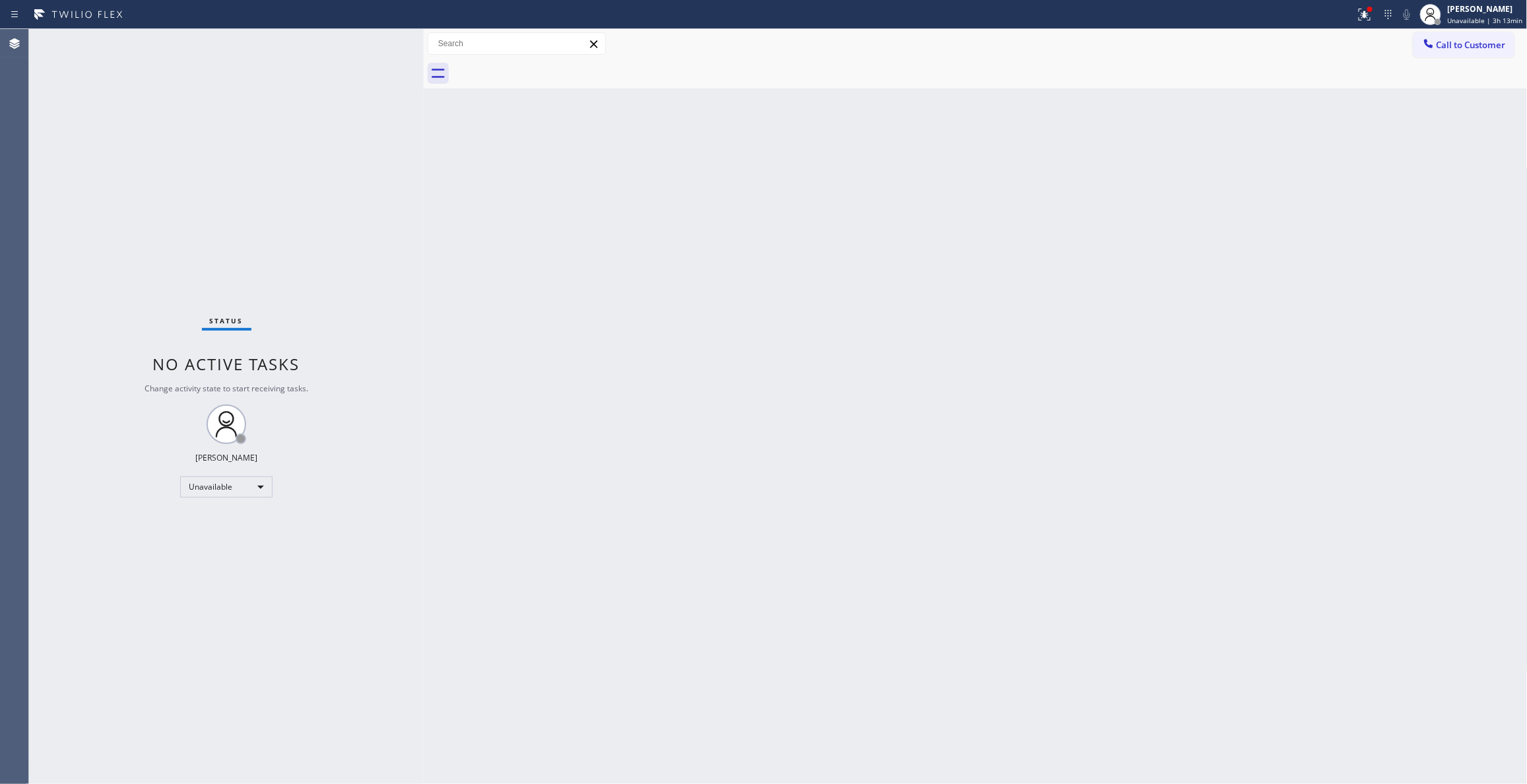
drag, startPoint x: 982, startPoint y: 281, endPoint x: 1394, endPoint y: 128, distance: 439.5
click at [988, 269] on div "Back to Dashboard Change Sender ID Customers Technicians Select a contact Outbo…" at bounding box center [975, 406] width 1104 height 754
click at [1450, 43] on span "Call to Customer" at bounding box center [1471, 44] width 69 height 12
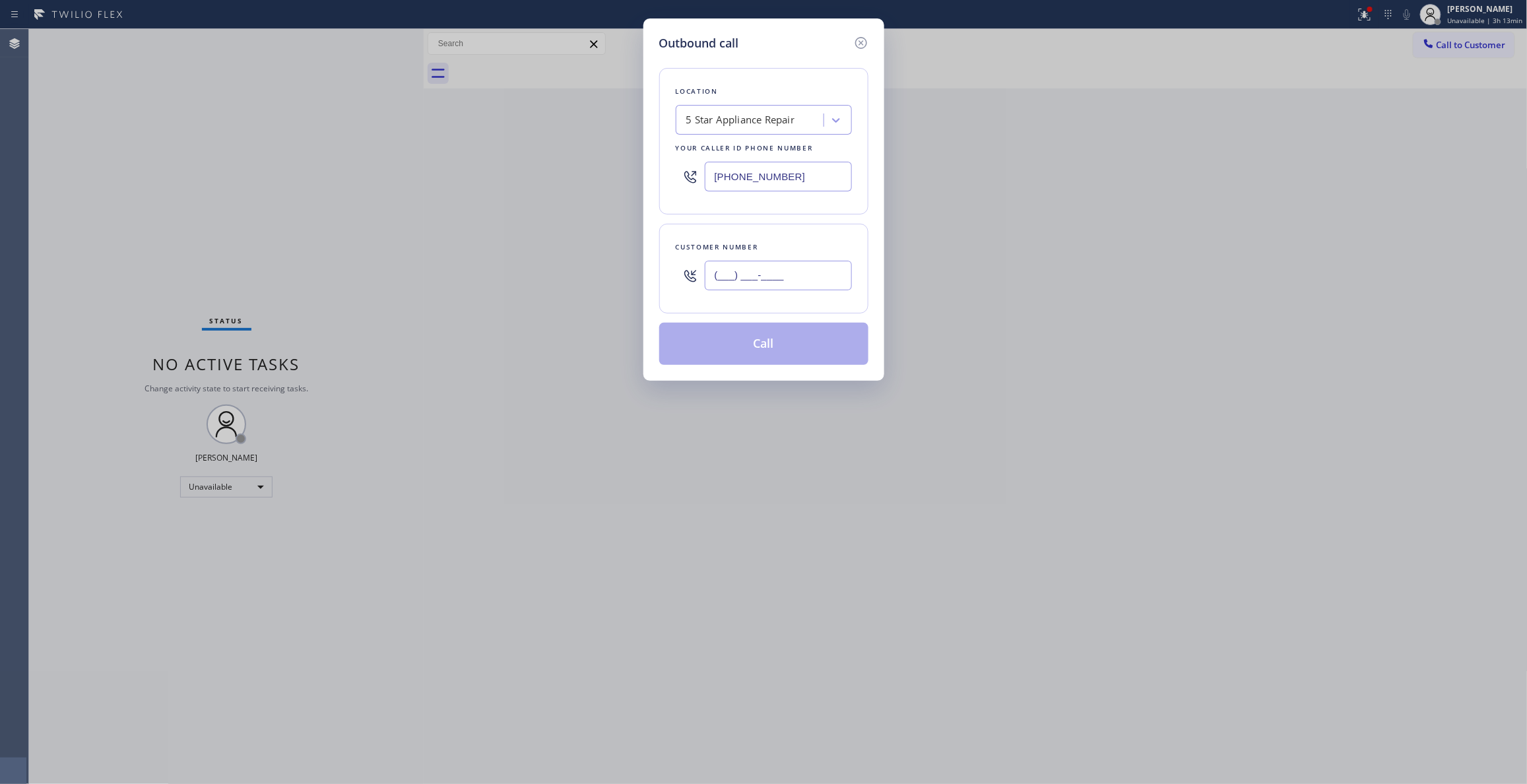
click at [784, 272] on input "(___) ___-____" at bounding box center [778, 275] width 147 height 30
paste input "479) 381-2777"
type input "[PHONE_NUMBER]"
click at [738, 352] on button "Call" at bounding box center [764, 343] width 209 height 43
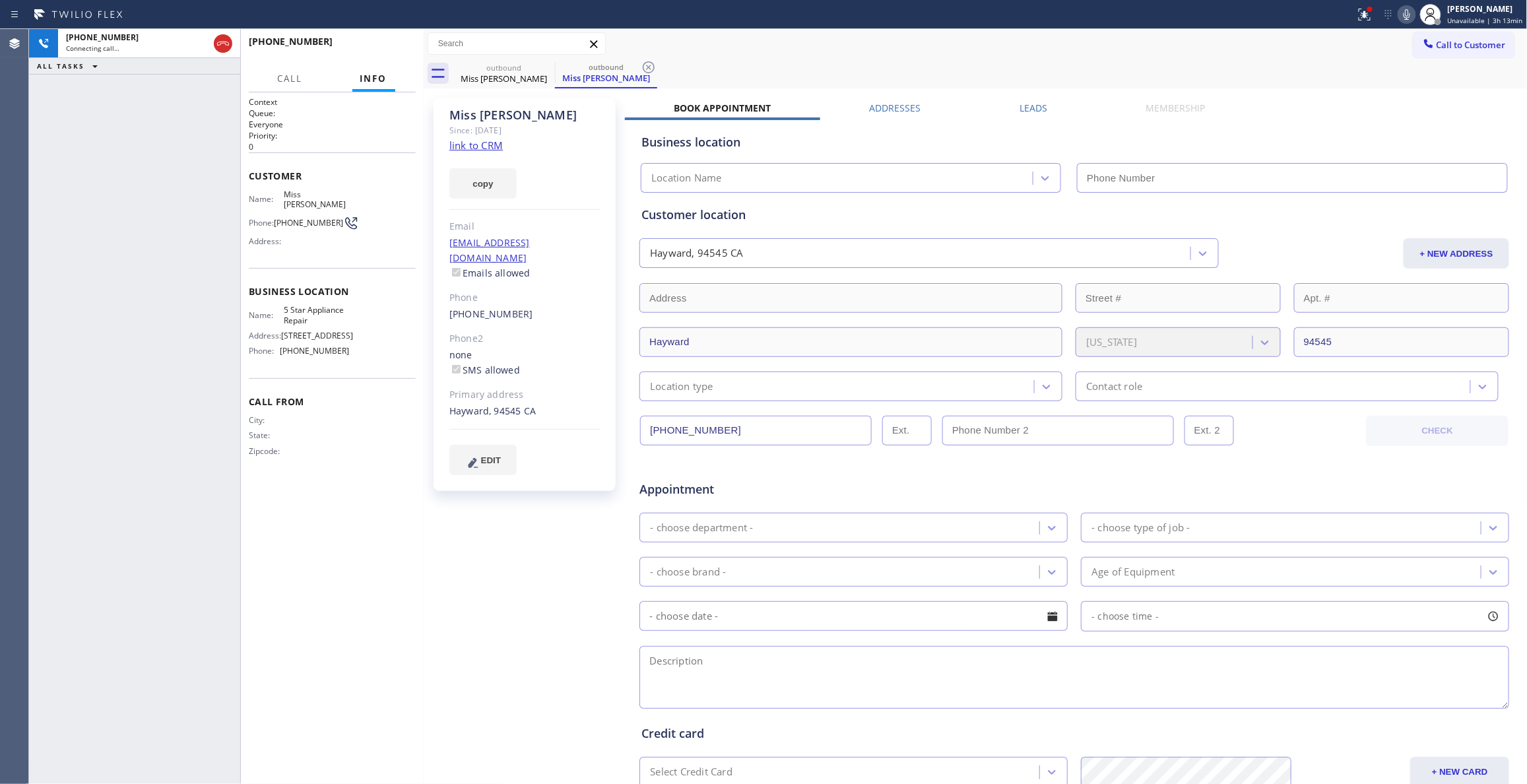
type input "[PHONE_NUMBER]"
click at [652, 69] on icon at bounding box center [648, 67] width 15 height 15
click at [424, 634] on div at bounding box center [424, 406] width 0 height 754
click at [516, 626] on div "Miss [PERSON_NAME] Since: [DATE] link to CRM copy Email [EMAIL_ADDRESS][DOMAIN_…" at bounding box center [525, 519] width 198 height 855
drag, startPoint x: 159, startPoint y: 237, endPoint x: 324, endPoint y: 69, distance: 235.5
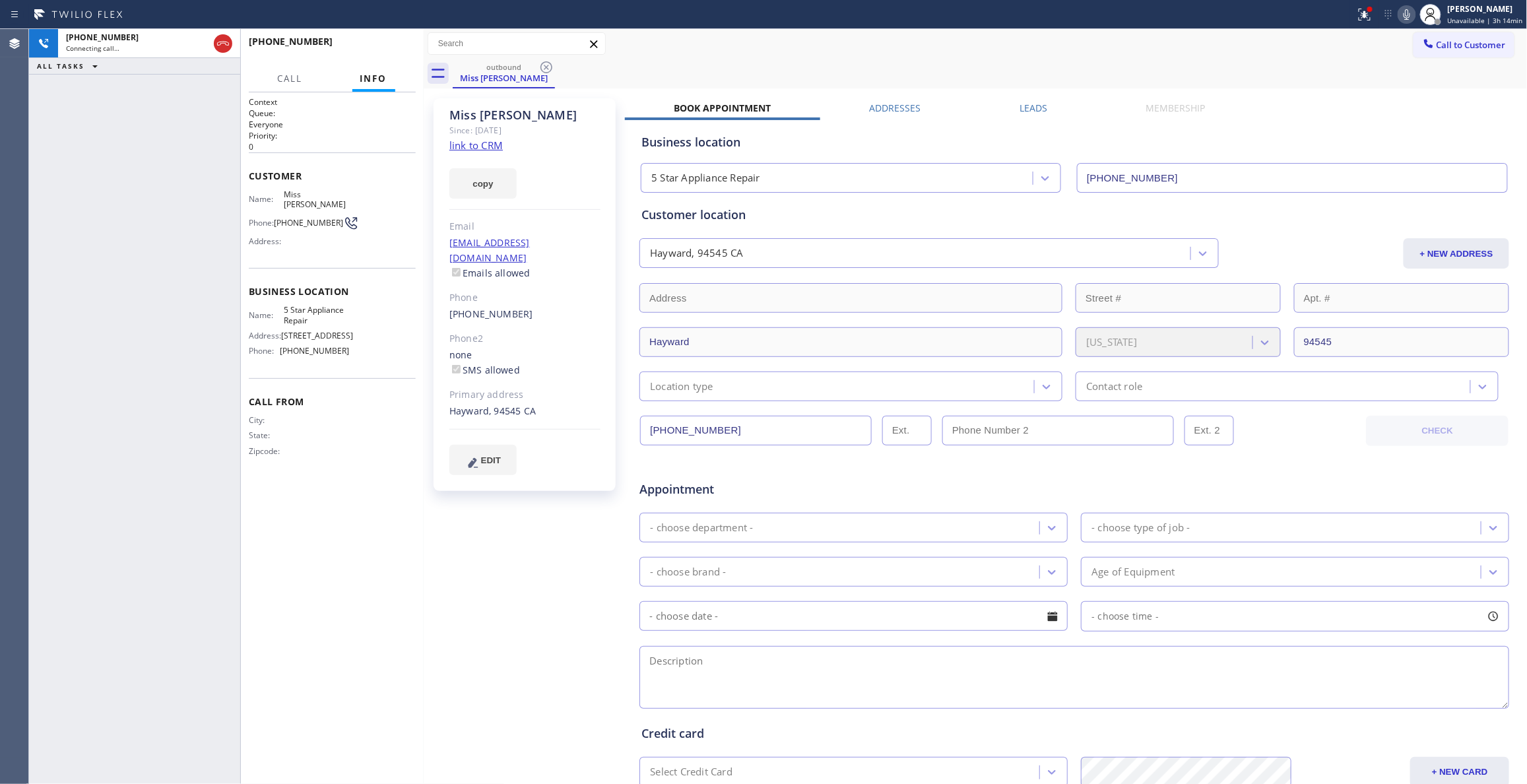
click at [159, 235] on div "[PHONE_NUMBER] Connecting call… ALL TASKS ALL TASKS ACTIVE TASKS TASKS IN WRAP …" at bounding box center [134, 406] width 211 height 754
click at [392, 43] on button "HANG UP" at bounding box center [385, 47] width 62 height 18
click at [383, 45] on span "COMPLETE" at bounding box center [382, 47] width 45 height 9
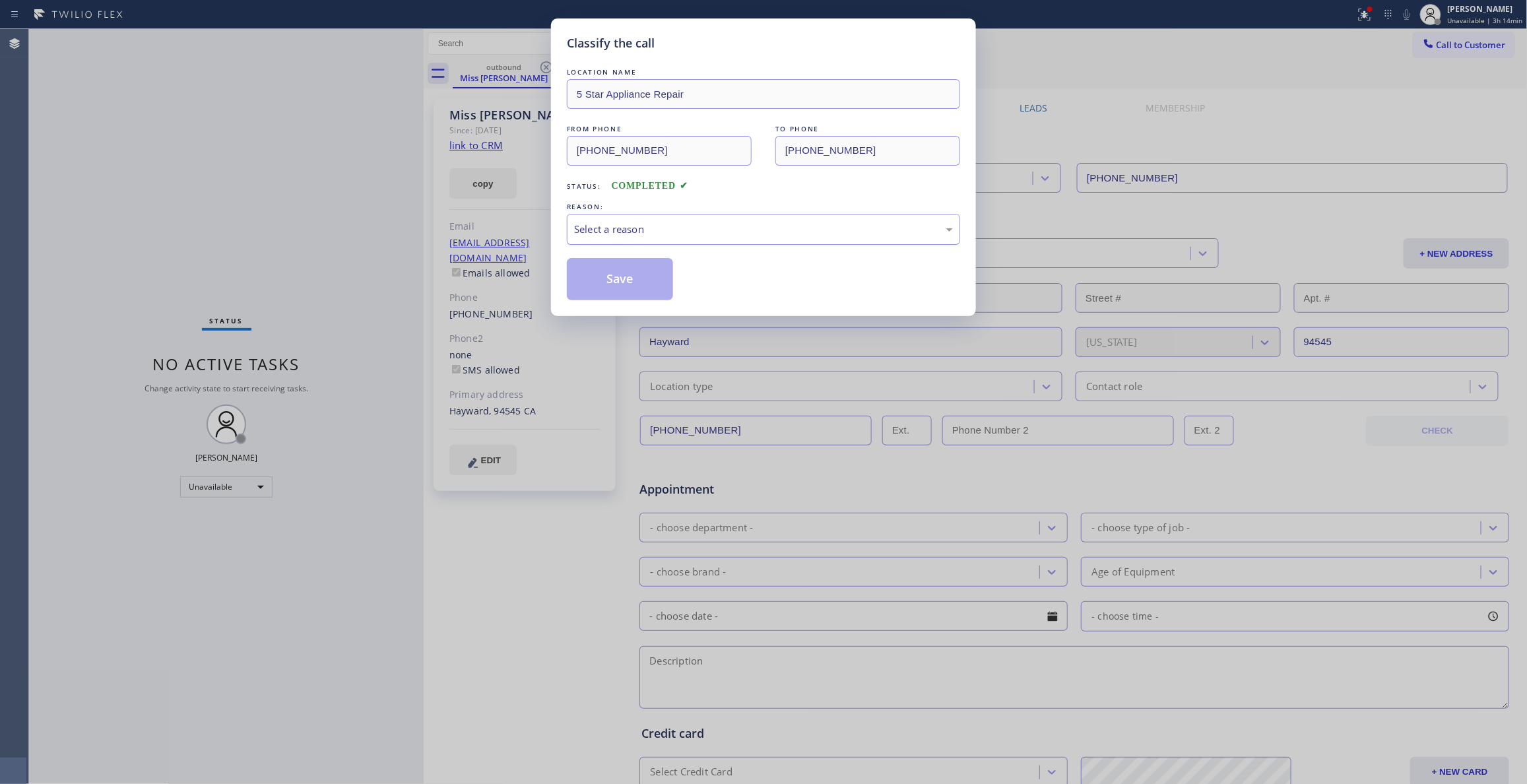
click at [597, 230] on div "Select a reason" at bounding box center [764, 229] width 379 height 15
click at [592, 288] on button "Save" at bounding box center [619, 279] width 106 height 43
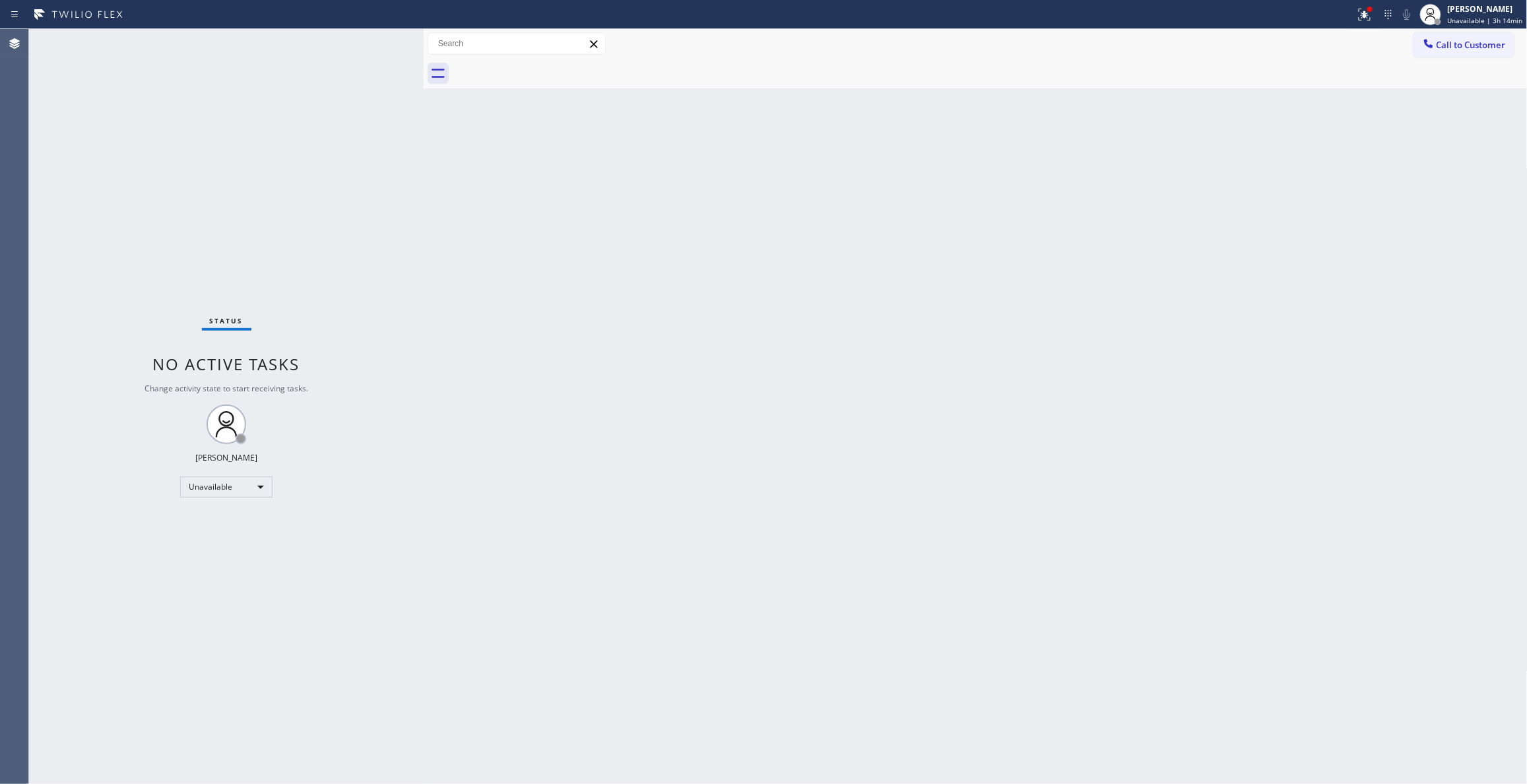
click at [744, 260] on div "Back to Dashboard Change Sender ID Customers Technicians Select a contact Outbo…" at bounding box center [975, 406] width 1104 height 754
drag, startPoint x: 995, startPoint y: 170, endPoint x: 1523, endPoint y: 91, distance: 533.9
click at [995, 167] on div "Back to Dashboard Change Sender ID Customers Technicians Select a contact Outbo…" at bounding box center [975, 406] width 1104 height 754
click at [1471, 45] on span "Call to Customer" at bounding box center [1471, 44] width 69 height 12
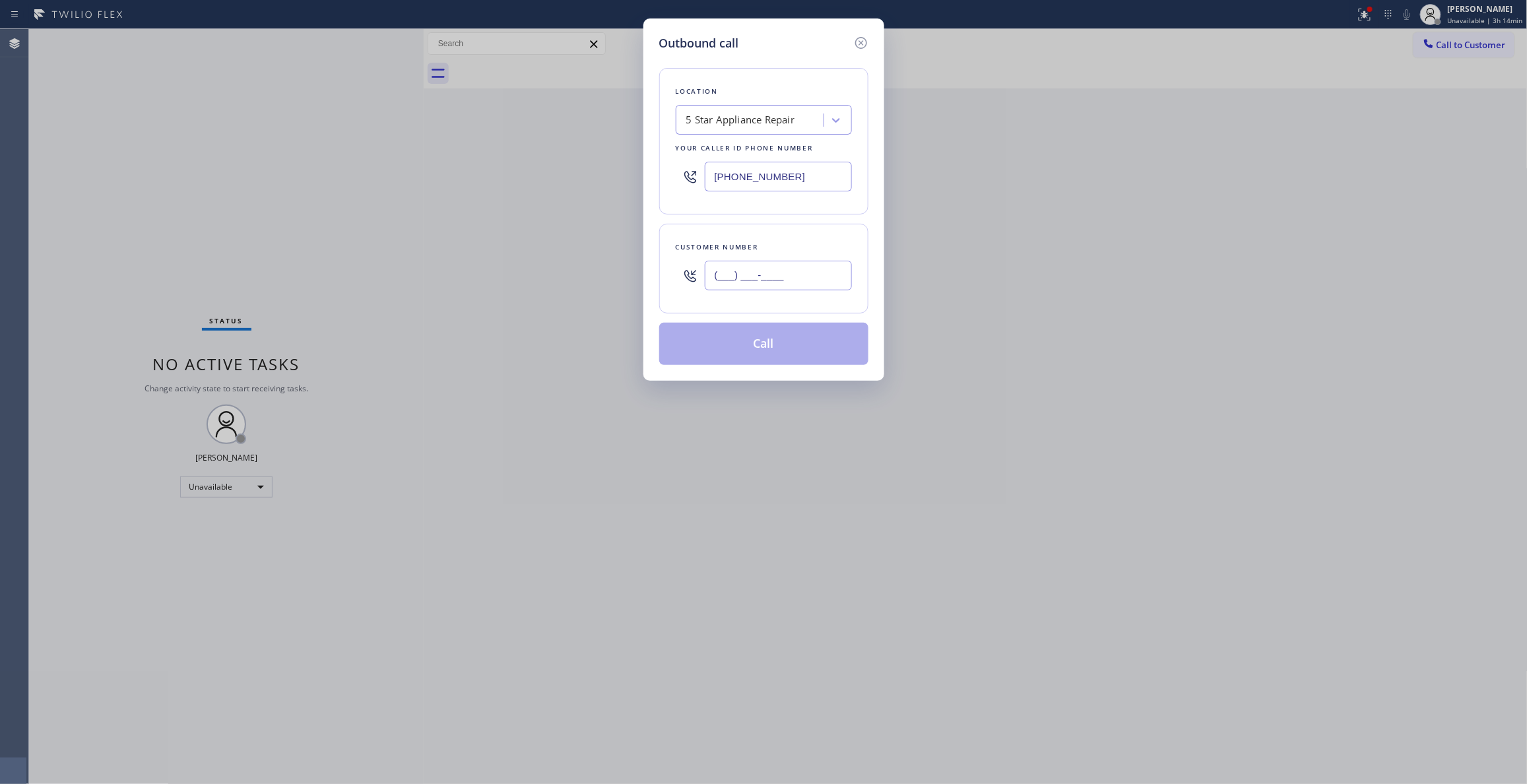
click at [745, 286] on input "(___) ___-____" at bounding box center [778, 275] width 147 height 30
paste input "213) 810-4786"
type input "[PHONE_NUMBER]"
drag, startPoint x: 808, startPoint y: 172, endPoint x: 268, endPoint y: 175, distance: 540.0
click at [246, 175] on div "Outbound call Location 5 Star Appliance Repair Your caller id phone number [PHO…" at bounding box center [764, 392] width 1527 height 784
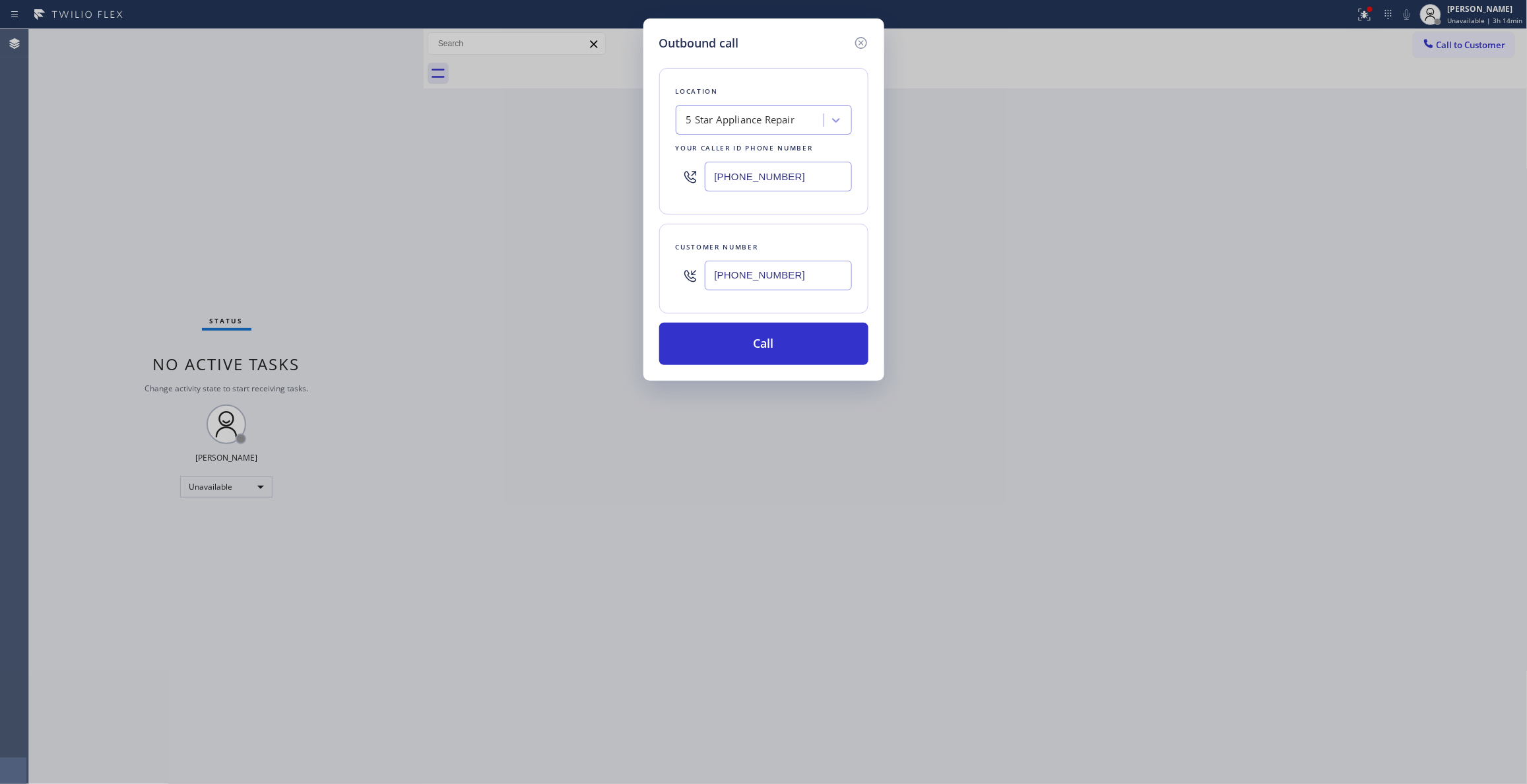
paste input "714) 786-1027"
type input "[PHONE_NUMBER]"
click at [728, 344] on button "Call" at bounding box center [764, 343] width 209 height 43
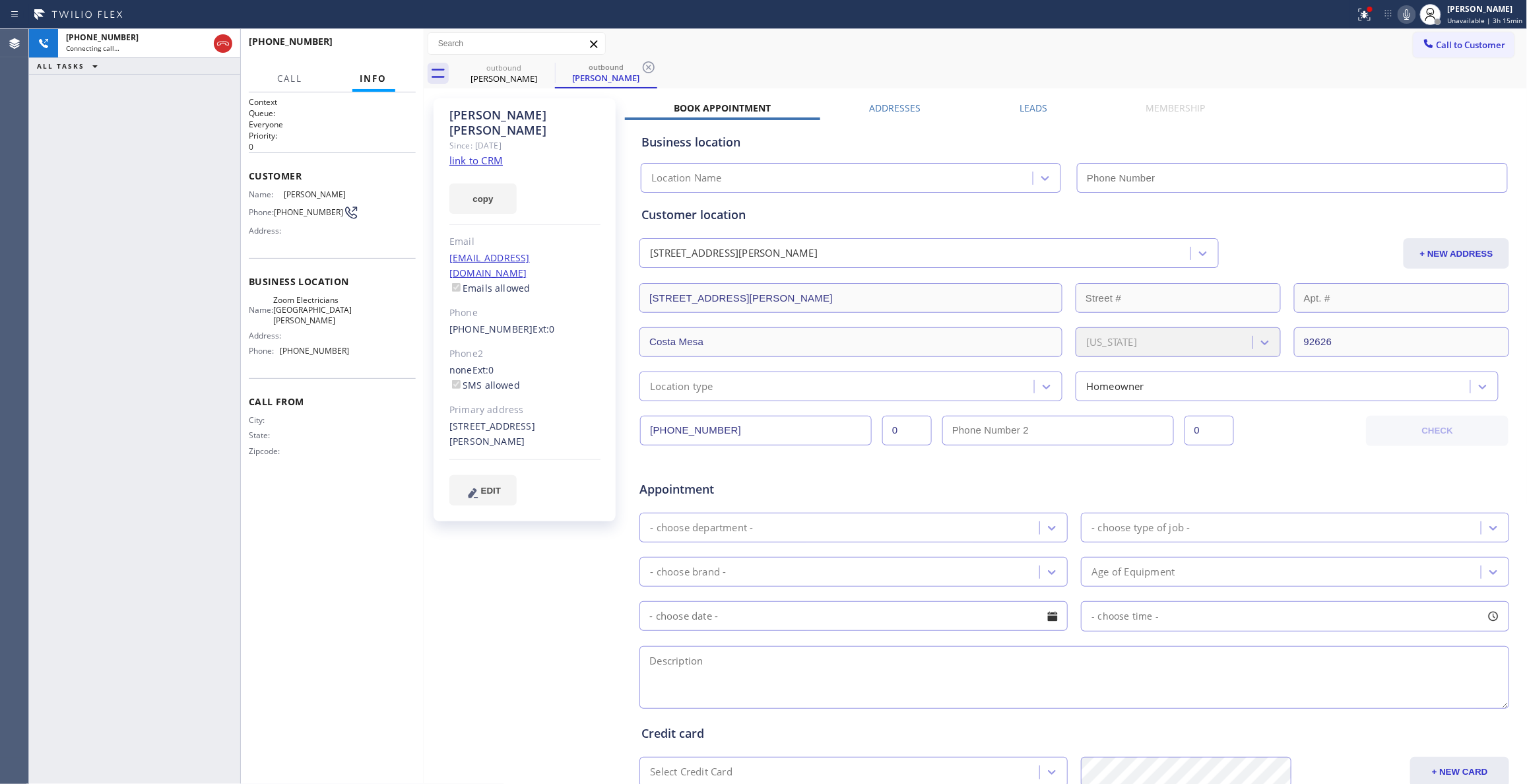
drag, startPoint x: 354, startPoint y: 198, endPoint x: 283, endPoint y: 196, distance: 71.0
click at [283, 196] on div "Name: [PERSON_NAME] Phone: [PHONE_NUMBER] Address:" at bounding box center [332, 215] width 167 height 53
type input "[PHONE_NUMBER]"
click at [648, 67] on icon at bounding box center [648, 67] width 12 height 12
click at [495, 154] on link "link to CRM" at bounding box center [475, 160] width 53 height 14
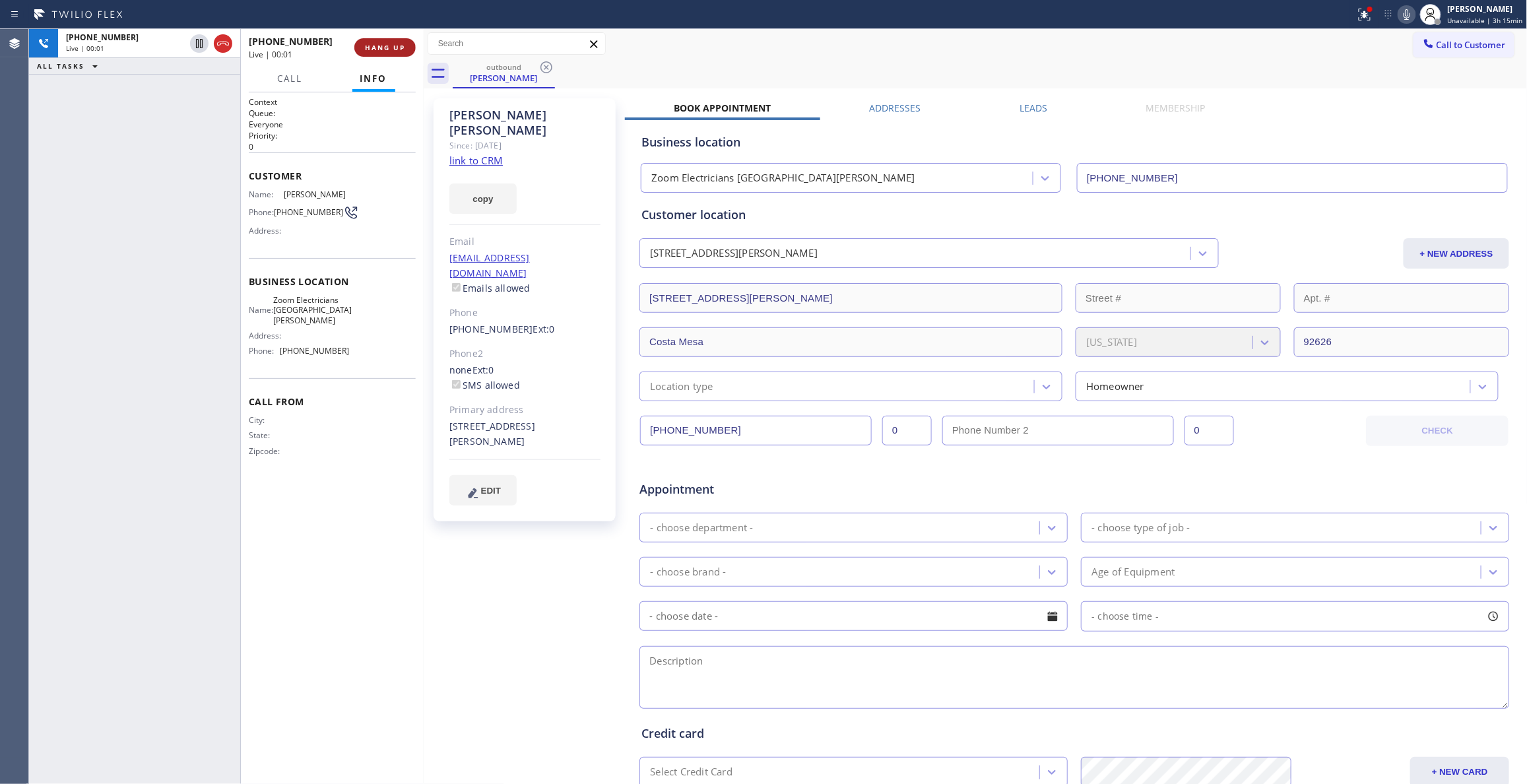
click at [400, 45] on button "HANG UP" at bounding box center [385, 47] width 62 height 18
click at [400, 45] on span "HANG UP" at bounding box center [385, 47] width 40 height 9
click at [373, 38] on button "COMPLETE" at bounding box center [382, 47] width 67 height 18
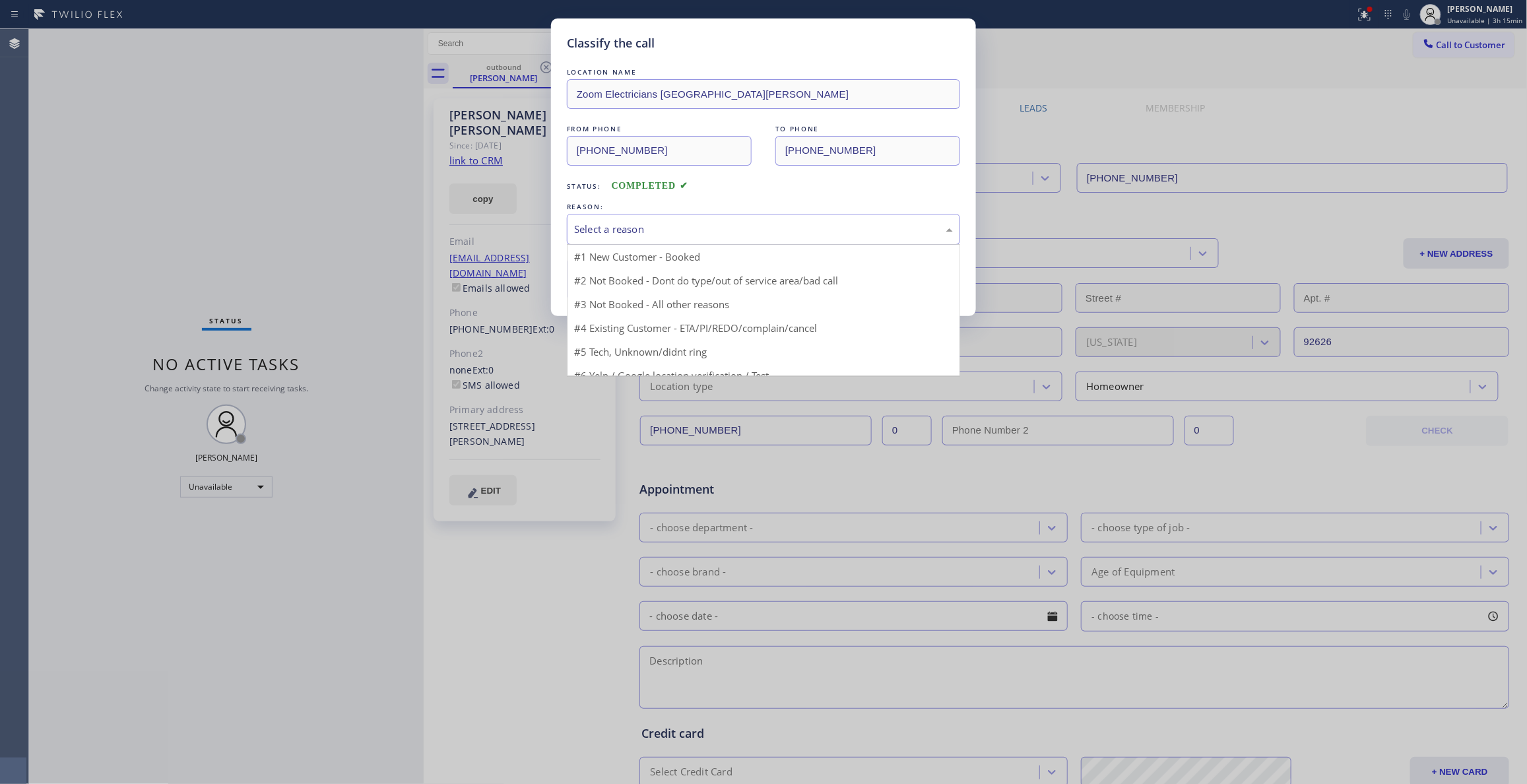
click at [655, 230] on div "Select a reason" at bounding box center [764, 229] width 379 height 15
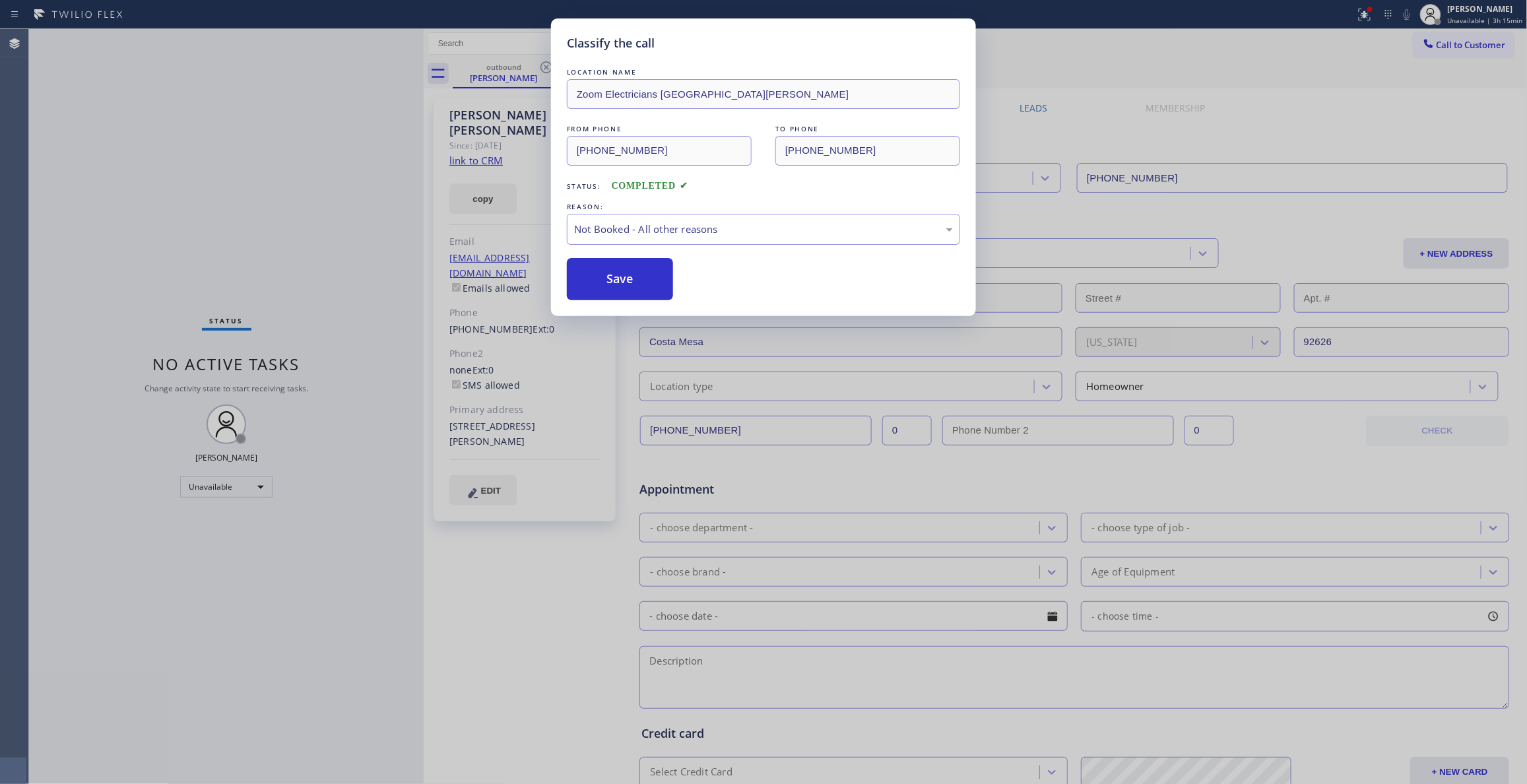
click at [619, 280] on button "Save" at bounding box center [619, 279] width 106 height 43
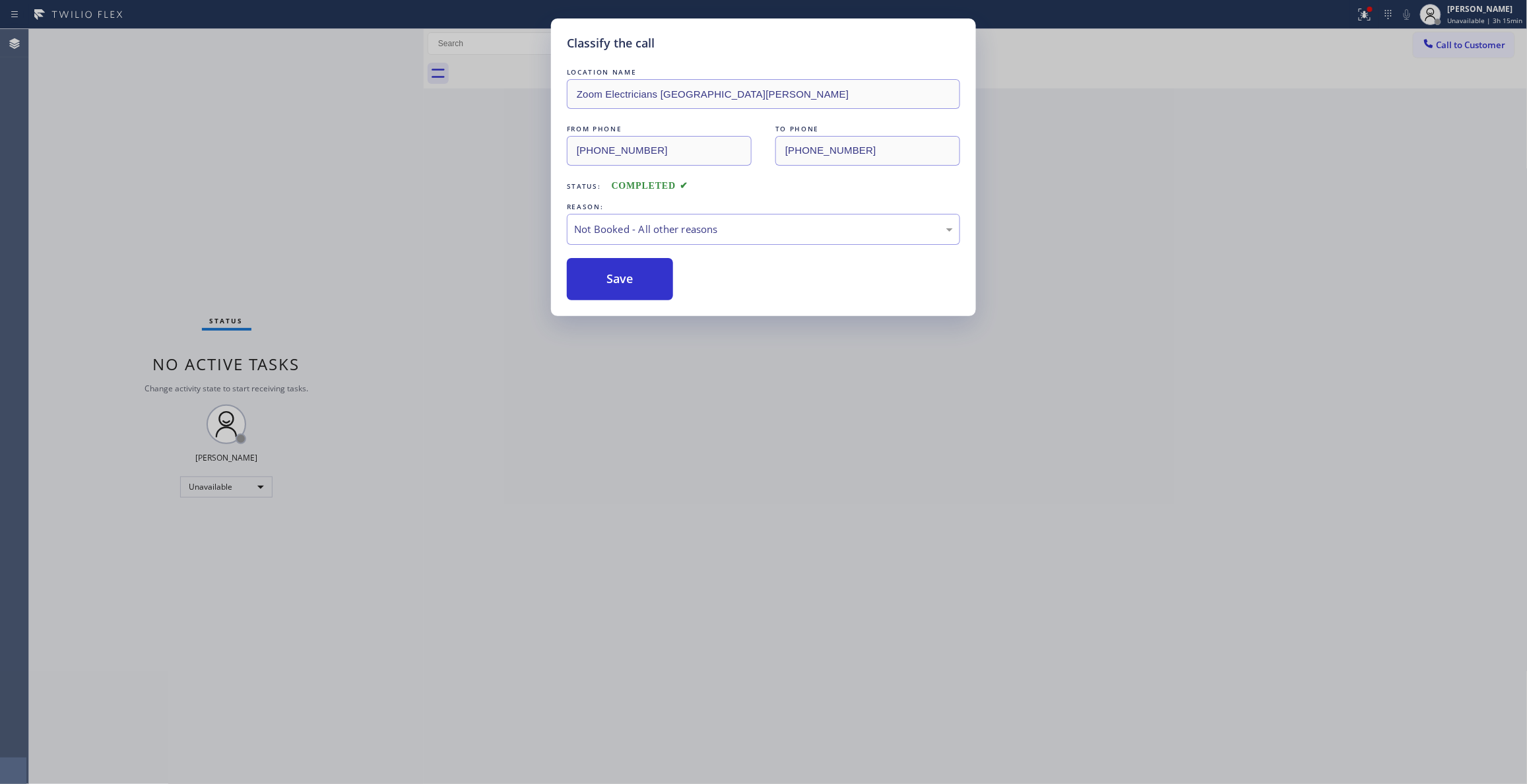
click at [619, 280] on button "Save" at bounding box center [619, 279] width 106 height 43
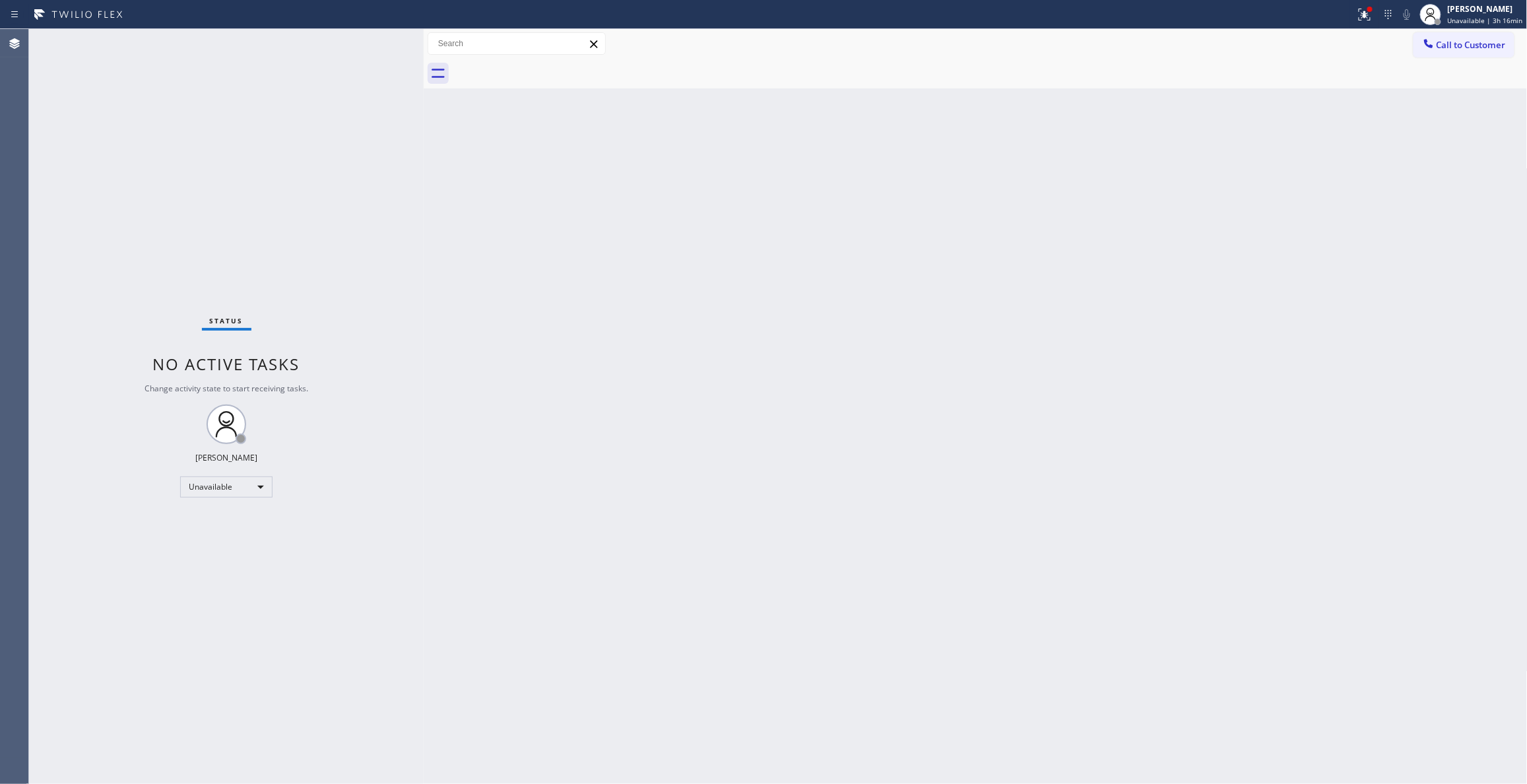
drag, startPoint x: 109, startPoint y: 262, endPoint x: 104, endPoint y: 249, distance: 13.9
click at [108, 260] on div "Status No active tasks Change activity state to start receiving tasks. [PERSON_…" at bounding box center [226, 406] width 395 height 754
click at [1360, 14] on icon at bounding box center [1362, 13] width 8 height 9
click at [1304, 180] on button "Clear issues" at bounding box center [1288, 173] width 154 height 18
click at [1455, 31] on div "Call to Customer Outbound call Location Zoom Electricians [GEOGRAPHIC_DATA][PER…" at bounding box center [975, 43] width 1104 height 30
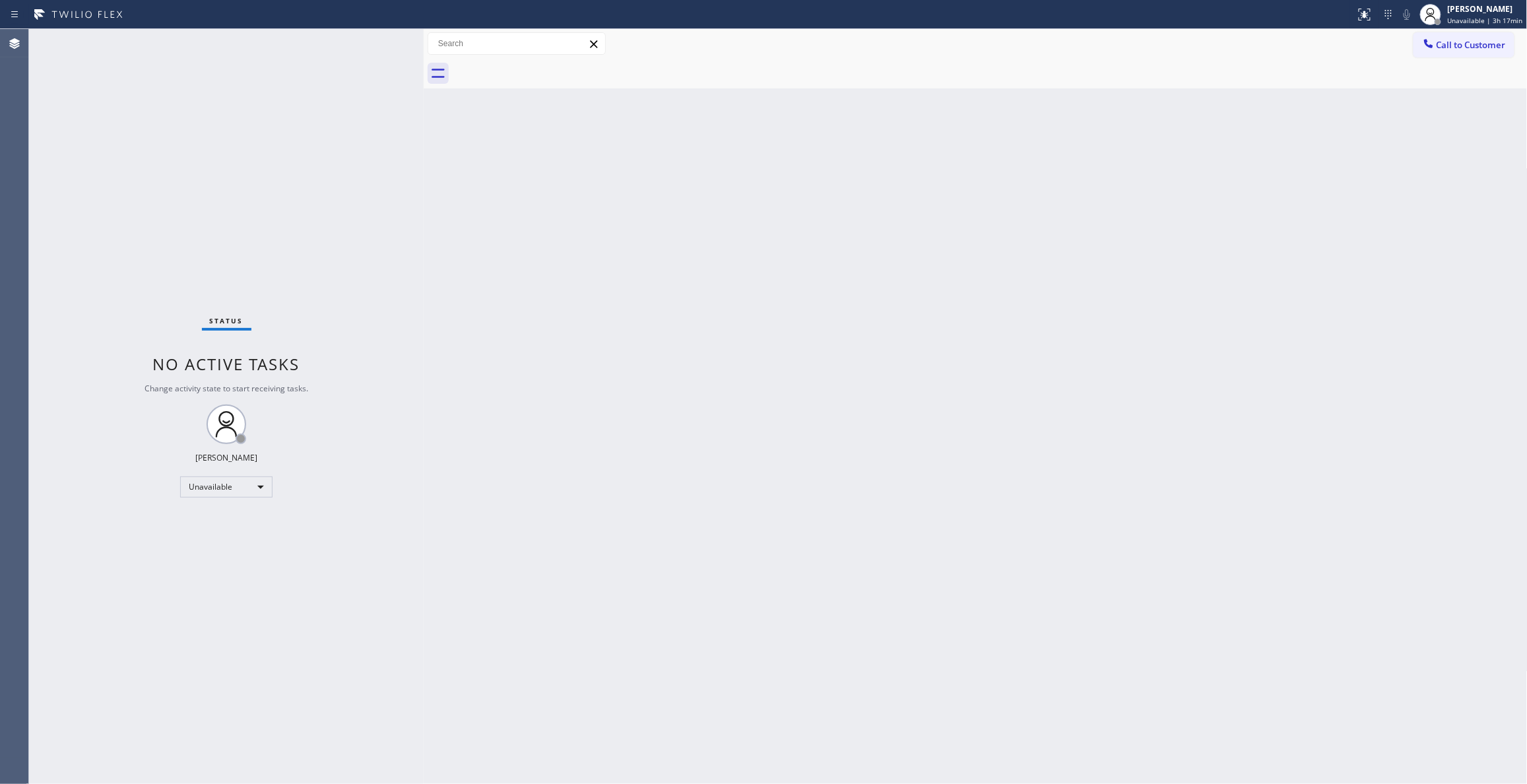
click at [179, 242] on div "Status No active tasks Change activity state to start receiving tasks. [PERSON_…" at bounding box center [226, 406] width 395 height 754
click at [1474, 50] on span "Call to Customer" at bounding box center [1471, 44] width 69 height 12
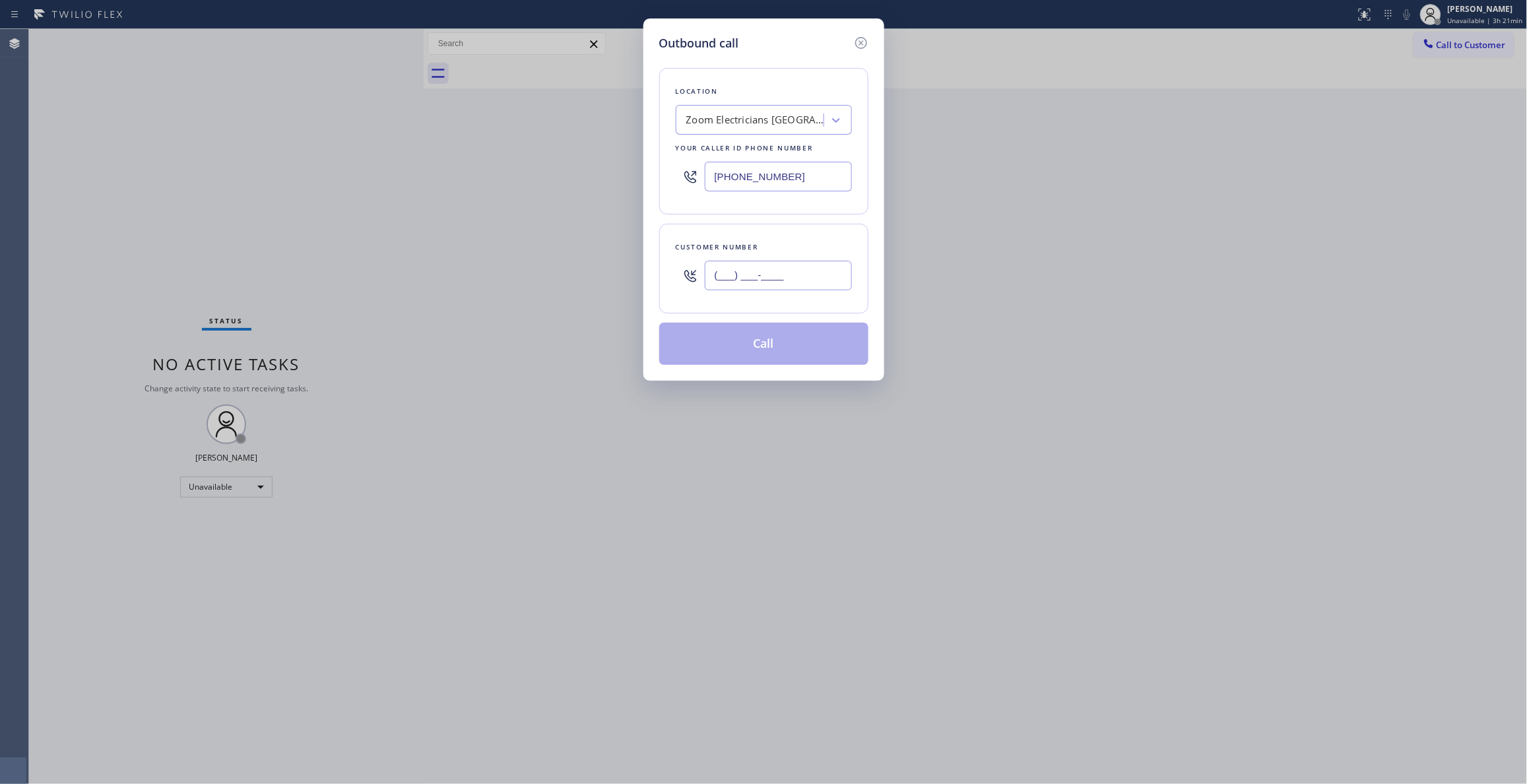
click at [785, 278] on input "(___) ___-____" at bounding box center [778, 275] width 147 height 30
paste input "310) 921-5660"
type input "[PHONE_NUMBER]"
drag, startPoint x: 819, startPoint y: 171, endPoint x: 392, endPoint y: 148, distance: 427.6
click at [392, 148] on div "Outbound call Location Zoom Electricians [GEOGRAPHIC_DATA][PERSON_NAME] Your ca…" at bounding box center [764, 392] width 1527 height 784
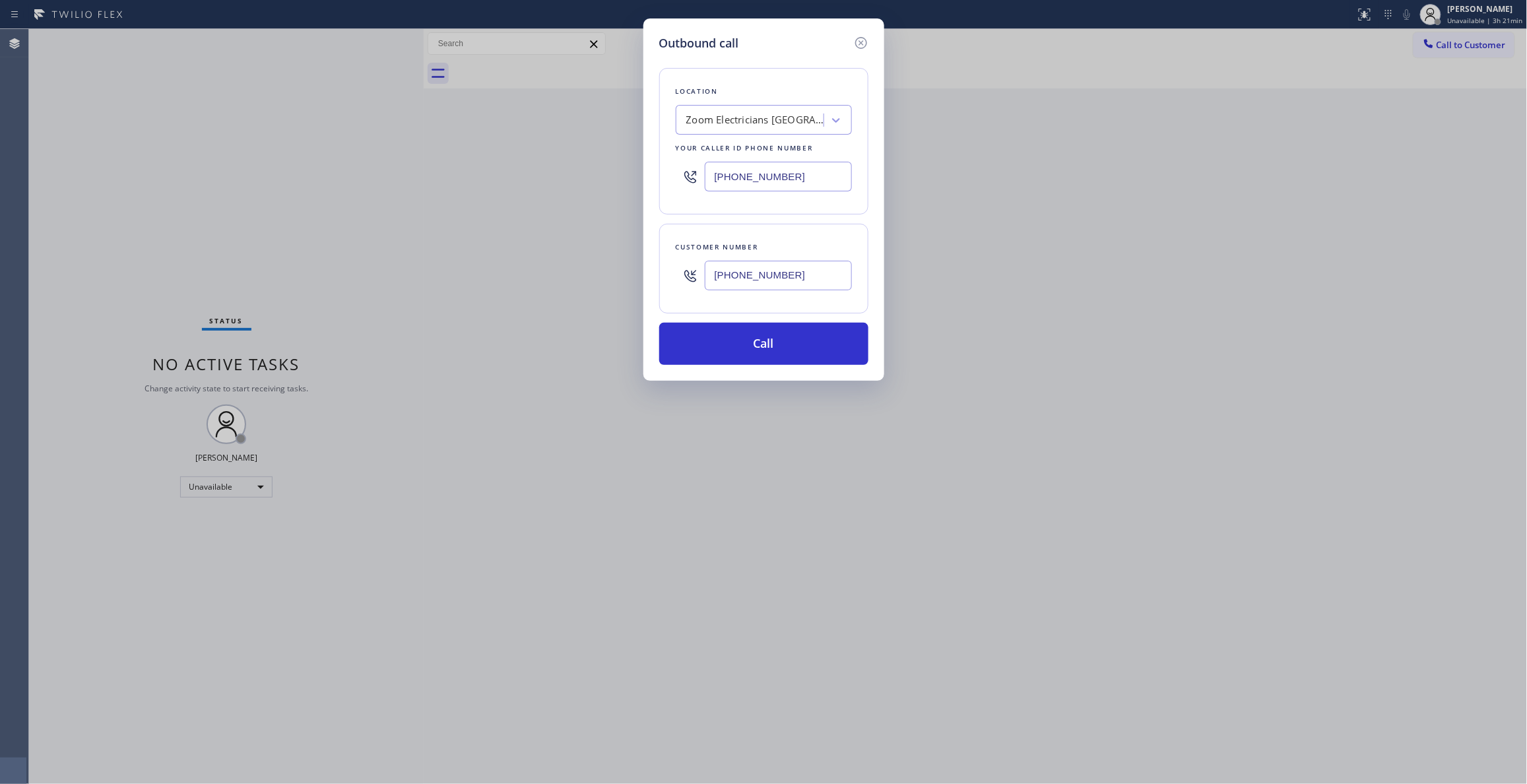
paste input "310) 868-0820"
type input "[PHONE_NUMBER]"
drag, startPoint x: 806, startPoint y: 277, endPoint x: 514, endPoint y: 277, distance: 292.0
click at [514, 277] on div "Outbound call Location Alliance HVAC [GEOGRAPHIC_DATA] Your caller id phone num…" at bounding box center [764, 392] width 1527 height 784
click at [813, 351] on button "Call" at bounding box center [764, 343] width 209 height 43
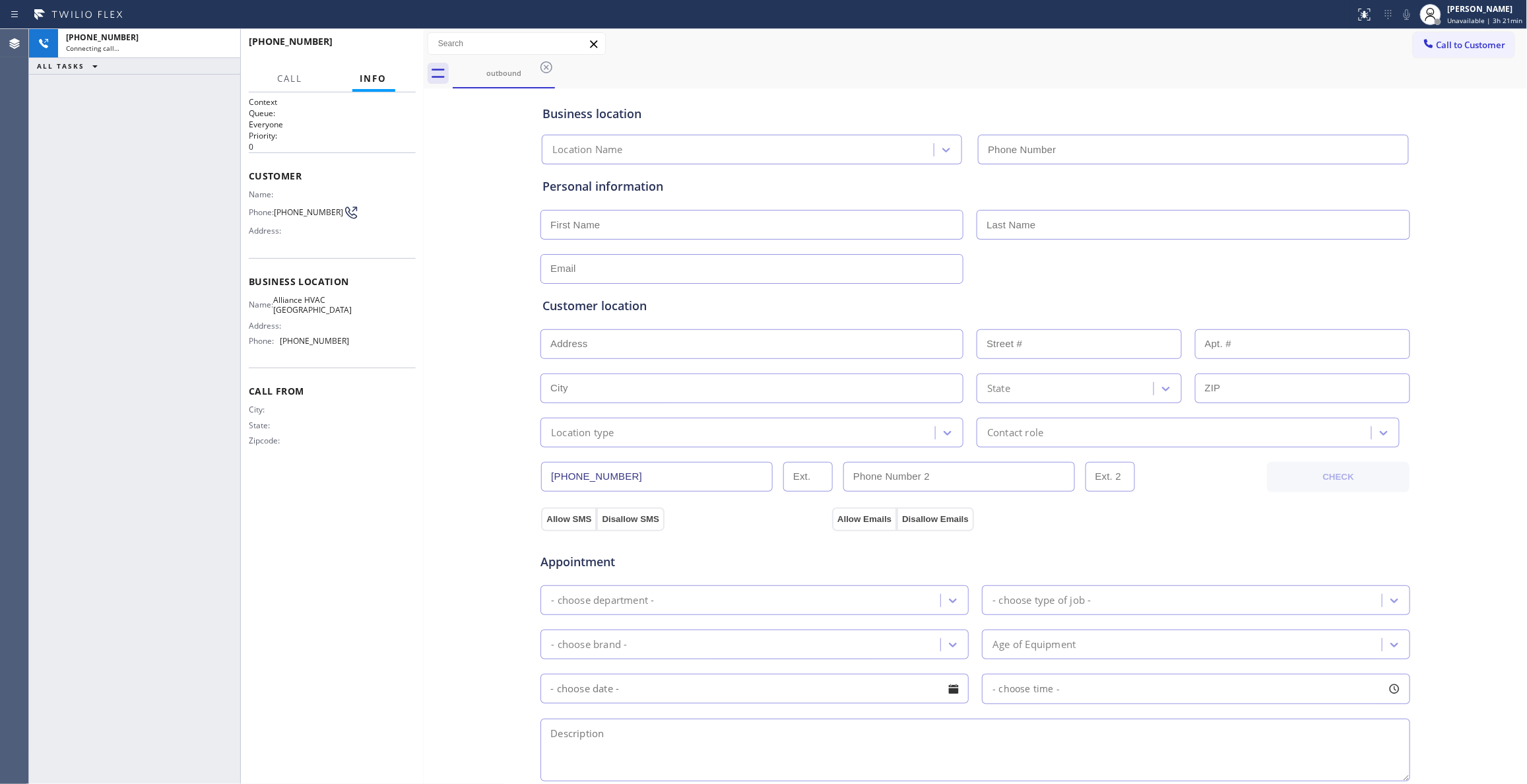
type input "[PHONE_NUMBER]"
drag, startPoint x: 429, startPoint y: 262, endPoint x: 422, endPoint y: 100, distance: 162.2
click at [434, 253] on div "Business location Alliance HVAC [GEOGRAPHIC_DATA] [PHONE_NUMBER] Personal infor…" at bounding box center [975, 541] width 1098 height 901
click at [397, 41] on button "HANG UP" at bounding box center [385, 47] width 62 height 18
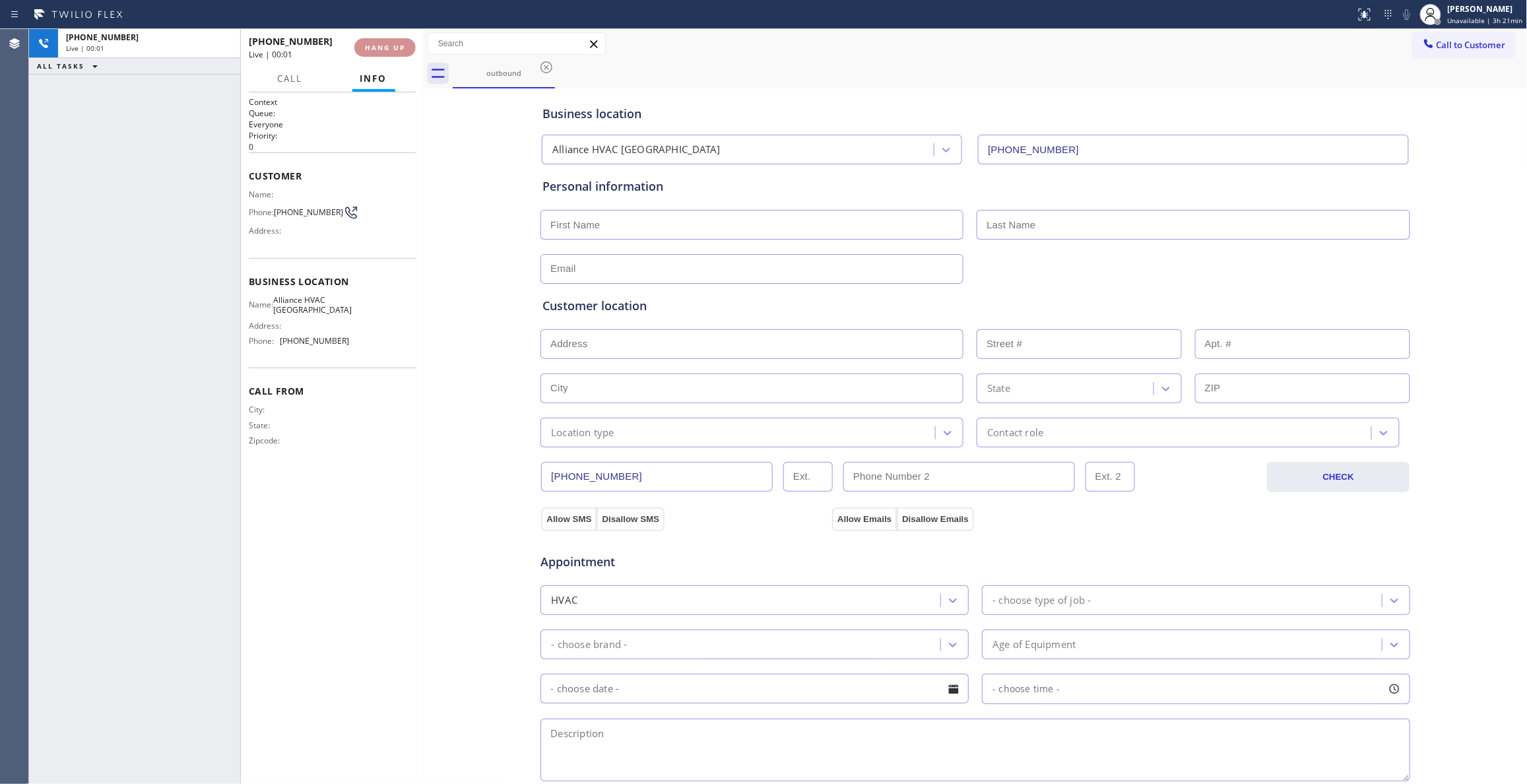
click at [397, 41] on button "HANG UP" at bounding box center [385, 47] width 62 height 18
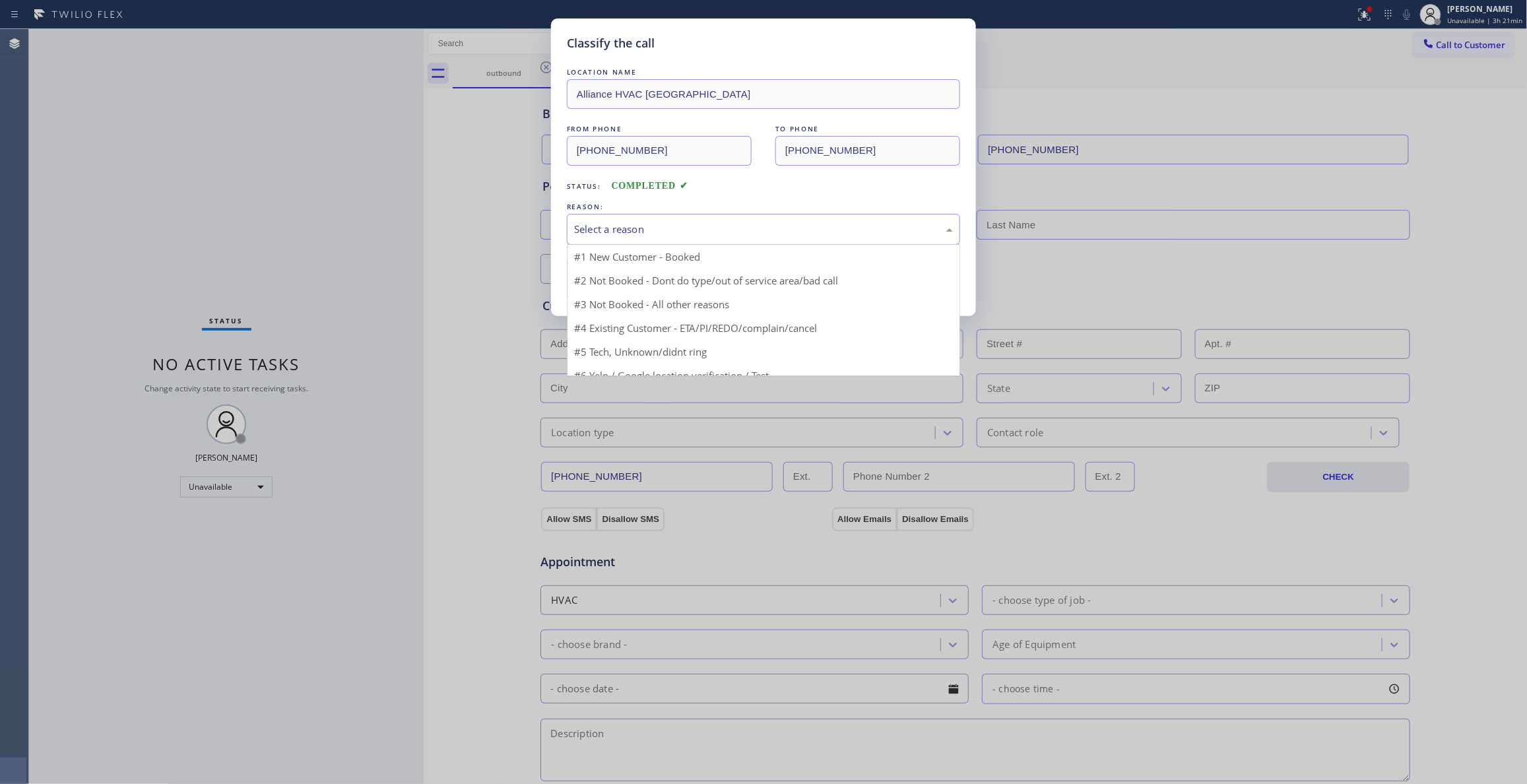
click at [609, 227] on div "Select a reason" at bounding box center [764, 229] width 379 height 15
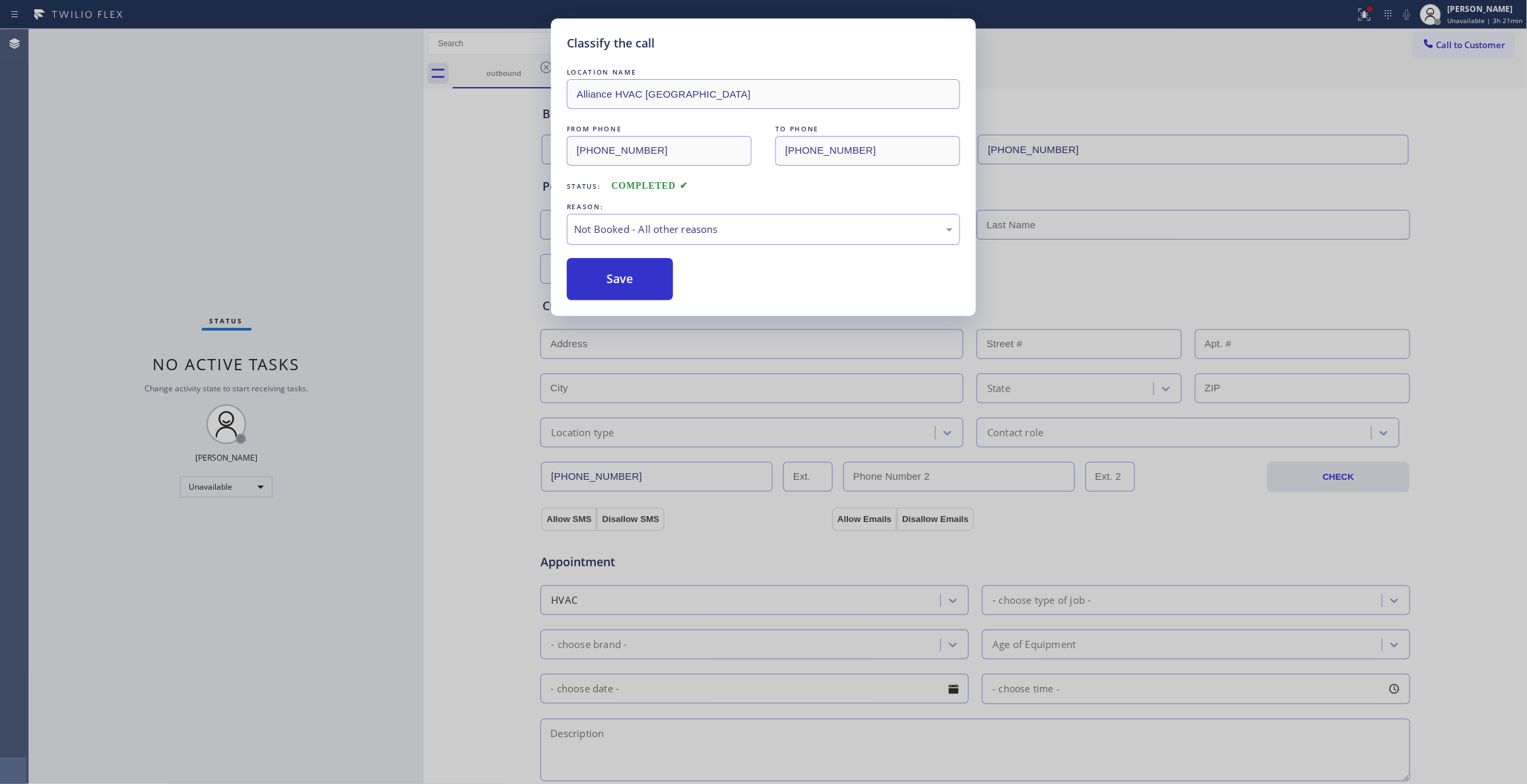
click at [629, 278] on button "Save" at bounding box center [619, 279] width 106 height 43
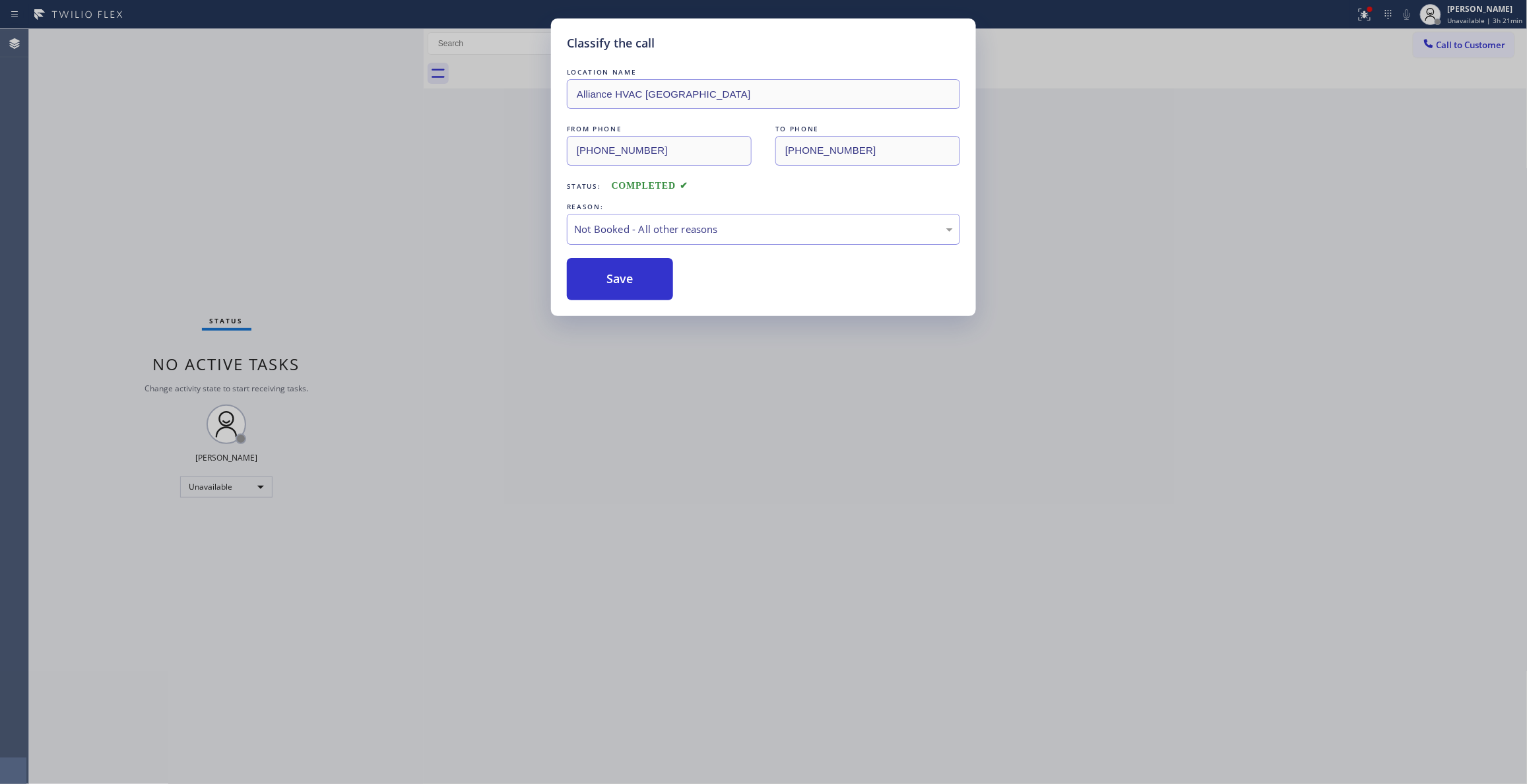
click at [629, 278] on button "Save" at bounding box center [619, 279] width 106 height 43
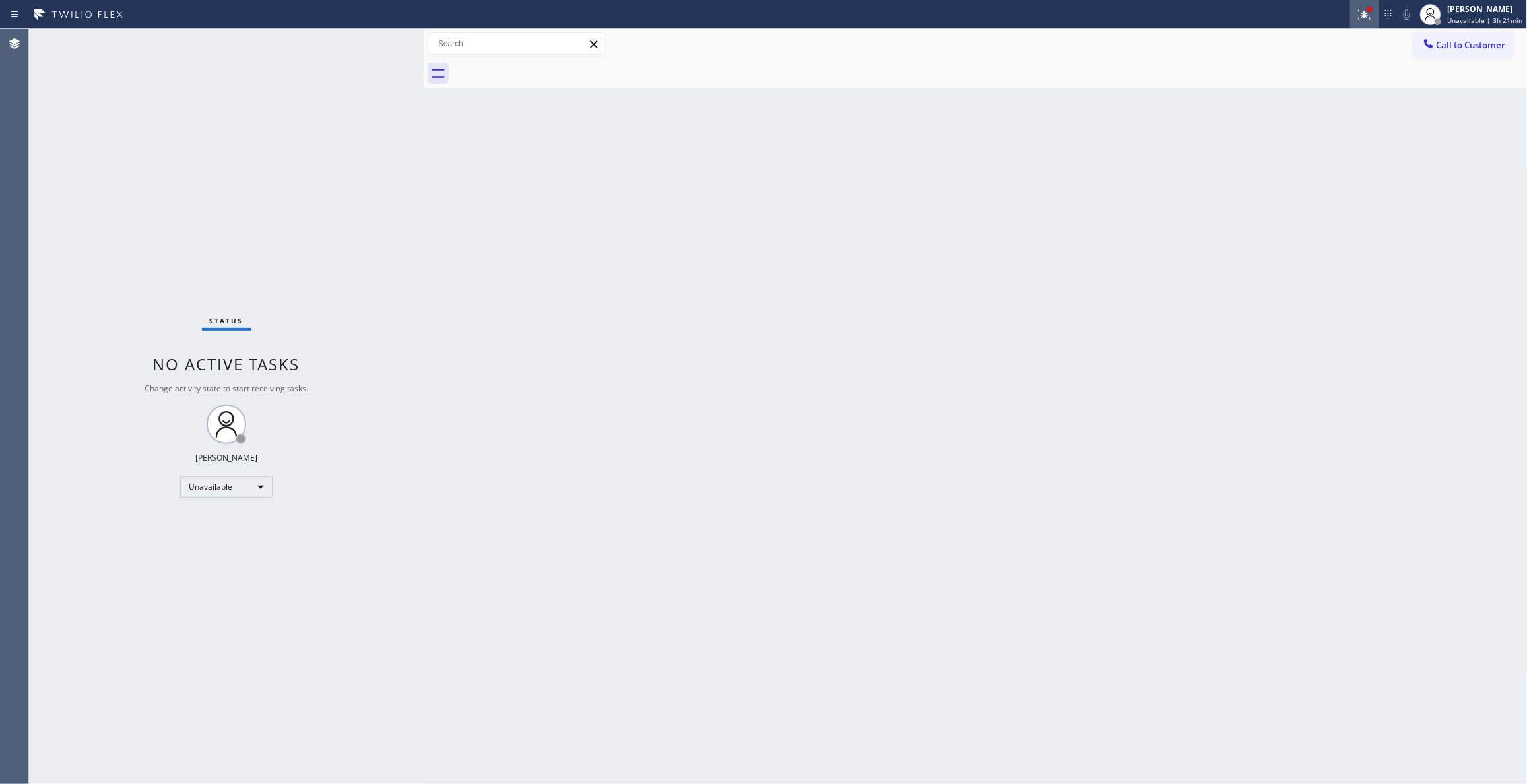
click at [1355, 22] on button at bounding box center [1365, 14] width 29 height 29
click at [1323, 170] on button "Clear issues" at bounding box center [1288, 173] width 154 height 18
drag, startPoint x: 1464, startPoint y: 52, endPoint x: 1424, endPoint y: 62, distance: 41.2
click at [1462, 52] on button "Call to Customer" at bounding box center [1464, 45] width 101 height 25
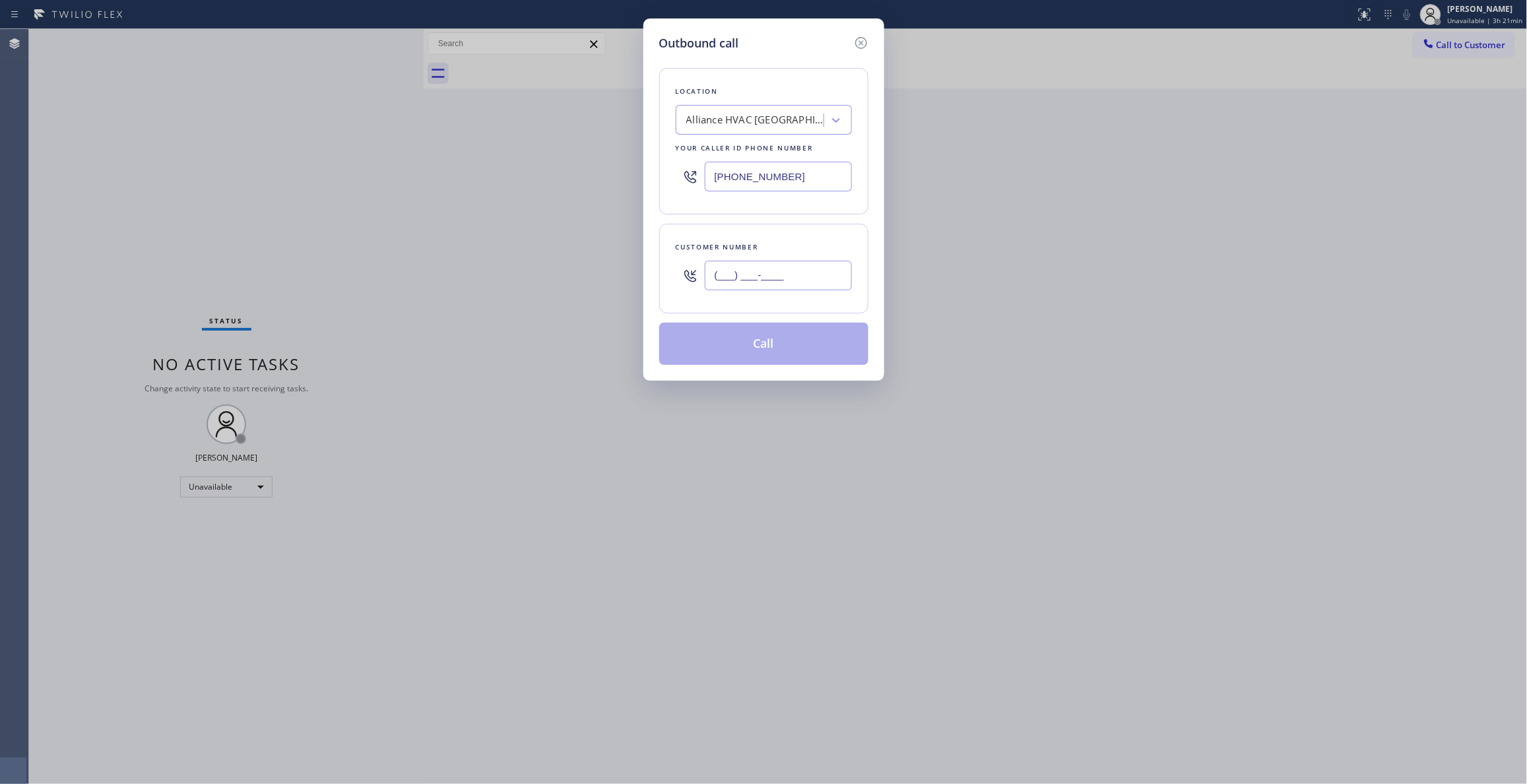
click at [767, 274] on input "(___) ___-____" at bounding box center [778, 275] width 147 height 30
paste input "310) 921-5660"
type input "[PHONE_NUMBER]"
click at [671, 283] on div "Customer number [PHONE_NUMBER]" at bounding box center [764, 268] width 209 height 90
click at [840, 220] on div "Location Alliance HVAC [GEOGRAPHIC_DATA] Your caller id phone number [PHONE_NUM…" at bounding box center [764, 208] width 209 height 312
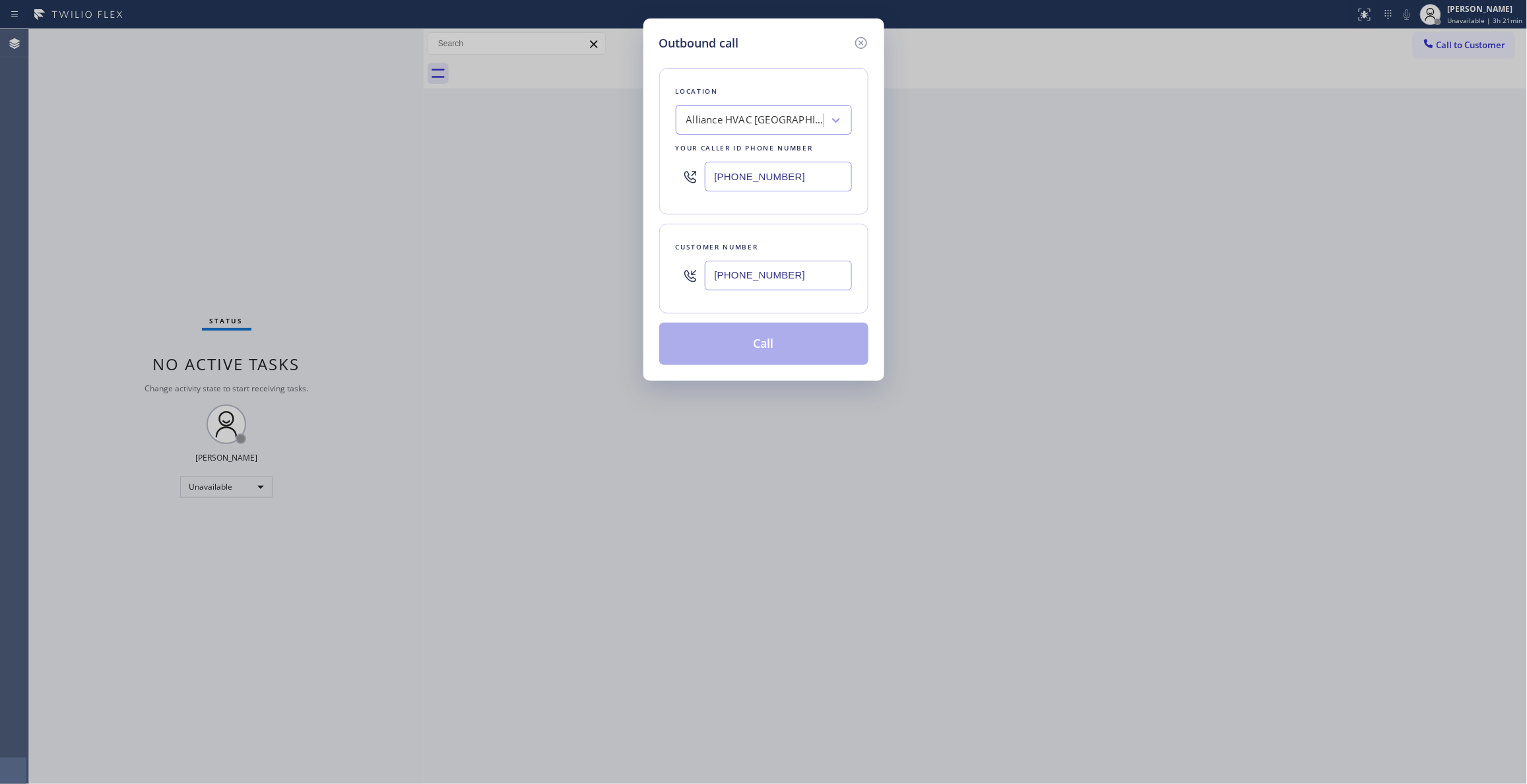
click at [853, 301] on div "Customer number [PHONE_NUMBER]" at bounding box center [764, 268] width 209 height 90
click at [675, 208] on div "Location Alliance HVAC [GEOGRAPHIC_DATA] Your caller id phone number [PHONE_NUM…" at bounding box center [764, 141] width 209 height 147
click at [782, 346] on button "Call" at bounding box center [764, 343] width 209 height 43
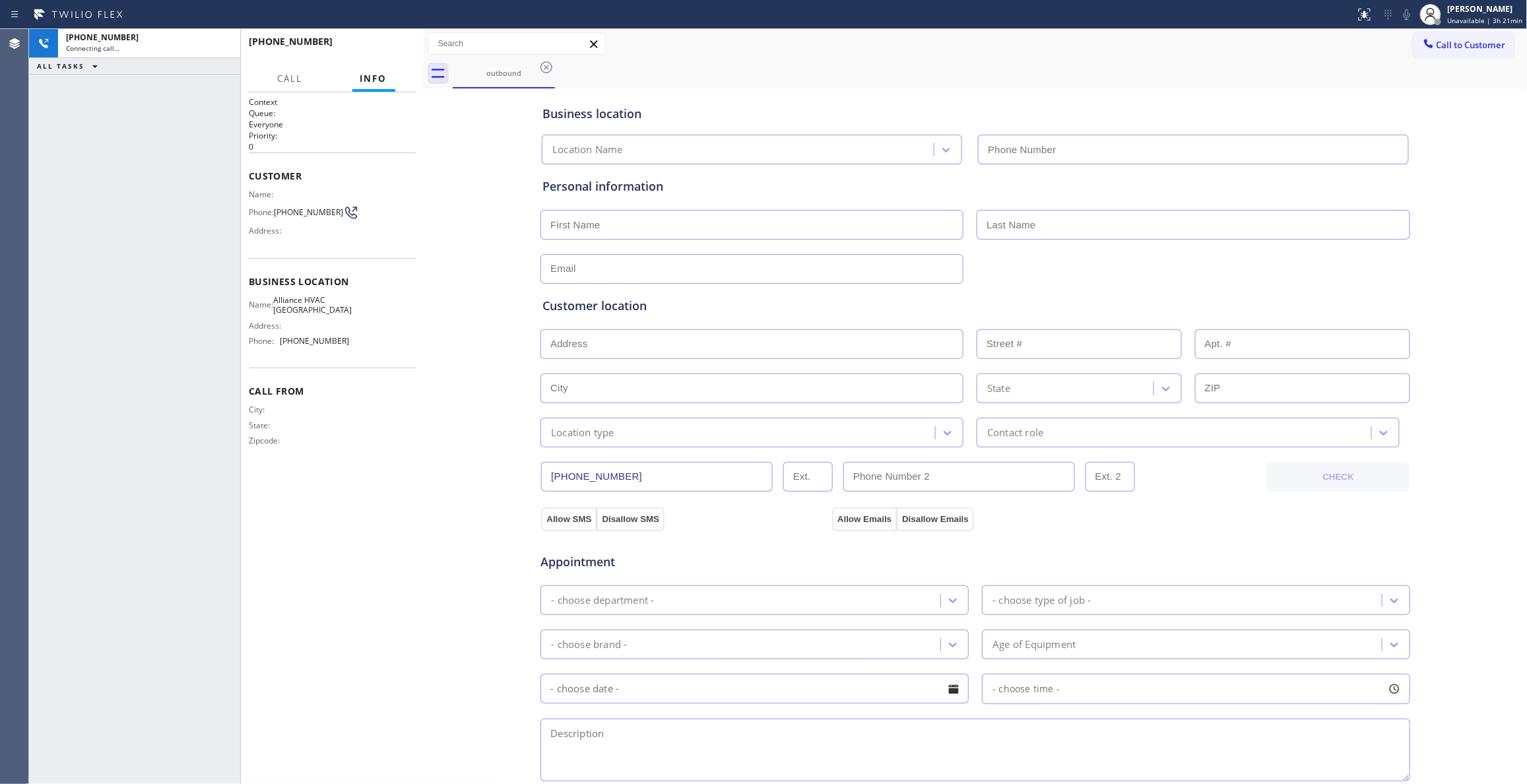
type input "[PHONE_NUMBER]"
drag, startPoint x: 226, startPoint y: 41, endPoint x: 310, endPoint y: 66, distance: 87.6
click at [226, 41] on icon at bounding box center [223, 43] width 15 height 15
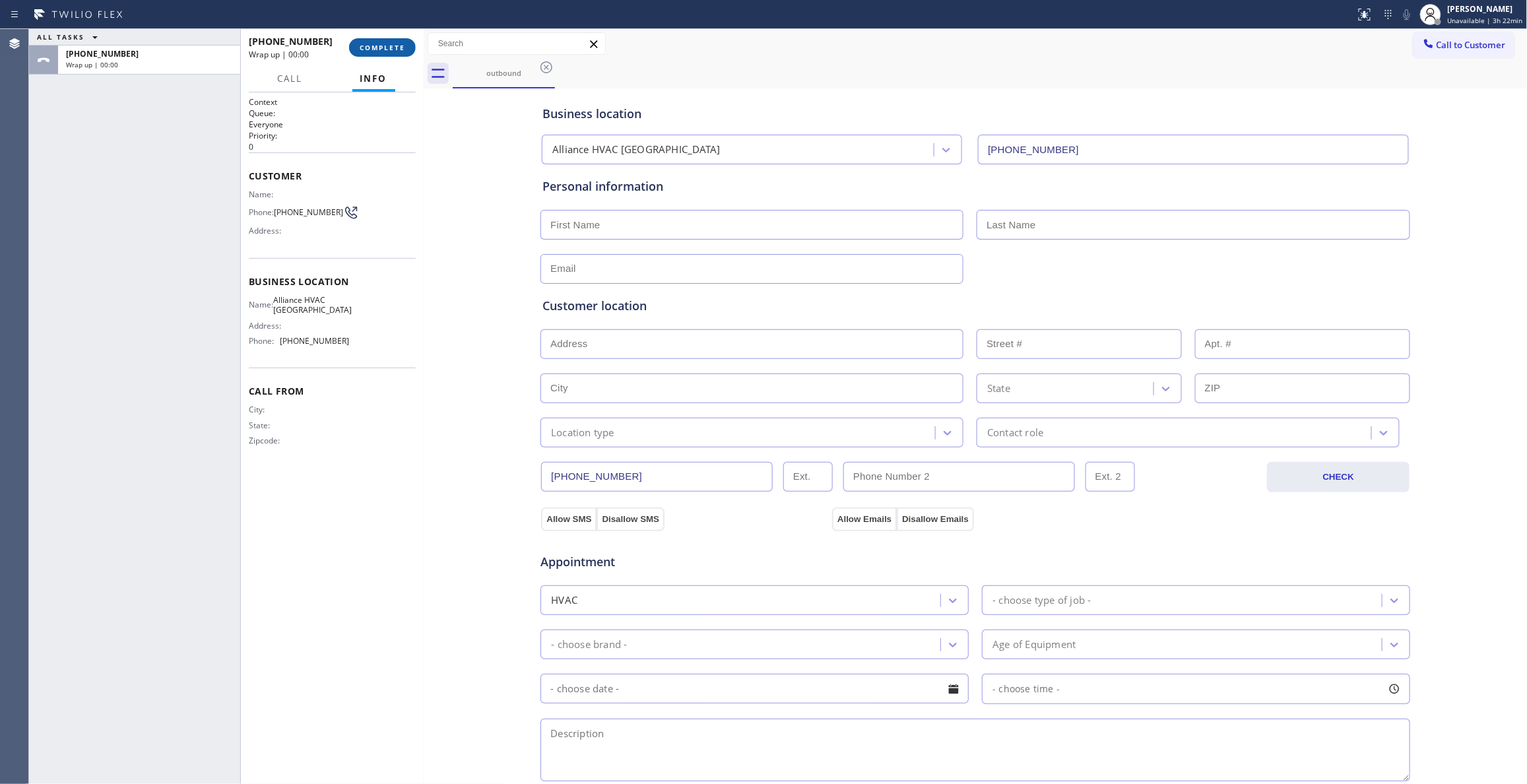
click at [383, 50] on span "COMPLETE" at bounding box center [382, 47] width 45 height 9
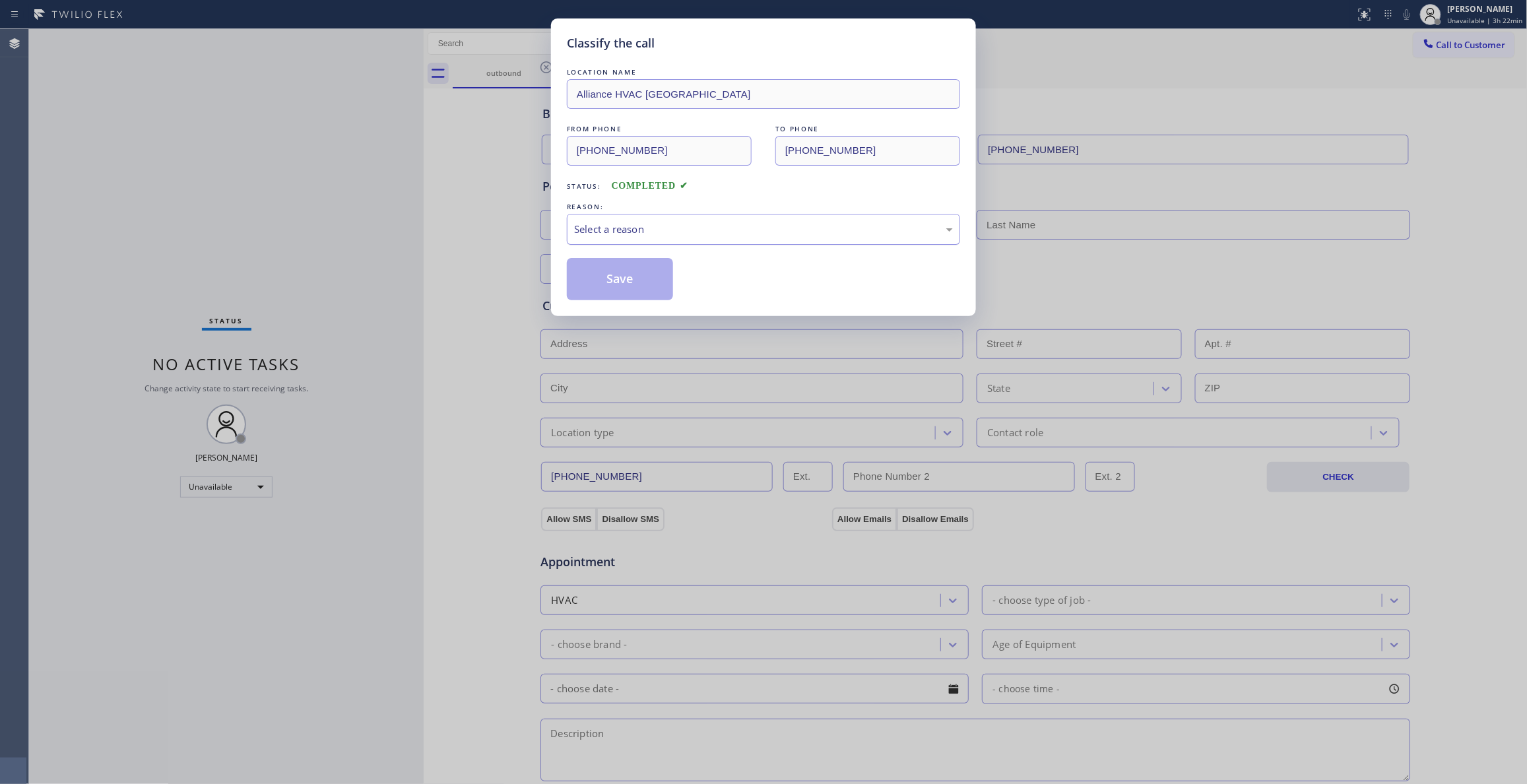
click at [621, 222] on div "Select a reason" at bounding box center [764, 229] width 379 height 15
click at [613, 283] on button "Save" at bounding box center [619, 279] width 106 height 43
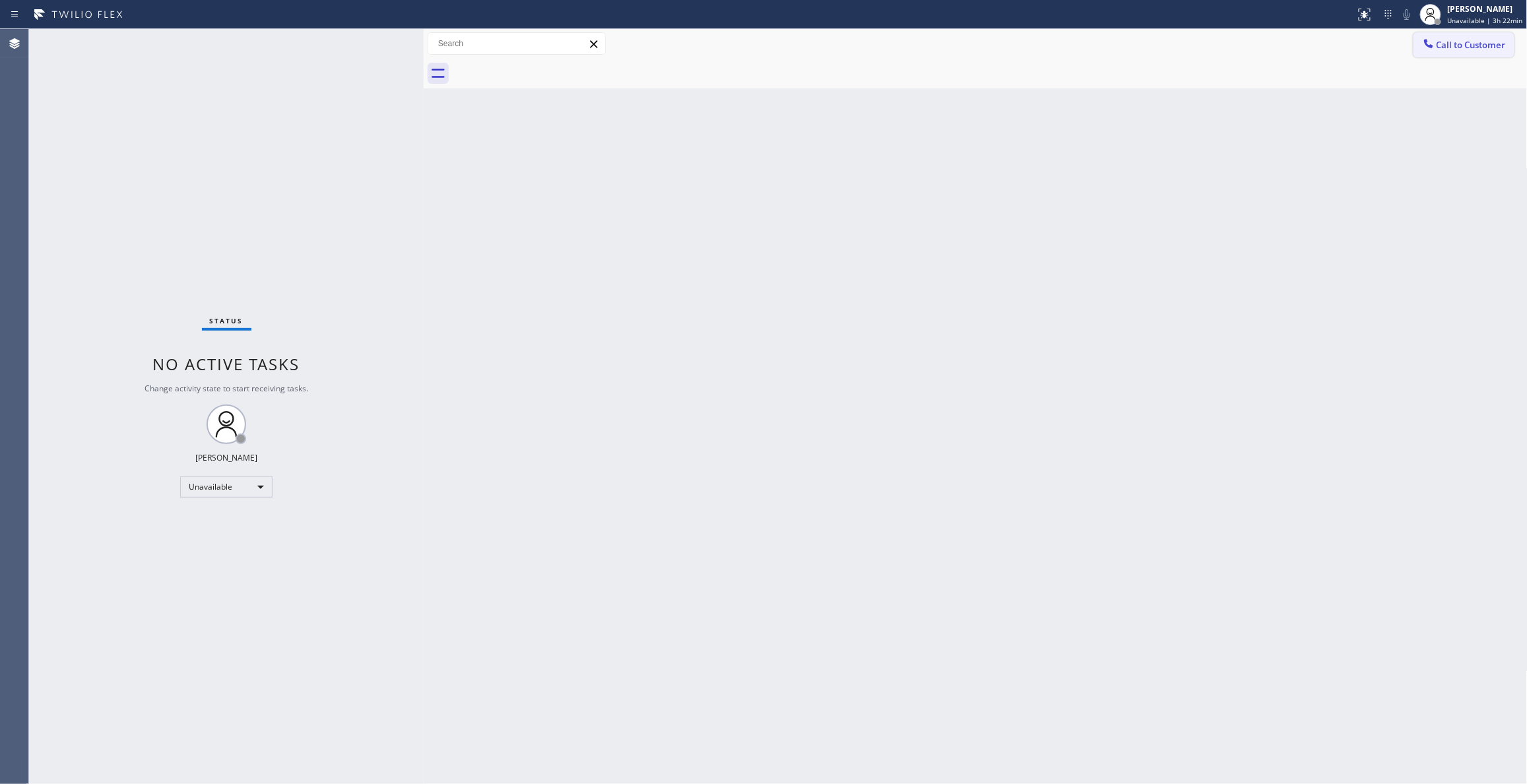
click at [1460, 48] on span "Call to Customer" at bounding box center [1471, 44] width 69 height 12
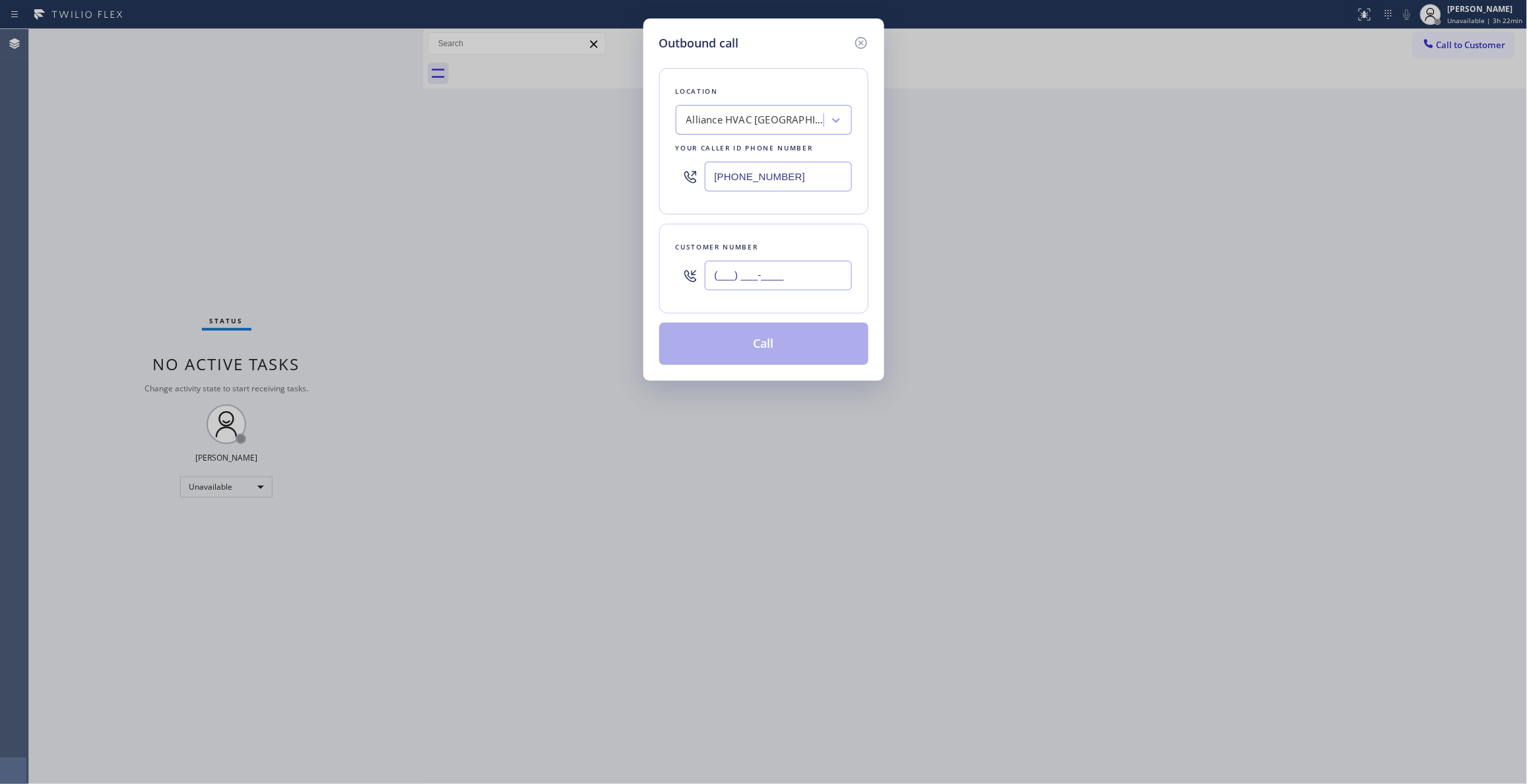
click at [758, 276] on input "(___) ___-____" at bounding box center [778, 275] width 147 height 30
paste input "310) 921-5660"
type input "[PHONE_NUMBER]"
click at [735, 349] on button "Call" at bounding box center [764, 343] width 209 height 43
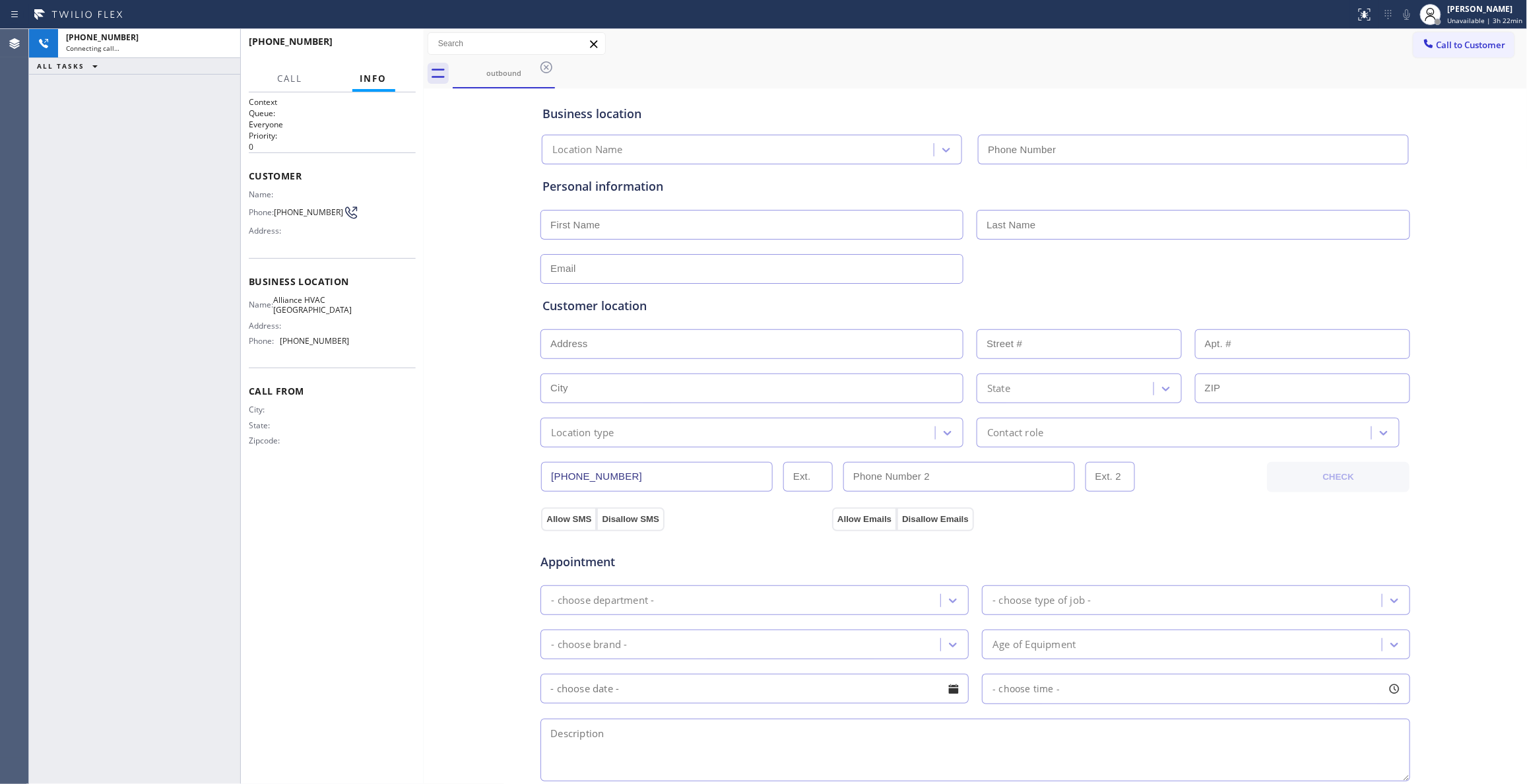
click at [735, 349] on input "text" at bounding box center [752, 344] width 423 height 30
click at [444, 507] on div "Business location Location Name Personal information Customer location >> ADD N…" at bounding box center [975, 541] width 1098 height 901
type input "[PHONE_NUMBER]"
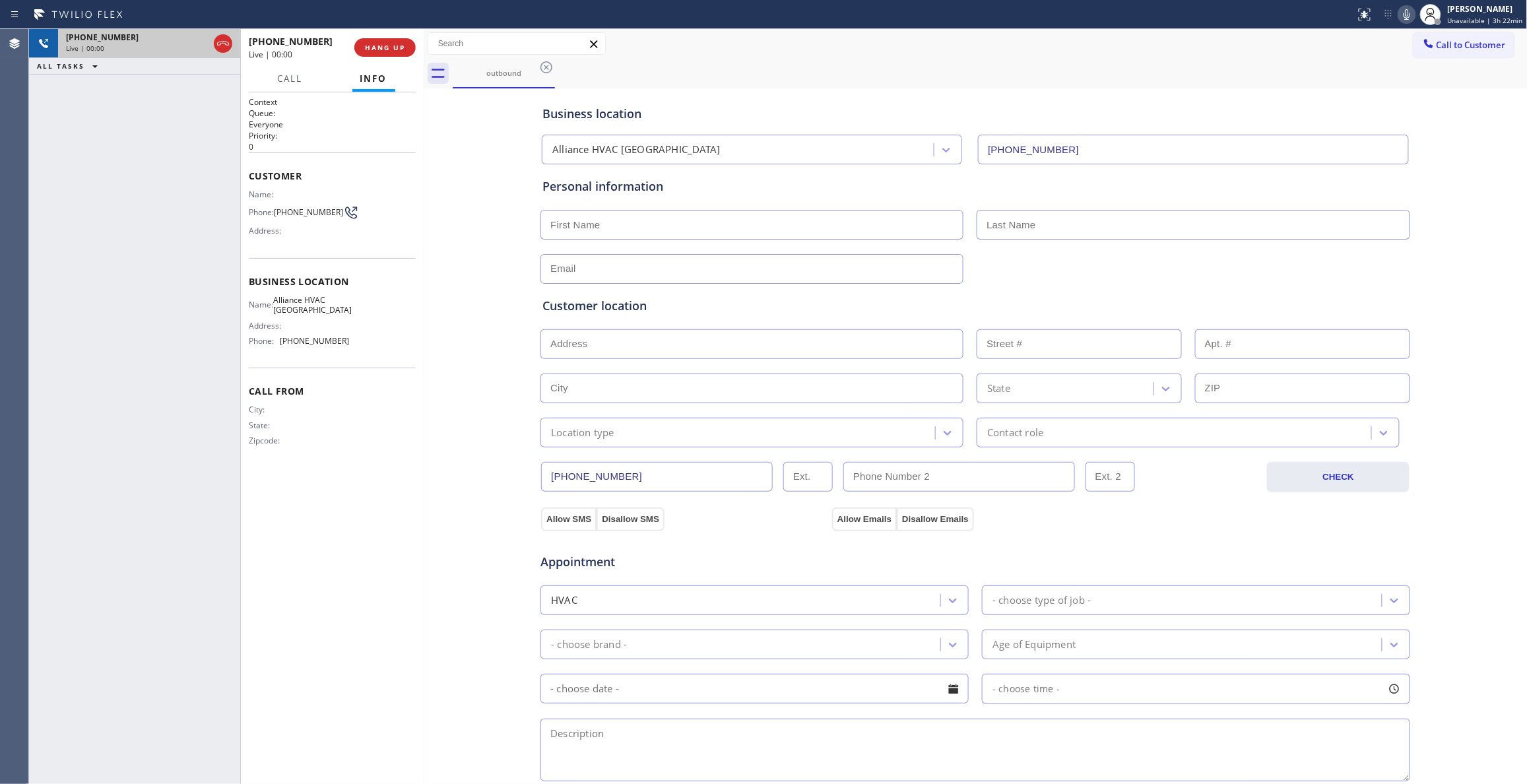
click at [227, 41] on icon at bounding box center [223, 43] width 15 height 15
click at [405, 48] on button "HANG UP" at bounding box center [385, 47] width 62 height 18
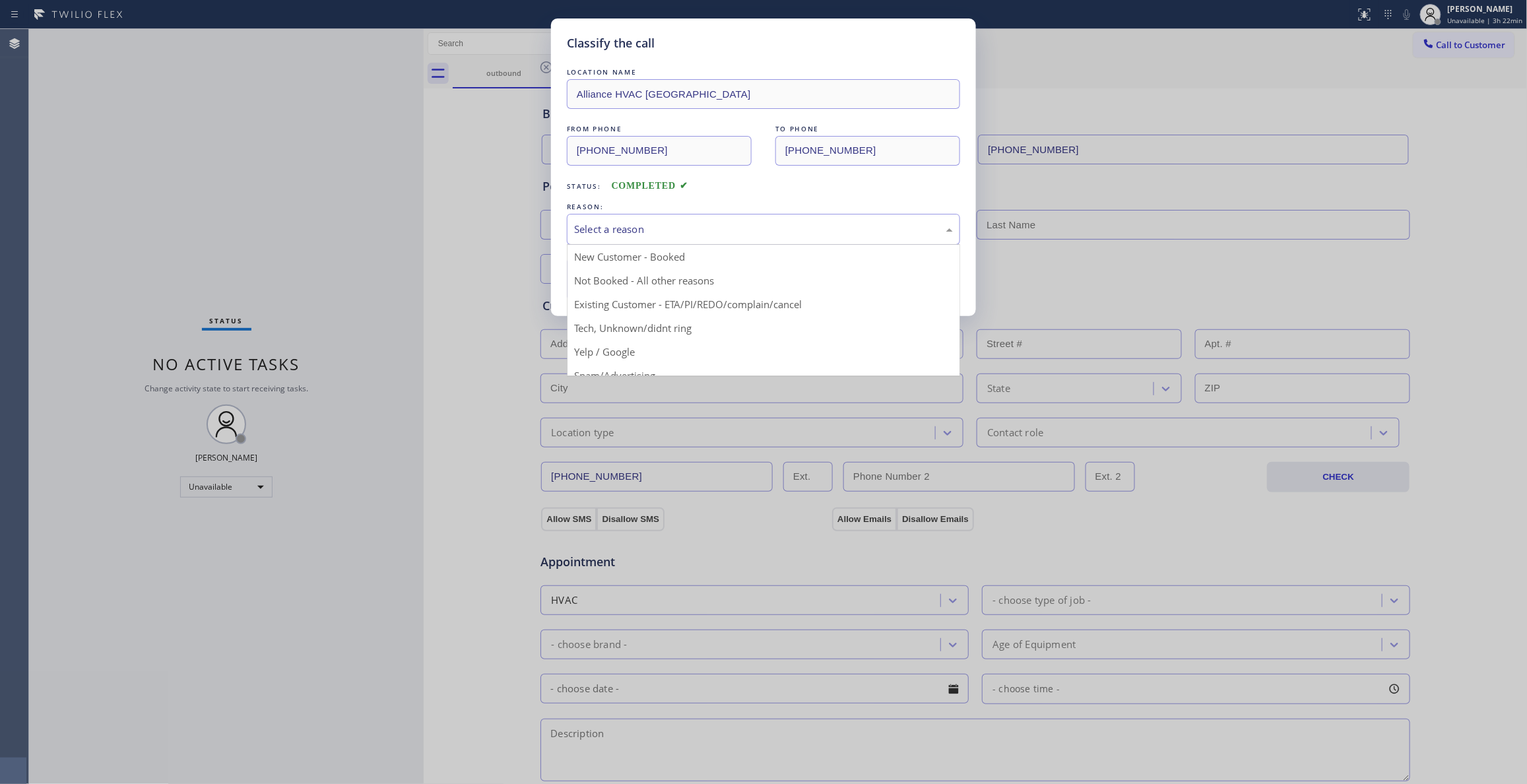
click at [600, 228] on div "Select a reason" at bounding box center [764, 229] width 379 height 15
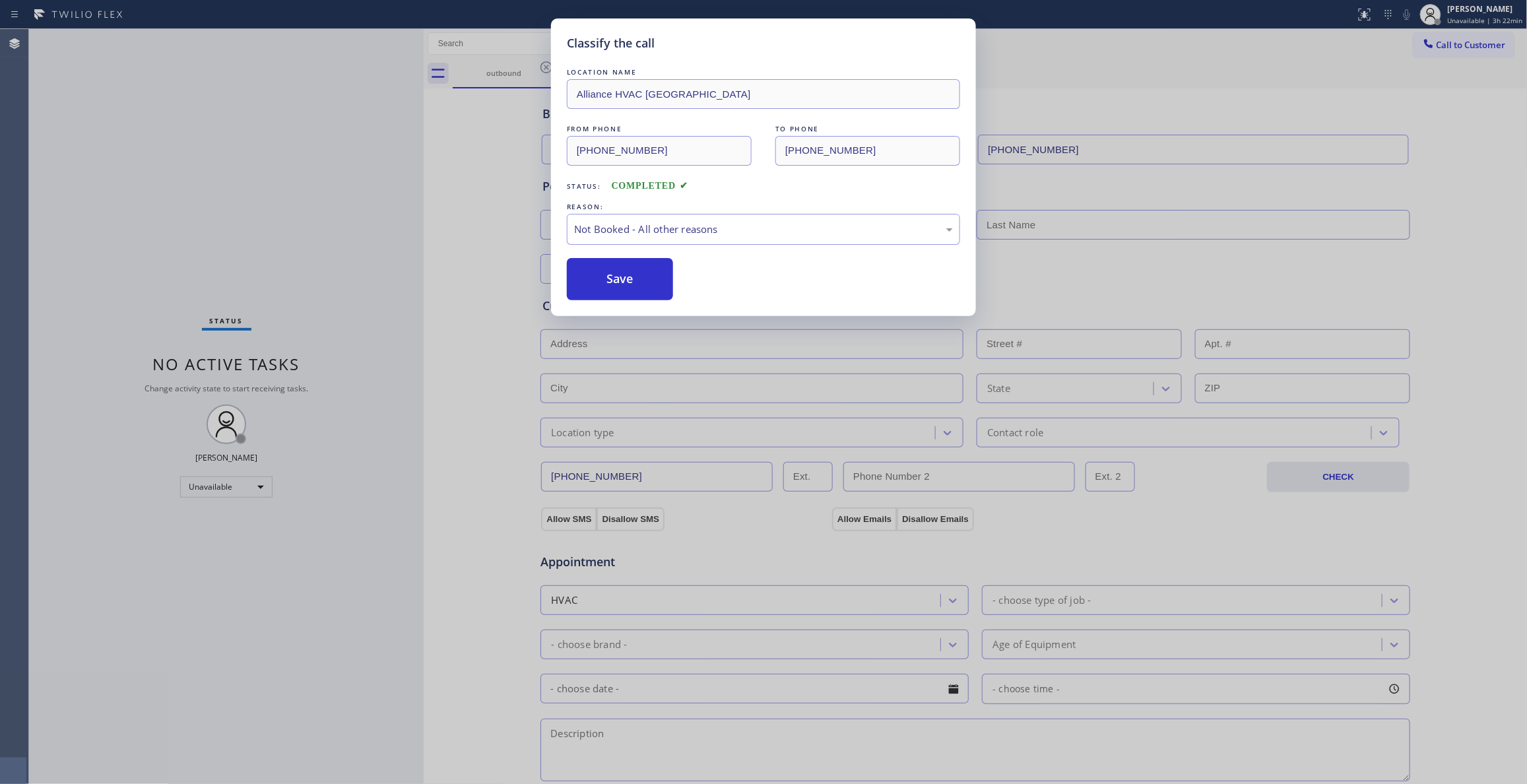
click at [598, 281] on button "Save" at bounding box center [619, 279] width 106 height 43
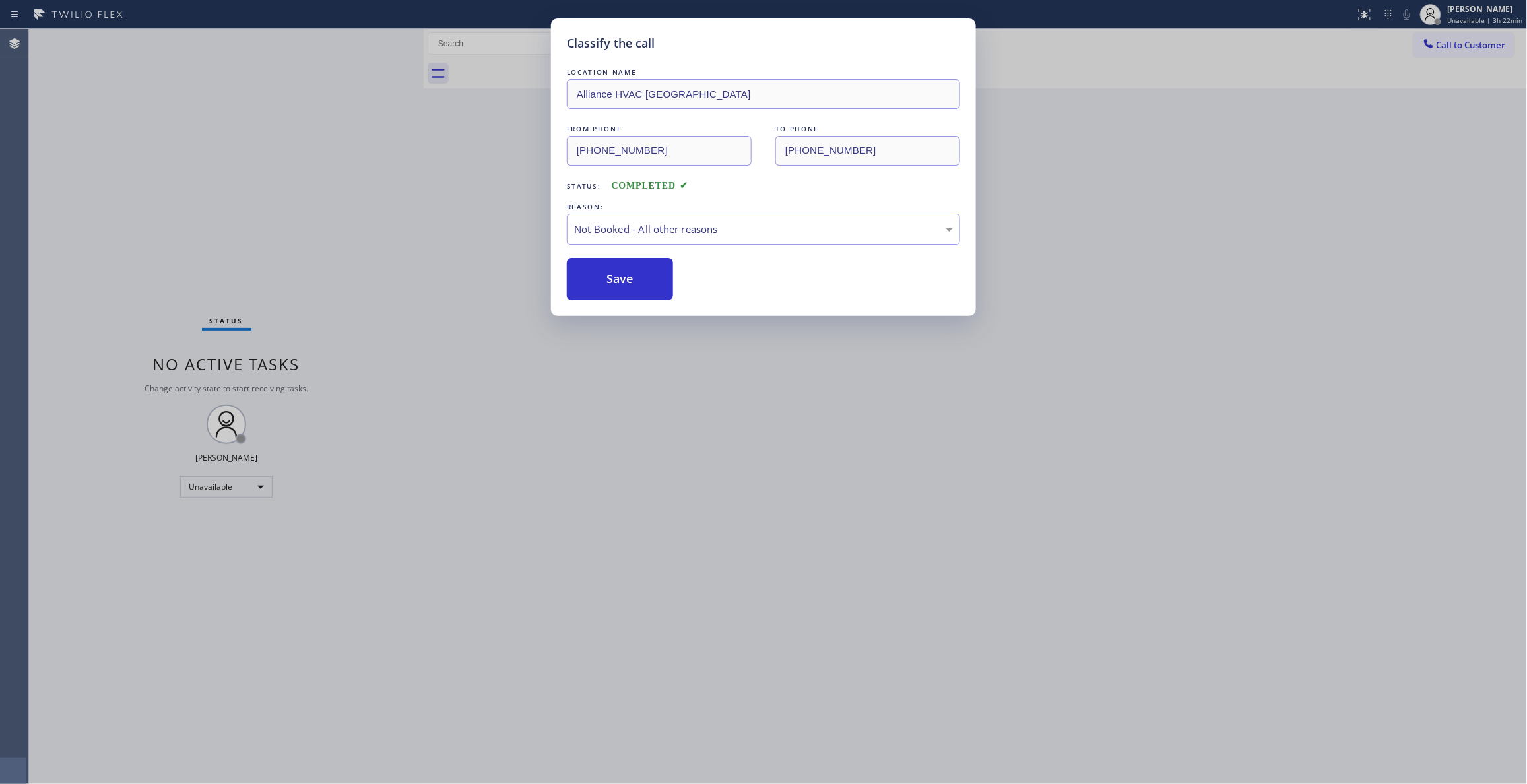
drag, startPoint x: 598, startPoint y: 281, endPoint x: 930, endPoint y: 164, distance: 352.0
click at [597, 278] on button "Save" at bounding box center [619, 279] width 106 height 43
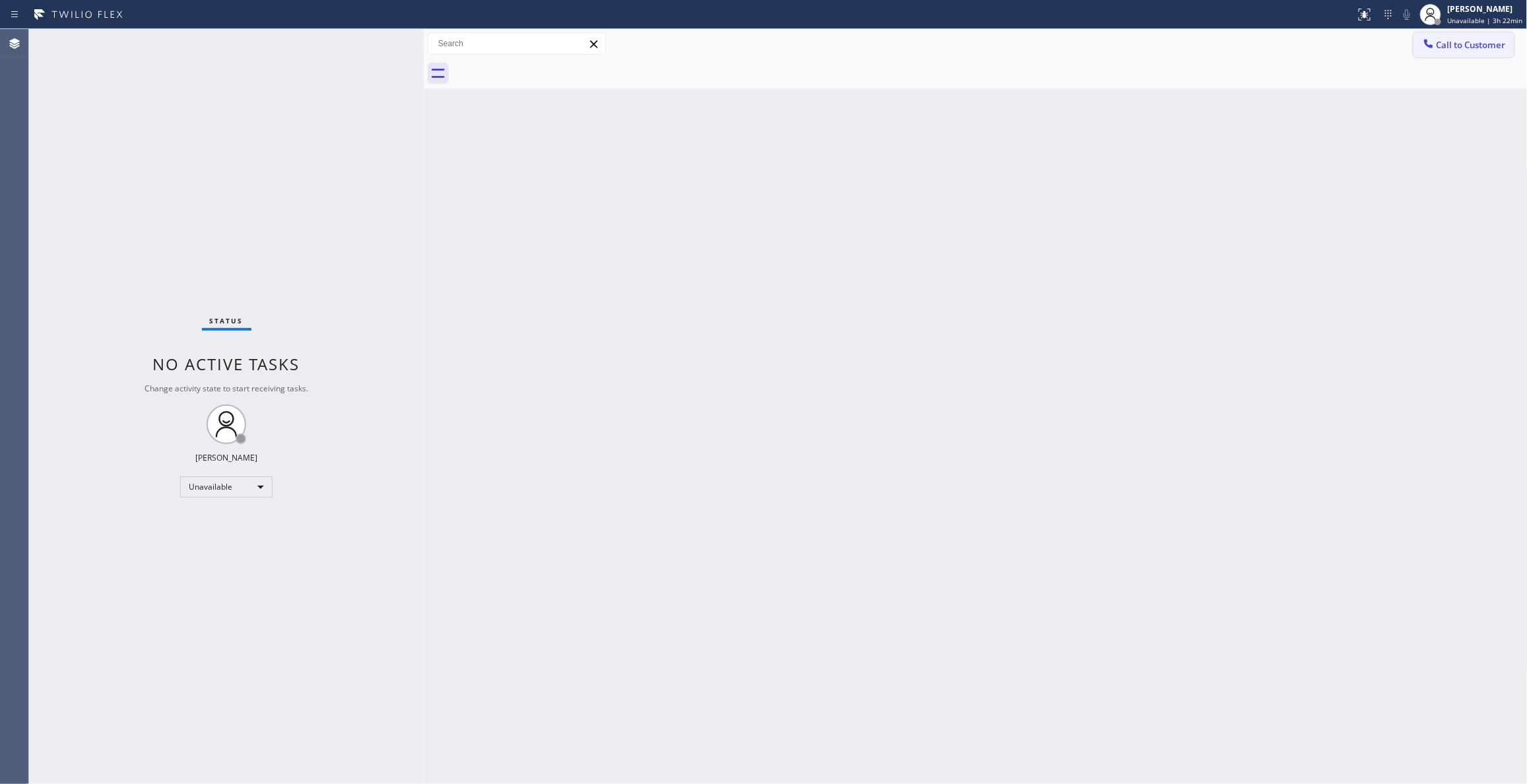
click at [1465, 49] on span "Call to Customer" at bounding box center [1471, 44] width 69 height 12
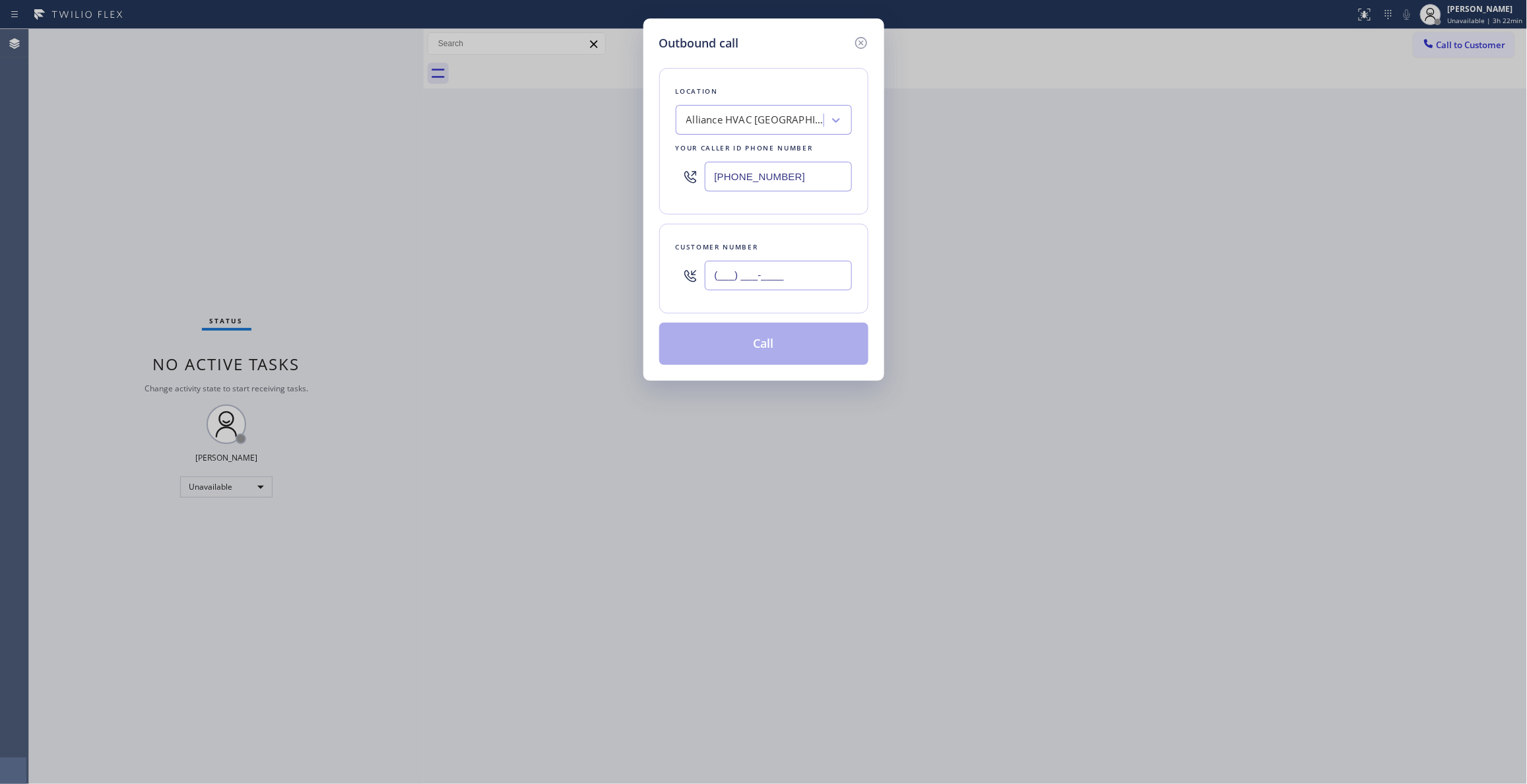
click at [745, 281] on input "(___) ___-____" at bounding box center [778, 275] width 147 height 30
paste input "310) 921-5660"
type input "[PHONE_NUMBER]"
click at [791, 354] on button "Call" at bounding box center [764, 343] width 209 height 43
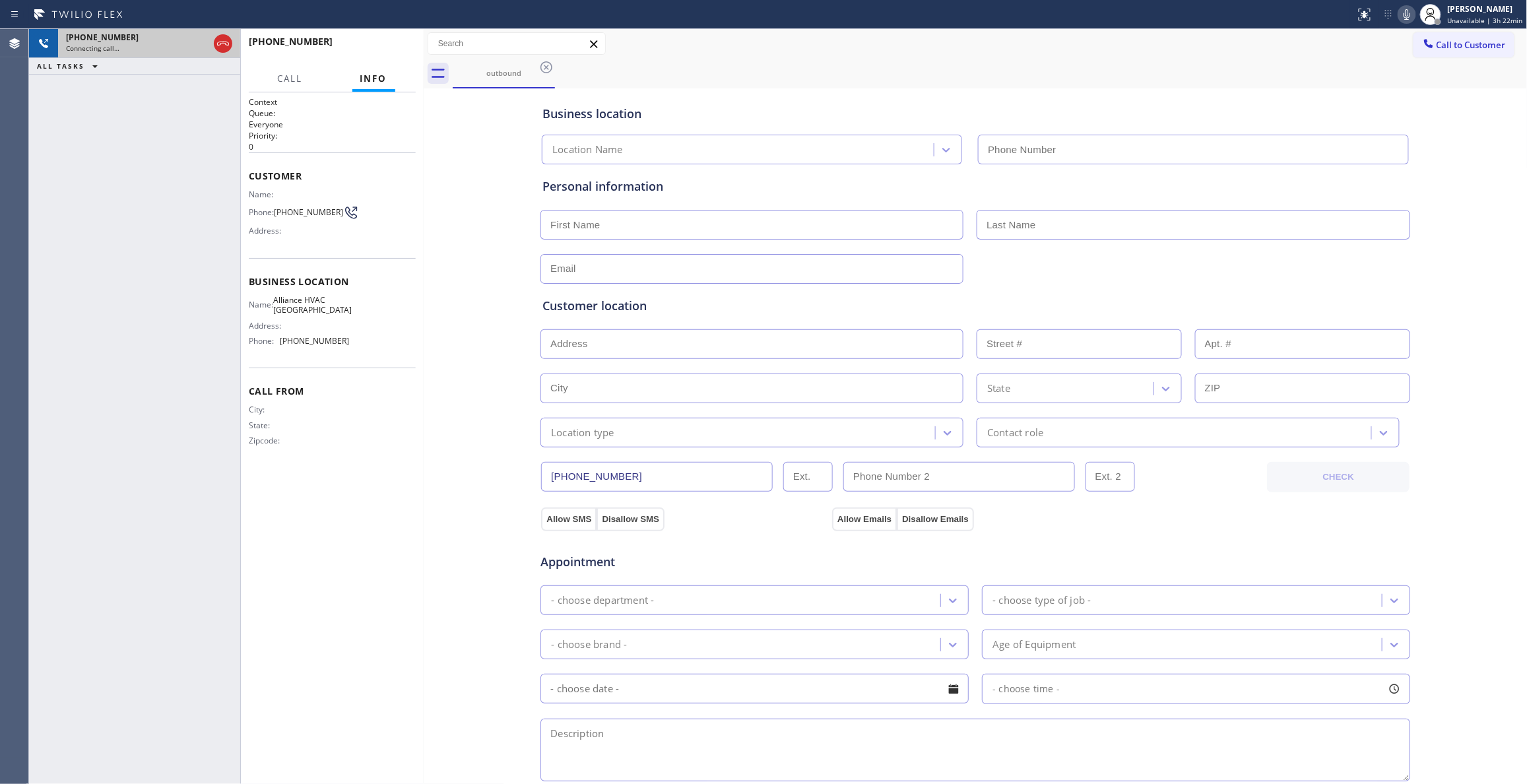
type input "[PHONE_NUMBER]"
click at [225, 38] on icon at bounding box center [223, 43] width 15 height 15
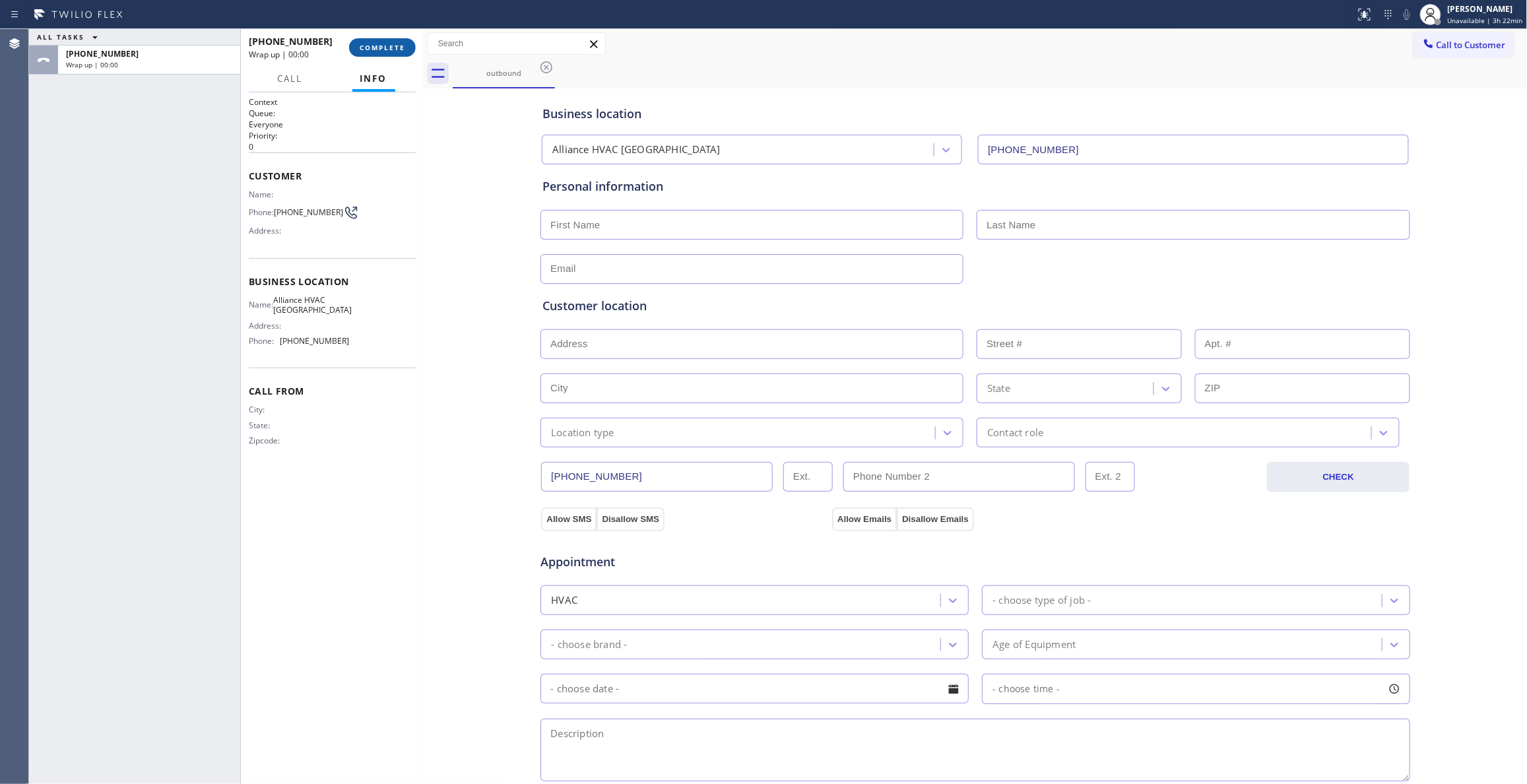
click at [370, 53] on button "COMPLETE" at bounding box center [382, 47] width 67 height 18
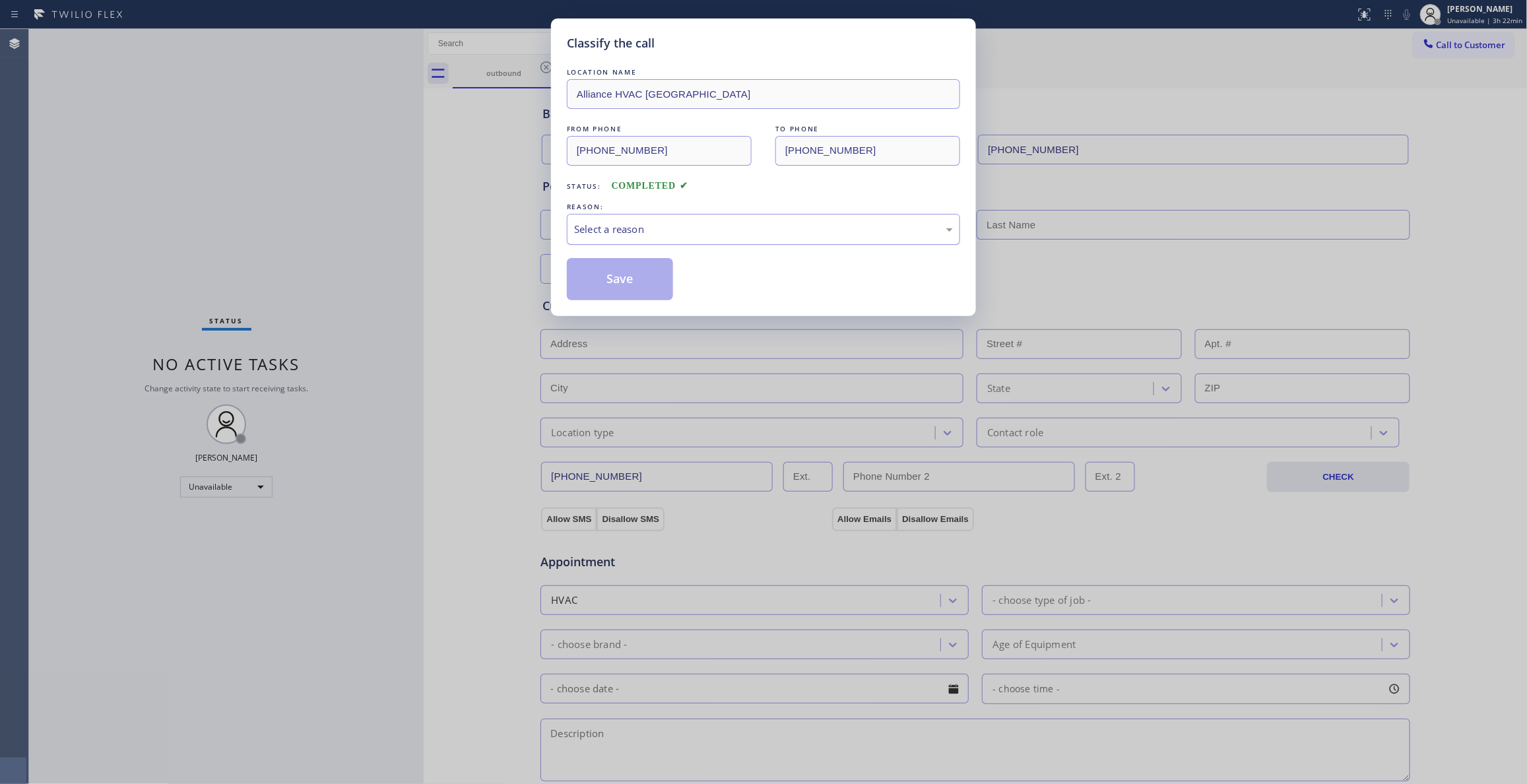
click at [633, 231] on div "Select a reason" at bounding box center [764, 229] width 379 height 15
click at [624, 277] on button "Save" at bounding box center [619, 279] width 106 height 43
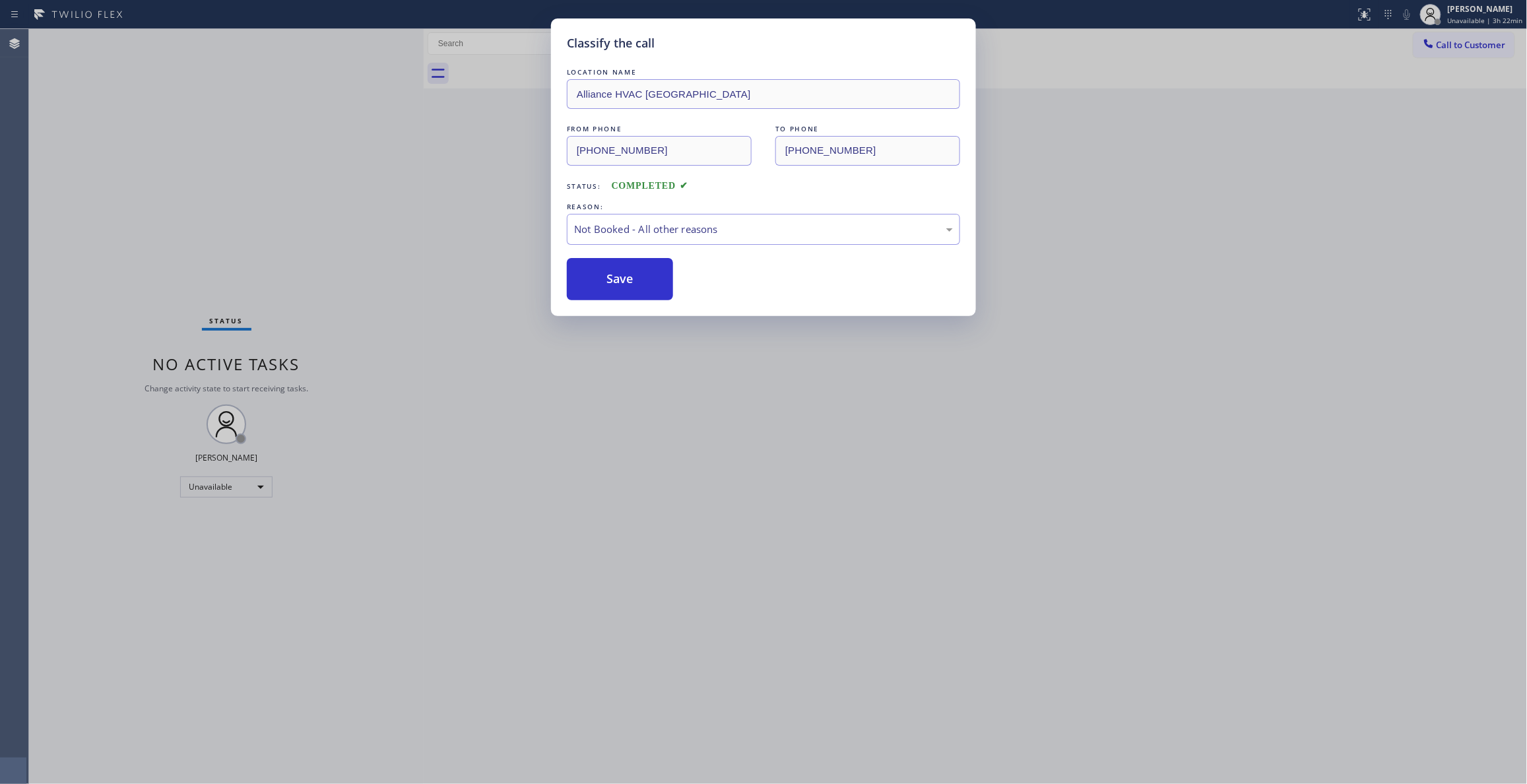
click at [624, 277] on button "Save" at bounding box center [619, 279] width 106 height 43
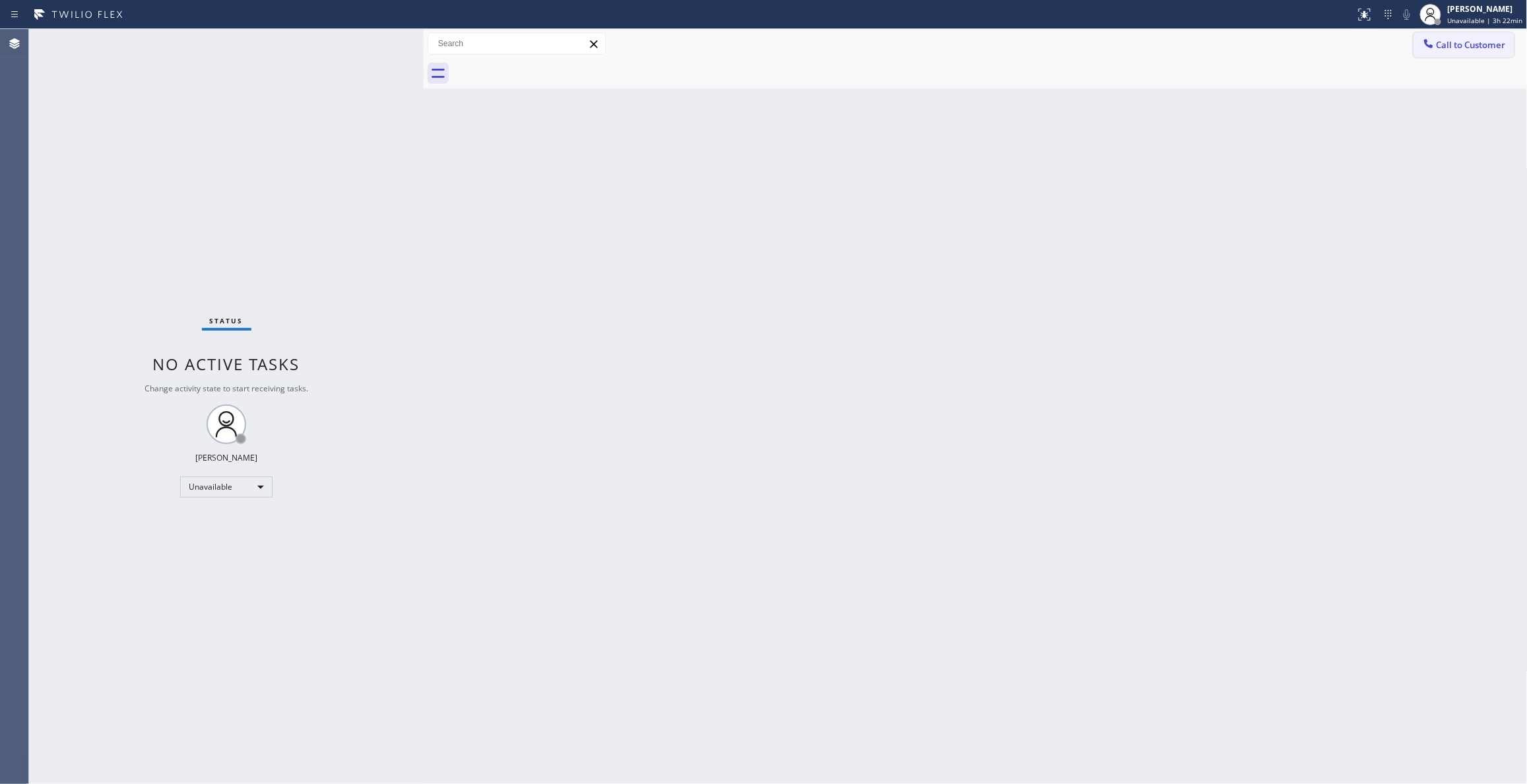
click at [1476, 37] on button "Call to Customer" at bounding box center [1464, 45] width 101 height 25
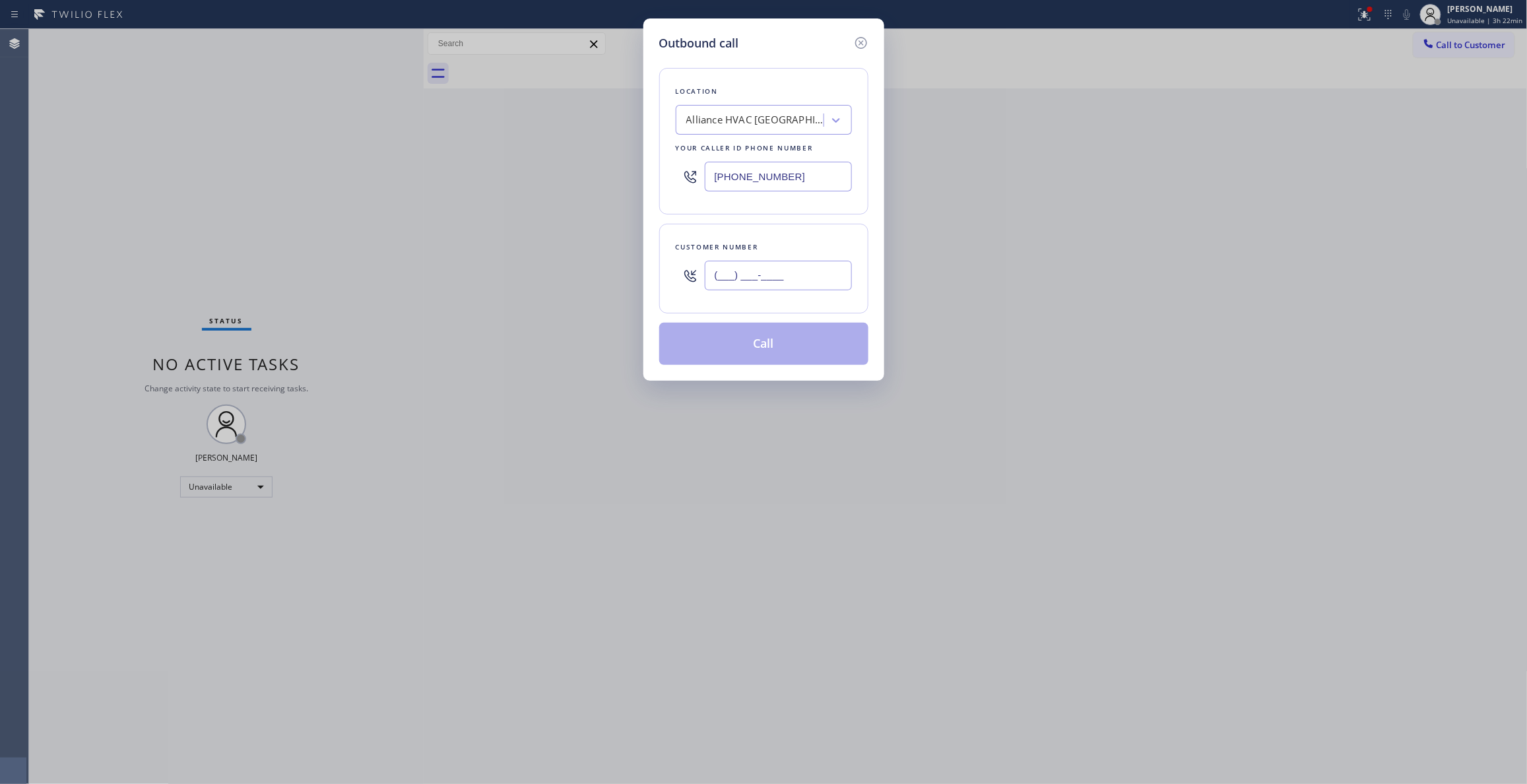
click at [799, 281] on input "(___) ___-____" at bounding box center [778, 275] width 147 height 30
paste input "310) 921-5660"
type input "[PHONE_NUMBER]"
click at [789, 351] on button "Call" at bounding box center [764, 343] width 209 height 43
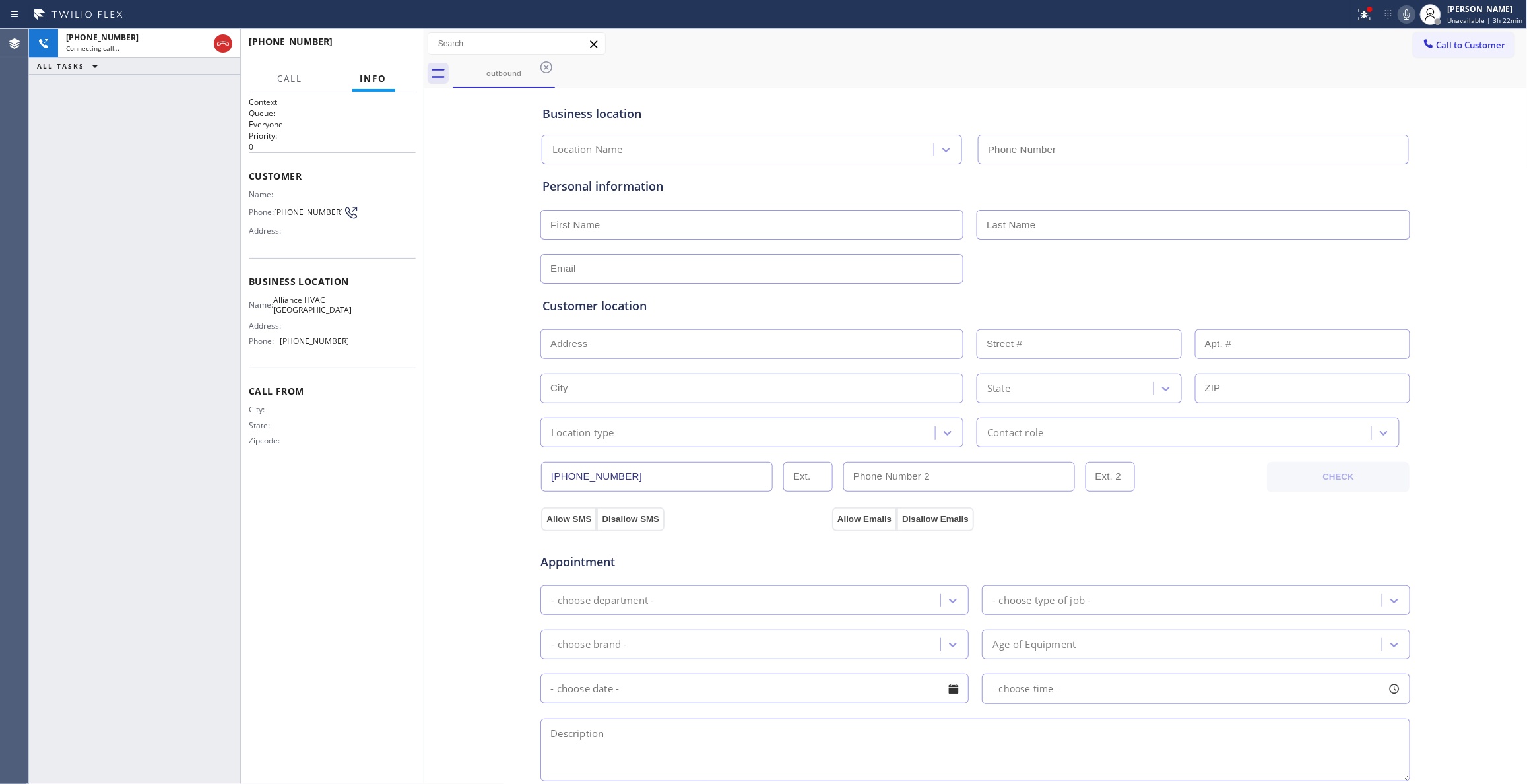
type input "[PHONE_NUMBER]"
click at [373, 46] on span "HANG UP" at bounding box center [385, 47] width 40 height 9
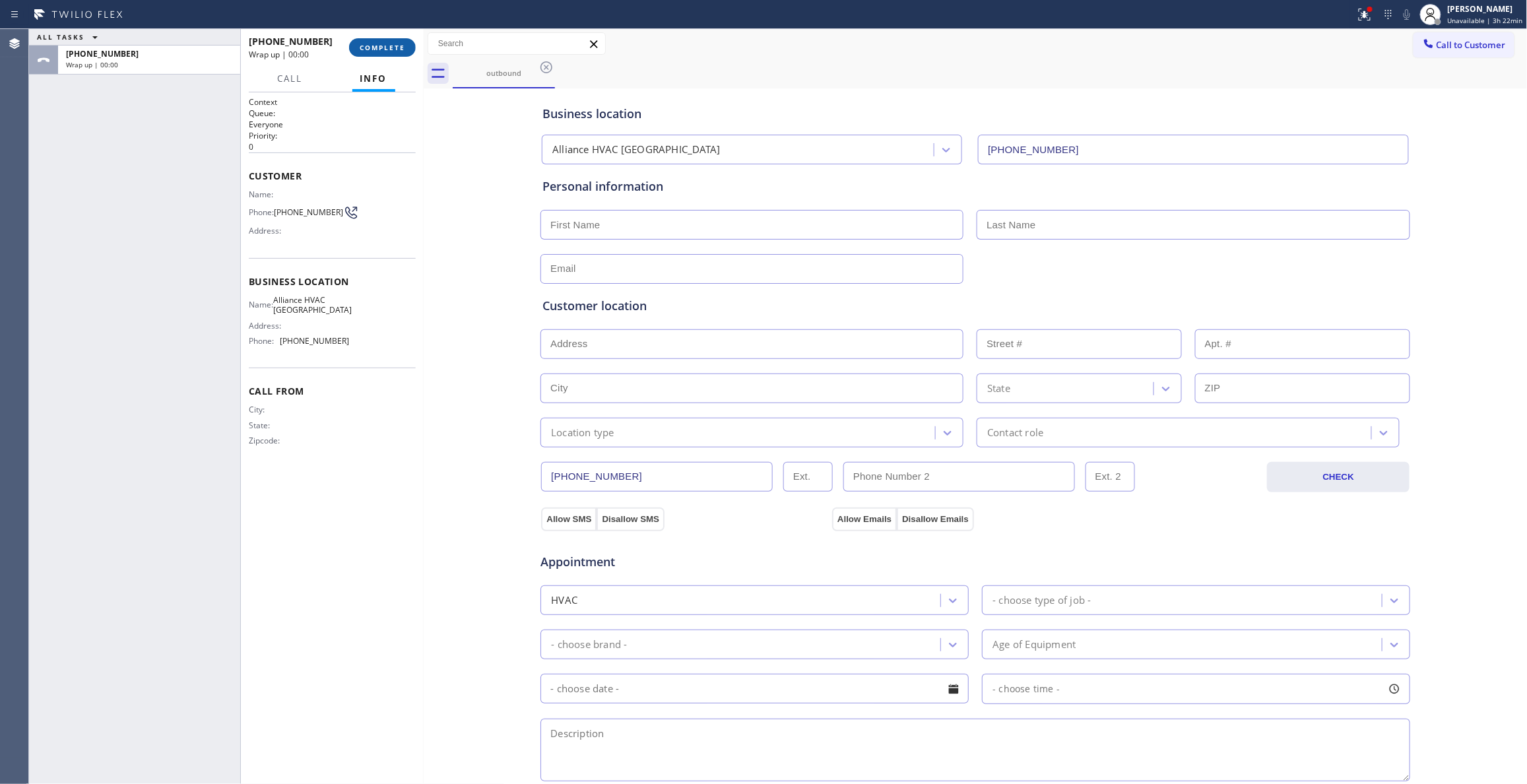
click at [370, 47] on span "COMPLETE" at bounding box center [382, 47] width 45 height 9
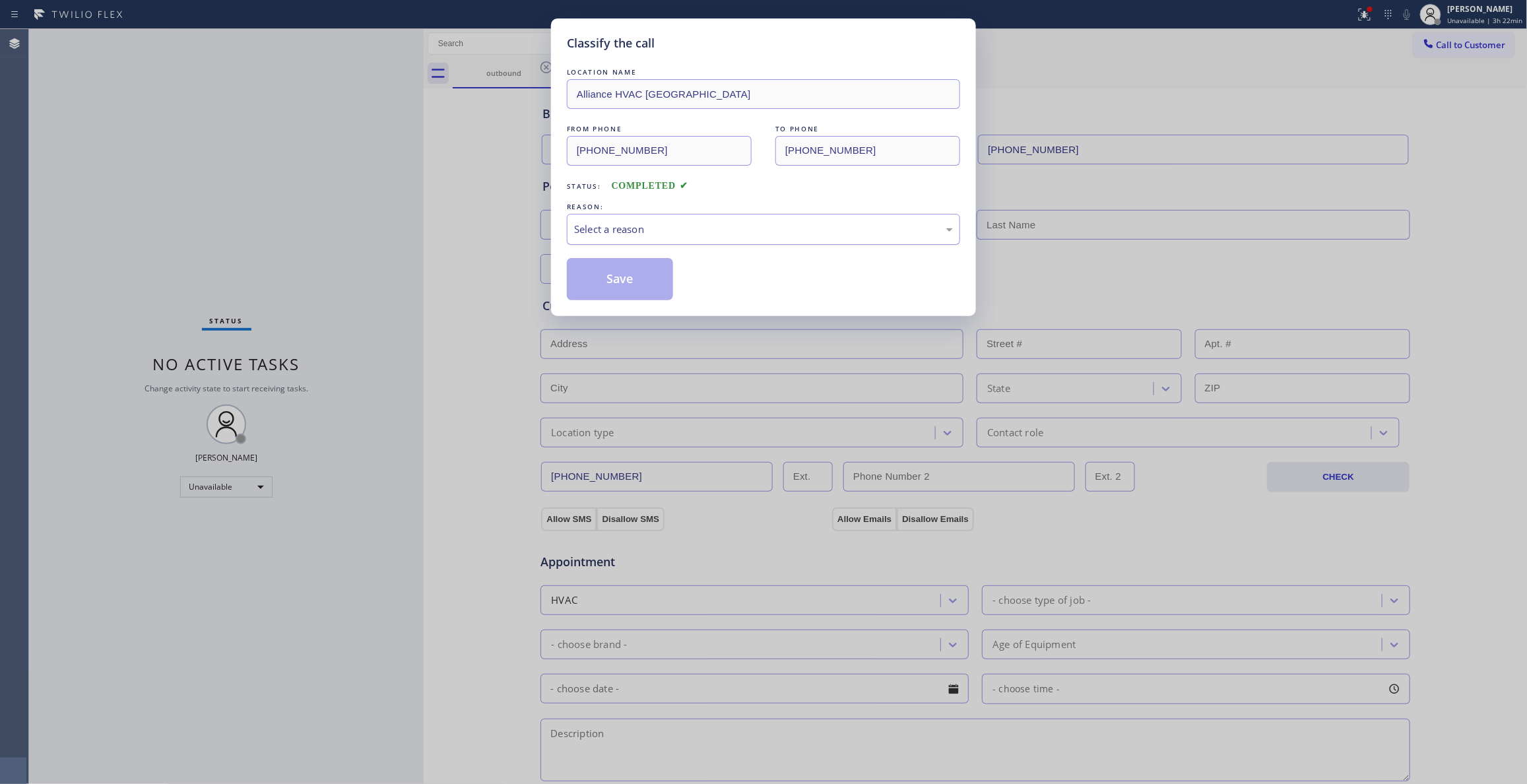
click at [632, 227] on div "Select a reason" at bounding box center [764, 229] width 379 height 15
click at [621, 273] on button "Save" at bounding box center [619, 279] width 106 height 43
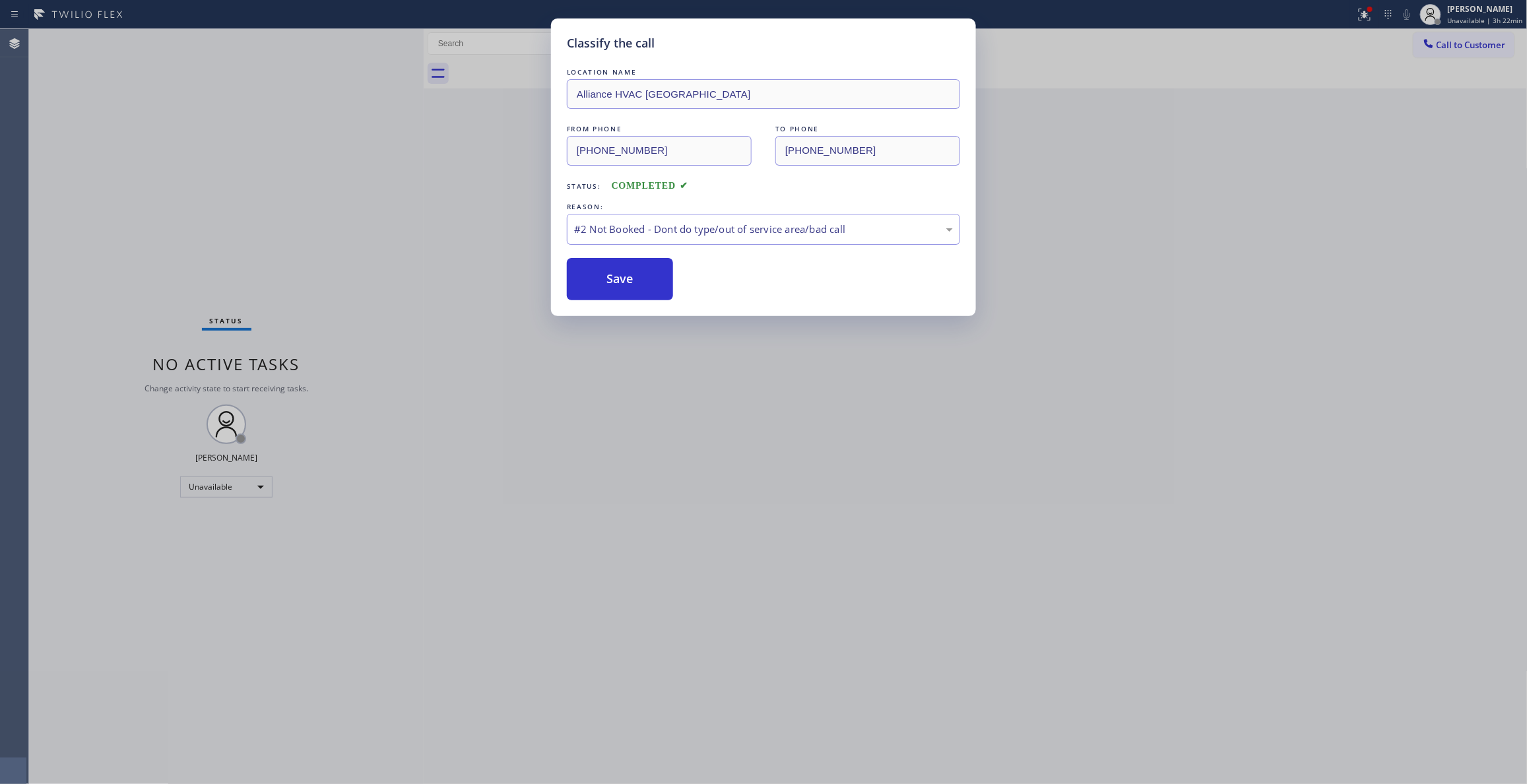
click at [621, 273] on button "Save" at bounding box center [619, 279] width 106 height 43
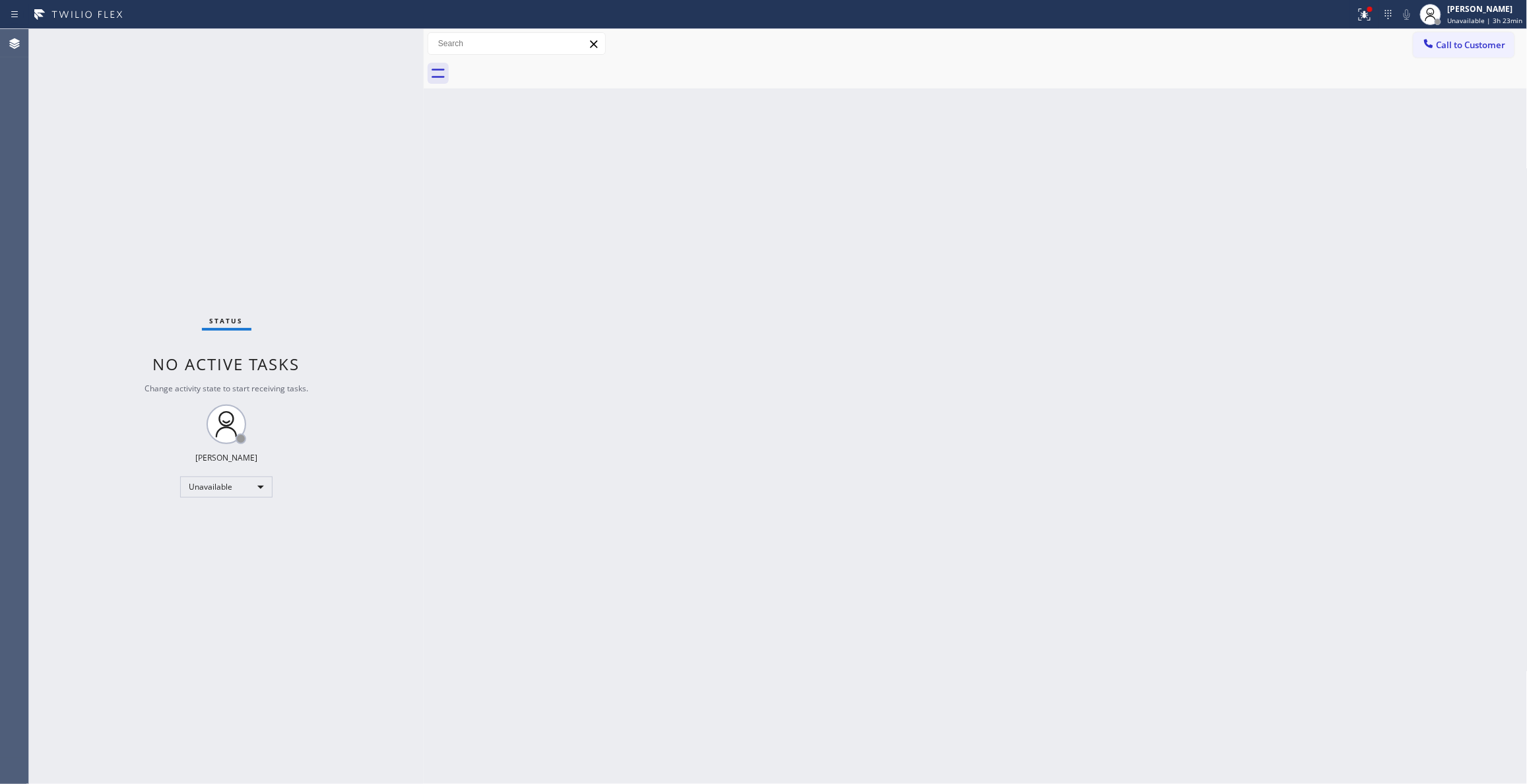
click at [188, 211] on div "Status No active tasks Change activity state to start receiving tasks. [PERSON_…" at bounding box center [226, 406] width 395 height 754
click at [1457, 18] on span "Unavailable | 3h 26min" at bounding box center [1484, 20] width 75 height 9
click at [1462, 103] on button "Break" at bounding box center [1462, 104] width 132 height 17
click at [1402, 85] on div at bounding box center [990, 73] width 1075 height 30
click at [1457, 24] on span "Break | 13:32" at bounding box center [1479, 20] width 43 height 9
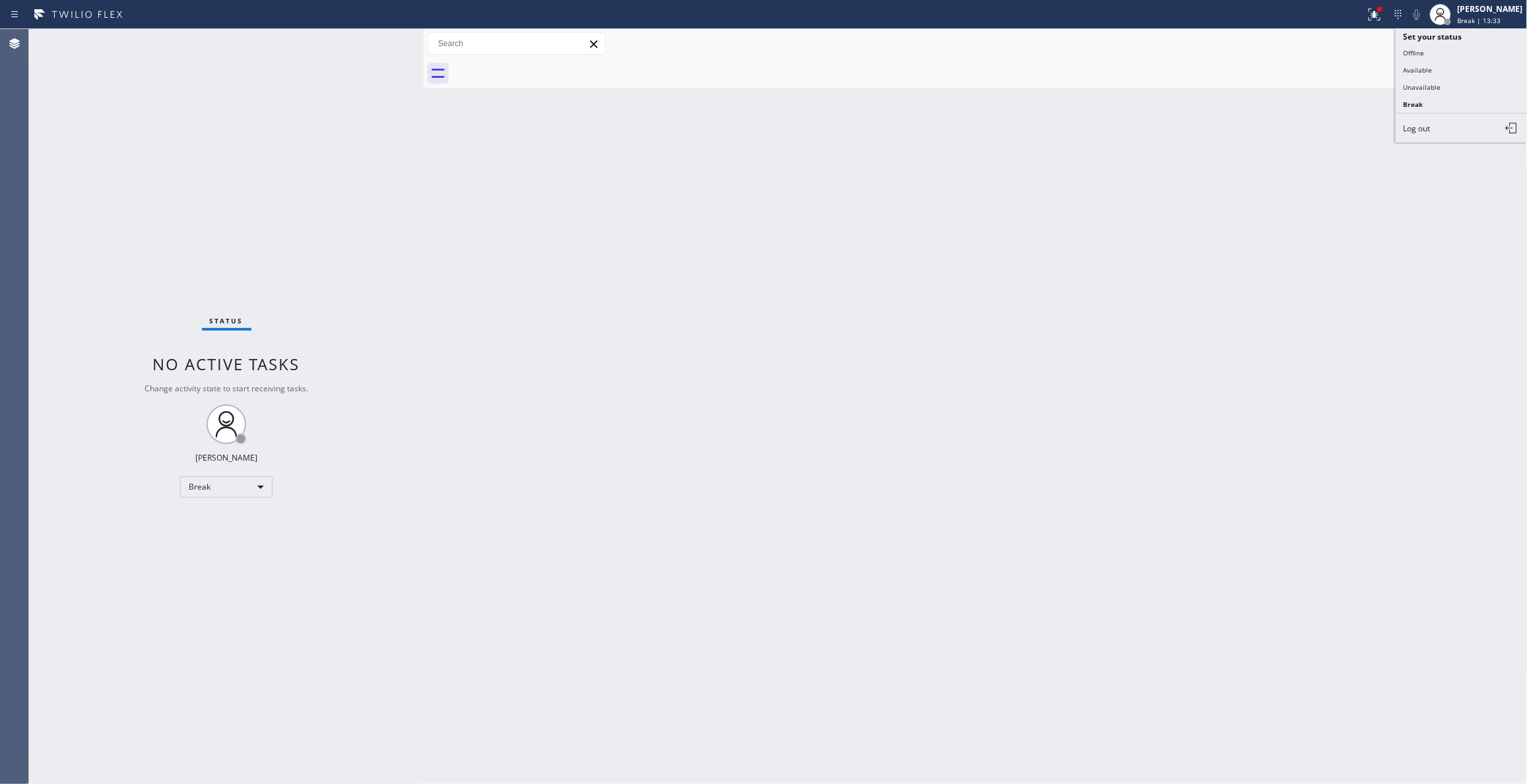
click at [1428, 88] on button "Unavailable" at bounding box center [1462, 87] width 132 height 17
click at [386, 397] on div "Status No active tasks Change activity state to start receiving tasks. [PERSON_…" at bounding box center [226, 406] width 395 height 754
click at [935, 460] on div "Back to Dashboard Change Sender ID Customers Technicians Select a contact Outbo…" at bounding box center [975, 406] width 1104 height 754
click at [777, 312] on div "Back to Dashboard Change Sender ID Customers Technicians Select a contact Outbo…" at bounding box center [975, 406] width 1104 height 754
drag, startPoint x: 904, startPoint y: 349, endPoint x: 896, endPoint y: 341, distance: 11.3
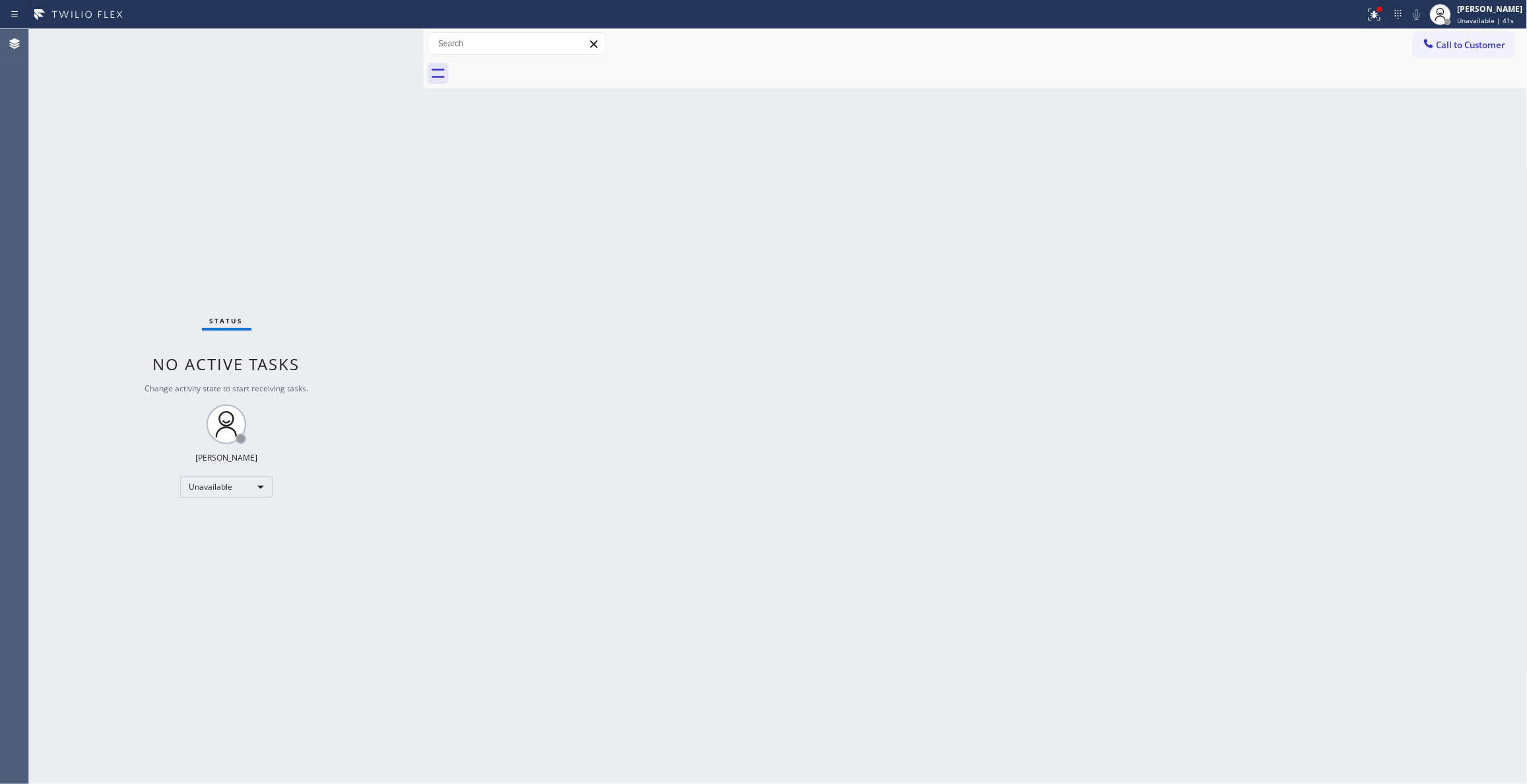
click at [903, 349] on div "Back to Dashboard Change Sender ID Customers Technicians Select a contact Outbo…" at bounding box center [975, 406] width 1104 height 754
drag, startPoint x: 178, startPoint y: 729, endPoint x: 187, endPoint y: 645, distance: 84.5
click at [178, 729] on div "Status No active tasks Change activity state to start receiving tasks. [PERSON_…" at bounding box center [226, 406] width 395 height 754
click at [1468, 43] on span "Call to Customer" at bounding box center [1471, 44] width 69 height 12
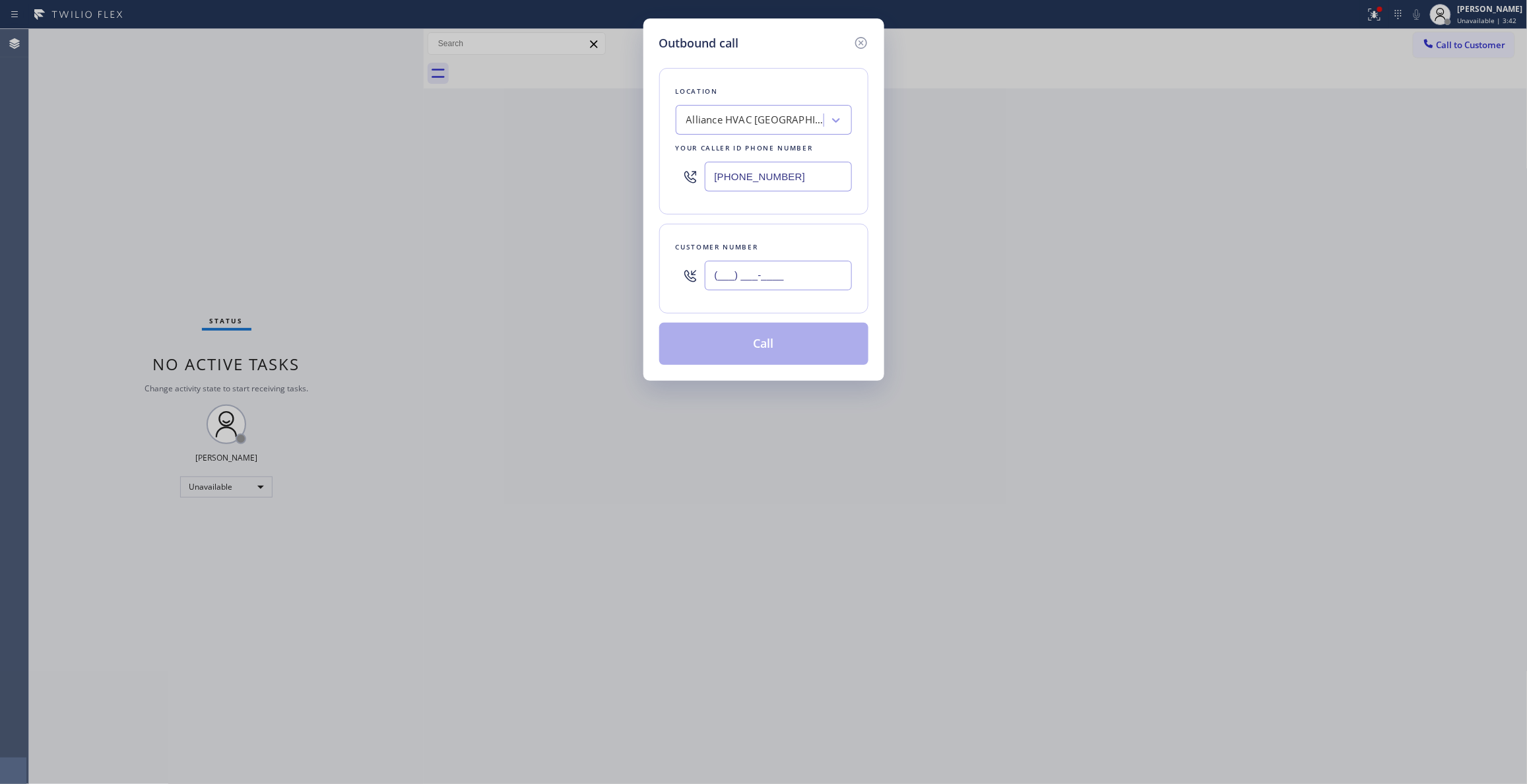
click at [780, 262] on input "(___) ___-____" at bounding box center [778, 275] width 147 height 30
paste input "360) 710-2018"
type input "[PHONE_NUMBER]"
drag, startPoint x: 831, startPoint y: 181, endPoint x: 678, endPoint y: 196, distance: 153.7
click at [396, 183] on div "Outbound call Location Alliance HVAC [GEOGRAPHIC_DATA] Your caller id phone num…" at bounding box center [764, 392] width 1527 height 784
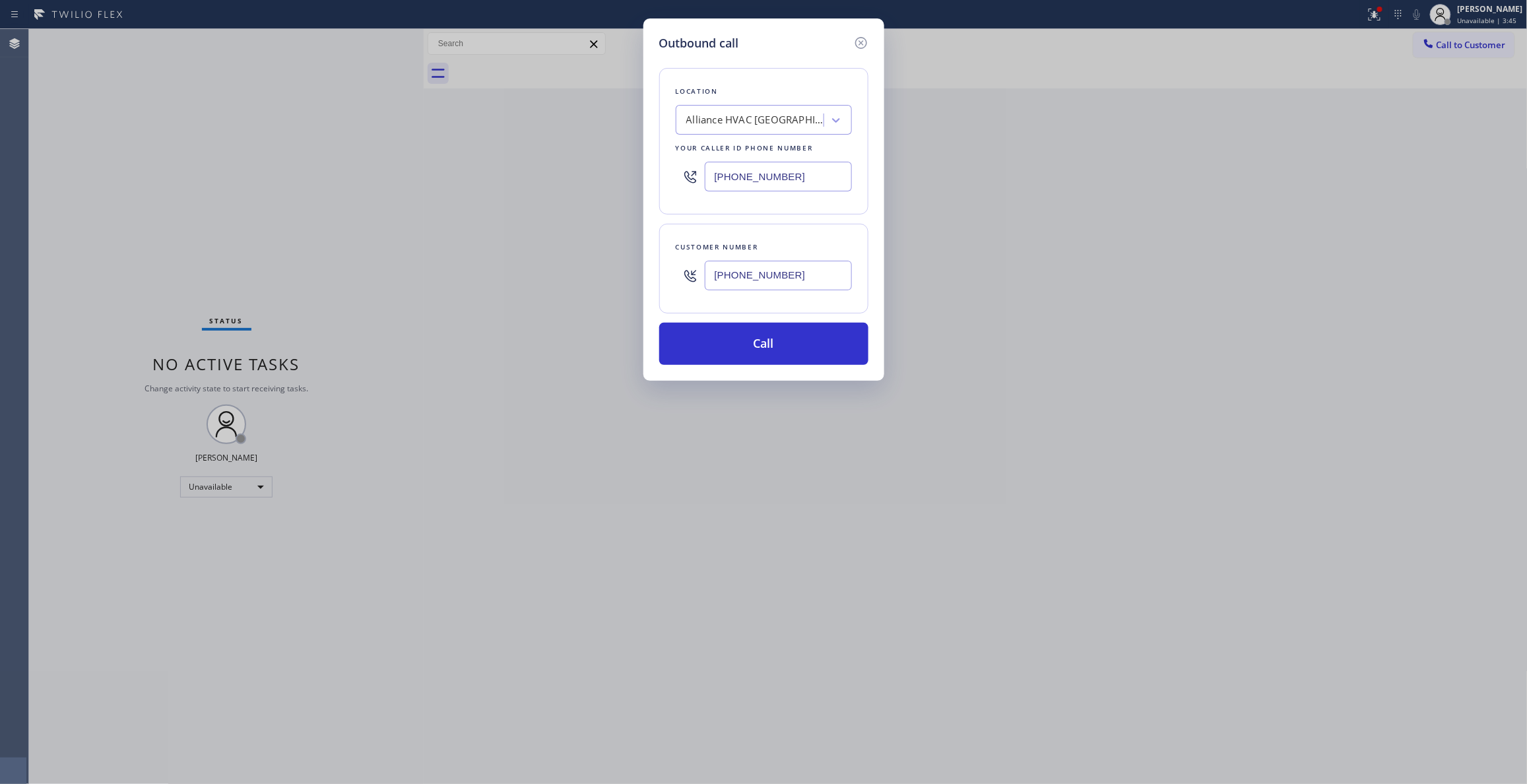
paste input "855) 731-4952"
type input "[PHONE_NUMBER]"
click at [811, 358] on button "Call" at bounding box center [764, 343] width 209 height 43
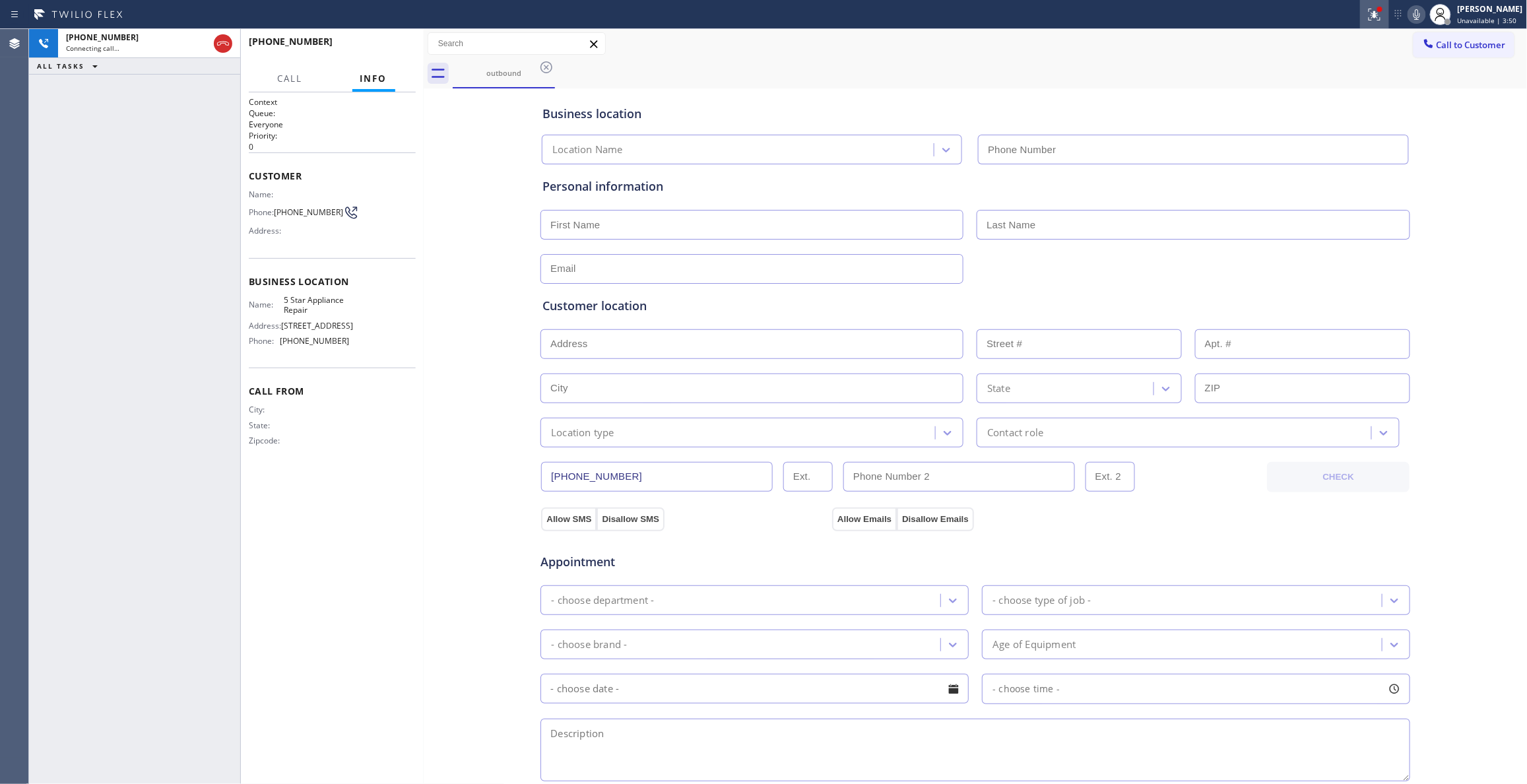
click at [1367, 17] on icon at bounding box center [1374, 14] width 15 height 15
type input "[PHONE_NUMBER]"
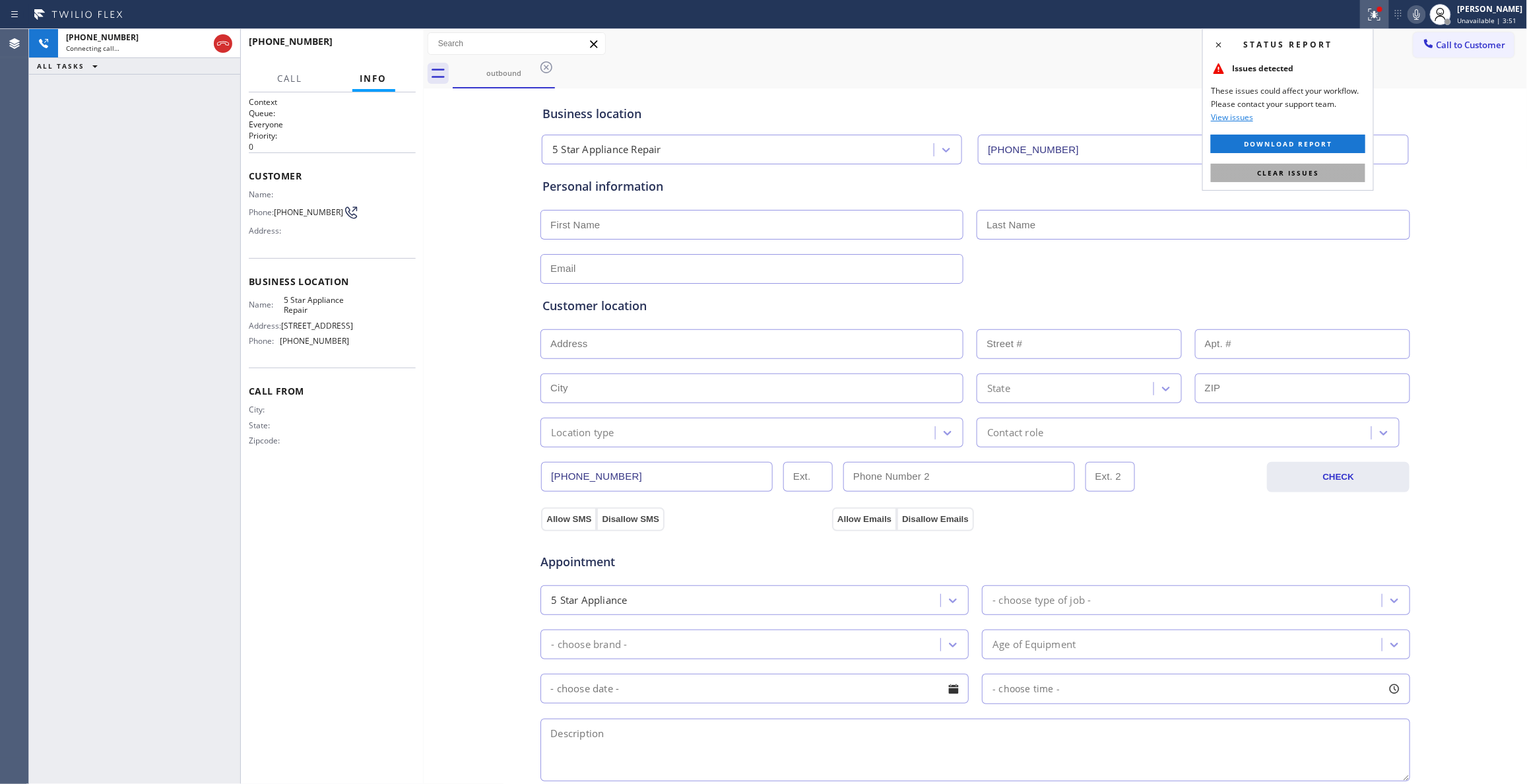
click at [1337, 164] on button "Clear issues" at bounding box center [1288, 173] width 154 height 18
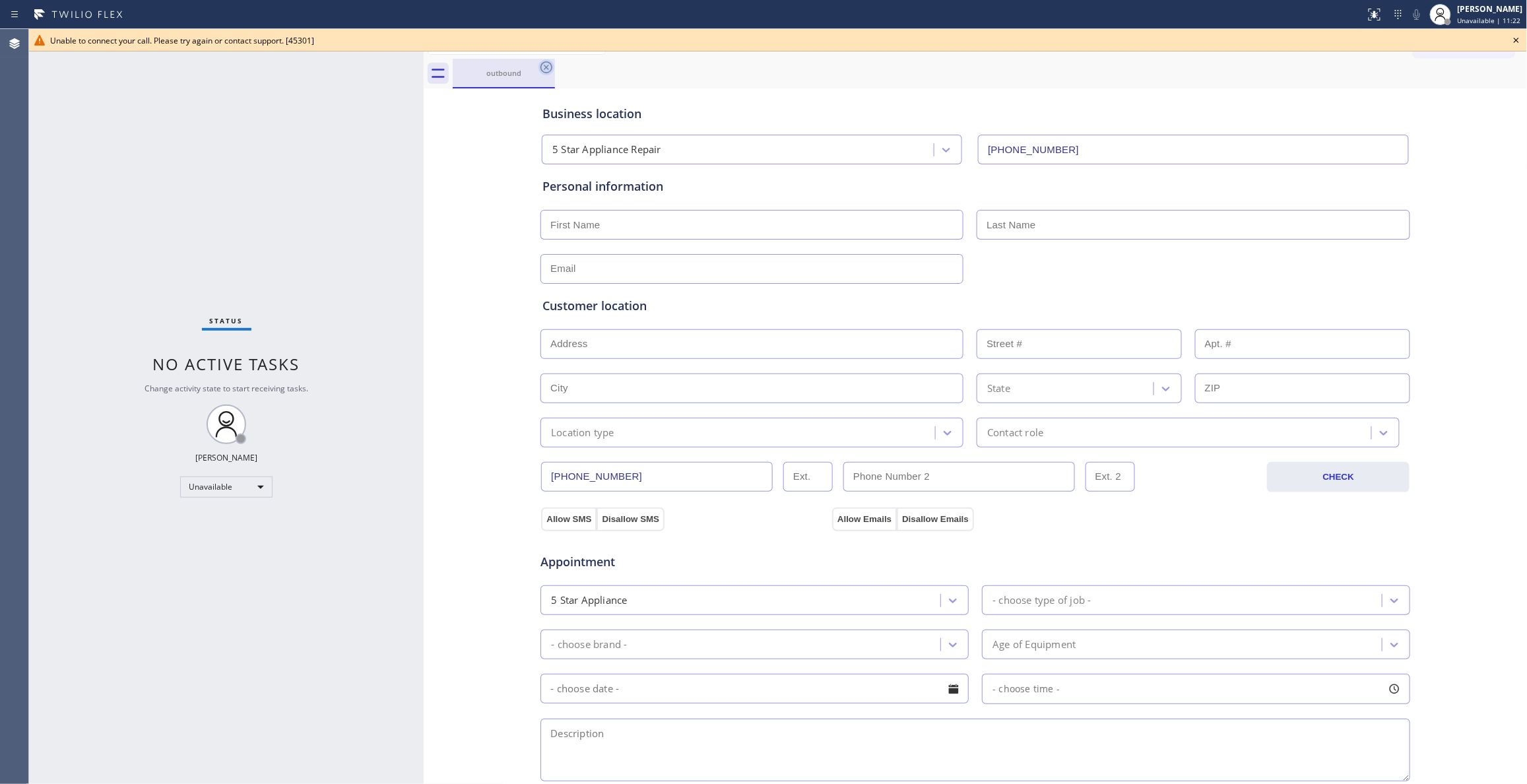
click at [550, 67] on icon at bounding box center [545, 67] width 15 height 15
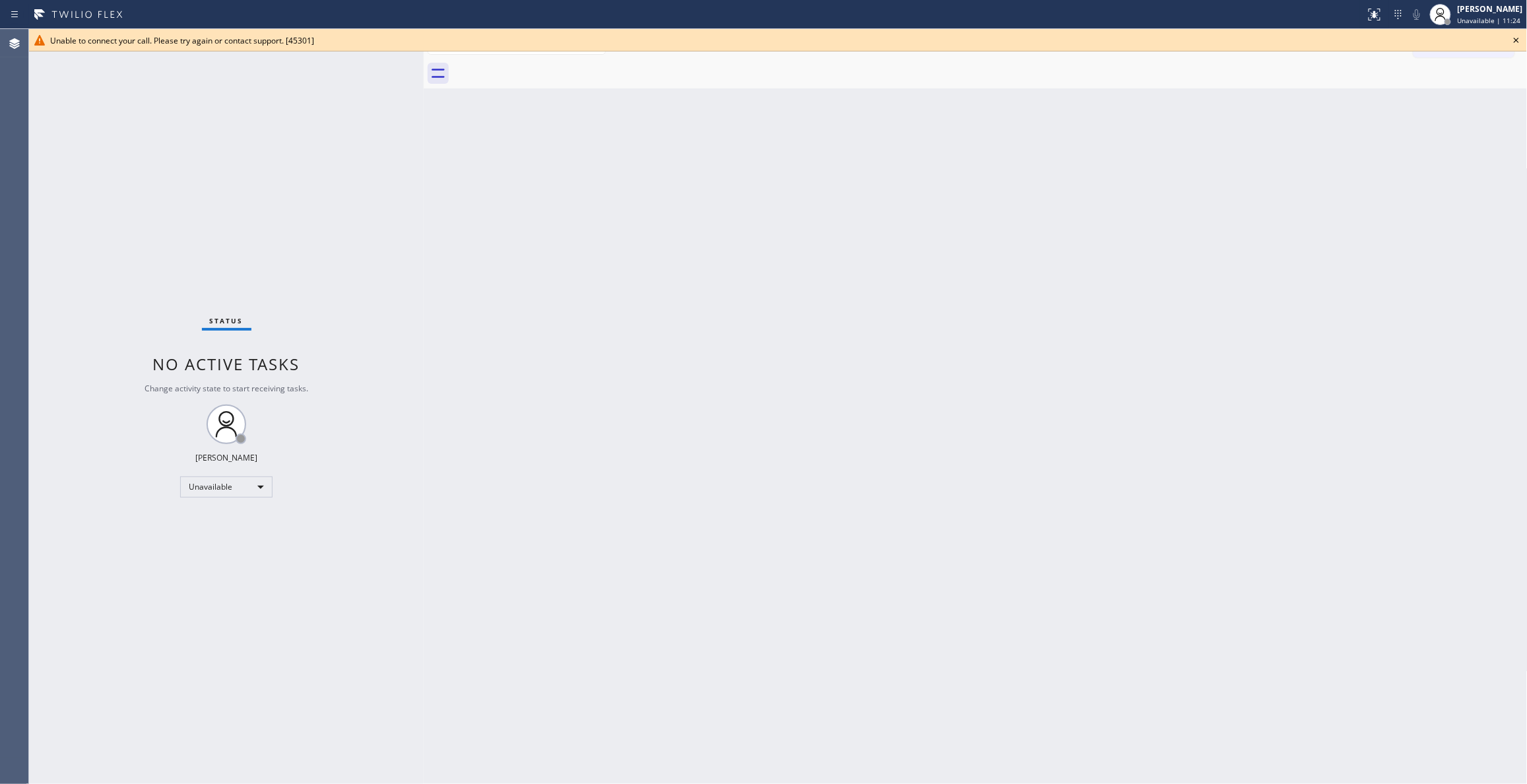
click at [1513, 41] on icon at bounding box center [1515, 40] width 15 height 15
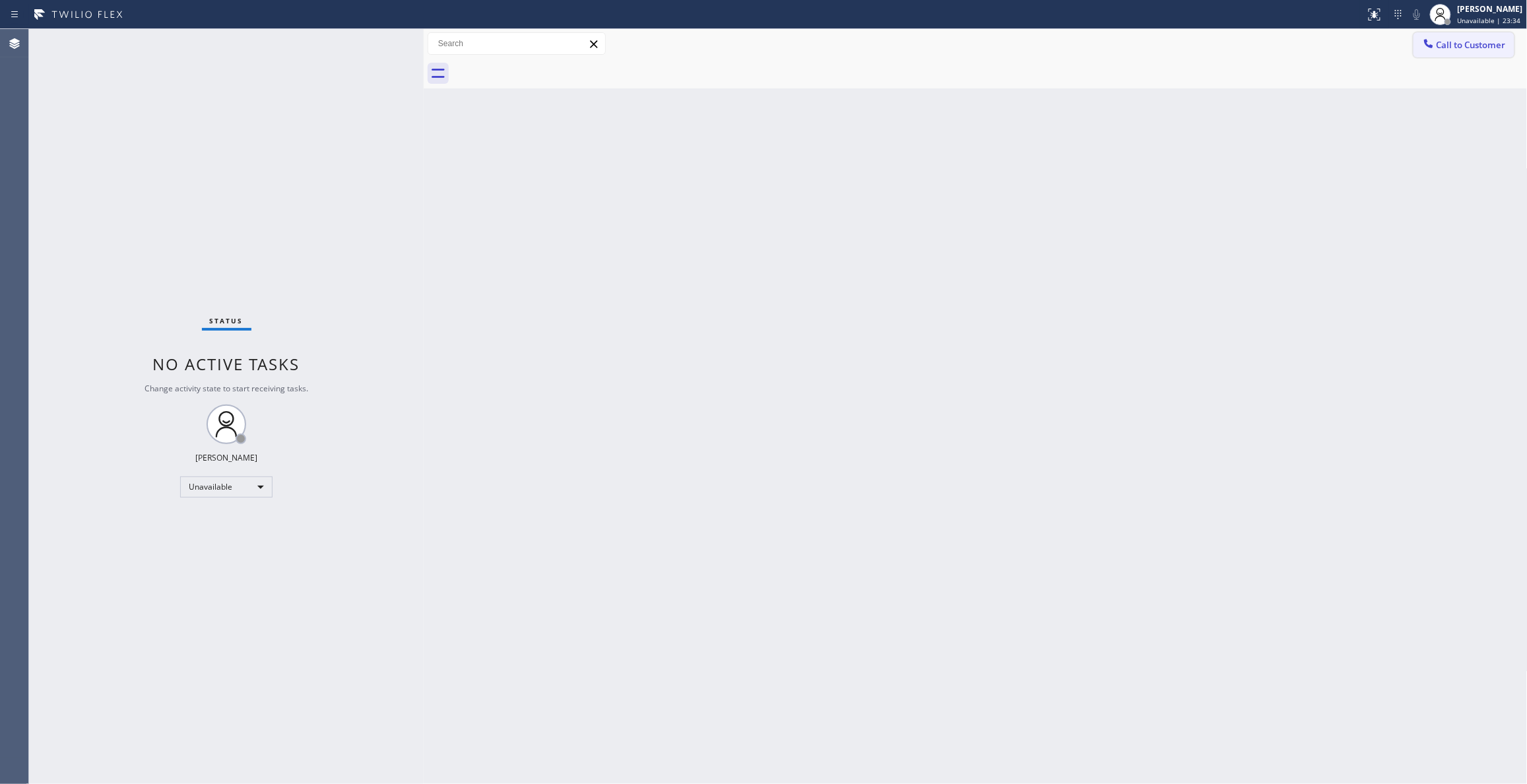
click at [1453, 45] on span "Call to Customer" at bounding box center [1471, 44] width 69 height 12
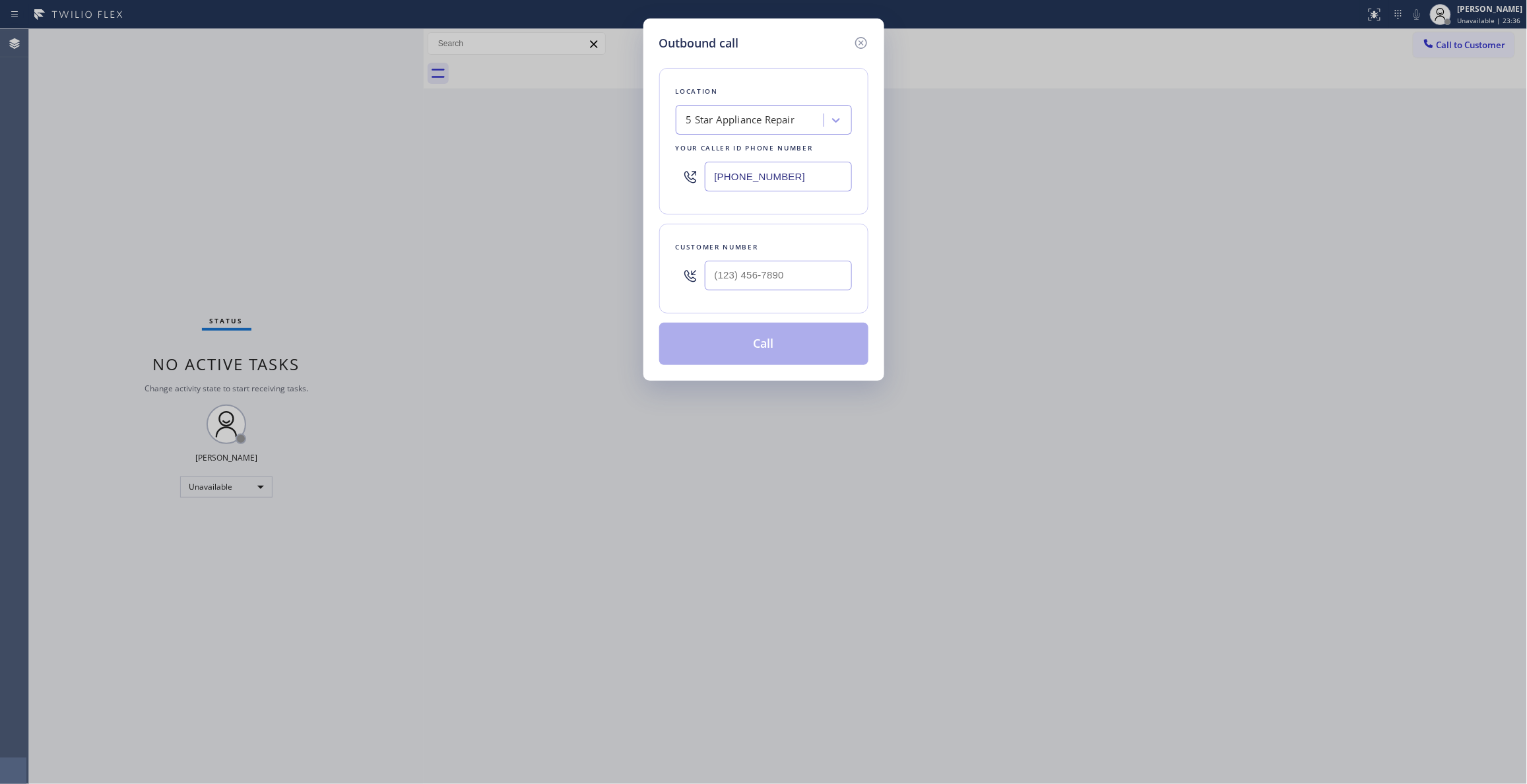
drag, startPoint x: 818, startPoint y: 177, endPoint x: 238, endPoint y: 161, distance: 580.2
click at [217, 152] on div "Outbound call Location 5 Star Appliance Repair Your caller id phone number [PHO…" at bounding box center [764, 392] width 1527 height 784
paste
drag, startPoint x: 831, startPoint y: 178, endPoint x: 618, endPoint y: 176, distance: 213.0
click at [618, 176] on div "Outbound call Location [MEDICAL_DATA] Electrical Your caller id phone number [P…" at bounding box center [764, 392] width 1527 height 784
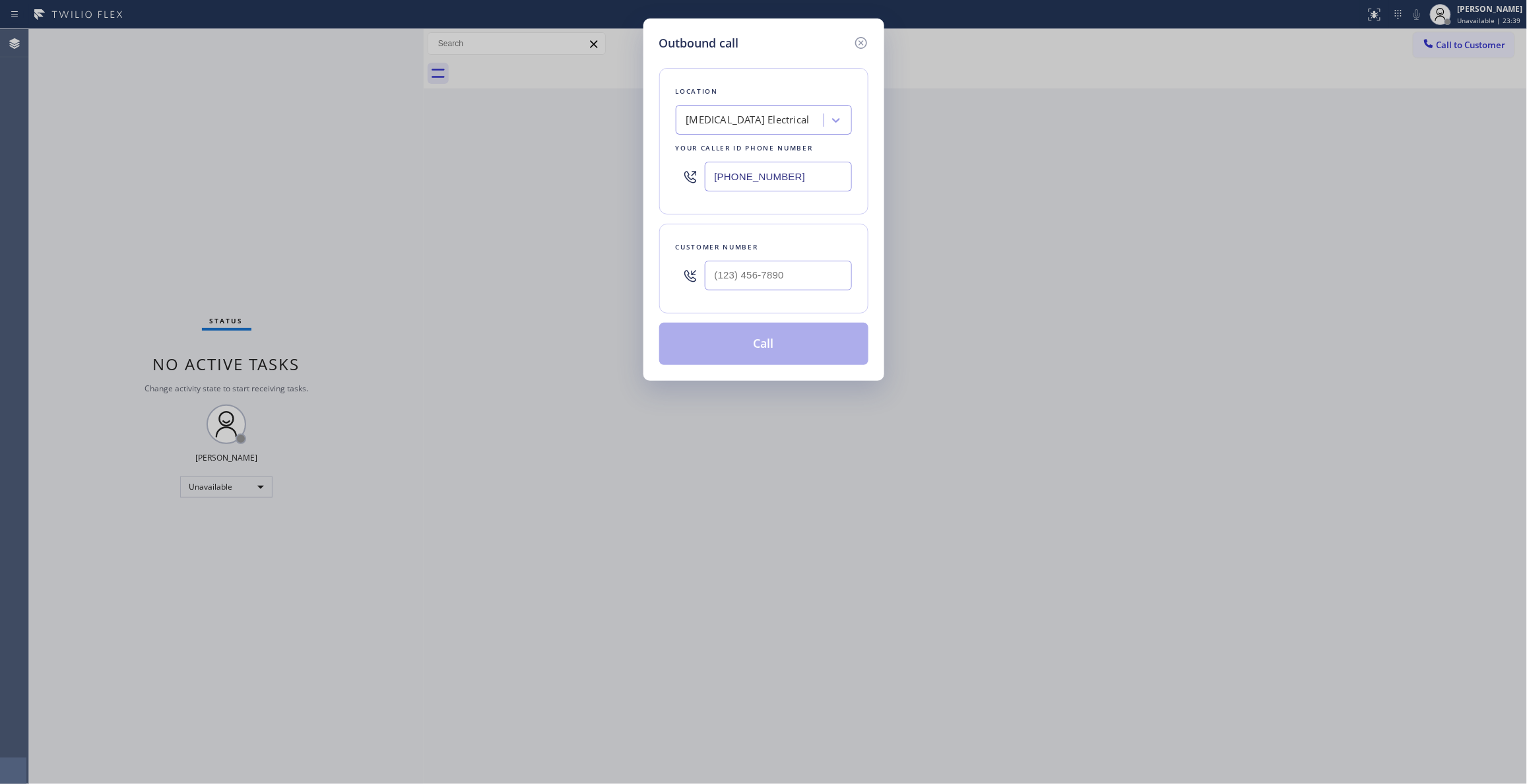
type input "[PHONE_NUMBER]"
click at [785, 282] on input "(___) ___-____" at bounding box center [778, 275] width 147 height 30
type input "[PHONE_NUMBER]"
click at [776, 346] on button "Call" at bounding box center [764, 343] width 209 height 43
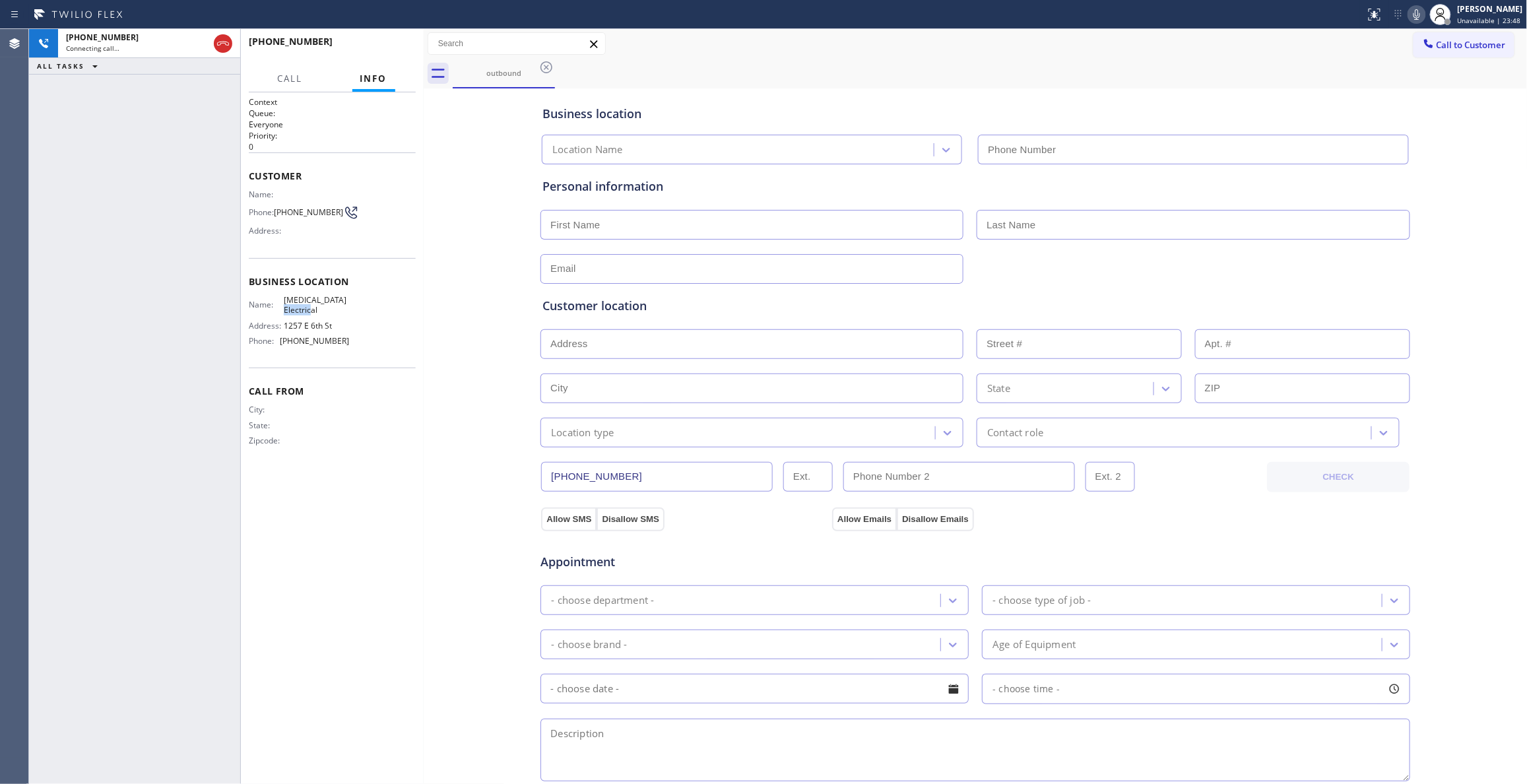
type input "[PHONE_NUMBER]"
drag, startPoint x: 303, startPoint y: 312, endPoint x: 283, endPoint y: 304, distance: 21.5
click at [283, 304] on span "[MEDICAL_DATA] Electrical" at bounding box center [316, 305] width 65 height 21
click at [167, 692] on div "[PHONE_NUMBER] Live | 00:04 ALL TASKS ALL TASKS ACTIVE TASKS TASKS IN WRAP UP" at bounding box center [134, 406] width 211 height 754
drag, startPoint x: 476, startPoint y: 426, endPoint x: 495, endPoint y: 365, distance: 63.9
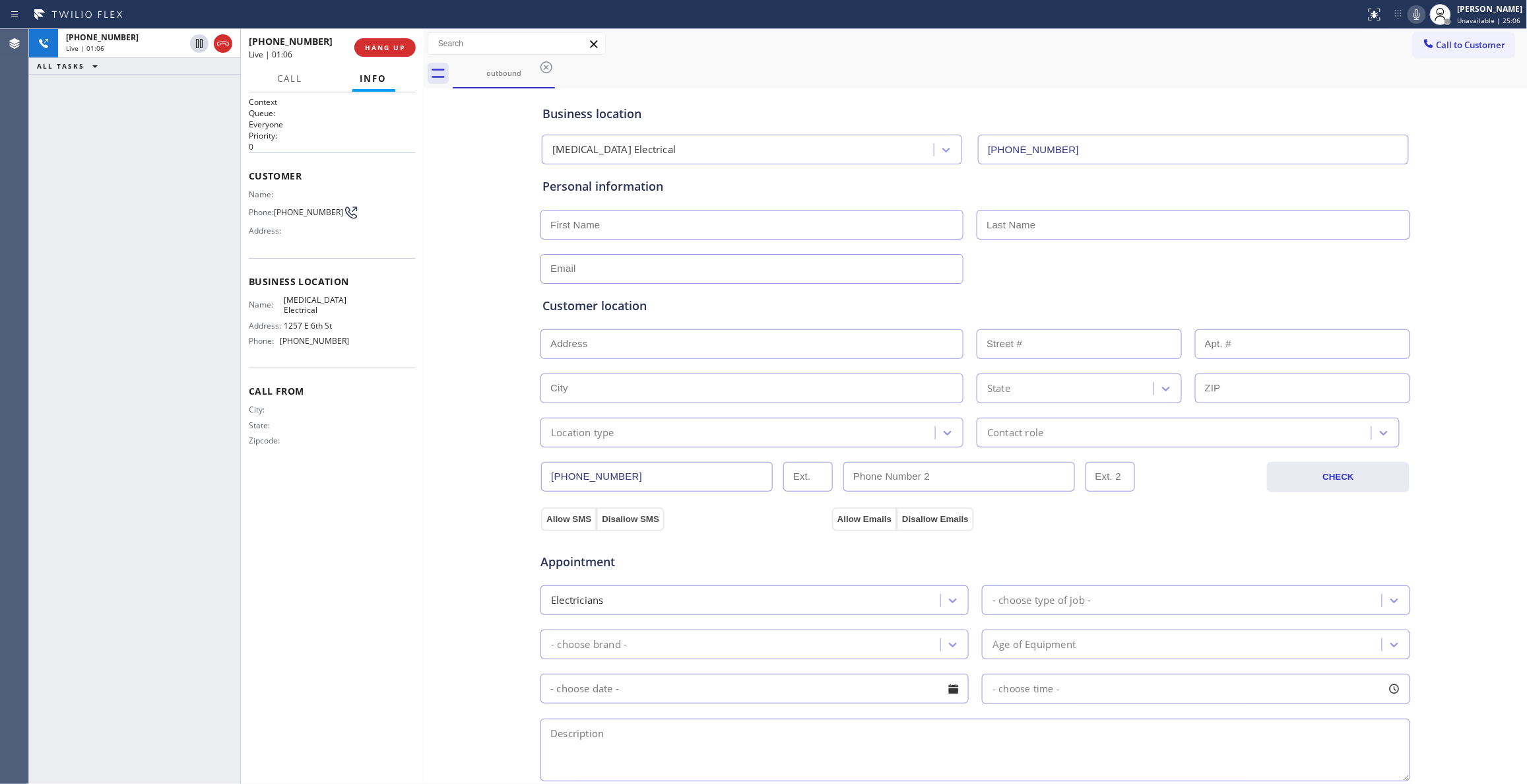
click at [486, 391] on div "Business location [MEDICAL_DATA] Electrical [PHONE_NUMBER] Personal information…" at bounding box center [975, 541] width 1098 height 901
click at [197, 47] on icon at bounding box center [198, 43] width 6 height 9
click at [1408, 11] on icon at bounding box center [1416, 14] width 15 height 15
drag, startPoint x: 172, startPoint y: 214, endPoint x: 244, endPoint y: 74, distance: 157.4
click at [171, 207] on div "[PHONE_NUMBER] Live | 02:22 ALL TASKS ALL TASKS ACTIVE TASKS TASKS IN WRAP UP" at bounding box center [134, 406] width 211 height 754
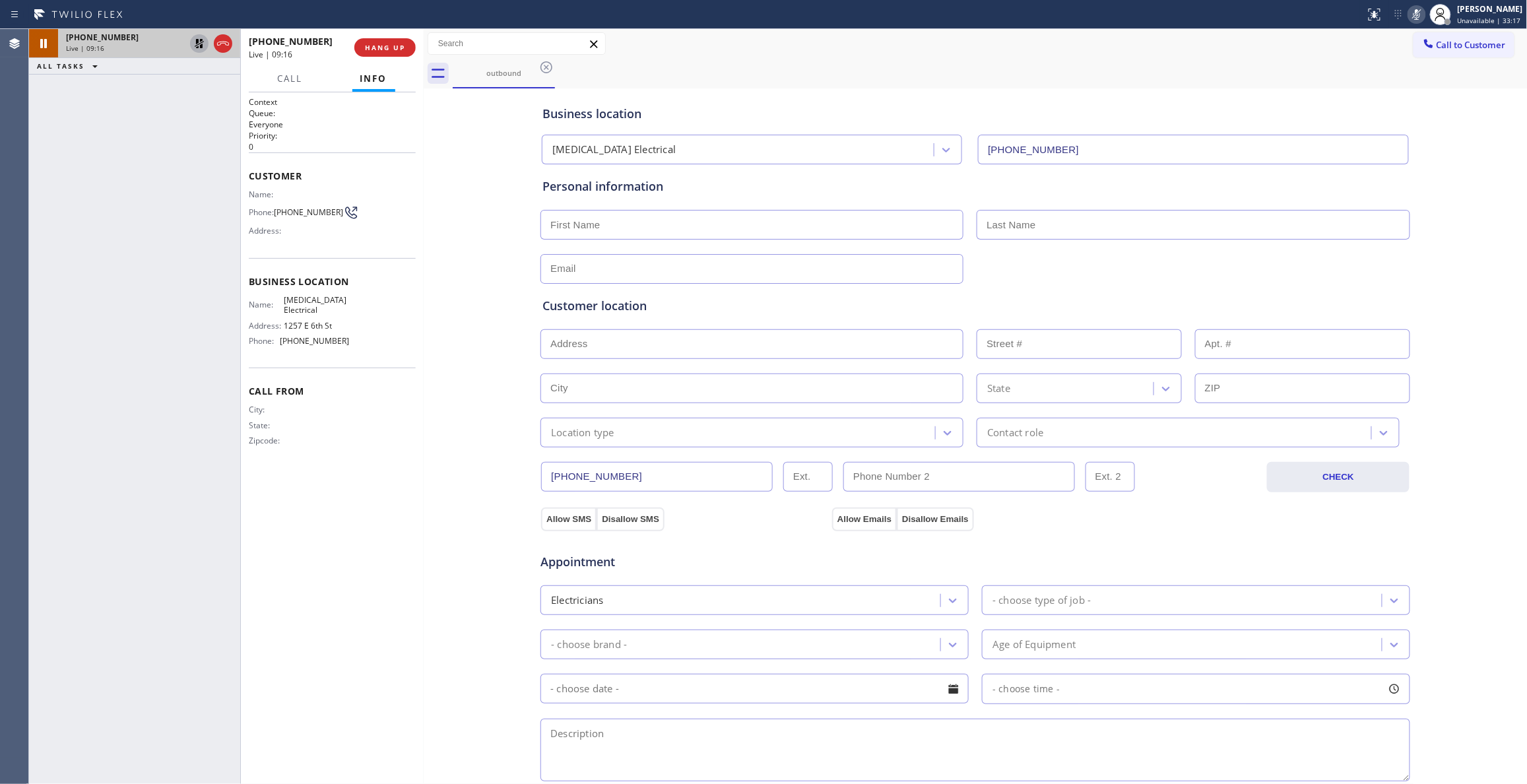
click at [193, 40] on icon at bounding box center [198, 43] width 15 height 15
click at [1408, 16] on icon at bounding box center [1416, 14] width 15 height 15
click at [615, 225] on input "text" at bounding box center [752, 225] width 423 height 30
click at [601, 222] on input "[PERSON_NAME]" at bounding box center [752, 225] width 423 height 30
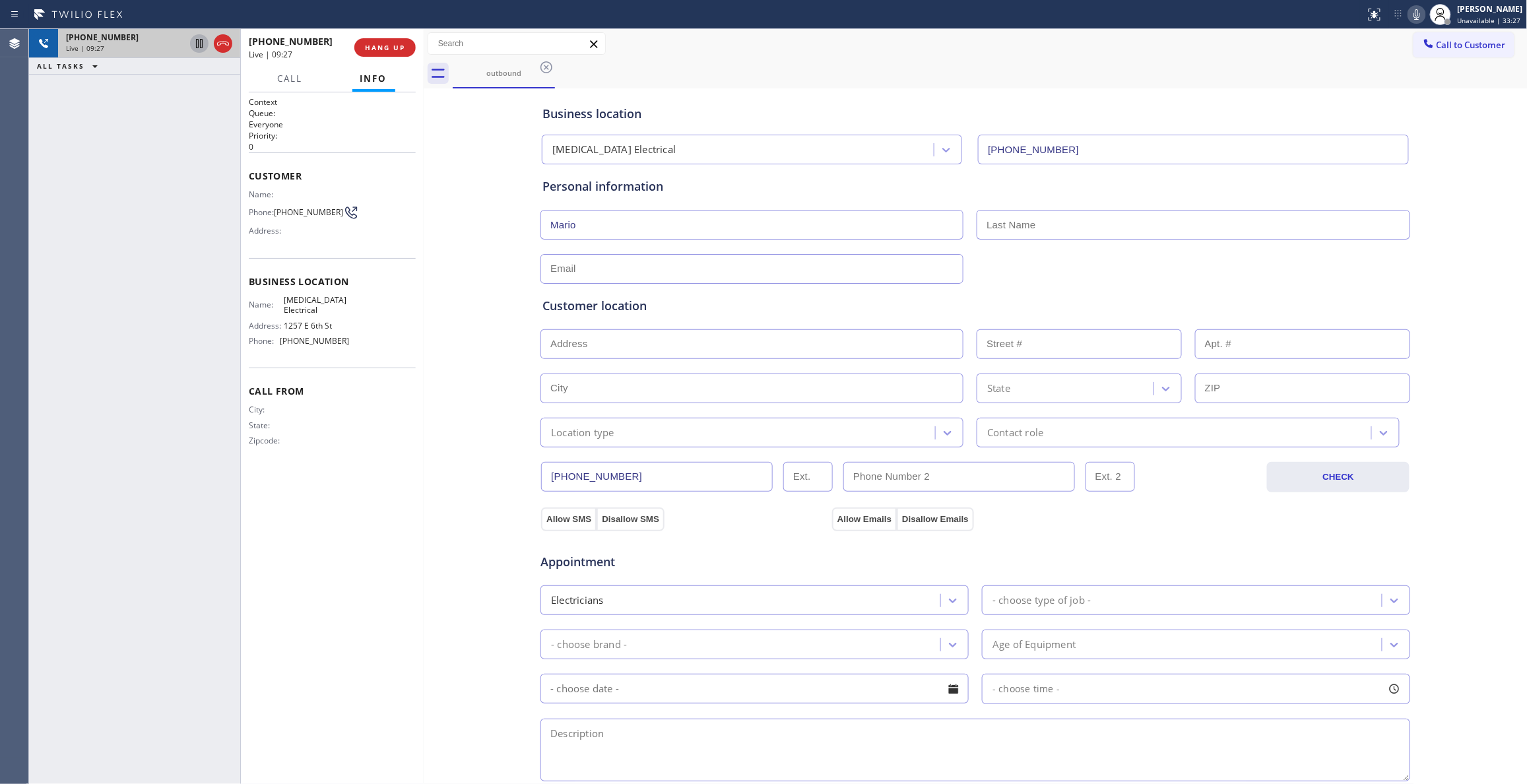
click at [1027, 220] on input "text" at bounding box center [1193, 225] width 434 height 30
click at [583, 346] on input "text" at bounding box center [752, 344] width 423 height 30
click at [619, 265] on input "text" at bounding box center [752, 268] width 423 height 30
click at [487, 511] on div "Business location [MEDICAL_DATA] Electrical [PHONE_NUMBER] Personal information…" at bounding box center [975, 541] width 1098 height 901
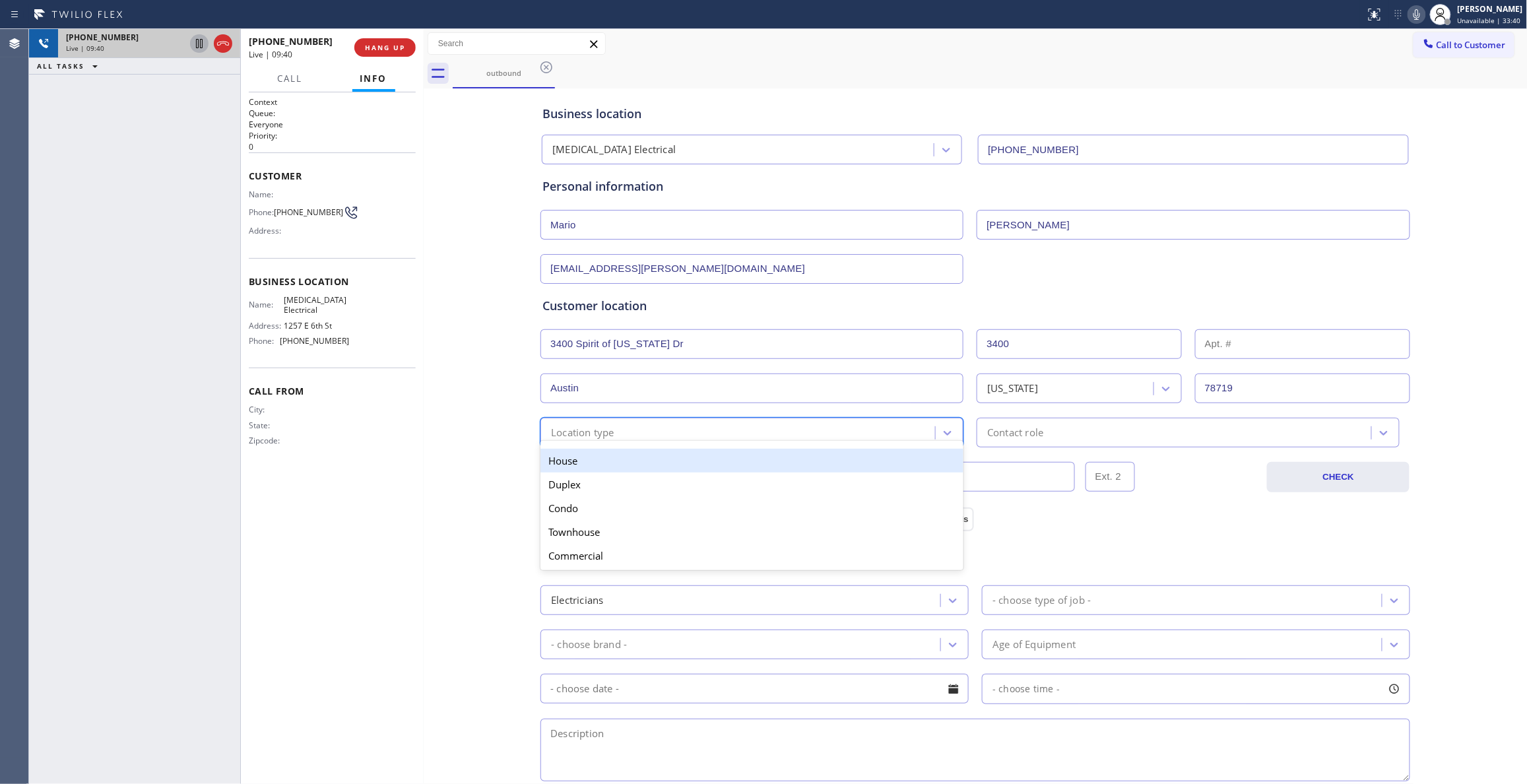
click at [624, 434] on div "Location type" at bounding box center [739, 432] width 390 height 23
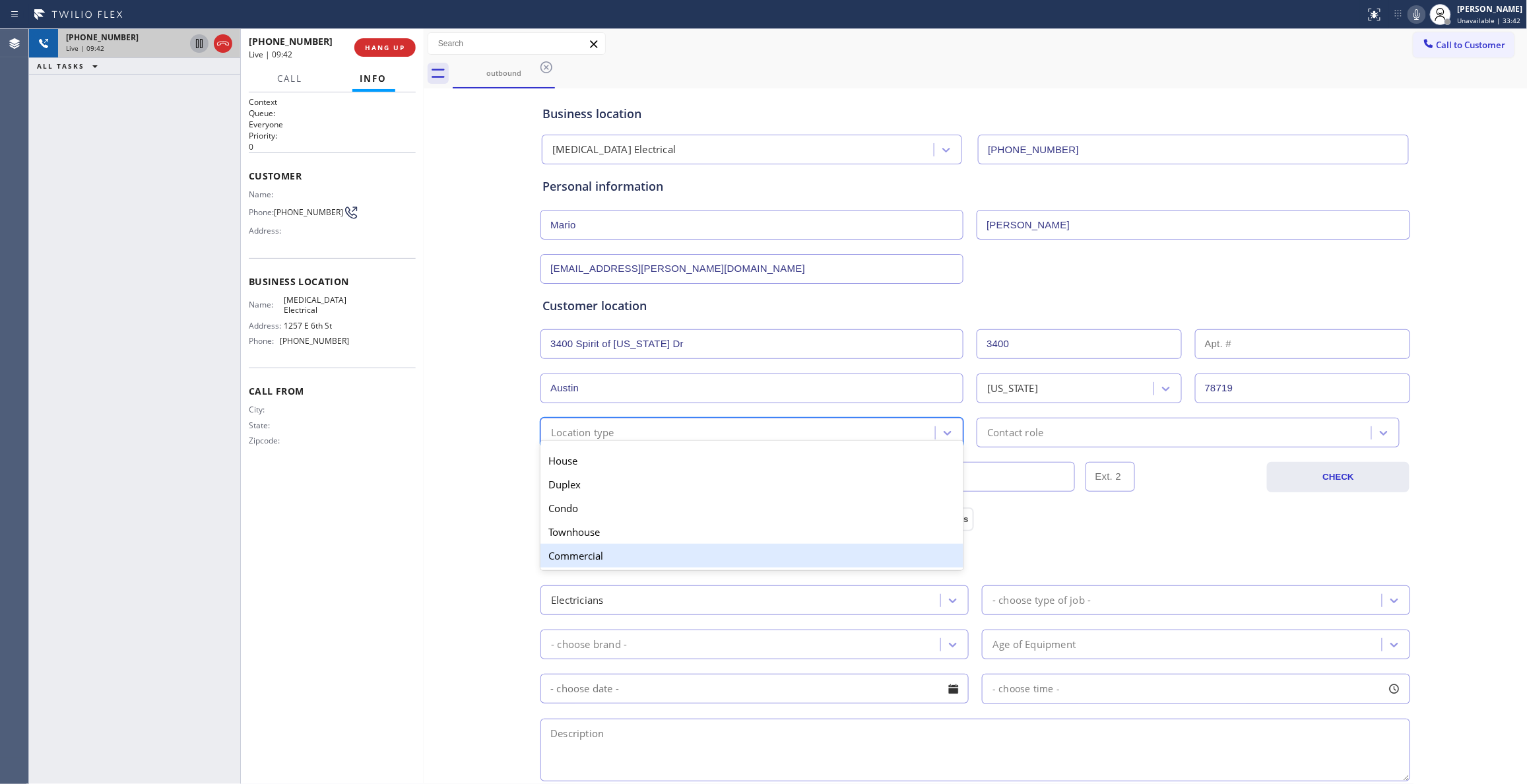
click at [582, 560] on div "Commercial" at bounding box center [752, 555] width 423 height 24
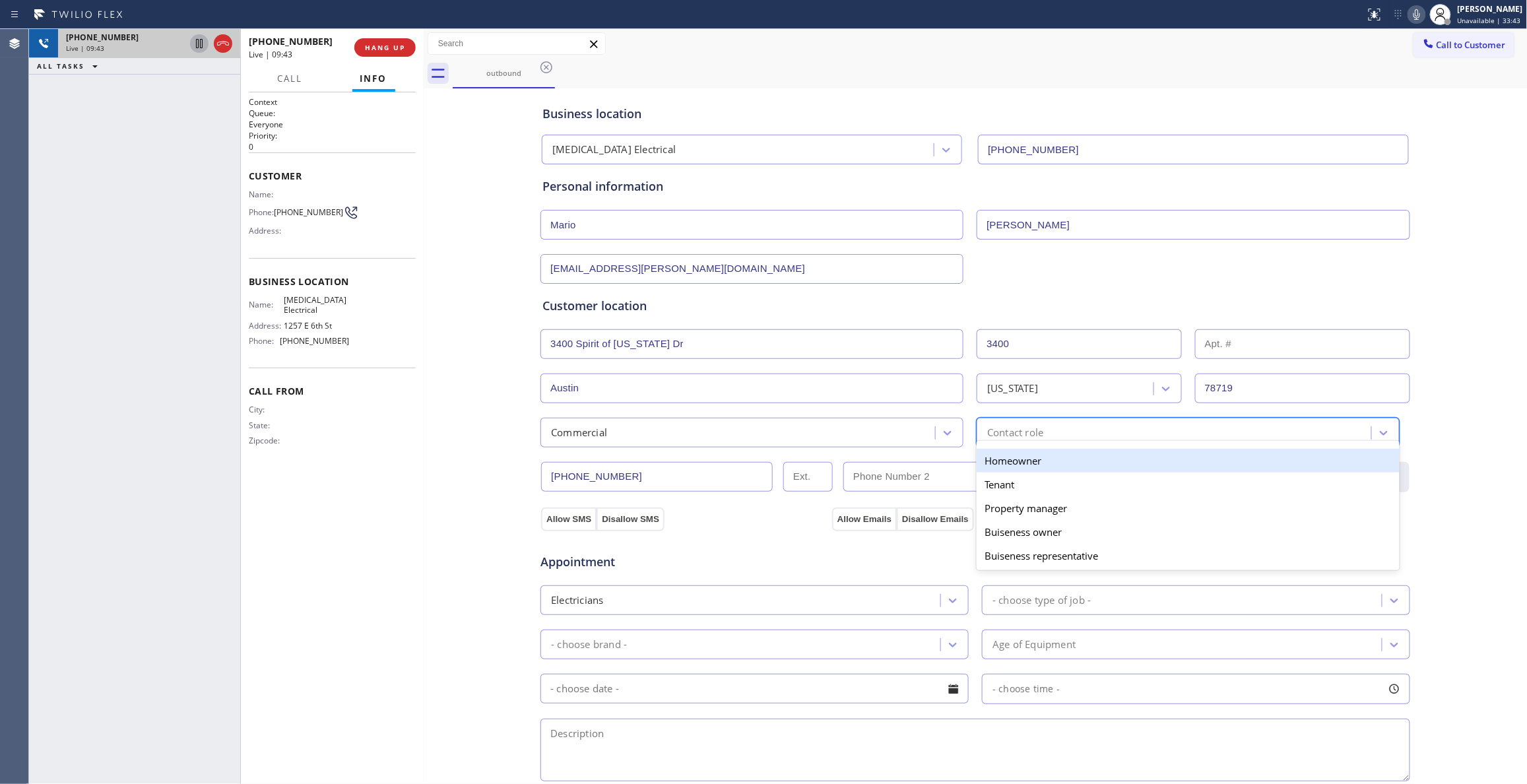
click at [1034, 440] on div "Contact role" at bounding box center [1015, 432] width 56 height 15
click at [551, 528] on div "Appointment Electricians - choose type of job - - choose brand - Age of Equipme…" at bounding box center [975, 655] width 871 height 259
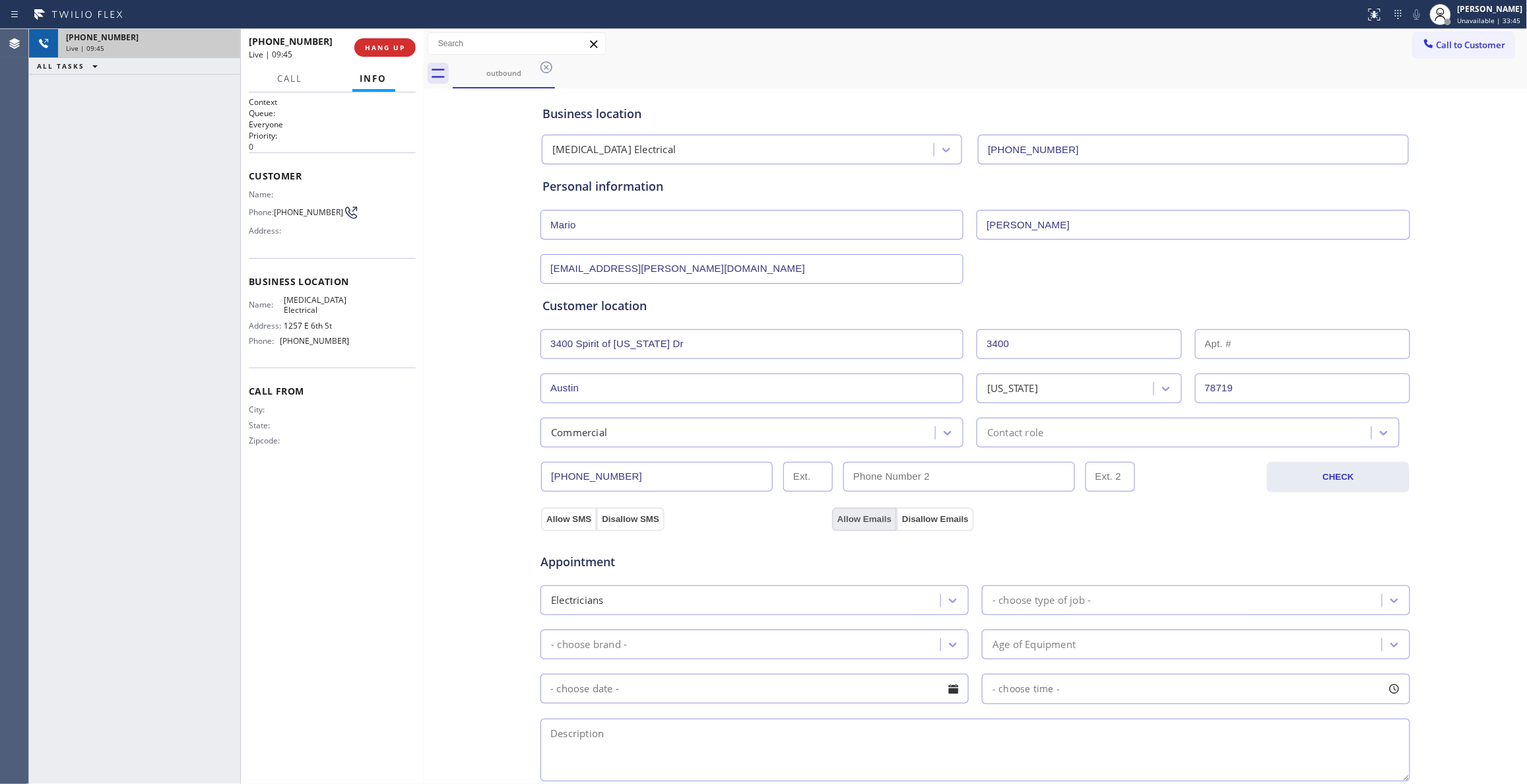
click at [858, 518] on button "Allow Emails" at bounding box center [864, 519] width 64 height 24
click at [1013, 436] on div "Contact role" at bounding box center [1015, 432] width 56 height 15
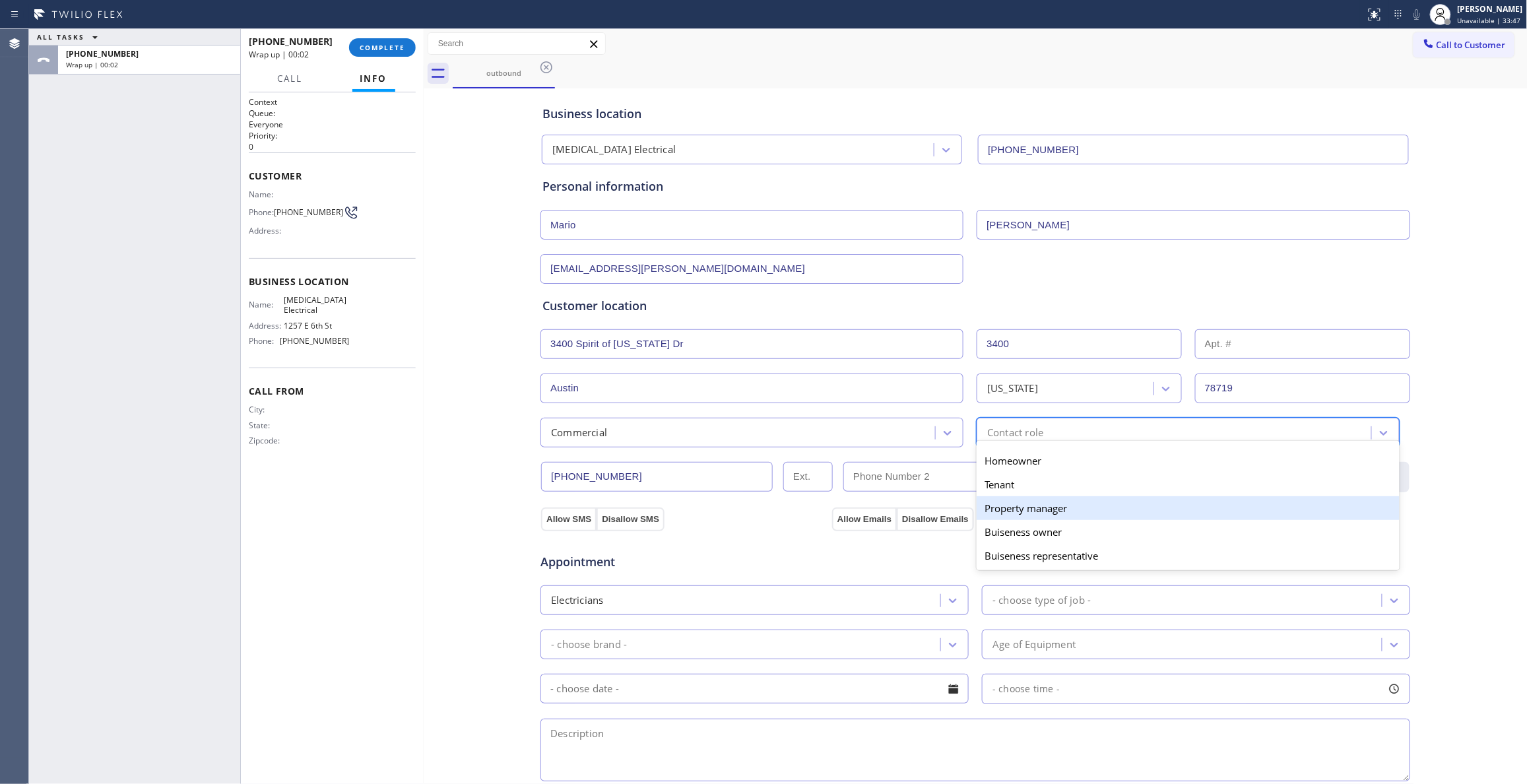
click at [1032, 512] on div "Property manager" at bounding box center [1187, 508] width 423 height 24
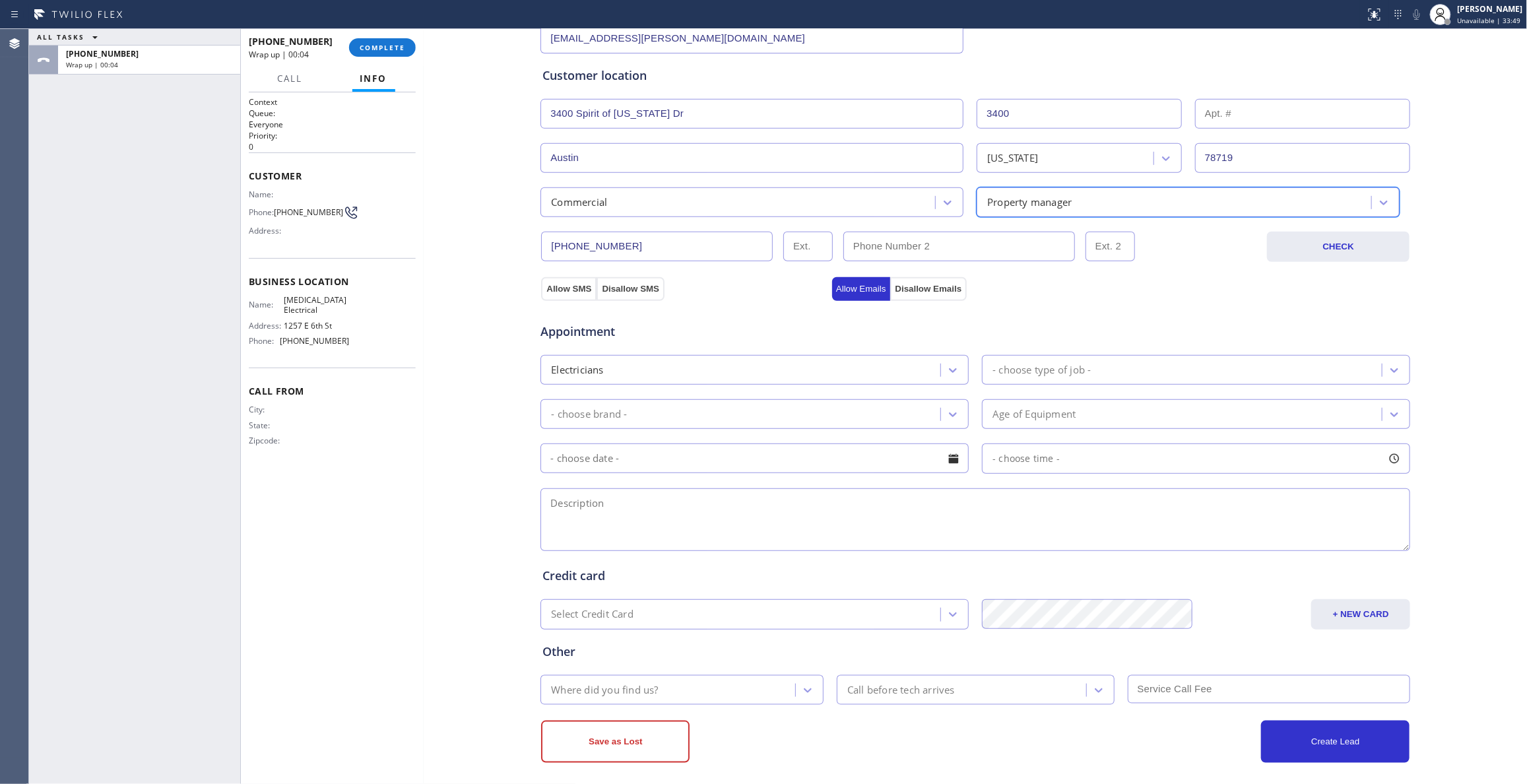
scroll to position [243, 0]
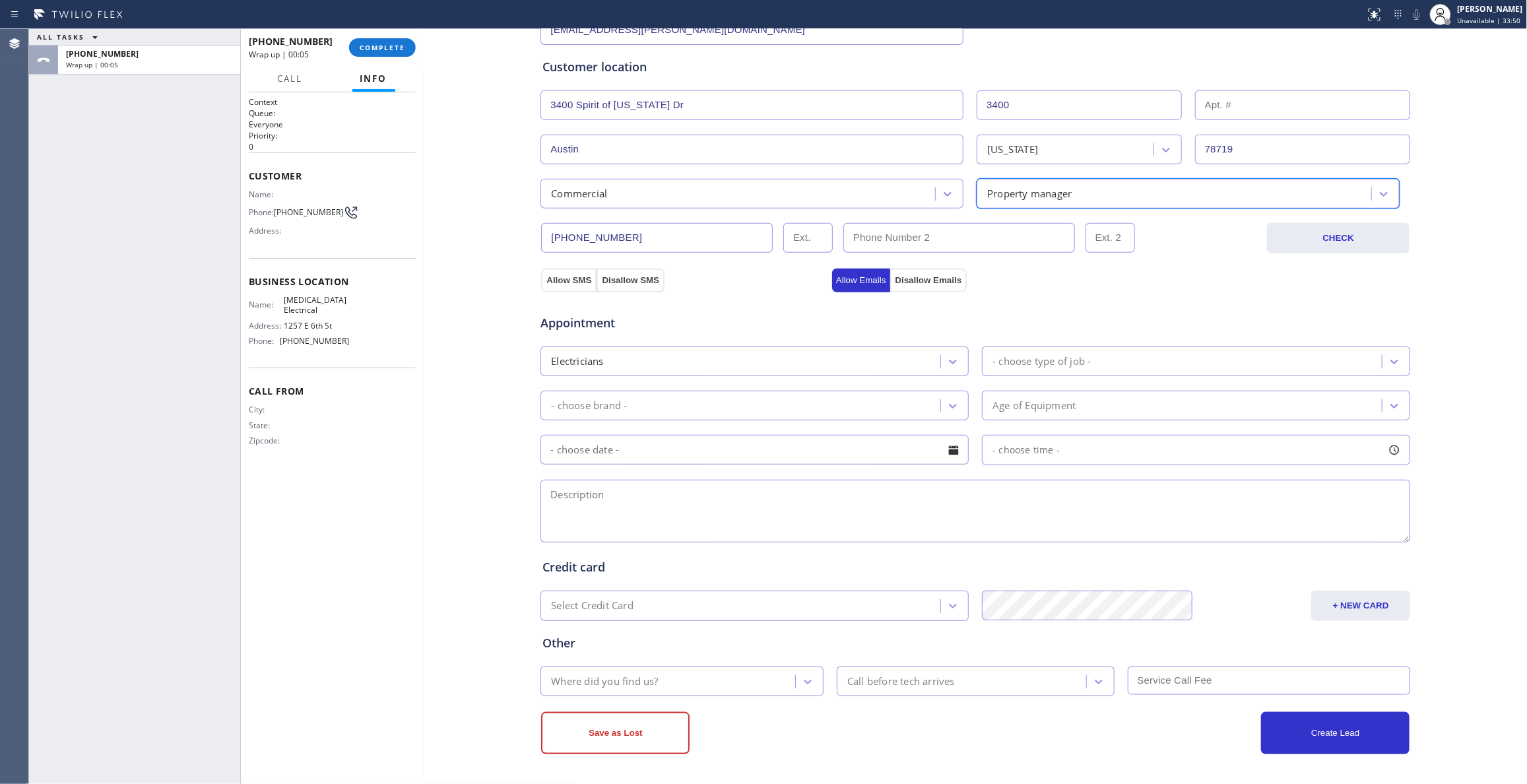
click at [1013, 359] on div "- choose type of job -" at bounding box center [1042, 361] width 99 height 15
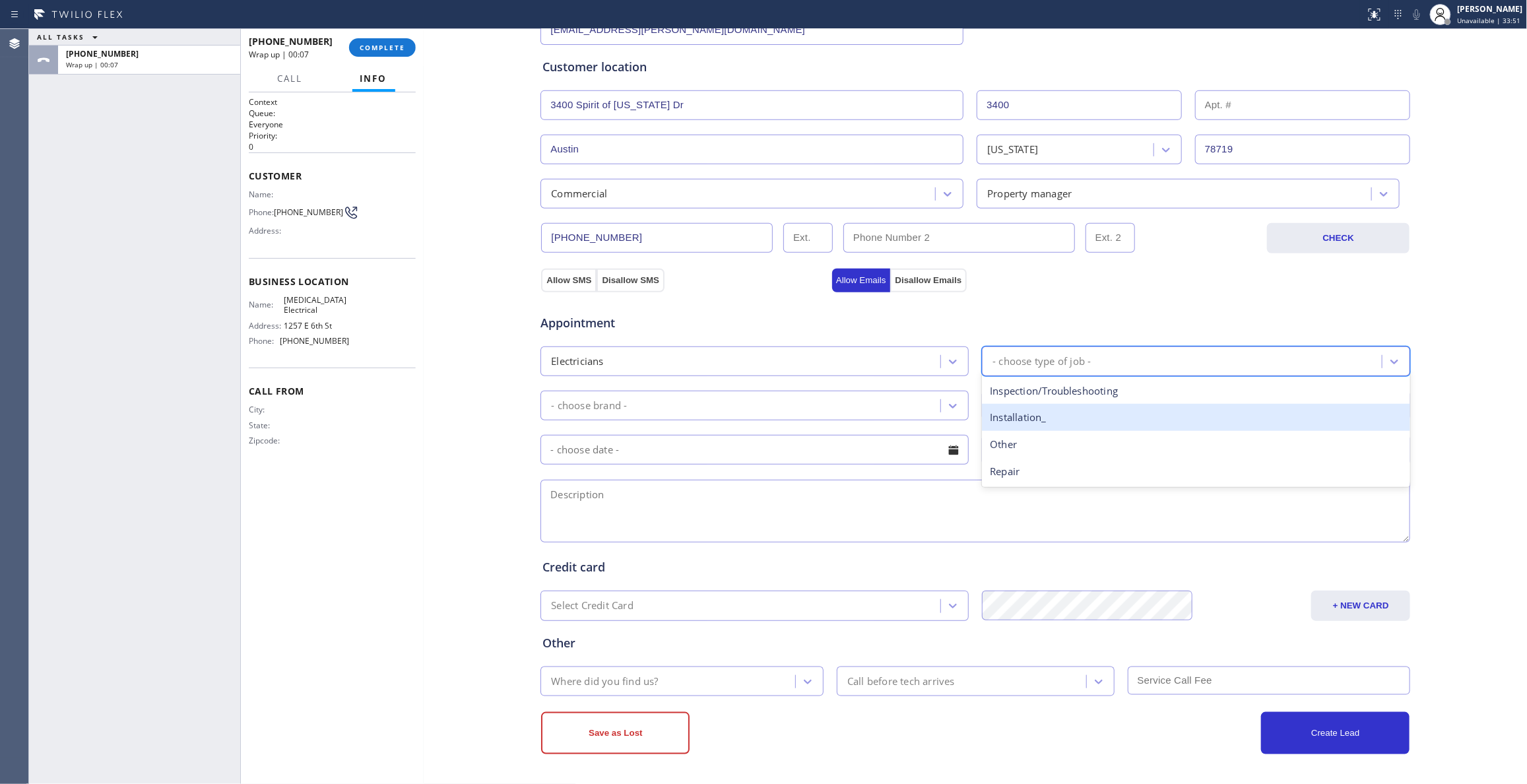
click at [1022, 418] on div "Installation_" at bounding box center [1196, 417] width 428 height 27
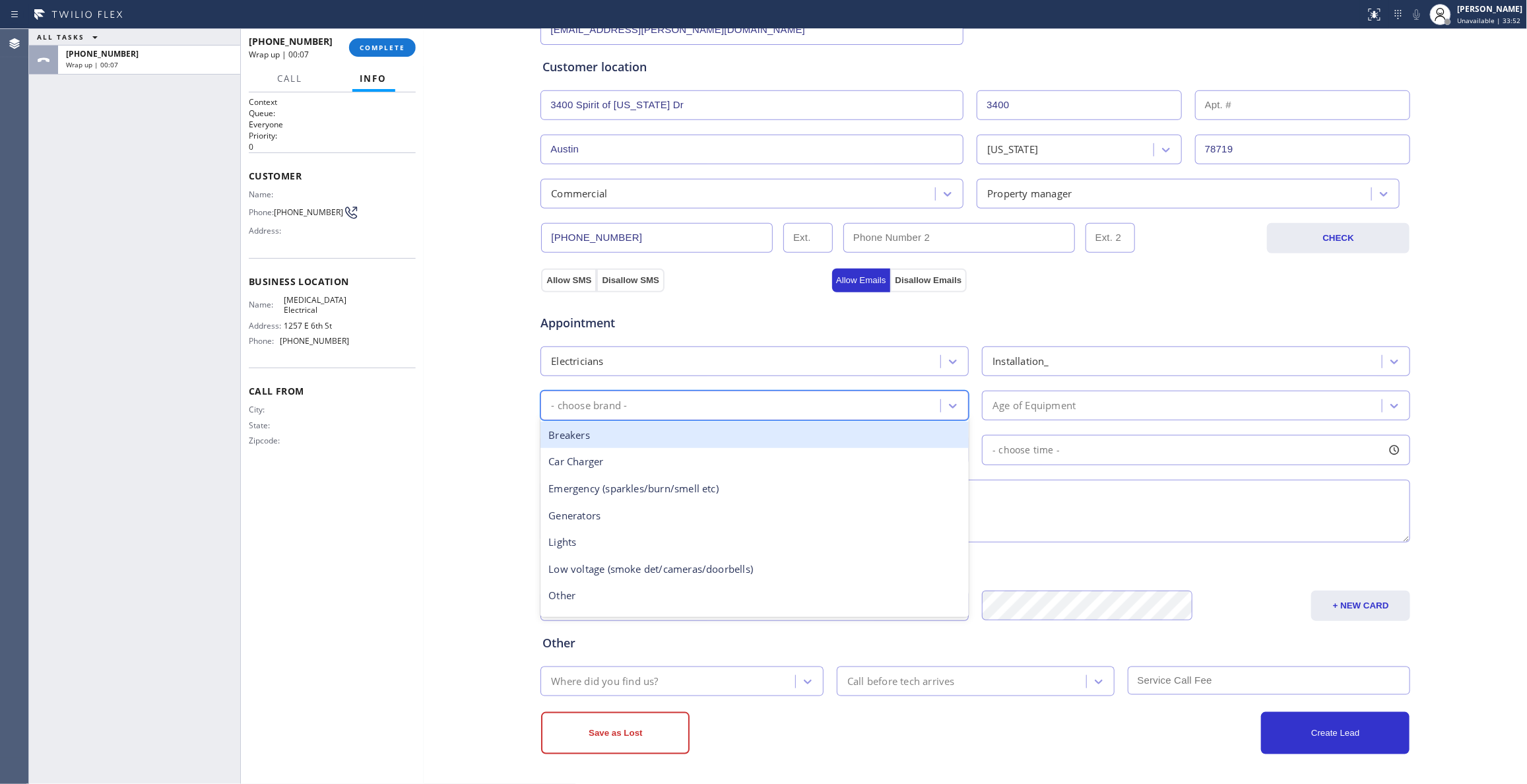
click at [821, 407] on div "- choose brand -" at bounding box center [742, 405] width 396 height 23
click at [819, 430] on div "Lights" at bounding box center [754, 435] width 428 height 27
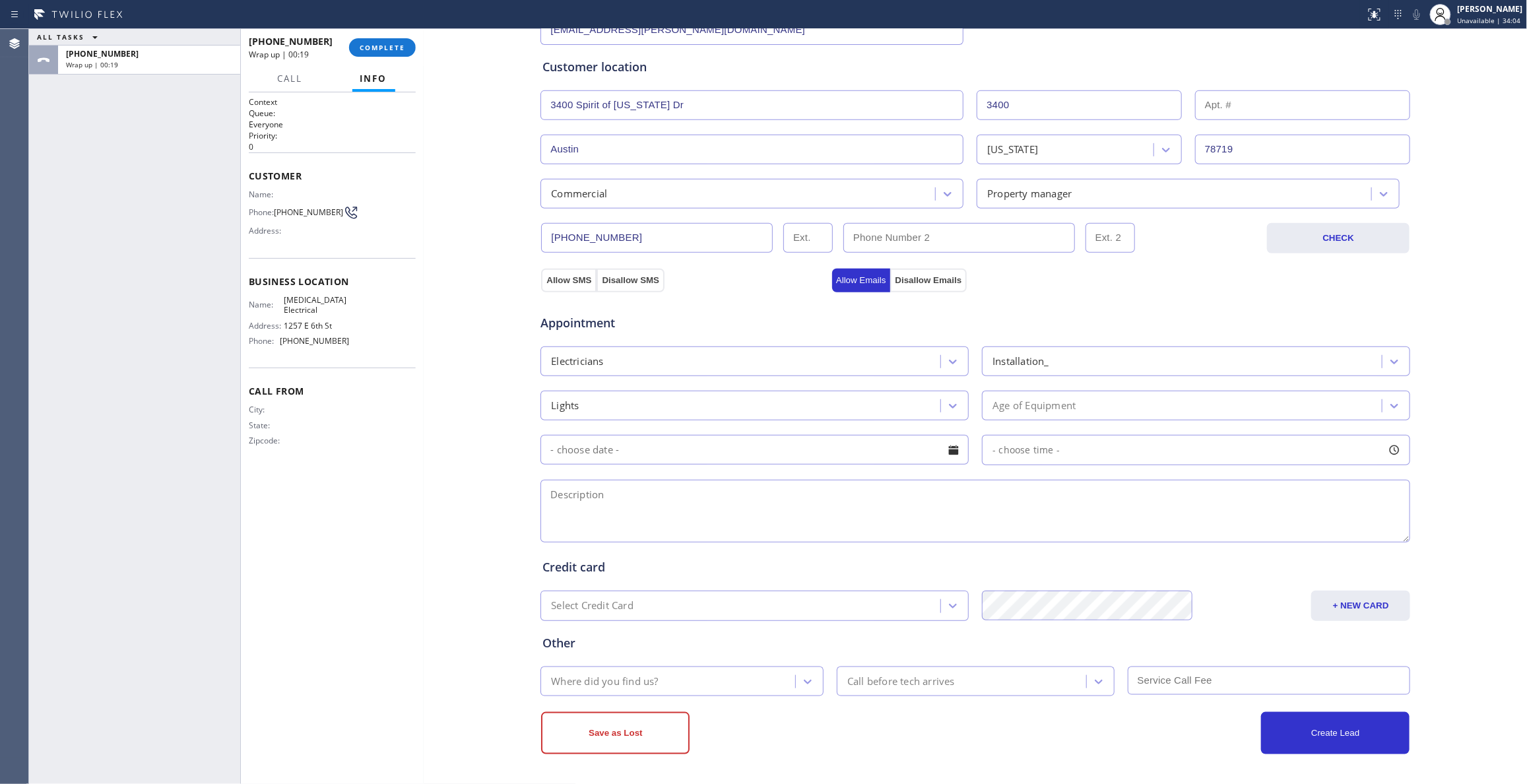
click at [449, 480] on div "Business location [MEDICAL_DATA] Electrical [PHONE_NUMBER] Personal information…" at bounding box center [975, 303] width 1098 height 901
drag, startPoint x: 322, startPoint y: 312, endPoint x: 283, endPoint y: 301, distance: 40.5
click at [283, 301] on span "[MEDICAL_DATA] Electrical" at bounding box center [316, 305] width 65 height 21
click at [584, 496] on textarea at bounding box center [975, 511] width 869 height 62
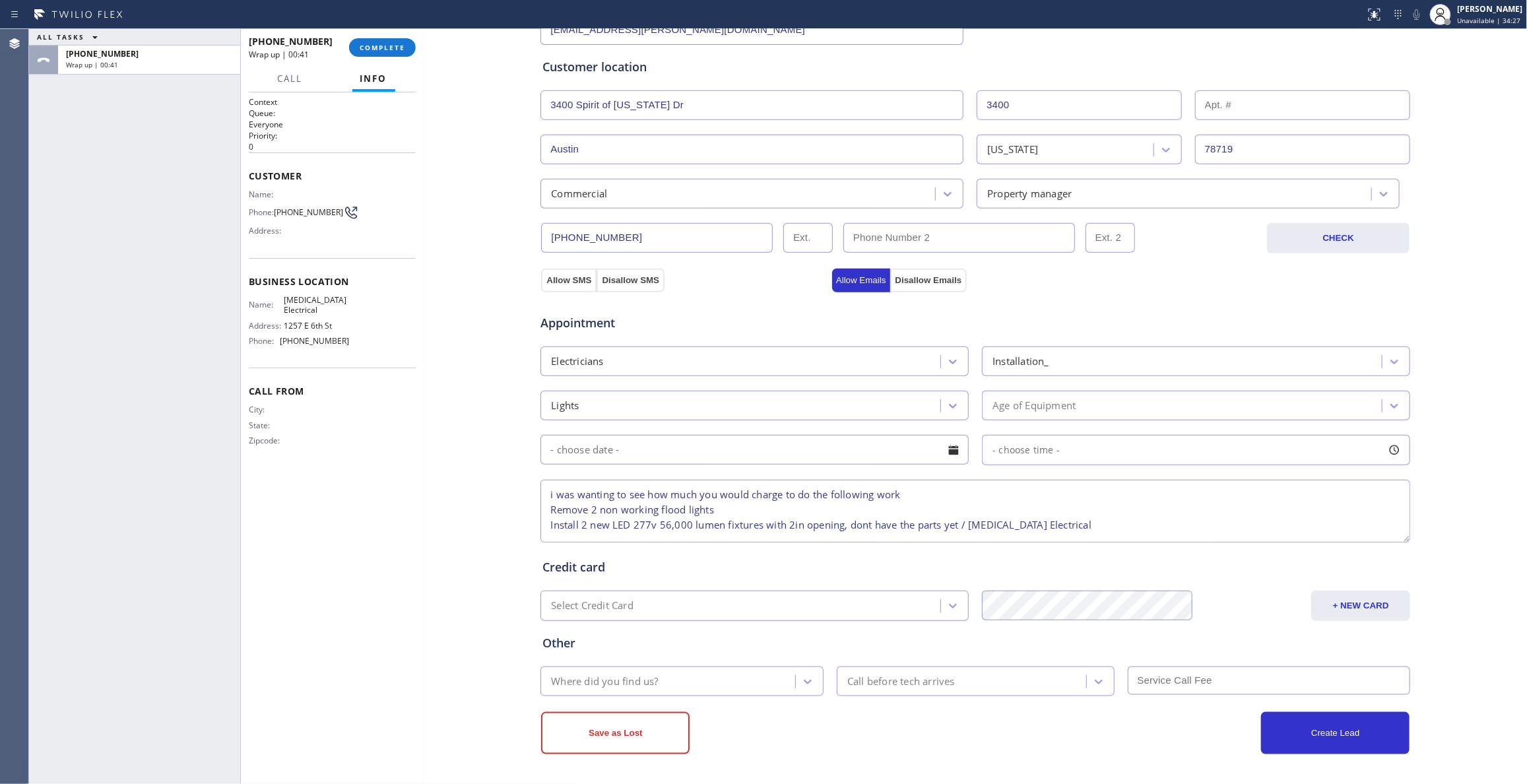
scroll to position [66, 0]
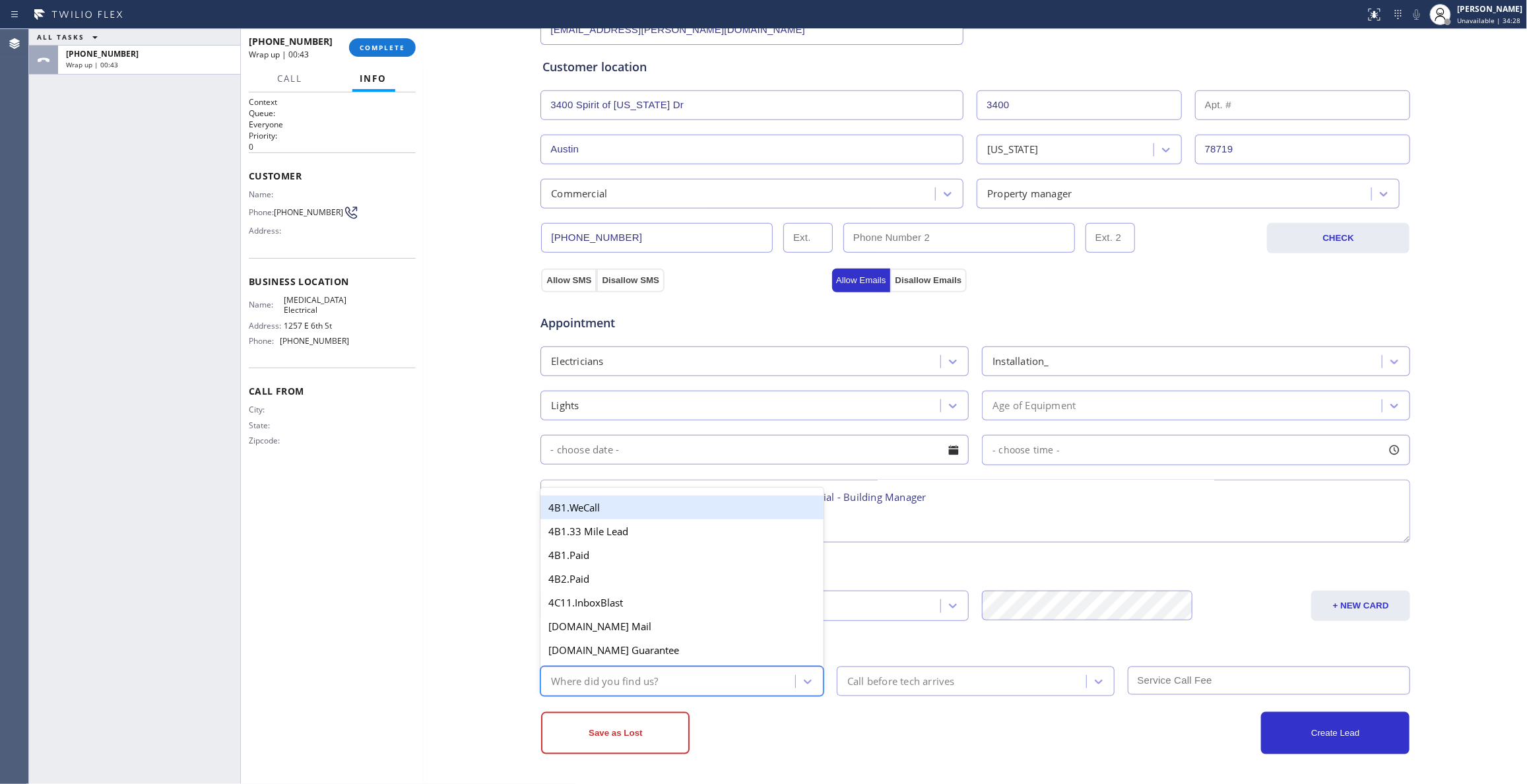
click at [738, 673] on div "Where did you find us?" at bounding box center [669, 680] width 251 height 23
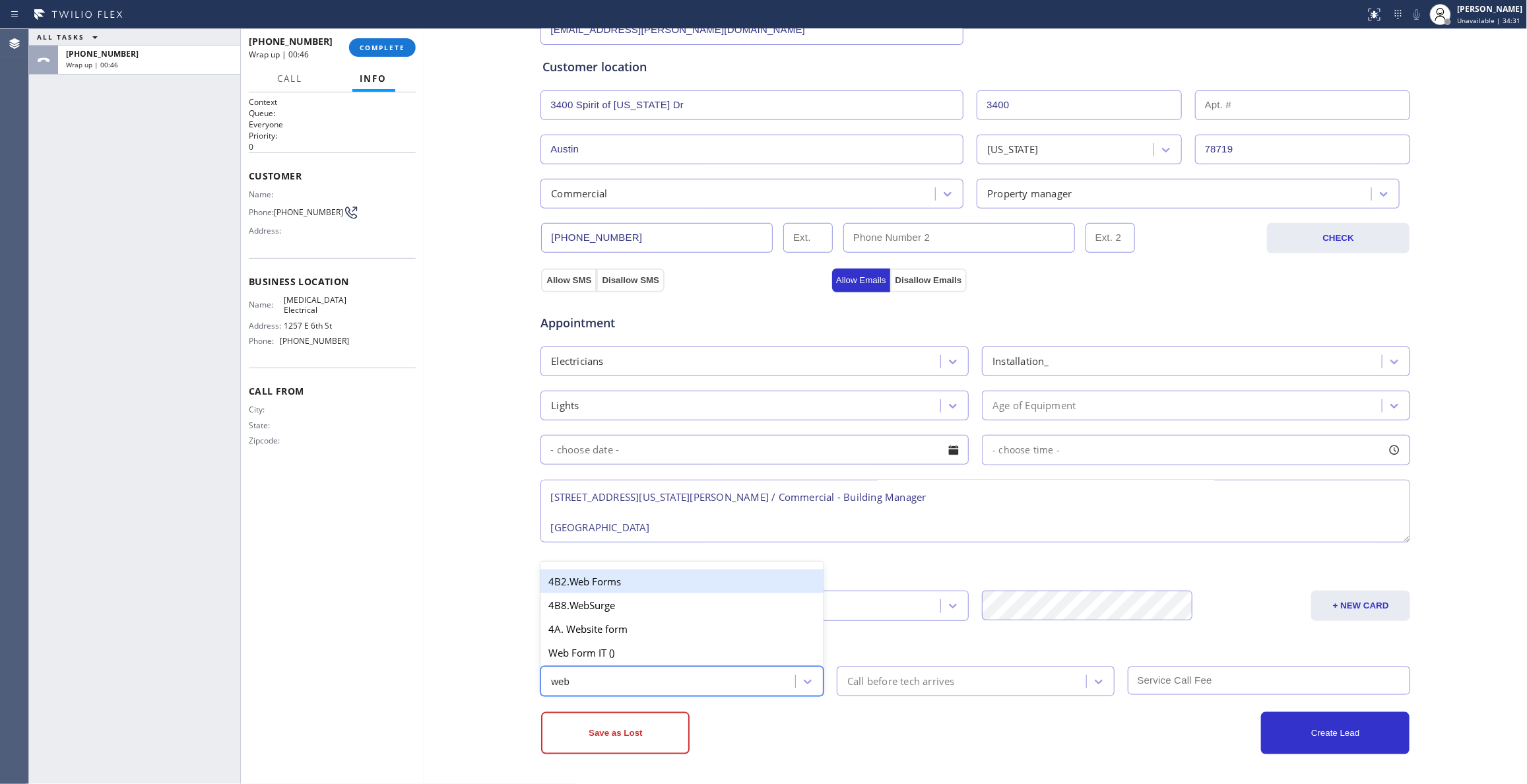
click at [639, 587] on div "4B2.Web Forms" at bounding box center [682, 581] width 283 height 24
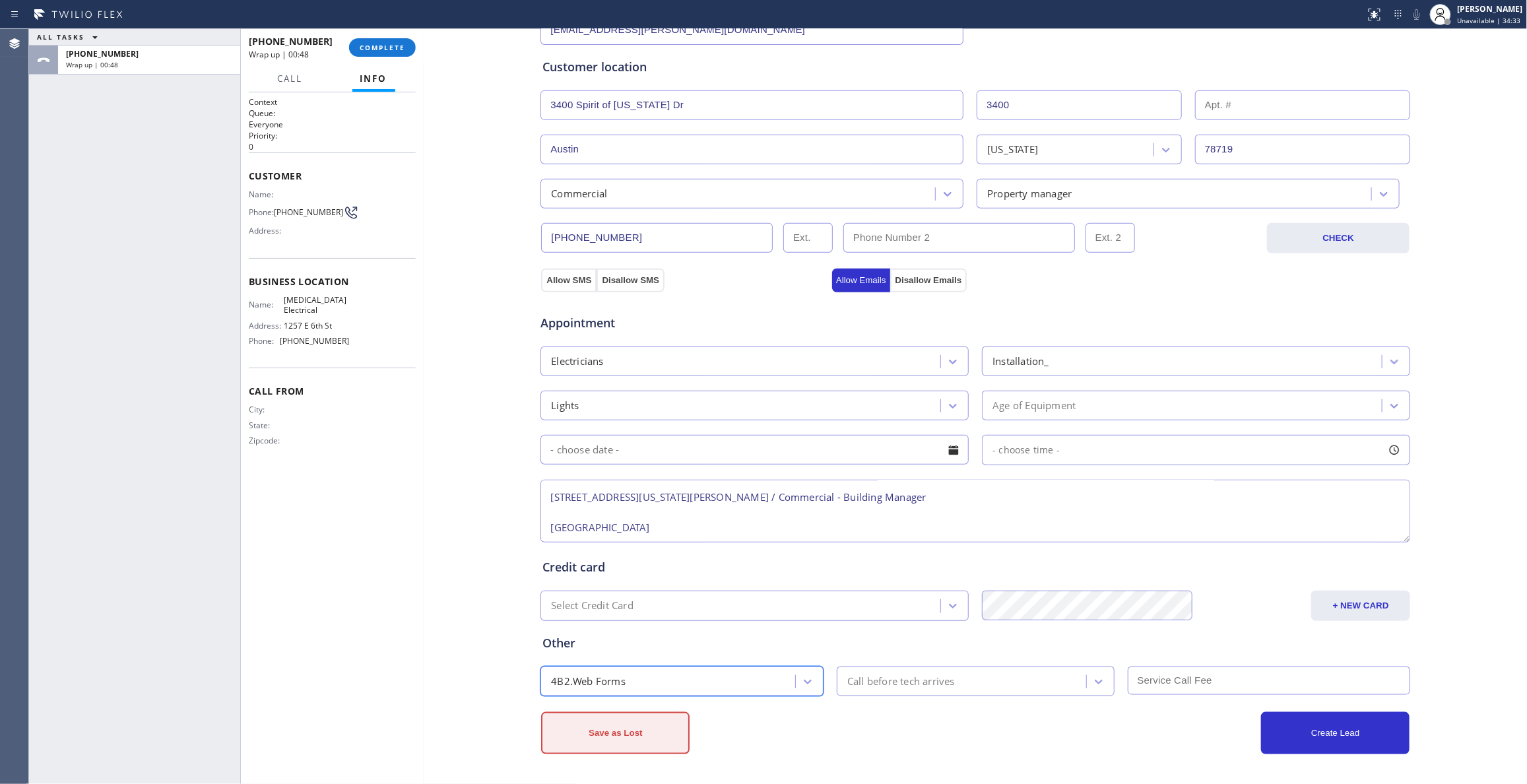
click at [644, 730] on button "Save as Lost" at bounding box center [615, 732] width 149 height 43
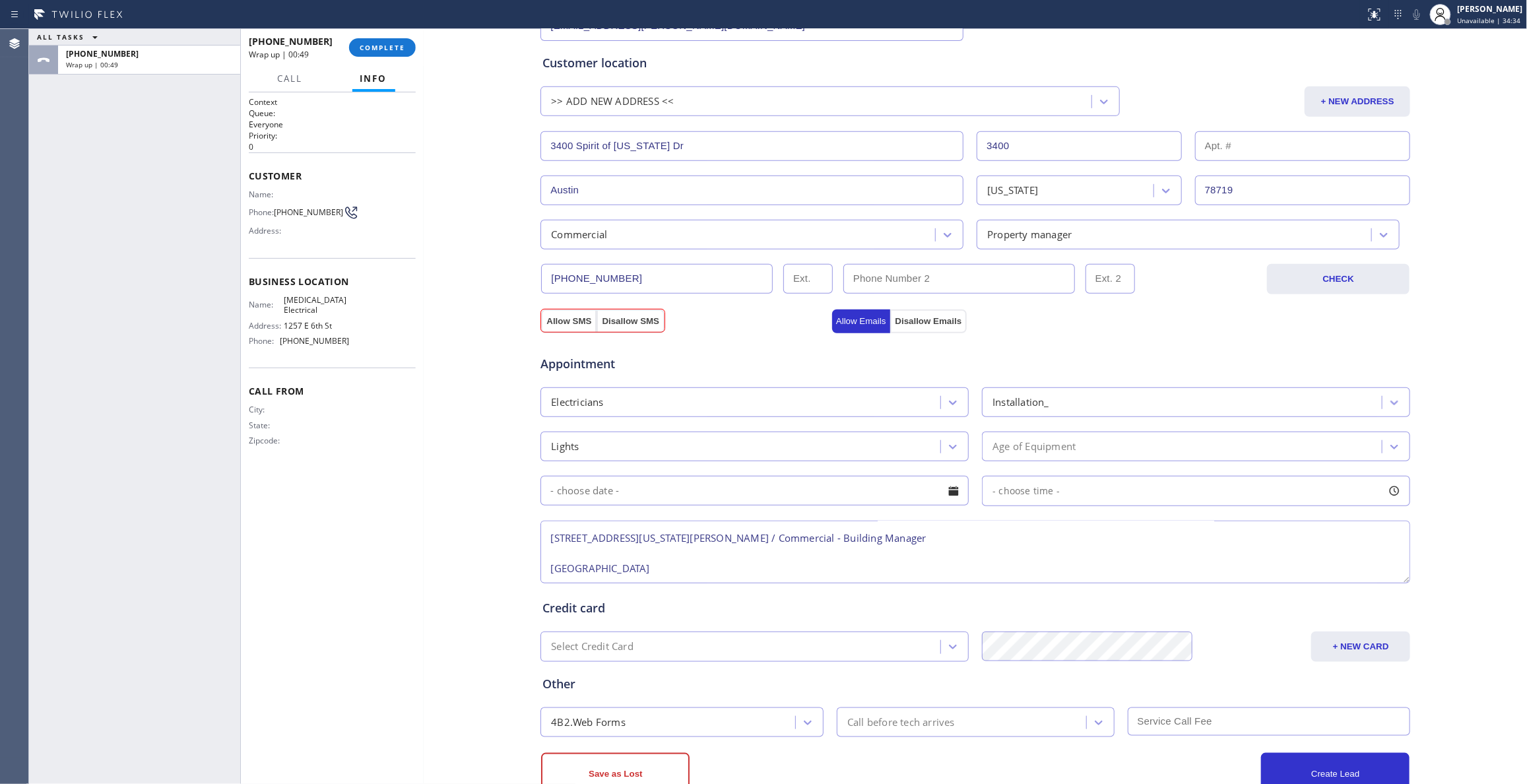
scroll to position [154, 0]
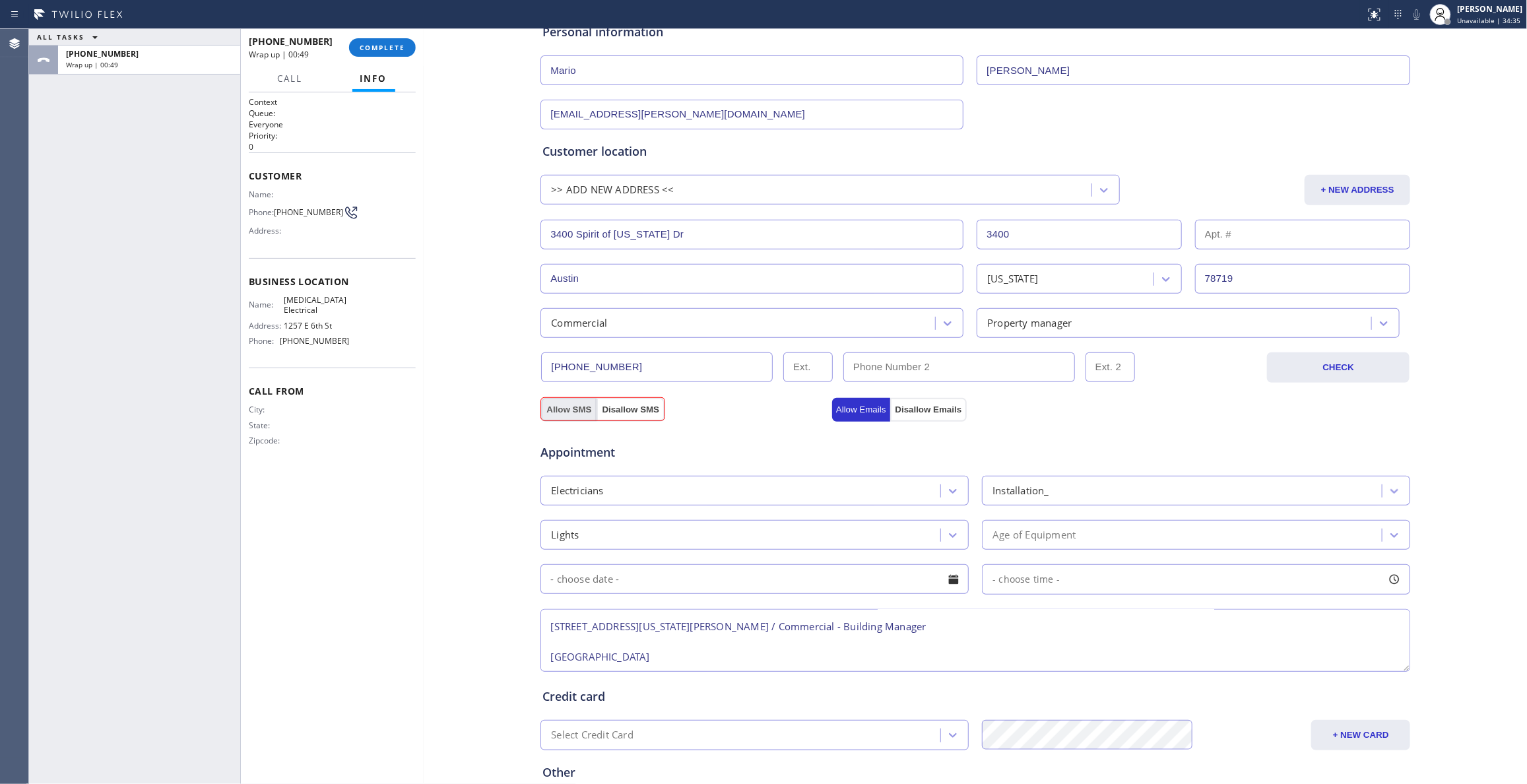
click at [561, 412] on button "Allow SMS" at bounding box center [568, 409] width 55 height 24
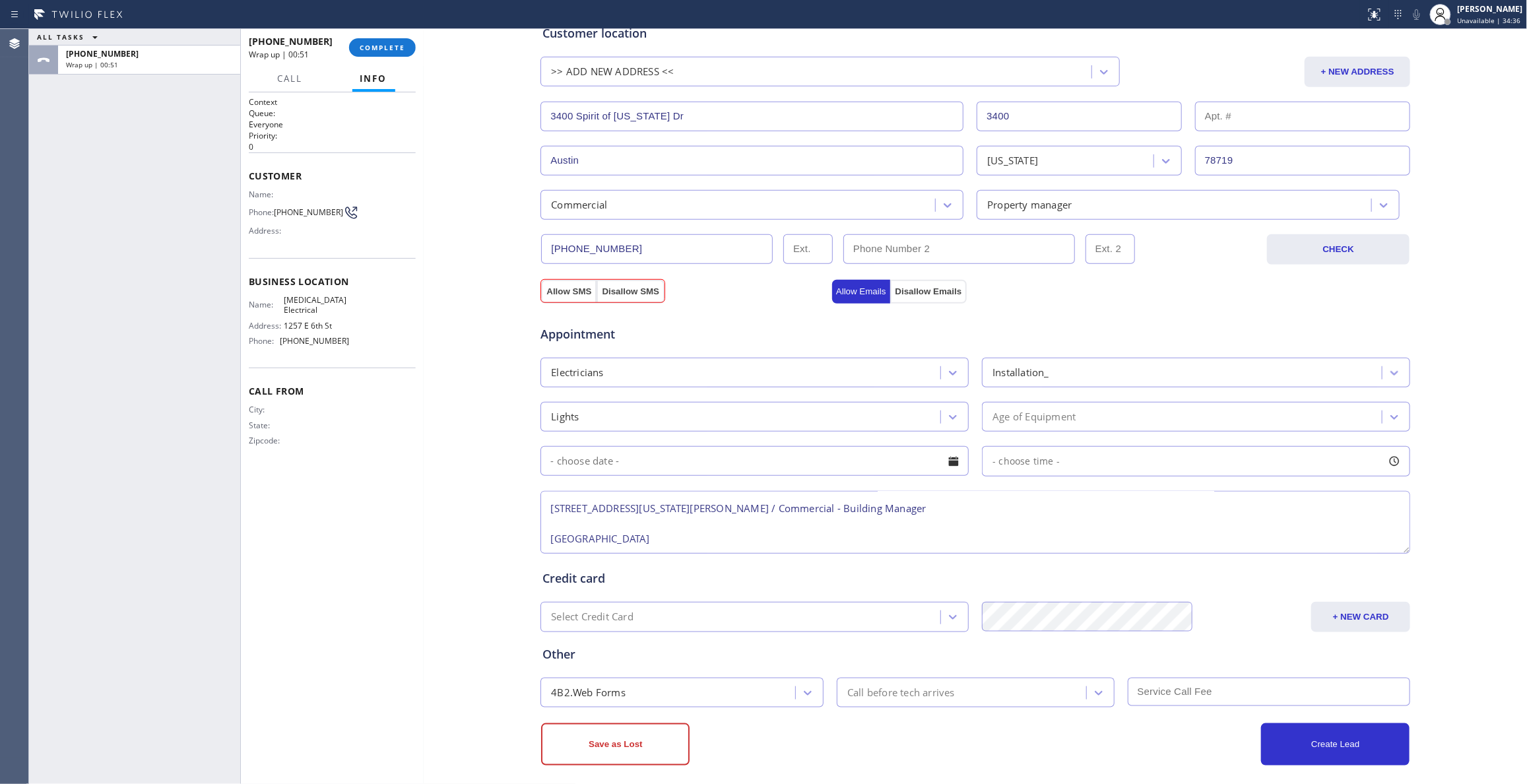
scroll to position [288, 0]
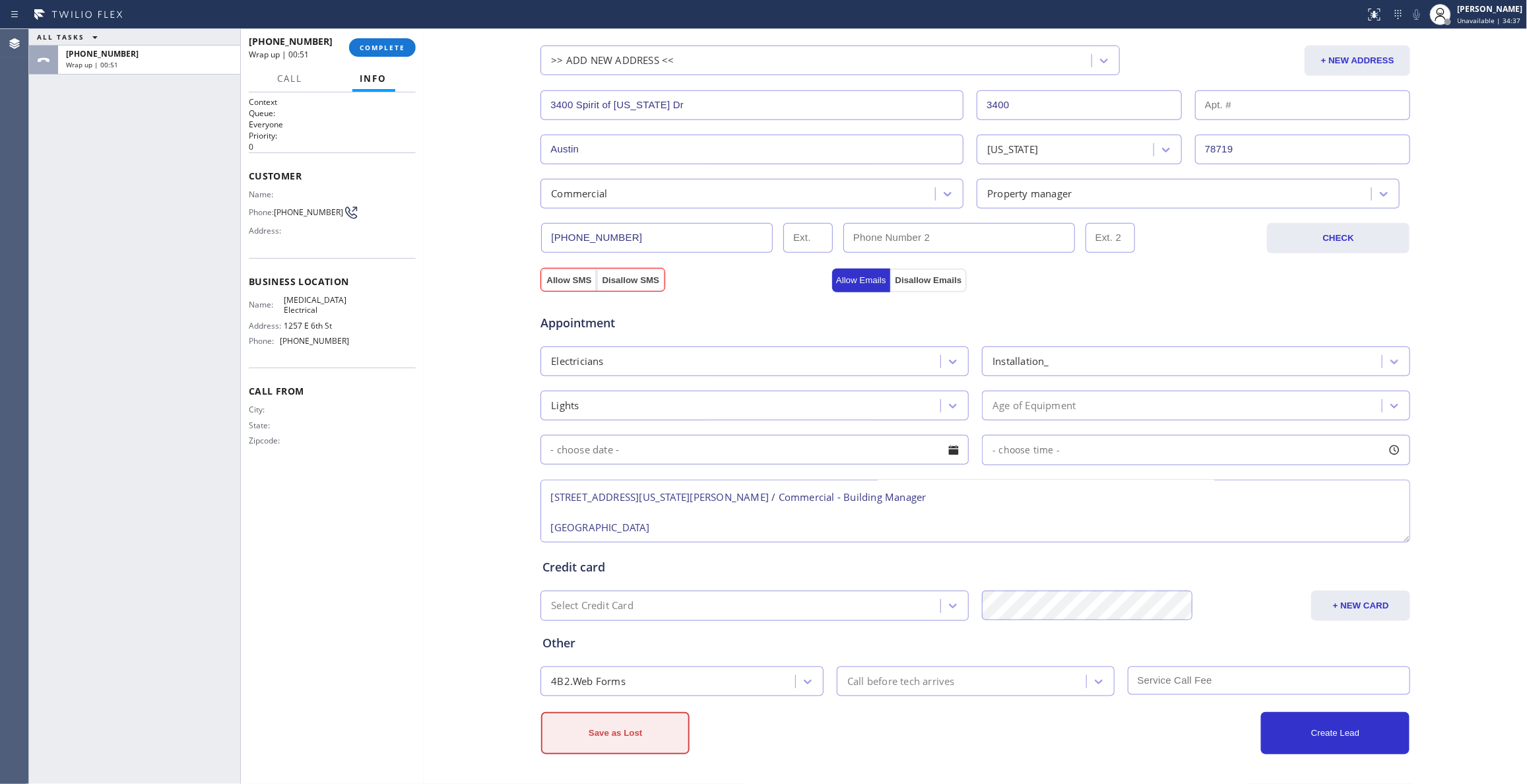
click at [633, 739] on button "Save as Lost" at bounding box center [615, 732] width 149 height 43
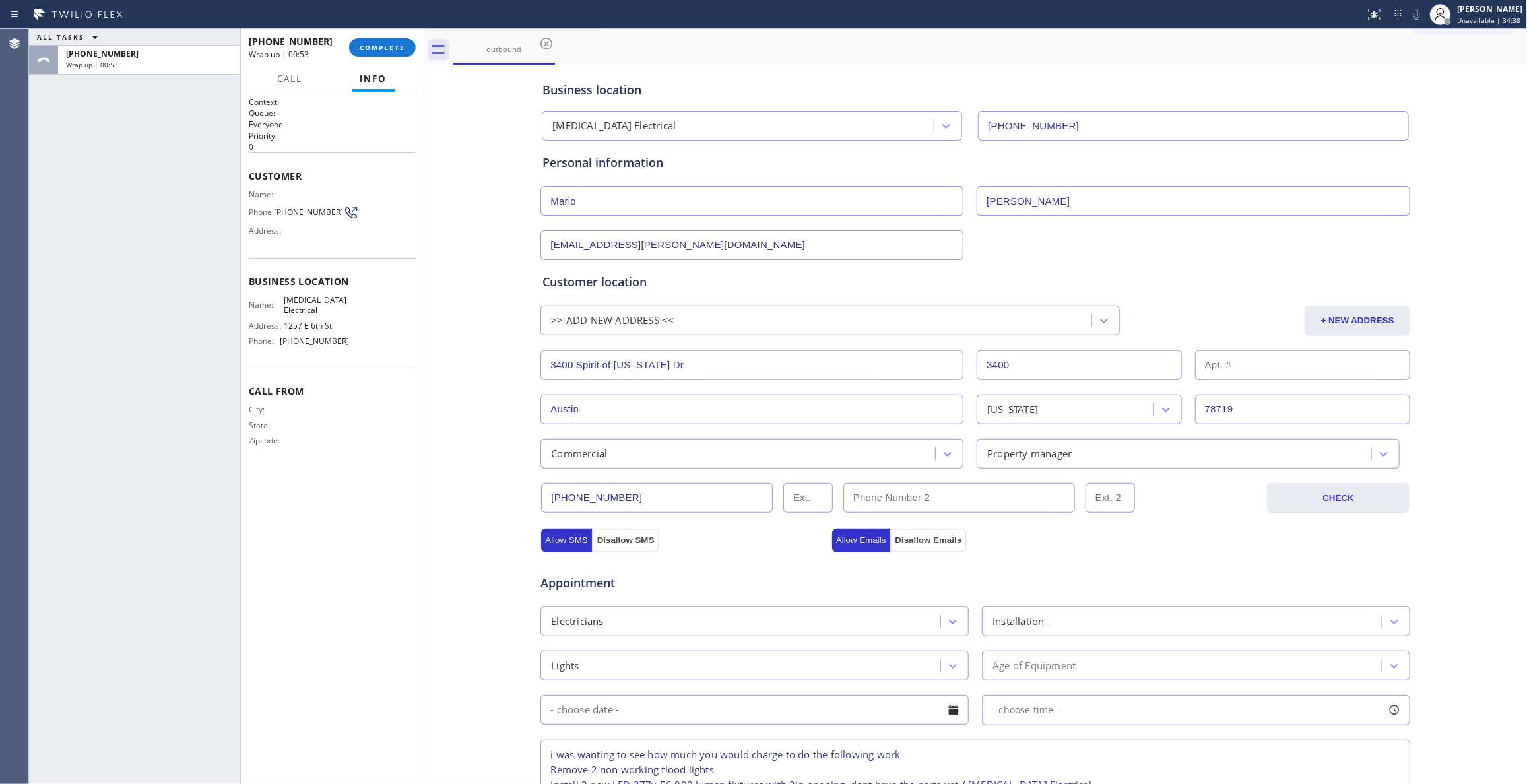
scroll to position [0, 0]
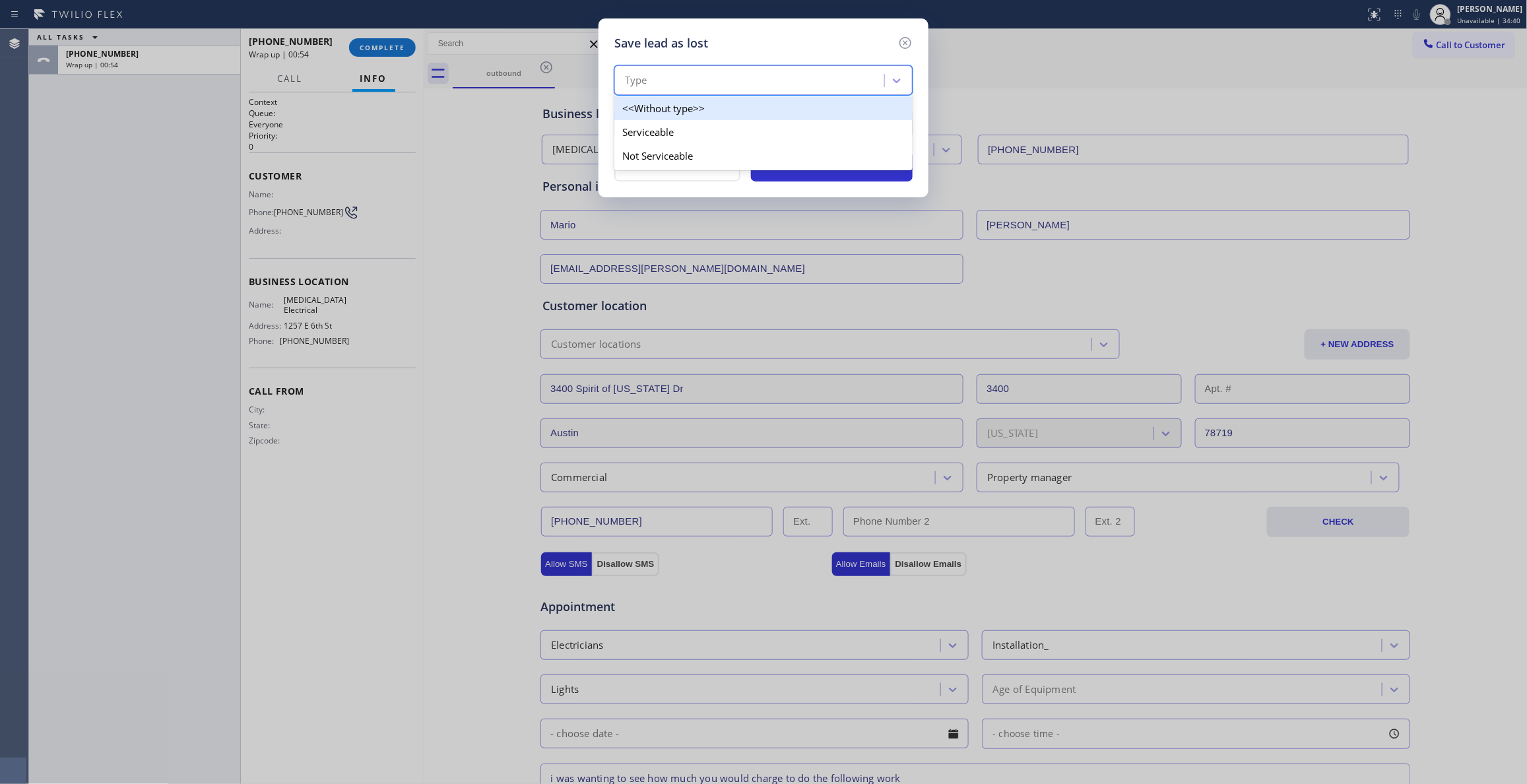
click at [698, 88] on div "Type" at bounding box center [752, 80] width 266 height 23
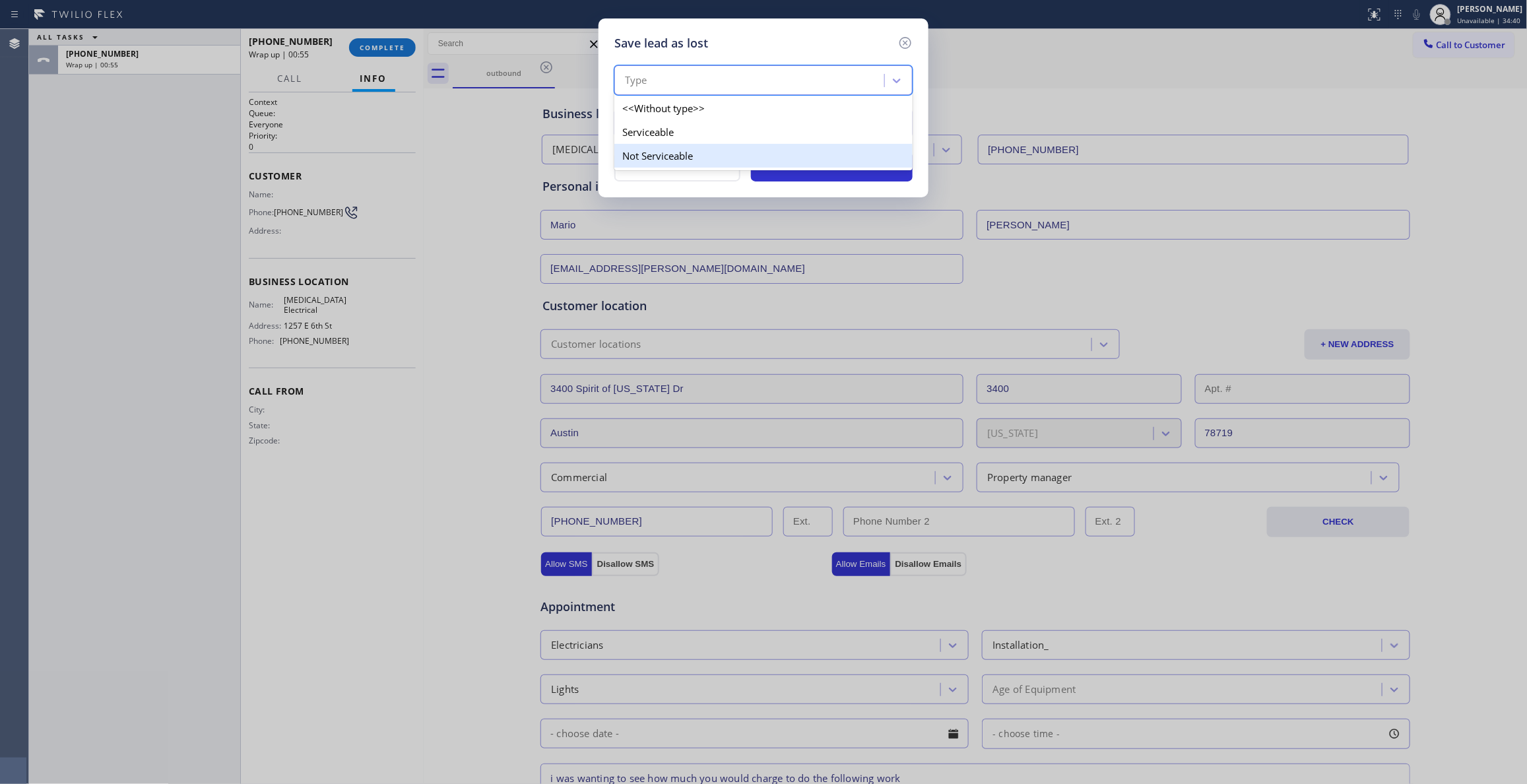
click at [672, 157] on div "Not Serviceable" at bounding box center [763, 156] width 298 height 24
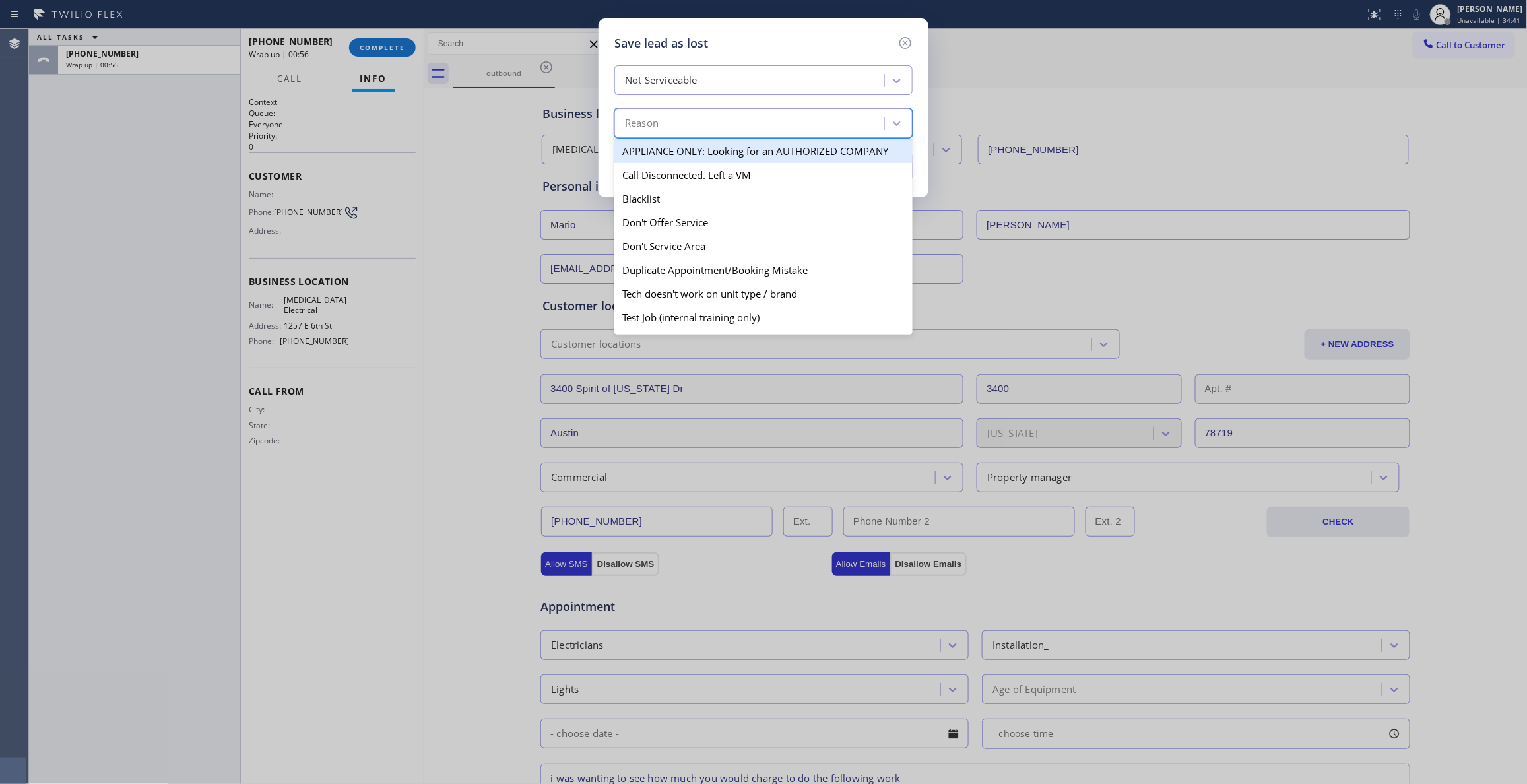
click at [676, 127] on div "Reason" at bounding box center [752, 123] width 266 height 23
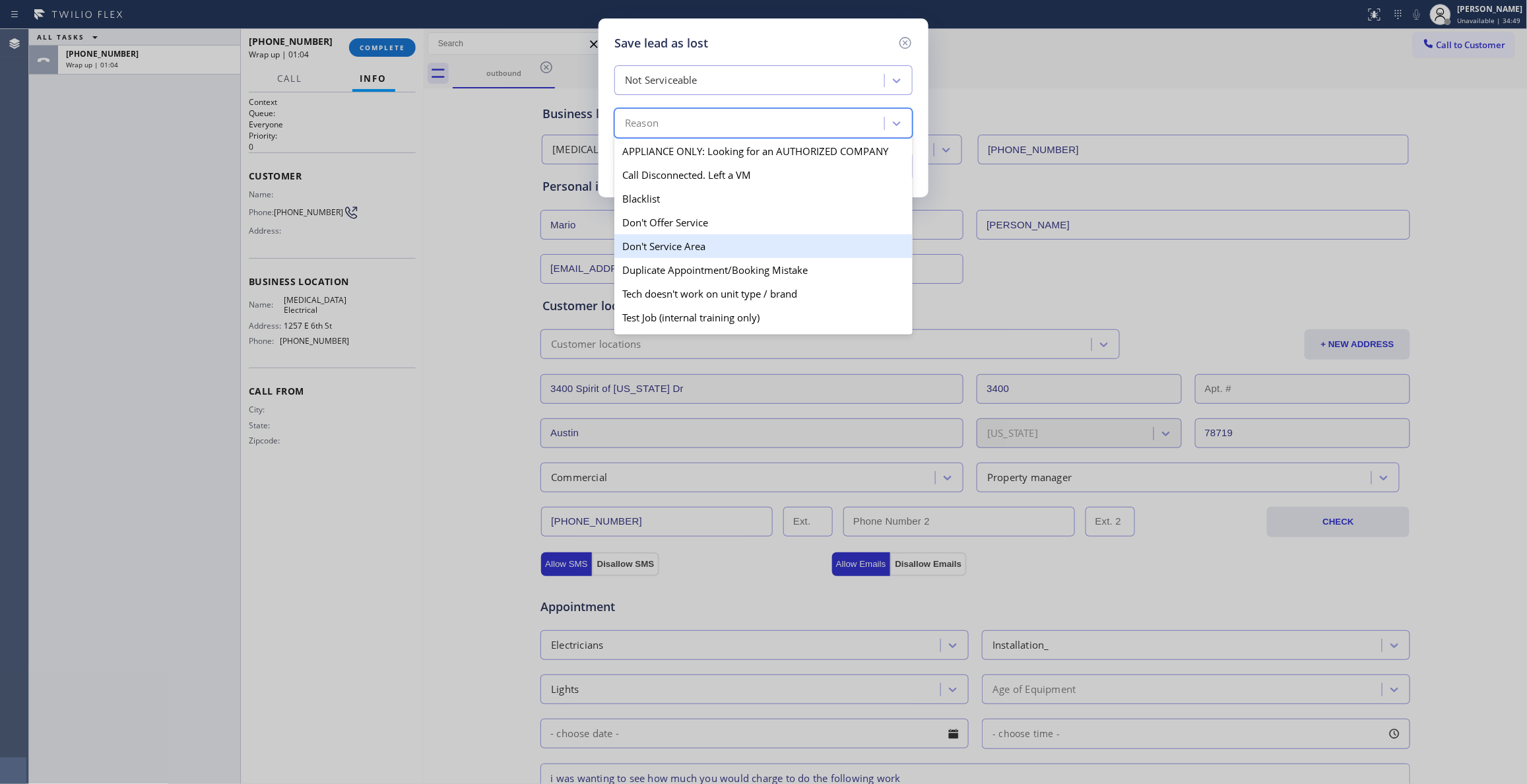
click at [748, 245] on div "Don't Service Area" at bounding box center [763, 246] width 298 height 24
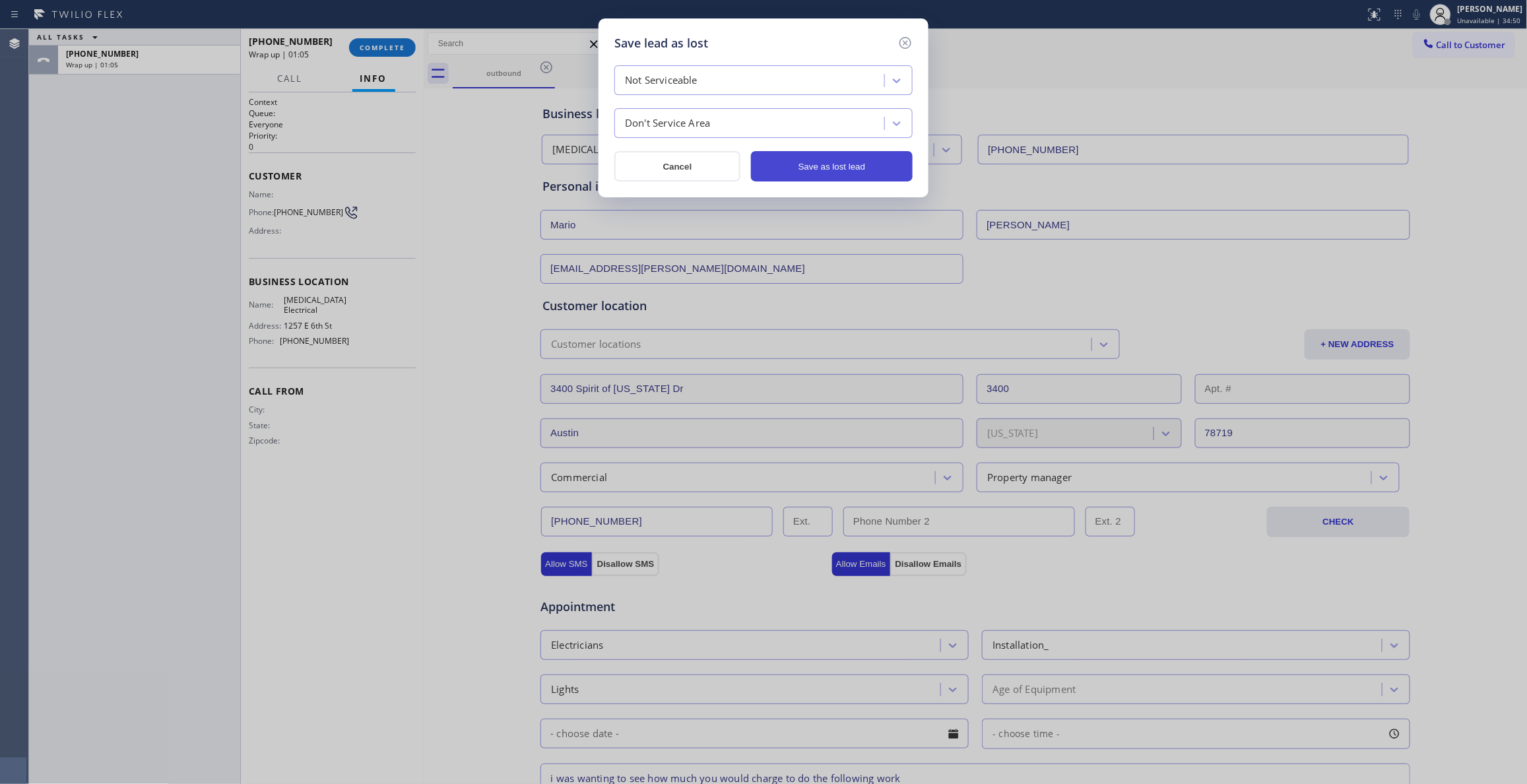
click at [850, 169] on button "Save as lost lead" at bounding box center [831, 167] width 161 height 31
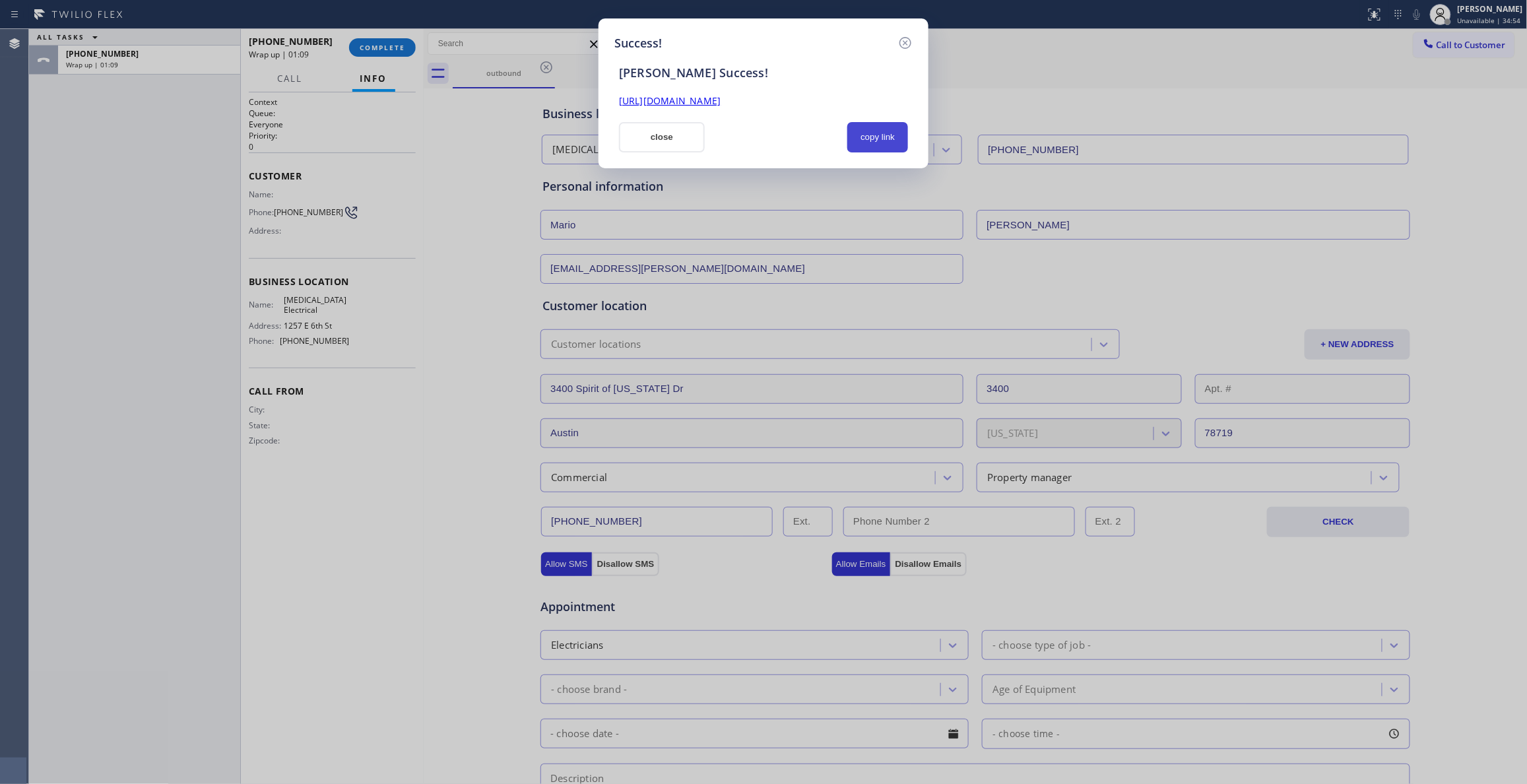
click at [896, 141] on button "copy link" at bounding box center [877, 138] width 61 height 31
click at [888, 133] on button "copy link" at bounding box center [877, 138] width 61 height 31
drag, startPoint x: 135, startPoint y: 281, endPoint x: 138, endPoint y: 249, distance: 32.1
click at [135, 281] on div "Success! [PERSON_NAME] Success! [URL][DOMAIN_NAME] close copy link" at bounding box center [764, 392] width 1527 height 784
click at [909, 43] on icon at bounding box center [905, 43] width 15 height 15
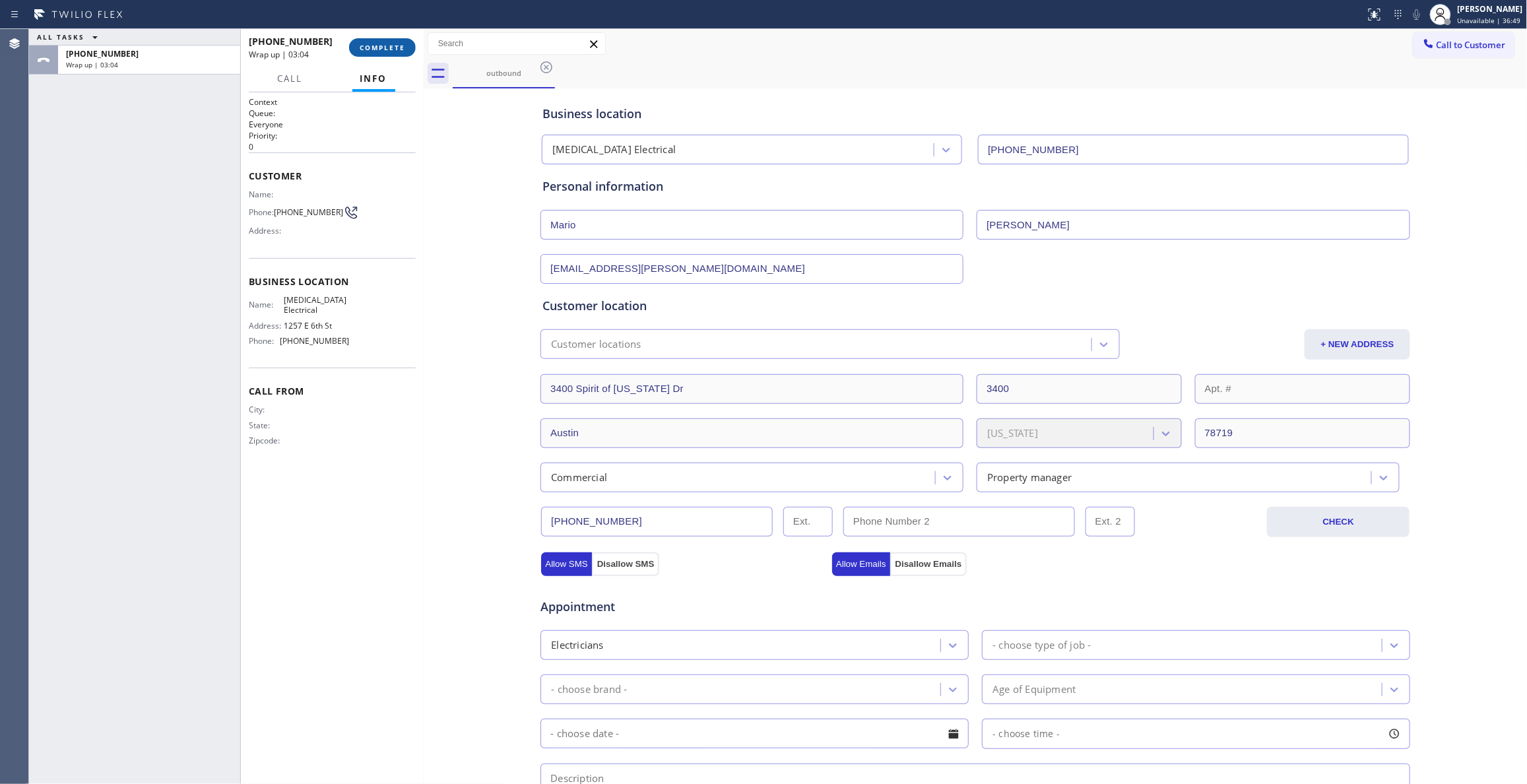
click at [405, 53] on button "COMPLETE" at bounding box center [382, 47] width 67 height 18
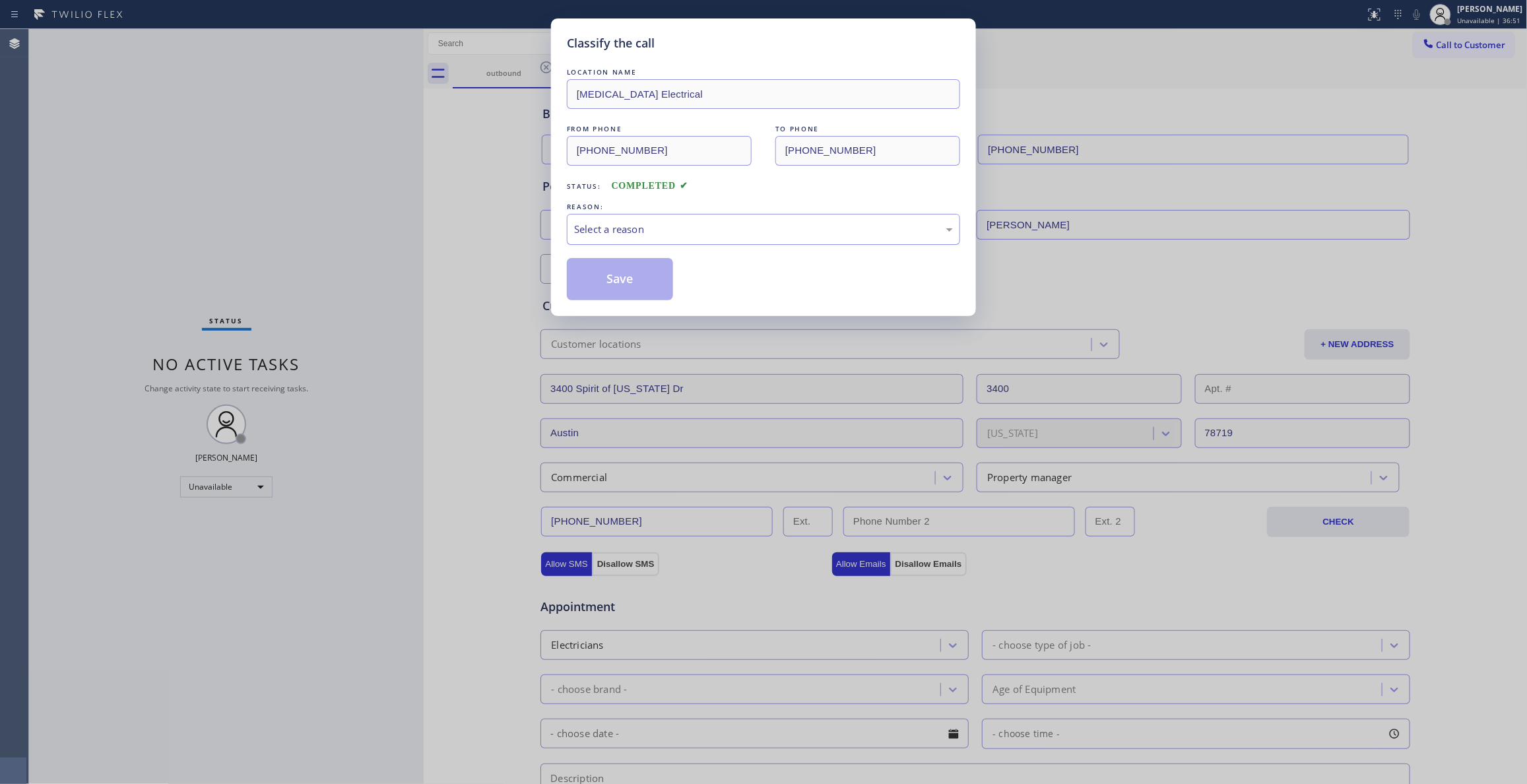
click at [631, 223] on div "Select a reason" at bounding box center [764, 229] width 379 height 15
click at [621, 283] on button "Save" at bounding box center [619, 279] width 106 height 43
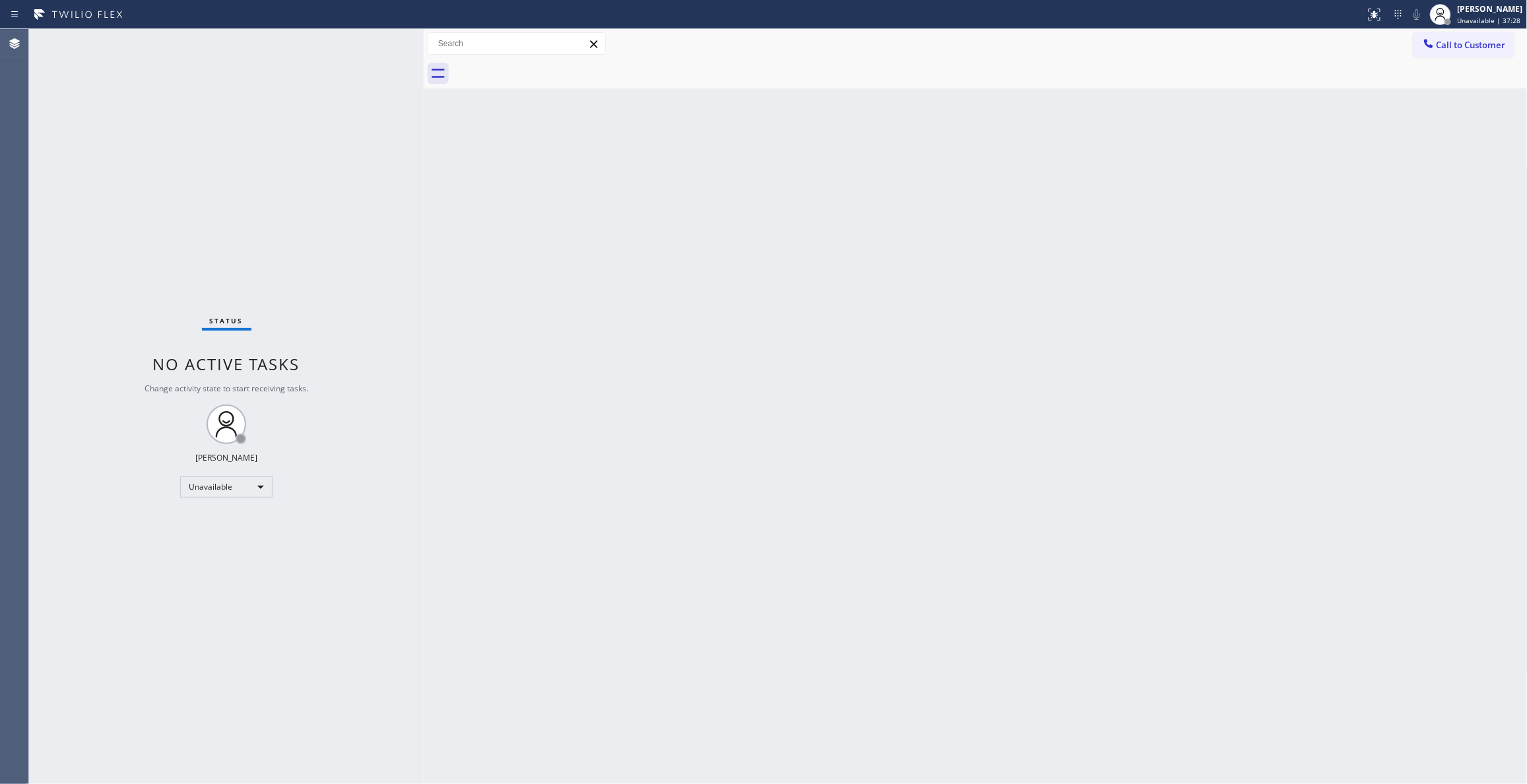
click at [183, 711] on div "Status No active tasks Change activity state to start receiving tasks. [PERSON_…" at bounding box center [226, 406] width 395 height 754
click at [120, 207] on div "Status No active tasks Change activity state to start receiving tasks. [PERSON_…" at bounding box center [226, 406] width 395 height 754
click at [1460, 41] on span "Call to Customer" at bounding box center [1471, 44] width 69 height 12
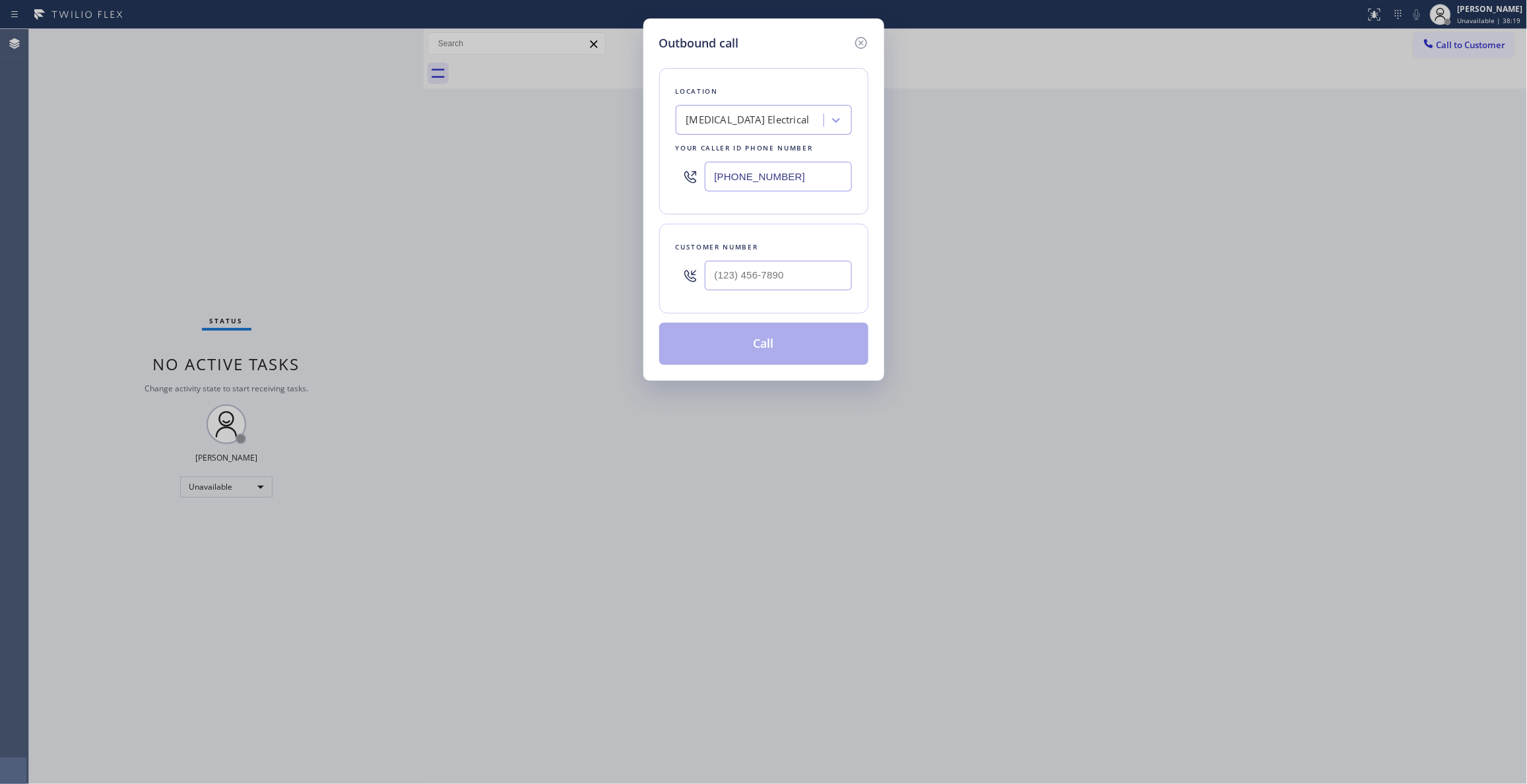
drag, startPoint x: 677, startPoint y: 159, endPoint x: 394, endPoint y: 138, distance: 283.8
click at [409, 145] on div "Outbound call Location [MEDICAL_DATA] Electrical Your caller id phone number [P…" at bounding box center [764, 392] width 1527 height 784
click at [765, 271] on input "(___) ___-____" at bounding box center [778, 275] width 147 height 30
click at [762, 351] on button "Call" at bounding box center [764, 343] width 209 height 43
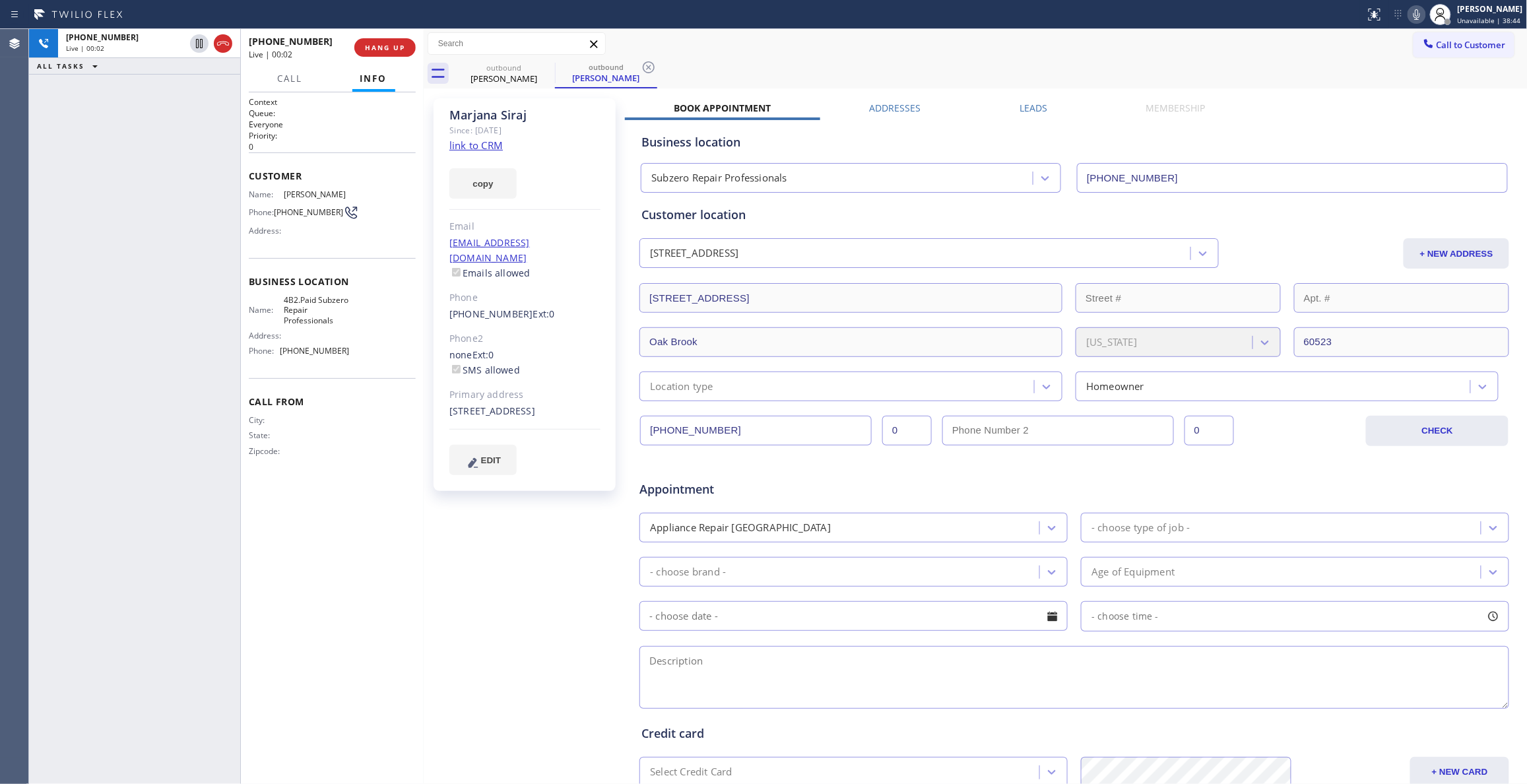
click at [658, 64] on div "outbound [PERSON_NAME] outbound [PERSON_NAME]" at bounding box center [990, 73] width 1075 height 30
click at [649, 69] on icon at bounding box center [648, 67] width 12 height 12
click at [385, 45] on span "HANG UP" at bounding box center [385, 47] width 40 height 9
click at [384, 45] on span "HANG UP" at bounding box center [385, 47] width 40 height 9
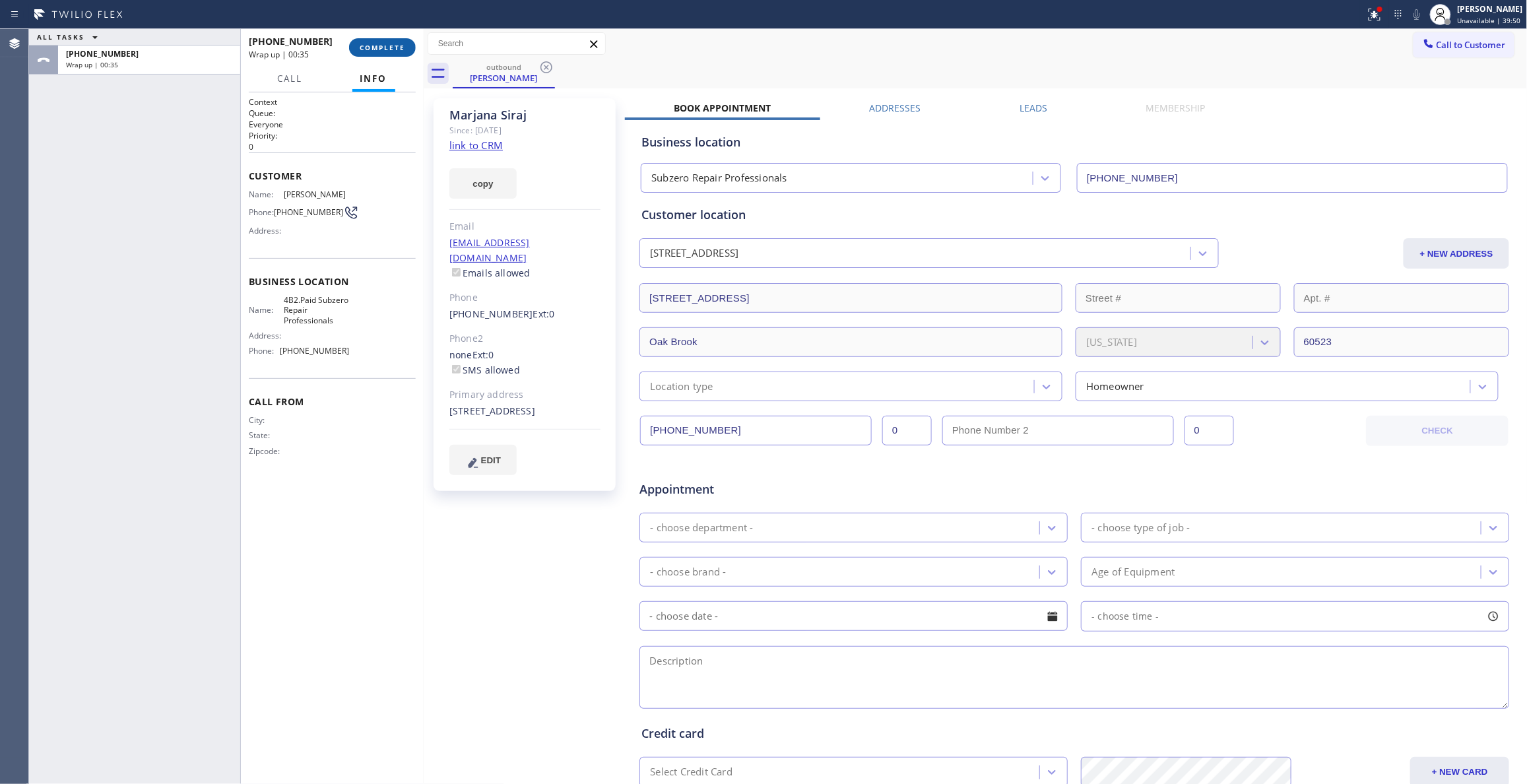
click at [380, 48] on span "COMPLETE" at bounding box center [382, 47] width 45 height 9
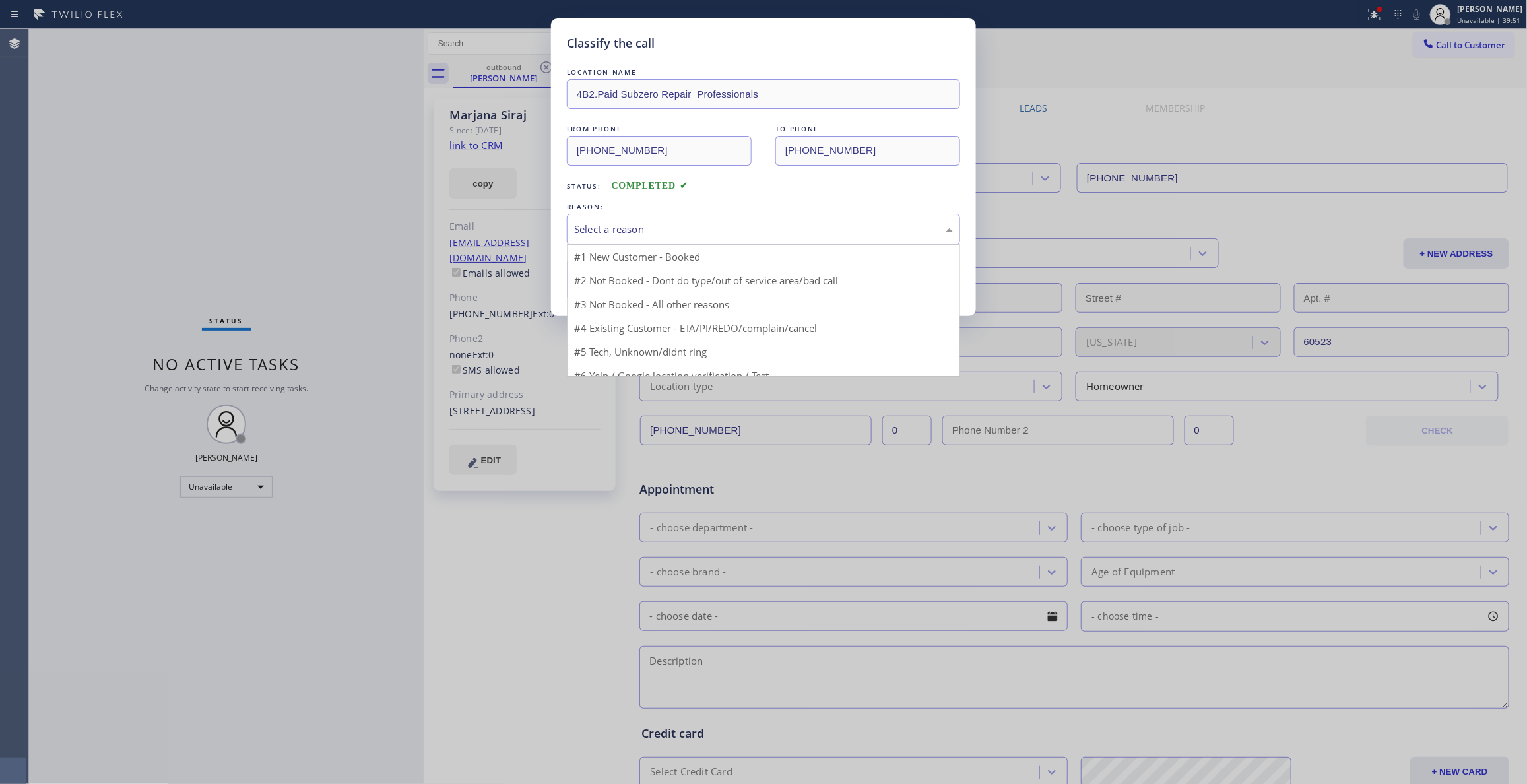
click at [689, 225] on div "Select a reason" at bounding box center [764, 229] width 379 height 15
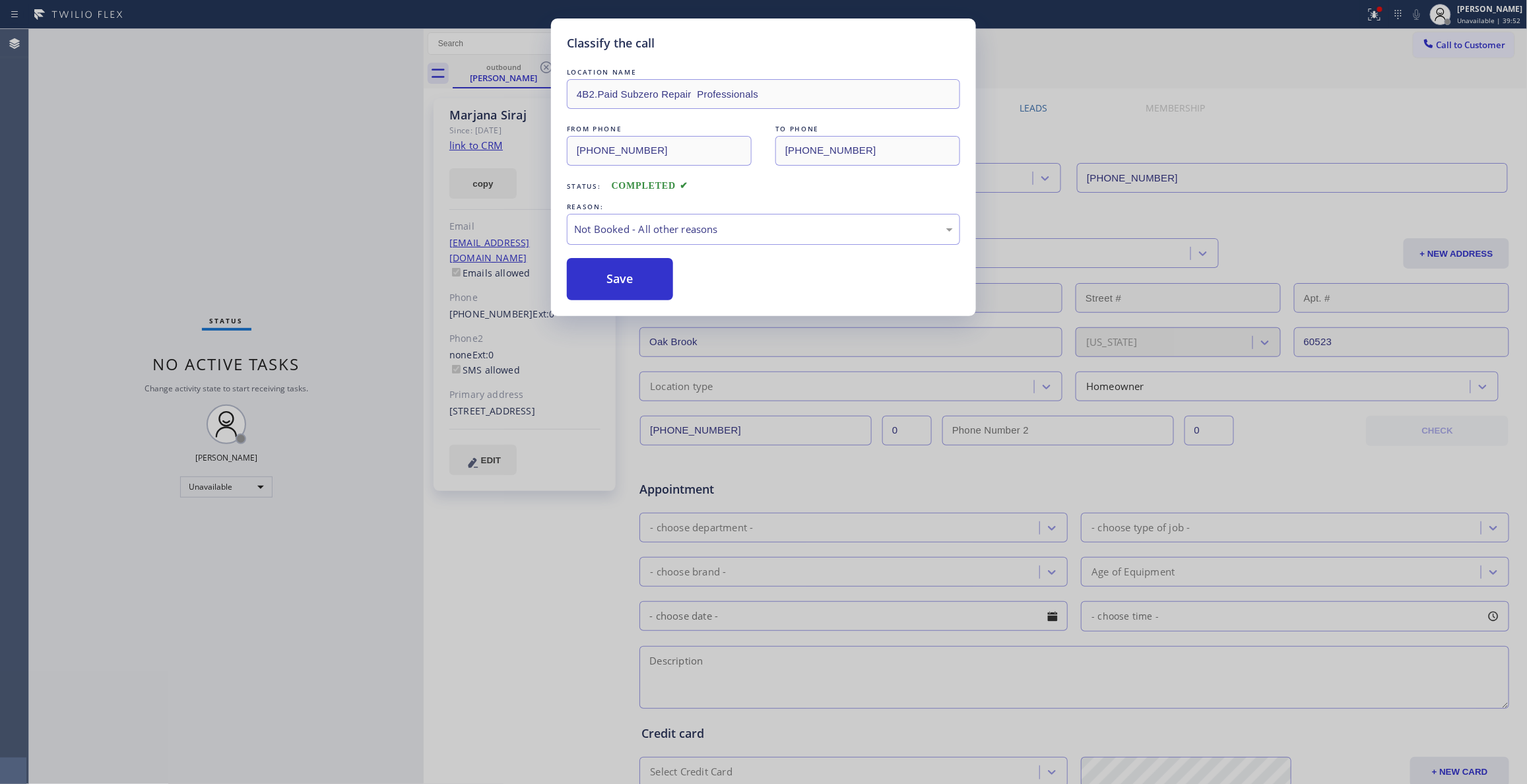
click at [658, 281] on button "Save" at bounding box center [619, 279] width 106 height 43
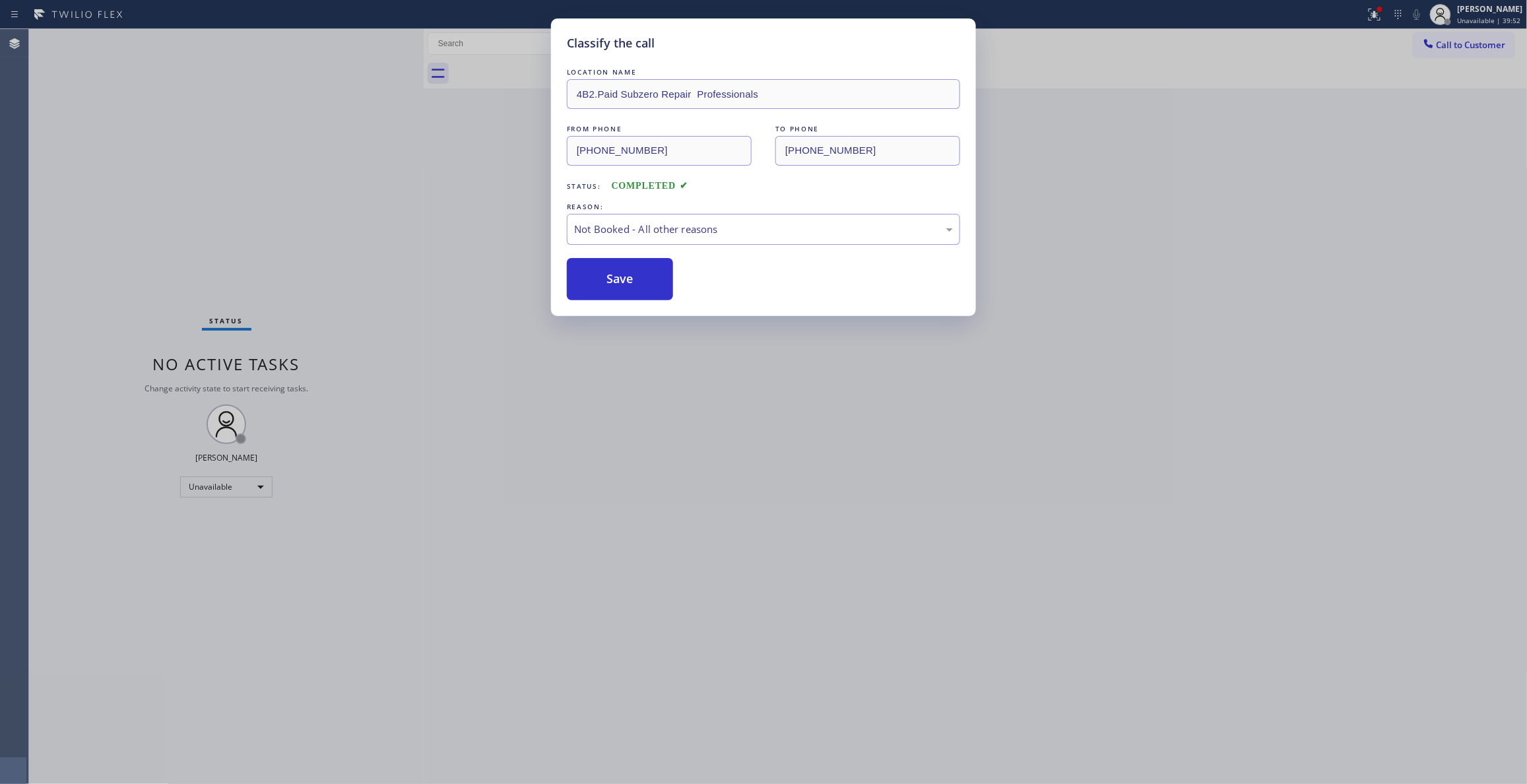
click at [658, 281] on button "Save" at bounding box center [619, 279] width 106 height 43
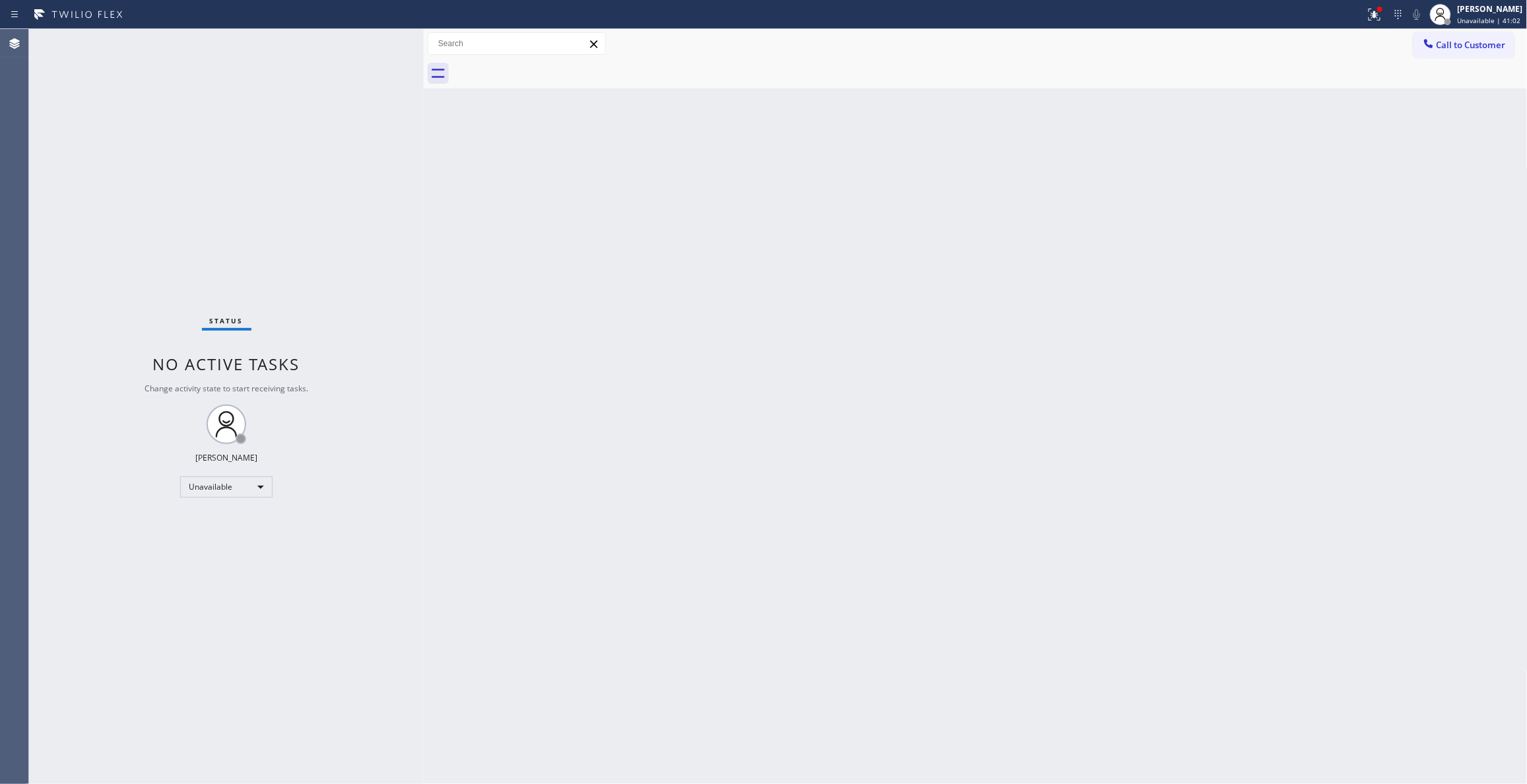
click at [178, 167] on div "Status No active tasks Change activity state to start receiving tasks. [PERSON_…" at bounding box center [226, 406] width 395 height 754
click at [1461, 33] on button "Call to Customer" at bounding box center [1464, 45] width 101 height 25
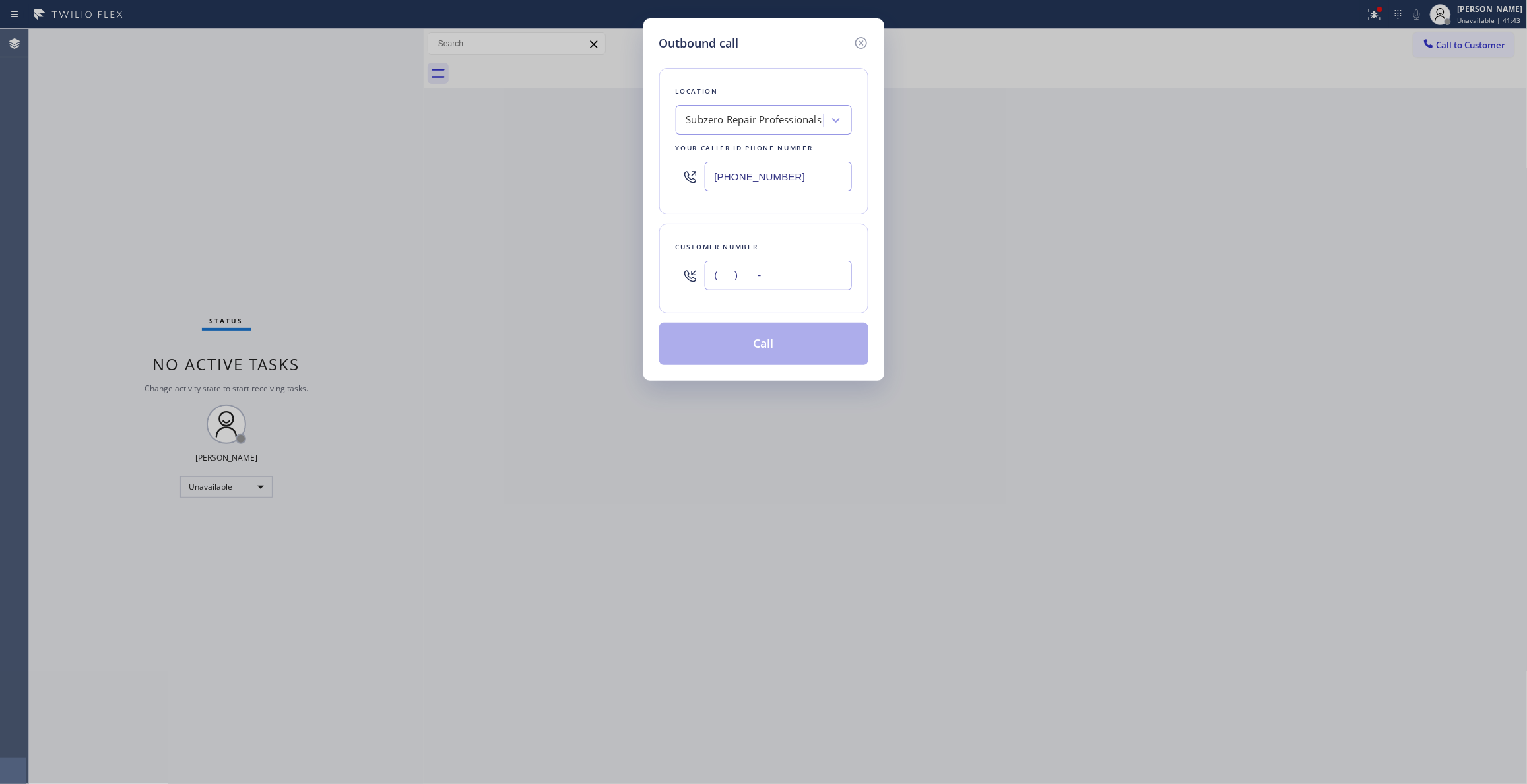
click at [744, 272] on input "(___) ___-____" at bounding box center [778, 275] width 147 height 30
drag, startPoint x: 806, startPoint y: 177, endPoint x: 145, endPoint y: 175, distance: 661.0
click at [202, 177] on div "Outbound call Location Subzero Repair Professionals Your caller id phone number…" at bounding box center [764, 392] width 1527 height 784
drag, startPoint x: 774, startPoint y: 275, endPoint x: 629, endPoint y: 273, distance: 145.0
click at [629, 273] on div "Outbound call Location 4B2.Paid Viking Repair Service Your caller id phone numb…" at bounding box center [764, 392] width 1527 height 784
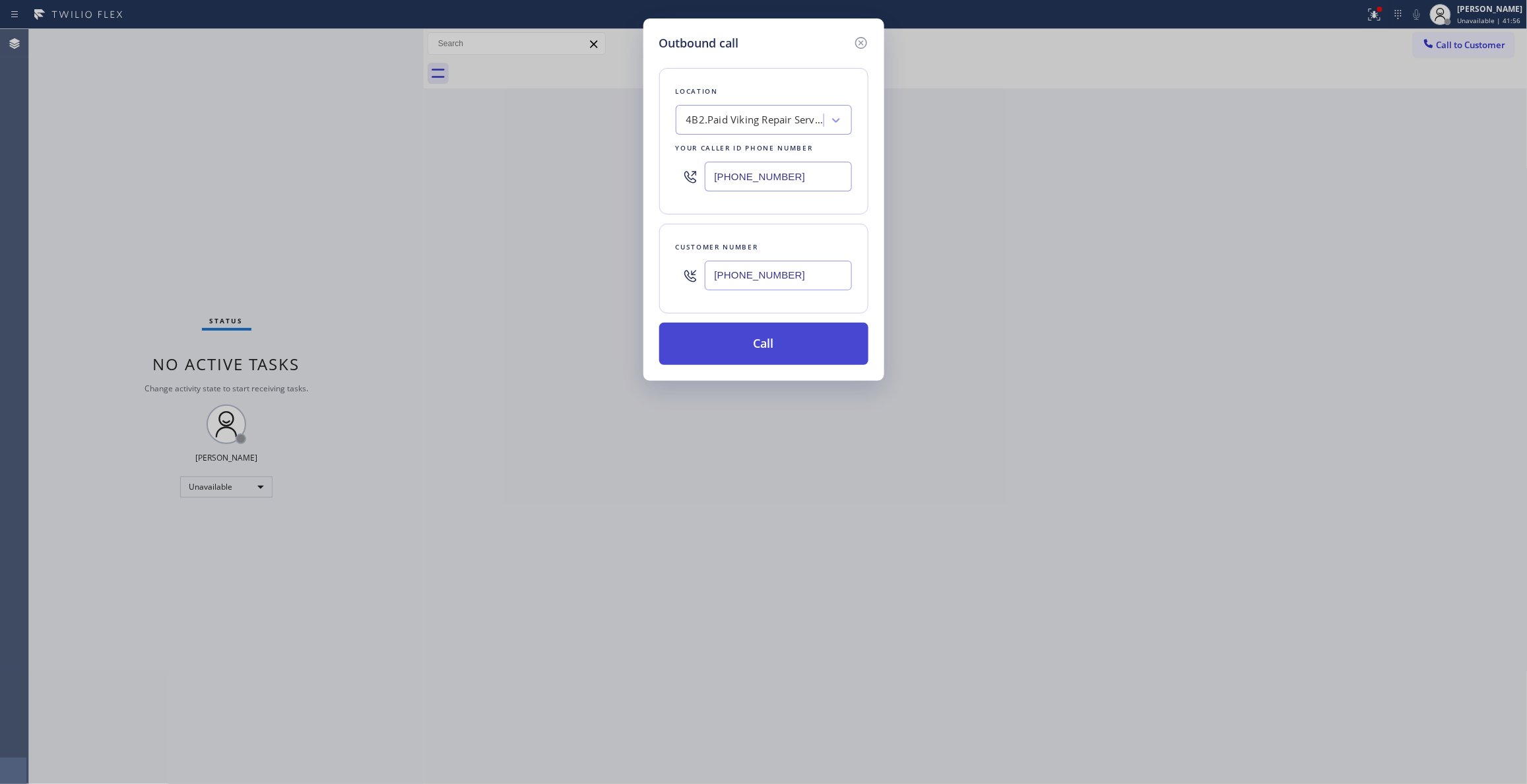
click at [762, 346] on button "Call" at bounding box center [764, 343] width 209 height 43
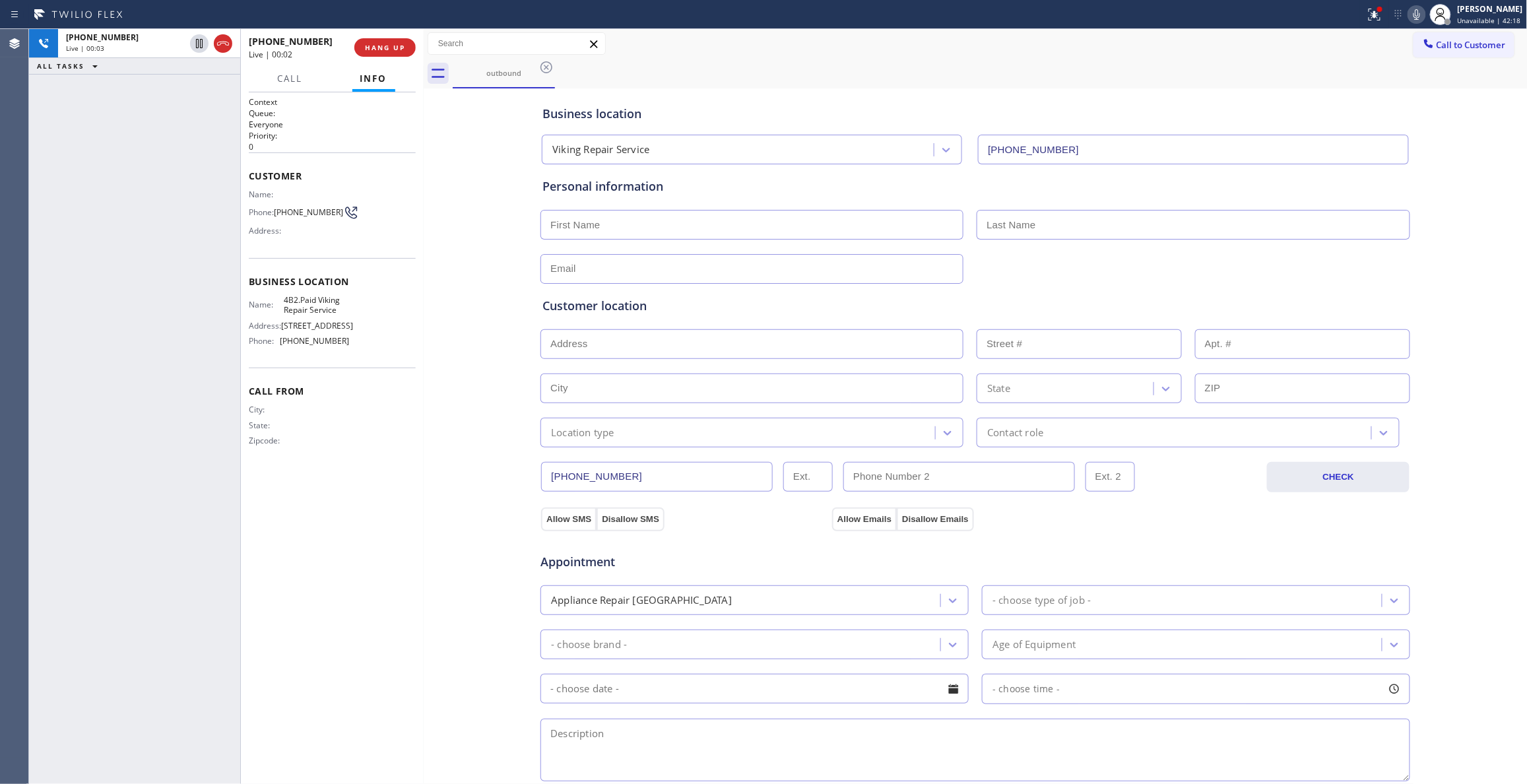
drag, startPoint x: 80, startPoint y: 713, endPoint x: 84, endPoint y: 706, distance: 8.1
click at [80, 713] on div "[PHONE_NUMBER] Live | 00:03 ALL TASKS ALL TASKS ACTIVE TASKS TASKS IN WRAP UP" at bounding box center [134, 406] width 211 height 754
drag, startPoint x: 349, startPoint y: 341, endPoint x: 276, endPoint y: 344, distance: 73.1
click at [276, 344] on div "Phone: [PHONE_NUMBER]" at bounding box center [299, 340] width 101 height 10
click at [447, 502] on div "Business location Viking Repair Service [PHONE_NUMBER] Personal information Cus…" at bounding box center [975, 541] width 1098 height 901
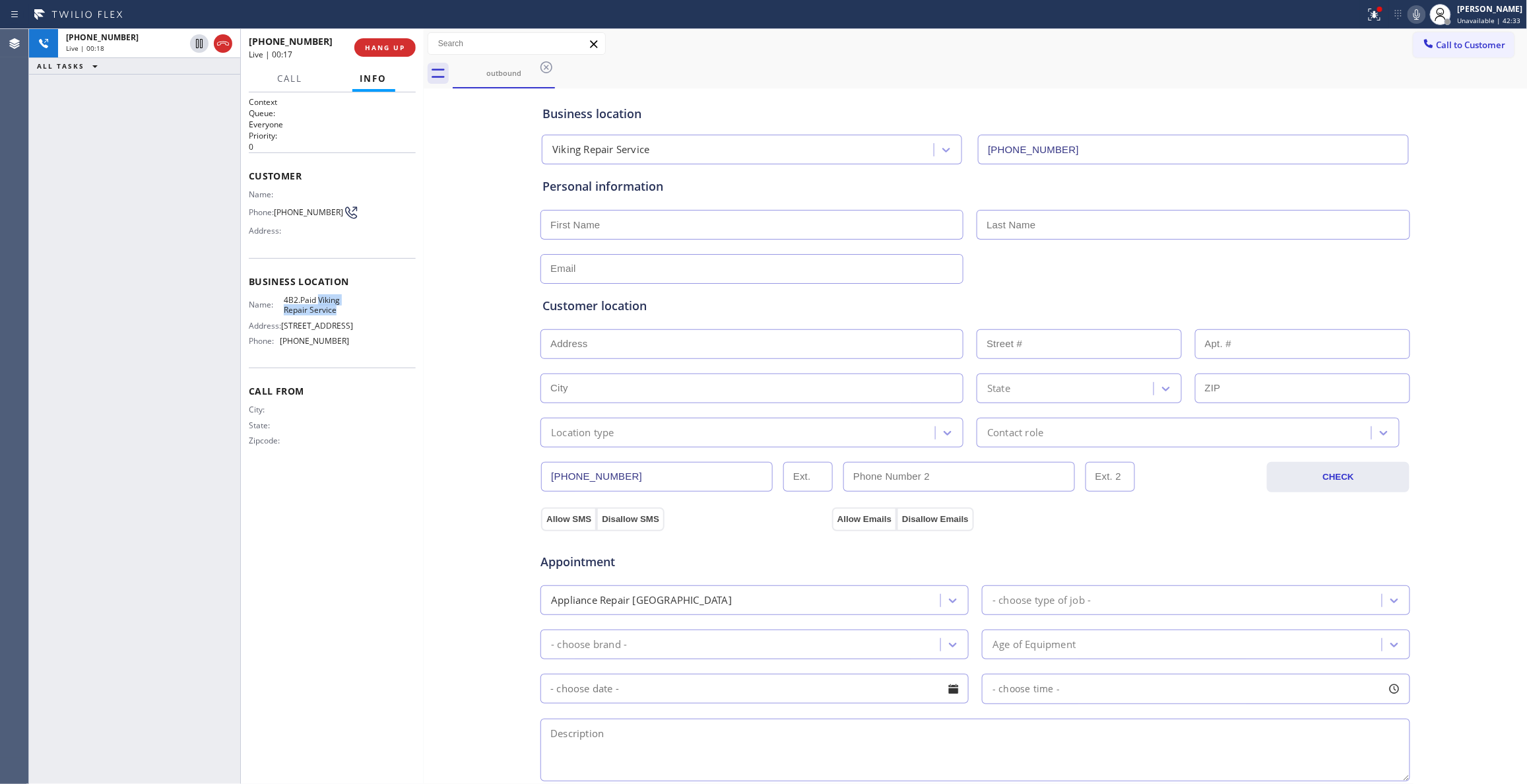
drag, startPoint x: 331, startPoint y: 311, endPoint x: 320, endPoint y: 301, distance: 14.9
click at [320, 301] on span "4B2.Paid Viking Repair Service" at bounding box center [316, 305] width 65 height 21
click at [216, 711] on div "[PHONE_NUMBER] Live | 00:54 ALL TASKS ALL TASKS ACTIVE TASKS TASKS IN WRAP UP" at bounding box center [134, 406] width 211 height 754
drag, startPoint x: 447, startPoint y: 500, endPoint x: 447, endPoint y: 490, distance: 10.0
click at [447, 500] on div "Business location Viking Repair Service [PHONE_NUMBER] Personal information Cus…" at bounding box center [975, 541] width 1098 height 901
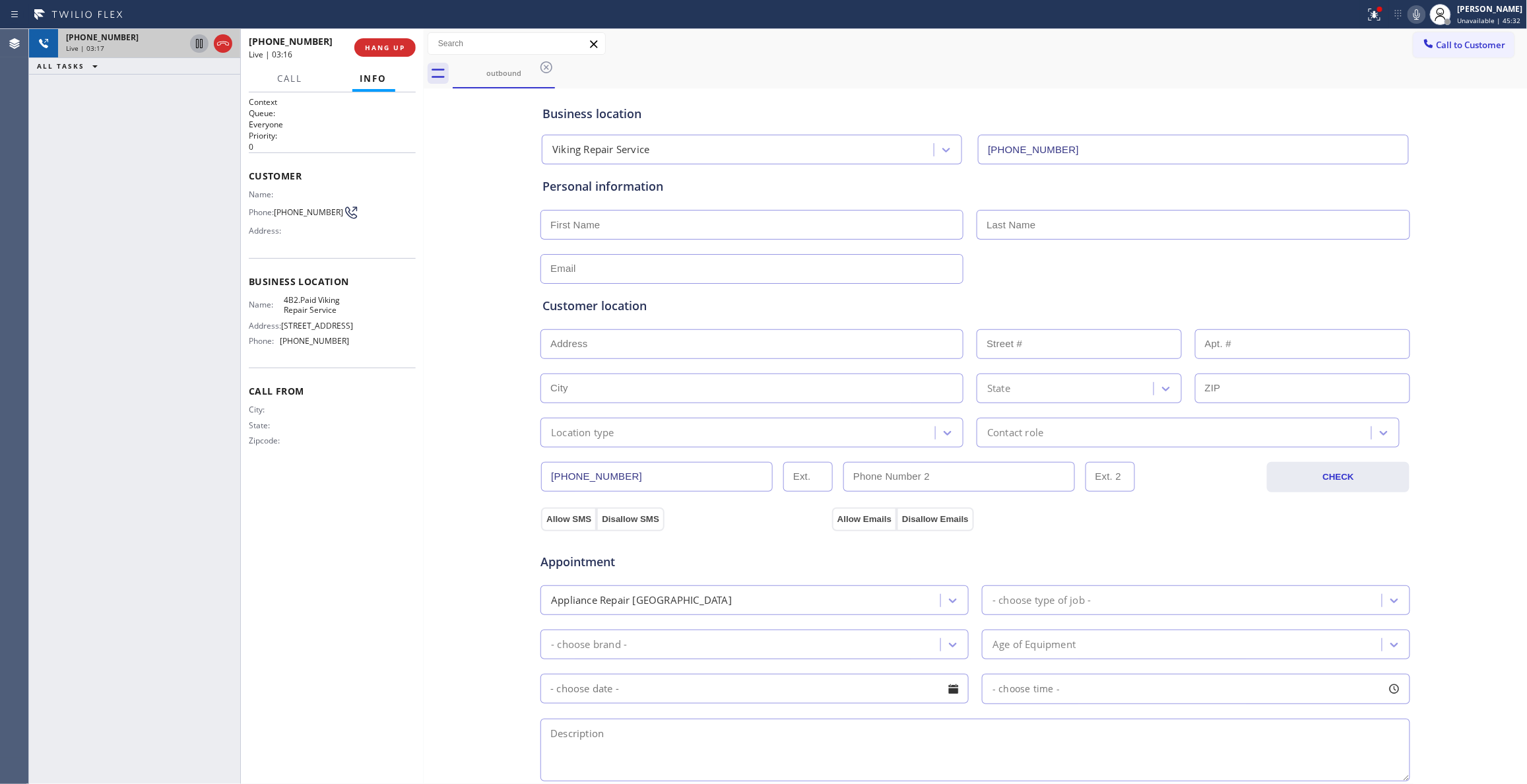
click at [198, 46] on icon at bounding box center [198, 43] width 6 height 9
click at [1408, 14] on icon at bounding box center [1416, 14] width 15 height 15
click at [93, 355] on div "[PHONE_NUMBER] Live | 04:16 ALL TASKS ALL TASKS ACTIVE TASKS TASKS IN WRAP UP" at bounding box center [134, 406] width 211 height 754
click at [662, 223] on input "text" at bounding box center [752, 225] width 423 height 30
click at [590, 220] on input "[PERSON_NAME]" at bounding box center [752, 225] width 423 height 30
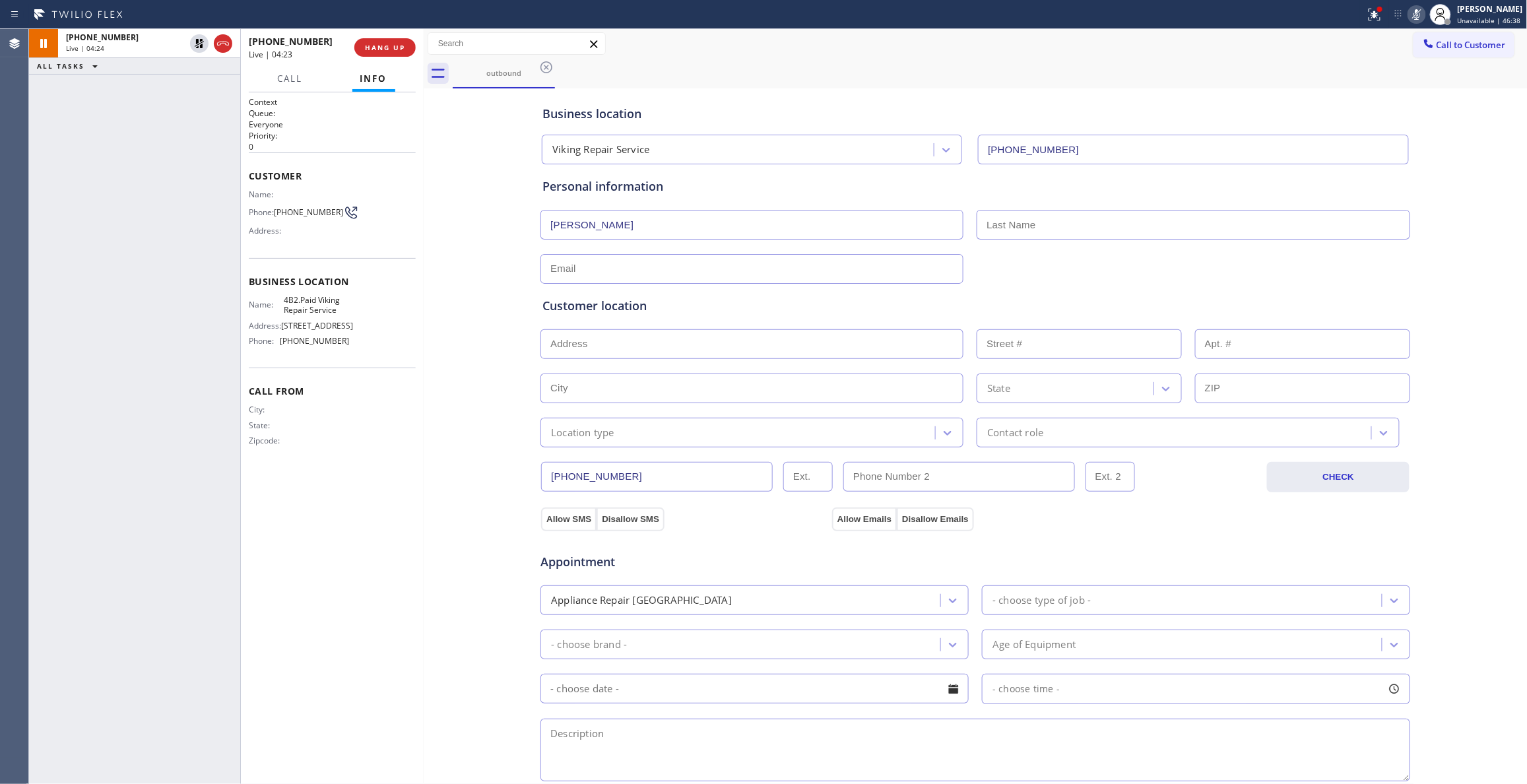
click at [590, 220] on input "[PERSON_NAME]" at bounding box center [752, 225] width 423 height 30
click at [1046, 211] on input "text" at bounding box center [1193, 225] width 434 height 30
click at [658, 266] on input "text" at bounding box center [752, 268] width 423 height 30
click at [437, 529] on div "Business location Viking Repair Service [PHONE_NUMBER] Personal information [PE…" at bounding box center [975, 541] width 1098 height 901
click at [679, 346] on input "text" at bounding box center [752, 344] width 423 height 30
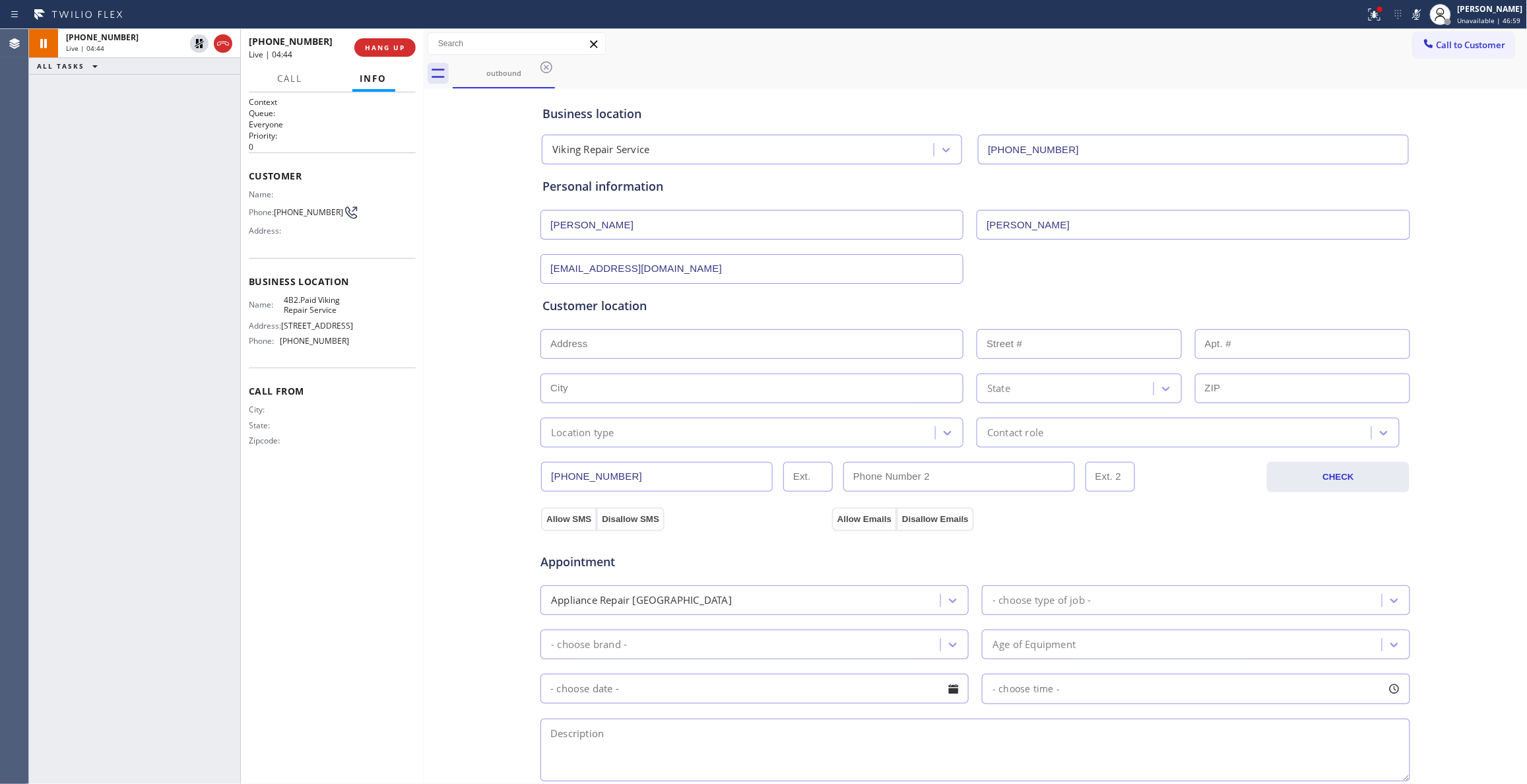
paste input "6623 Orchid Ln Dallas, TX 75230"
type input "6623 Orchid Ln"
type input "6623"
type input "Dallas"
type input "75230"
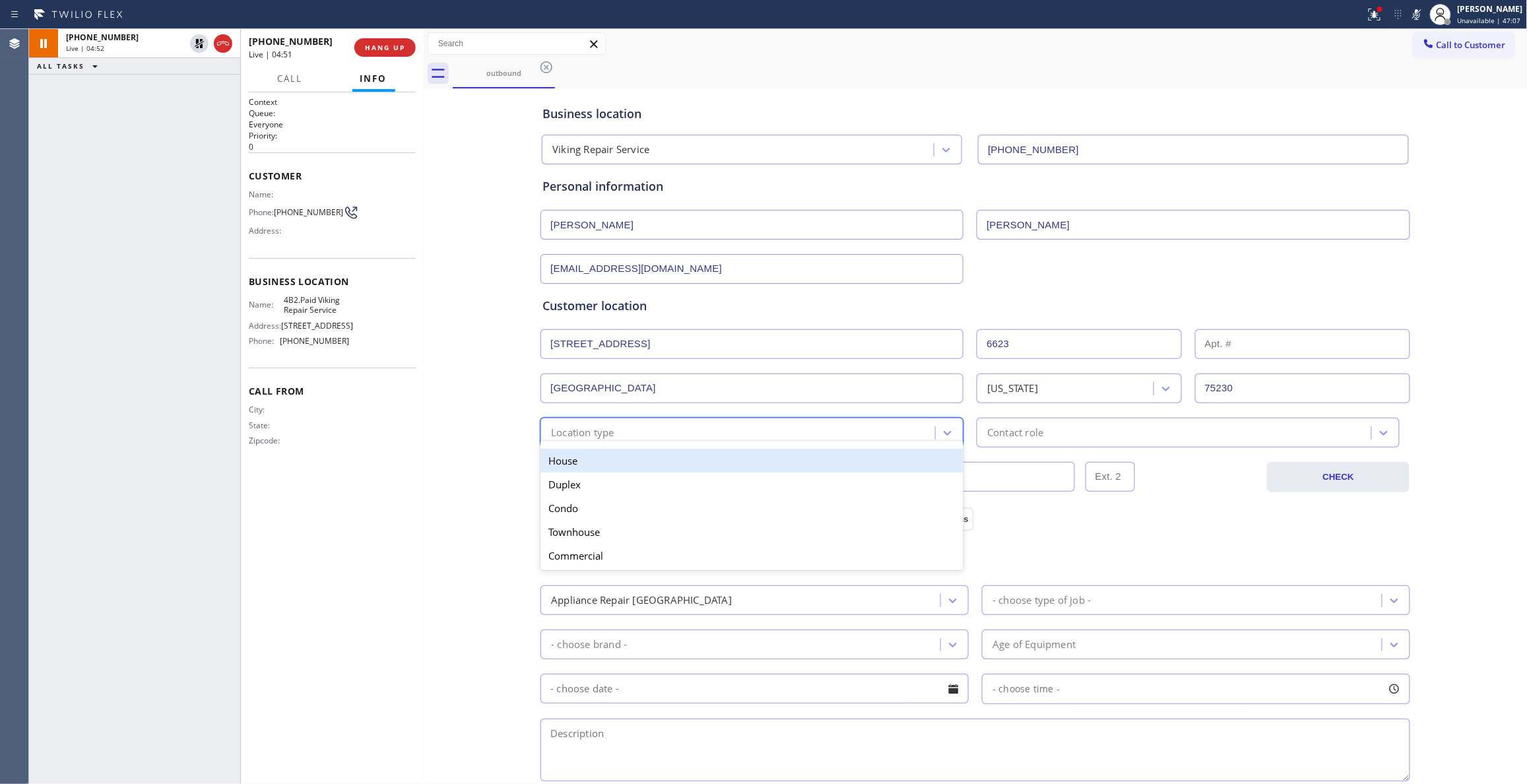
click at [656, 433] on div "Location type" at bounding box center [739, 432] width 390 height 23
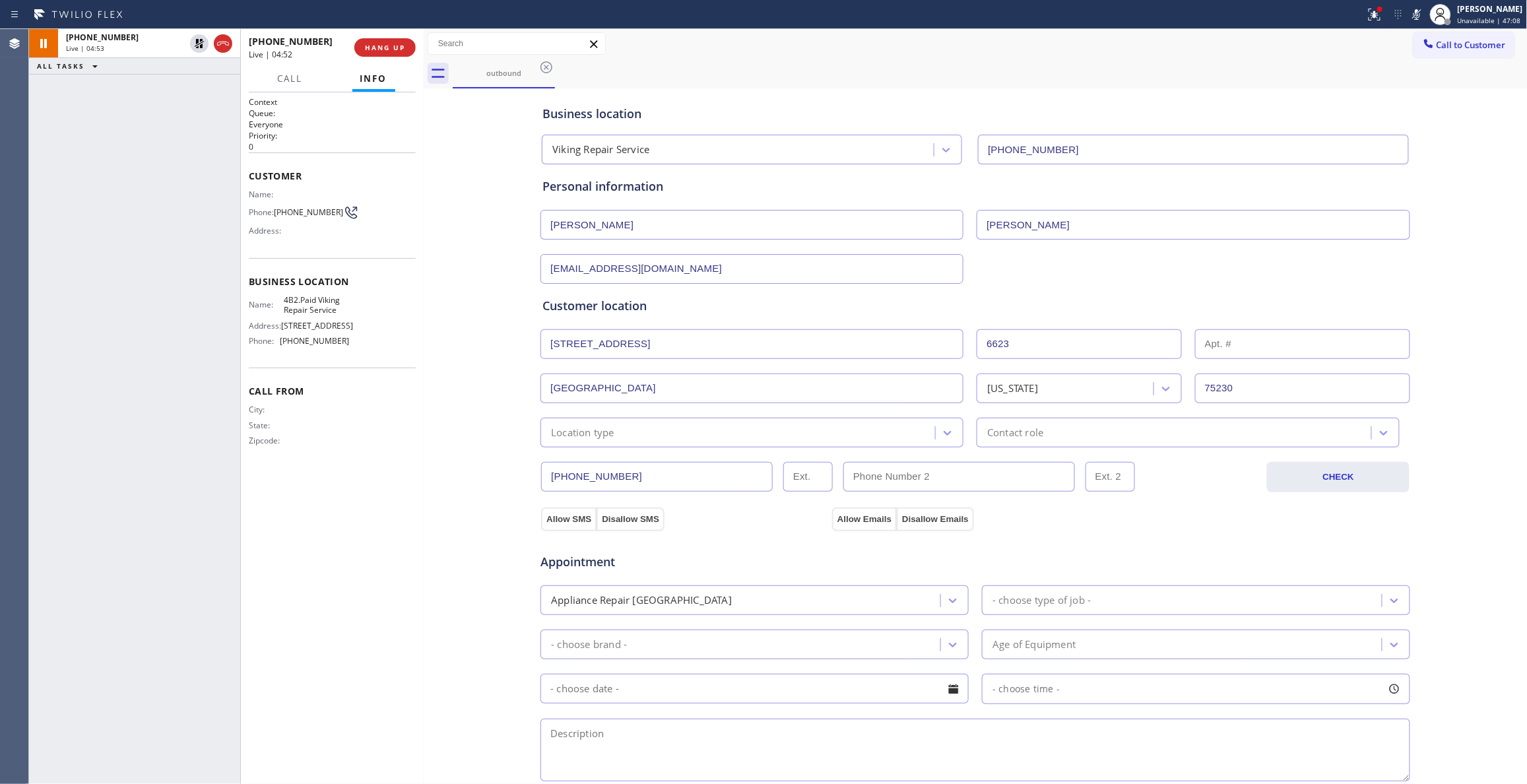
click at [384, 608] on div "Context Queue: Everyone Priority: 0 Customer Name: Phone: (214) 693-6041 Addres…" at bounding box center [332, 437] width 167 height 684
click at [658, 431] on div "Location type" at bounding box center [739, 432] width 390 height 23
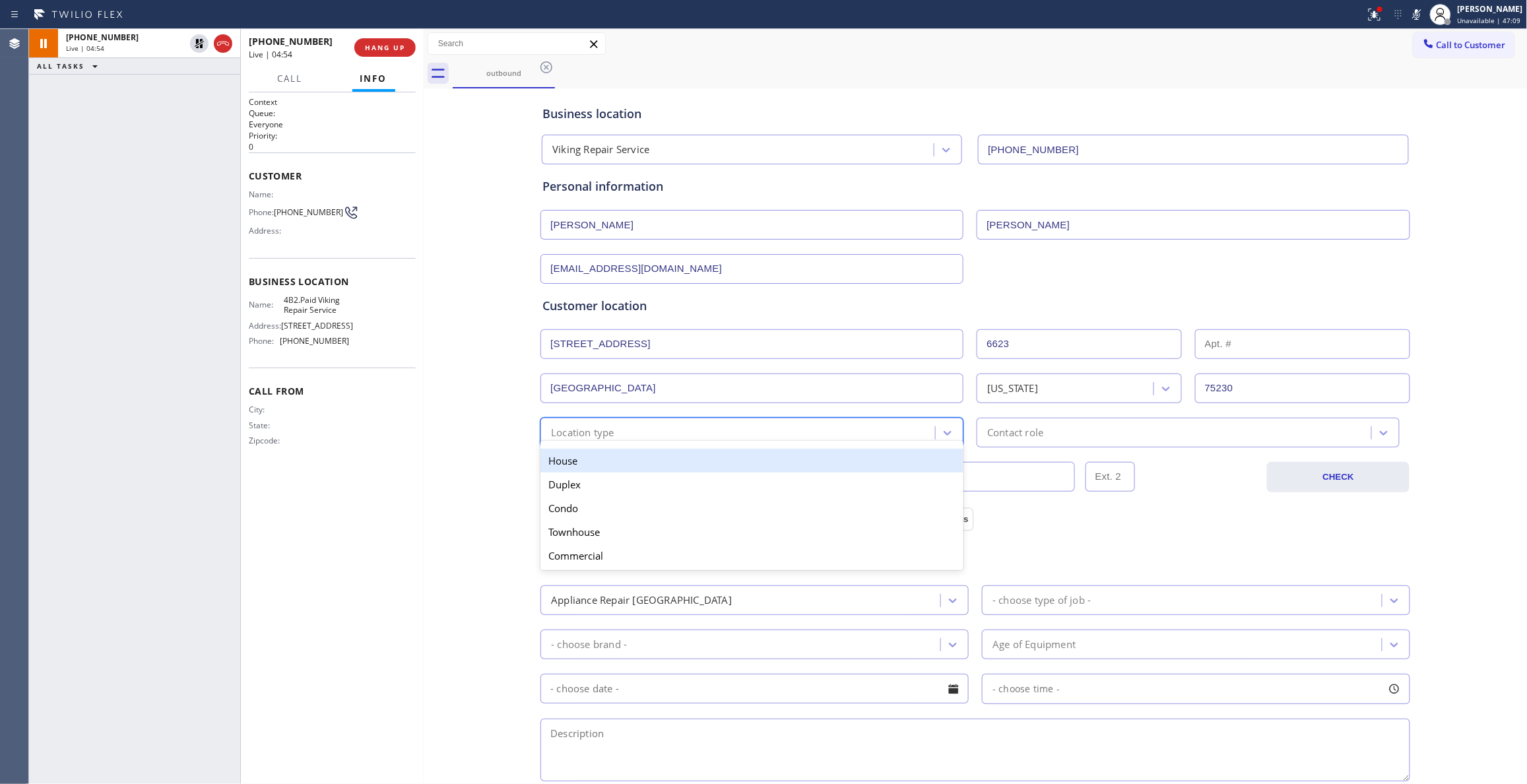
click at [600, 468] on div "House" at bounding box center [752, 460] width 423 height 24
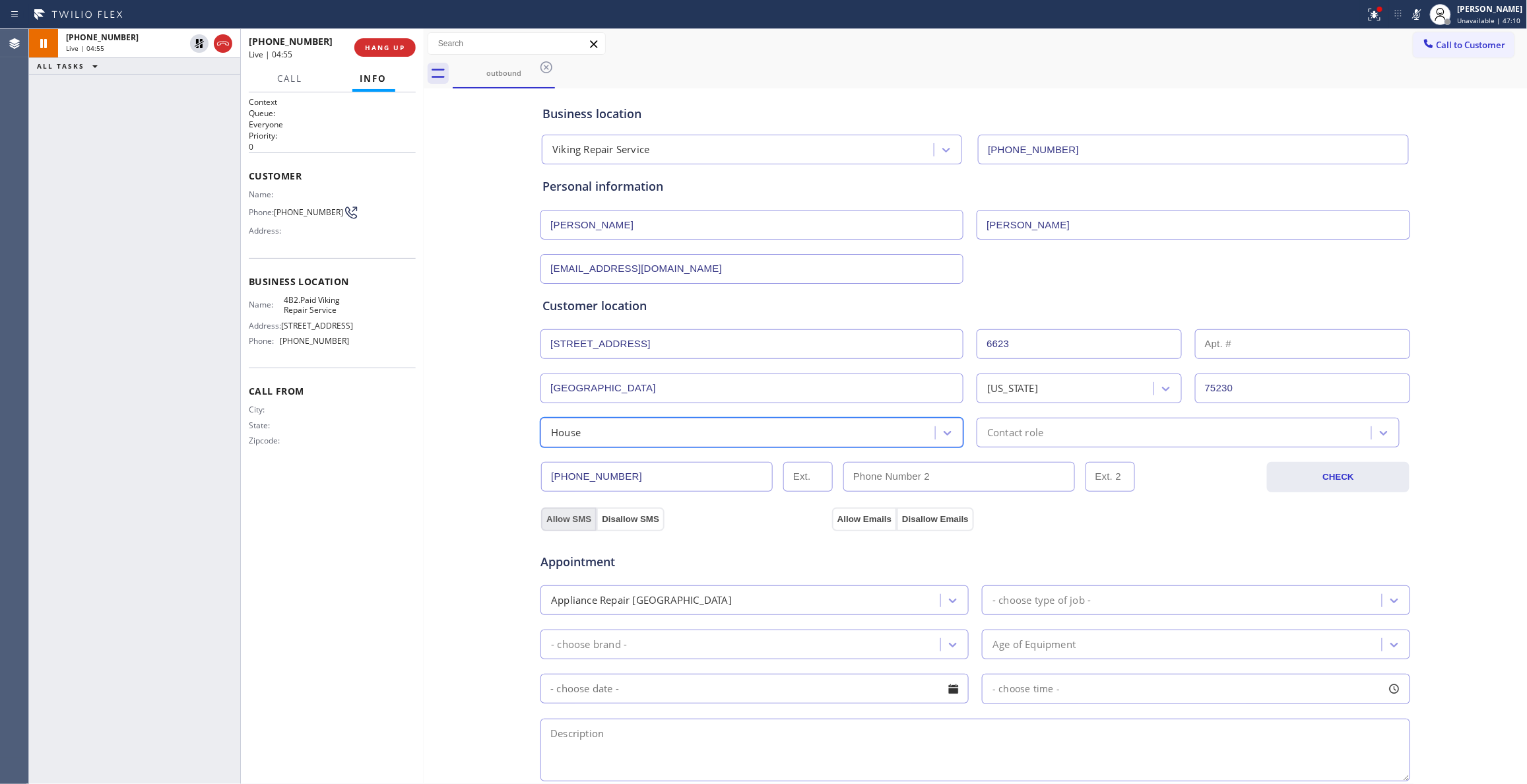
click at [565, 521] on button "Allow SMS" at bounding box center [568, 519] width 55 height 24
click at [860, 525] on button "Allow Emails" at bounding box center [864, 519] width 64 height 24
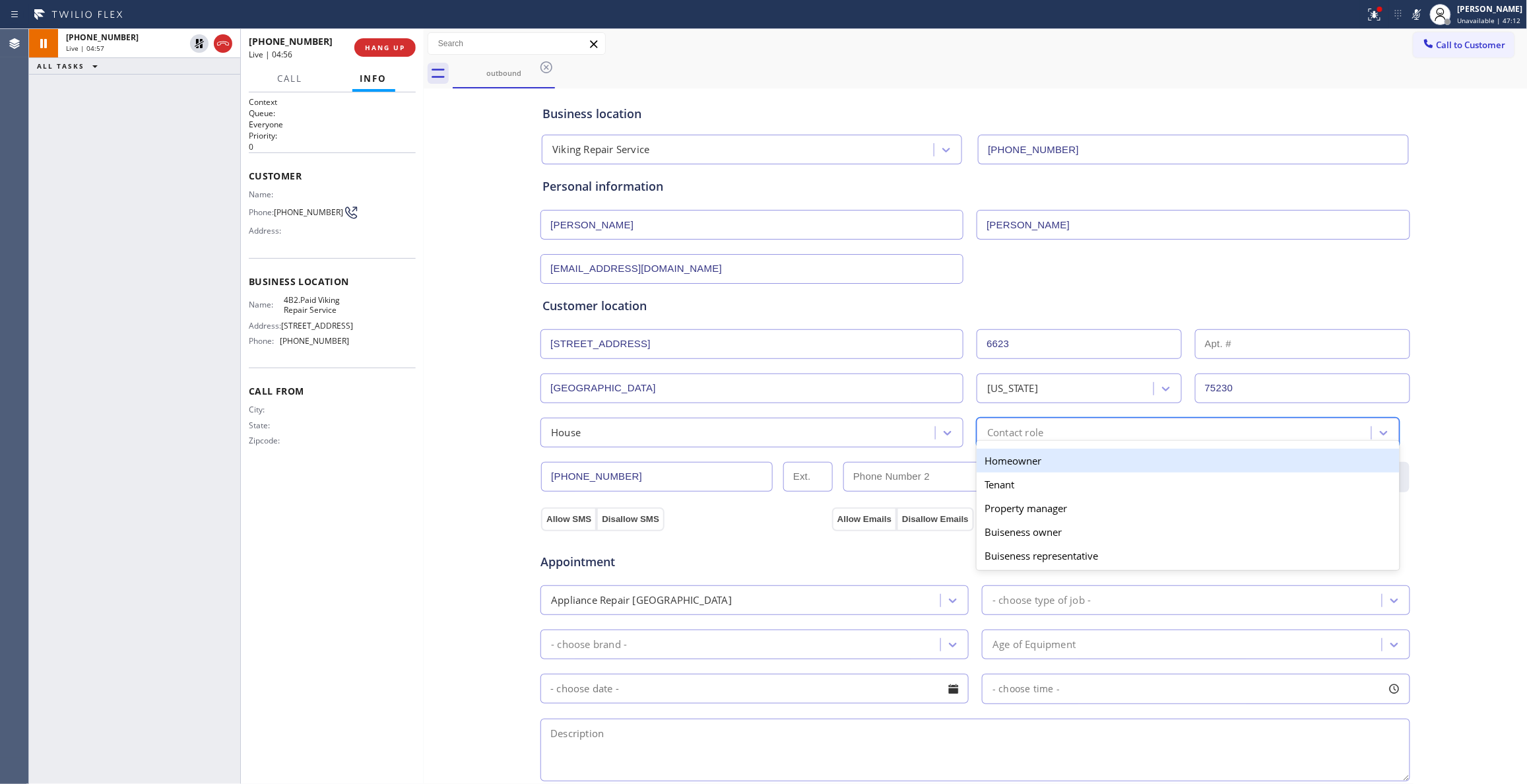
click at [1085, 441] on div "Contact role" at bounding box center [1176, 432] width 390 height 23
click at [1015, 468] on div "Homeowner" at bounding box center [1187, 460] width 423 height 24
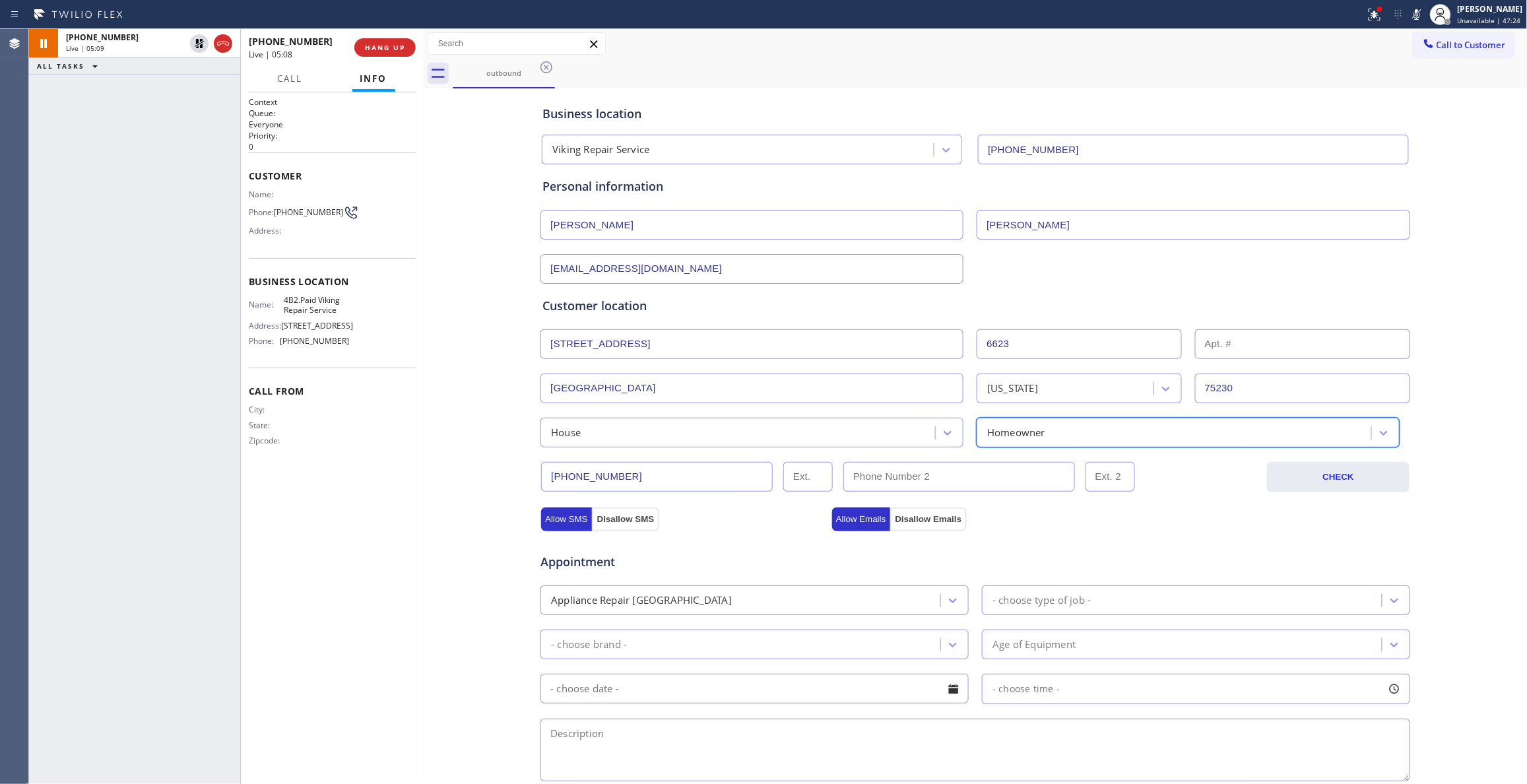
click at [417, 586] on div "Context Queue: Everyone Priority: 0 Customer Name: Phone: (214) 693-6041 Addres…" at bounding box center [332, 438] width 183 height 692
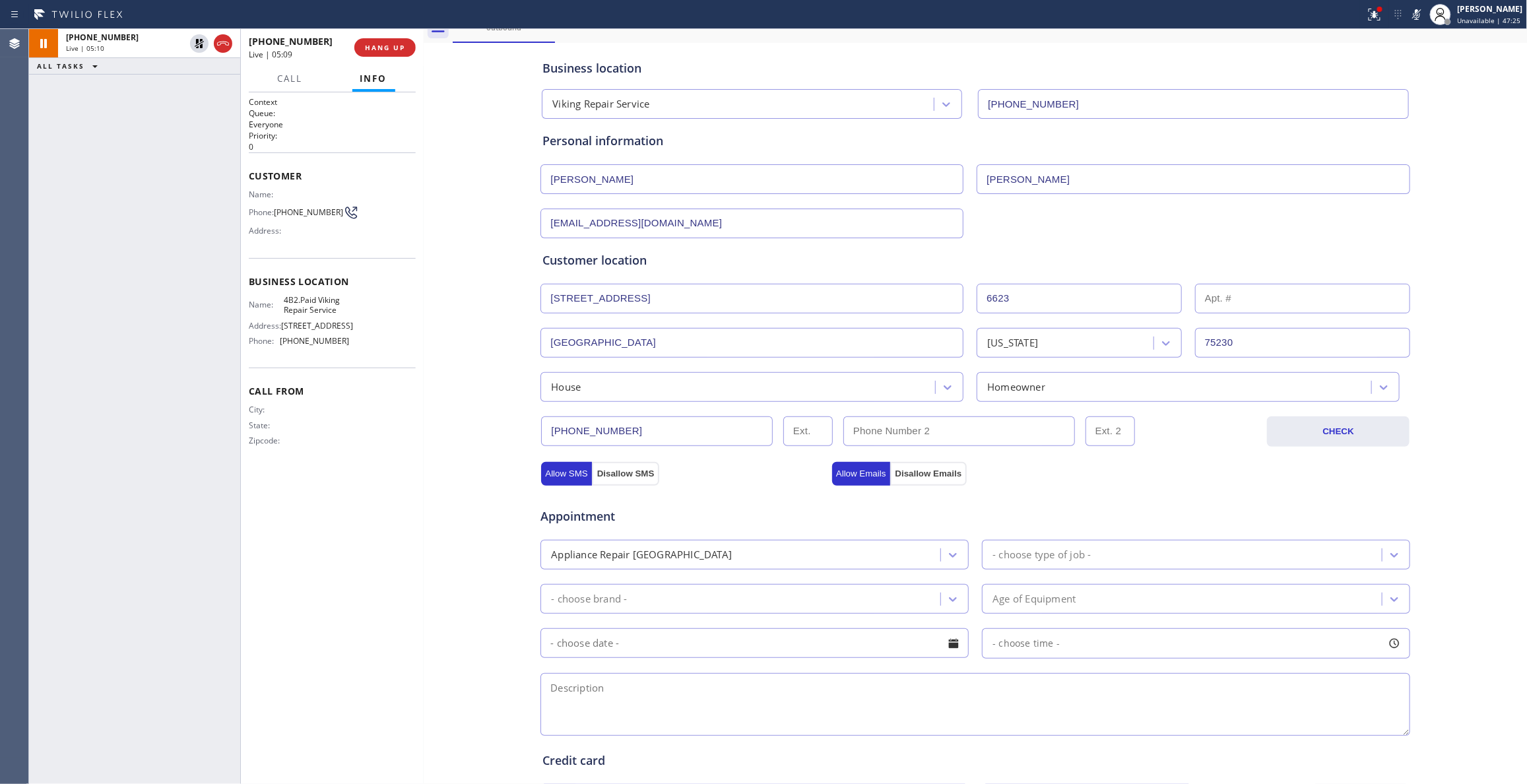
scroll to position [88, 0]
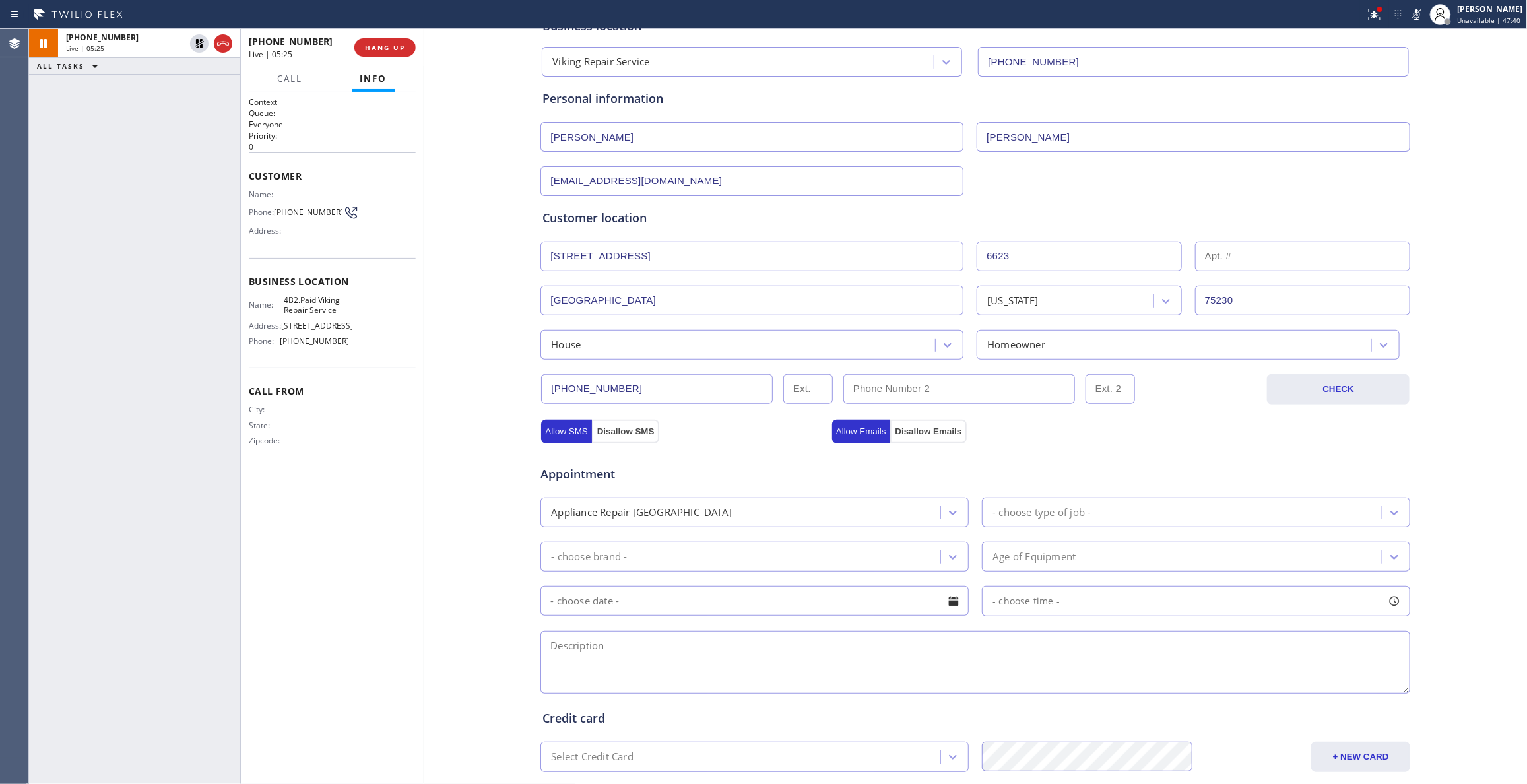
drag, startPoint x: 130, startPoint y: 230, endPoint x: 132, endPoint y: 210, distance: 20.1
click at [130, 225] on div "+12146936041 Live | 05:25 ALL TASKS ALL TASKS ACTIVE TASKS TASKS IN WRAP UP" at bounding box center [134, 406] width 211 height 754
click at [200, 45] on icon at bounding box center [199, 43] width 9 height 9
click at [1408, 14] on icon at bounding box center [1416, 14] width 15 height 15
drag, startPoint x: 161, startPoint y: 415, endPoint x: 153, endPoint y: 438, distance: 24.4
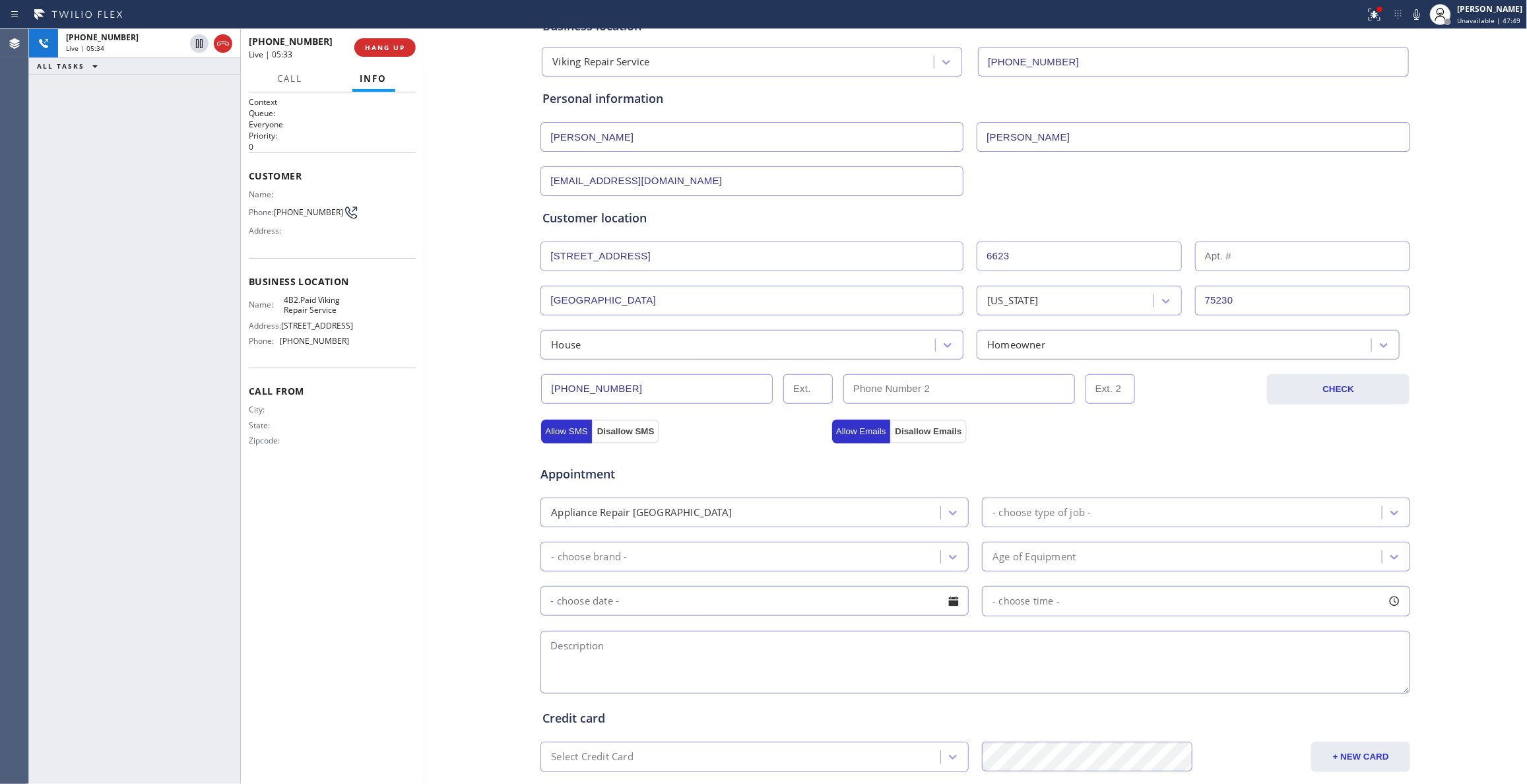
click at [161, 415] on div "+12146936041 Live | 05:34 ALL TASKS ALL TASKS ACTIVE TASKS TASKS IN WRAP UP" at bounding box center [134, 406] width 211 height 754
click at [447, 608] on div "Business location Viking Repair Service (323) 416-2342 Personal information Joh…" at bounding box center [975, 454] width 1098 height 901
click at [132, 368] on div "+12146936041 Live | 05:43 ALL TASKS ALL TASKS ACTIVE TASKS TASKS IN WRAP UP" at bounding box center [134, 406] width 211 height 754
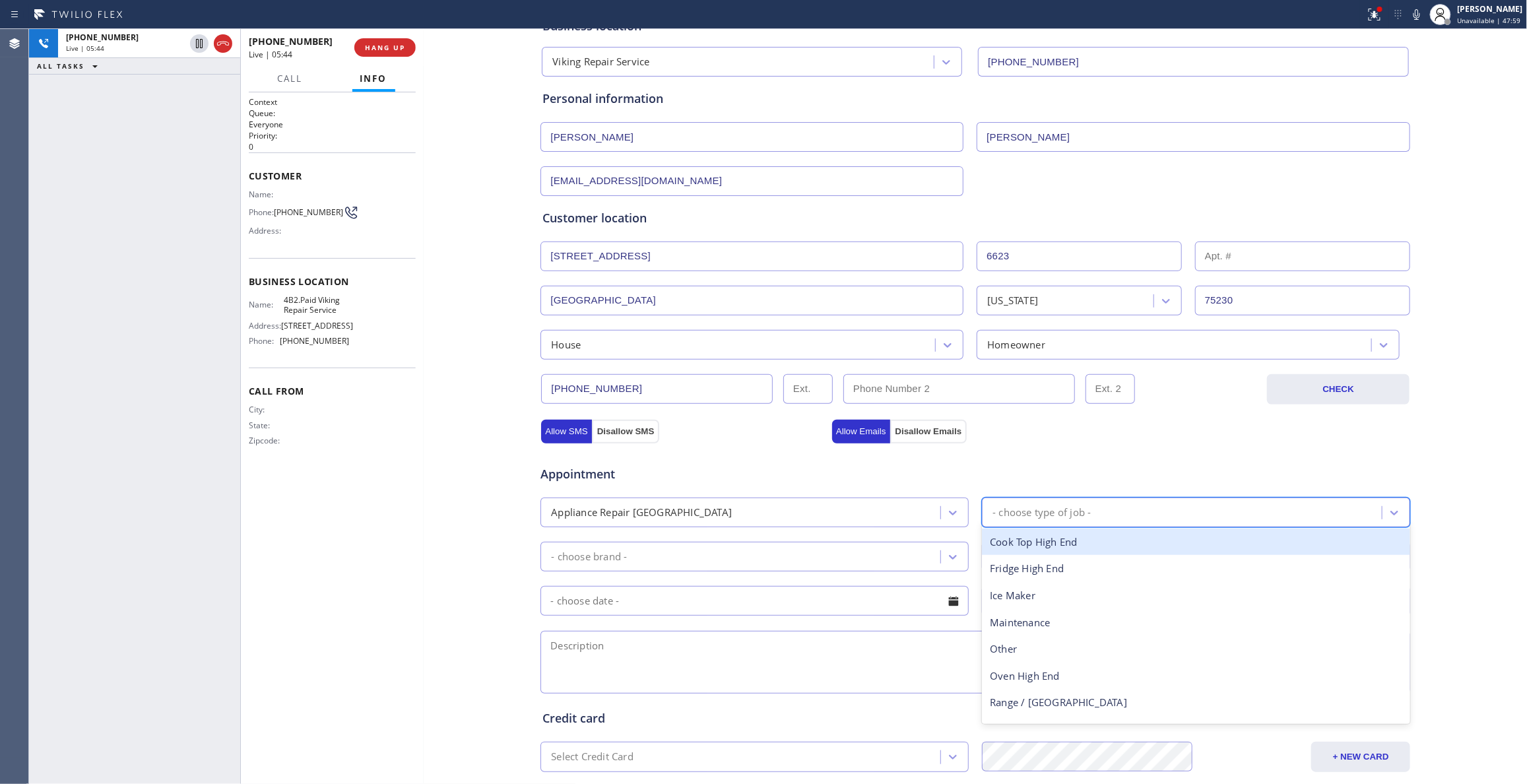
click at [1167, 511] on div "- choose type of job -" at bounding box center [1183, 512] width 396 height 23
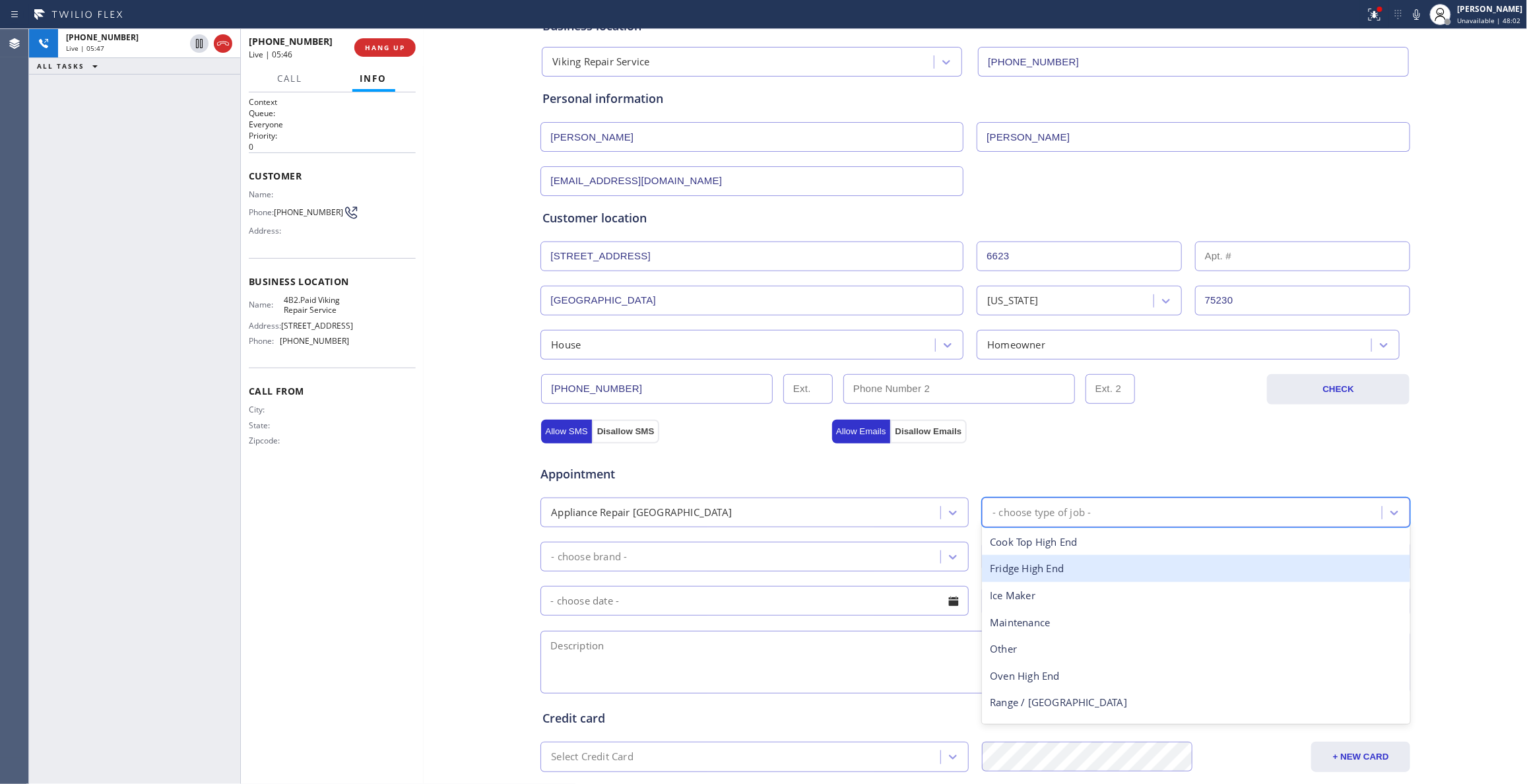
click at [1127, 569] on div "Fridge High End" at bounding box center [1196, 569] width 428 height 27
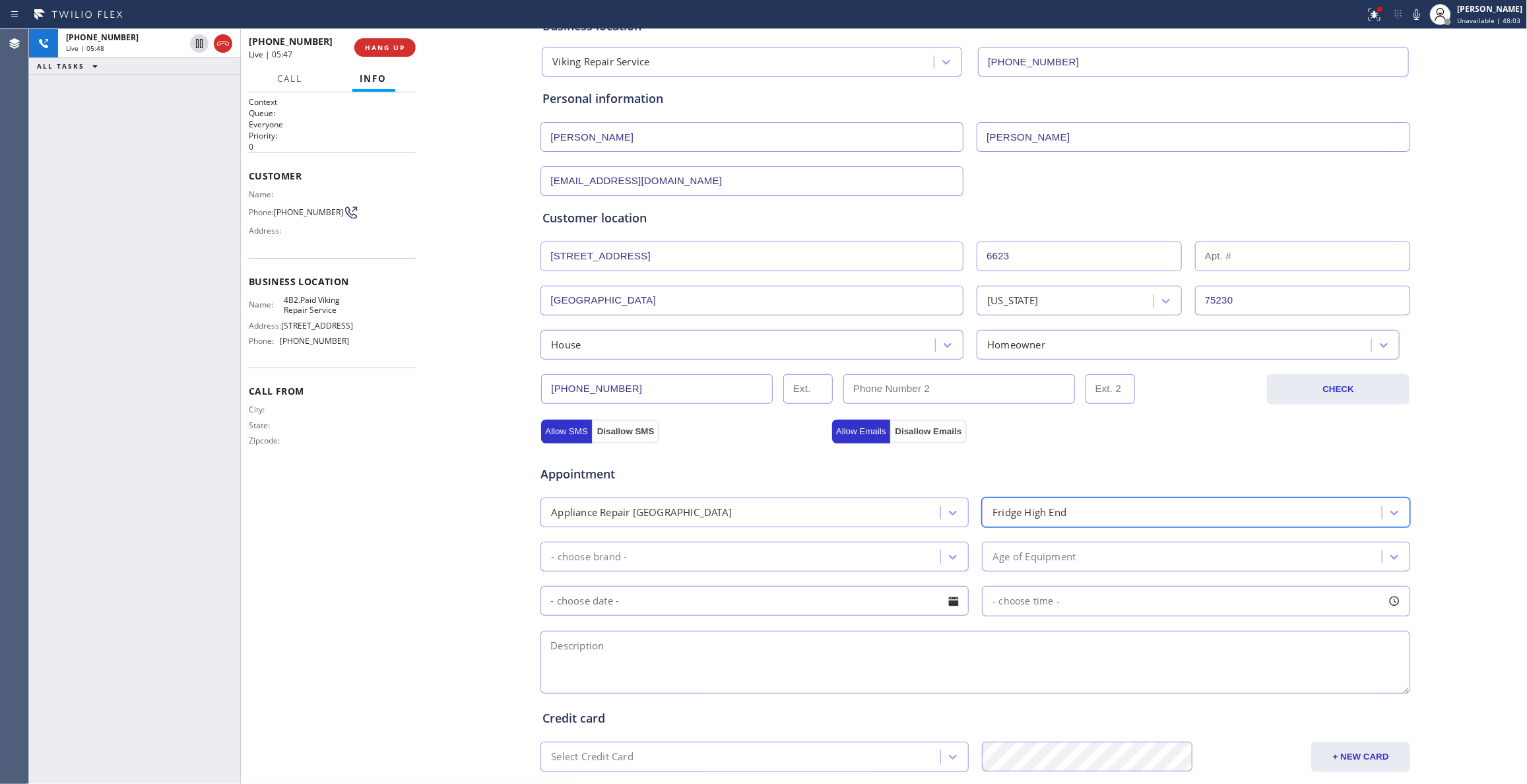
click at [835, 558] on div "- choose brand -" at bounding box center [742, 556] width 396 height 23
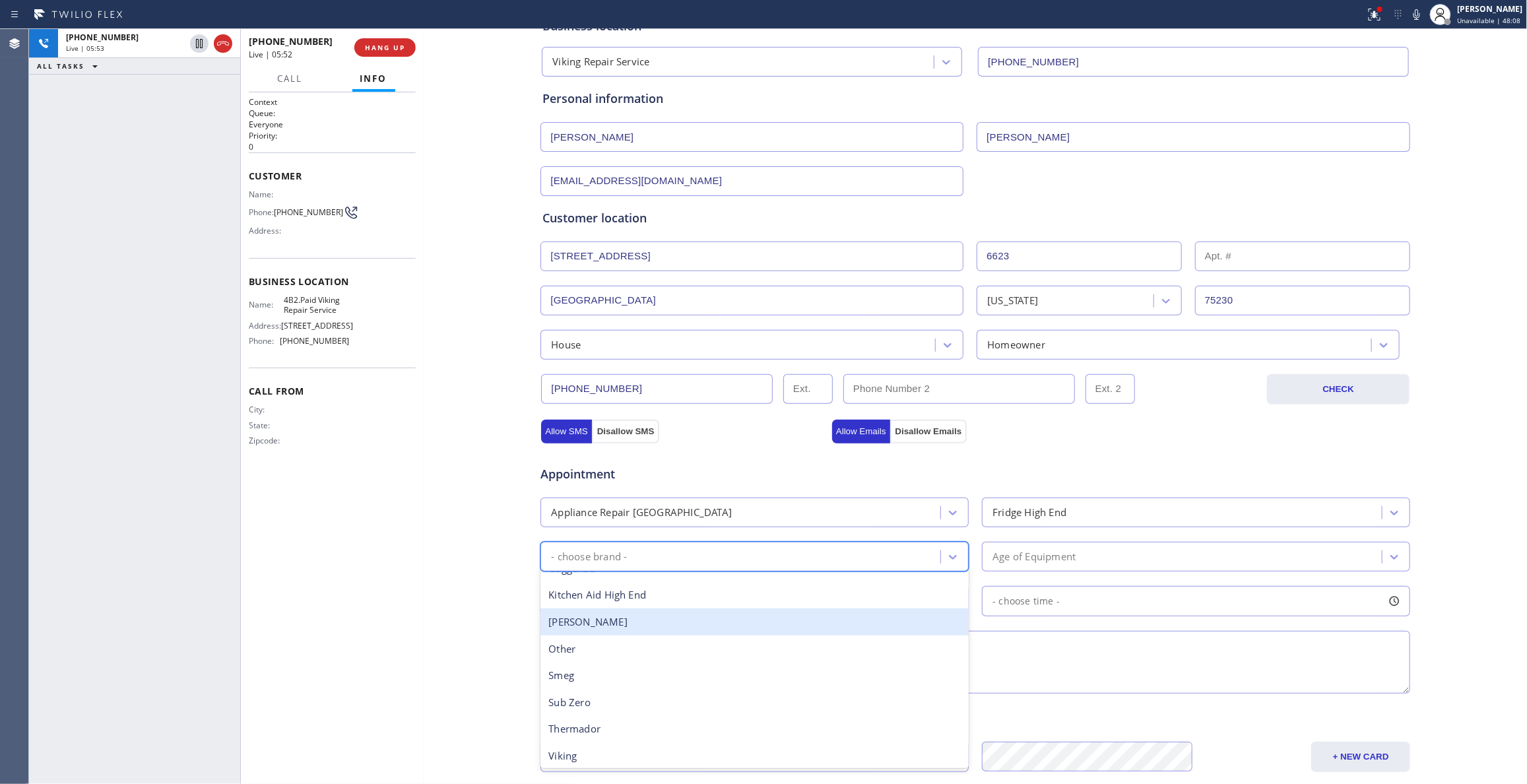
scroll to position [176, 0]
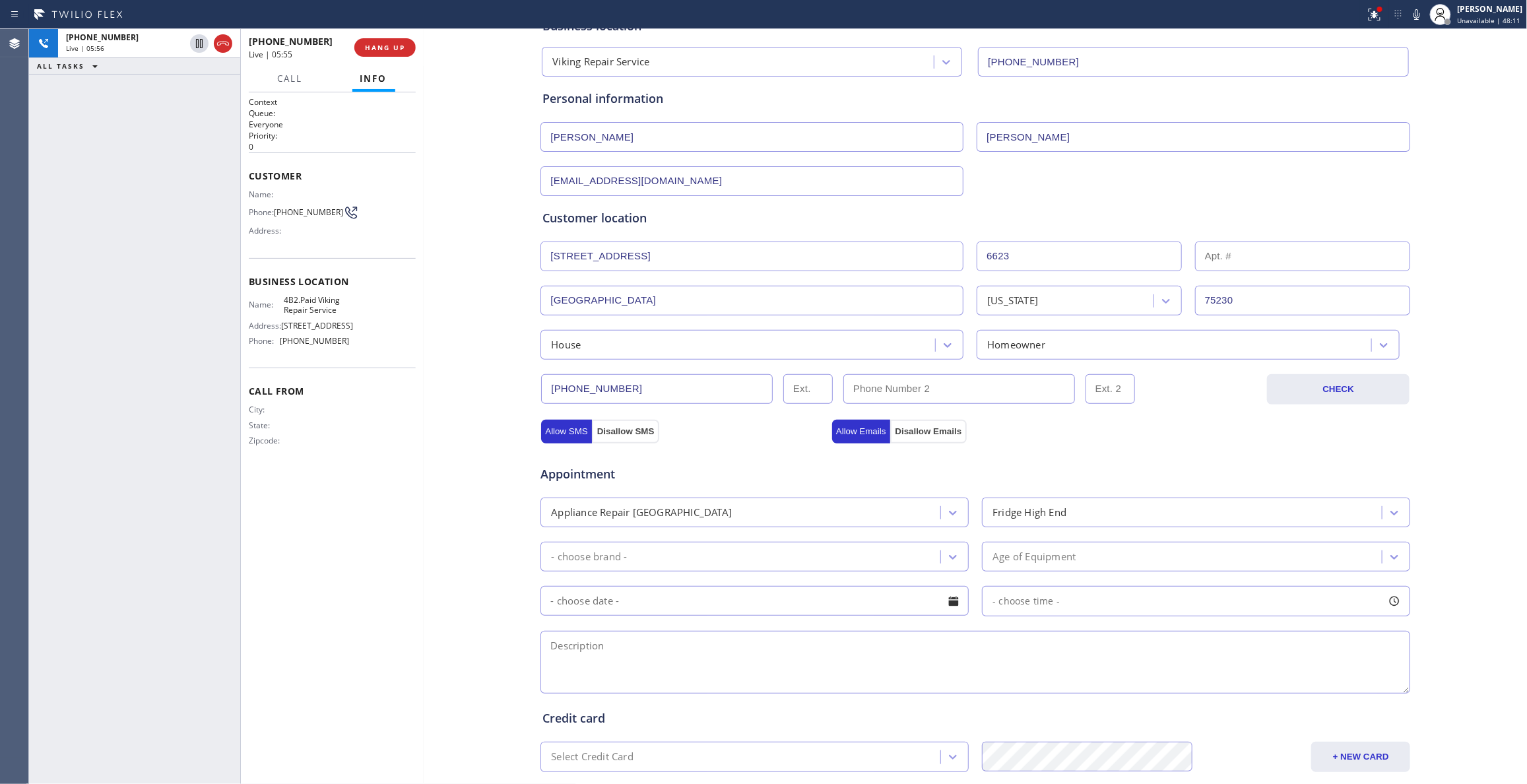
click at [450, 611] on div "Business location Viking Repair Service (323) 416-2342 Personal information Joh…" at bounding box center [975, 454] width 1098 height 901
click at [473, 529] on div "Business location Viking Repair Service (323) 416-2342 Personal information Joh…" at bounding box center [975, 454] width 1098 height 901
click at [492, 480] on div "Business location Viking Repair Service (323) 416-2342 Personal information Joh…" at bounding box center [975, 454] width 1098 height 901
click at [456, 626] on div "Business location Viking Repair Service (323) 416-2342 Personal information Joh…" at bounding box center [975, 454] width 1098 height 901
click at [577, 655] on textarea at bounding box center [975, 661] width 869 height 62
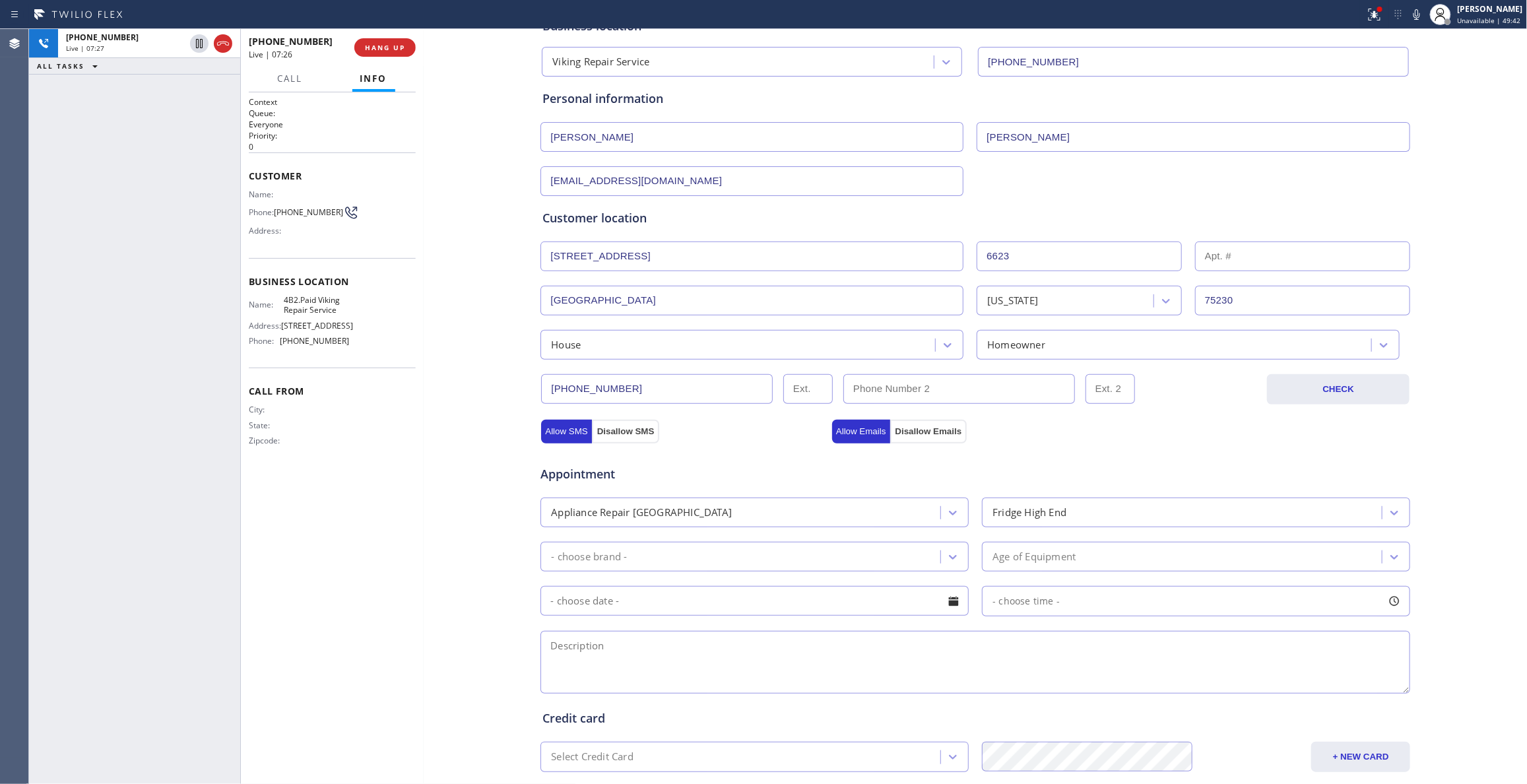
paste textarea "12-3 / $75 / Viking / Fridge(BI) / dripping or leaking from the bottom / 18 Yea…"
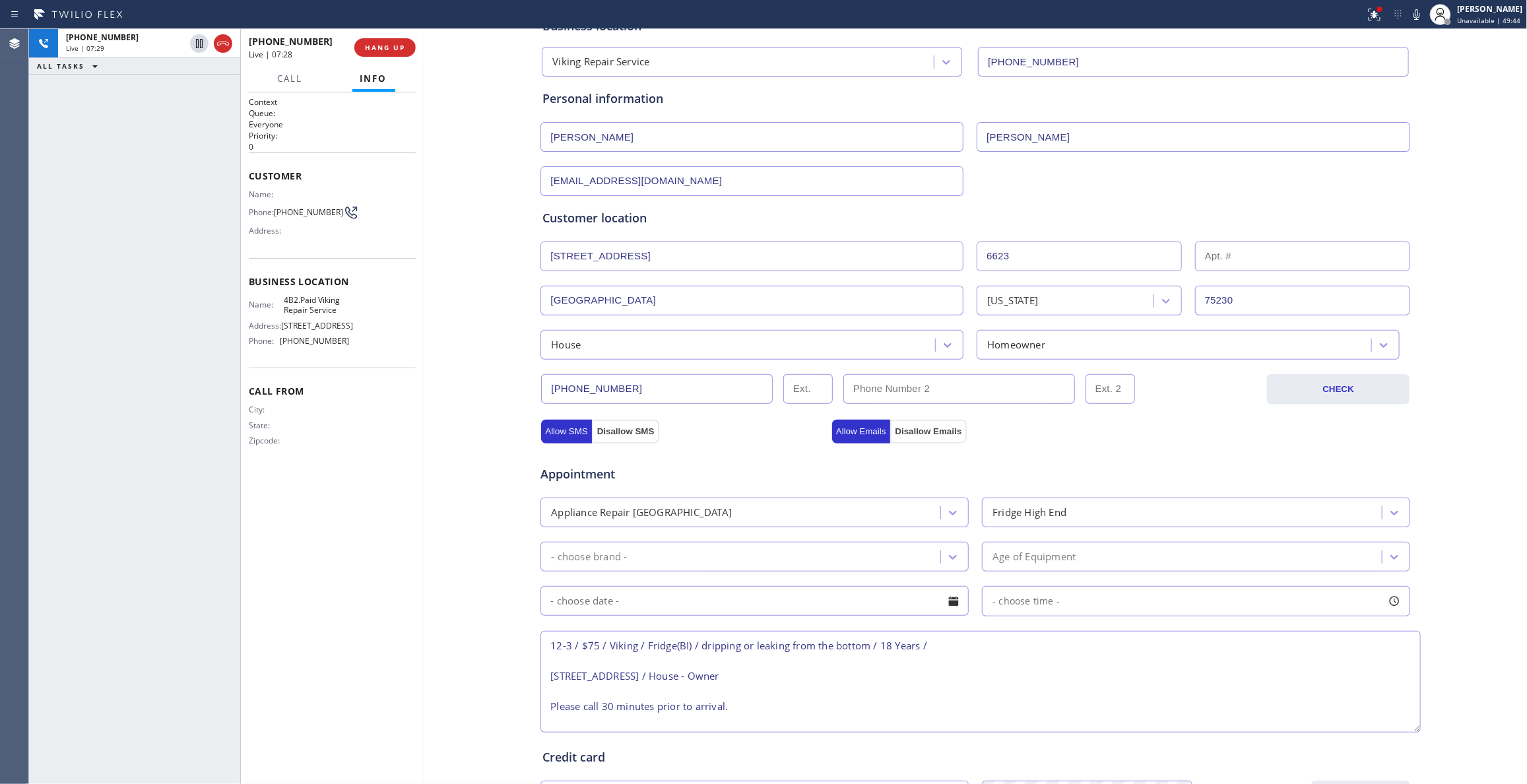
scroll to position [0, 0]
drag, startPoint x: 1394, startPoint y: 692, endPoint x: 1406, endPoint y: 739, distance: 48.5
click at [1406, 739] on textarea "12-3 / $75 / Viking / Fridge(BI) / dripping or leaking from the bottom / 18 Yea…" at bounding box center [982, 685] width 882 height 110
type textarea "12-3 / $75 / Viking / Fridge(BI) / dripping or leaking from the bottom / 18 Yea…"
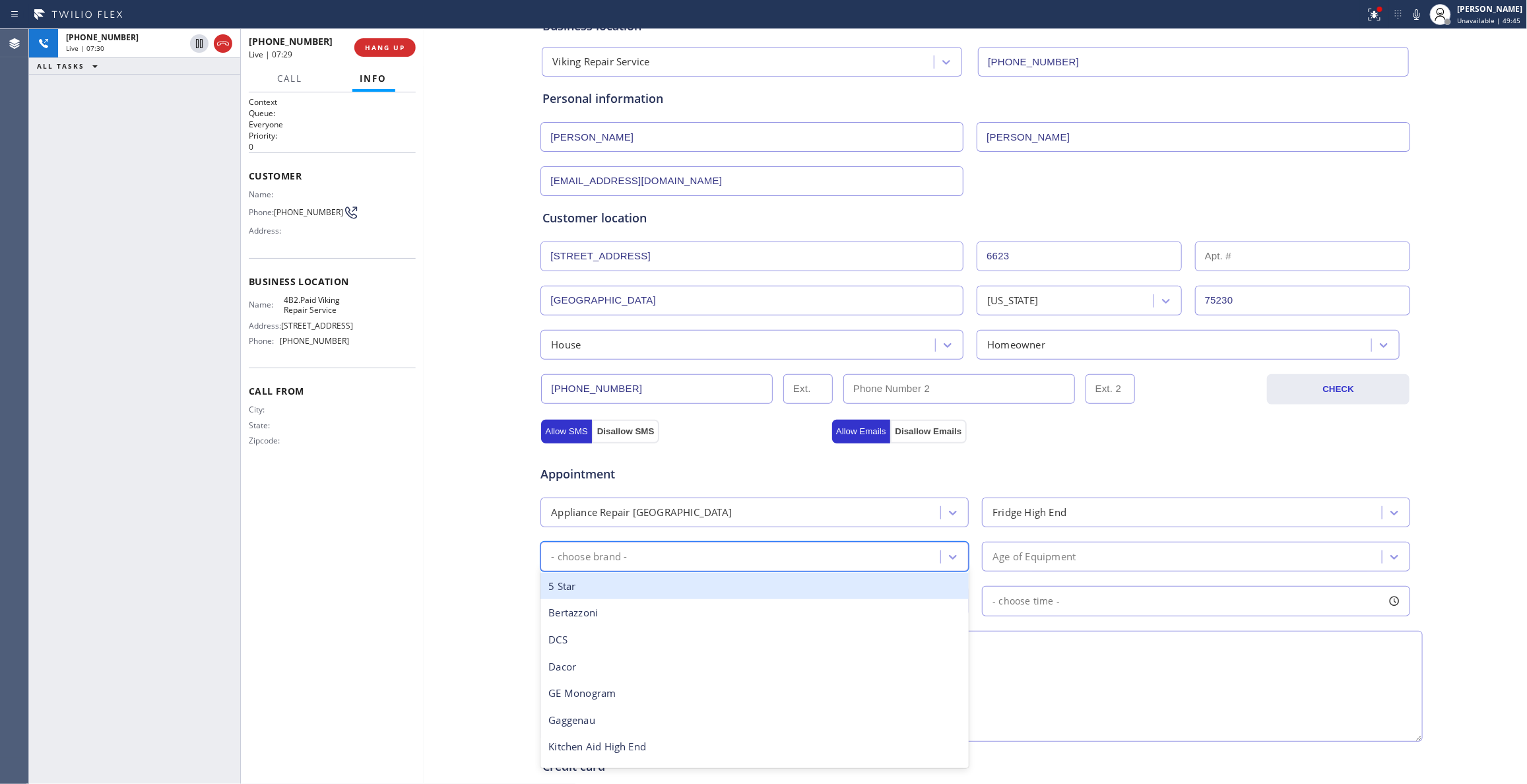
click at [736, 554] on div "- choose brand -" at bounding box center [742, 556] width 396 height 23
type input "Viking"
click at [616, 594] on div "Viking" at bounding box center [754, 586] width 428 height 27
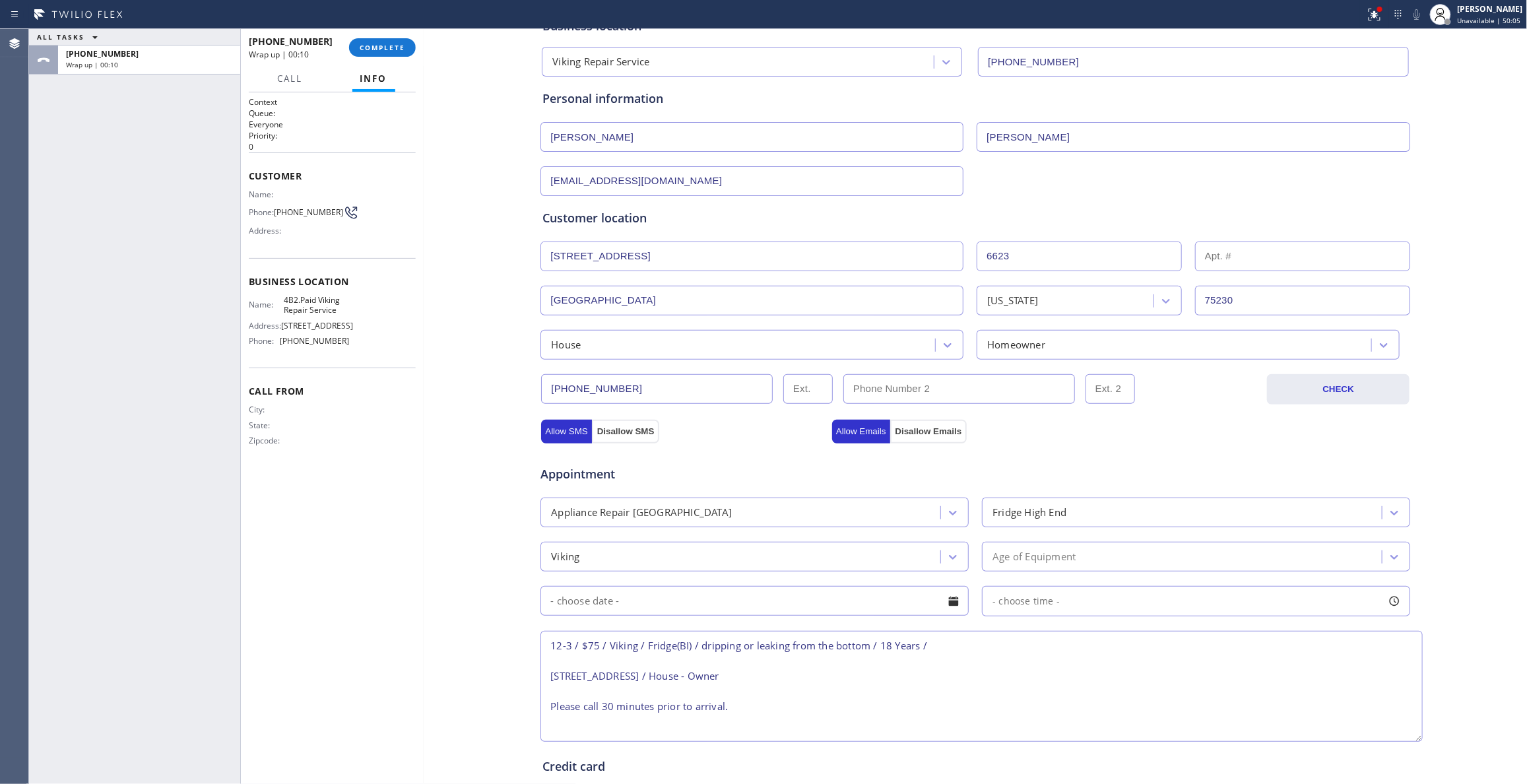
click at [91, 315] on div "ALL TASKS ALL TASKS ACTIVE TASKS TASKS IN WRAP UP +12146936041 Wrap up | 00:10" at bounding box center [134, 406] width 211 height 754
drag, startPoint x: 563, startPoint y: 645, endPoint x: 534, endPoint y: 646, distance: 29.0
click at [541, 646] on textarea "12-3 / $75 / Viking / Fridge(BI) / dripping or leaking from the bottom / 18 Yea…" at bounding box center [982, 685] width 882 height 110
click at [925, 647] on textarea "1-4 / $75 / Viking / Fridge(BI) / dripping or leaking from the bottom / 18 Year…" at bounding box center [982, 685] width 882 height 110
drag, startPoint x: 341, startPoint y: 311, endPoint x: 317, endPoint y: 296, distance: 28.3
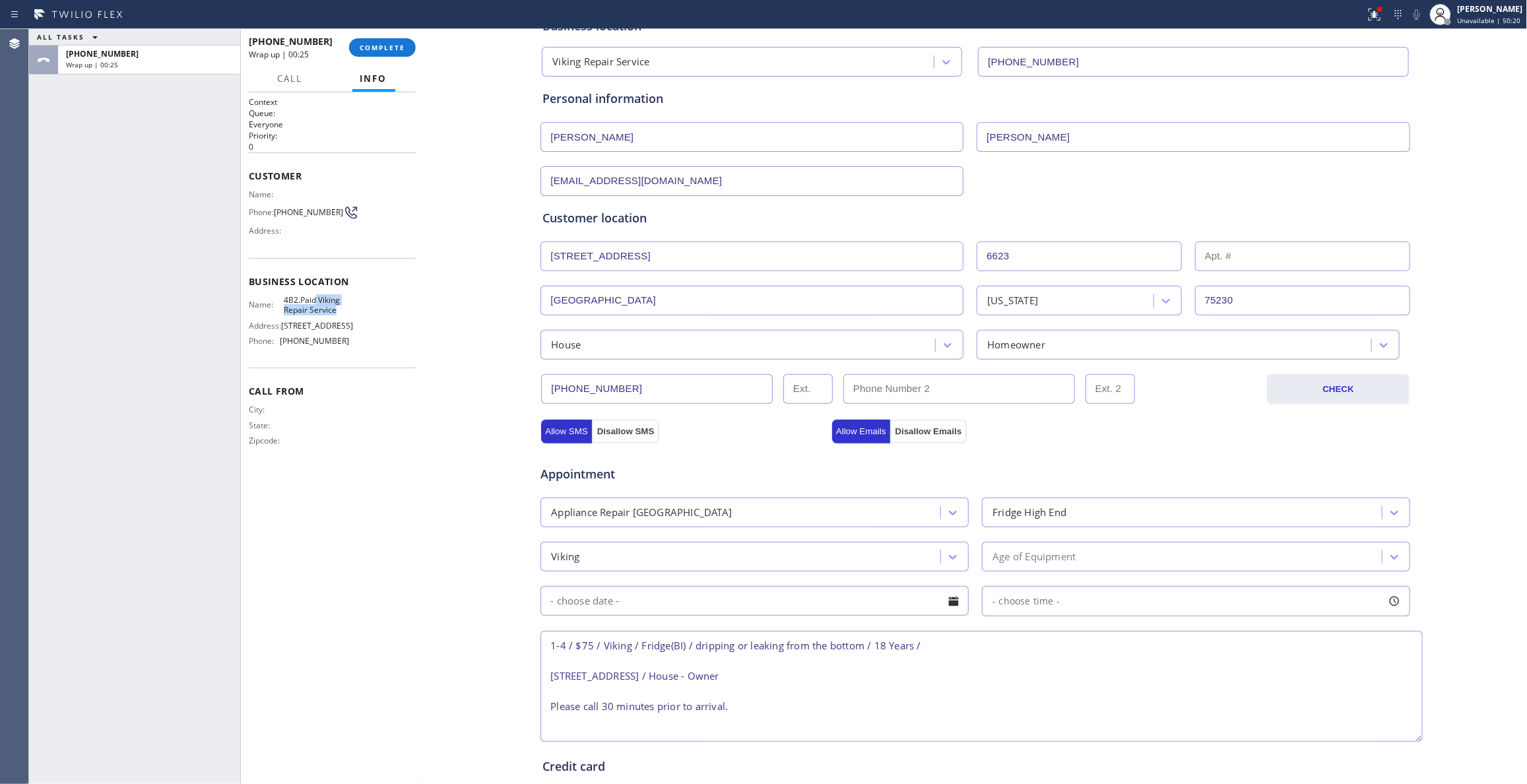
click at [317, 296] on span "4B2.Paid Viking Repair Service" at bounding box center [316, 305] width 65 height 21
copy span "Viking Repair Service"
drag, startPoint x: 364, startPoint y: 310, endPoint x: 356, endPoint y: 310, distance: 8.0
click at [363, 310] on div "Name: 4B2.Paid Viking Repair Service Address: 1144 W 62nd St Phone: (323) 416-2…" at bounding box center [332, 323] width 167 height 57
click at [349, 308] on span "4B2.Paid Viking Repair Service" at bounding box center [316, 305] width 65 height 21
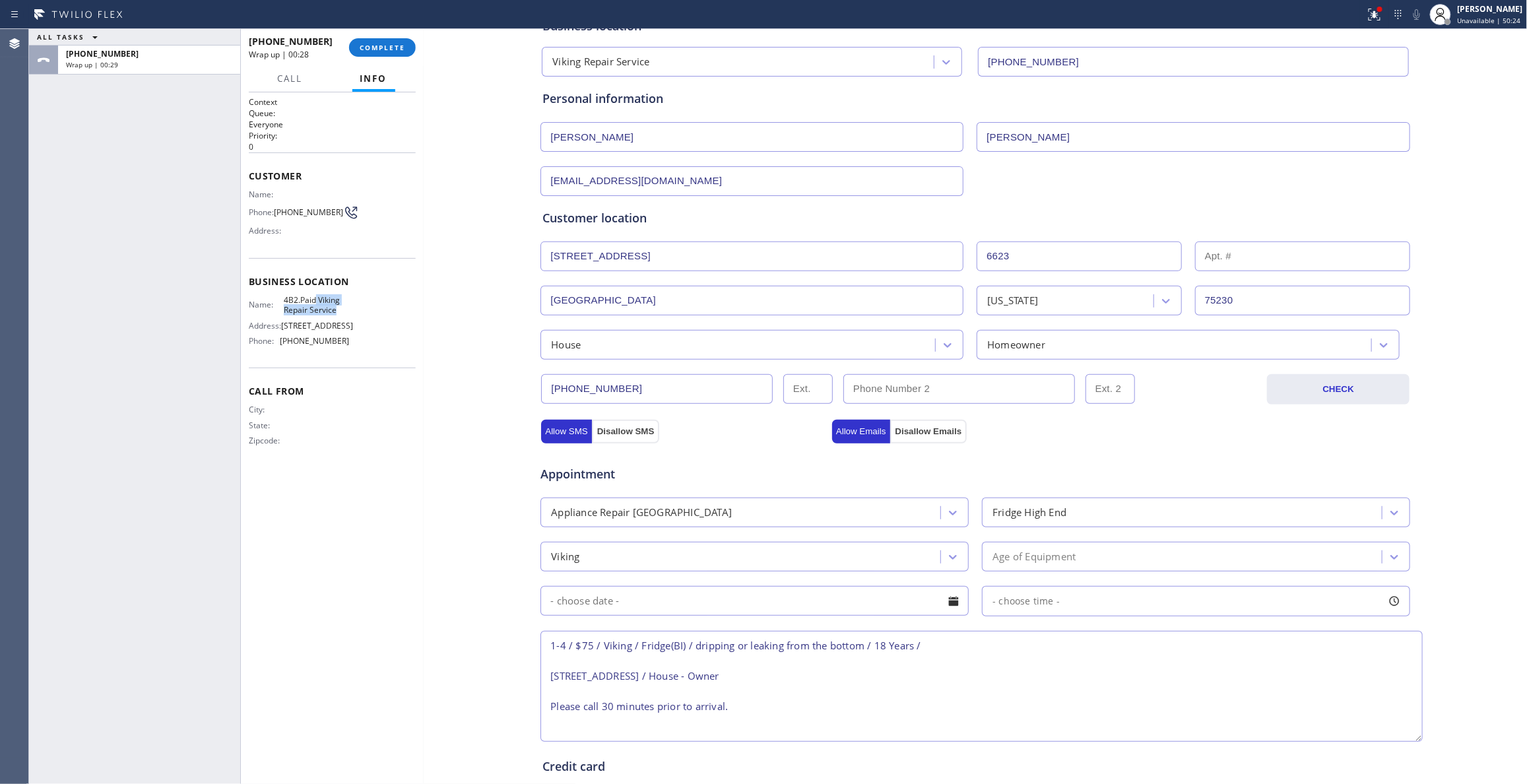
drag, startPoint x: 346, startPoint y: 308, endPoint x: 317, endPoint y: 299, distance: 30.4
click at [317, 299] on span "4B2.Paid Viking Repair Service" at bounding box center [316, 305] width 65 height 21
copy span "Viking Repair Service"
click at [946, 653] on textarea "1-4 / $75 / Viking / Fridge(BI) / dripping or leaking from the bottom / 18 Year…" at bounding box center [982, 685] width 882 height 110
paste textarea "Viking Repair Service"
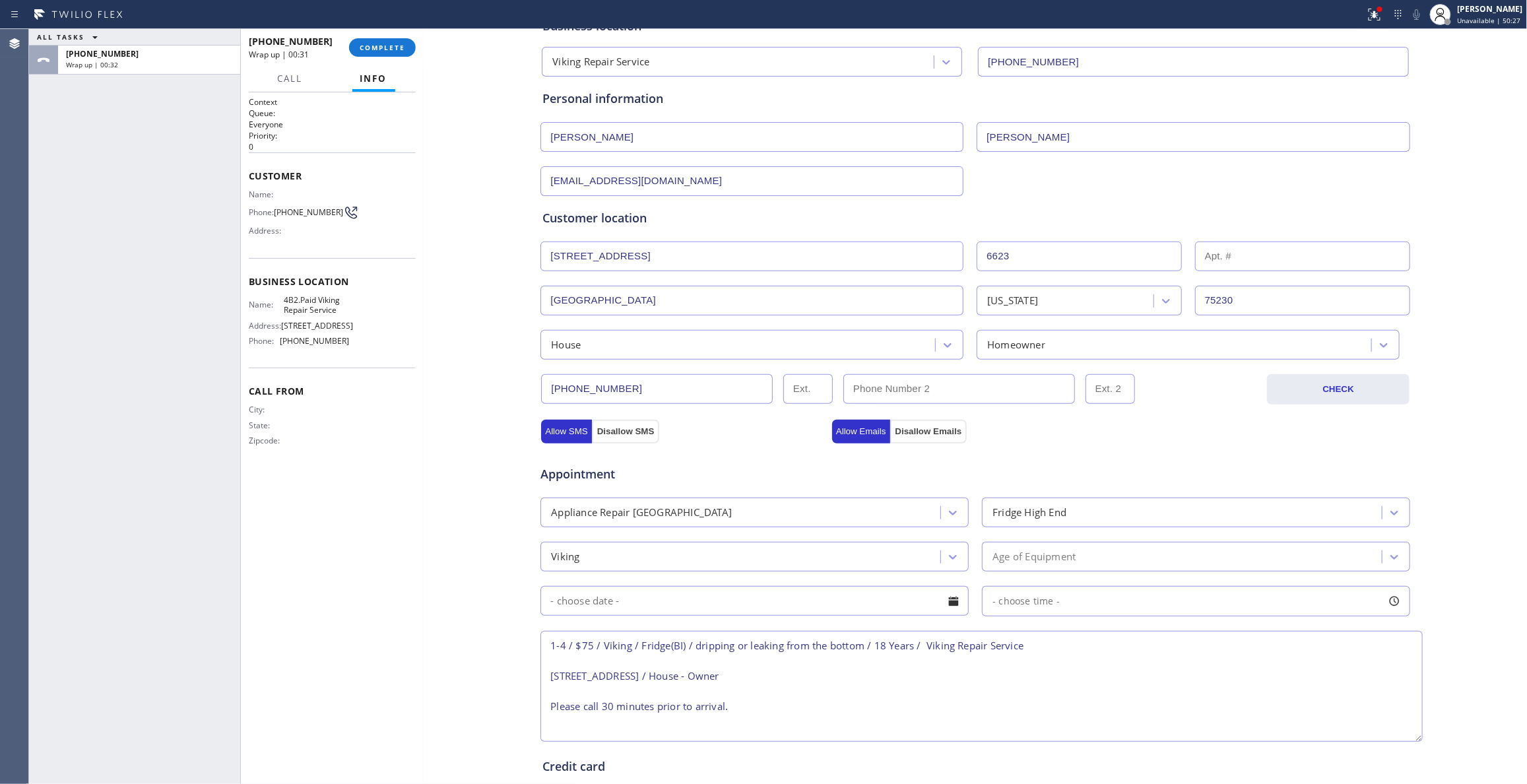
click at [919, 652] on textarea "1-4 / $75 / Viking / Fridge(BI) / dripping or leaking from the bottom / 18 Year…" at bounding box center [982, 685] width 882 height 110
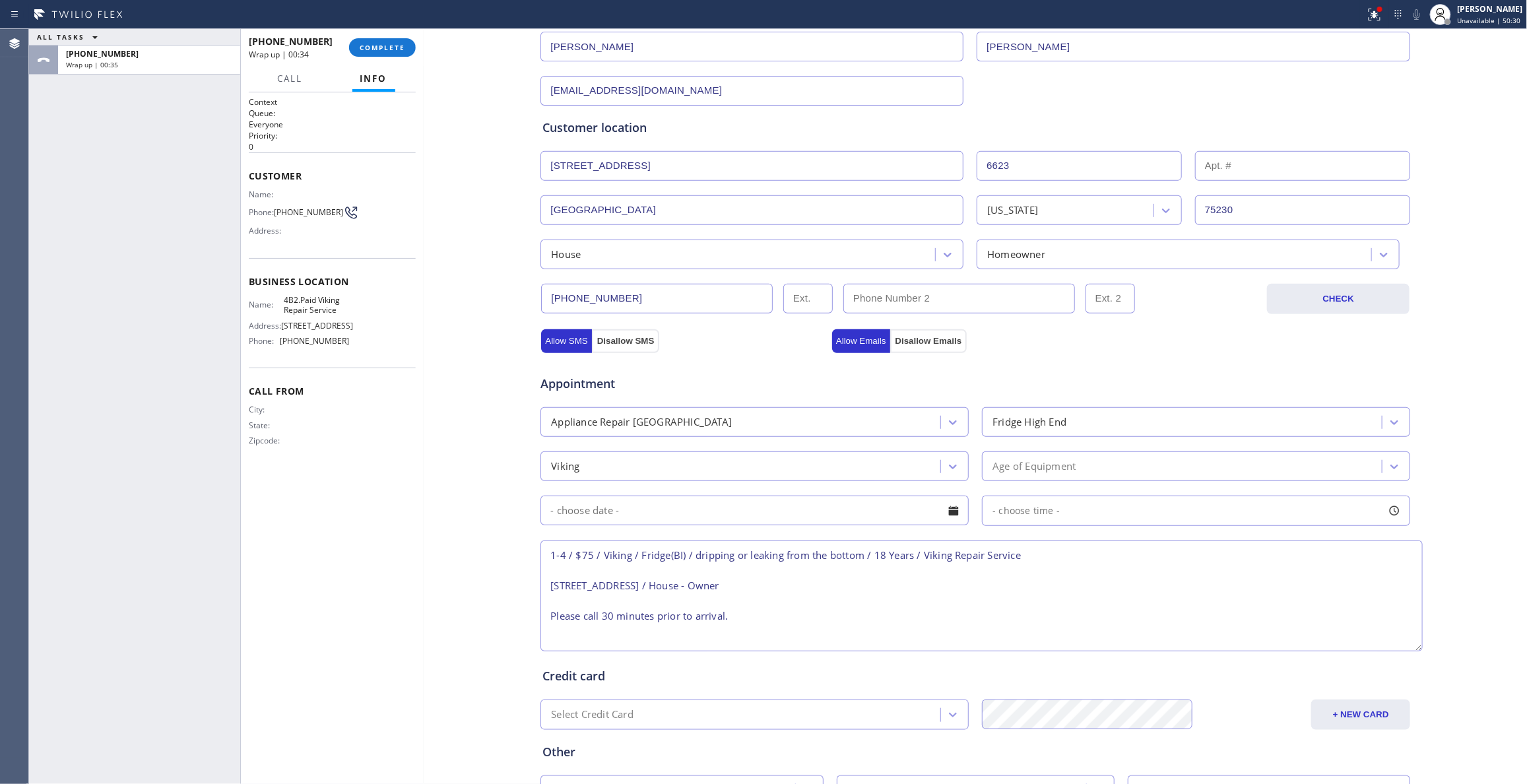
scroll to position [263, 0]
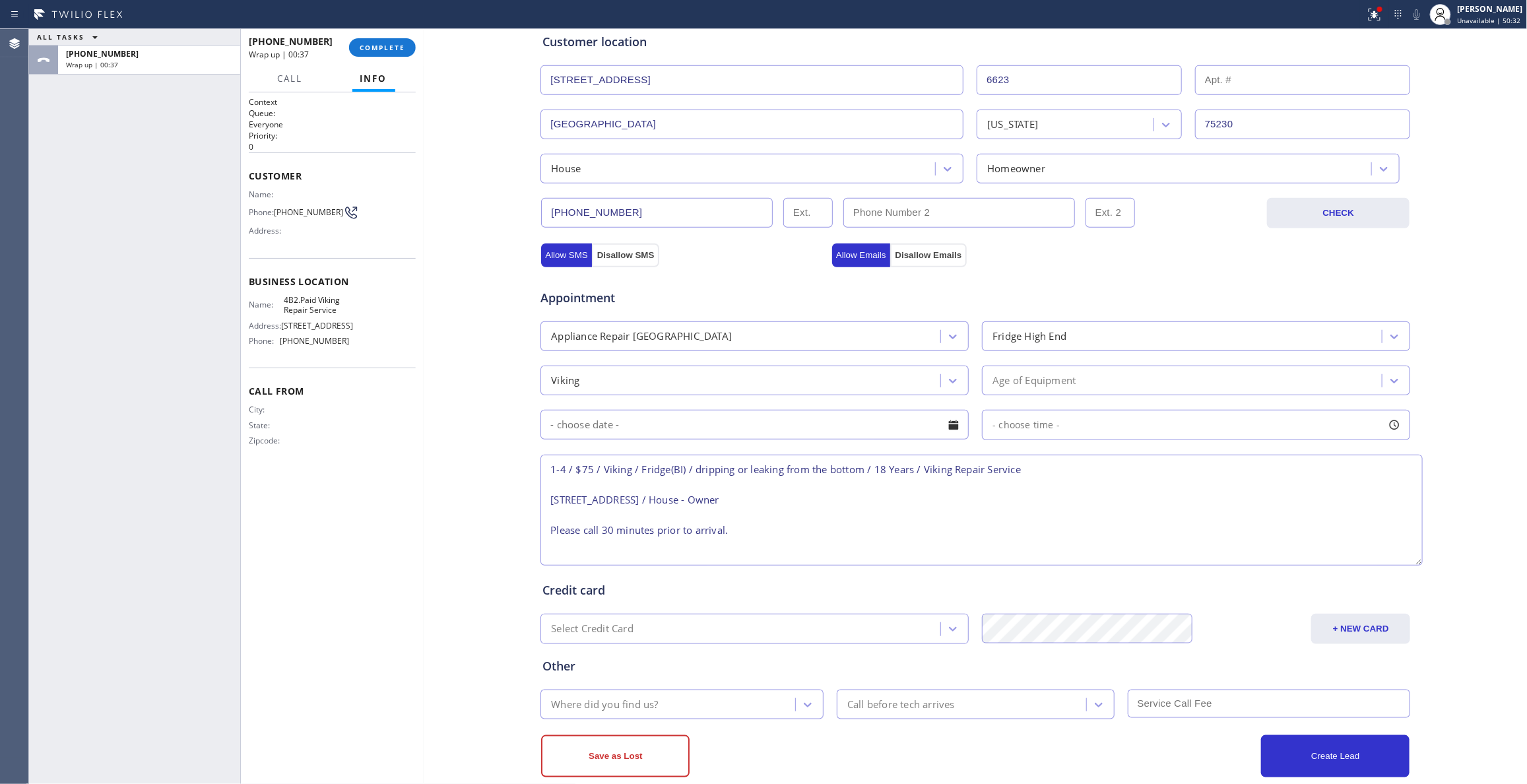
type textarea "1-4 / $75 / Viking / Fridge(BI) / dripping or leaking from the bottom / 18 Year…"
click at [138, 301] on div "ALL TASKS ALL TASKS ACTIVE TASKS TASKS IN WRAP UP +12146936041 Wrap up | 00:43" at bounding box center [134, 406] width 211 height 754
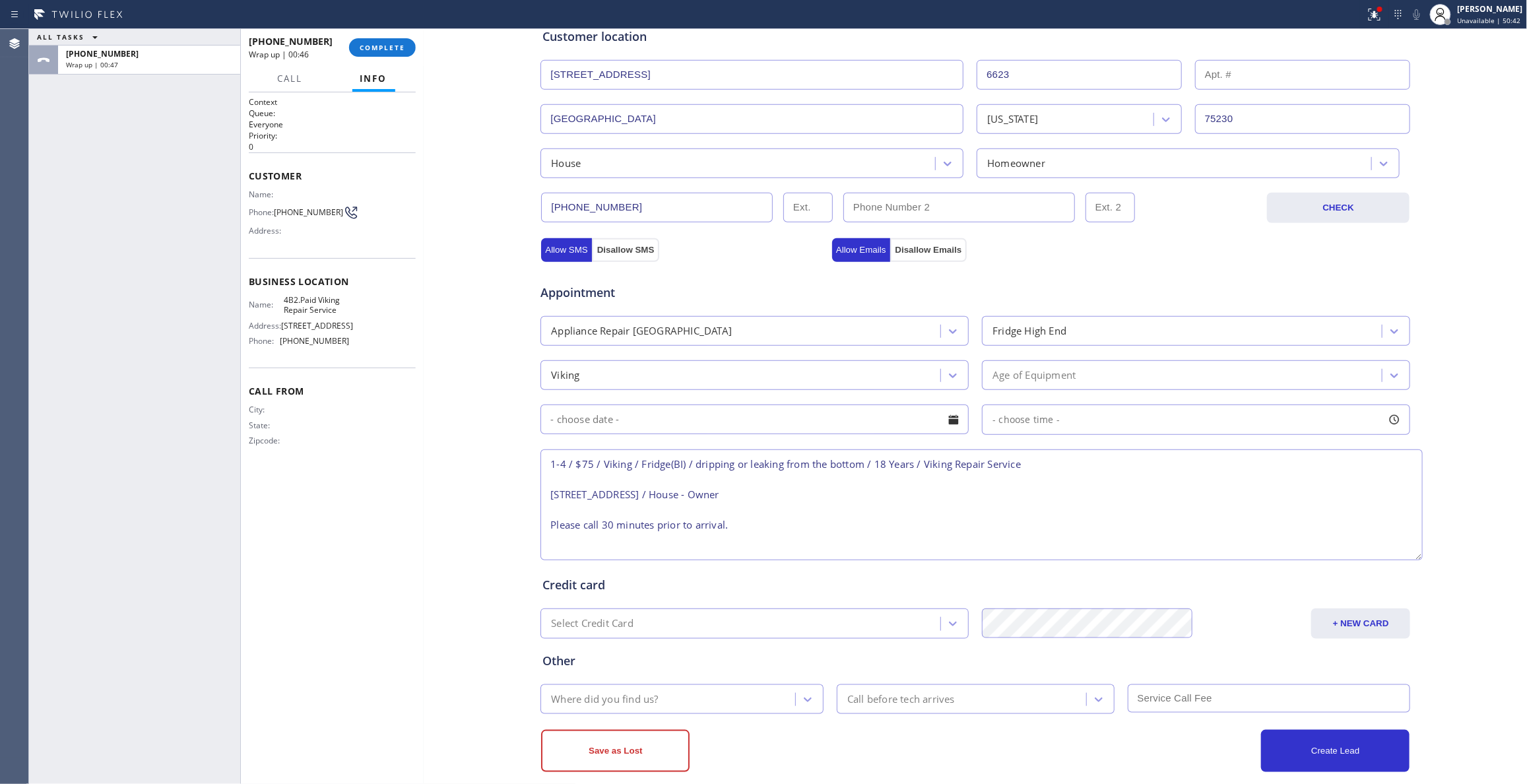
scroll to position [291, 0]
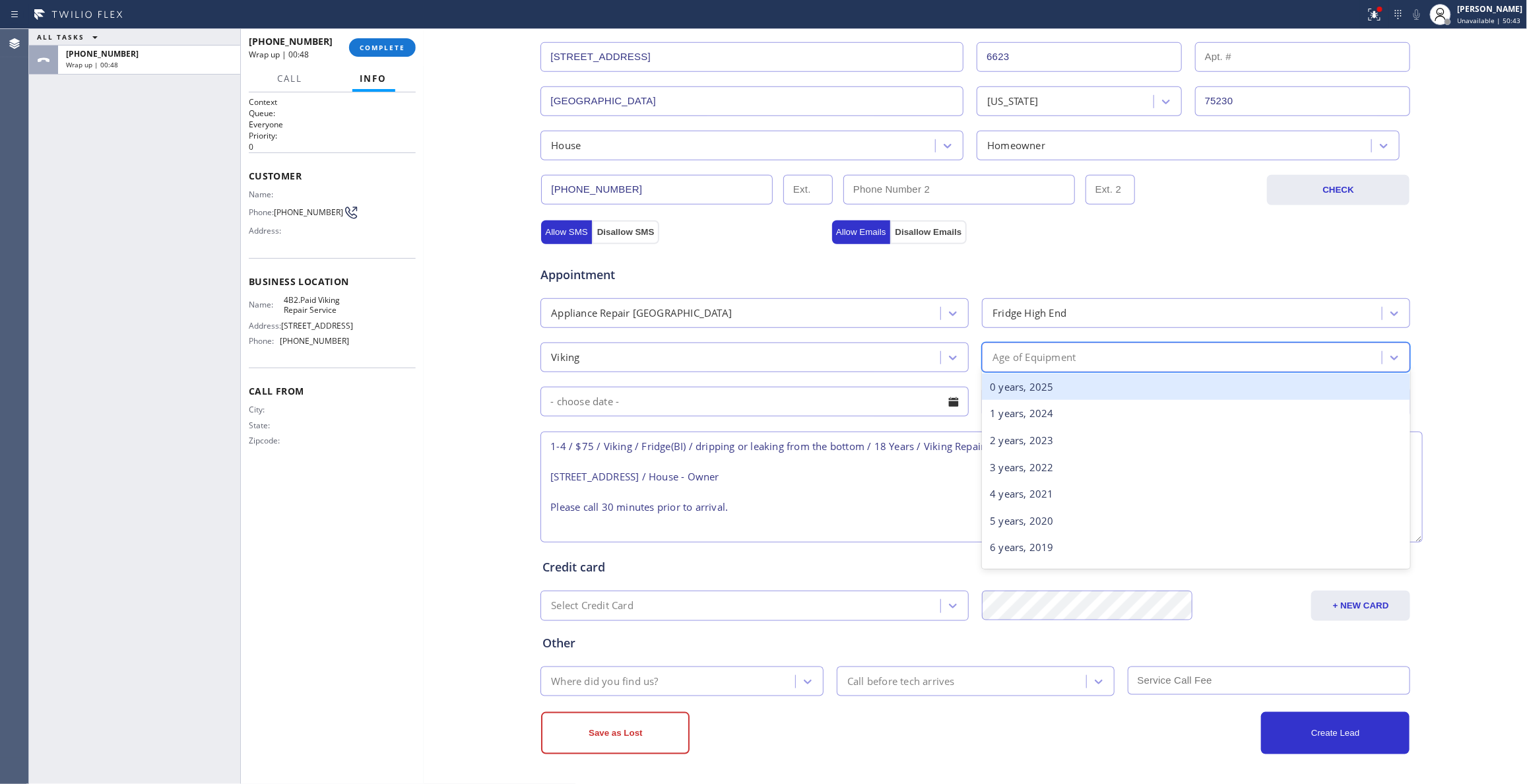
click at [1068, 354] on div "Age of Equipment" at bounding box center [1034, 357] width 83 height 15
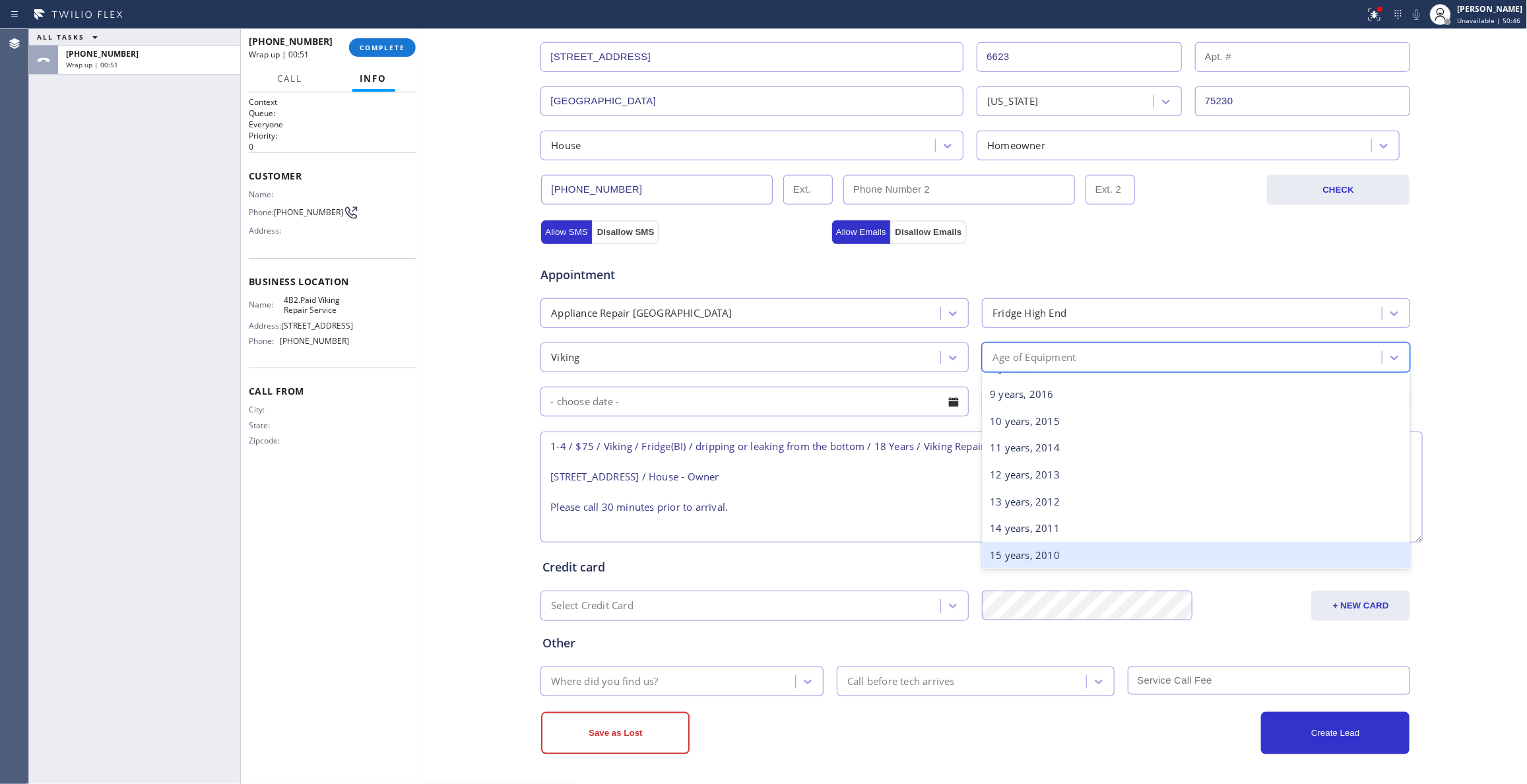
scroll to position [351, 0]
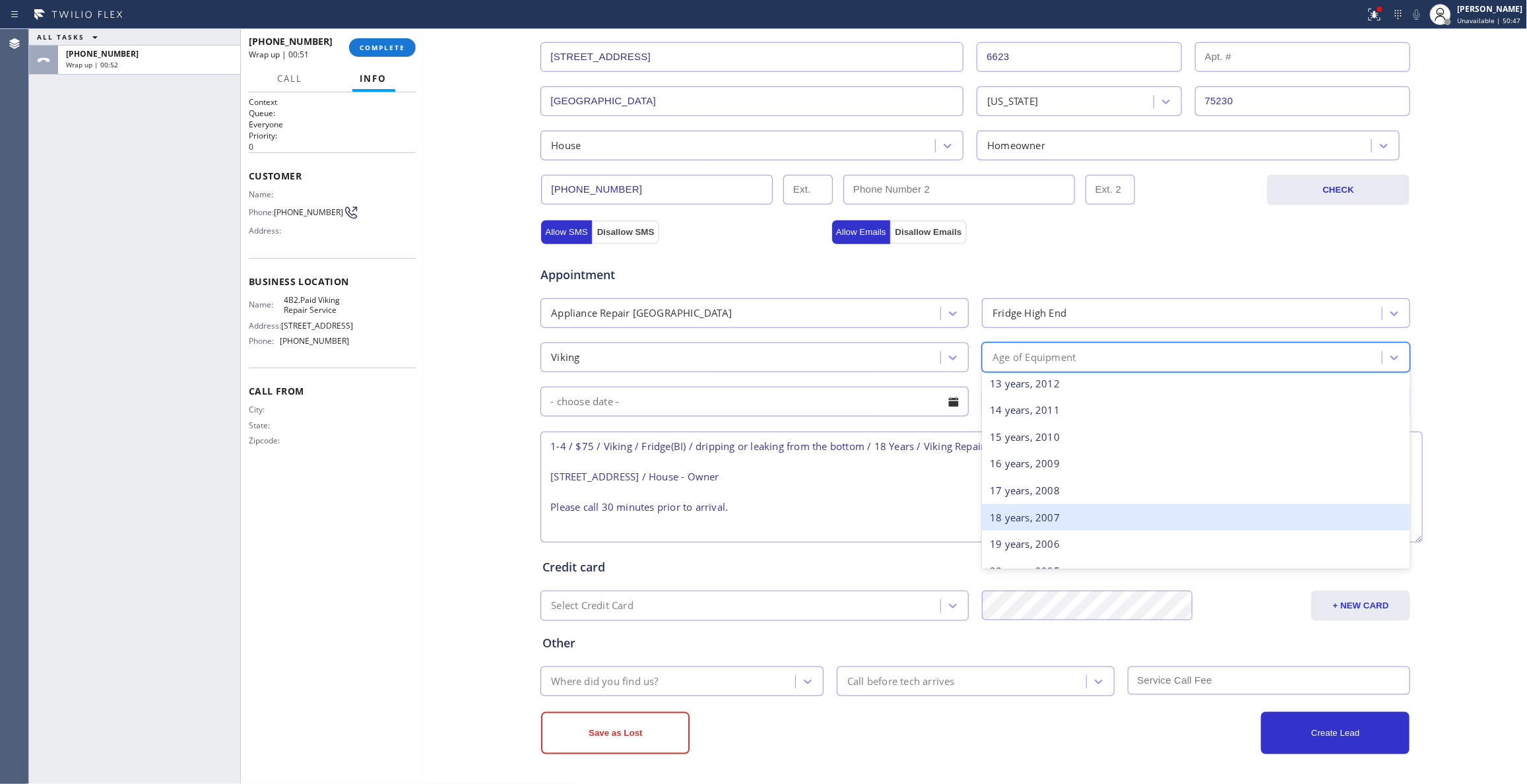
click at [1023, 513] on div "18 years, 2007" at bounding box center [1196, 518] width 428 height 27
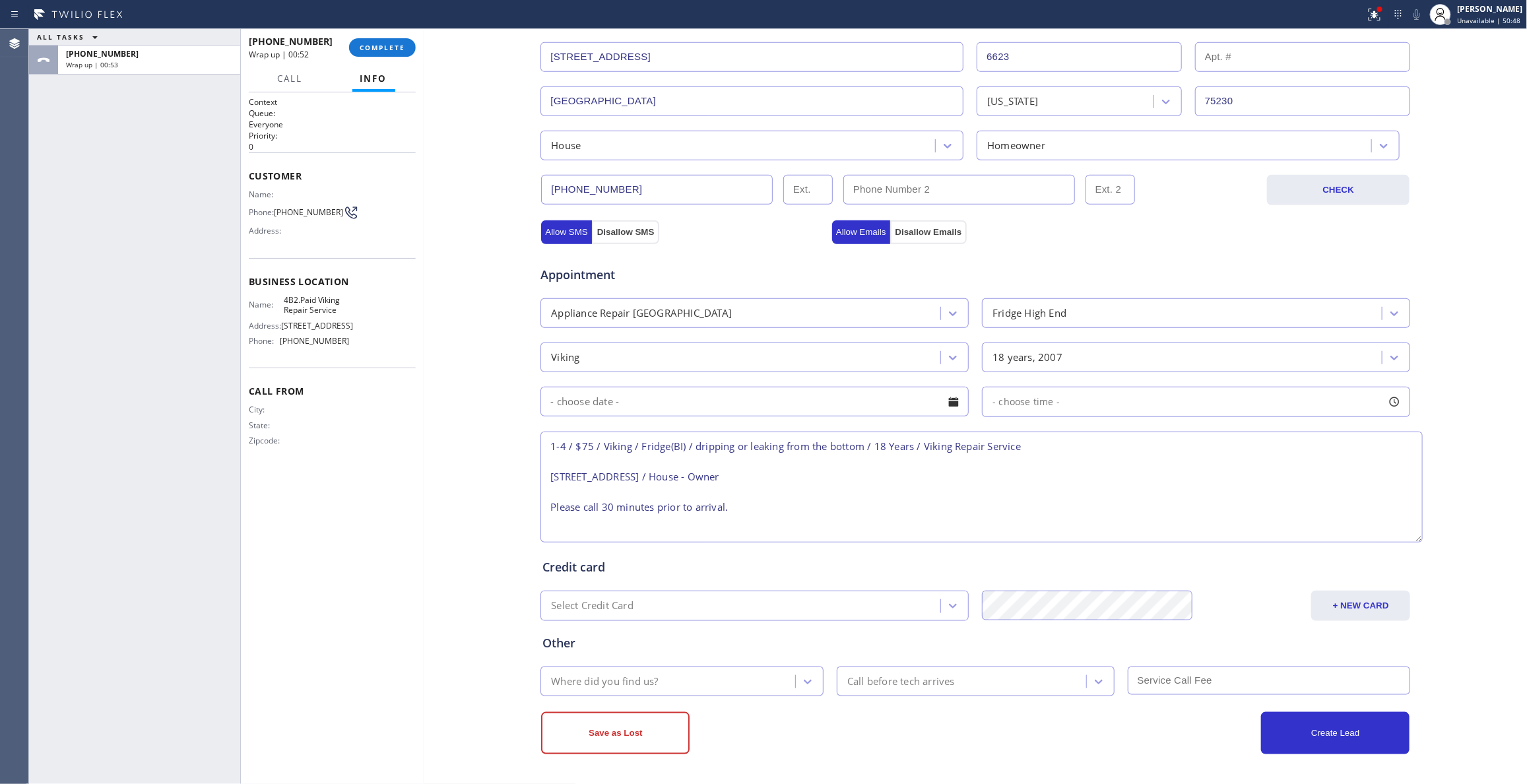
click at [653, 398] on input "text" at bounding box center [754, 401] width 428 height 30
click at [753, 397] on input "text" at bounding box center [754, 401] width 428 height 30
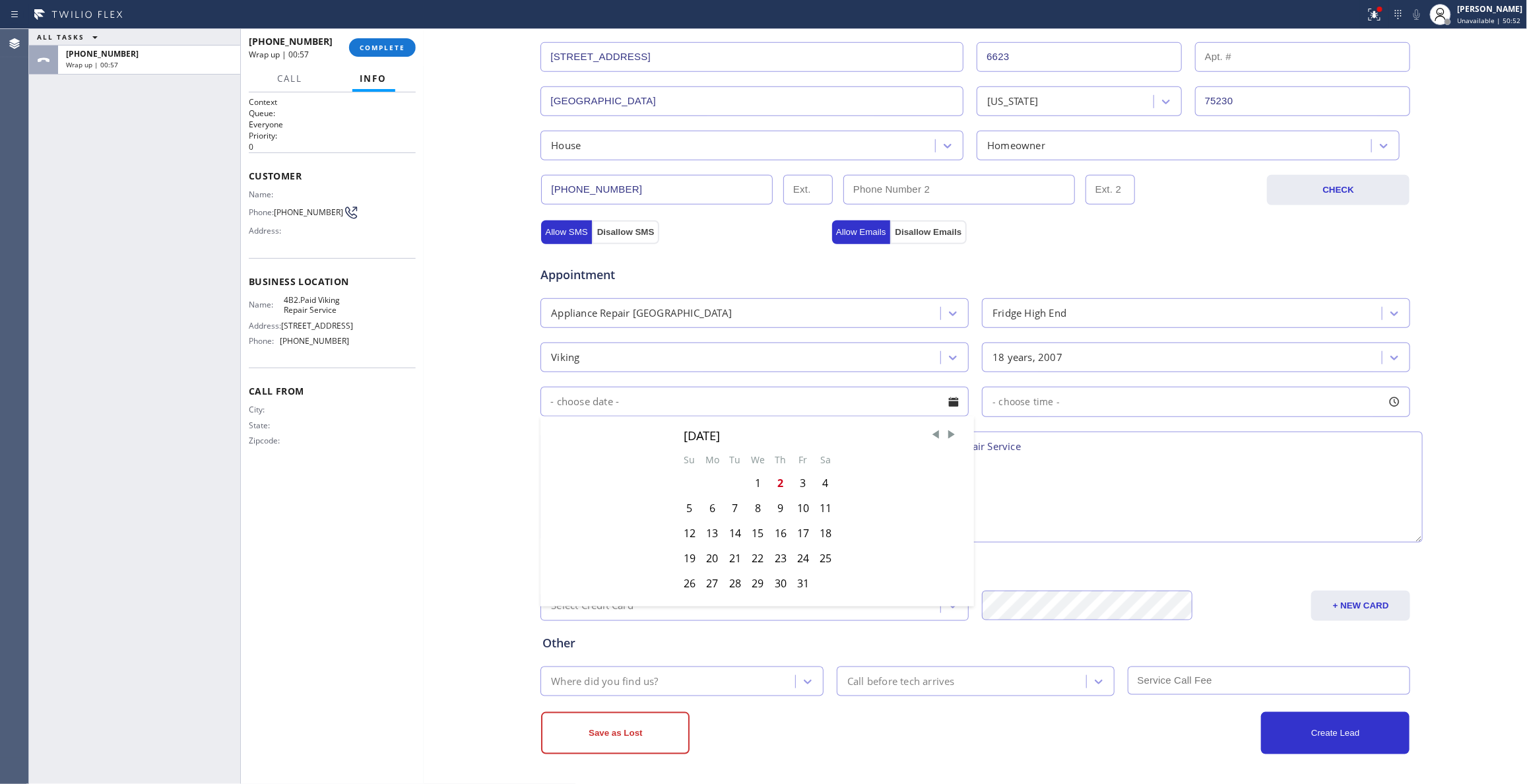
click at [1126, 397] on div "- choose time -" at bounding box center [1196, 402] width 428 height 31
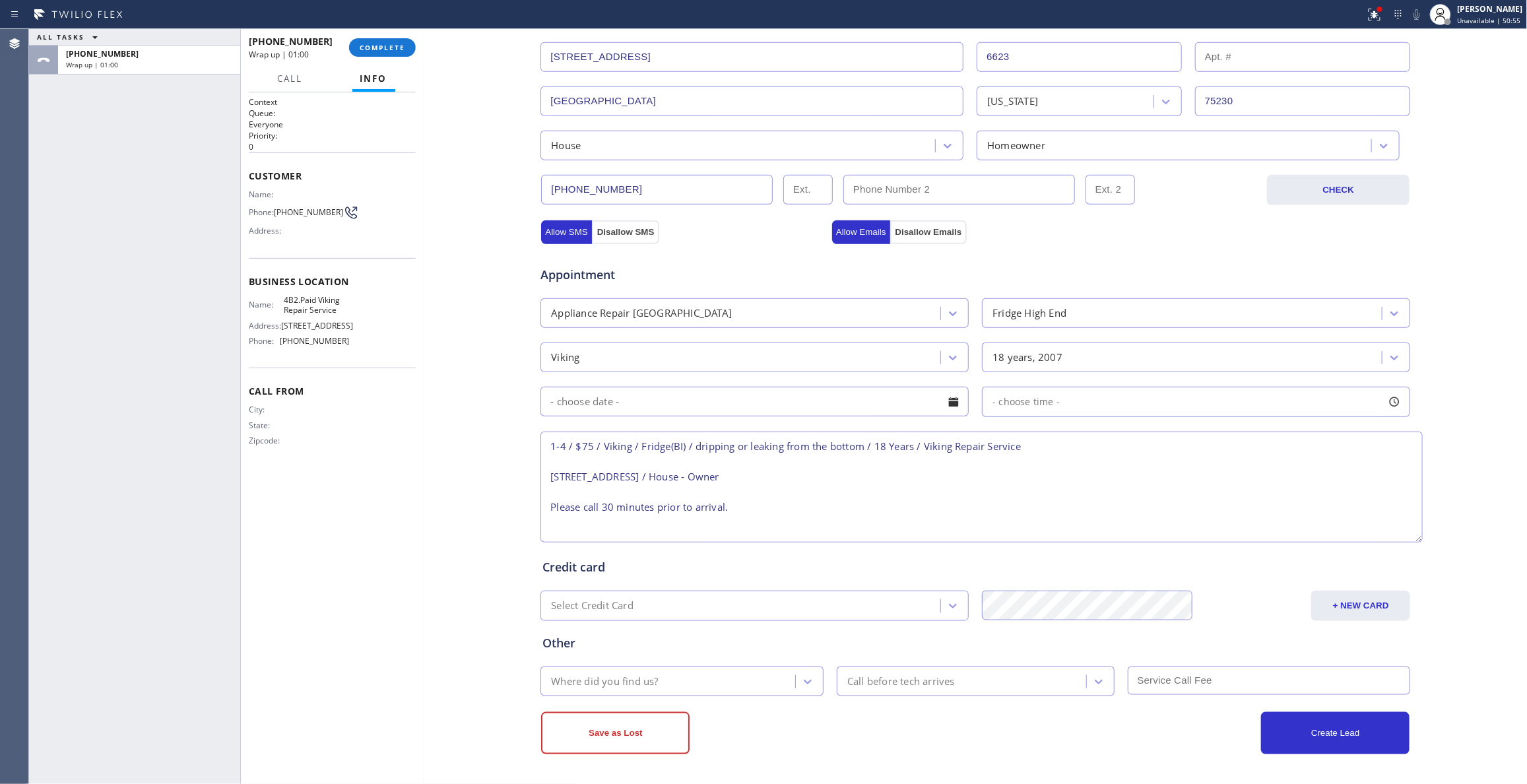
click at [727, 397] on input "text" at bounding box center [754, 401] width 428 height 30
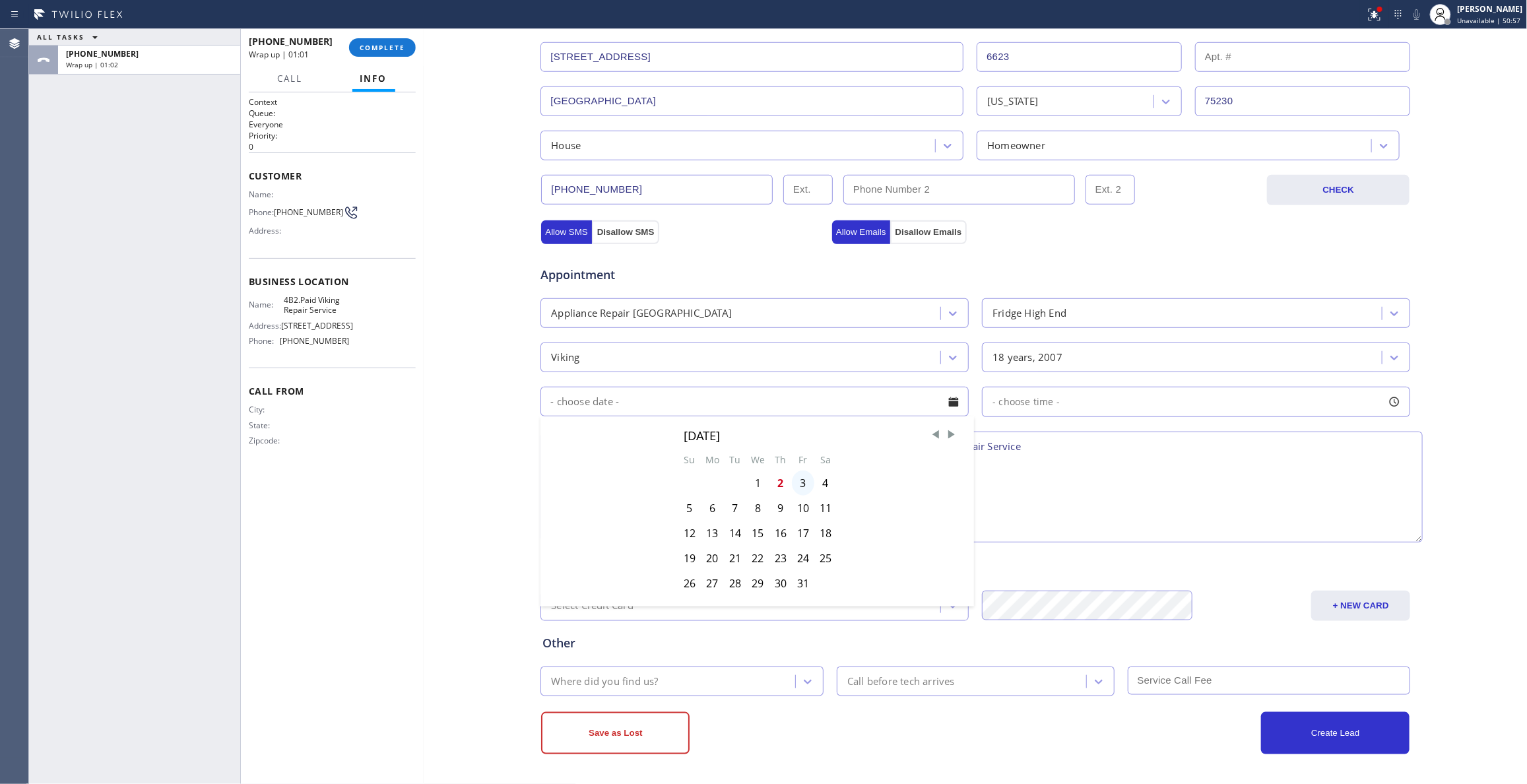
click at [800, 484] on div "3" at bounding box center [802, 483] width 23 height 25
type input "[DATE]"
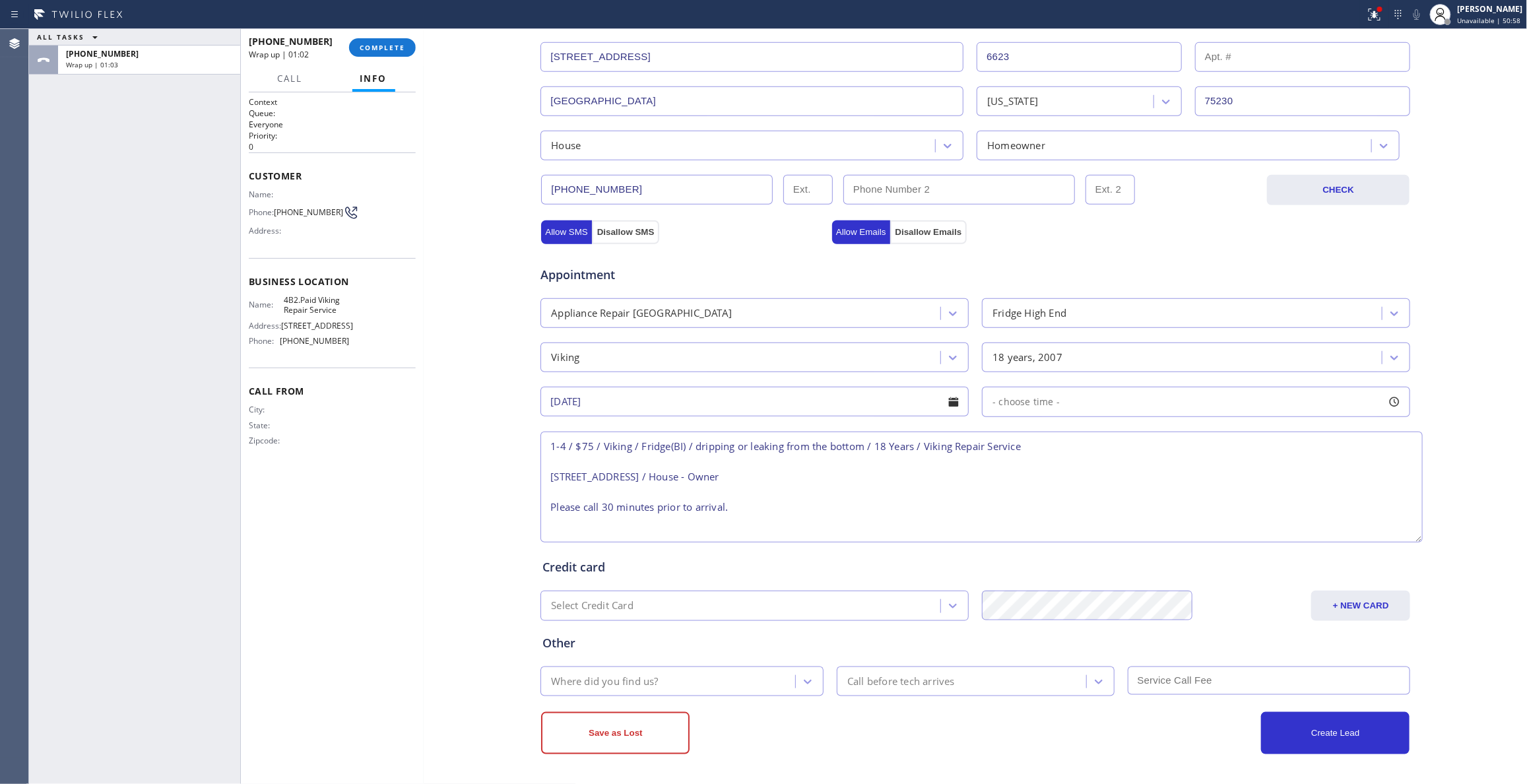
click at [1017, 401] on span "- choose time -" at bounding box center [1026, 401] width 67 height 13
drag, startPoint x: 988, startPoint y: 478, endPoint x: 1238, endPoint y: 487, distance: 250.2
click at [1240, 487] on div at bounding box center [1247, 482] width 15 height 28
drag, startPoint x: 987, startPoint y: 480, endPoint x: 1154, endPoint y: 488, distance: 167.2
click at [1154, 488] on div at bounding box center [1152, 482] width 15 height 28
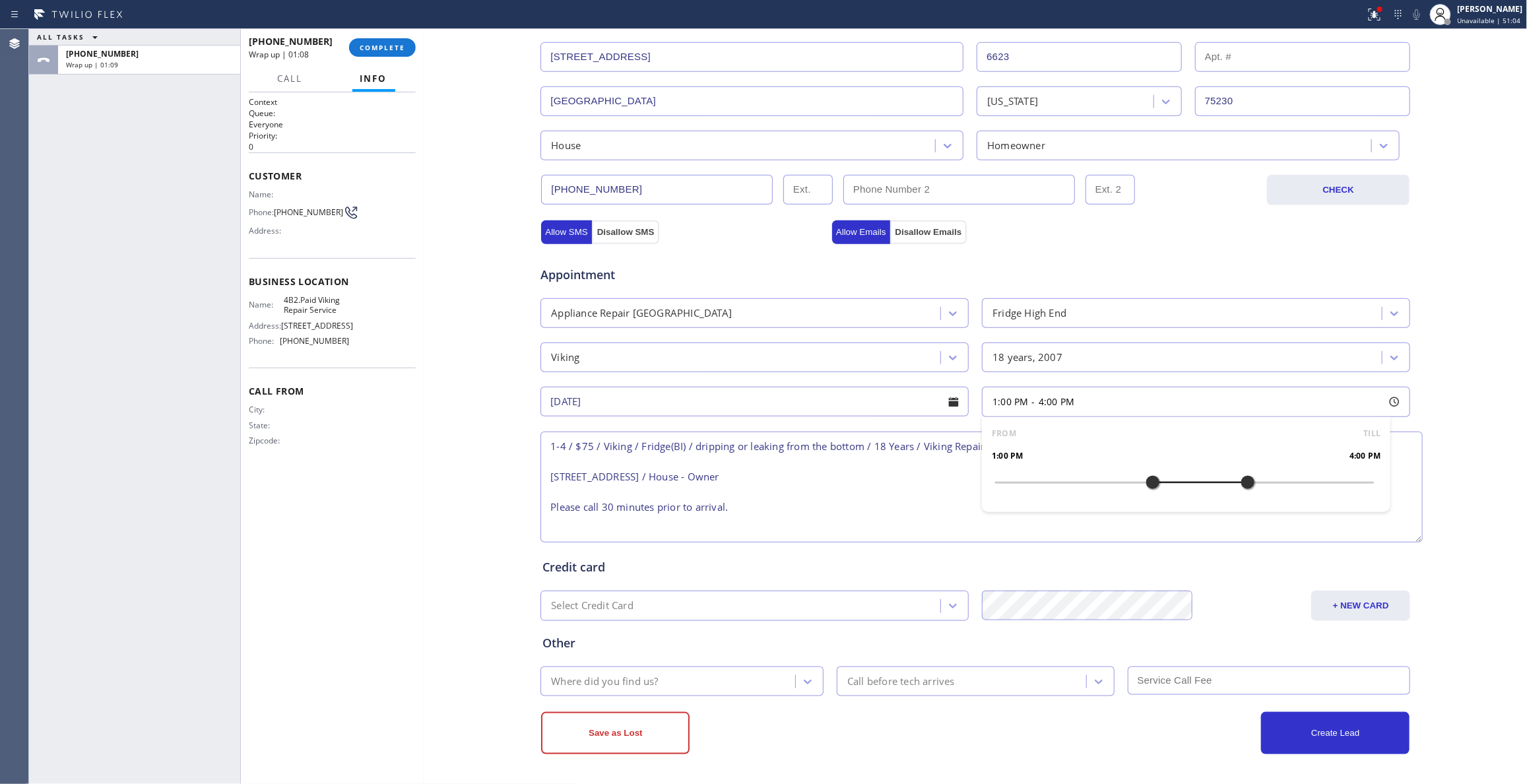
click at [476, 562] on div "Business location Viking Repair Service (323) 416-2342 Personal information Joh…" at bounding box center [975, 279] width 1098 height 949
click at [624, 686] on div "Where did you find us?" at bounding box center [604, 681] width 107 height 15
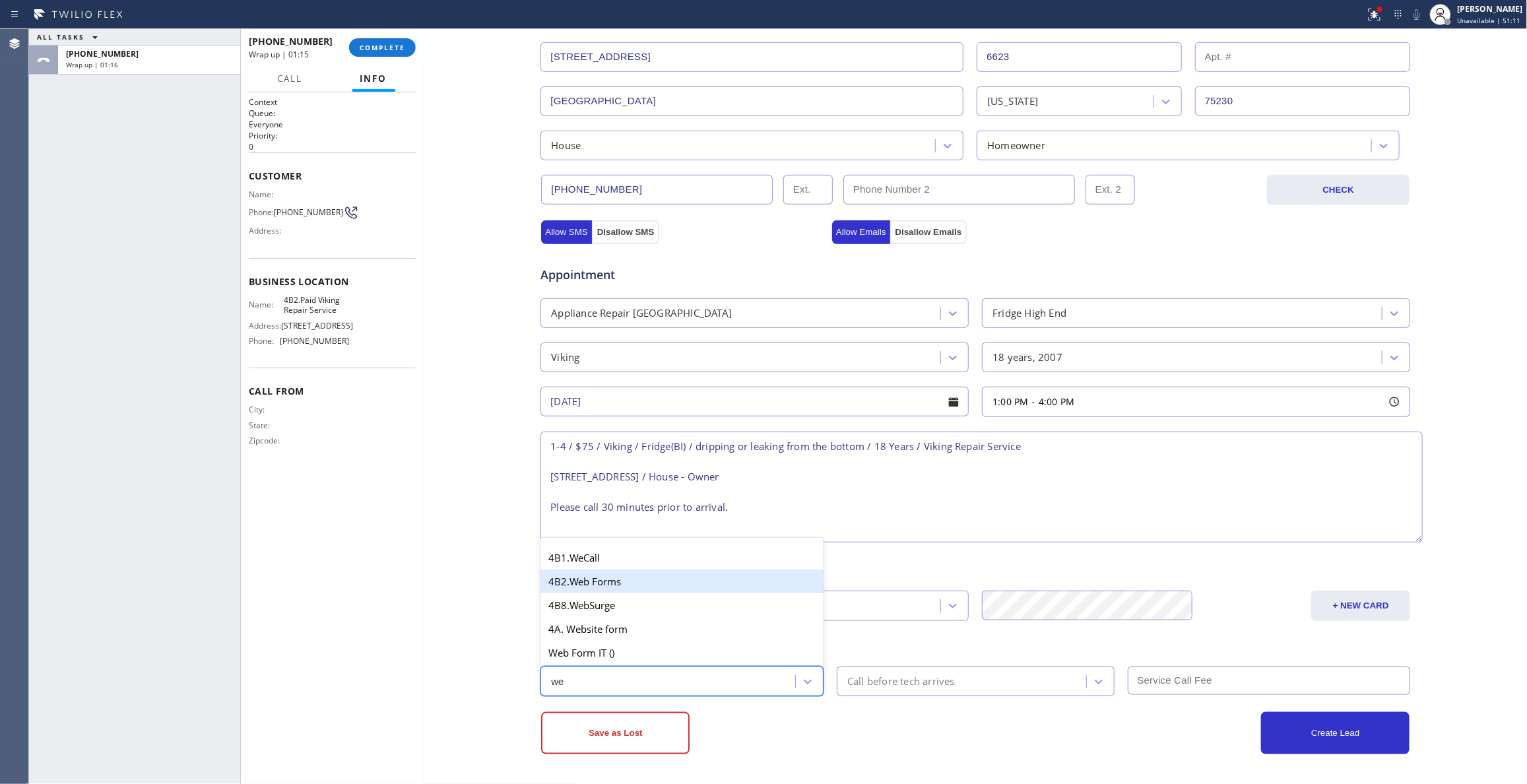
type input "w"
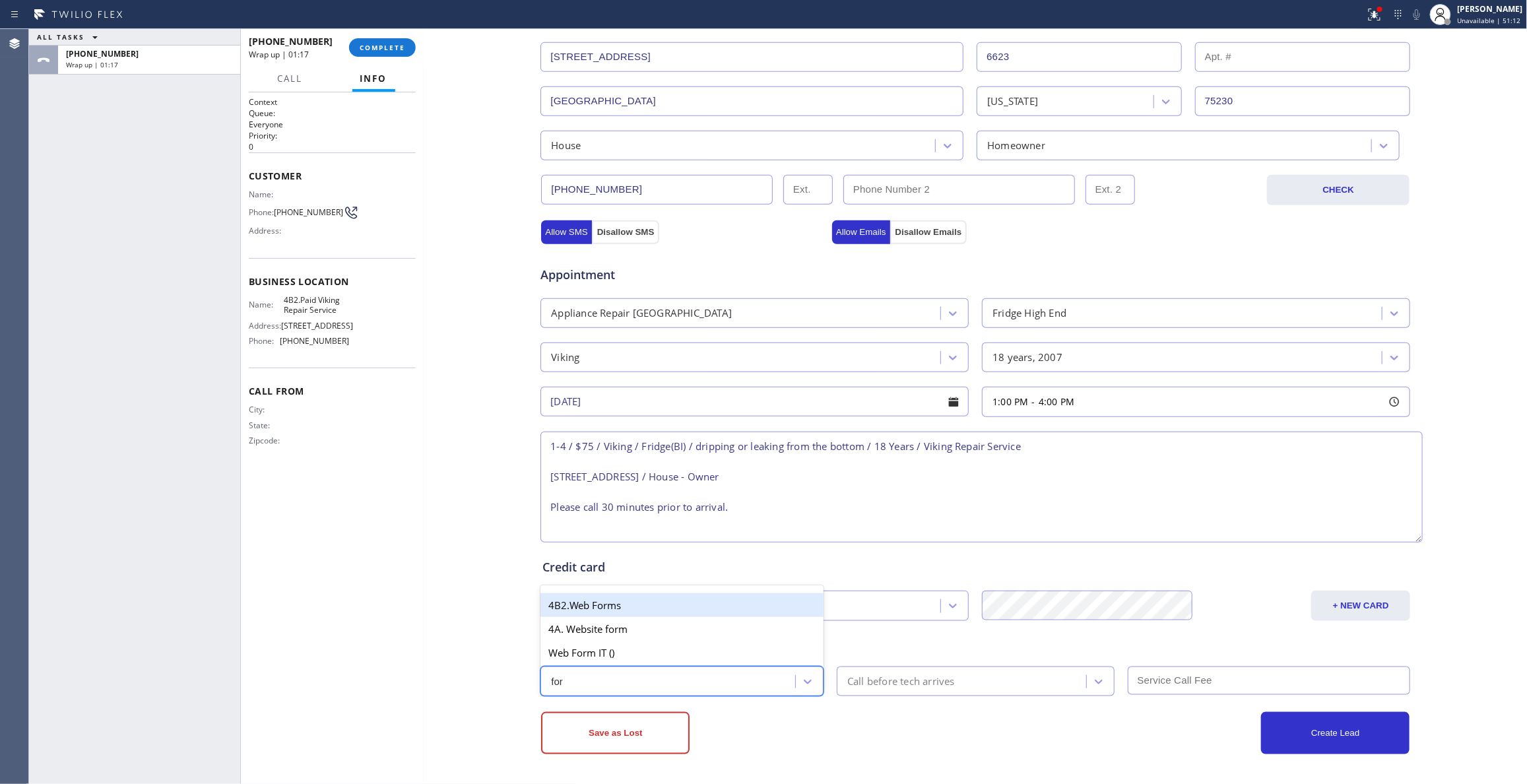
type input "form"
click at [621, 598] on div "4B2.Web Forms" at bounding box center [682, 605] width 283 height 24
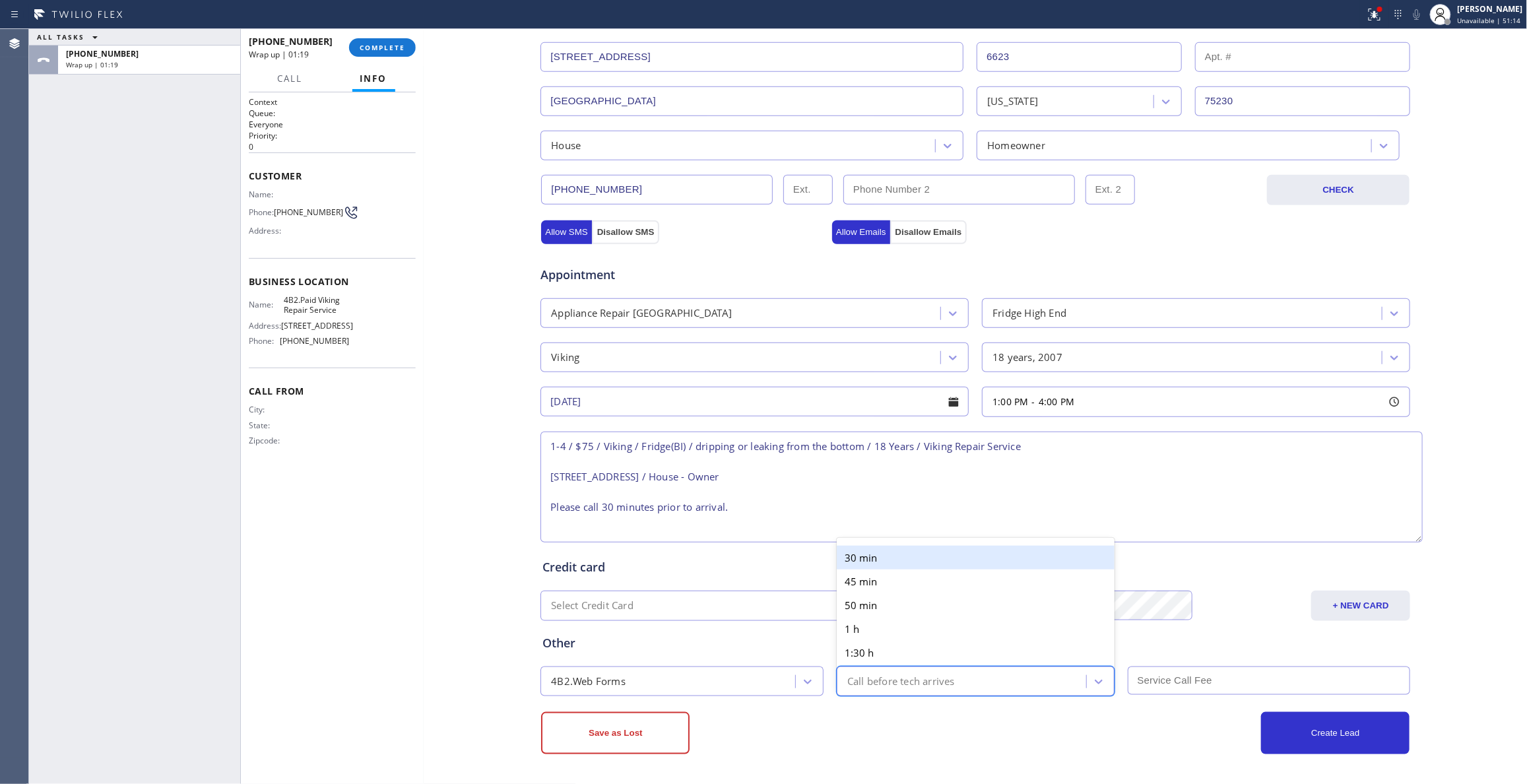
click at [909, 686] on div "Call before tech arrives" at bounding box center [900, 681] width 108 height 15
click at [867, 558] on div "30 min" at bounding box center [975, 558] width 278 height 24
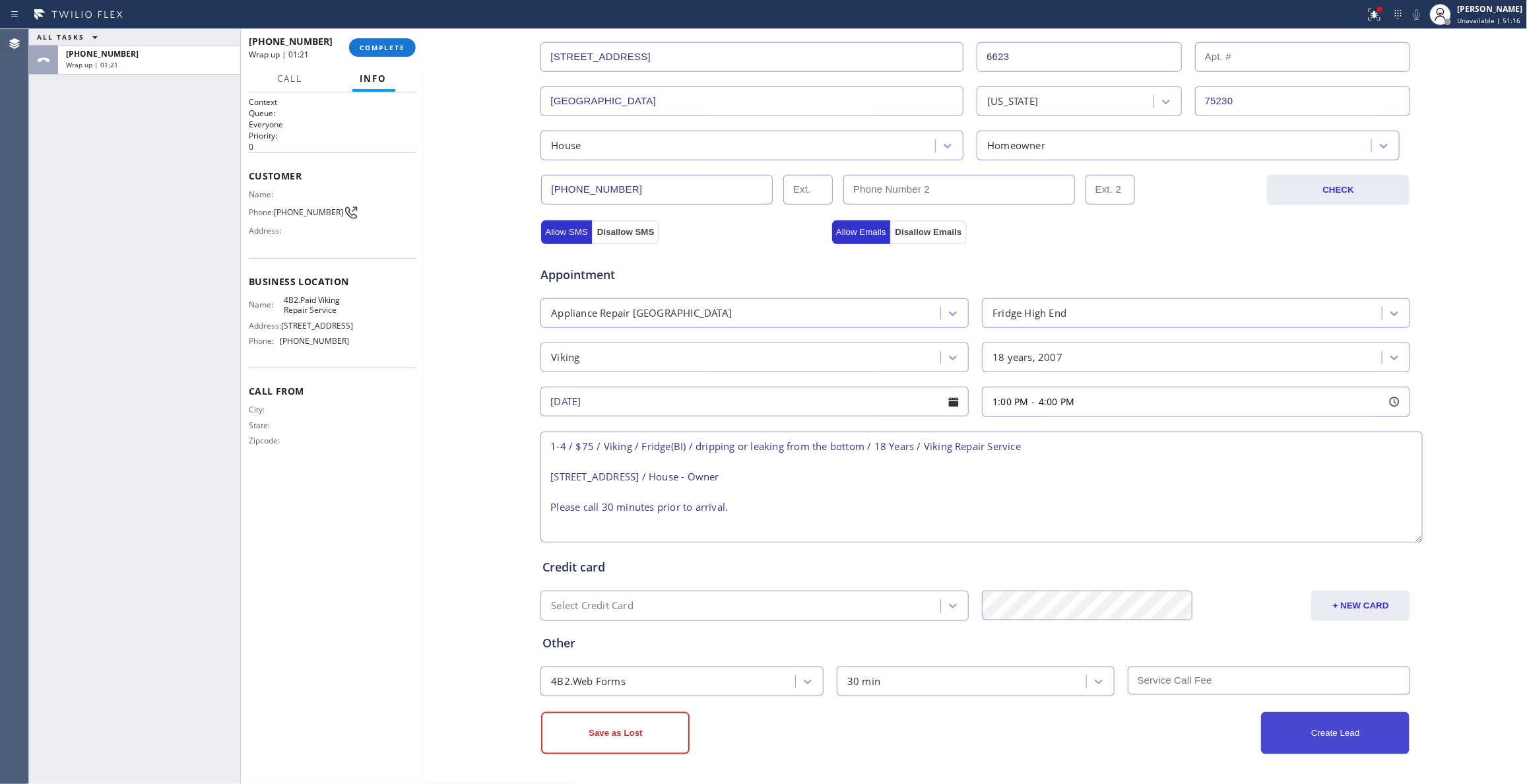
click at [1318, 725] on button "Create Lead" at bounding box center [1335, 732] width 149 height 43
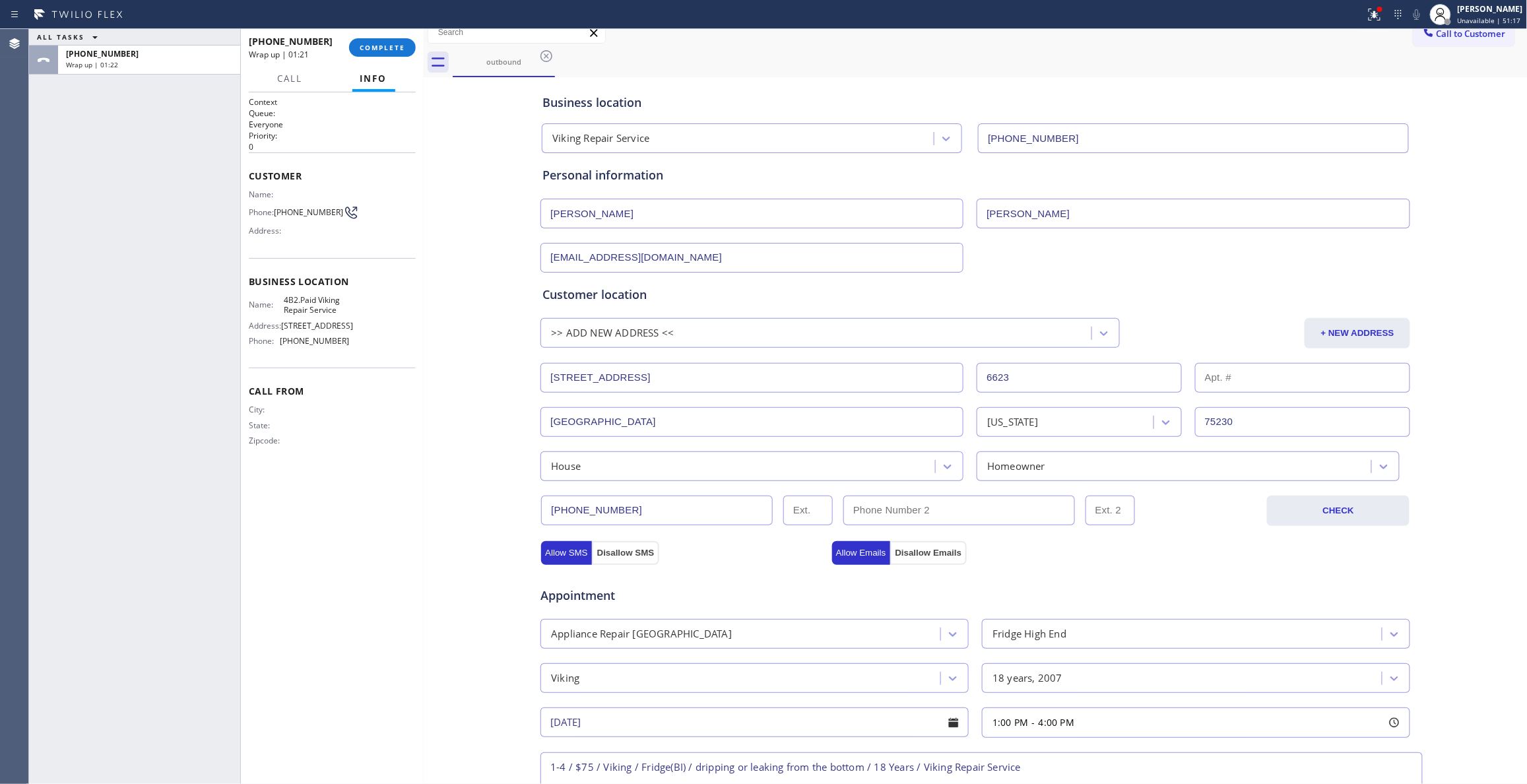
scroll to position [0, 0]
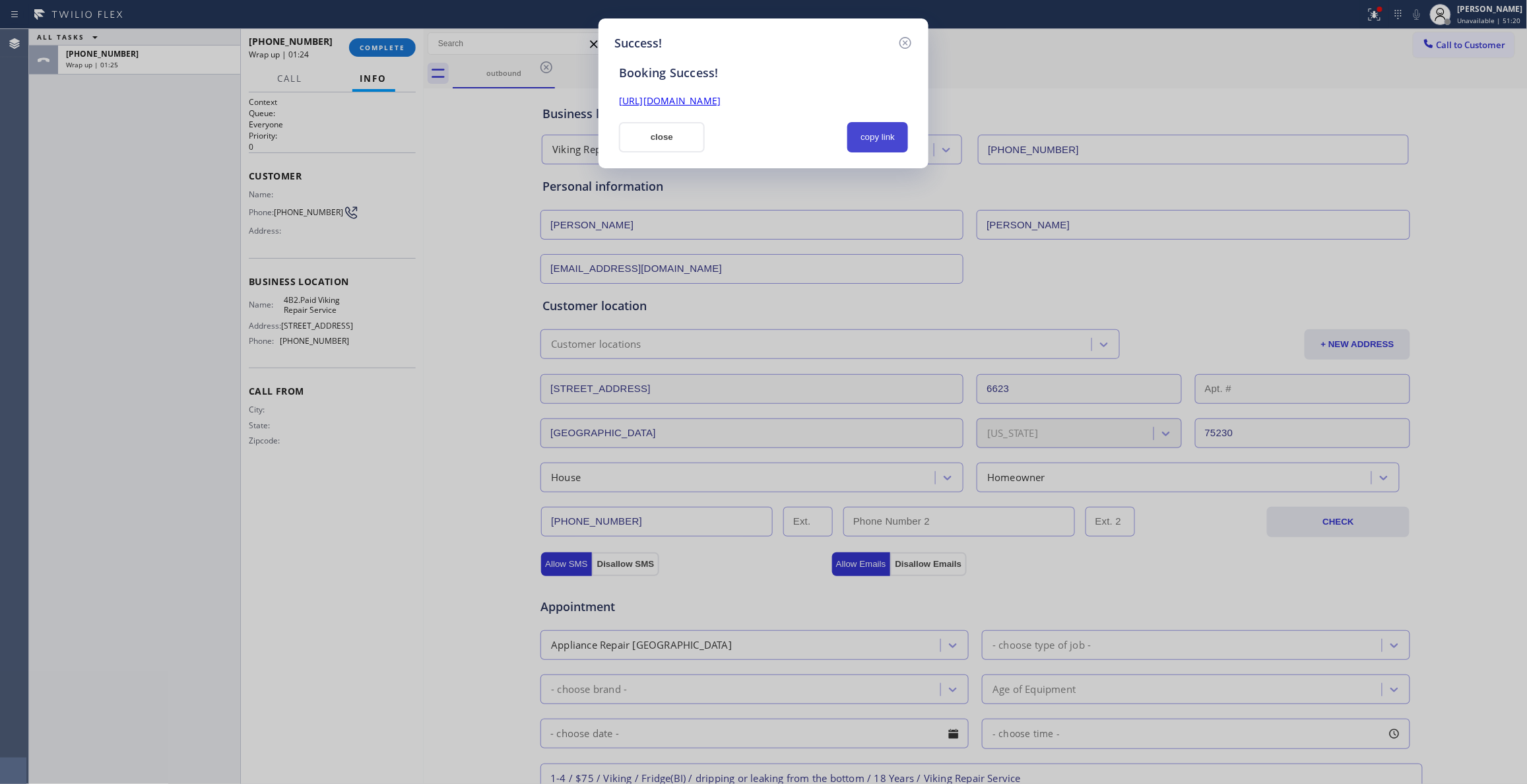
click at [895, 138] on button "copy link" at bounding box center [877, 138] width 61 height 31
click at [721, 99] on link "https://erp.apollosoft.co/customer/765557#portlet_lead" at bounding box center [669, 100] width 101 height 13
click at [903, 41] on icon at bounding box center [905, 43] width 15 height 15
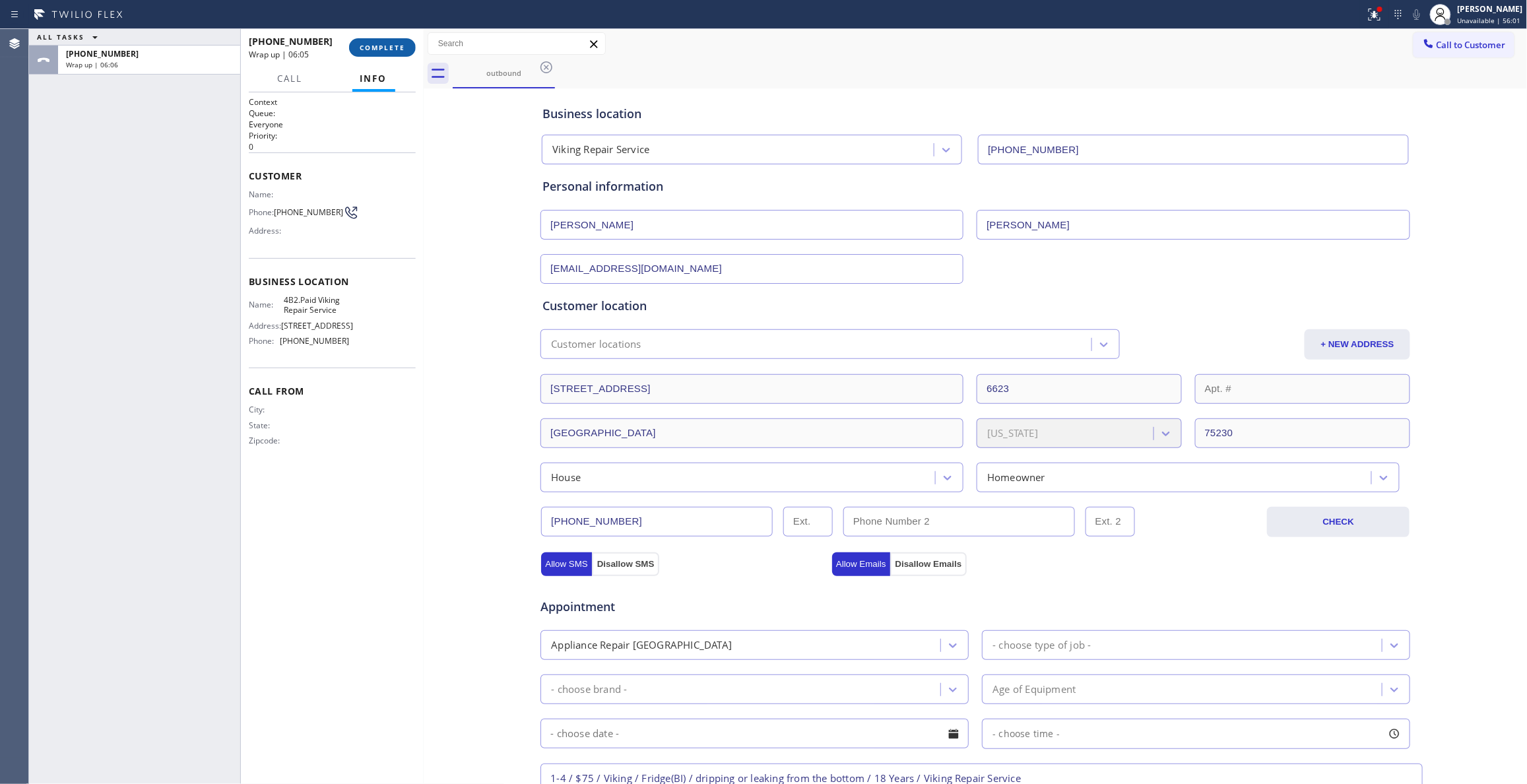
click at [380, 46] on span "COMPLETE" at bounding box center [382, 47] width 45 height 9
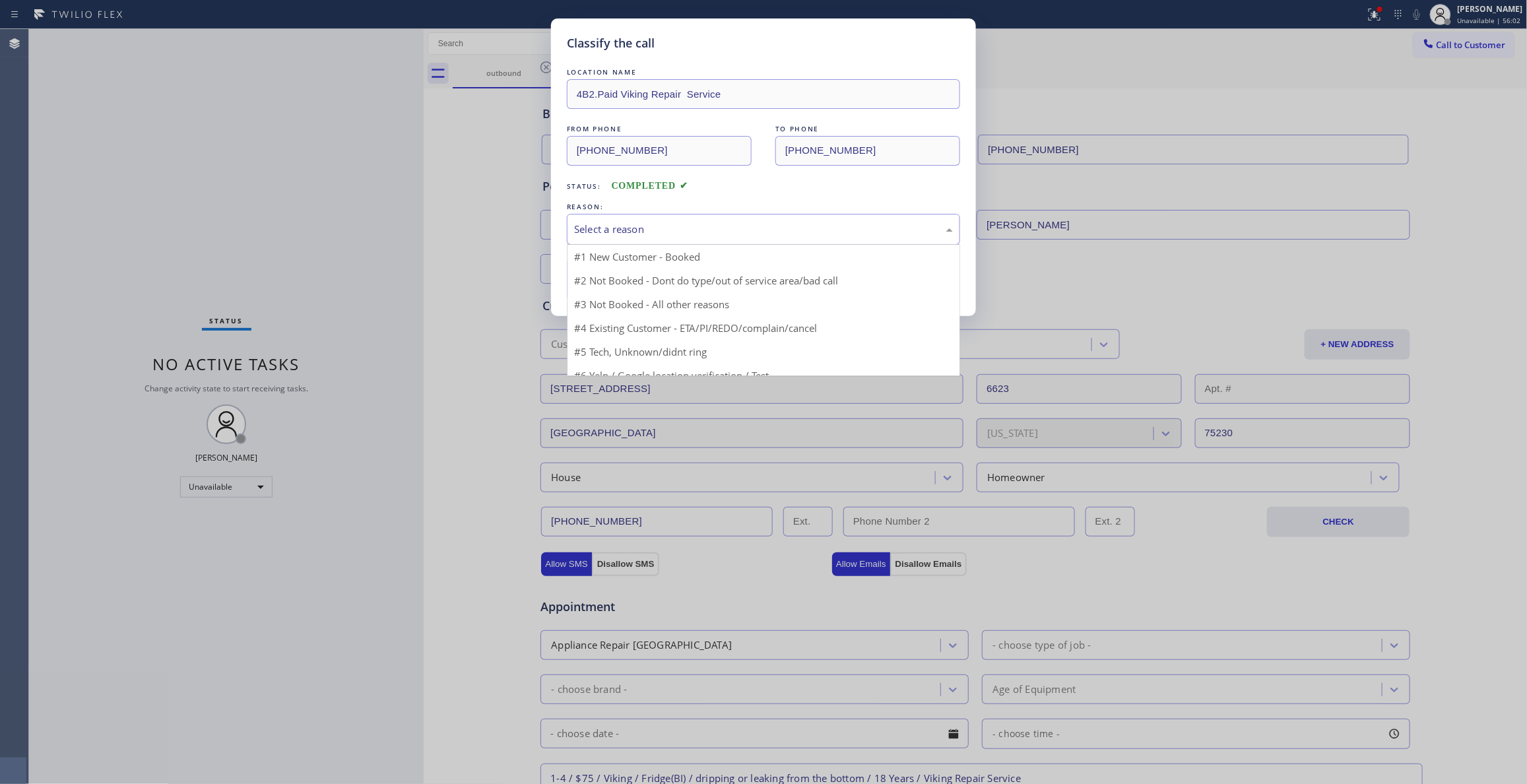
click at [595, 230] on div "Select a reason" at bounding box center [764, 229] width 379 height 15
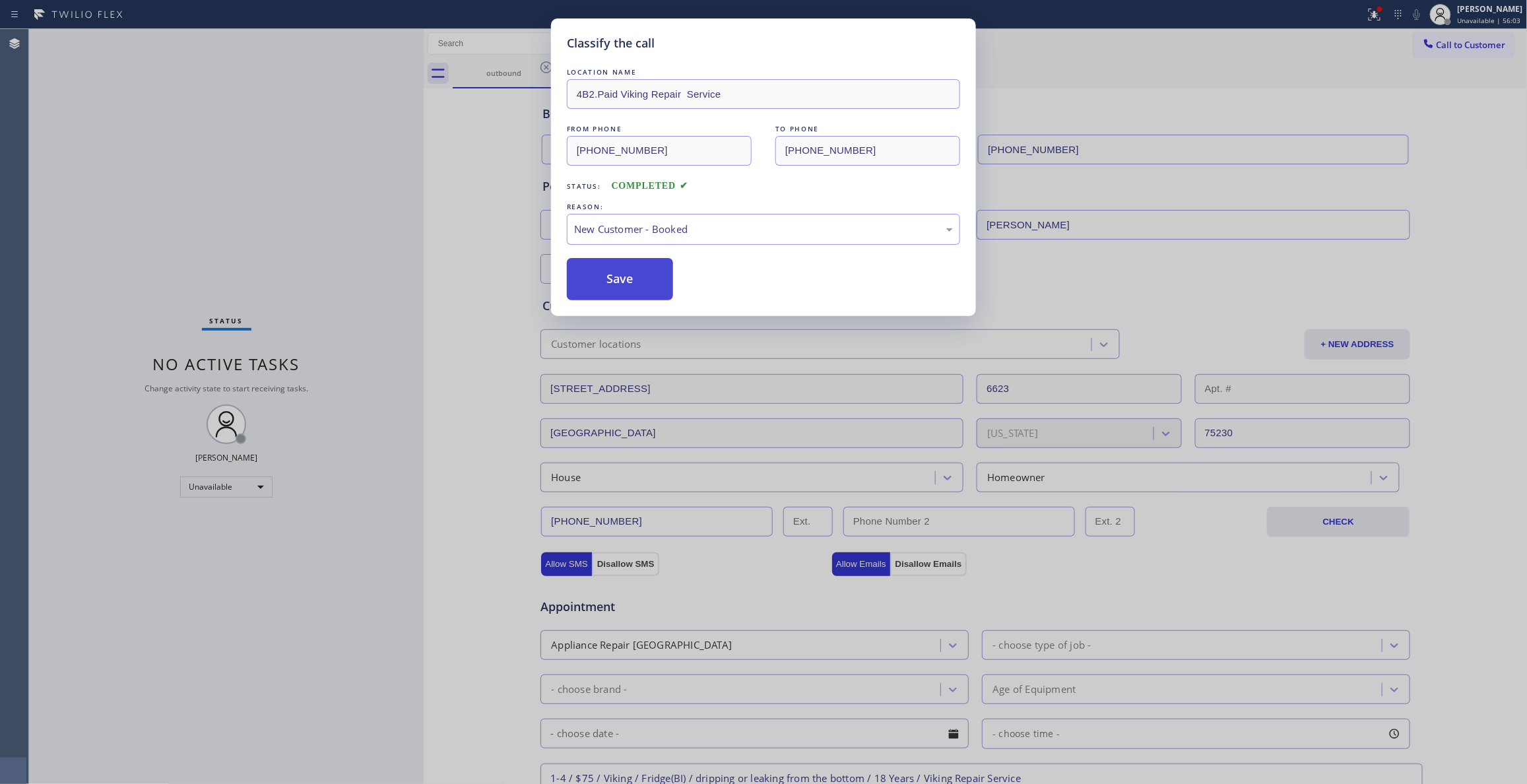
click at [619, 275] on button "Save" at bounding box center [619, 279] width 106 height 43
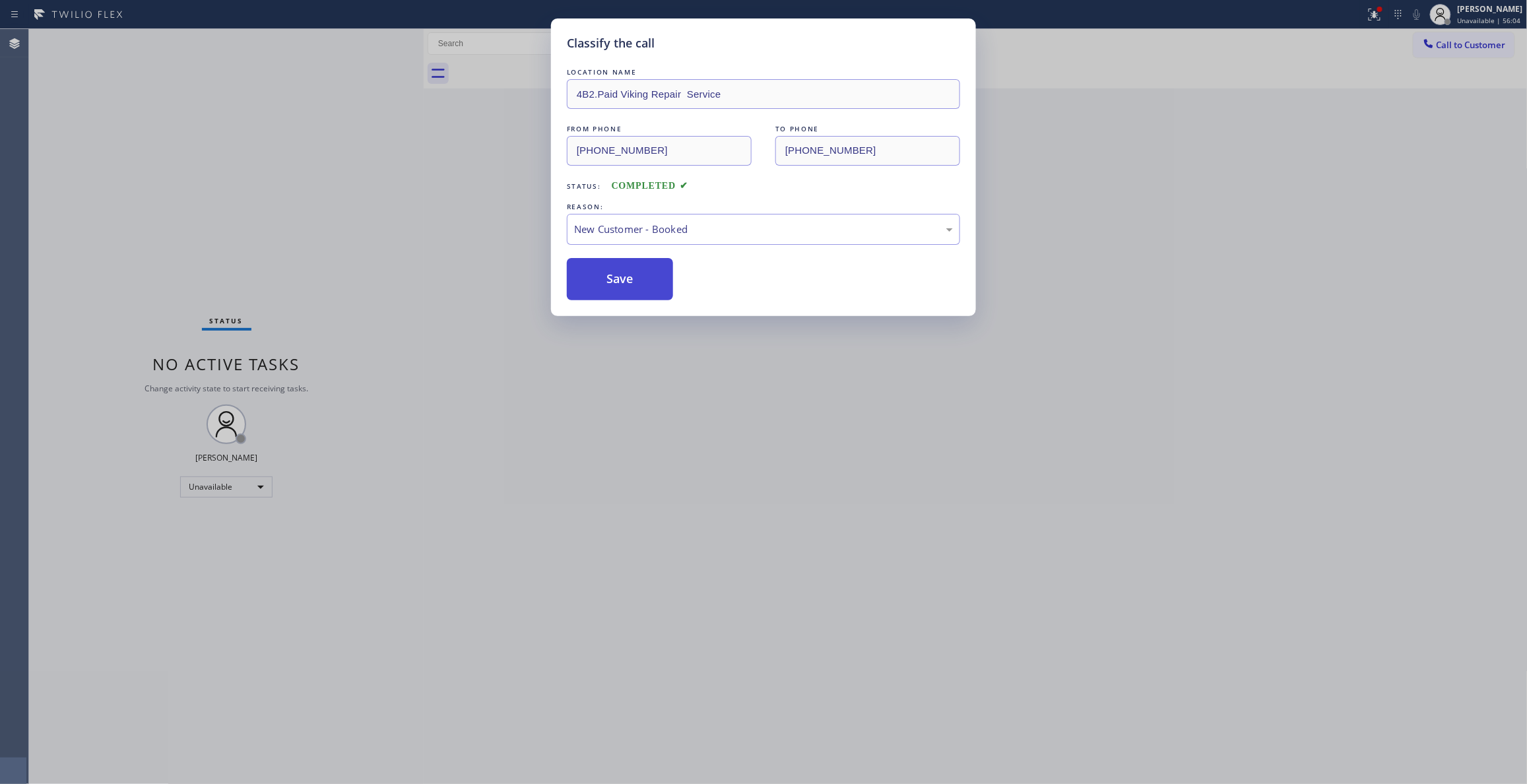
click at [619, 275] on button "Save" at bounding box center [619, 279] width 106 height 43
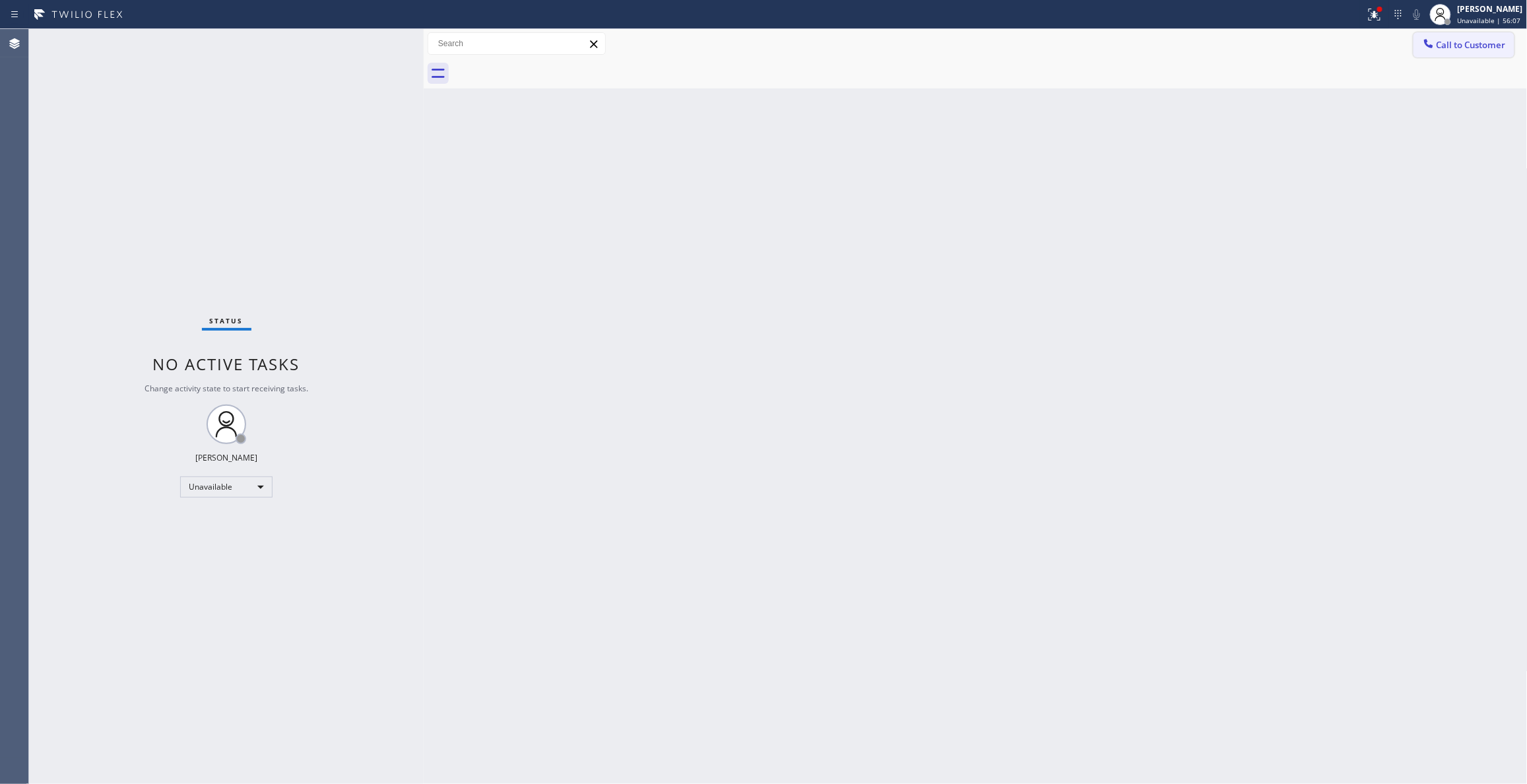
click at [1461, 54] on button "Call to Customer" at bounding box center [1464, 45] width 101 height 25
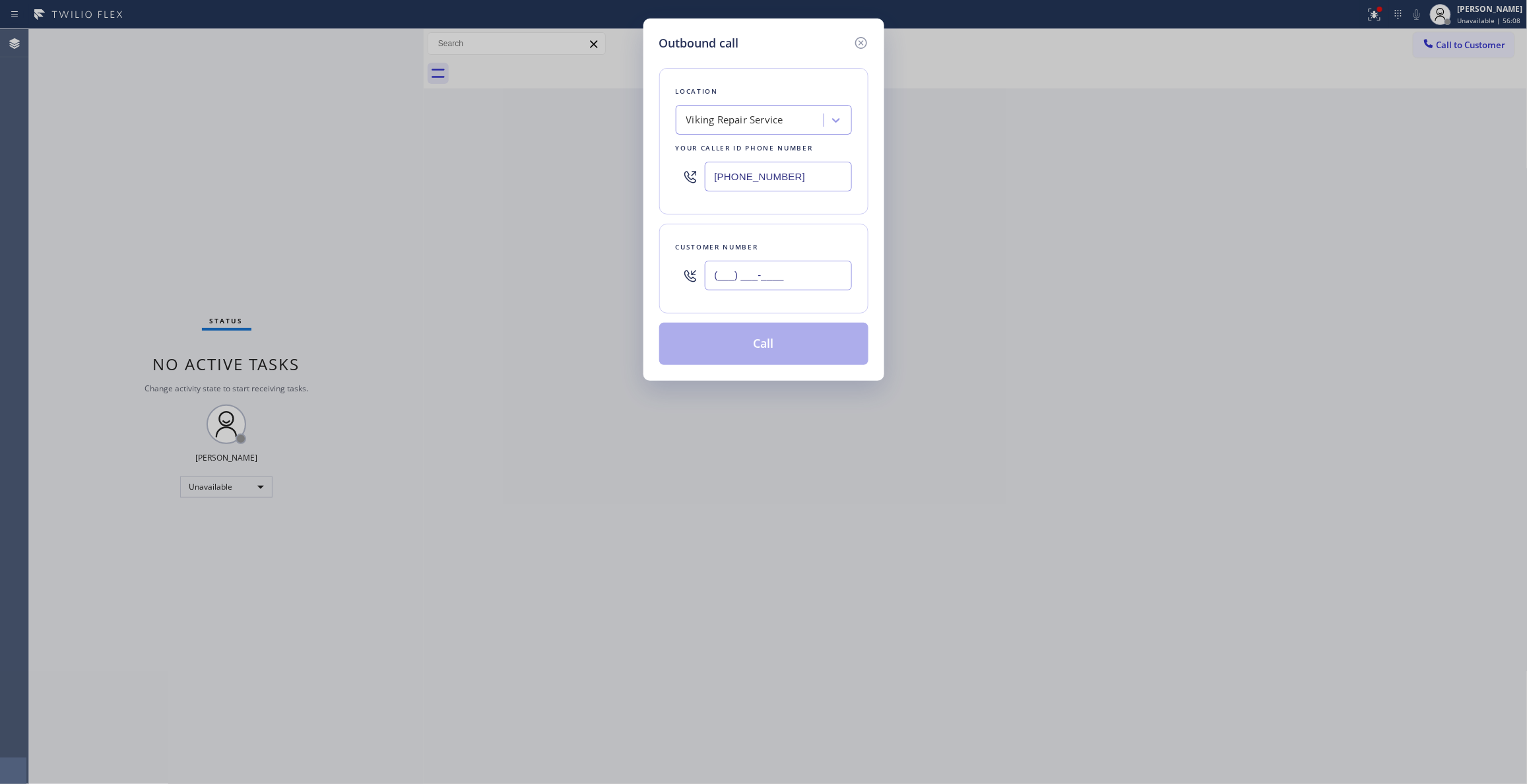
click at [755, 262] on input "(___) ___-____" at bounding box center [778, 275] width 147 height 30
paste input "213) 810-4786"
type input "[PHONE_NUMBER]"
paste input "714) 786-1027"
drag, startPoint x: 813, startPoint y: 177, endPoint x: 492, endPoint y: 169, distance: 321.1
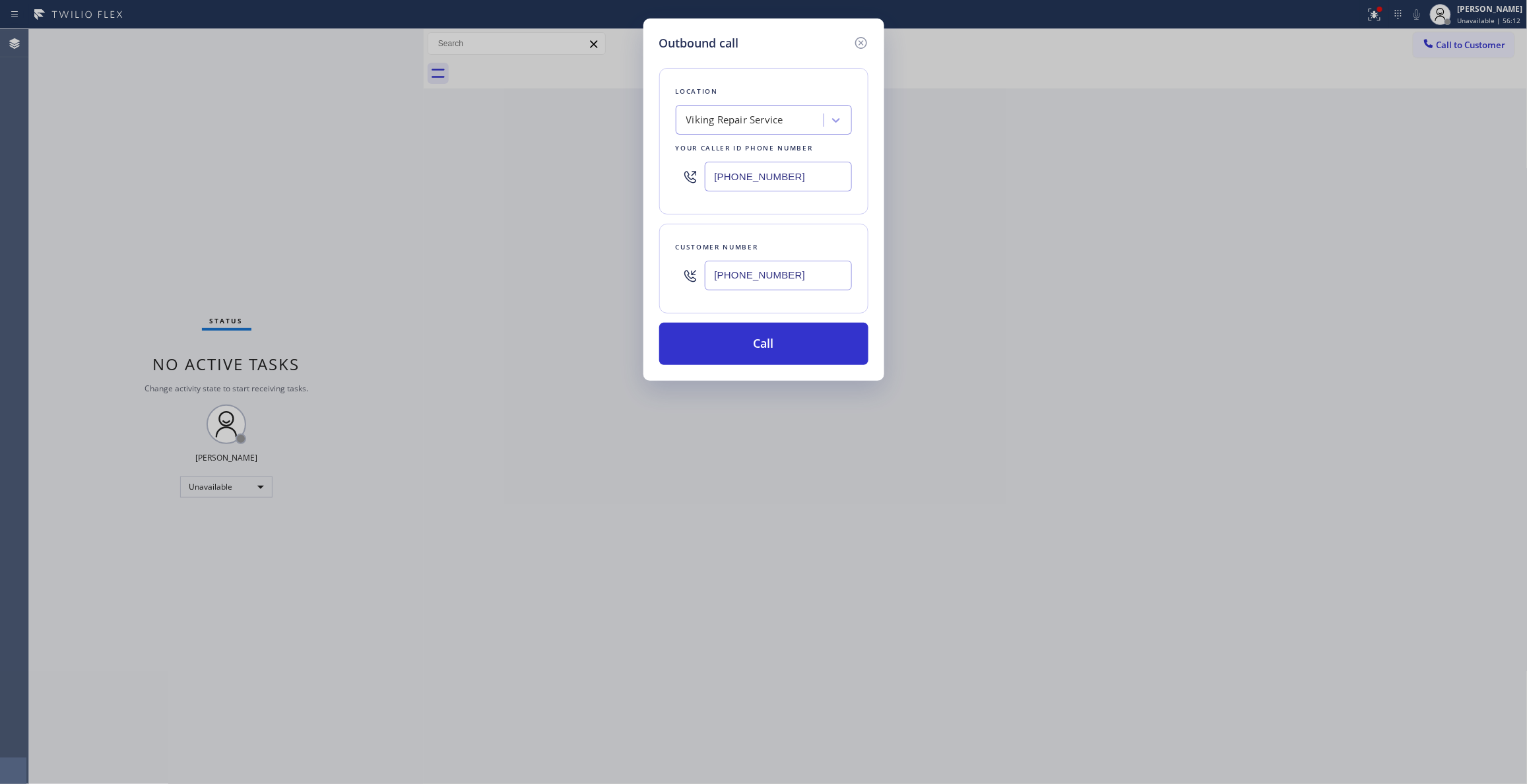
click at [492, 169] on div "Outbound call Location Viking Repair Service Your caller id phone number (323) …" at bounding box center [764, 392] width 1527 height 784
type input "[PHONE_NUMBER]"
click at [740, 344] on button "Call" at bounding box center [764, 343] width 209 height 43
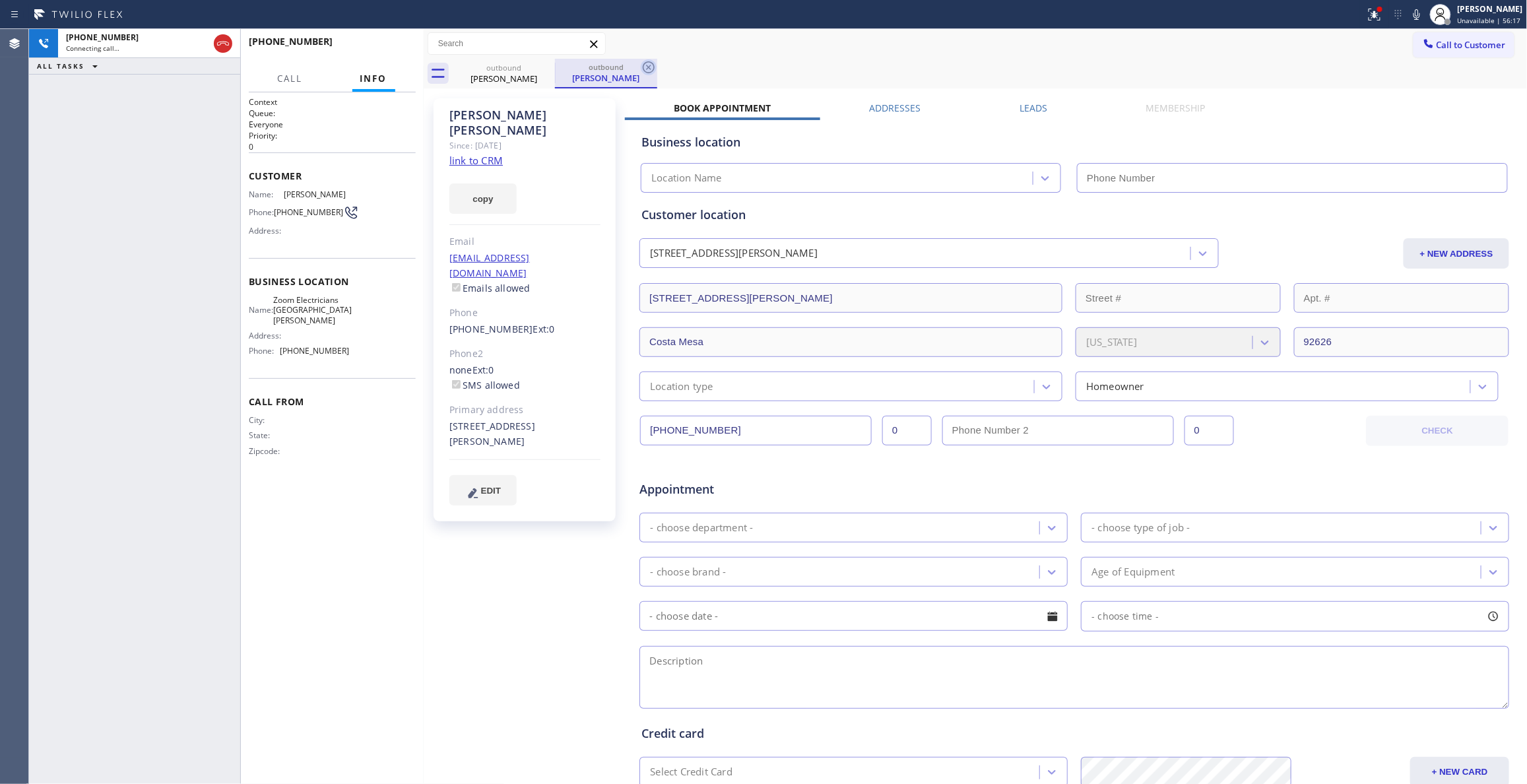
click at [648, 67] on icon at bounding box center [648, 67] width 12 height 12
type input "[PHONE_NUMBER]"
click at [487, 154] on link "link to CRM" at bounding box center [475, 160] width 53 height 14
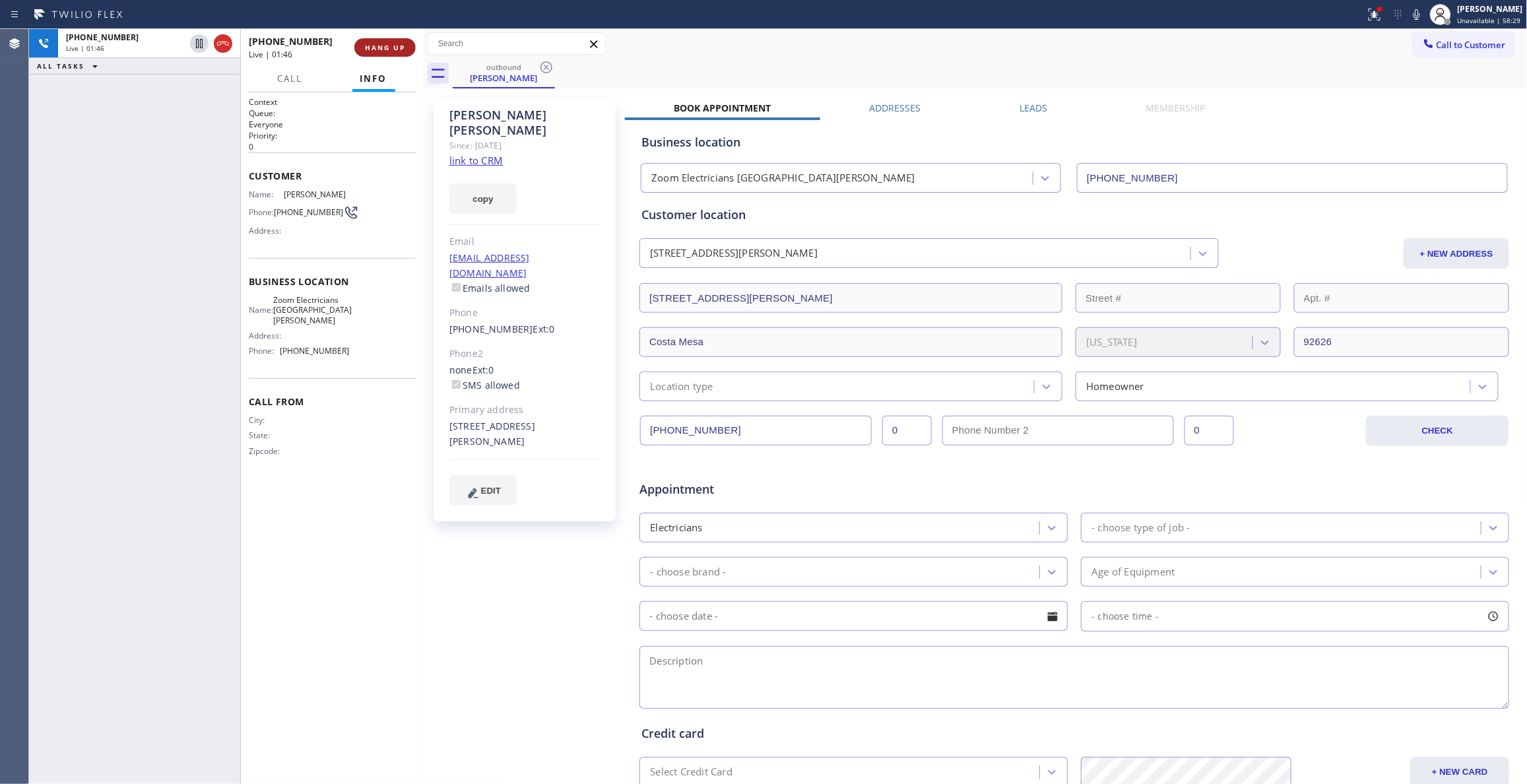
click at [381, 49] on span "HANG UP" at bounding box center [385, 47] width 40 height 9
click at [367, 50] on span "COMPLETE" at bounding box center [382, 47] width 45 height 9
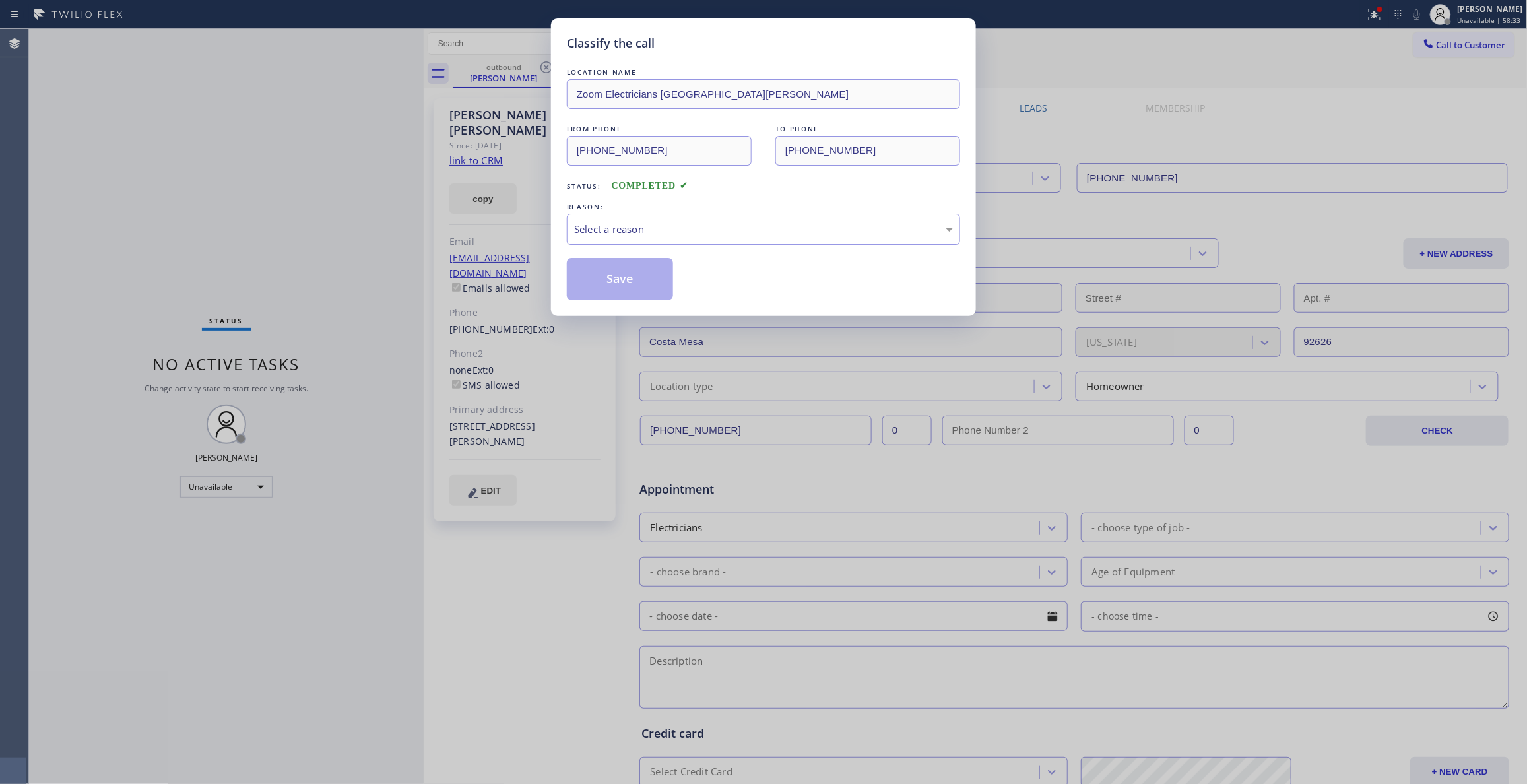
click at [682, 220] on div "Select a reason" at bounding box center [764, 229] width 393 height 31
click at [620, 278] on button "Save" at bounding box center [619, 279] width 106 height 43
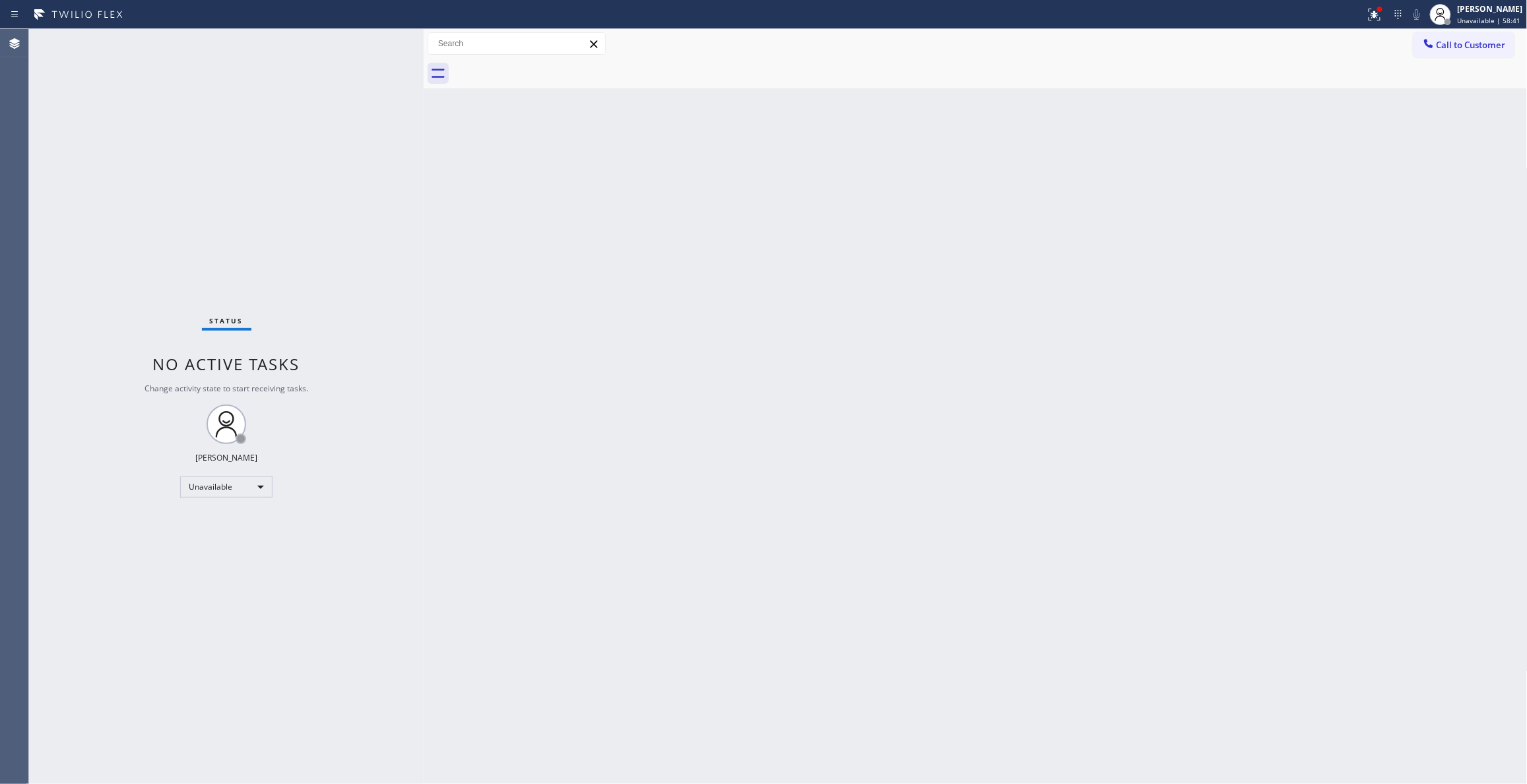
click at [1441, 48] on span "Call to Customer" at bounding box center [1471, 44] width 69 height 12
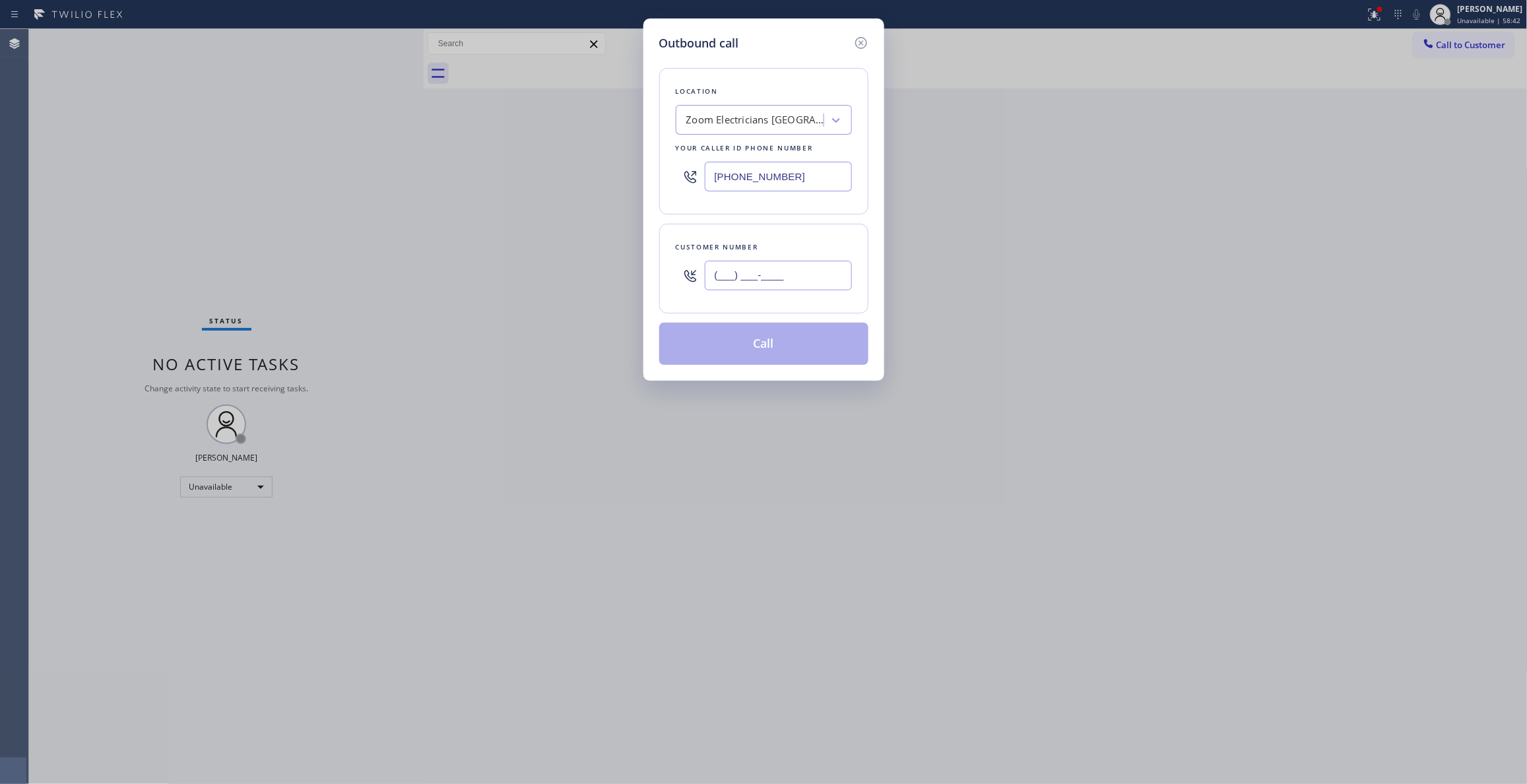
click at [788, 285] on input "(___) ___-____" at bounding box center [778, 275] width 147 height 30
paste input "213) 810-4786"
type input "[PHONE_NUMBER]"
click at [791, 349] on button "Call" at bounding box center [764, 343] width 209 height 43
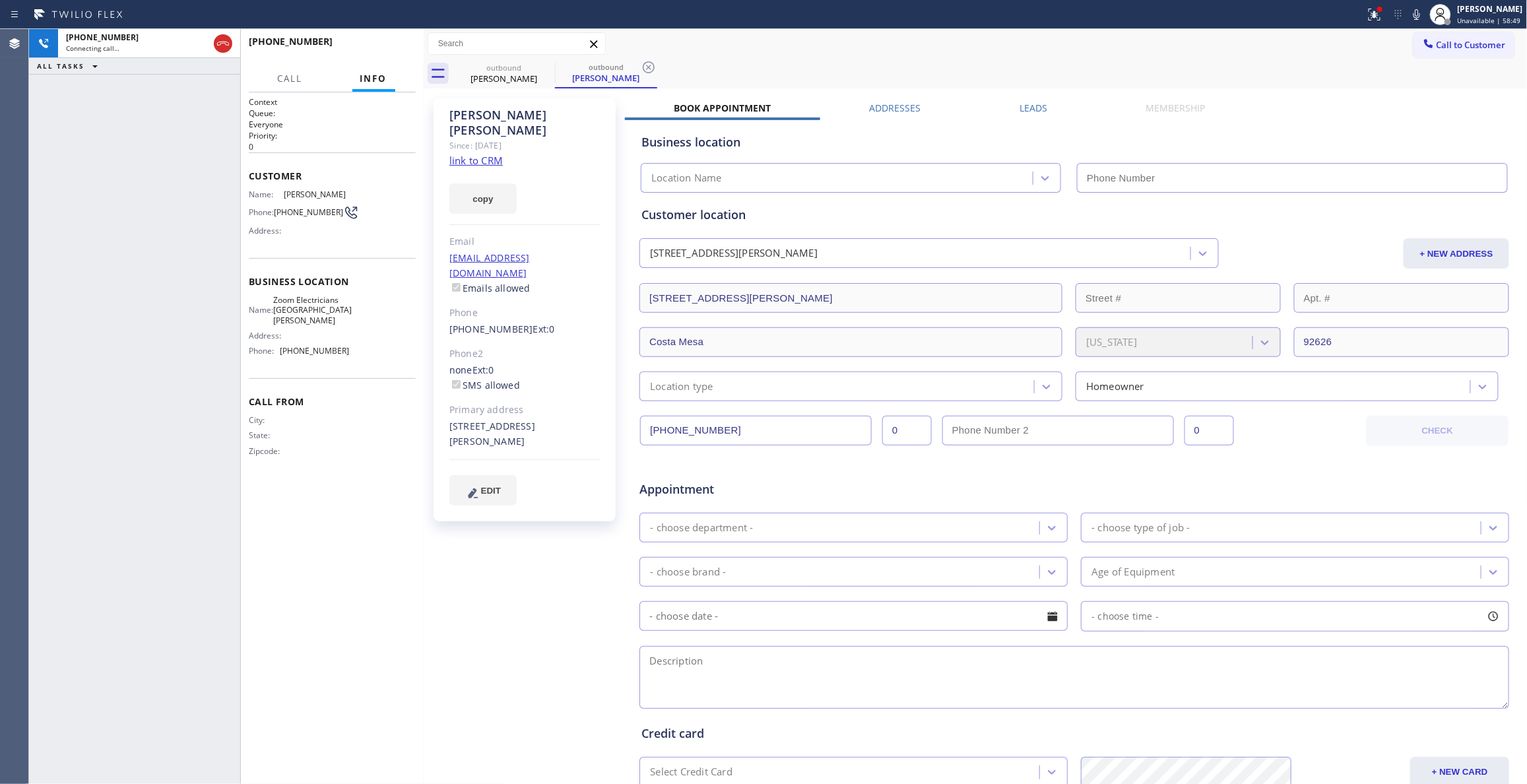
type input "[PHONE_NUMBER]"
click at [652, 69] on icon at bounding box center [648, 67] width 15 height 15
click at [496, 533] on div "[PERSON_NAME] Since: [DATE] link to CRM copy Email [EMAIL_ADDRESS][DOMAIN_NAME]…" at bounding box center [525, 519] width 198 height 855
click at [549, 531] on div "[PERSON_NAME] Since: [DATE] link to CRM copy Email [EMAIL_ADDRESS][DOMAIN_NAME]…" at bounding box center [525, 519] width 198 height 855
click at [475, 154] on link "link to CRM" at bounding box center [475, 160] width 53 height 14
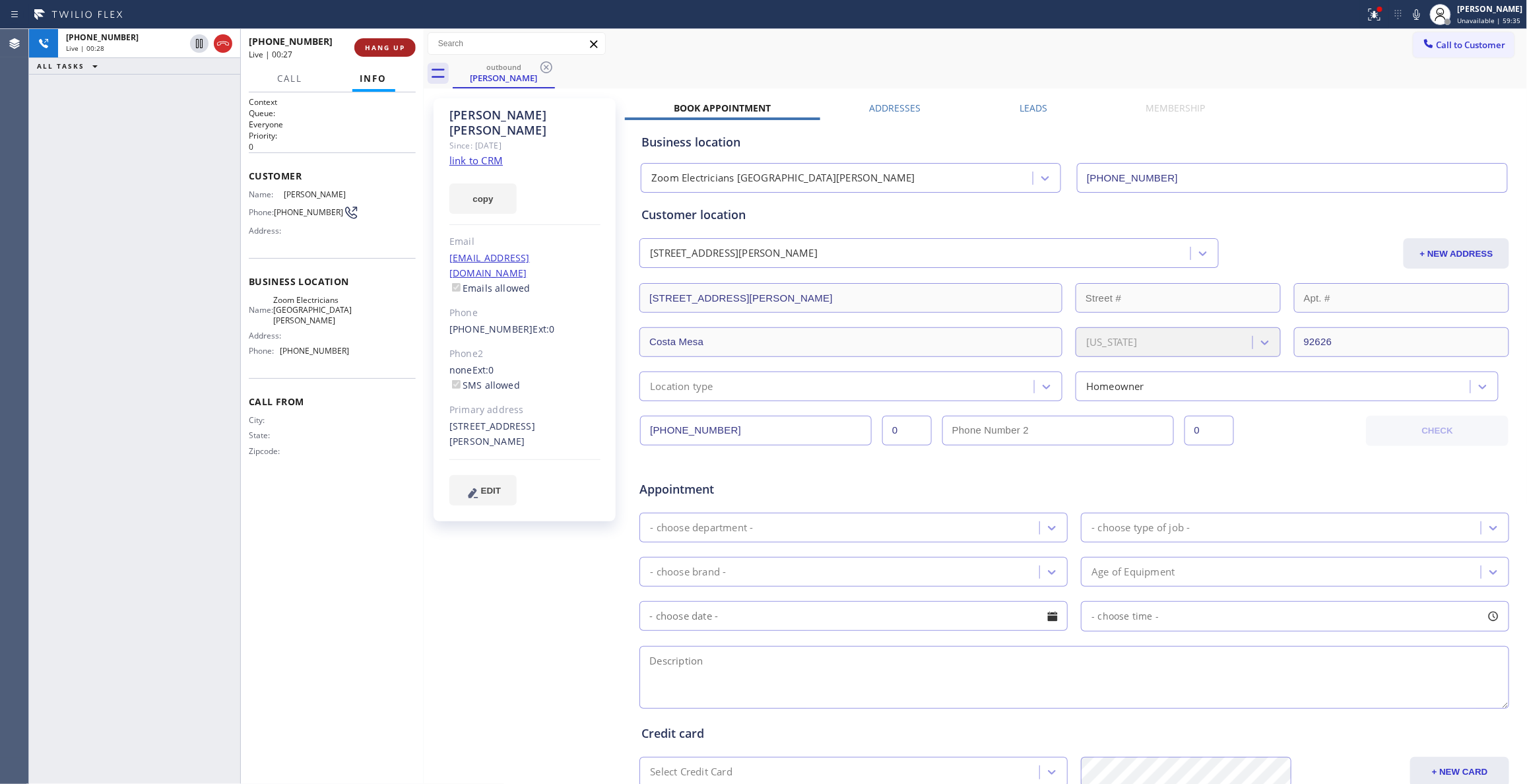
click at [393, 45] on span "HANG UP" at bounding box center [385, 47] width 40 height 9
click at [360, 45] on span "COMPLETE" at bounding box center [382, 47] width 45 height 9
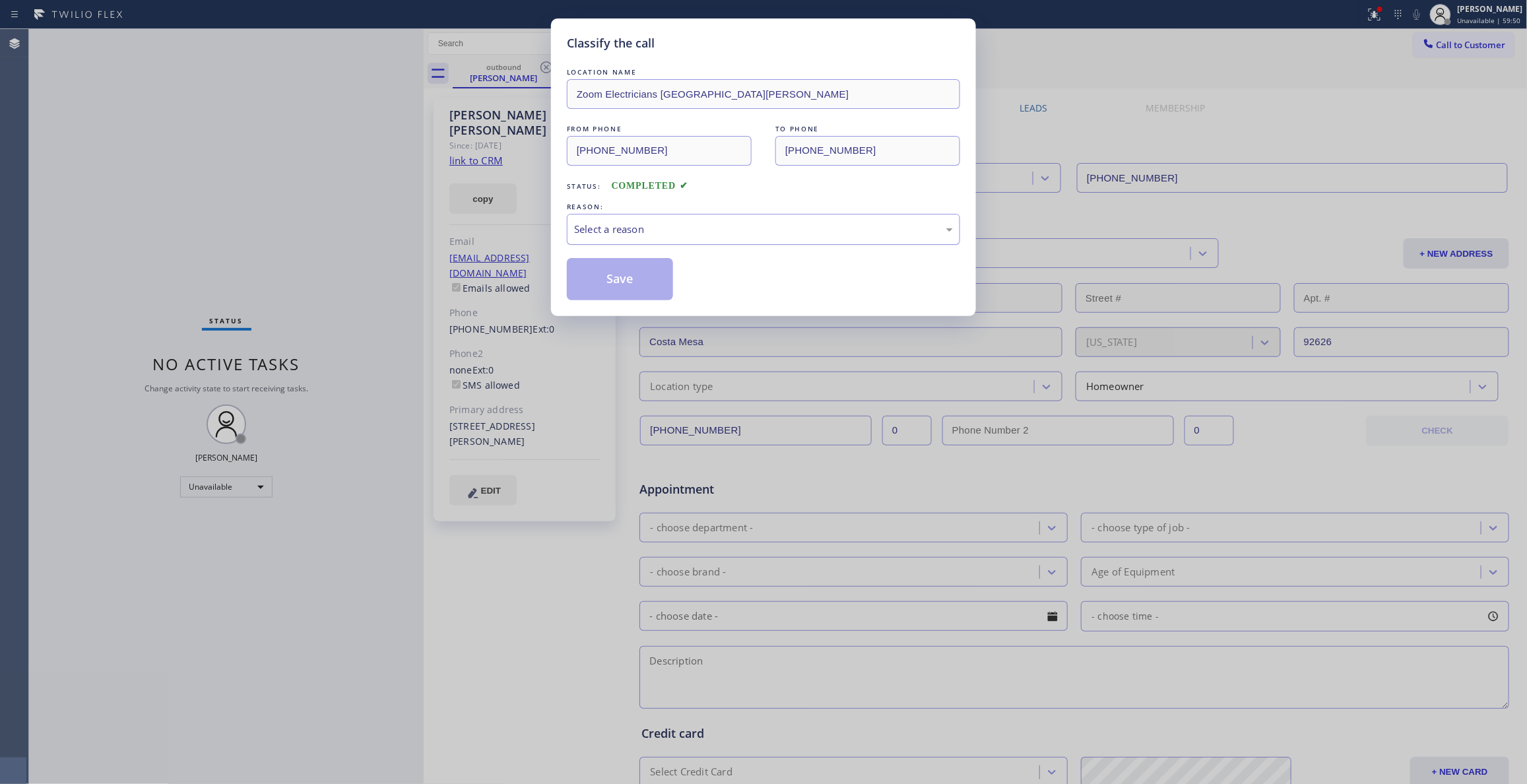
click at [681, 225] on div "Select a reason" at bounding box center [764, 229] width 379 height 15
click at [630, 281] on button "Save" at bounding box center [619, 279] width 106 height 43
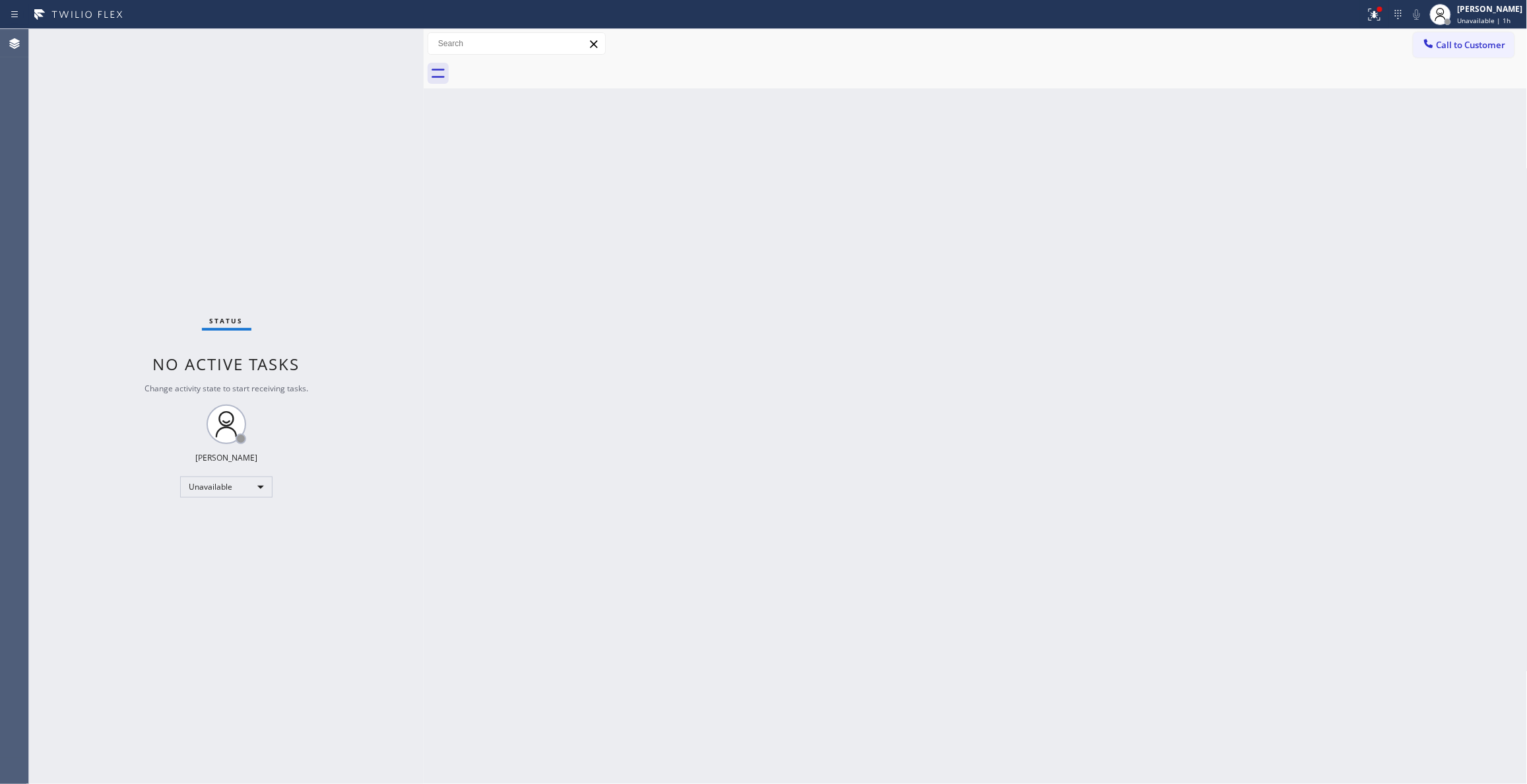
click at [196, 206] on div "Status No active tasks Change activity state to start receiving tasks. [PERSON_…" at bounding box center [226, 406] width 395 height 754
click at [1447, 43] on span "Call to Customer" at bounding box center [1471, 44] width 69 height 12
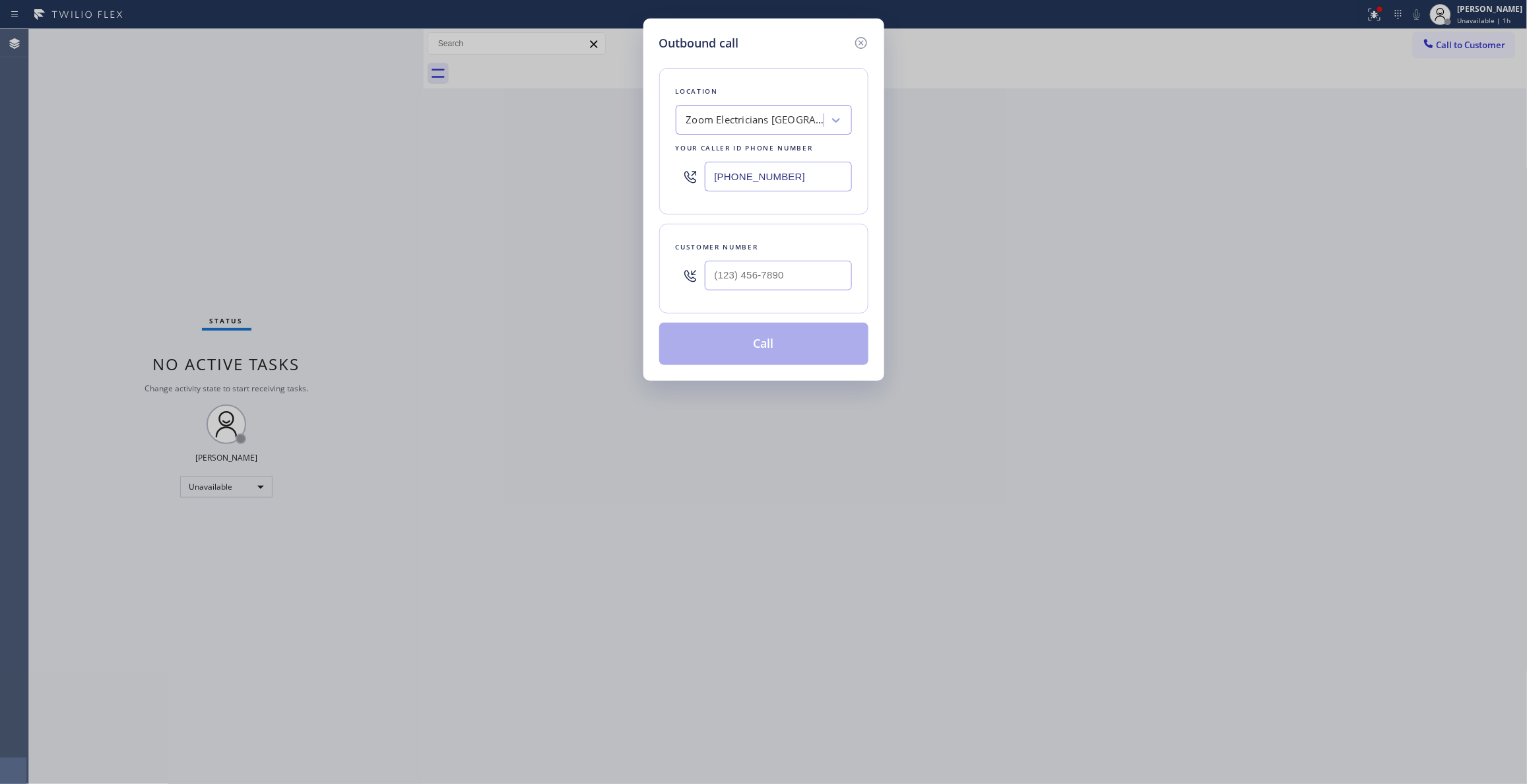
drag, startPoint x: 792, startPoint y: 178, endPoint x: 363, endPoint y: 215, distance: 430.6
click at [186, 164] on div "Outbound call Location Zoom Electricians [GEOGRAPHIC_DATA][PERSON_NAME] Your ca…" at bounding box center [764, 392] width 1527 height 784
paste input "60) 388-9800"
type input "[PHONE_NUMBER]"
click at [761, 281] on input "text" at bounding box center [778, 275] width 147 height 30
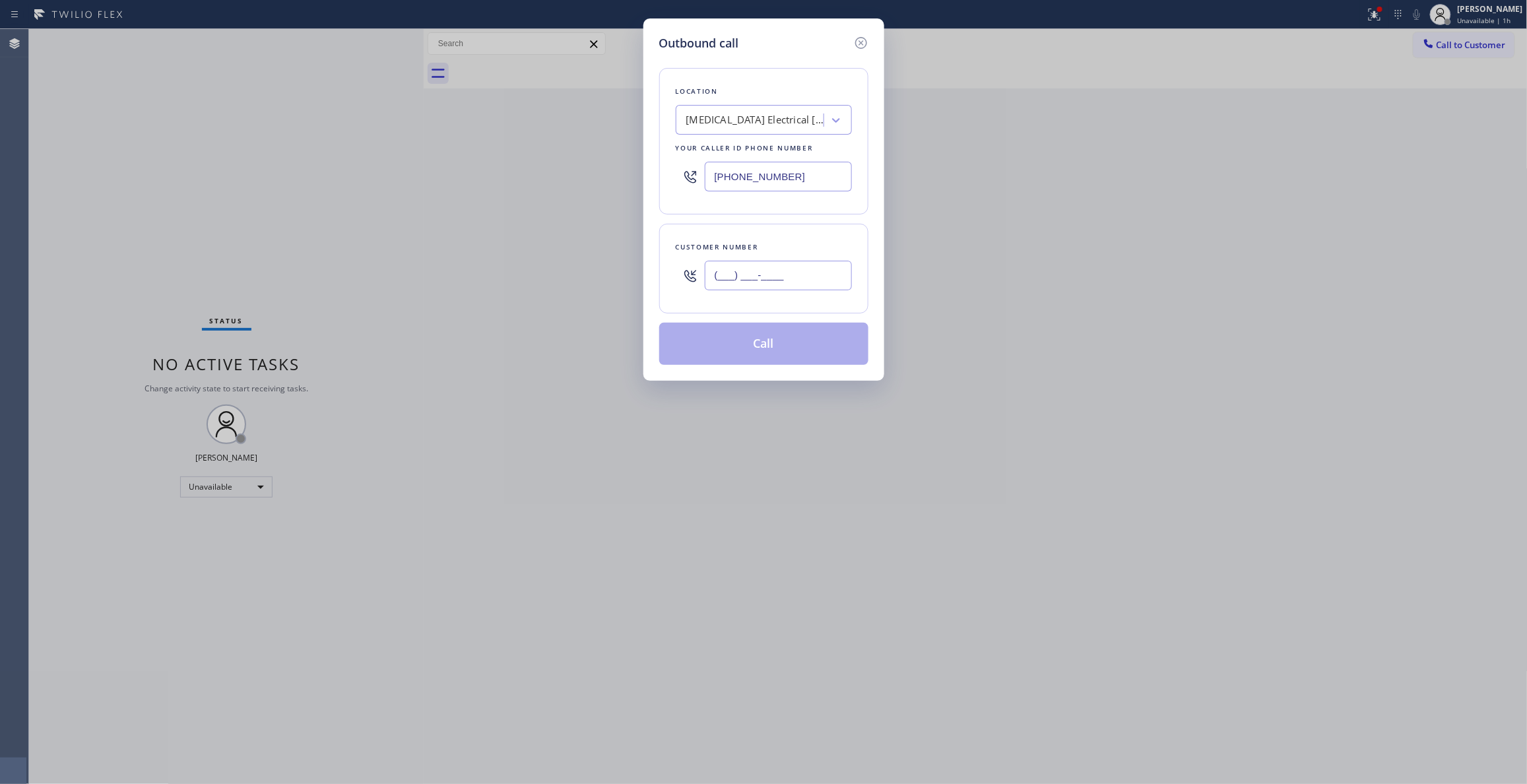
paste input "442) 241-9300"
type input "[PHONE_NUMBER]"
click at [769, 349] on button "Call" at bounding box center [764, 343] width 209 height 43
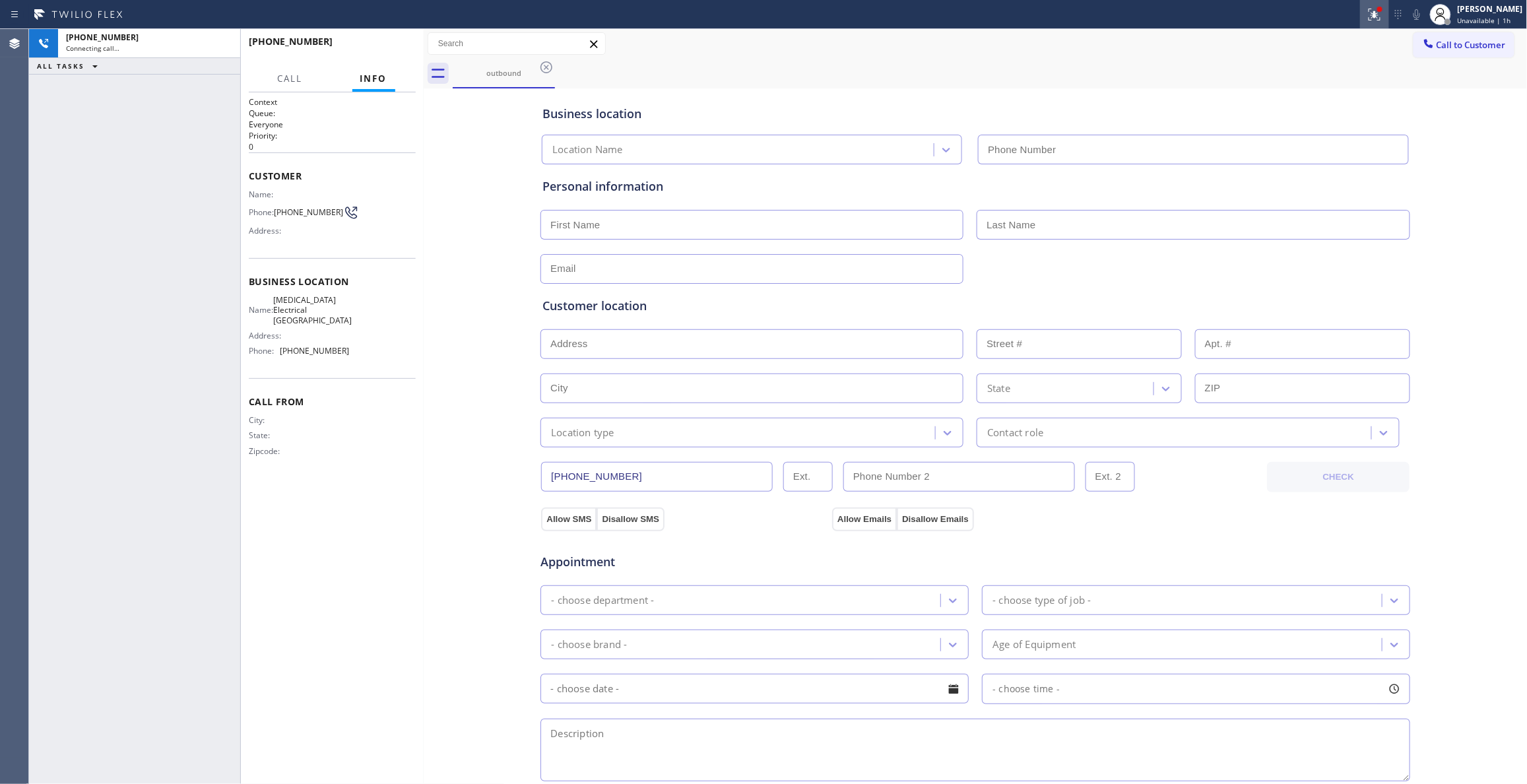
click at [1367, 11] on icon at bounding box center [1374, 14] width 15 height 15
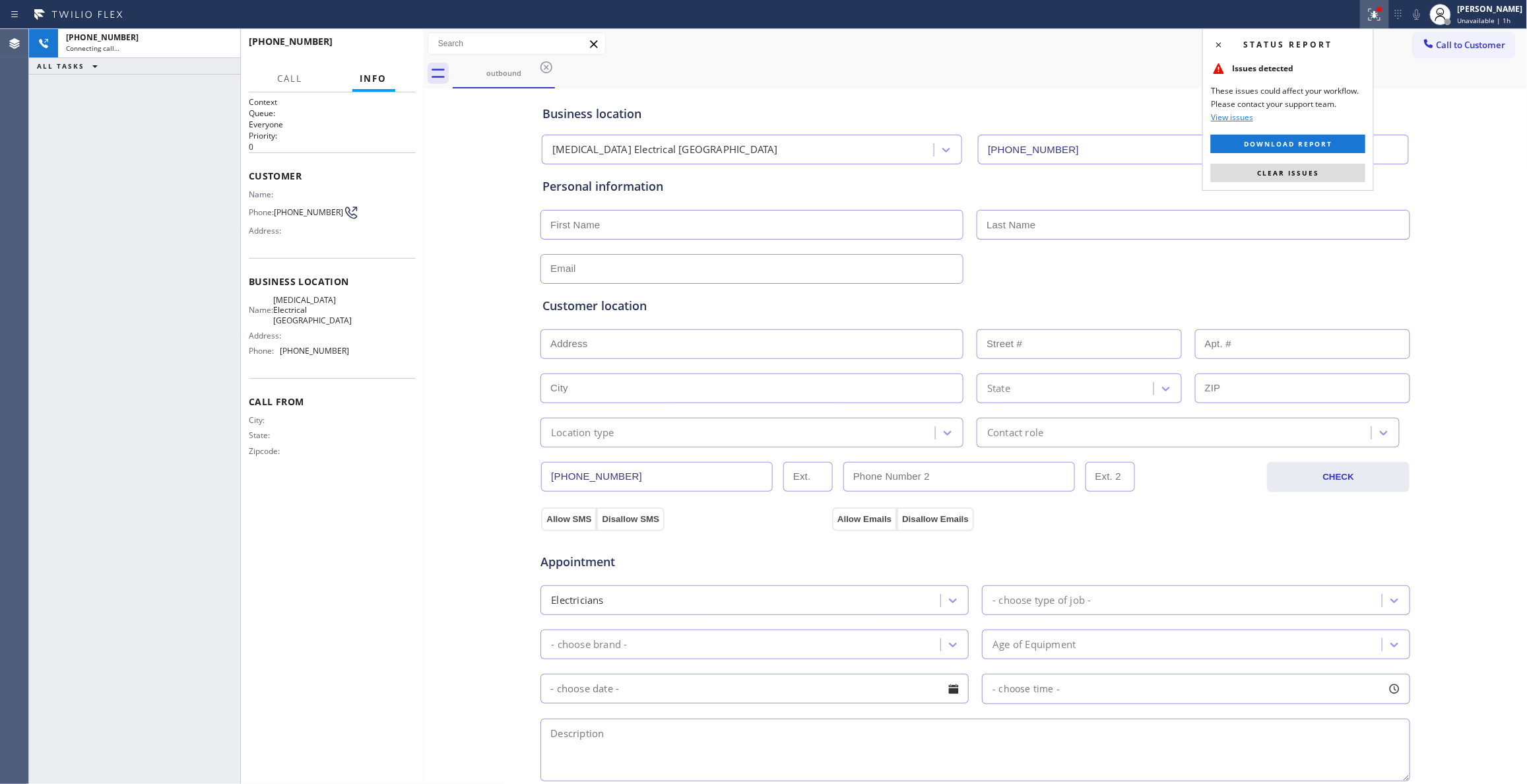
type input "[PHONE_NUMBER]"
click at [1236, 177] on button "Clear issues" at bounding box center [1288, 173] width 154 height 18
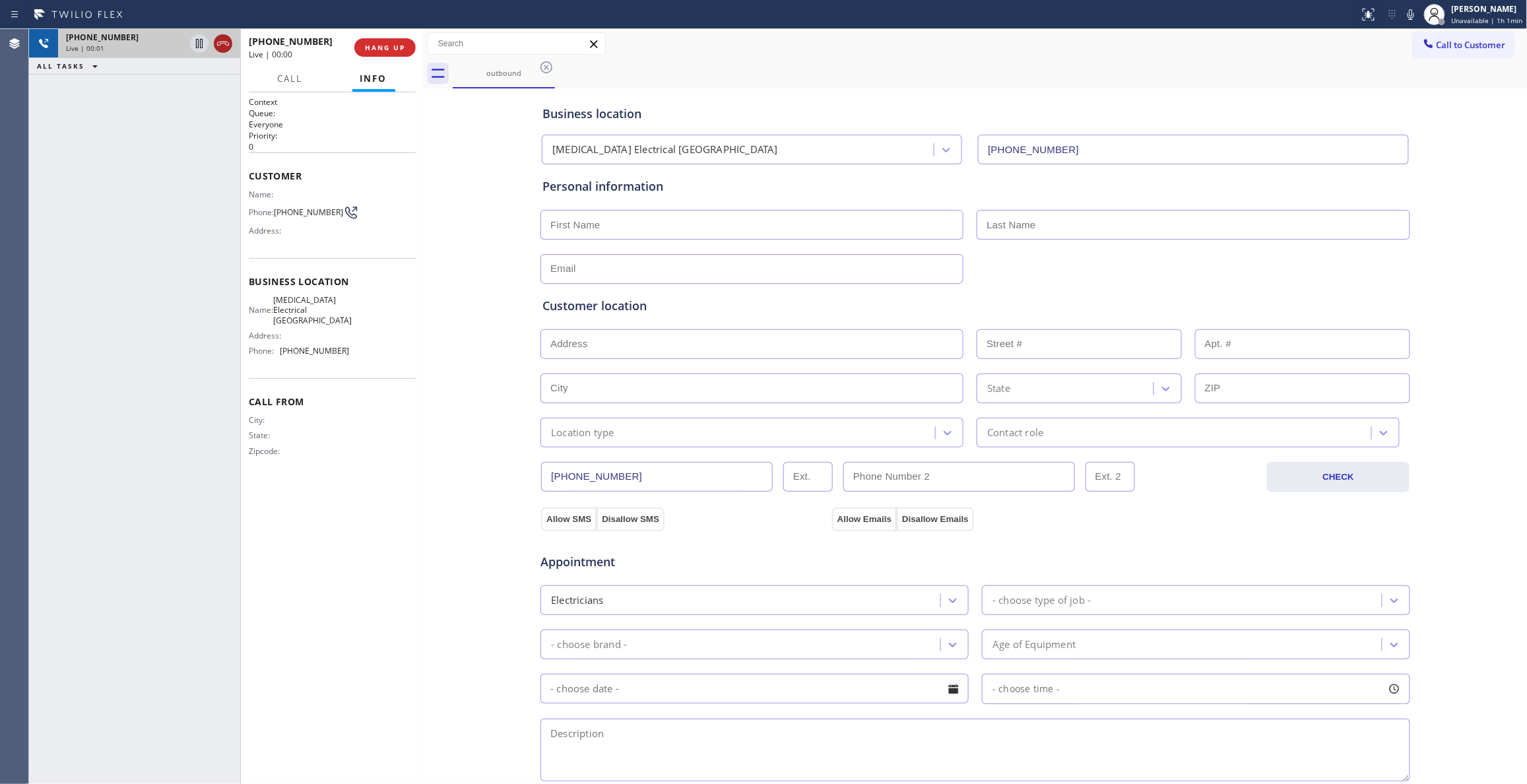
click at [226, 46] on icon at bounding box center [223, 43] width 15 height 15
click at [389, 48] on span "COMPLETE" at bounding box center [382, 47] width 45 height 9
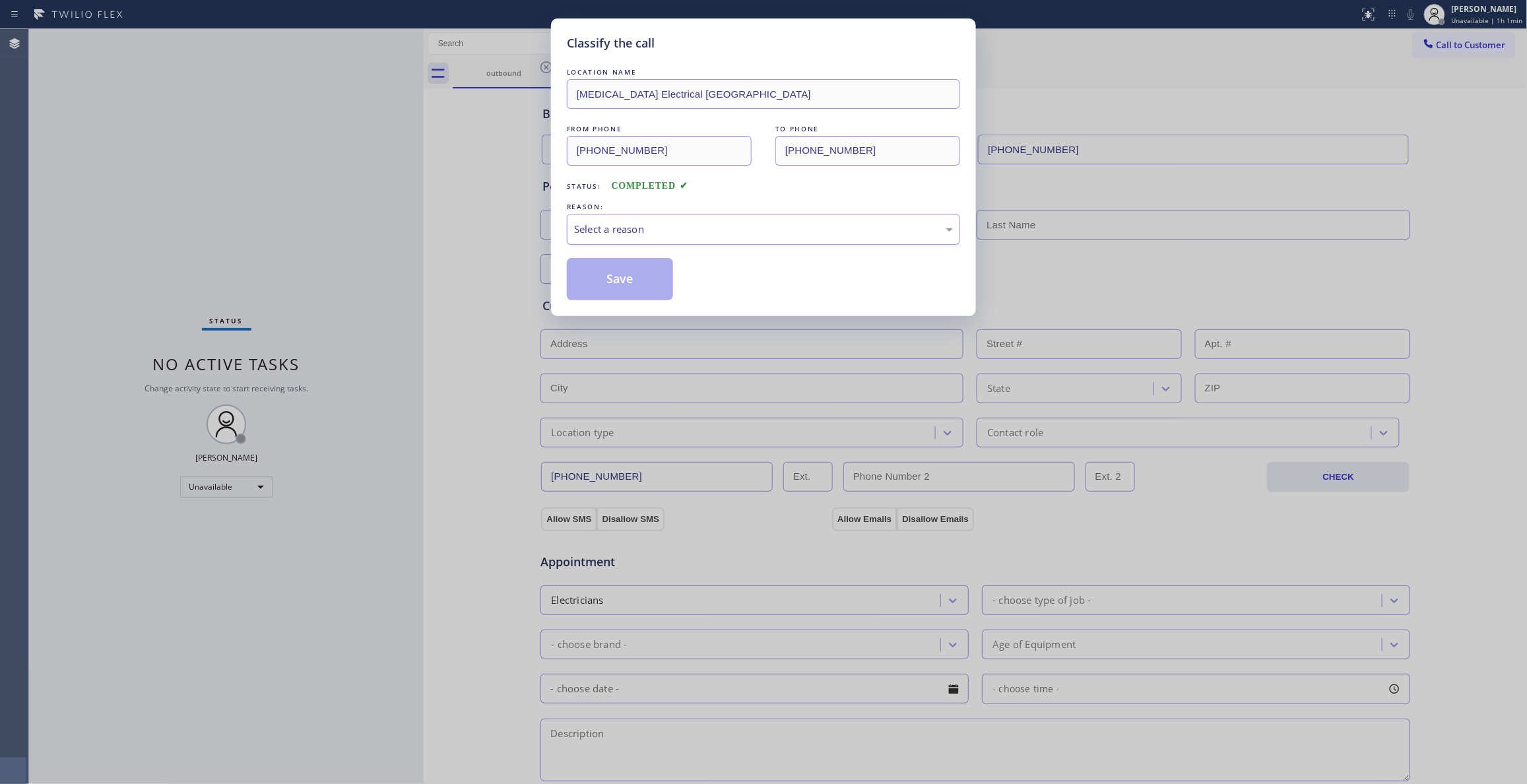
click at [600, 227] on div "Select a reason" at bounding box center [764, 229] width 379 height 15
click at [613, 274] on button "Save" at bounding box center [619, 279] width 106 height 43
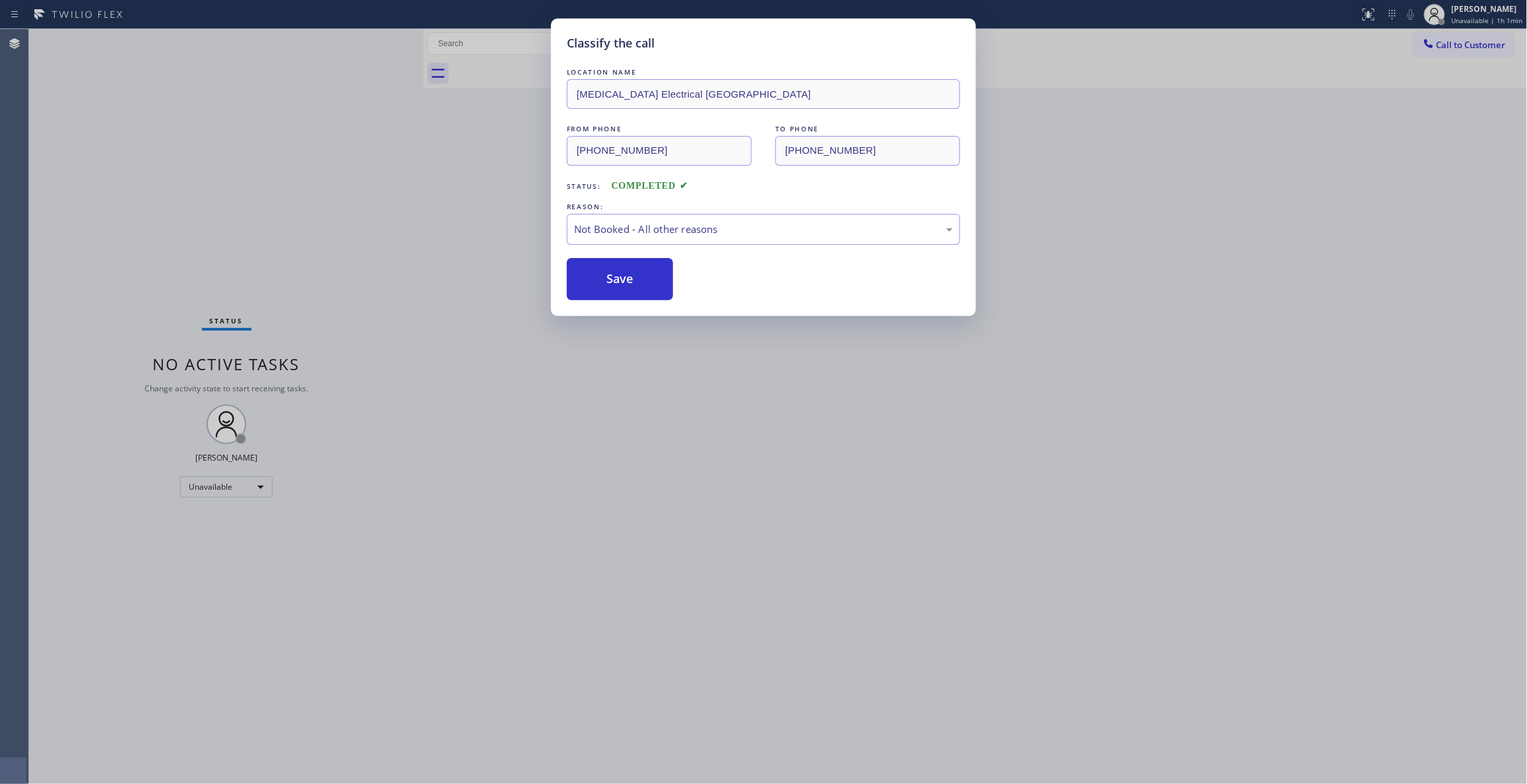
click at [613, 274] on button "Save" at bounding box center [619, 279] width 106 height 43
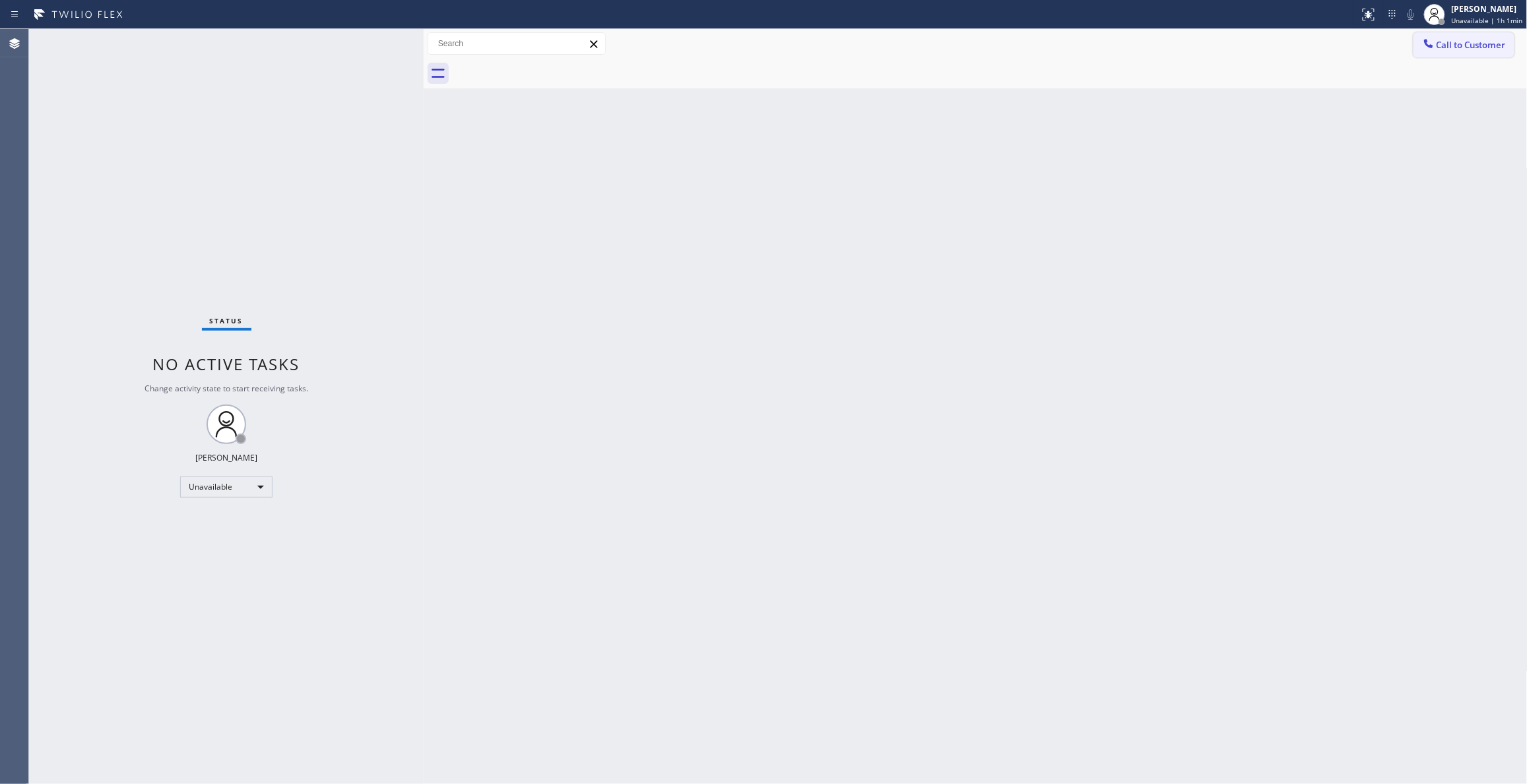
click at [1479, 45] on span "Call to Customer" at bounding box center [1471, 44] width 69 height 12
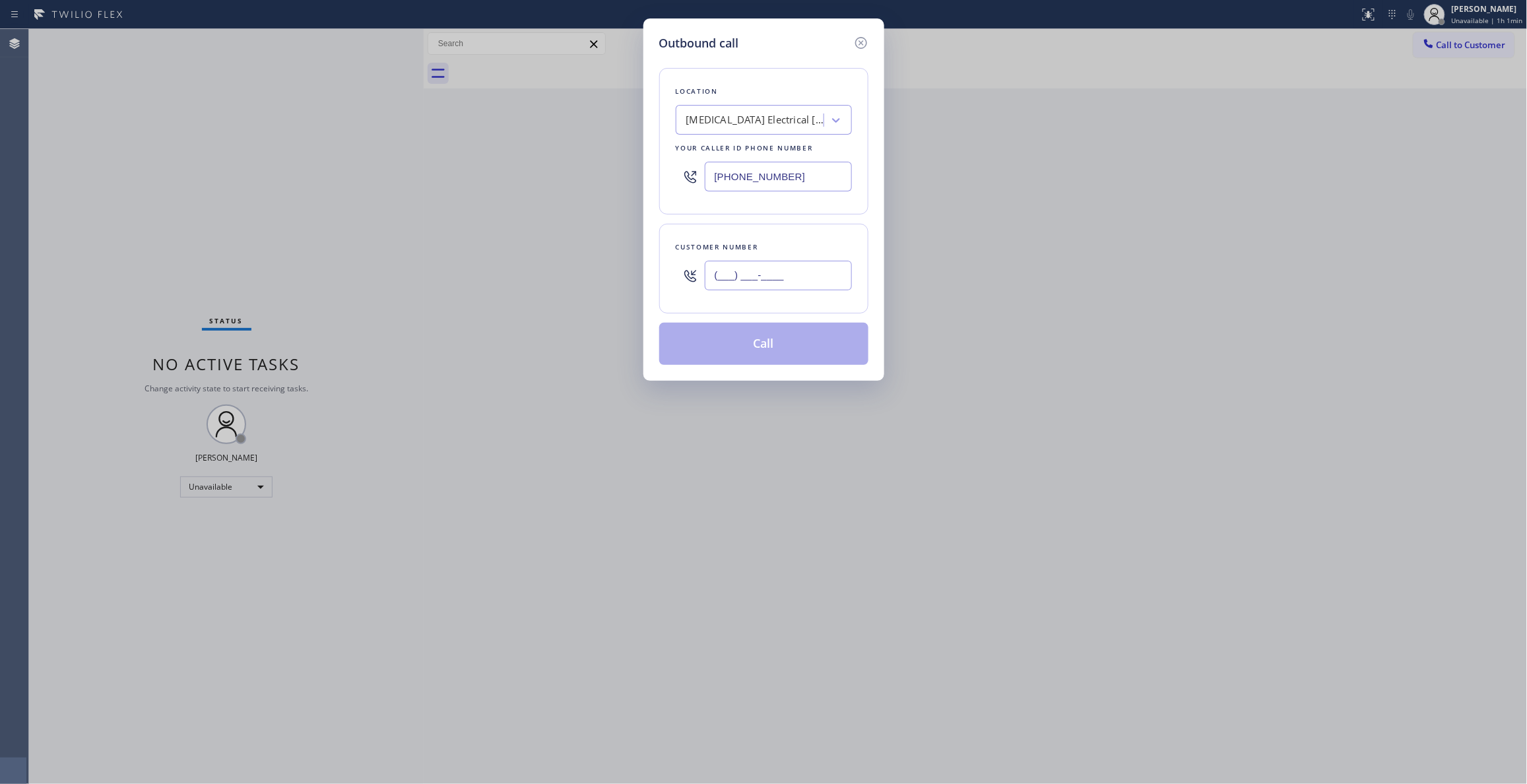
click at [786, 276] on input "(___) ___-____" at bounding box center [778, 275] width 147 height 30
paste input "442) 241-9300"
type input "[PHONE_NUMBER]"
click at [721, 346] on button "Call" at bounding box center [764, 343] width 209 height 43
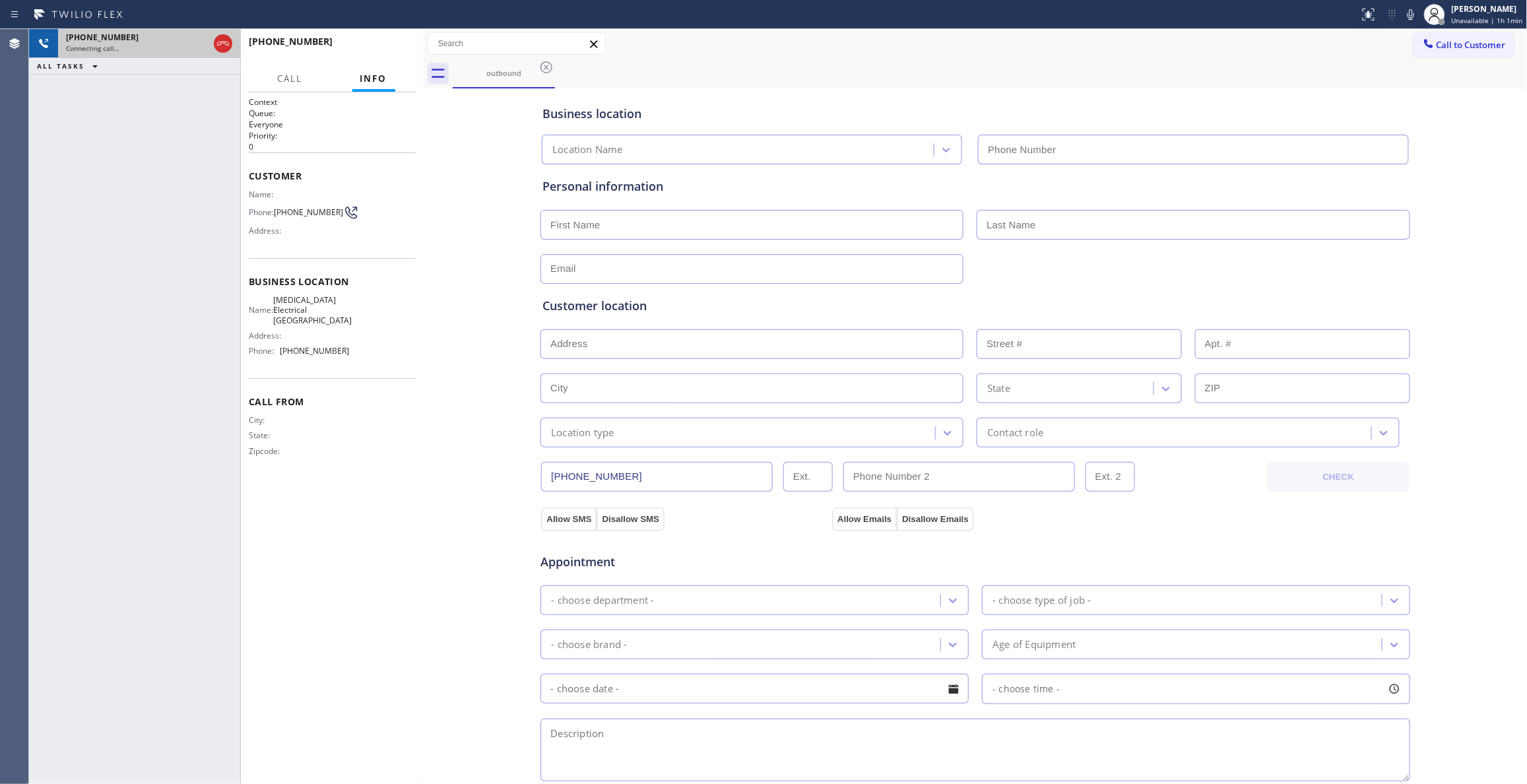
type input "[PHONE_NUMBER]"
click at [222, 43] on icon at bounding box center [223, 43] width 12 height 4
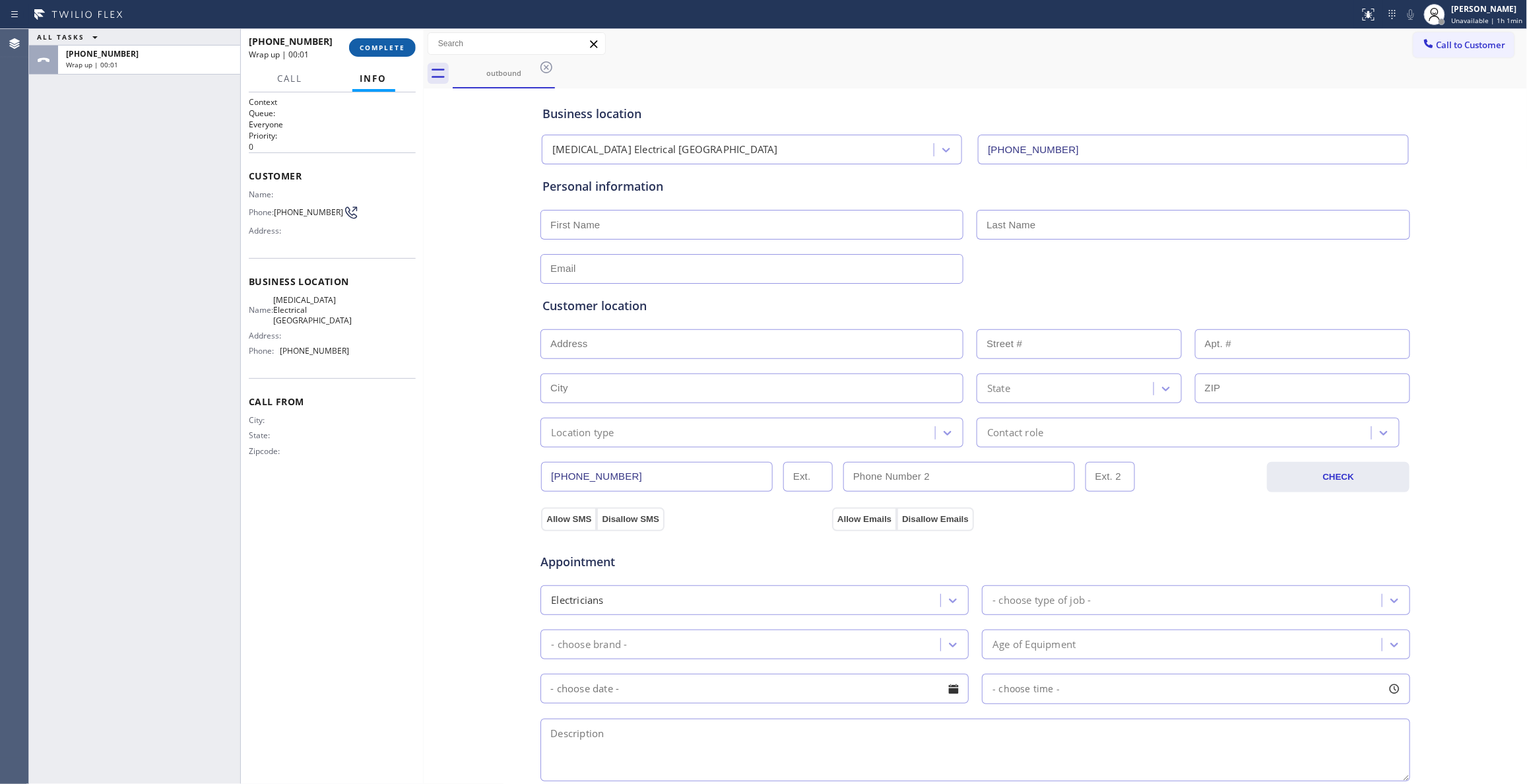
drag, startPoint x: 360, startPoint y: 43, endPoint x: 383, endPoint y: 45, distance: 23.1
click at [360, 40] on button "COMPLETE" at bounding box center [382, 47] width 67 height 18
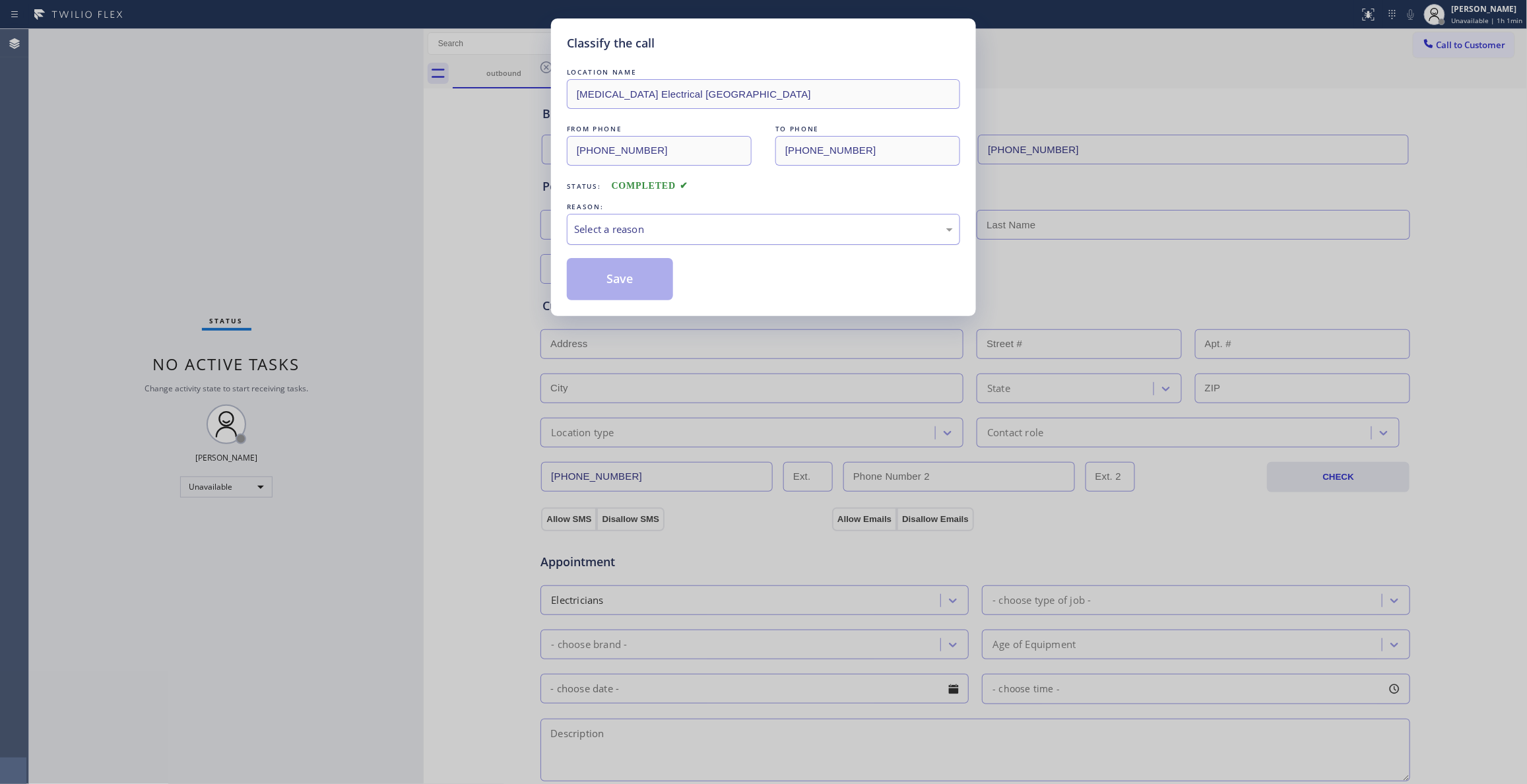
click at [623, 232] on div "Select a reason" at bounding box center [764, 229] width 379 height 15
click at [621, 283] on button "Save" at bounding box center [619, 279] width 106 height 43
drag, startPoint x: 621, startPoint y: 283, endPoint x: 842, endPoint y: 186, distance: 241.4
click at [623, 278] on button "Save" at bounding box center [619, 279] width 106 height 43
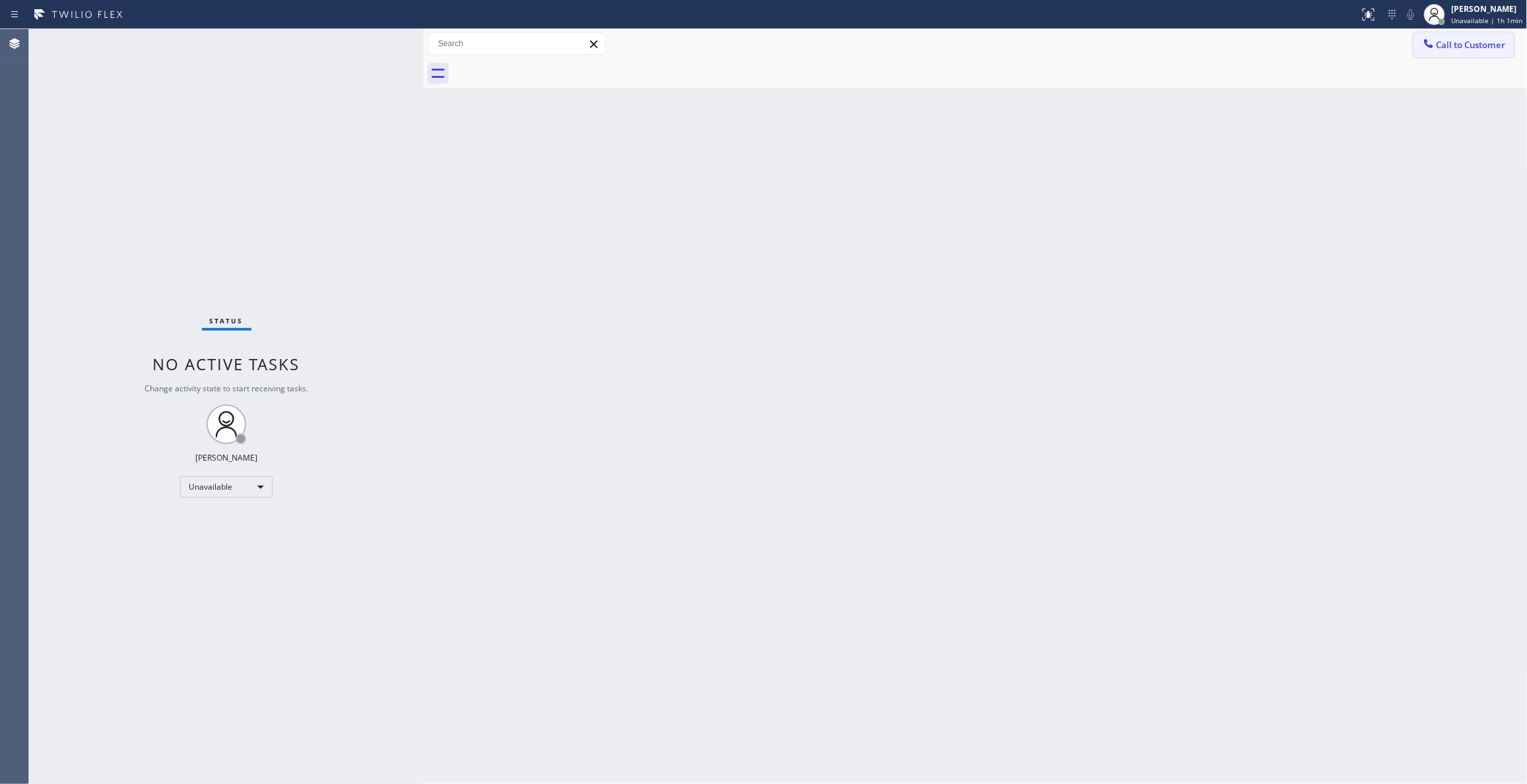
click at [1467, 43] on span "Call to Customer" at bounding box center [1471, 44] width 69 height 12
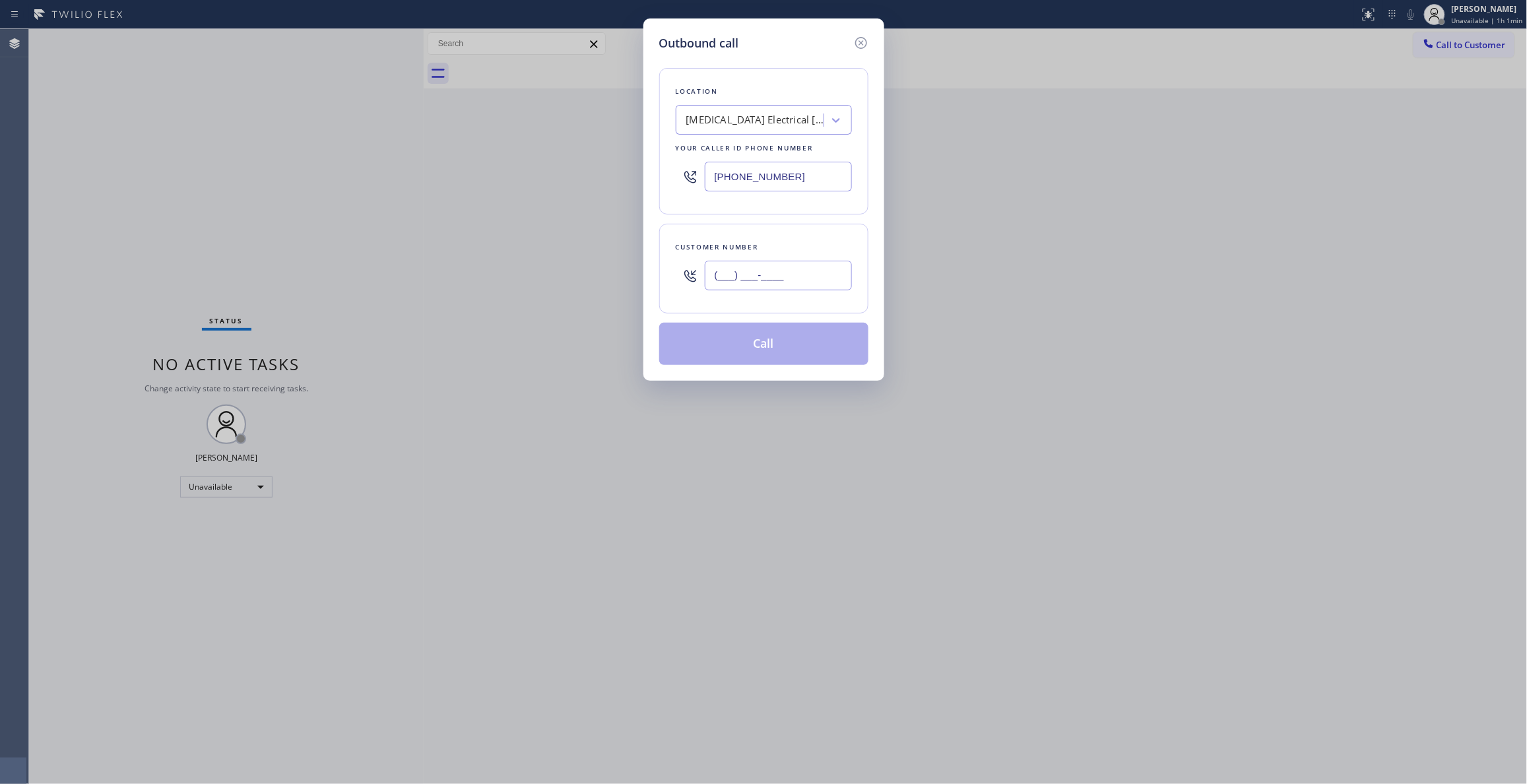
click at [780, 282] on input "(___) ___-____" at bounding box center [778, 275] width 147 height 30
paste input "442) 241-9300"
type input "[PHONE_NUMBER]"
click at [735, 349] on button "Call" at bounding box center [764, 343] width 209 height 43
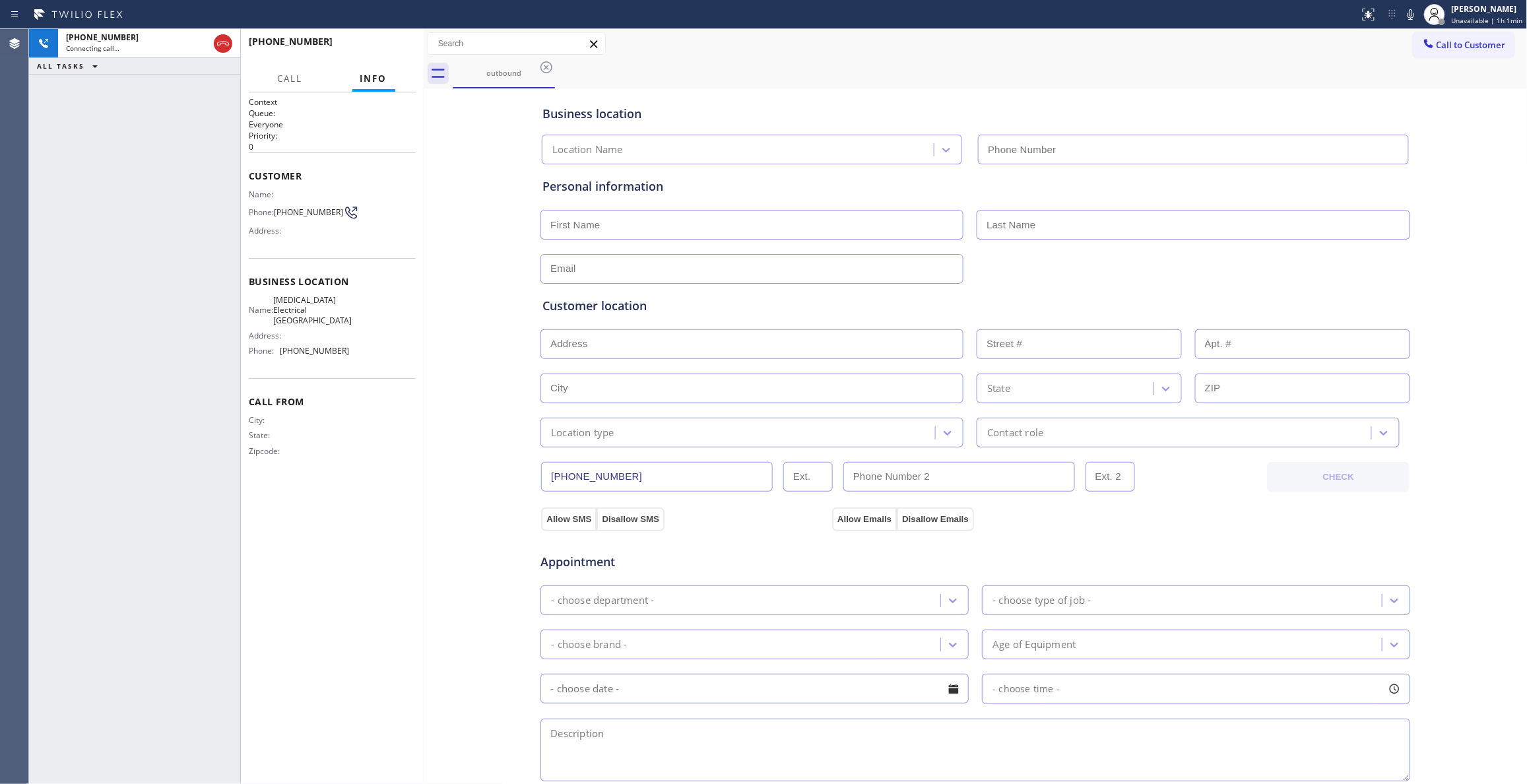
type input "[PHONE_NUMBER]"
drag, startPoint x: 767, startPoint y: 72, endPoint x: 637, endPoint y: 62, distance: 130.4
click at [766, 72] on div "outbound" at bounding box center [990, 73] width 1075 height 30
click at [376, 55] on button "HANG UP" at bounding box center [385, 47] width 62 height 18
click at [378, 54] on button "HANG UP" at bounding box center [385, 47] width 62 height 18
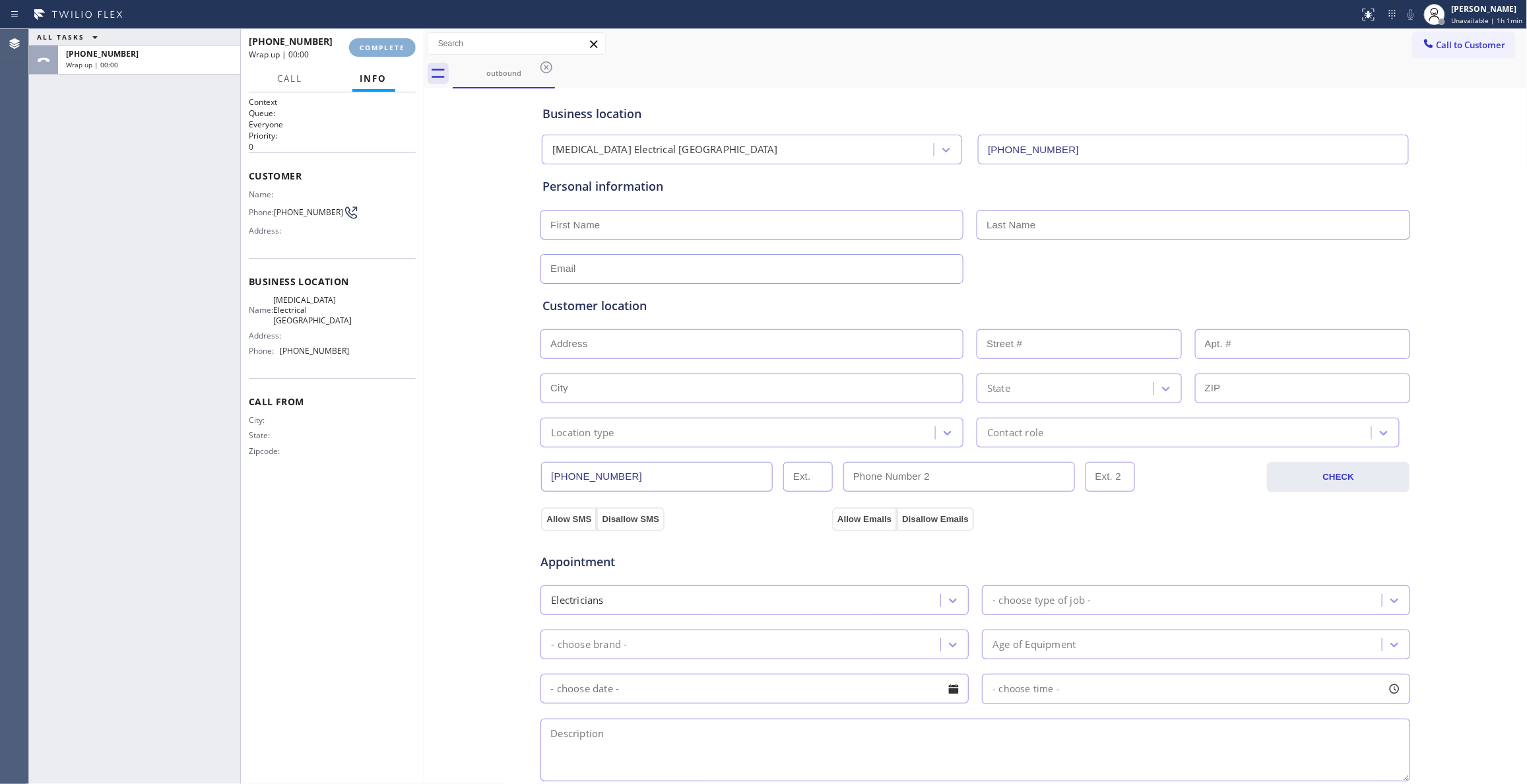
click at [378, 54] on button "COMPLETE" at bounding box center [382, 47] width 67 height 18
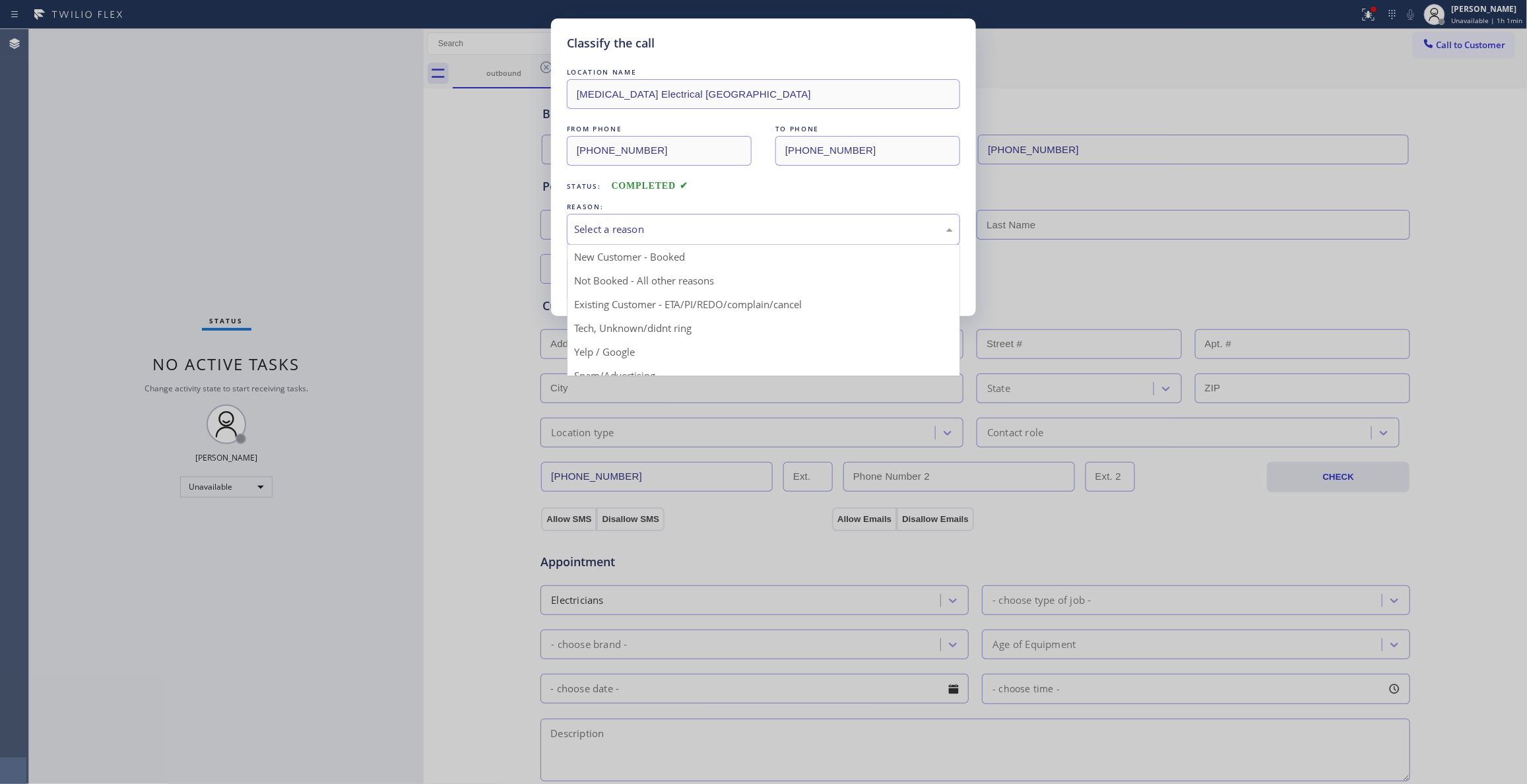
click at [592, 228] on div "Select a reason" at bounding box center [764, 229] width 379 height 15
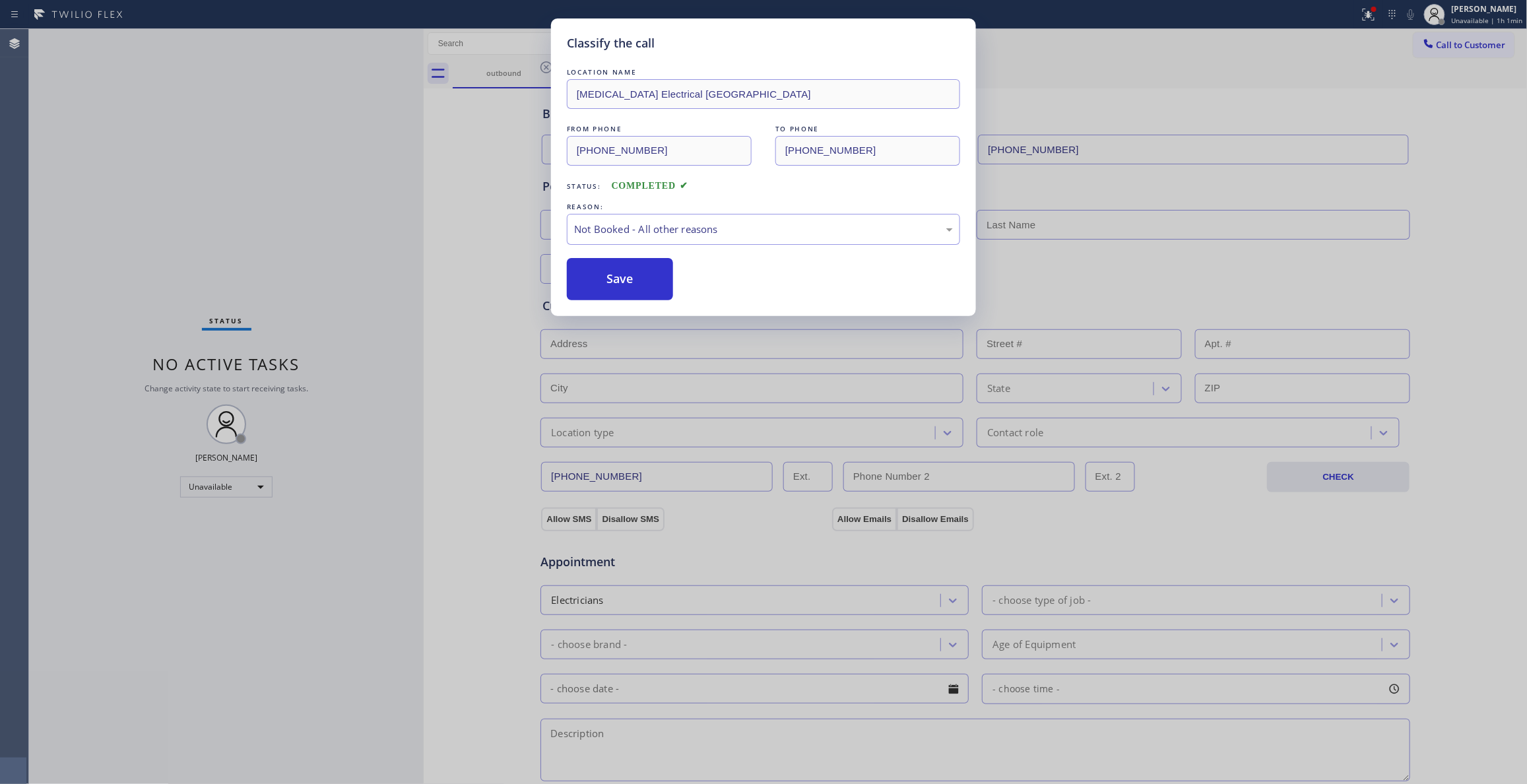
click at [610, 285] on button "Save" at bounding box center [619, 279] width 106 height 43
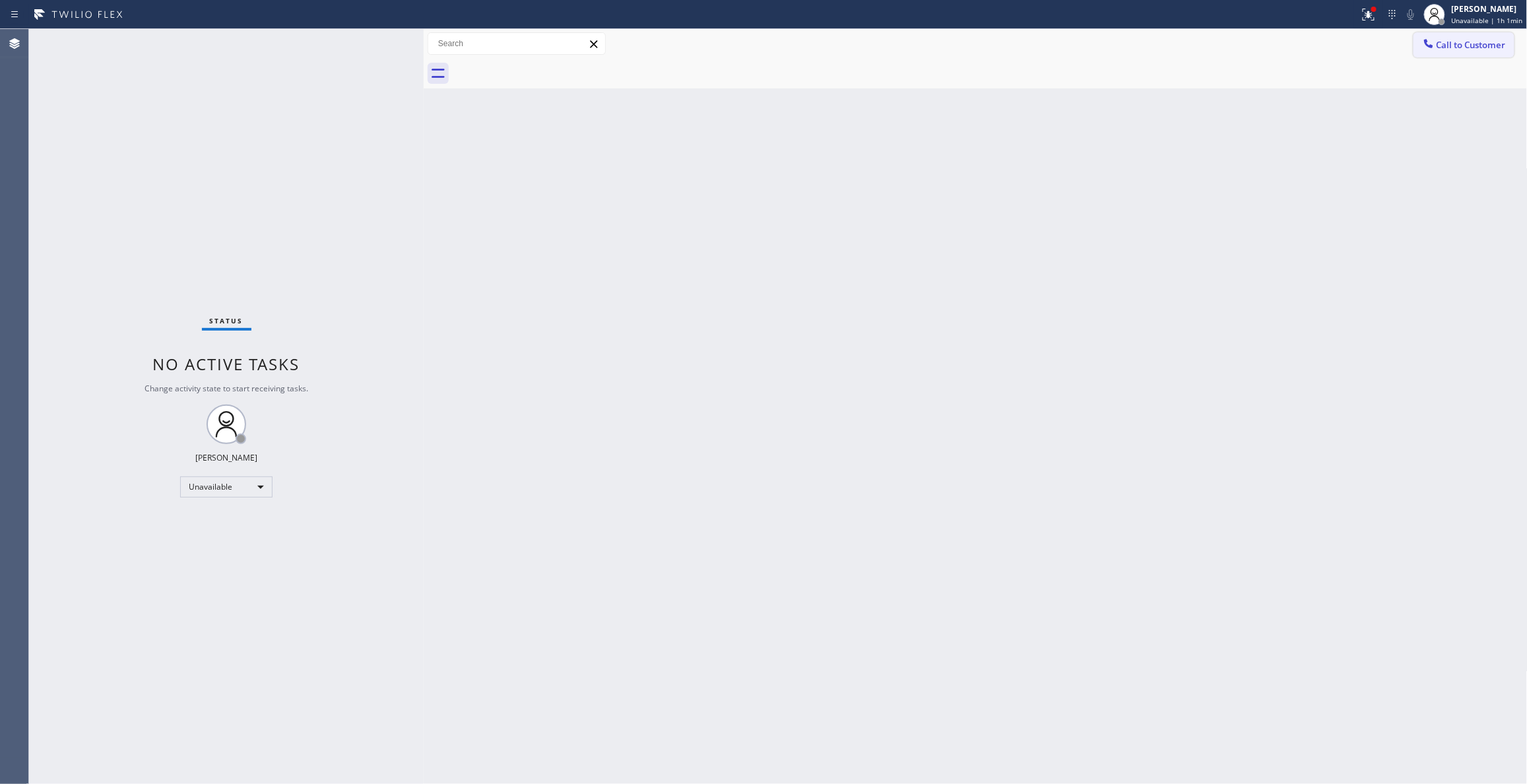
click at [1457, 43] on span "Call to Customer" at bounding box center [1471, 44] width 69 height 12
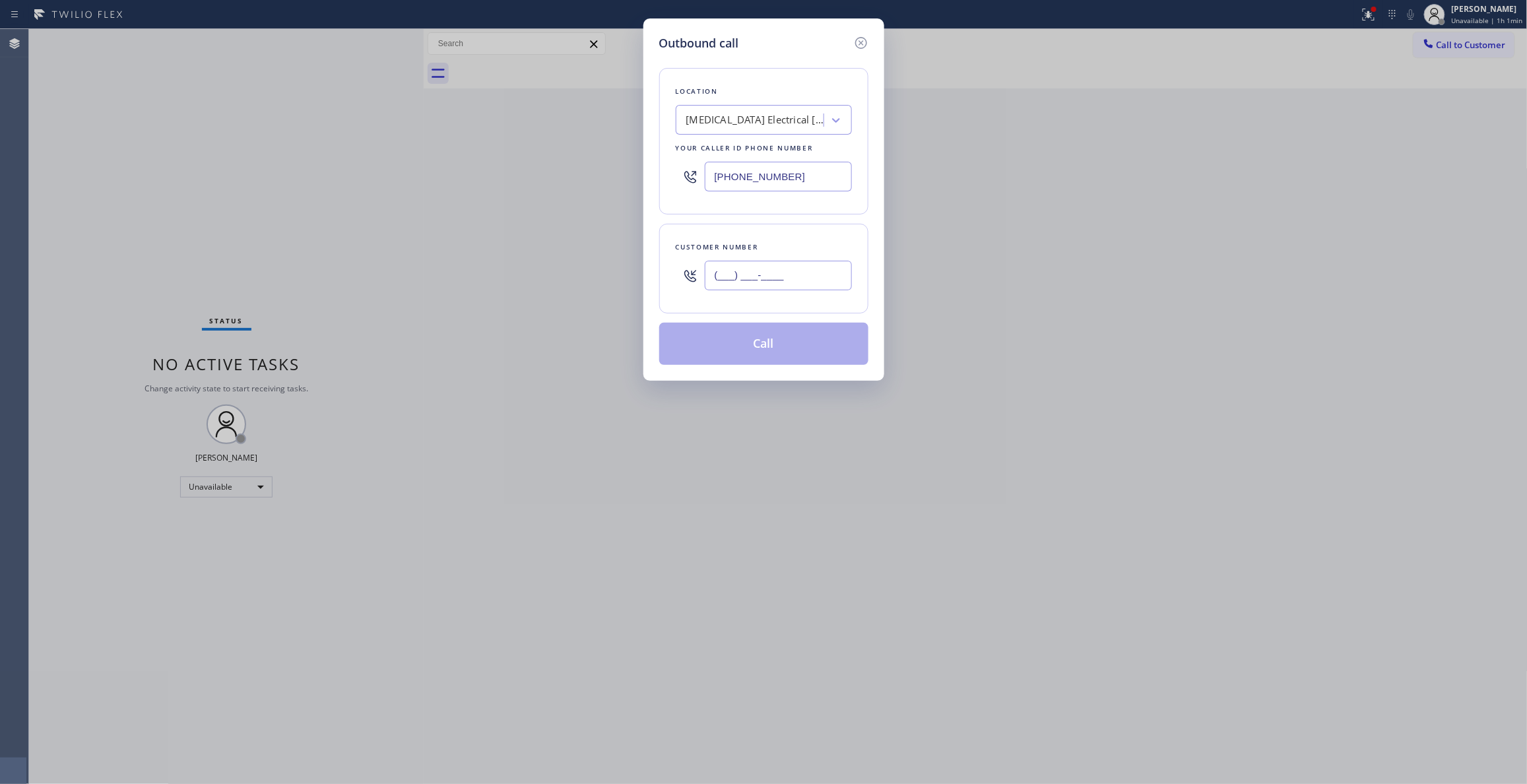
click at [779, 288] on input "(___) ___-____" at bounding box center [778, 275] width 147 height 30
paste input "442) 241-9300"
type input "[PHONE_NUMBER]"
click at [725, 354] on button "Call" at bounding box center [764, 343] width 209 height 43
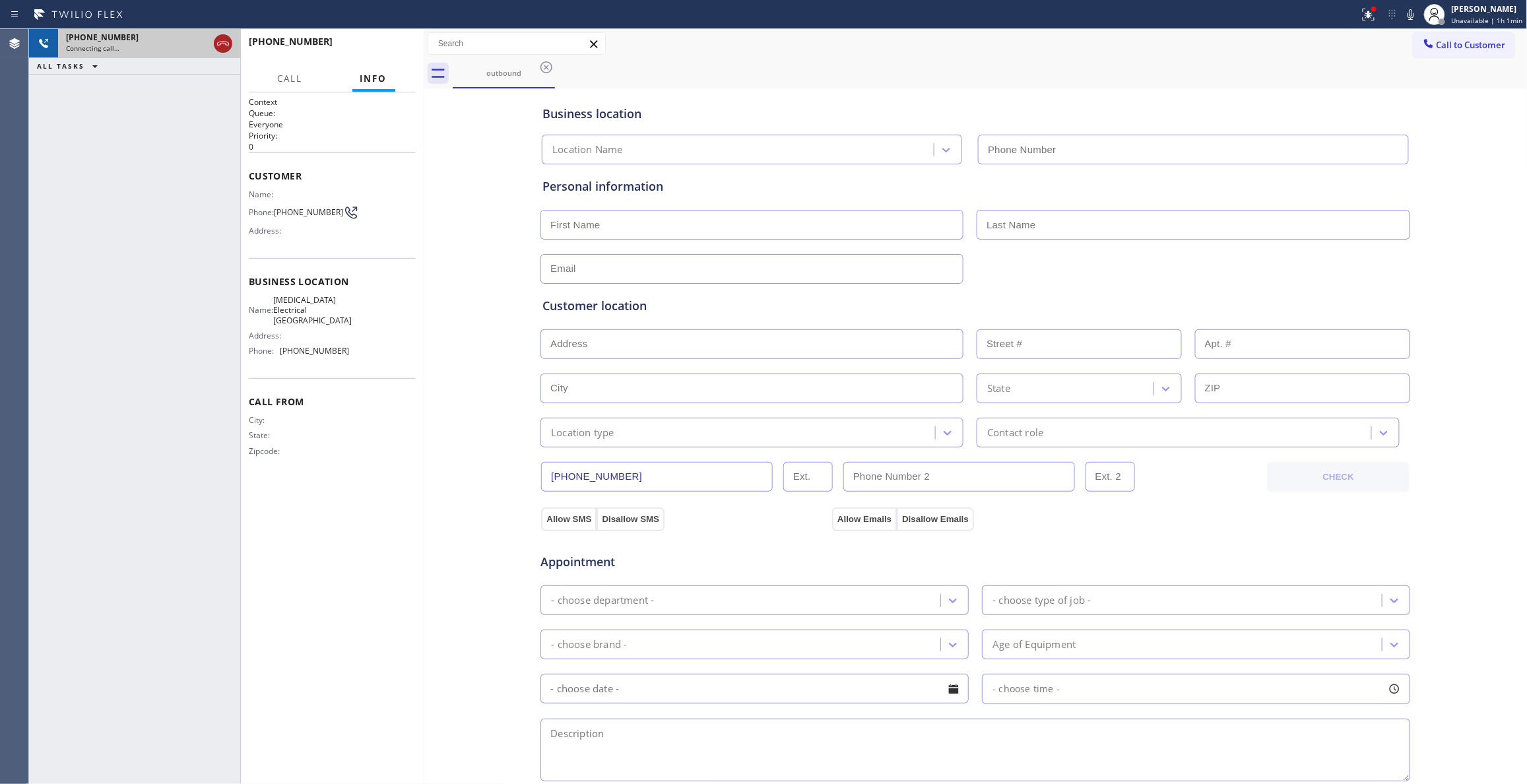
type input "[PHONE_NUMBER]"
click at [219, 43] on icon at bounding box center [223, 43] width 12 height 4
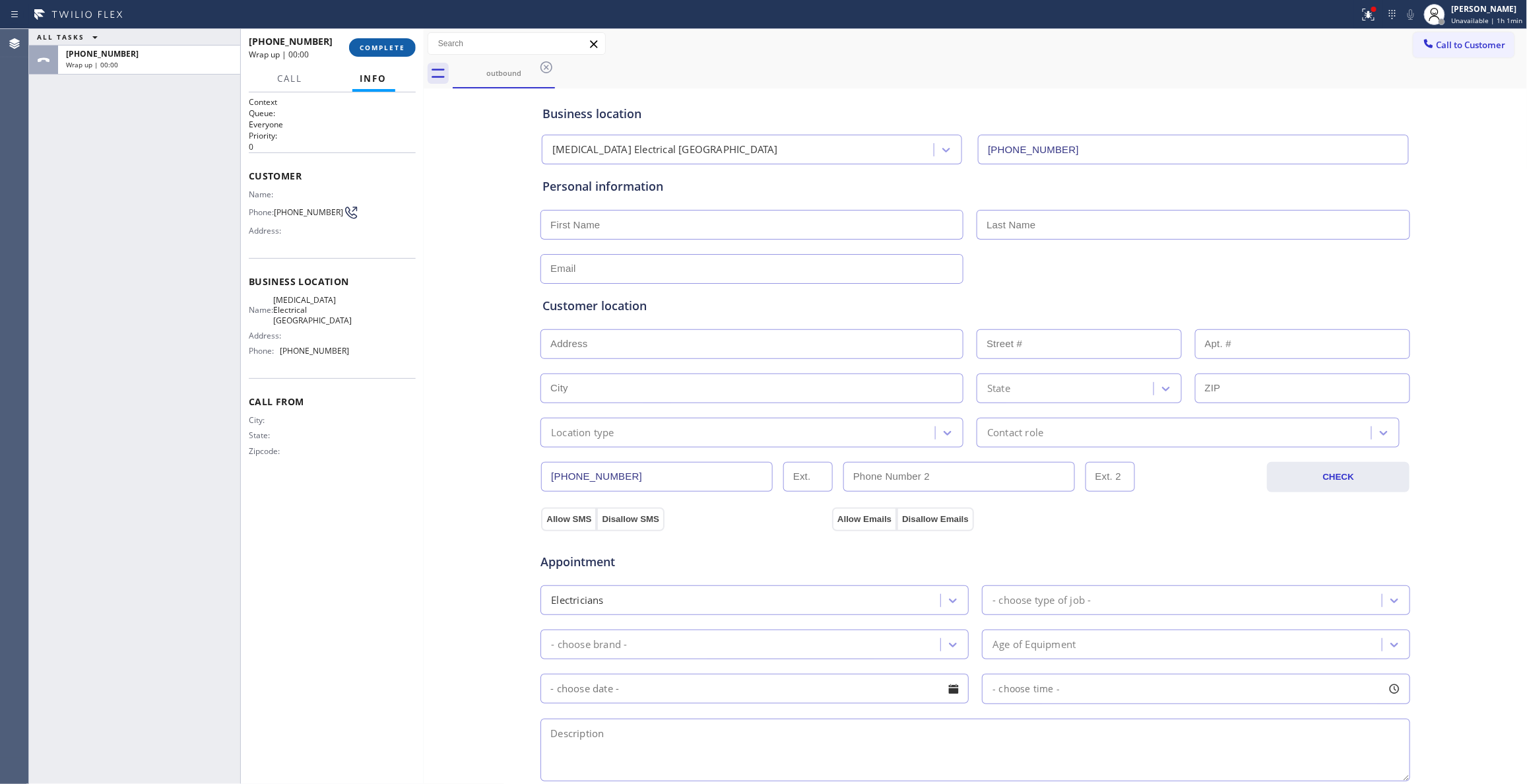
click at [380, 40] on button "COMPLETE" at bounding box center [382, 47] width 67 height 18
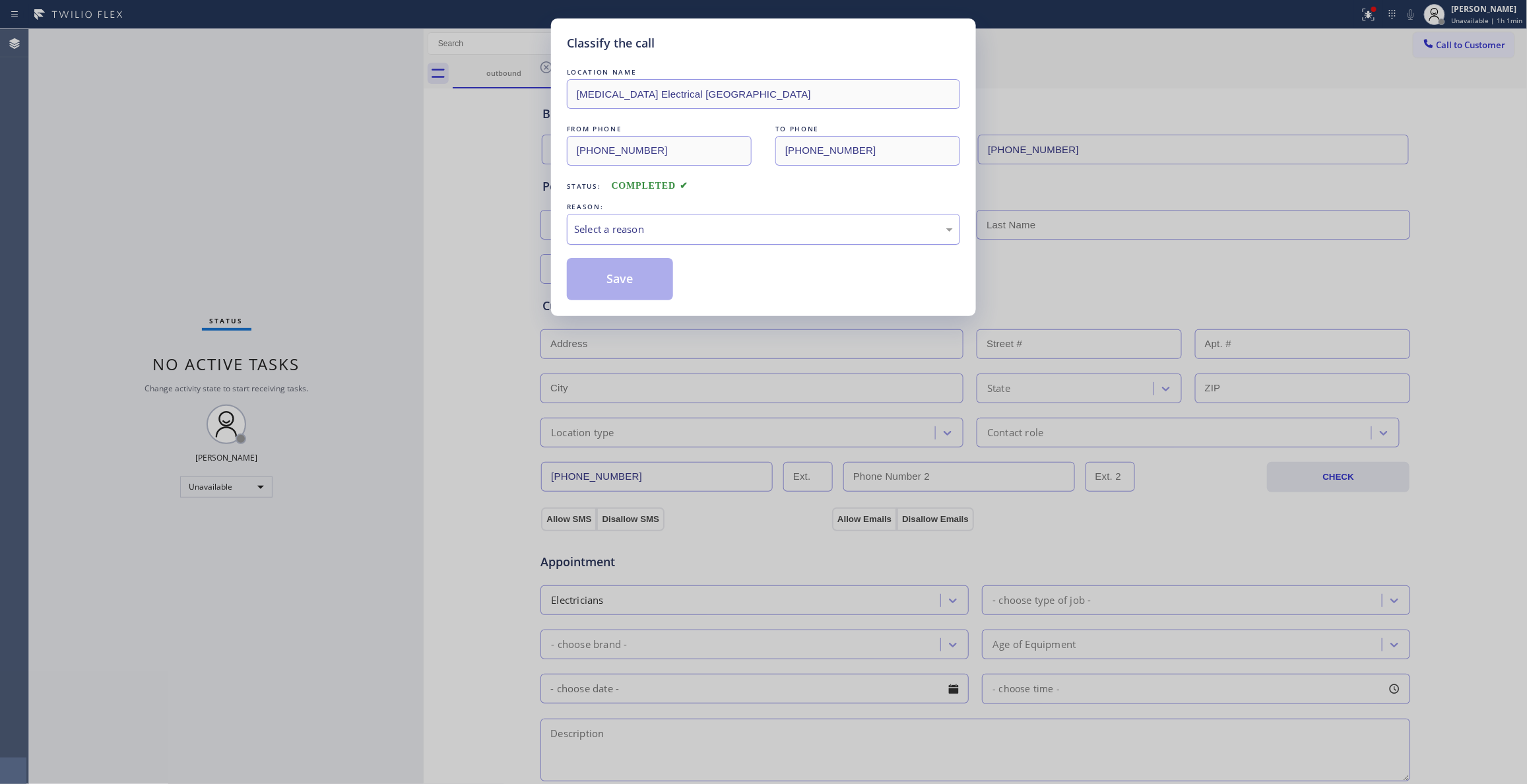
click at [648, 225] on div "Select a reason" at bounding box center [764, 229] width 379 height 15
click at [629, 281] on button "Save" at bounding box center [619, 279] width 106 height 43
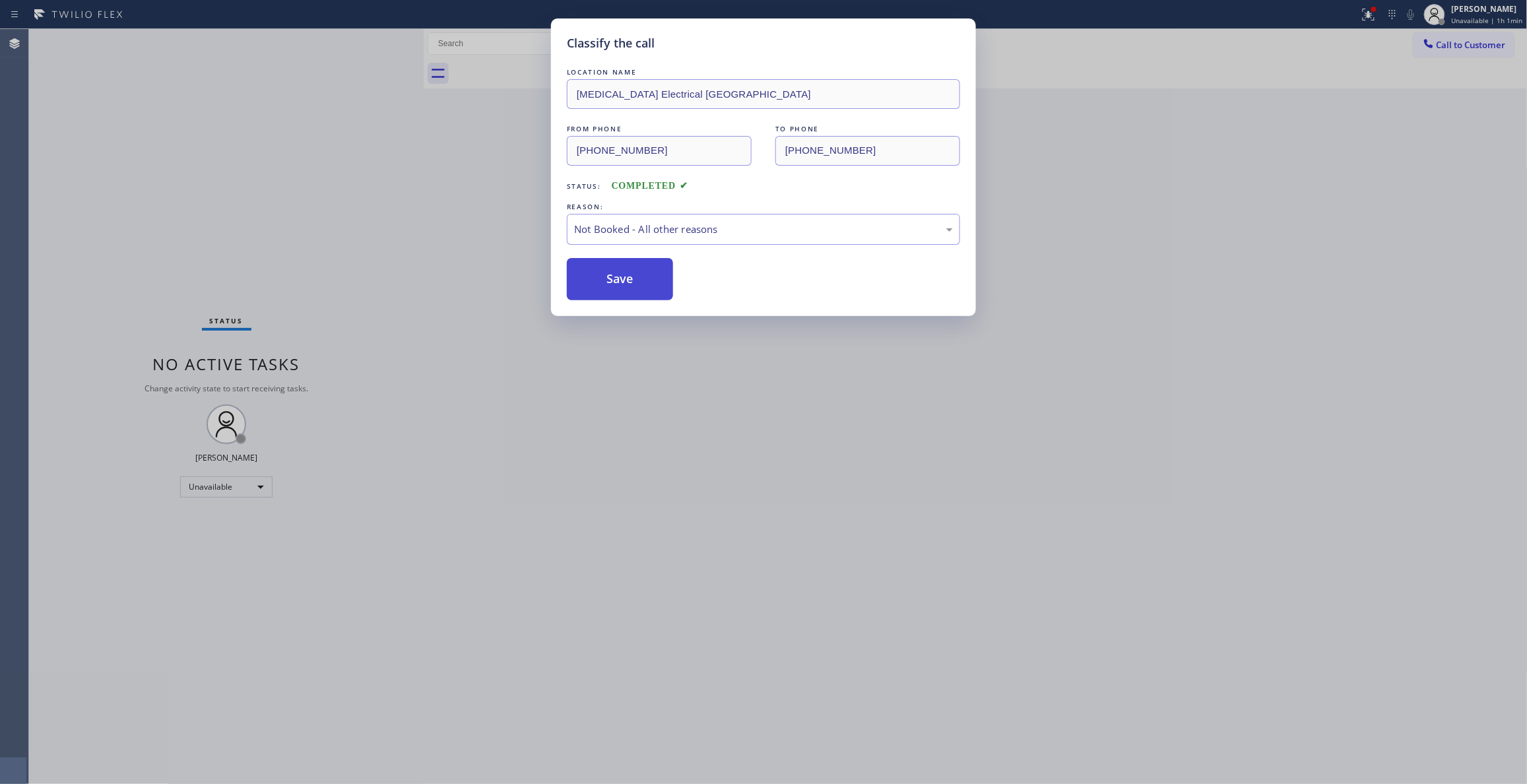
click at [639, 281] on button "Save" at bounding box center [619, 279] width 106 height 43
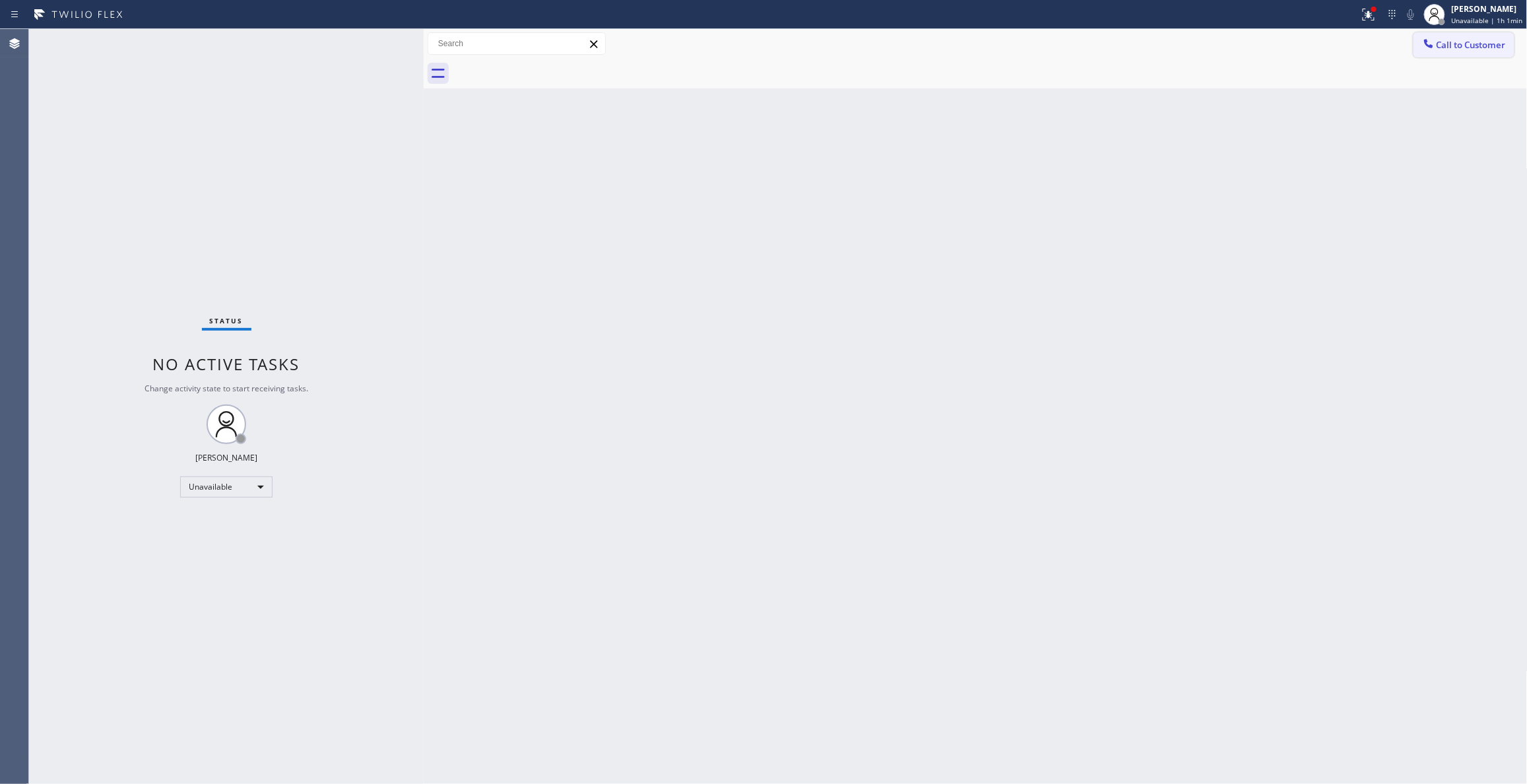
click at [1436, 50] on div at bounding box center [1428, 44] width 15 height 15
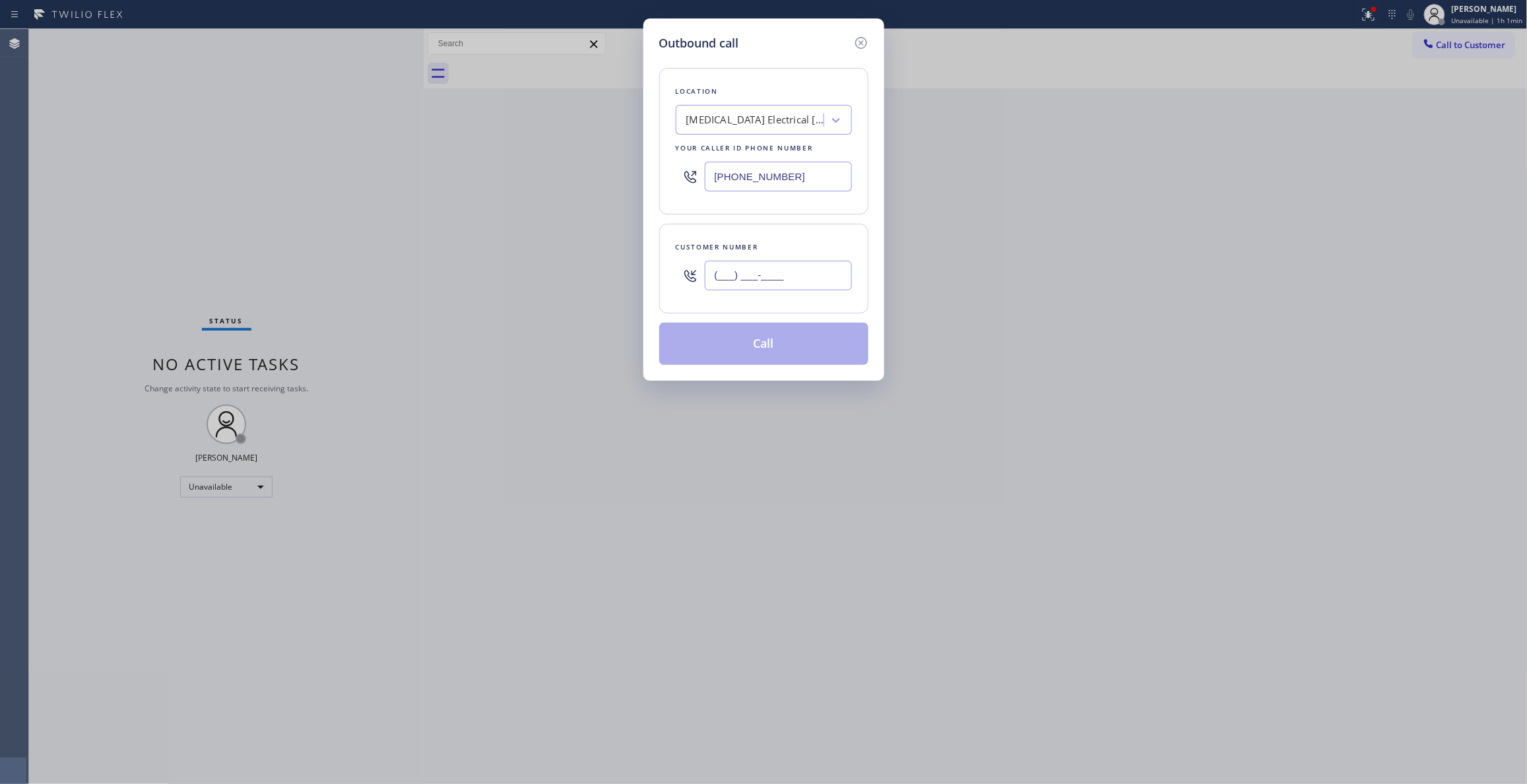
click at [747, 281] on input "(___) ___-____" at bounding box center [778, 275] width 147 height 30
paste input "442) 241-9300"
type input "[PHONE_NUMBER]"
click at [750, 349] on button "Call" at bounding box center [764, 343] width 209 height 43
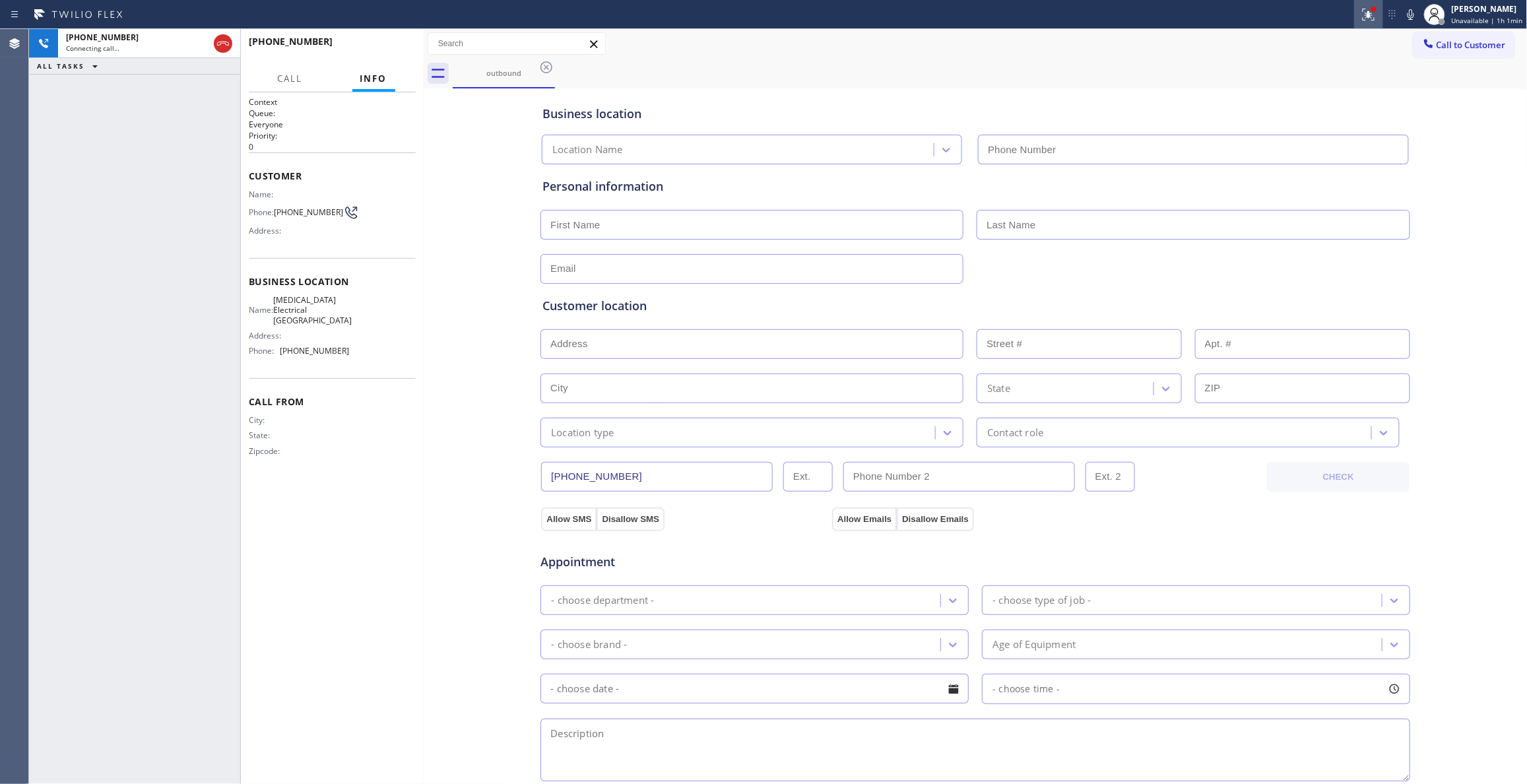
click at [1362, 16] on icon at bounding box center [1366, 13] width 8 height 9
type input "[PHONE_NUMBER]"
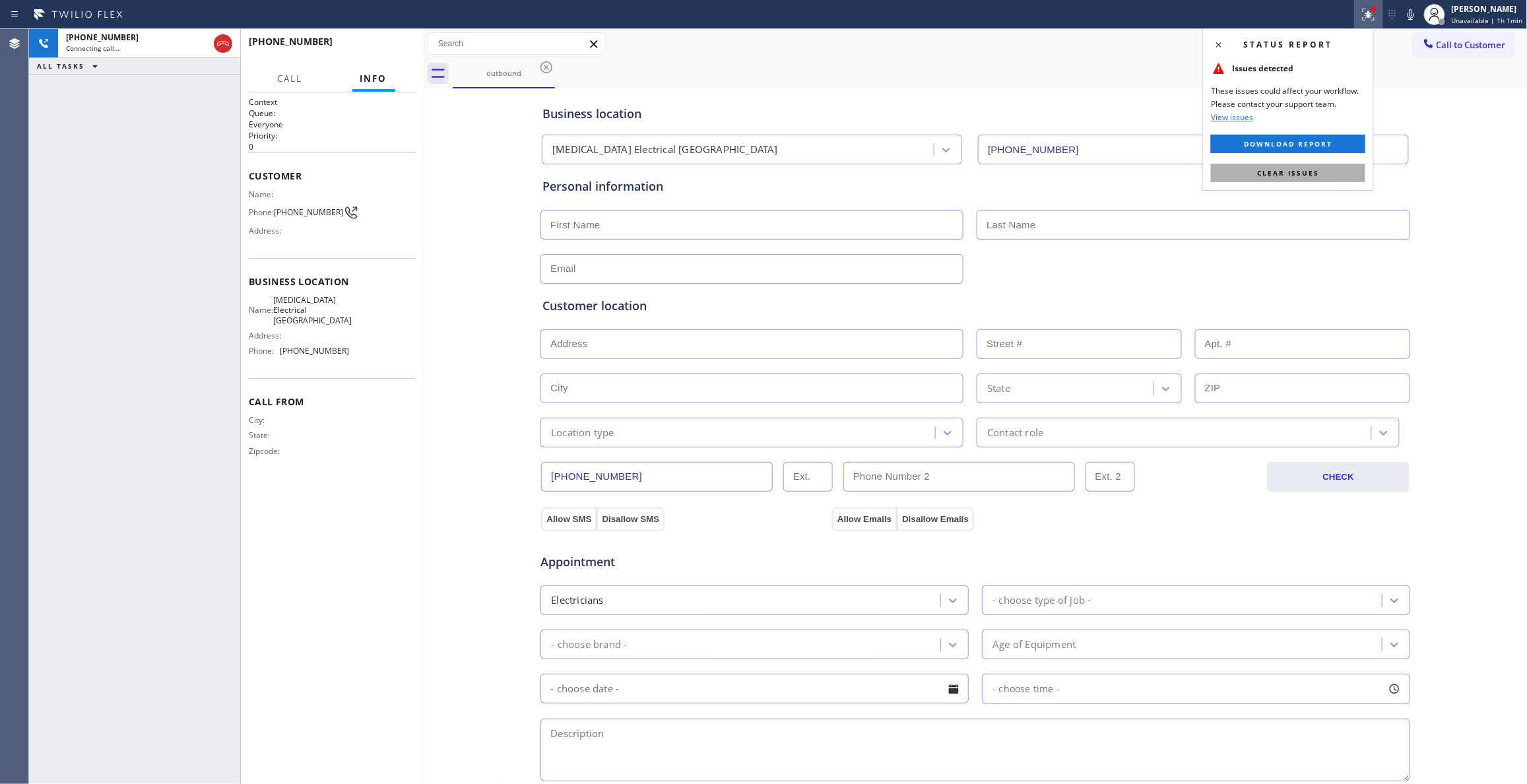
click at [1323, 165] on button "Clear issues" at bounding box center [1288, 173] width 154 height 18
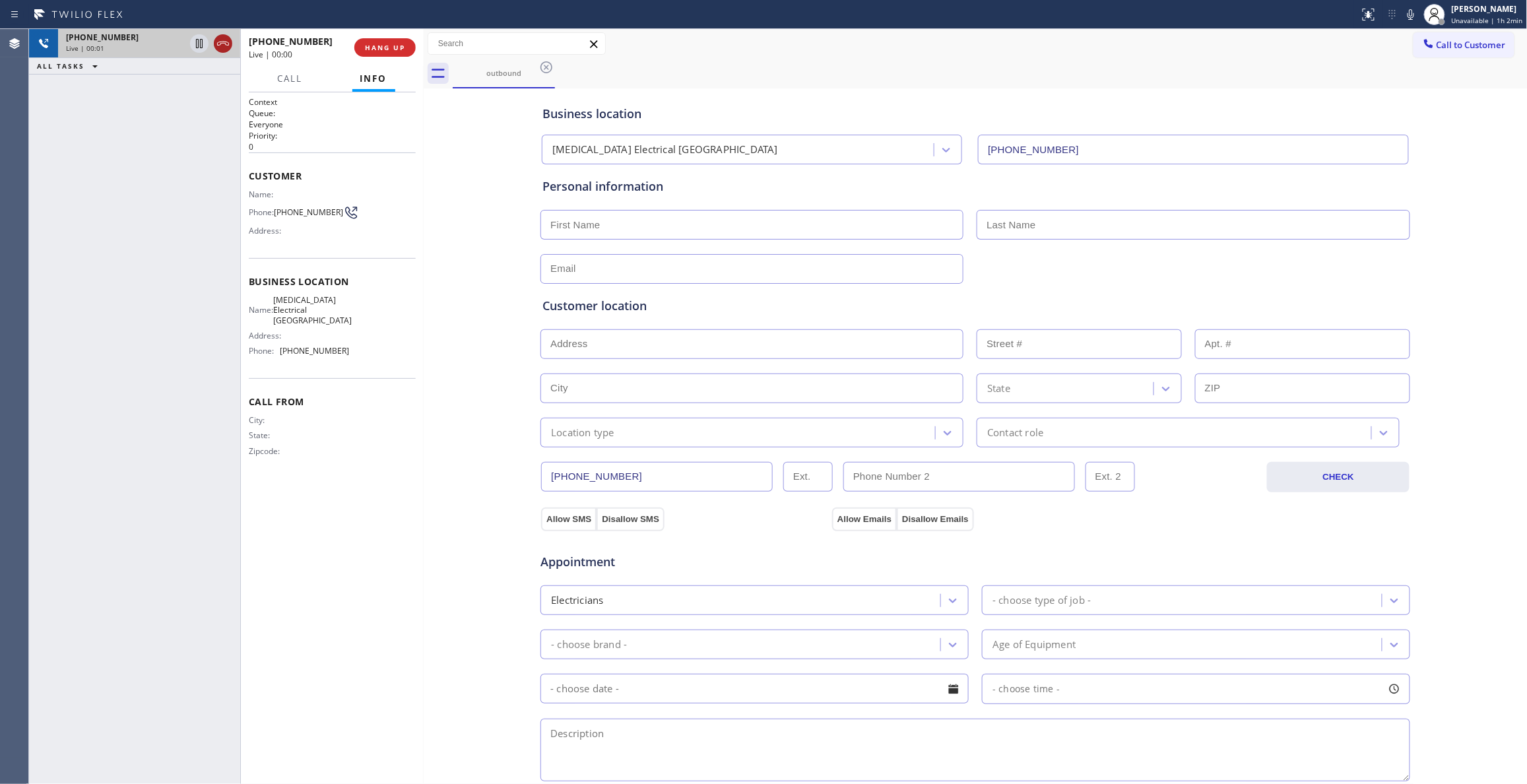
click at [222, 45] on icon at bounding box center [223, 43] width 15 height 15
click at [375, 55] on button "HANG UP" at bounding box center [385, 47] width 62 height 18
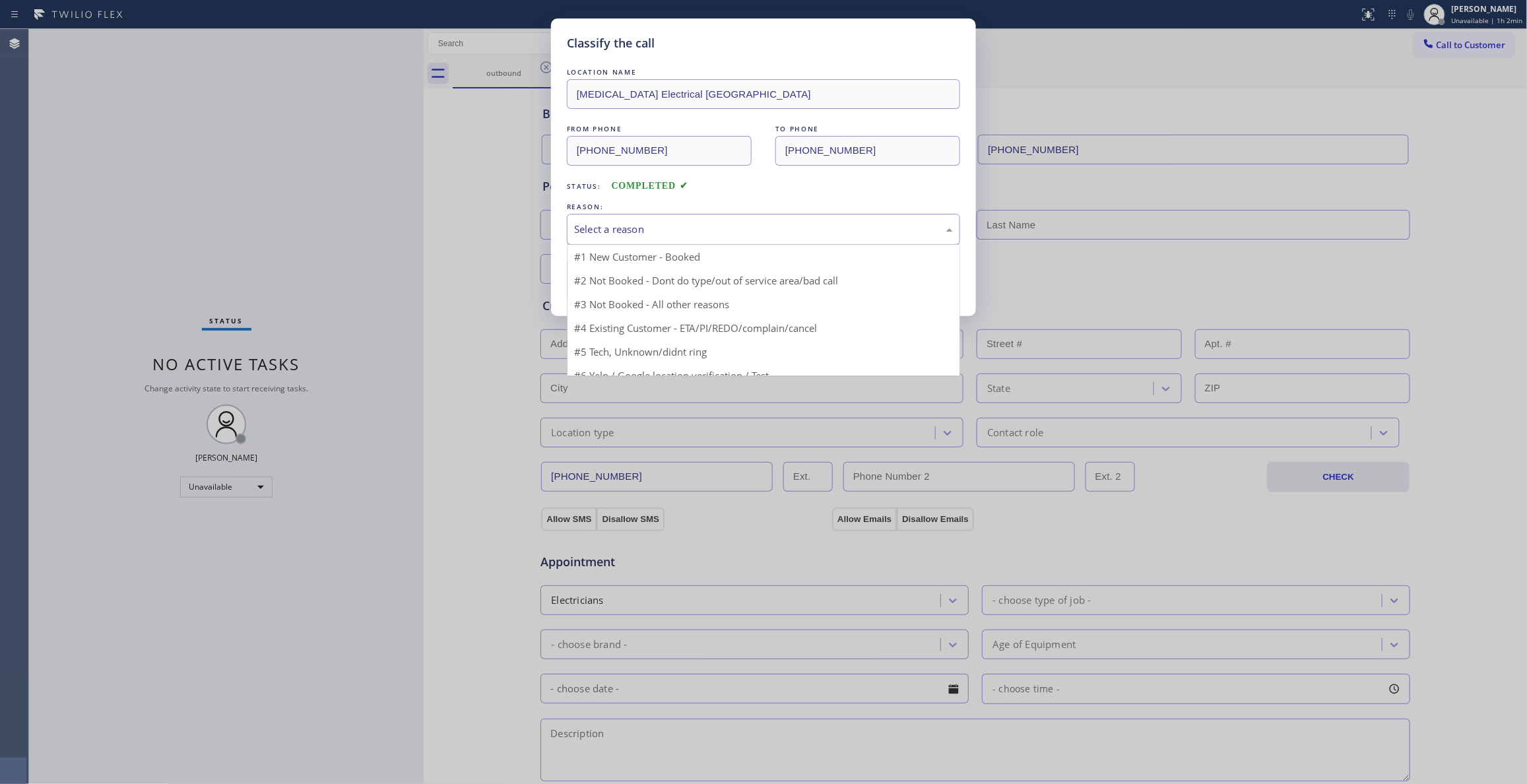
click at [606, 228] on div "Select a reason" at bounding box center [764, 229] width 379 height 15
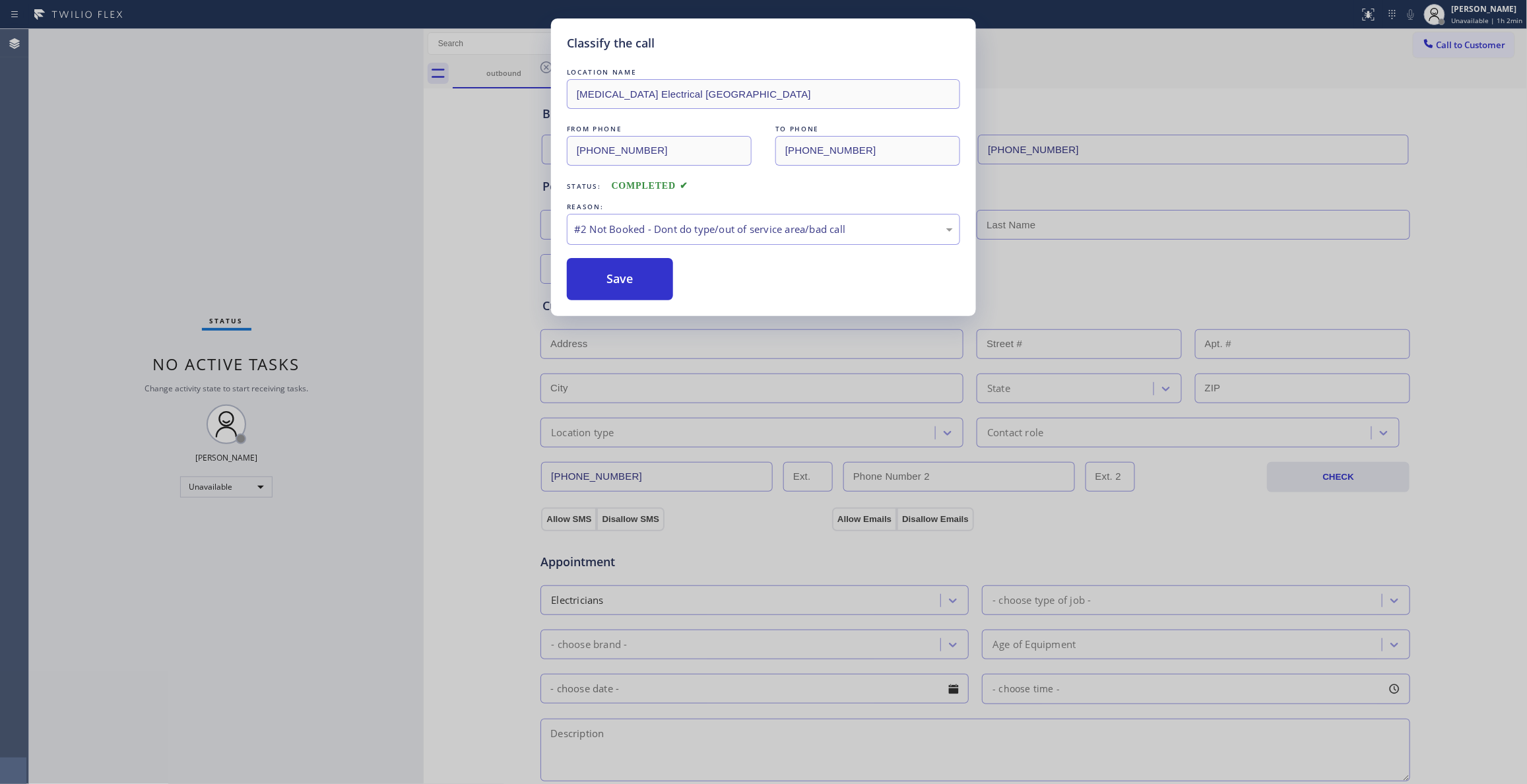
drag, startPoint x: 604, startPoint y: 285, endPoint x: 1129, endPoint y: 180, distance: 535.4
click at [604, 283] on button "Save" at bounding box center [619, 279] width 106 height 43
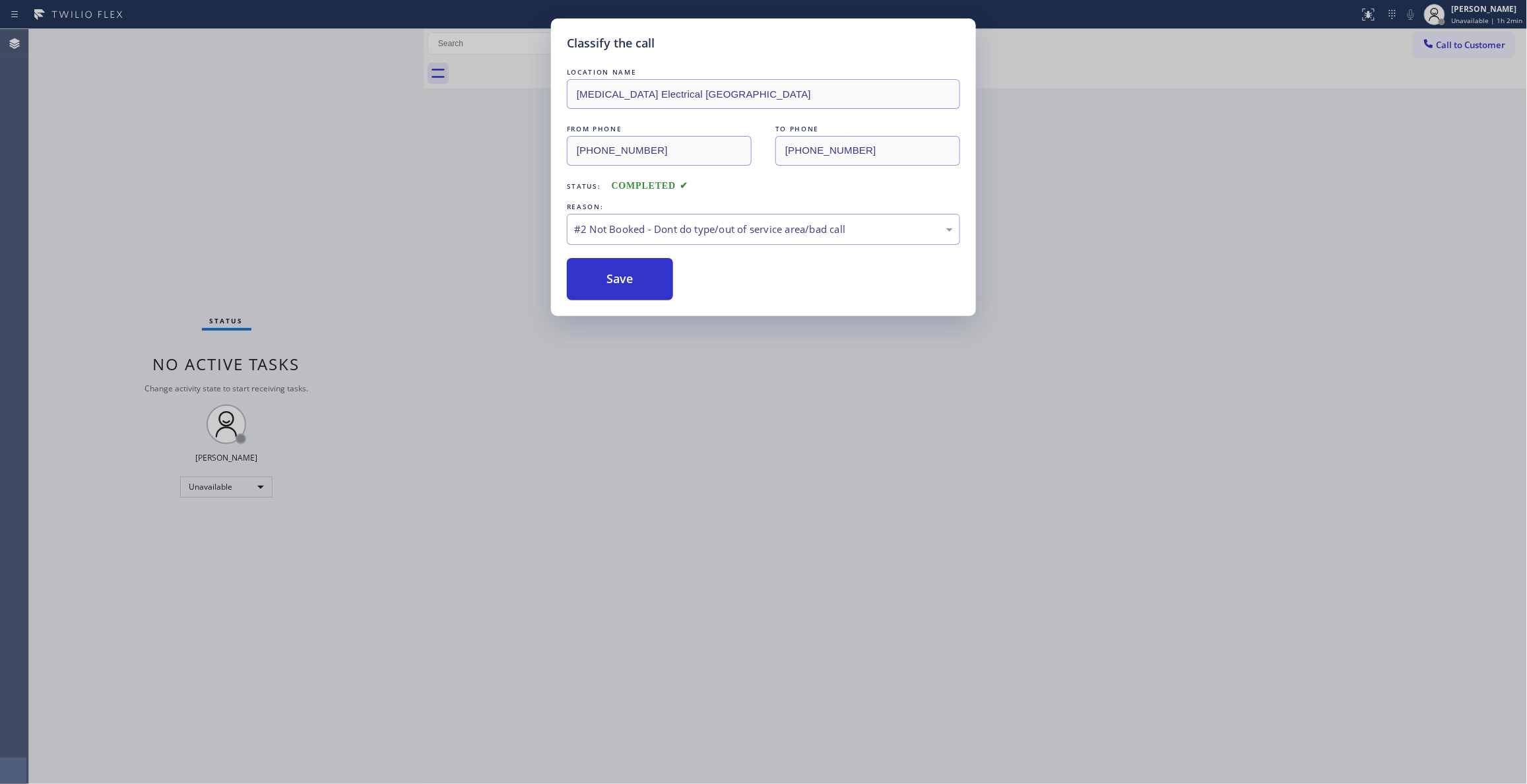
click at [1455, 43] on div "Classify the call LOCATION NAME High Voltage Electrical Palm Springs FROM PHONE…" at bounding box center [764, 392] width 1527 height 784
click at [626, 274] on button "Save" at bounding box center [619, 279] width 106 height 43
click at [626, 289] on button "Save" at bounding box center [619, 279] width 106 height 43
click at [610, 276] on button "Save" at bounding box center [619, 279] width 106 height 43
click at [619, 275] on button "Save" at bounding box center [619, 279] width 106 height 43
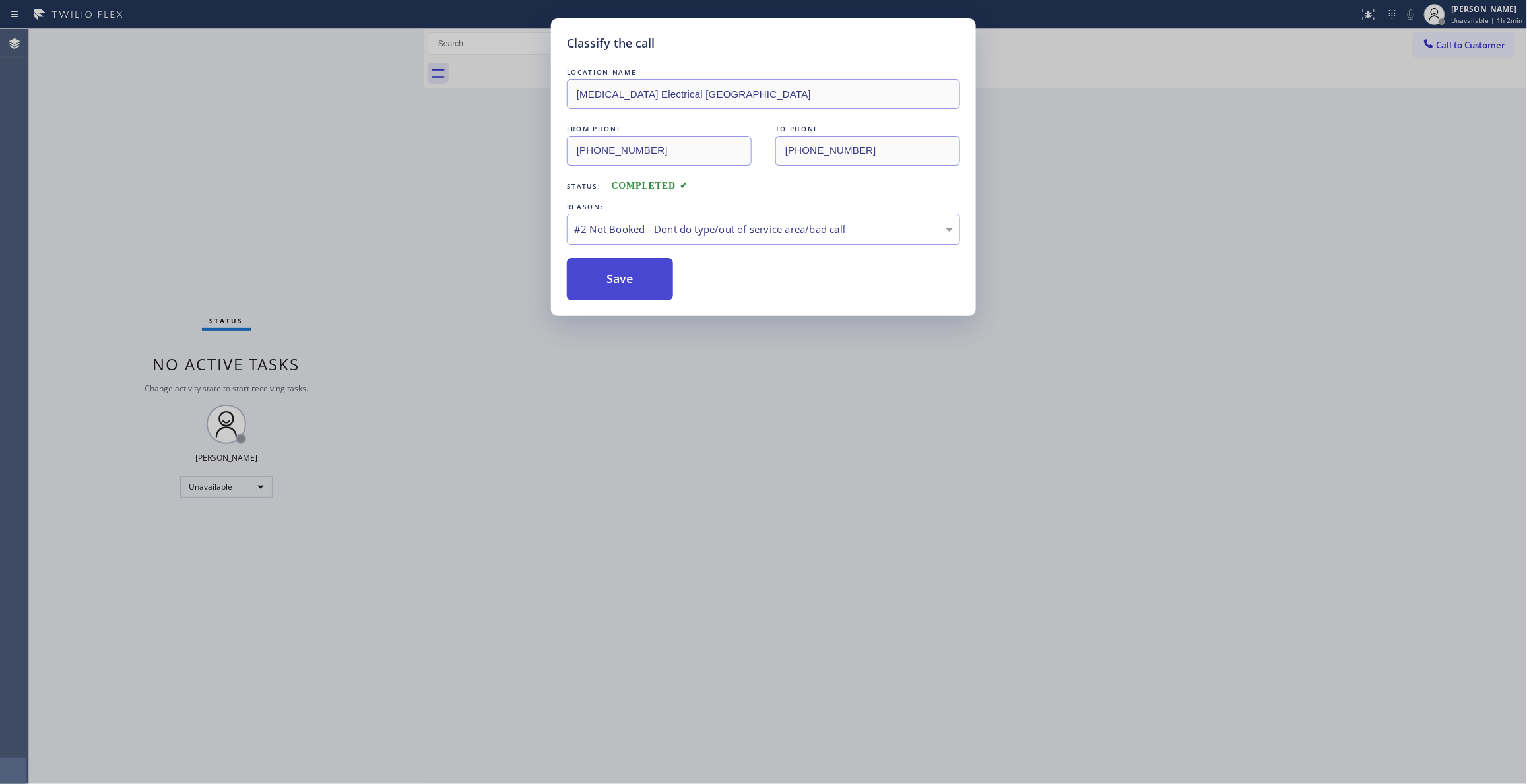
click at [641, 298] on button "Save" at bounding box center [619, 279] width 106 height 43
click at [629, 289] on button "Save" at bounding box center [619, 279] width 106 height 43
click at [631, 285] on button "Save" at bounding box center [619, 279] width 106 height 43
click at [633, 283] on button "Save" at bounding box center [619, 279] width 106 height 43
click at [636, 281] on button "Save" at bounding box center [619, 279] width 106 height 43
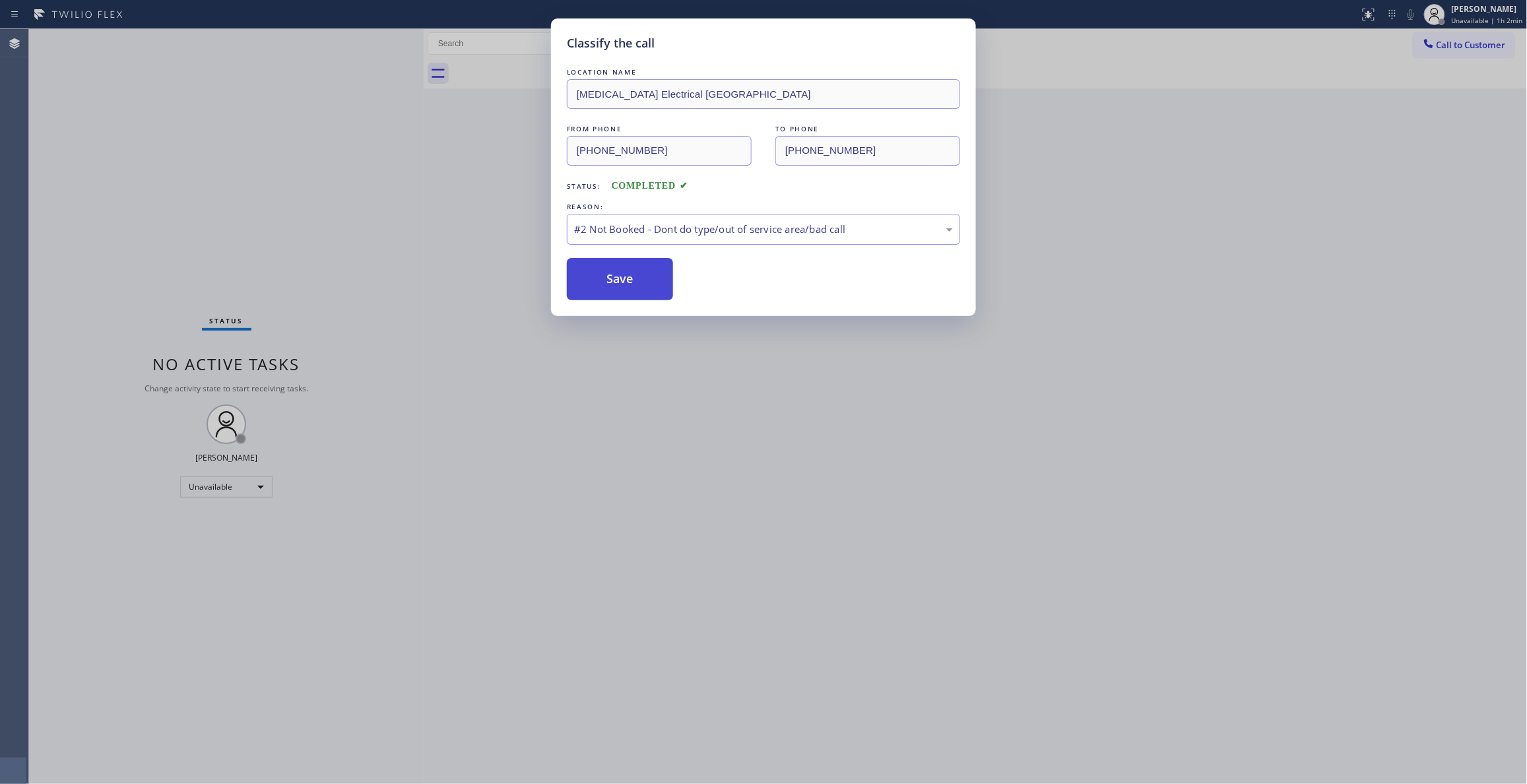
click at [636, 281] on button "Save" at bounding box center [619, 279] width 106 height 43
click at [639, 267] on button "Save" at bounding box center [619, 279] width 106 height 43
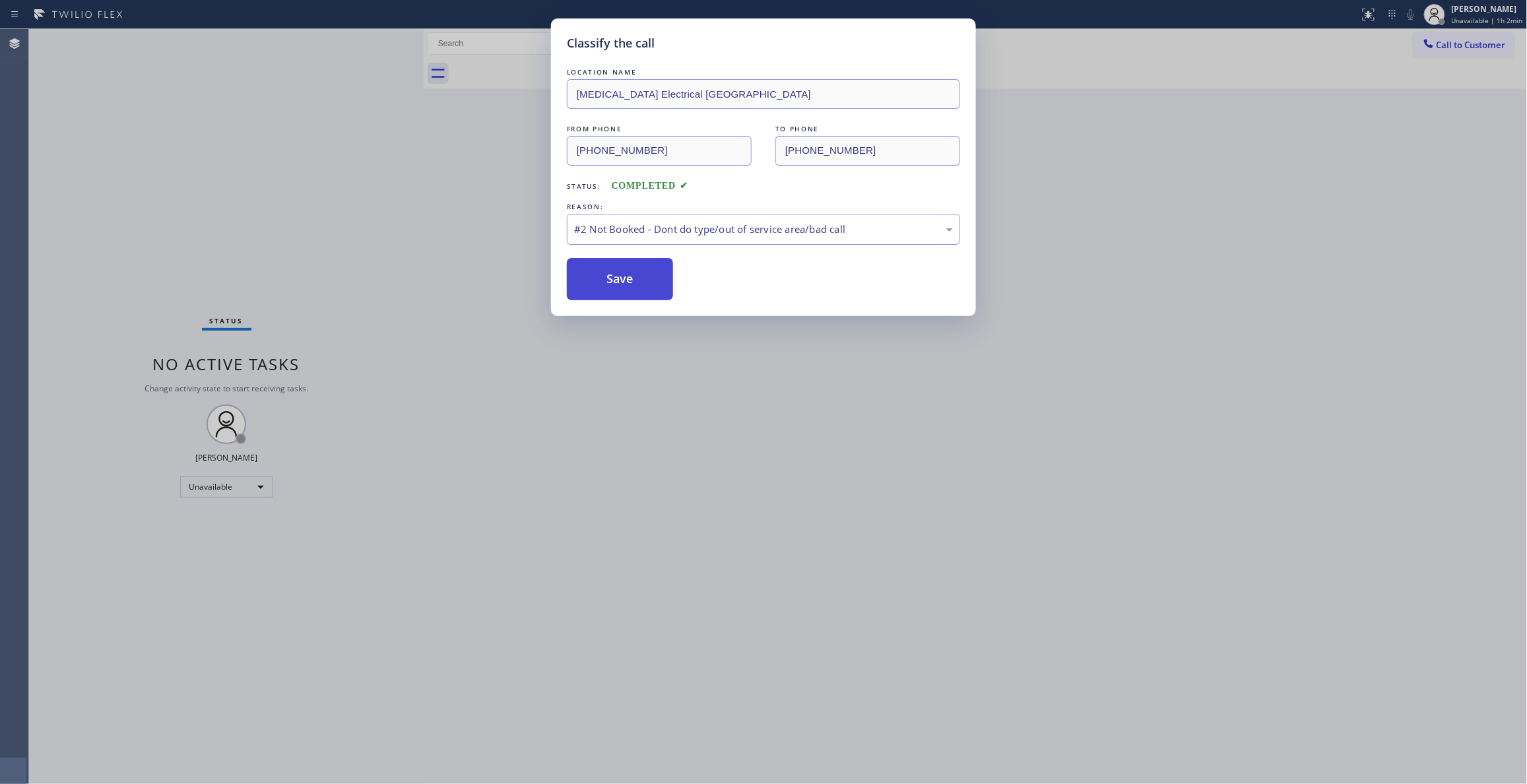
click at [639, 267] on button "Save" at bounding box center [619, 279] width 106 height 43
click at [640, 267] on button "Save" at bounding box center [619, 279] width 106 height 43
click at [640, 266] on button "Save" at bounding box center [619, 279] width 106 height 43
click at [642, 265] on button "Save" at bounding box center [619, 279] width 106 height 43
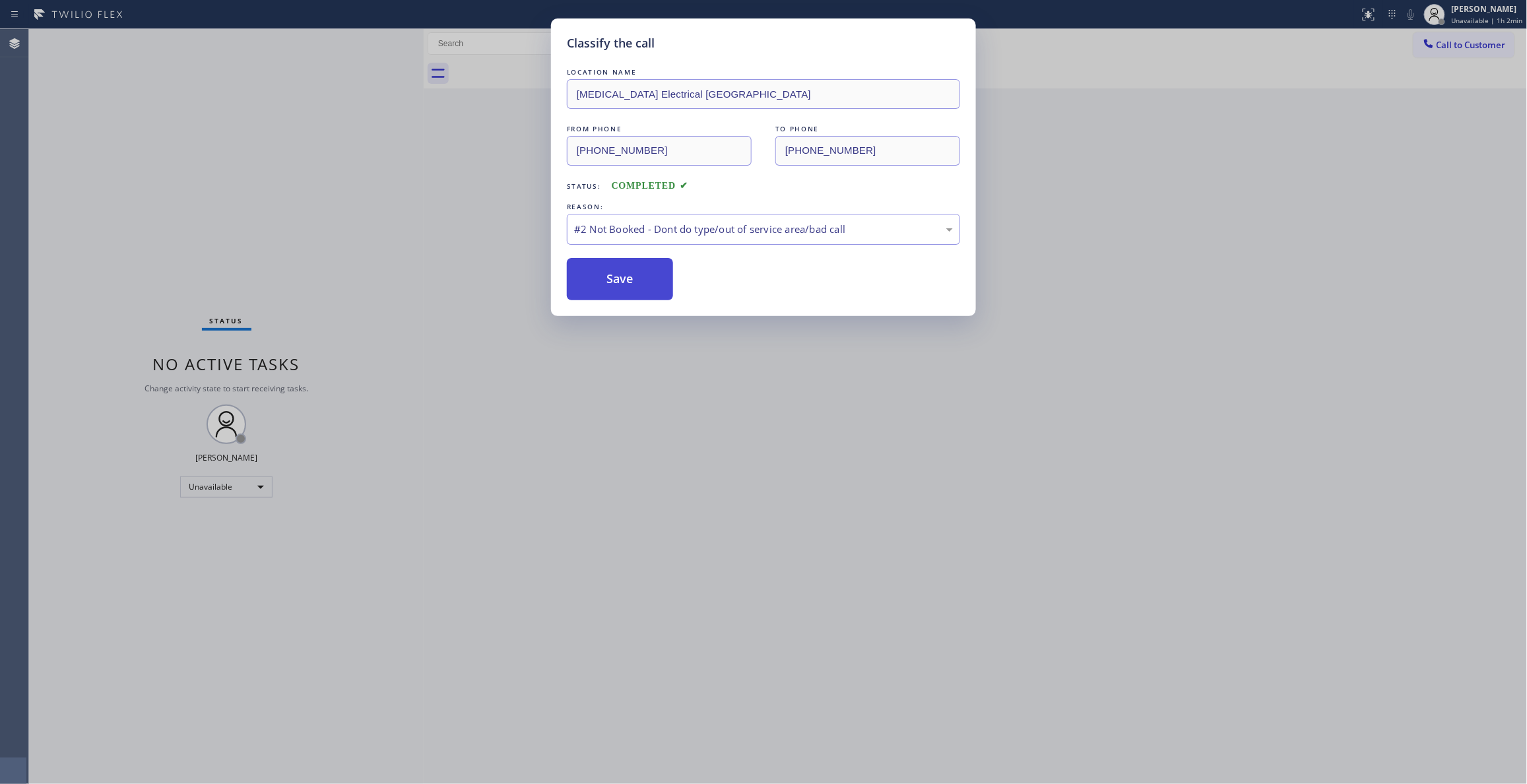
click at [642, 265] on button "Save" at bounding box center [619, 279] width 106 height 43
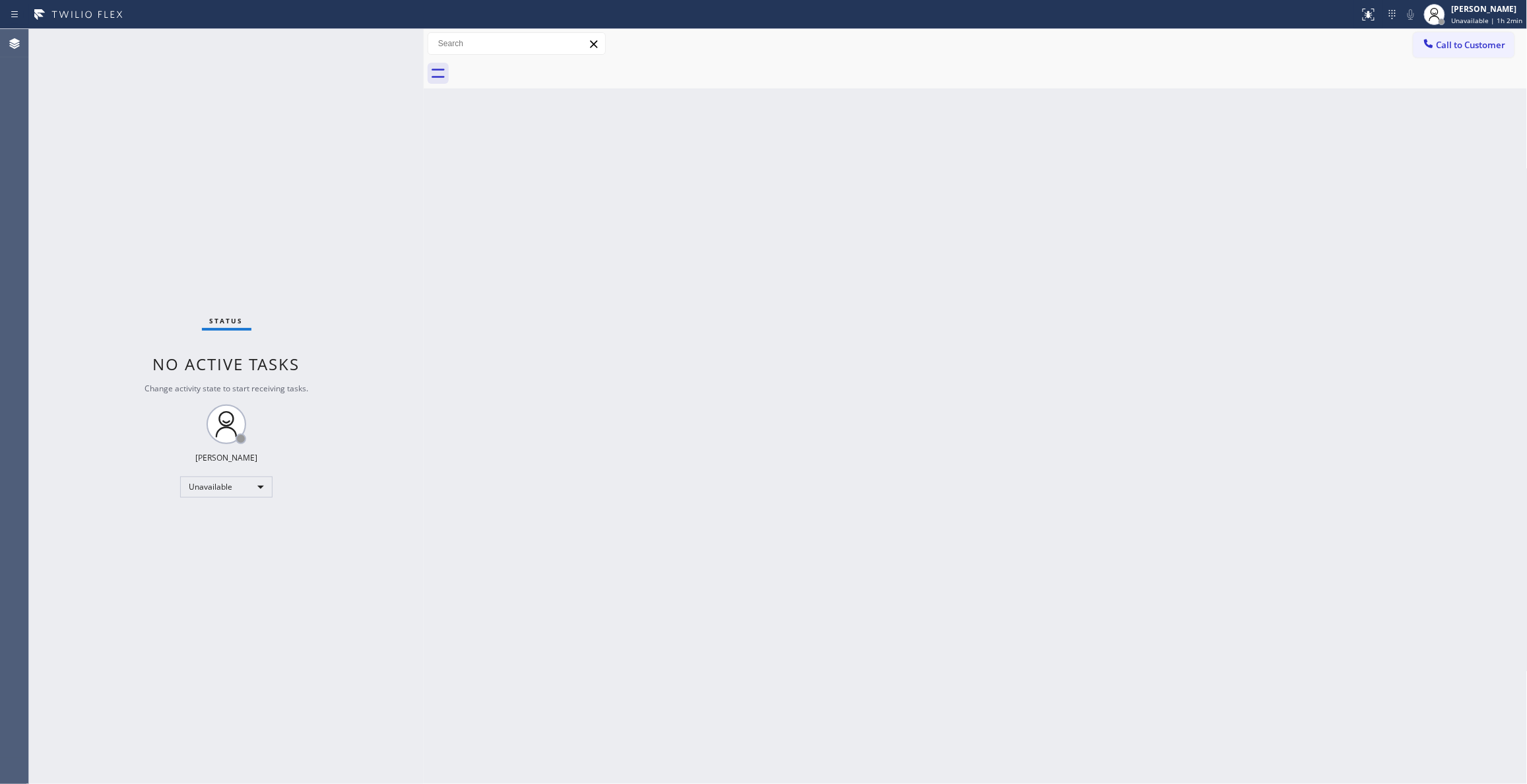
drag, startPoint x: 1279, startPoint y: 278, endPoint x: 1397, endPoint y: 149, distance: 174.8
click at [1285, 270] on div "Back to Dashboard Change Sender ID Customers Technicians Select a contact Outbo…" at bounding box center [975, 406] width 1104 height 754
click at [1473, 38] on button "Call to Customer" at bounding box center [1464, 45] width 101 height 25
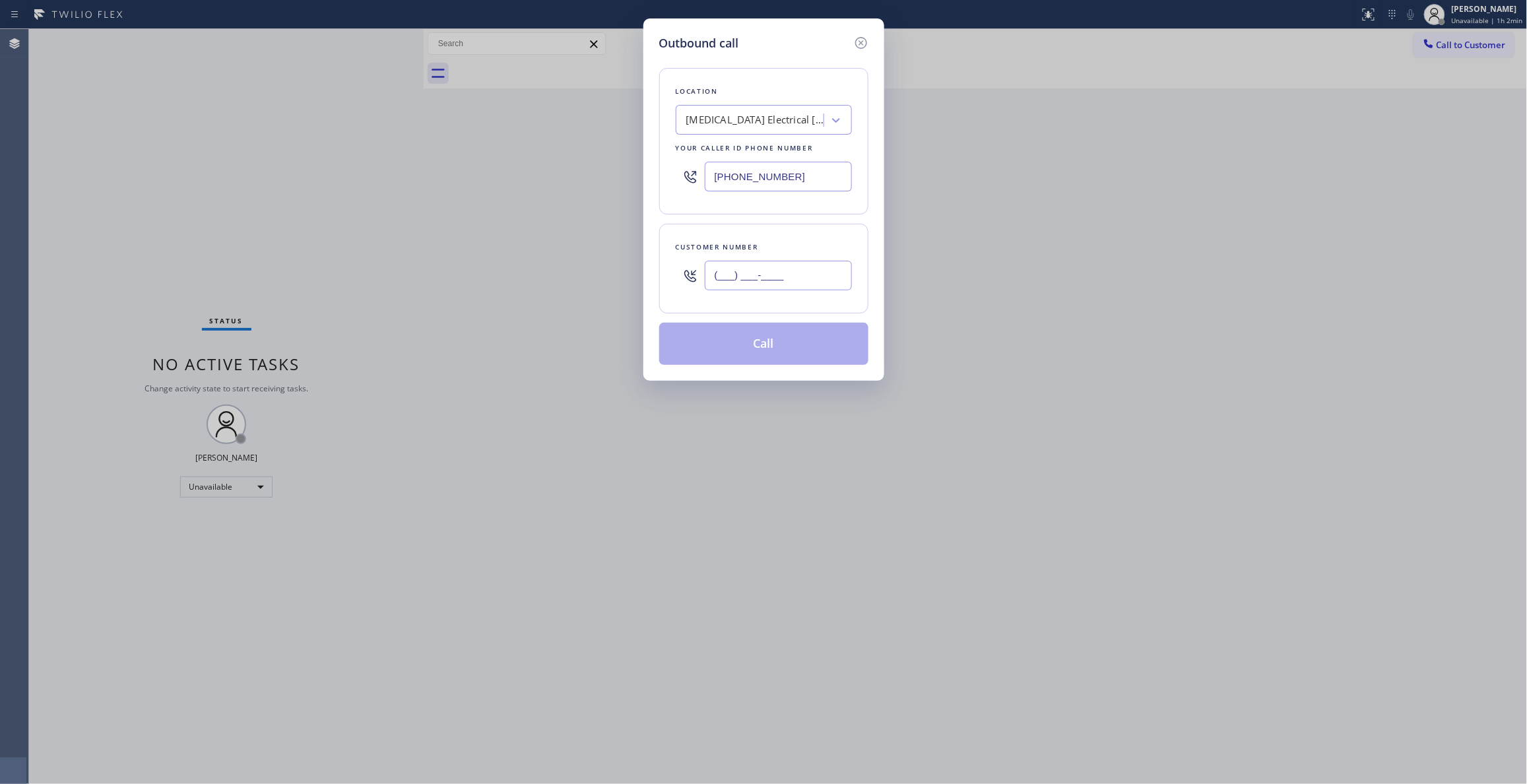
click at [750, 280] on input "(___) ___-____" at bounding box center [778, 275] width 147 height 30
paste input "310) 921-5660"
type input "[PHONE_NUMBER]"
drag, startPoint x: 808, startPoint y: 176, endPoint x: 317, endPoint y: 174, distance: 491.0
click at [318, 174] on div "Outbound call Location High Voltage Electrical Palm Springs Your caller id phon…" at bounding box center [764, 392] width 1527 height 784
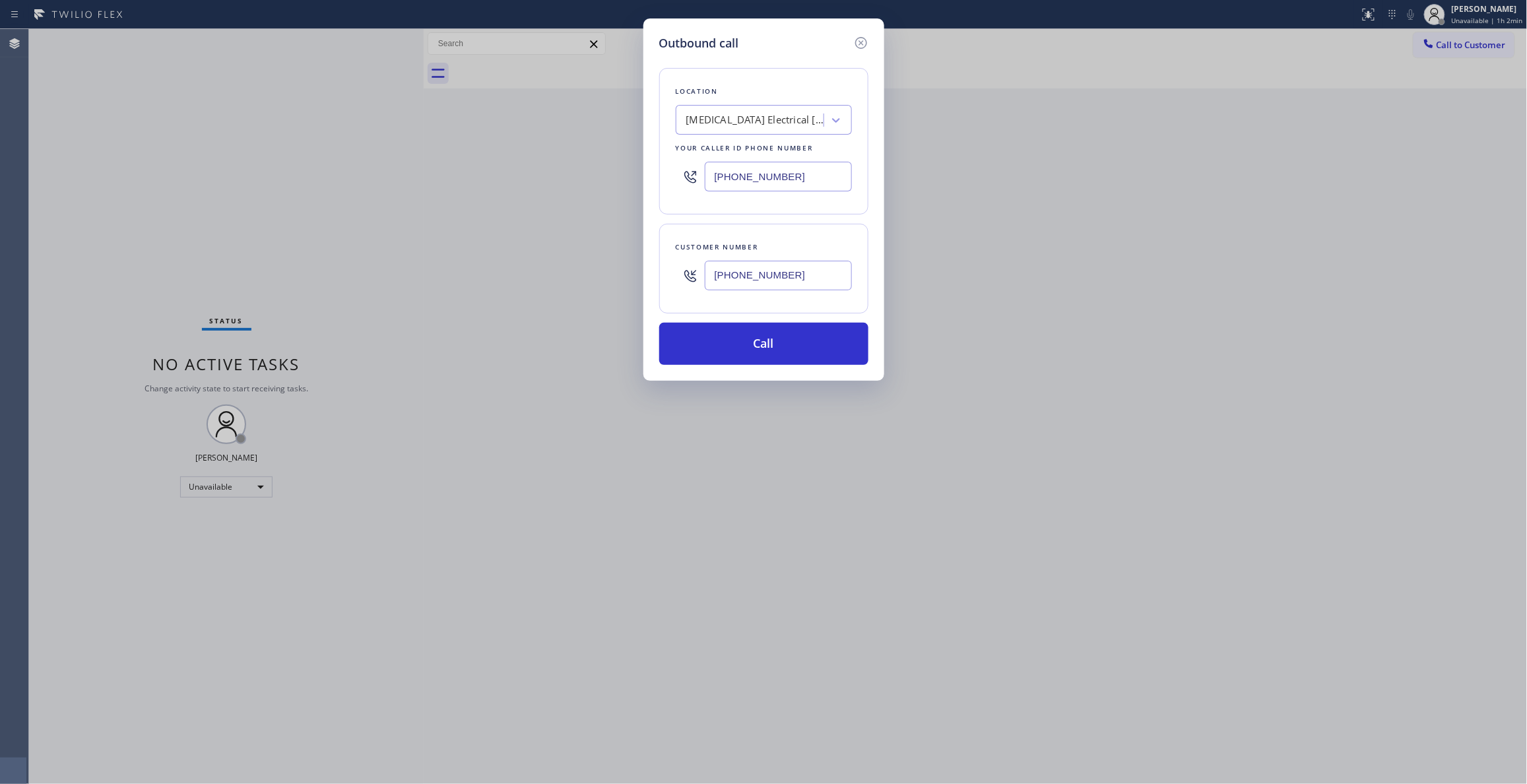
paste input "310) 868-082"
type input "[PHONE_NUMBER]"
drag, startPoint x: 845, startPoint y: 278, endPoint x: 579, endPoint y: 273, distance: 266.0
click at [579, 273] on div "Outbound call Location Alliance HVAC [GEOGRAPHIC_DATA] Your caller id phone num…" at bounding box center [764, 392] width 1527 height 784
click at [716, 337] on button "Call" at bounding box center [764, 343] width 209 height 43
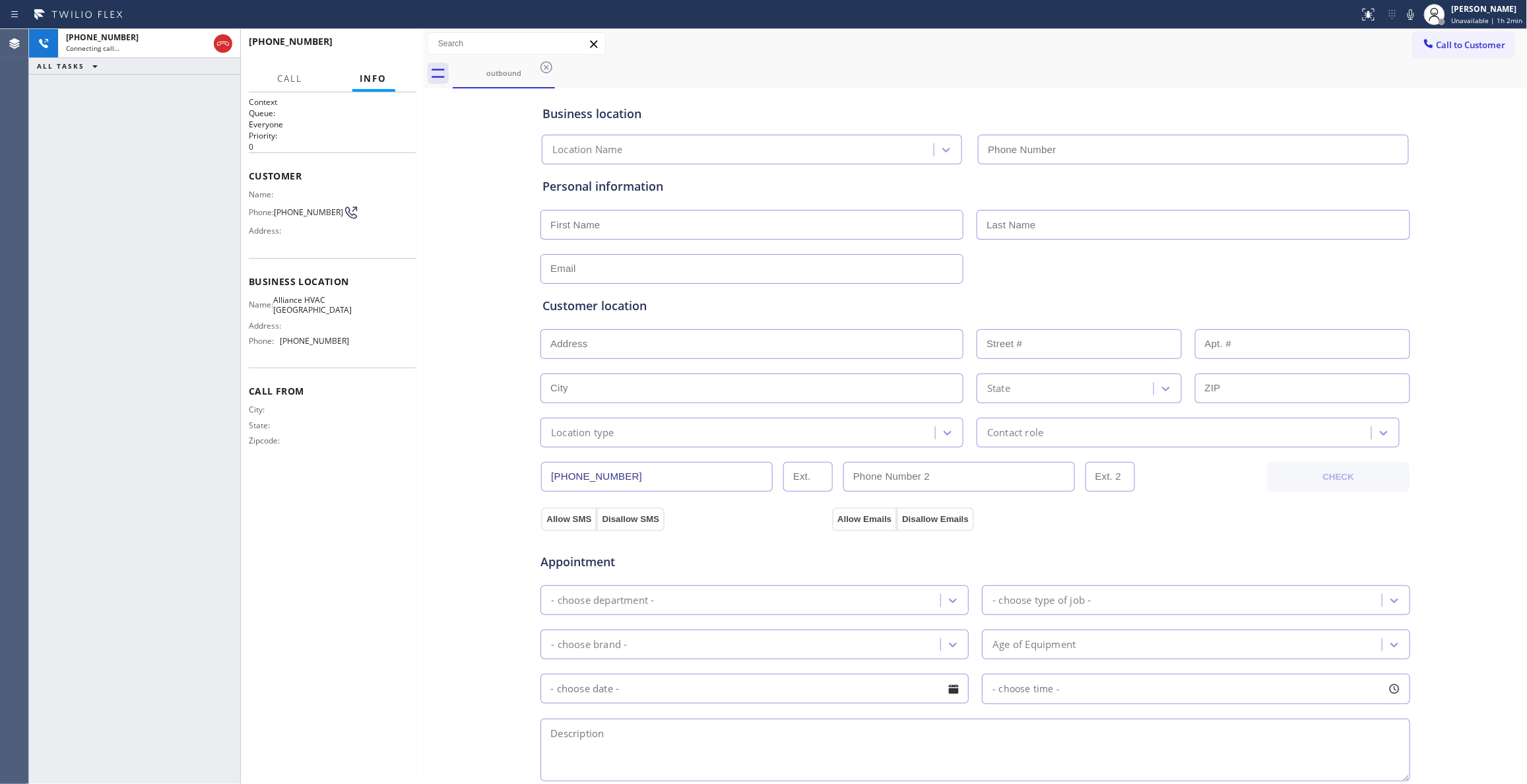
type input "[PHONE_NUMBER]"
click at [303, 214] on span "[PHONE_NUMBER]" at bounding box center [308, 212] width 69 height 10
copy div "[PHONE_NUMBER]"
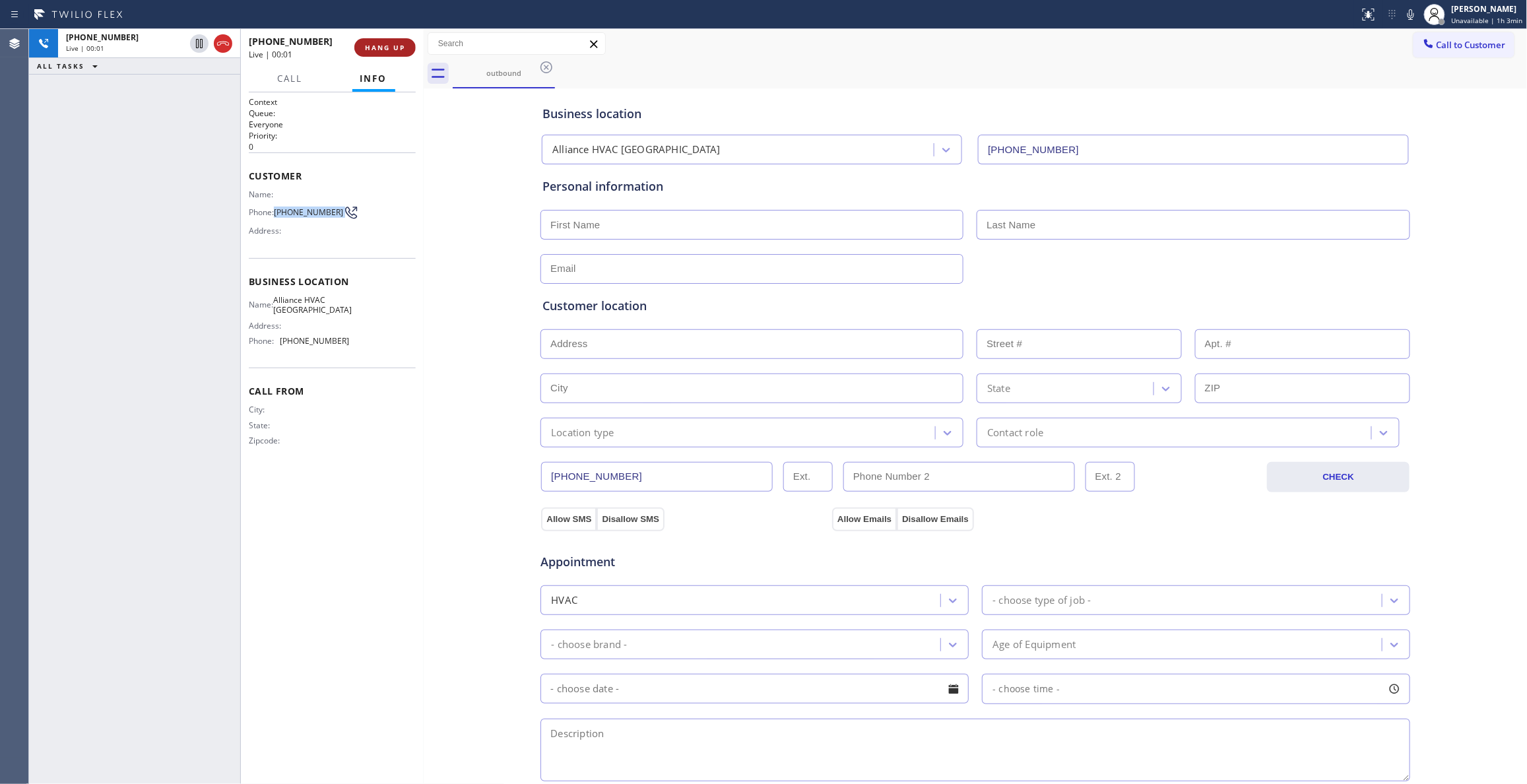
click at [378, 45] on span "HANG UP" at bounding box center [385, 47] width 40 height 9
click at [360, 43] on span "COMPLETE" at bounding box center [382, 47] width 45 height 9
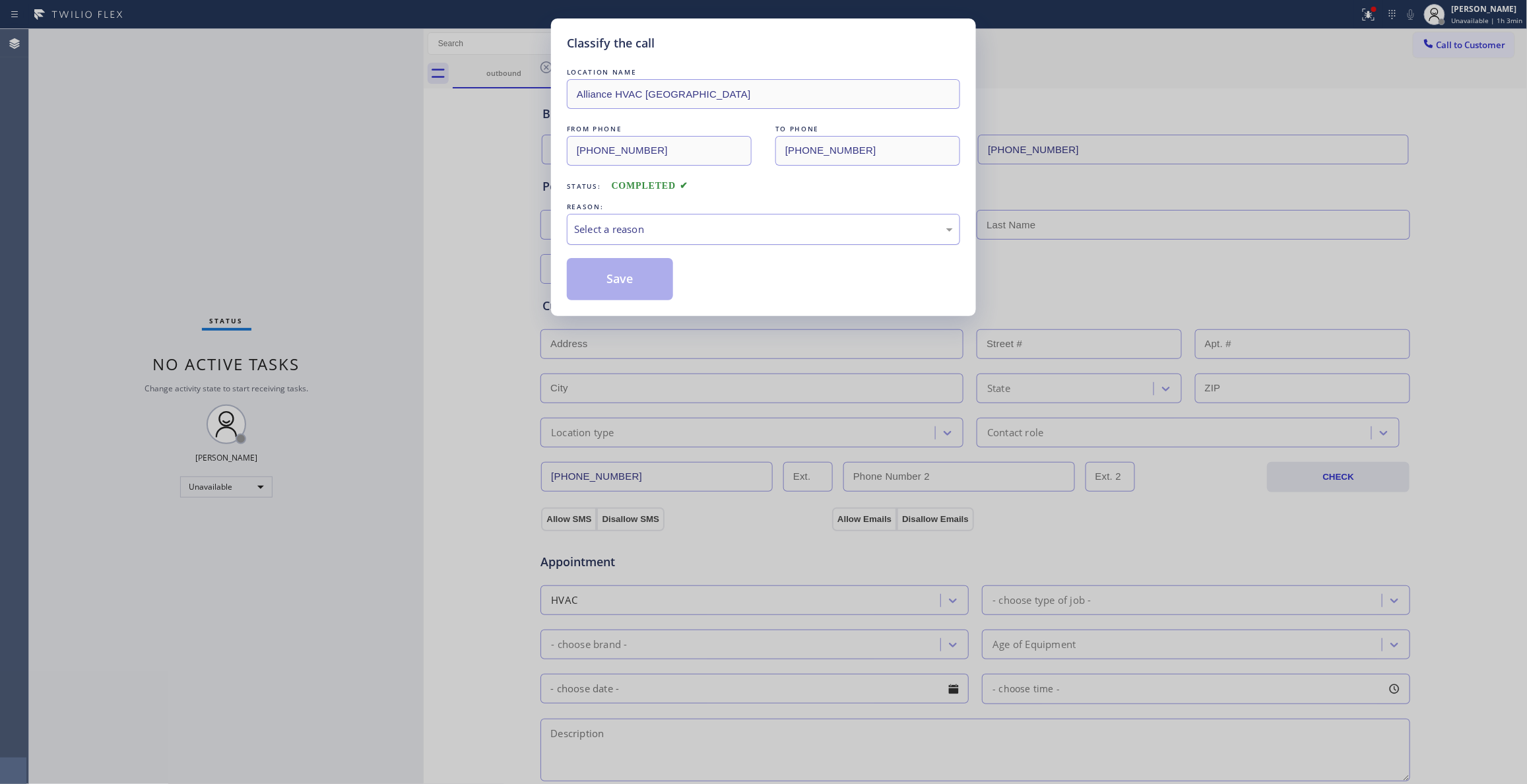
click at [646, 235] on div "Select a reason" at bounding box center [764, 229] width 379 height 15
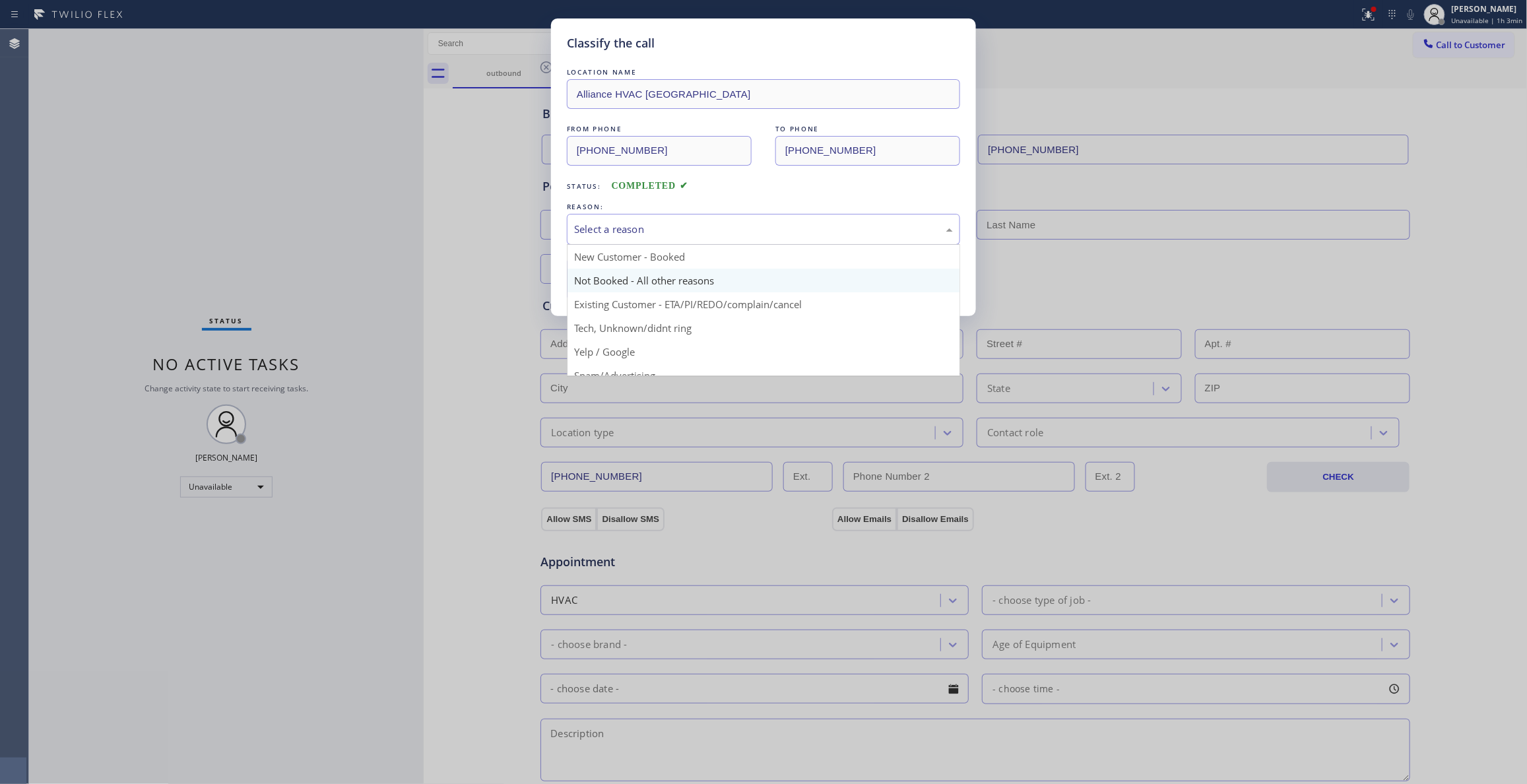
click at [626, 278] on button "Save" at bounding box center [619, 279] width 106 height 43
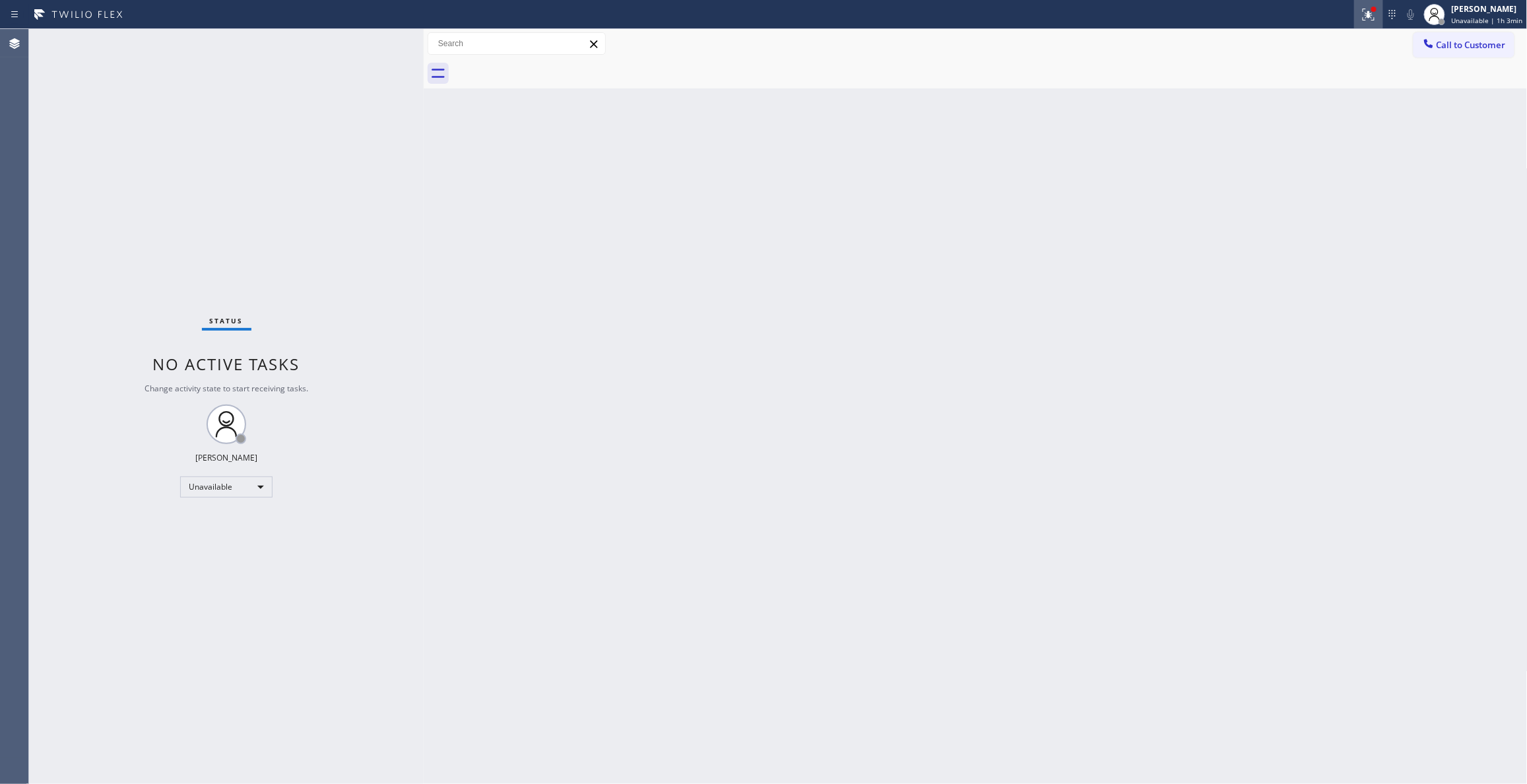
click at [1362, 17] on icon at bounding box center [1366, 13] width 8 height 9
click at [1304, 167] on button "Clear issues" at bounding box center [1288, 173] width 154 height 18
click at [1489, 43] on span "Call to Customer" at bounding box center [1471, 44] width 69 height 12
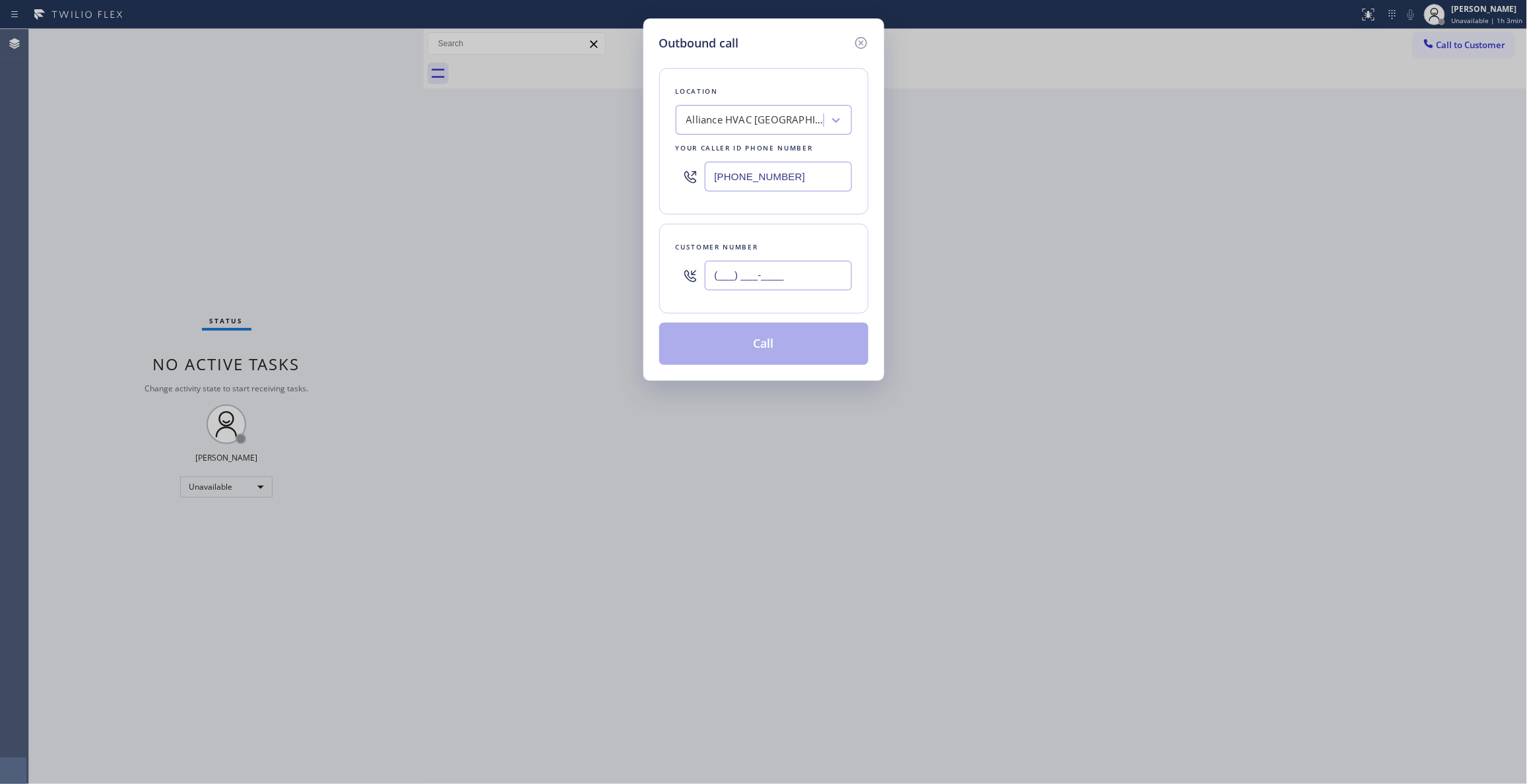
click at [762, 270] on input "(___) ___-____" at bounding box center [778, 275] width 147 height 30
paste input "310) 921-5660"
type input "[PHONE_NUMBER]"
click at [736, 343] on button "Call" at bounding box center [764, 343] width 209 height 43
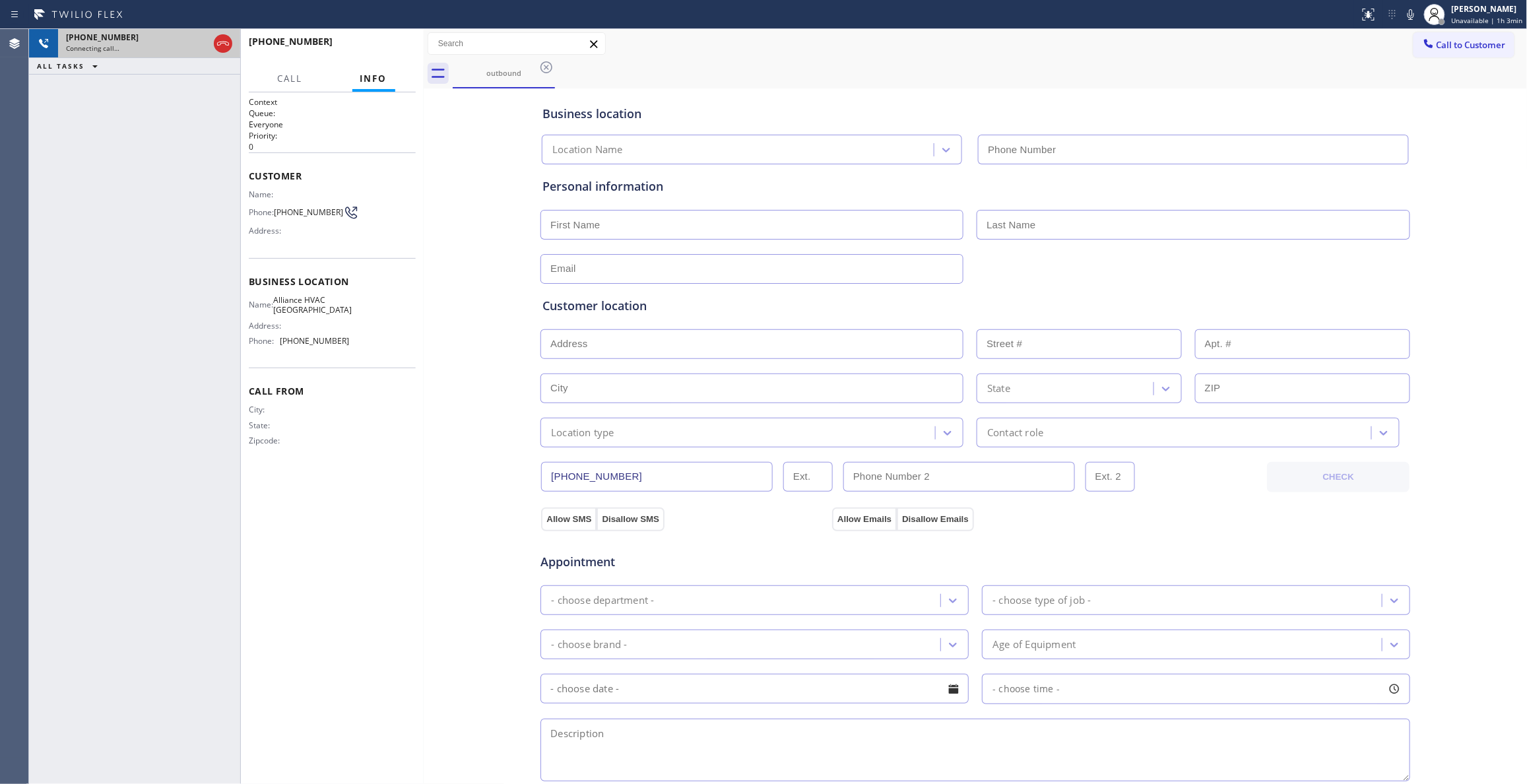
type input "[PHONE_NUMBER]"
click at [225, 43] on icon at bounding box center [223, 43] width 15 height 15
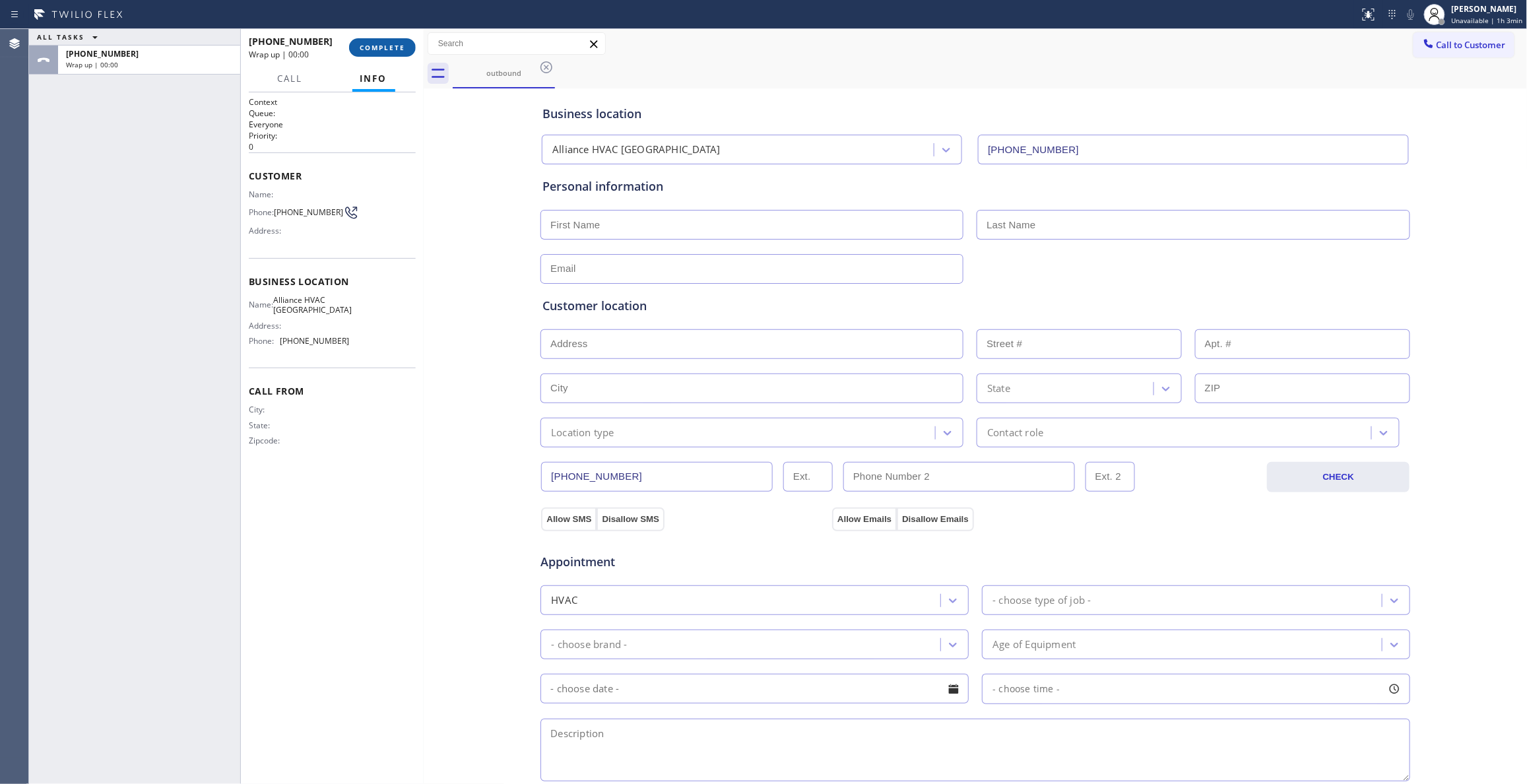
click at [397, 43] on span "COMPLETE" at bounding box center [382, 47] width 45 height 9
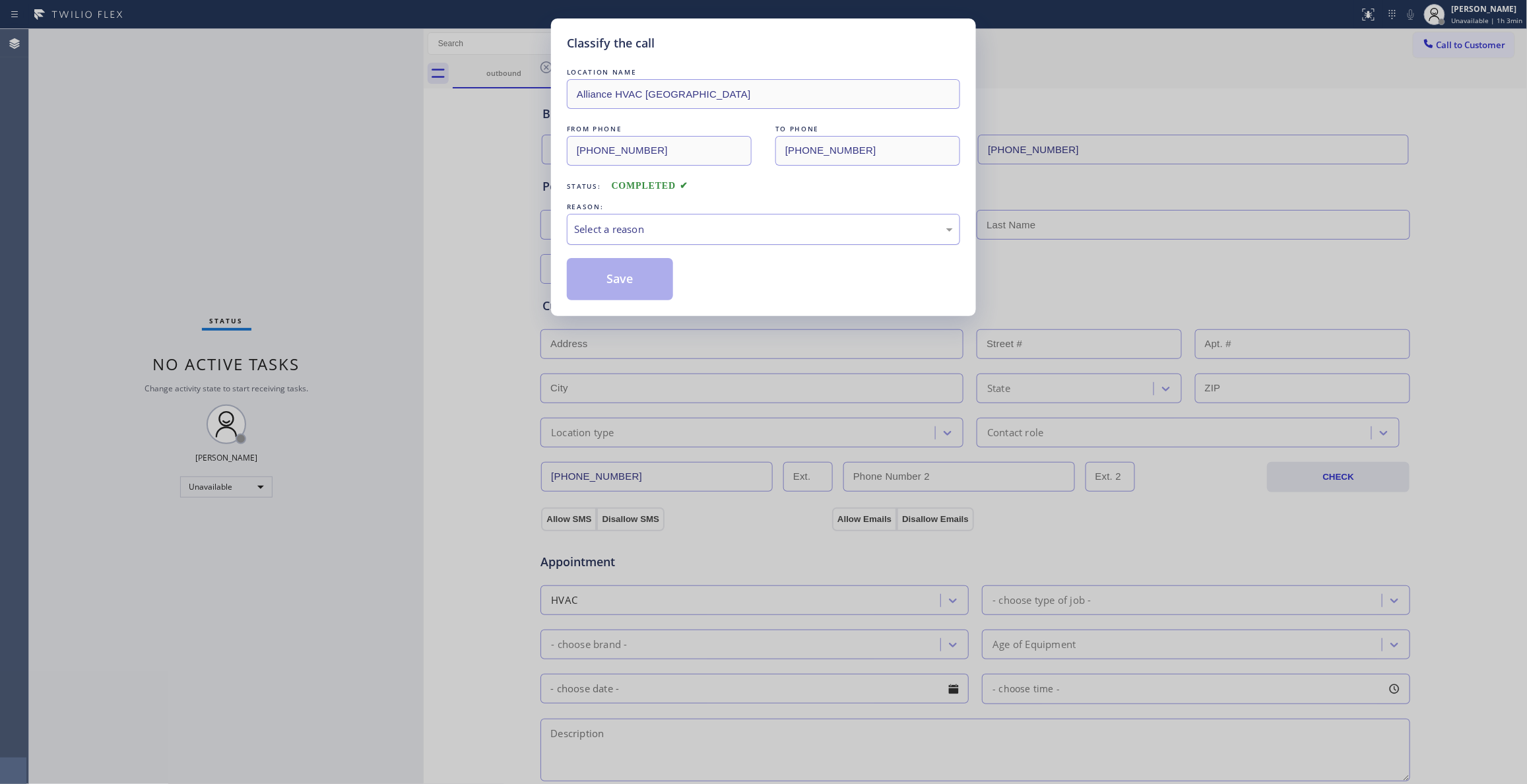
click at [642, 223] on div "Select a reason" at bounding box center [764, 229] width 379 height 15
click at [629, 289] on button "Save" at bounding box center [619, 279] width 106 height 43
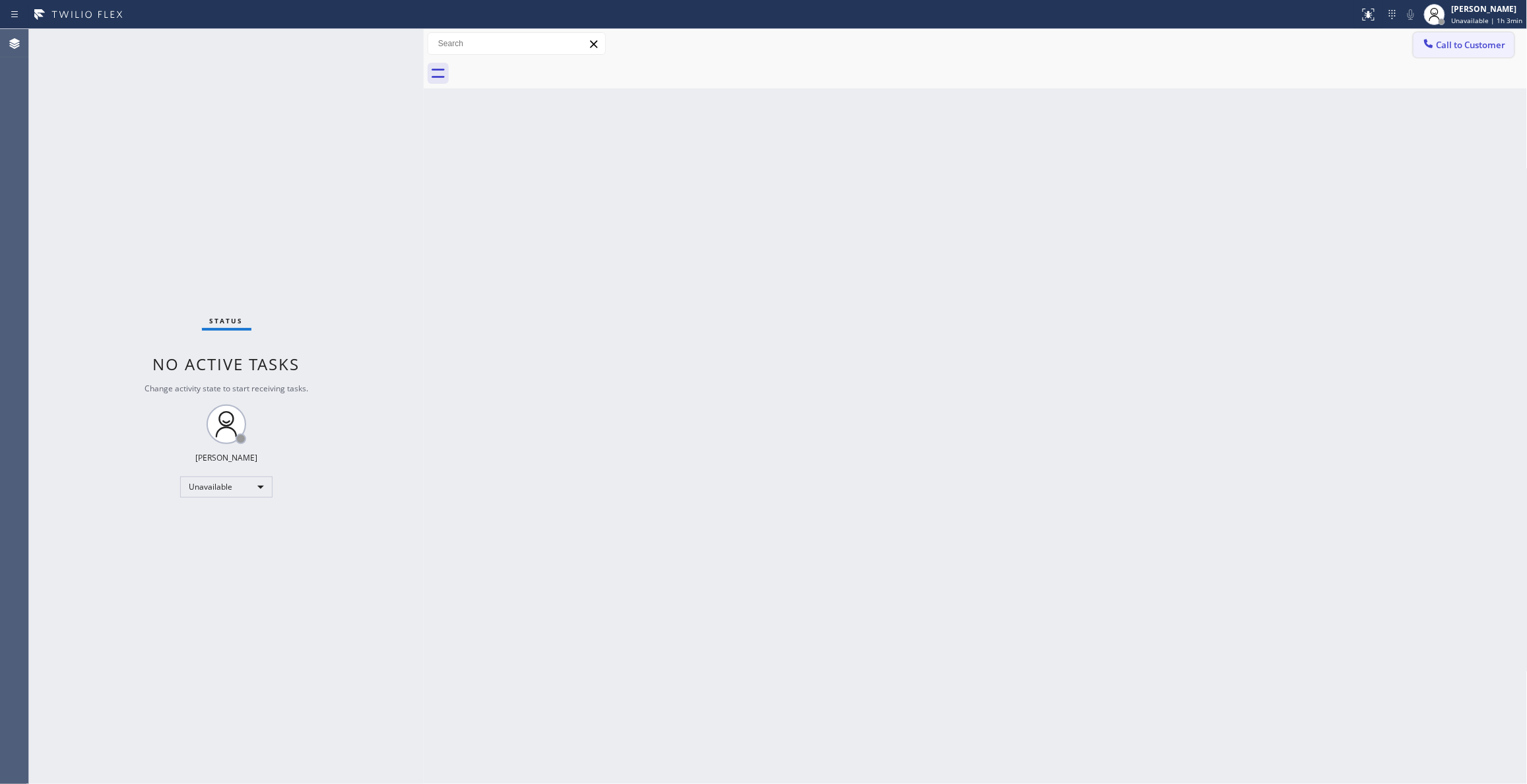
click at [1482, 46] on span "Call to Customer" at bounding box center [1471, 44] width 69 height 12
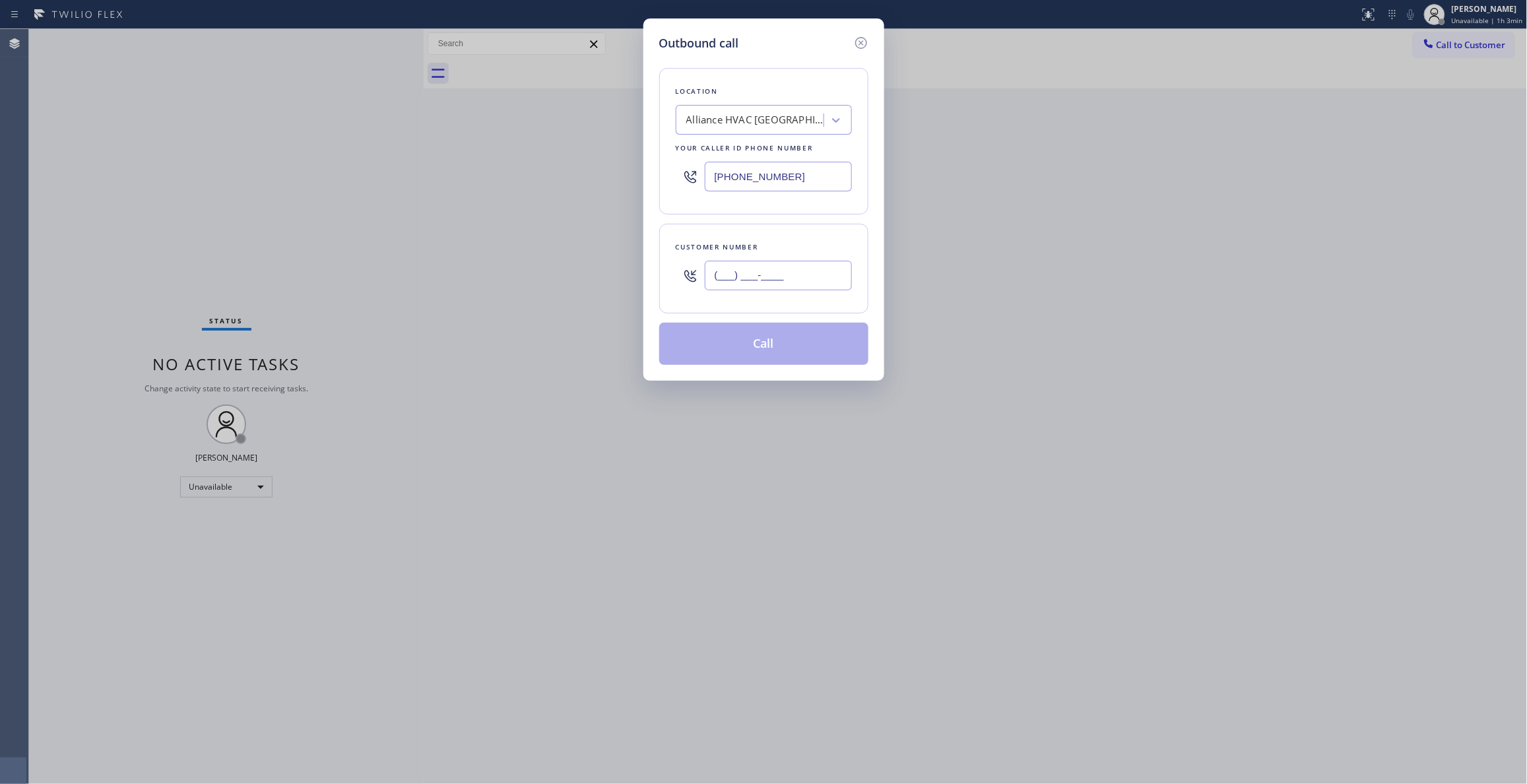
click at [788, 286] on input "(___) ___-____" at bounding box center [778, 275] width 147 height 30
paste input "310) 921-5660"
type input "[PHONE_NUMBER]"
click at [711, 349] on button "Call" at bounding box center [764, 343] width 209 height 43
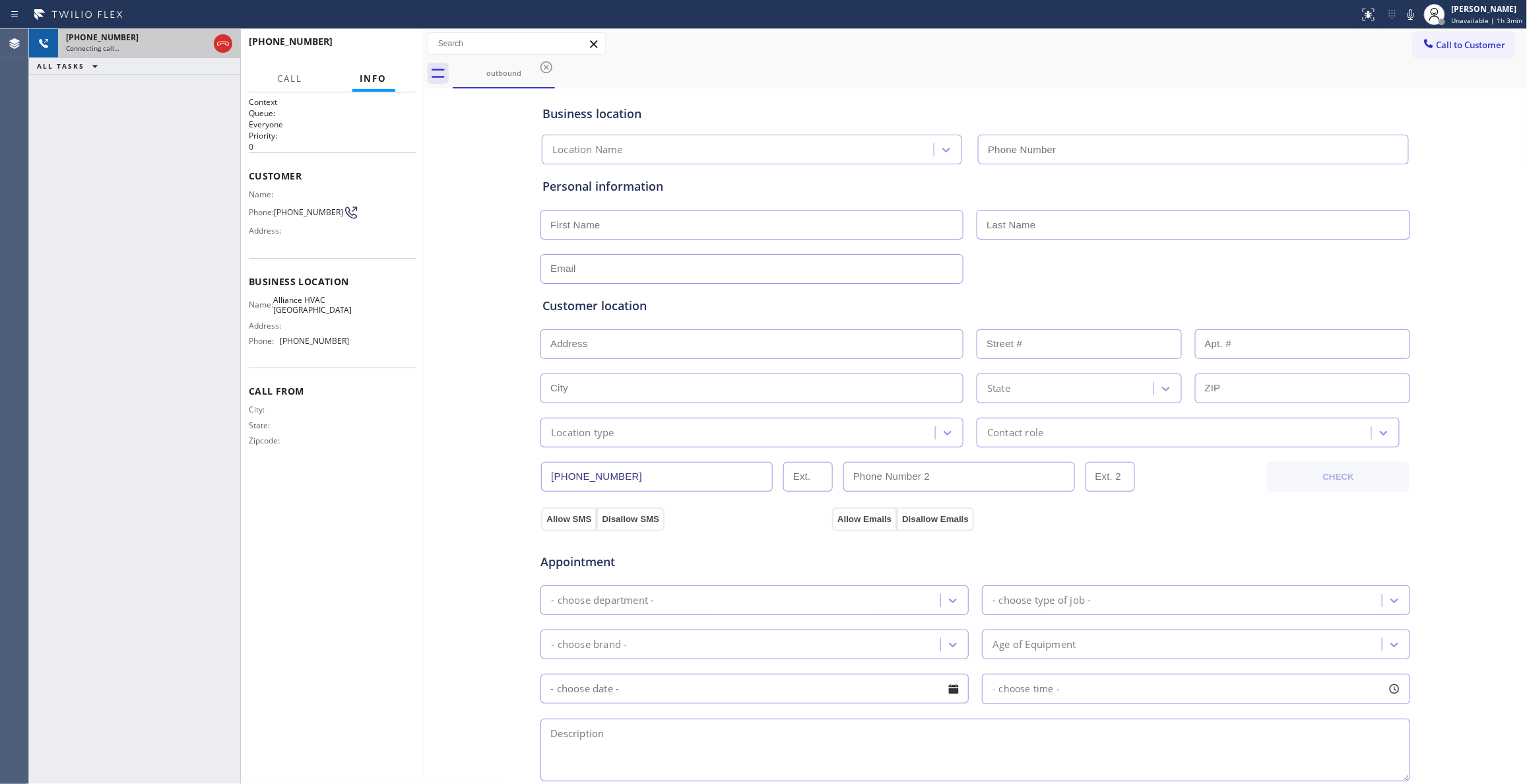
type input "[PHONE_NUMBER]"
click at [171, 51] on div "Connecting call…" at bounding box center [137, 48] width 142 height 9
click at [222, 43] on icon at bounding box center [223, 43] width 15 height 15
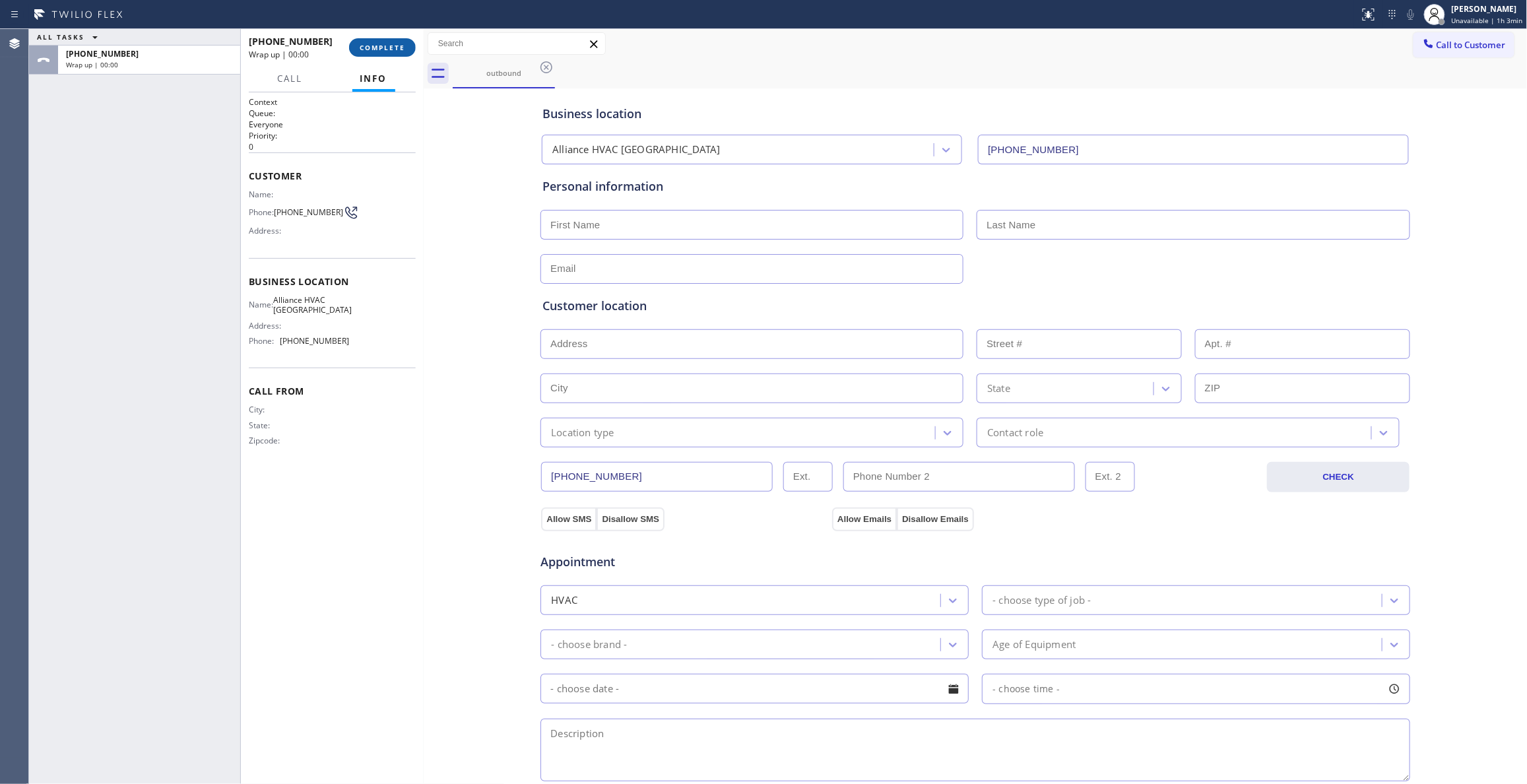
click at [379, 47] on span "COMPLETE" at bounding box center [382, 47] width 45 height 9
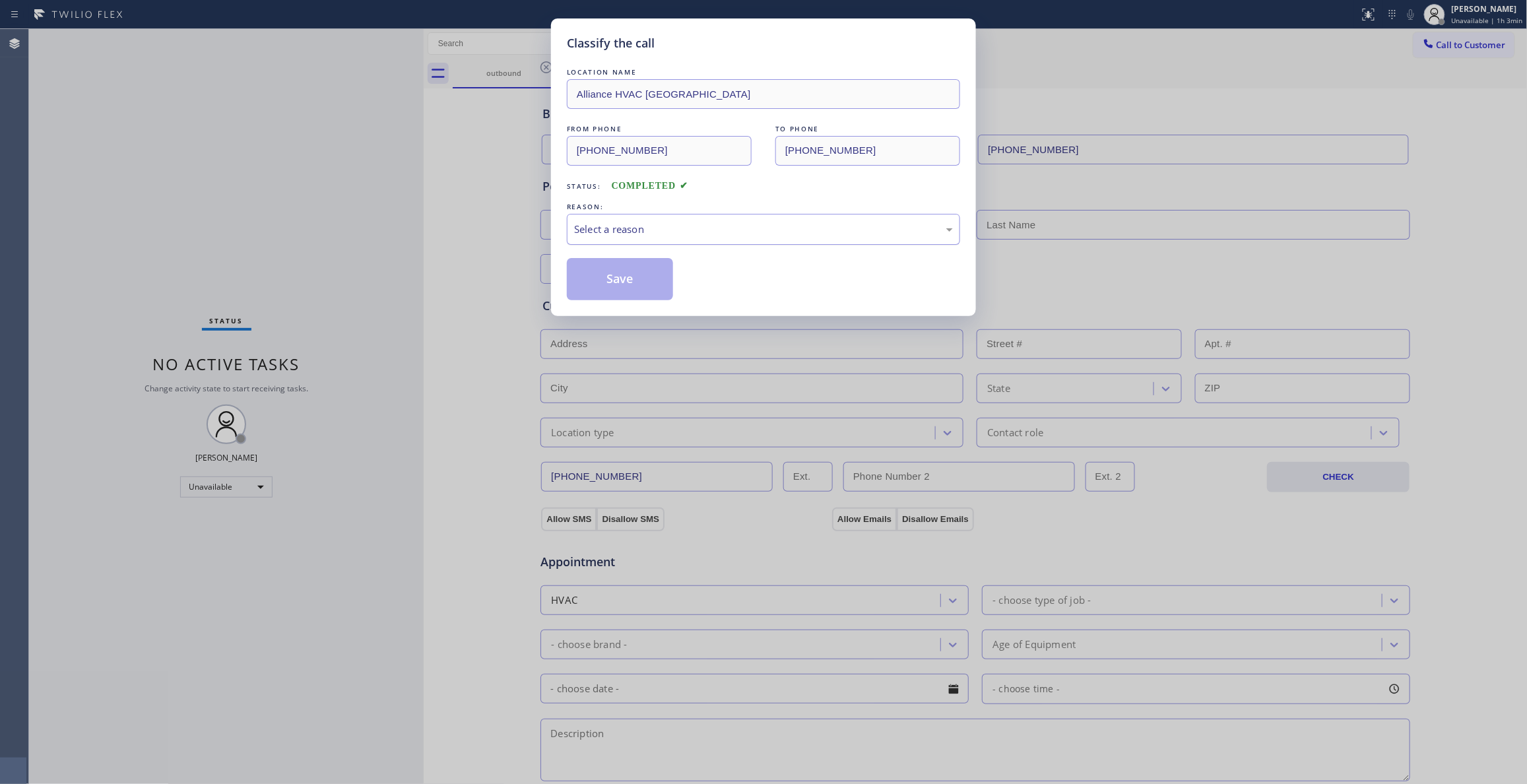
click at [589, 230] on div "Select a reason" at bounding box center [764, 229] width 379 height 15
click at [597, 288] on button "Save" at bounding box center [619, 279] width 106 height 43
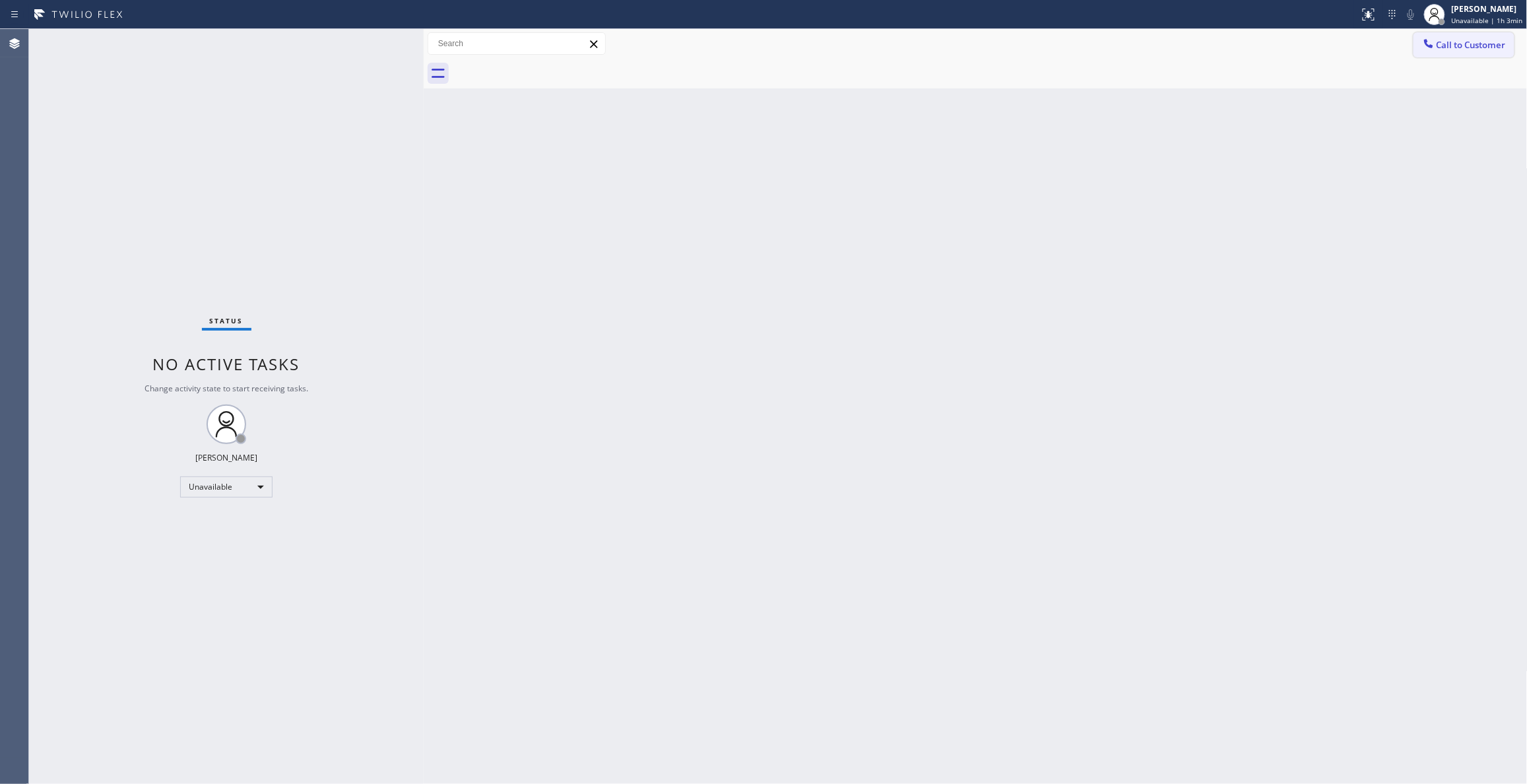
click at [1458, 46] on span "Call to Customer" at bounding box center [1471, 44] width 69 height 12
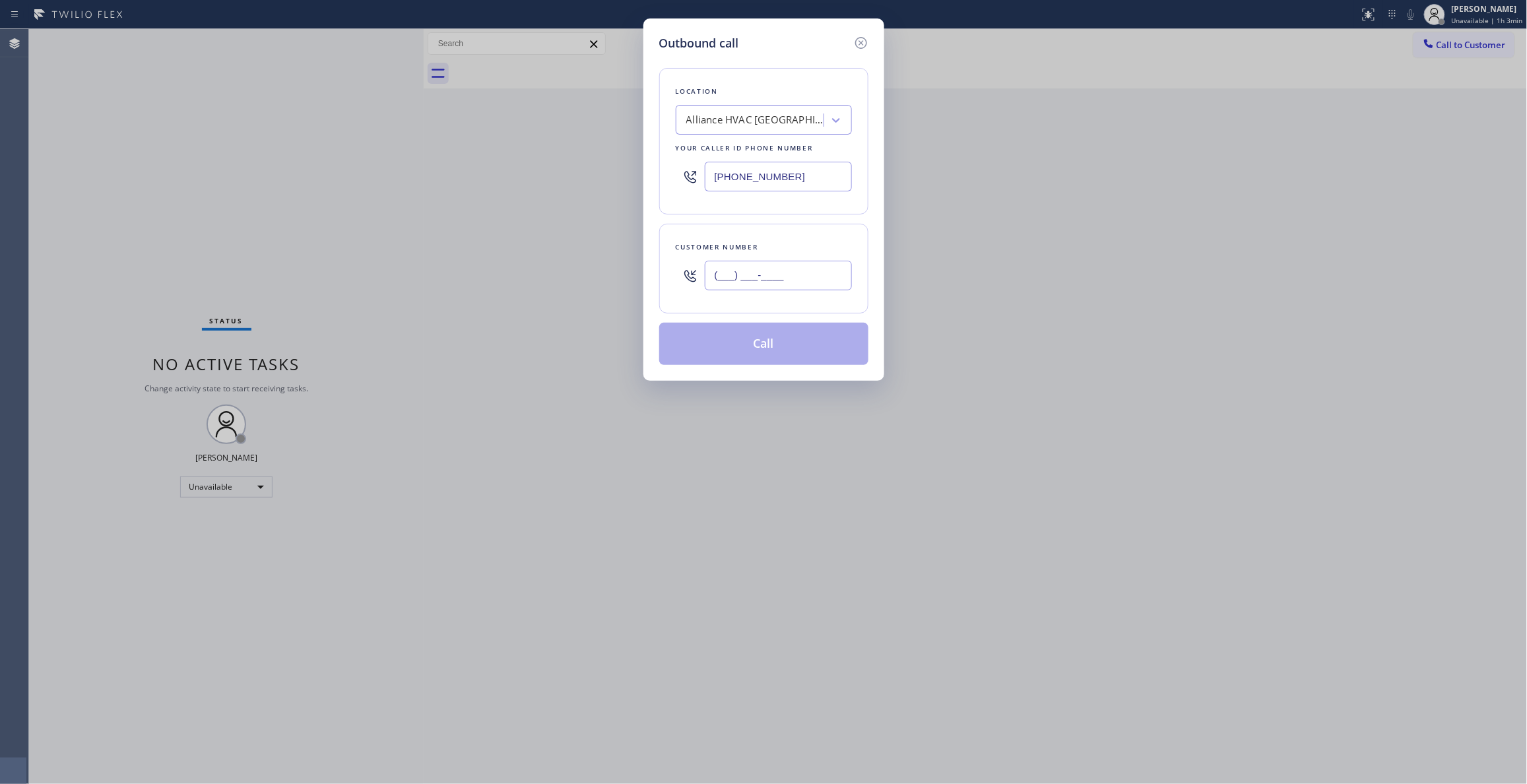
click at [783, 285] on input "(___) ___-____" at bounding box center [778, 275] width 147 height 30
paste input "310) 921-5660"
type input "[PHONE_NUMBER]"
click at [730, 346] on button "Call" at bounding box center [764, 343] width 209 height 43
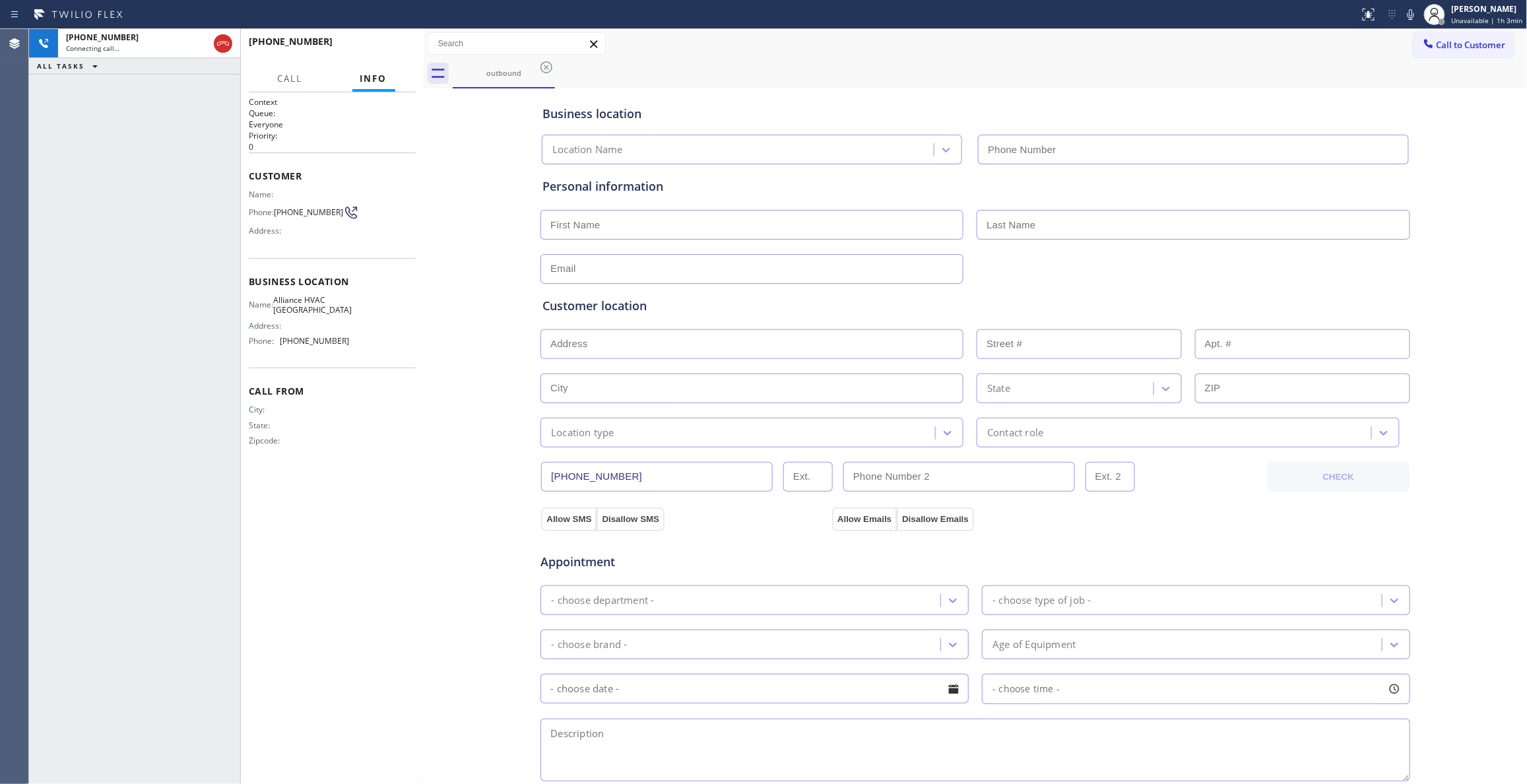
type input "[PHONE_NUMBER]"
click at [394, 54] on button "HANG UP" at bounding box center [385, 47] width 62 height 18
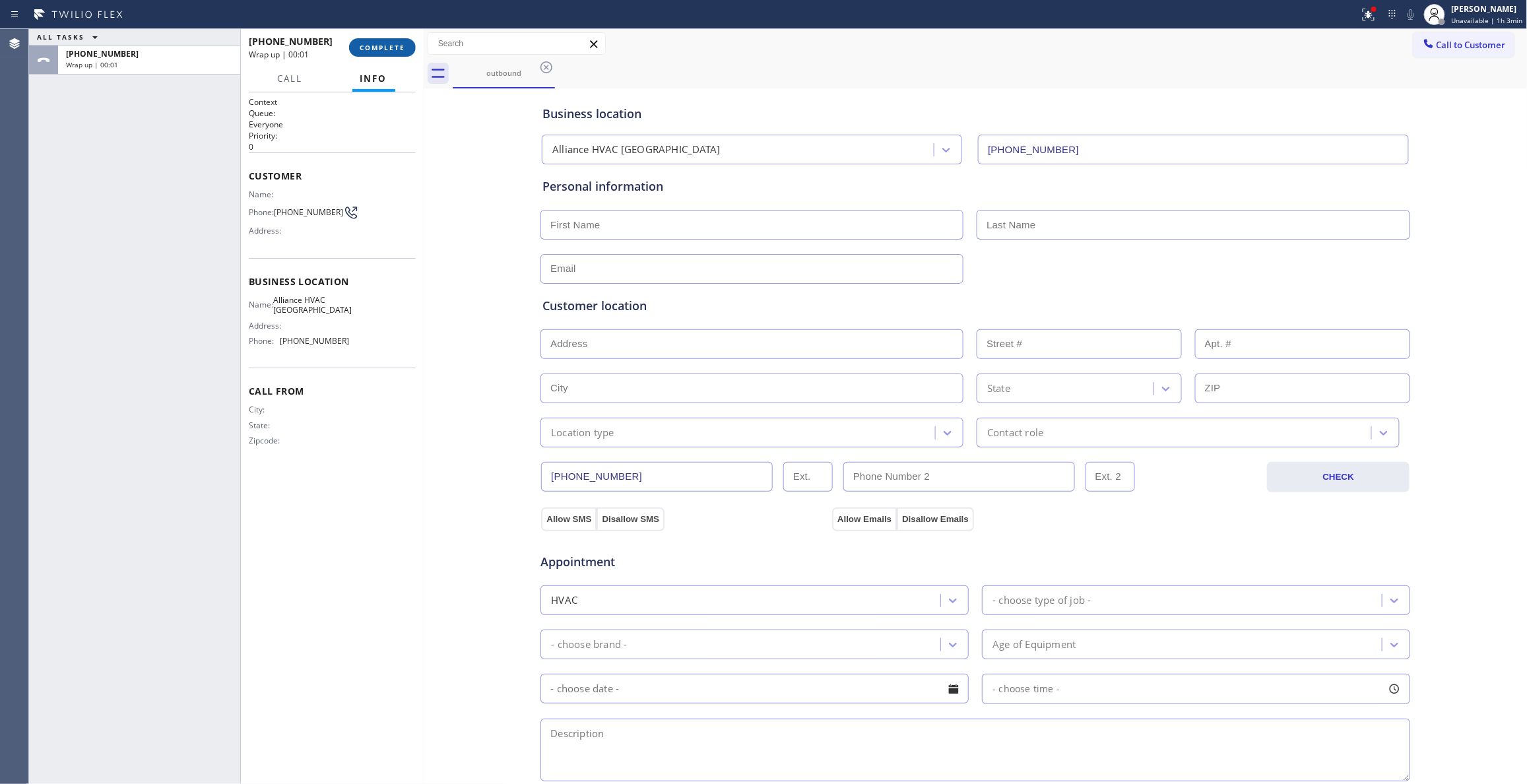
click at [387, 45] on span "COMPLETE" at bounding box center [382, 47] width 45 height 9
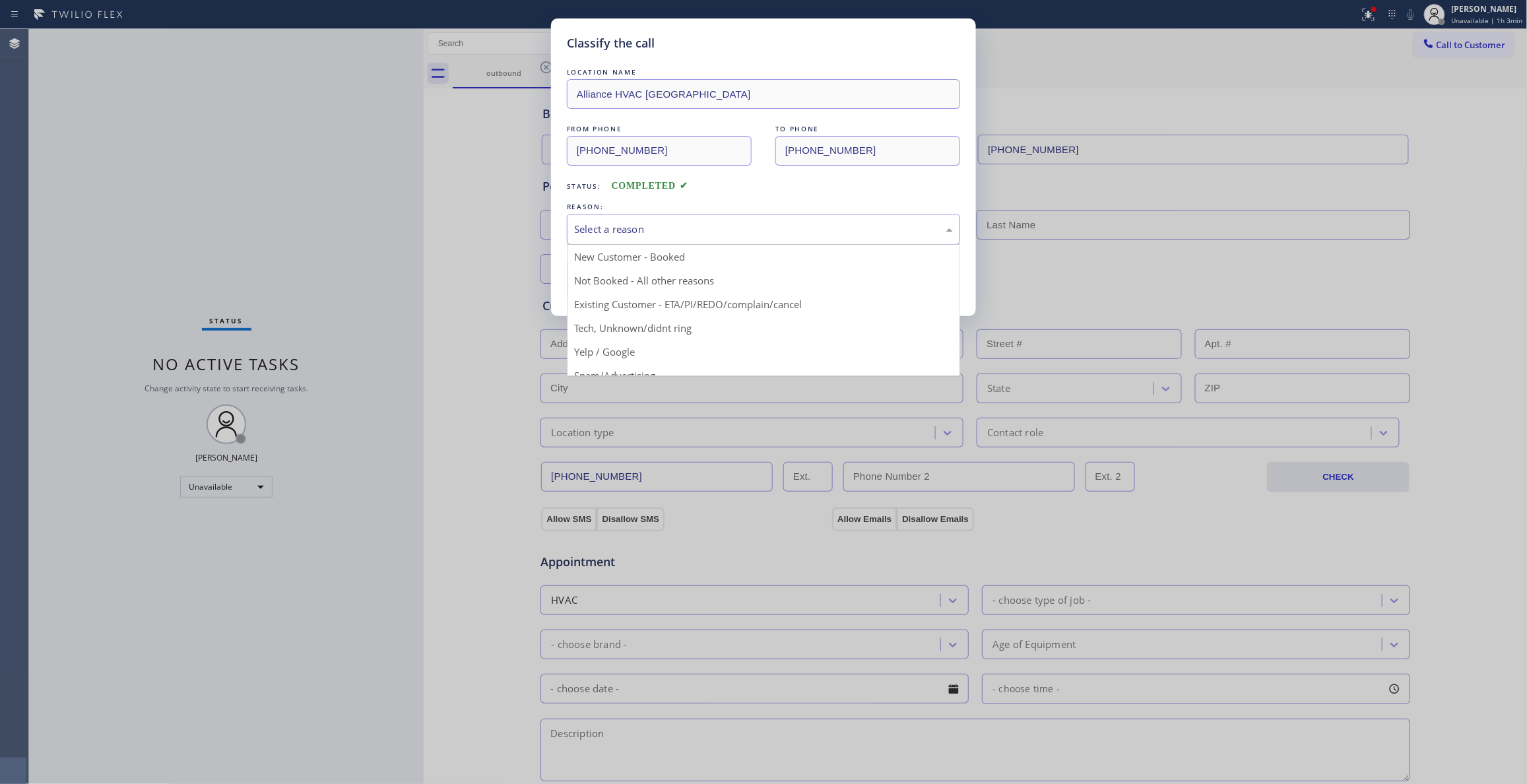
click at [621, 227] on div "Select a reason" at bounding box center [764, 229] width 379 height 15
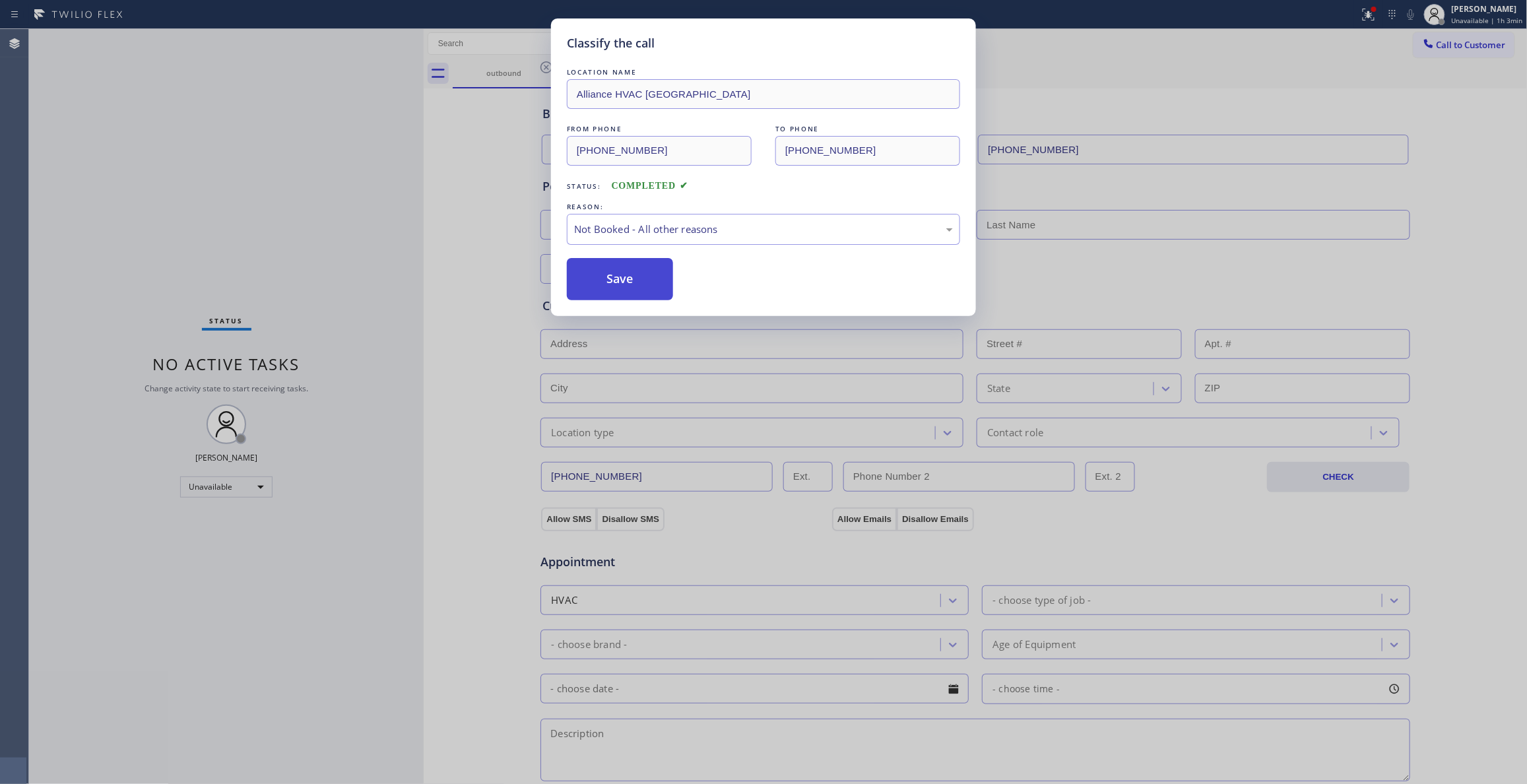
click at [626, 280] on button "Save" at bounding box center [619, 279] width 106 height 43
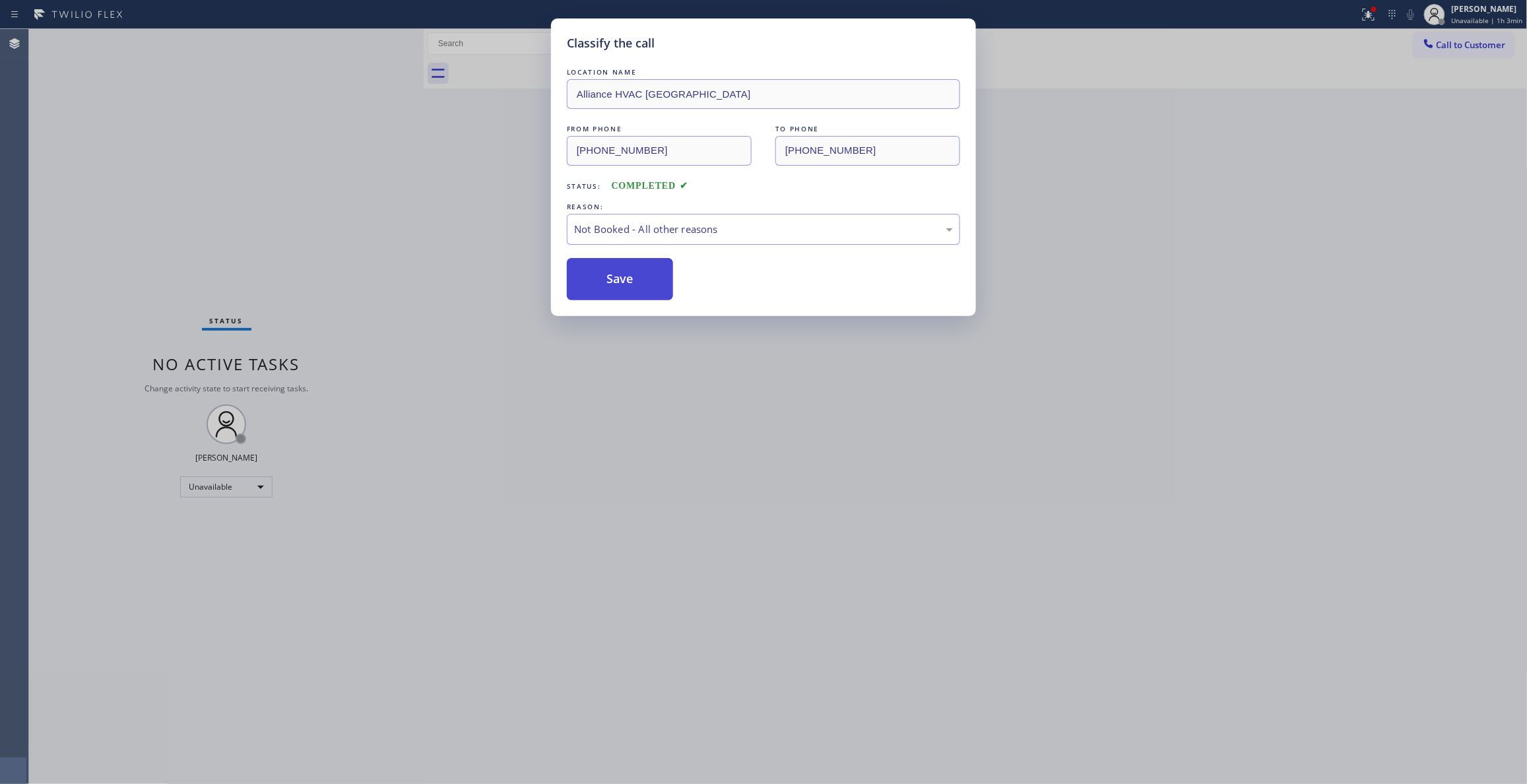
click at [627, 278] on button "Save" at bounding box center [619, 279] width 106 height 43
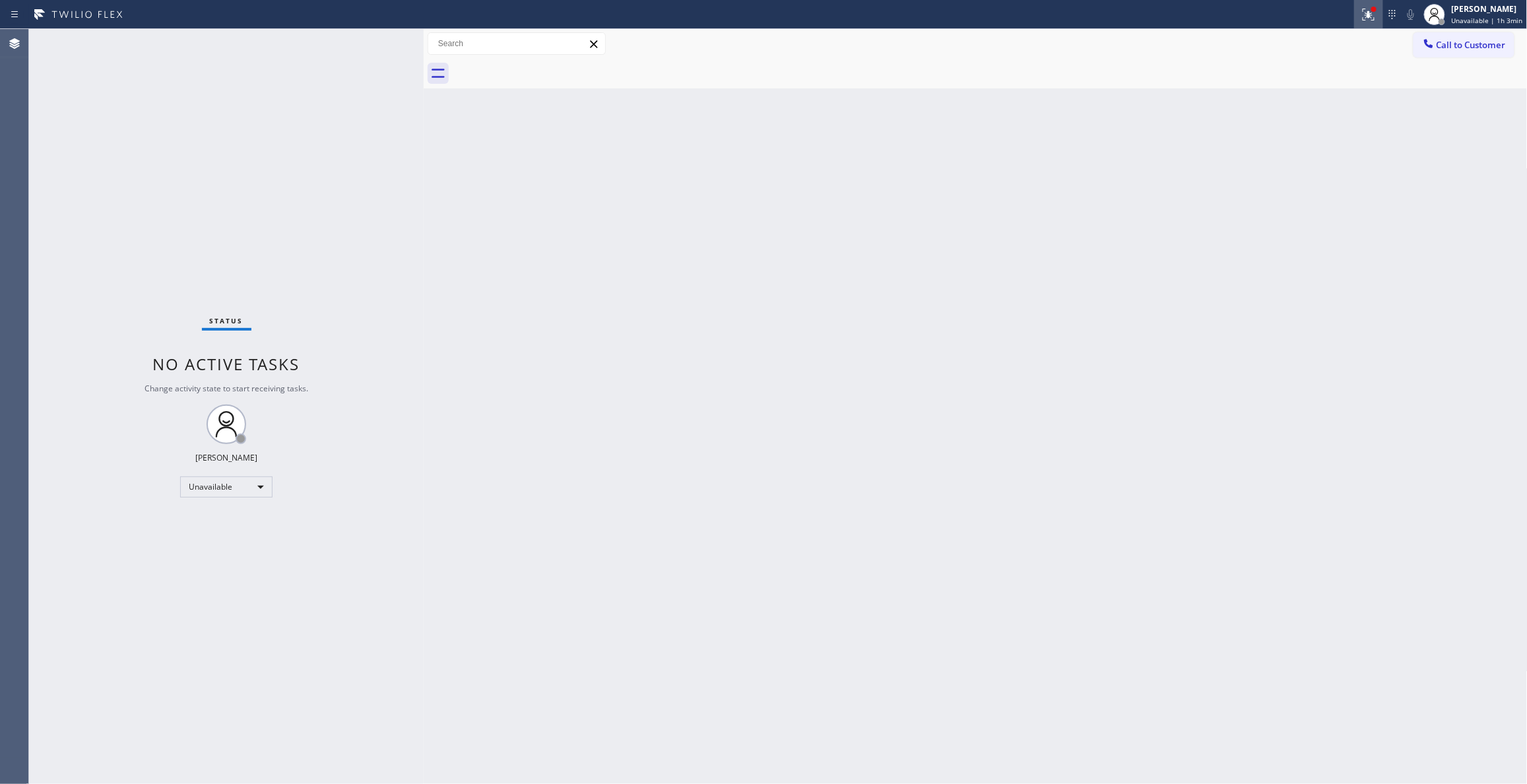
click at [1360, 17] on icon at bounding box center [1368, 14] width 15 height 15
click at [1271, 170] on span "Clear issues" at bounding box center [1288, 173] width 62 height 9
click at [1455, 53] on button "Call to Customer" at bounding box center [1464, 45] width 101 height 25
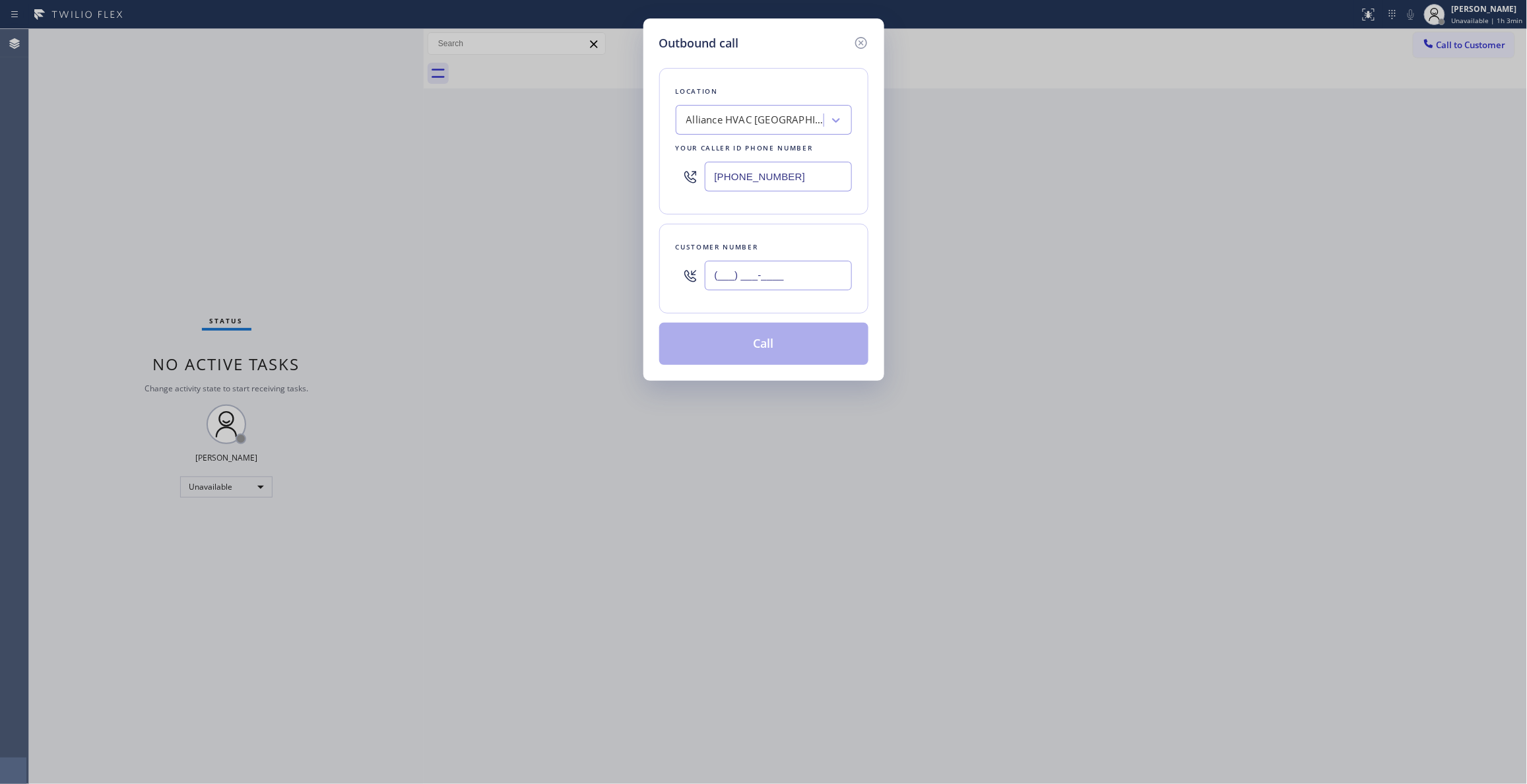
click at [797, 272] on input "(___) ___-____" at bounding box center [778, 275] width 147 height 30
paste input "310) 921-5660"
type input "[PHONE_NUMBER]"
click at [758, 352] on button "Call" at bounding box center [764, 343] width 209 height 43
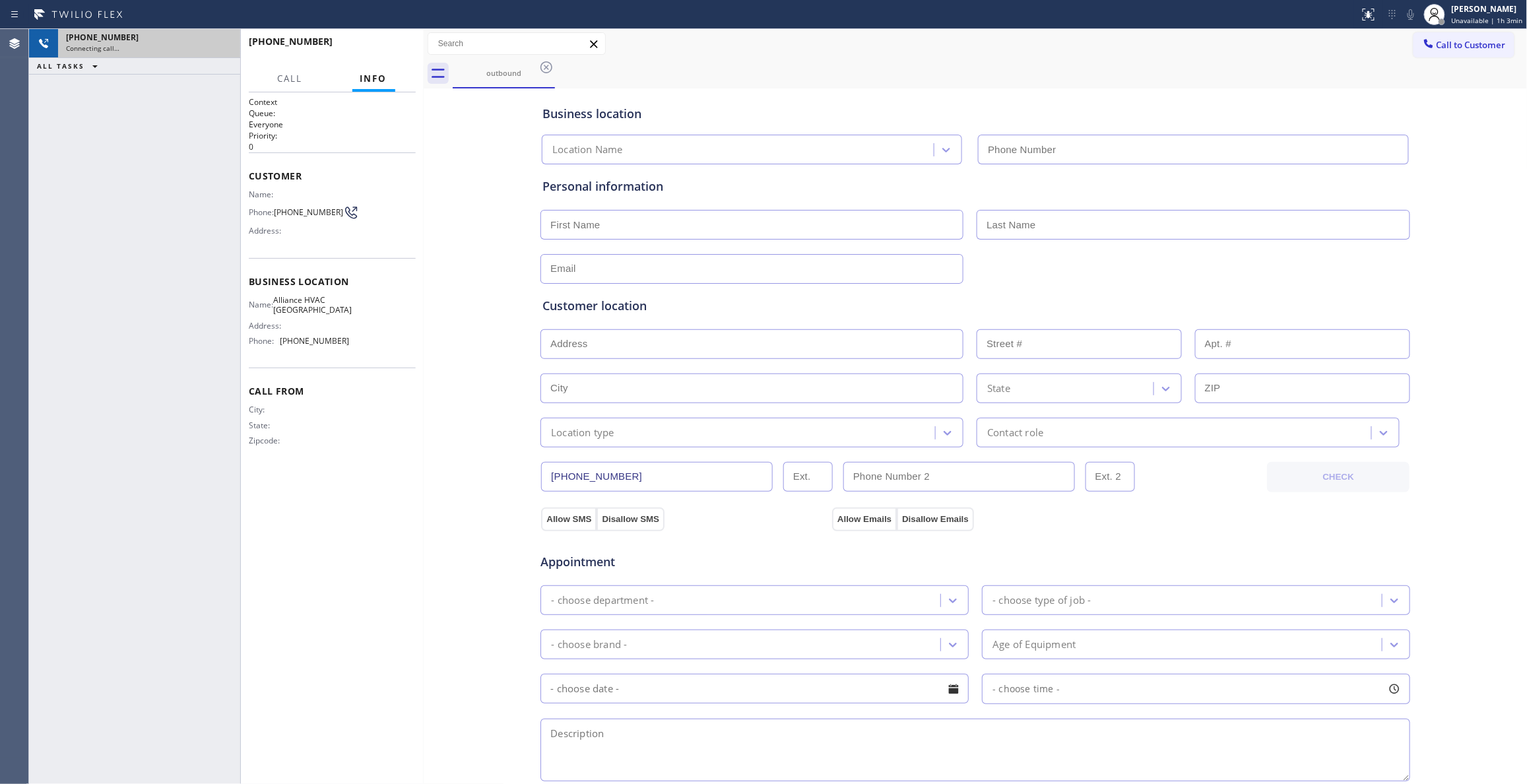
type input "[PHONE_NUMBER]"
click at [222, 45] on icon at bounding box center [223, 43] width 15 height 15
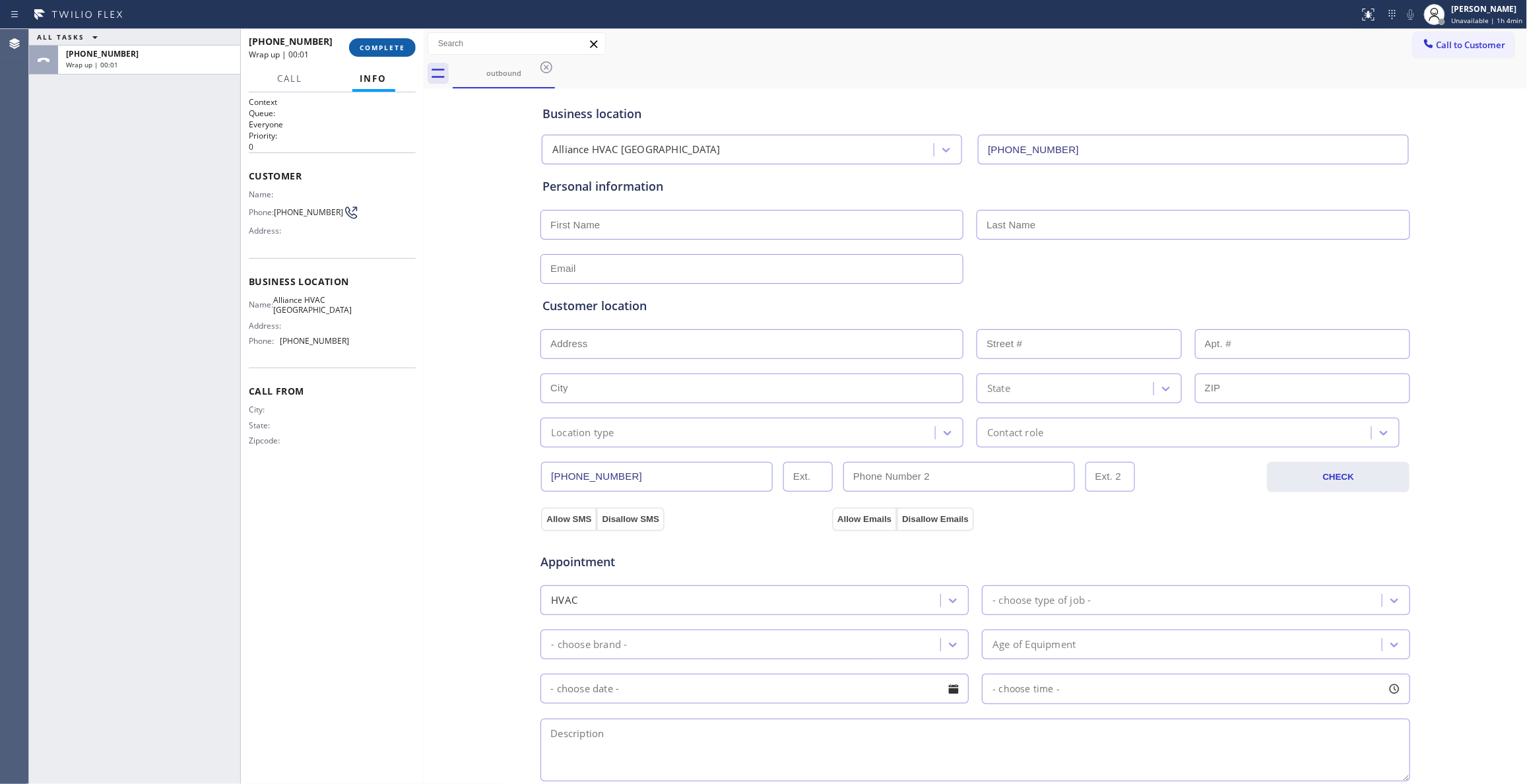
drag, startPoint x: 384, startPoint y: 48, endPoint x: 396, endPoint y: 86, distance: 39.8
click at [384, 49] on span "COMPLETE" at bounding box center [382, 47] width 45 height 9
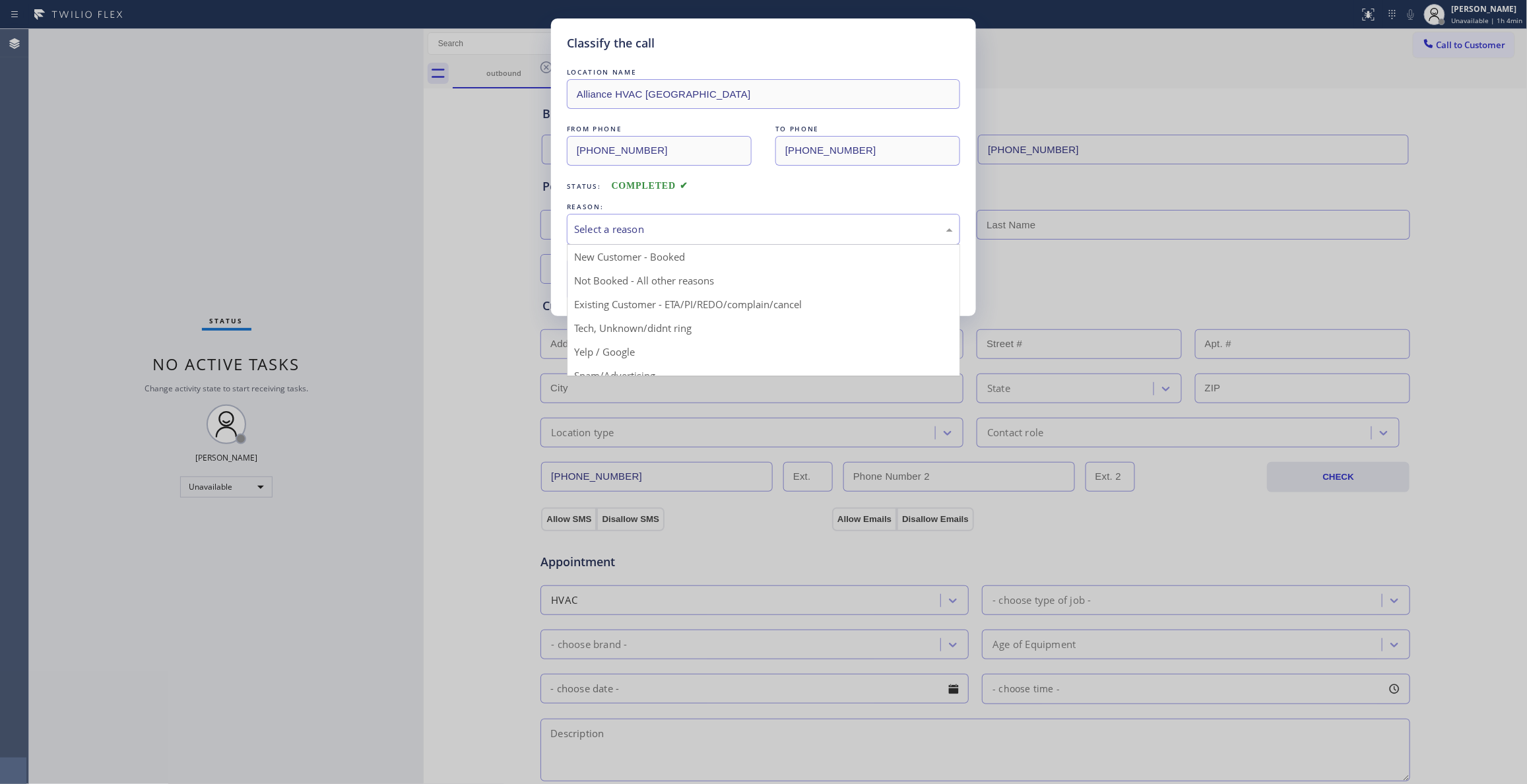
click at [611, 220] on div "Select a reason" at bounding box center [764, 229] width 393 height 31
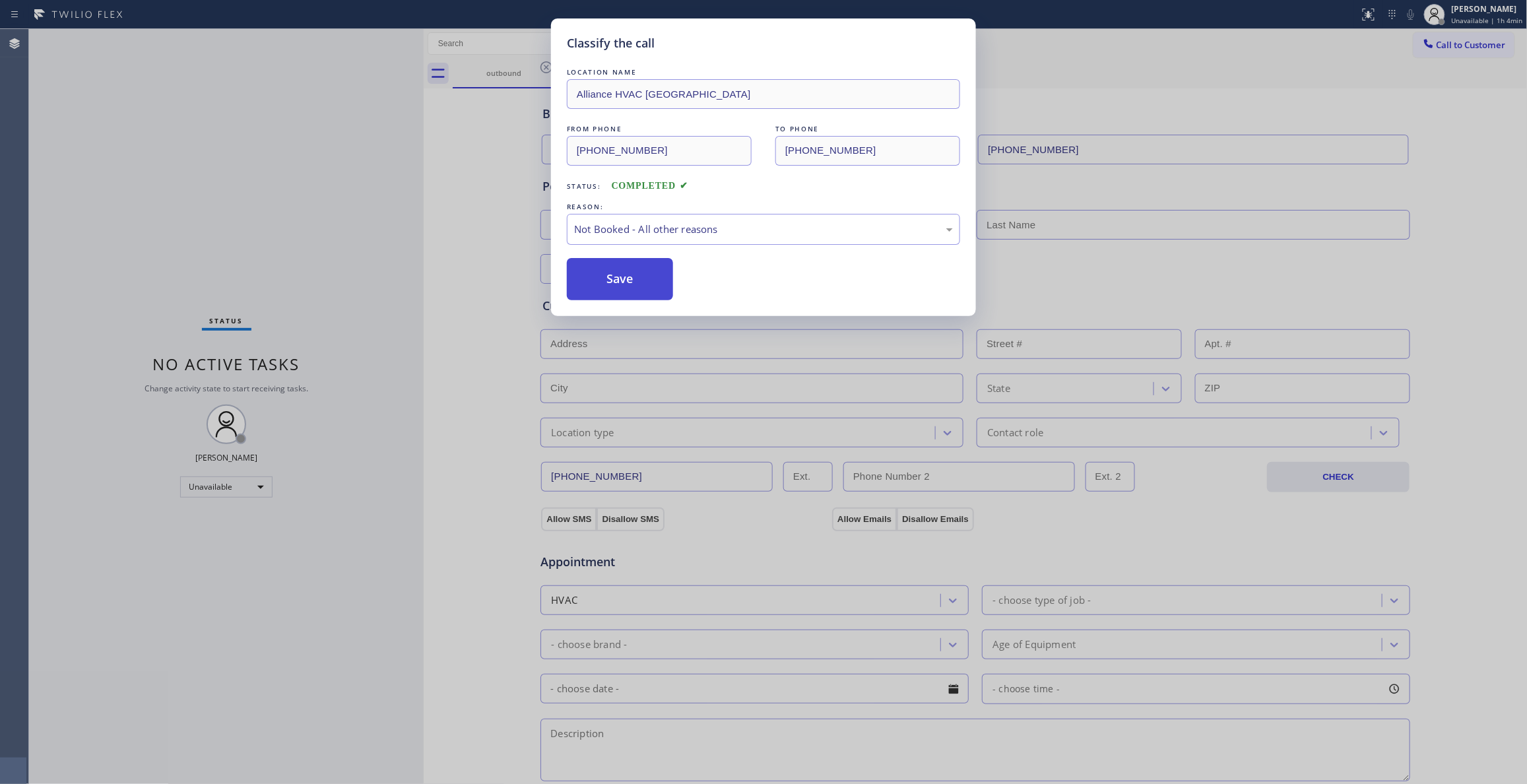
click at [624, 277] on button "Save" at bounding box center [619, 279] width 106 height 43
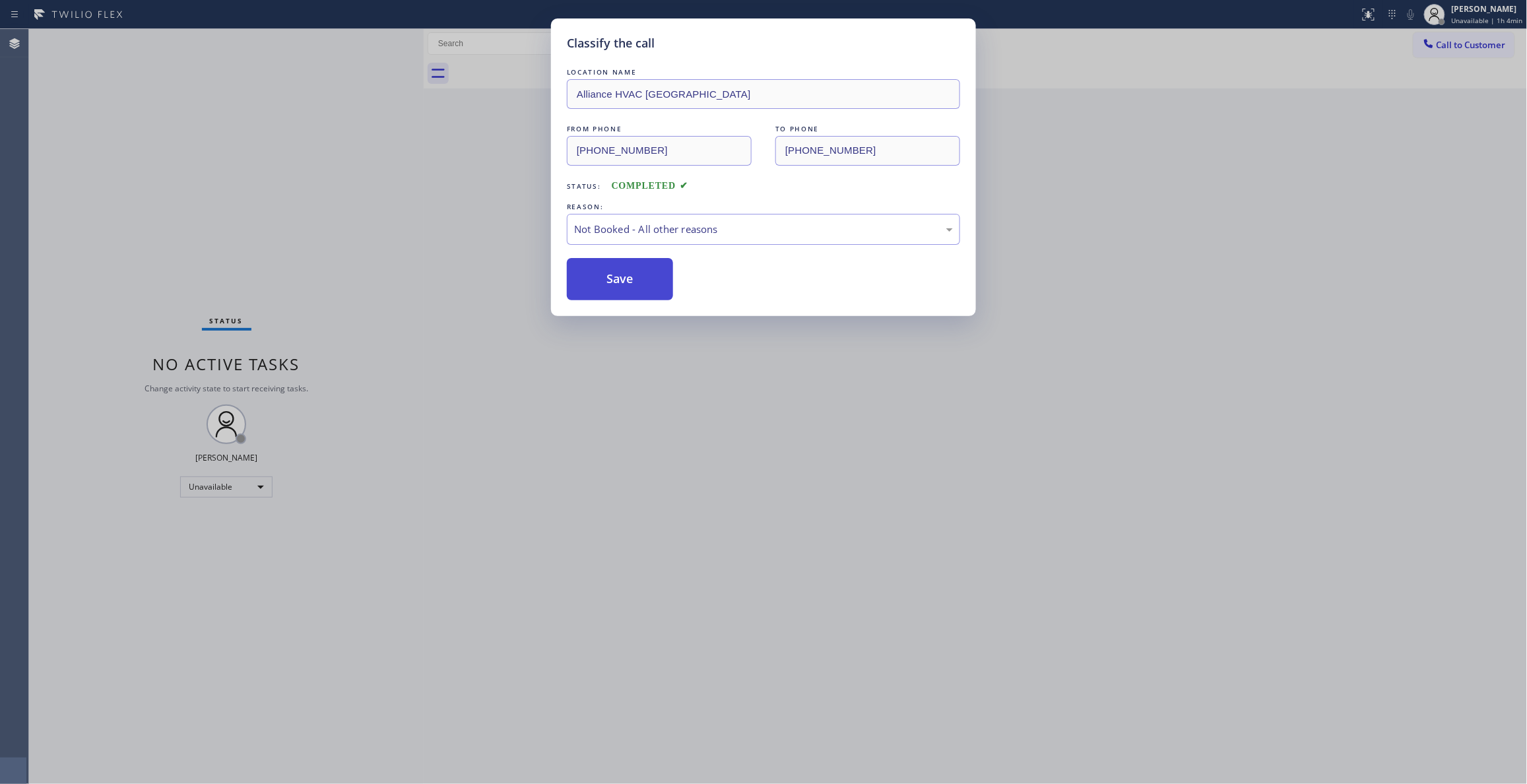
click at [624, 277] on button "Save" at bounding box center [619, 279] width 106 height 43
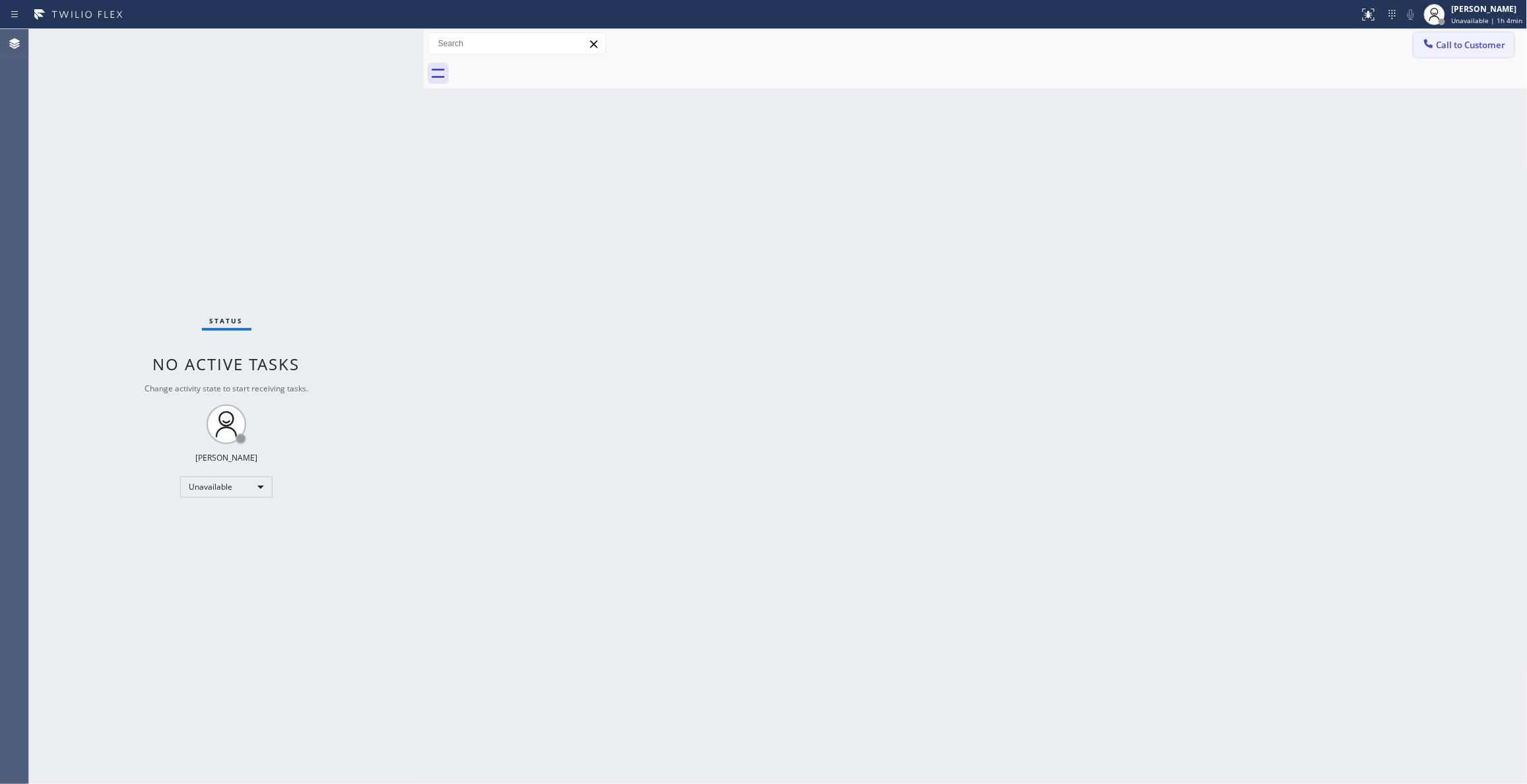
click at [1466, 45] on span "Call to Customer" at bounding box center [1471, 44] width 69 height 12
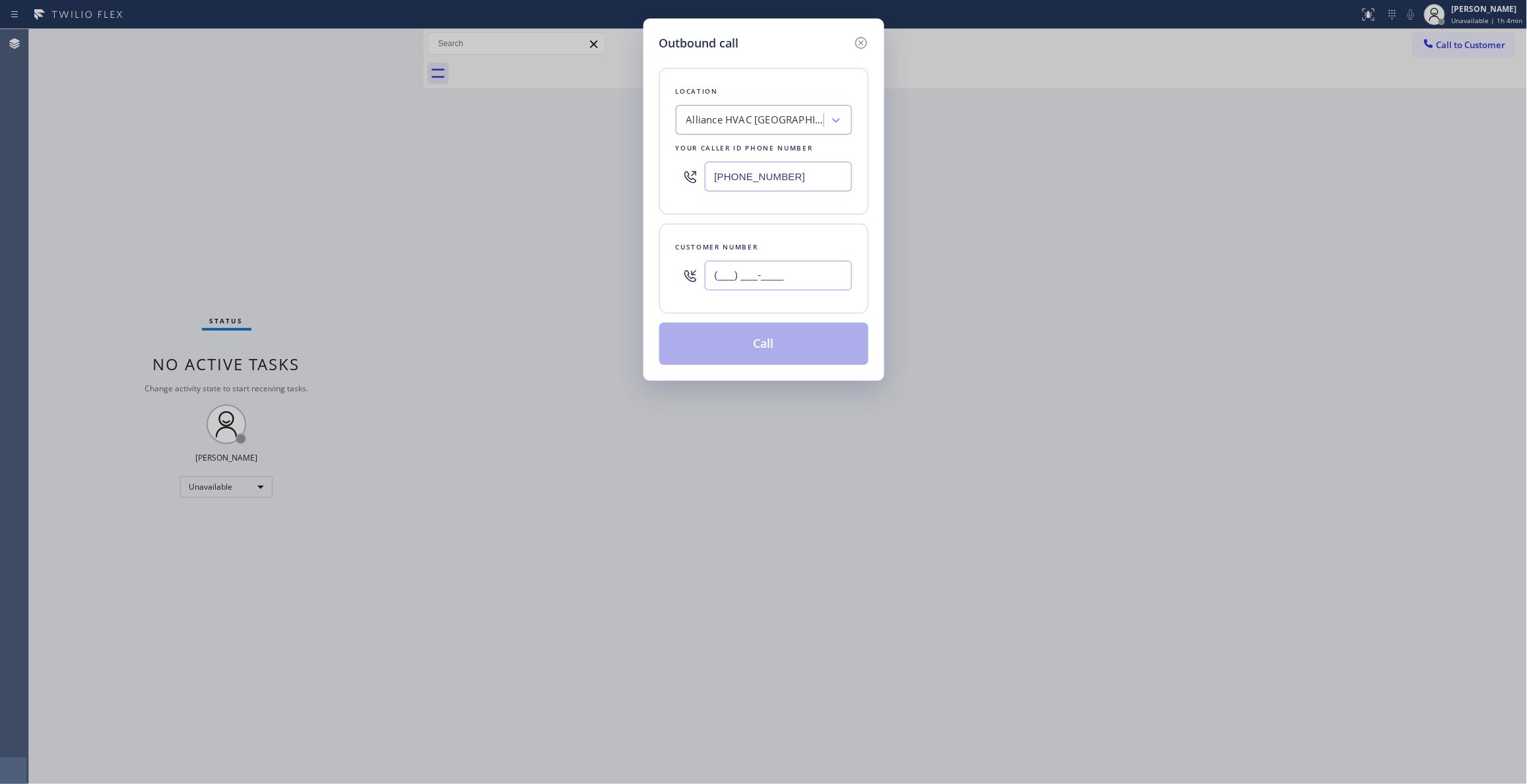
click at [728, 274] on input "(___) ___-____" at bounding box center [778, 275] width 147 height 30
paste input "310) 921-5660"
type input "[PHONE_NUMBER]"
click at [755, 349] on button "Call" at bounding box center [764, 343] width 209 height 43
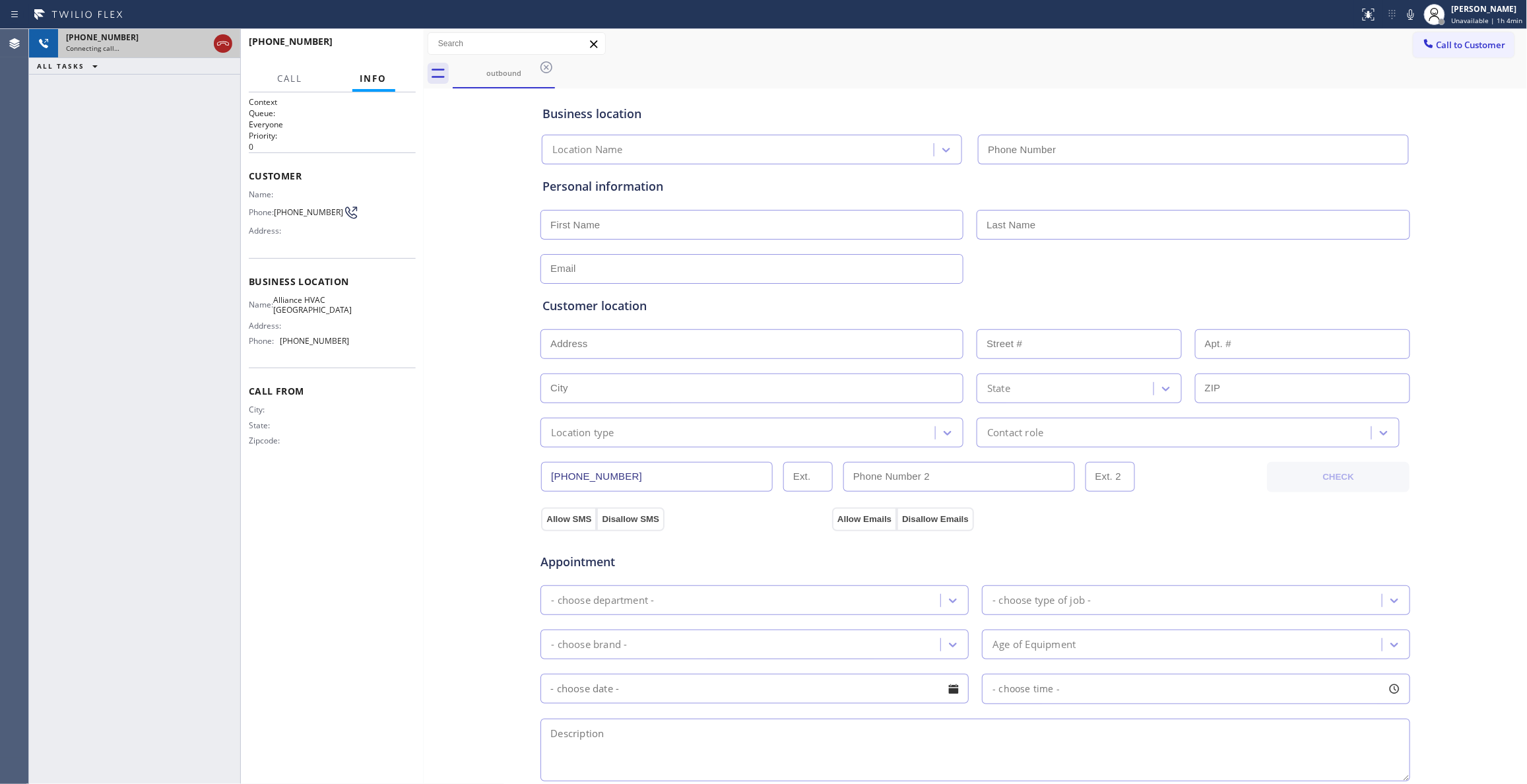
type input "[PHONE_NUMBER]"
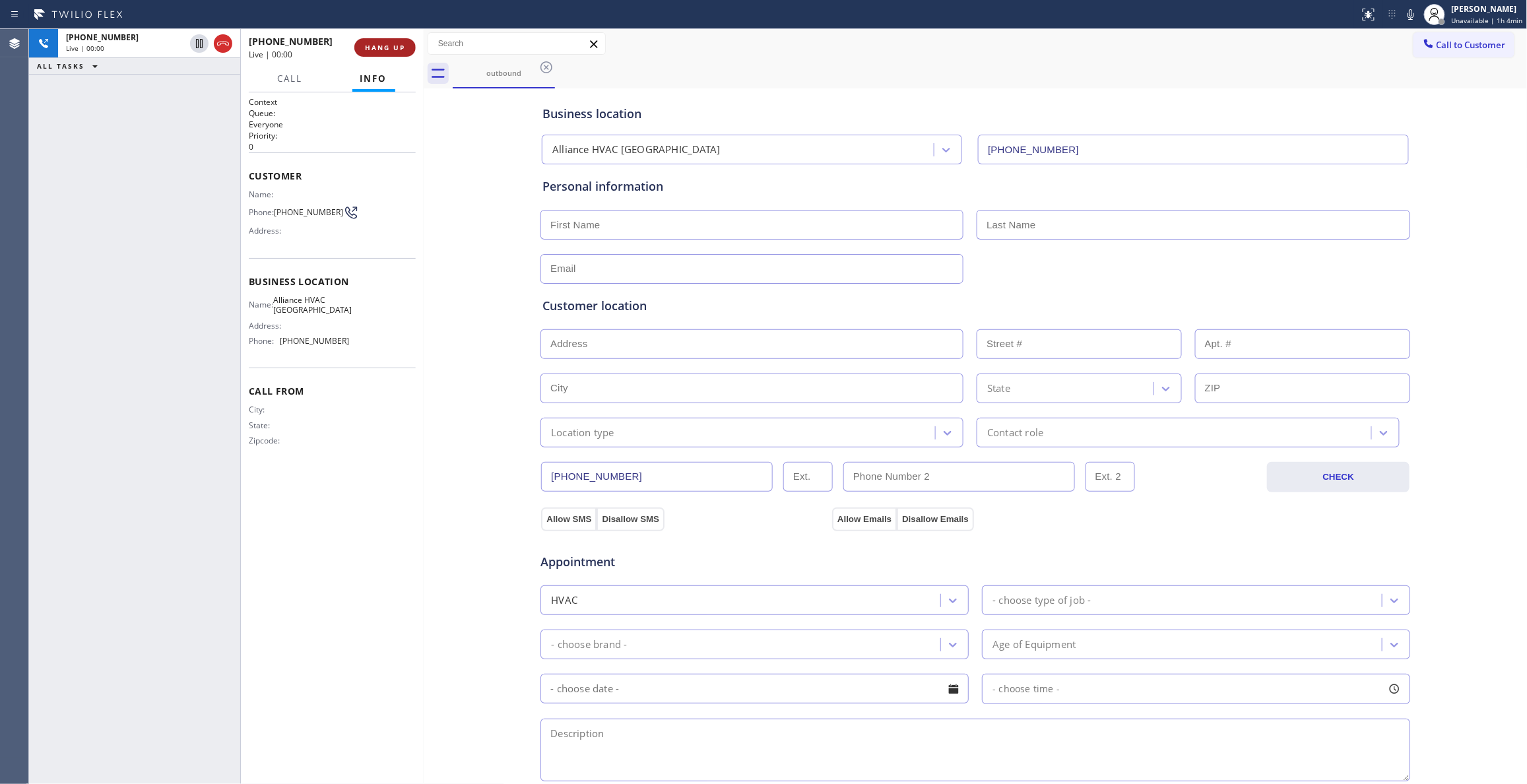
click at [392, 51] on span "HANG UP" at bounding box center [385, 47] width 40 height 9
click at [389, 57] on div "[PHONE_NUMBER] Wrap up | 00:00 COMPLETE" at bounding box center [332, 48] width 167 height 34
click at [402, 50] on span "COMPLETE" at bounding box center [382, 47] width 45 height 9
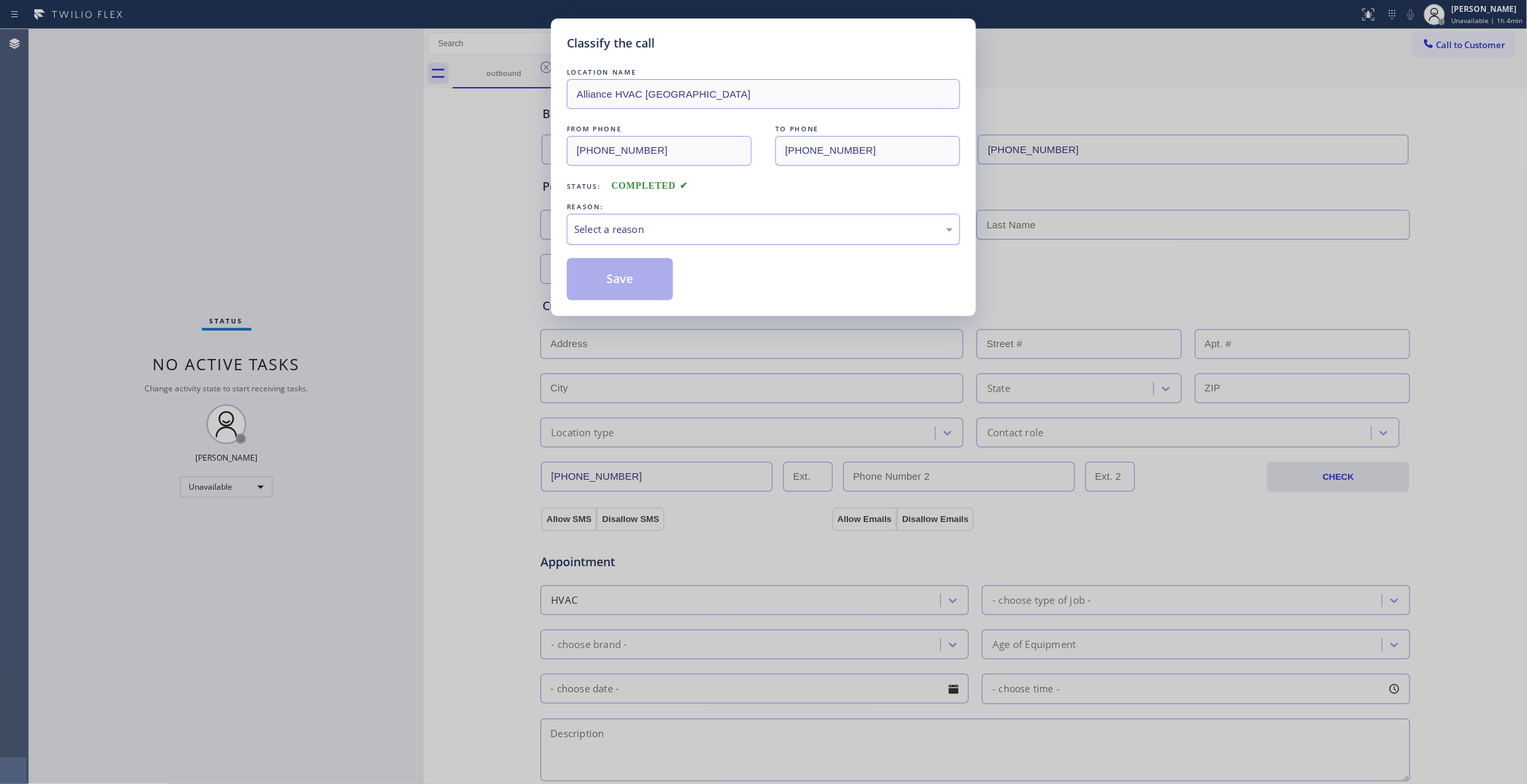
click at [633, 225] on div "Select a reason" at bounding box center [764, 229] width 379 height 15
click at [614, 277] on button "Save" at bounding box center [619, 279] width 106 height 43
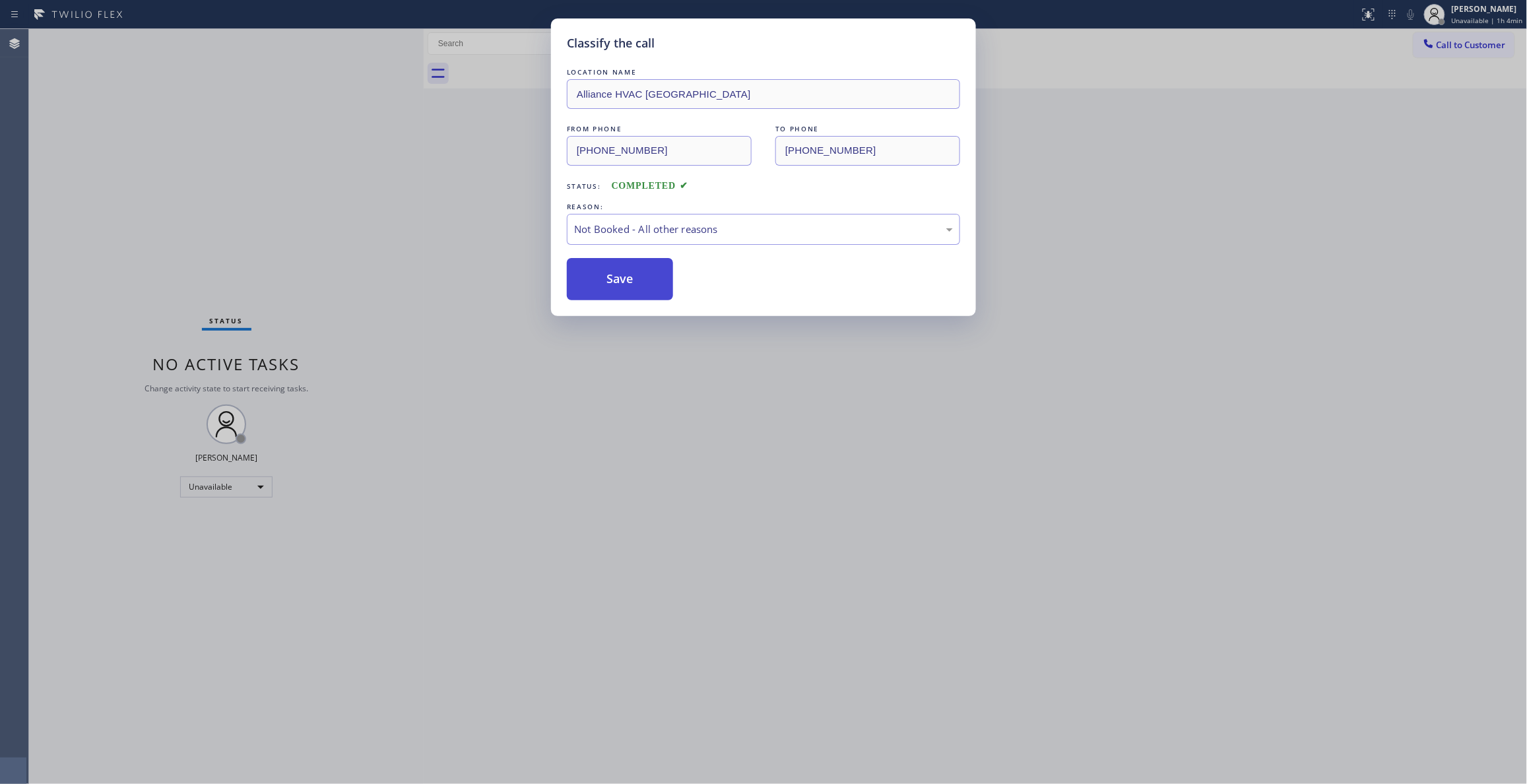
click at [614, 281] on button "Save" at bounding box center [619, 279] width 106 height 43
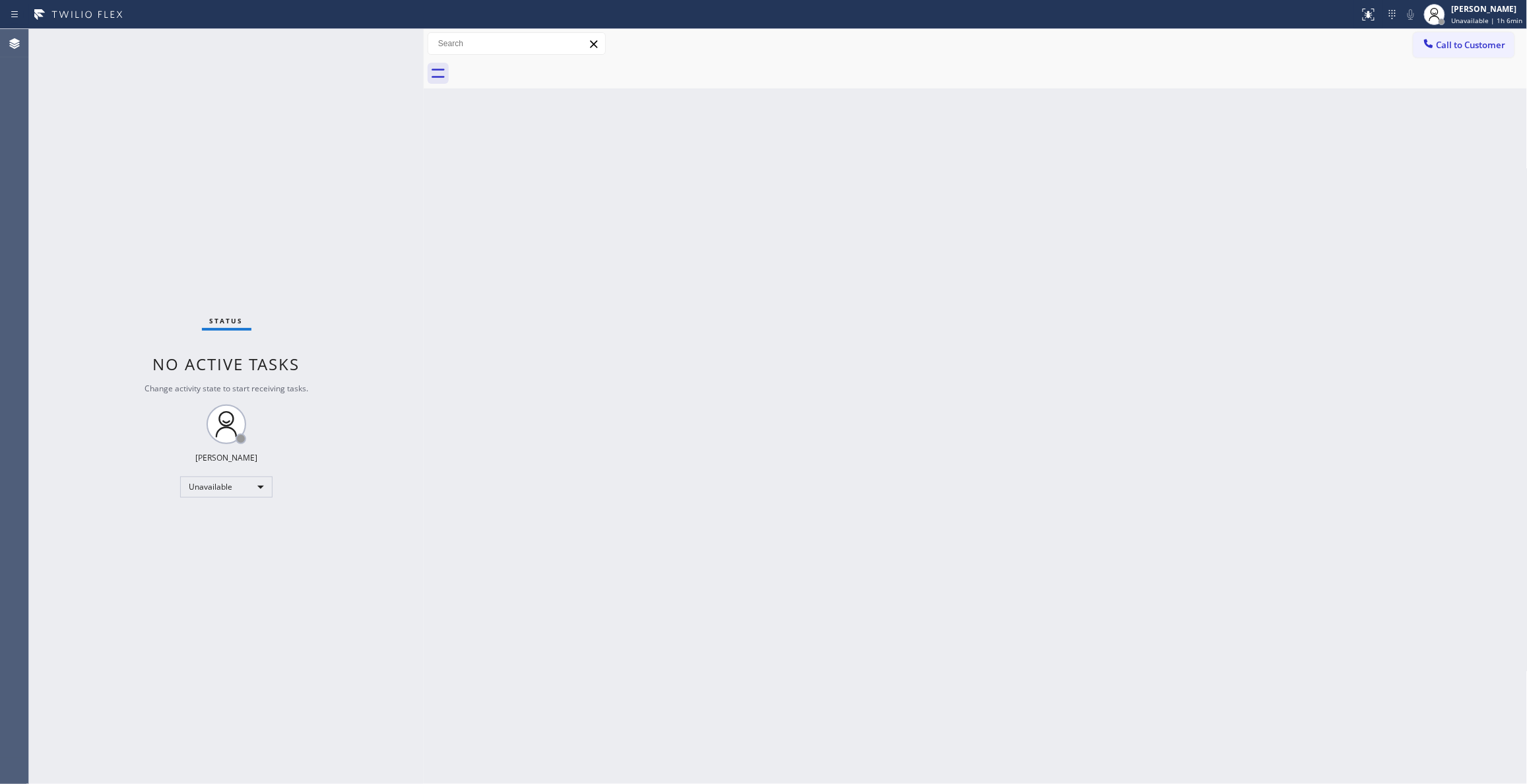
click at [1316, 419] on div "Back to Dashboard Change Sender ID Customers Technicians Select a contact Outbo…" at bounding box center [975, 406] width 1104 height 754
click at [592, 453] on div "Back to Dashboard Change Sender ID Customers Technicians Select a contact Outbo…" at bounding box center [975, 406] width 1104 height 754
click at [1460, 23] on span "Unavailable | 1h 7min" at bounding box center [1487, 20] width 72 height 9
click at [1458, 128] on button "Log out" at bounding box center [1462, 128] width 132 height 29
